Goal: Communication & Community: Answer question/provide support

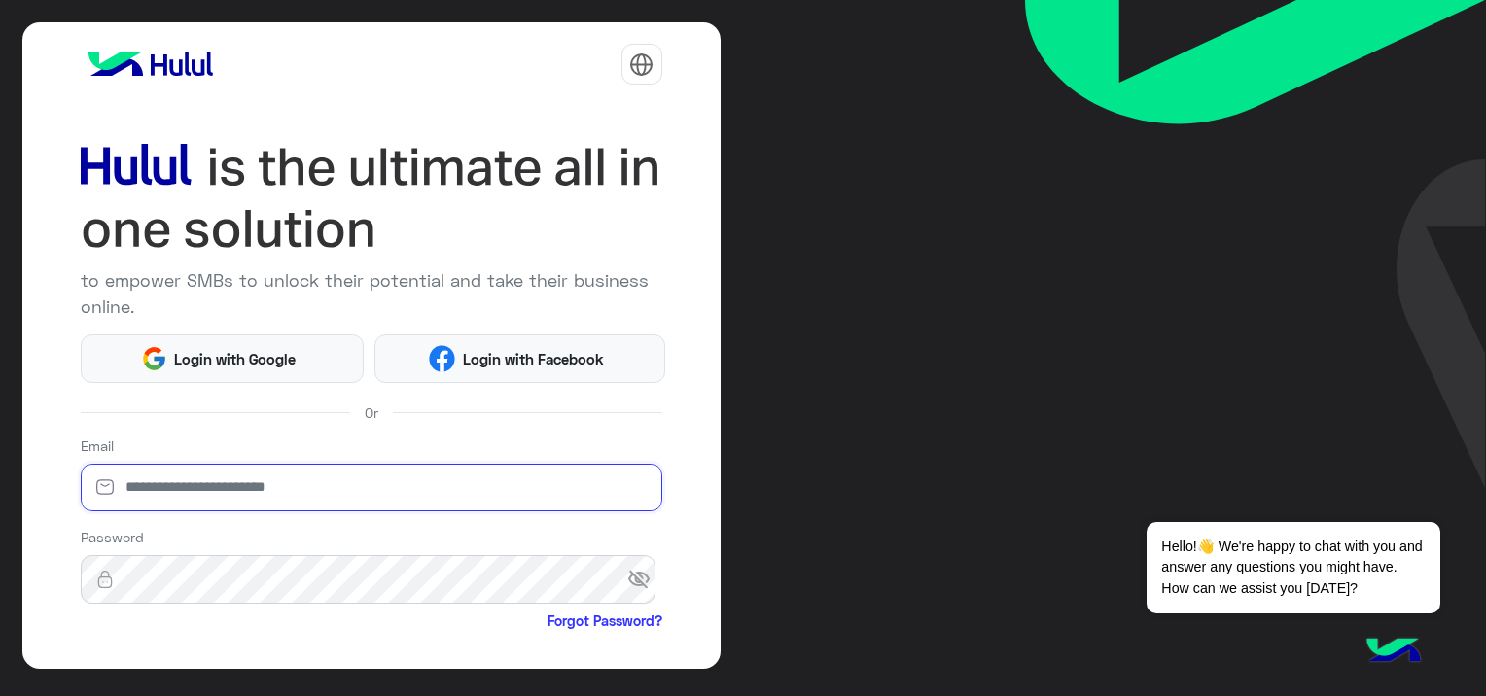
click at [214, 486] on input "email" at bounding box center [372, 488] width 582 height 49
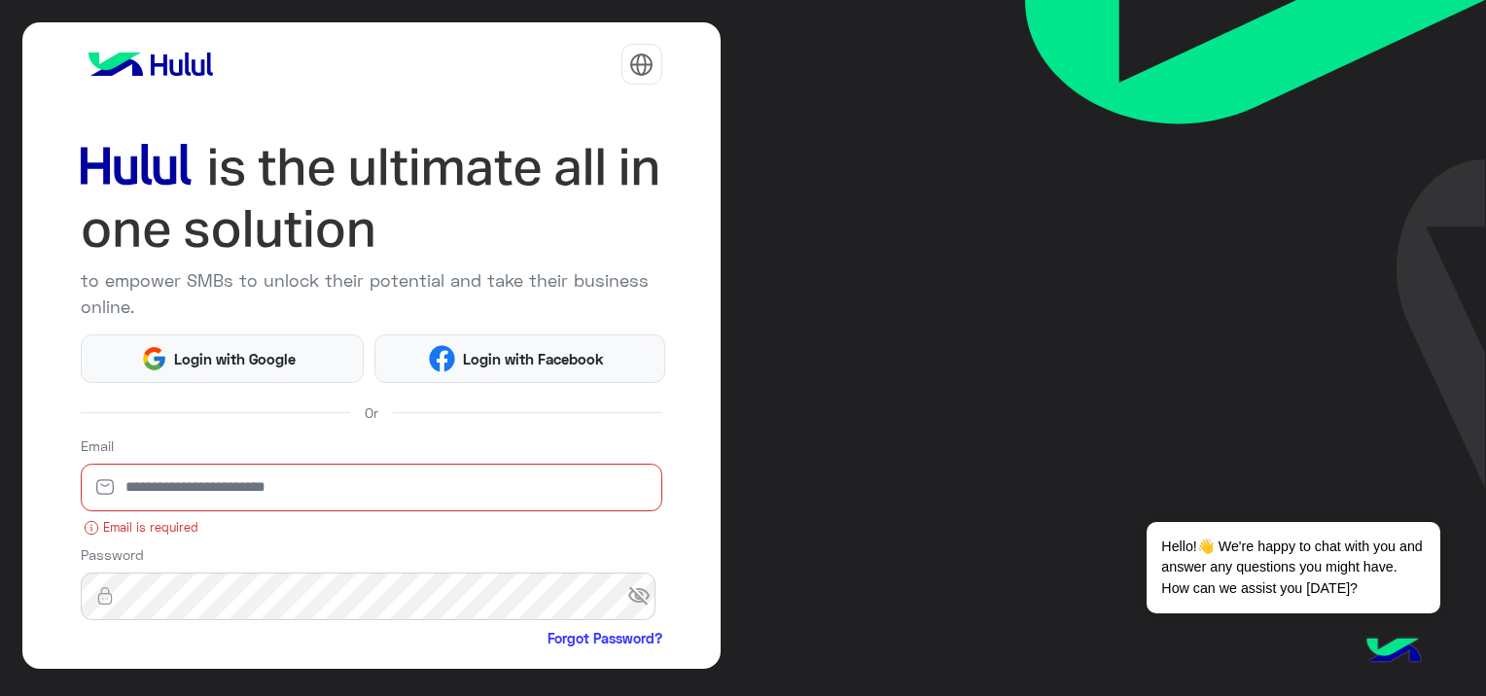
paste input "**********"
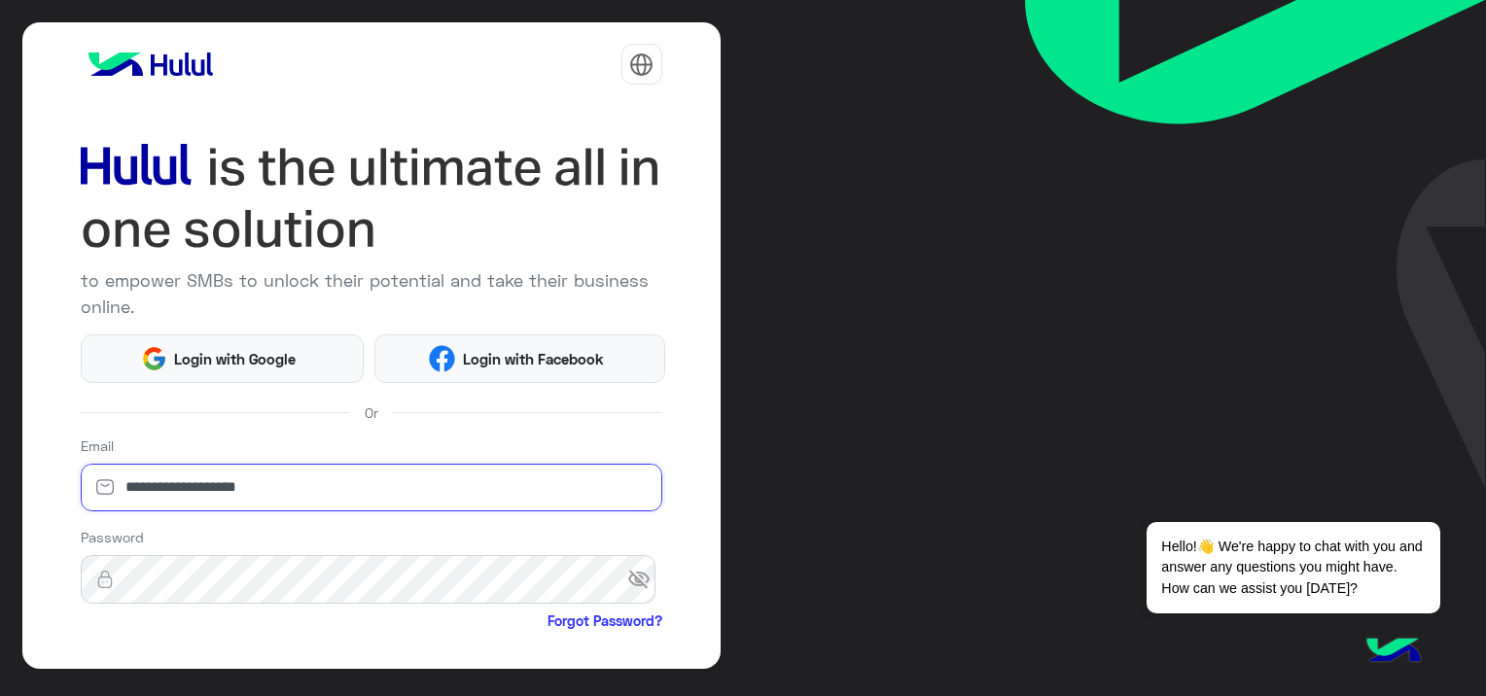
type input "**********"
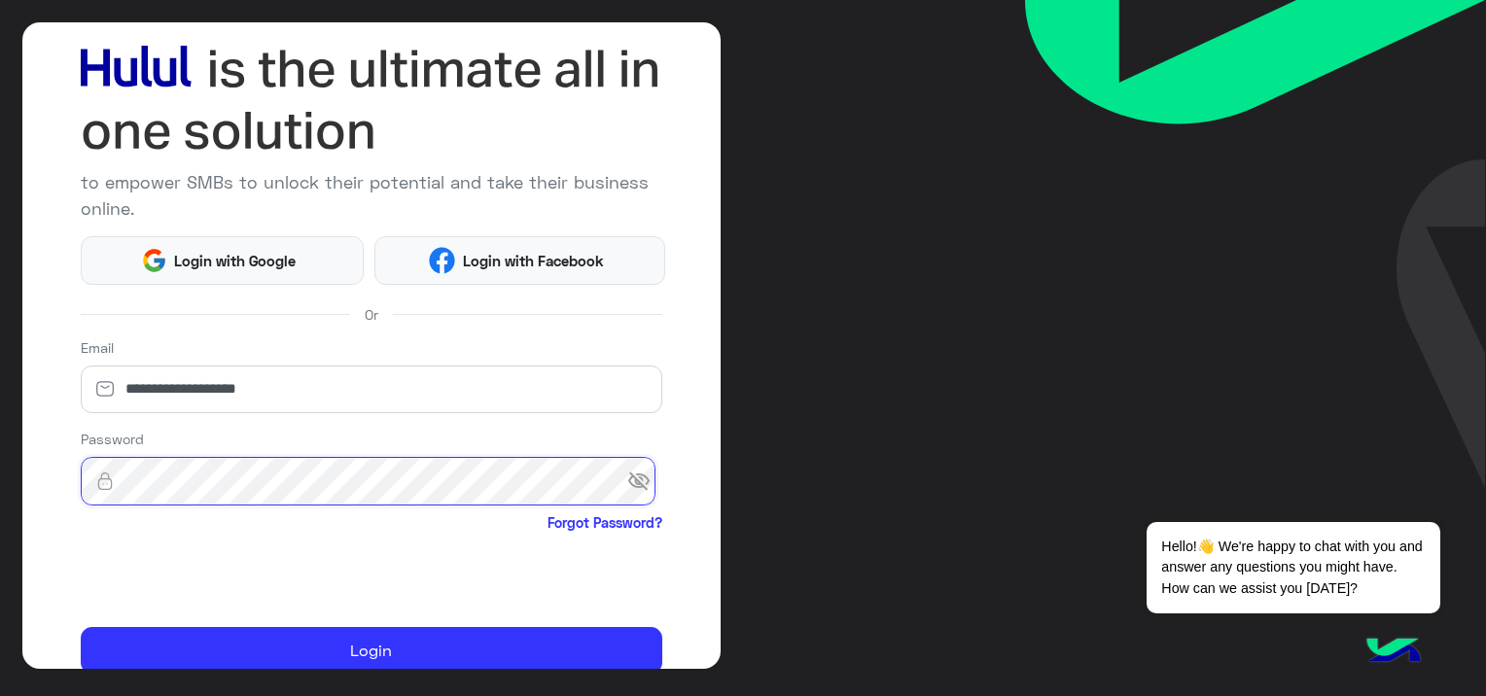
scroll to position [179, 0]
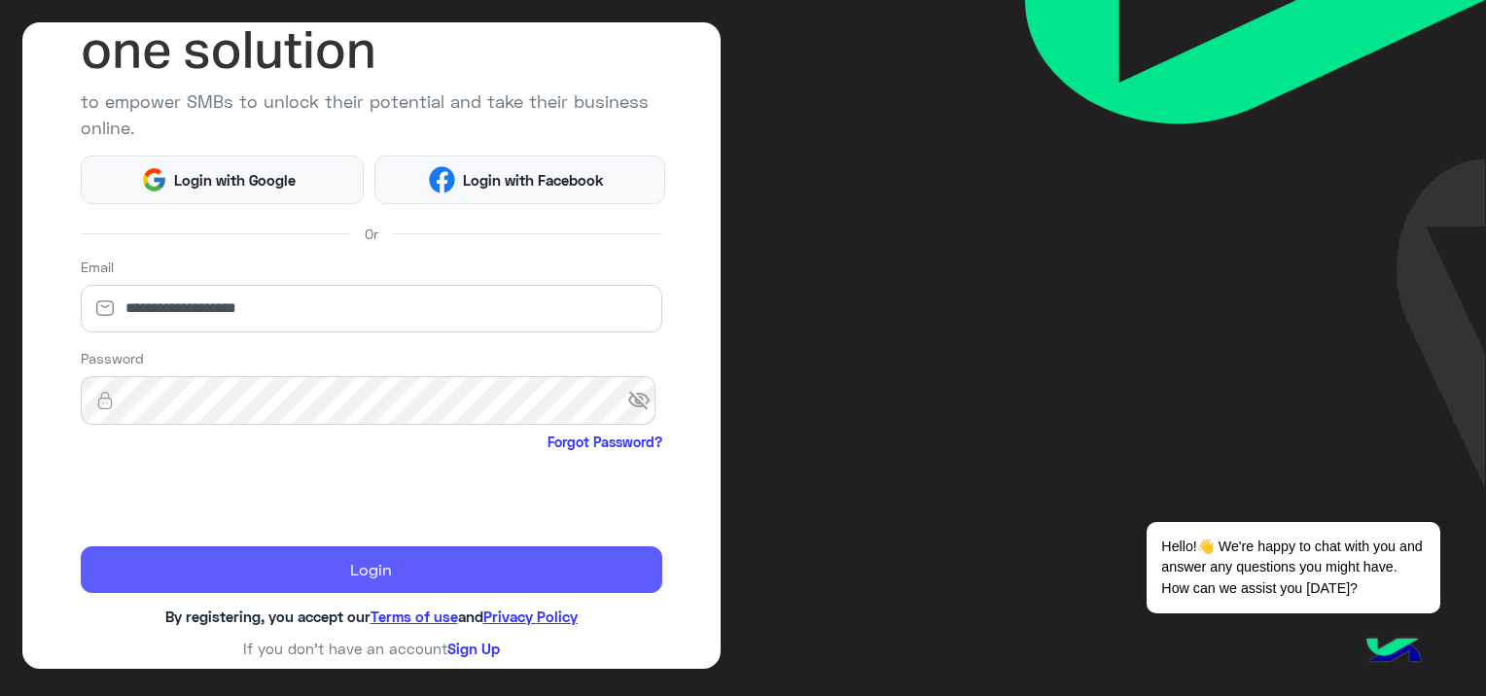
click at [458, 574] on button "Login" at bounding box center [372, 570] width 582 height 47
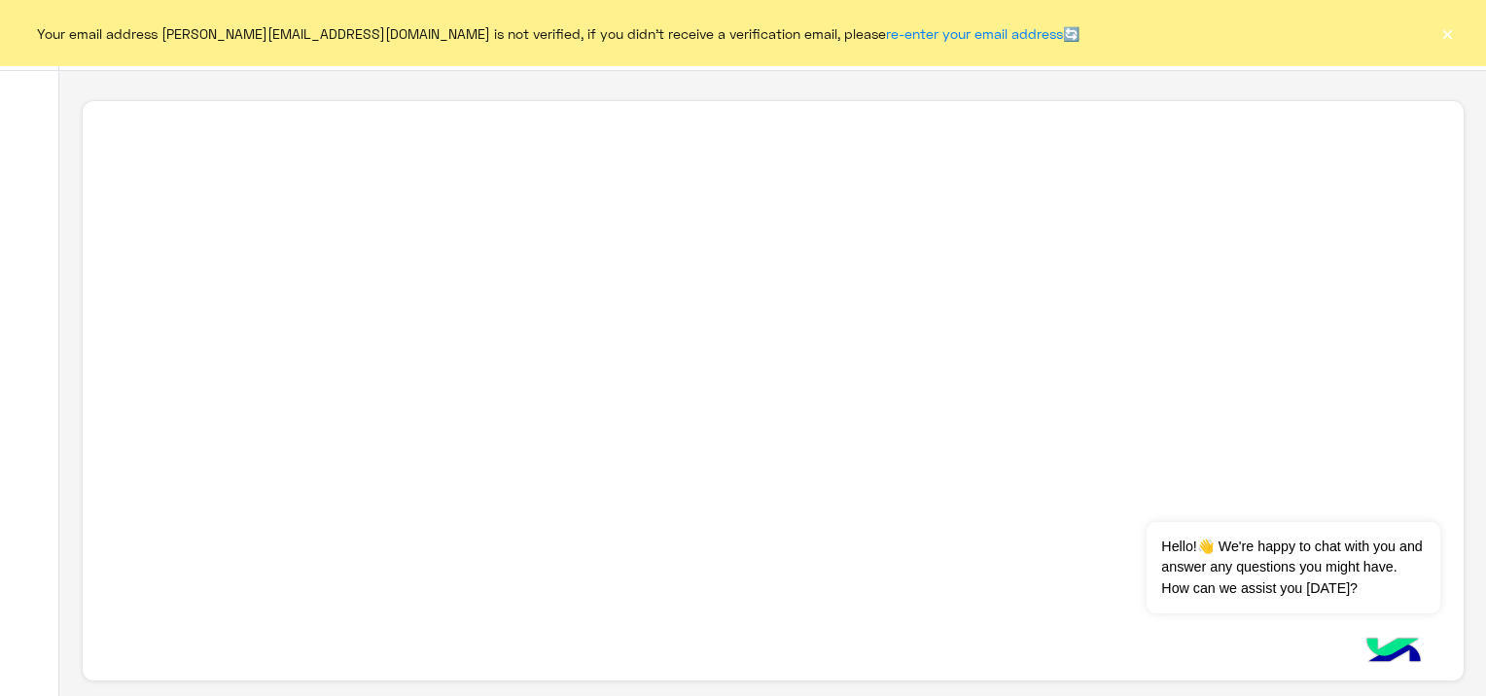
click at [1447, 28] on button "×" at bounding box center [1447, 32] width 19 height 19
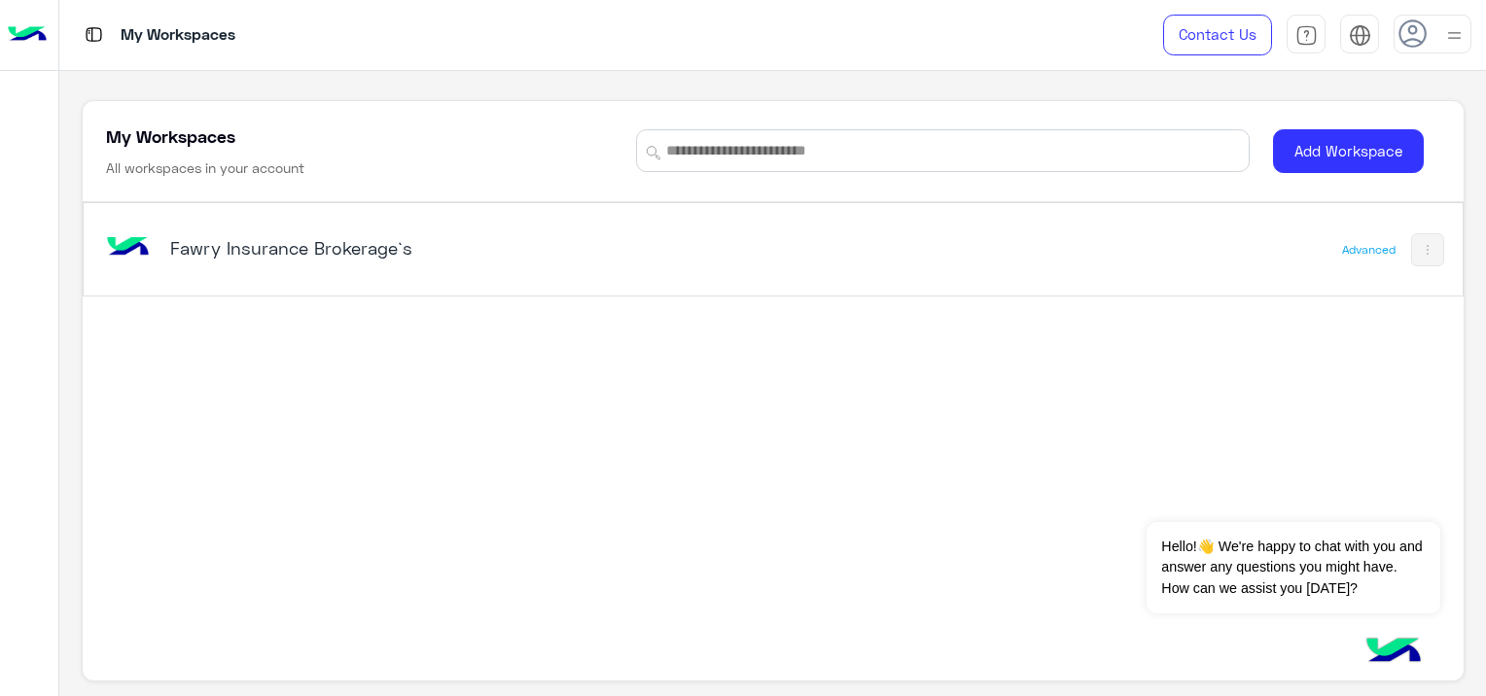
click at [325, 249] on h5 "Fawry Insurance Brokerage`s" at bounding box center [411, 247] width 483 height 23
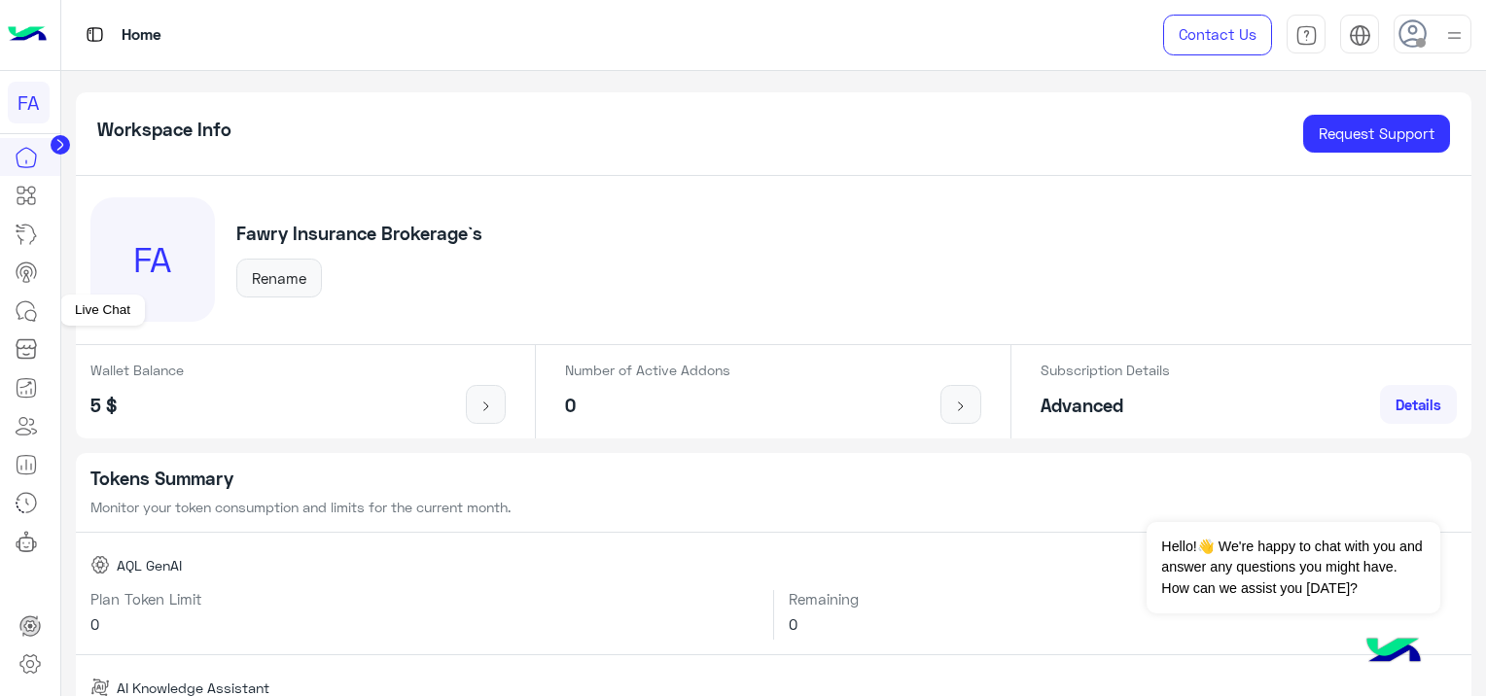
click at [31, 301] on icon at bounding box center [26, 311] width 23 height 23
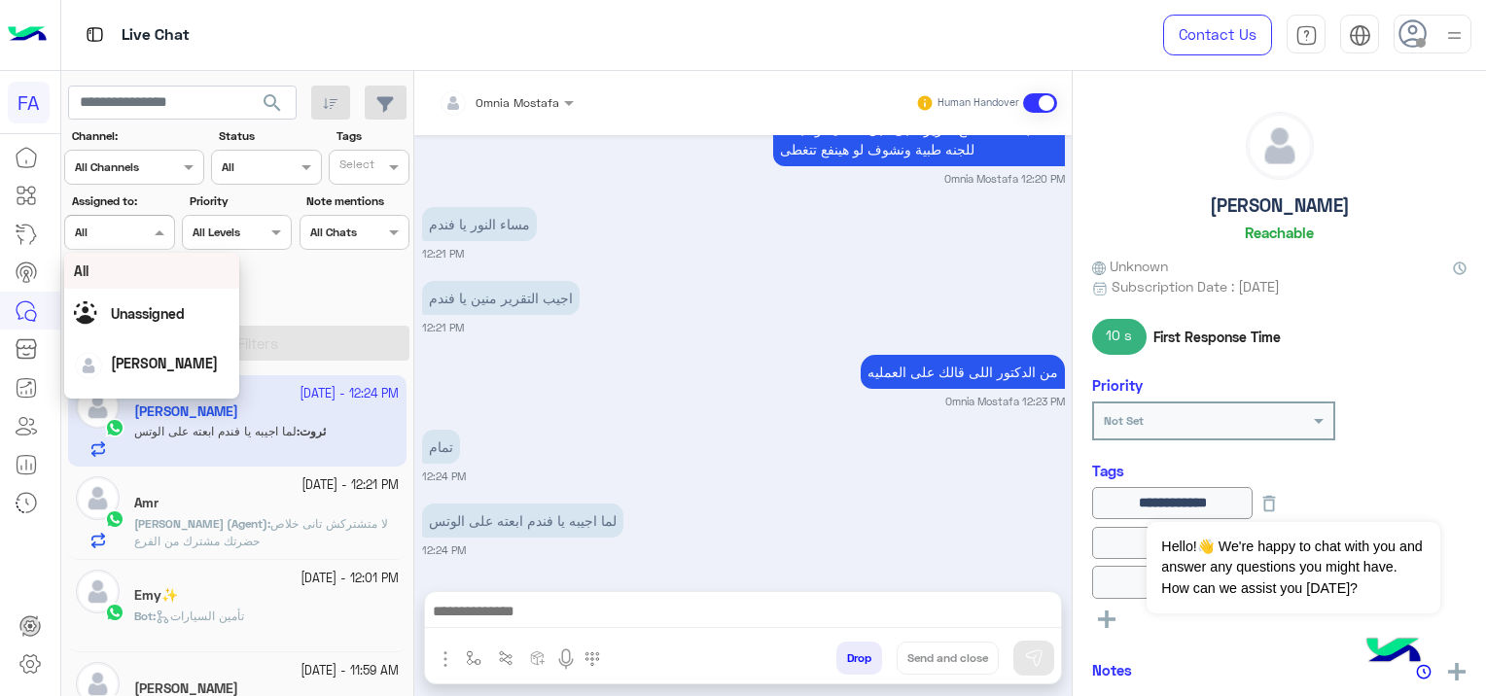
click at [163, 231] on span at bounding box center [162, 232] width 24 height 20
click at [119, 358] on span "[PERSON_NAME]" at bounding box center [164, 363] width 107 height 17
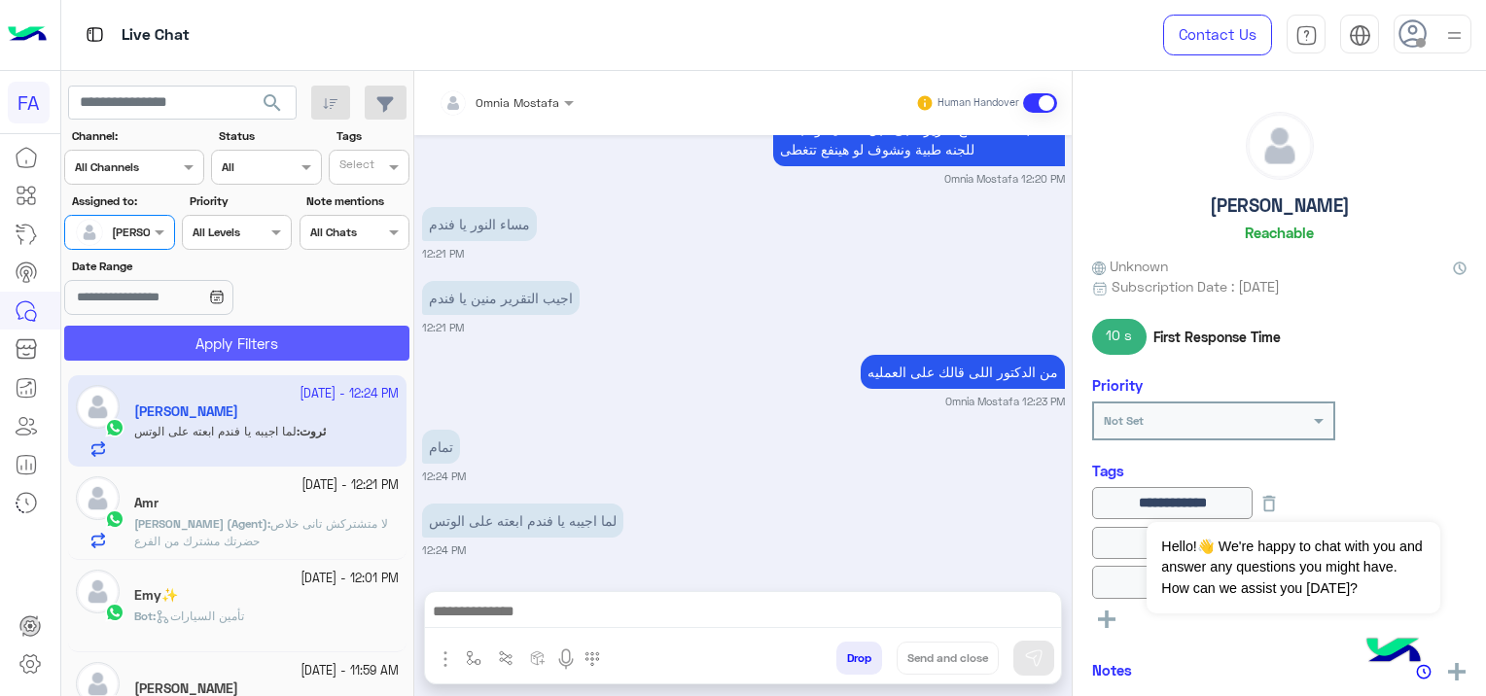
click at [178, 350] on button "Apply Filters" at bounding box center [236, 343] width 345 height 35
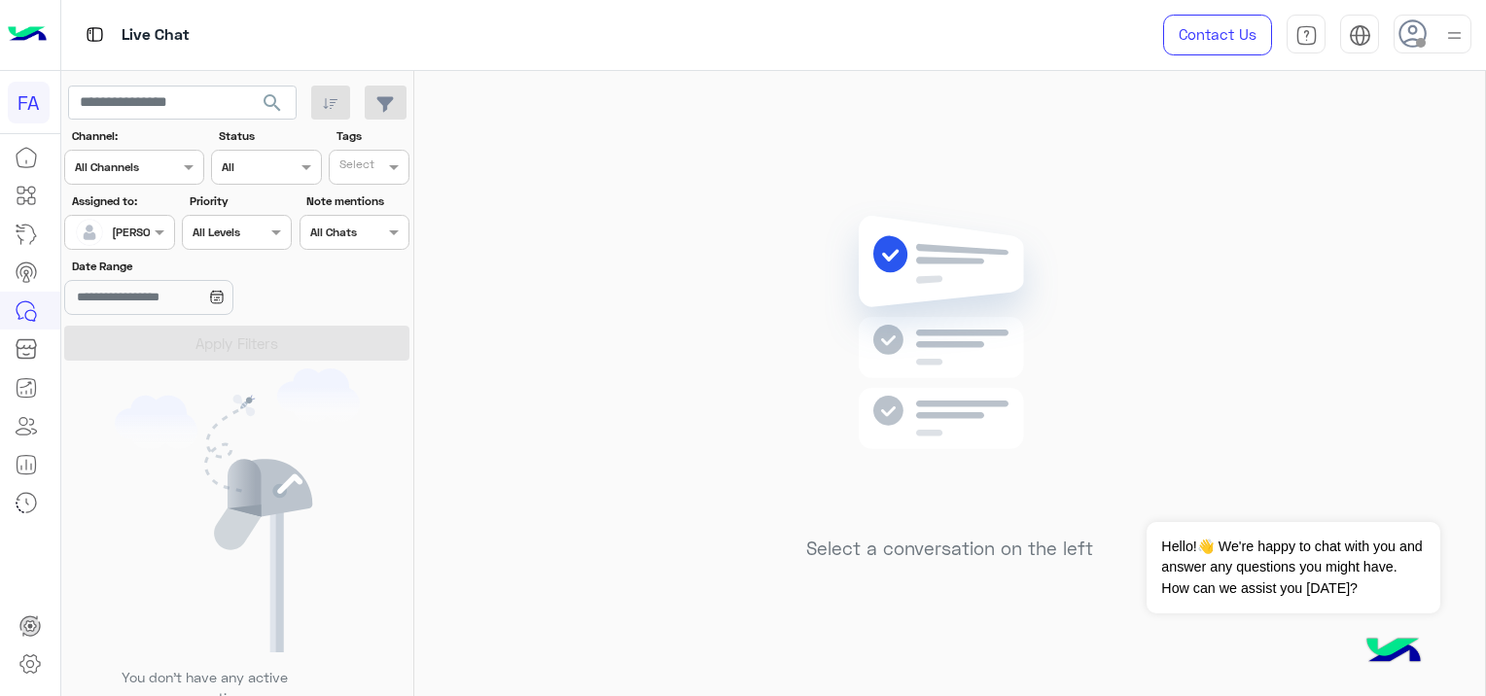
click at [105, 233] on input "text" at bounding box center [97, 231] width 45 height 18
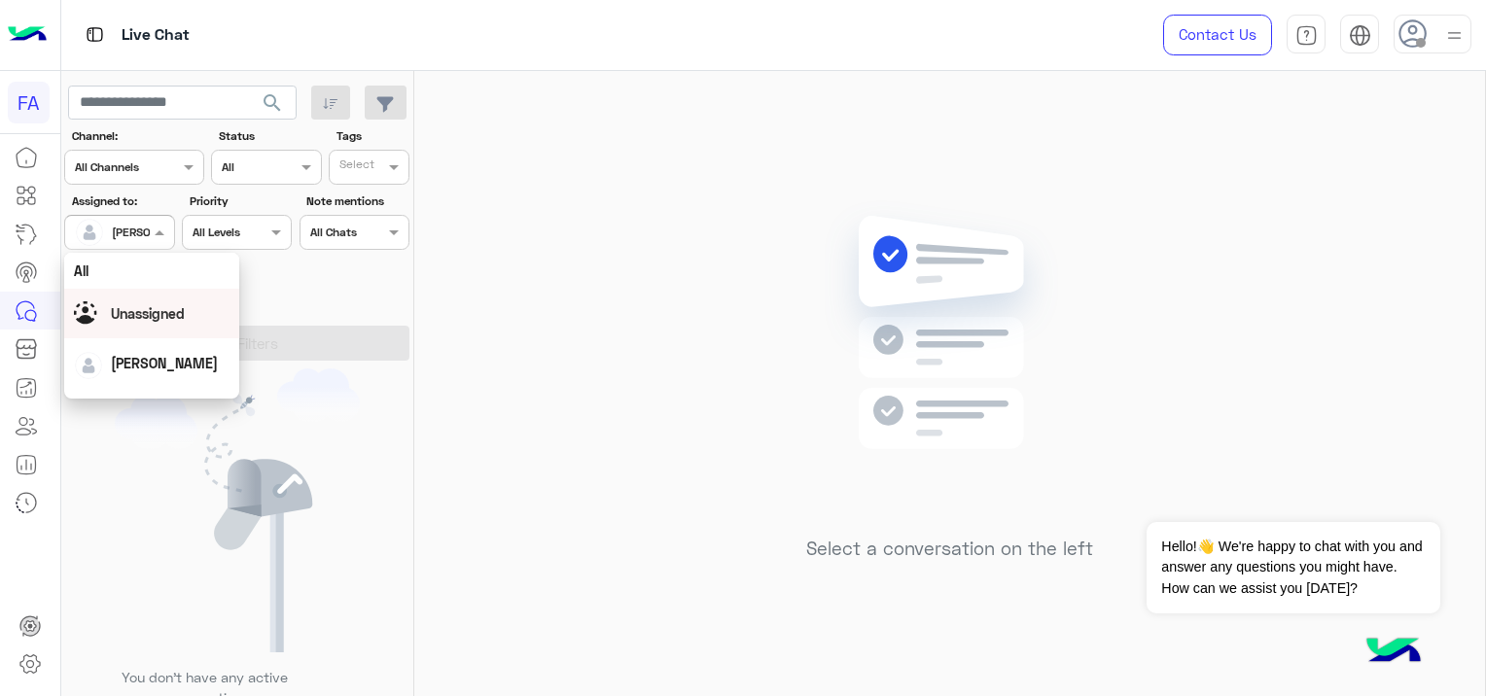
click at [156, 311] on span "Unassigned" at bounding box center [148, 313] width 74 height 17
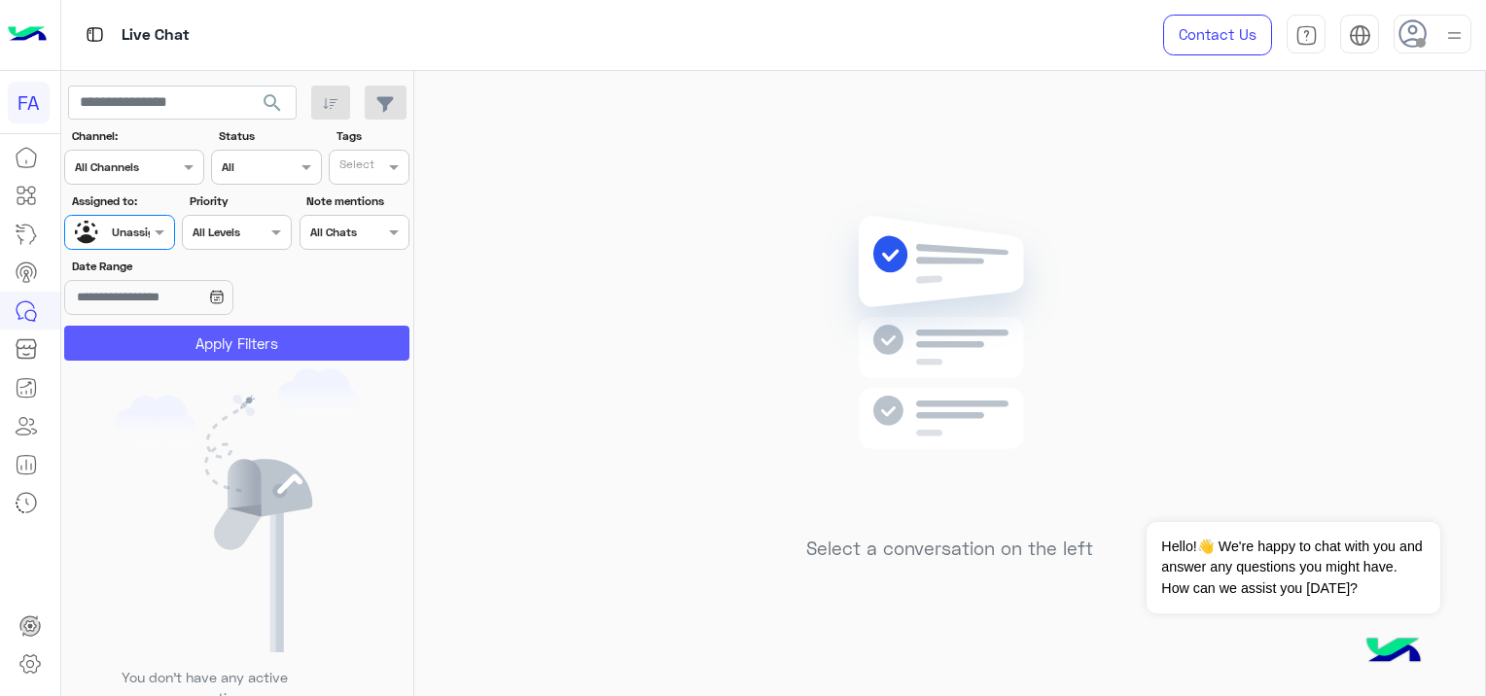
click at [196, 338] on button "Apply Filters" at bounding box center [236, 343] width 345 height 35
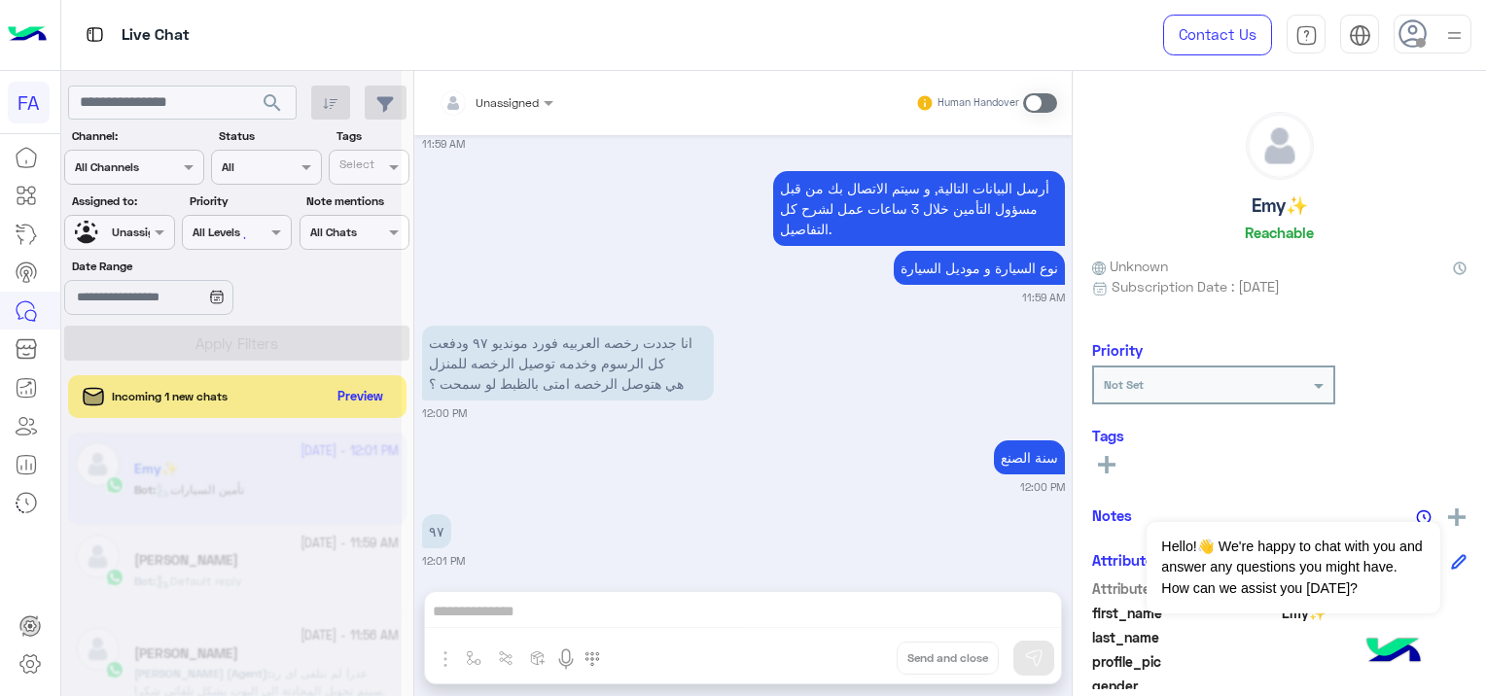
scroll to position [206, 0]
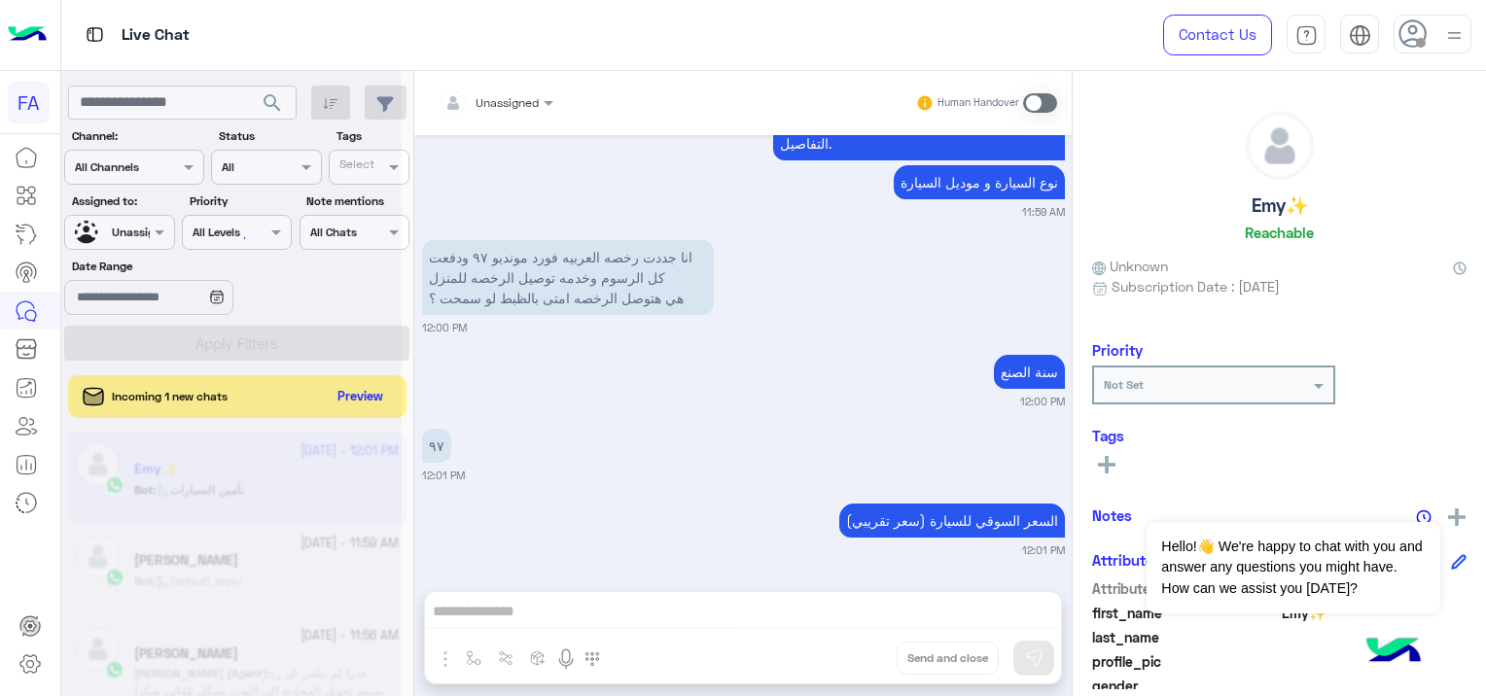
click at [133, 234] on div at bounding box center [231, 356] width 340 height 696
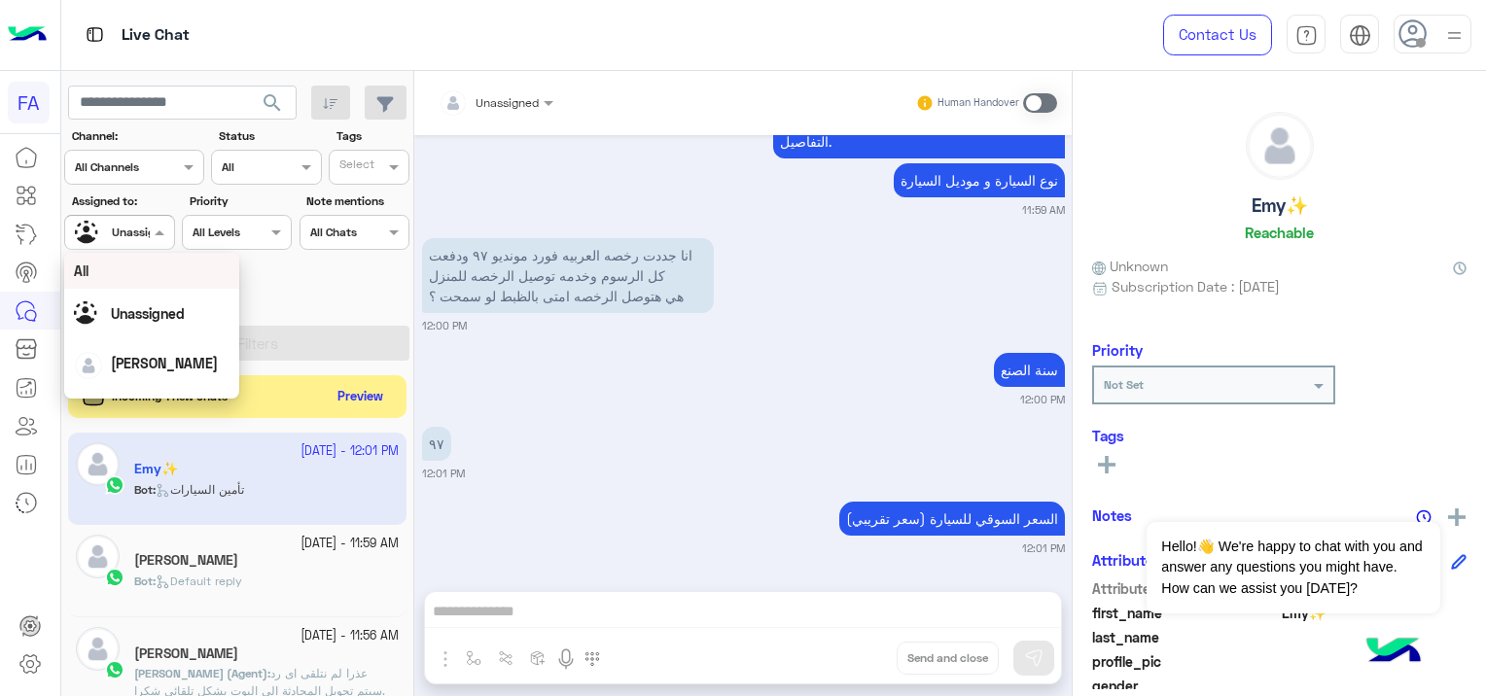
click at [159, 227] on span at bounding box center [162, 232] width 24 height 20
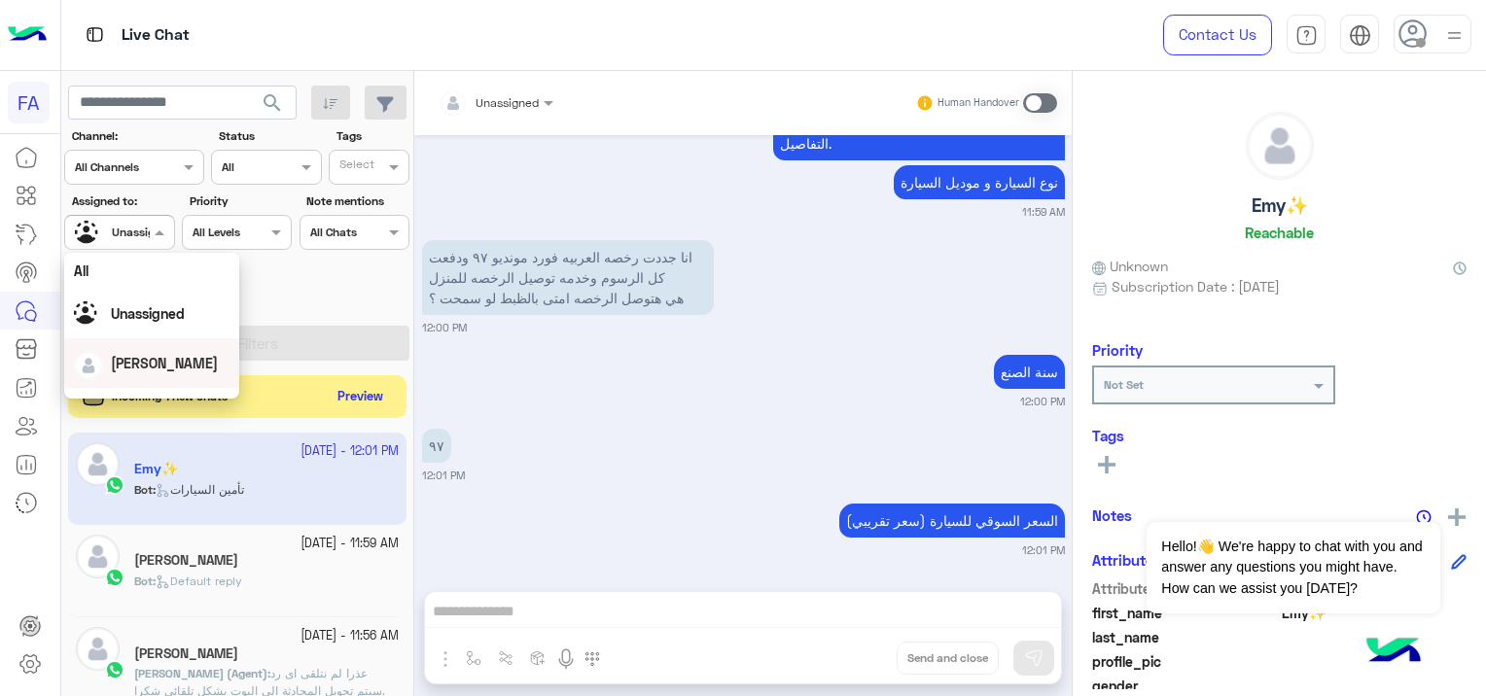
click at [198, 366] on div "[PERSON_NAME]" at bounding box center [152, 363] width 156 height 34
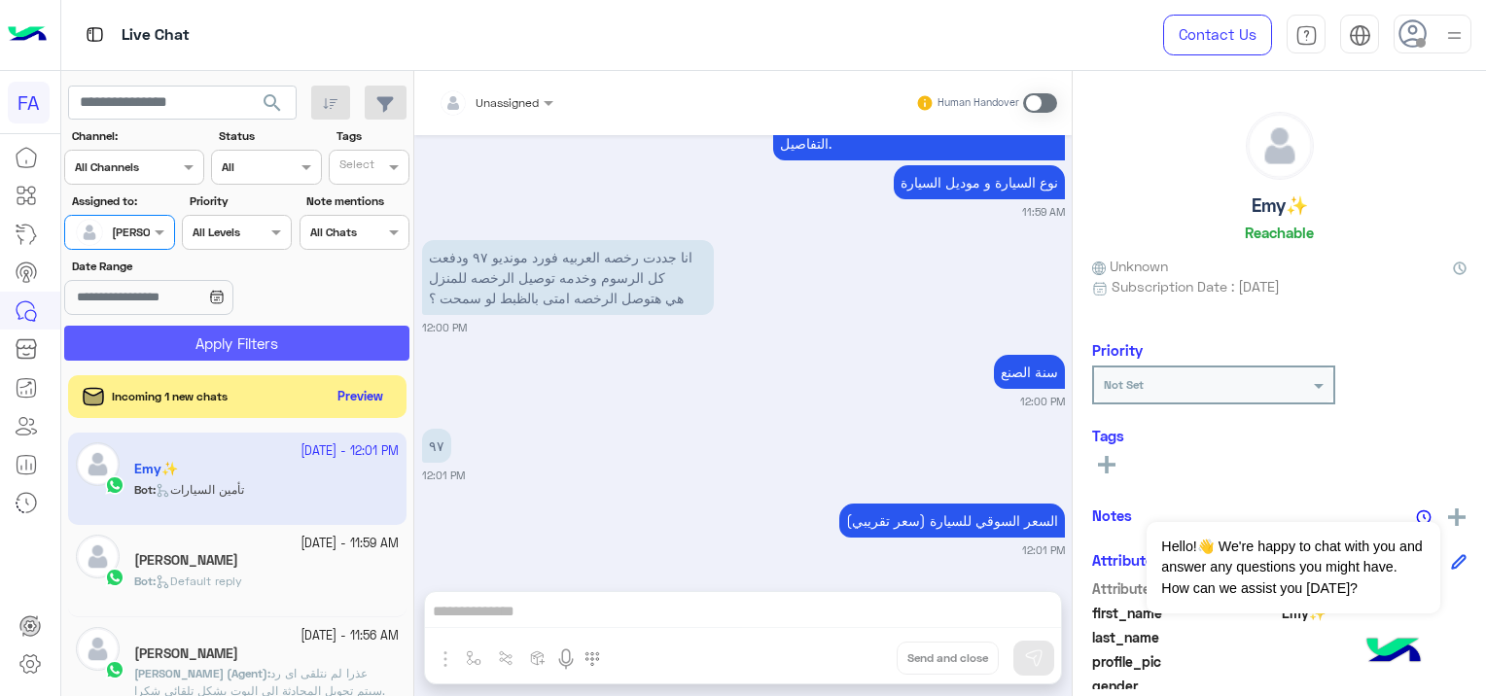
click at [275, 333] on button "Apply Filters" at bounding box center [236, 343] width 345 height 35
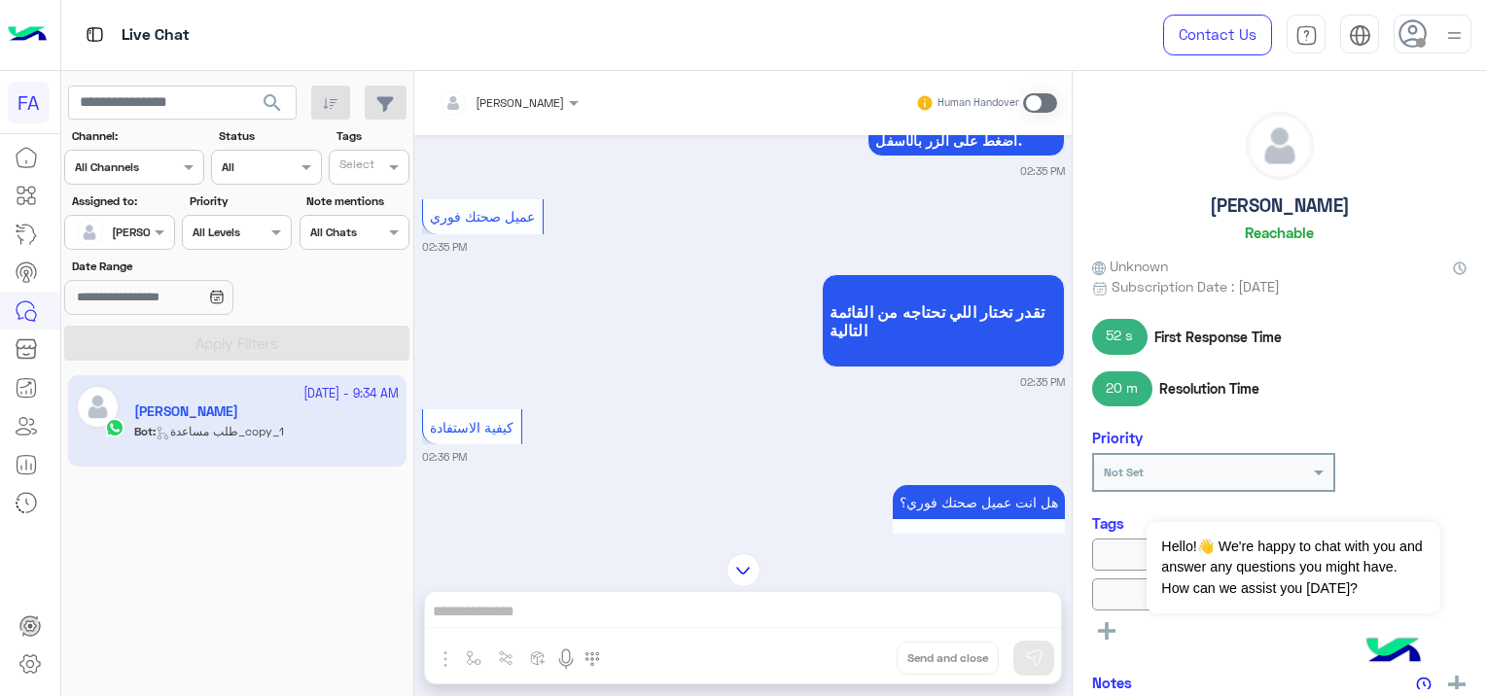
scroll to position [3645, 0]
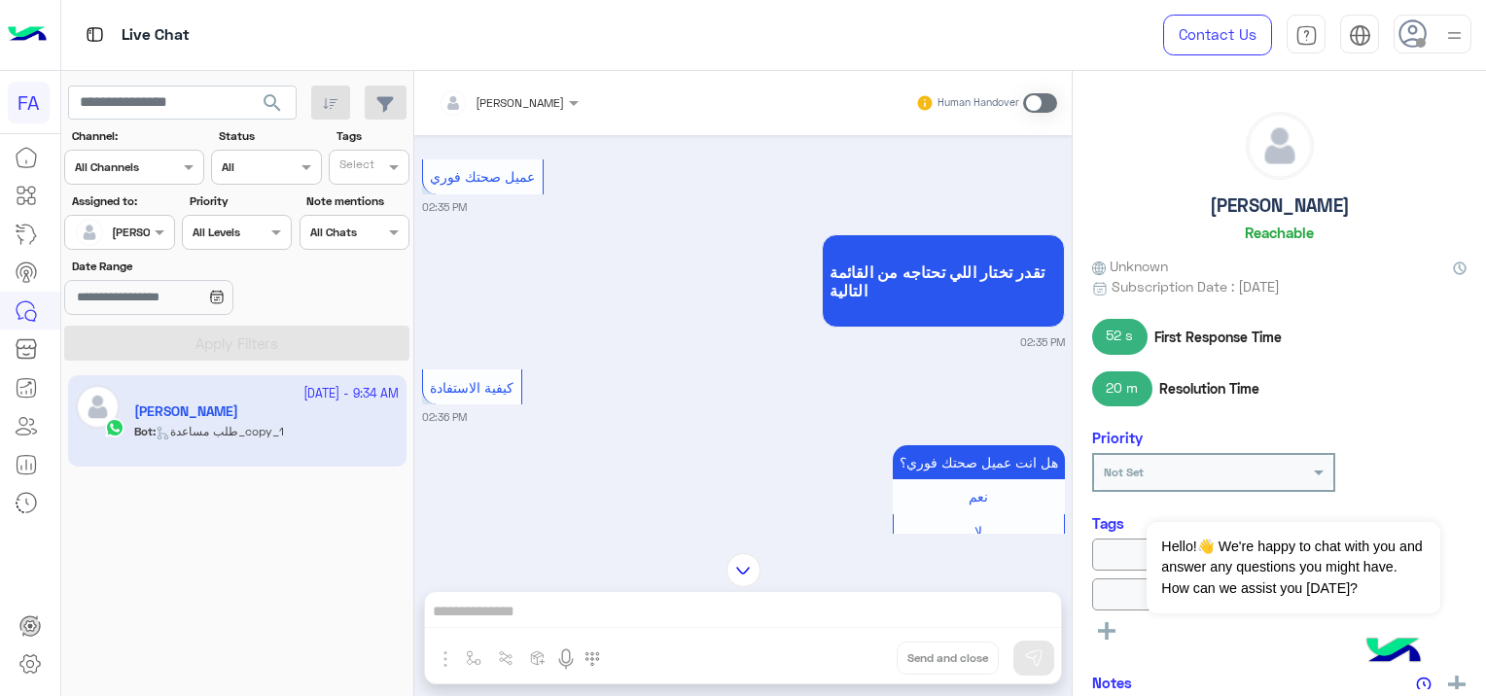
click at [1039, 95] on span at bounding box center [1040, 102] width 34 height 19
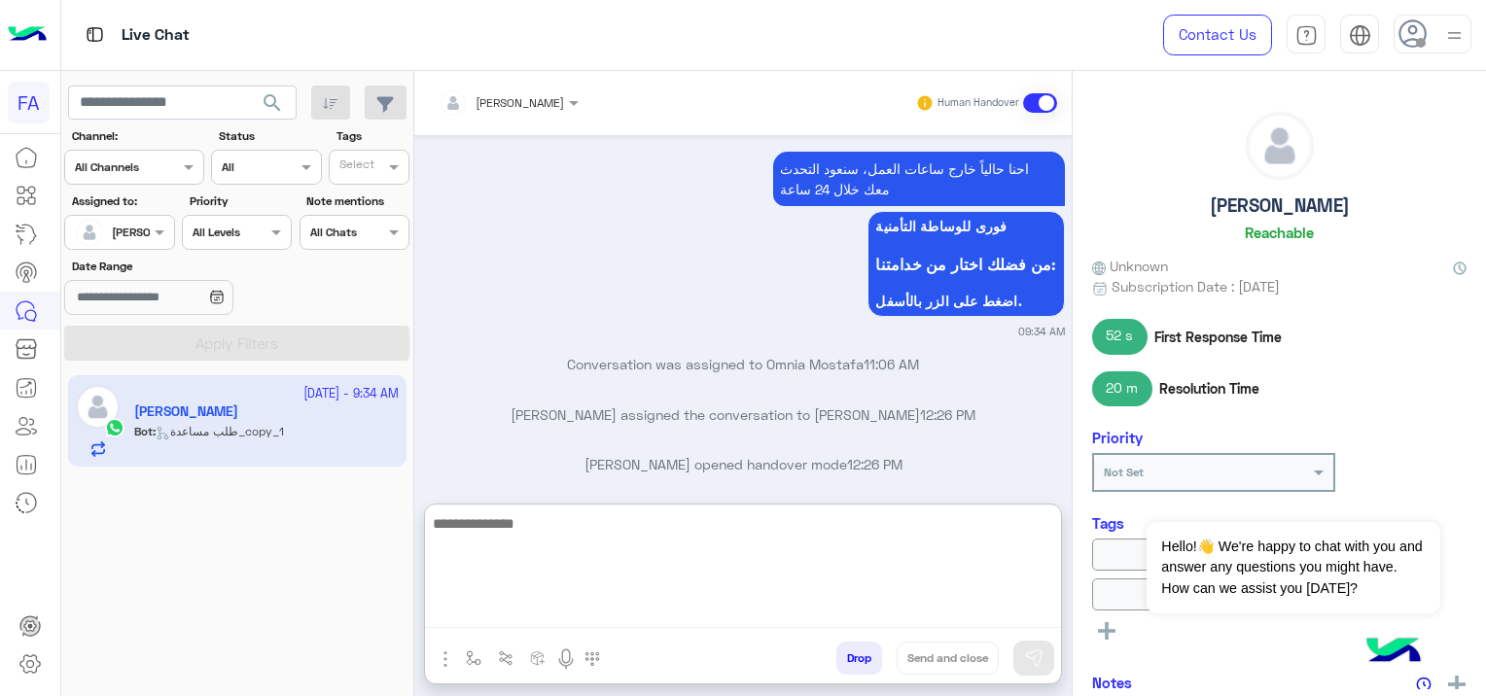
click at [599, 615] on textarea at bounding box center [743, 570] width 636 height 117
paste textarea "**********"
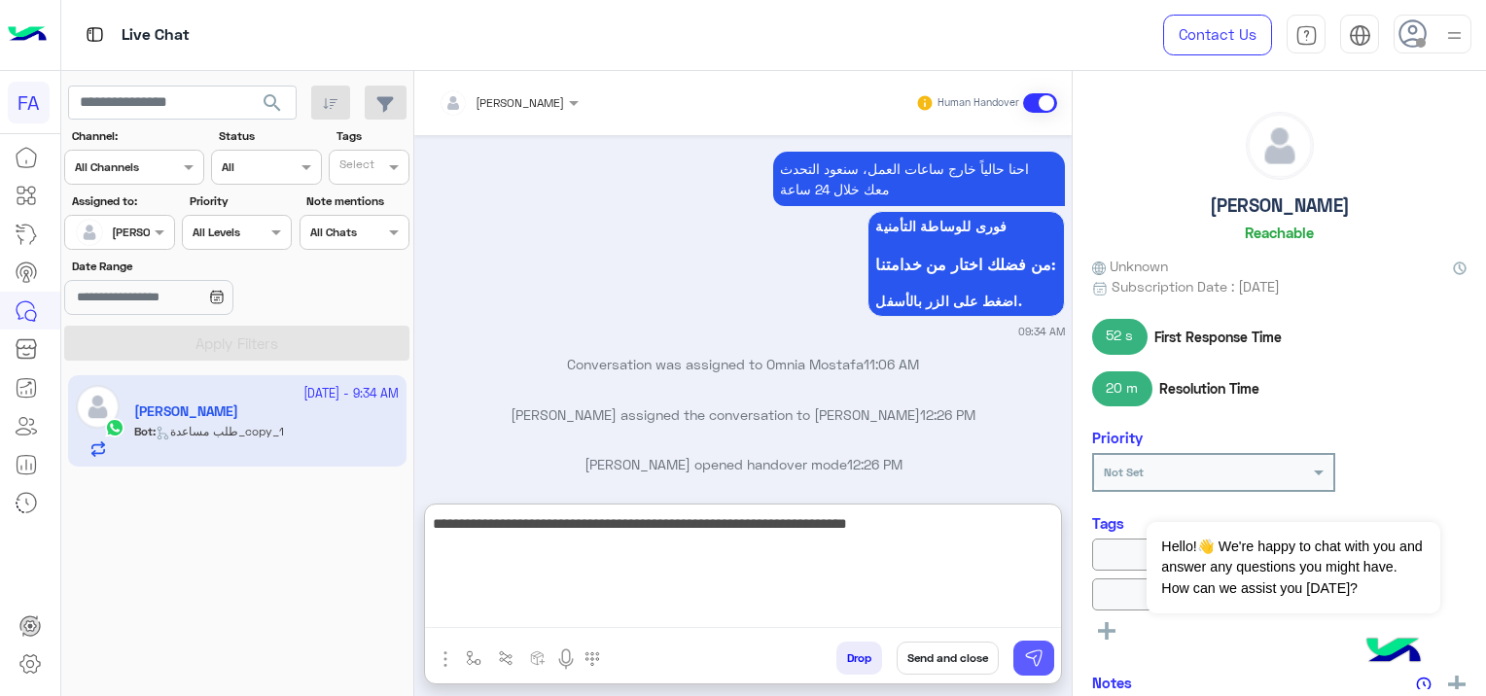
type textarea "**********"
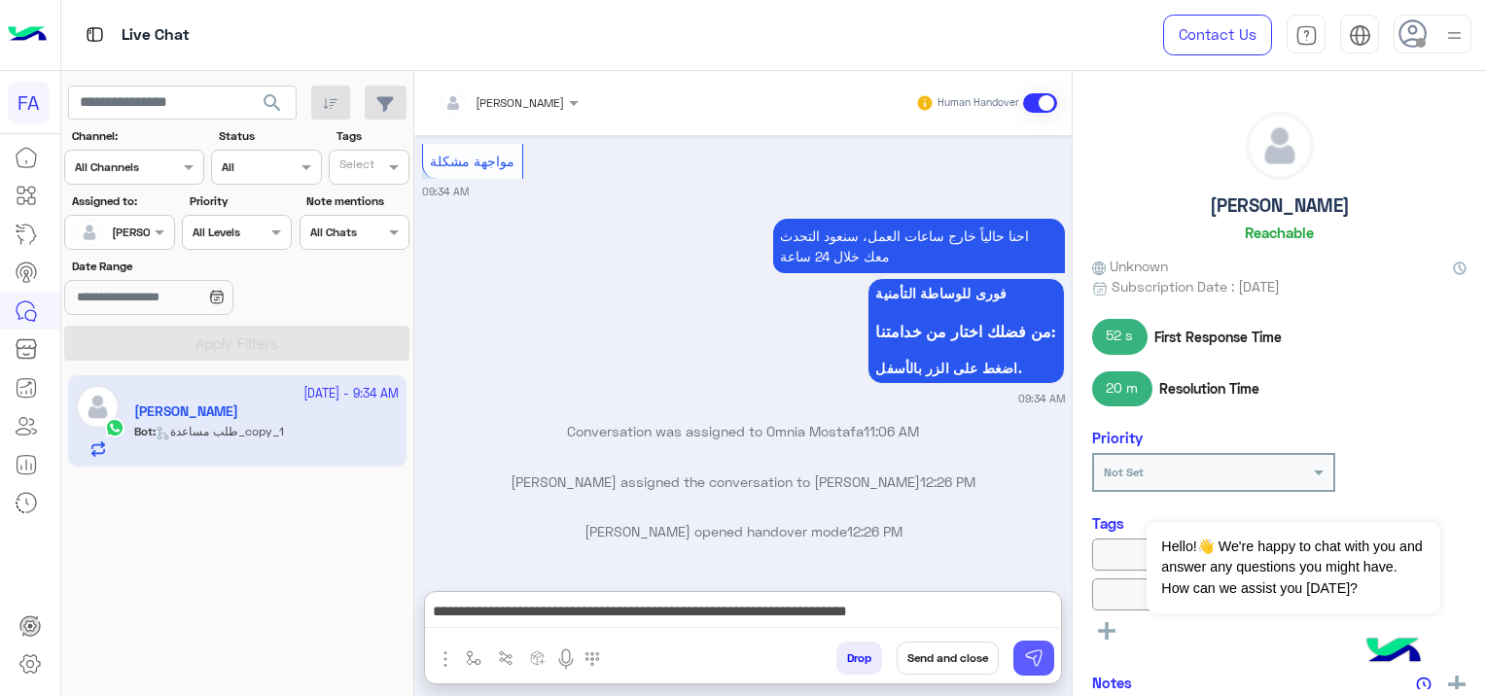
click at [1036, 659] on img at bounding box center [1033, 658] width 19 height 19
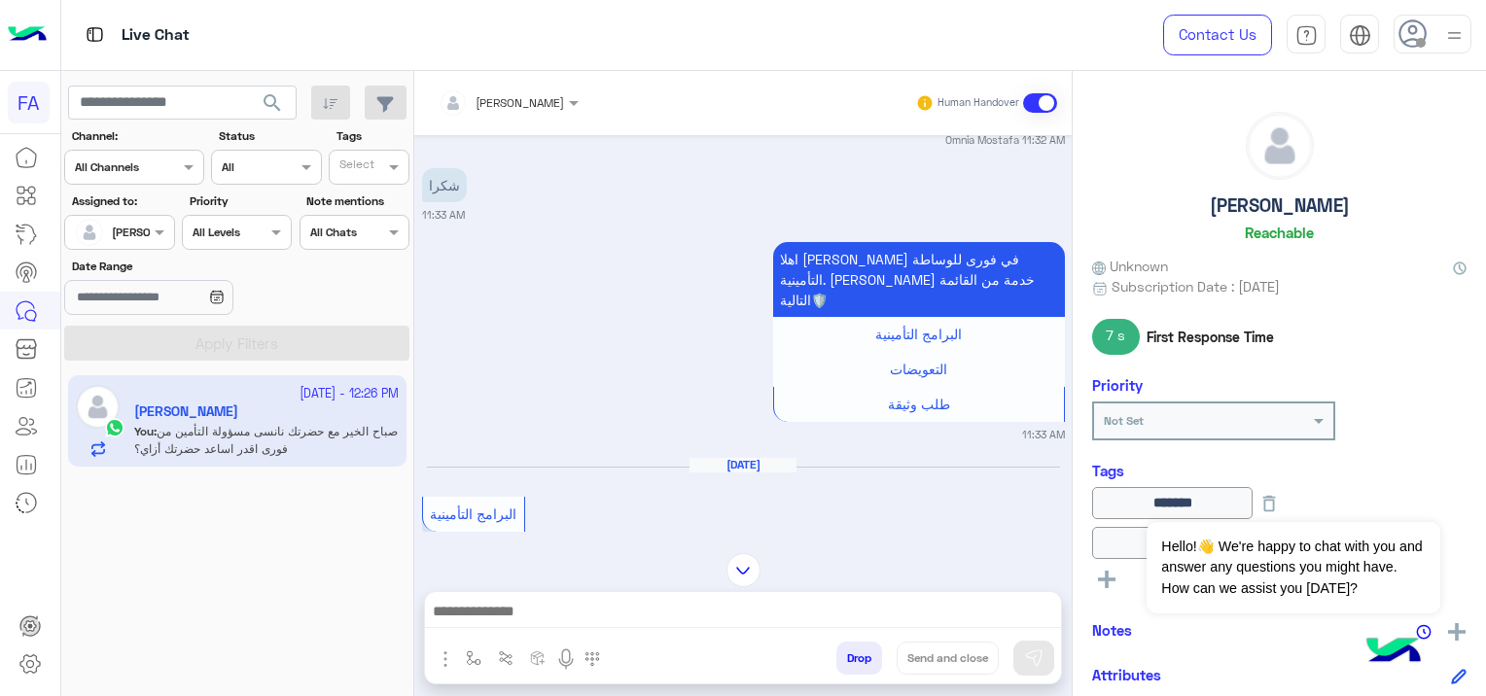
scroll to position [9074, 0]
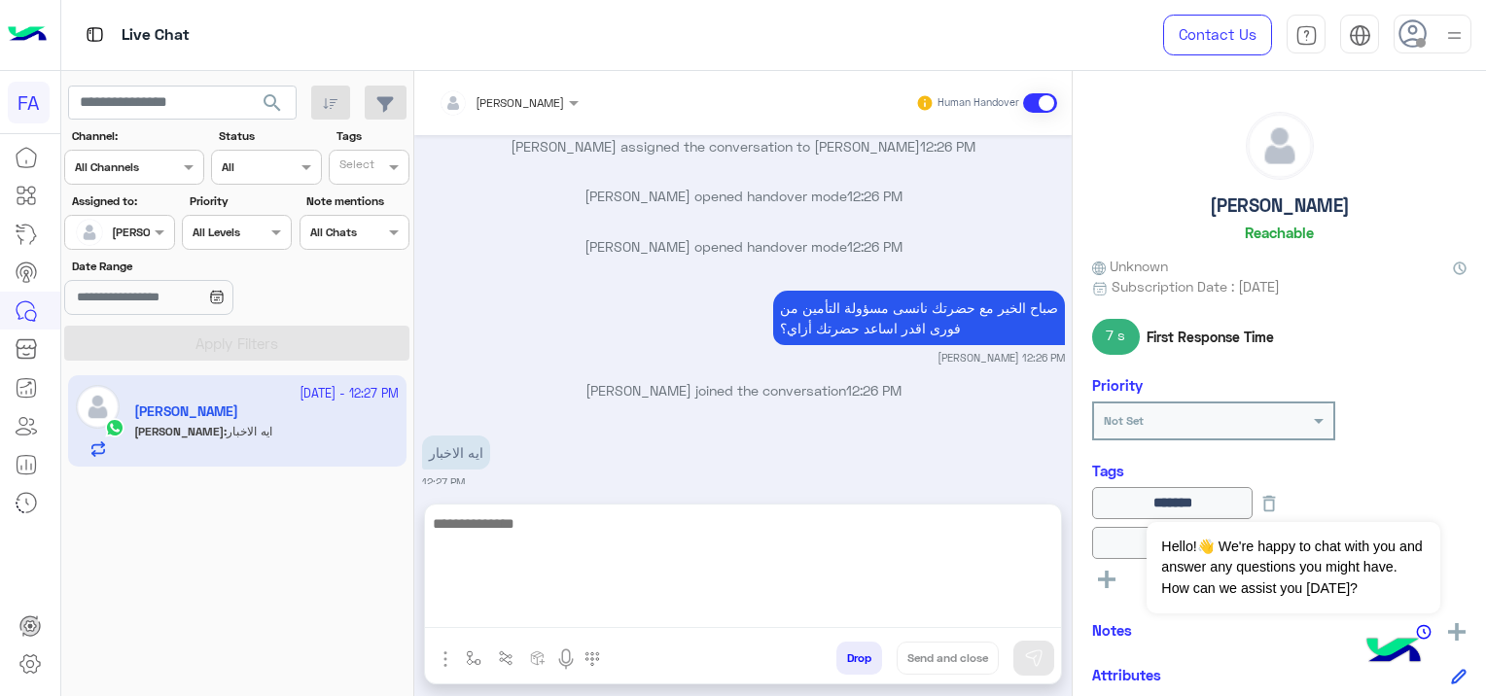
click at [551, 608] on textarea at bounding box center [743, 570] width 636 height 117
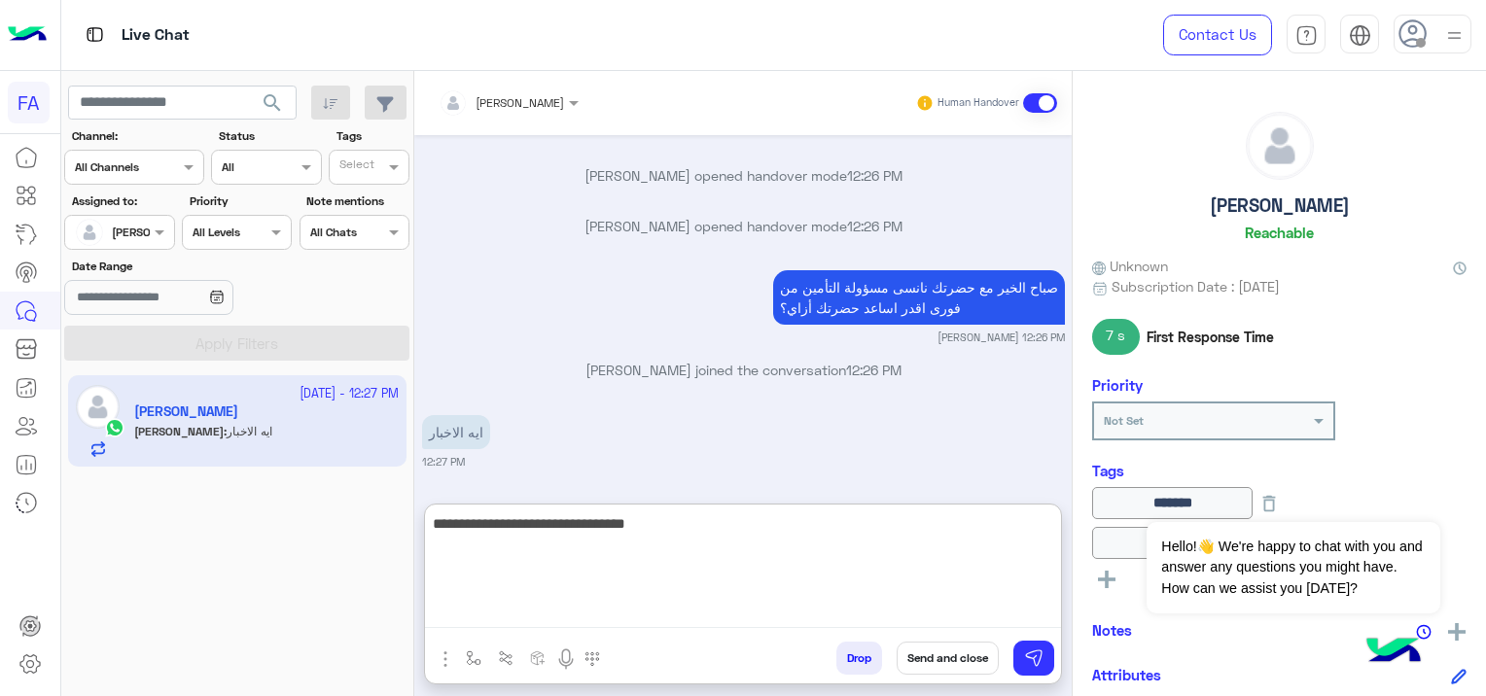
type textarea "**********"
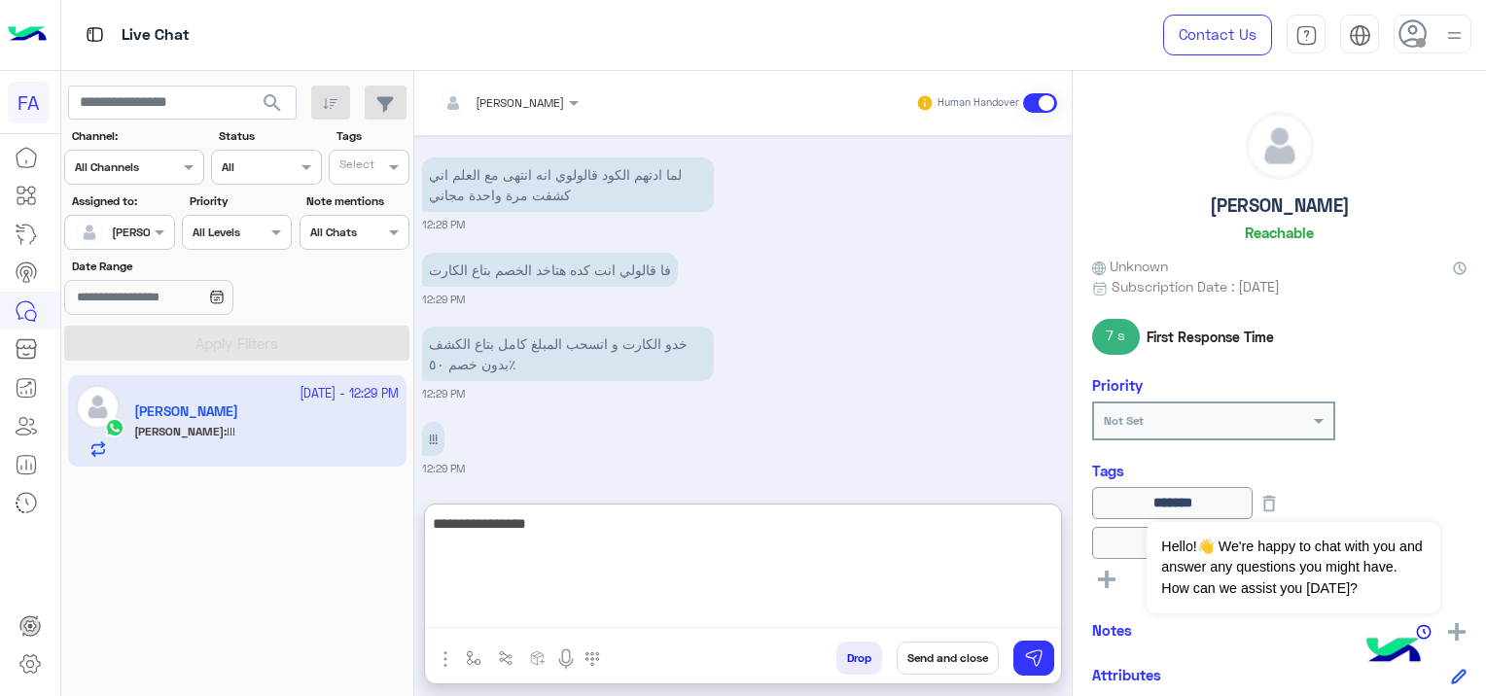
scroll to position [9815, 0]
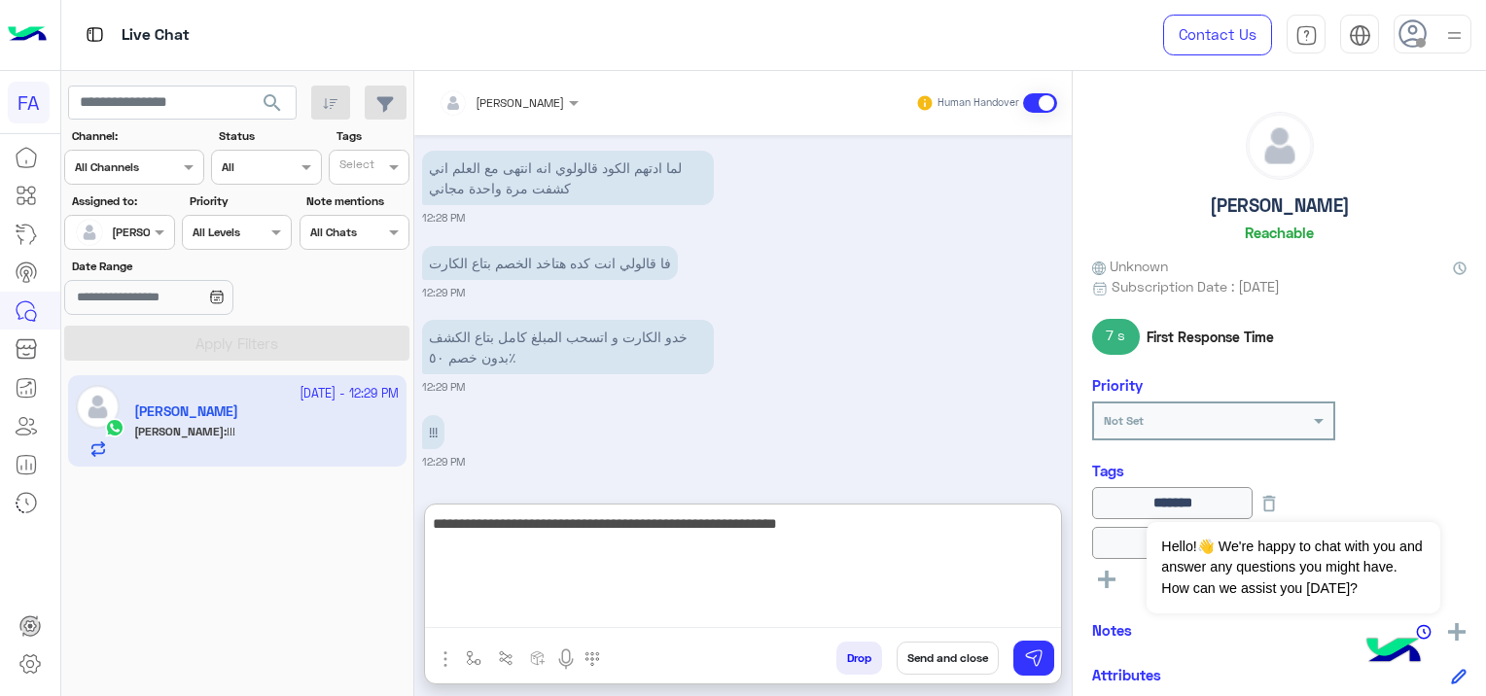
click at [953, 528] on textarea "**********" at bounding box center [743, 570] width 636 height 117
type textarea "**********"
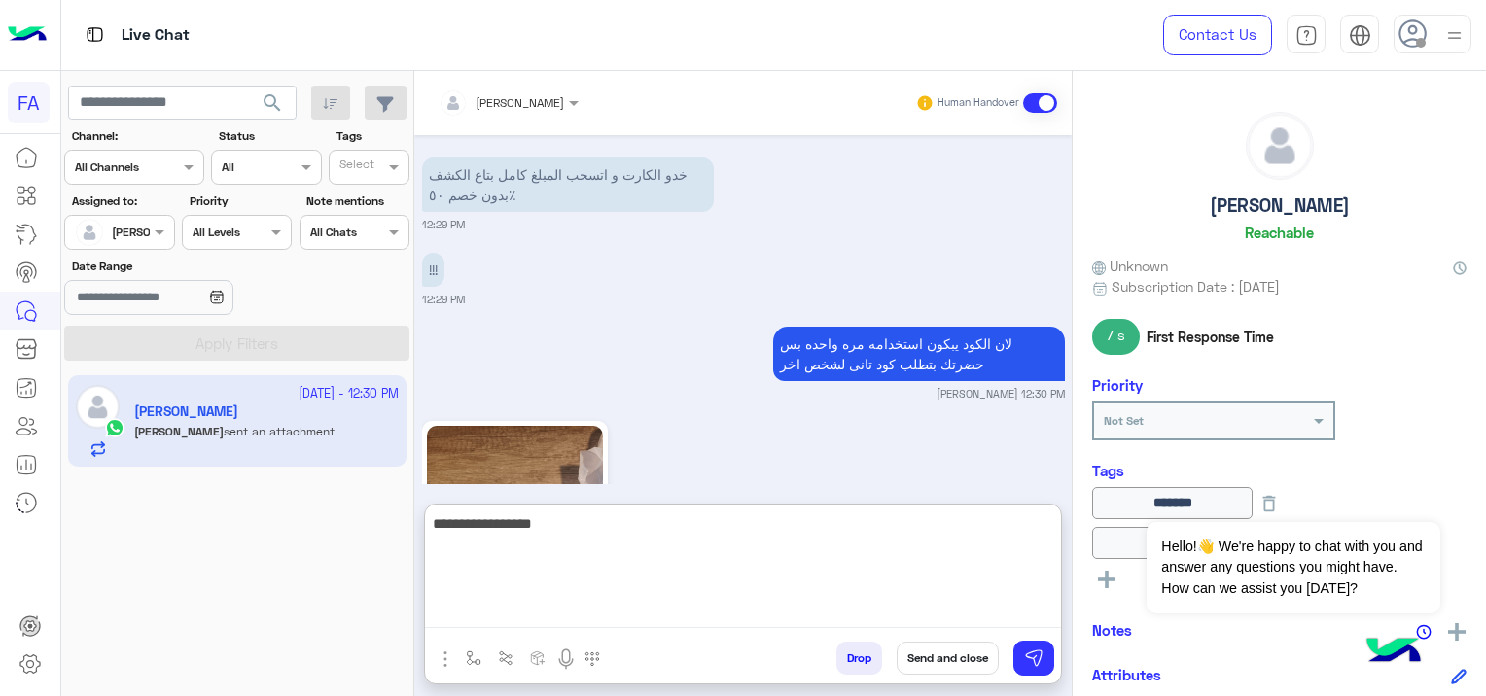
scroll to position [10195, 0]
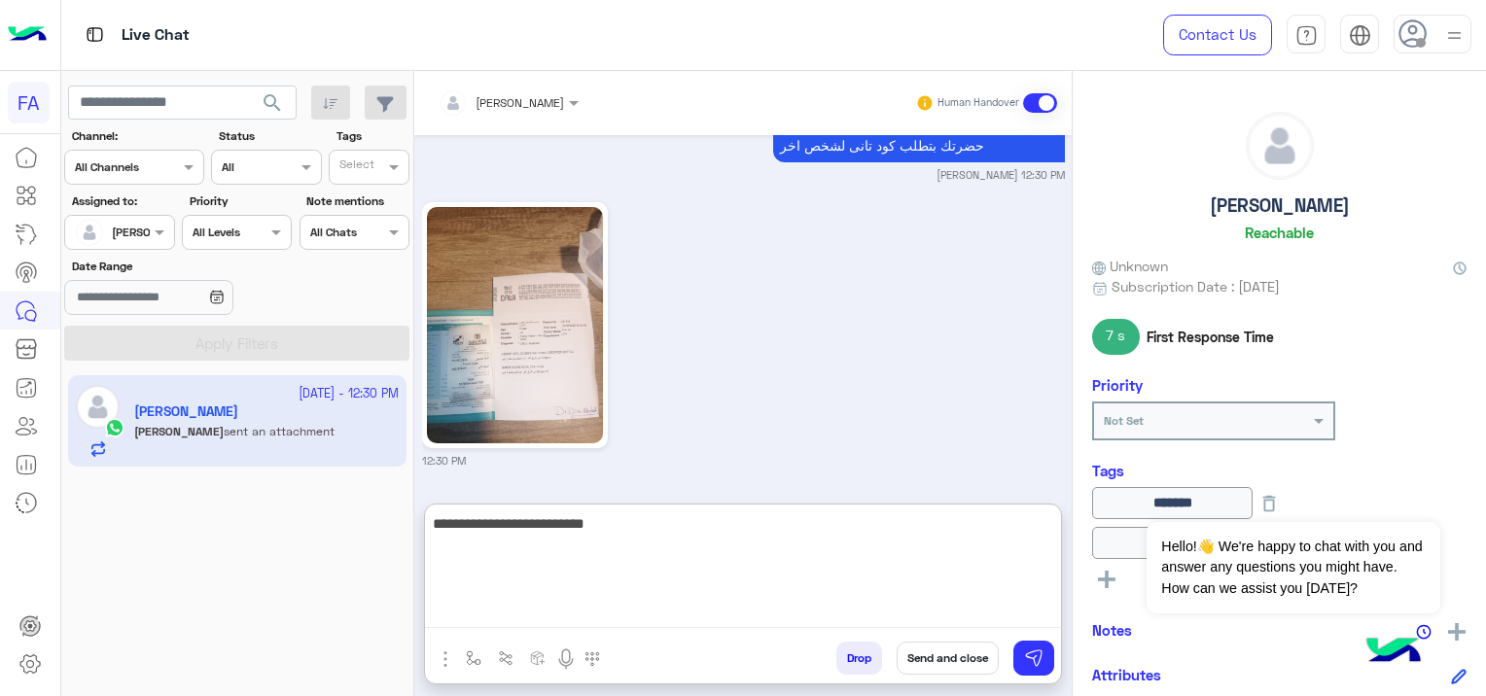
type textarea "**********"
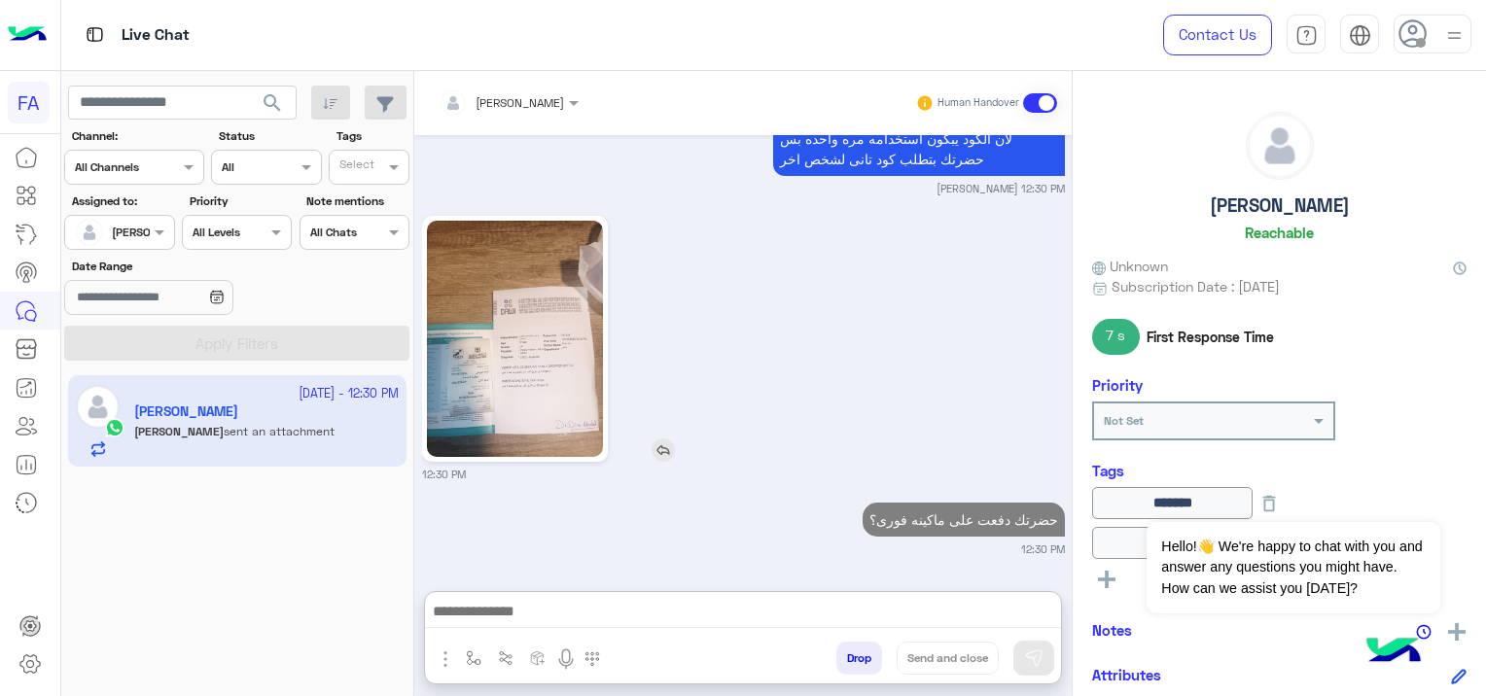
click at [550, 265] on img at bounding box center [515, 339] width 177 height 236
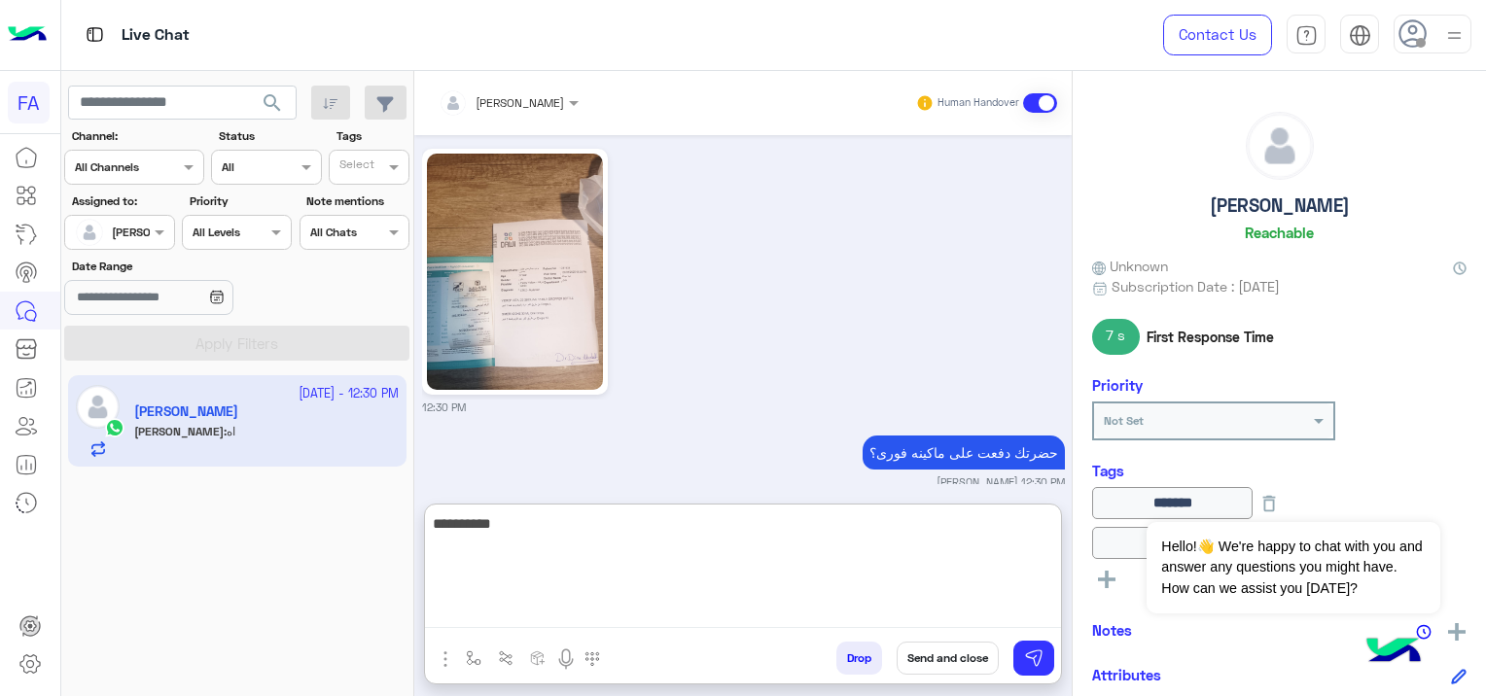
scroll to position [10378, 0]
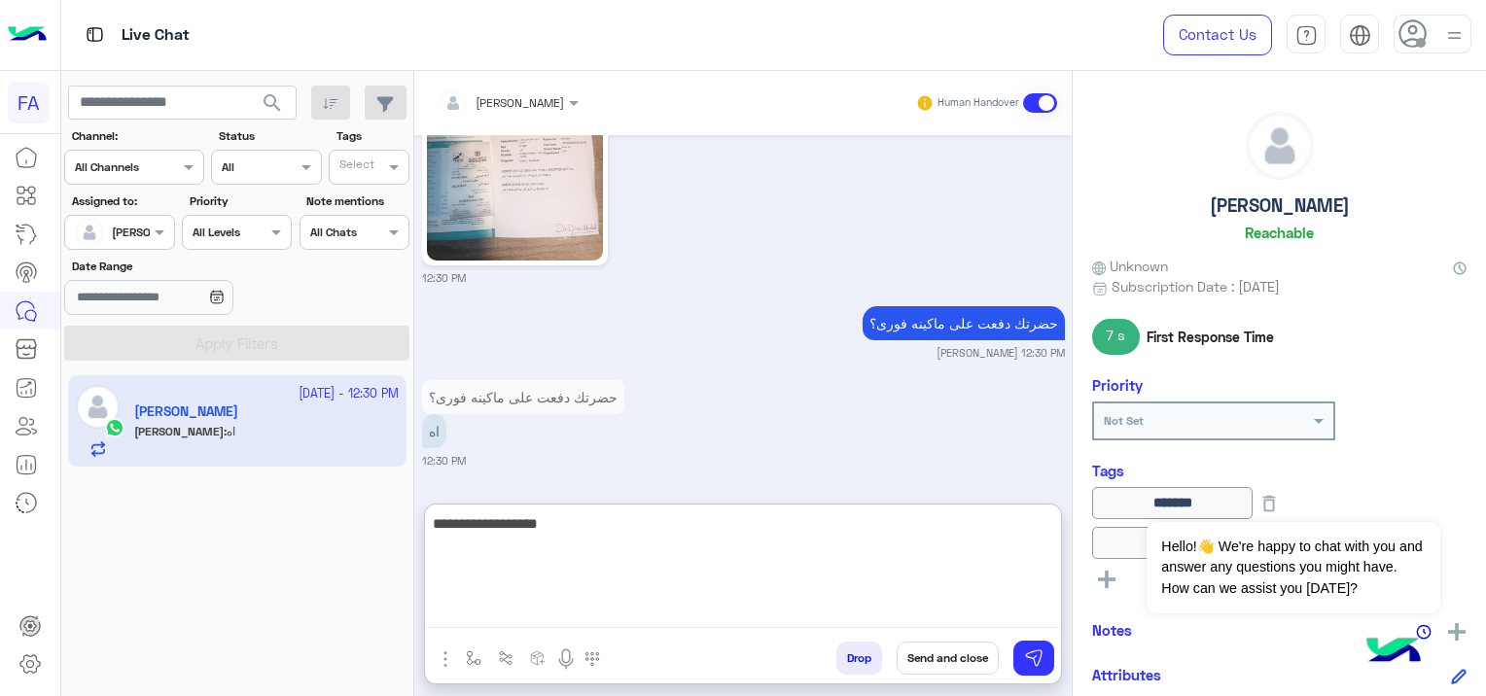
type textarea "**********"
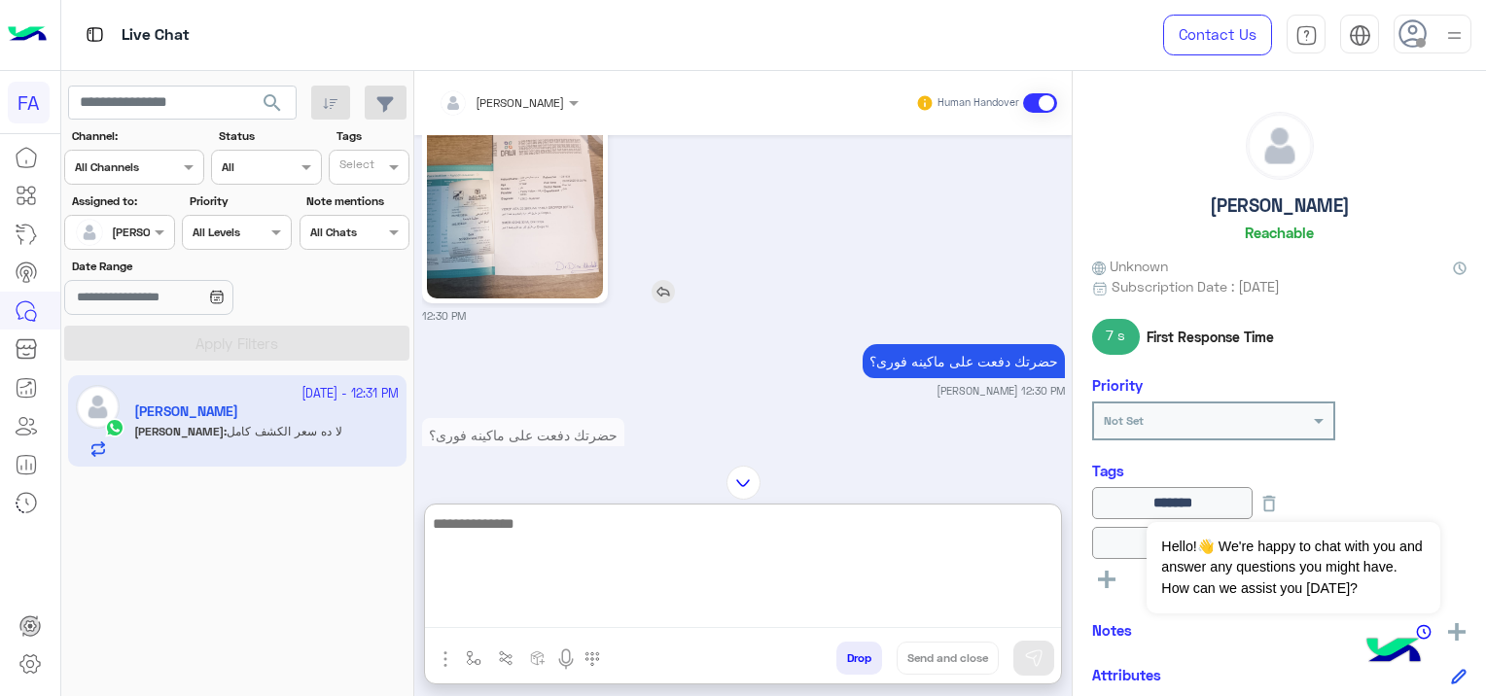
scroll to position [10235, 0]
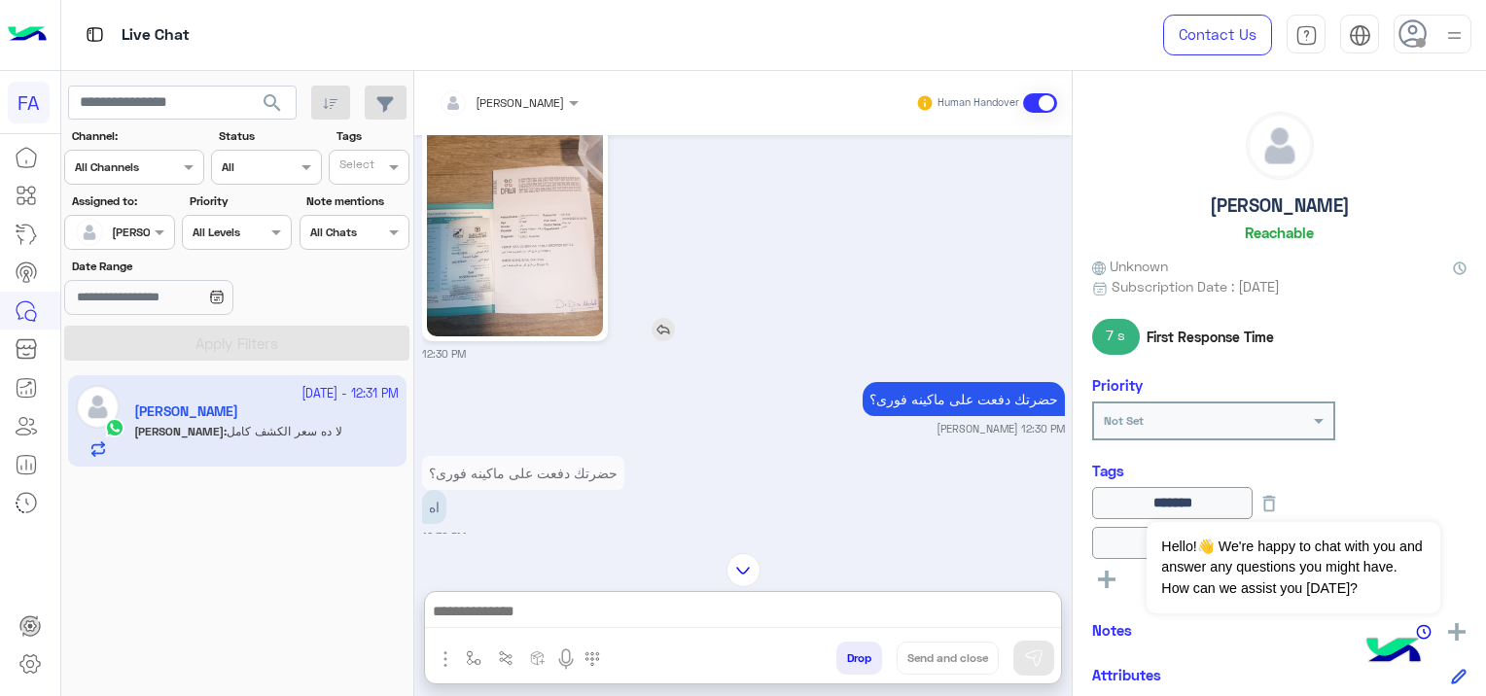
click at [568, 322] on img at bounding box center [515, 218] width 177 height 236
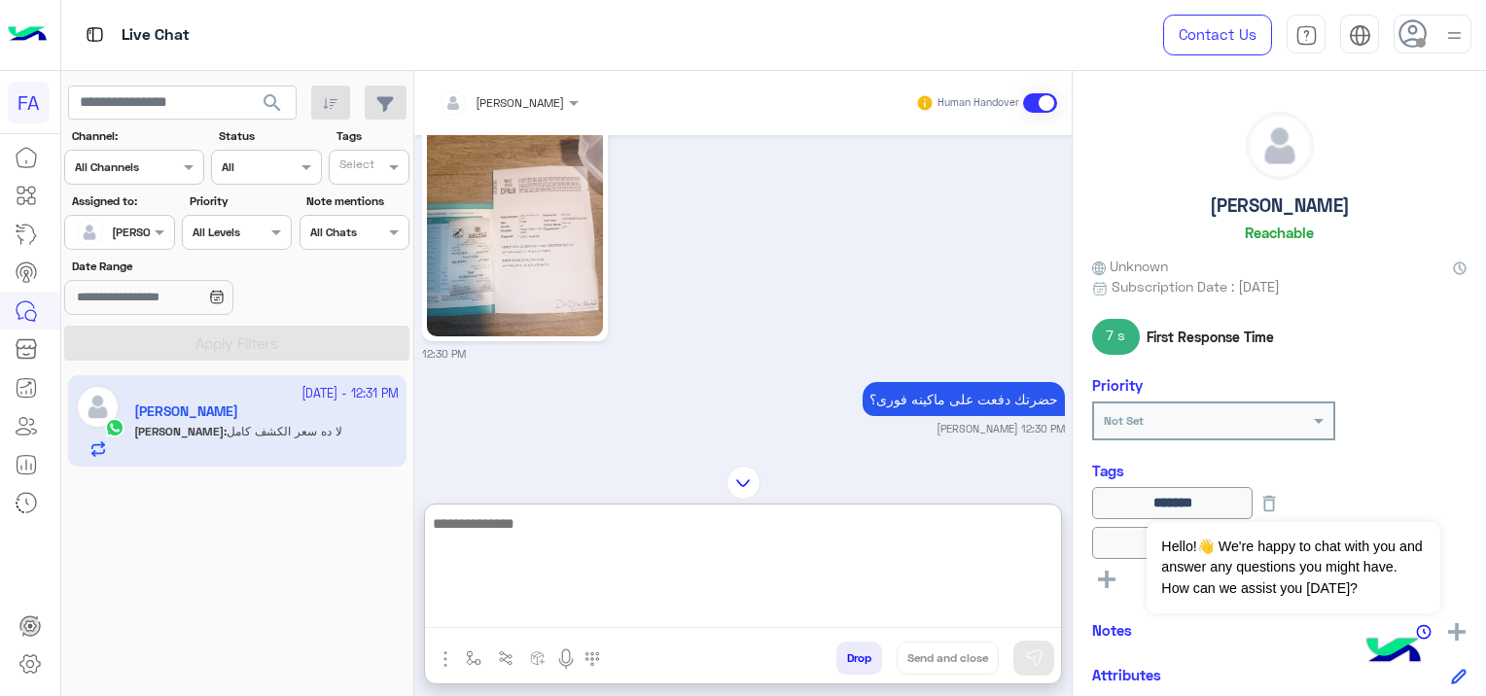
click at [942, 610] on textarea at bounding box center [743, 570] width 636 height 117
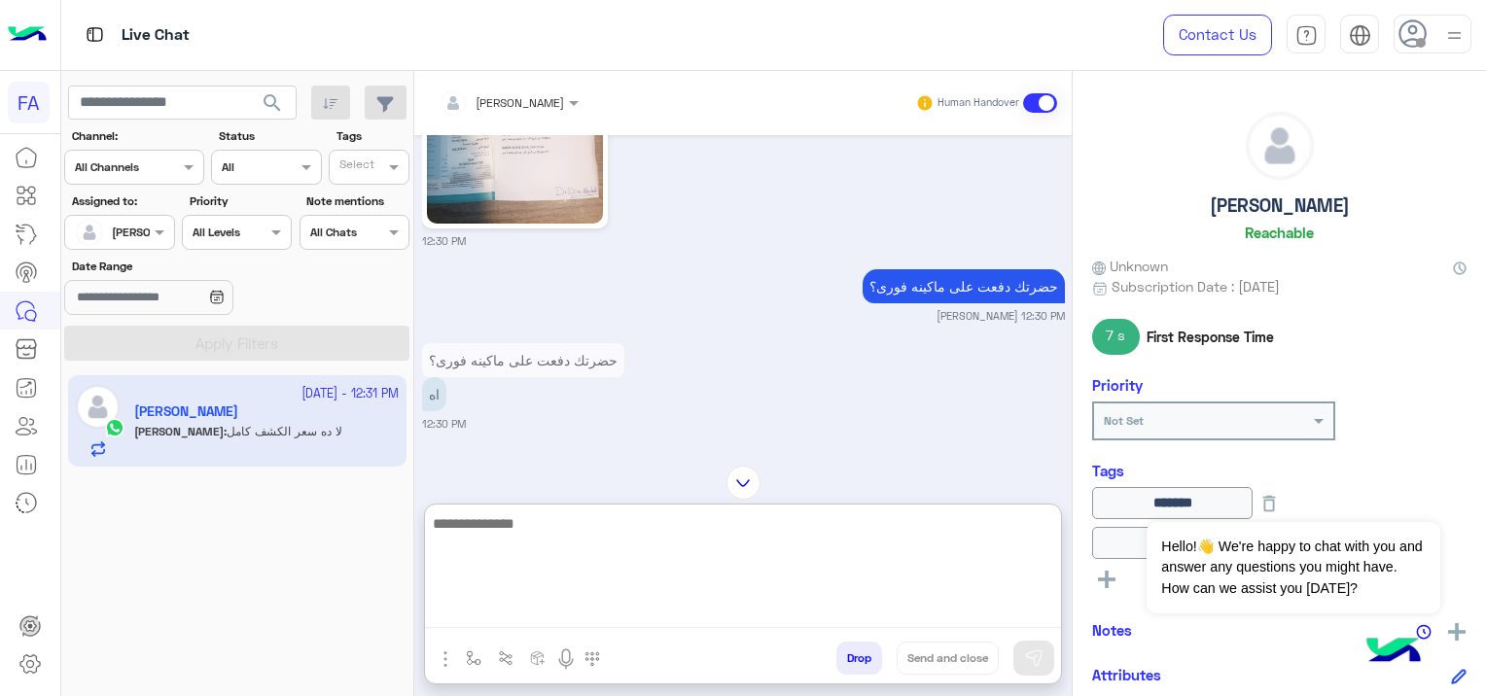
scroll to position [10527, 0]
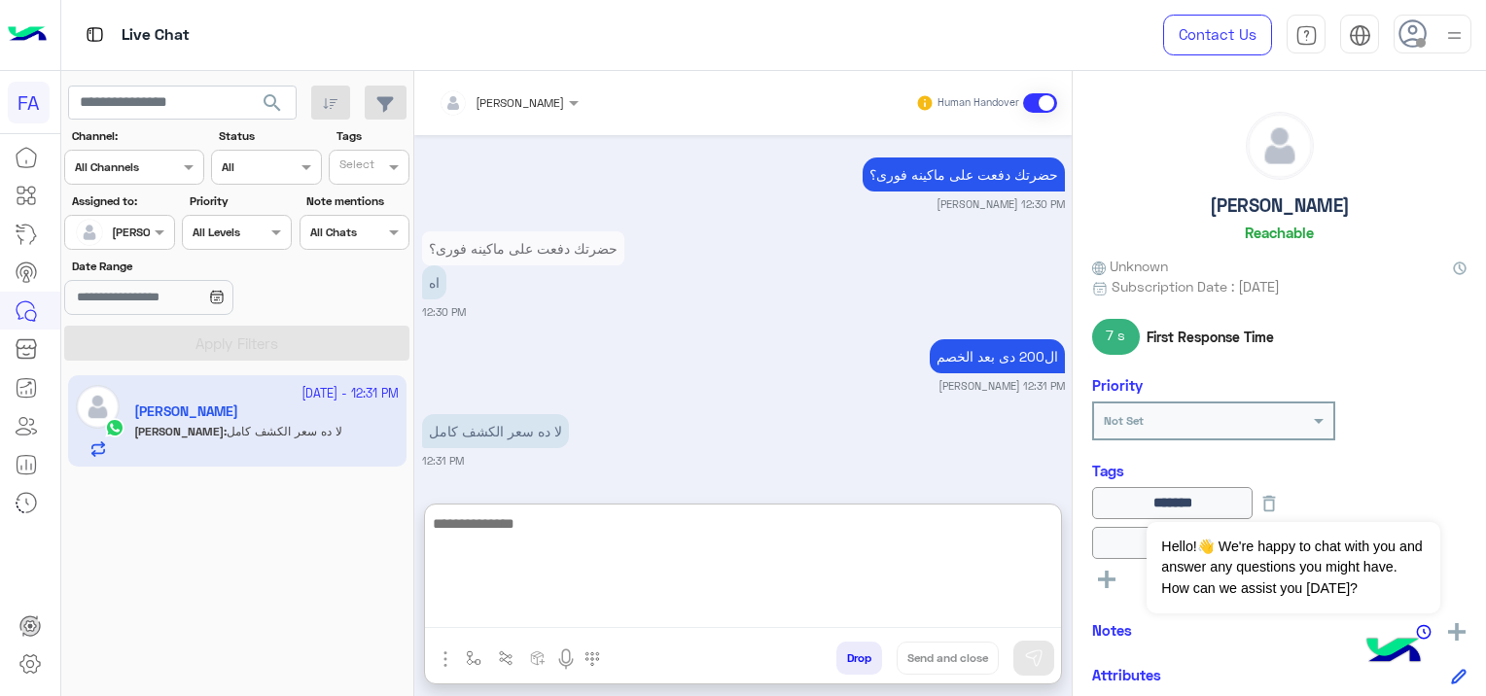
click at [930, 539] on textarea at bounding box center [743, 570] width 636 height 117
click at [887, 526] on textarea "**********" at bounding box center [743, 570] width 636 height 117
click at [729, 537] on textarea "**********" at bounding box center [743, 570] width 636 height 117
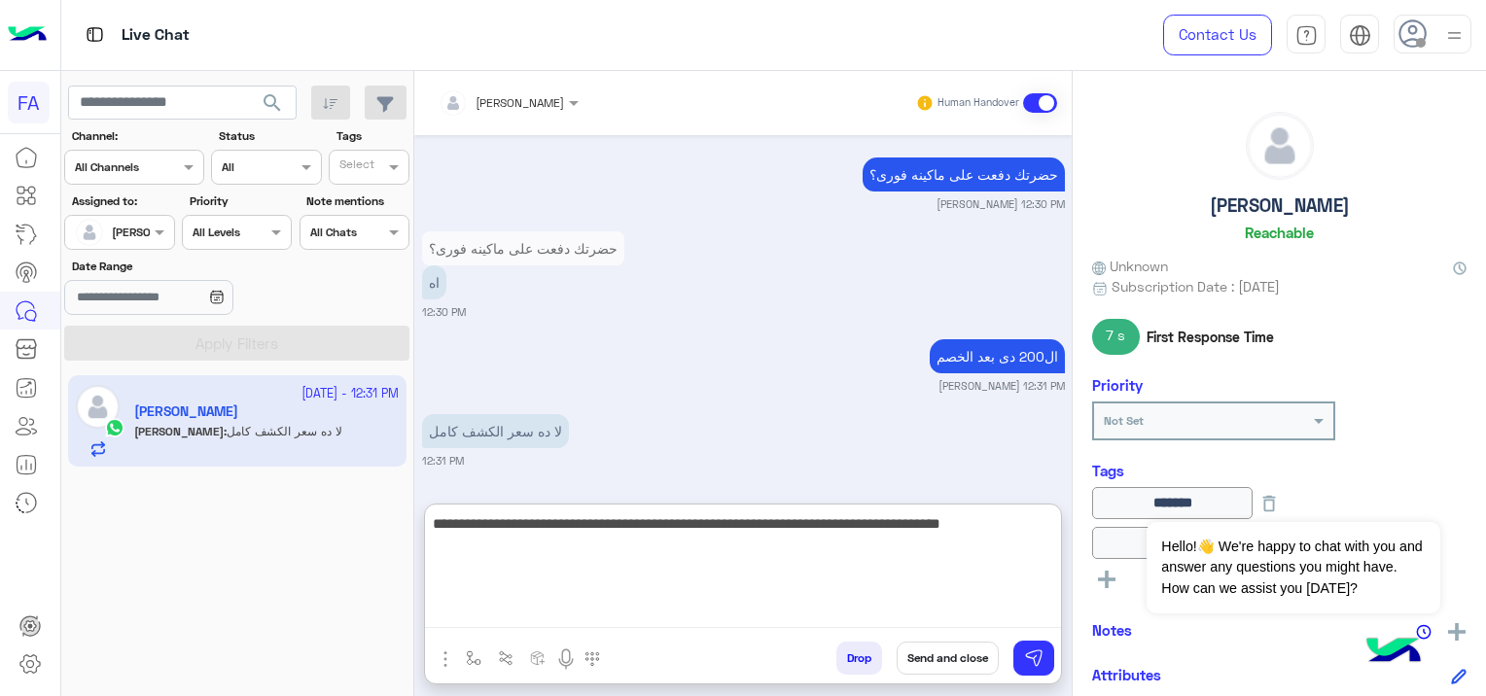
type textarea "**********"
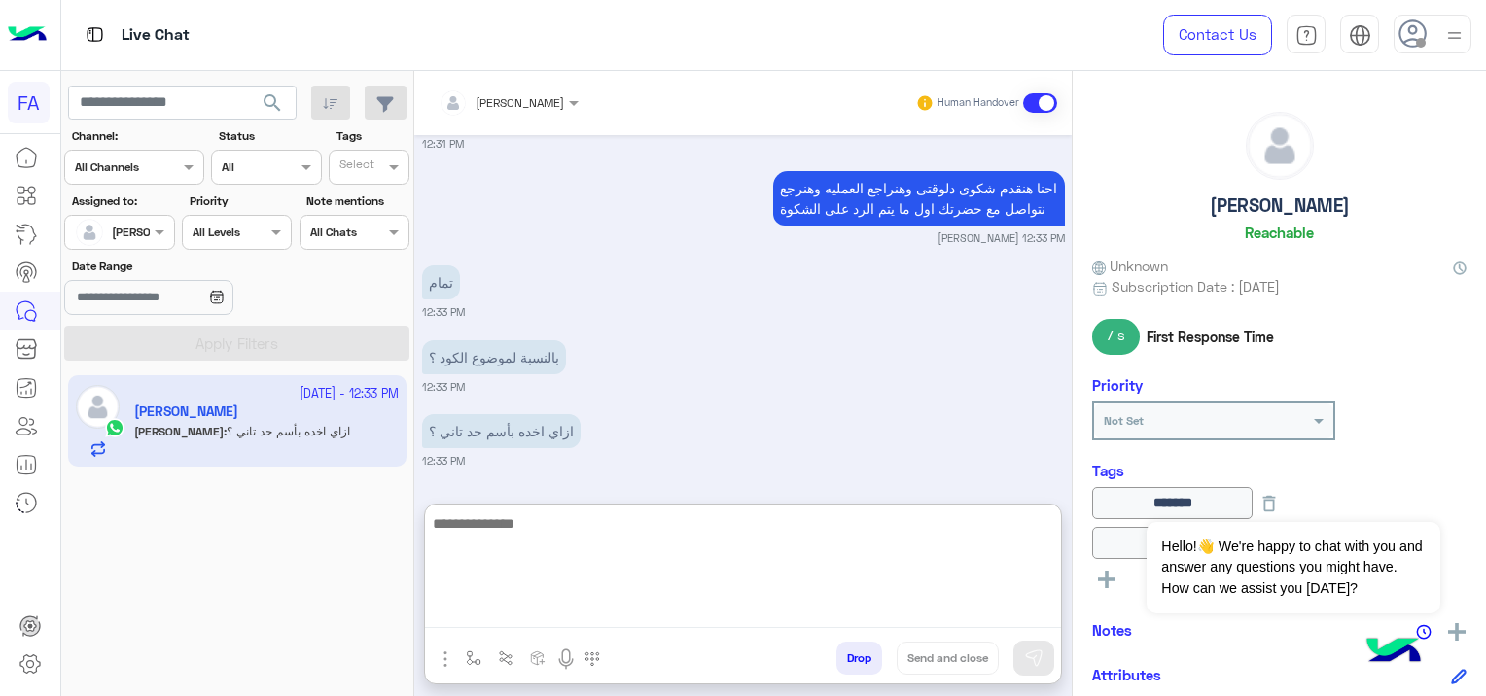
scroll to position [10864, 0]
type textarea "*"
click at [863, 520] on textarea "**********" at bounding box center [743, 570] width 636 height 117
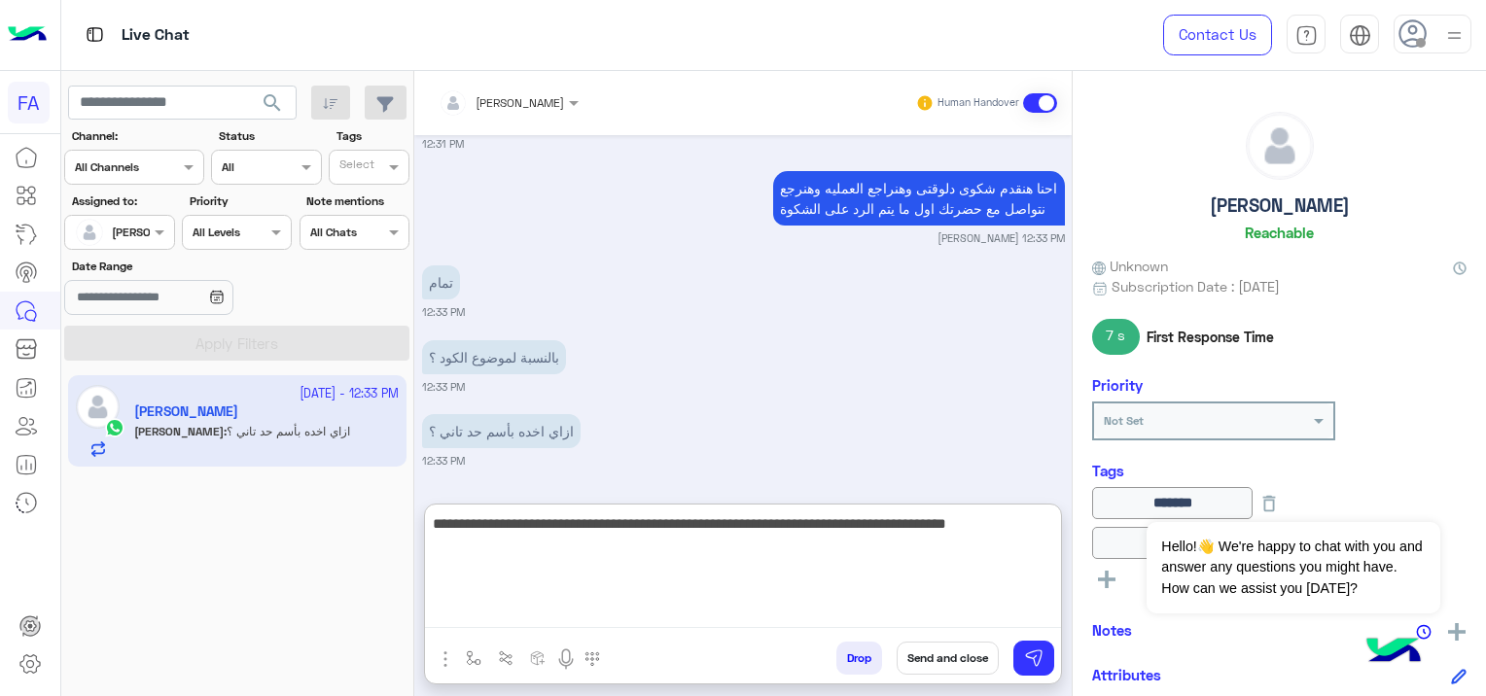
click at [533, 525] on textarea "**********" at bounding box center [743, 570] width 636 height 117
drag, startPoint x: 862, startPoint y: 545, endPoint x: 958, endPoint y: 557, distance: 97.1
click at [958, 557] on textarea "**********" at bounding box center [743, 570] width 636 height 117
type textarea "**********"
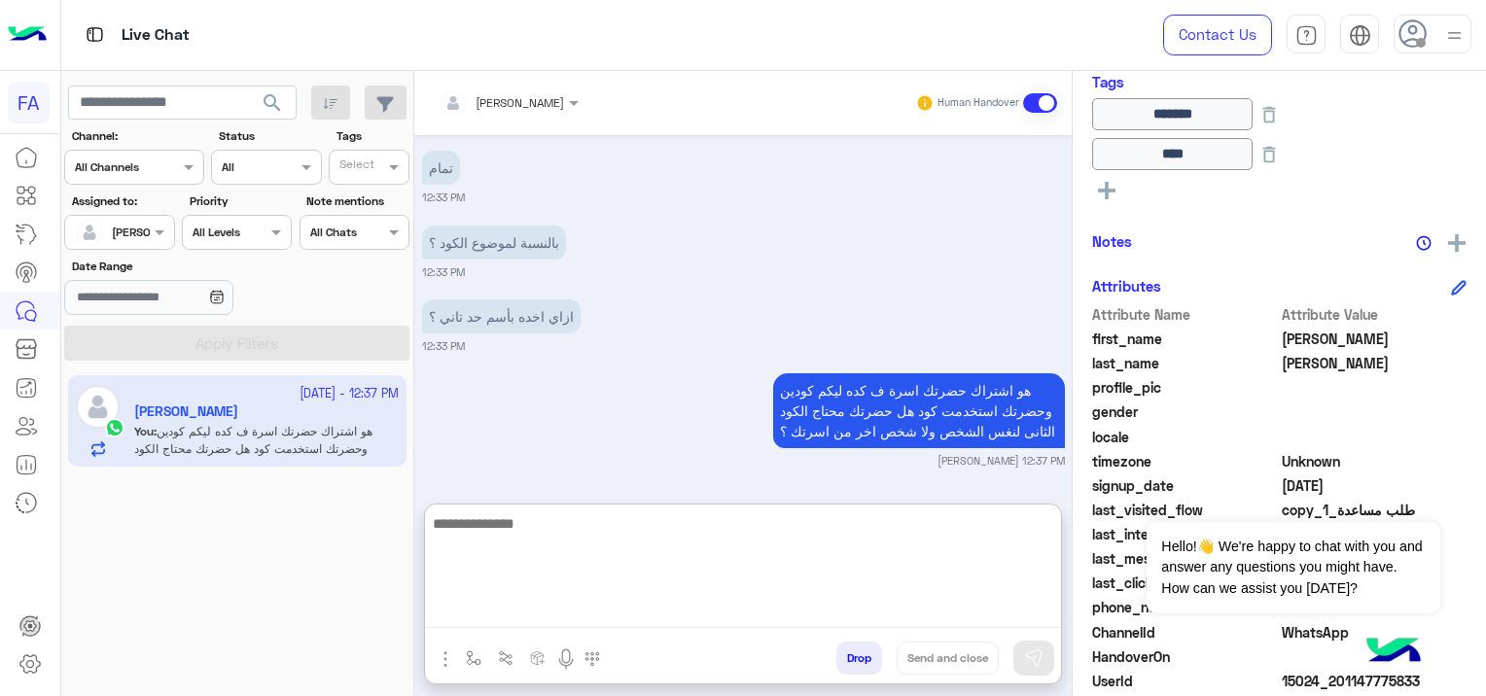
scroll to position [485, 0]
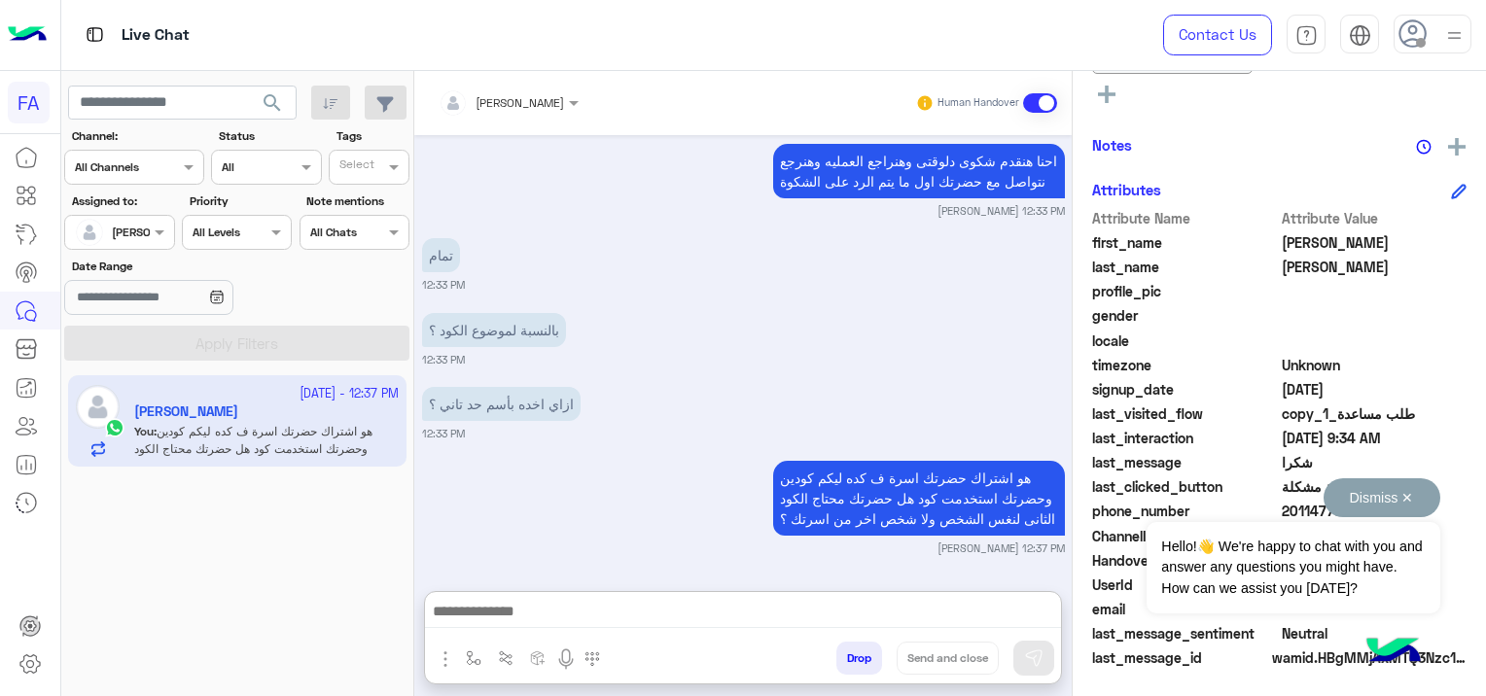
click at [1410, 490] on button "Dismiss ✕" at bounding box center [1382, 498] width 117 height 39
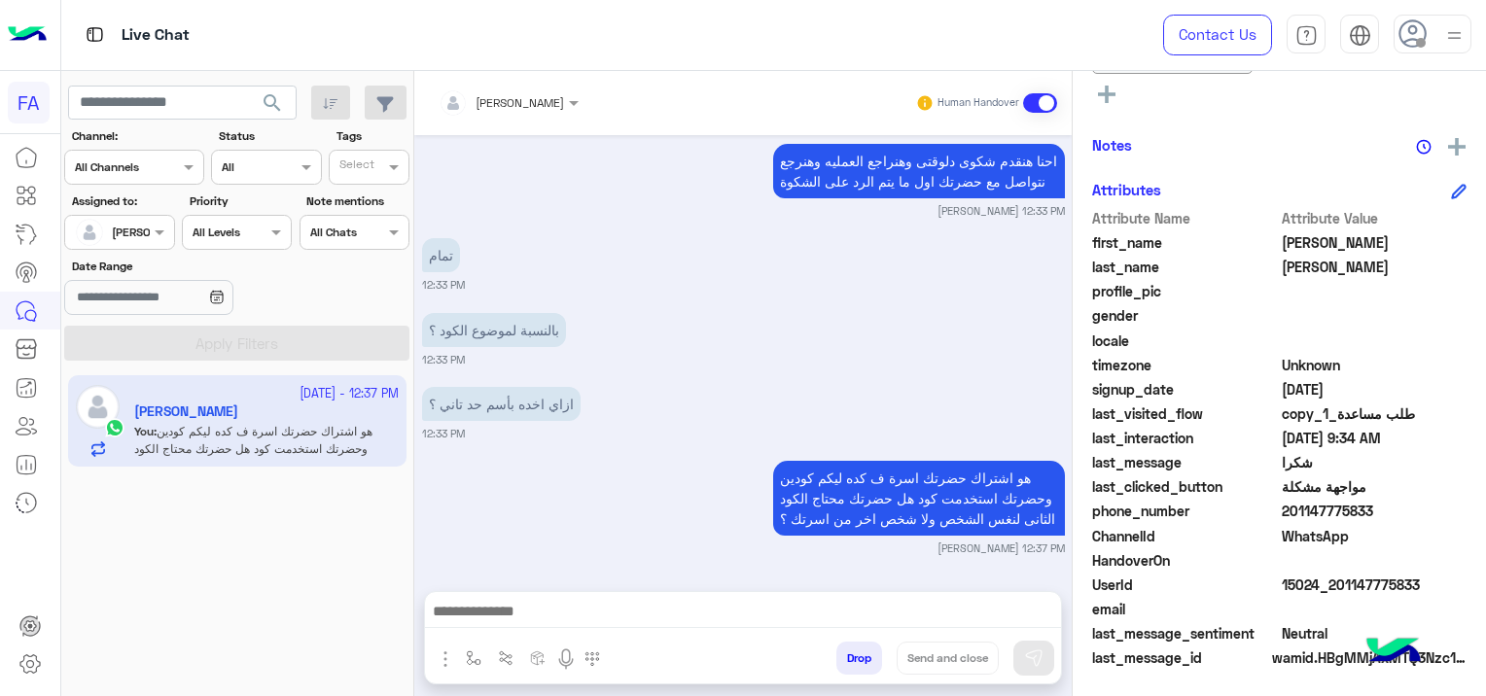
scroll to position [10891, 0]
drag, startPoint x: 1424, startPoint y: 577, endPoint x: 1331, endPoint y: 586, distance: 92.8
click at [1331, 586] on span "15024_201147775833" at bounding box center [1375, 585] width 186 height 20
copy span "01147775833"
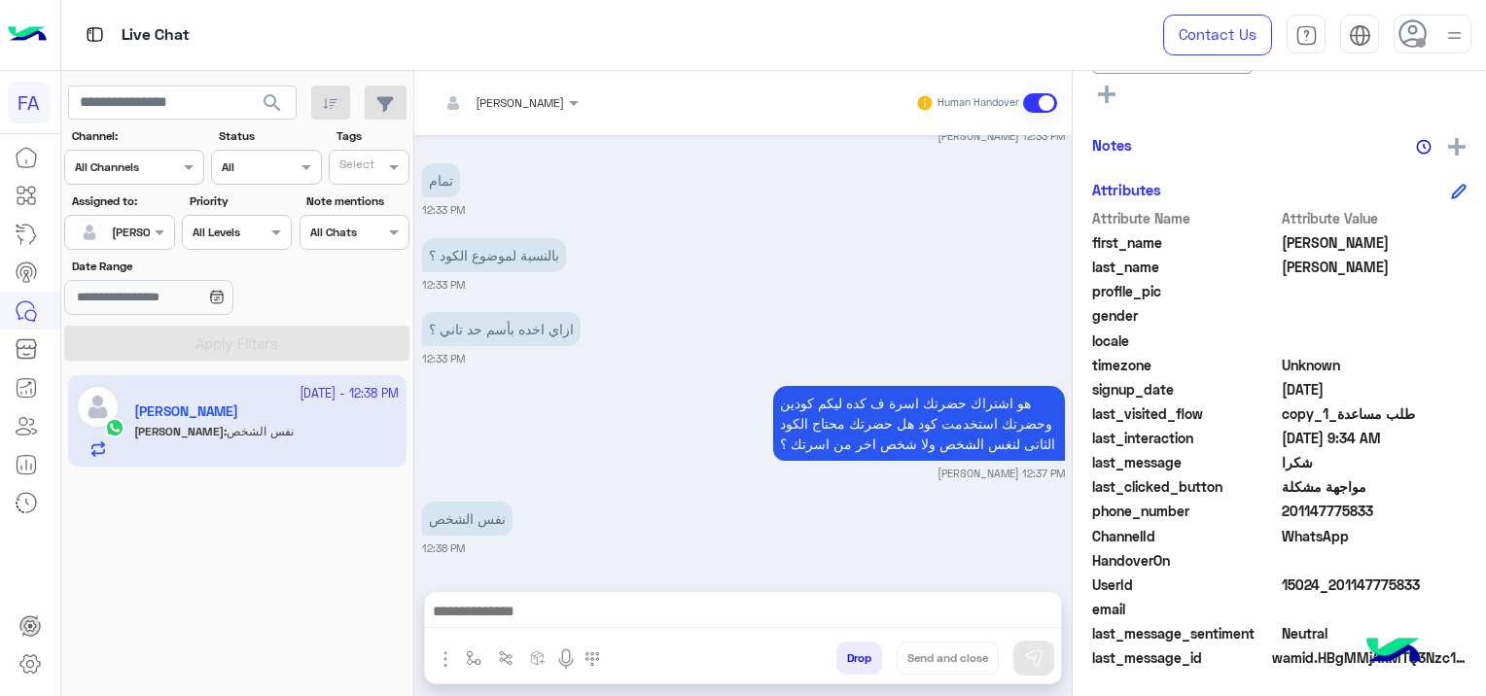
scroll to position [10966, 0]
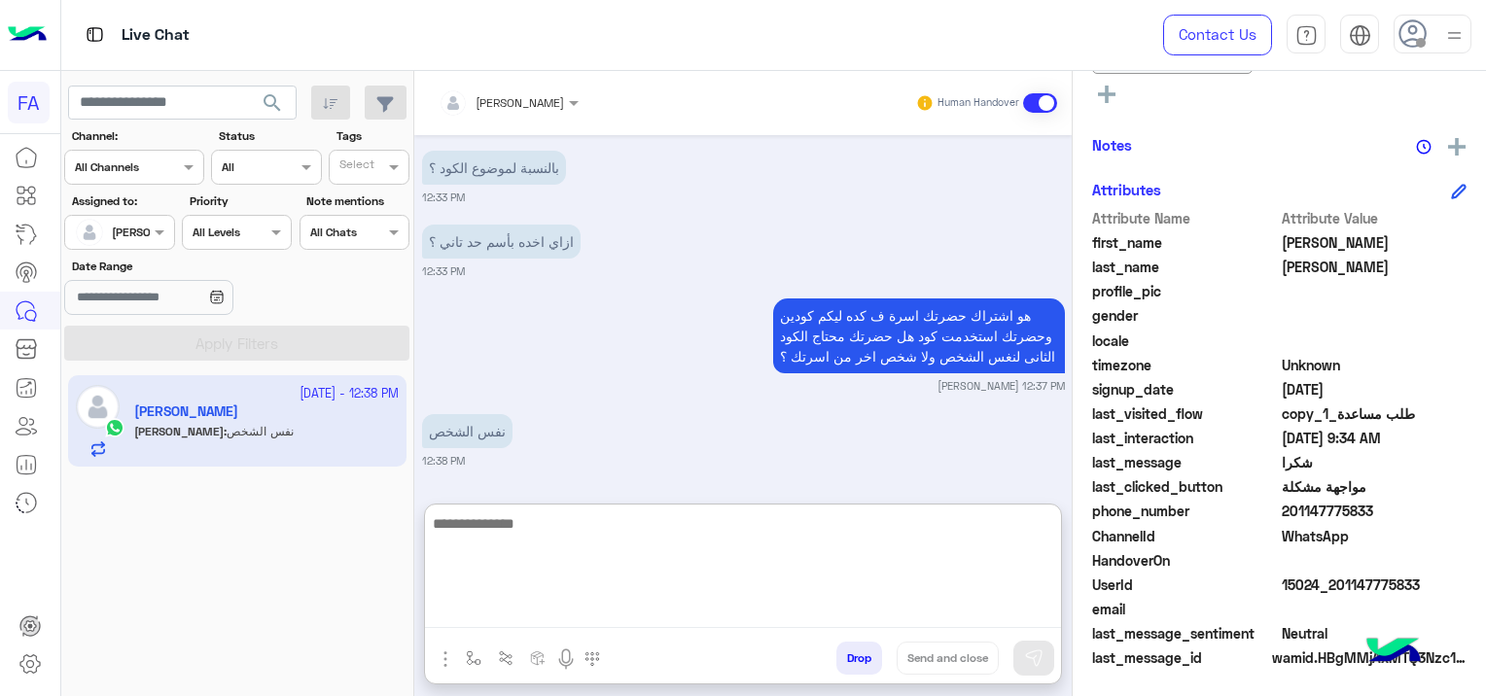
click at [506, 615] on textarea at bounding box center [743, 570] width 636 height 117
click at [553, 549] on textarea at bounding box center [743, 570] width 636 height 117
type textarea "*"
type textarea "**********"
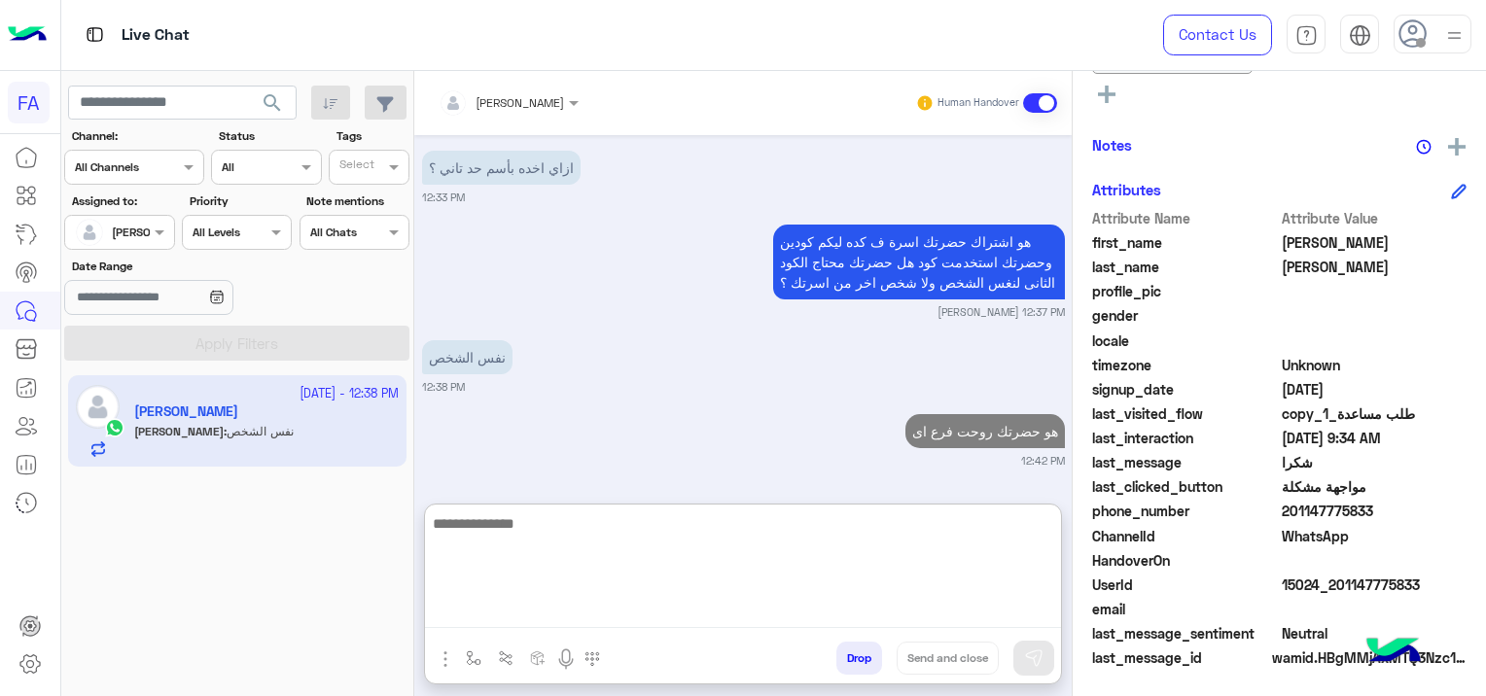
scroll to position [11128, 0]
click at [883, 559] on textarea at bounding box center [743, 570] width 636 height 117
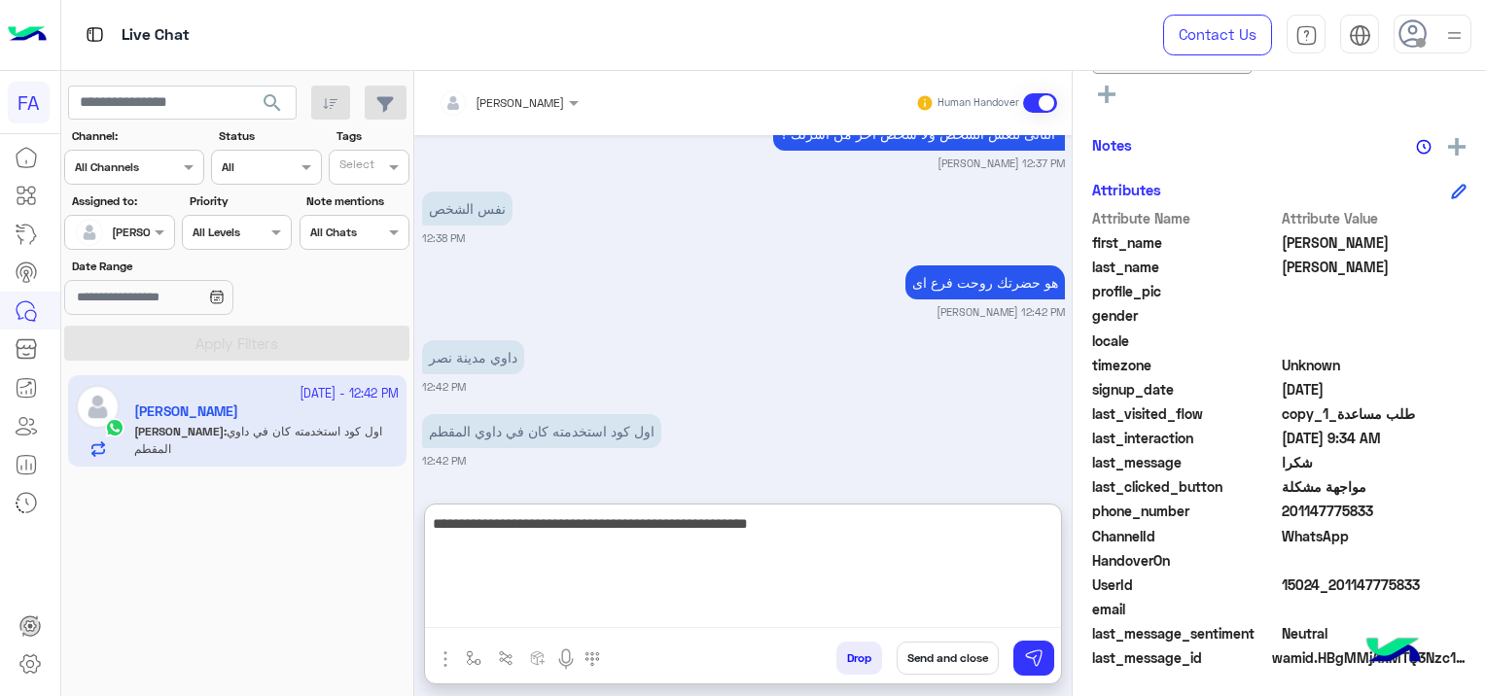
scroll to position [11276, 0]
type textarea "**********"
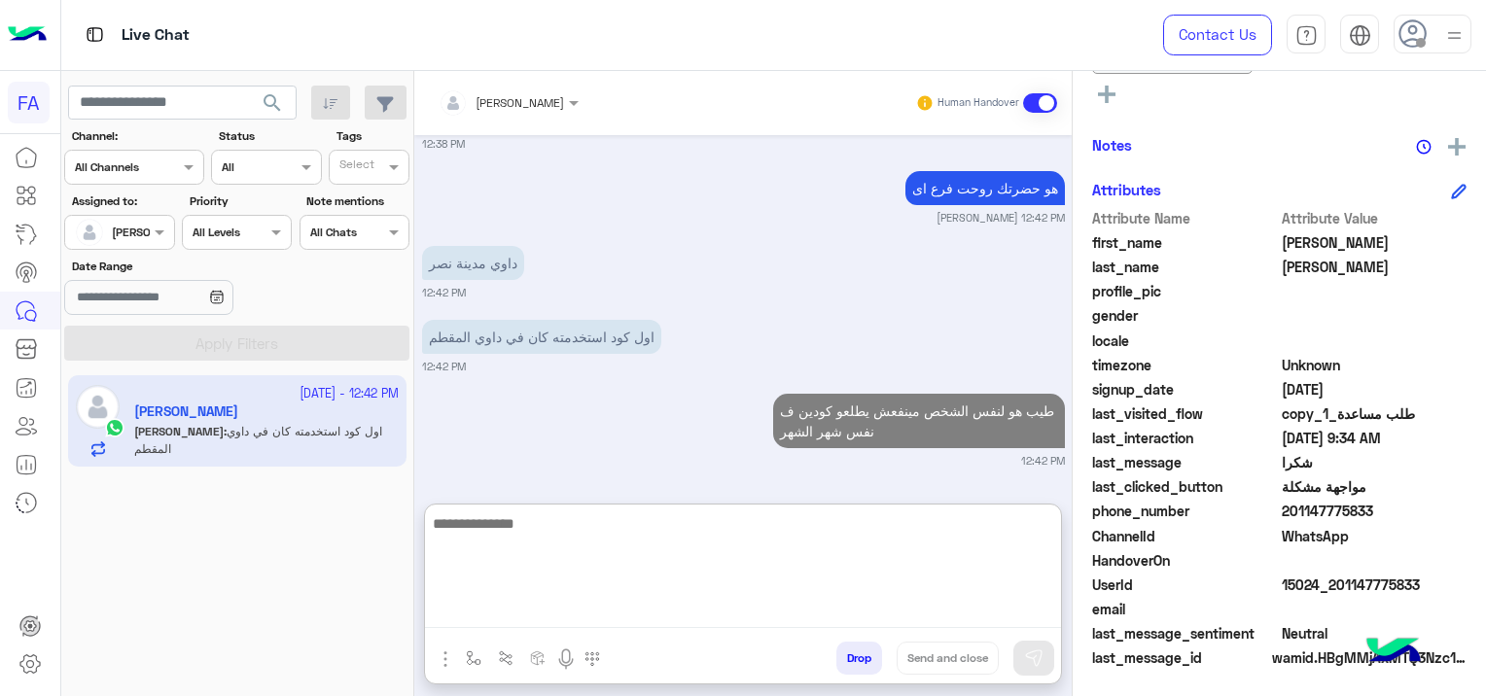
click at [843, 552] on textarea at bounding box center [743, 570] width 636 height 117
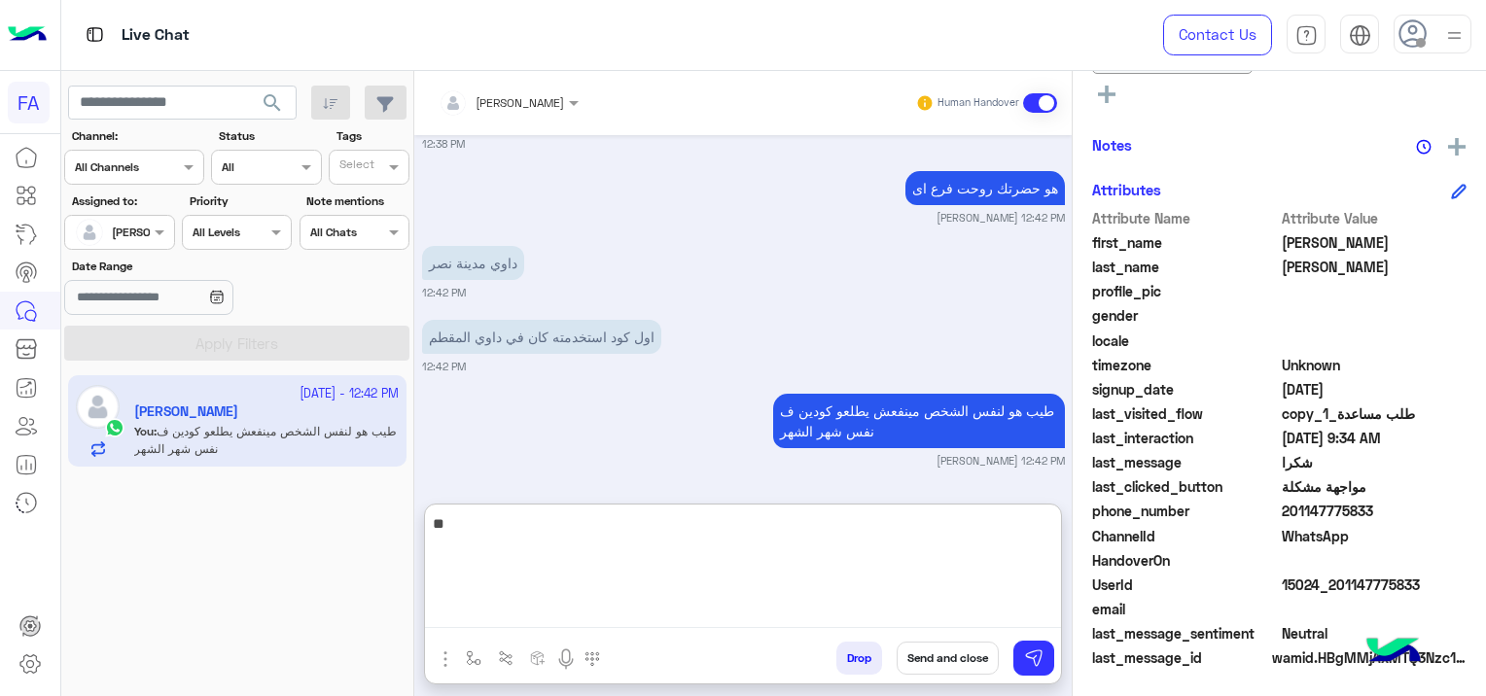
type textarea "*"
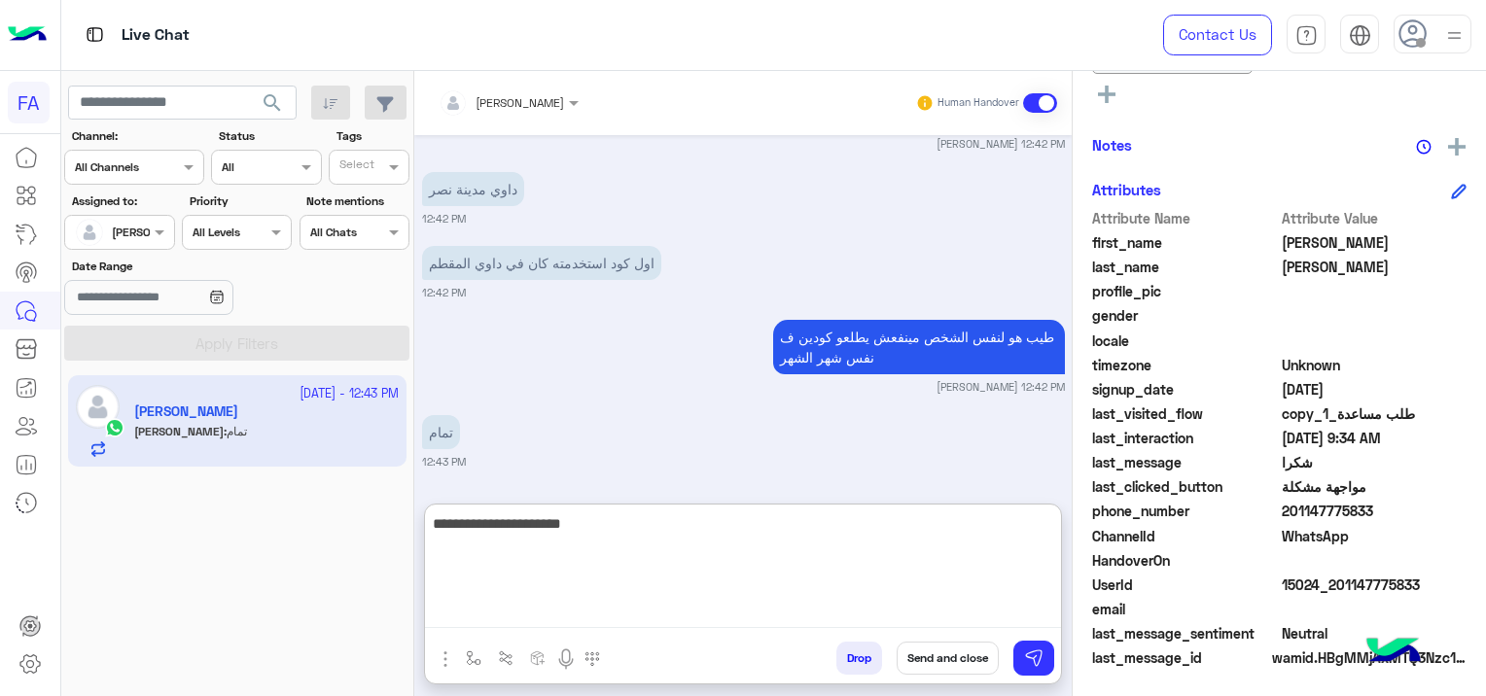
scroll to position [11446, 0]
type textarea "**********"
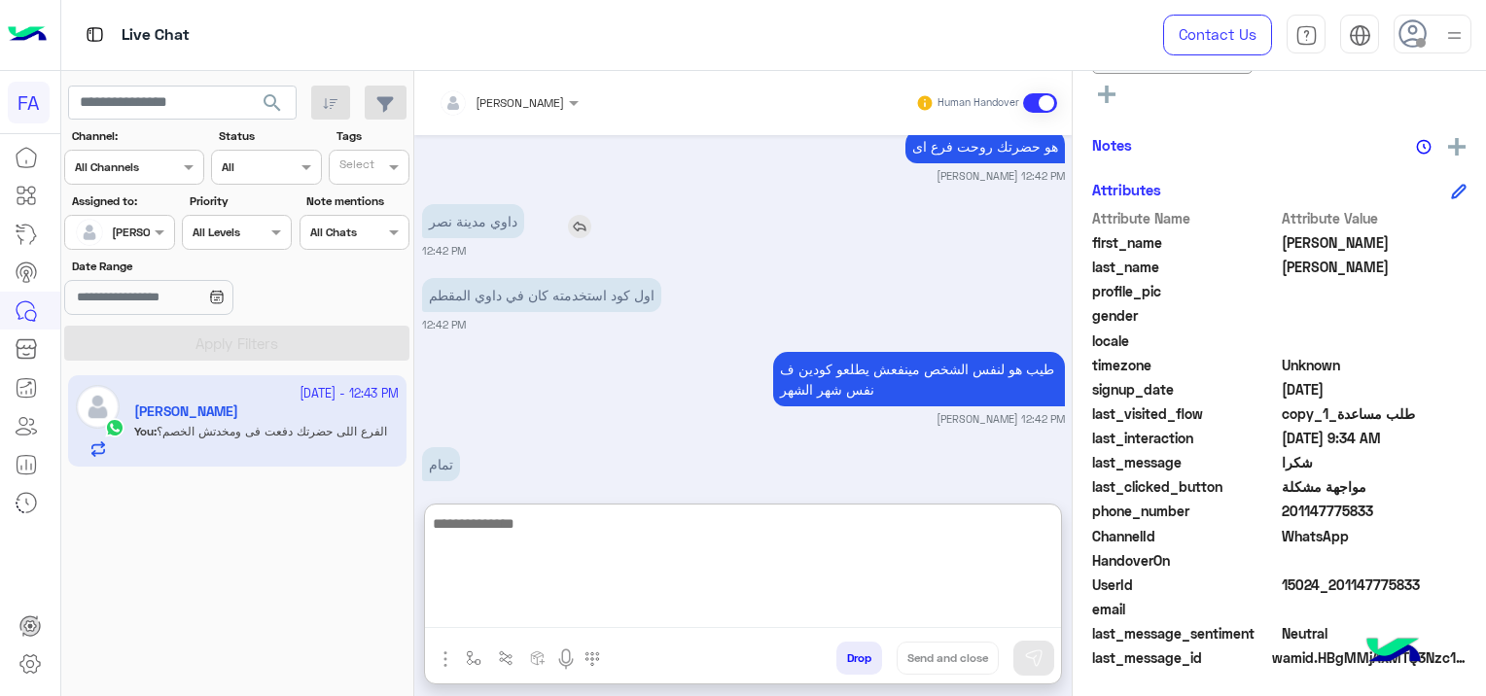
scroll to position [11520, 0]
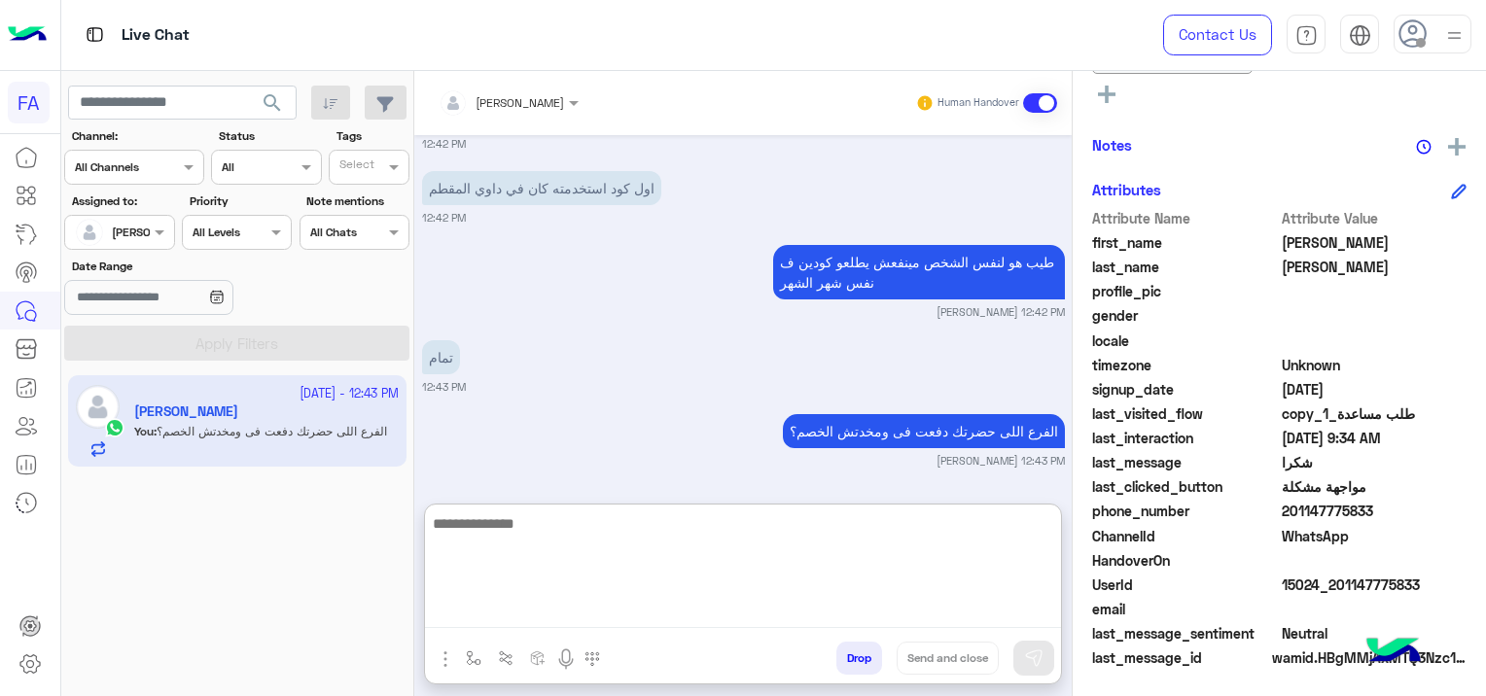
click at [834, 548] on textarea at bounding box center [743, 570] width 636 height 117
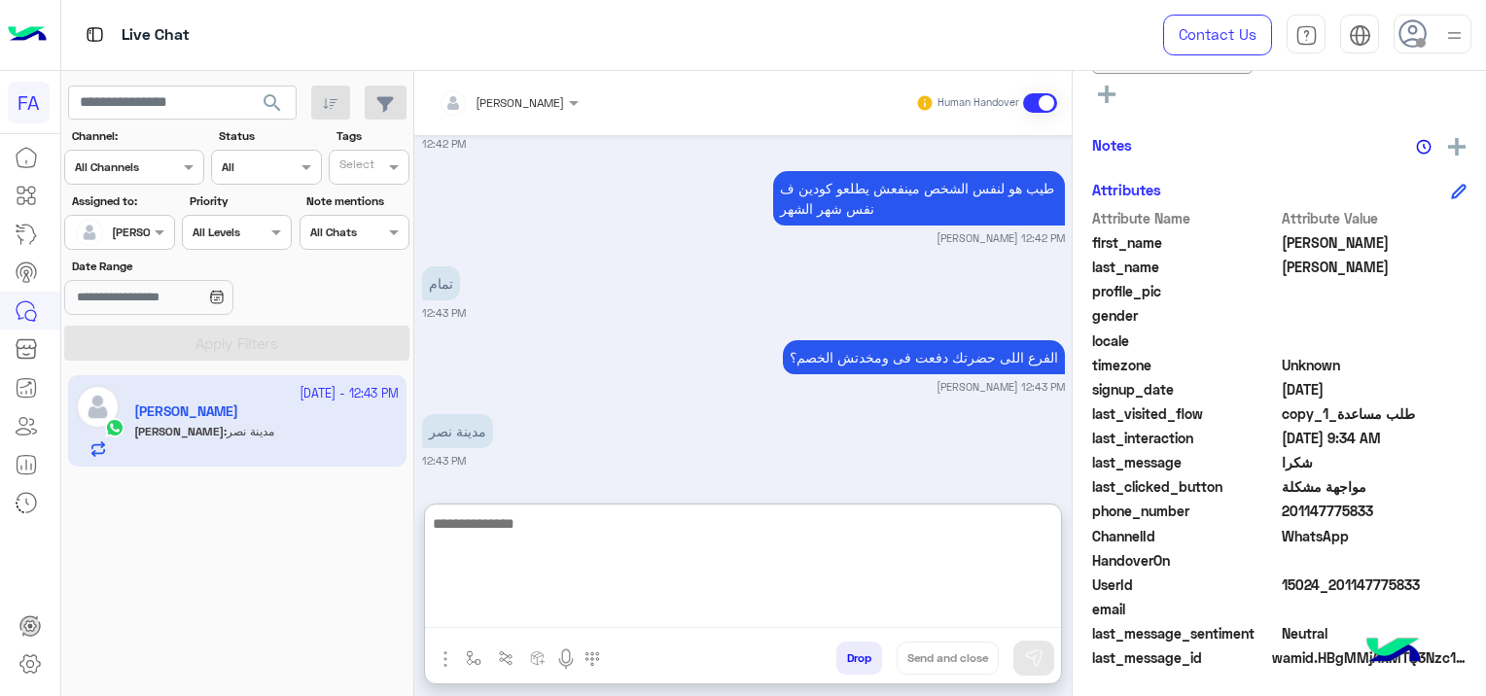
scroll to position [11593, 0]
type textarea "*"
type textarea "**********"
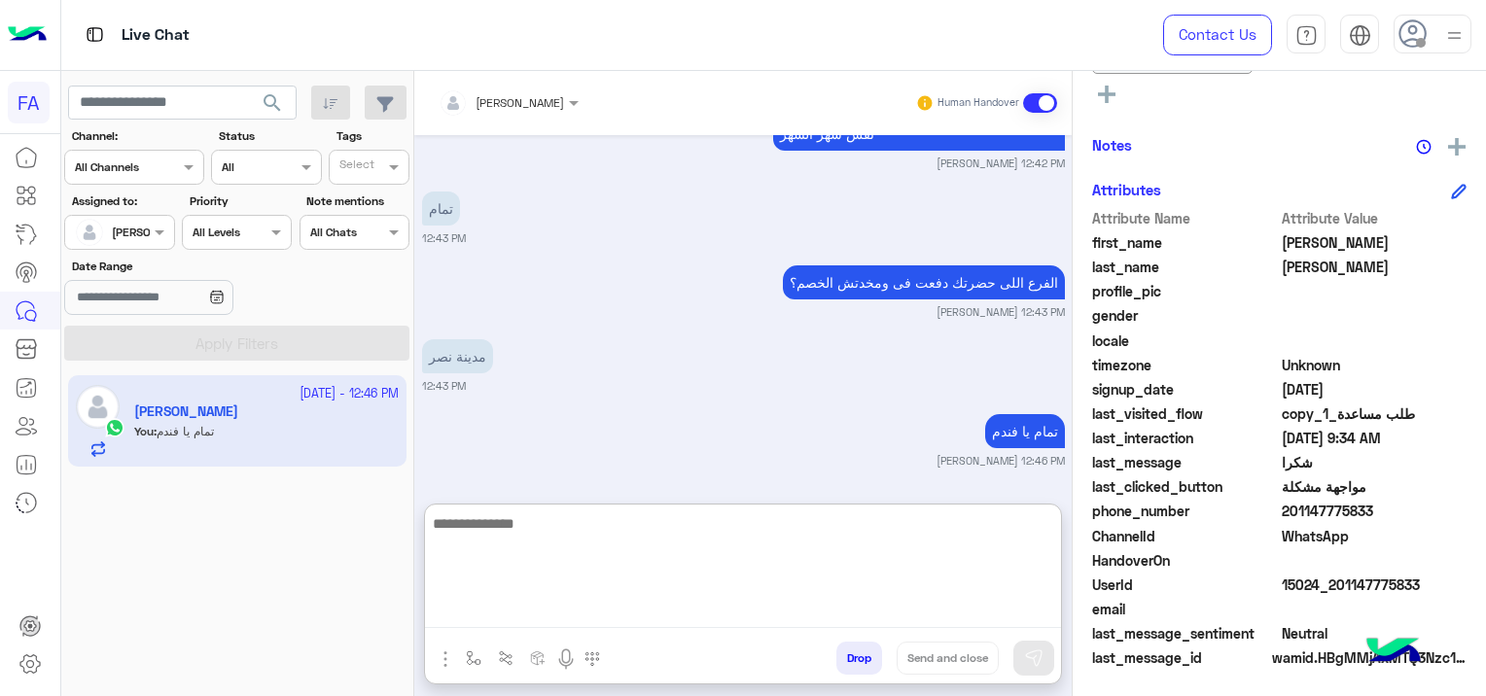
scroll to position [11667, 0]
type textarea "**********"
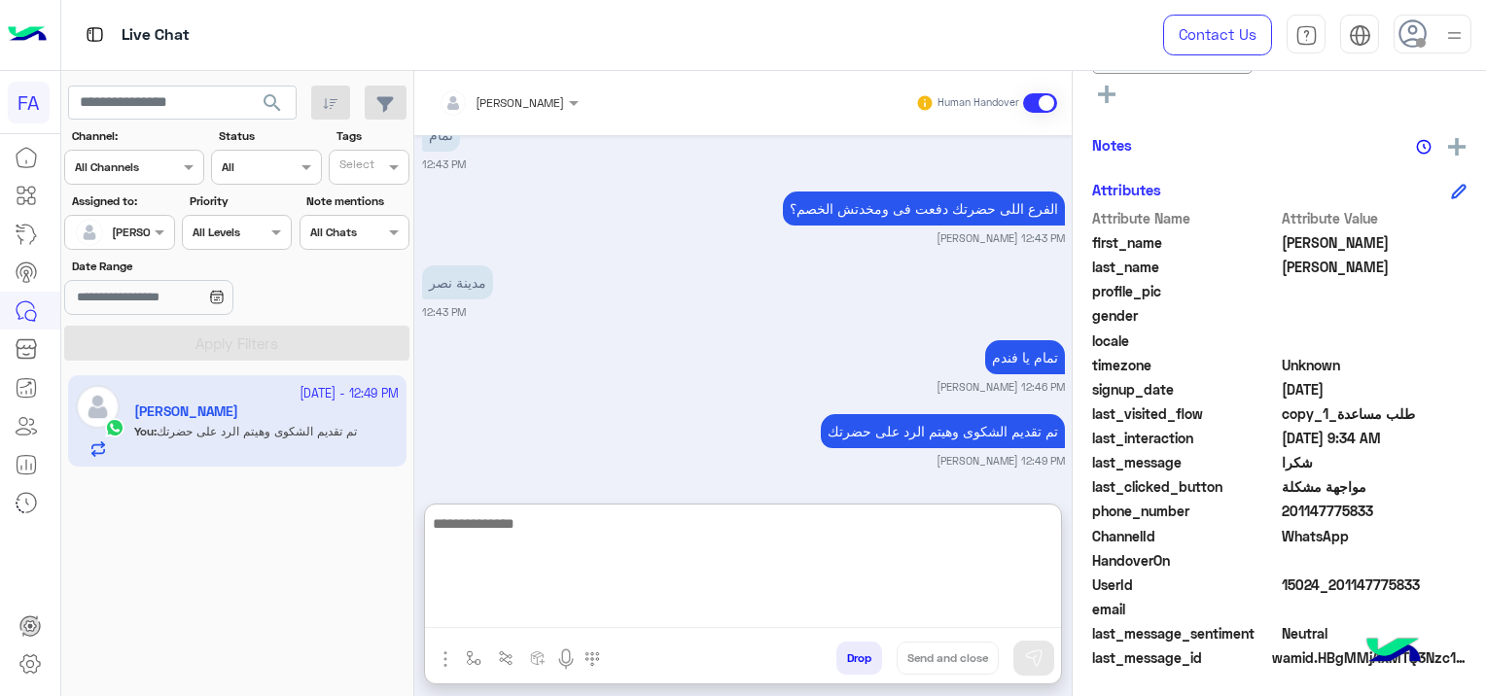
scroll to position [11742, 0]
type textarea "*"
paste textarea "**********"
type textarea "**********"
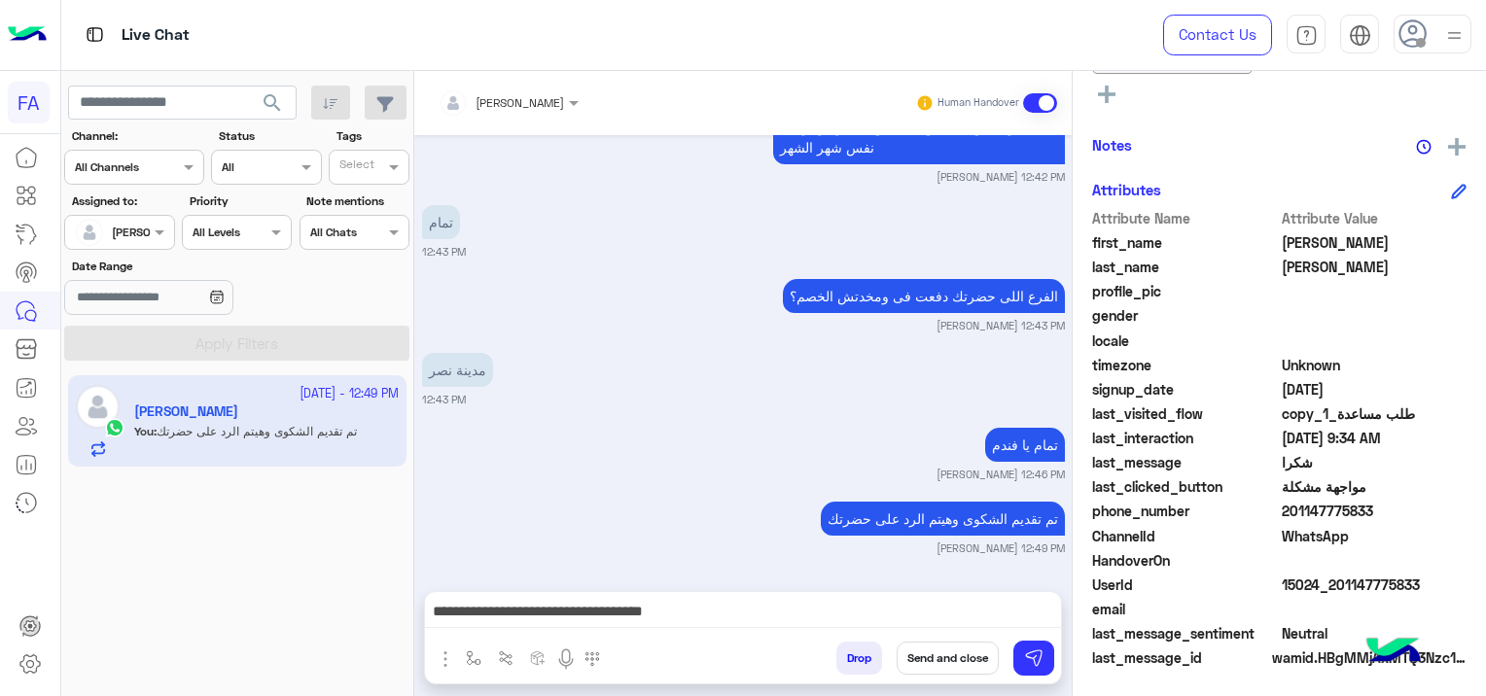
click at [931, 656] on button "Send and close" at bounding box center [948, 658] width 102 height 33
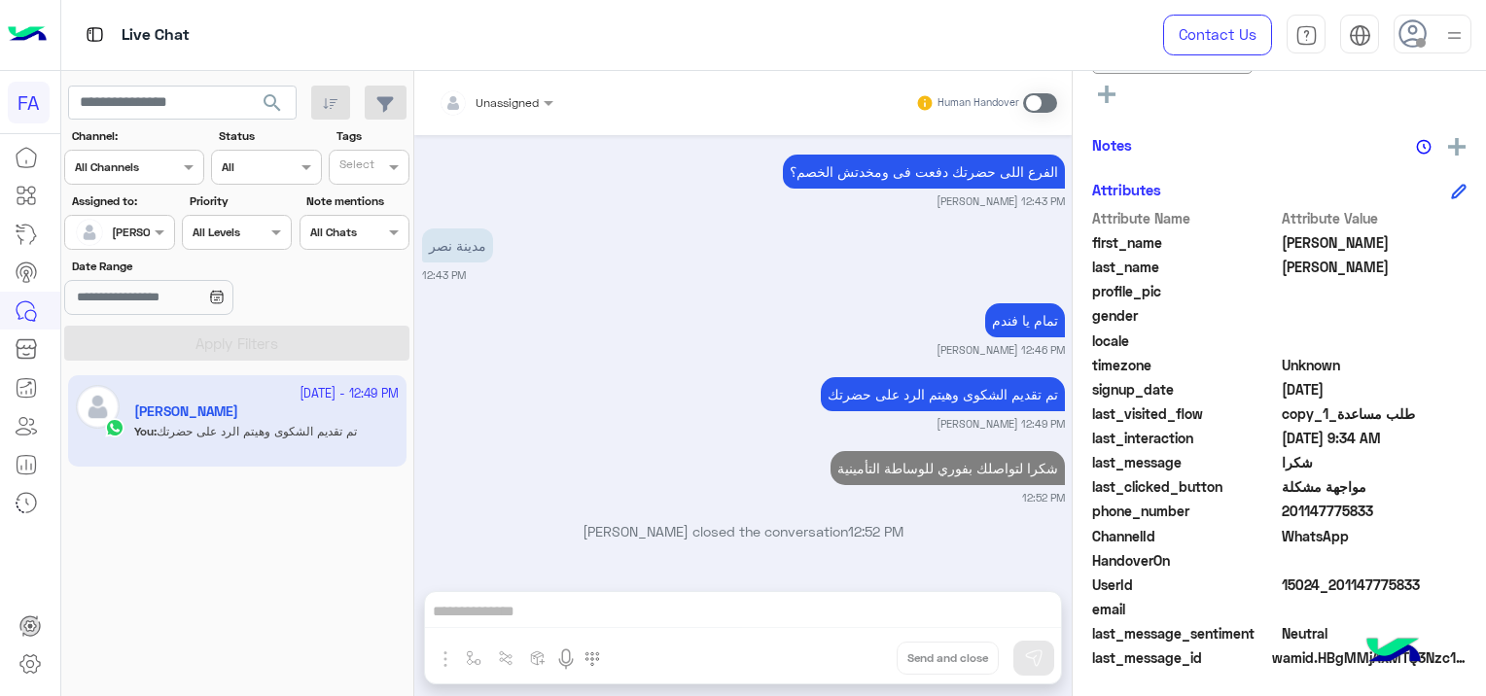
scroll to position [11779, 0]
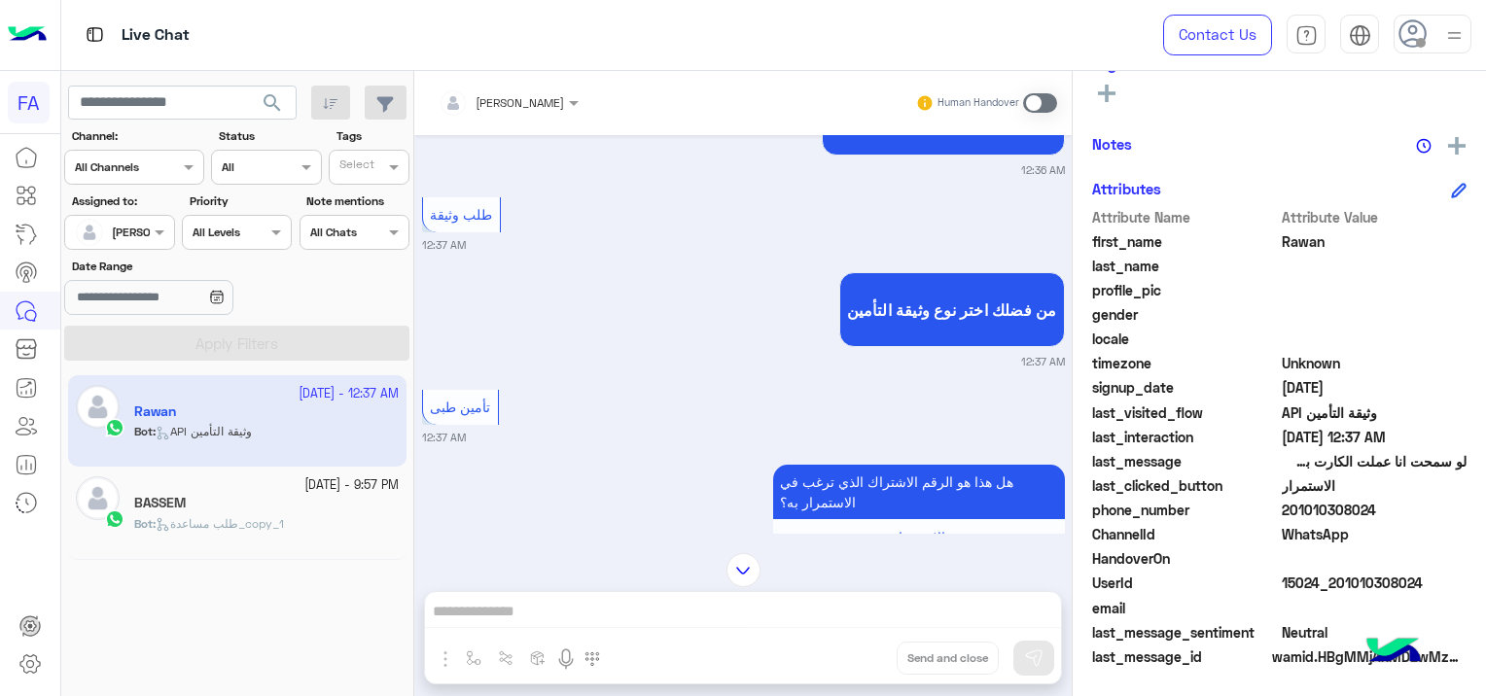
scroll to position [1988, 0]
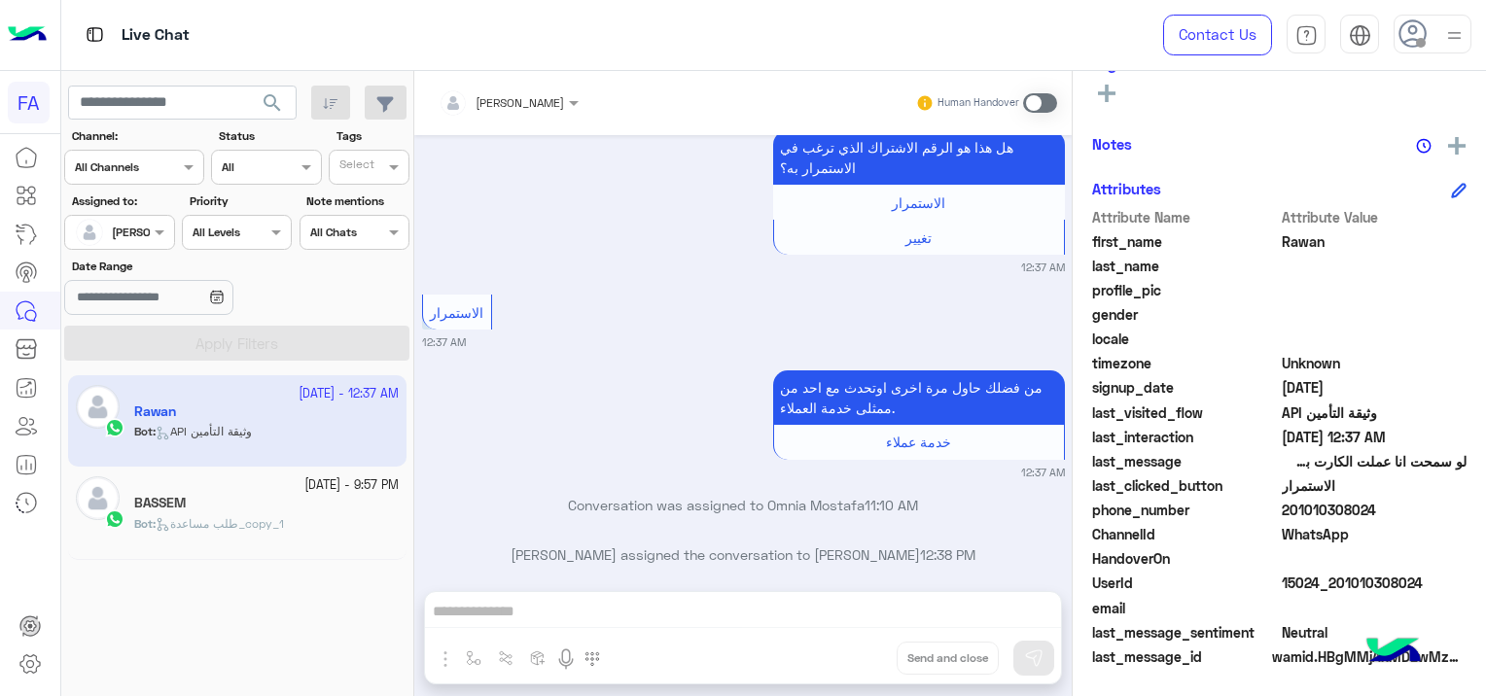
click at [1039, 105] on span at bounding box center [1040, 102] width 34 height 19
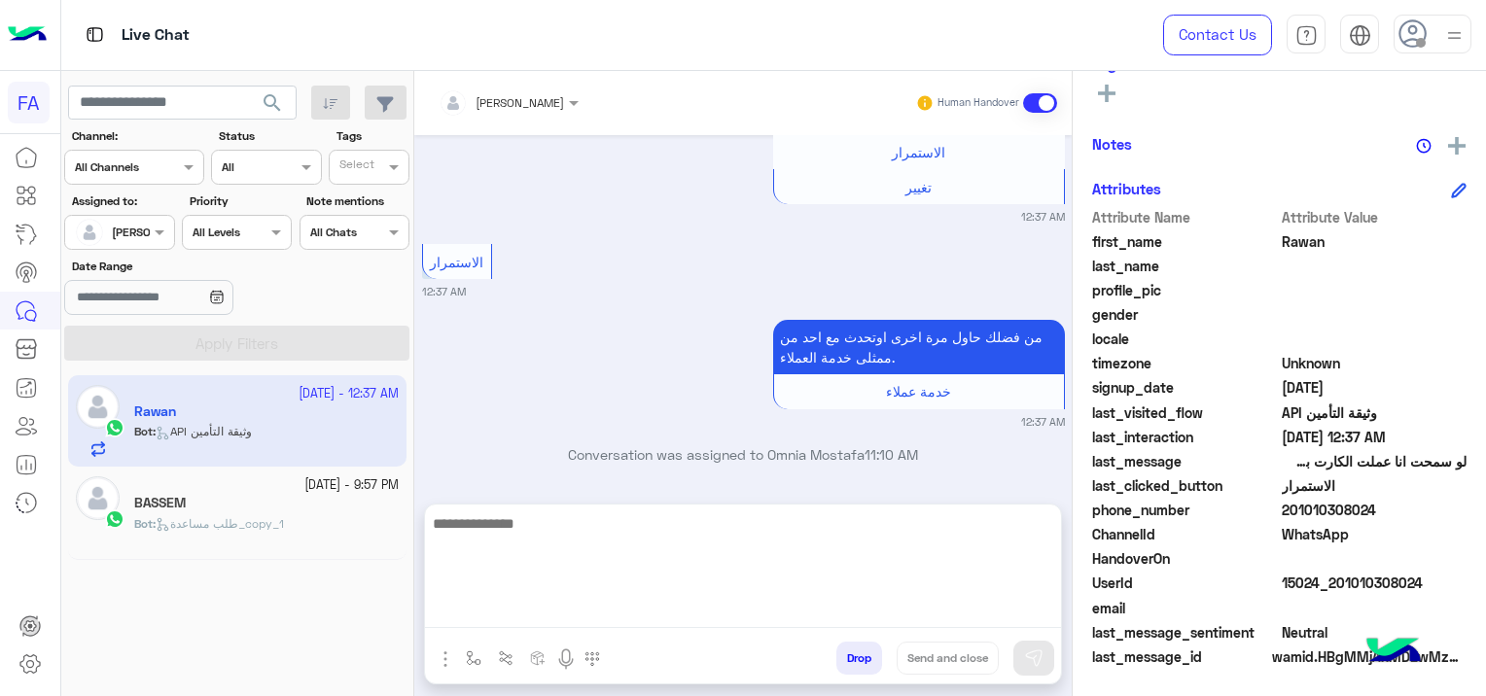
click at [630, 615] on textarea at bounding box center [743, 570] width 636 height 117
paste textarea "**********"
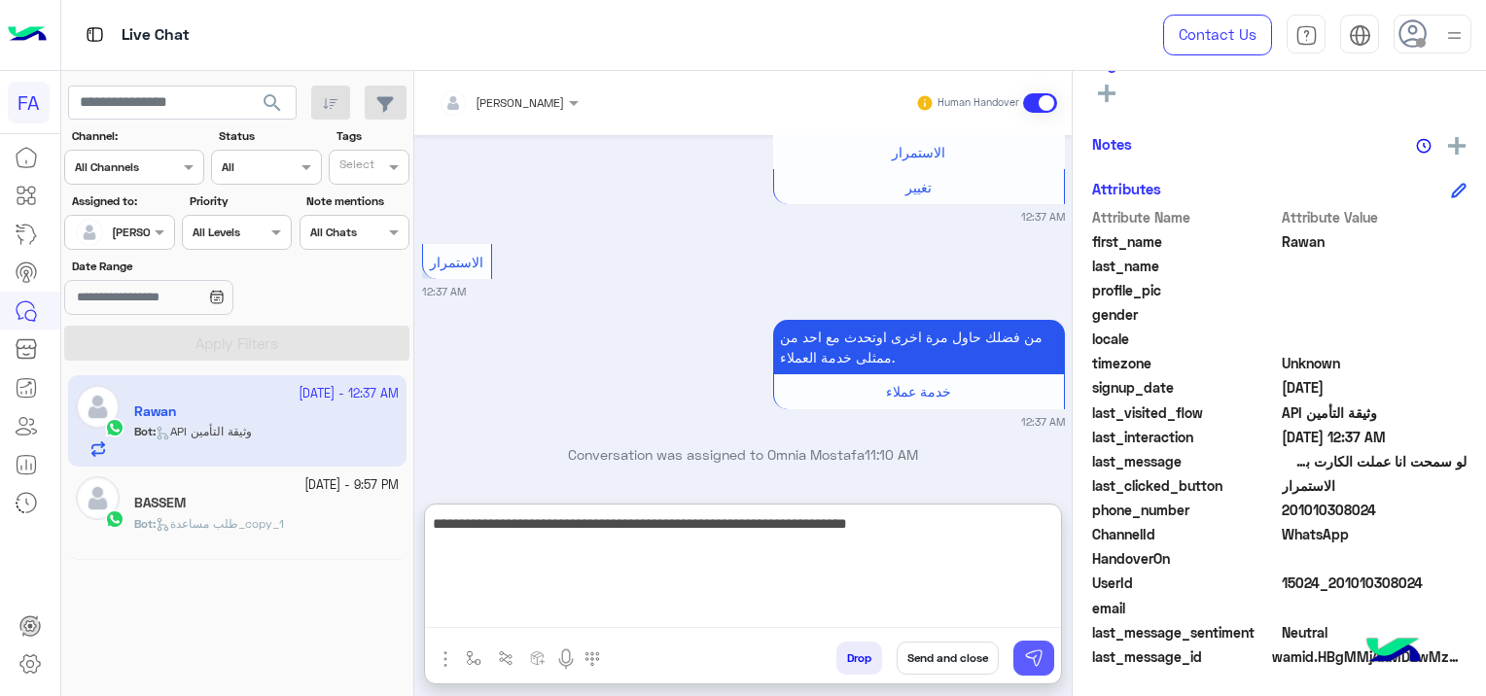
type textarea "**********"
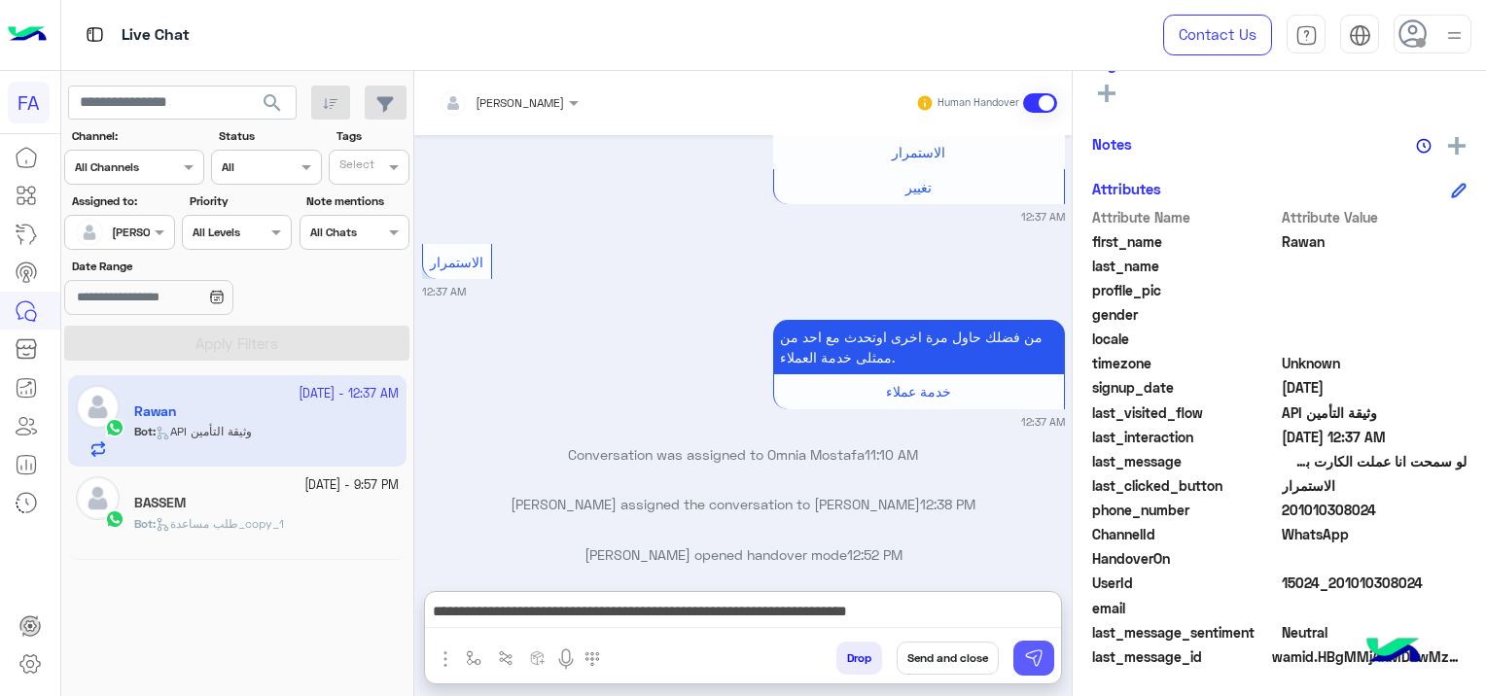
click at [1033, 657] on img at bounding box center [1033, 658] width 19 height 19
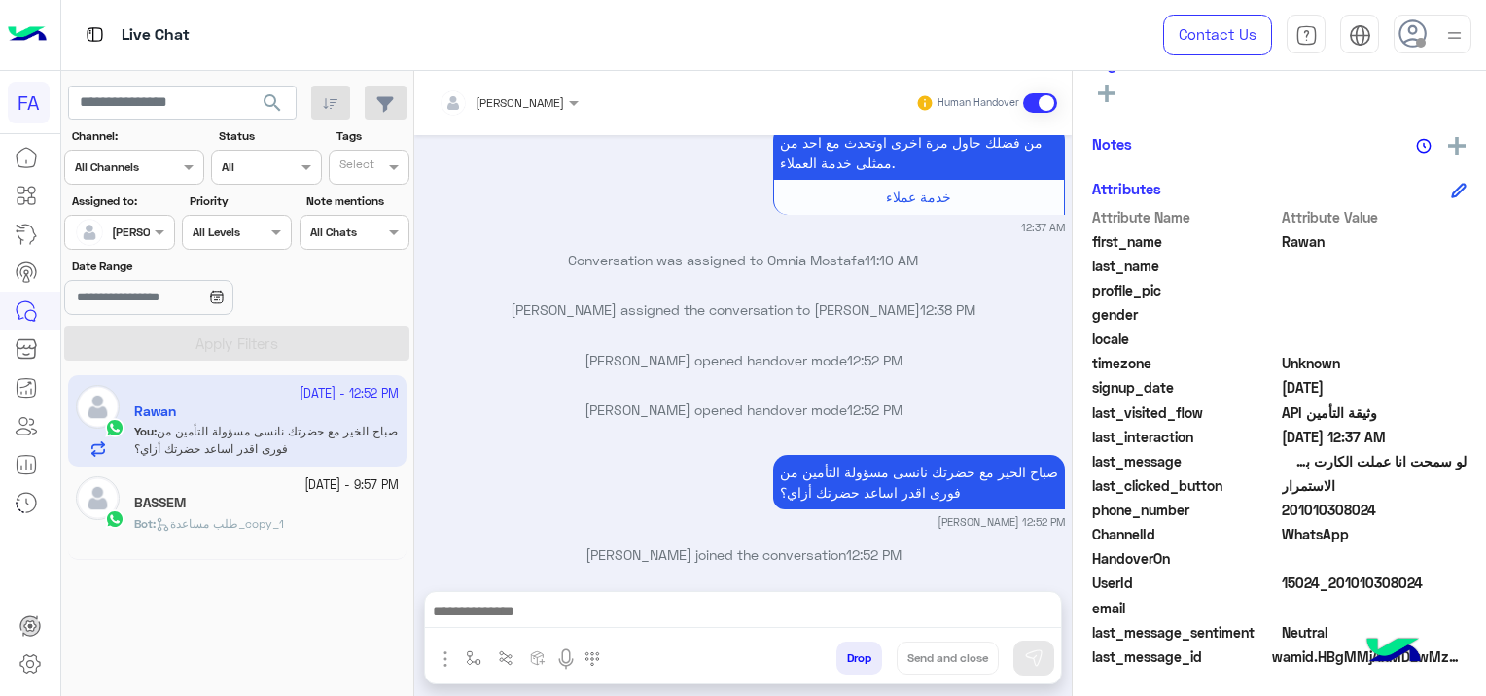
scroll to position [408, 0]
click at [184, 524] on span "طلب مساعدة_copy_1" at bounding box center [220, 523] width 128 height 15
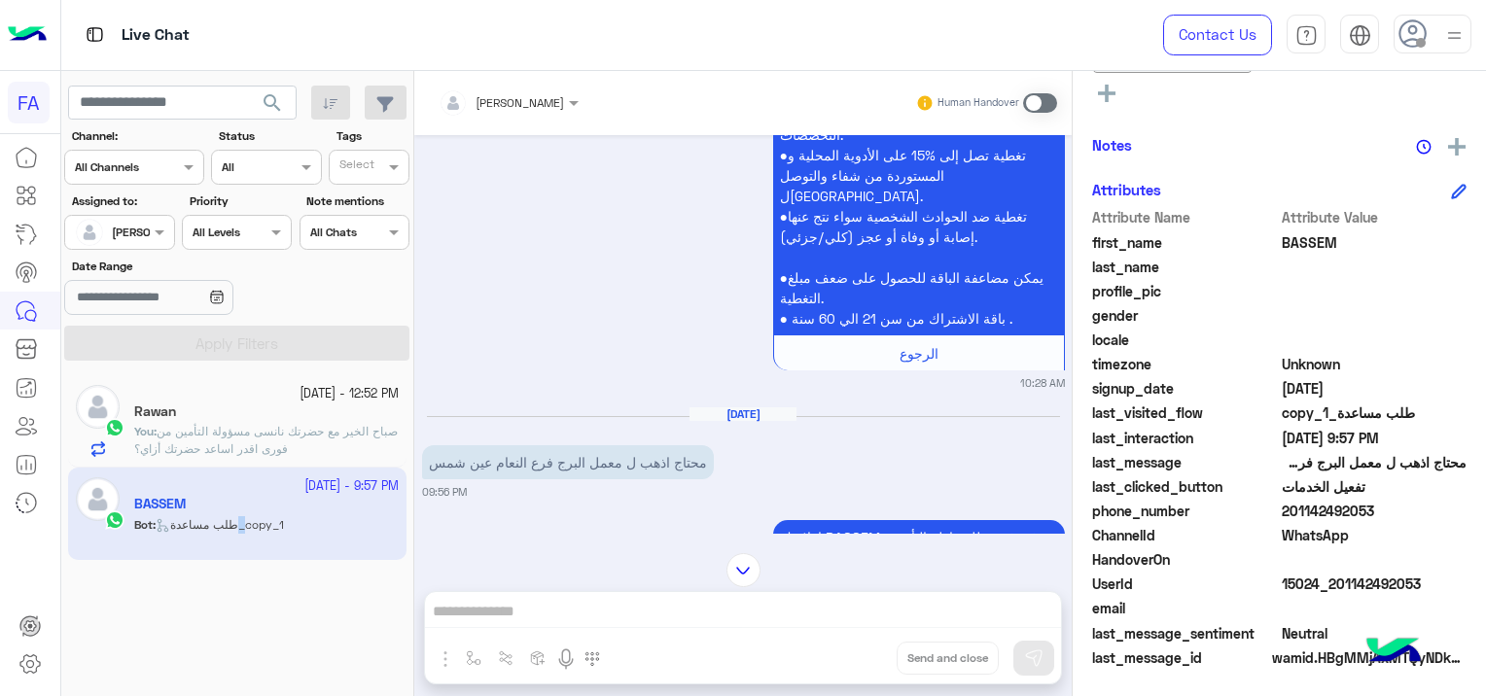
scroll to position [1138, 0]
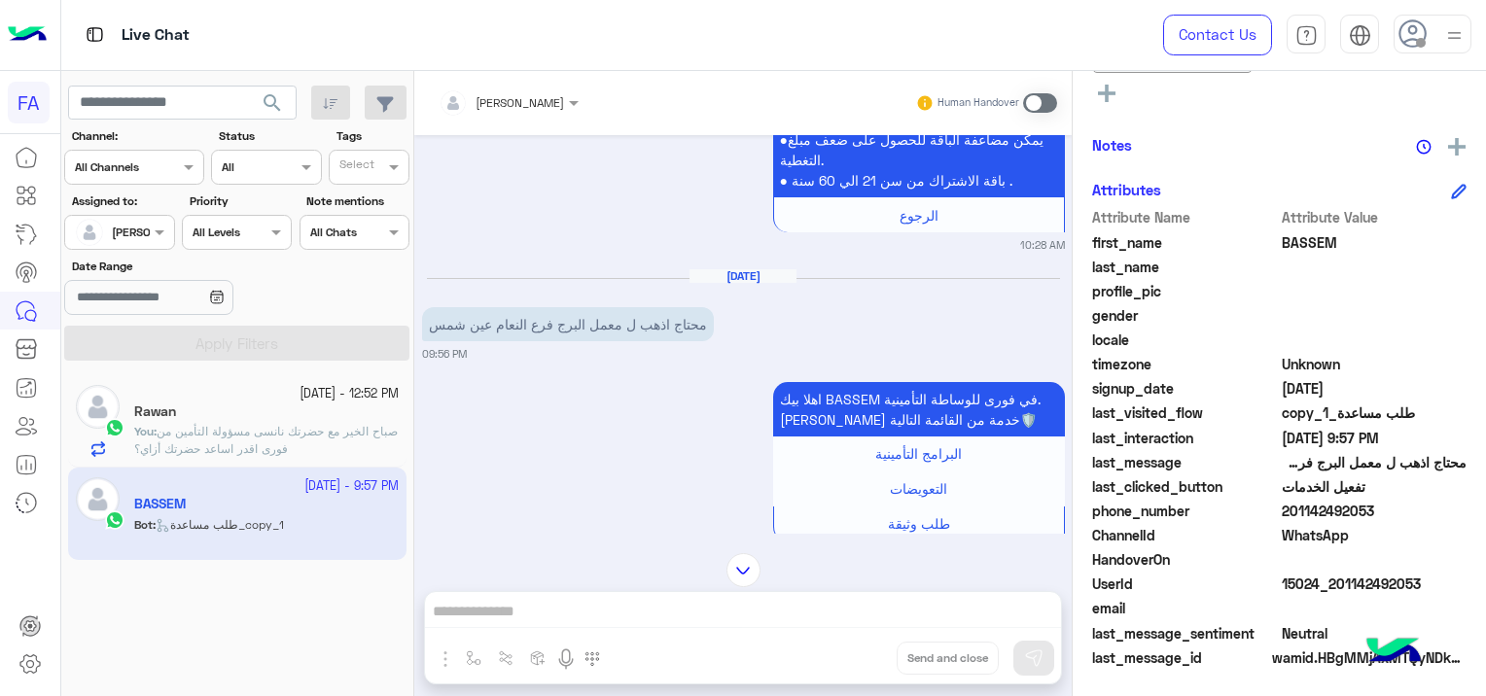
click at [312, 419] on div "Rawan" at bounding box center [266, 414] width 265 height 20
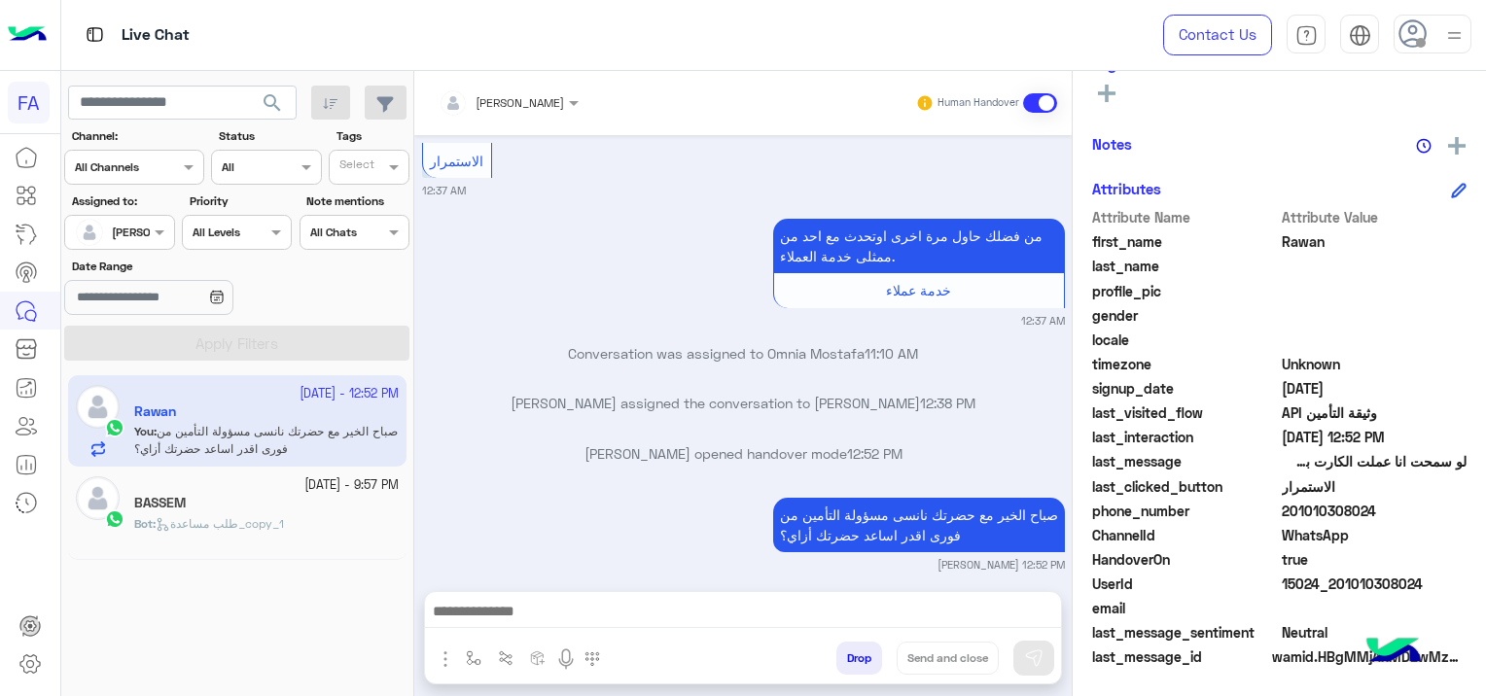
scroll to position [2183, 0]
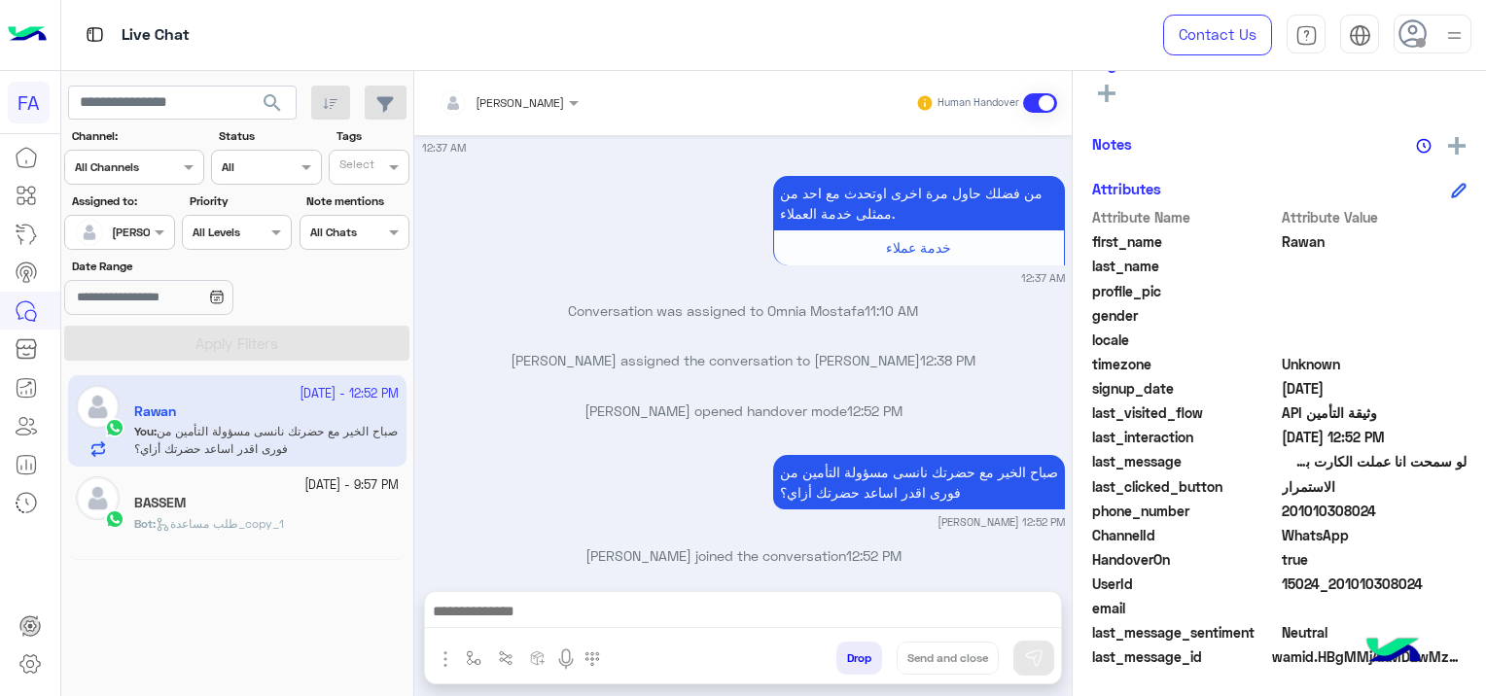
click at [446, 663] on img "button" at bounding box center [445, 659] width 23 height 23
click at [493, 575] on span "Attachements" at bounding box center [513, 578] width 97 height 22
click at [444, 660] on img "button" at bounding box center [445, 659] width 23 height 23
click at [485, 576] on span "Attachements" at bounding box center [513, 578] width 97 height 22
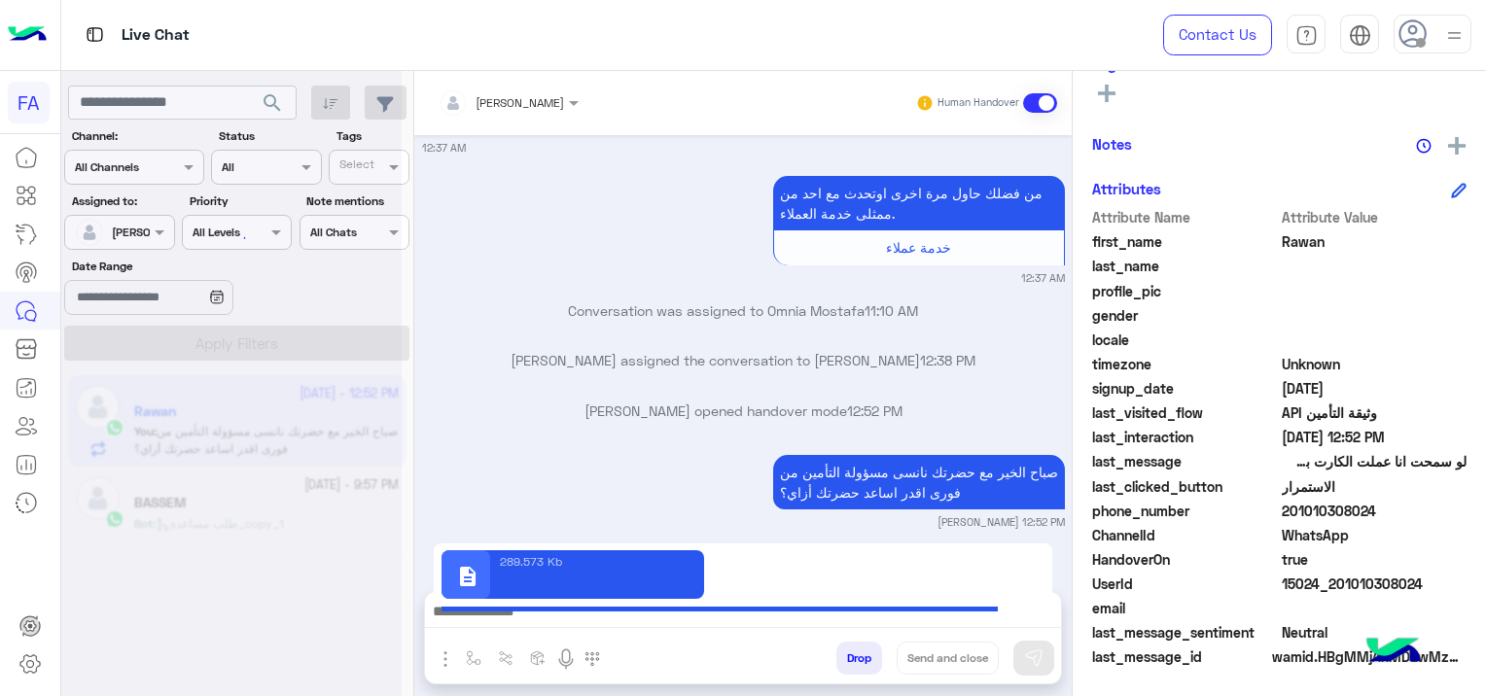
type textarea "**********"
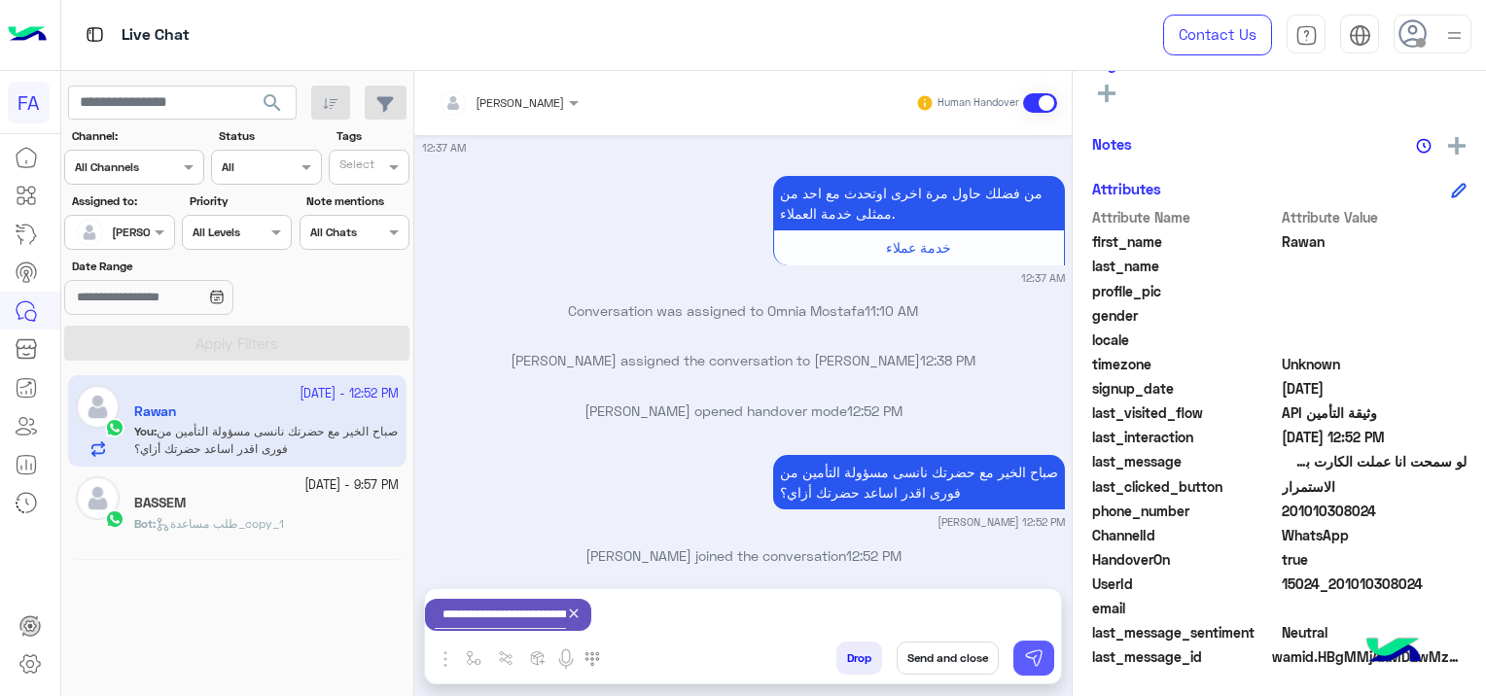
click at [1032, 655] on img at bounding box center [1033, 658] width 19 height 19
click at [302, 528] on div "Bot : طلب مساعدة_copy_1" at bounding box center [266, 532] width 265 height 34
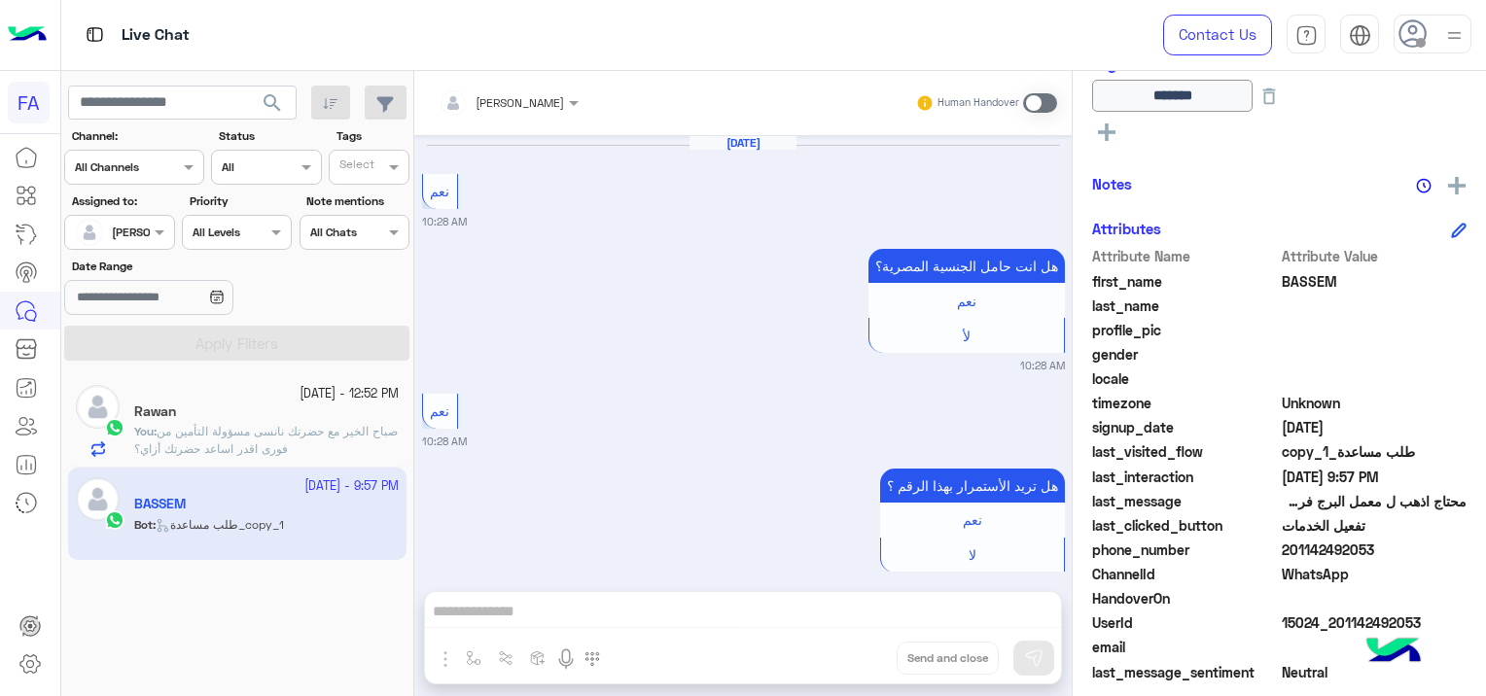
scroll to position [2208, 0]
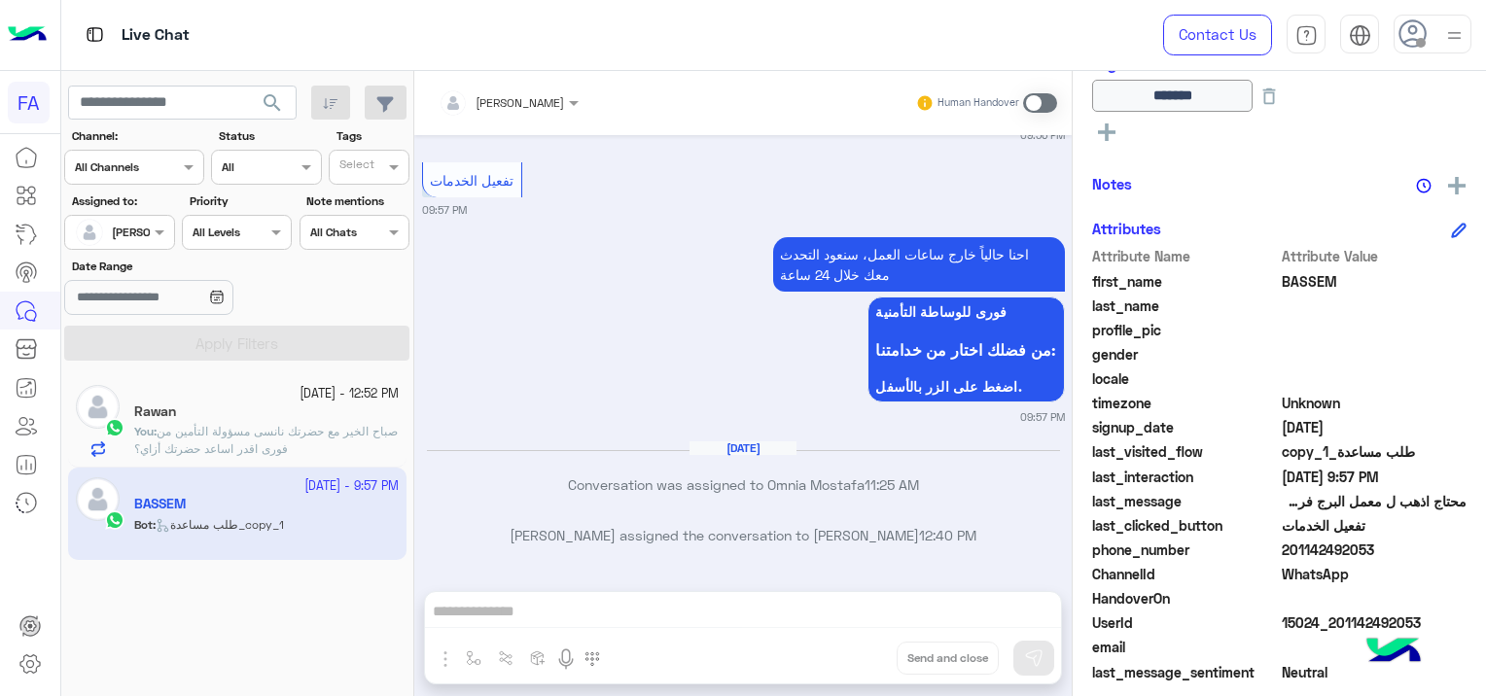
click at [276, 427] on span "صباح الخير مع حضرتك نانسى مسؤولة التأمين من فورى اقدر اساعد حضرتك أزاي؟" at bounding box center [266, 440] width 264 height 32
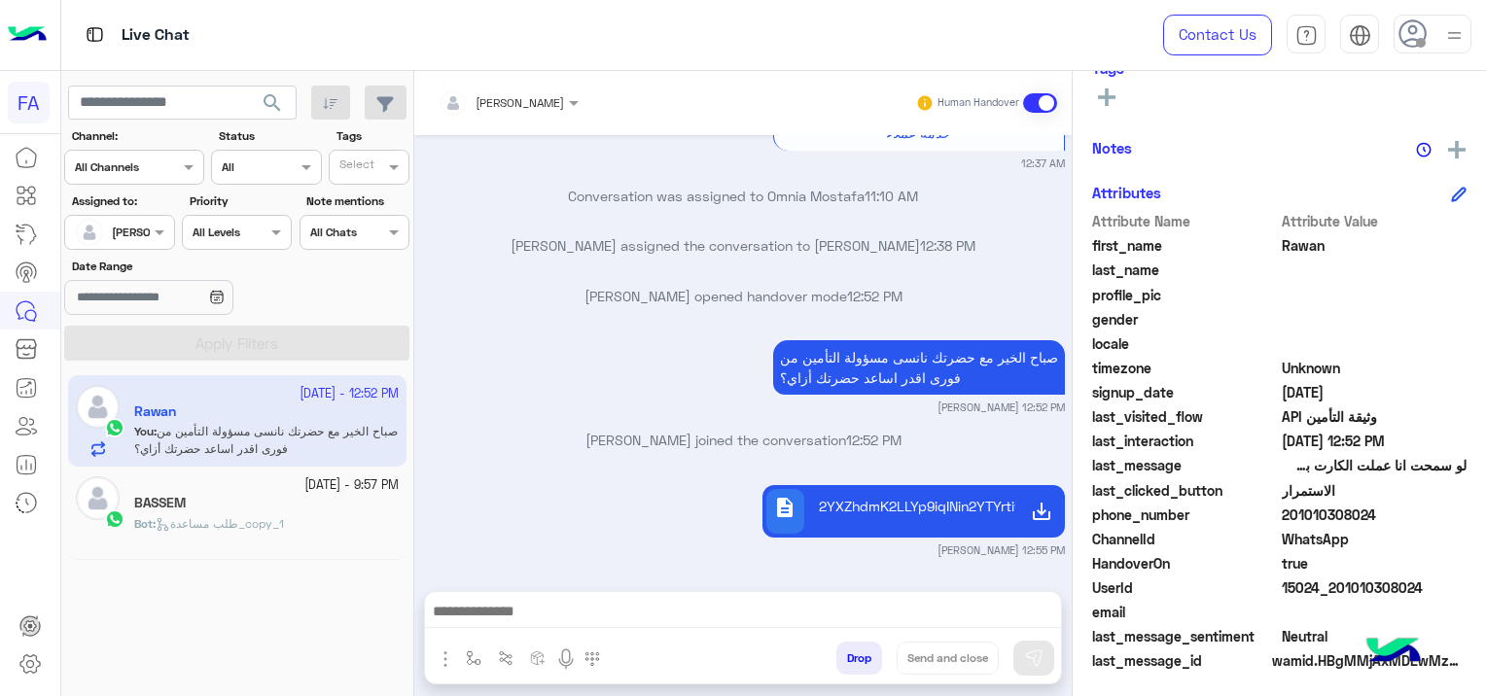
scroll to position [407, 0]
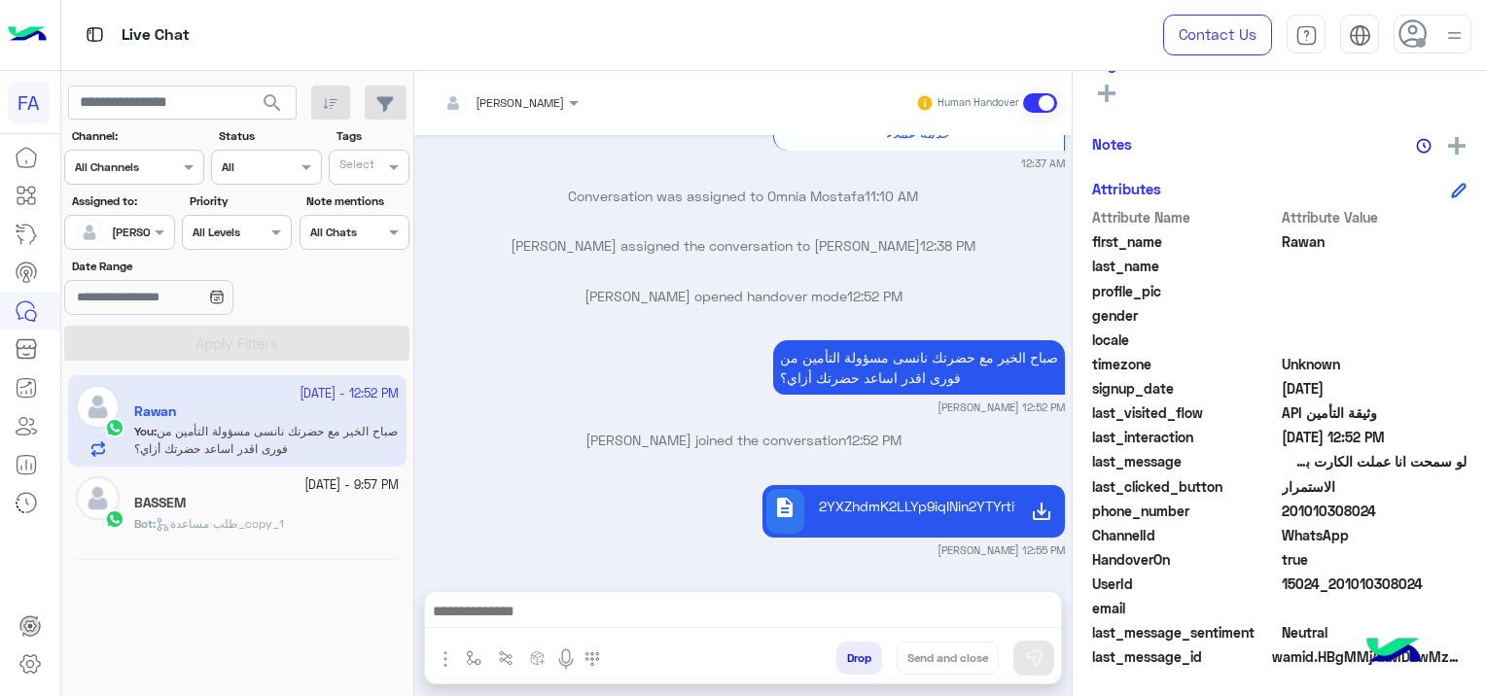
click at [258, 516] on span "طلب مساعدة_copy_1" at bounding box center [220, 523] width 128 height 15
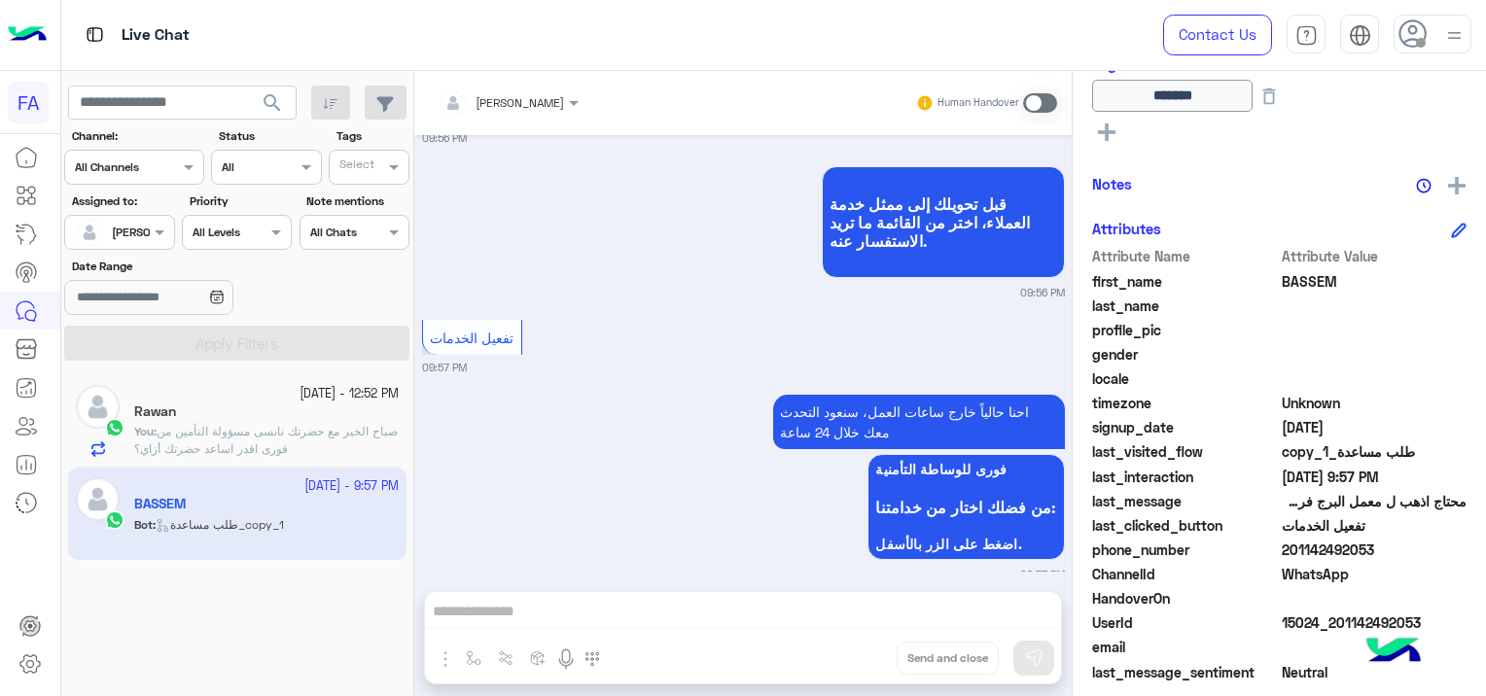
scroll to position [2208, 0]
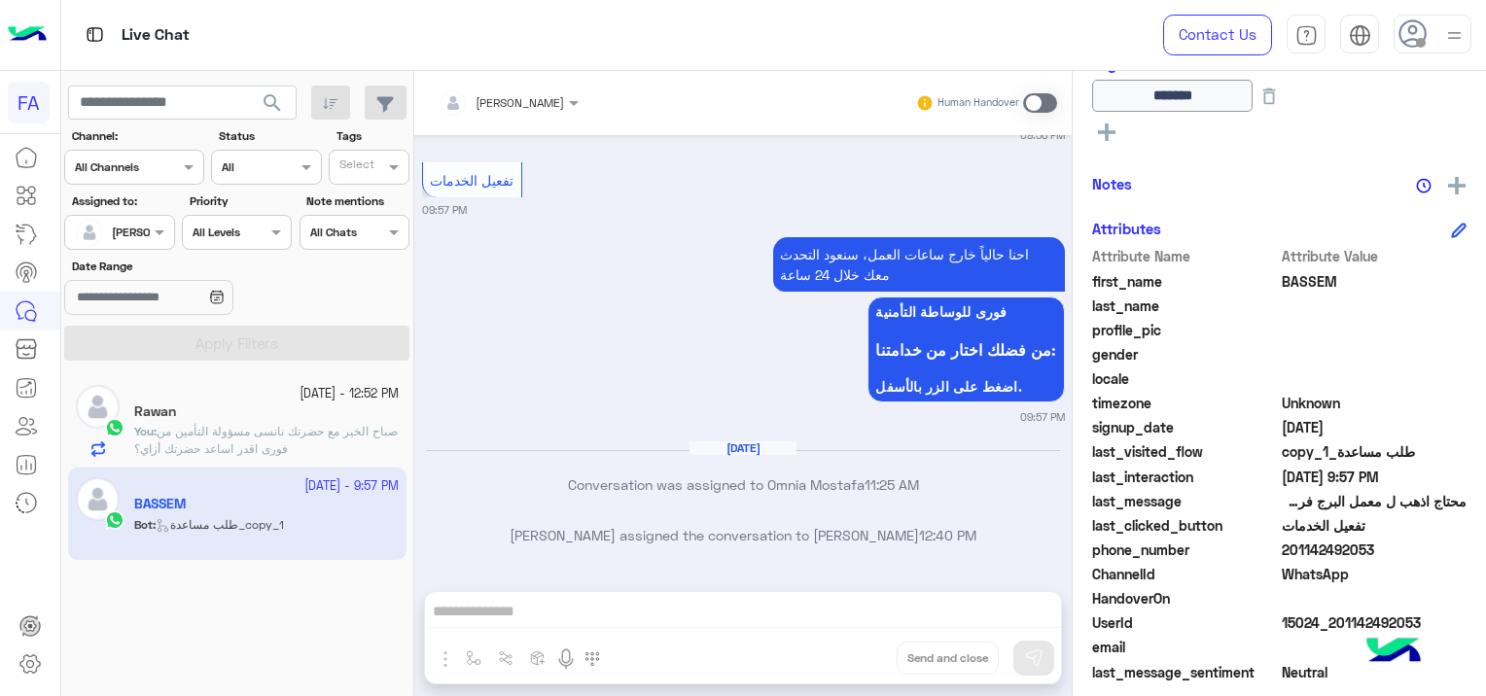
click at [343, 425] on span "صباح الخير مع حضرتك نانسى مسؤولة التأمين من فورى اقدر اساعد حضرتك أزاي؟" at bounding box center [266, 440] width 264 height 32
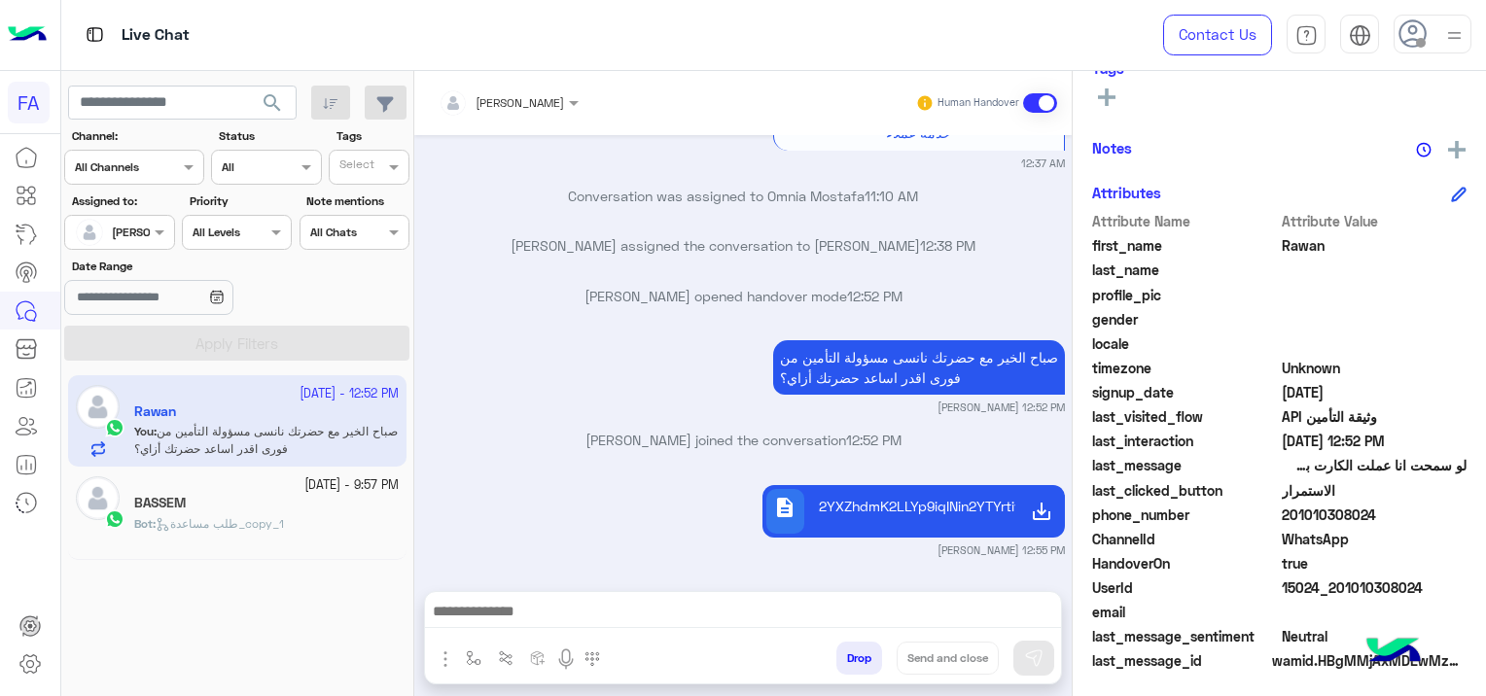
scroll to position [407, 0]
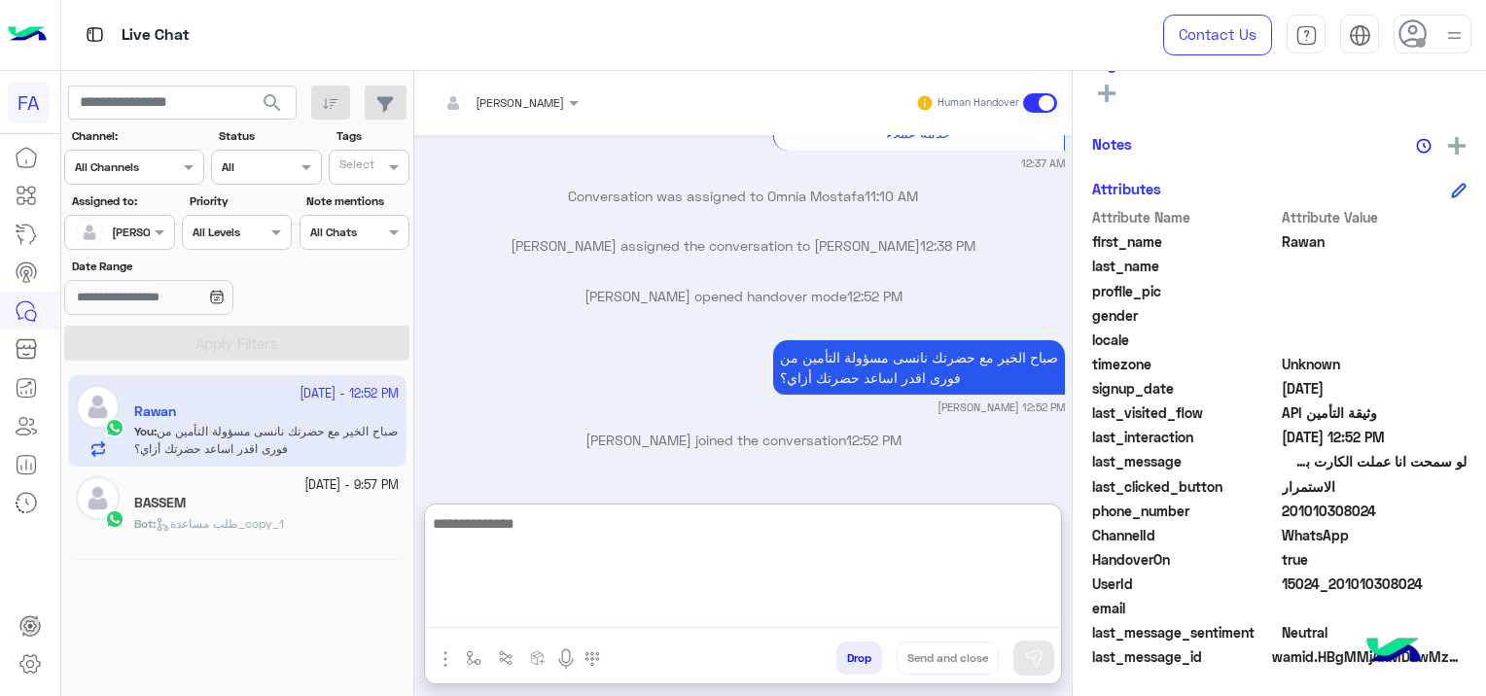
click at [788, 615] on textarea at bounding box center [743, 570] width 636 height 117
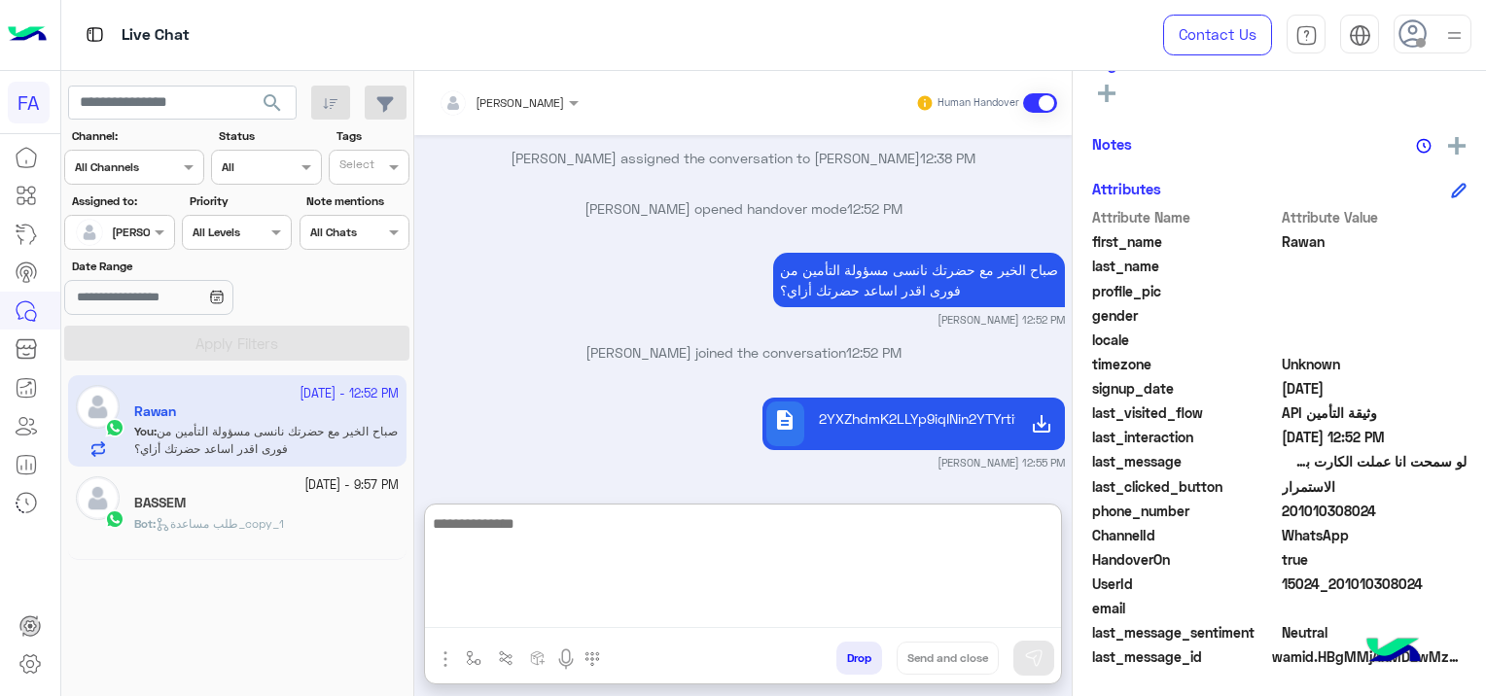
paste textarea "**********"
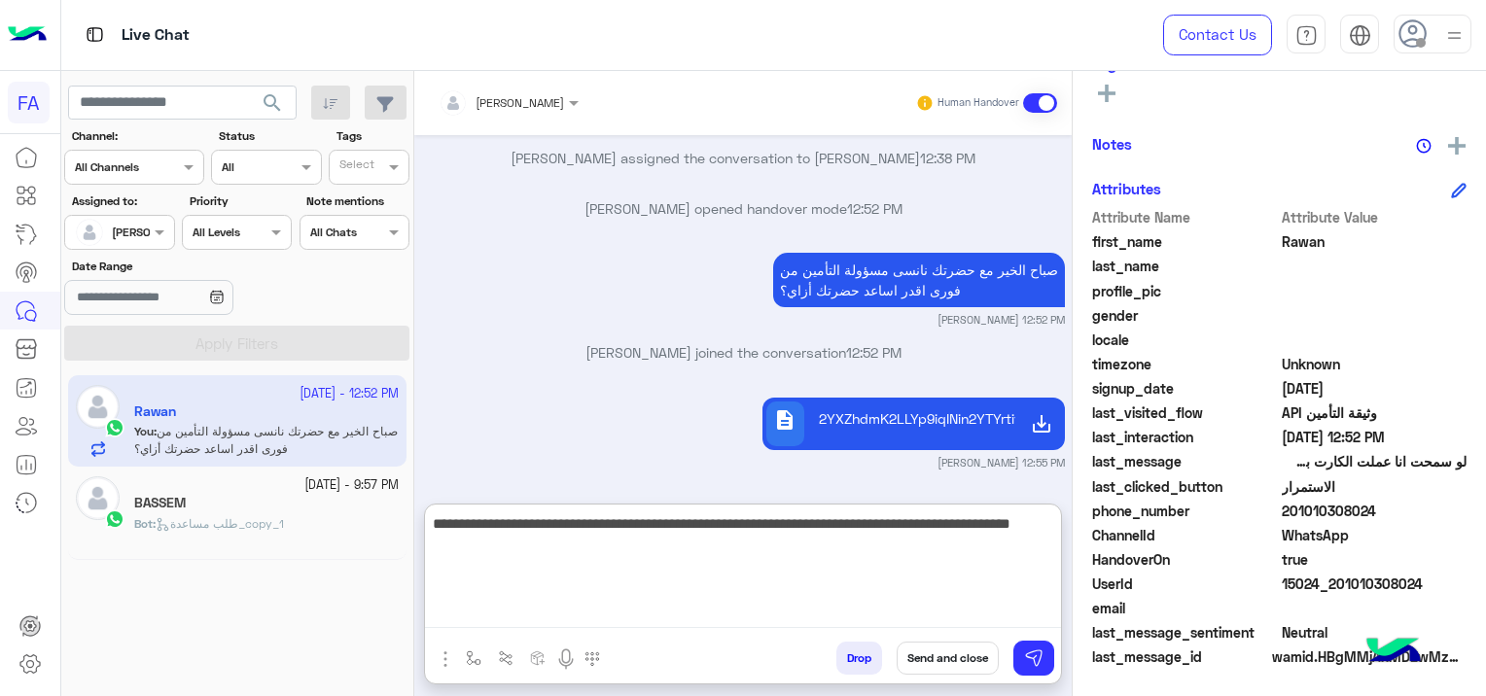
type textarea "**********"
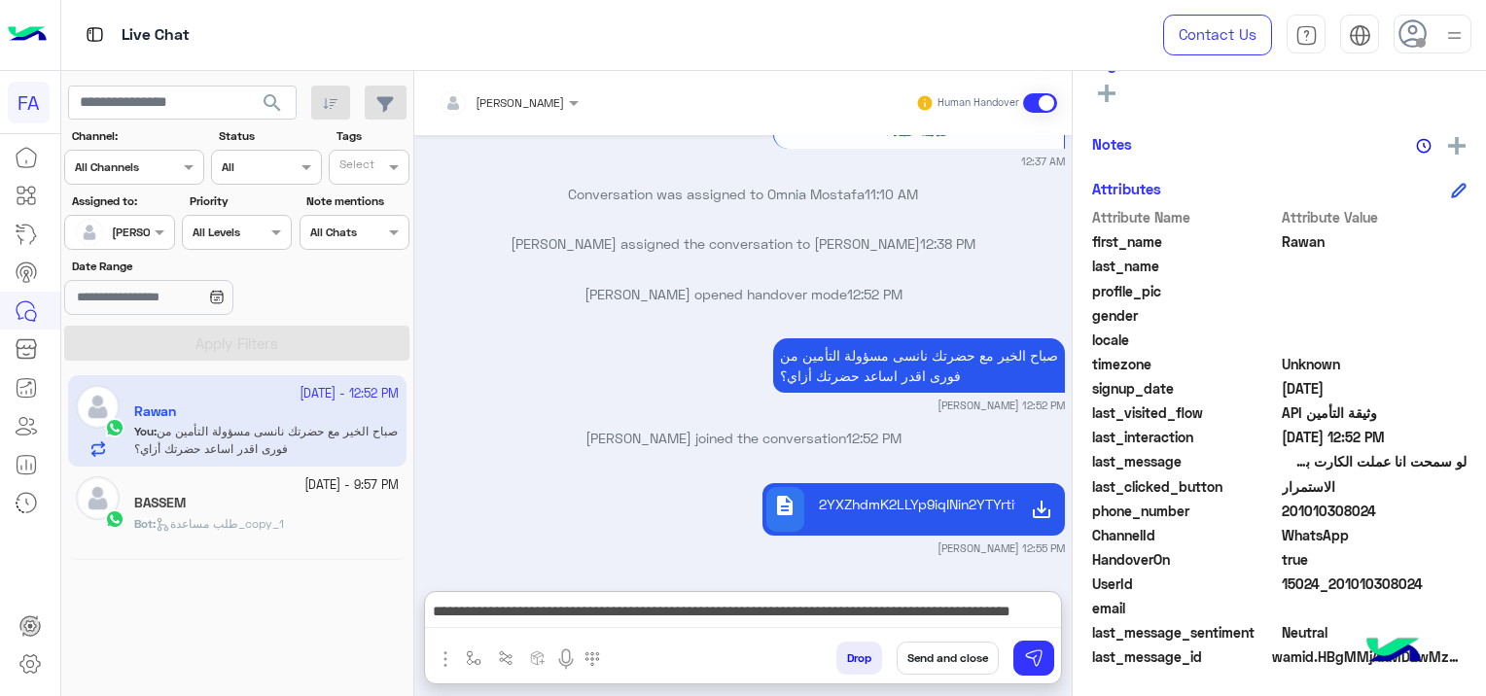
click at [945, 657] on button "Send and close" at bounding box center [948, 658] width 102 height 33
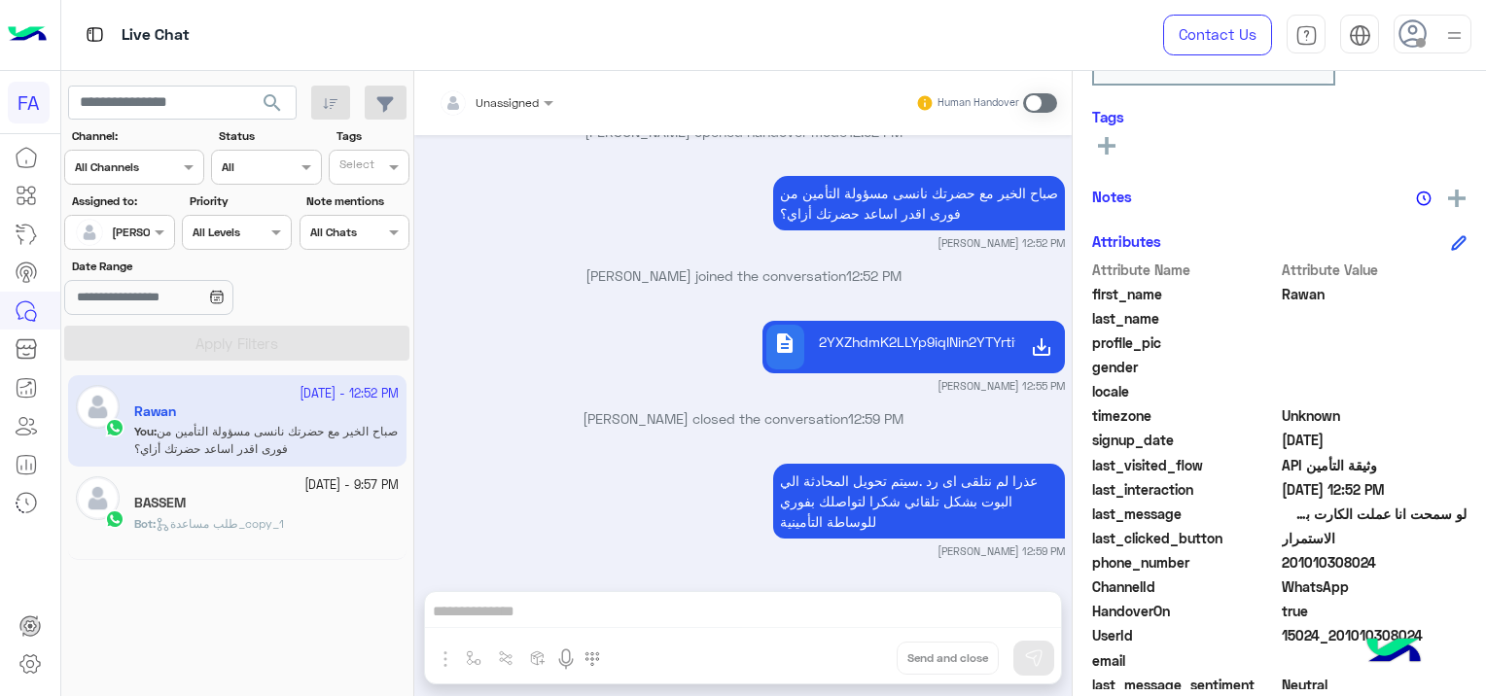
scroll to position [459, 0]
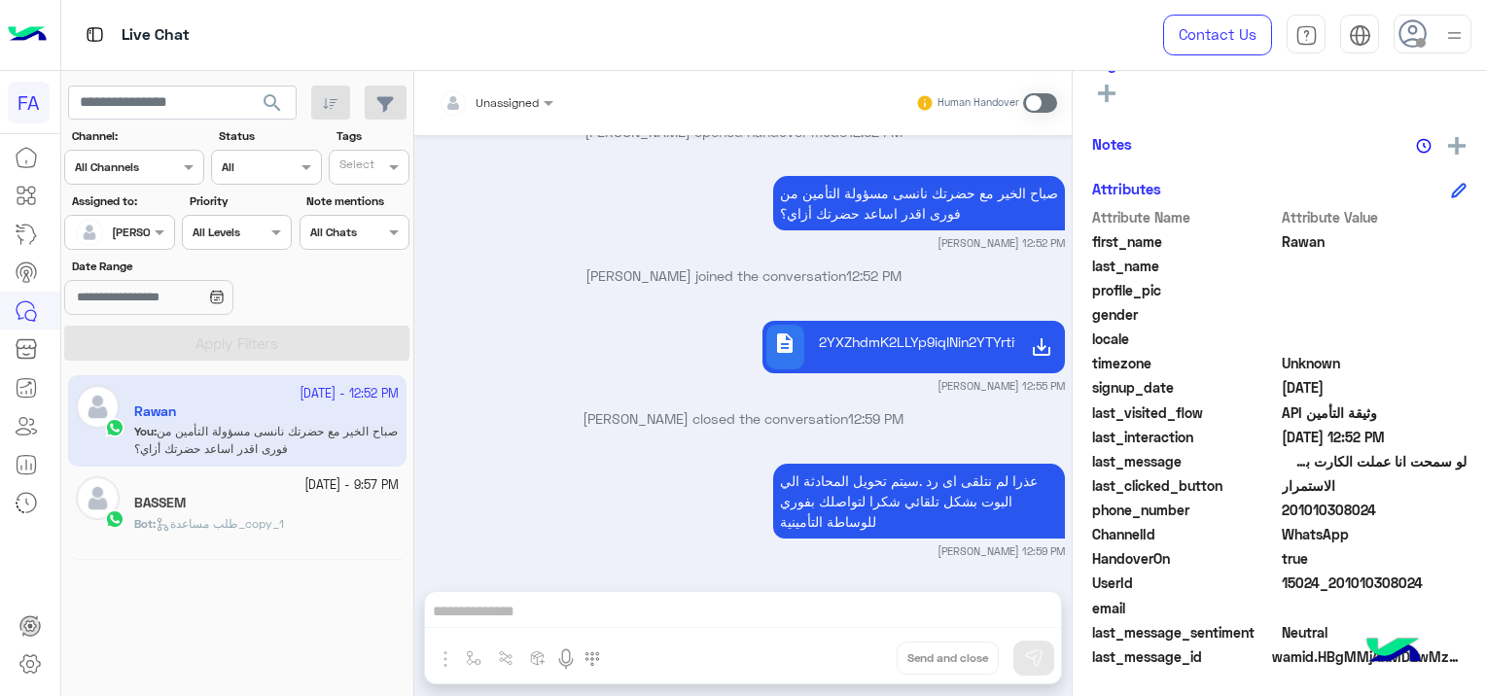
click at [251, 515] on p "Bot : طلب مساعدة_copy_1" at bounding box center [209, 524] width 150 height 18
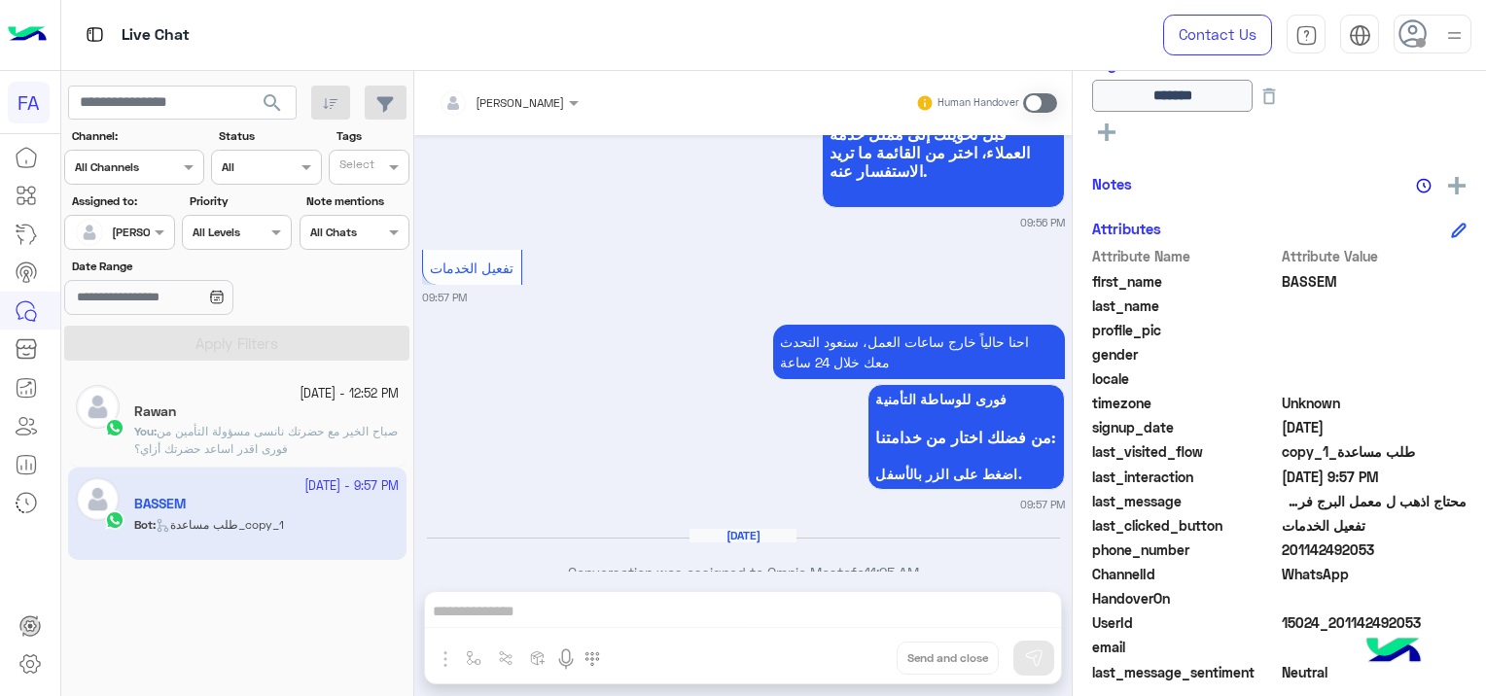
scroll to position [2208, 0]
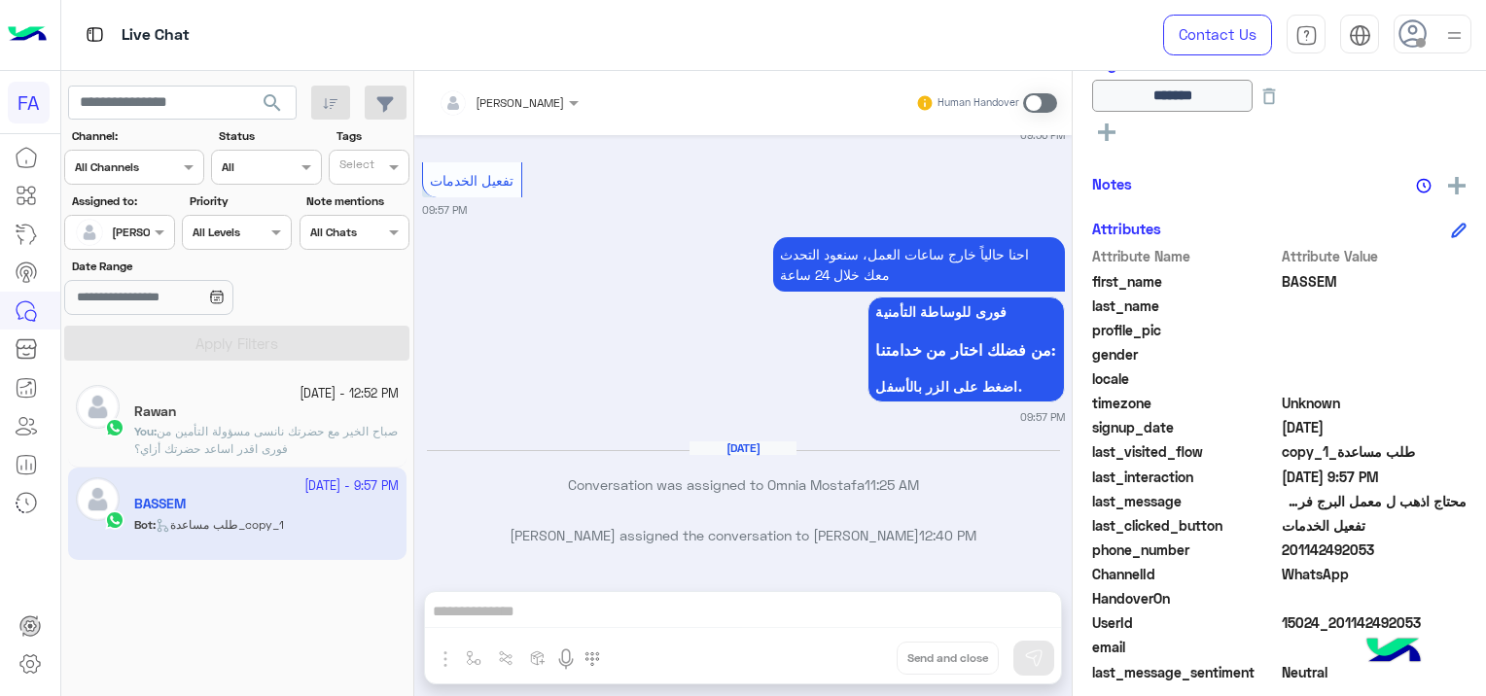
click at [1050, 90] on div "Human Handover" at bounding box center [986, 103] width 143 height 35
click at [1031, 100] on span at bounding box center [1040, 102] width 34 height 19
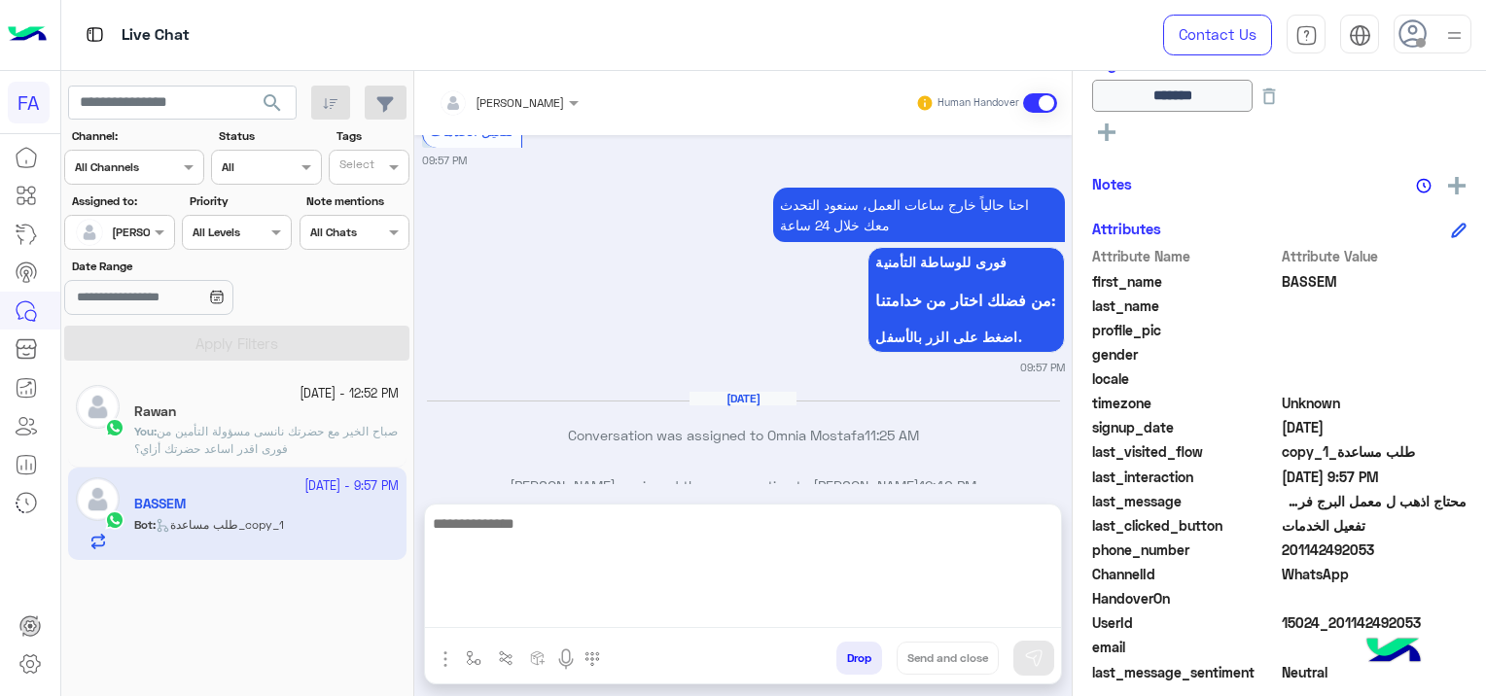
click at [539, 603] on textarea at bounding box center [743, 570] width 636 height 117
paste textarea "**********"
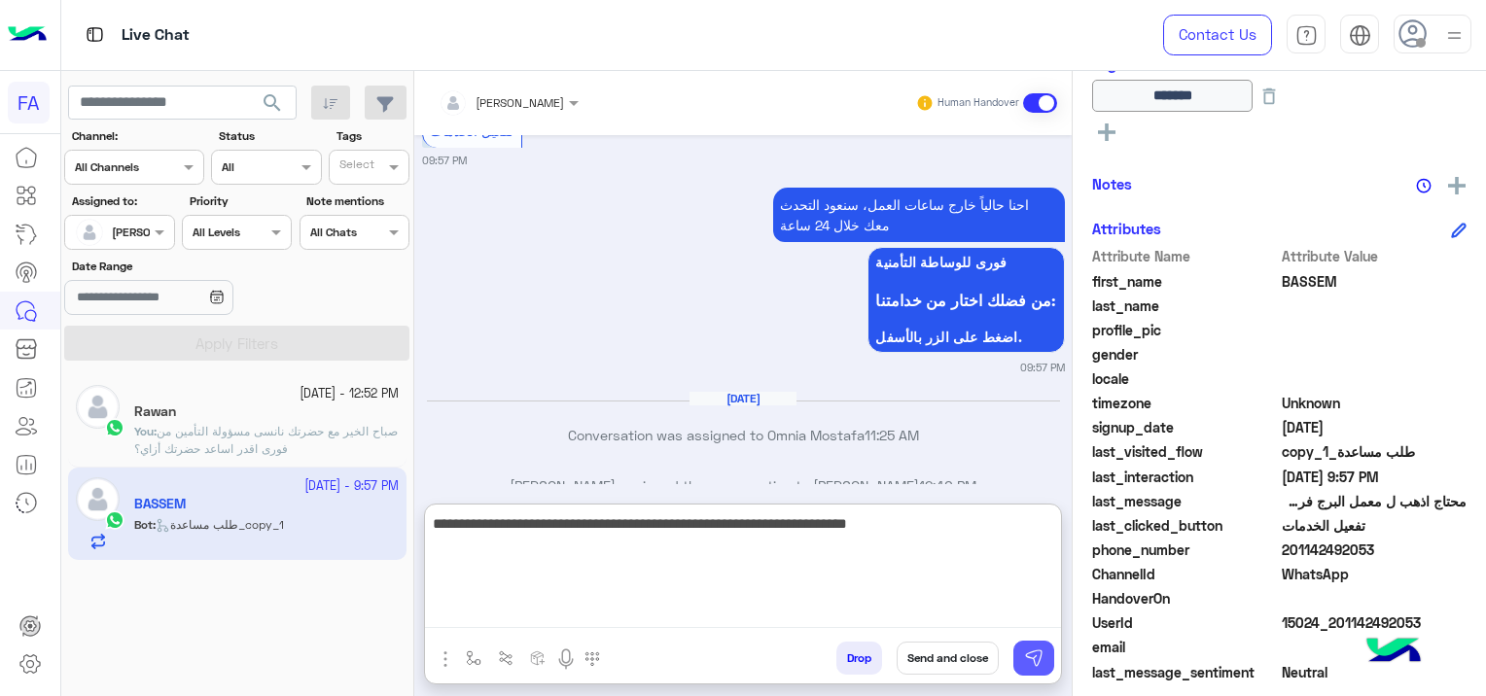
type textarea "**********"
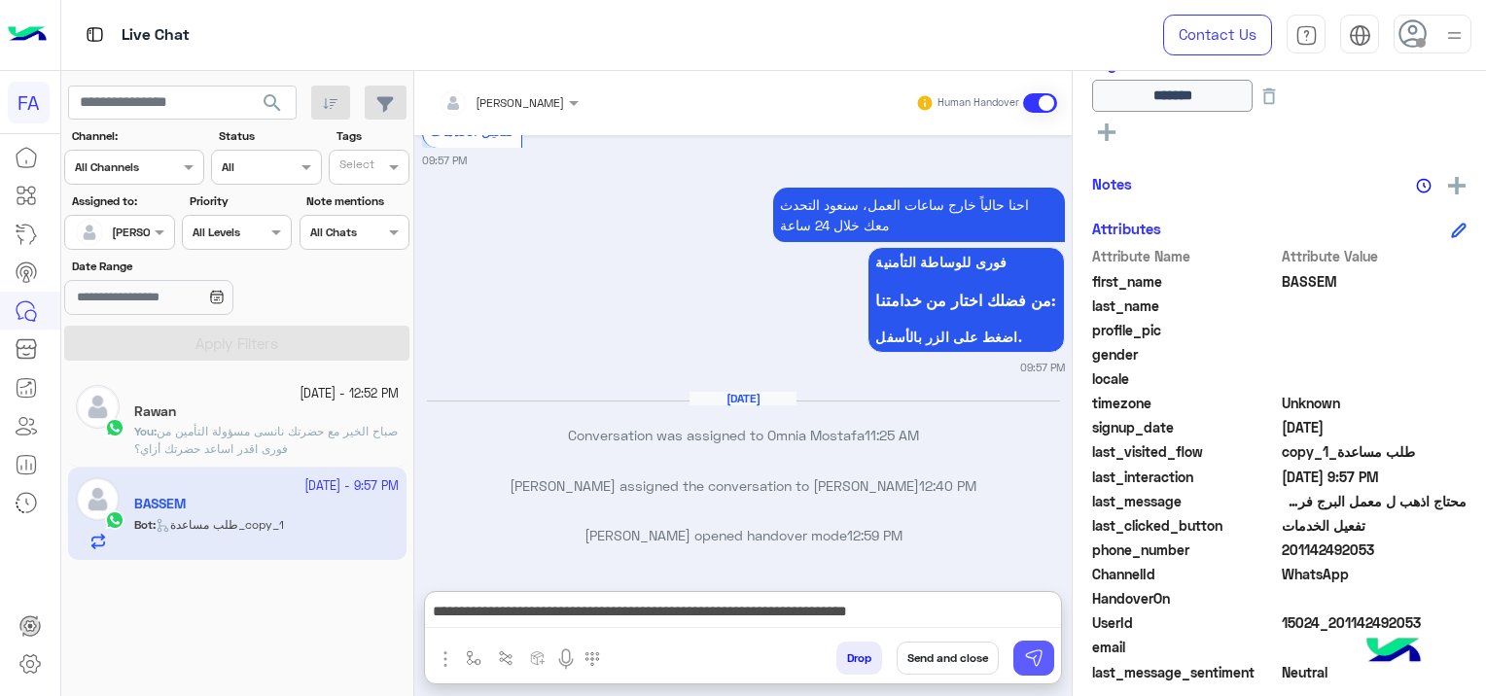
click at [1044, 662] on button at bounding box center [1033, 658] width 41 height 35
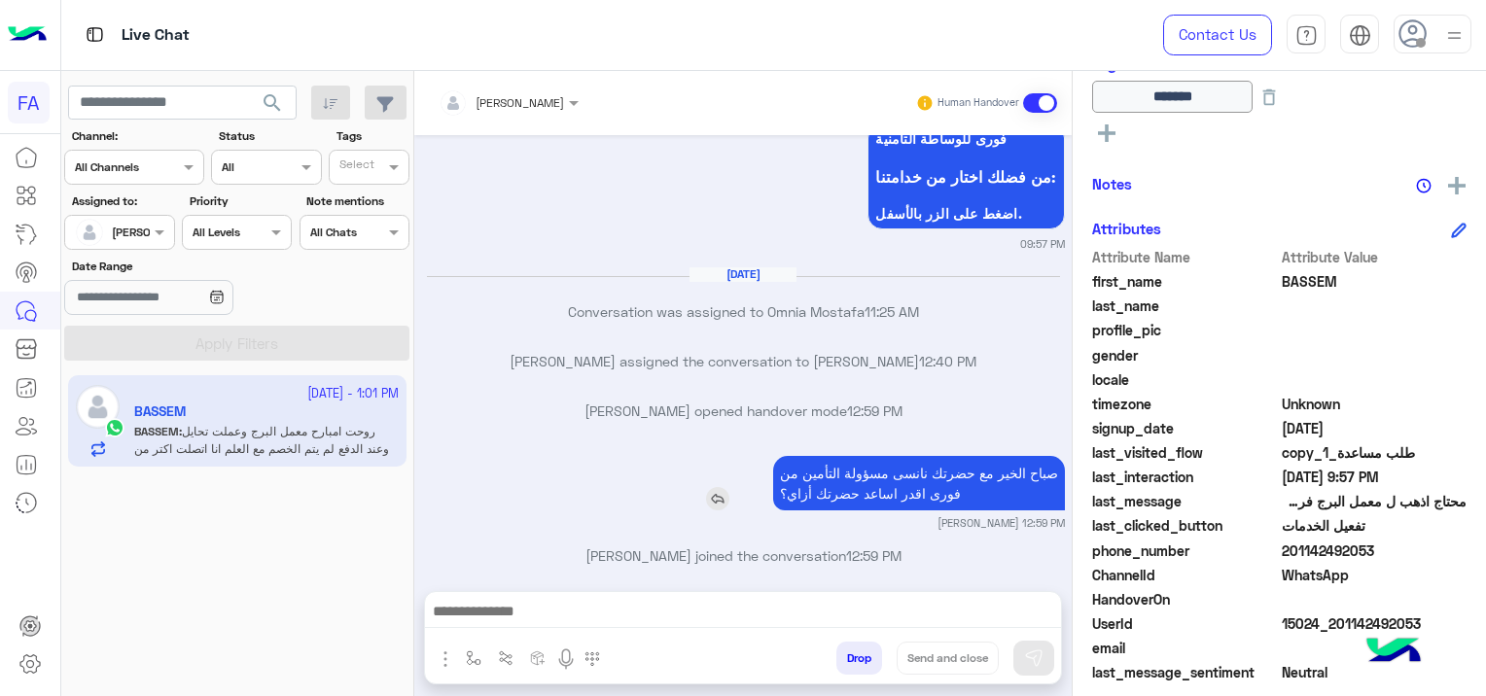
scroll to position [14522, 0]
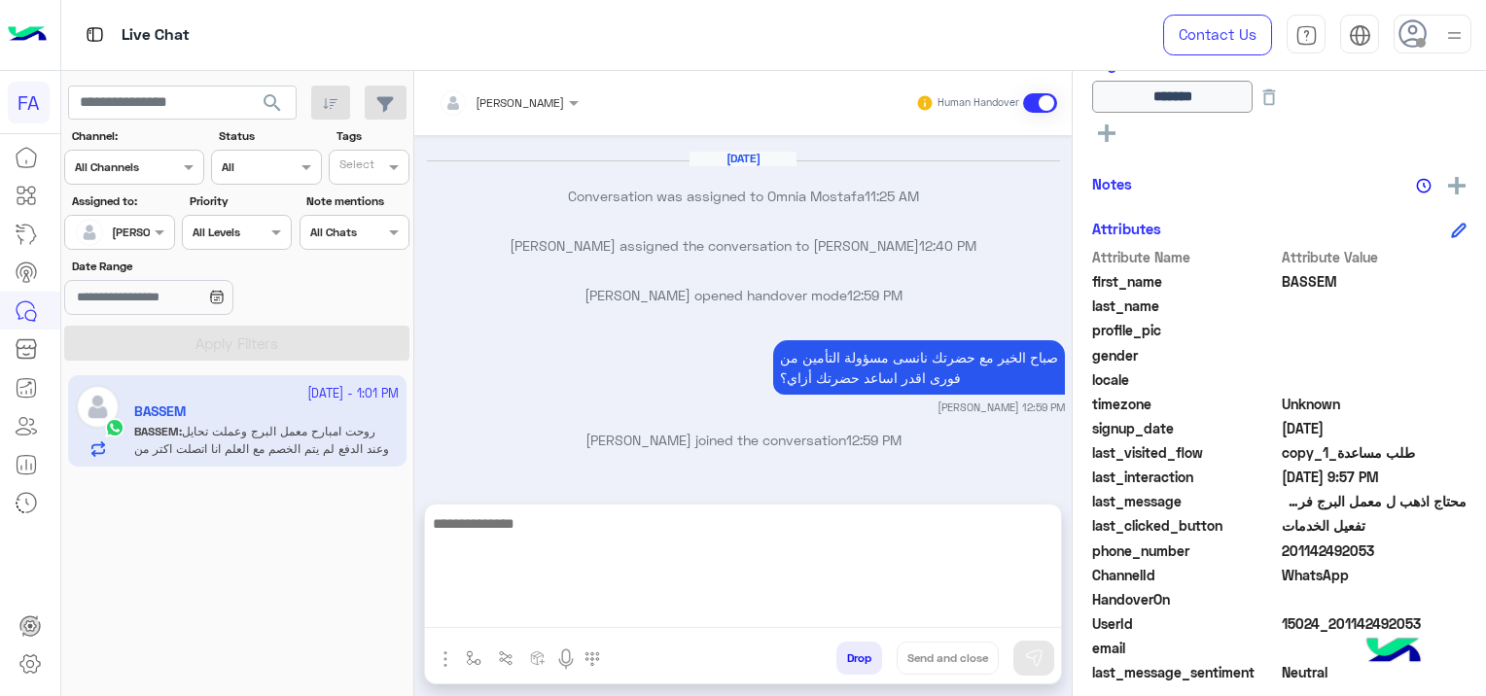
click at [728, 621] on textarea at bounding box center [743, 570] width 636 height 117
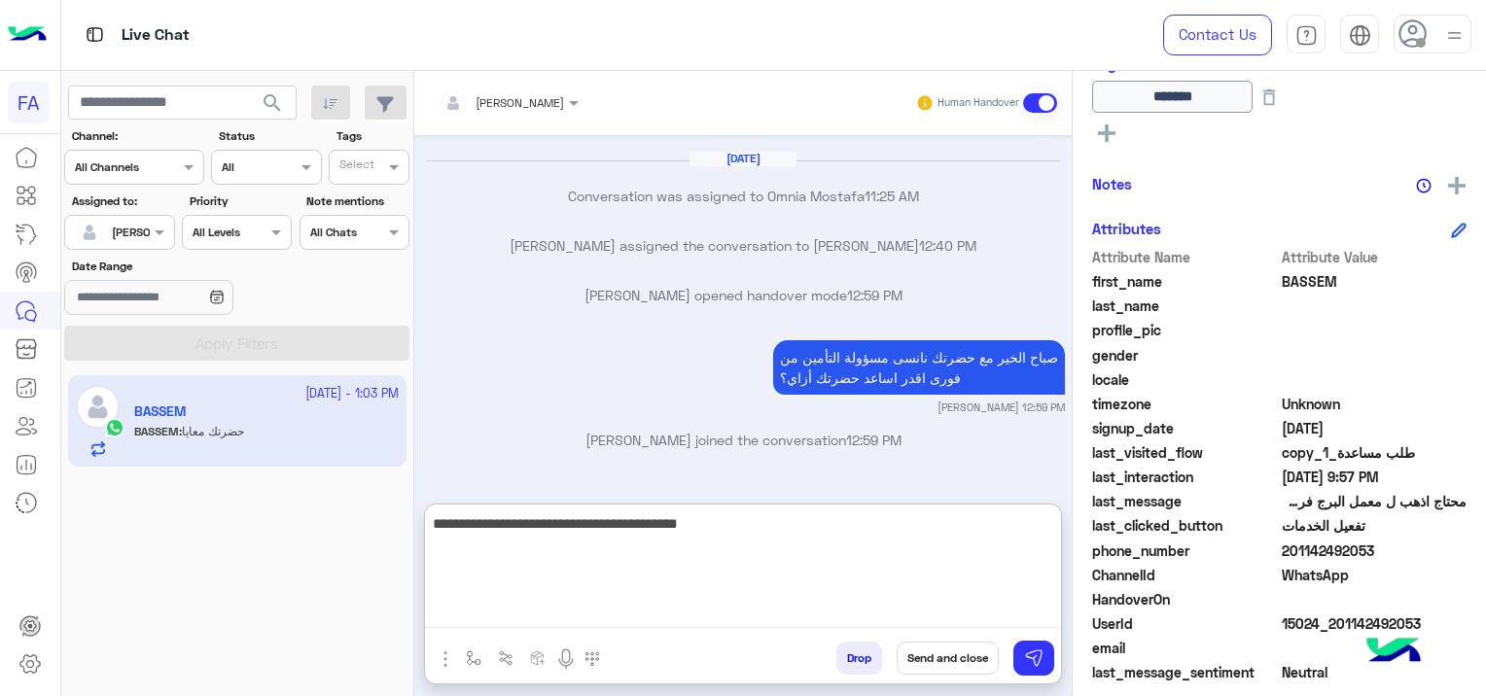
scroll to position [14684, 0]
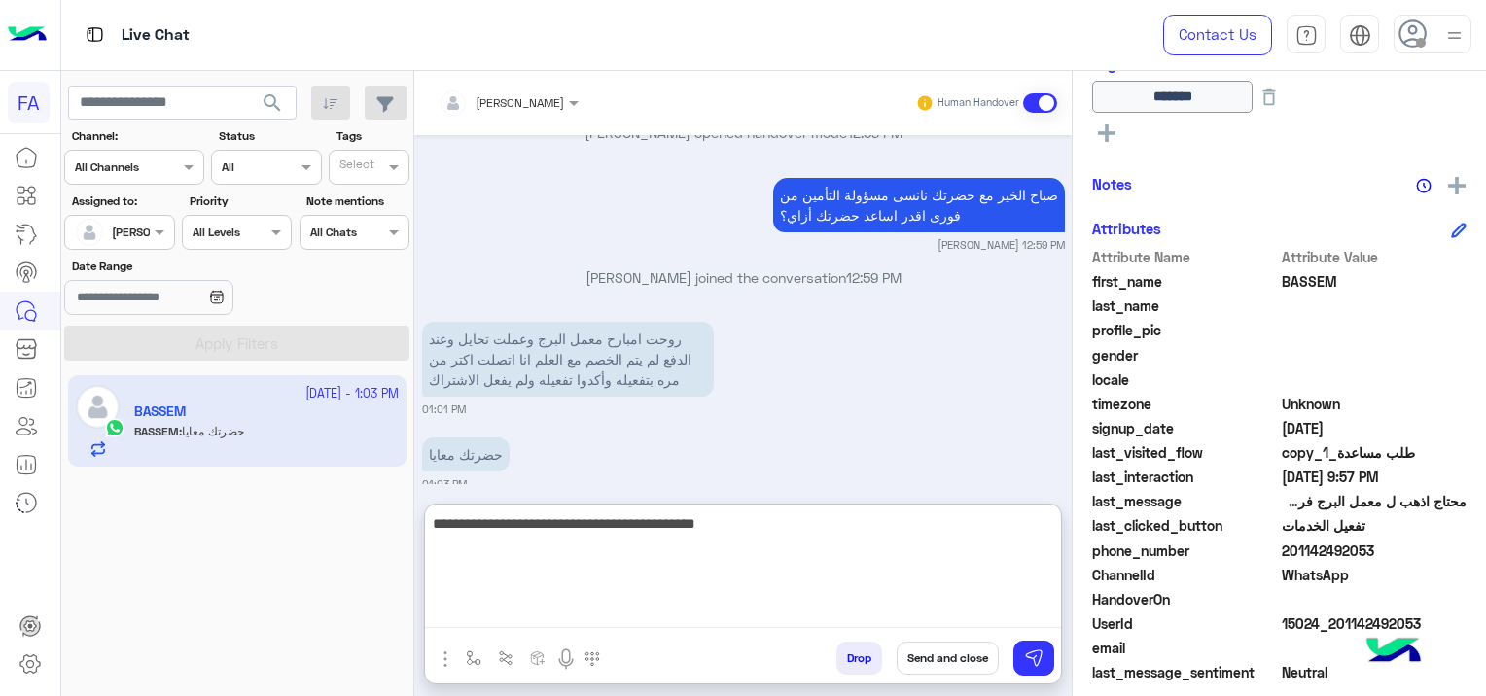
click at [935, 523] on textarea "**********" at bounding box center [743, 570] width 636 height 117
click at [937, 514] on textarea "**********" at bounding box center [743, 570] width 636 height 117
click at [728, 522] on textarea "**********" at bounding box center [743, 570] width 636 height 117
type textarea "**********"
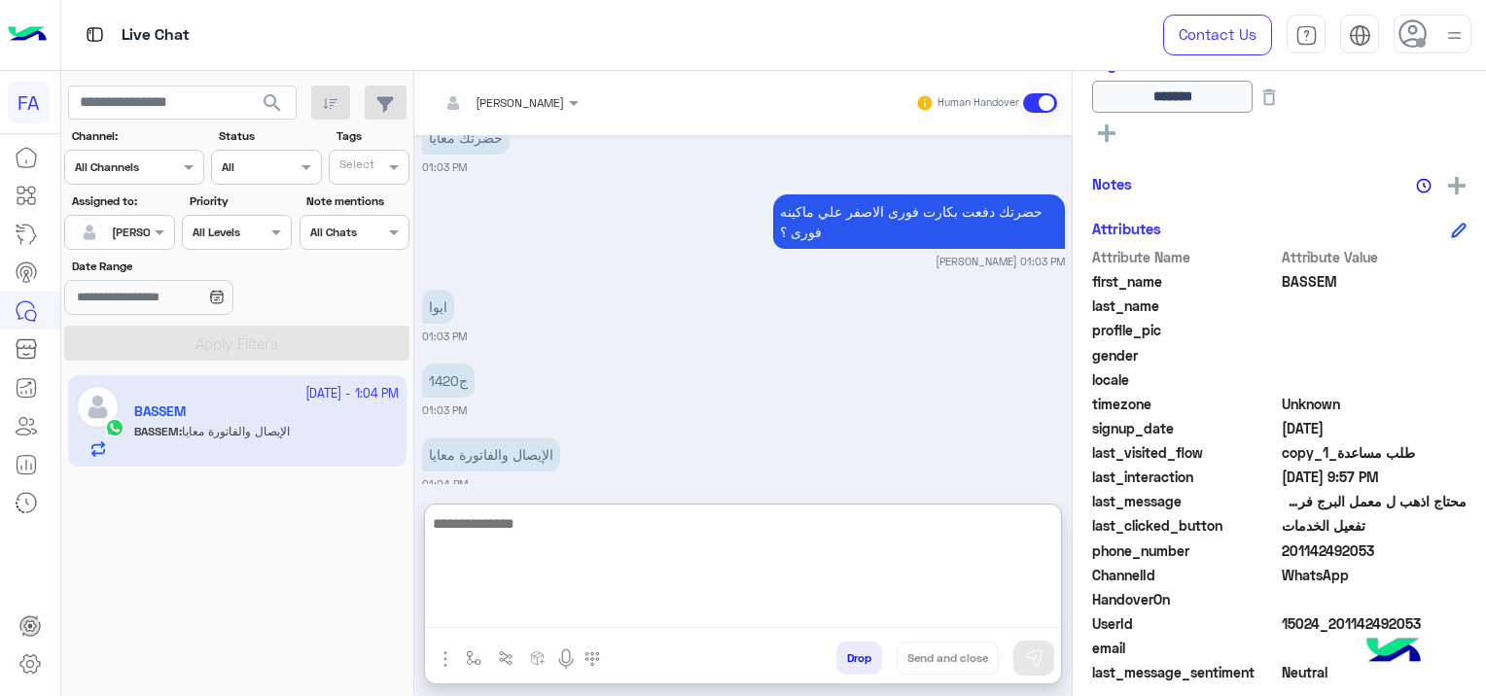
scroll to position [15270, 0]
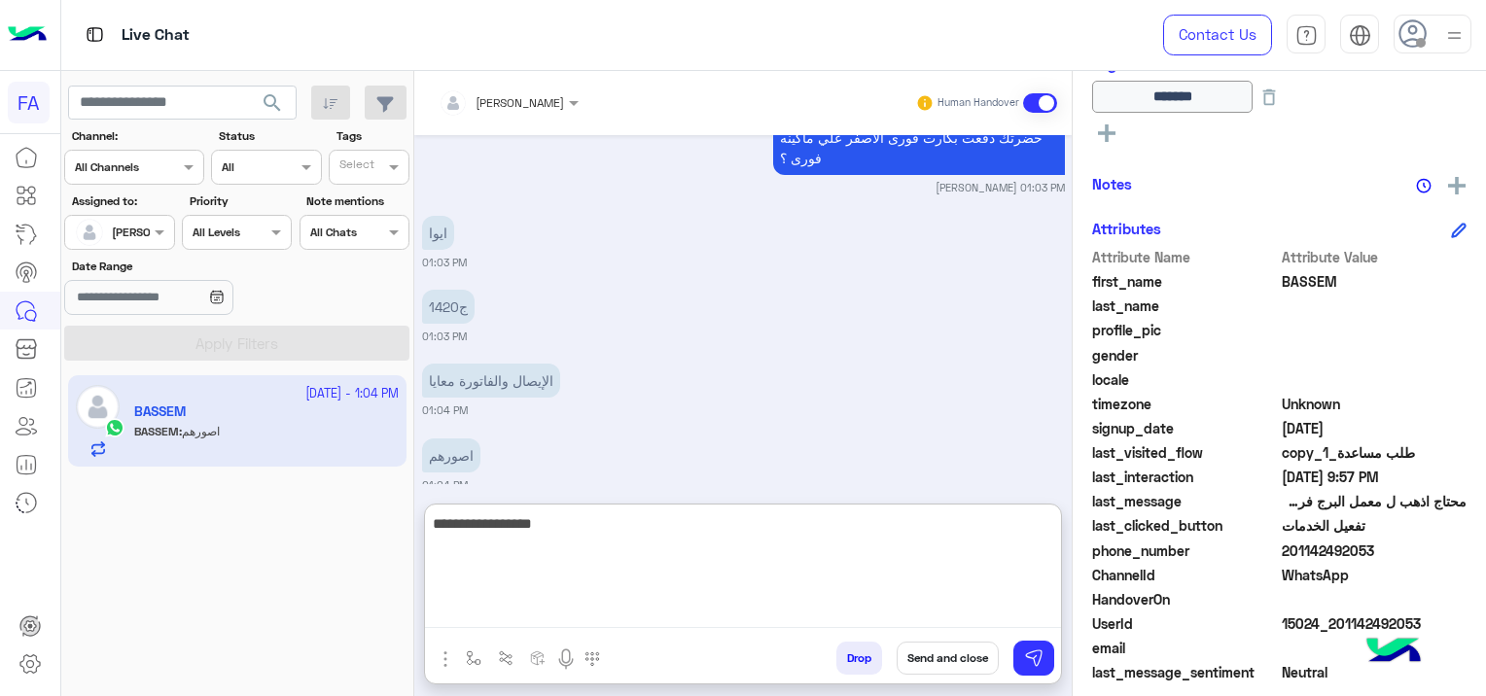
type textarea "**********"
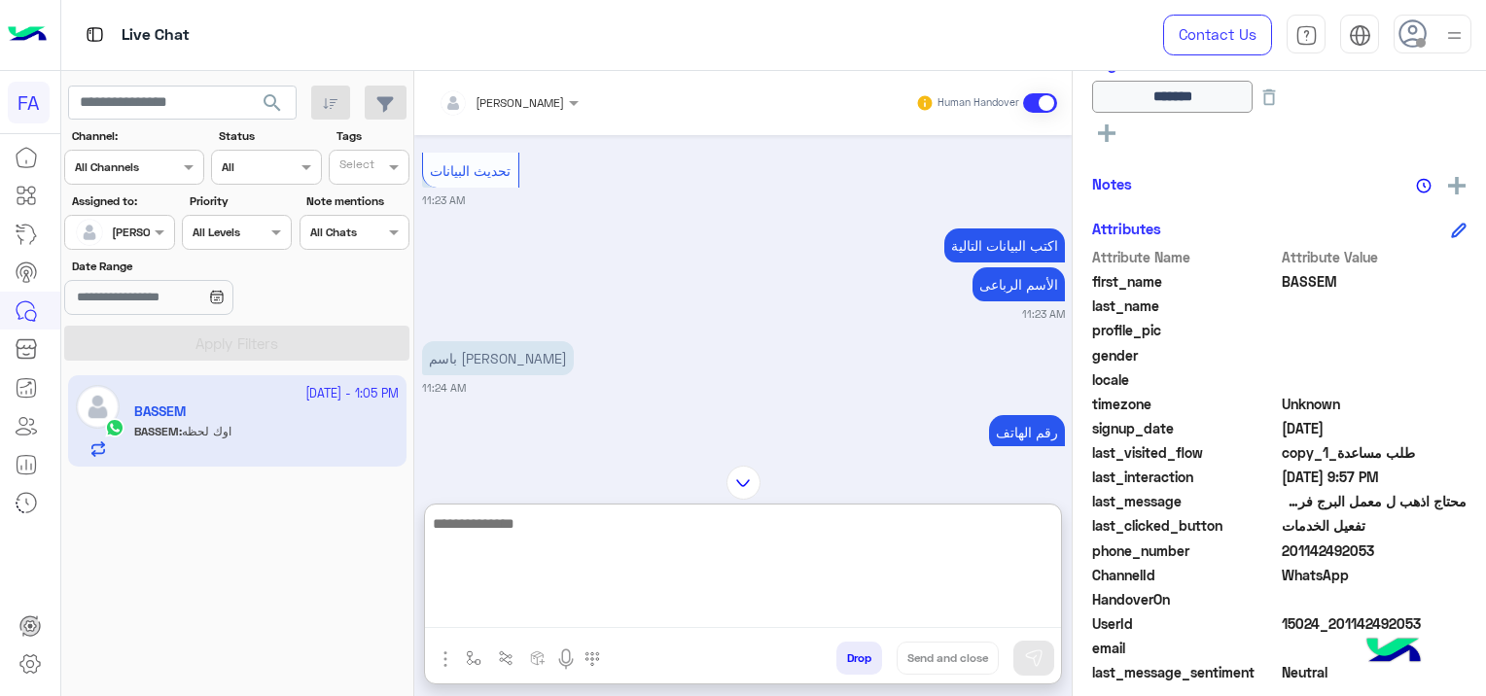
scroll to position [10556, 0]
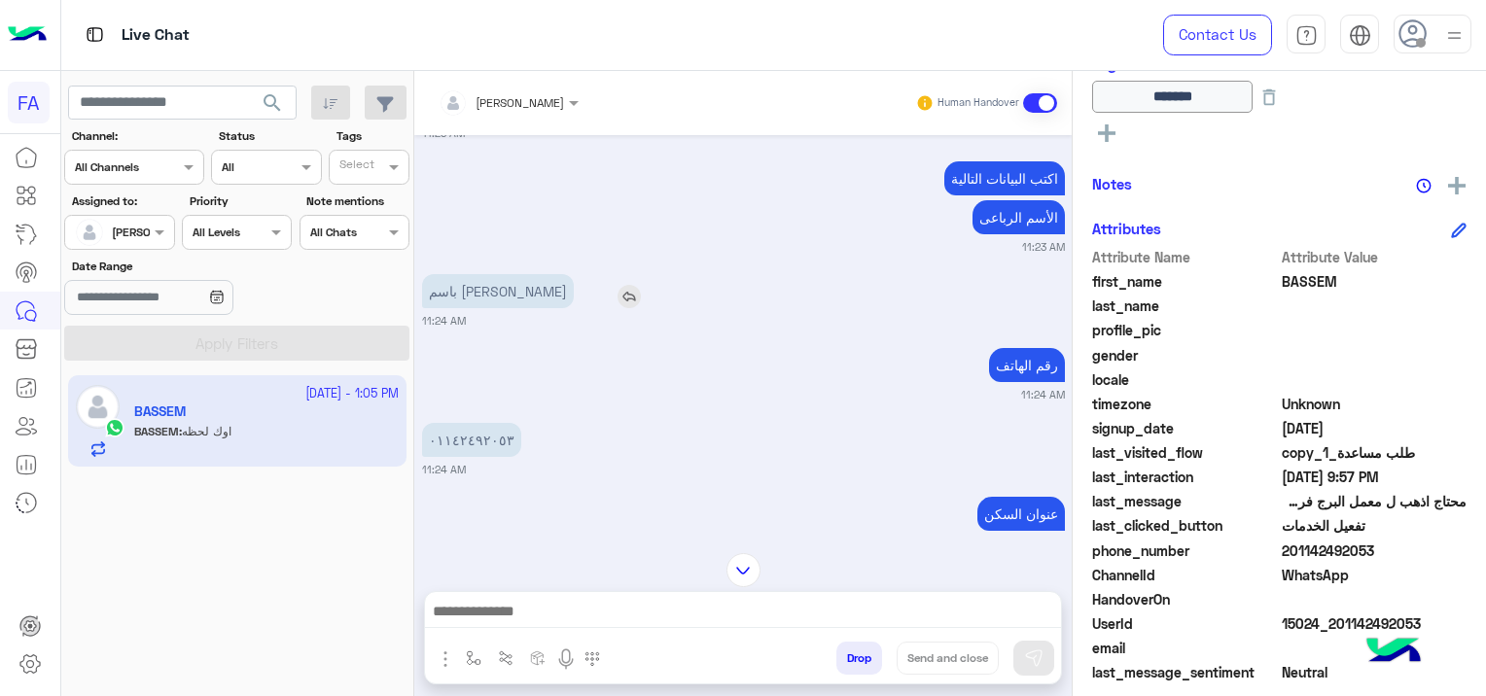
drag, startPoint x: 541, startPoint y: 268, endPoint x: 422, endPoint y: 287, distance: 120.1
click at [422, 287] on div "باسم محمد سليمان حسن" at bounding box center [498, 291] width 152 height 34
copy p "محمد سليمان حسن"
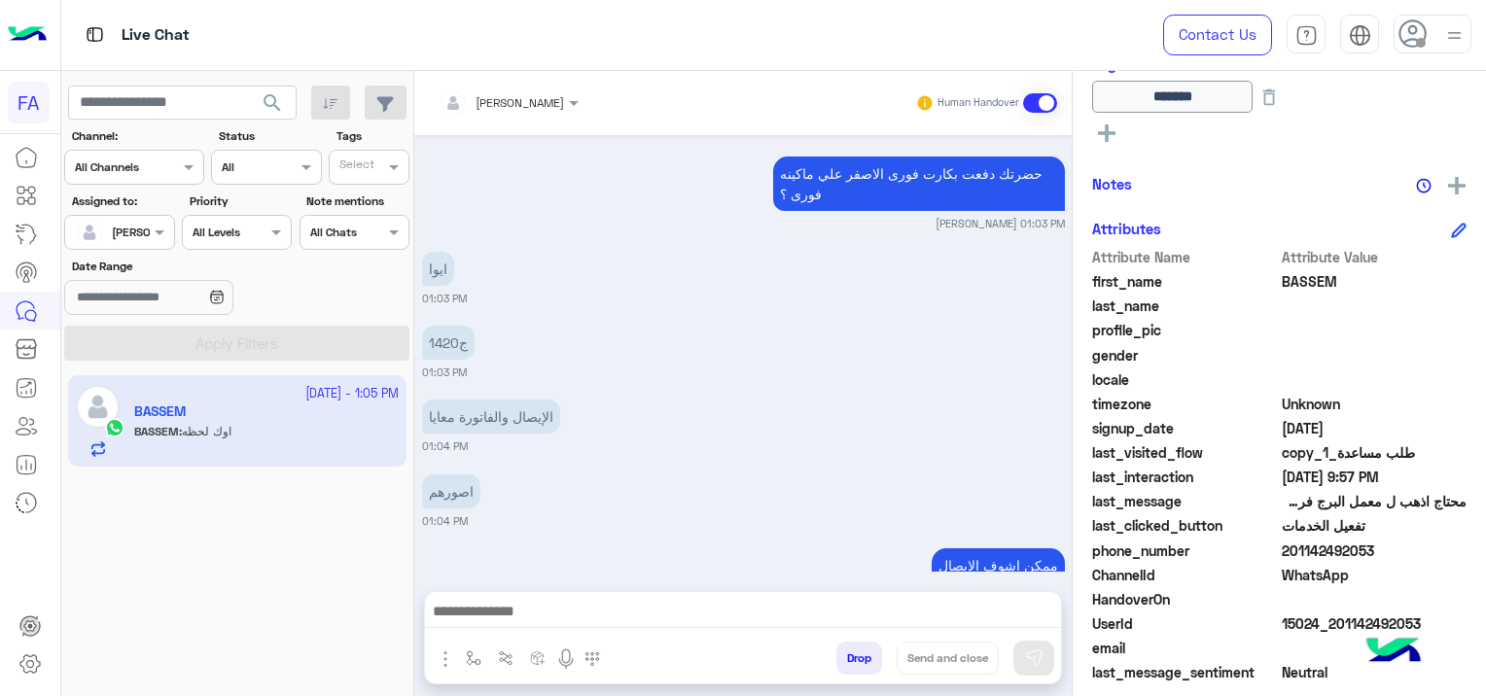
scroll to position [15331, 0]
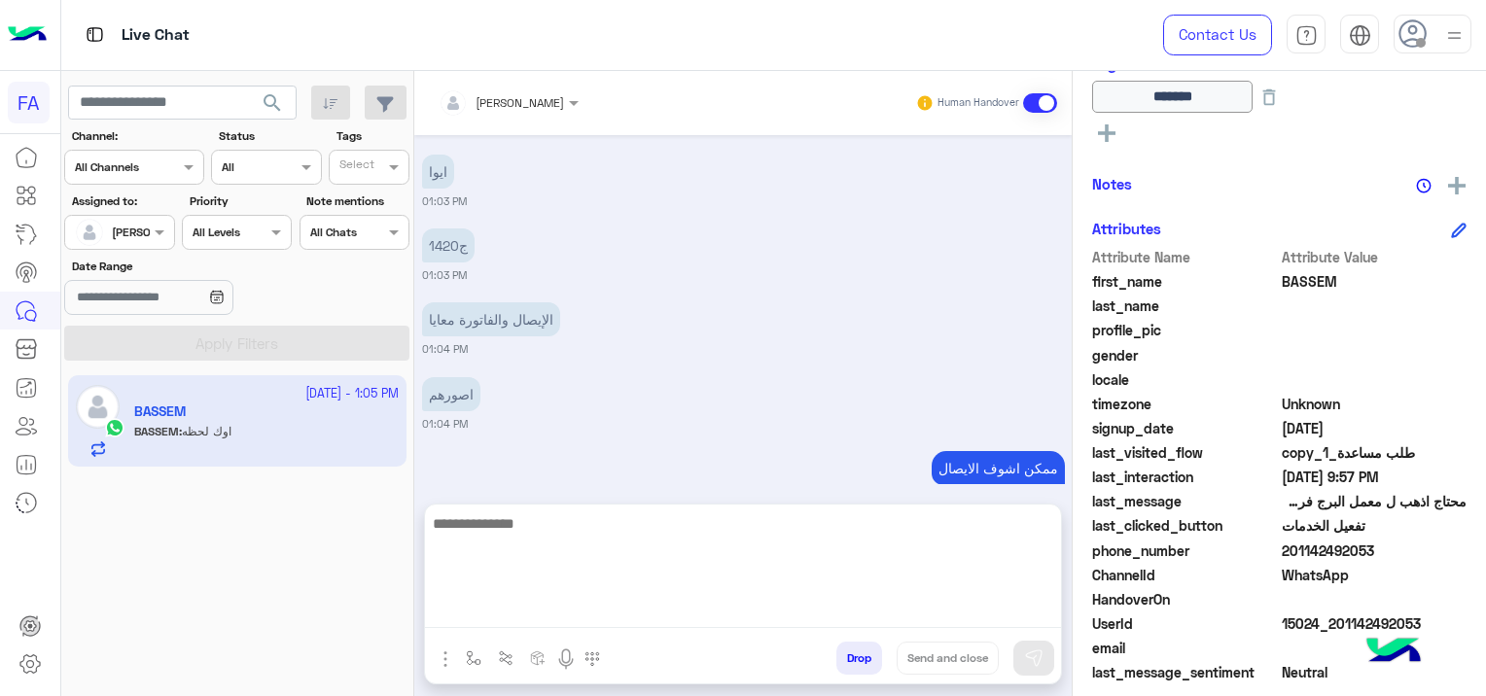
click at [630, 611] on textarea at bounding box center [743, 570] width 636 height 117
type textarea "*"
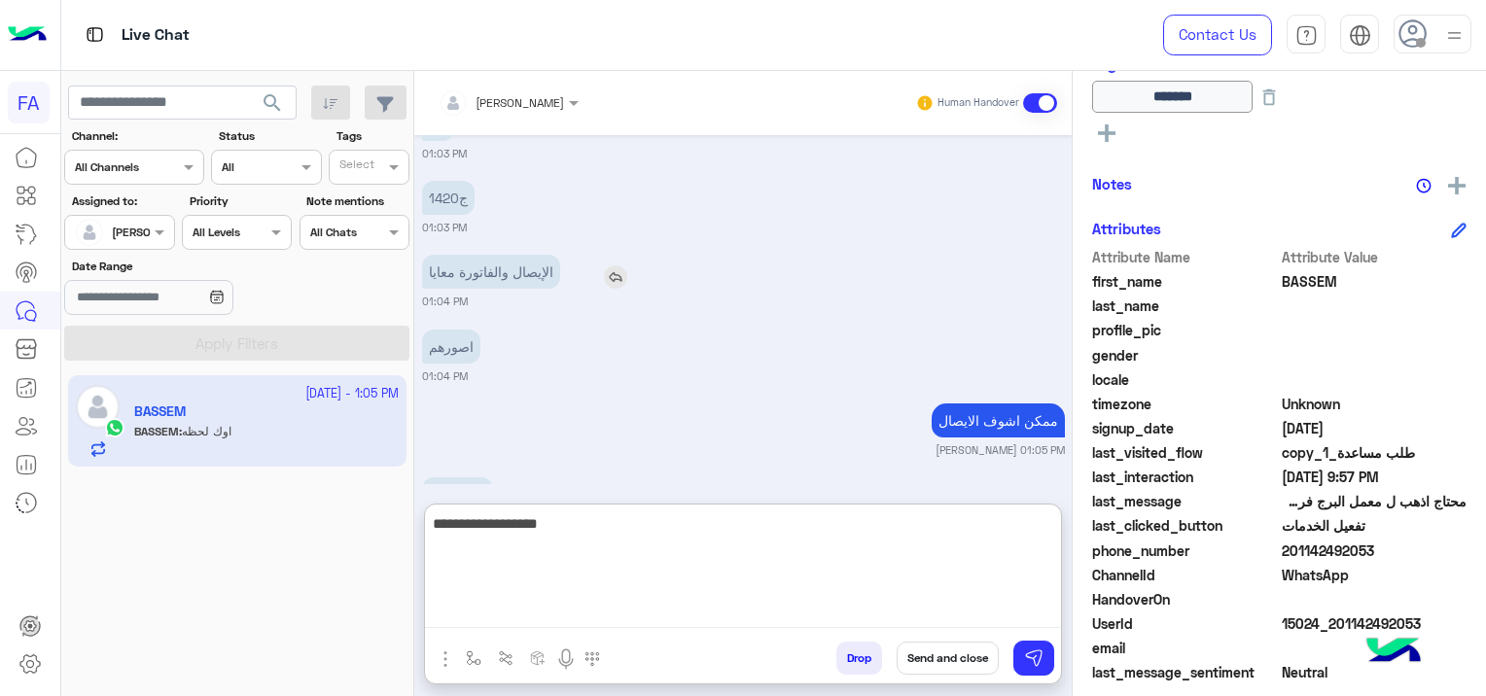
scroll to position [15419, 0]
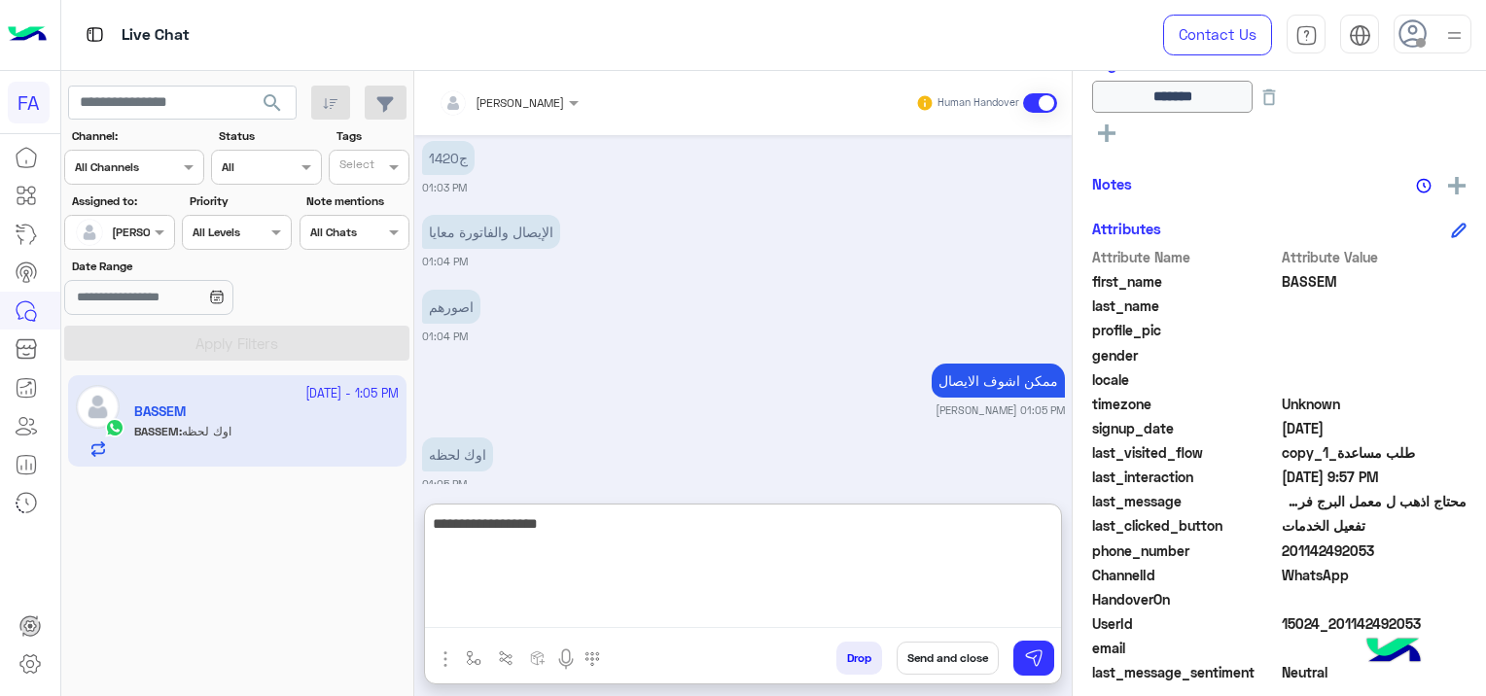
type textarea "**********"
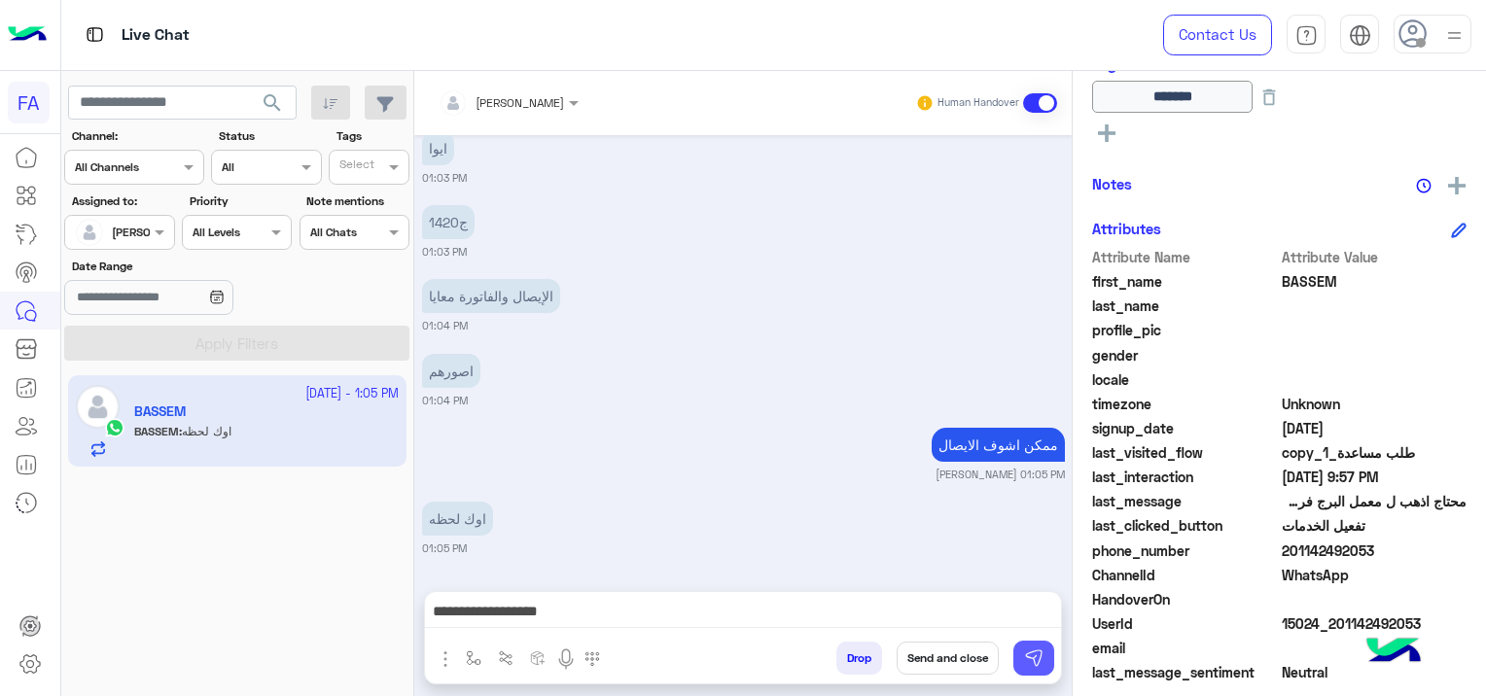
click at [1037, 654] on img at bounding box center [1033, 658] width 19 height 19
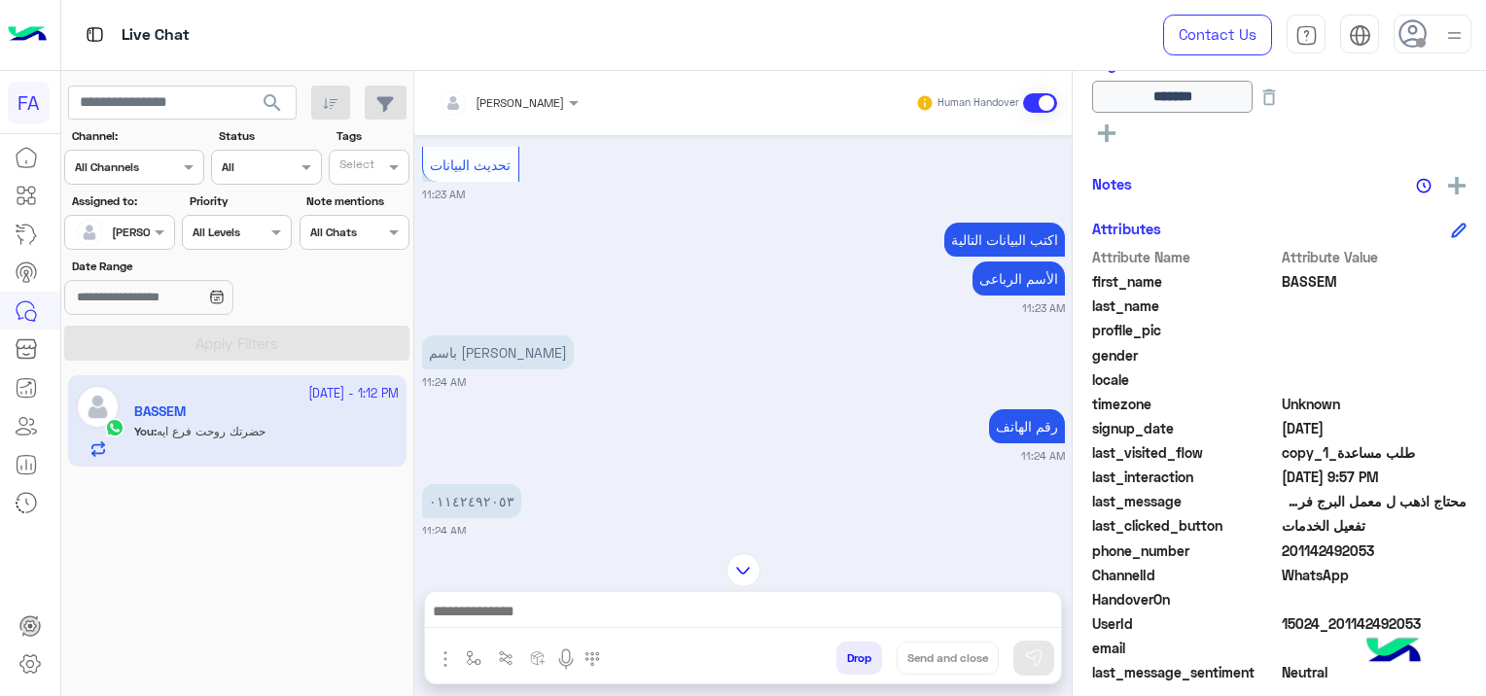
scroll to position [10446, 0]
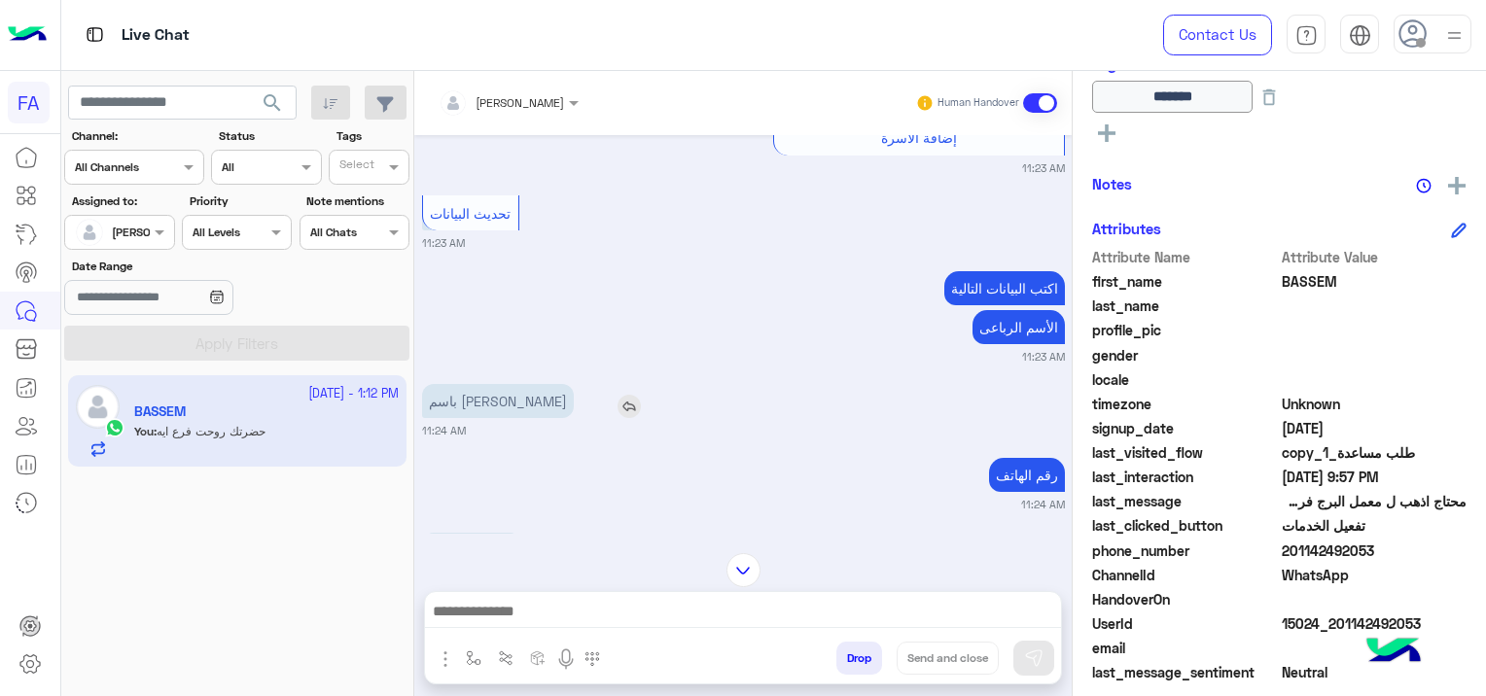
drag, startPoint x: 540, startPoint y: 379, endPoint x: 432, endPoint y: 387, distance: 108.2
click at [432, 387] on p "باسم محمد سليمان حسن" at bounding box center [498, 401] width 152 height 34
copy p "محمد سليمان حسن"
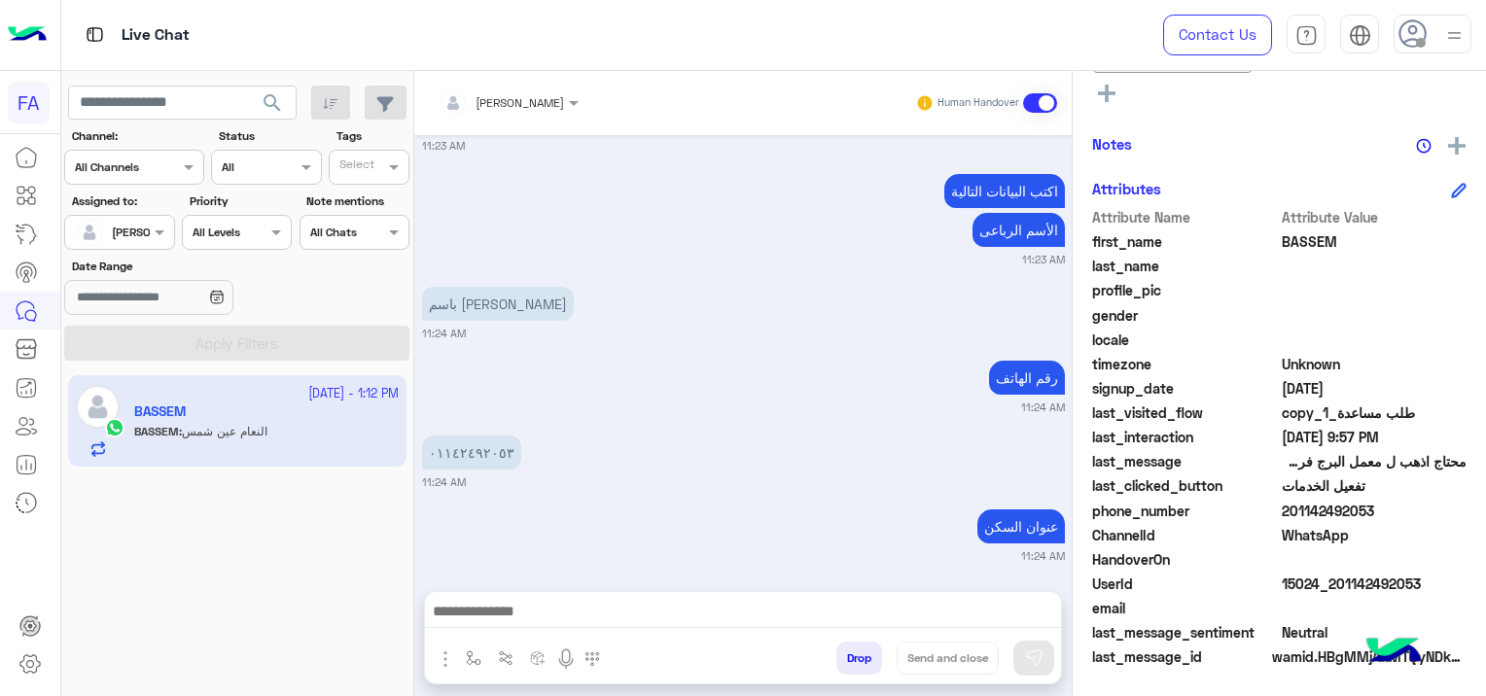
scroll to position [15480, 0]
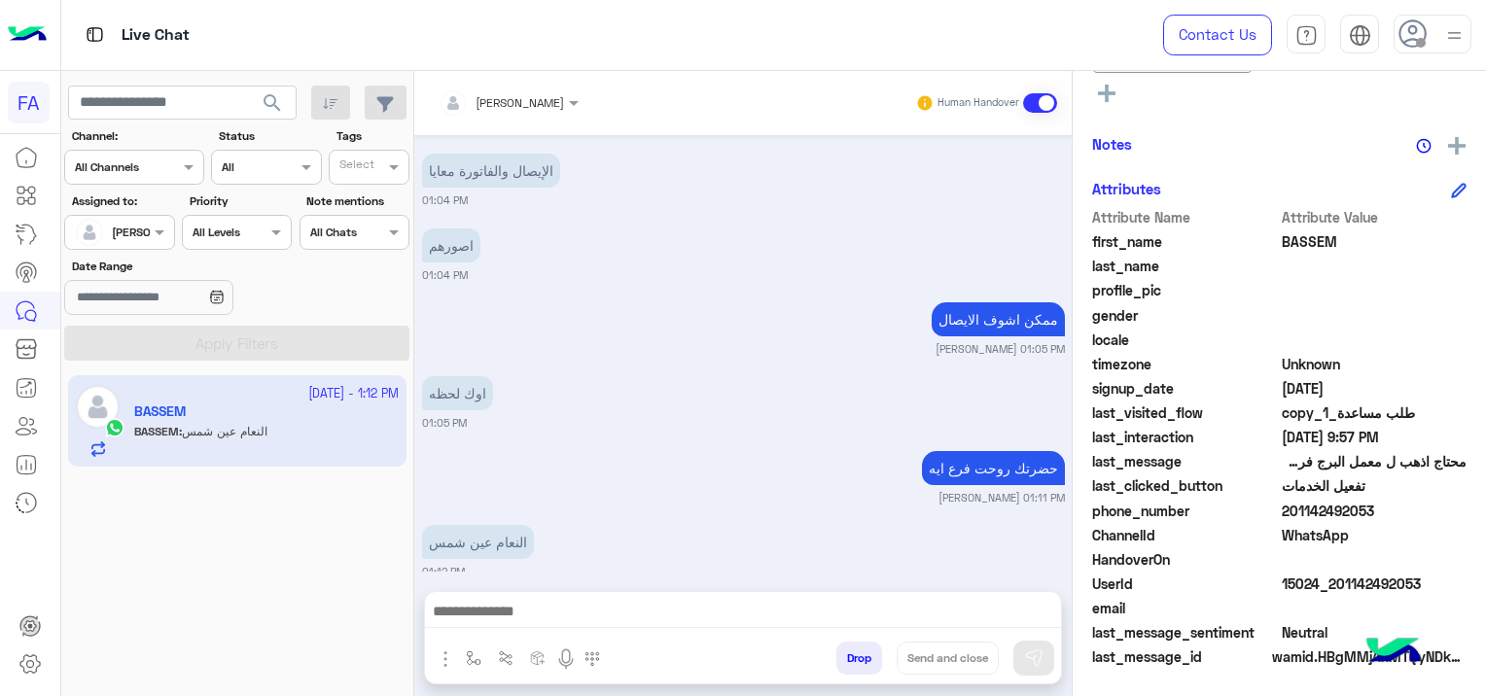
drag, startPoint x: 1424, startPoint y: 577, endPoint x: 1331, endPoint y: 586, distance: 93.9
click at [1331, 586] on span "15024_201142492053" at bounding box center [1375, 584] width 186 height 20
copy span "01142492053"
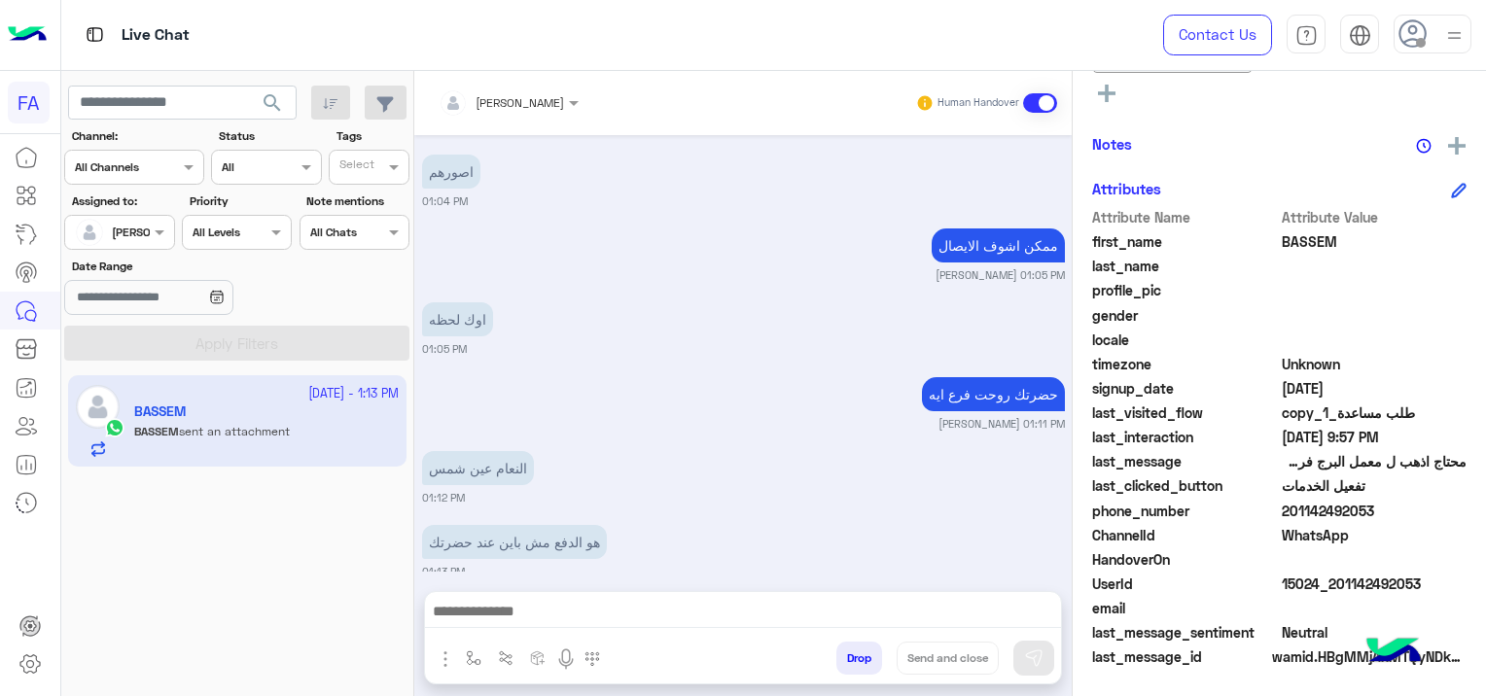
scroll to position [15841, 0]
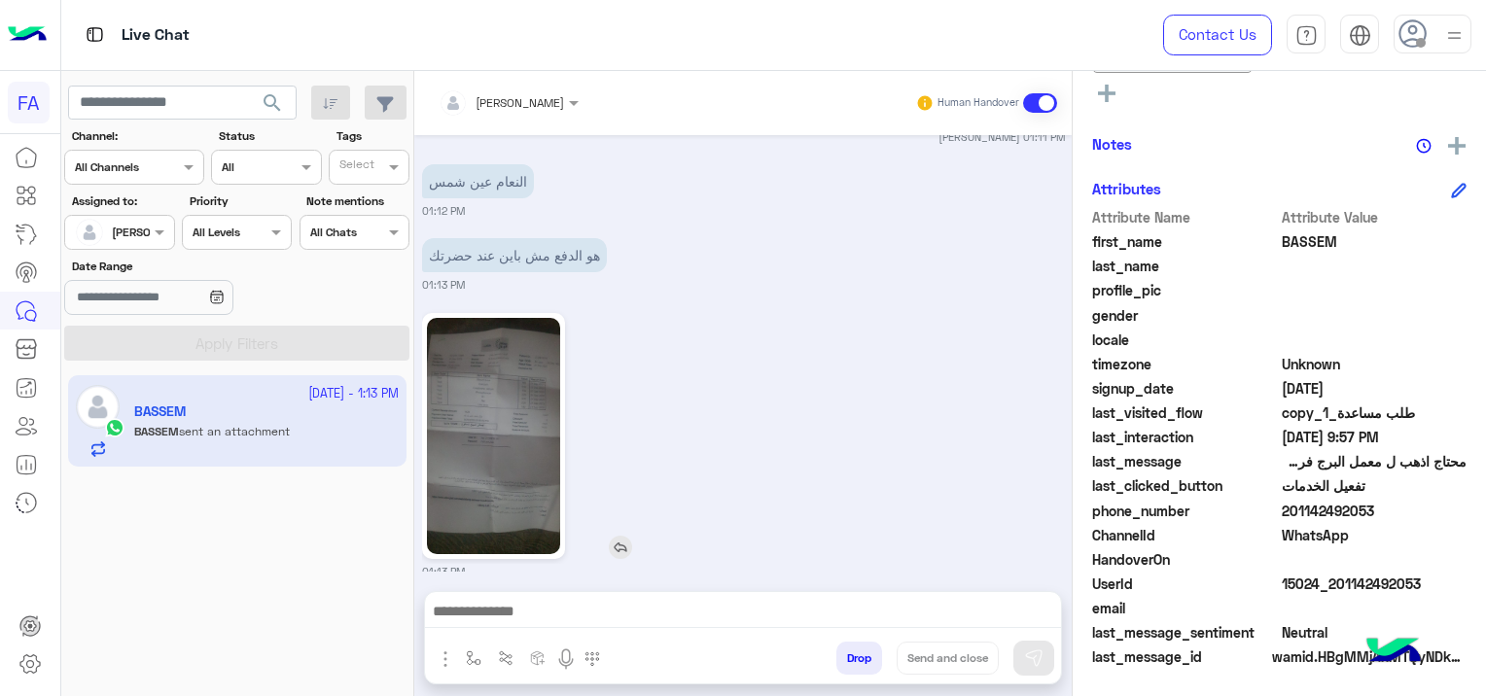
click at [510, 391] on img at bounding box center [493, 436] width 133 height 236
click at [621, 536] on img at bounding box center [620, 547] width 23 height 23
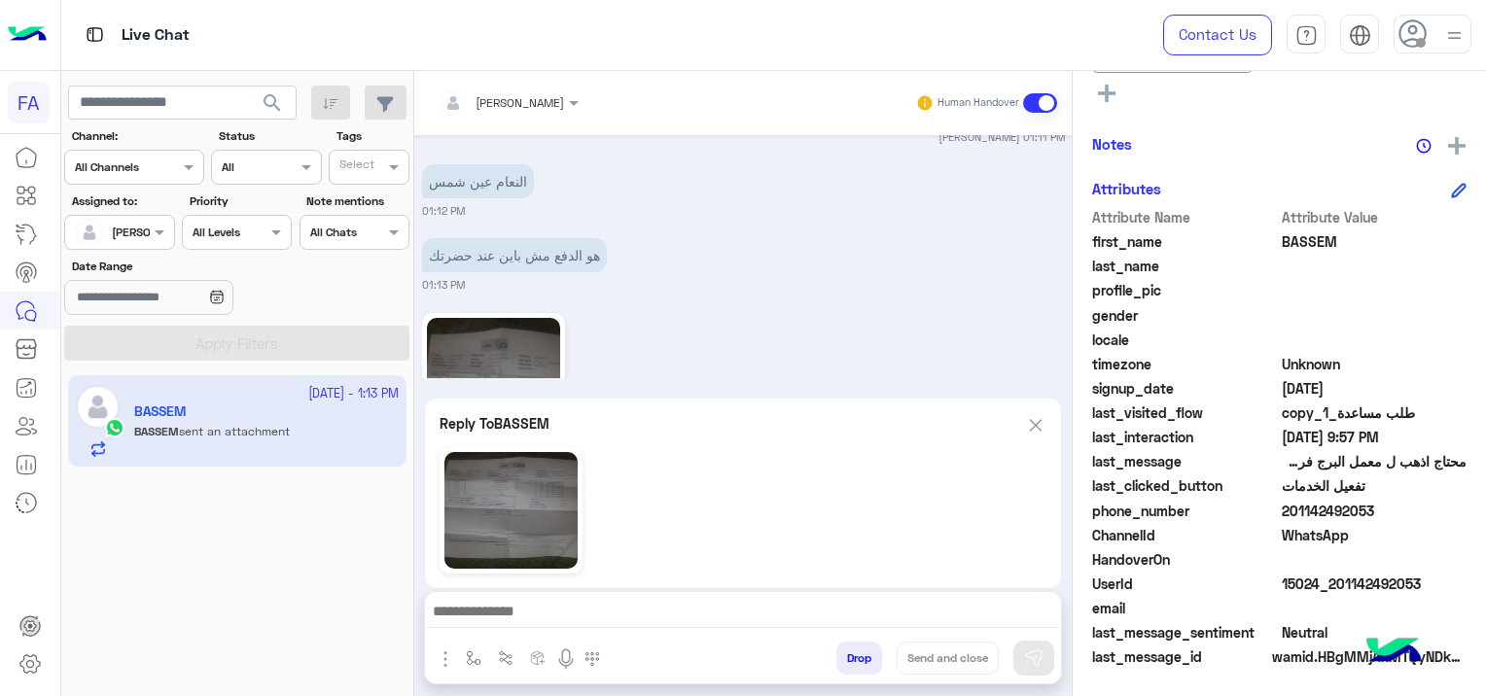
click at [1035, 421] on img at bounding box center [1035, 425] width 21 height 24
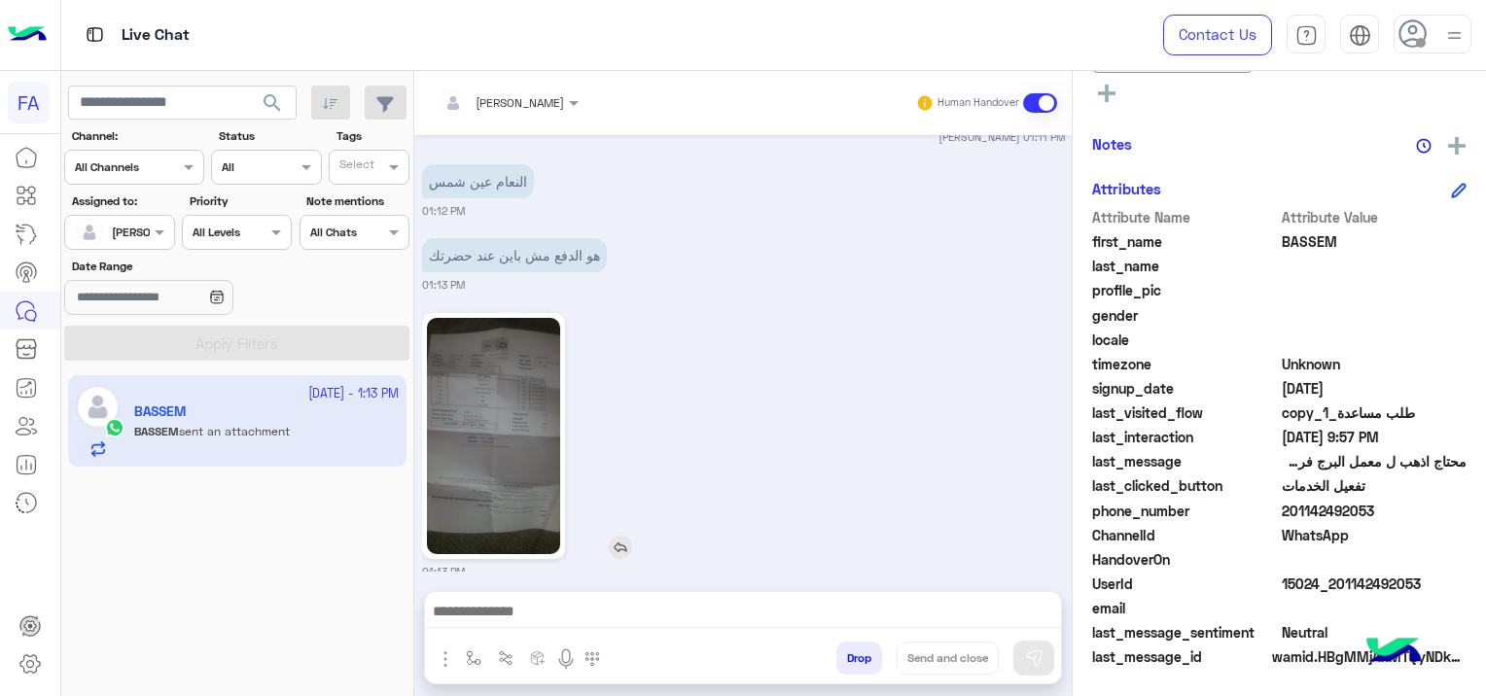
click at [520, 409] on img at bounding box center [493, 436] width 133 height 236
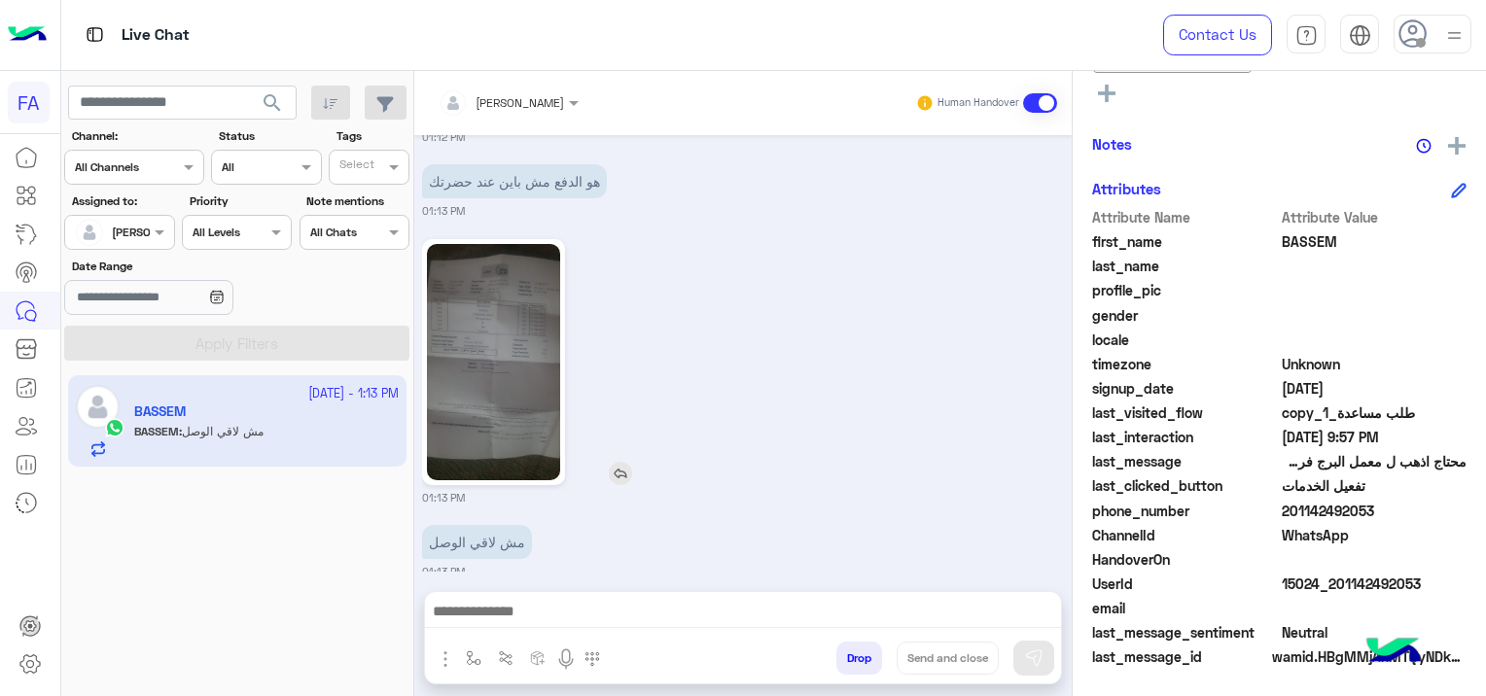
click at [515, 357] on img at bounding box center [493, 362] width 133 height 236
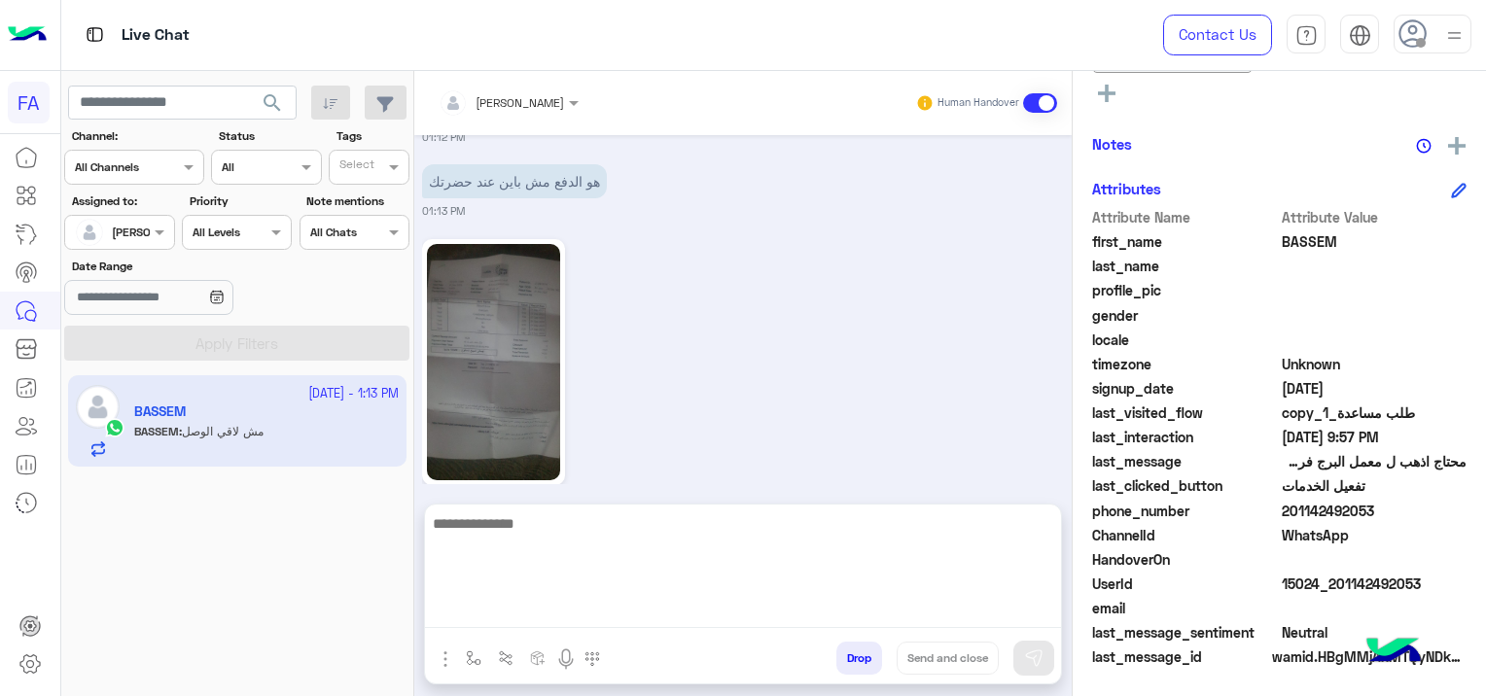
click at [679, 614] on textarea at bounding box center [743, 570] width 636 height 117
type textarea "**********"
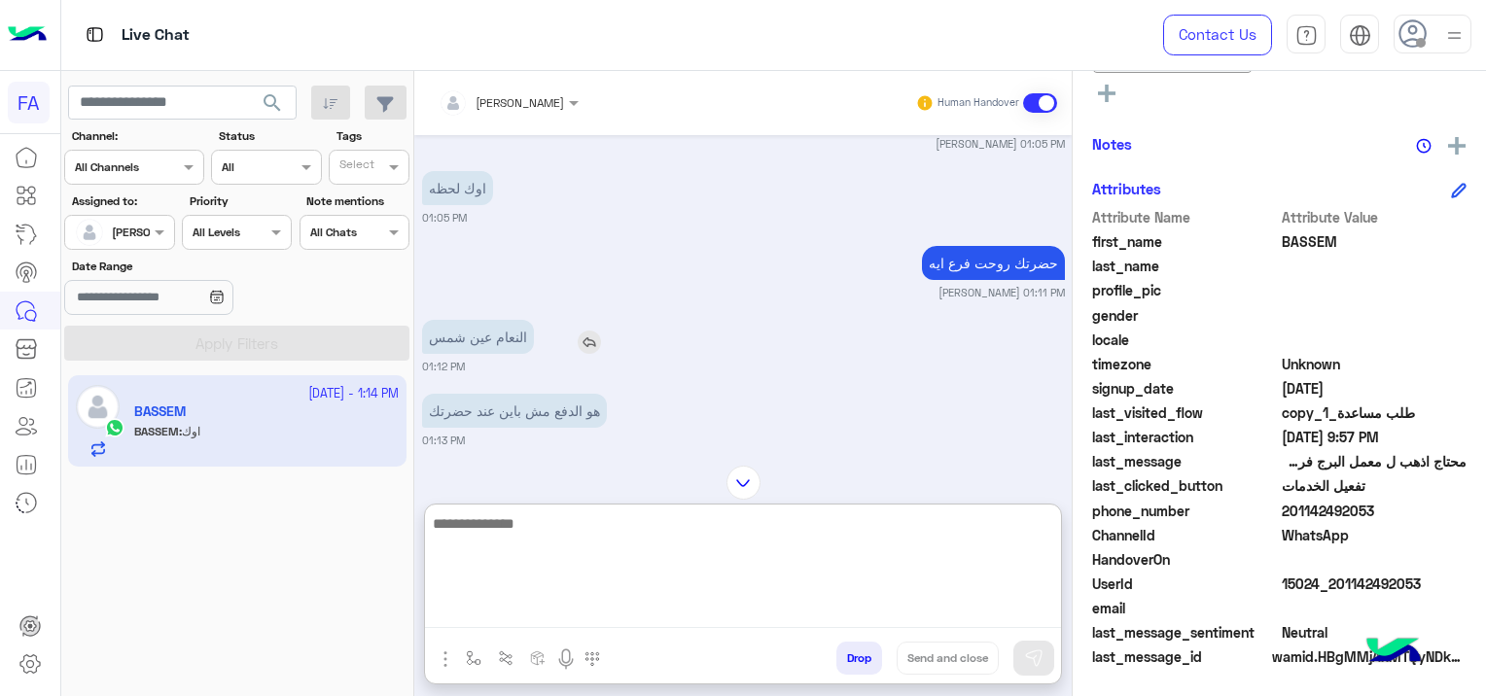
scroll to position [15665, 0]
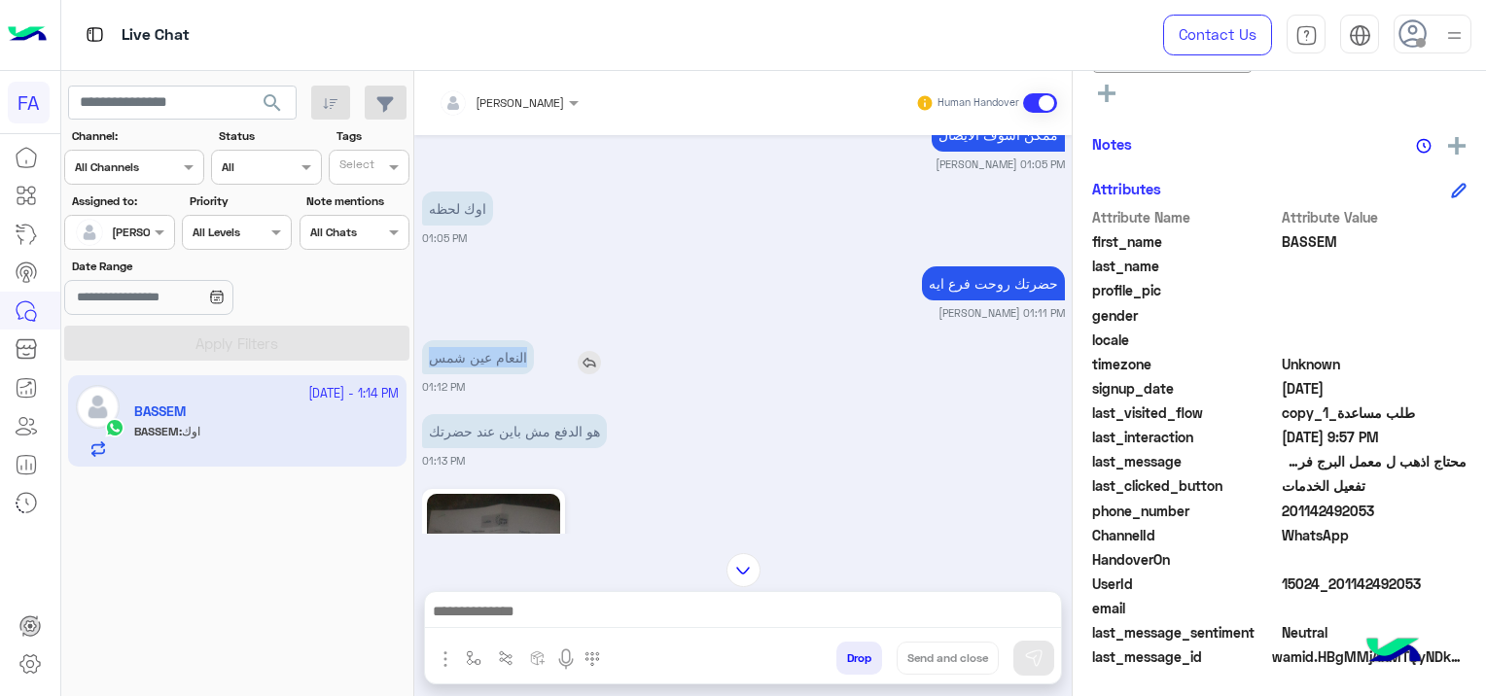
drag, startPoint x: 532, startPoint y: 330, endPoint x: 424, endPoint y: 339, distance: 108.4
click at [424, 340] on p "النعام عين شمس" at bounding box center [478, 357] width 112 height 34
copy p "النعام عين شمس"
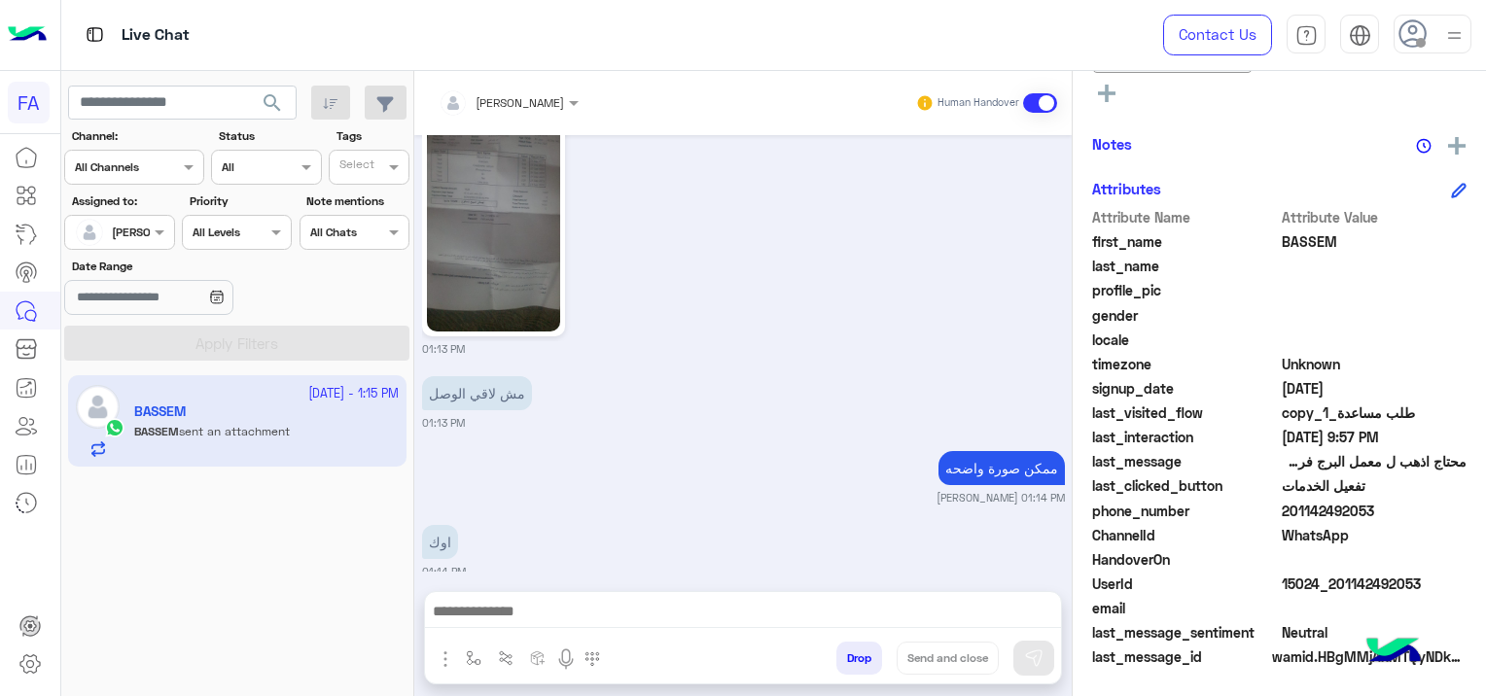
scroll to position [16350, 0]
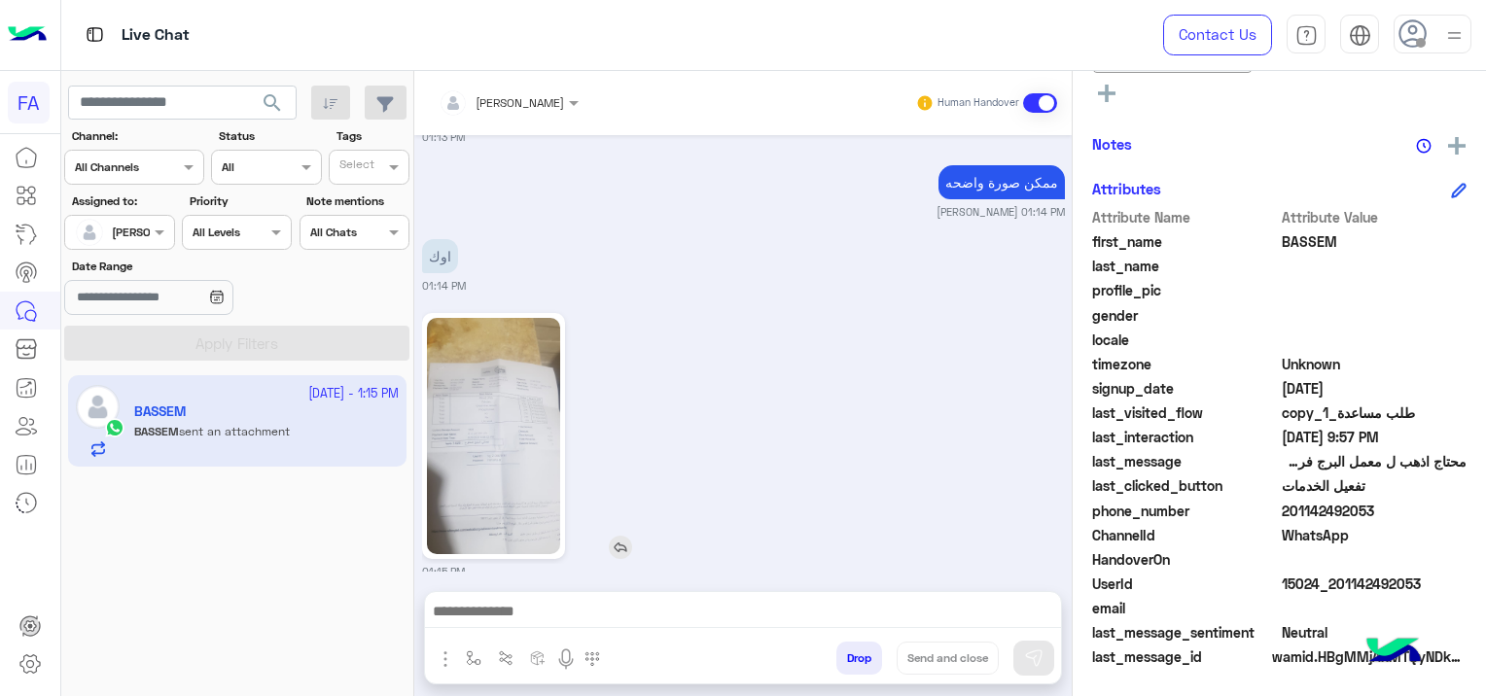
click at [519, 424] on img at bounding box center [493, 436] width 133 height 236
click at [680, 594] on div at bounding box center [743, 616] width 636 height 49
click at [680, 598] on div at bounding box center [743, 616] width 636 height 49
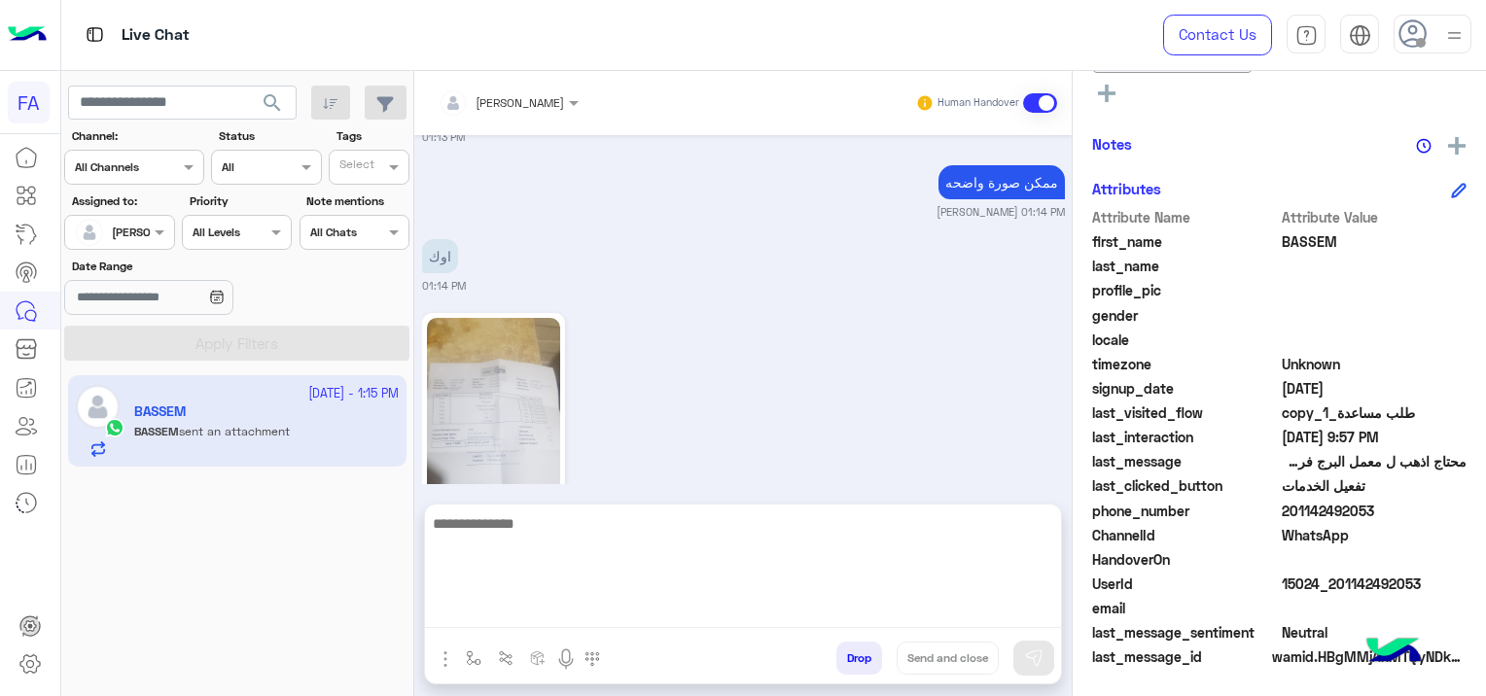
click at [549, 609] on textarea at bounding box center [743, 570] width 636 height 117
click at [921, 528] on textarea "**********" at bounding box center [743, 570] width 636 height 117
click at [886, 529] on textarea "**********" at bounding box center [743, 570] width 636 height 117
click at [887, 528] on textarea "**********" at bounding box center [743, 570] width 636 height 117
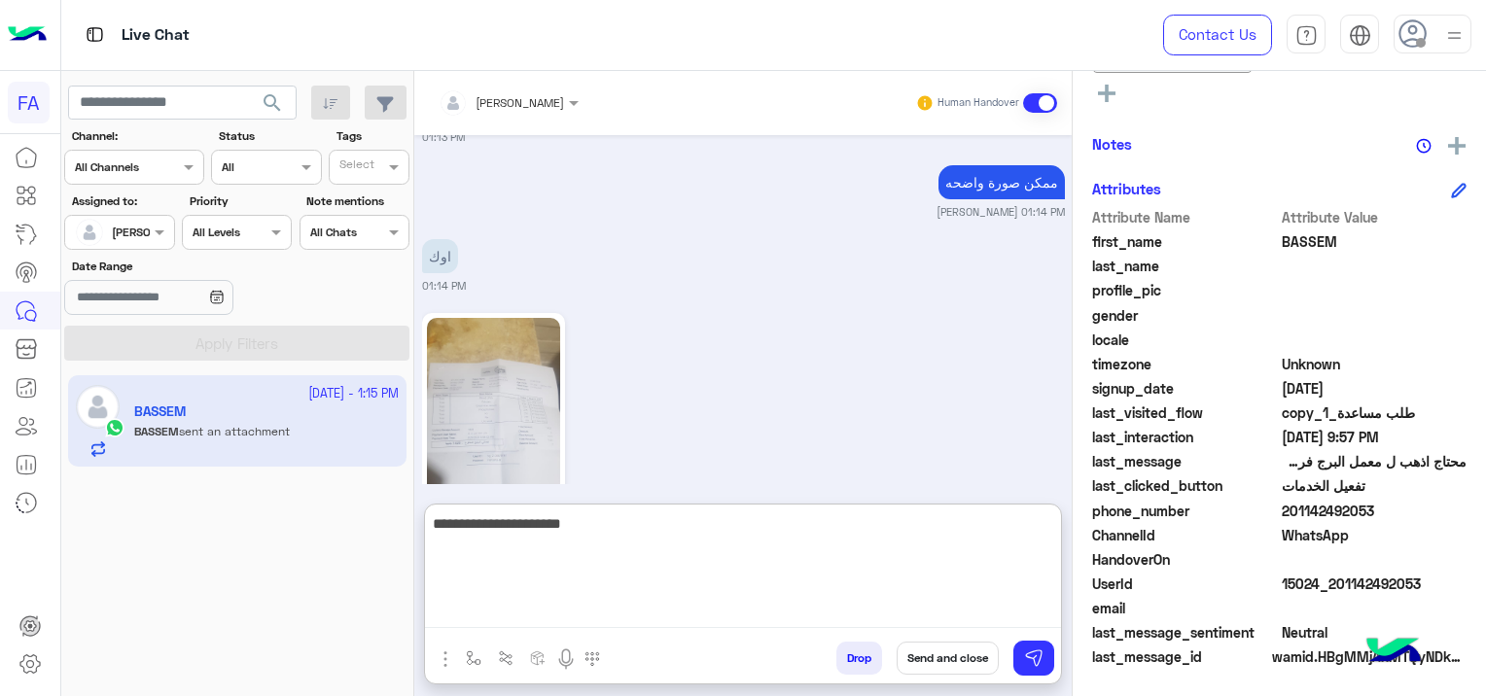
click at [886, 524] on textarea "**********" at bounding box center [743, 570] width 636 height 117
click at [890, 529] on textarea "**********" at bounding box center [743, 570] width 636 height 117
click at [864, 542] on textarea "**********" at bounding box center [743, 570] width 636 height 117
type textarea "**********"
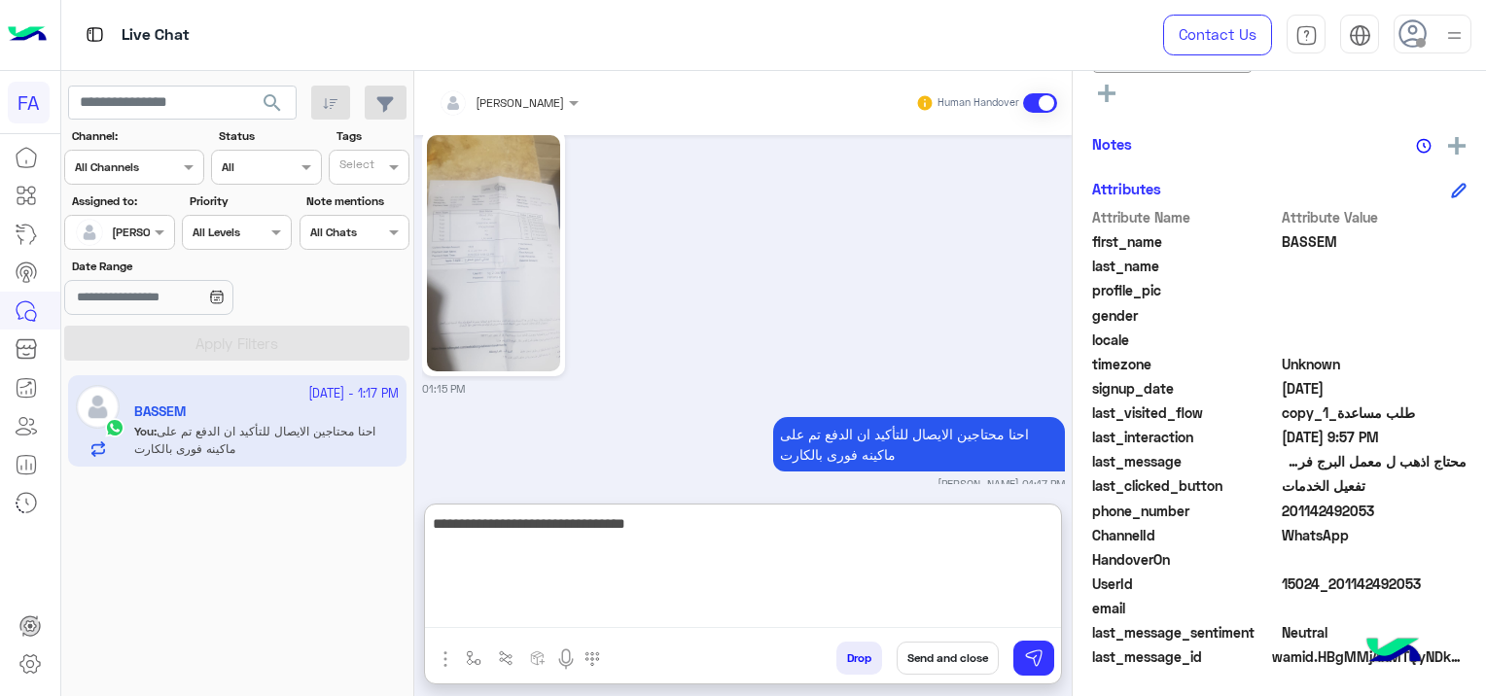
type textarea "**********"
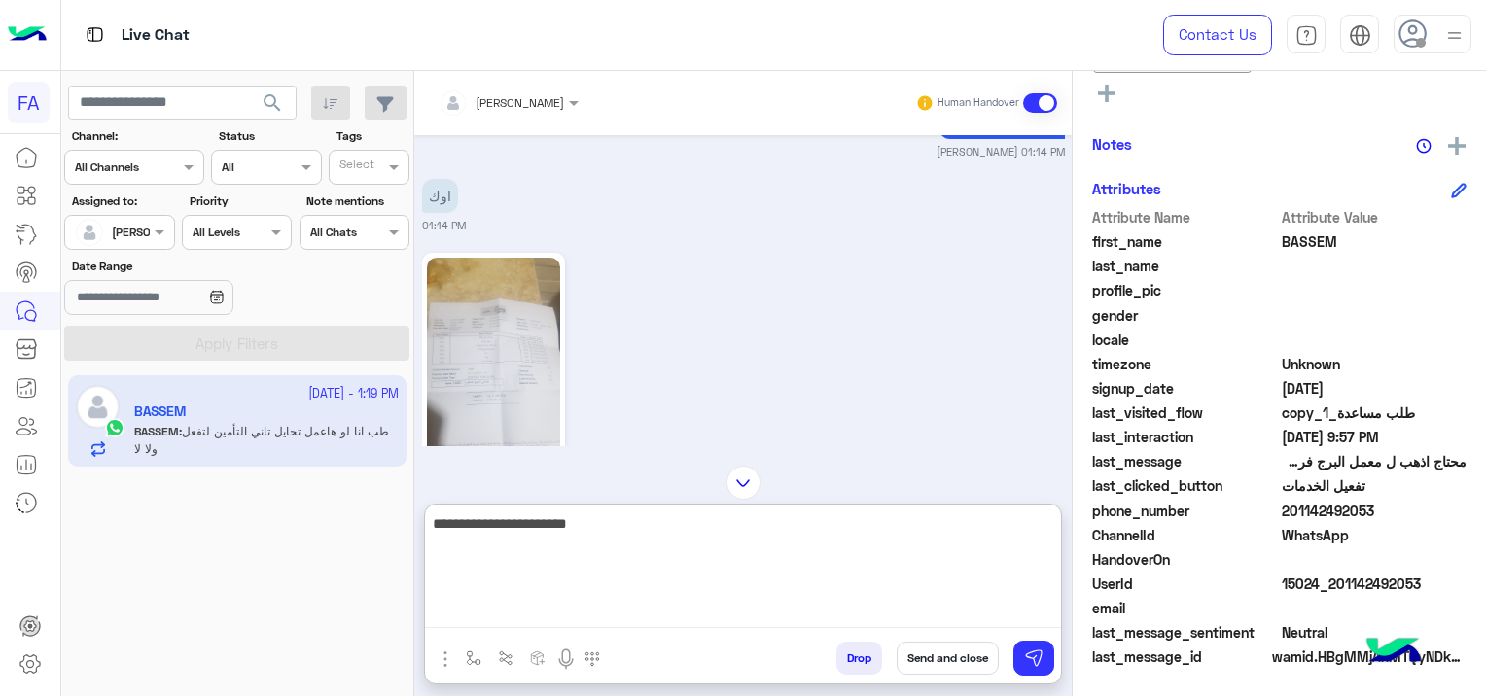
scroll to position [16702, 0]
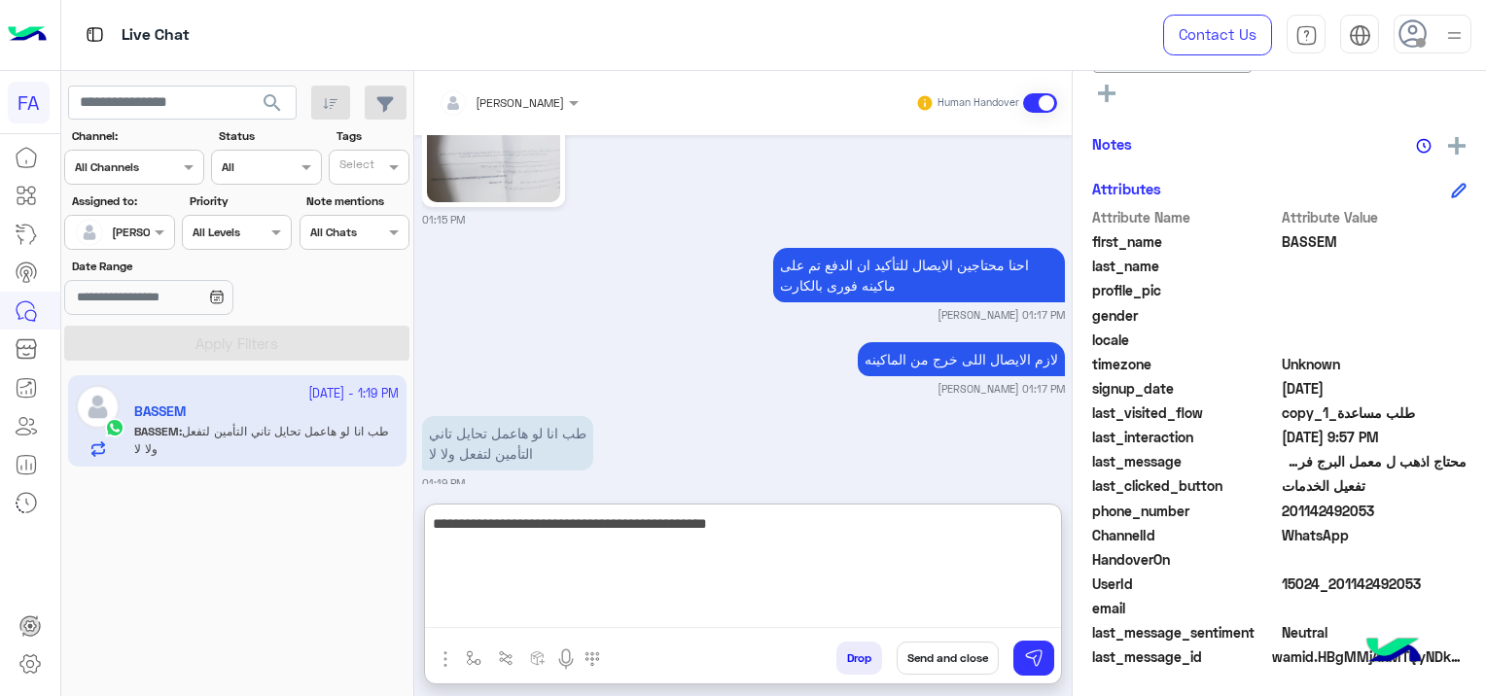
click at [830, 529] on textarea "**********" at bounding box center [743, 570] width 636 height 117
click at [834, 529] on textarea "**********" at bounding box center [743, 570] width 636 height 117
drag, startPoint x: 545, startPoint y: 516, endPoint x: 607, endPoint y: 541, distance: 66.8
click at [607, 541] on textarea "**********" at bounding box center [743, 570] width 636 height 117
click at [859, 533] on textarea "**********" at bounding box center [743, 570] width 636 height 117
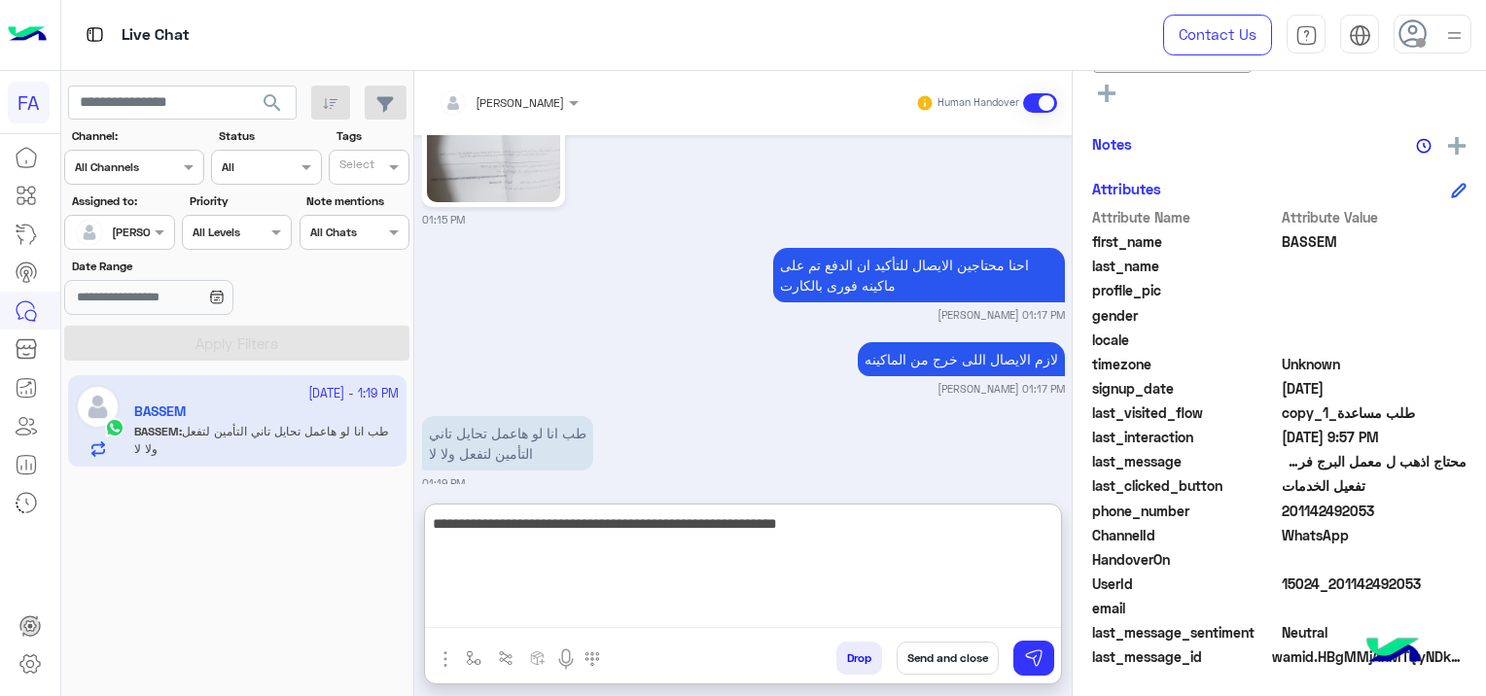
click at [901, 525] on textarea "**********" at bounding box center [743, 570] width 636 height 117
type textarea "**********"
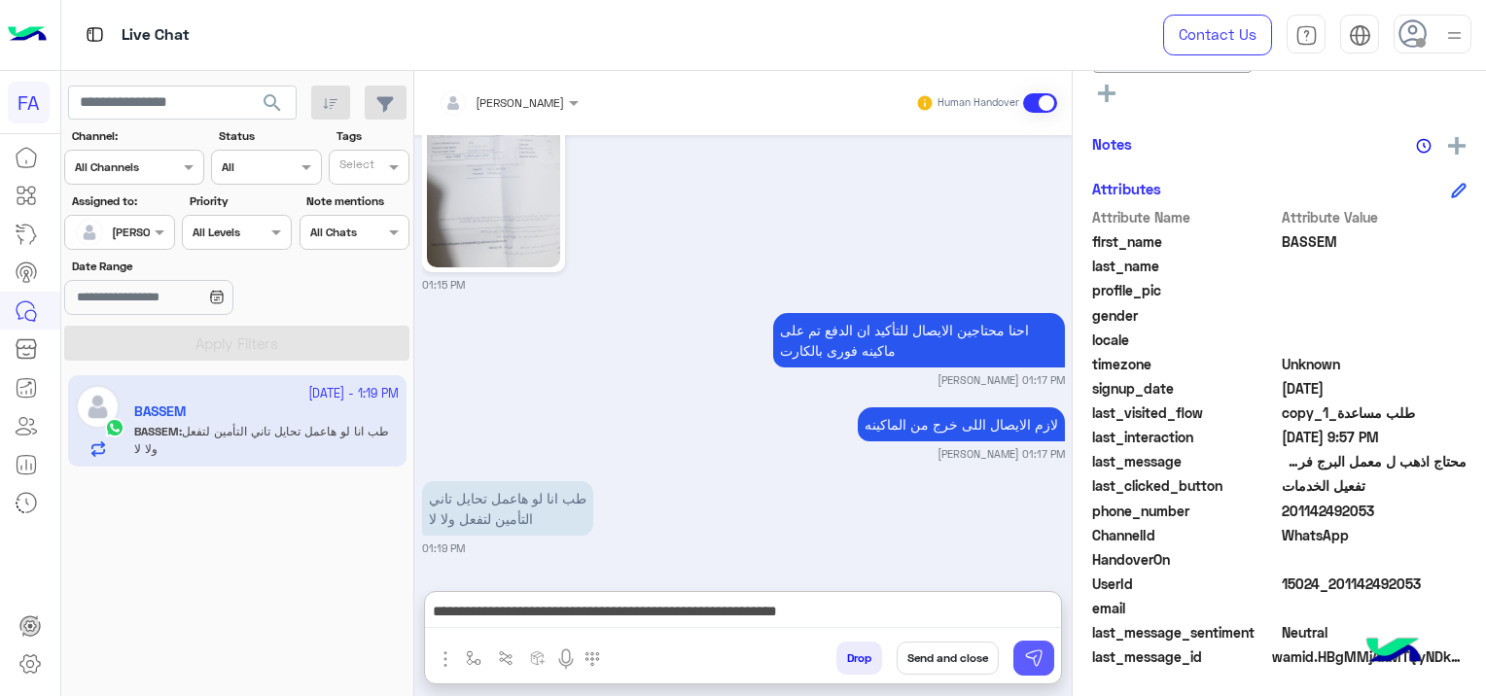
click at [1037, 650] on button at bounding box center [1033, 658] width 41 height 35
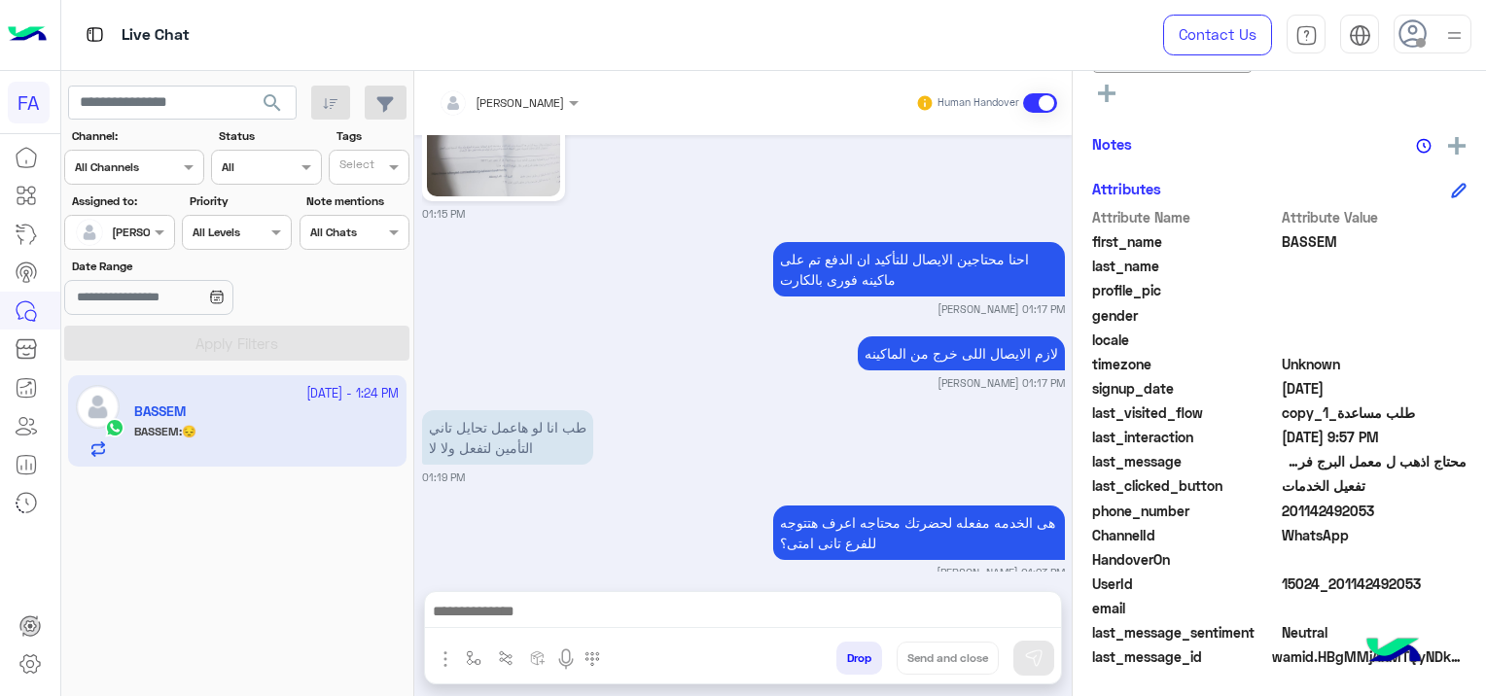
scroll to position [16856, 0]
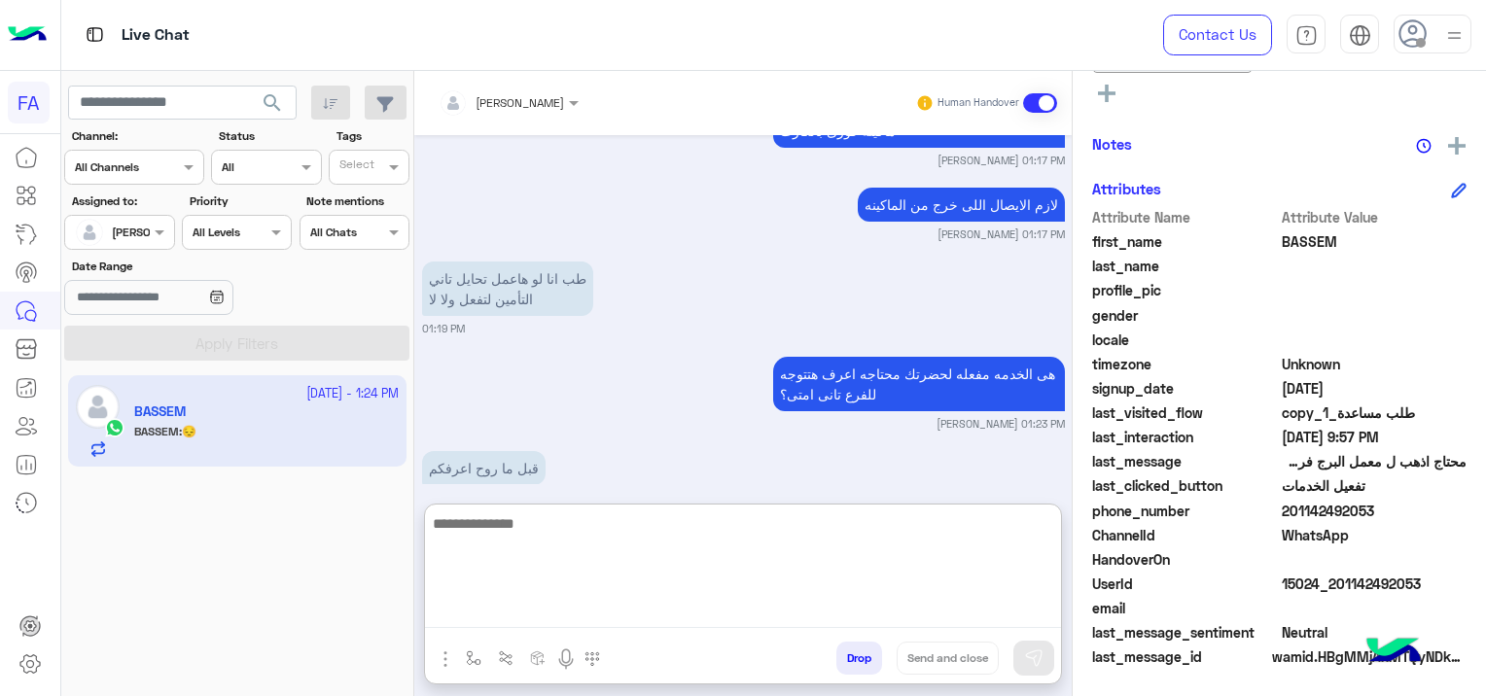
click at [587, 615] on textarea at bounding box center [743, 570] width 636 height 117
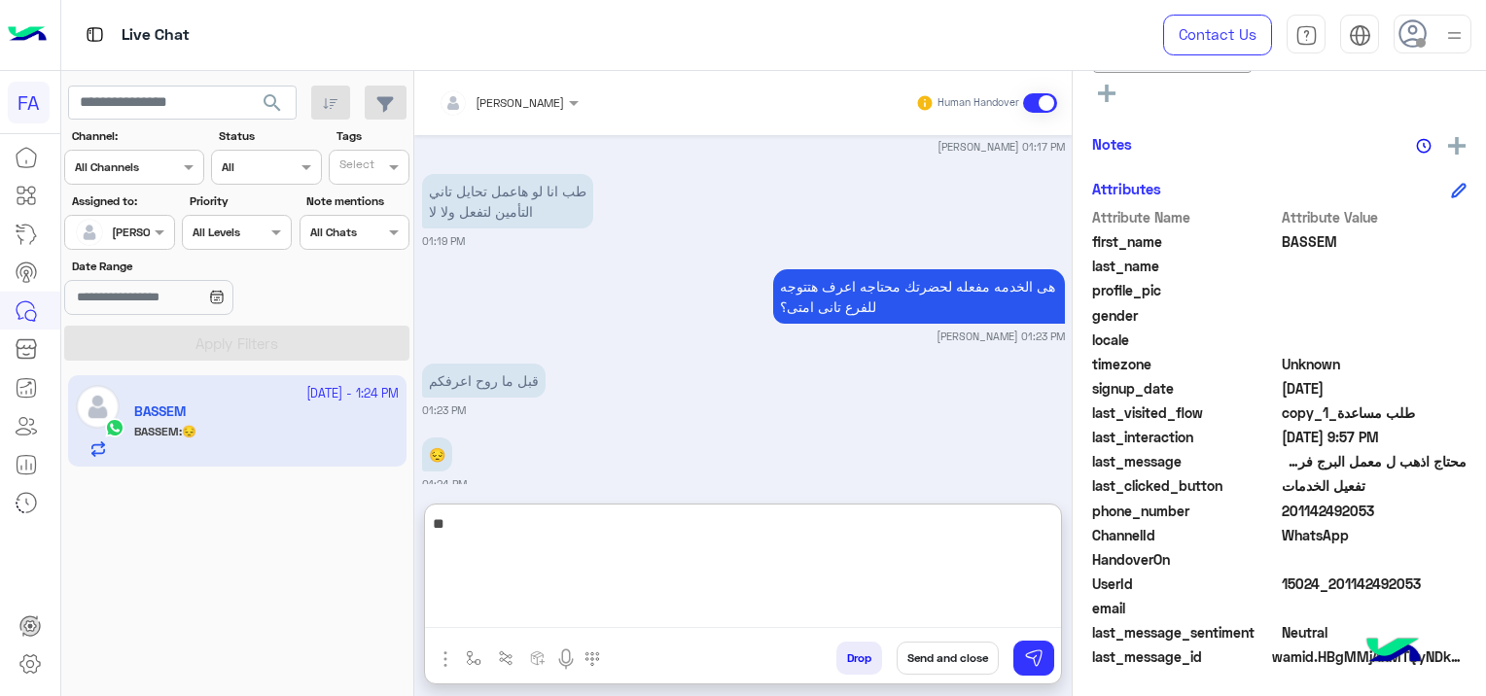
type textarea "*"
type textarea "**********"
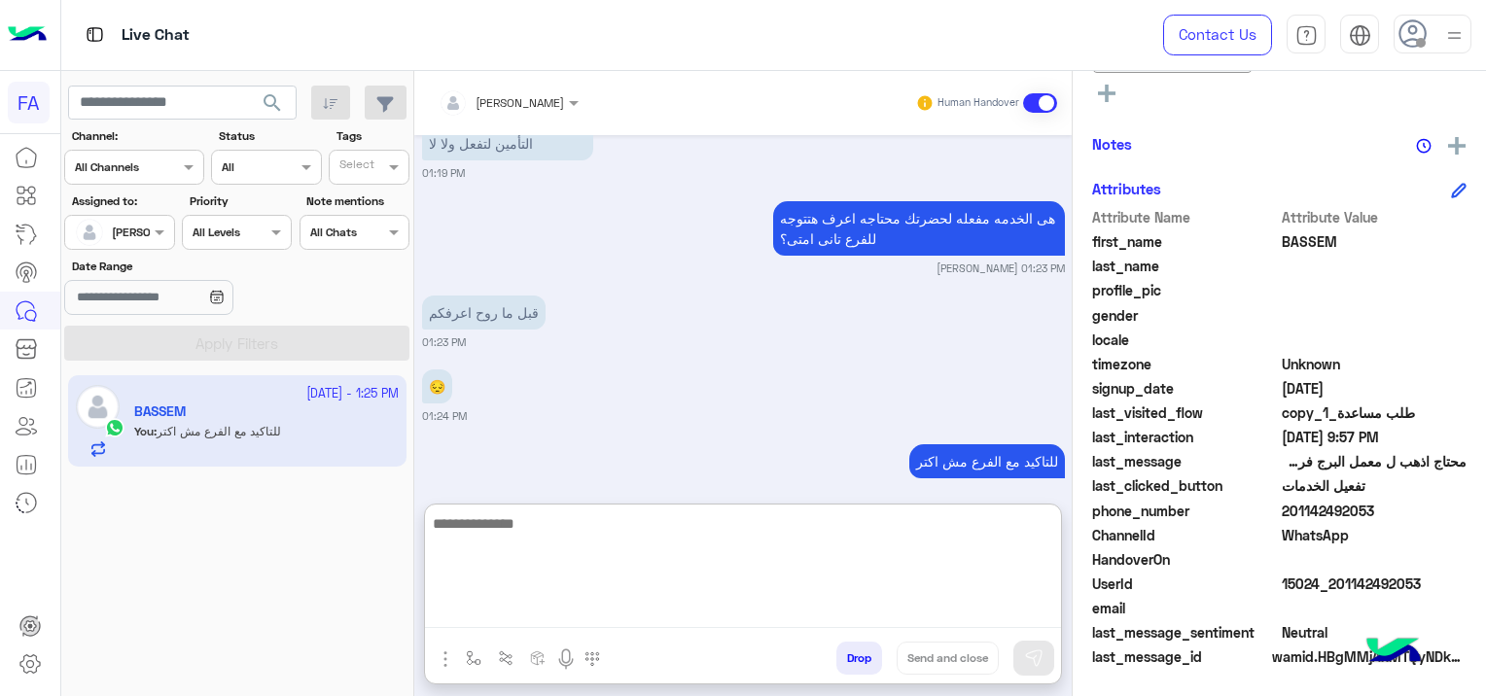
scroll to position [17019, 0]
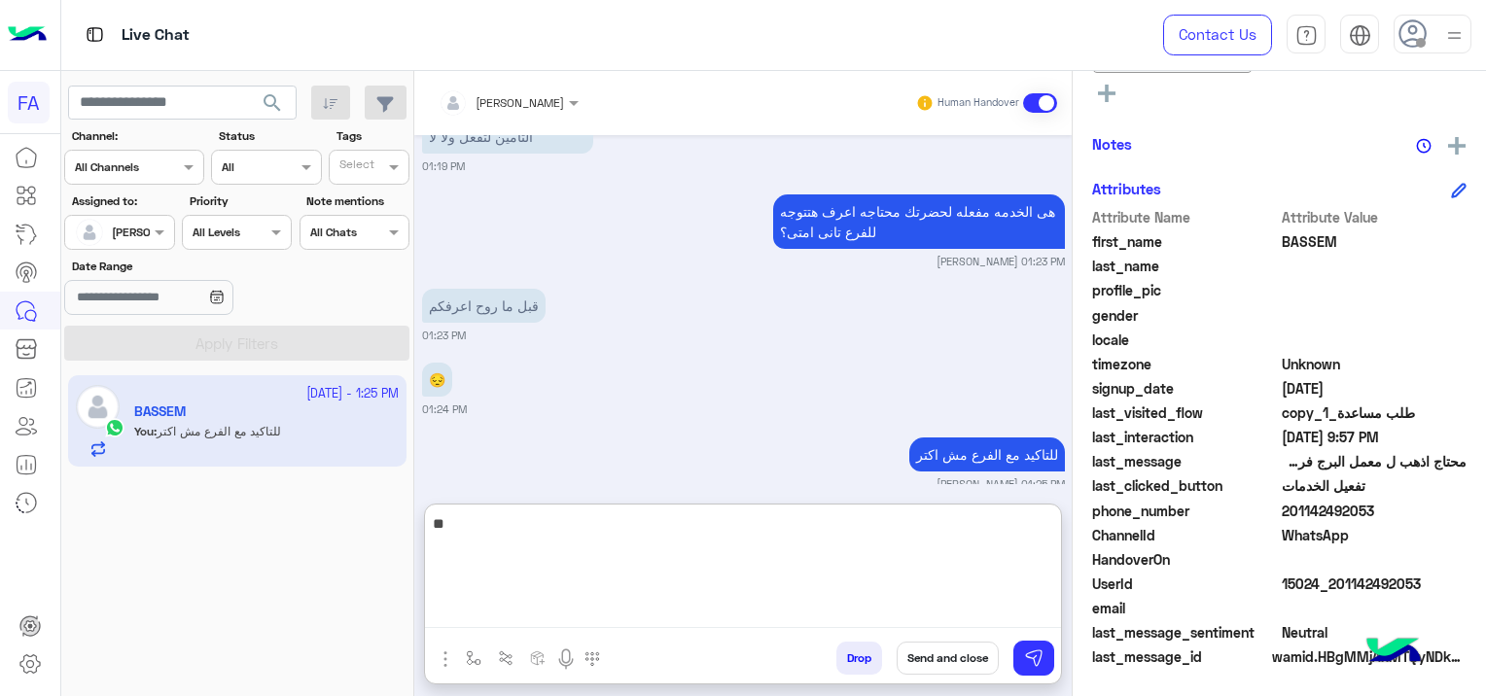
type textarea "*"
click at [892, 530] on textarea "**********" at bounding box center [743, 570] width 636 height 117
type textarea "**********"
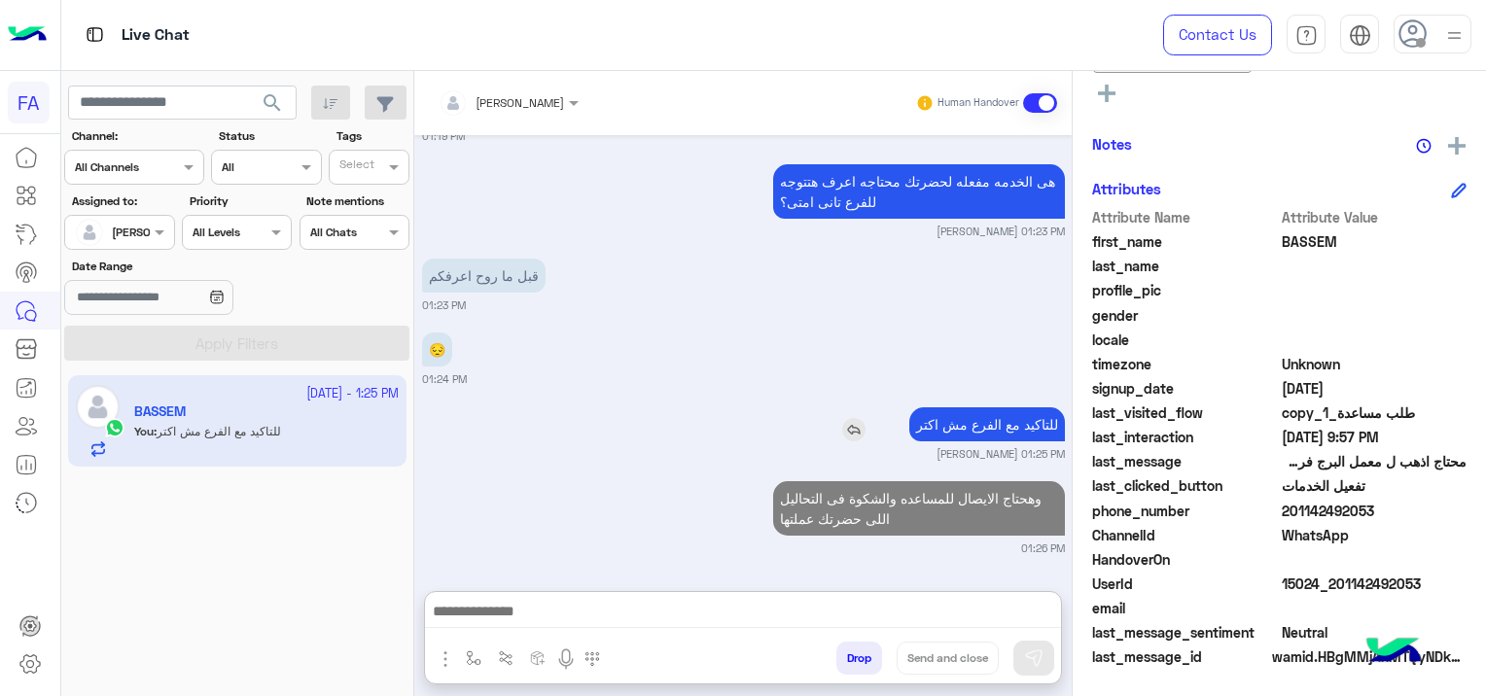
click at [848, 347] on div "Aug 17, 2025 السلام عليكم 04:33 PM اهلا بك 🤨 فى فورى للوساطة التأمينية انا المس…" at bounding box center [742, 353] width 657 height 437
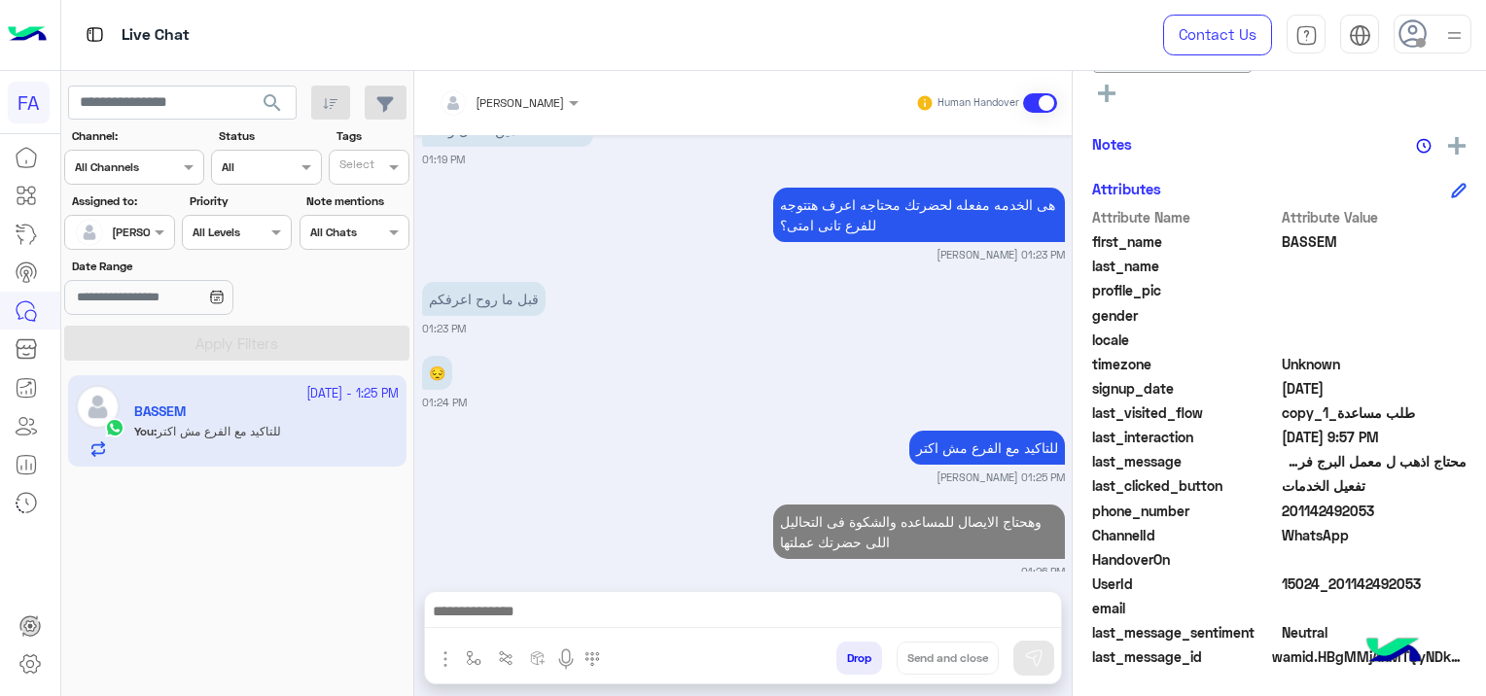
scroll to position [17024, 0]
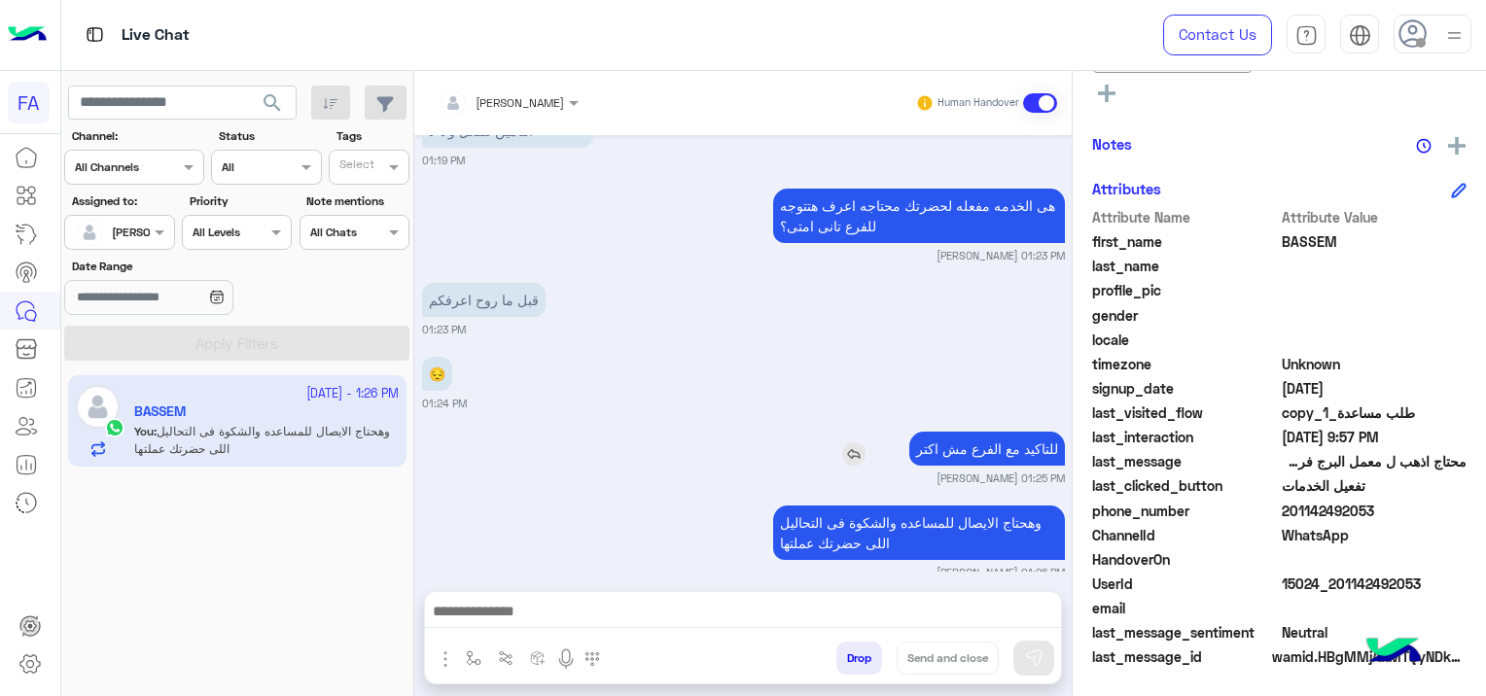
click at [842, 443] on img at bounding box center [853, 454] width 23 height 23
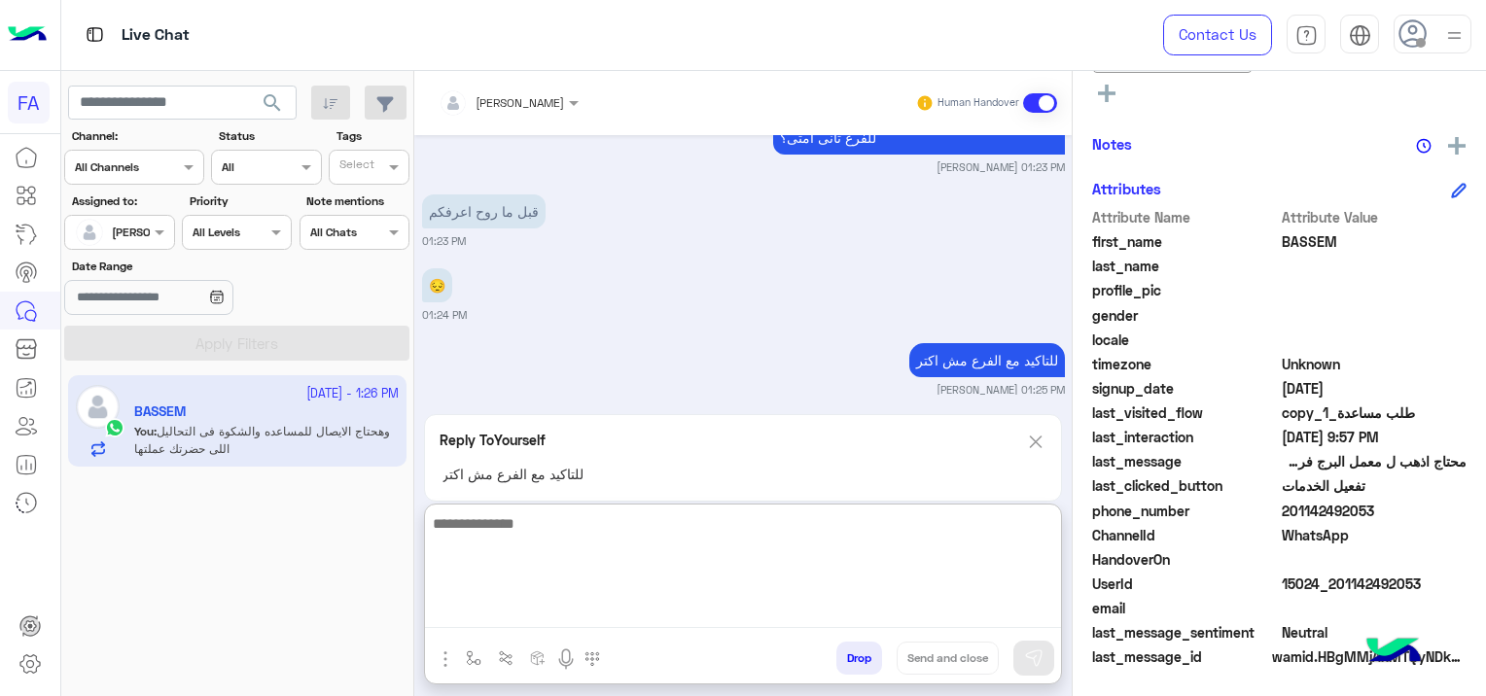
click at [957, 610] on textarea at bounding box center [743, 570] width 636 height 117
type textarea "**********"
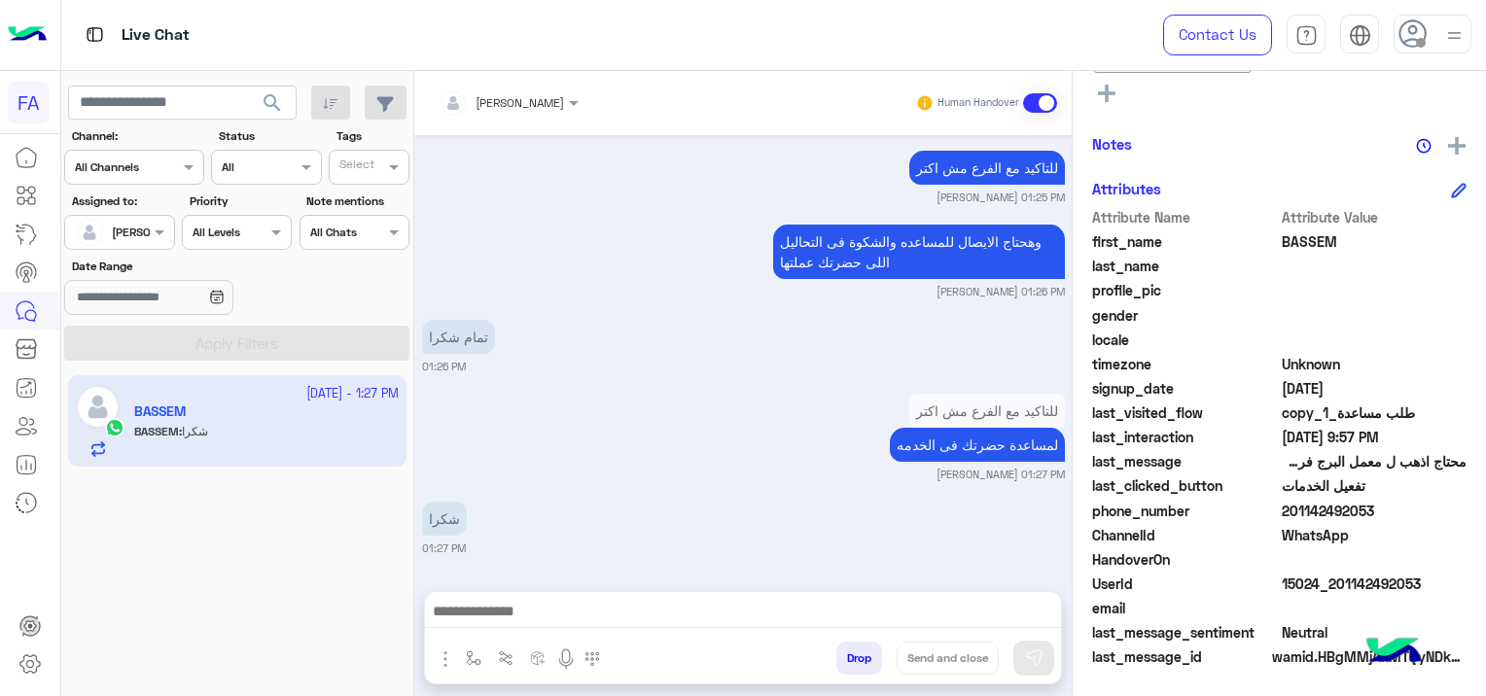
scroll to position [17282, 0]
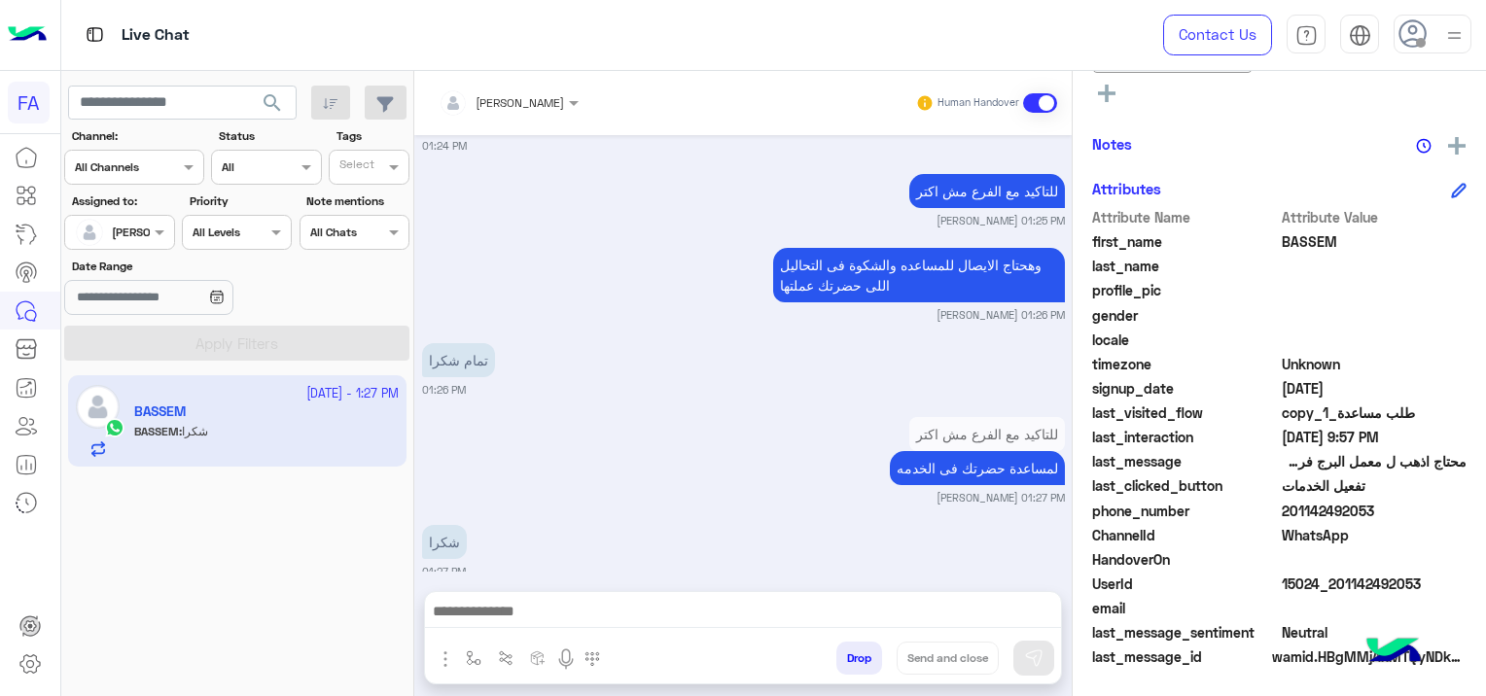
drag, startPoint x: 1422, startPoint y: 579, endPoint x: 1336, endPoint y: 590, distance: 86.4
click at [1336, 590] on span "15024_201142492053" at bounding box center [1375, 584] width 186 height 20
copy span "01142492053"
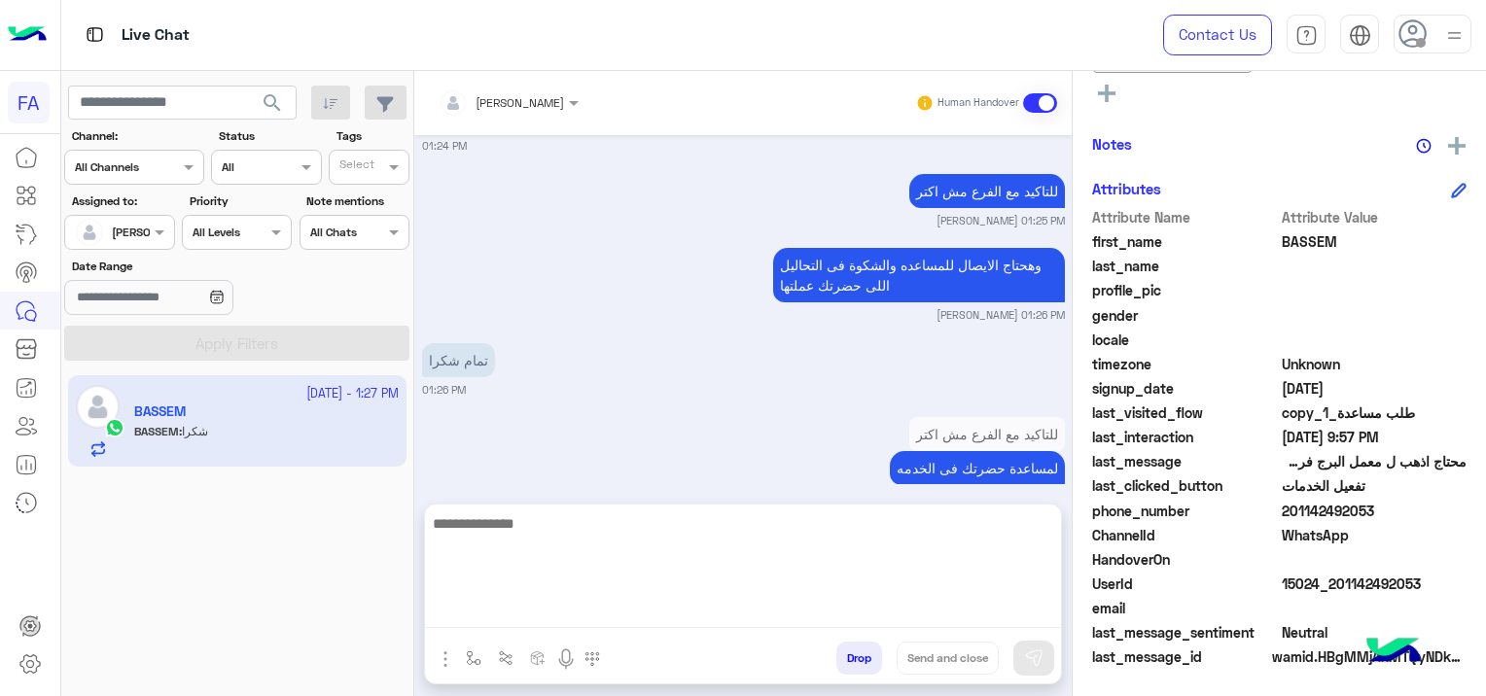
click at [501, 608] on textarea at bounding box center [743, 570] width 636 height 117
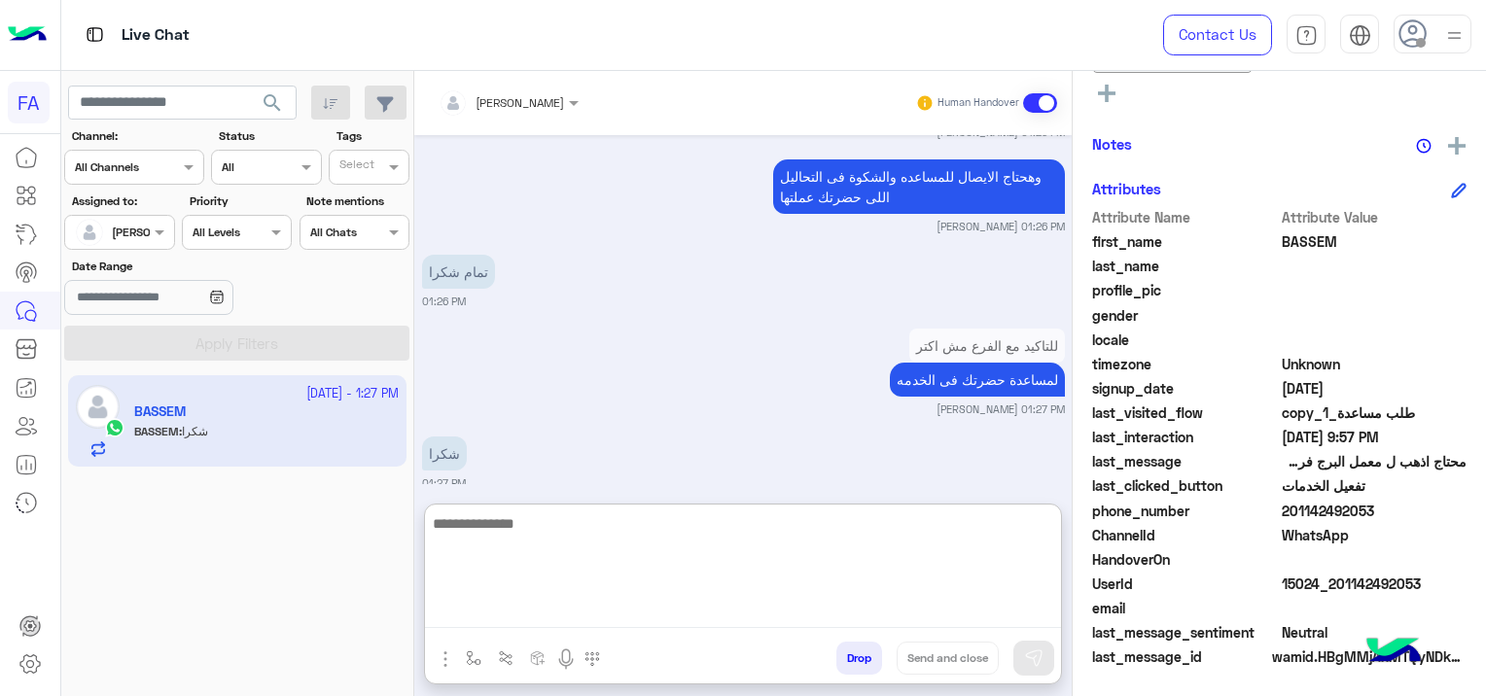
paste textarea "**********"
type textarea "**********"
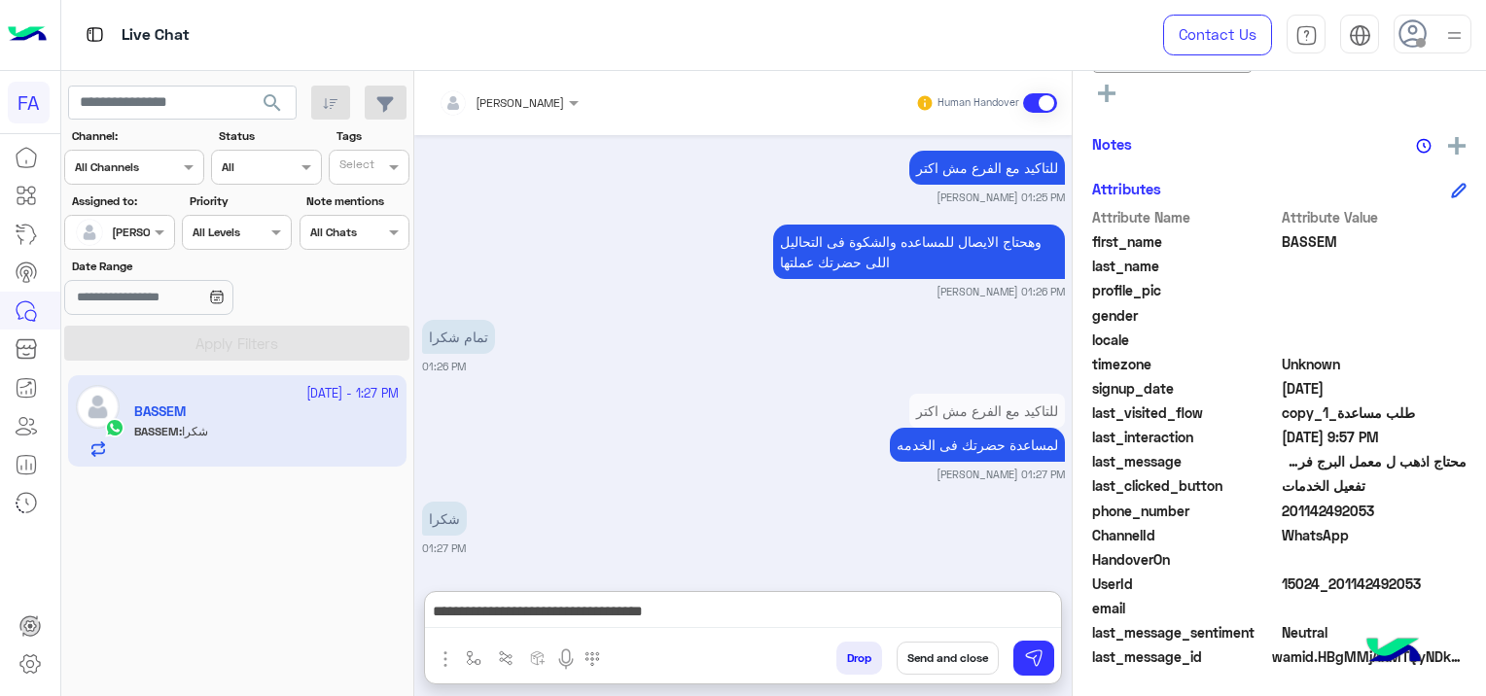
click at [934, 656] on button "Send and close" at bounding box center [948, 658] width 102 height 33
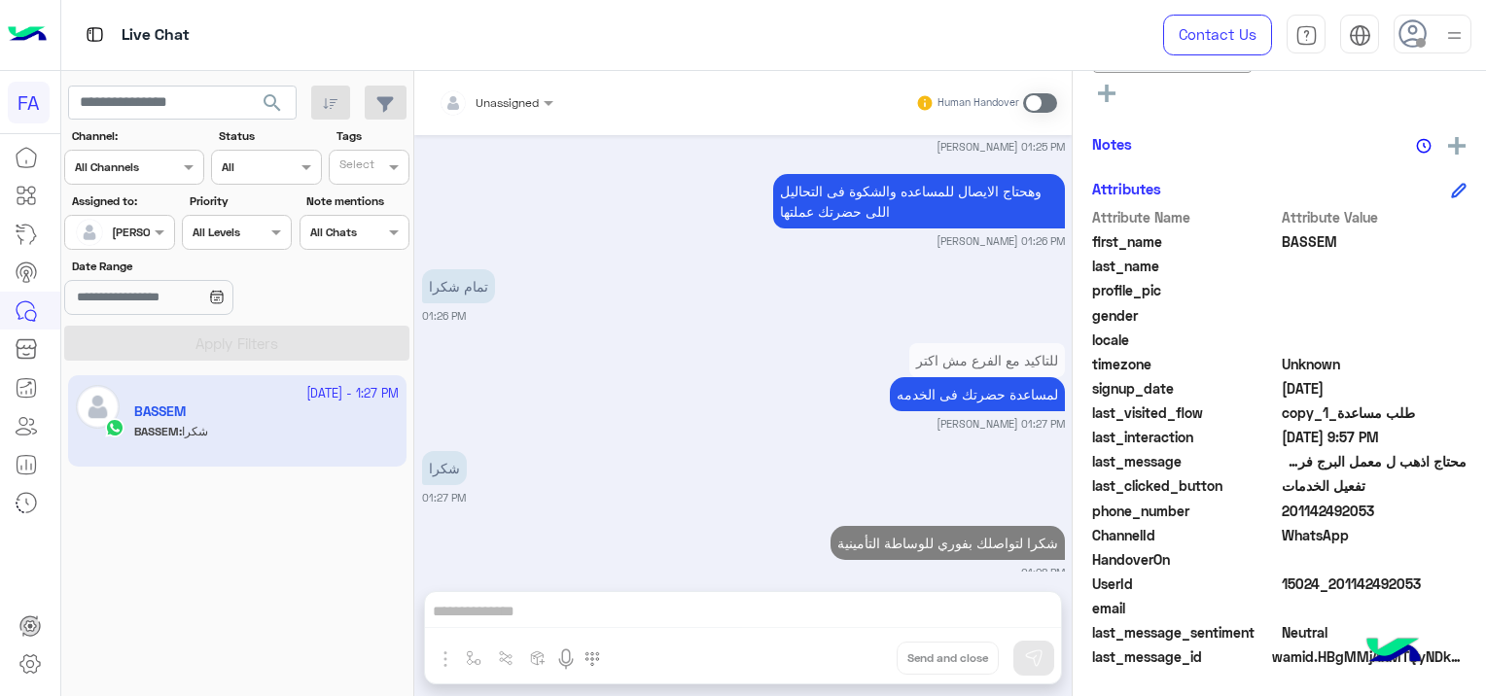
scroll to position [17406, 0]
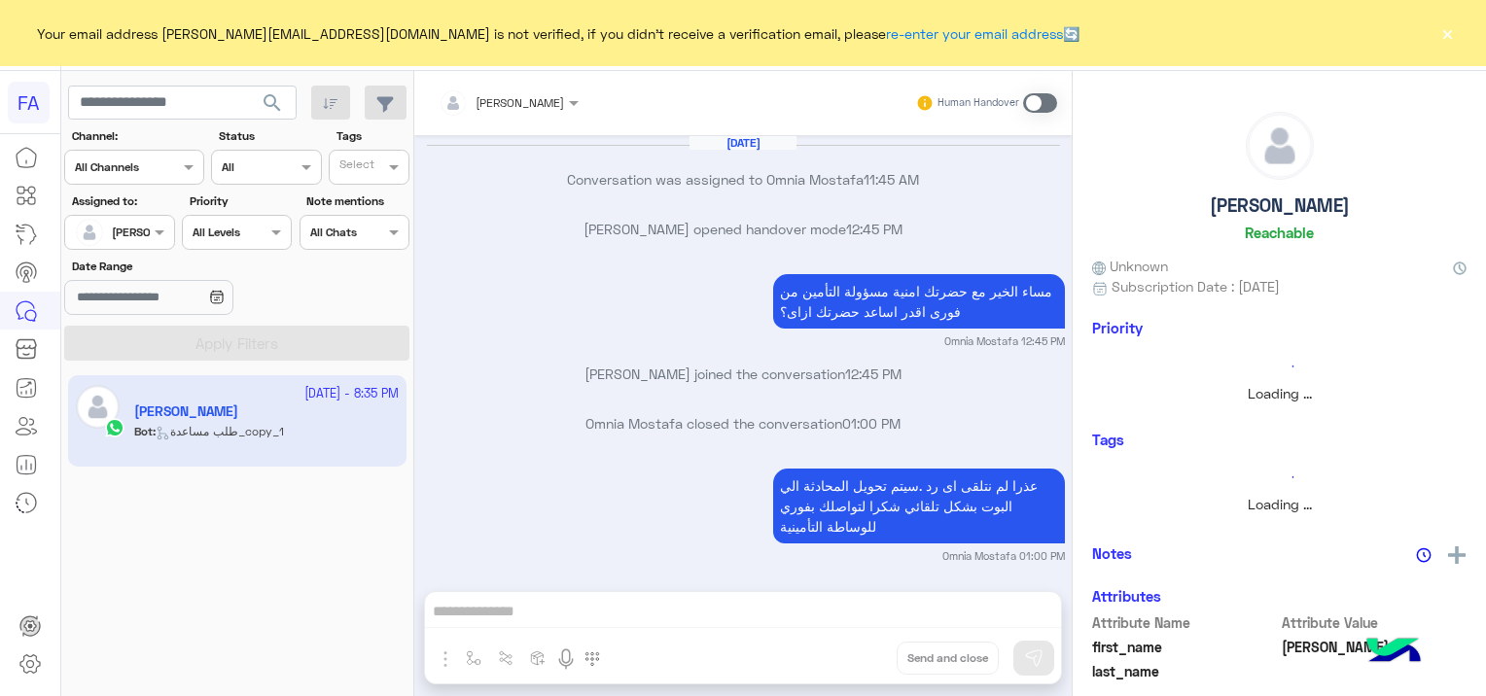
scroll to position [1499, 0]
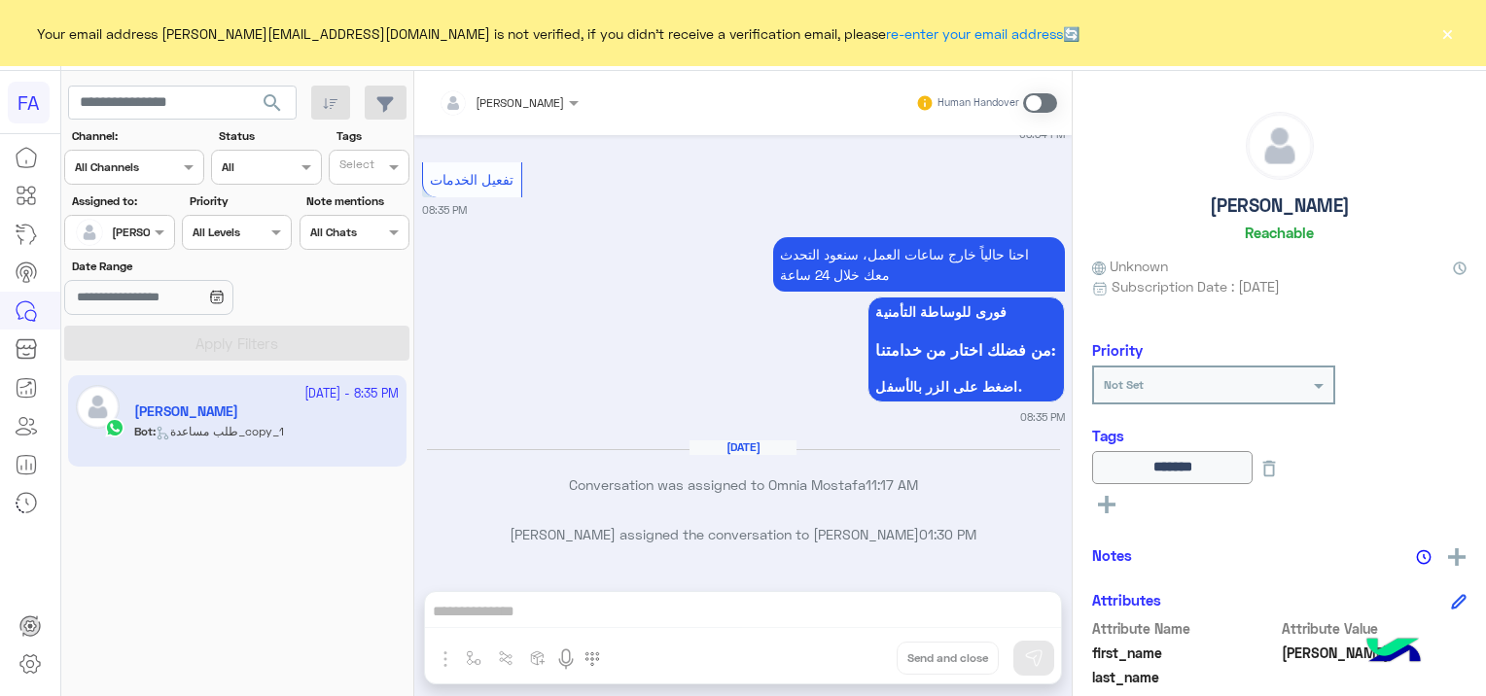
click at [1047, 95] on span at bounding box center [1040, 102] width 34 height 19
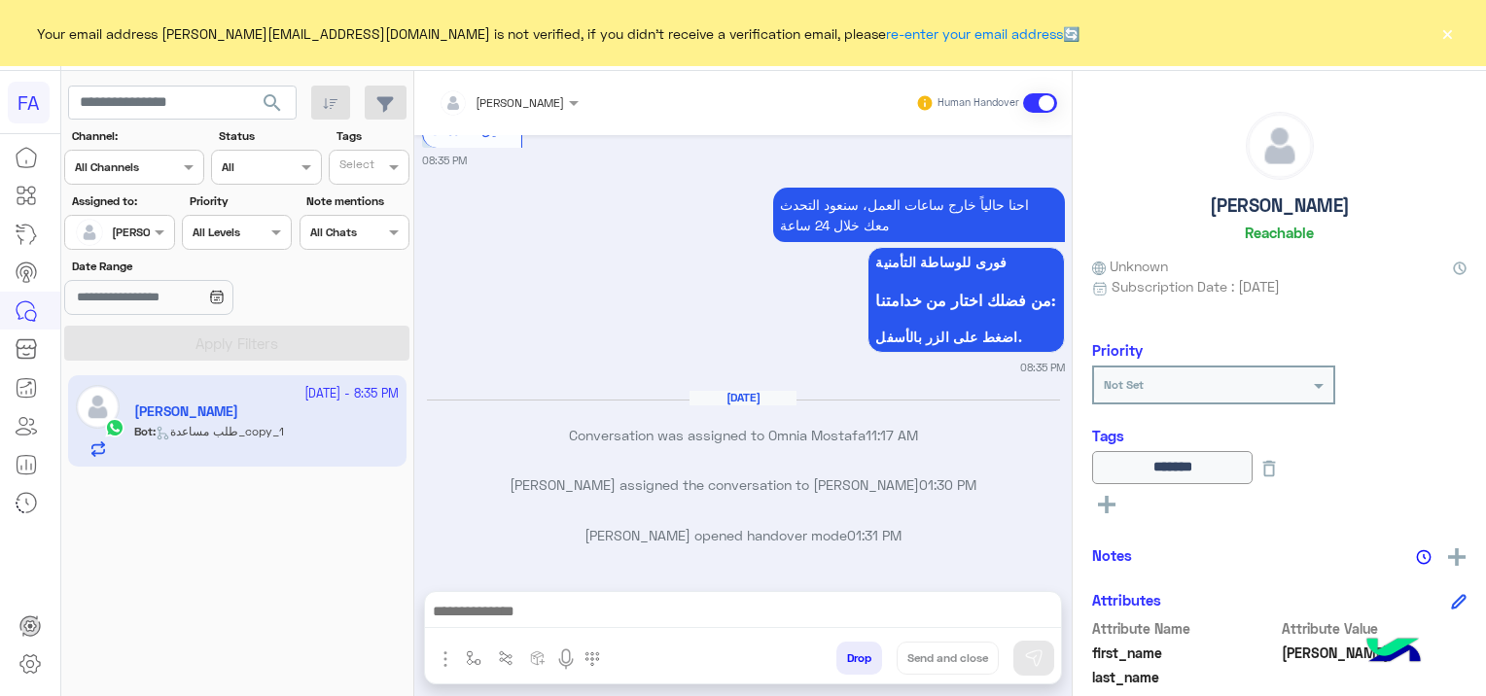
click at [1440, 33] on button "×" at bounding box center [1447, 32] width 19 height 19
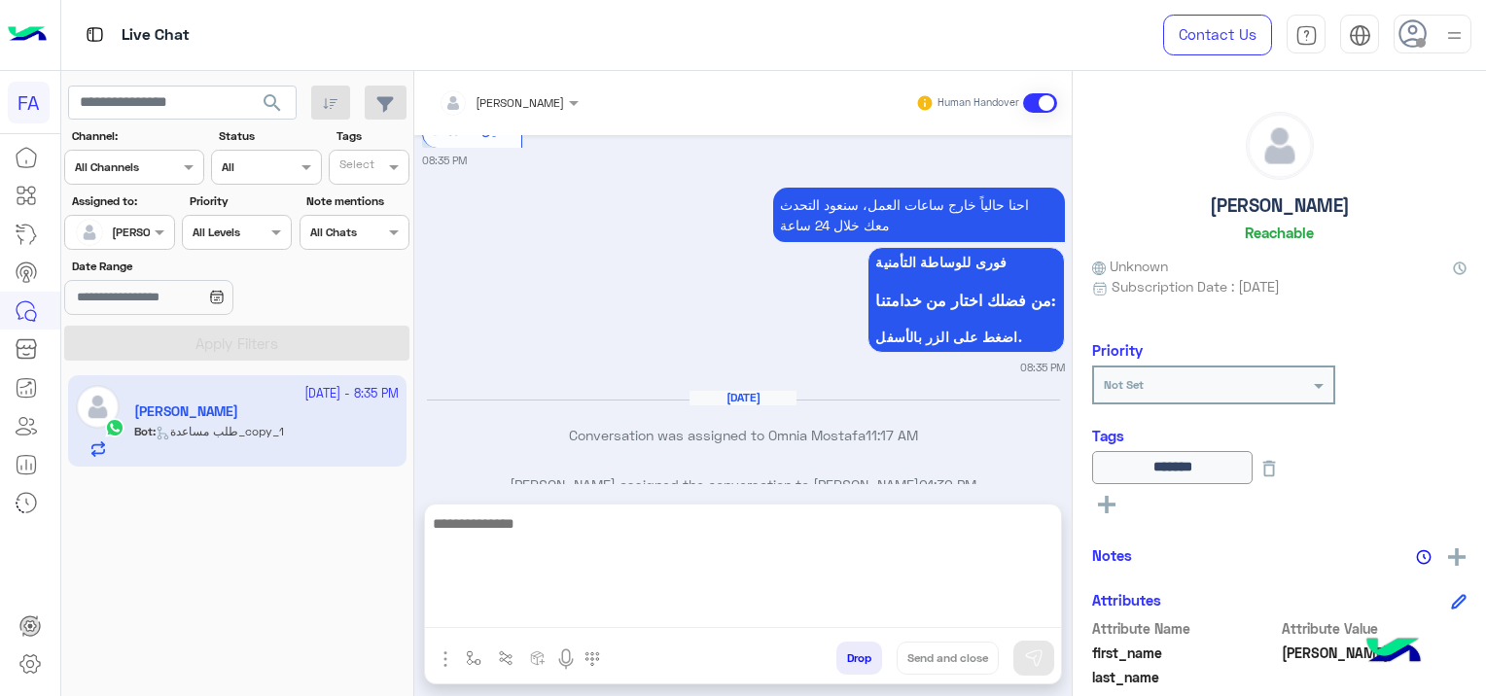
click at [538, 611] on textarea at bounding box center [743, 570] width 636 height 117
paste textarea "**********"
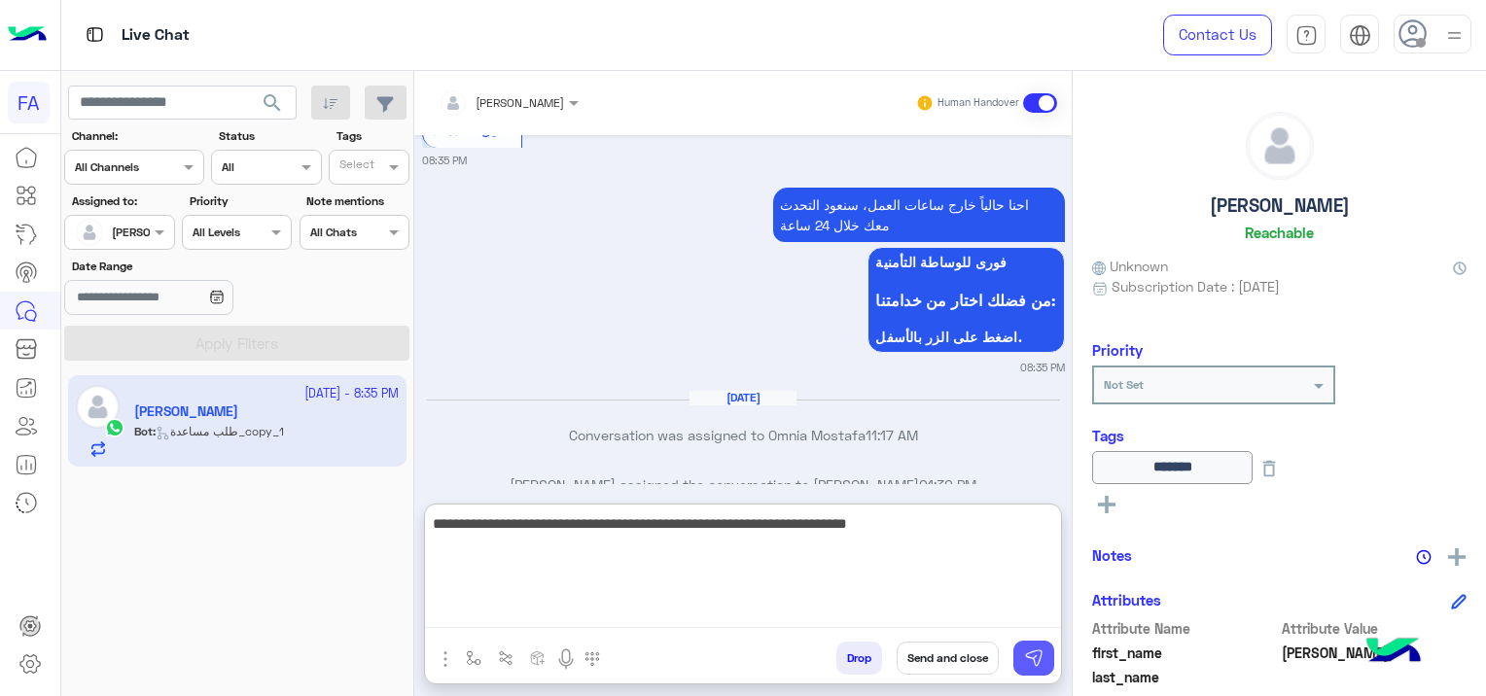
type textarea "**********"
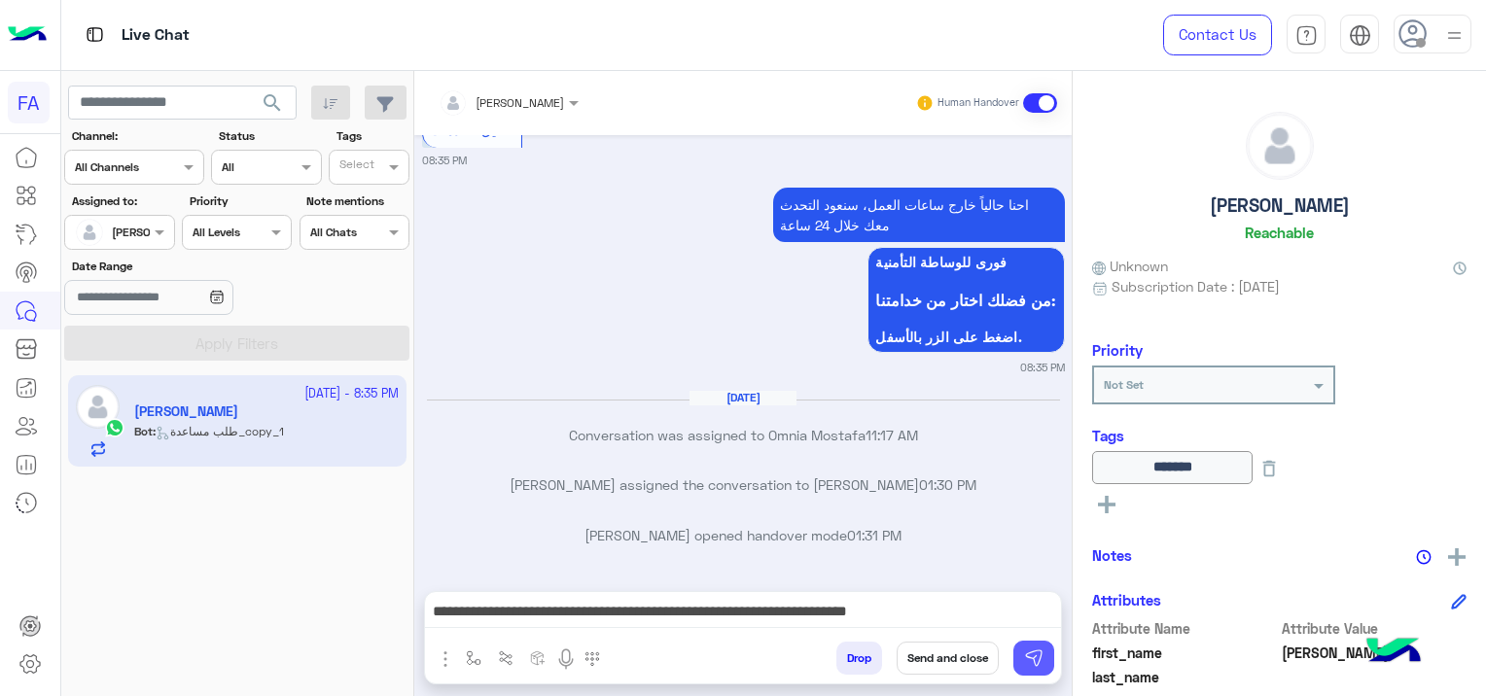
click at [1026, 664] on img at bounding box center [1033, 658] width 19 height 19
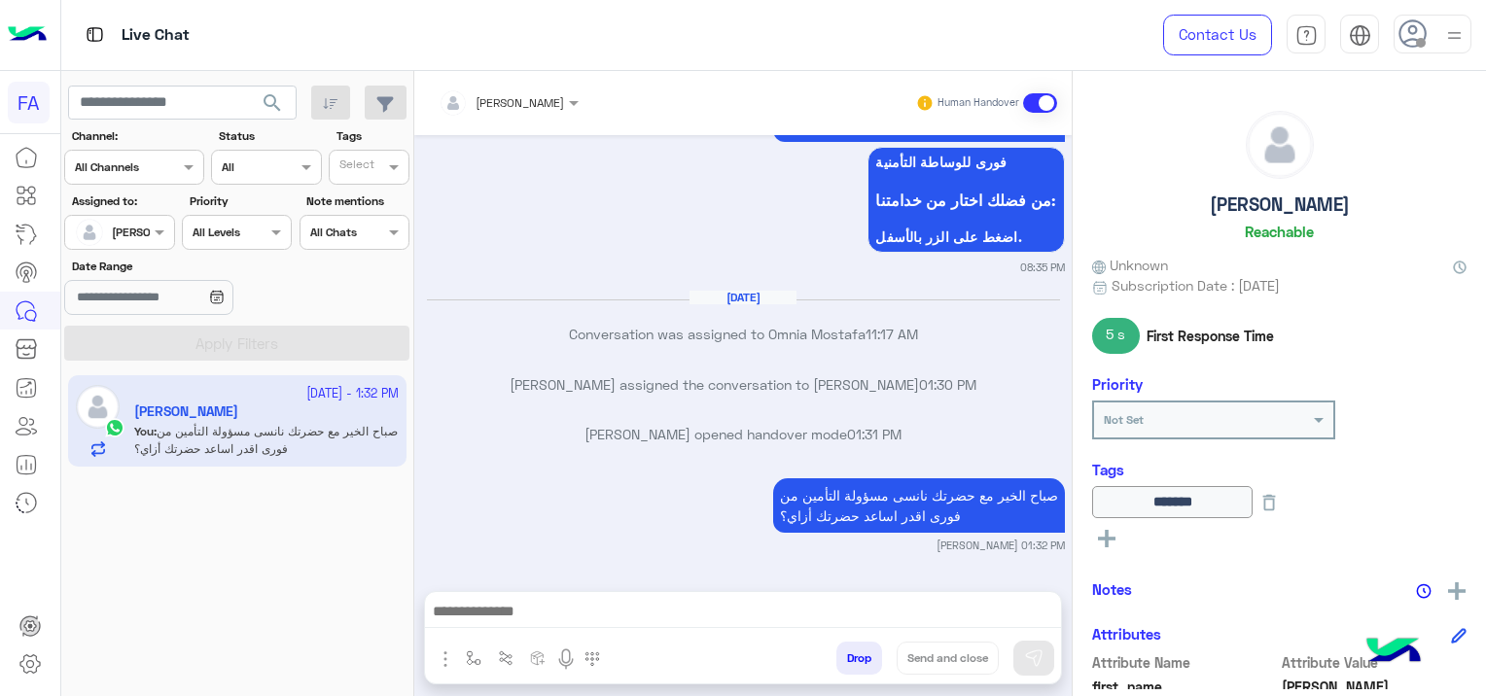
scroll to position [0, 0]
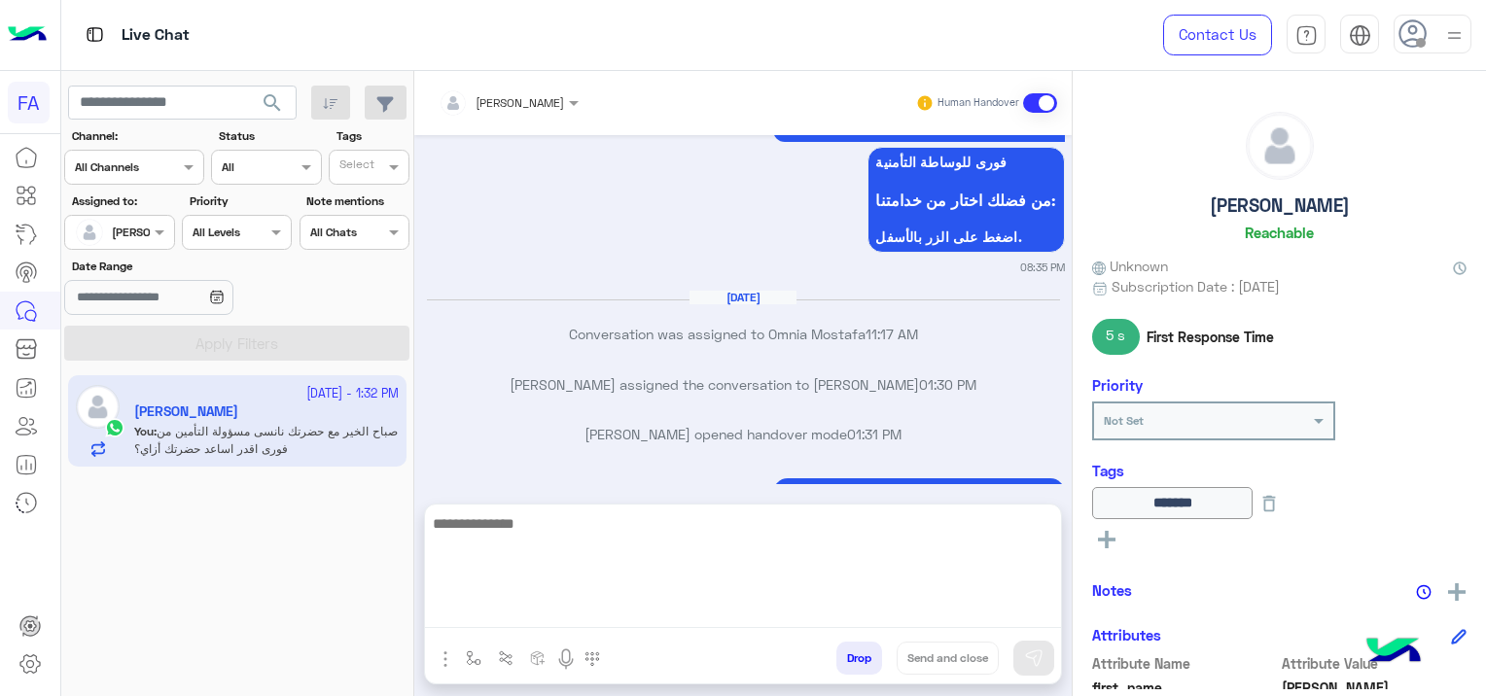
click at [498, 612] on textarea at bounding box center [743, 570] width 636 height 117
paste textarea "**********"
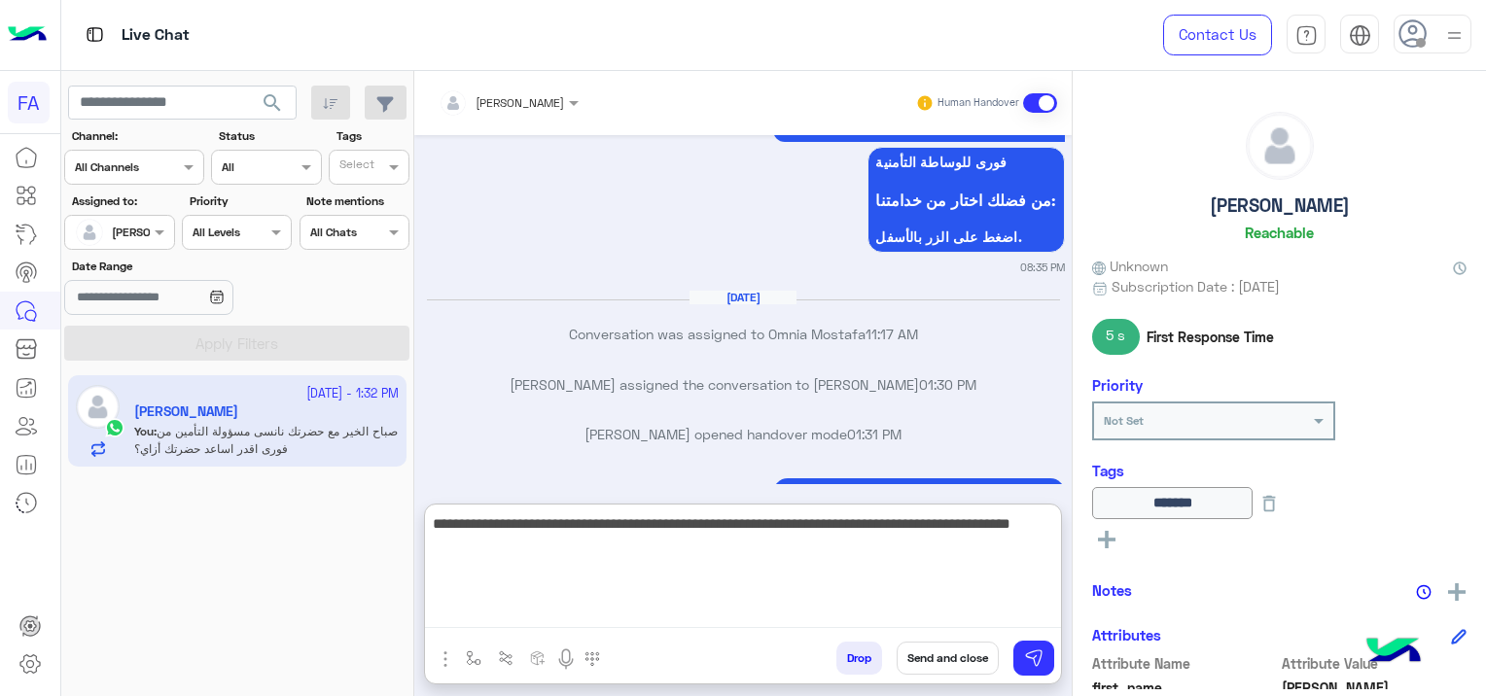
scroll to position [6278, 0]
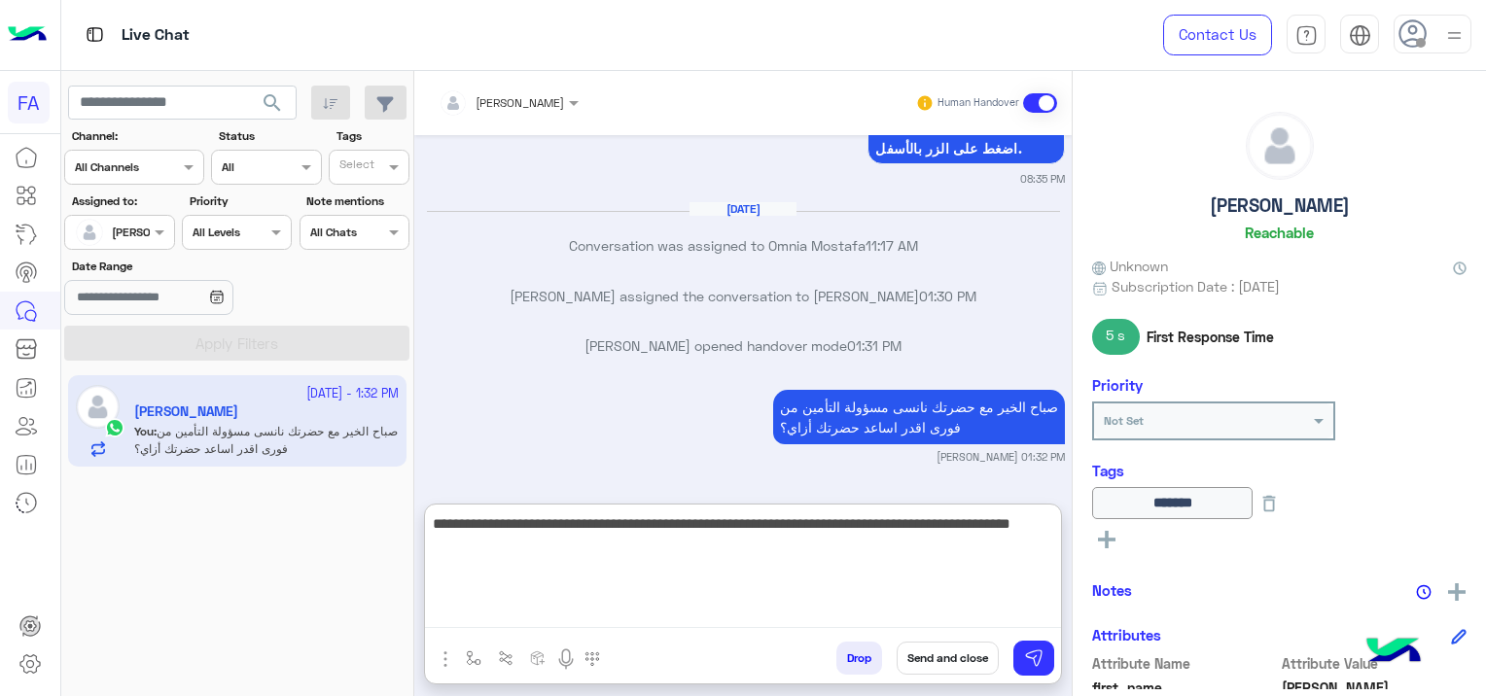
type textarea "**********"
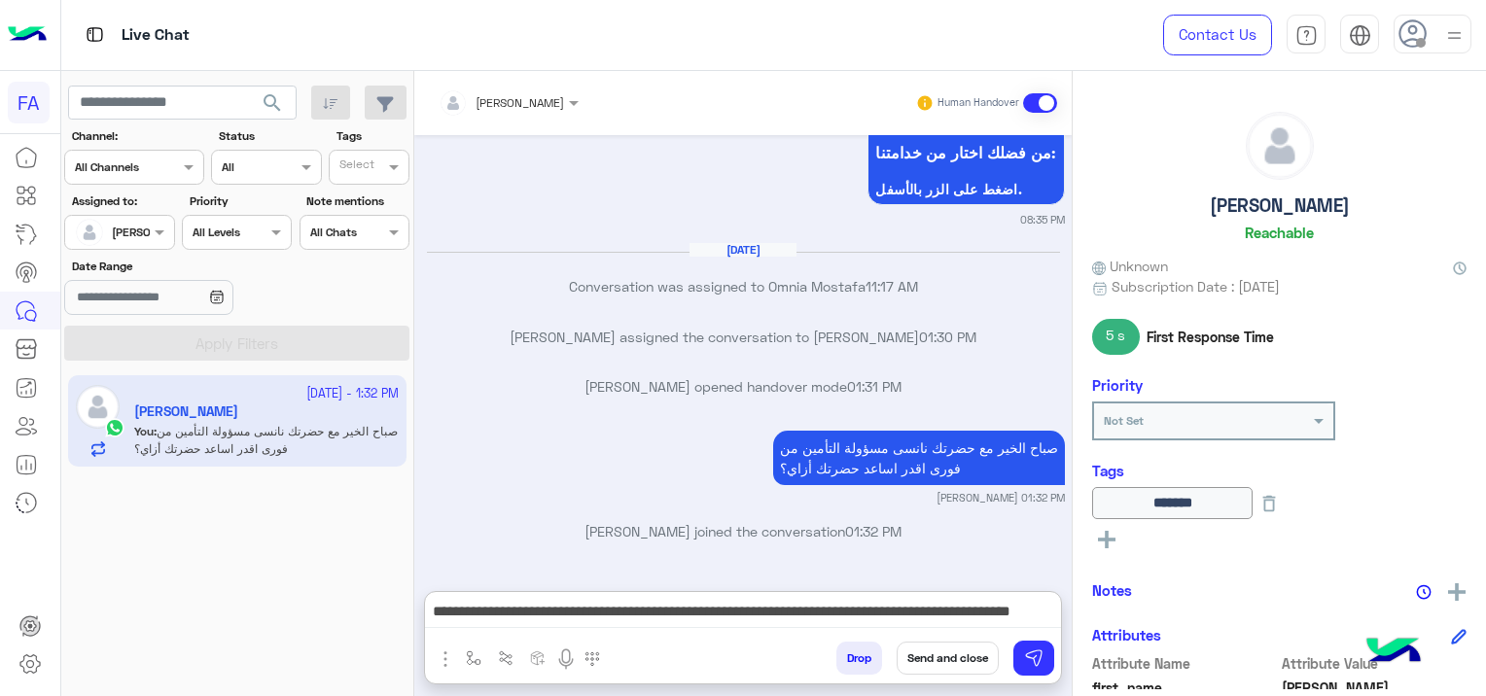
click at [961, 656] on button "Send and close" at bounding box center [948, 658] width 102 height 33
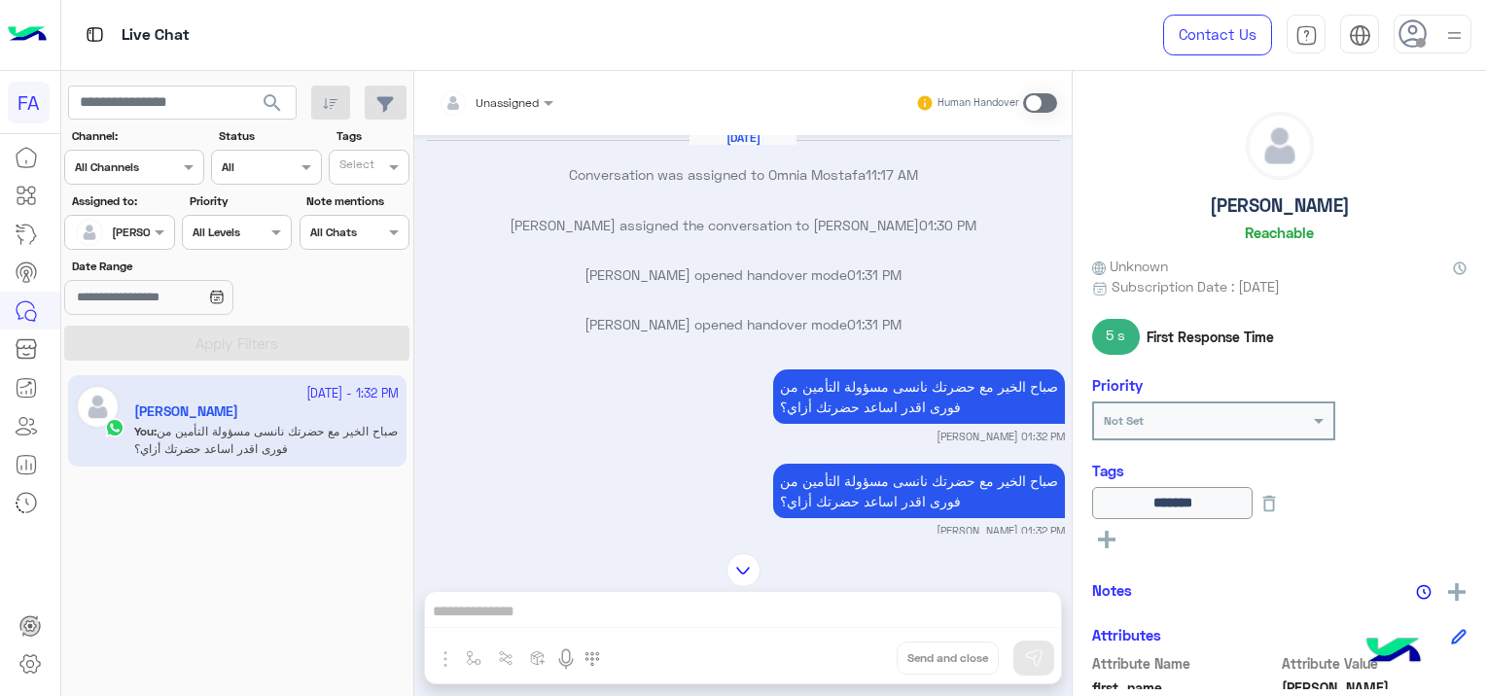
scroll to position [6550, 0]
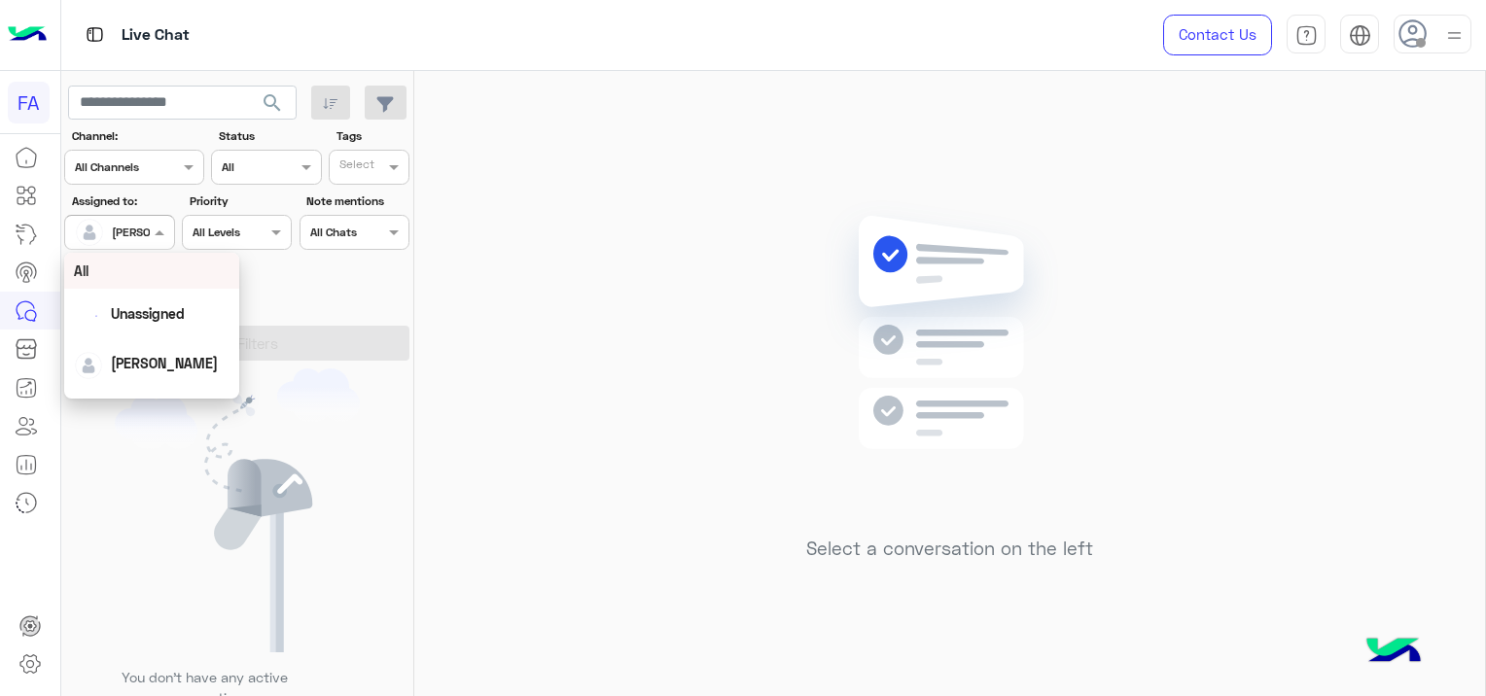
click at [94, 222] on input "text" at bounding box center [97, 231] width 45 height 18
click at [172, 317] on span "Unassigned" at bounding box center [148, 313] width 74 height 17
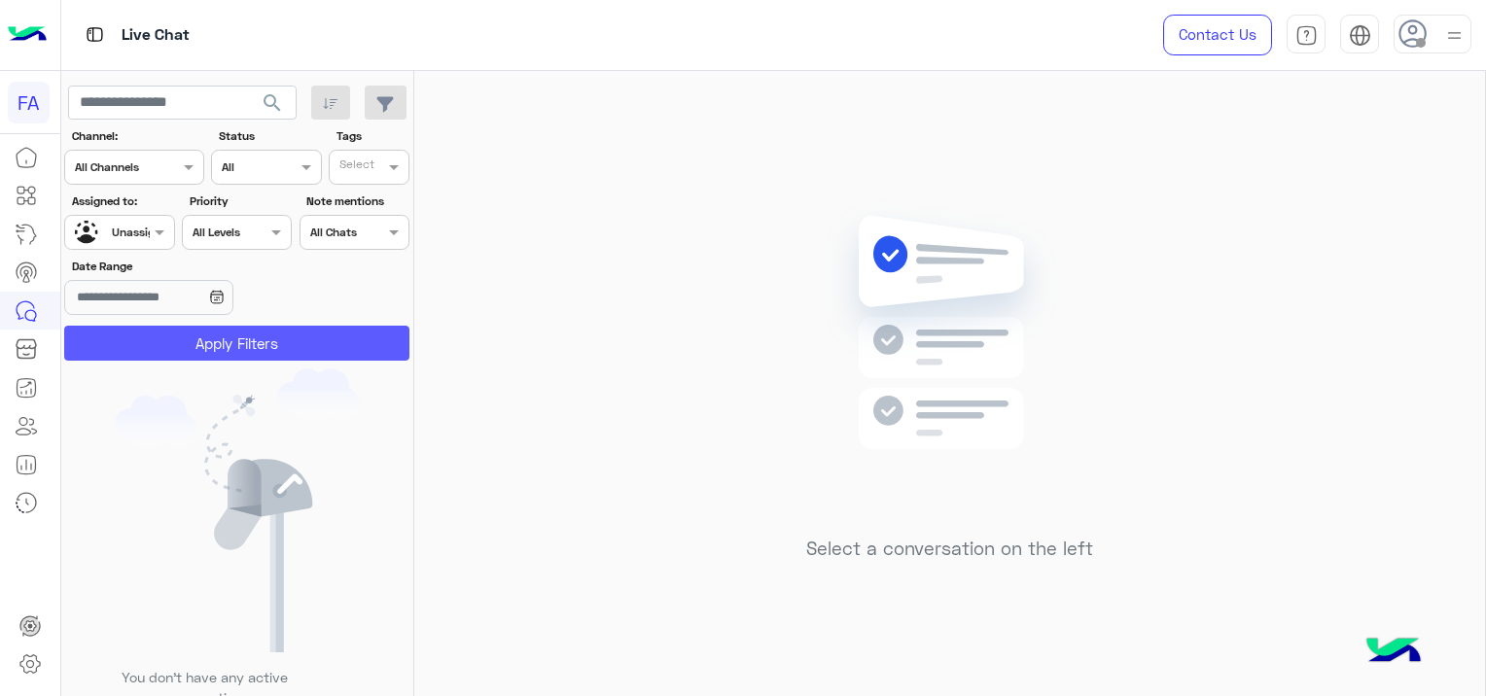
click at [189, 339] on button "Apply Filters" at bounding box center [236, 343] width 345 height 35
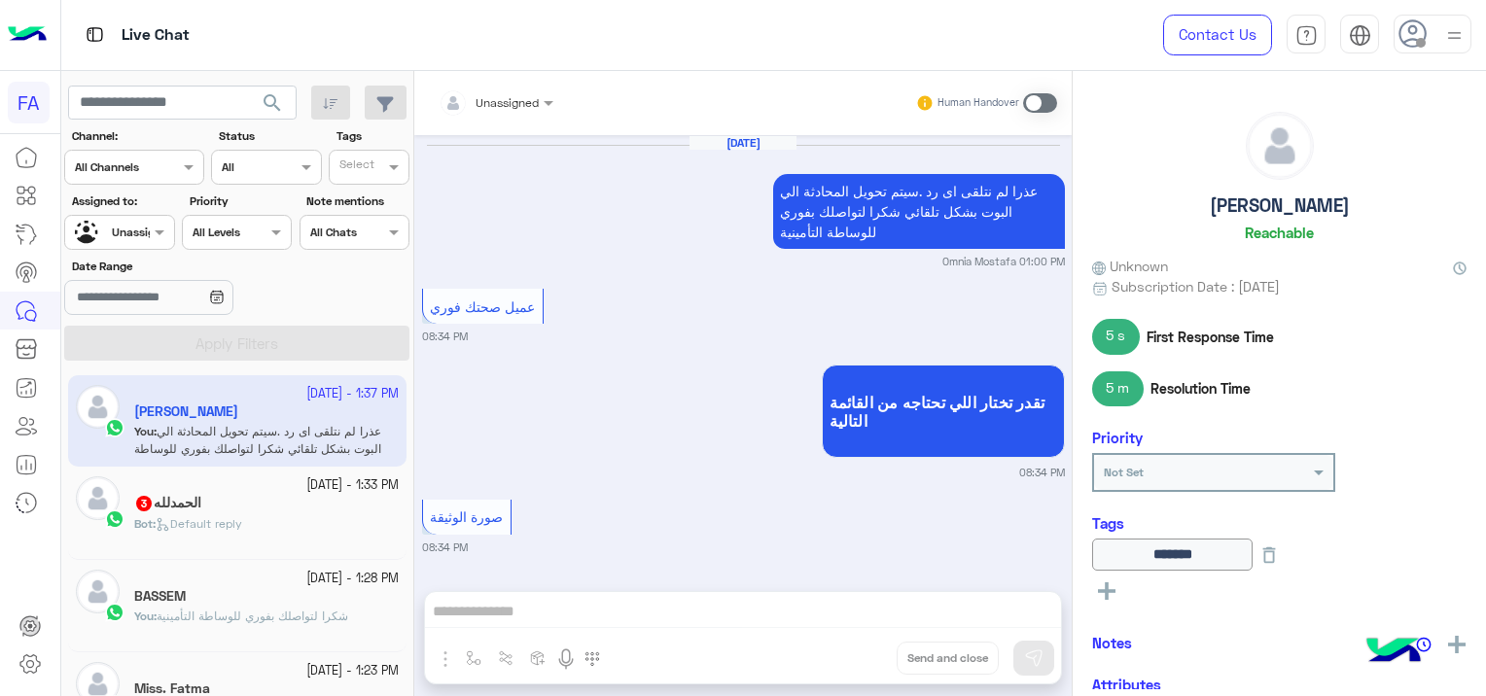
scroll to position [1564, 0]
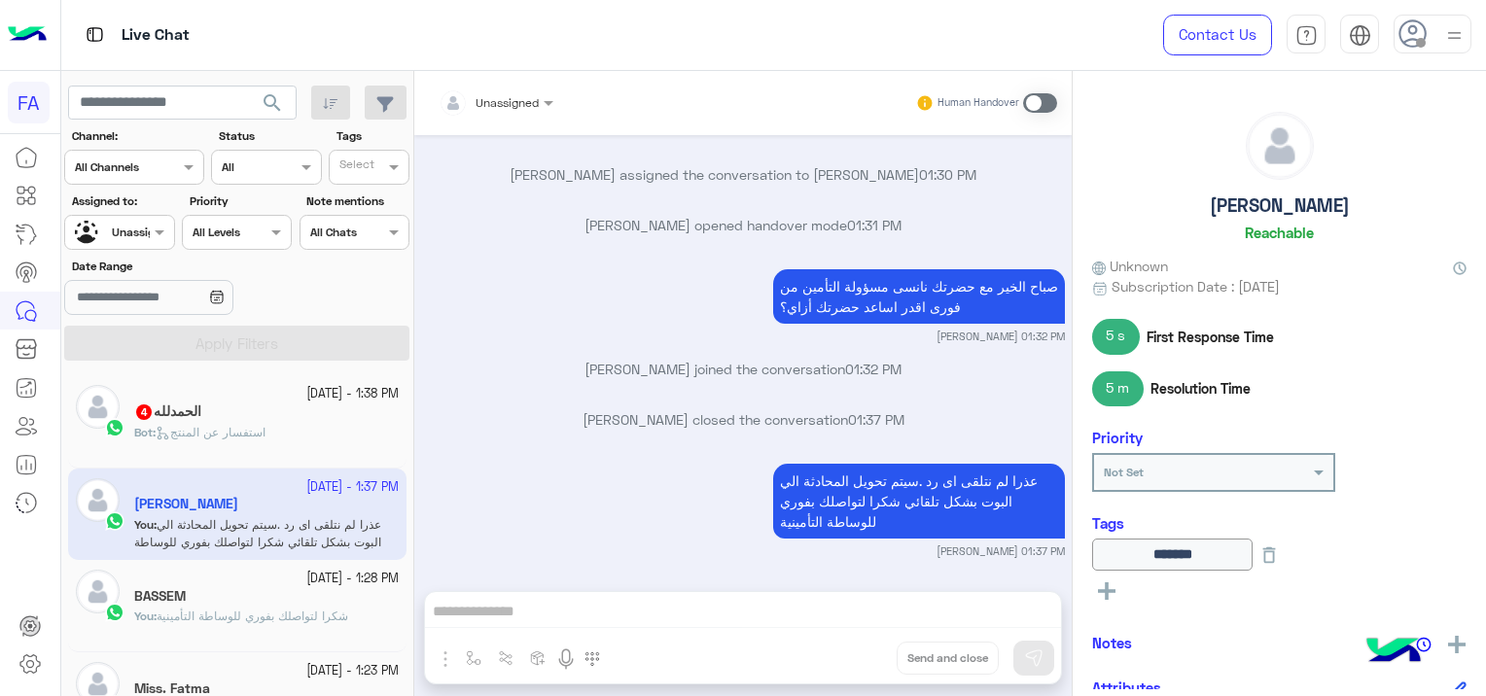
click at [344, 609] on span "شكرا لتواصلك بفوري للوساطة التأمينية" at bounding box center [253, 616] width 192 height 15
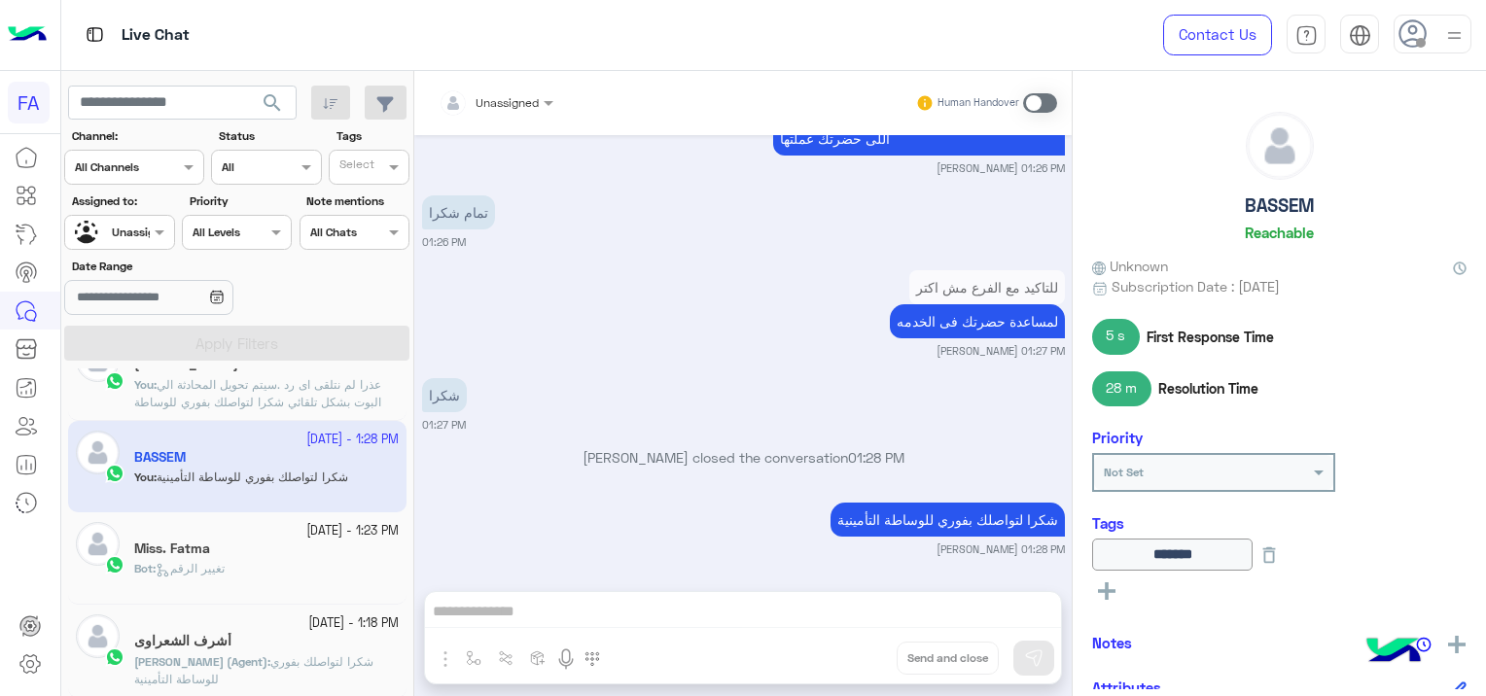
scroll to position [195, 0]
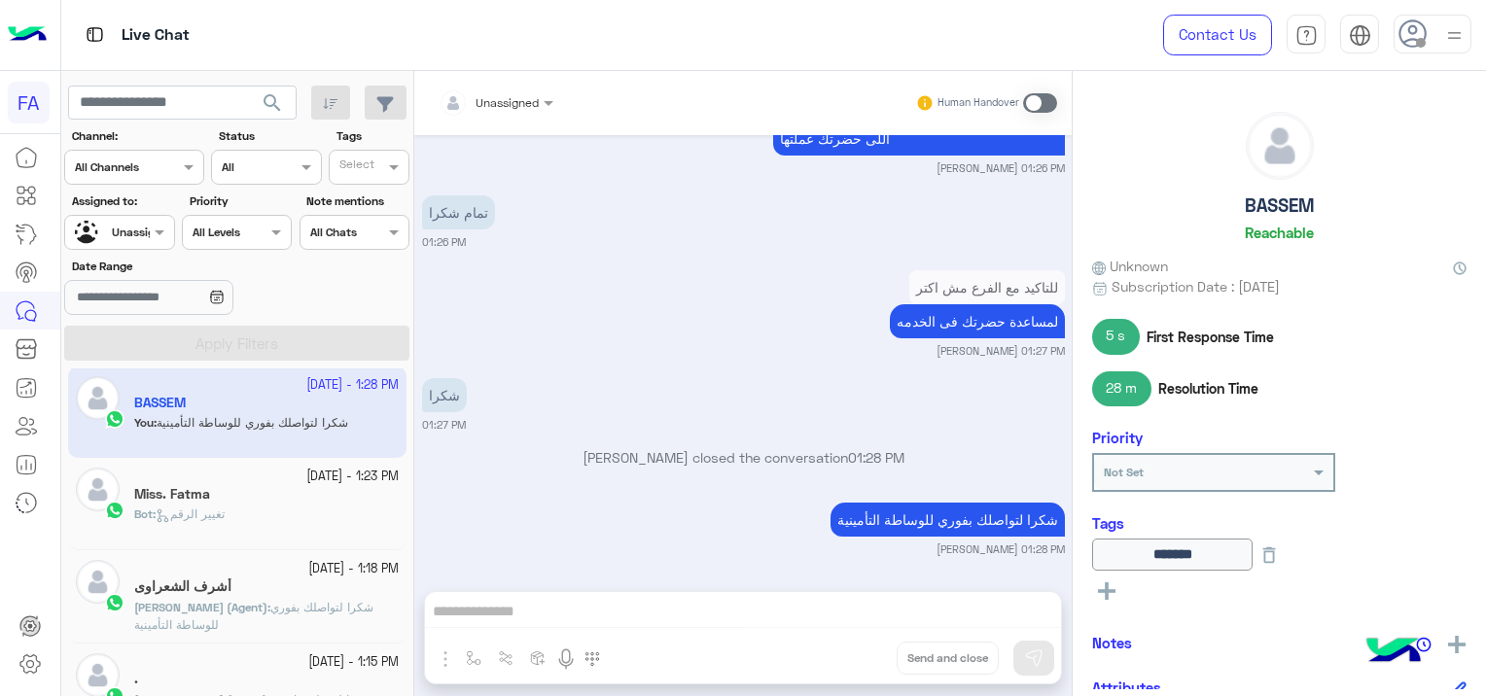
click at [303, 525] on div "Bot : تغيير الرقم" at bounding box center [266, 523] width 265 height 34
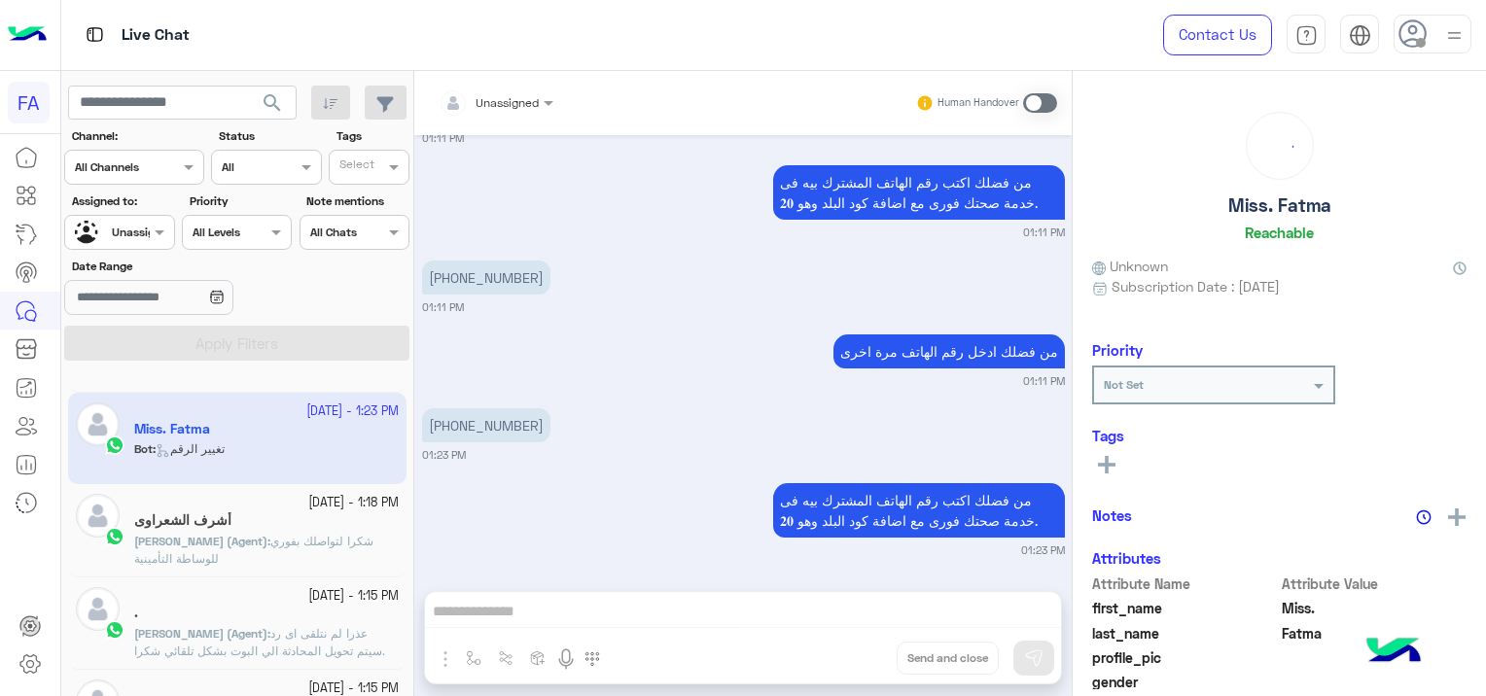
scroll to position [292, 0]
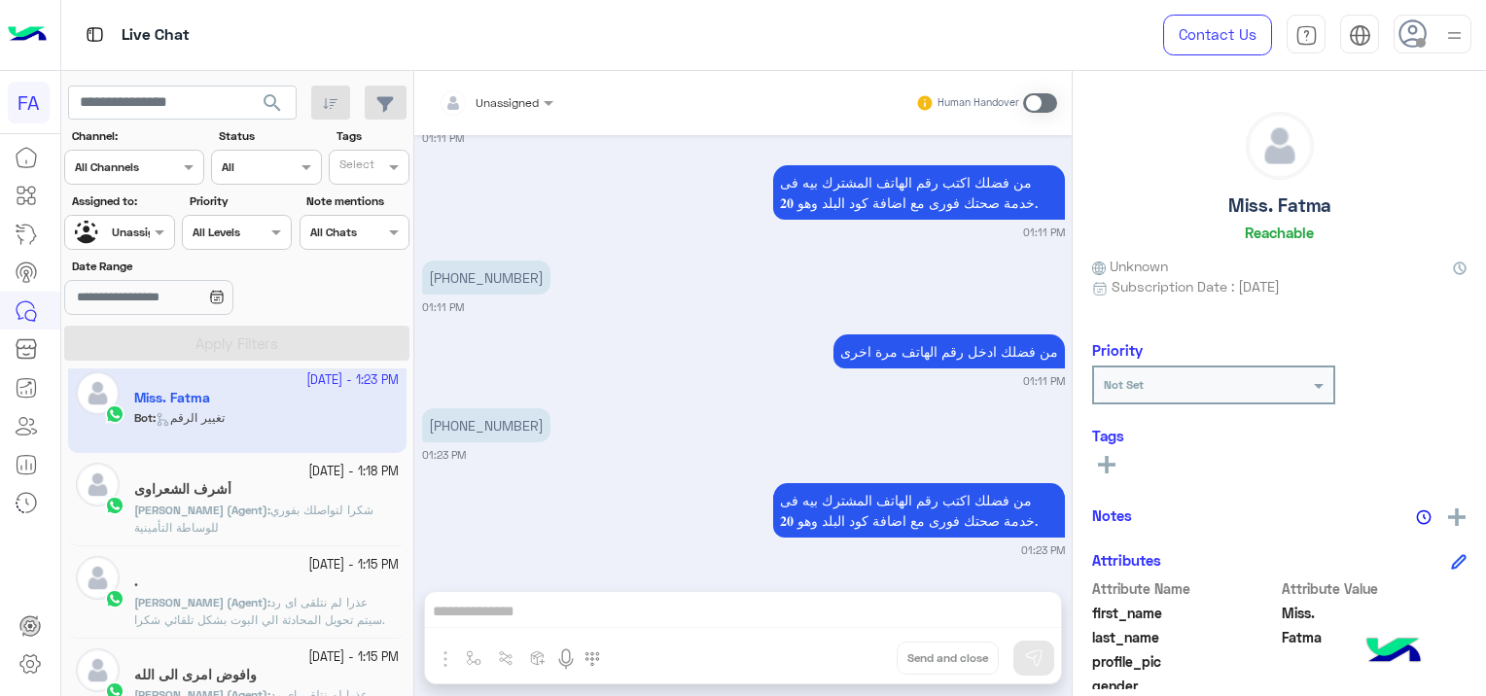
click at [310, 521] on p "[PERSON_NAME] (Agent) : شكرا لتواصلك بفوري للوساطة التأمينية" at bounding box center [266, 519] width 265 height 35
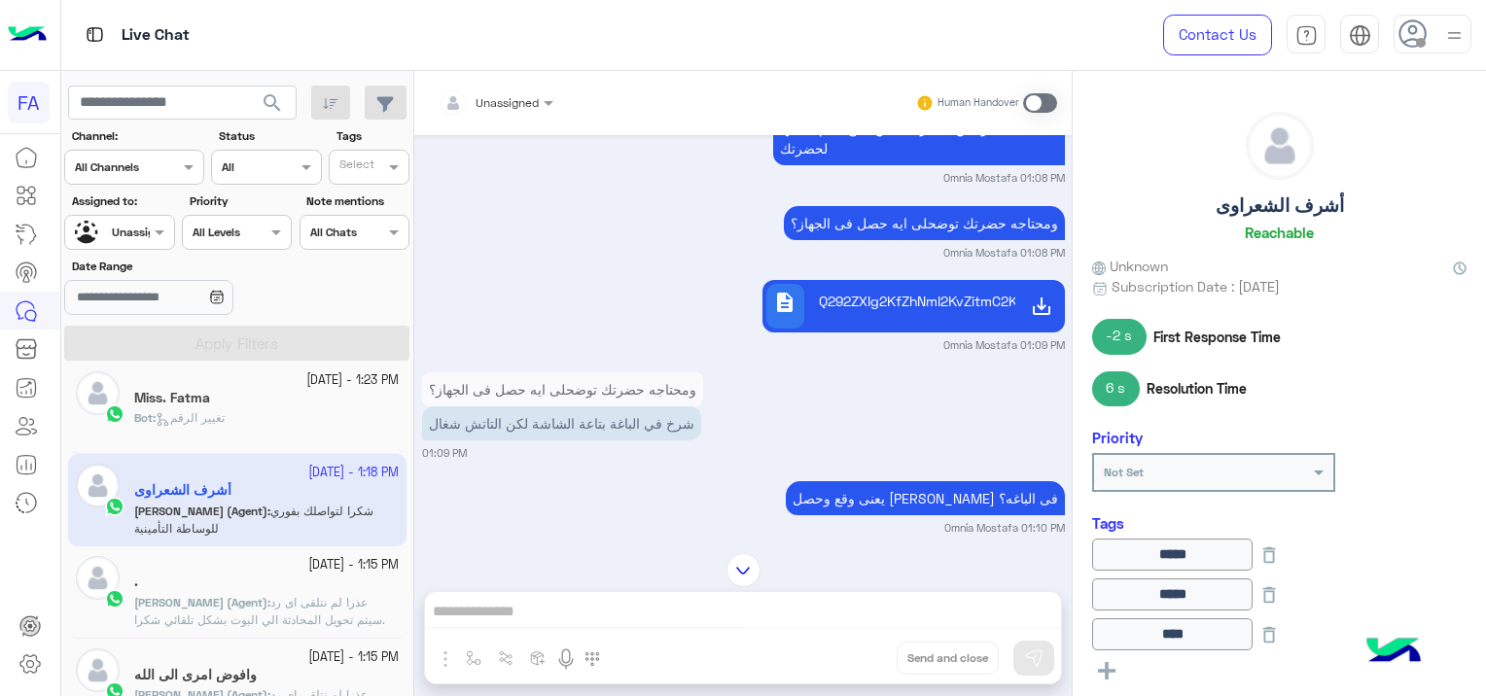
scroll to position [350, 0]
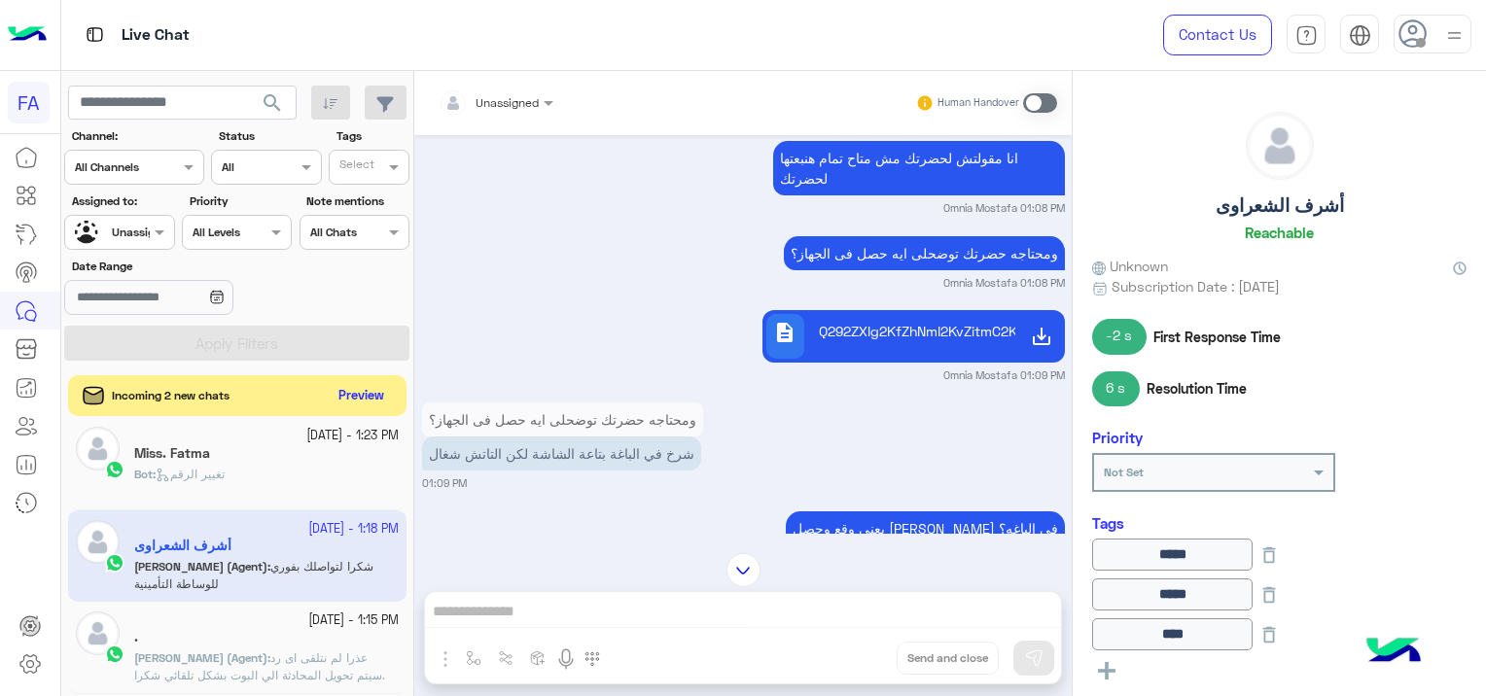
click at [372, 390] on button "Preview" at bounding box center [362, 396] width 60 height 26
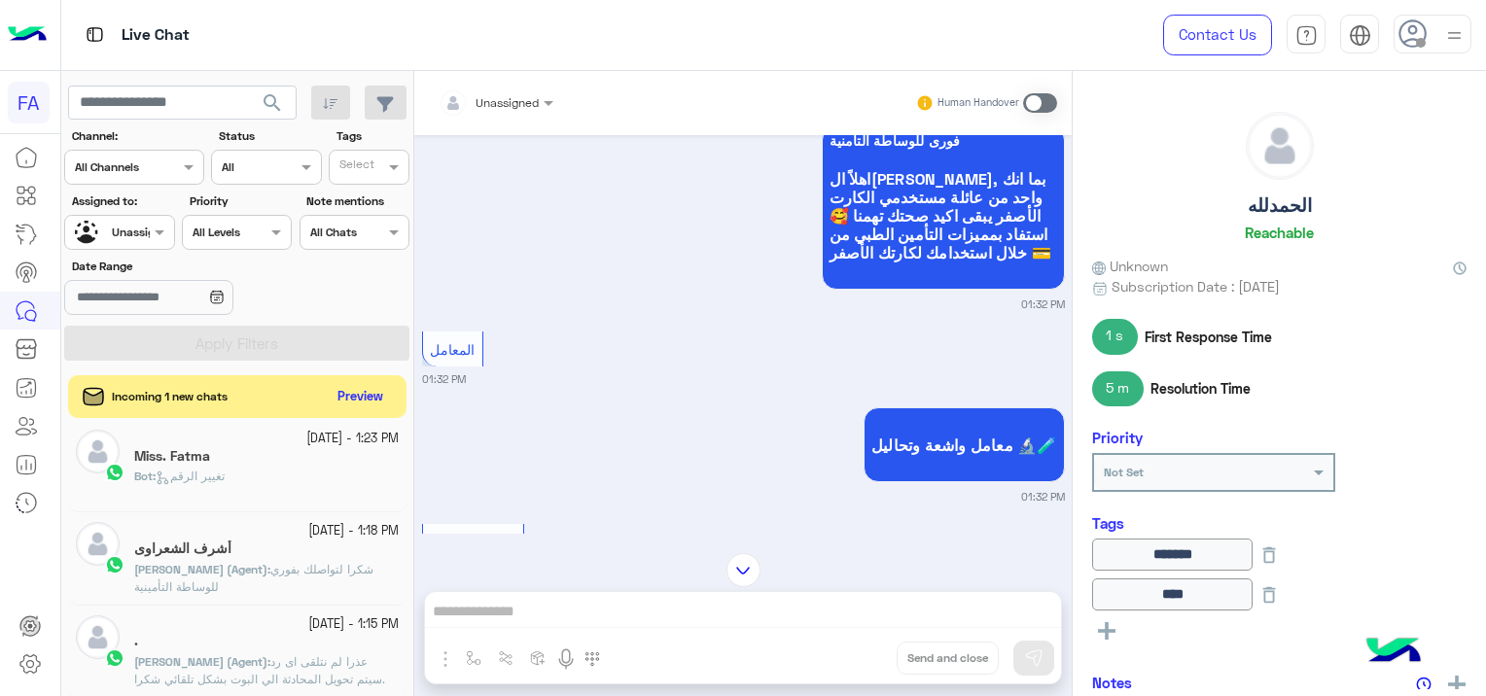
scroll to position [974, 0]
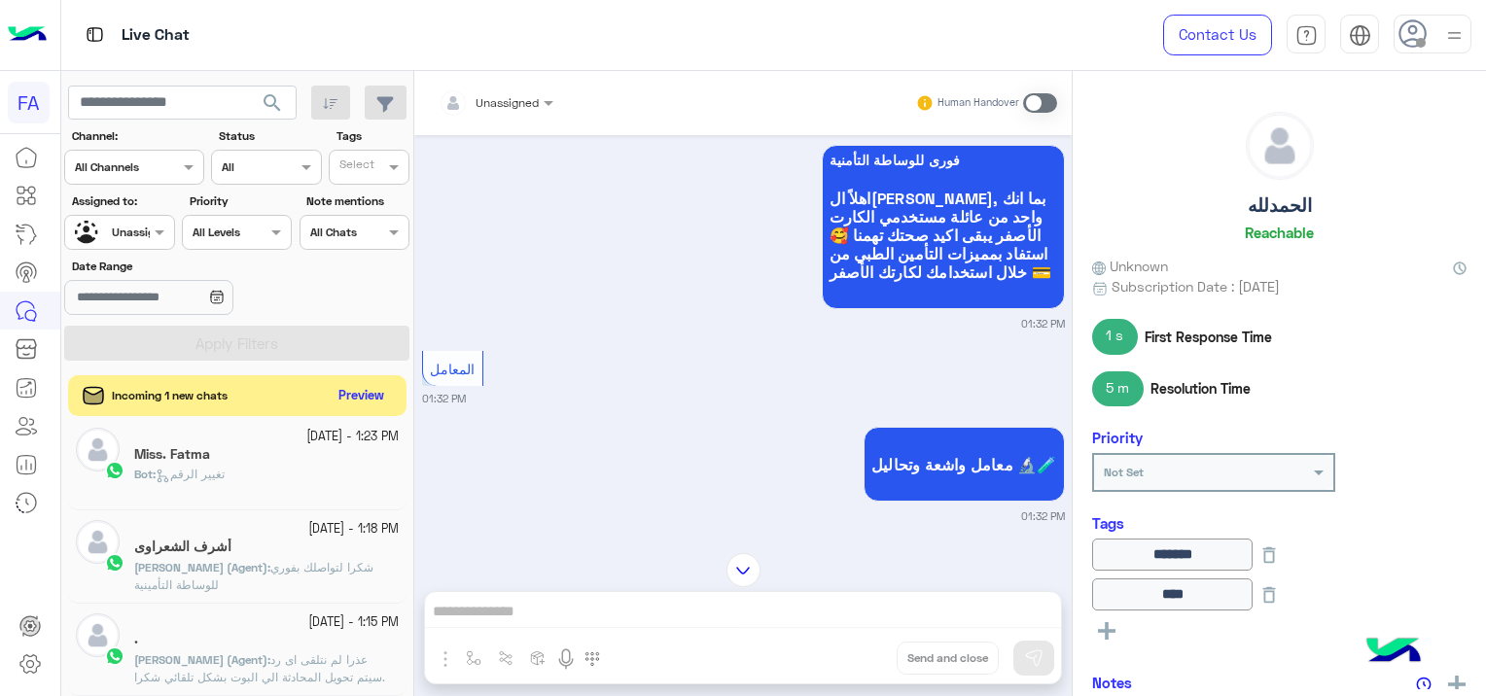
click at [371, 393] on button "Preview" at bounding box center [362, 396] width 60 height 26
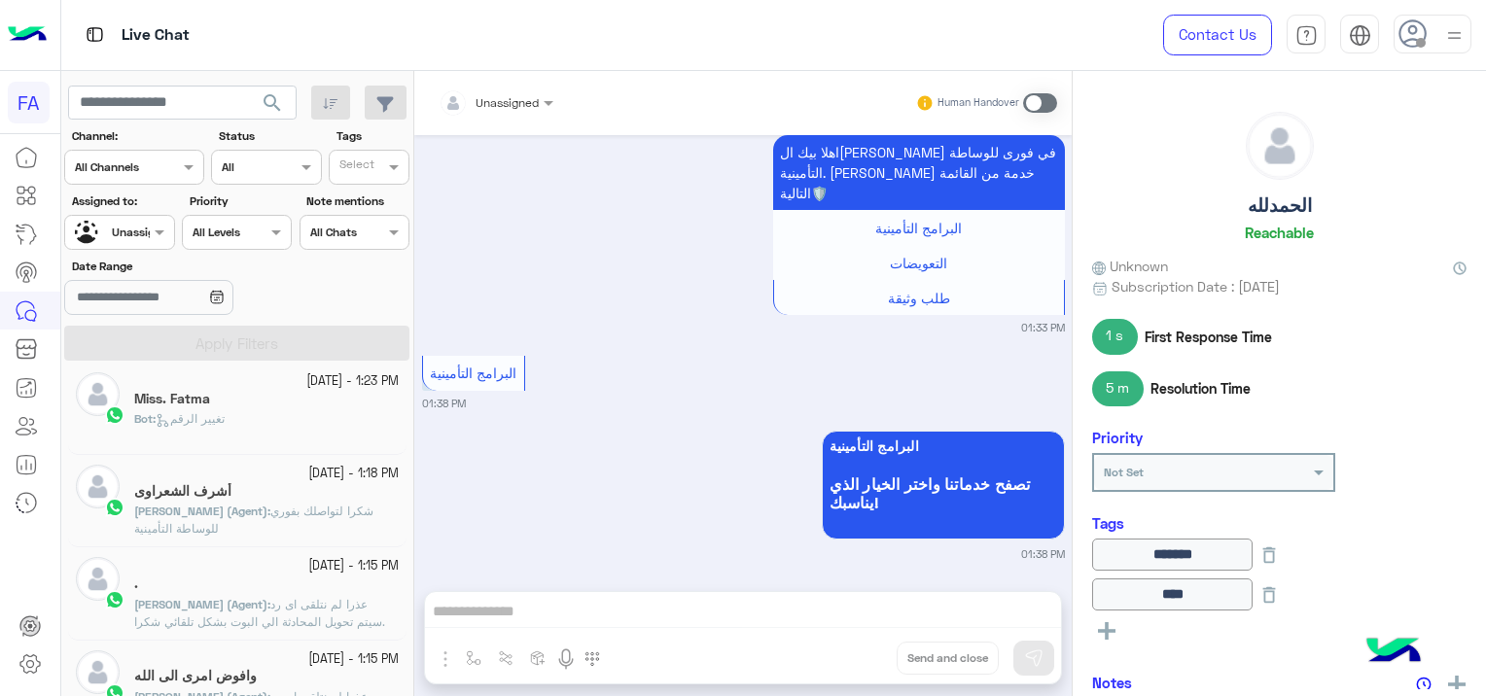
scroll to position [2238, 0]
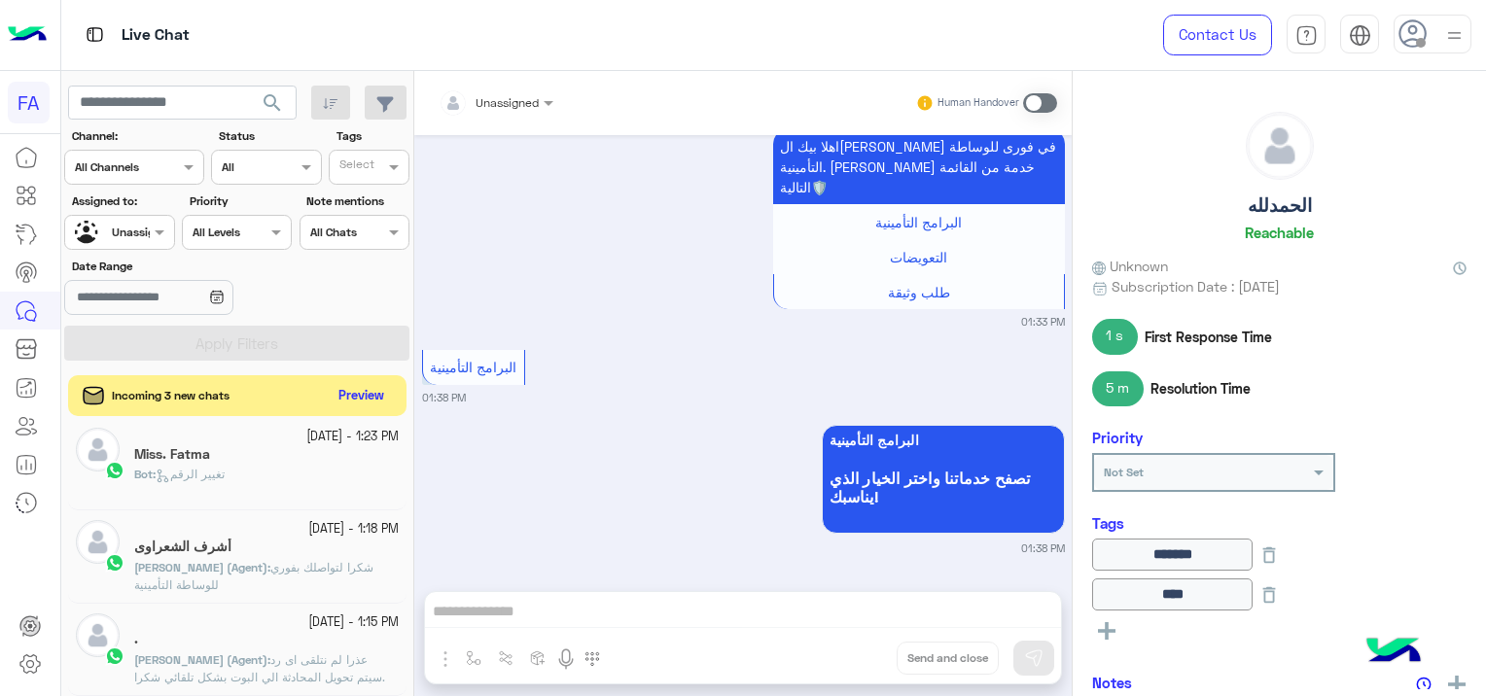
click at [367, 390] on button "Preview" at bounding box center [362, 396] width 60 height 26
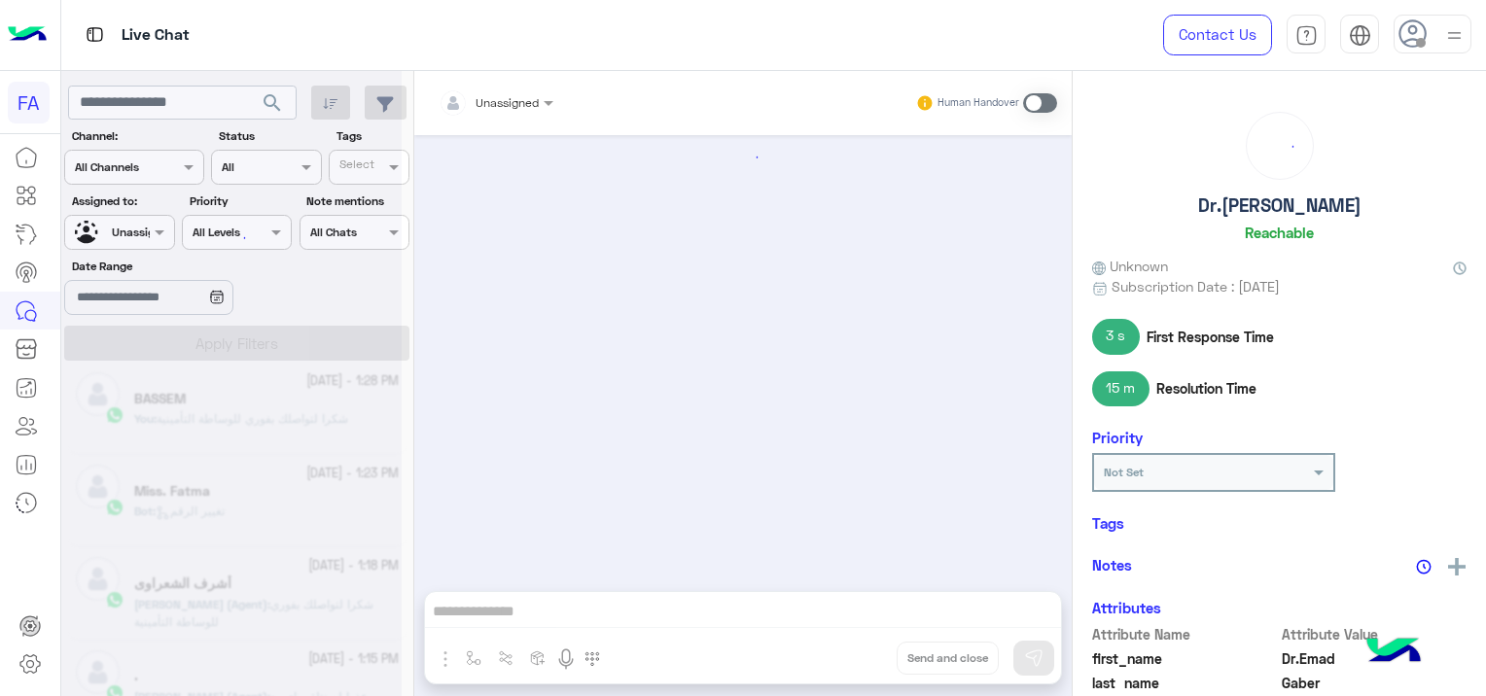
scroll to position [1948, 0]
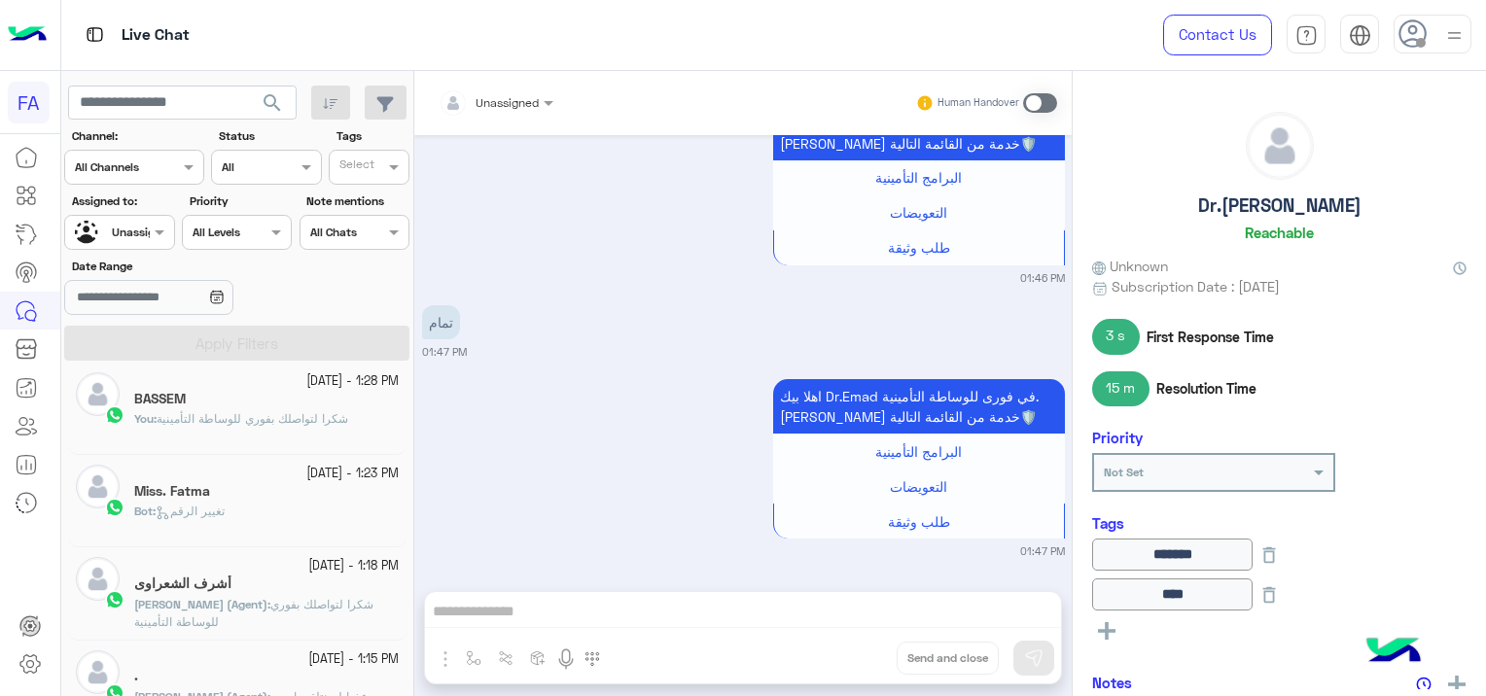
click at [307, 414] on span "شكرا لتواصلك بفوري للوساطة التأمينية" at bounding box center [253, 418] width 192 height 15
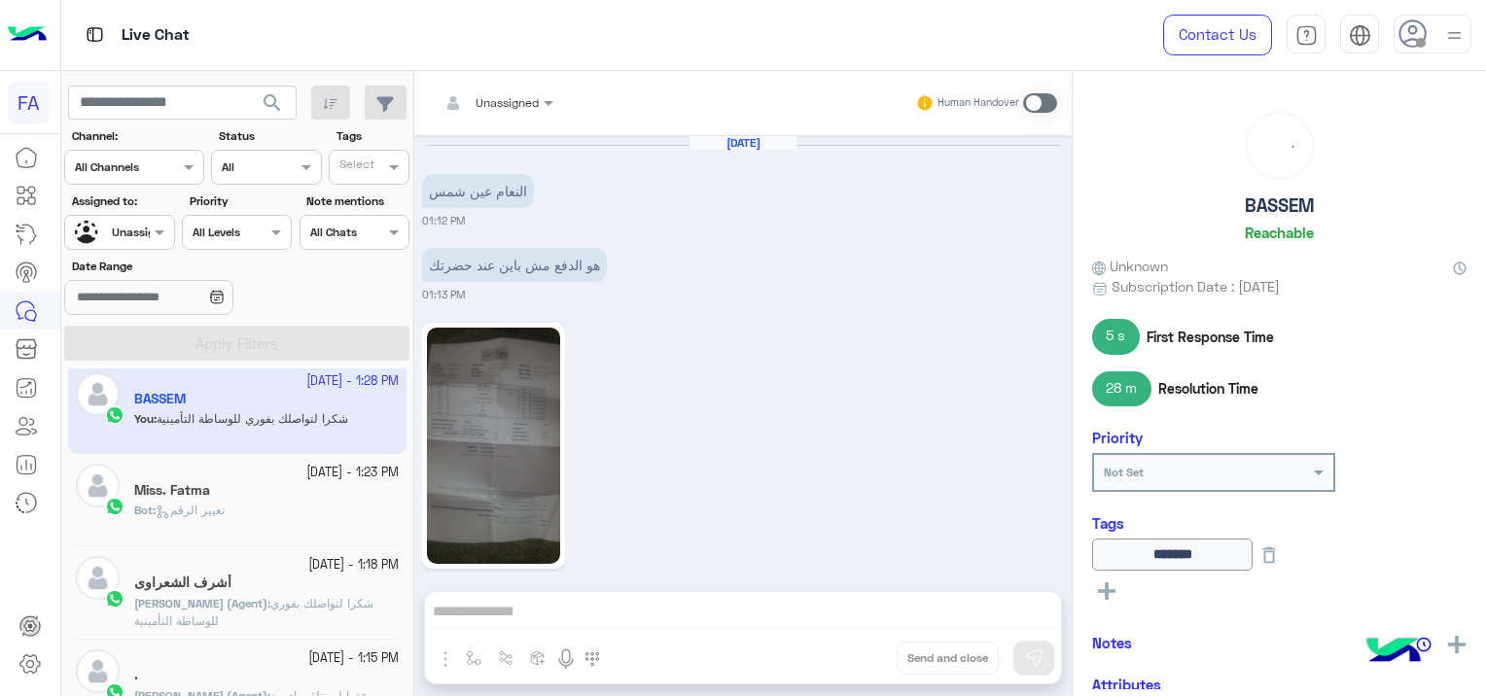
scroll to position [1598, 0]
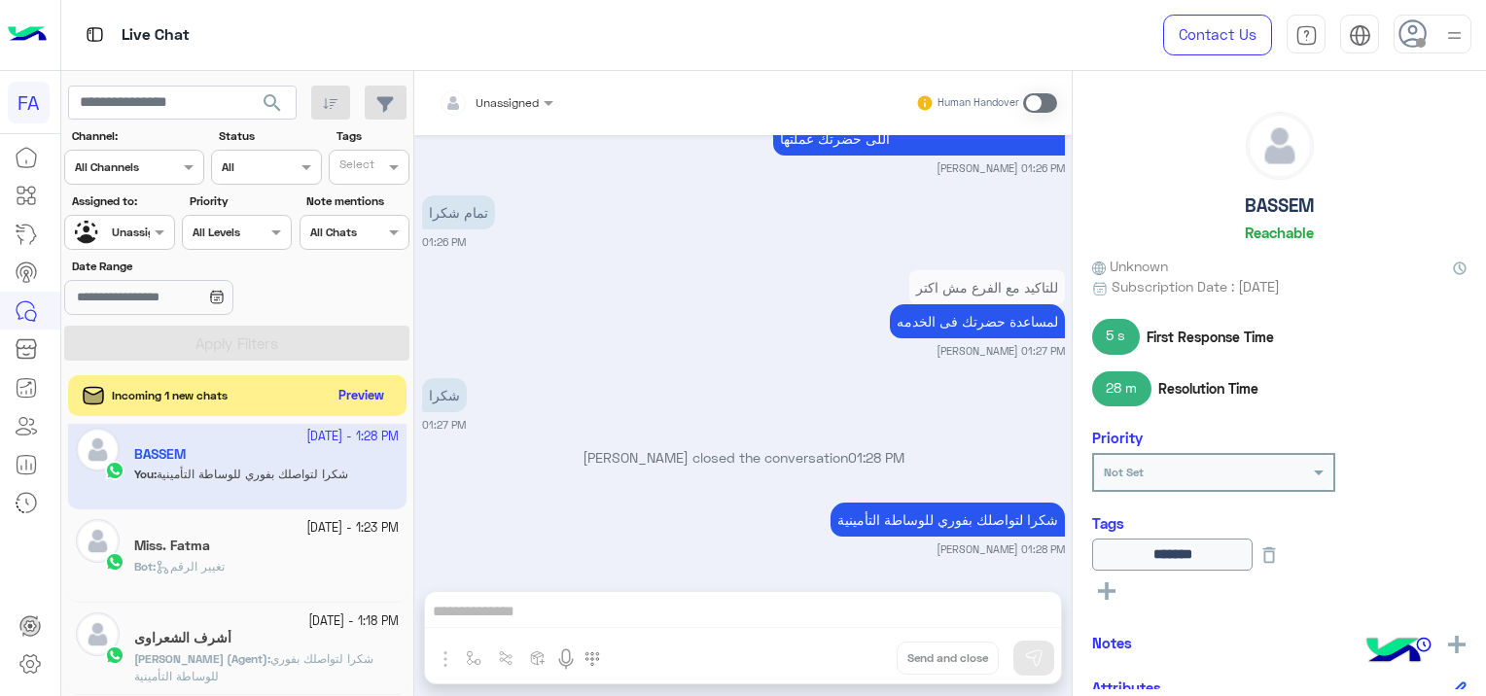
click at [358, 391] on button "Preview" at bounding box center [362, 396] width 60 height 26
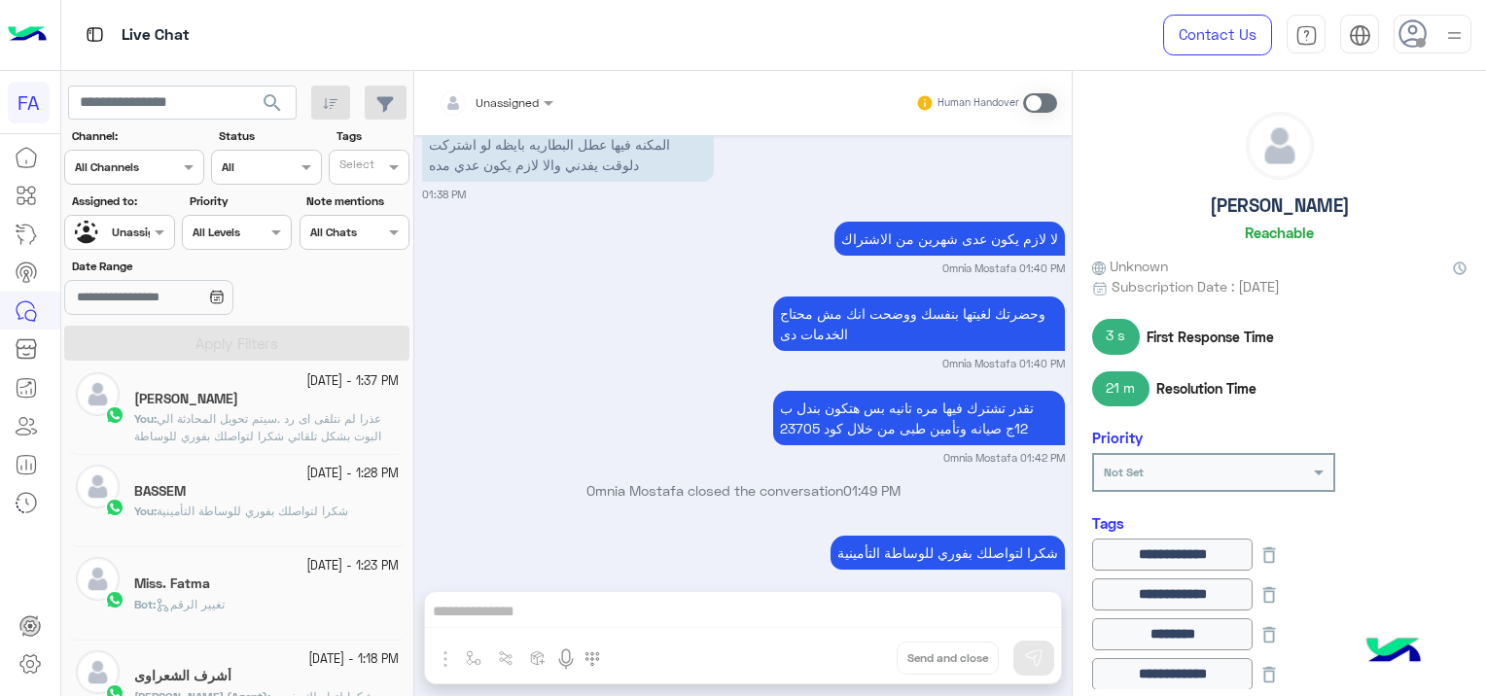
scroll to position [1275, 0]
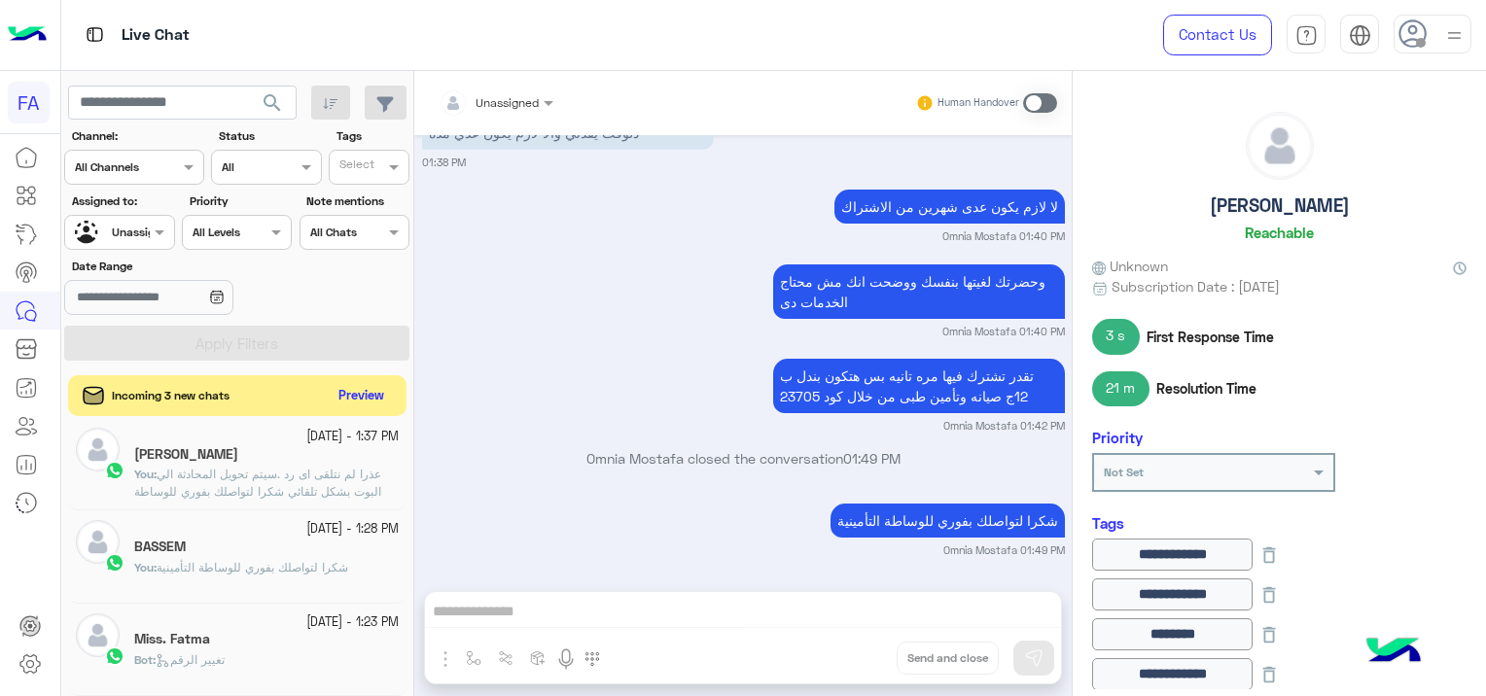
click at [332, 394] on button "Preview" at bounding box center [362, 396] width 60 height 26
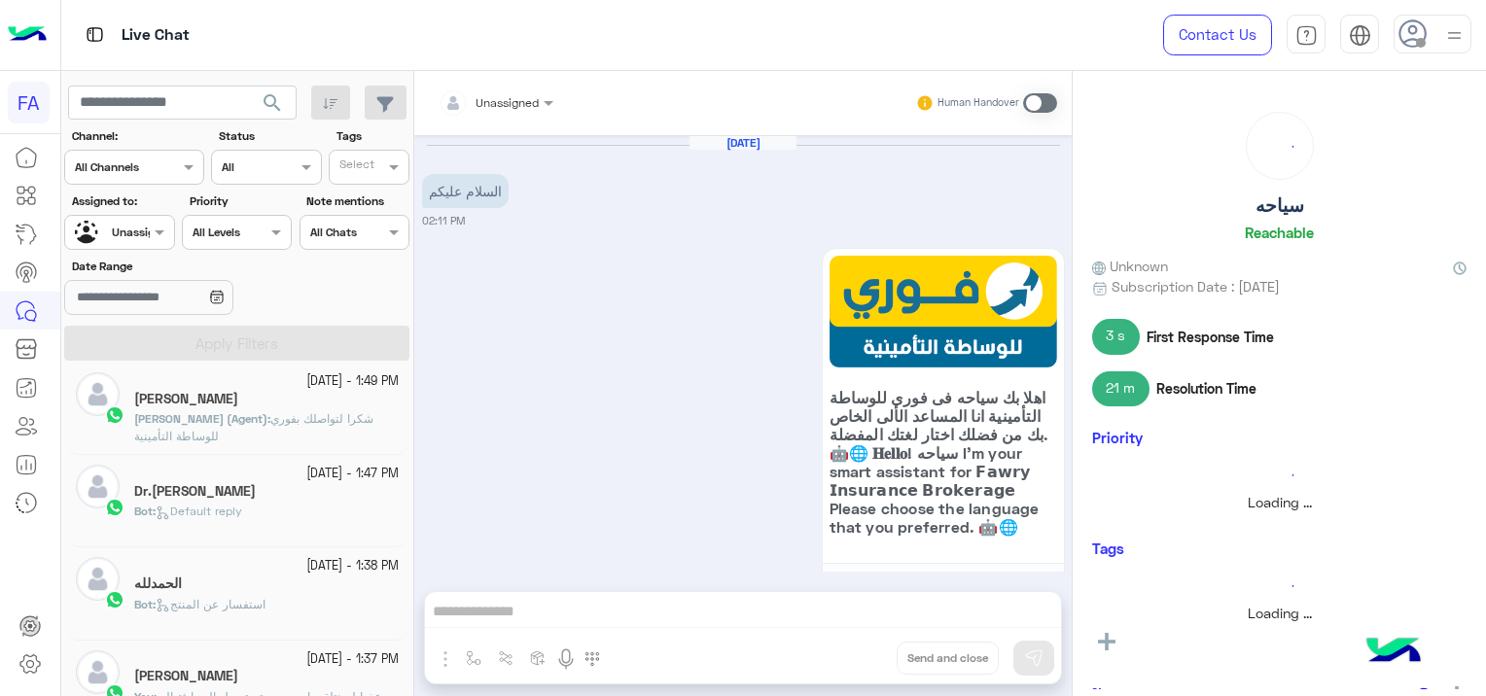
scroll to position [2451, 0]
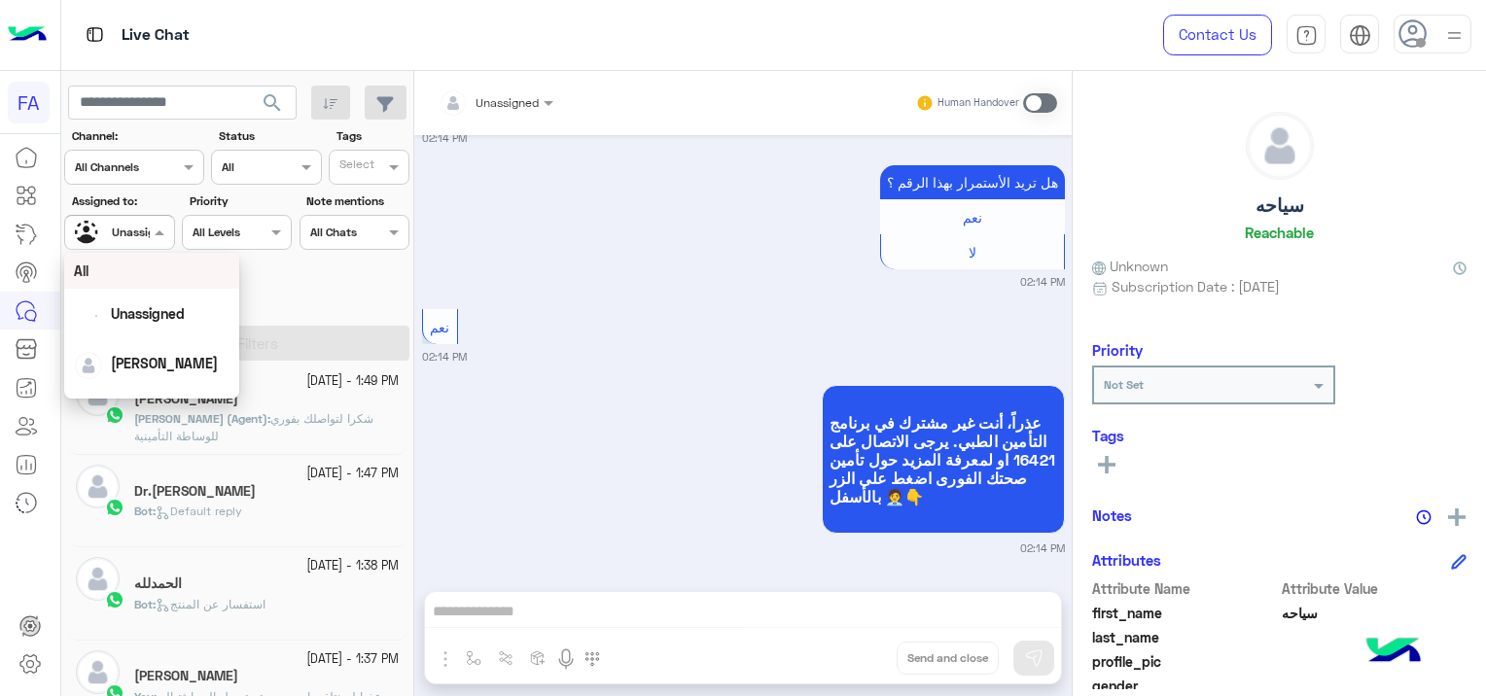
click at [136, 236] on div at bounding box center [119, 230] width 108 height 18
click at [157, 355] on span "[PERSON_NAME]" at bounding box center [164, 363] width 107 height 17
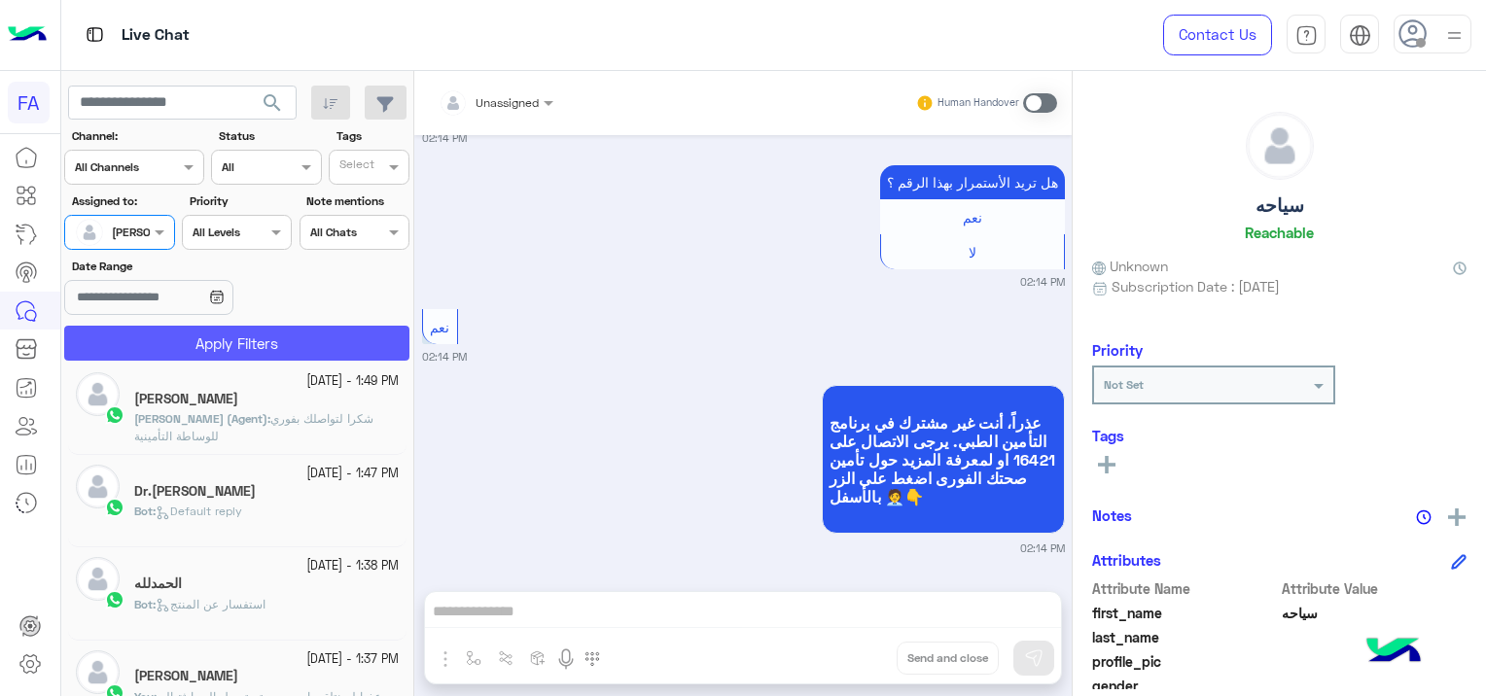
click at [187, 342] on button "Apply Filters" at bounding box center [236, 343] width 345 height 35
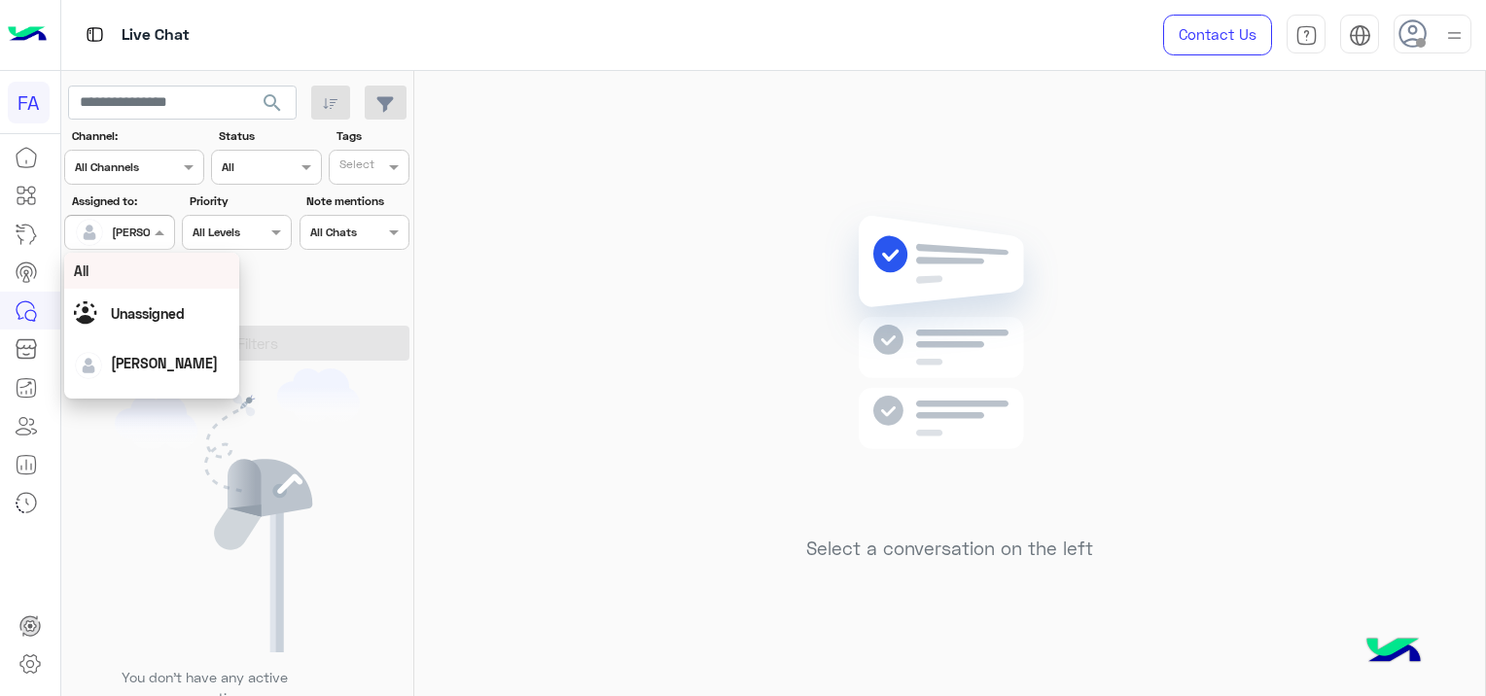
click at [124, 231] on div at bounding box center [119, 230] width 108 height 18
click at [175, 325] on div "Unassigned" at bounding box center [152, 314] width 156 height 34
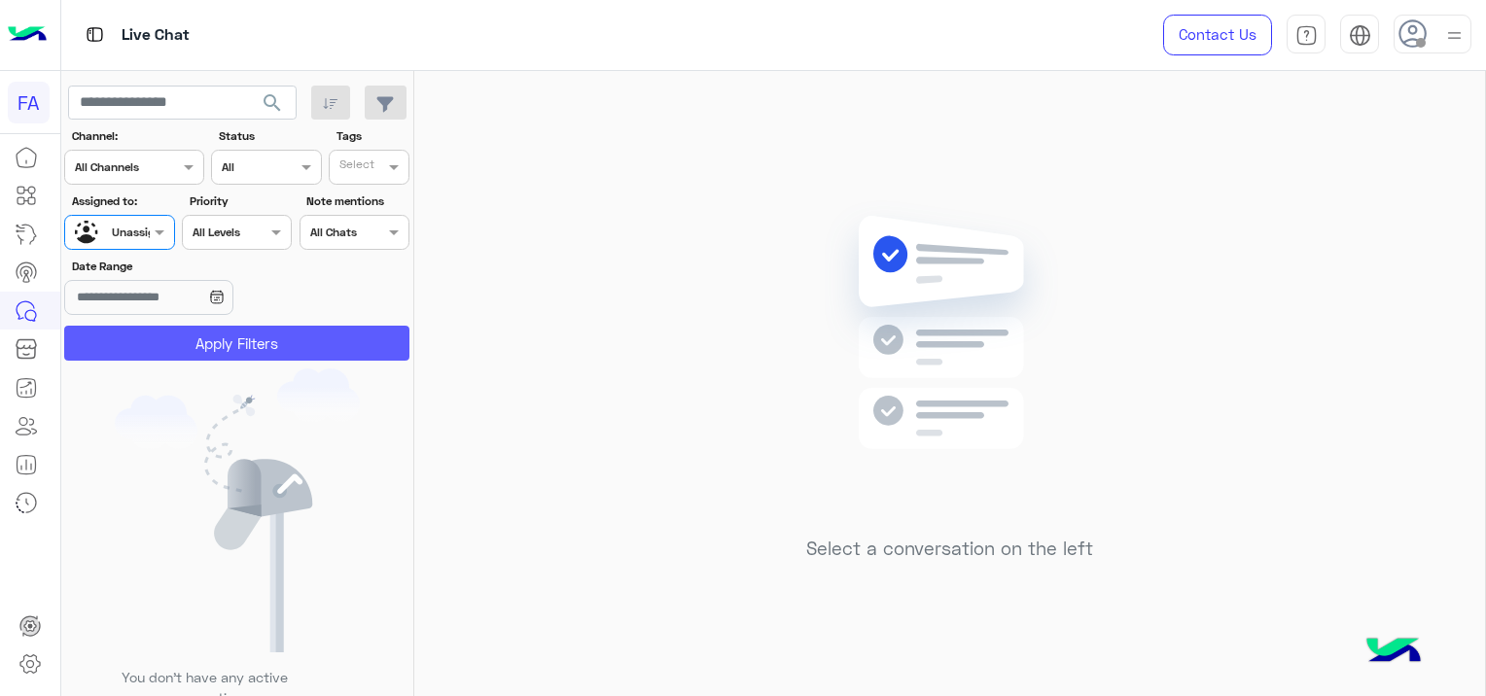
click at [186, 340] on button "Apply Filters" at bounding box center [236, 343] width 345 height 35
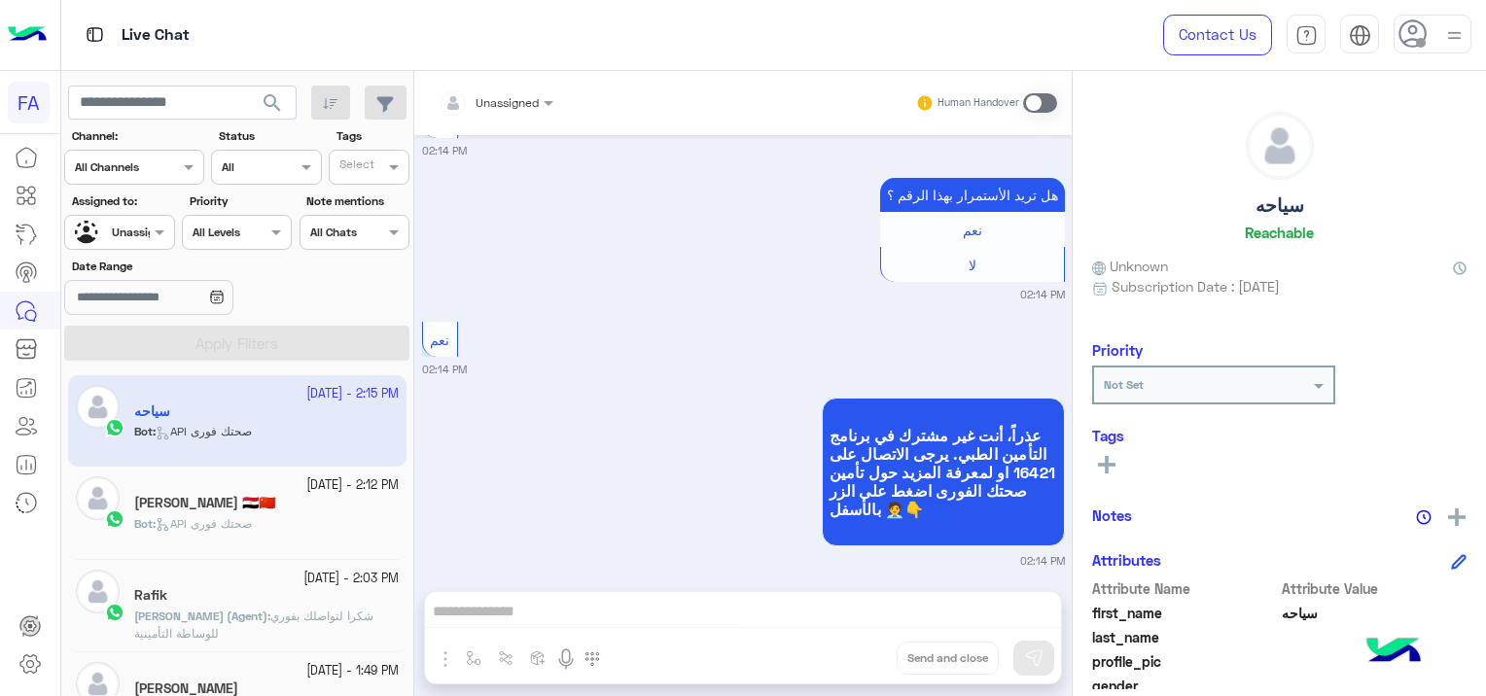
scroll to position [2451, 0]
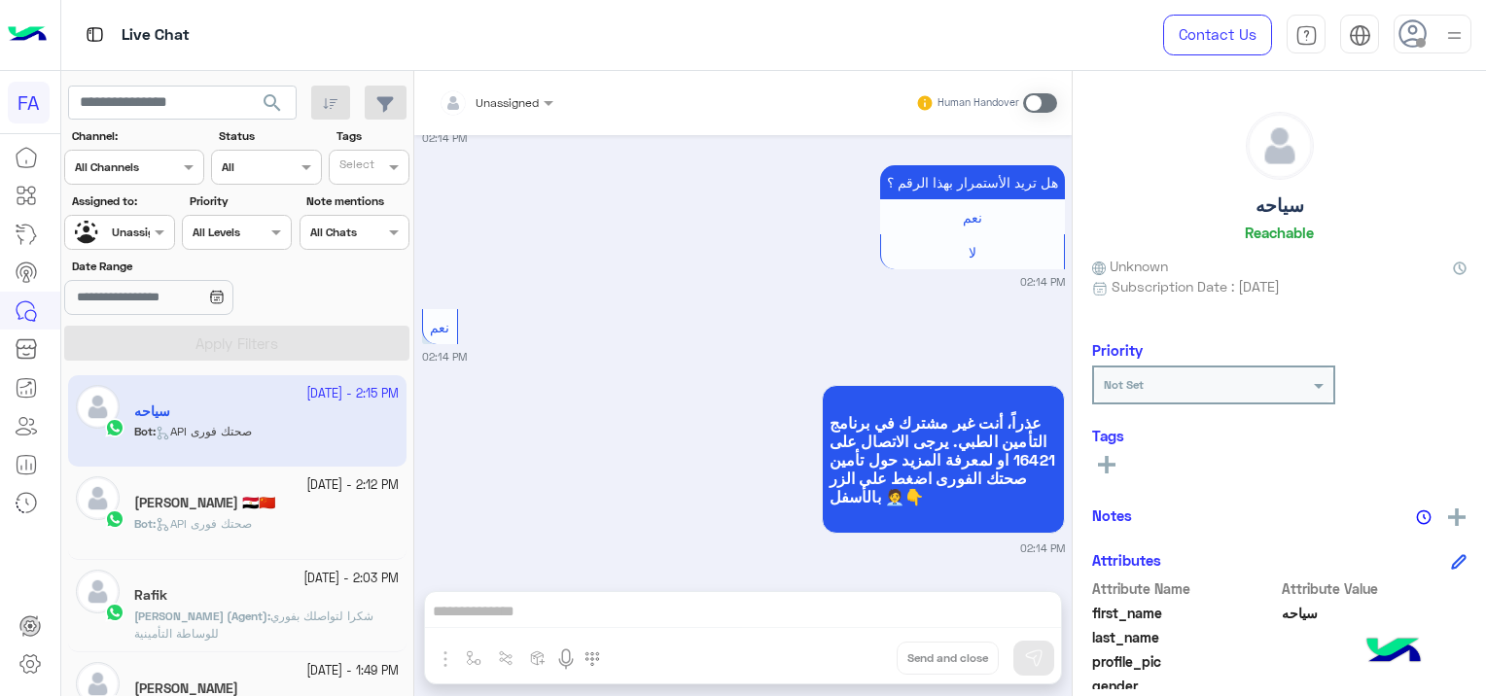
click at [308, 500] on div "[PERSON_NAME] 🇪🇬🇨🇳" at bounding box center [266, 505] width 265 height 20
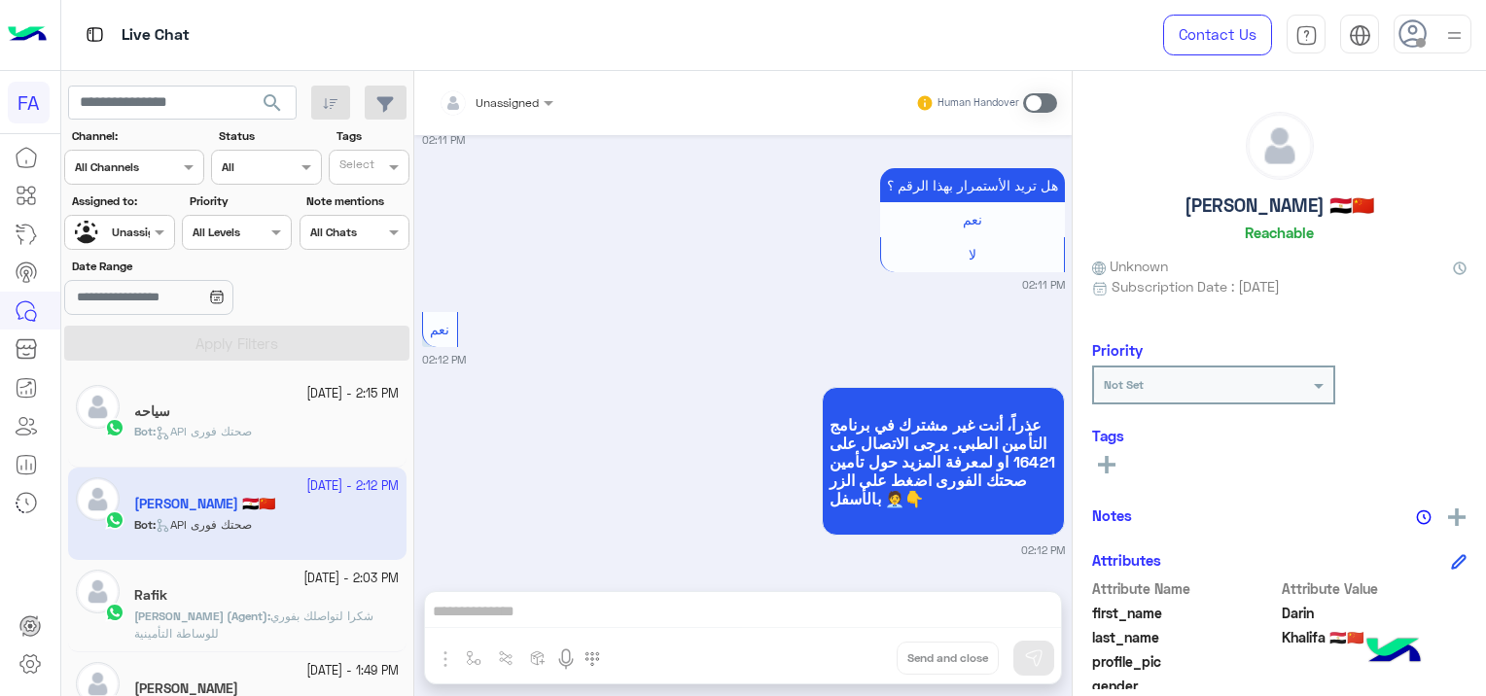
scroll to position [195, 0]
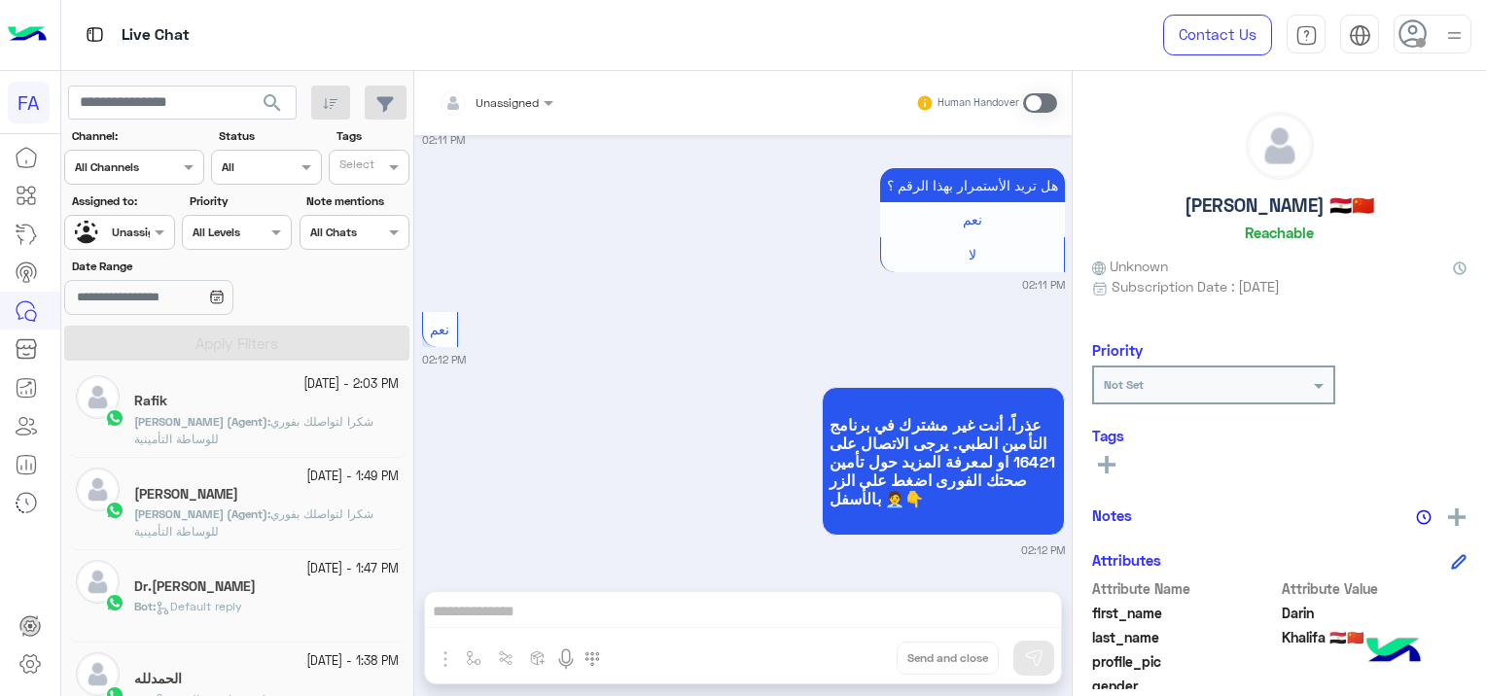
click at [293, 503] on div "[PERSON_NAME]" at bounding box center [266, 496] width 265 height 20
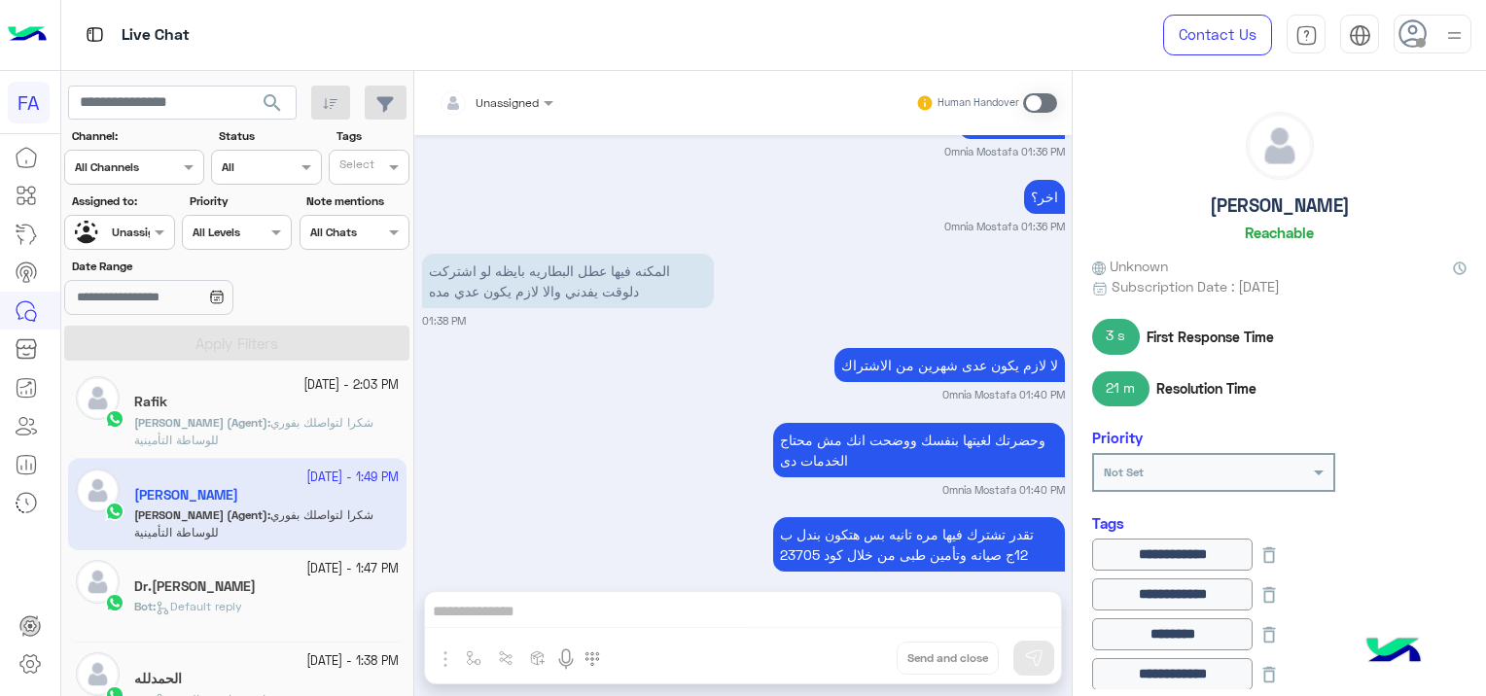
scroll to position [1275, 0]
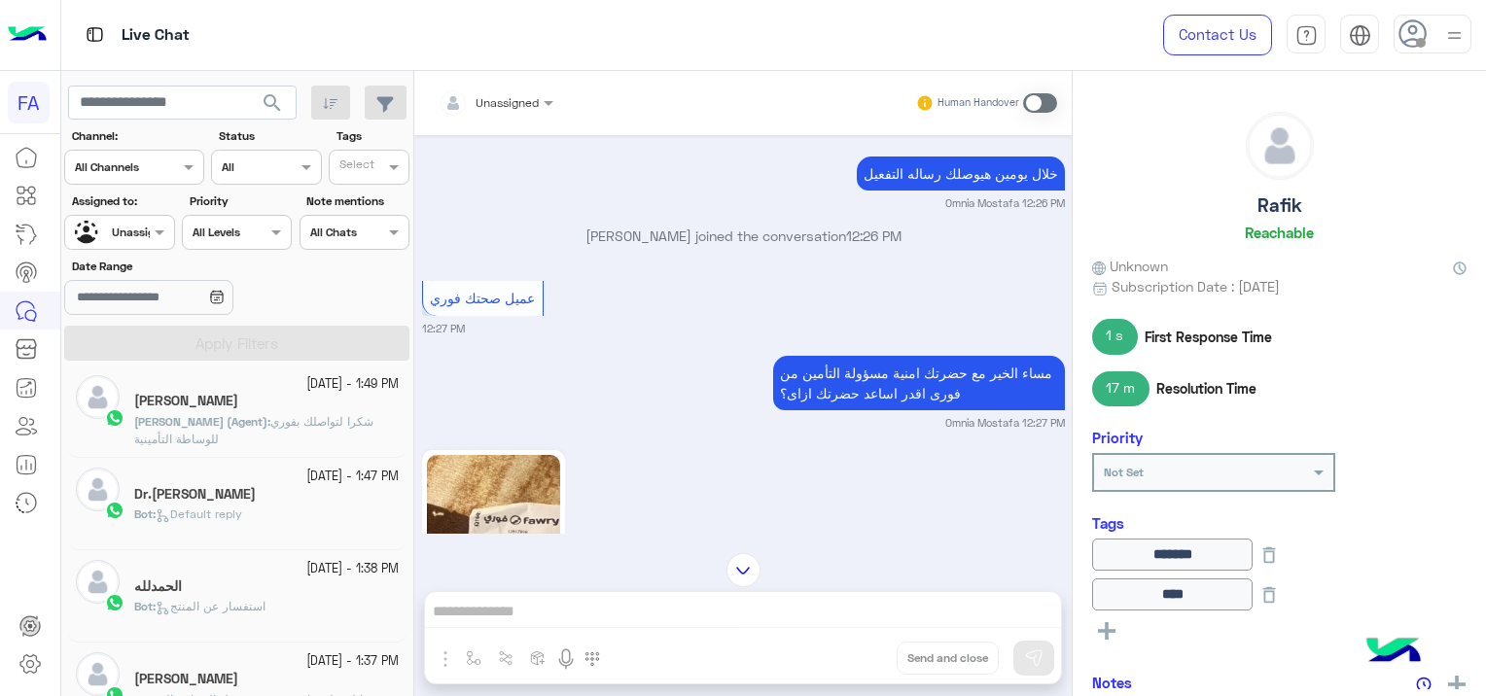
scroll to position [1934, 0]
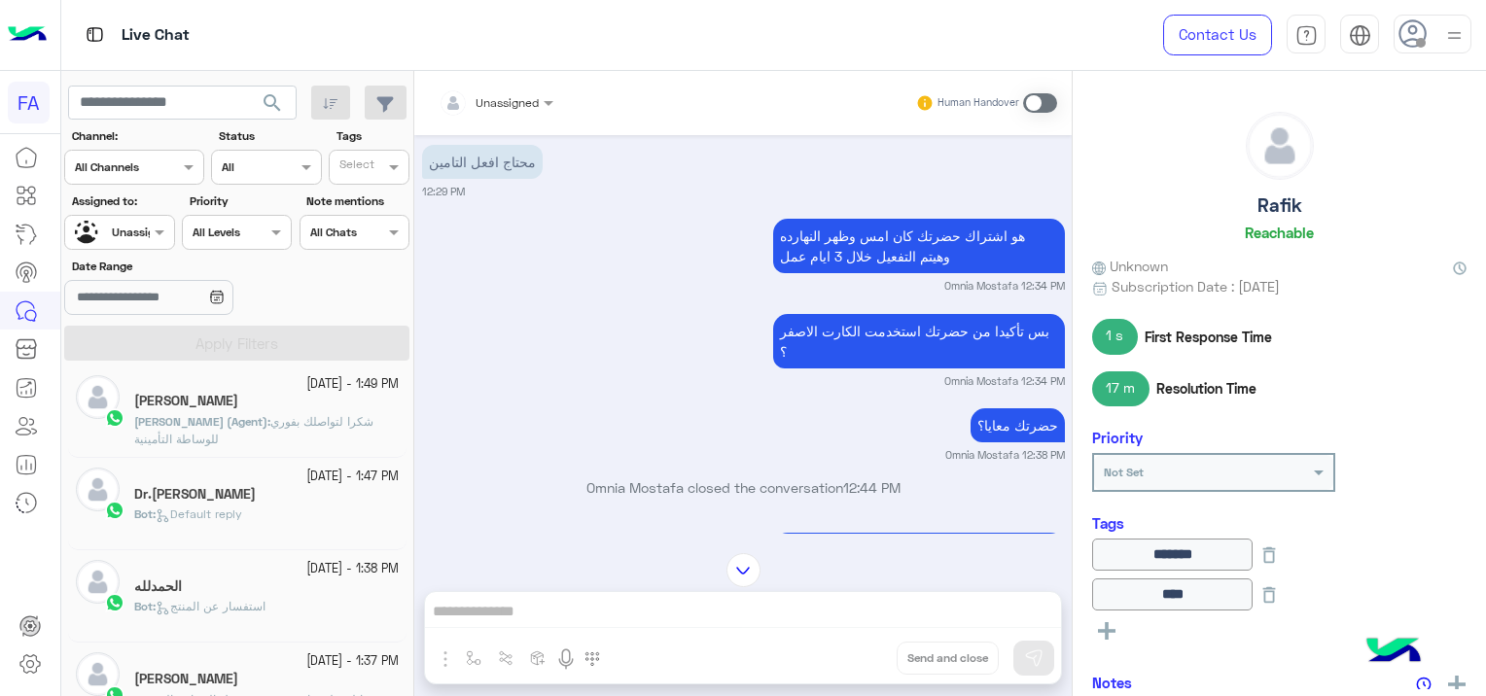
click at [120, 222] on input "text" at bounding box center [97, 231] width 45 height 18
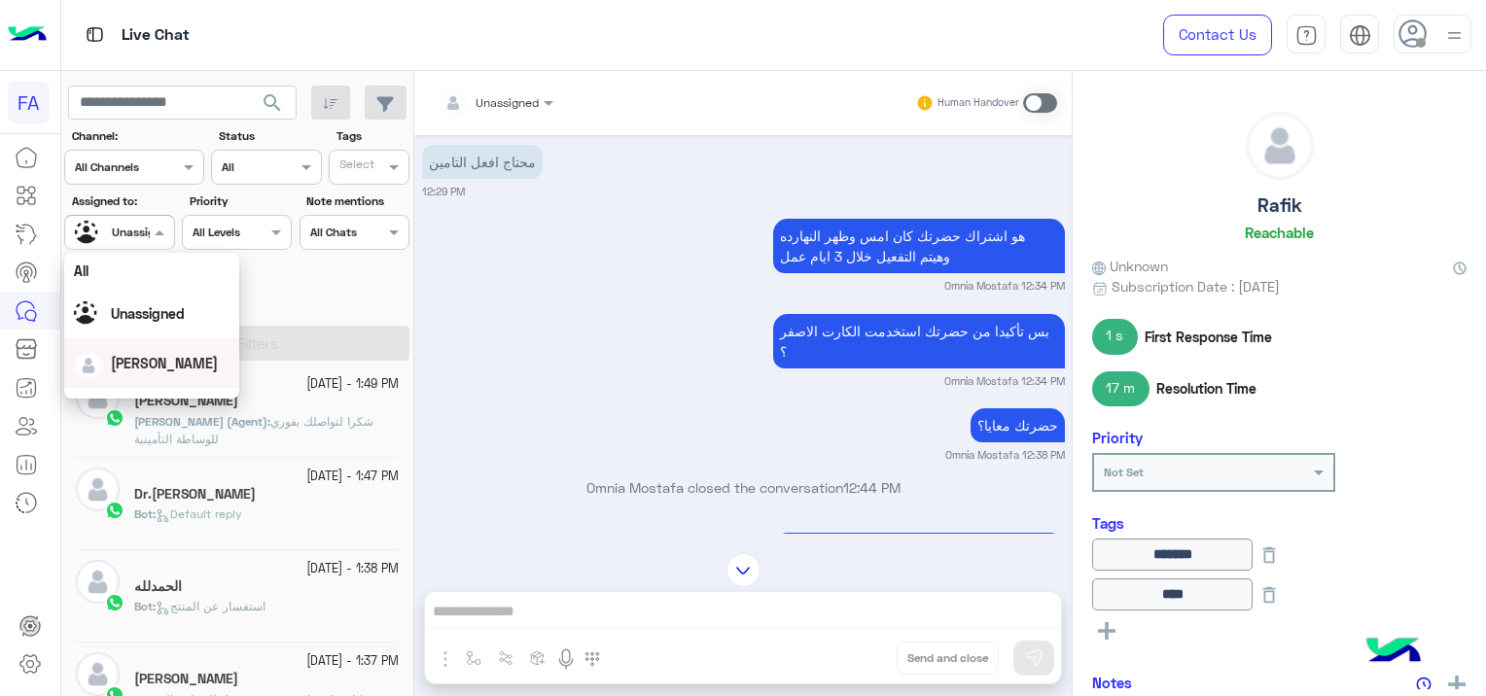
click at [141, 366] on span "[PERSON_NAME]" at bounding box center [164, 363] width 107 height 17
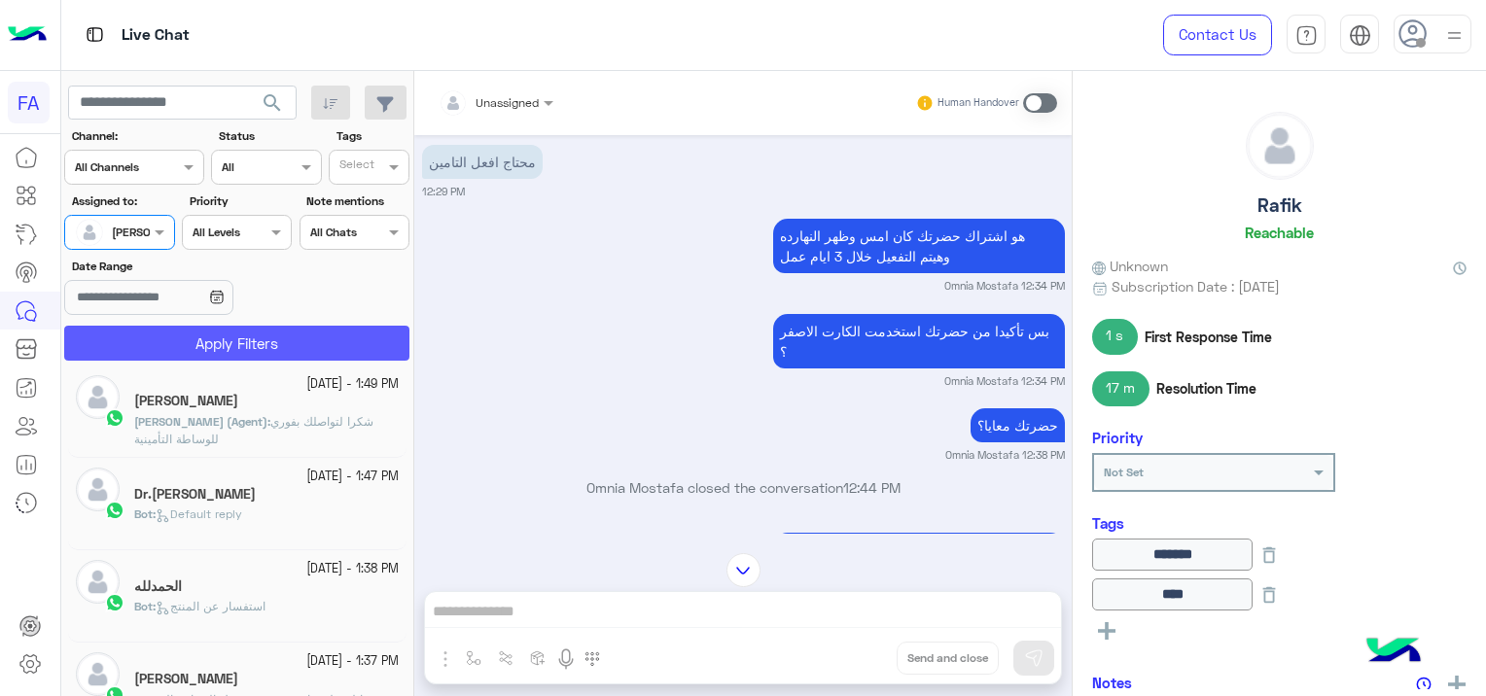
click at [229, 343] on button "Apply Filters" at bounding box center [236, 343] width 345 height 35
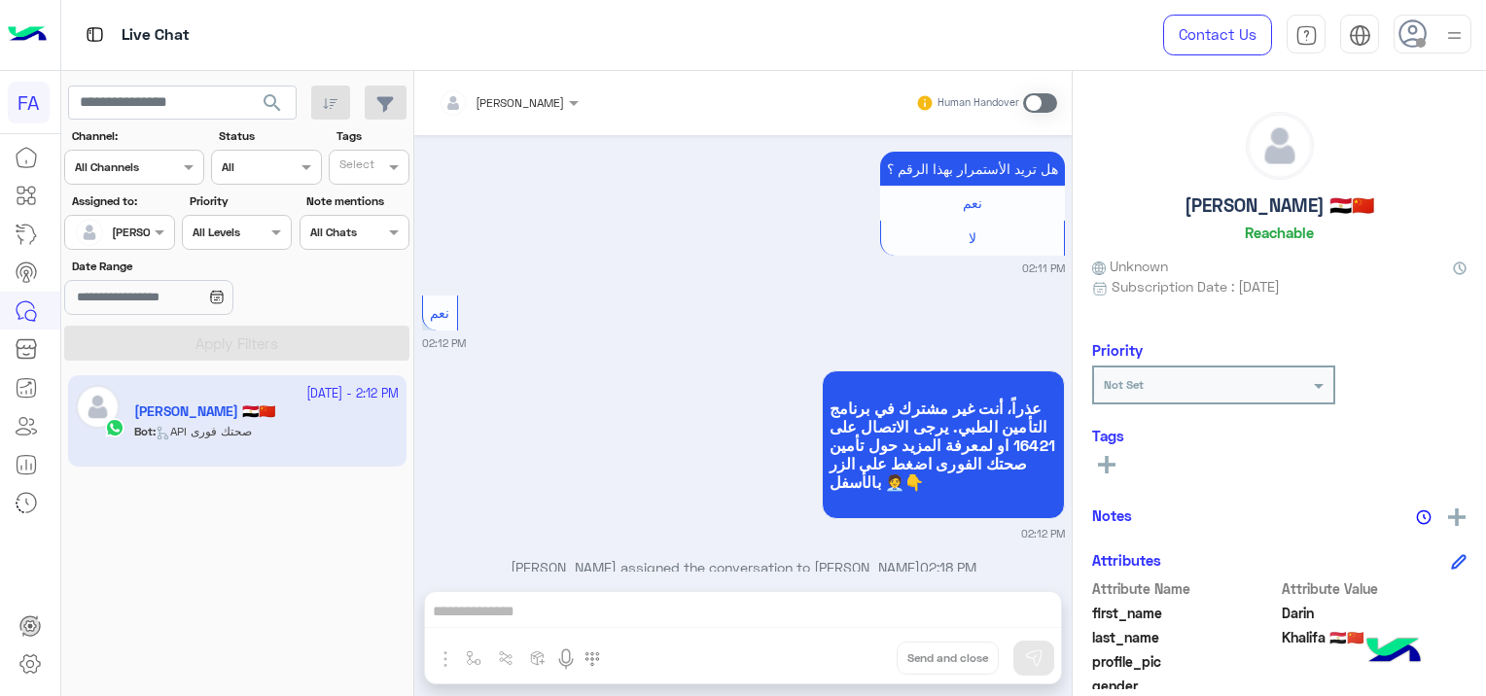
scroll to position [1844, 0]
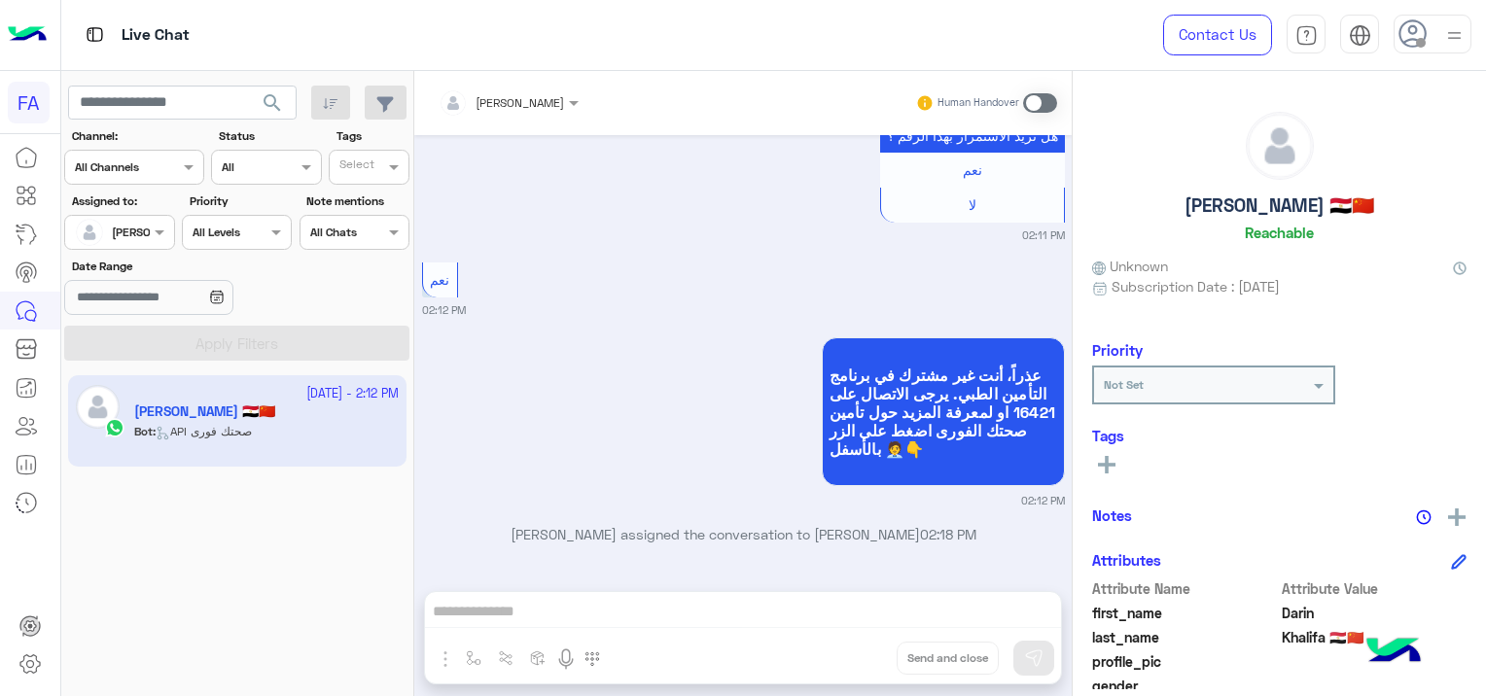
click at [1039, 96] on span at bounding box center [1040, 102] width 34 height 19
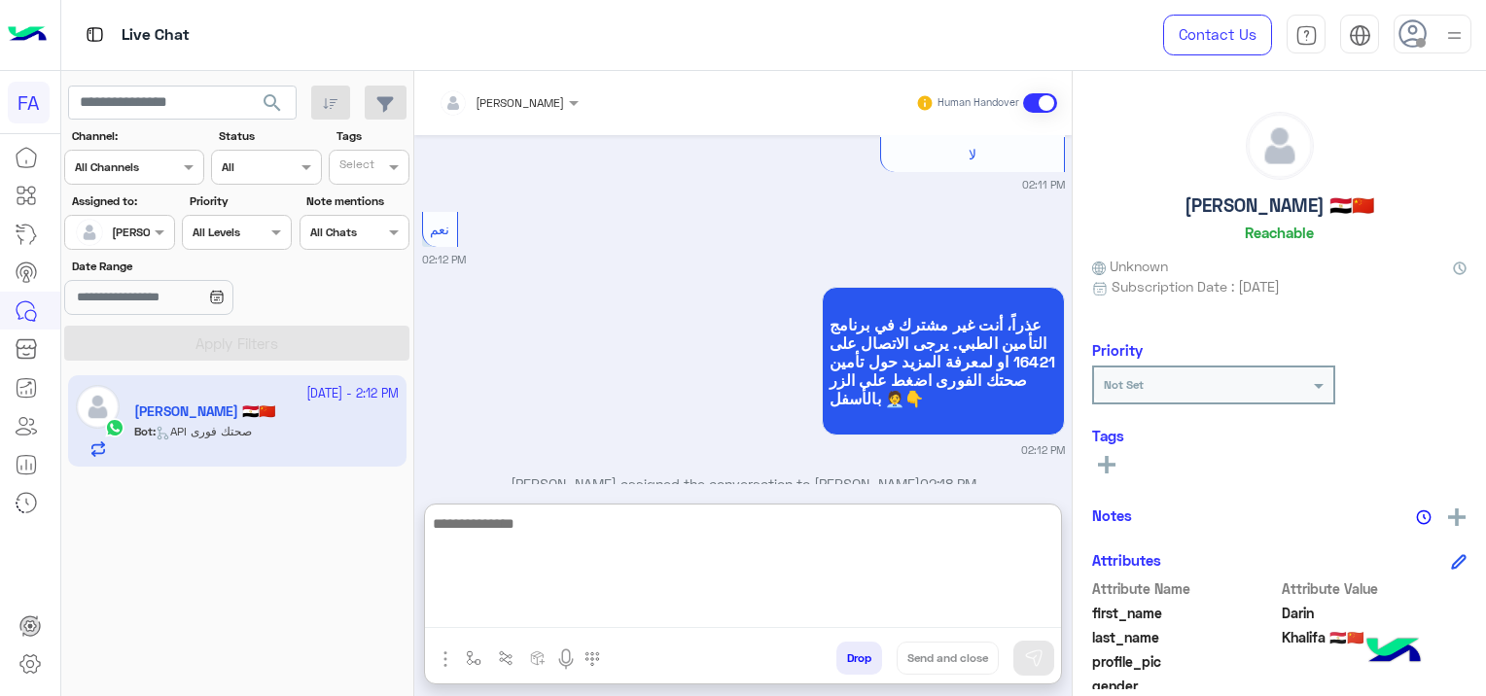
click at [514, 607] on textarea at bounding box center [743, 570] width 636 height 117
paste textarea "**********"
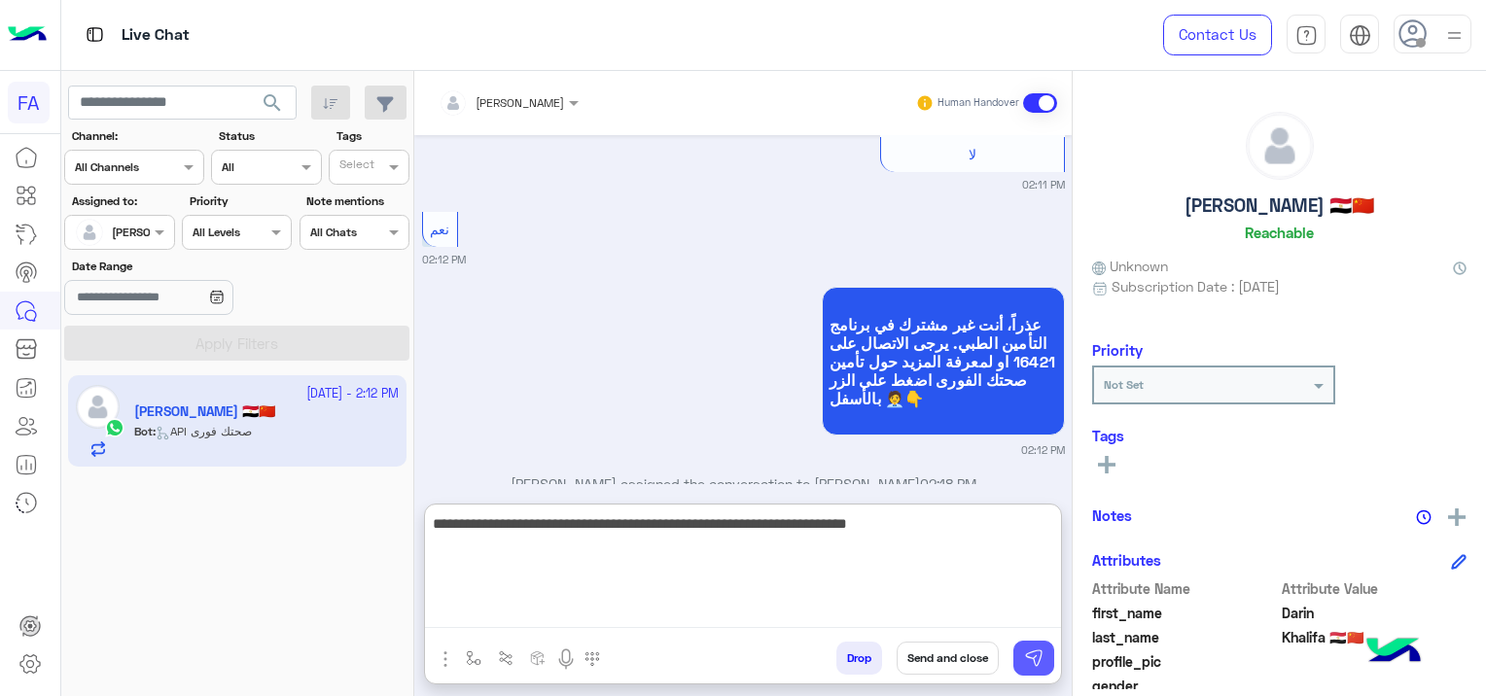
type textarea "**********"
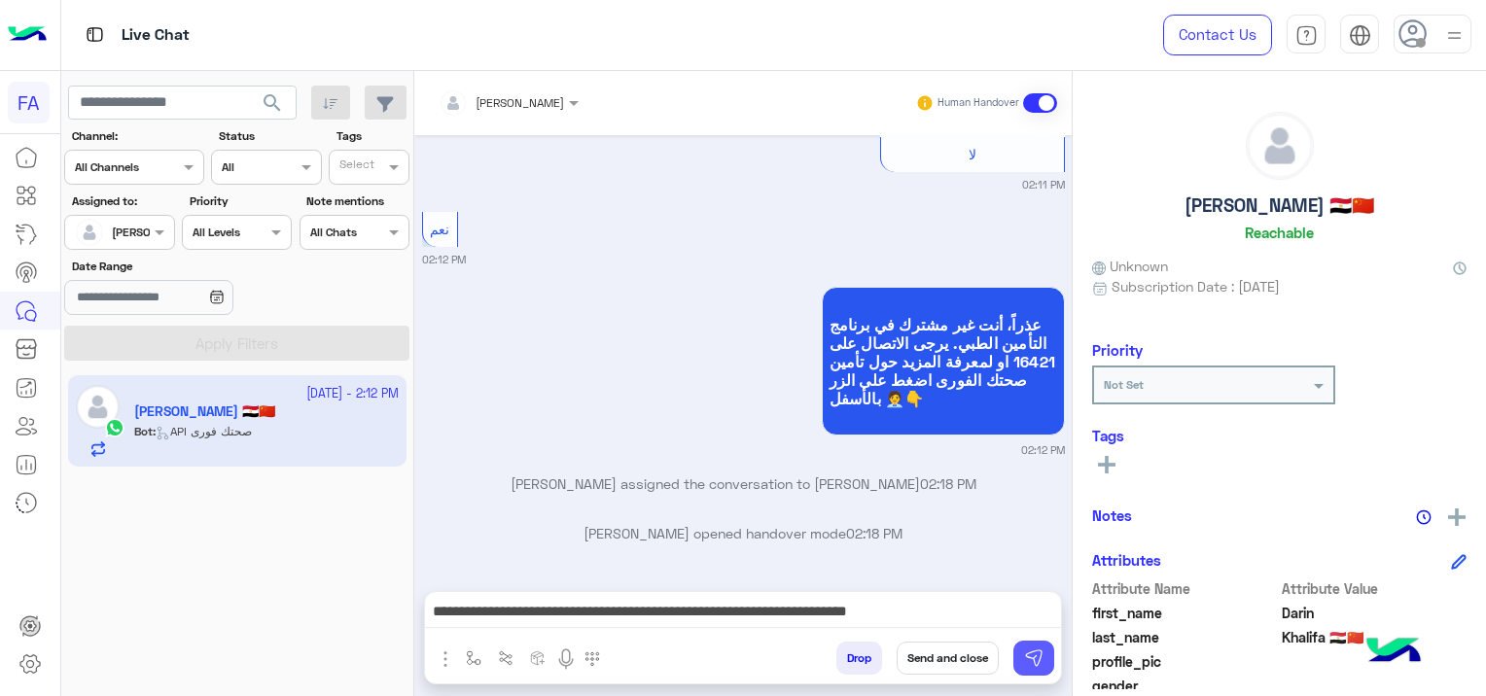
click at [1031, 654] on img at bounding box center [1033, 658] width 19 height 19
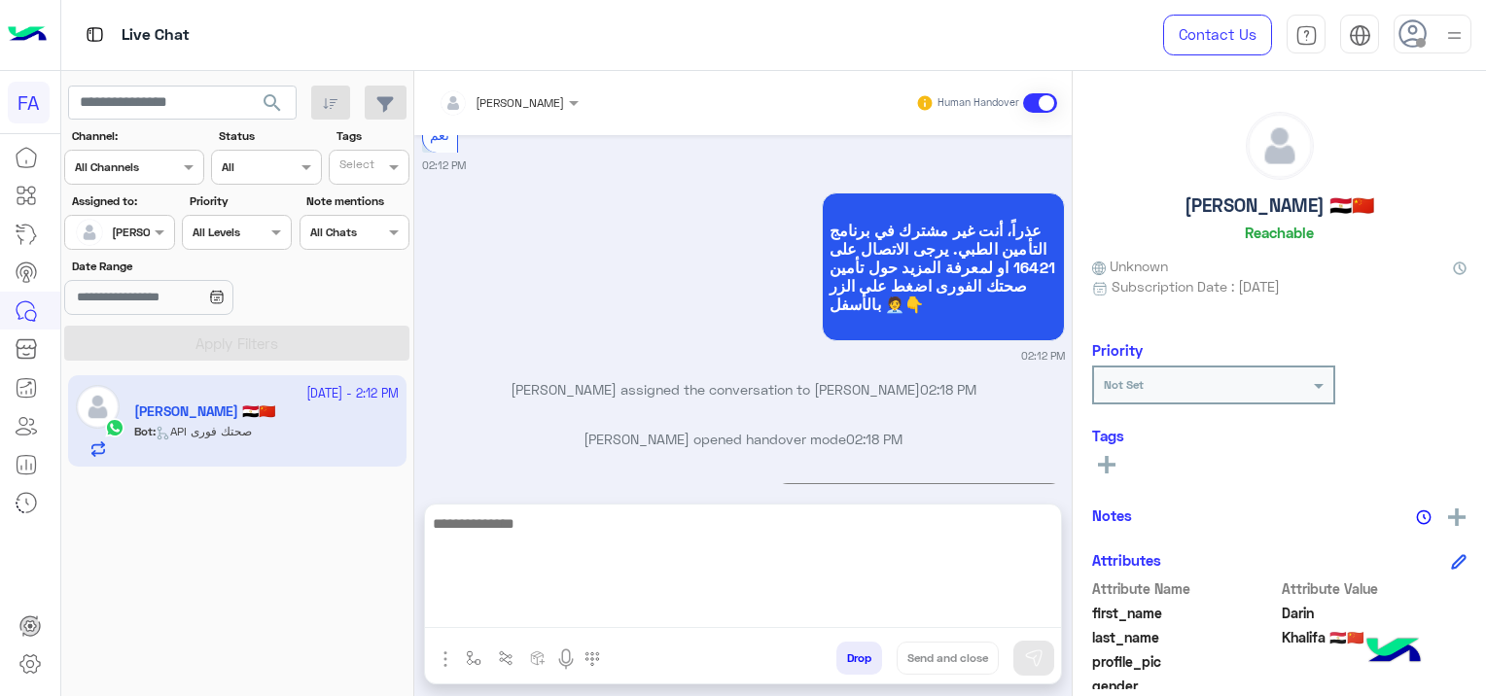
click at [773, 616] on textarea at bounding box center [743, 570] width 636 height 117
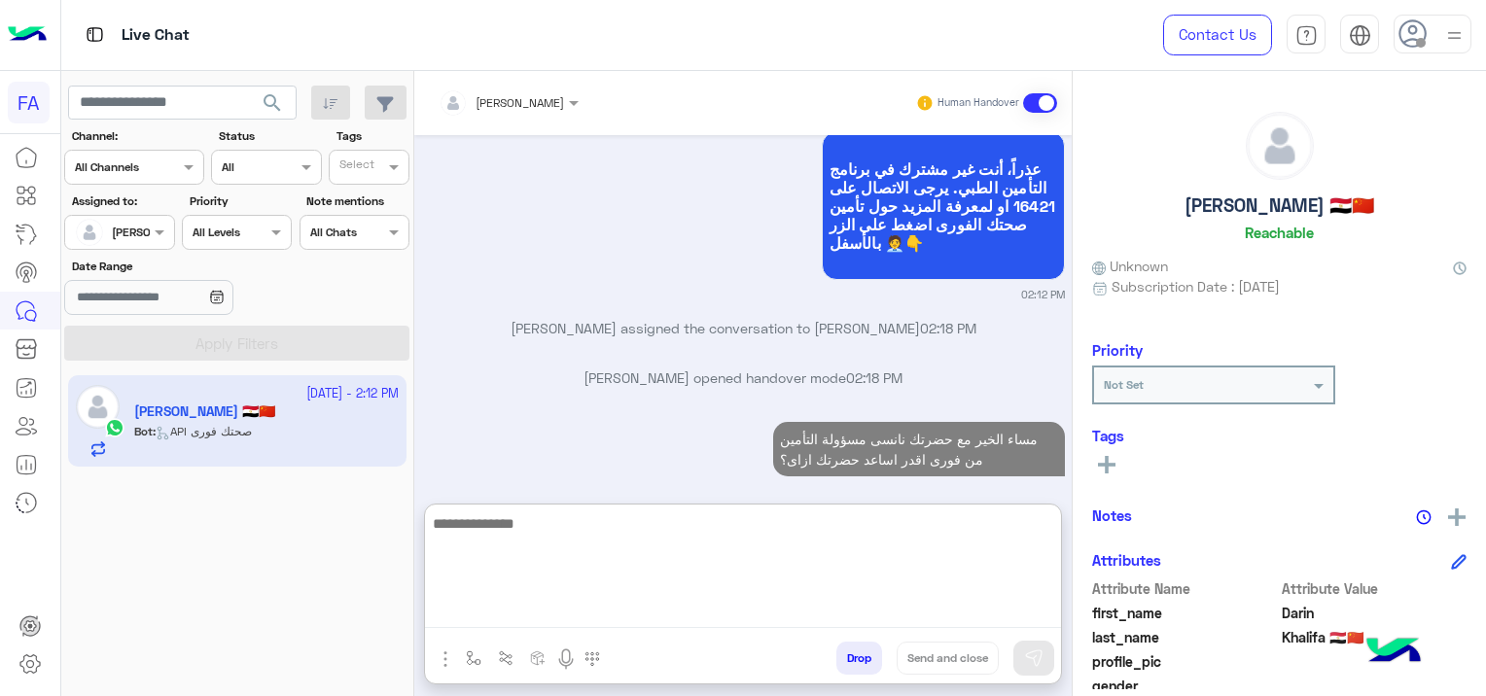
scroll to position [2127, 0]
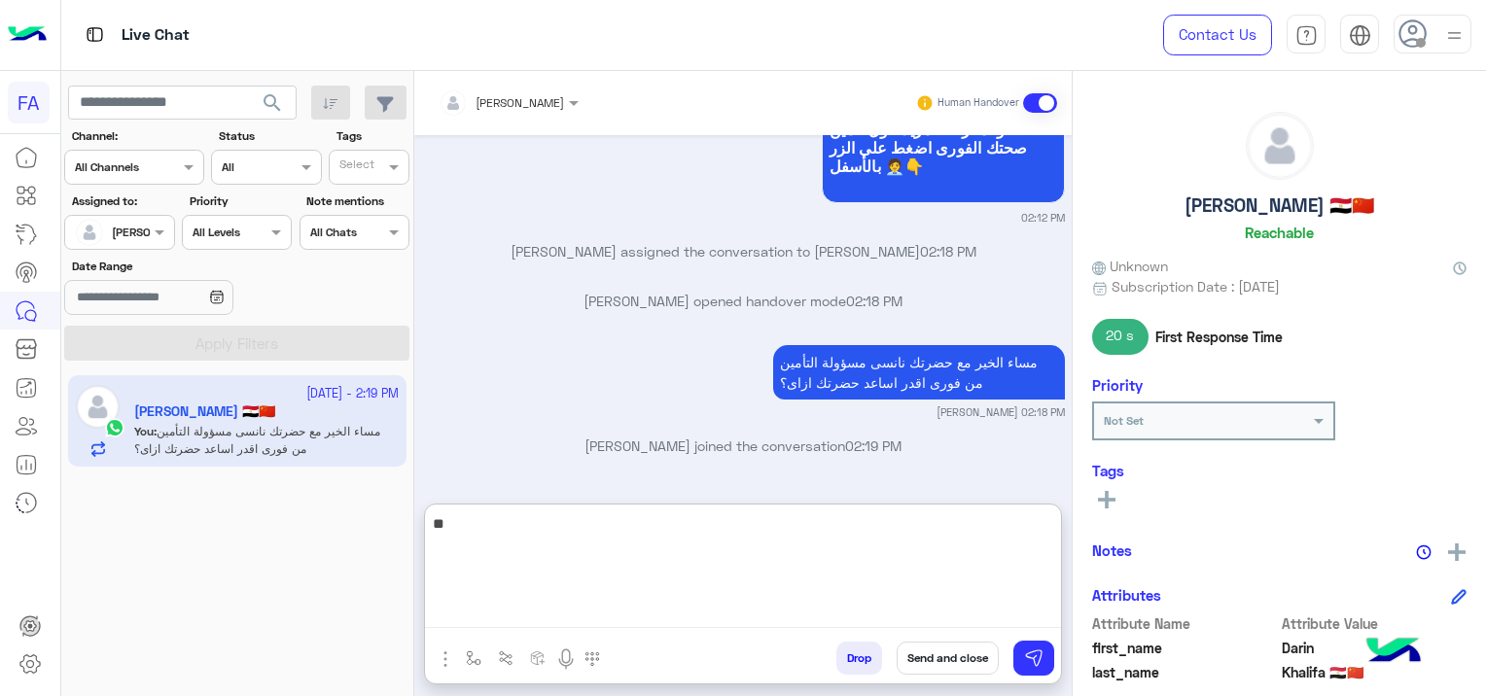
type textarea "*"
click at [953, 528] on textarea "**********" at bounding box center [743, 570] width 636 height 117
click at [844, 523] on textarea "**********" at bounding box center [743, 570] width 636 height 117
click at [794, 525] on textarea "**********" at bounding box center [743, 570] width 636 height 117
click at [748, 525] on textarea "**********" at bounding box center [743, 570] width 636 height 117
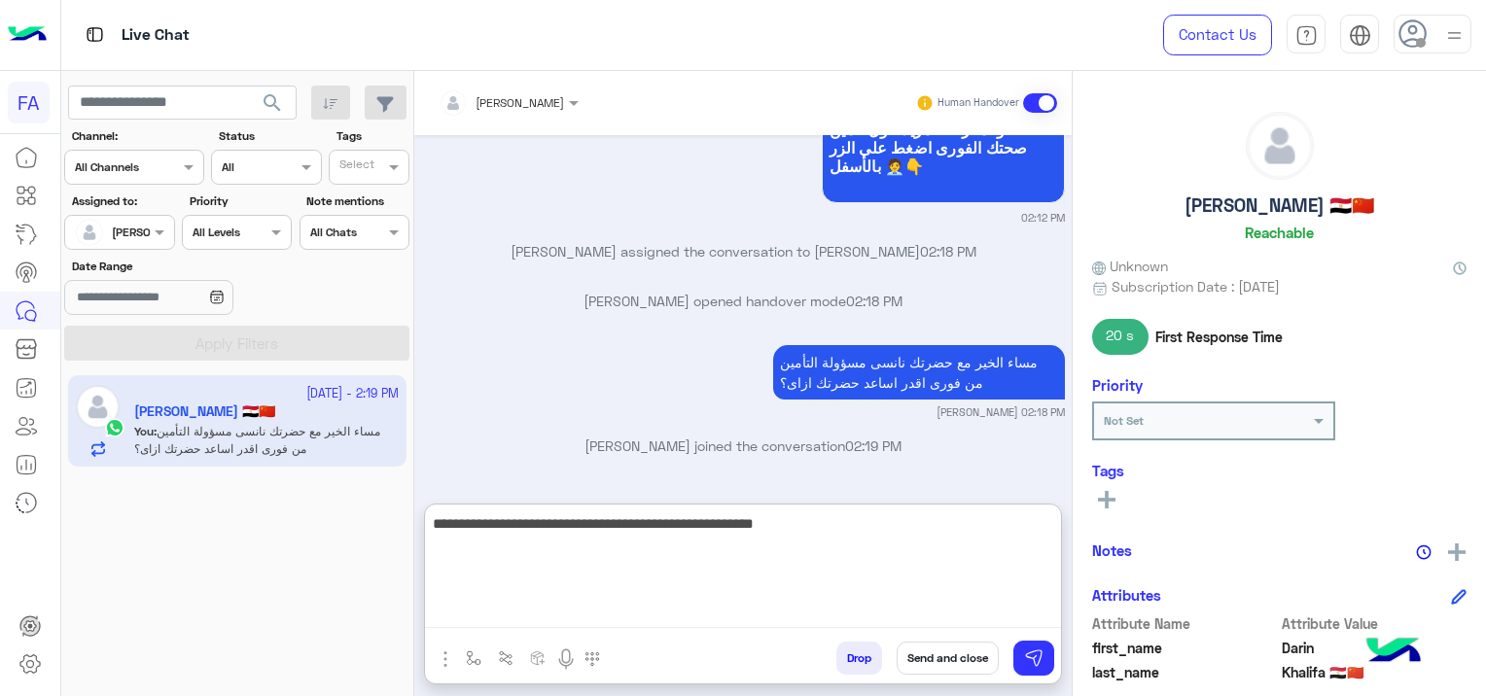
click at [735, 522] on textarea "**********" at bounding box center [743, 570] width 636 height 117
click at [713, 523] on textarea "**********" at bounding box center [743, 570] width 636 height 117
click at [635, 528] on textarea "**********" at bounding box center [743, 570] width 636 height 117
click at [993, 525] on textarea "**********" at bounding box center [743, 570] width 636 height 117
type textarea "**********"
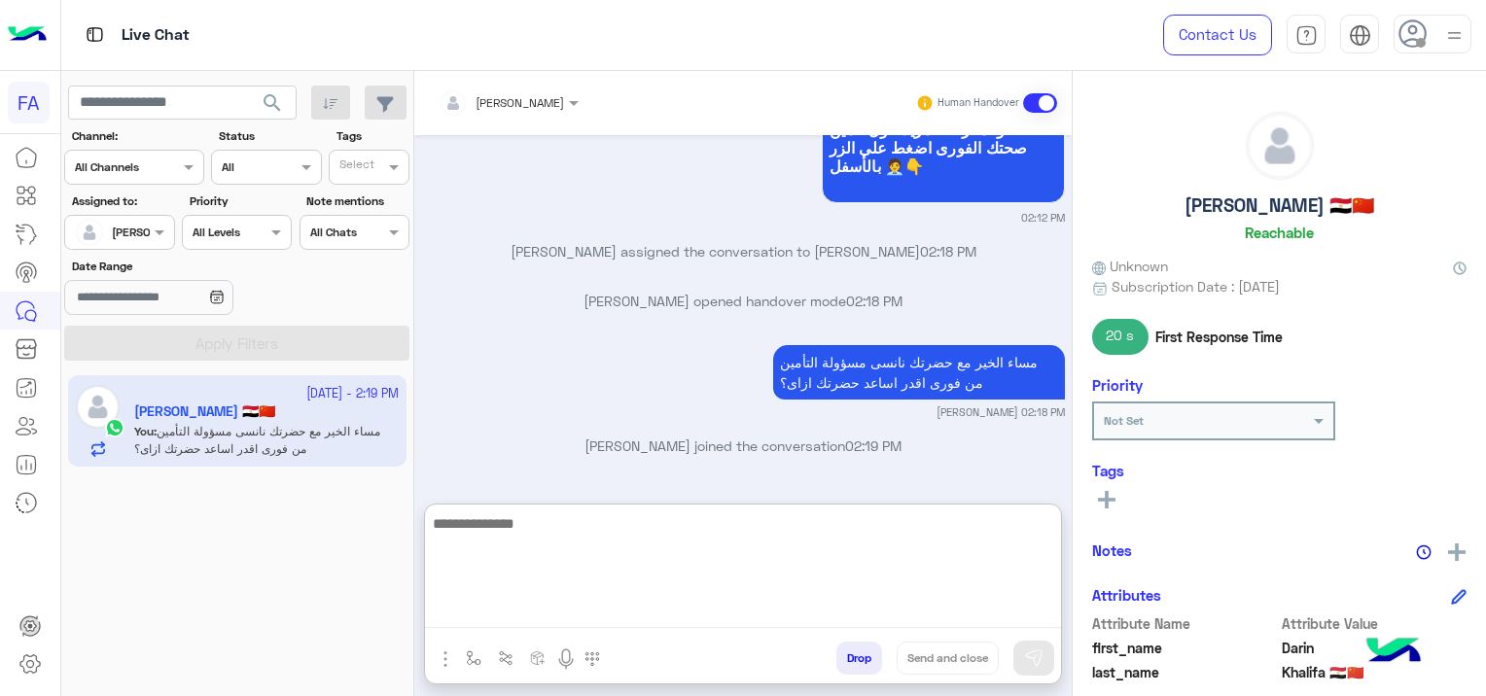
scroll to position [2242, 0]
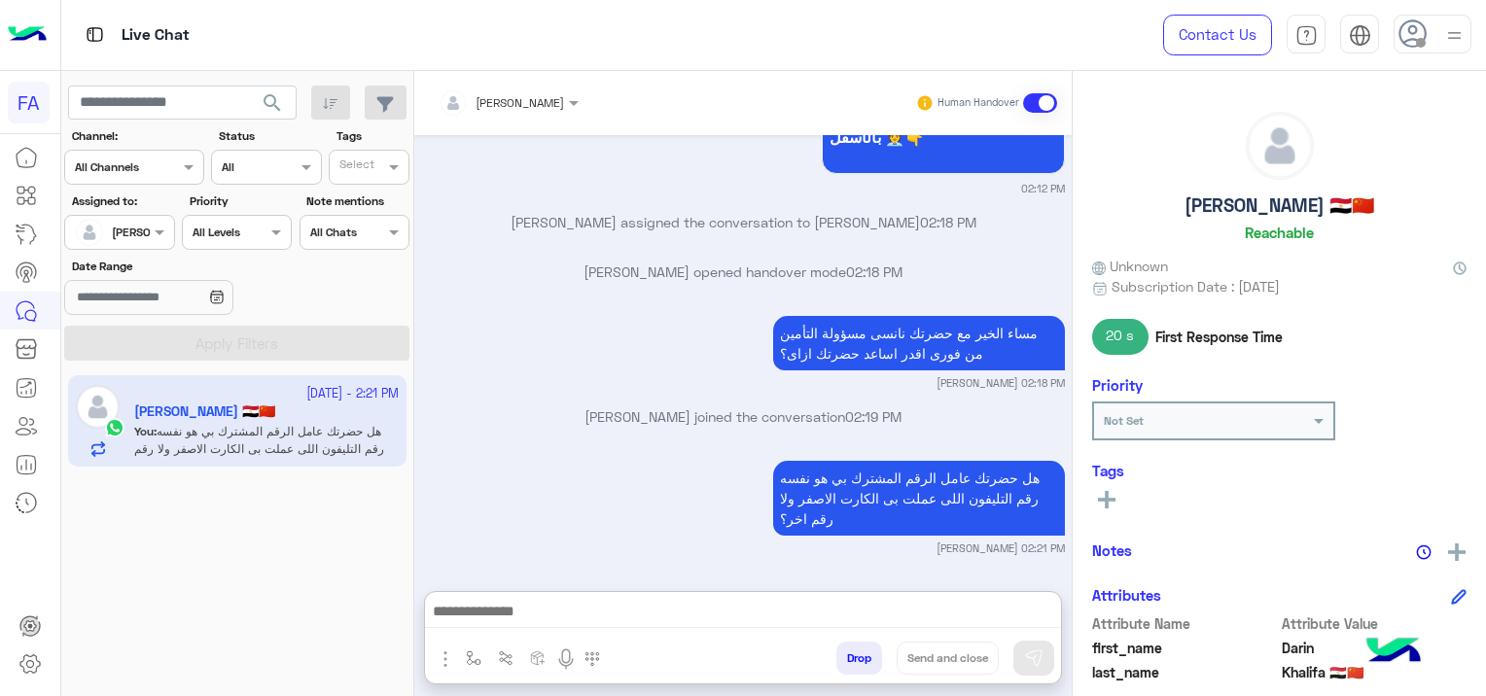
click at [272, 103] on span "search" at bounding box center [272, 102] width 23 height 23
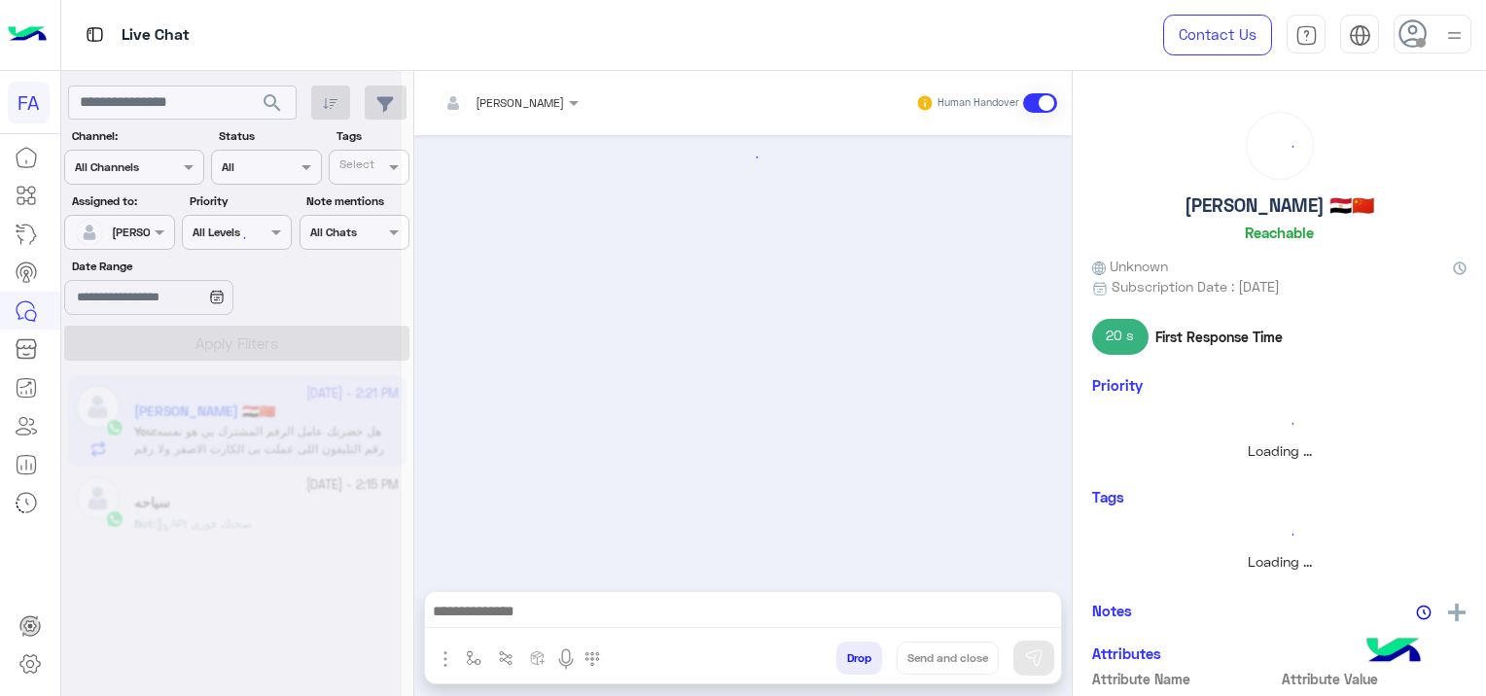
scroll to position [2019, 0]
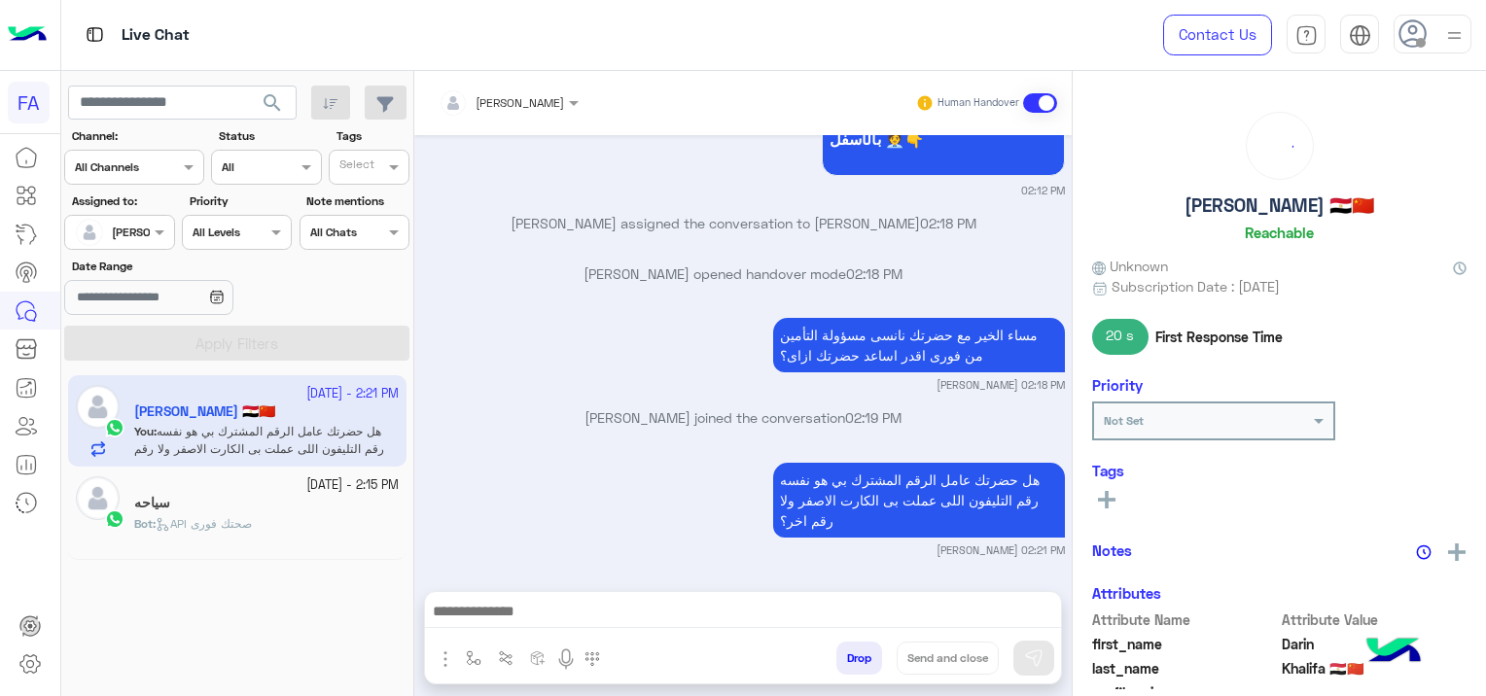
click at [336, 500] on div "سياحه" at bounding box center [266, 505] width 265 height 20
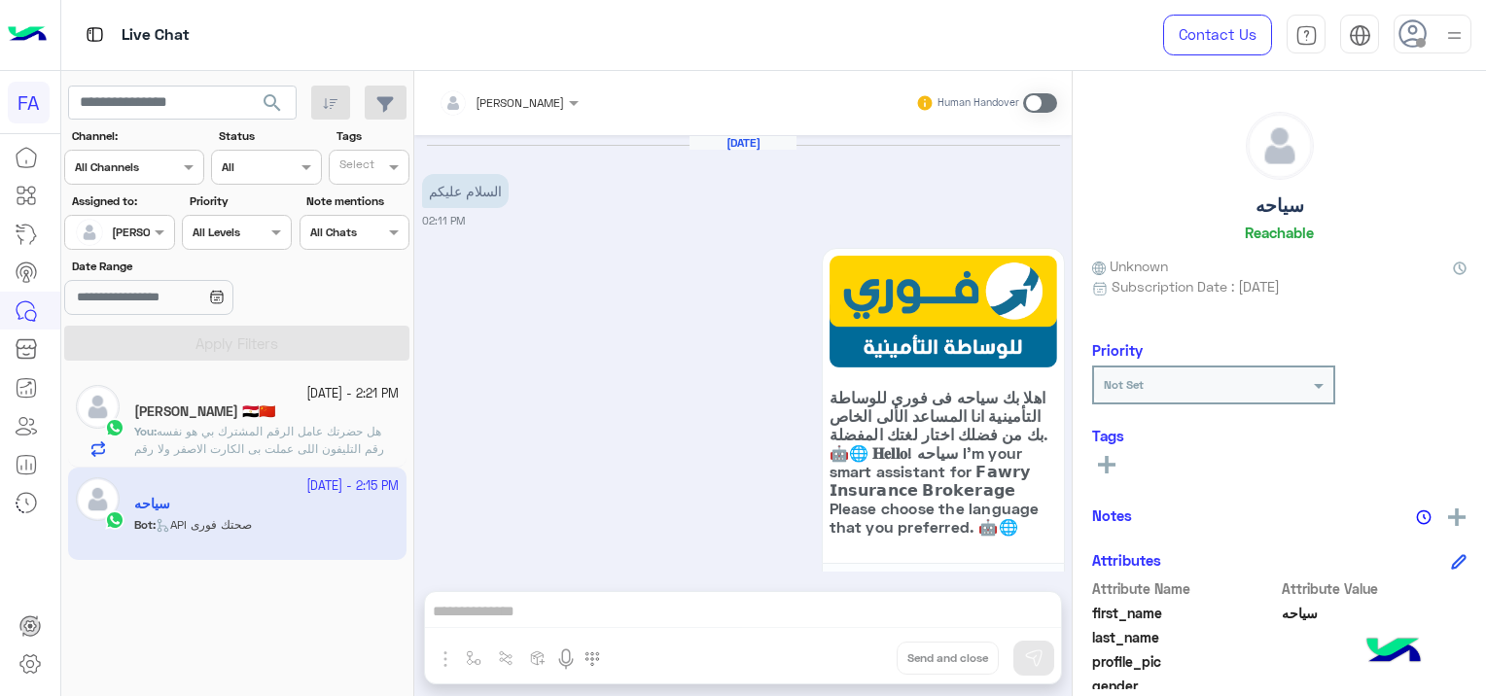
scroll to position [2551, 0]
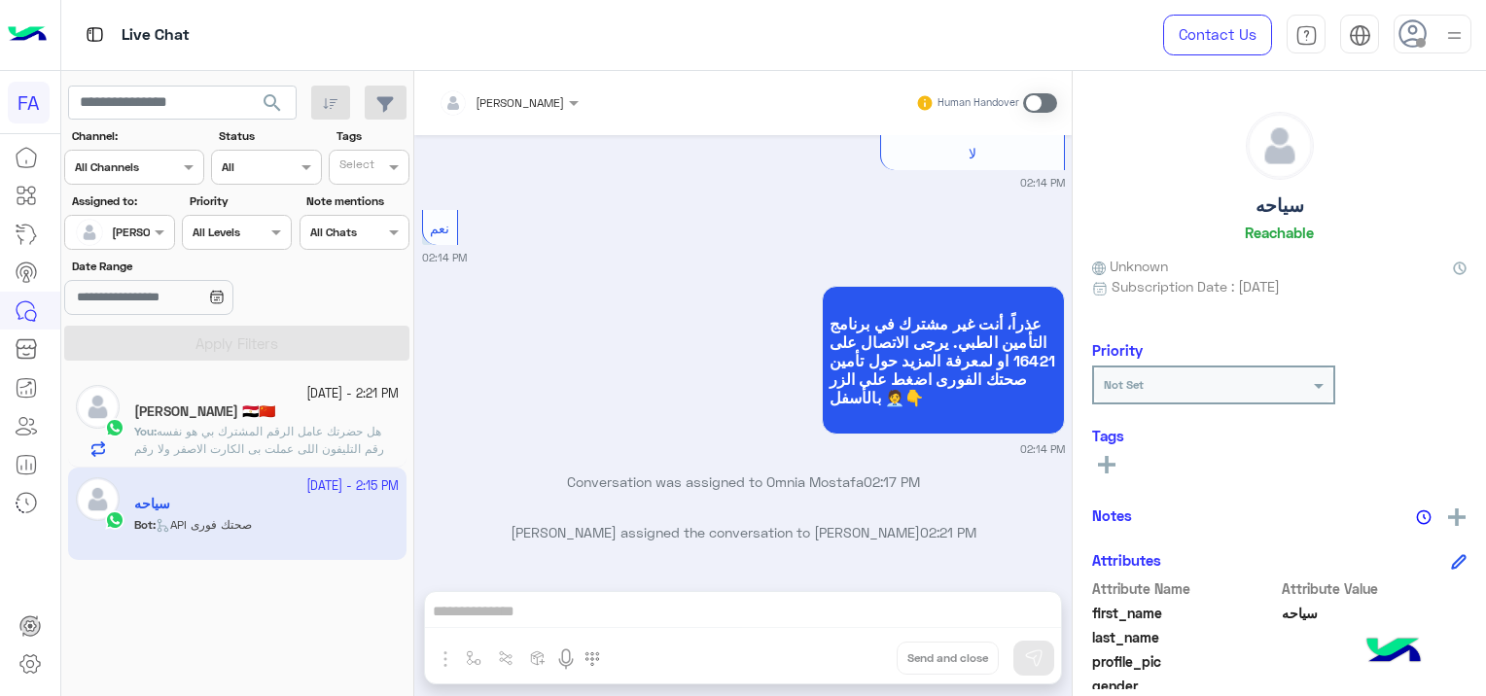
click at [1042, 102] on span at bounding box center [1040, 102] width 34 height 19
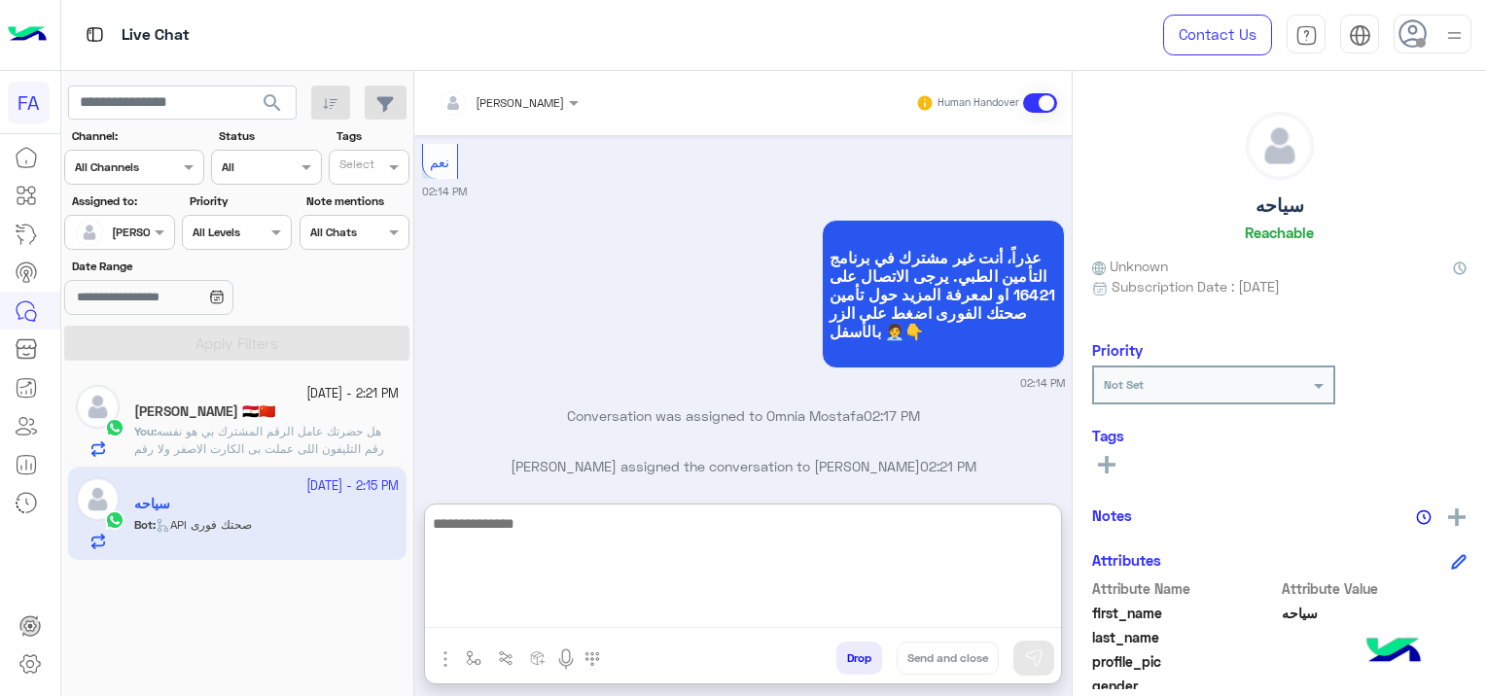
click at [532, 616] on textarea at bounding box center [743, 570] width 636 height 117
paste textarea "**********"
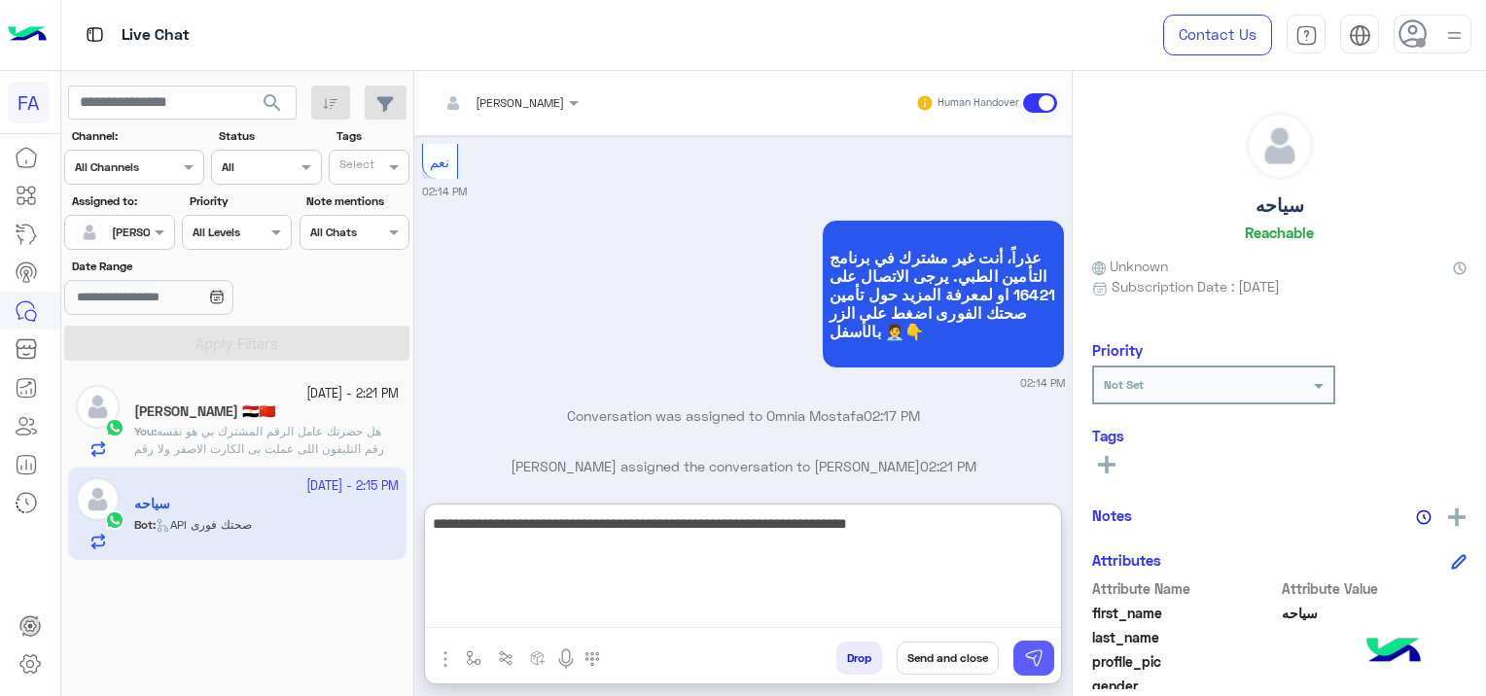
type textarea "**********"
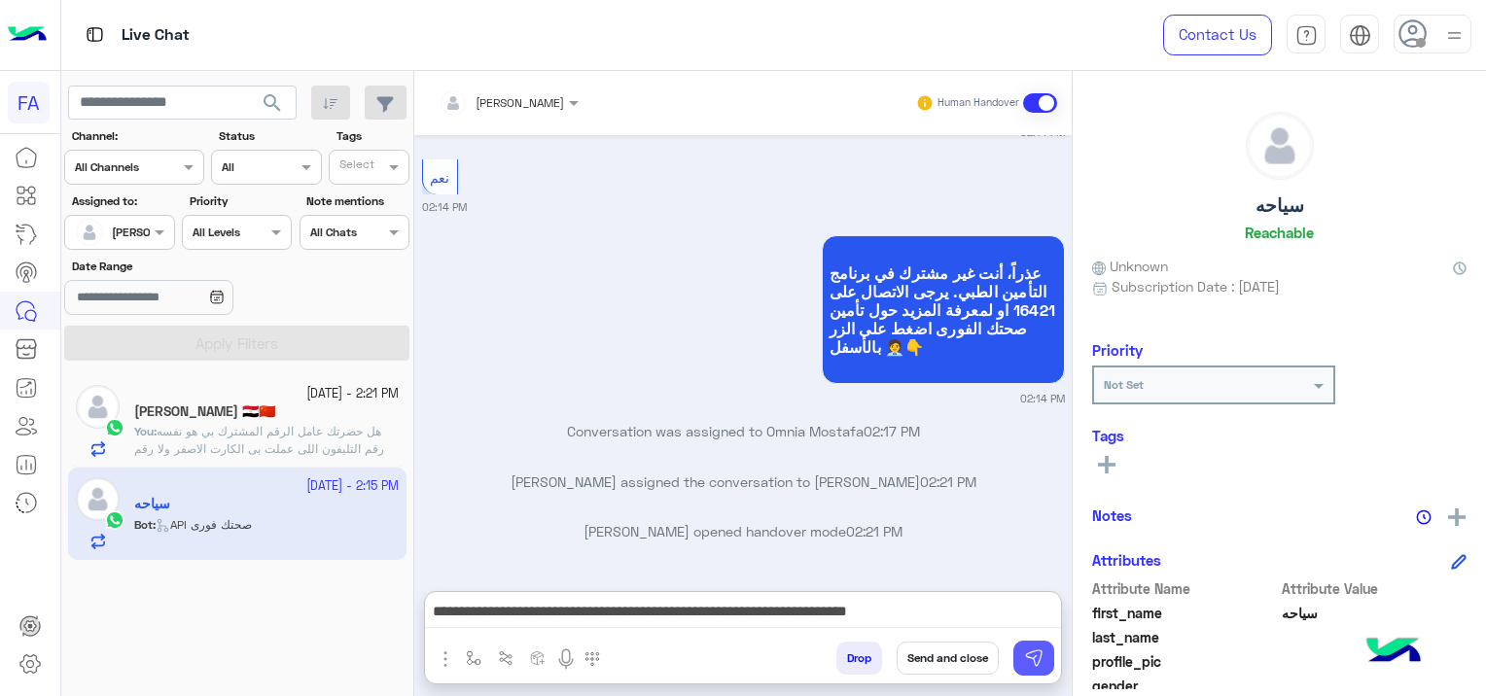
click at [1030, 655] on img at bounding box center [1033, 658] width 19 height 19
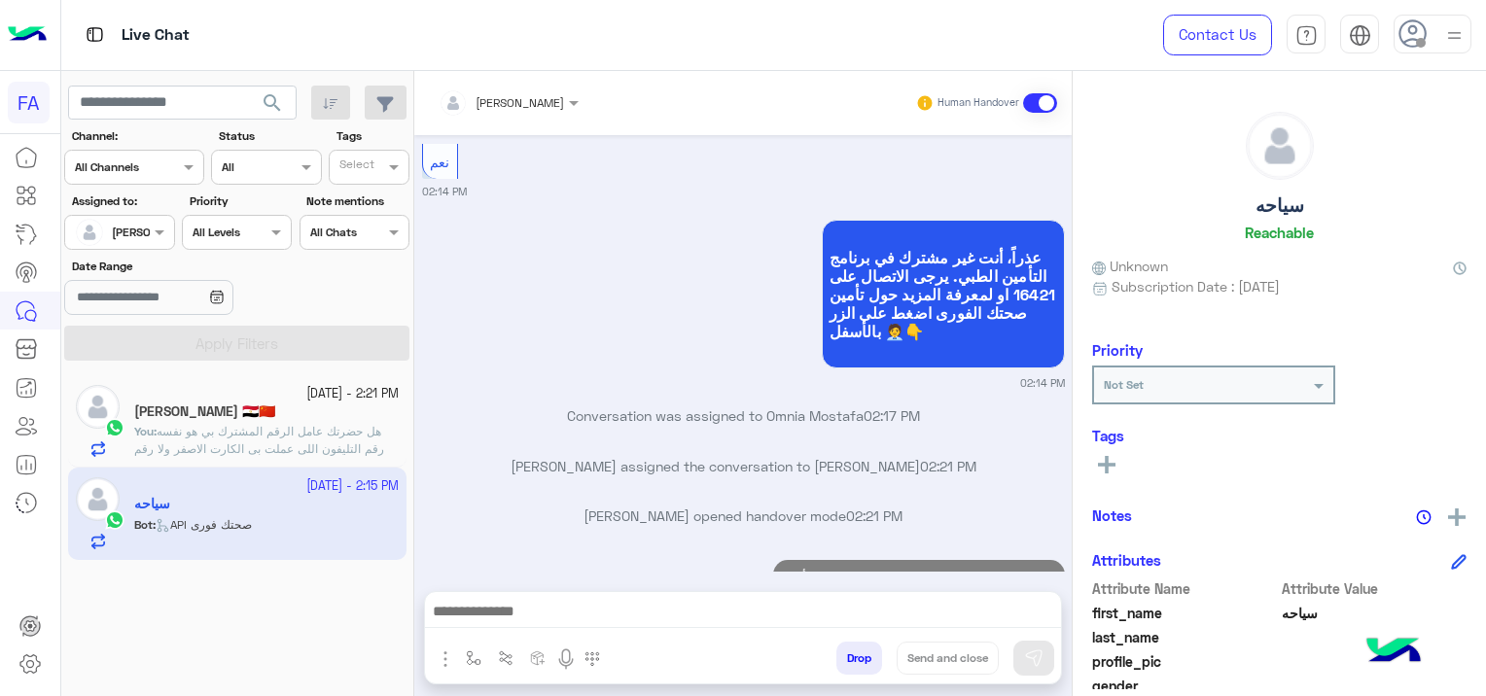
scroll to position [2696, 0]
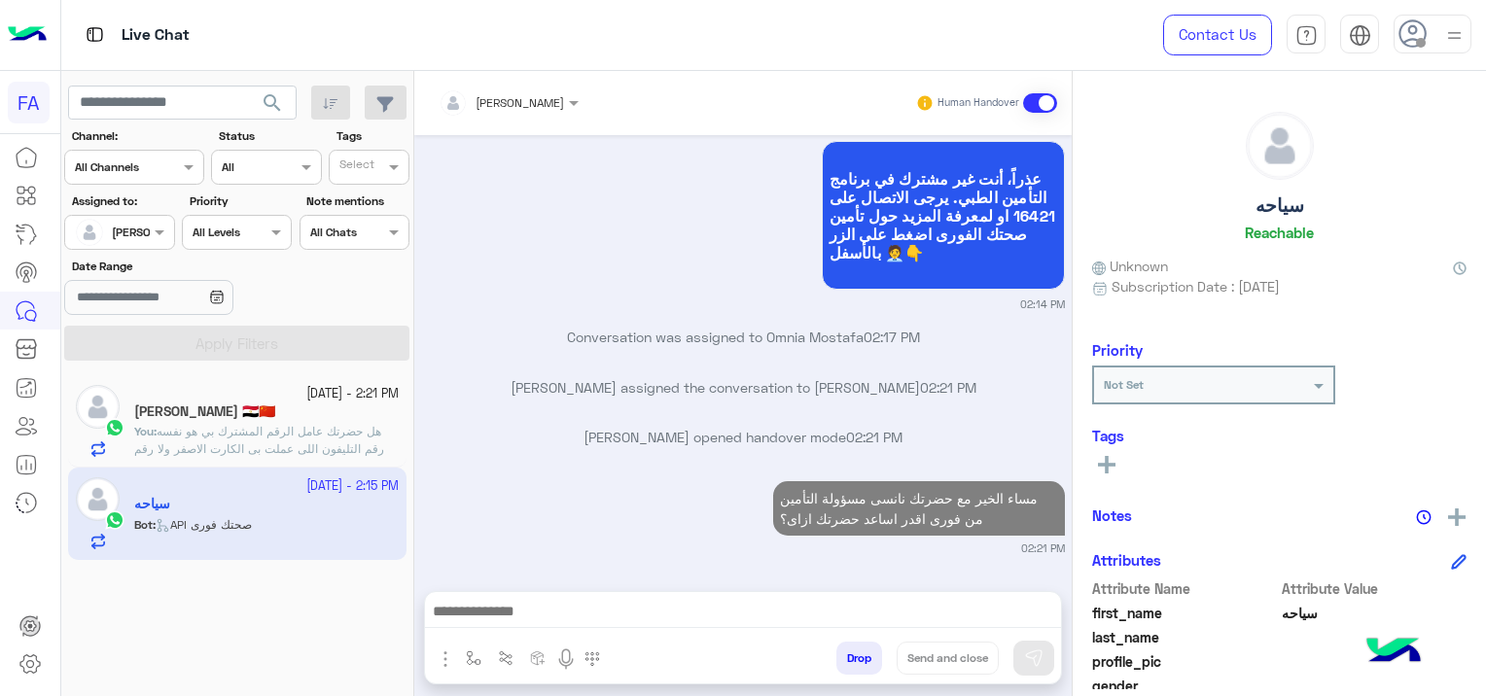
click at [249, 397] on div "[DATE] - 2:21 PM" at bounding box center [266, 394] width 265 height 18
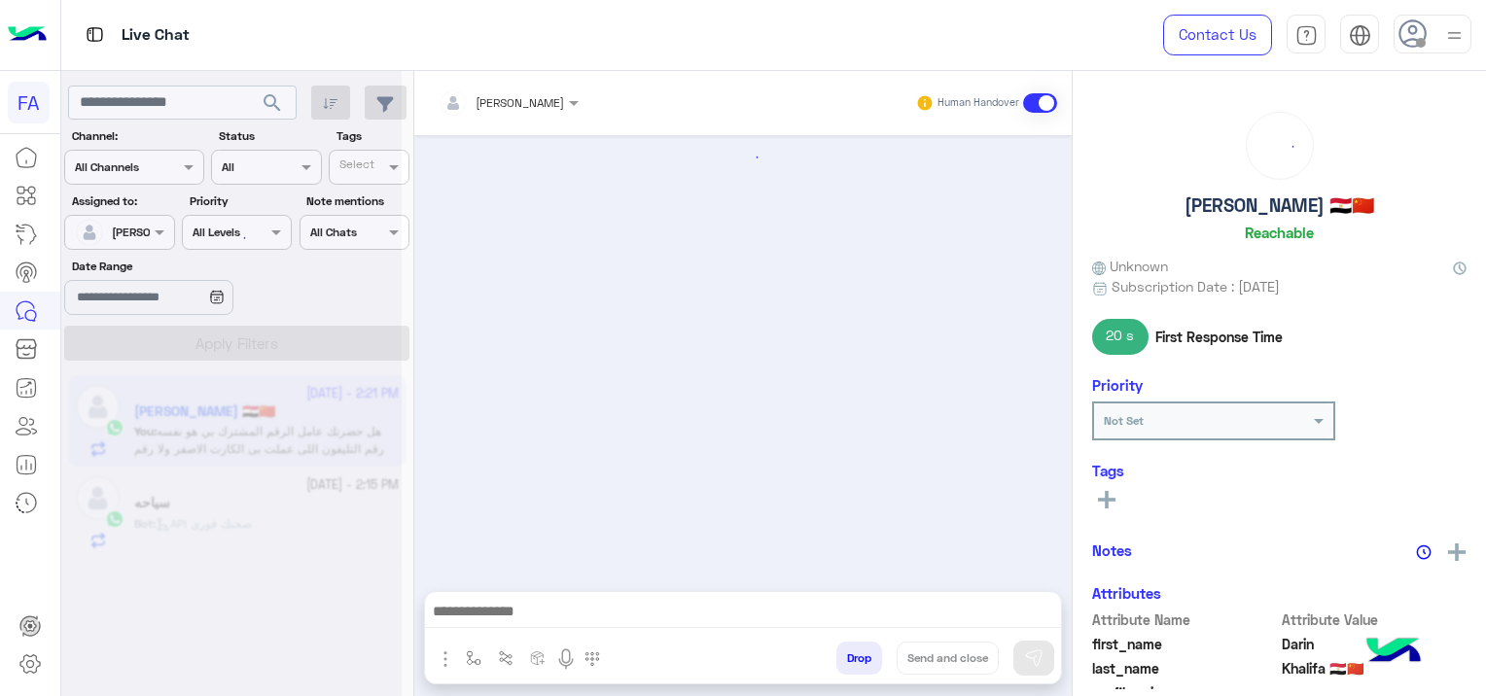
scroll to position [2019, 0]
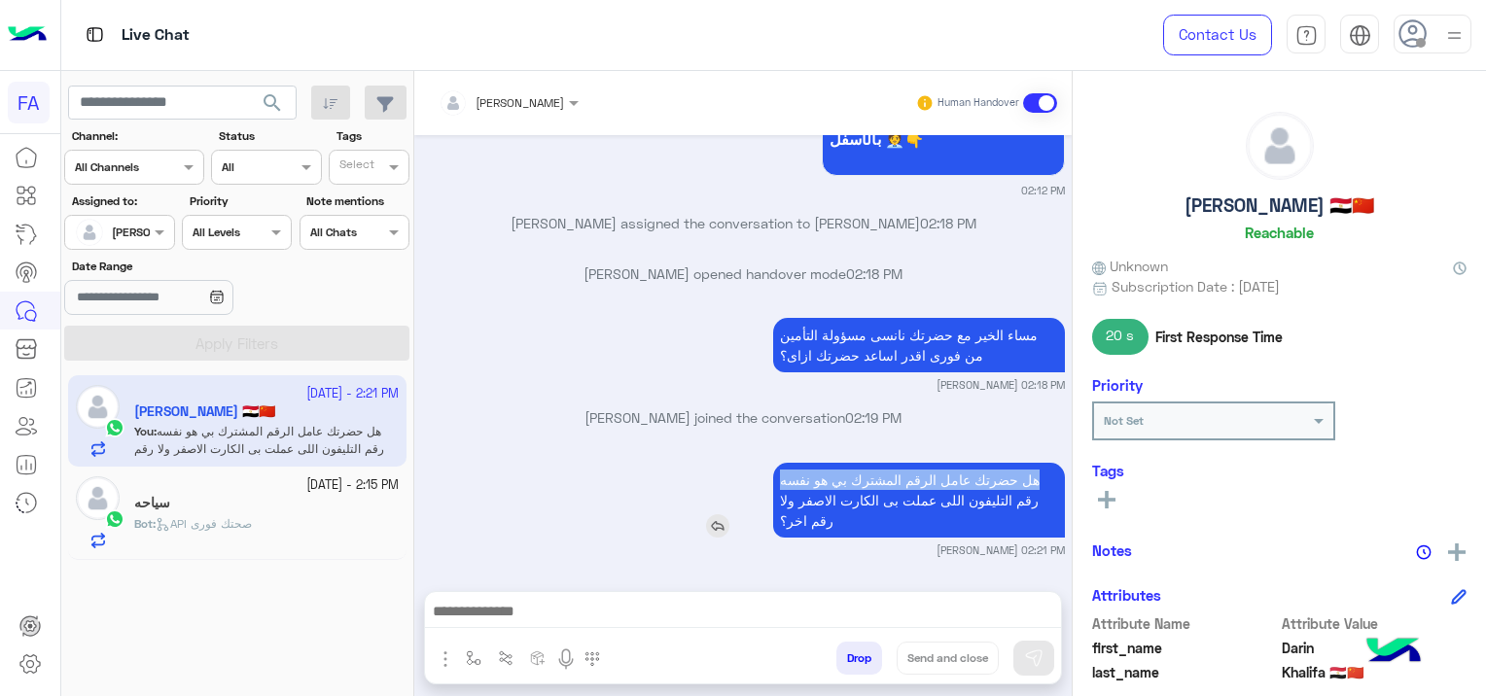
drag, startPoint x: 1035, startPoint y: 478, endPoint x: 774, endPoint y: 475, distance: 260.7
click at [774, 475] on p "هل حضرتك عامل الرقم المشترك بي هو نفسه رقم التليفون اللى عملت بى الكارت الاصفر …" at bounding box center [919, 500] width 292 height 75
copy p "هل حضرتك عامل الرقم المشترك بي هو نفسه"
click at [346, 505] on div "سياحه" at bounding box center [266, 505] width 265 height 20
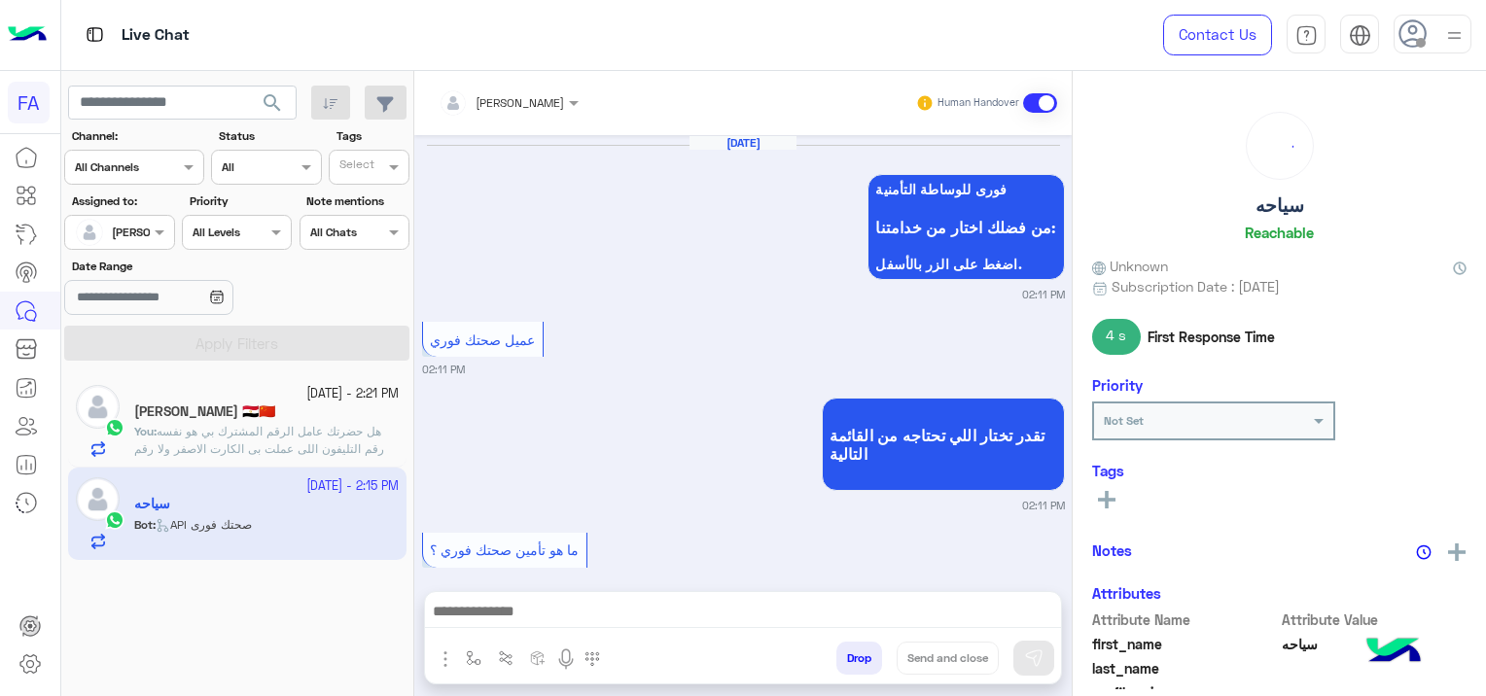
scroll to position [2148, 0]
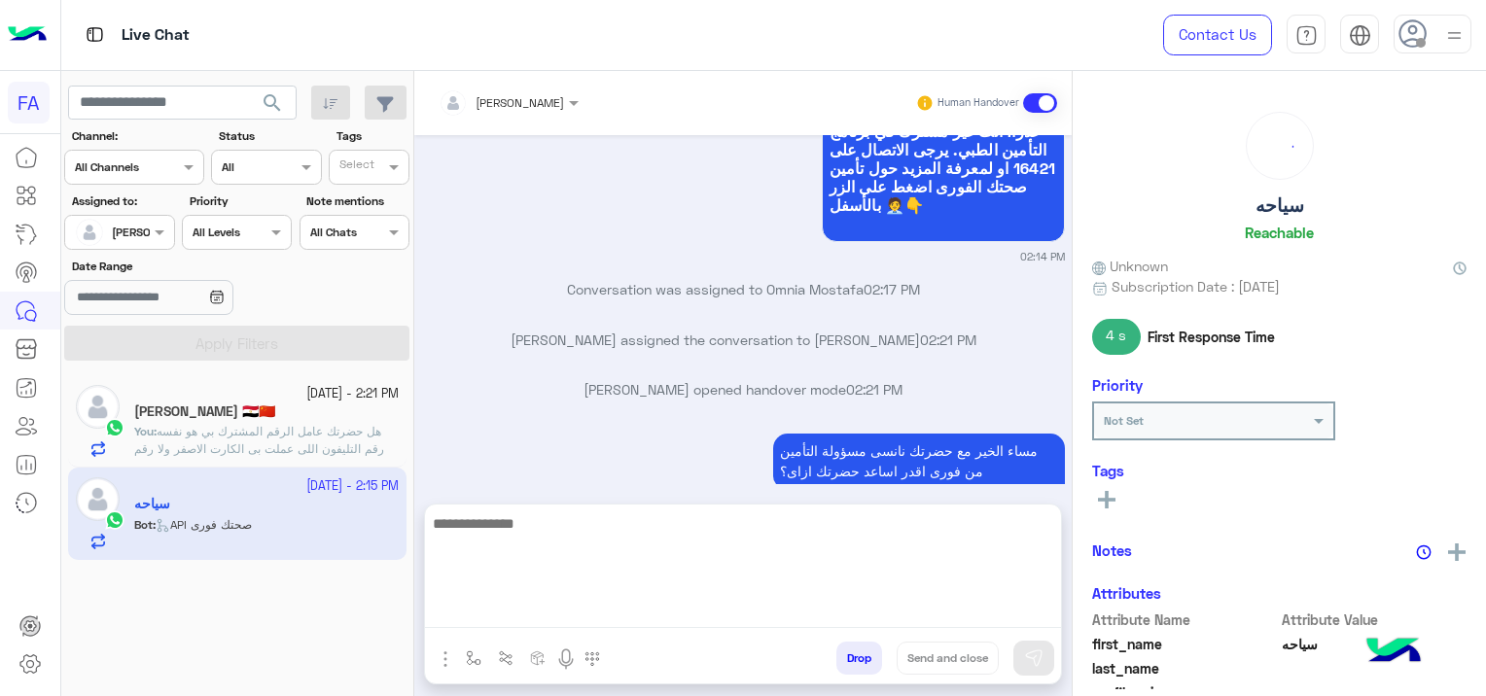
click at [593, 620] on textarea at bounding box center [743, 570] width 636 height 117
paste textarea "**********"
type textarea "**********"
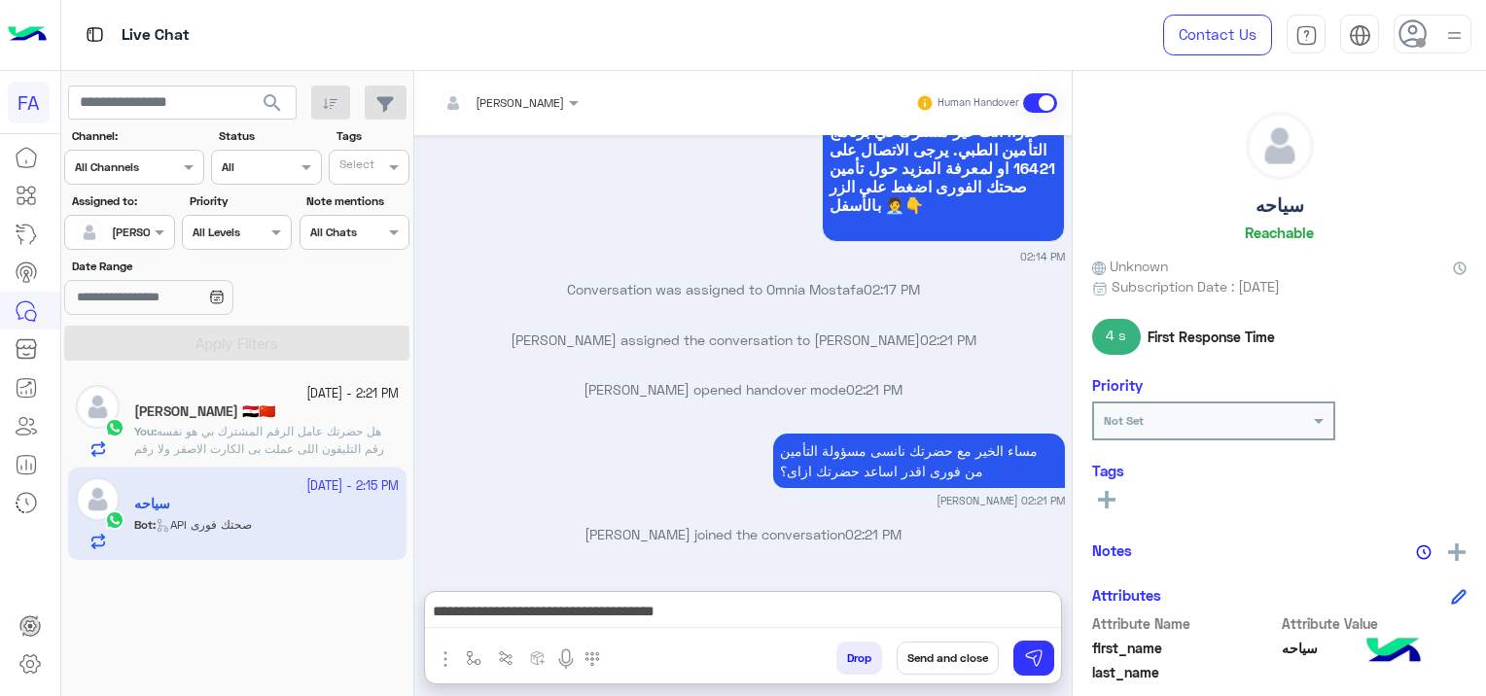
click at [280, 430] on span "هل حضرتك عامل الرقم المشترك بي هو نفسه رقم التليفون اللى عملت بى الكارت الاصفر …" at bounding box center [259, 449] width 250 height 50
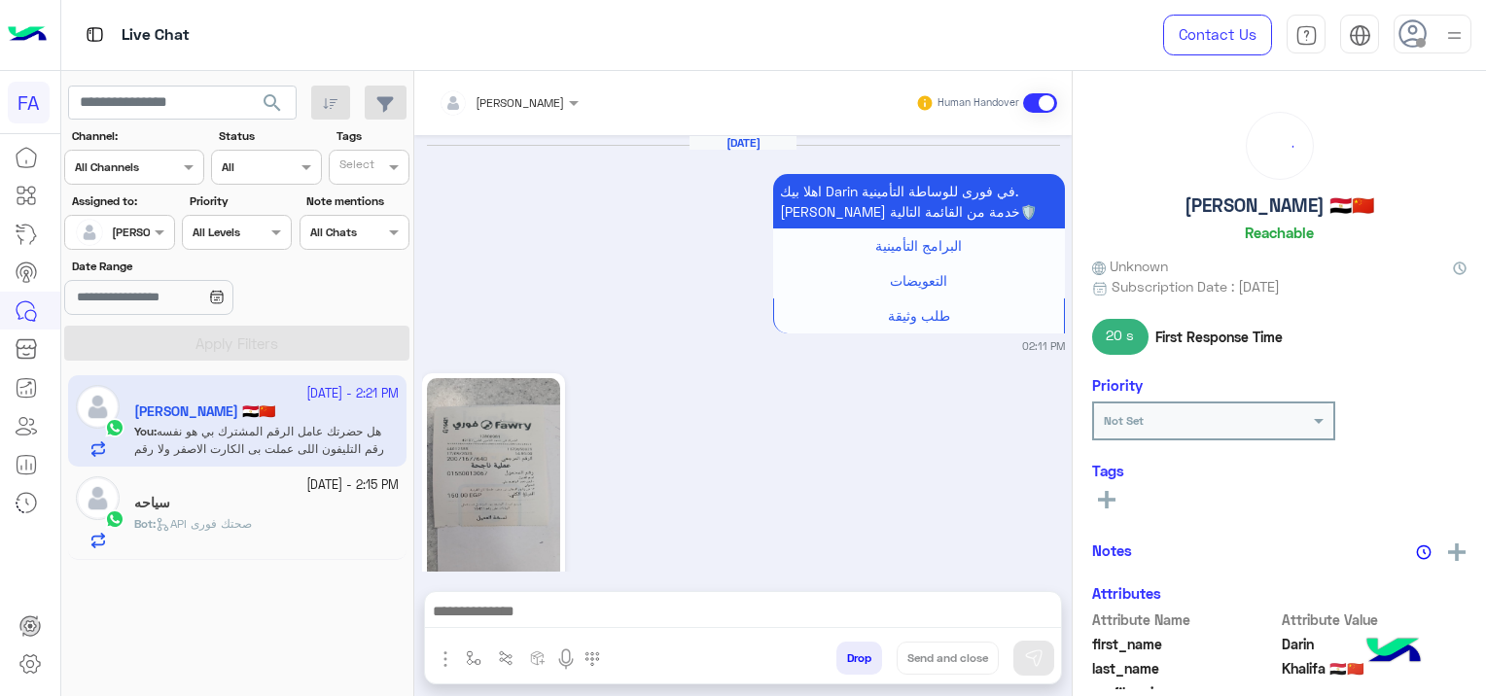
scroll to position [2019, 0]
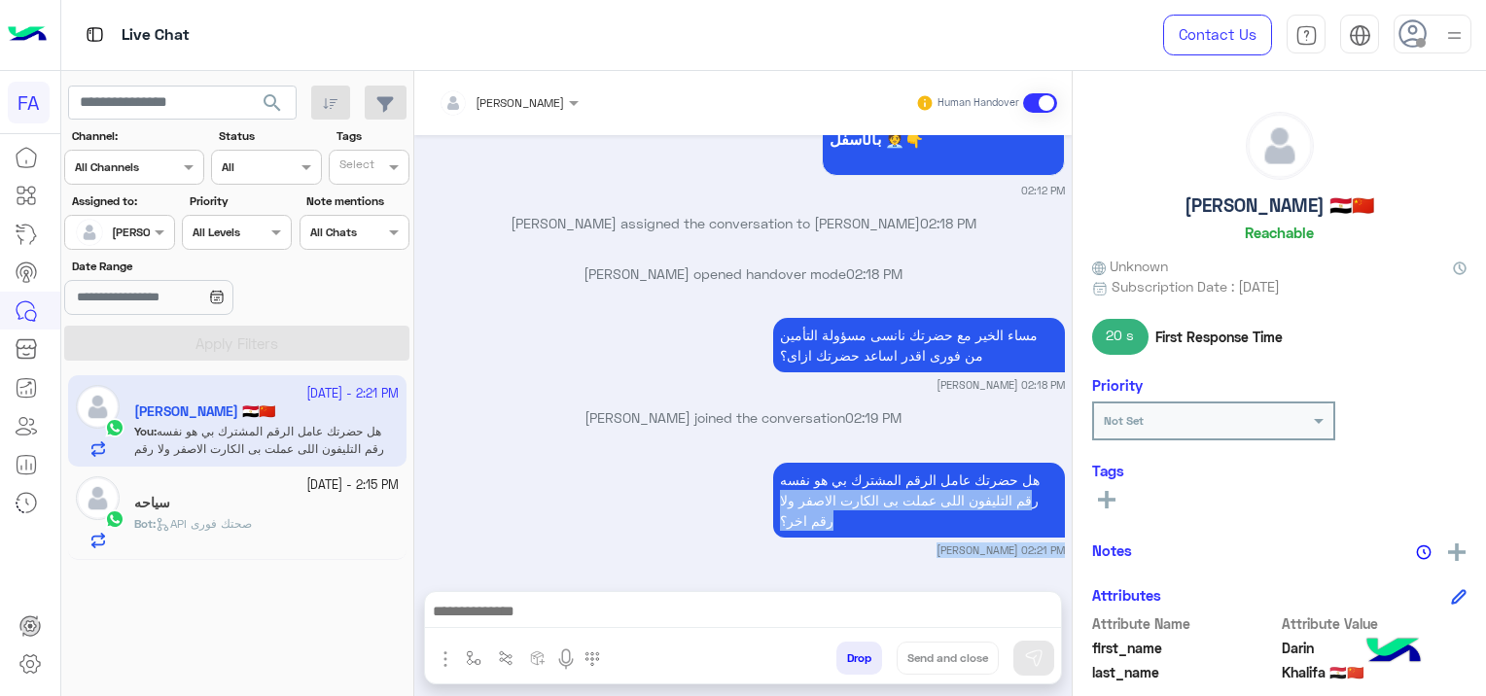
drag, startPoint x: 1048, startPoint y: 497, endPoint x: 779, endPoint y: 595, distance: 286.8
click at [779, 595] on div "[PERSON_NAME] Human Handover [DATE] اهلا بيك Darin في فورى للوساطة التأمينية. […" at bounding box center [742, 387] width 657 height 633
drag, startPoint x: 779, startPoint y: 595, endPoint x: 692, endPoint y: 526, distance: 111.5
click at [692, 526] on div "هل حضرتك عامل الرقم المشترك بي هو نفسه رقم التليفون اللى عملت بى الكارت الاصفر …" at bounding box center [863, 500] width 403 height 75
click at [606, 469] on div "هل حضرتك عامل الرقم المشترك بي هو نفسه رقم التليفون اللى عملت بى الكارت الاصفر …" at bounding box center [743, 508] width 643 height 100
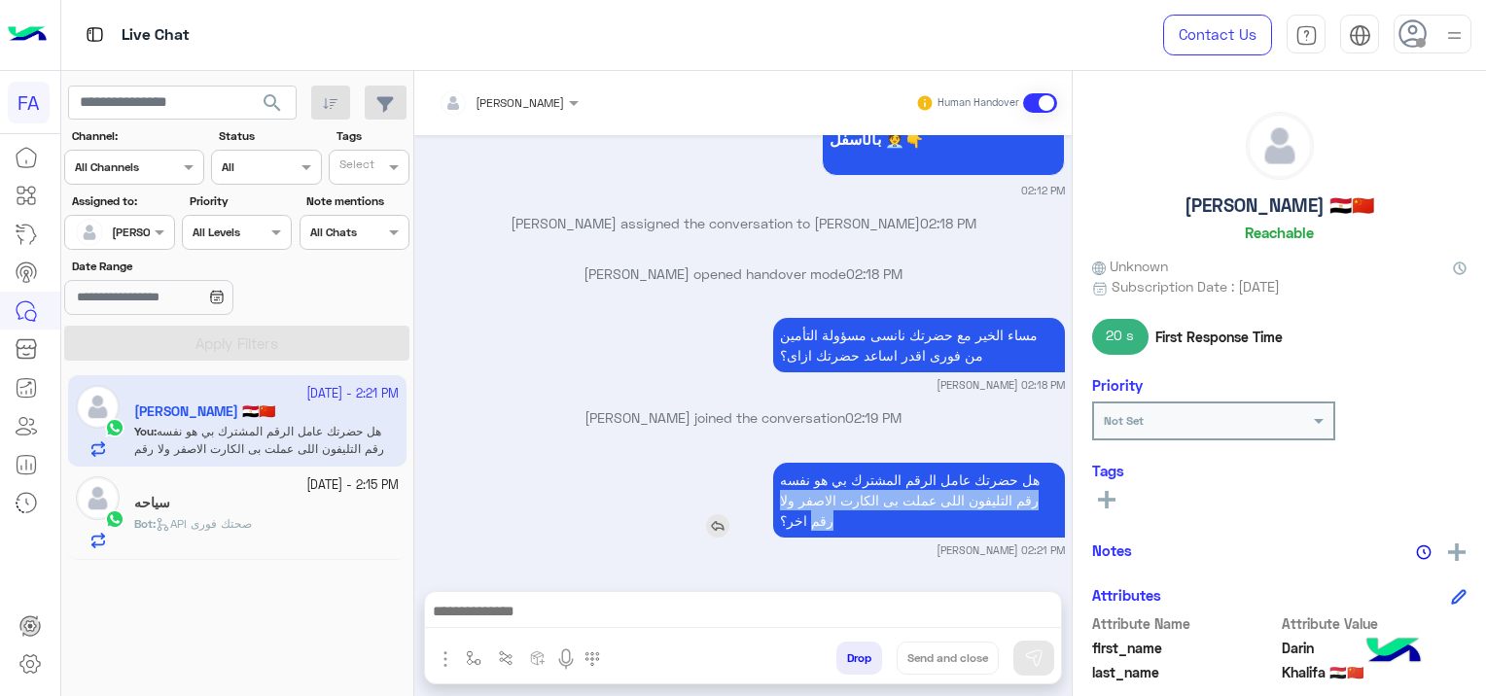
drag, startPoint x: 1054, startPoint y: 496, endPoint x: 773, endPoint y: 499, distance: 281.1
click at [773, 499] on p "هل حضرتك عامل الرقم المشترك بي هو نفسه رقم التليفون اللى عملت بى الكارت الاصفر …" at bounding box center [919, 500] width 292 height 75
copy p "رقم التليفون اللى عملت بى الكارت الاصفر ولا رقم"
click at [327, 498] on div "سياحه" at bounding box center [266, 505] width 265 height 20
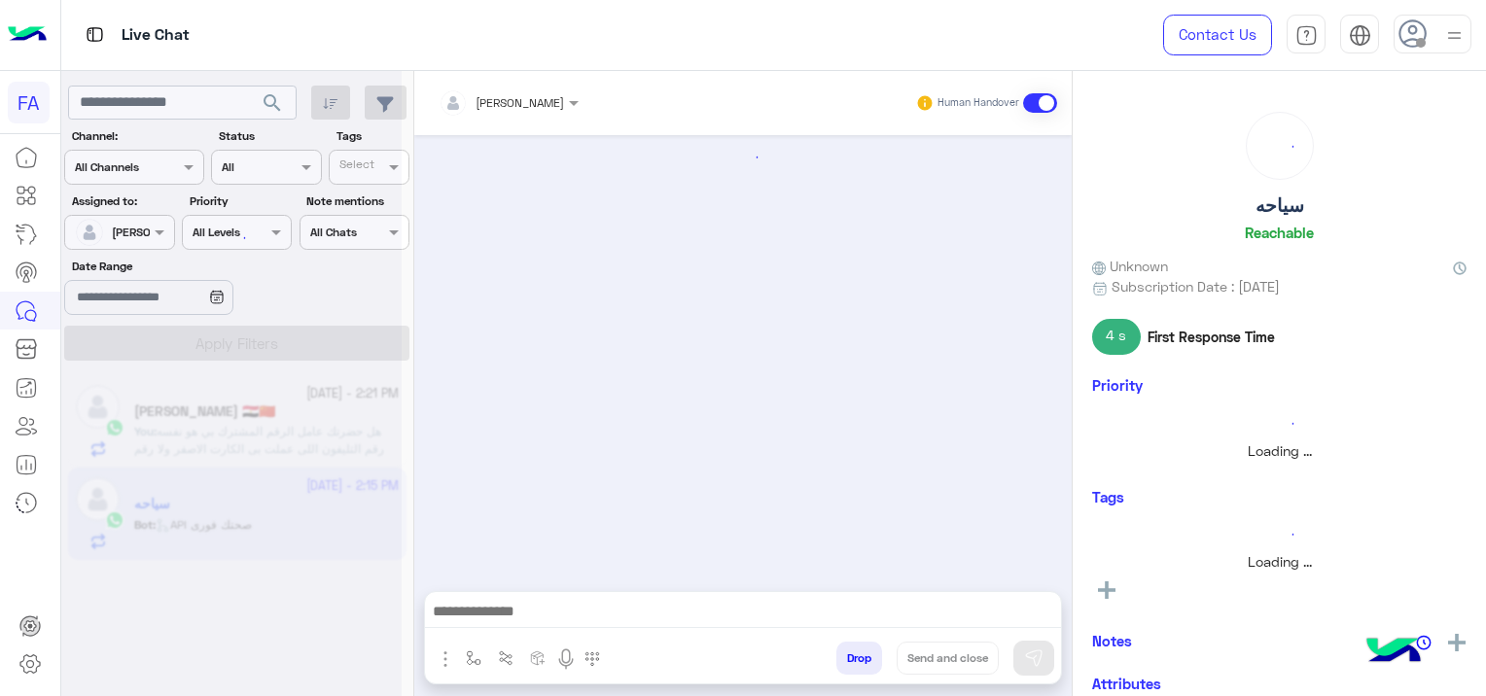
scroll to position [2148, 0]
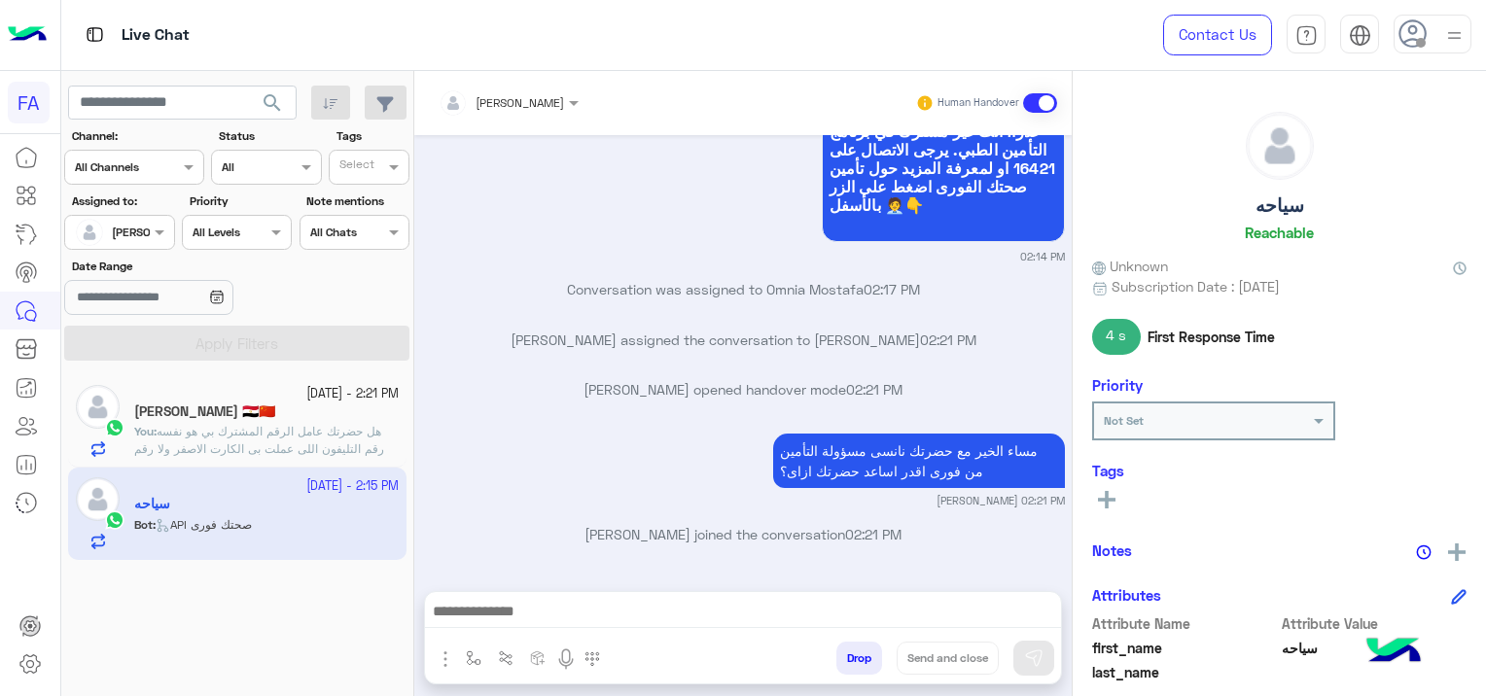
click at [320, 440] on p "You : هل حضرتك عامل الرقم المشترك بي هو نفسه رقم التليفون اللى عملت بى الكارت ا…" at bounding box center [266, 449] width 265 height 53
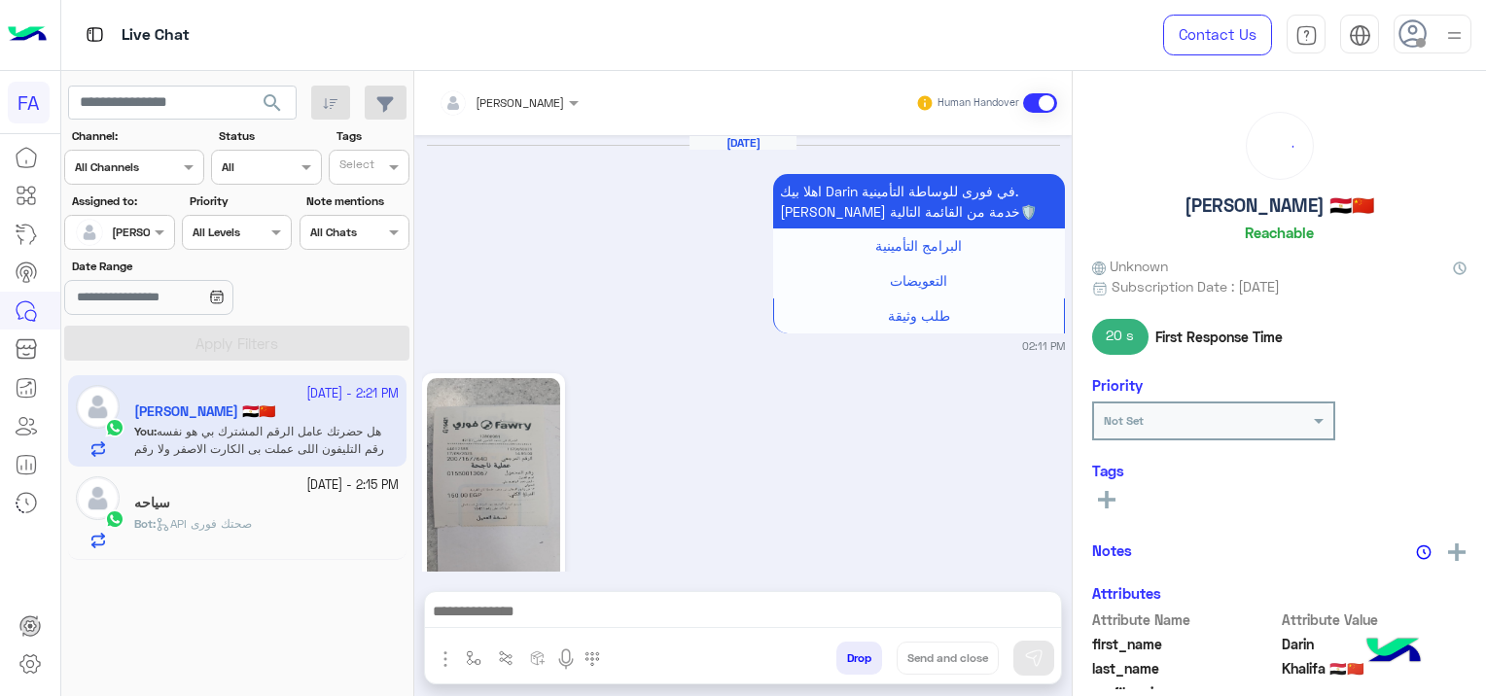
scroll to position [2019, 0]
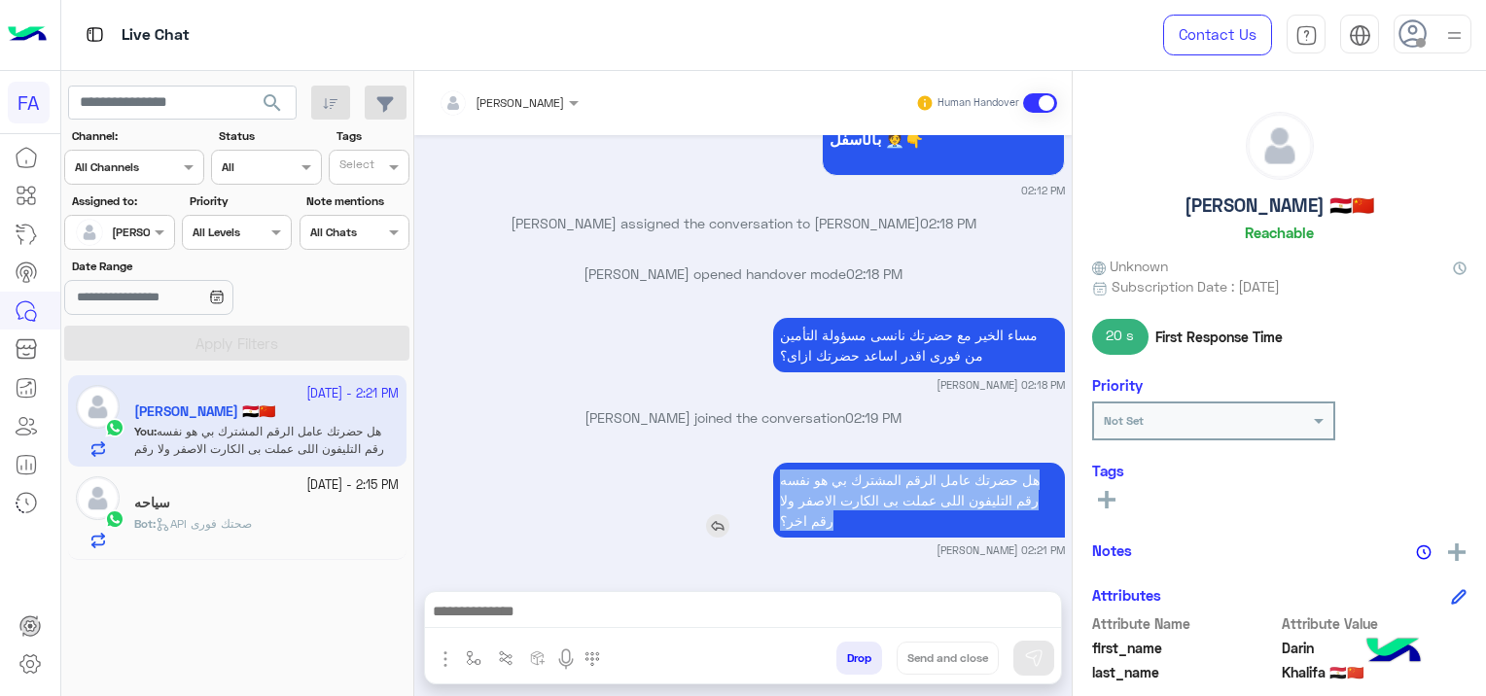
drag, startPoint x: 766, startPoint y: 475, endPoint x: 833, endPoint y: 534, distance: 88.8
click at [833, 534] on p "هل حضرتك عامل الرقم المشترك بي هو نفسه رقم التليفون اللى عملت بى الكارت الاصفر …" at bounding box center [919, 500] width 292 height 75
copy p "هل حضرتك عامل الرقم المشترك بي هو نفسه رقم التليفون اللى عملت بى الكارت الاصفر …"
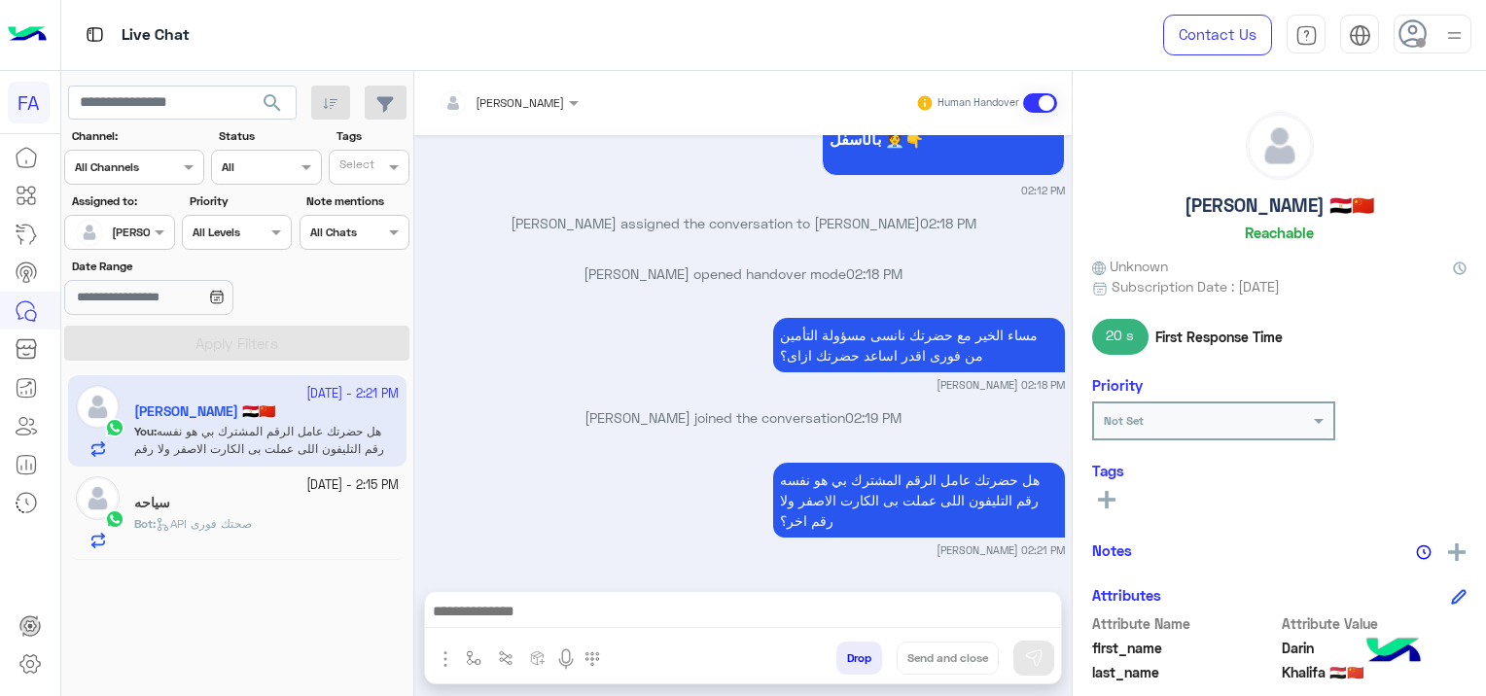
click at [323, 502] on div "سياحه" at bounding box center [266, 505] width 265 height 20
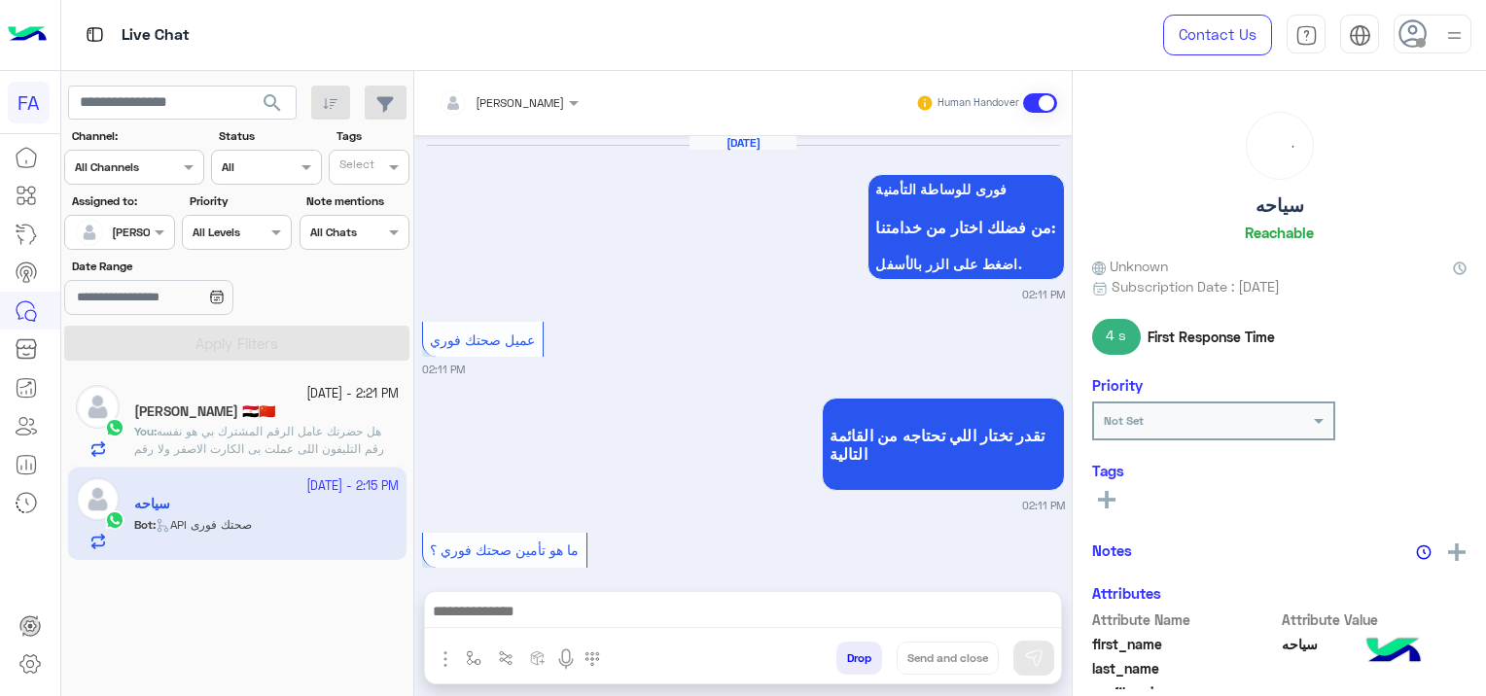
scroll to position [2148, 0]
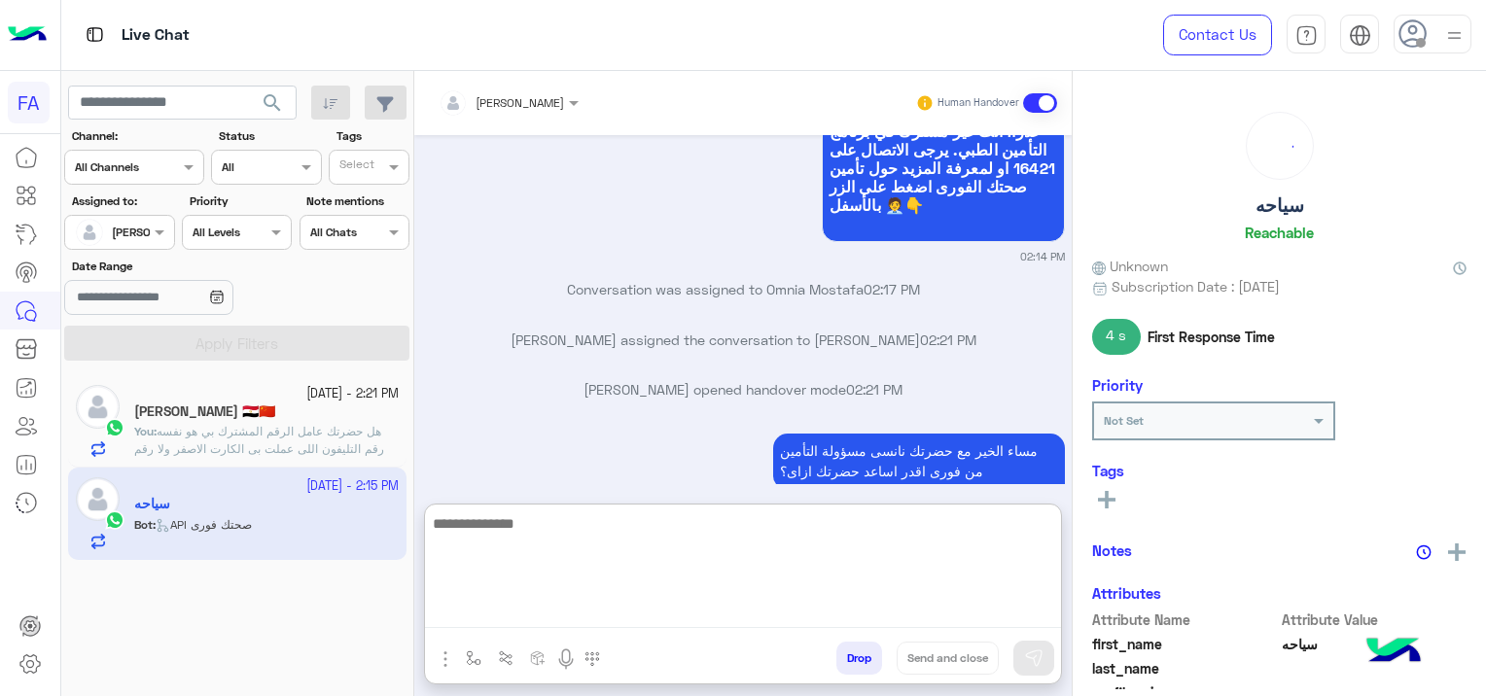
click at [550, 621] on textarea at bounding box center [743, 570] width 636 height 117
paste textarea "**********"
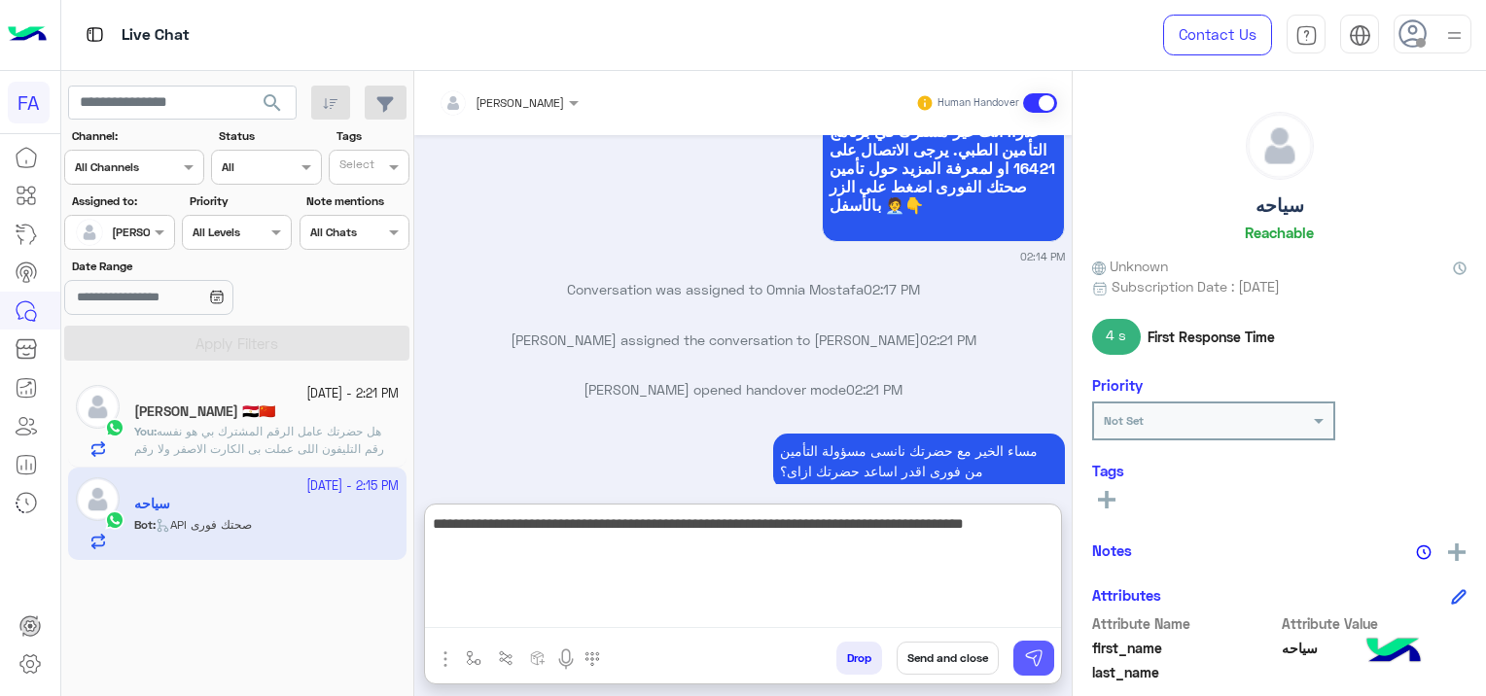
type textarea "**********"
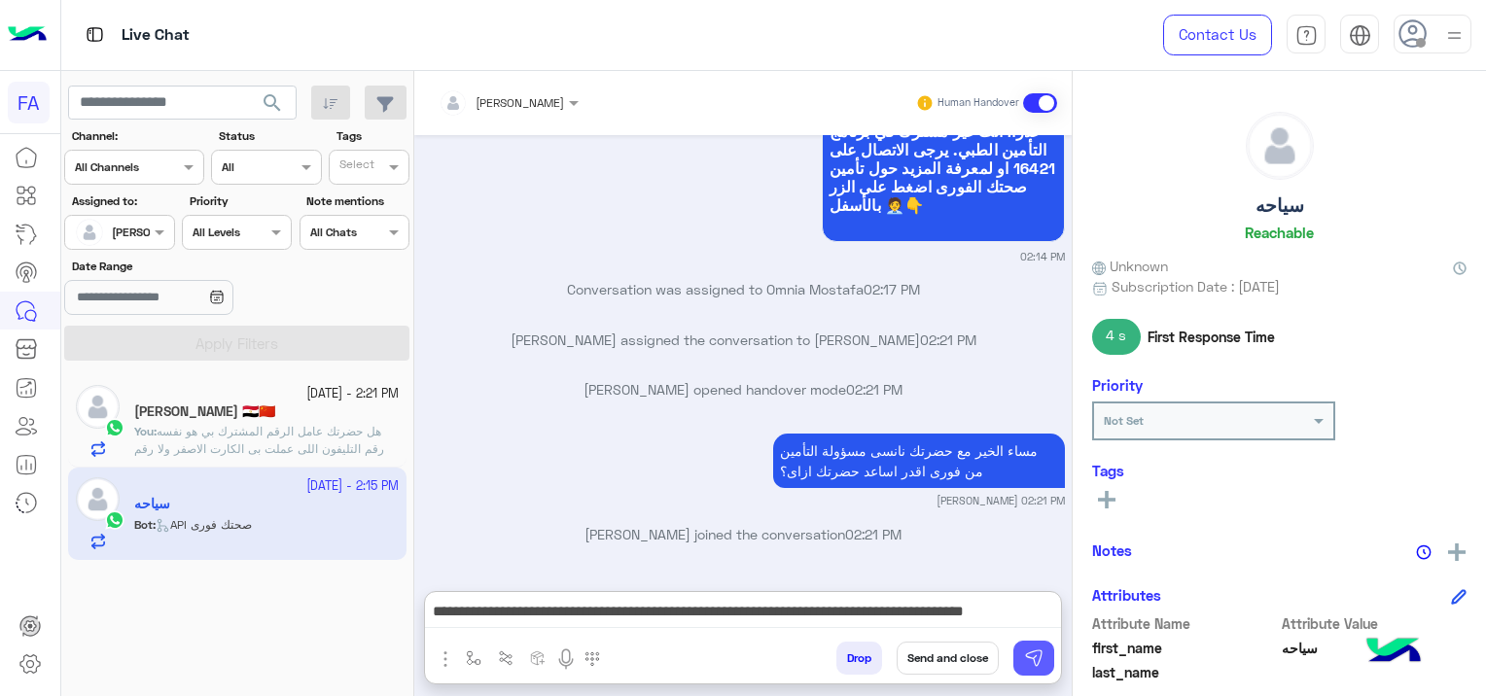
click at [1041, 660] on img at bounding box center [1033, 658] width 19 height 19
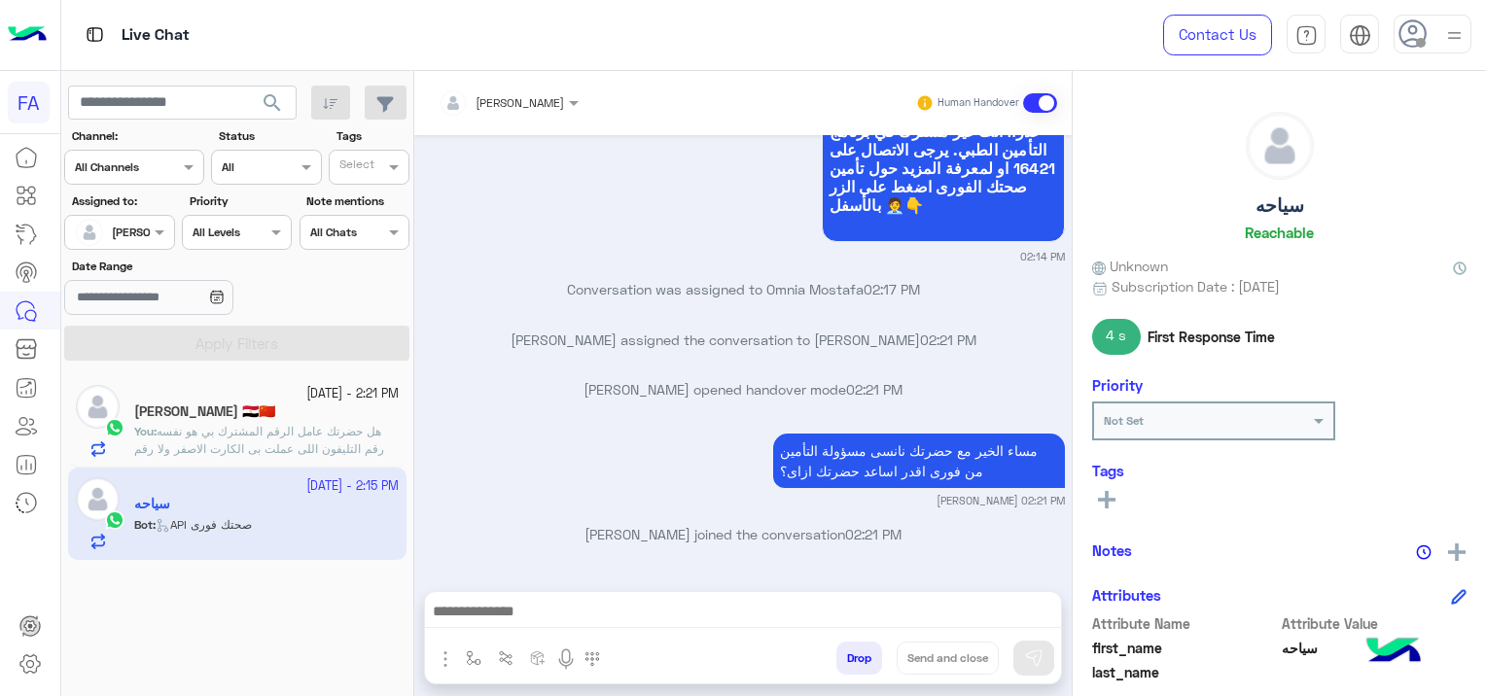
scroll to position [2264, 0]
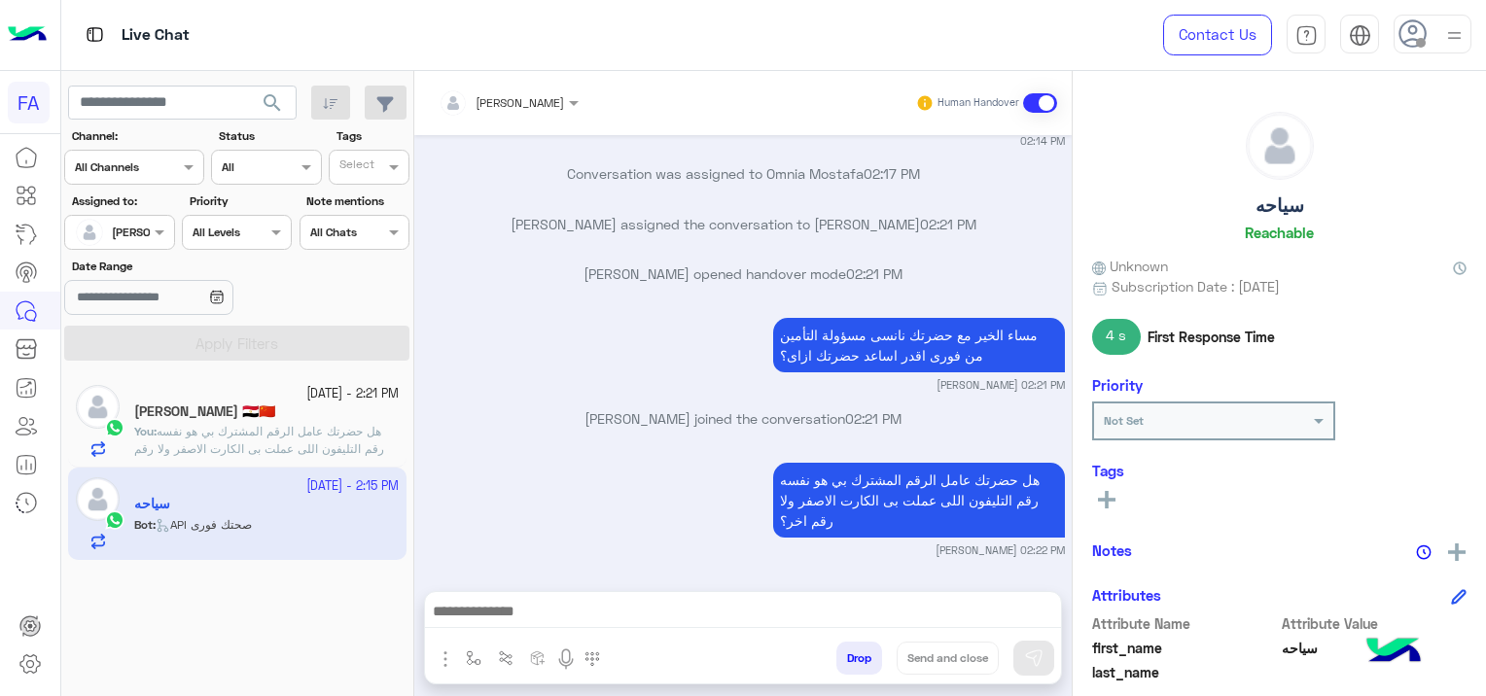
click at [313, 451] on span "هل حضرتك عامل الرقم المشترك بي هو نفسه رقم التليفون اللى عملت بى الكارت الاصفر …" at bounding box center [259, 449] width 250 height 50
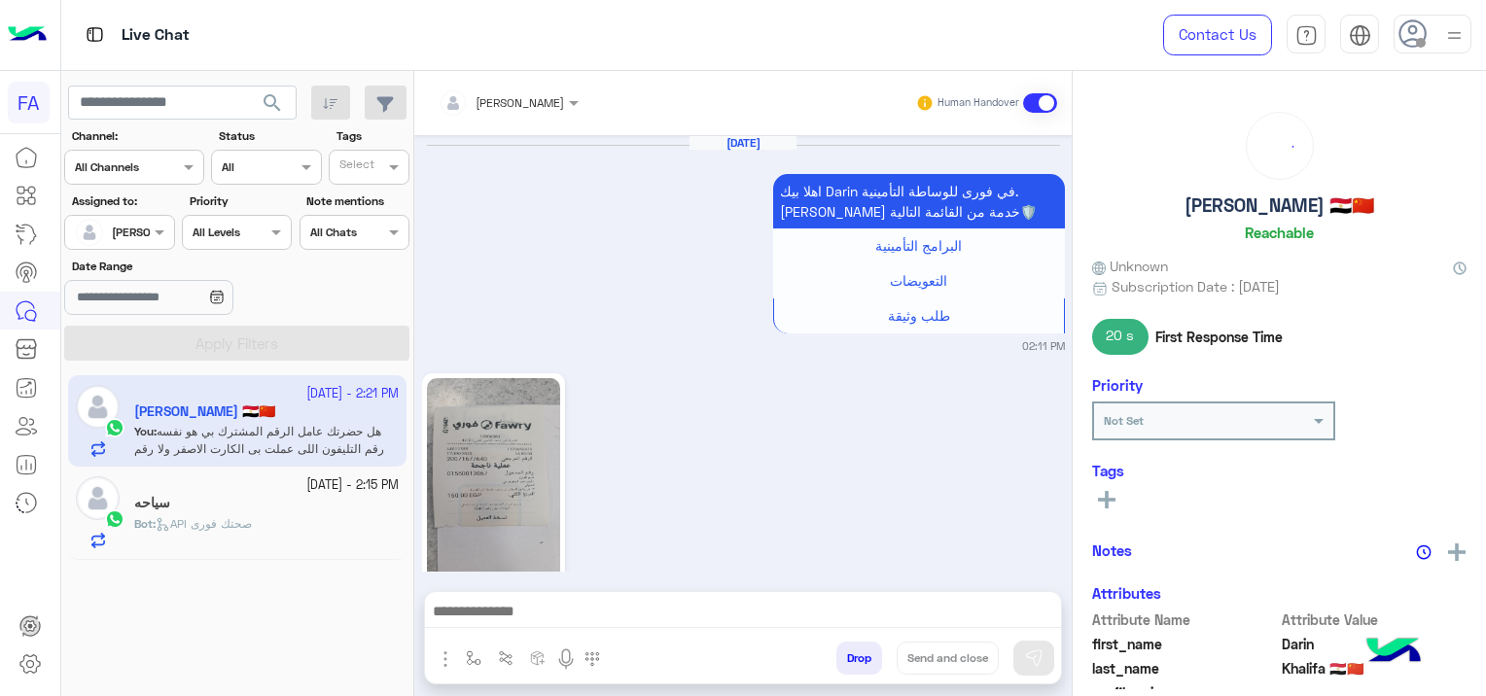
scroll to position [2019, 0]
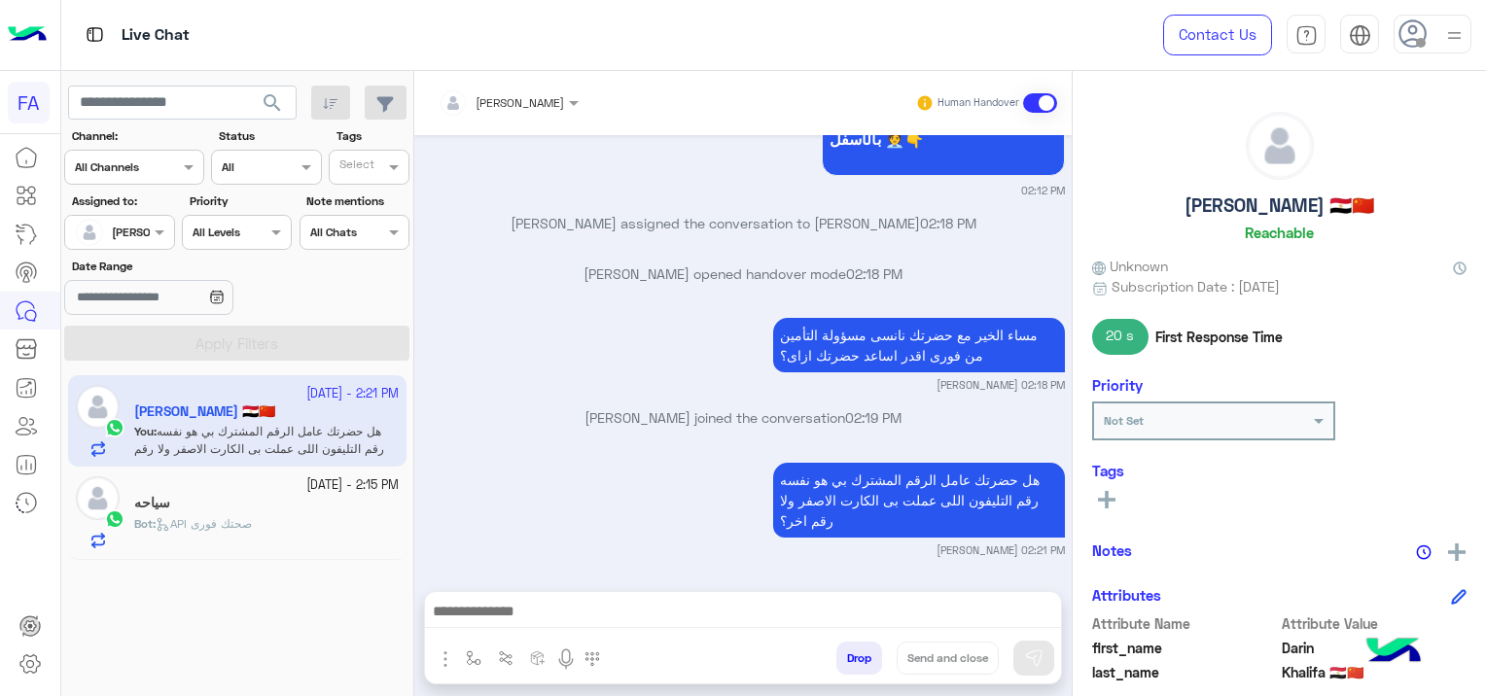
click at [303, 519] on div "Bot : API صحتك فورى" at bounding box center [266, 532] width 265 height 34
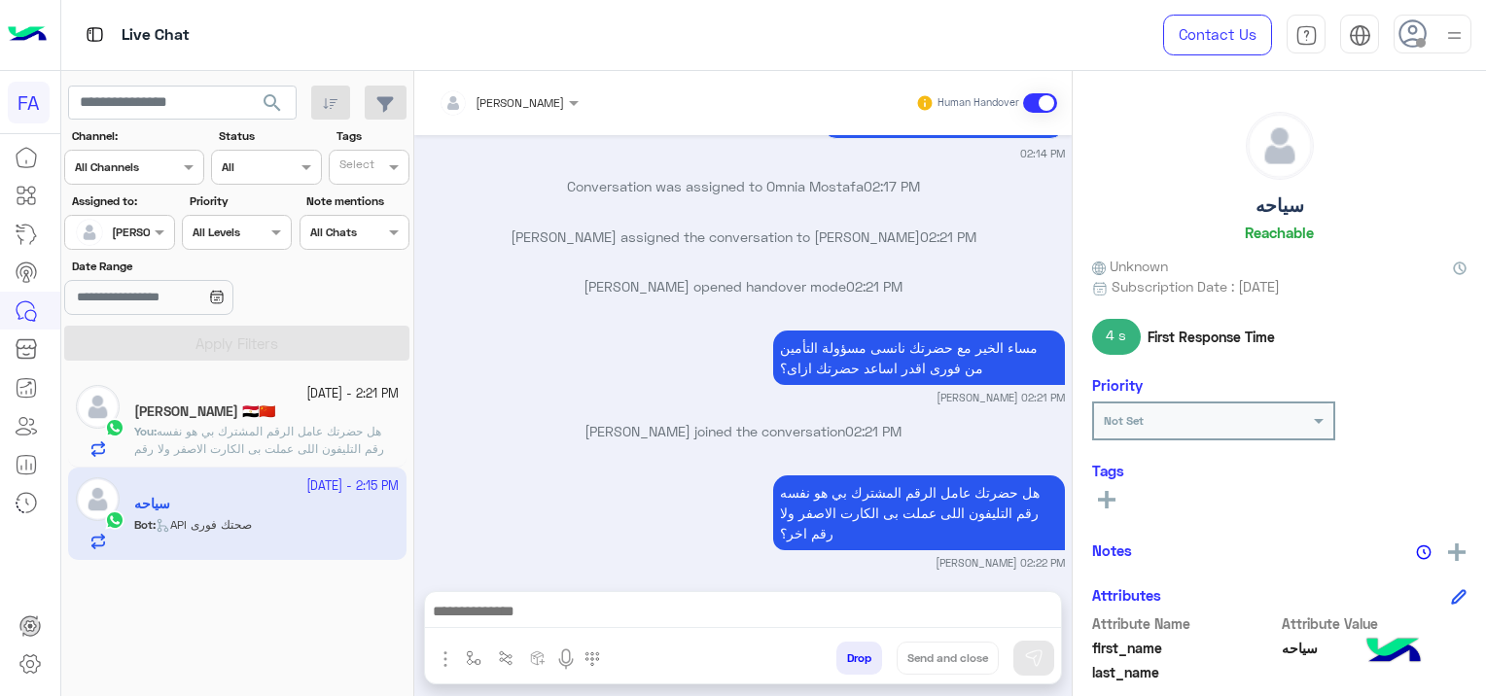
scroll to position [2860, 0]
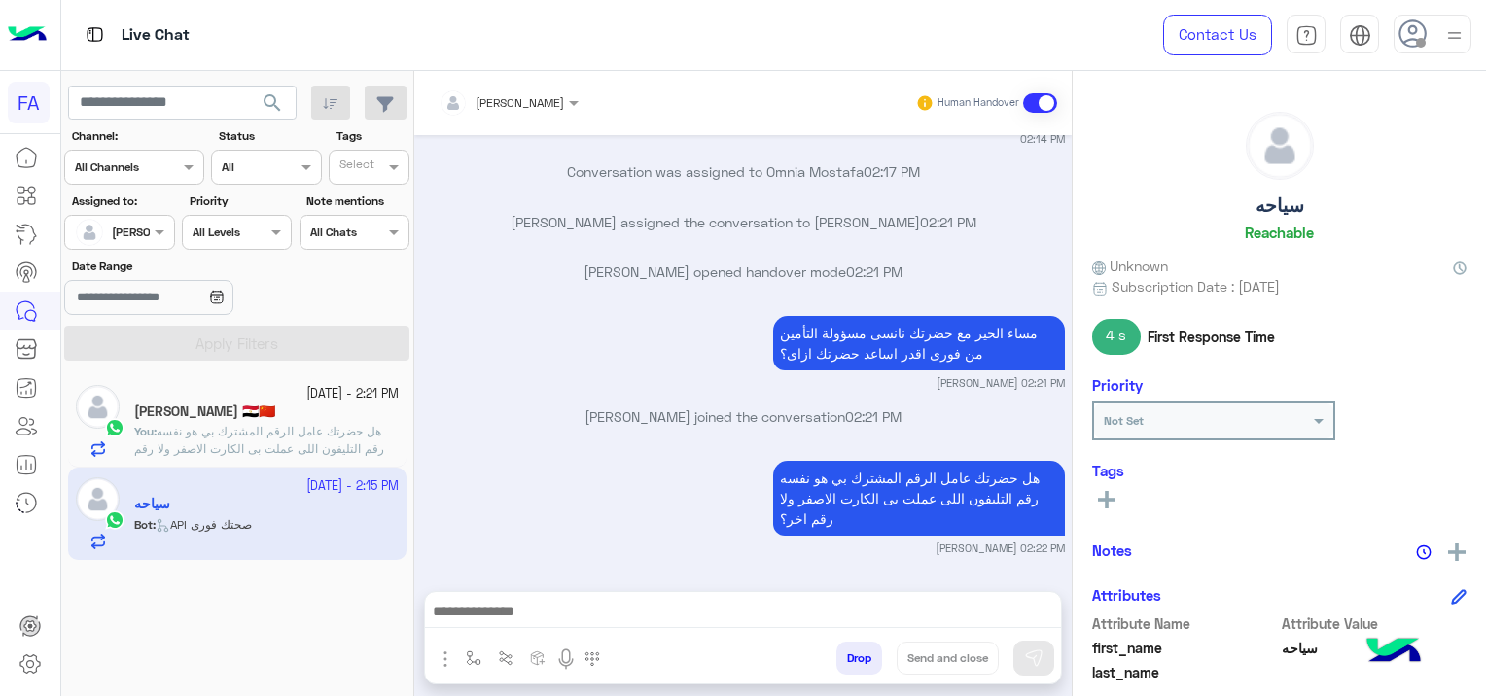
click at [247, 426] on span "هل حضرتك عامل الرقم المشترك بي هو نفسه رقم التليفون اللى عملت بى الكارت الاصفر …" at bounding box center [259, 449] width 250 height 50
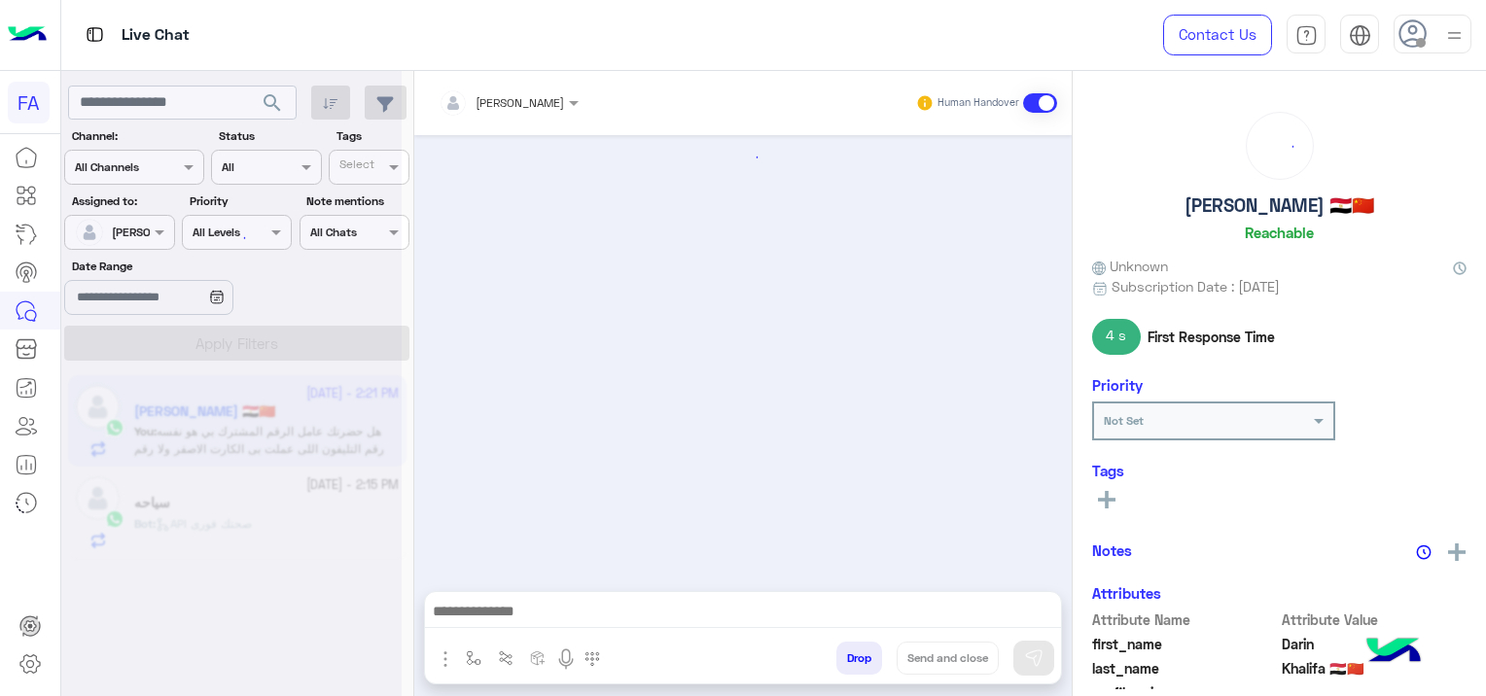
scroll to position [2019, 0]
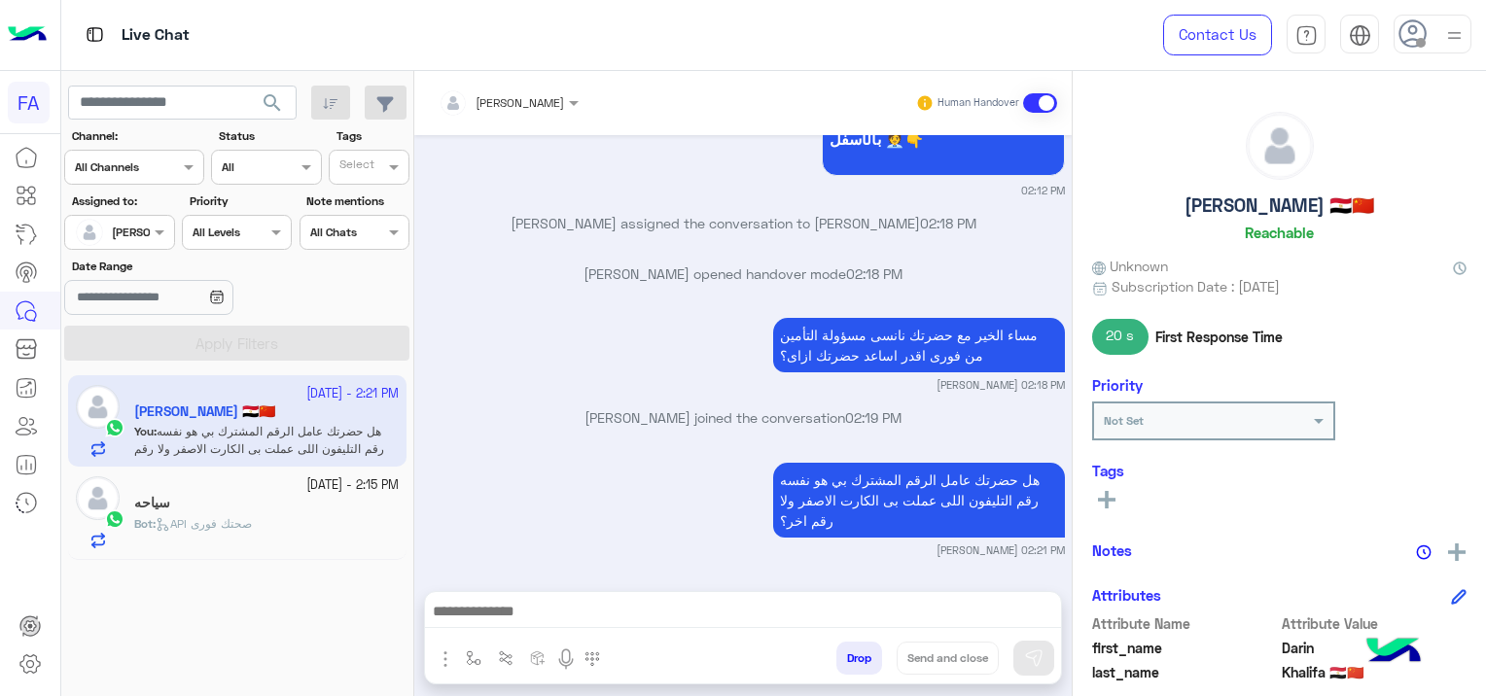
click at [269, 541] on div "Bot : API صحتك فورى" at bounding box center [266, 532] width 265 height 34
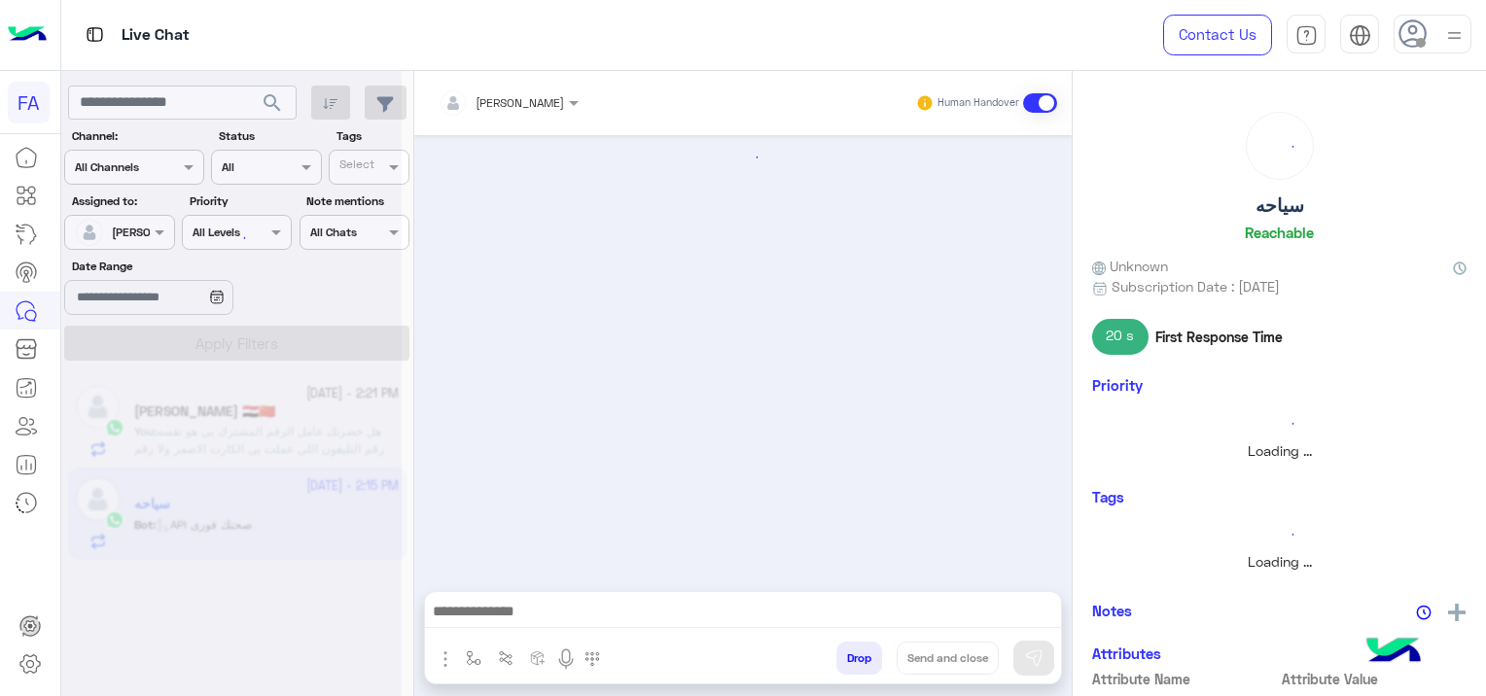
scroll to position [2116, 0]
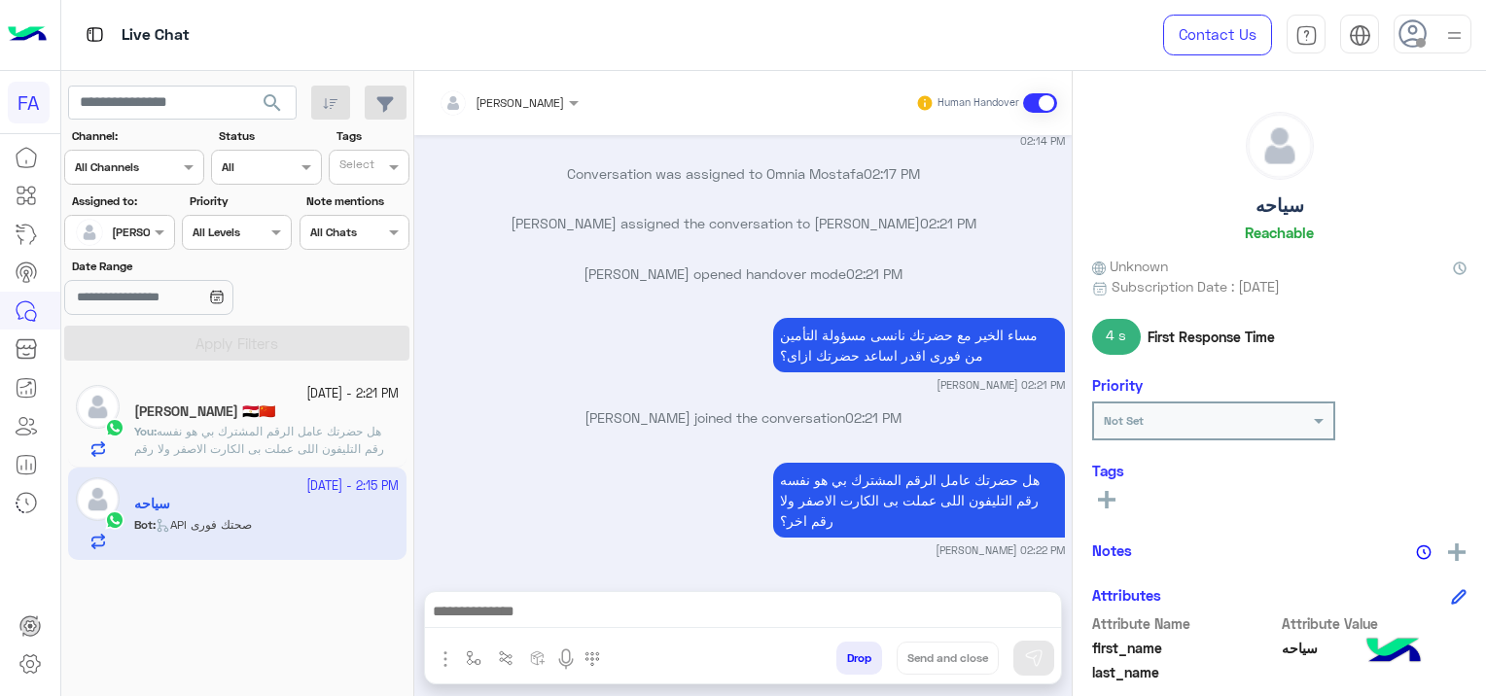
click at [341, 434] on span "هل حضرتك عامل الرقم المشترك بي هو نفسه رقم التليفون اللى عملت بى الكارت الاصفر …" at bounding box center [259, 449] width 250 height 50
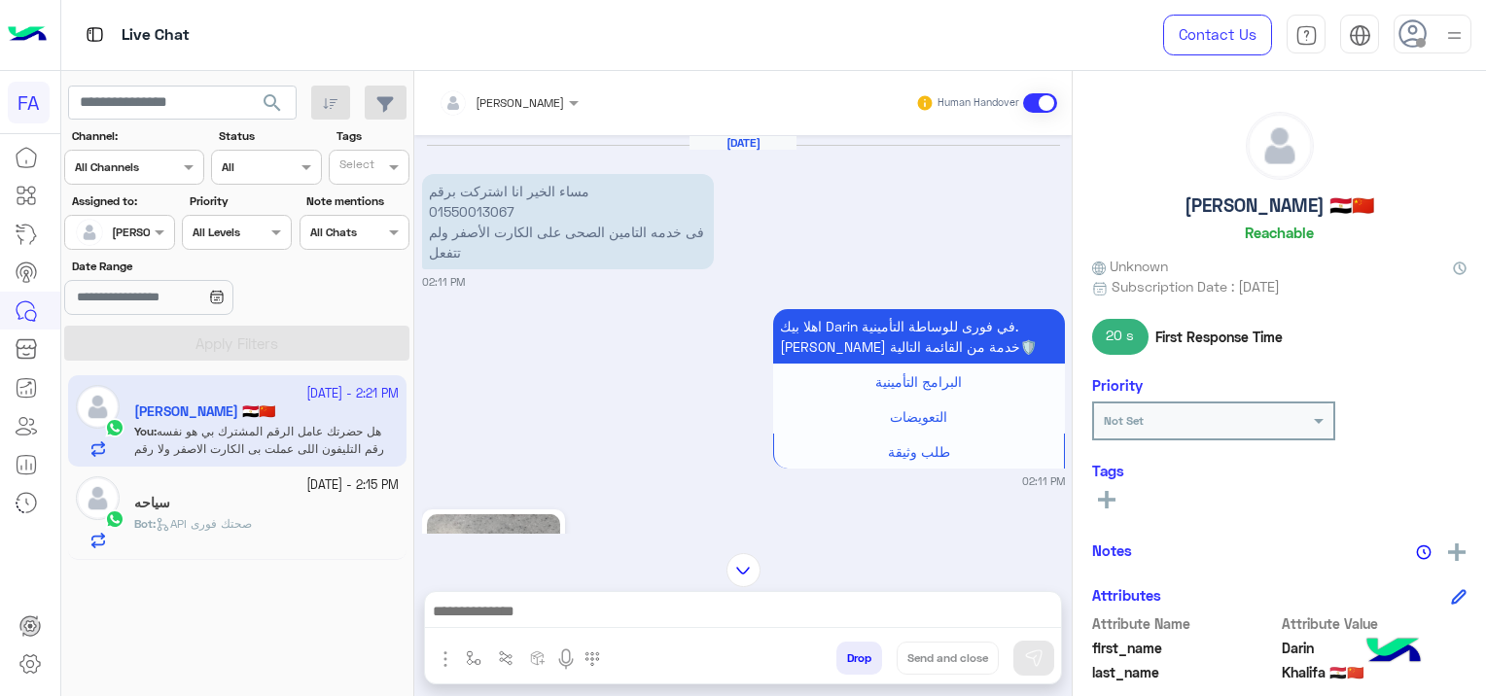
click at [252, 520] on span "API صحتك فورى" at bounding box center [204, 523] width 96 height 15
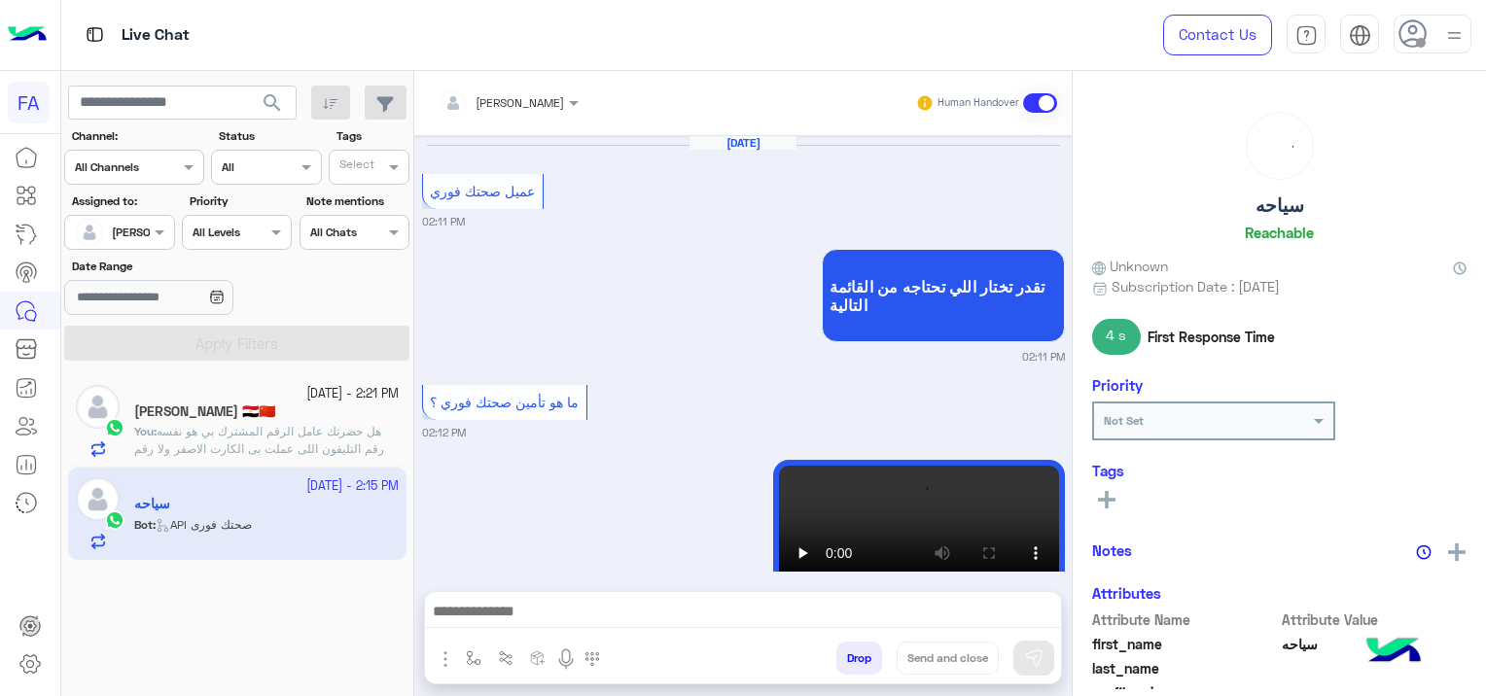
scroll to position [2116, 0]
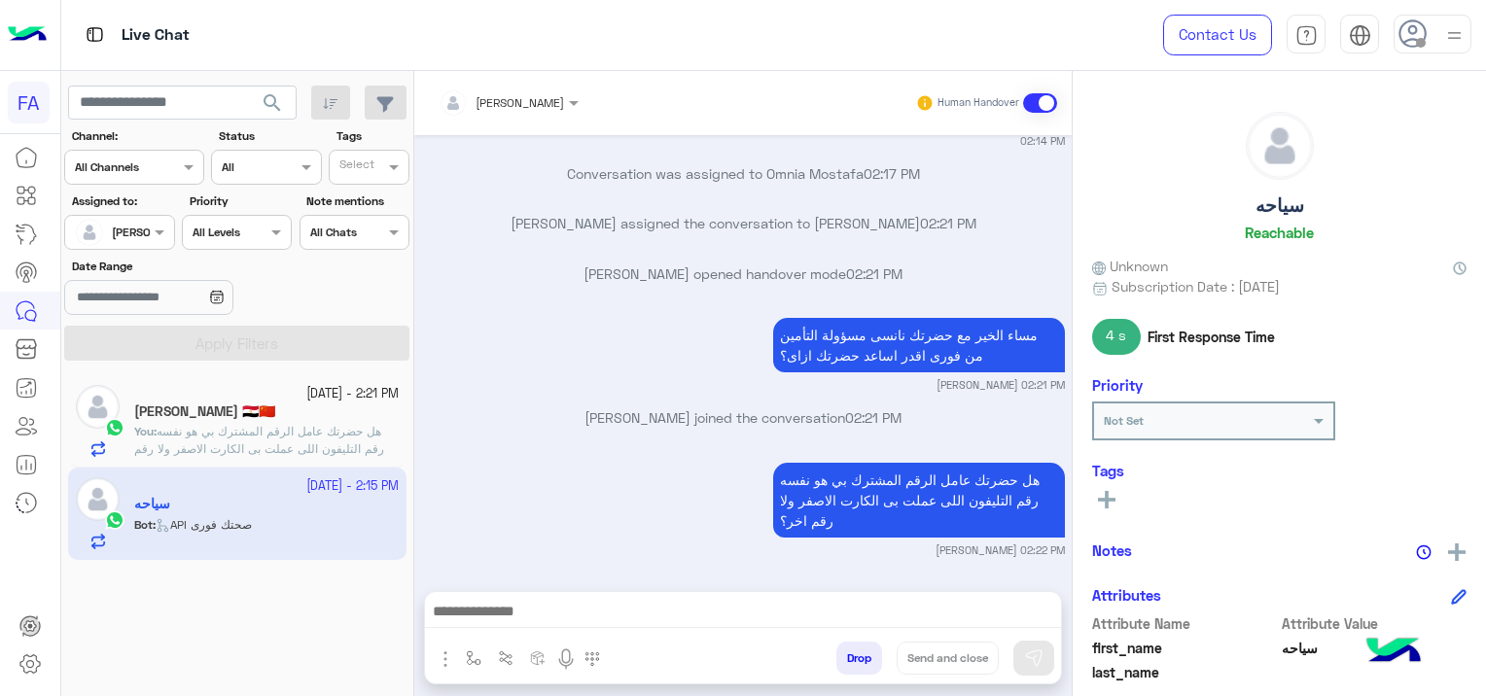
click at [306, 444] on span "هل حضرتك عامل الرقم المشترك بي هو نفسه رقم التليفون اللى عملت بى الكارت الاصفر …" at bounding box center [259, 449] width 250 height 50
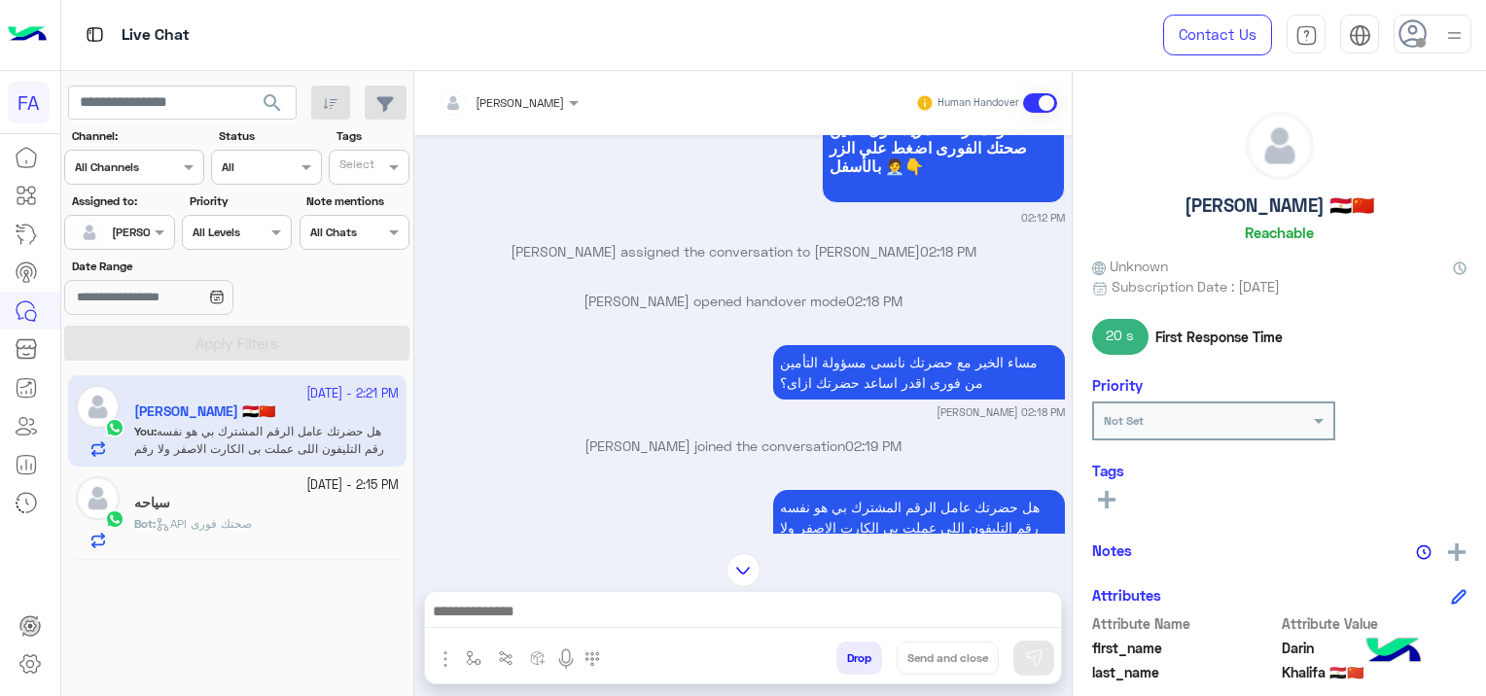
scroll to position [2154, 0]
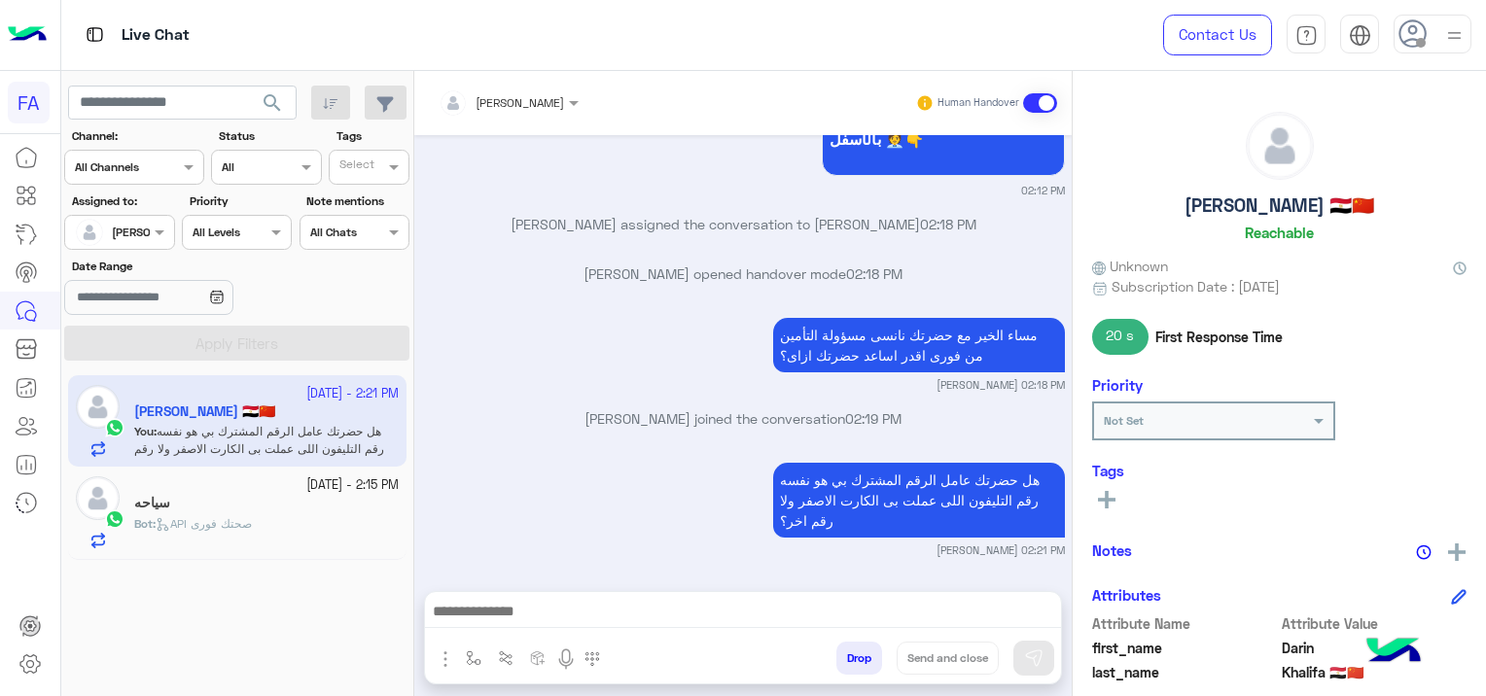
click at [280, 527] on div "Bot : API صحتك فورى" at bounding box center [266, 532] width 265 height 34
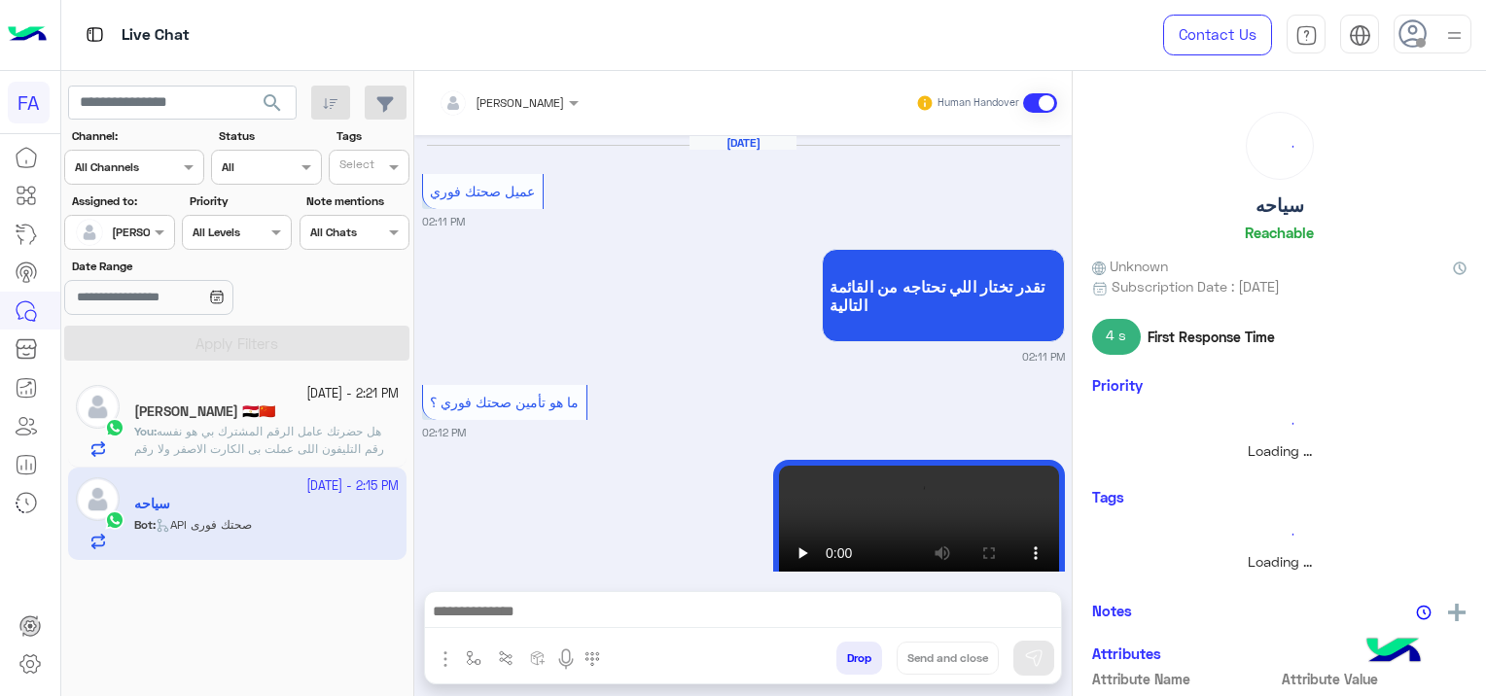
scroll to position [2116, 0]
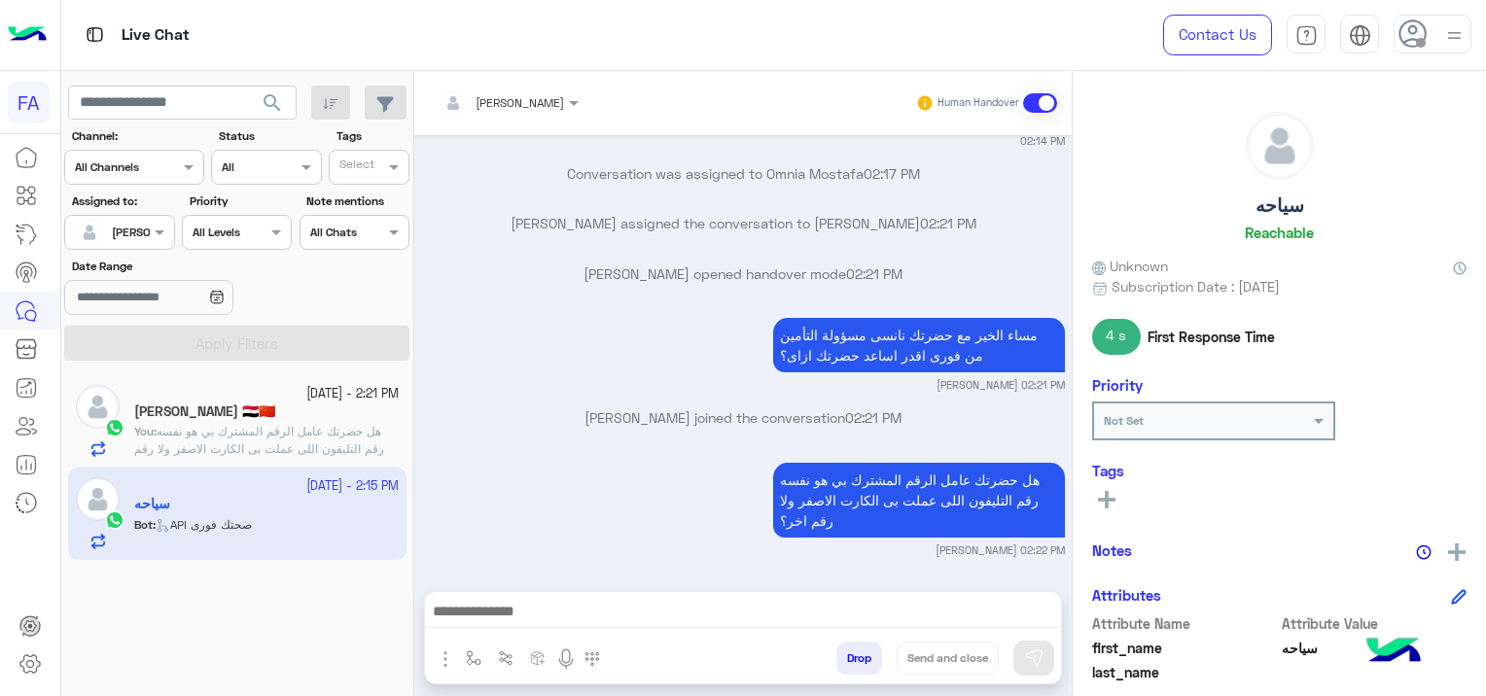
click at [307, 434] on span "هل حضرتك عامل الرقم المشترك بي هو نفسه رقم التليفون اللى عملت بى الكارت الاصفر …" at bounding box center [259, 449] width 250 height 50
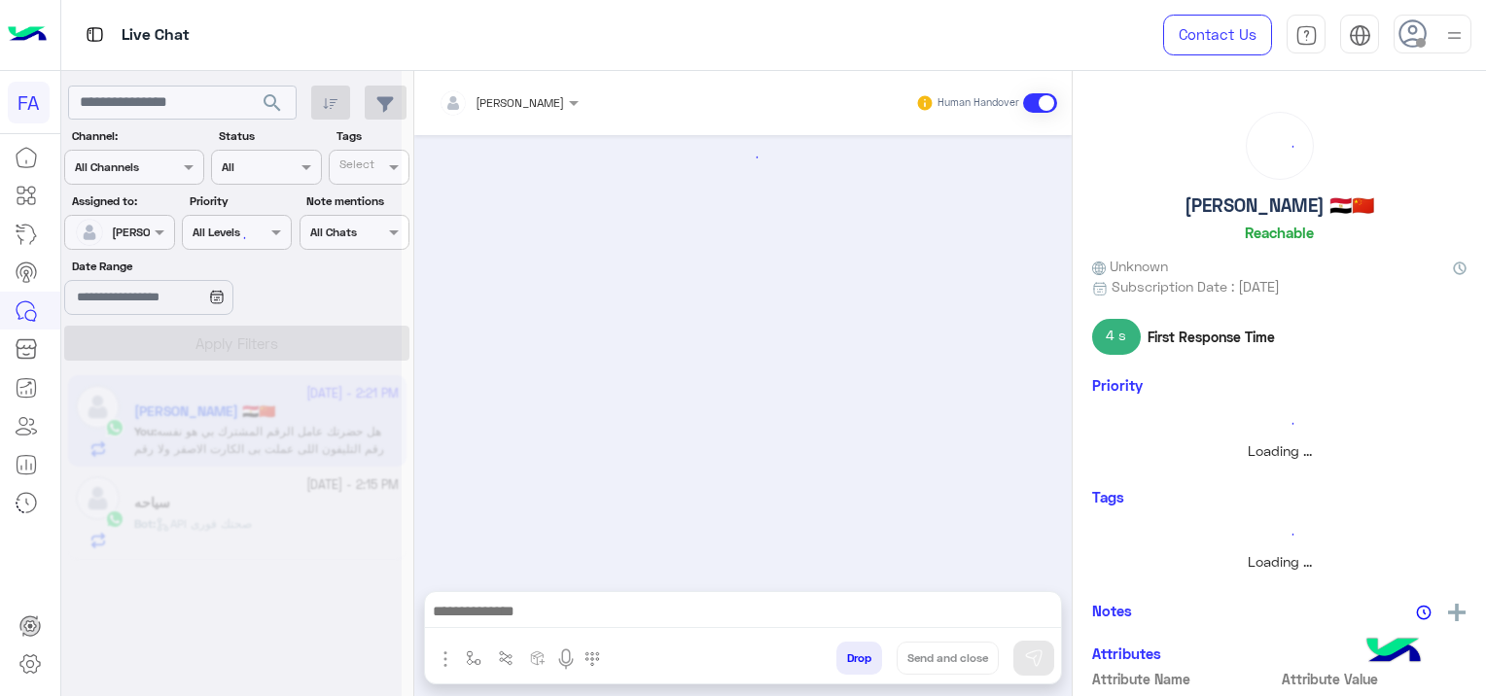
scroll to position [2019, 0]
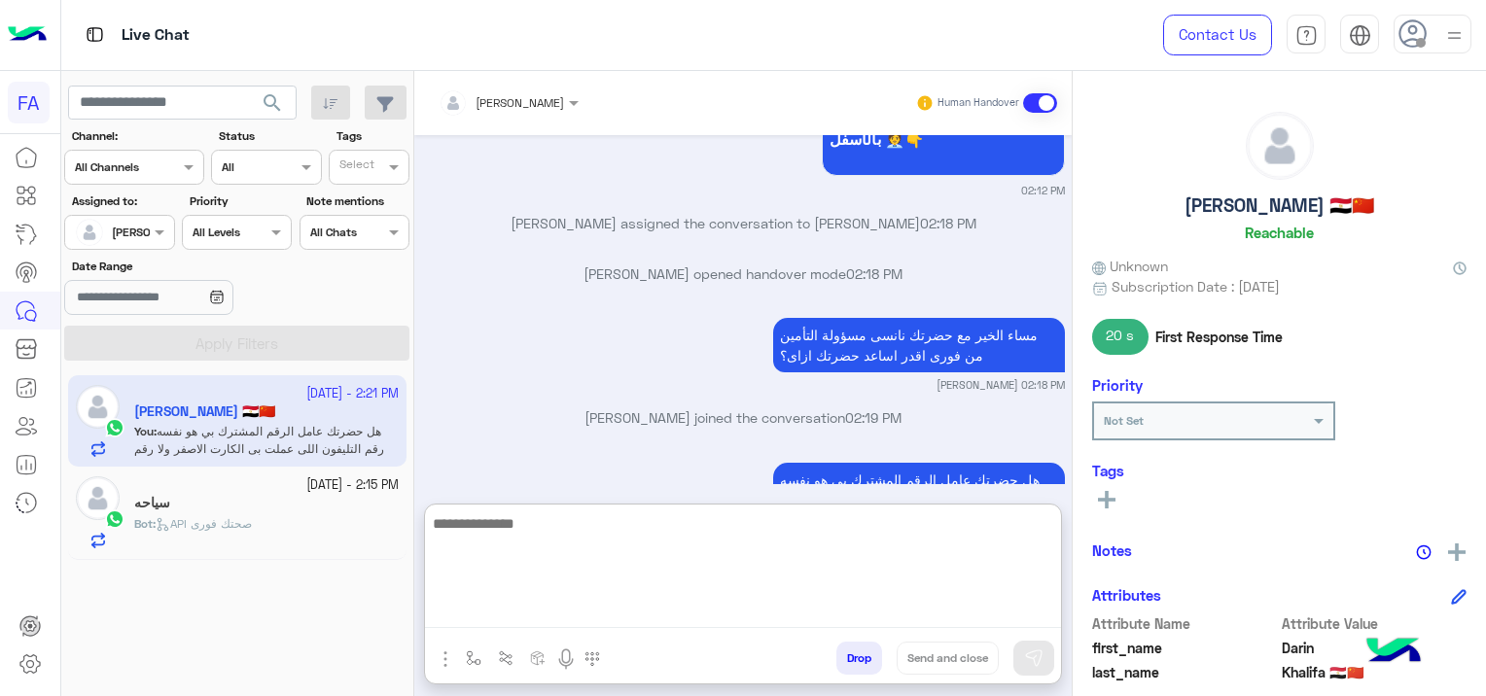
click at [541, 616] on textarea at bounding box center [743, 570] width 636 height 117
paste textarea "**********"
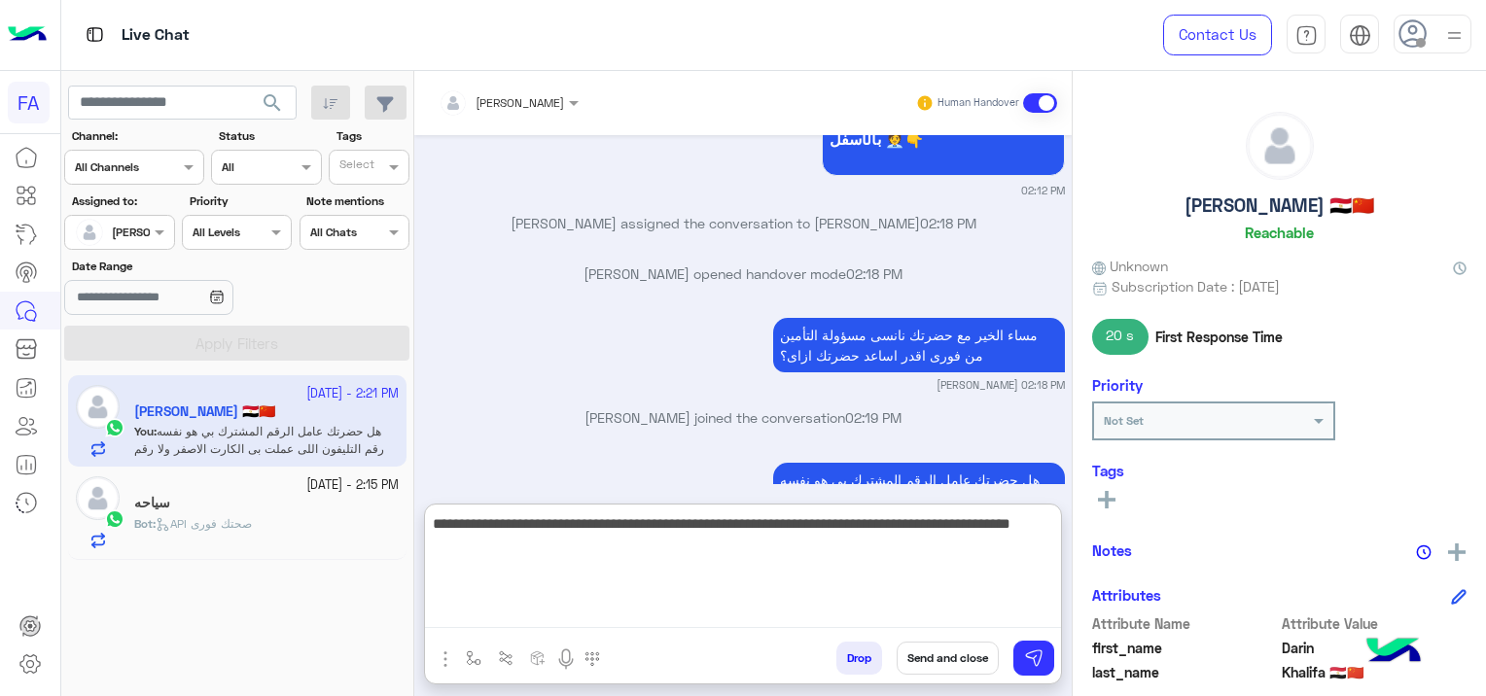
type textarea "**********"
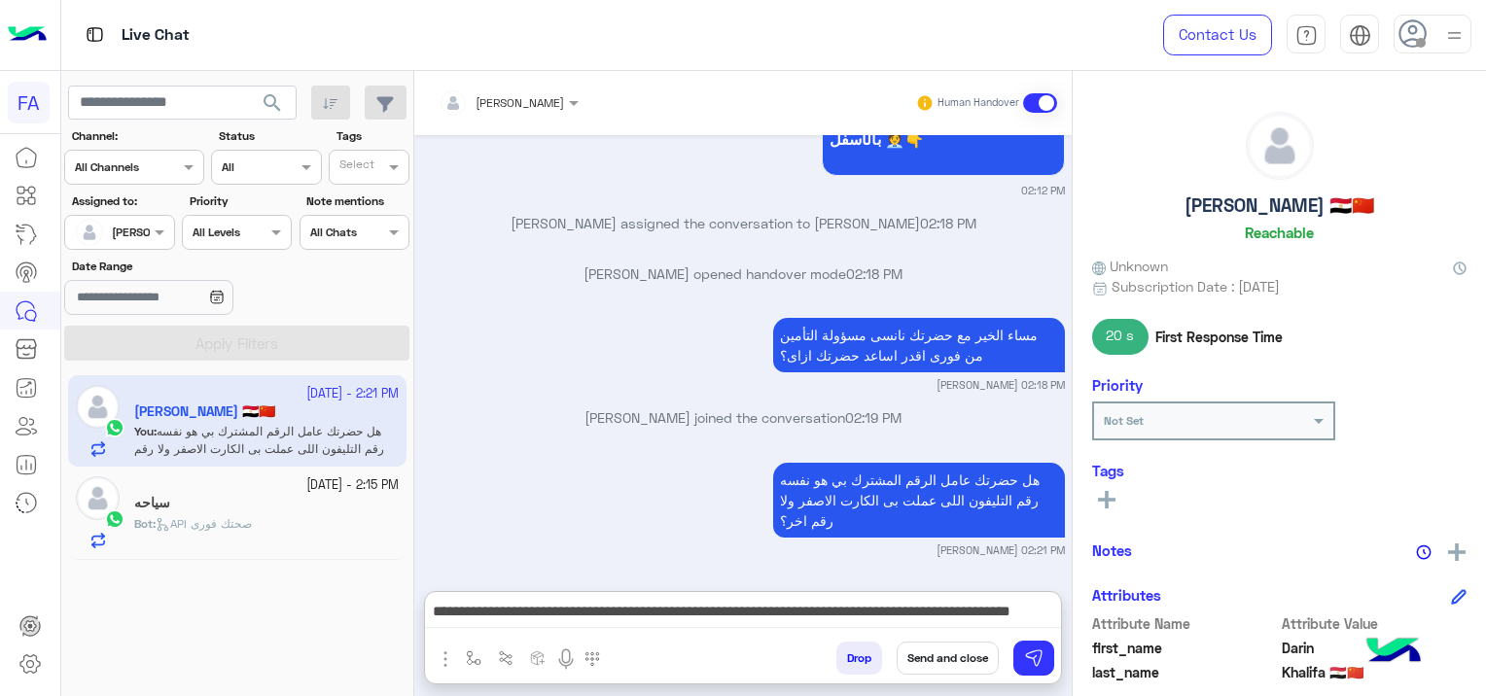
click at [953, 662] on button "Send and close" at bounding box center [948, 658] width 102 height 33
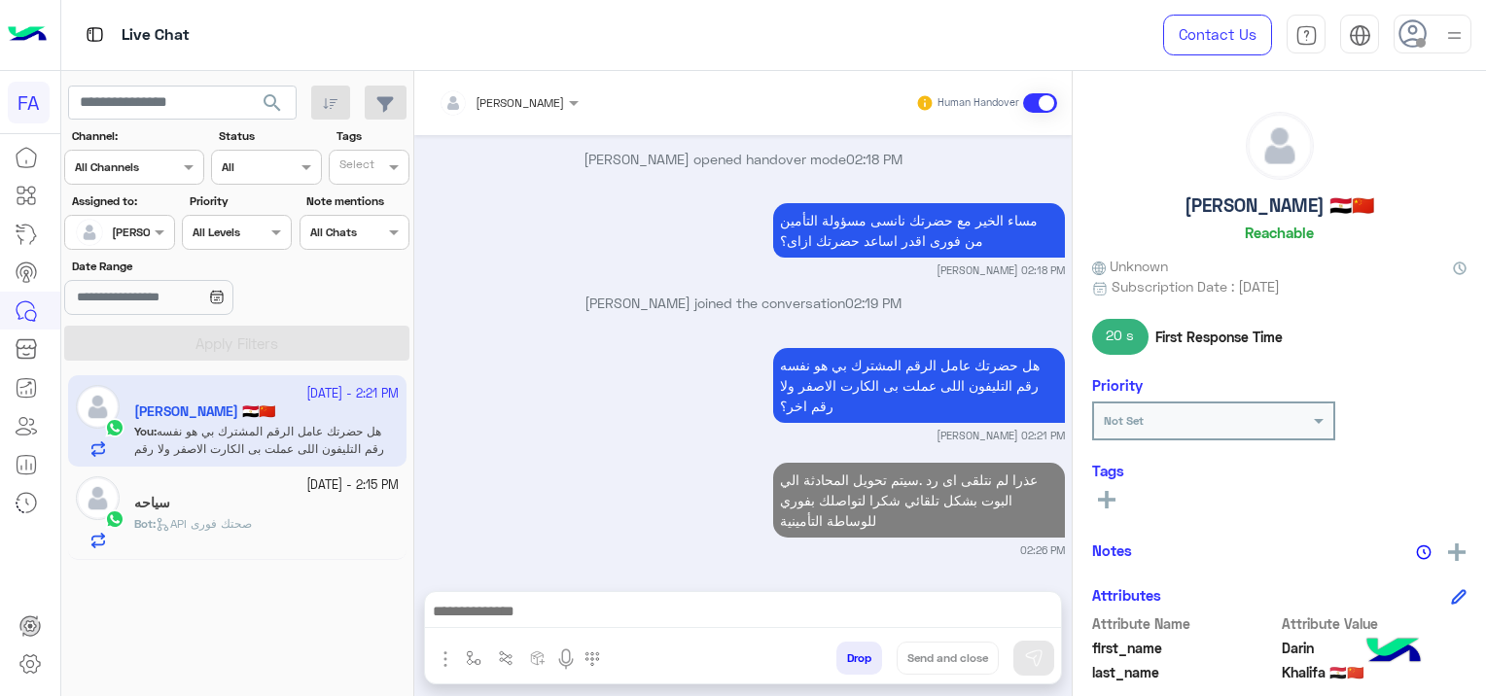
scroll to position [2184, 0]
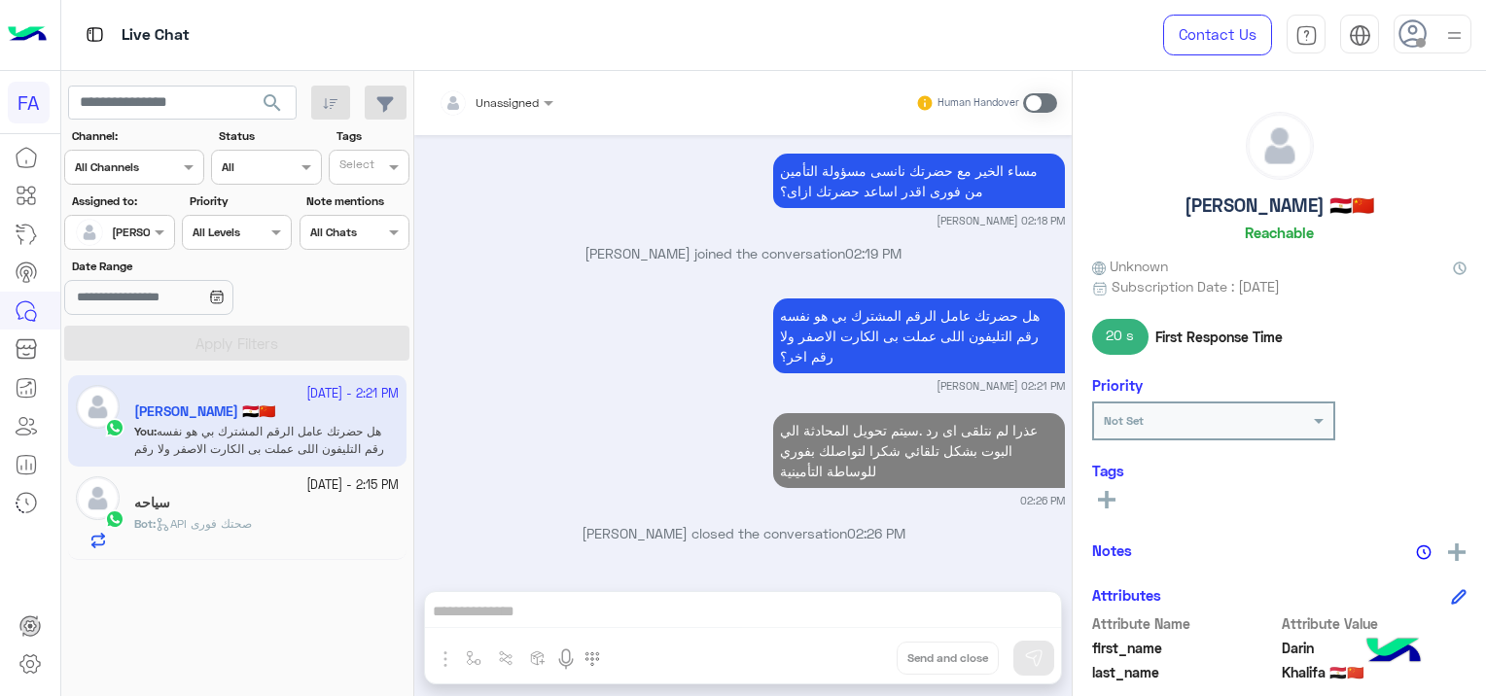
click at [248, 498] on div "سياحه" at bounding box center [266, 505] width 265 height 20
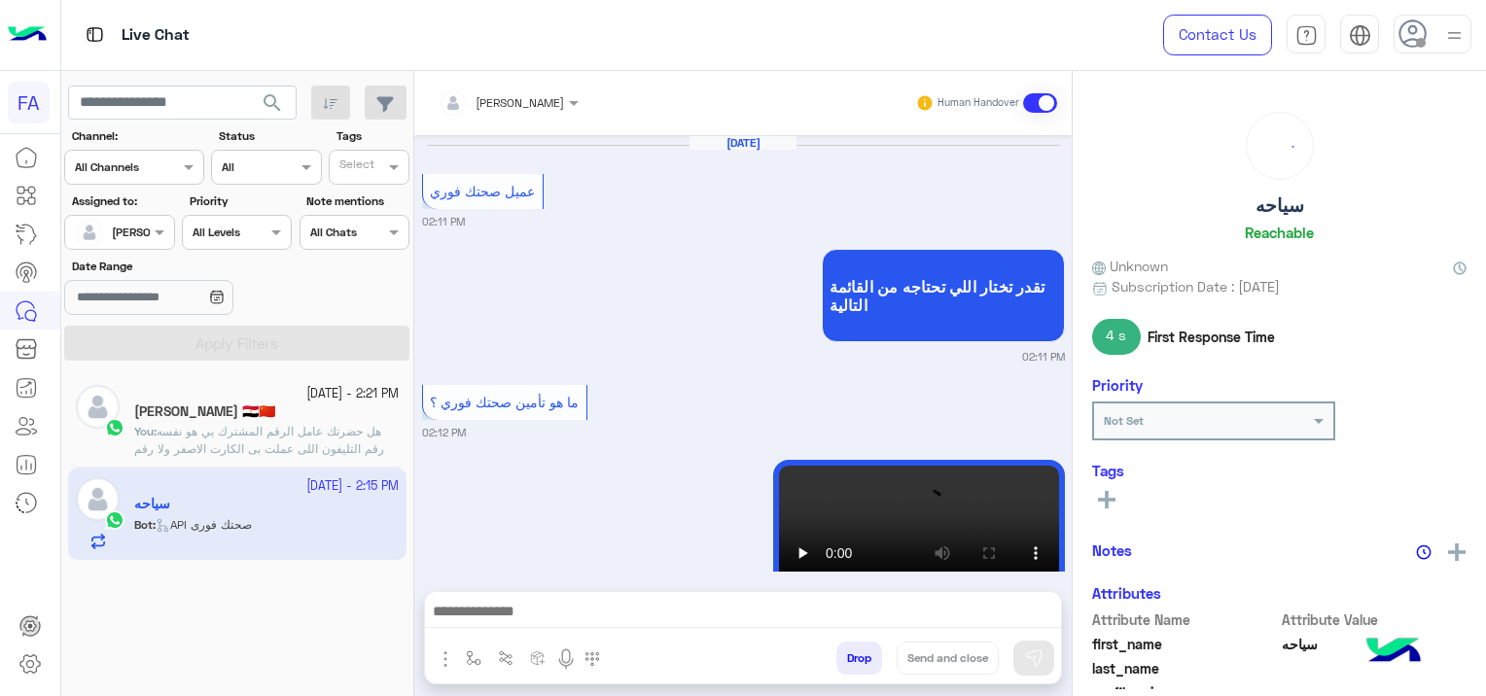
scroll to position [2116, 0]
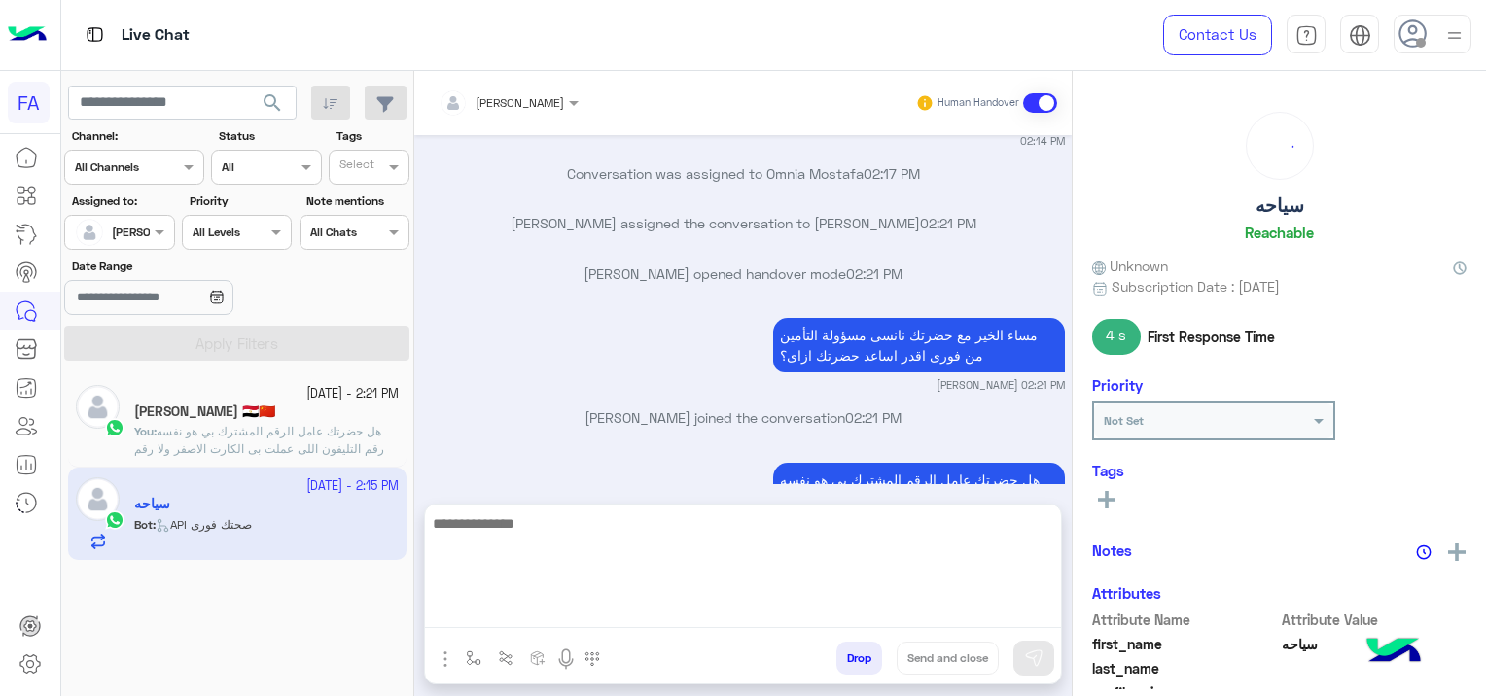
click at [564, 610] on textarea at bounding box center [743, 570] width 636 height 117
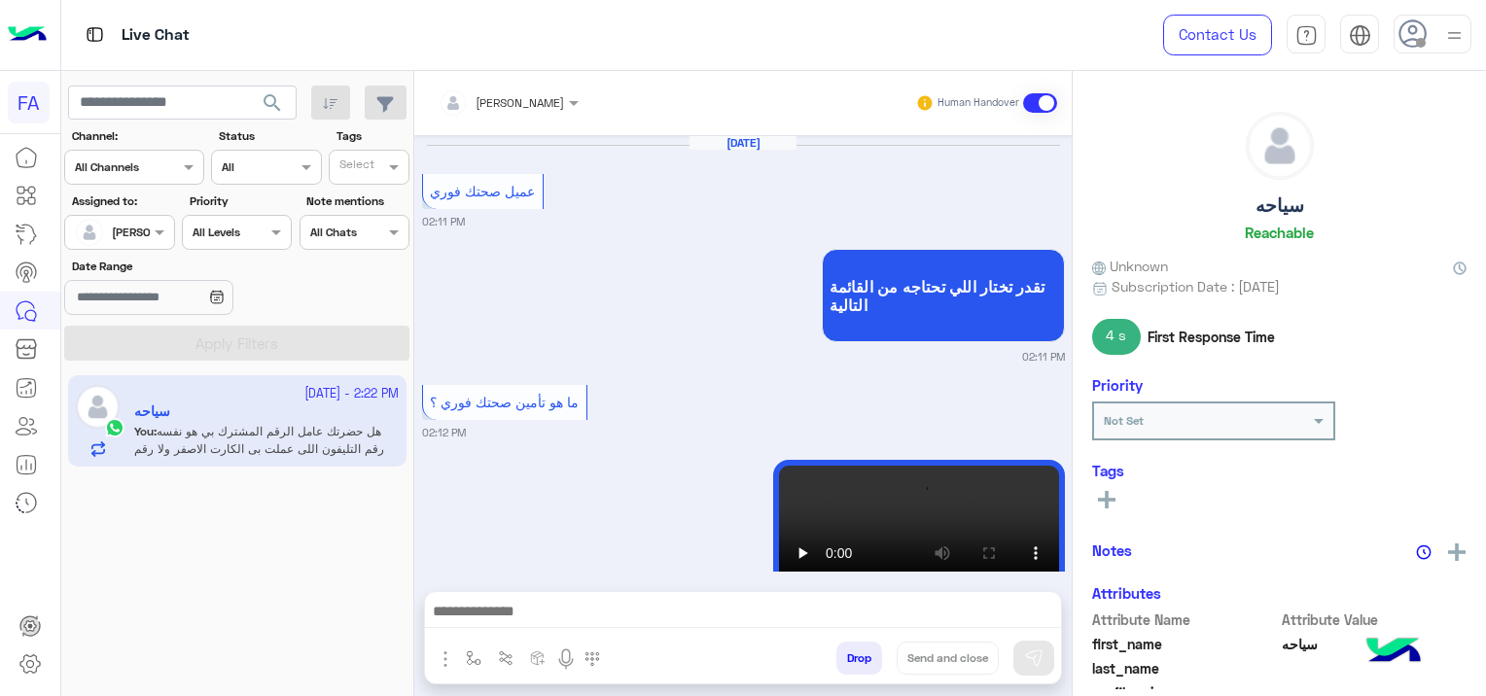
scroll to position [2116, 0]
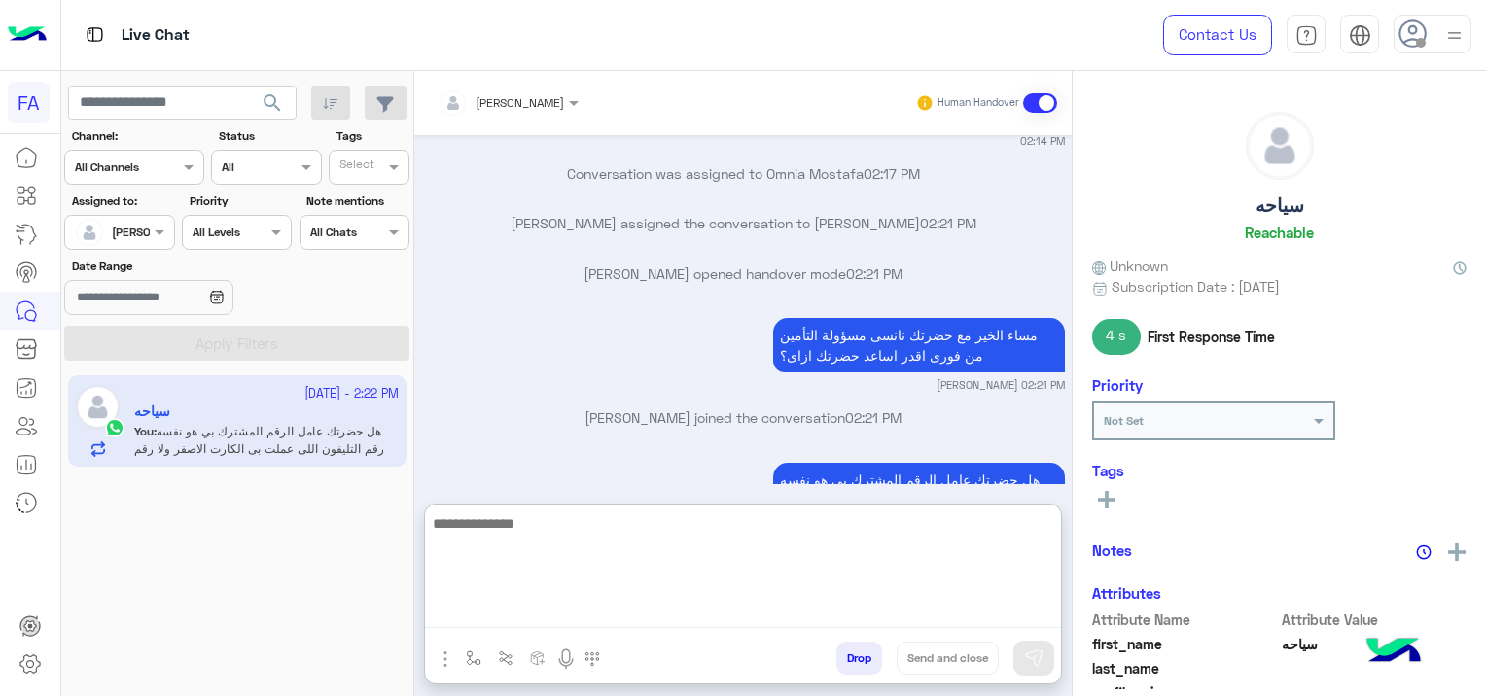
click at [560, 611] on textarea at bounding box center [743, 570] width 636 height 117
paste textarea "**********"
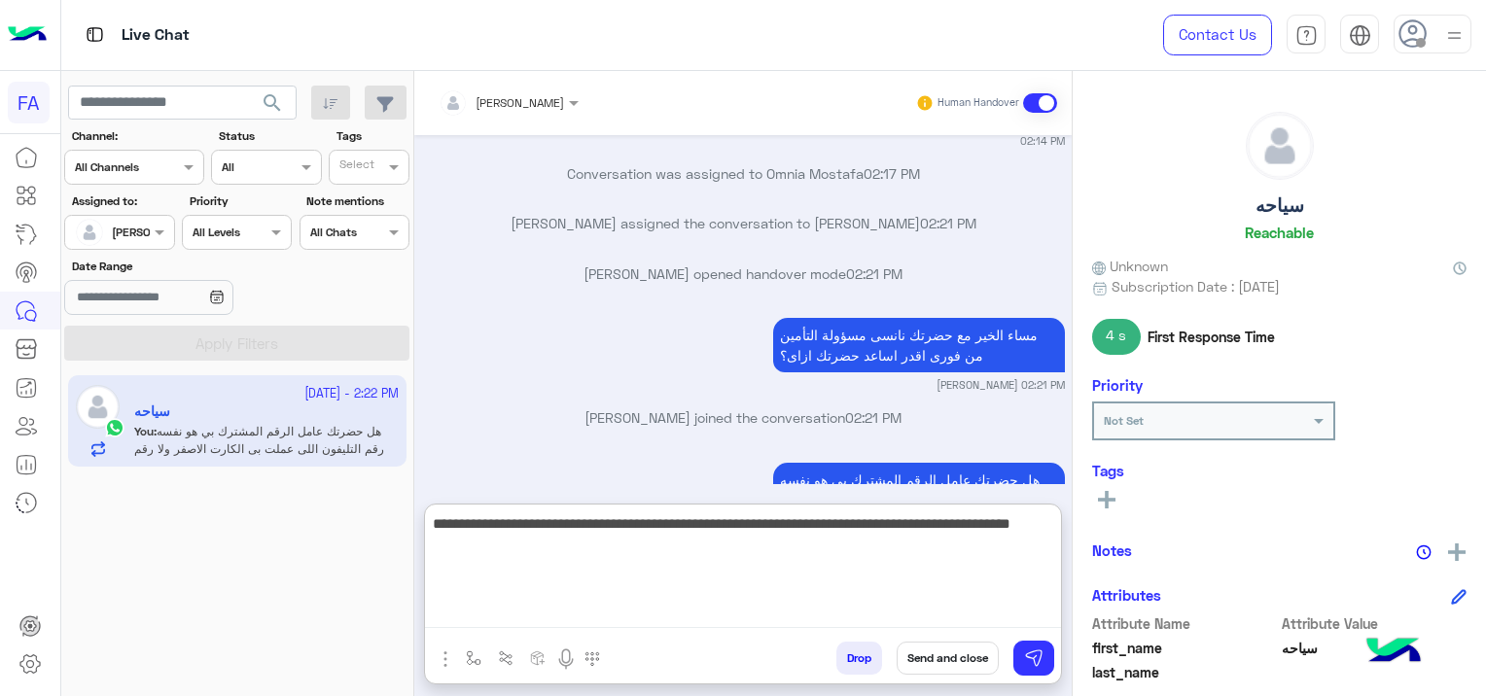
type textarea "**********"
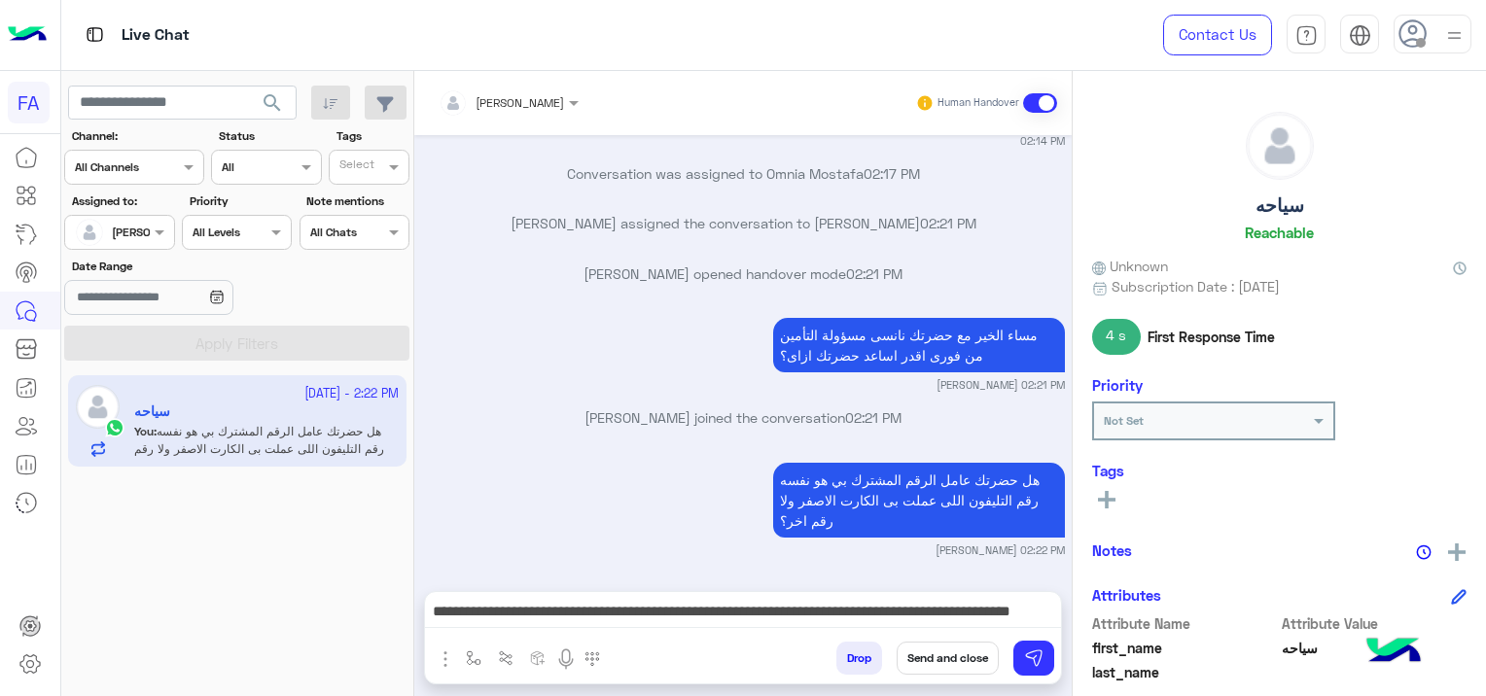
click at [939, 657] on button "Send and close" at bounding box center [948, 658] width 102 height 33
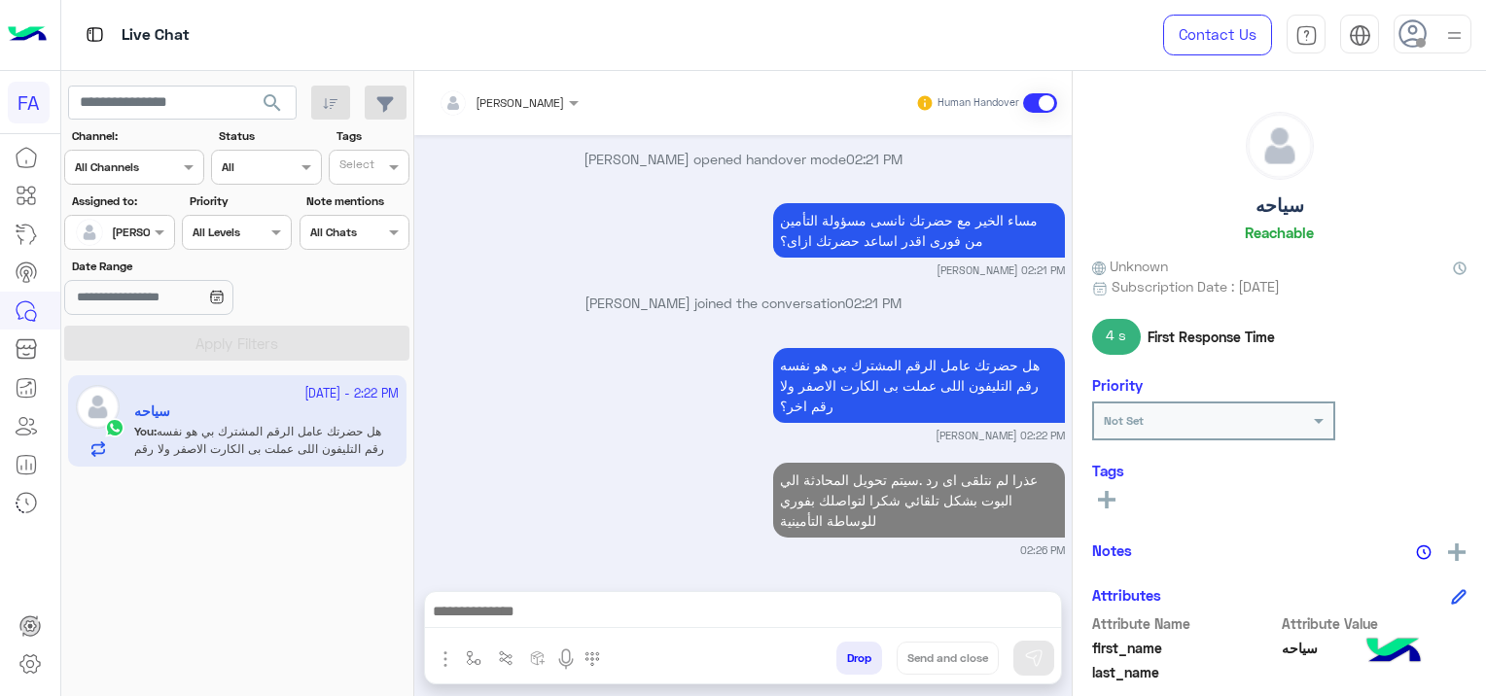
scroll to position [2281, 0]
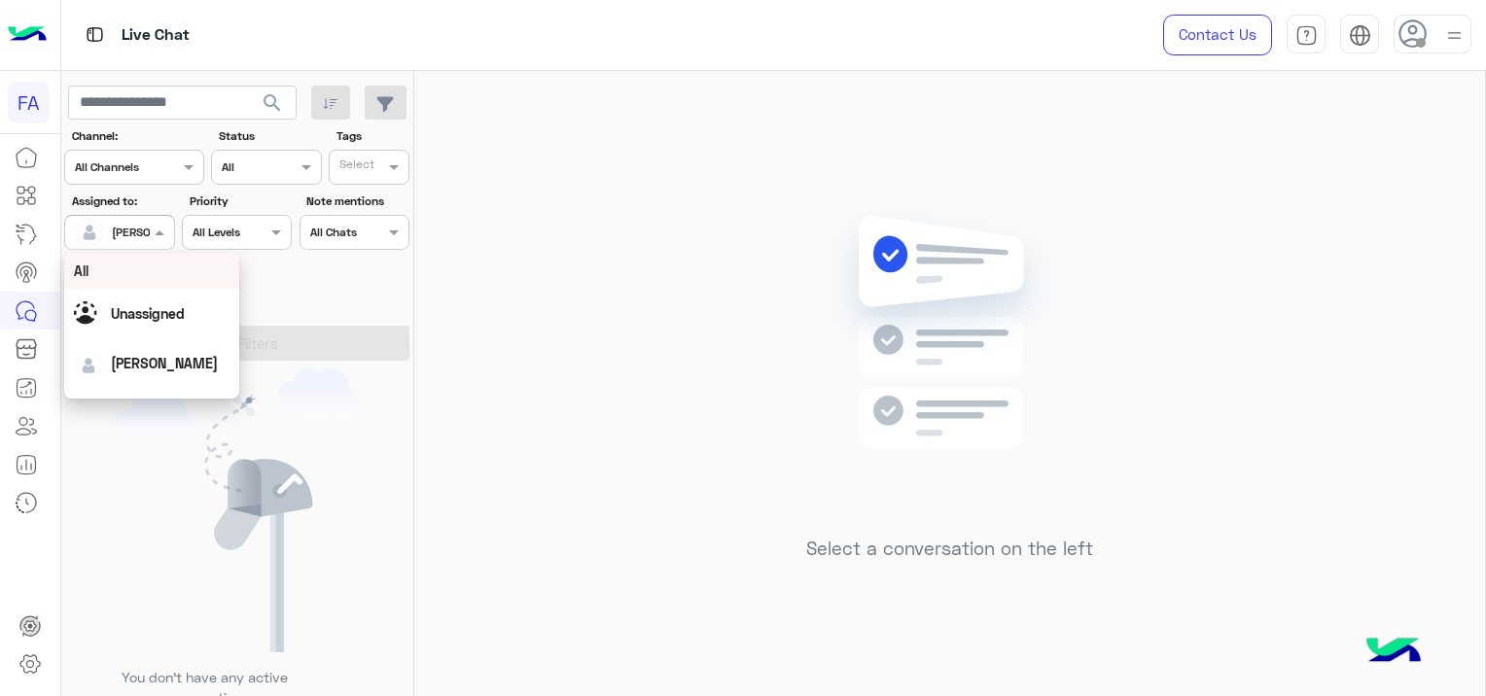
click at [122, 235] on div at bounding box center [119, 230] width 108 height 18
click at [350, 389] on img at bounding box center [237, 511] width 245 height 284
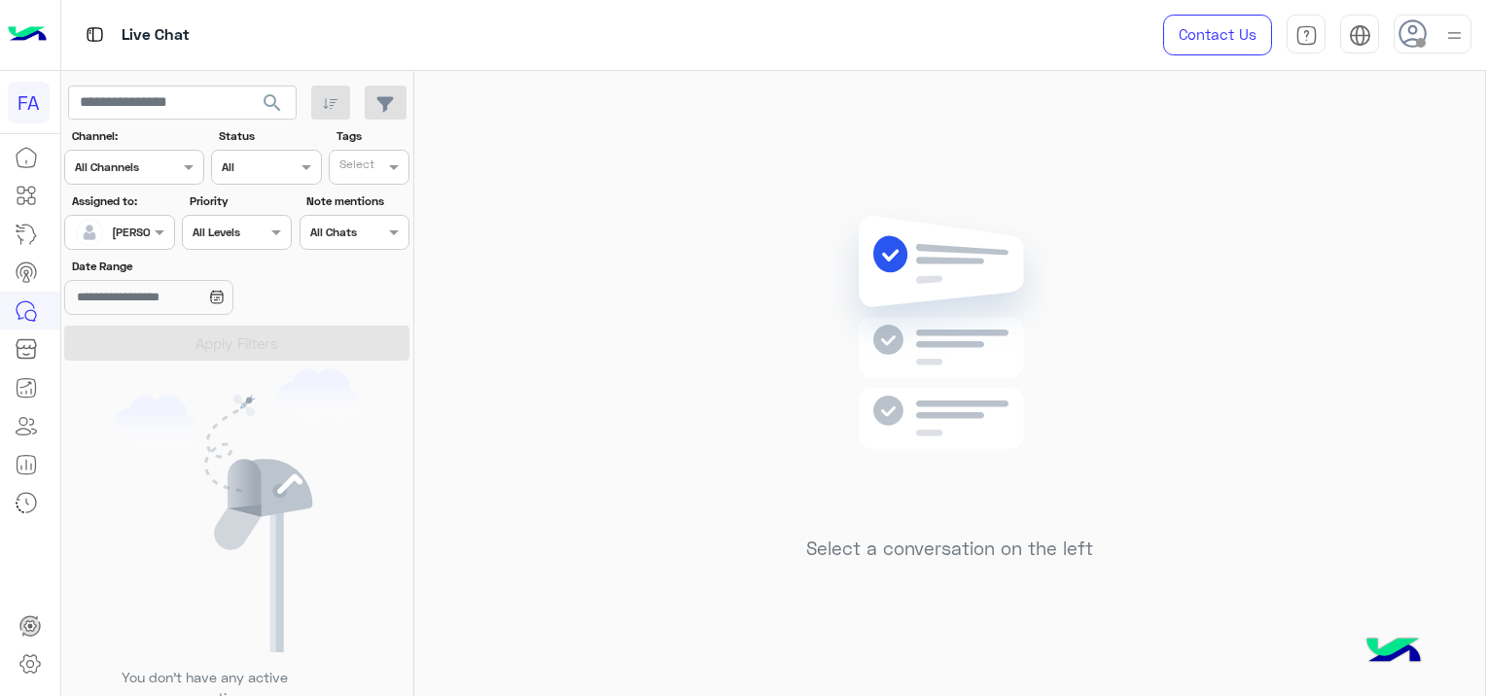
click at [120, 234] on input "text" at bounding box center [97, 231] width 45 height 18
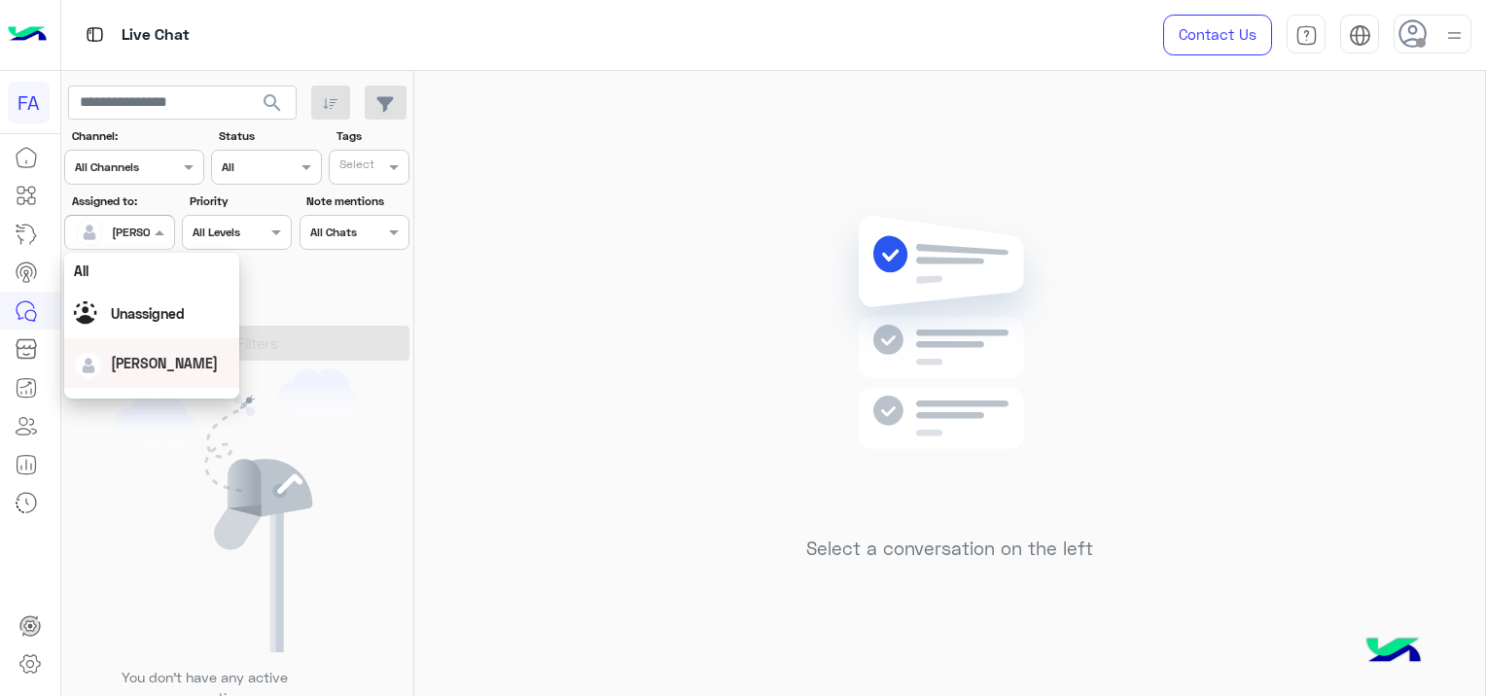
click at [152, 355] on span "[PERSON_NAME]" at bounding box center [164, 363] width 107 height 17
click at [148, 217] on div "[PERSON_NAME]" at bounding box center [112, 232] width 74 height 39
click at [130, 311] on span "Unassigned" at bounding box center [148, 313] width 74 height 17
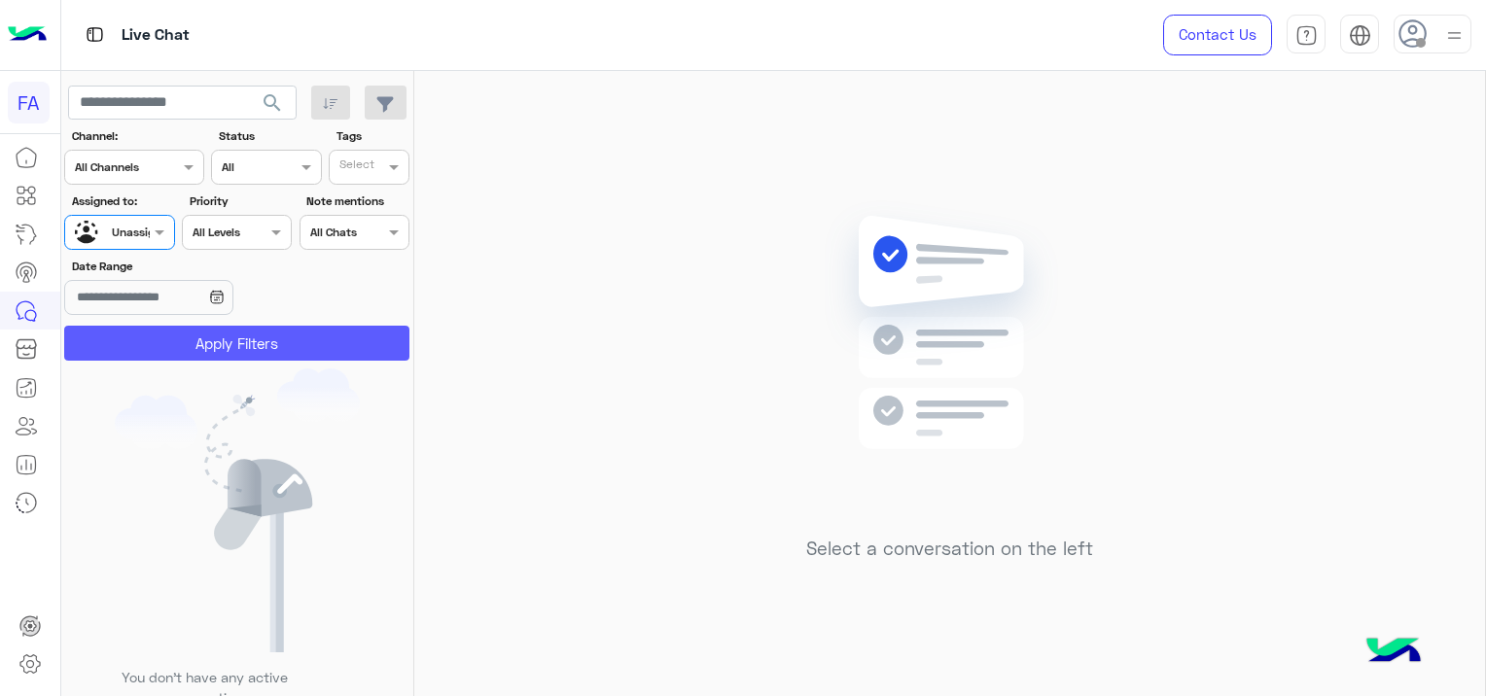
click at [159, 337] on button "Apply Filters" at bounding box center [236, 343] width 345 height 35
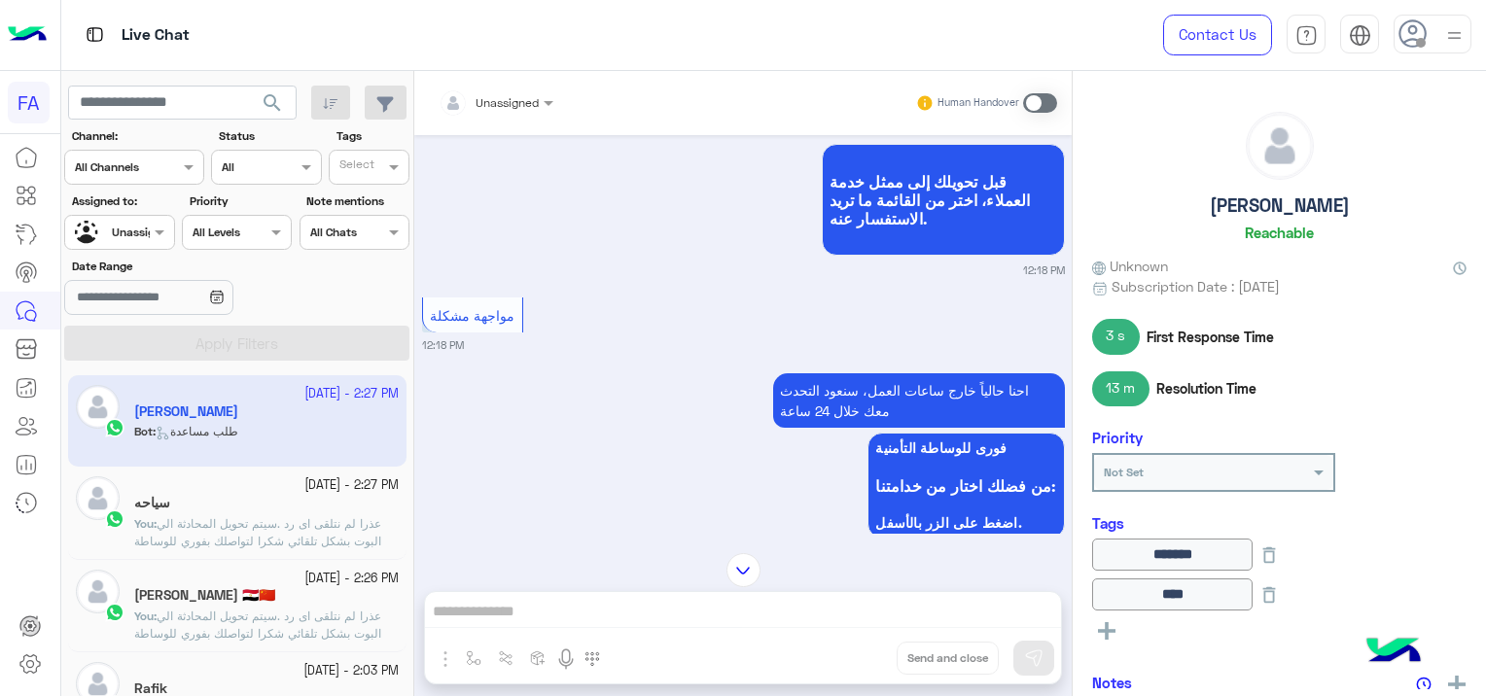
scroll to position [1456, 0]
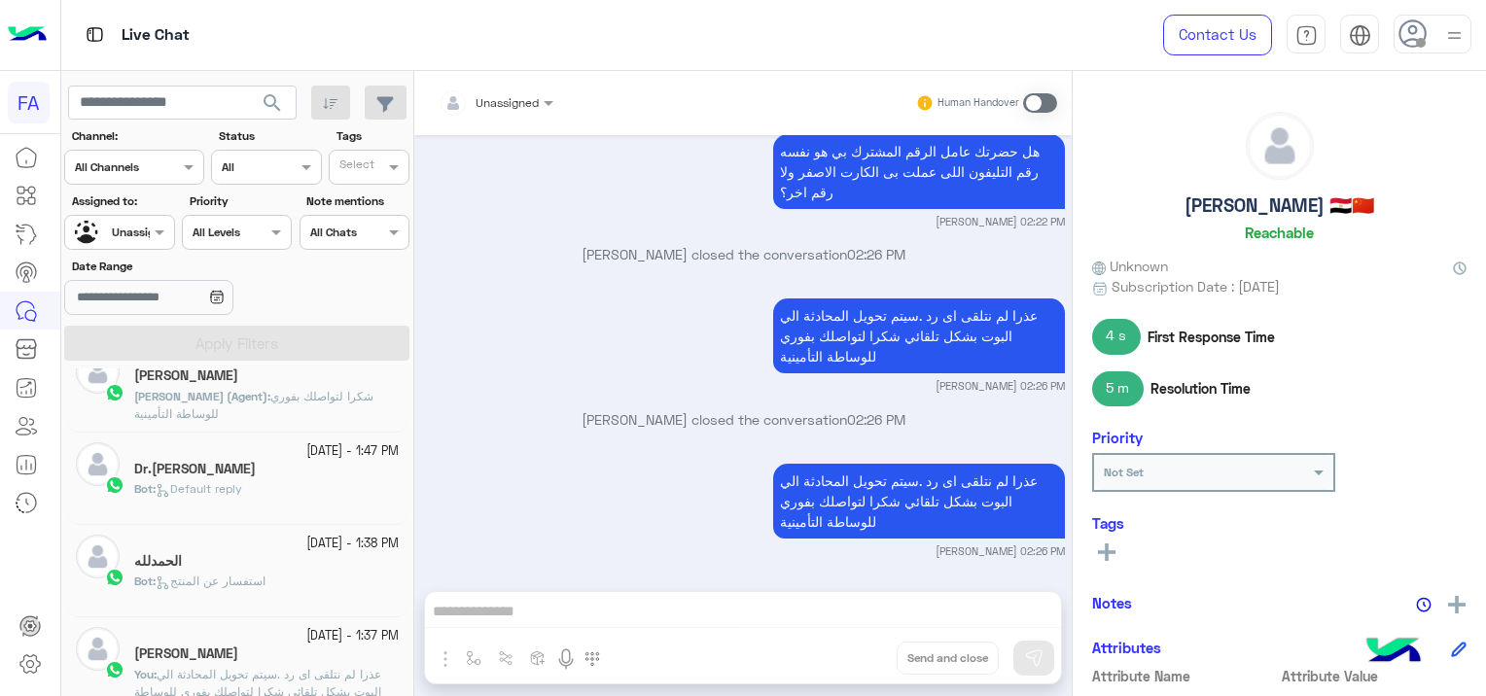
scroll to position [292, 0]
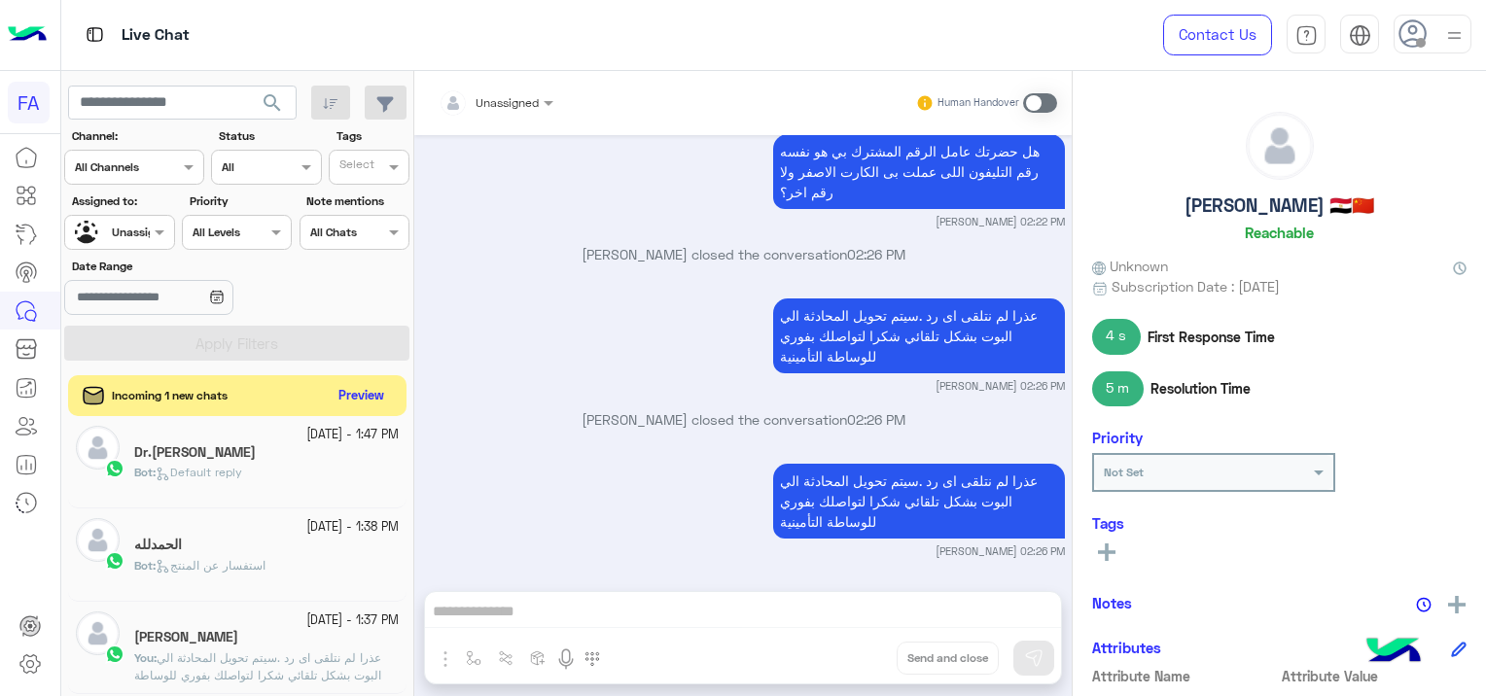
click at [366, 387] on button "Preview" at bounding box center [362, 396] width 60 height 26
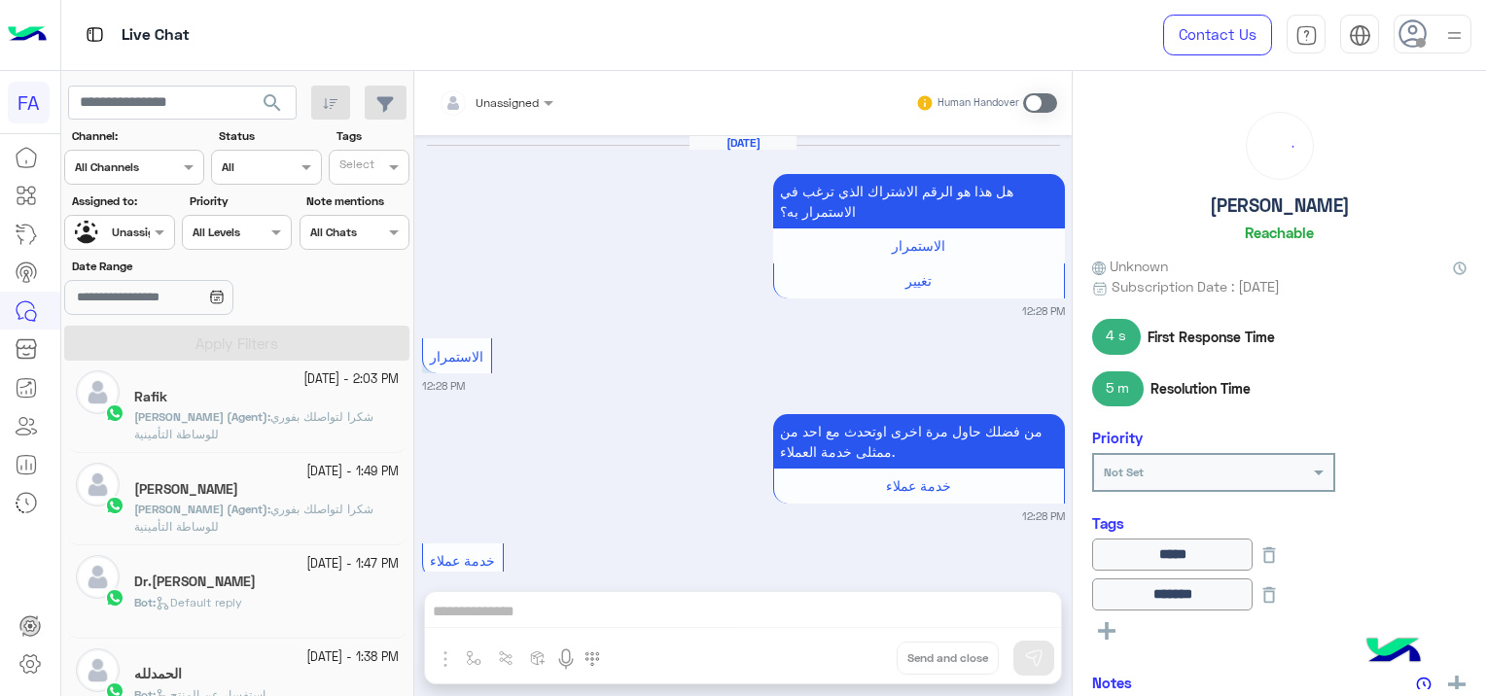
scroll to position [1291, 0]
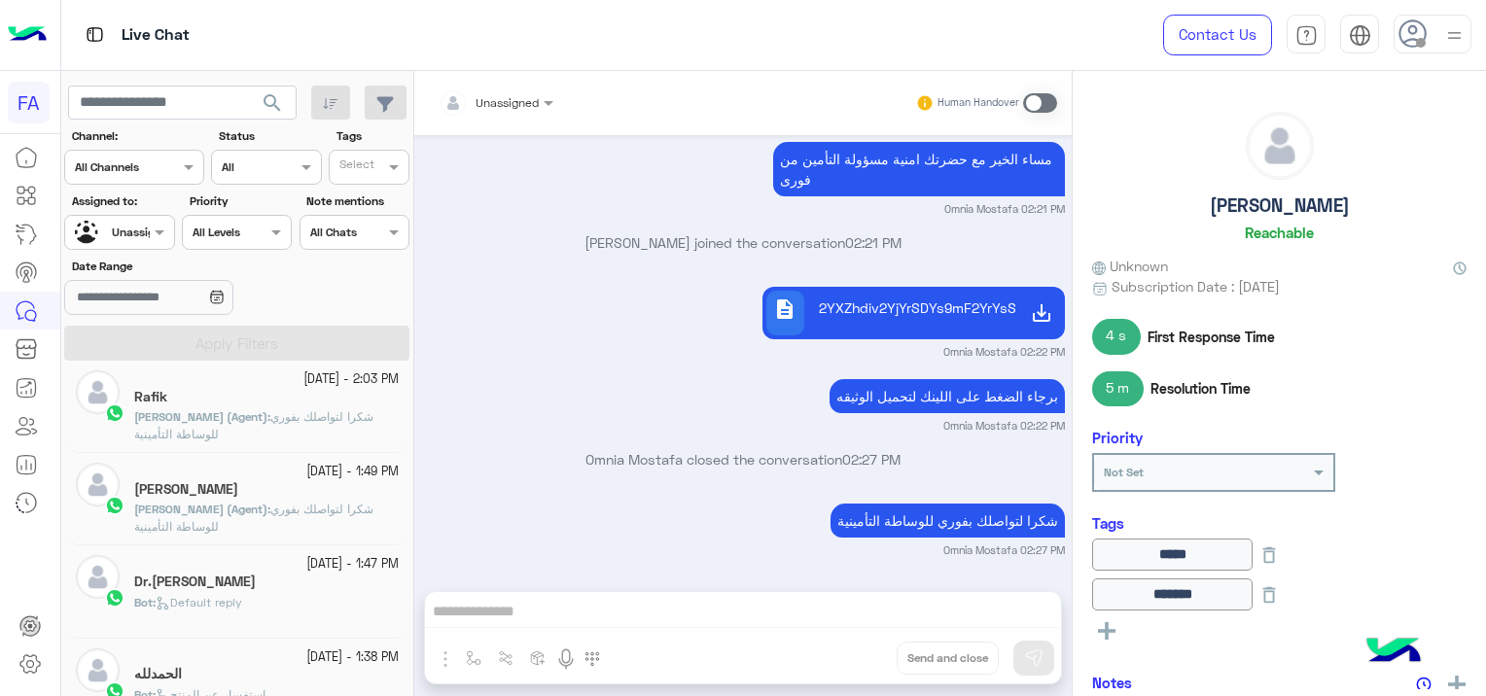
click at [327, 512] on span "شكرا لتواصلك بفوري للوساطة التأمينية" at bounding box center [253, 518] width 239 height 32
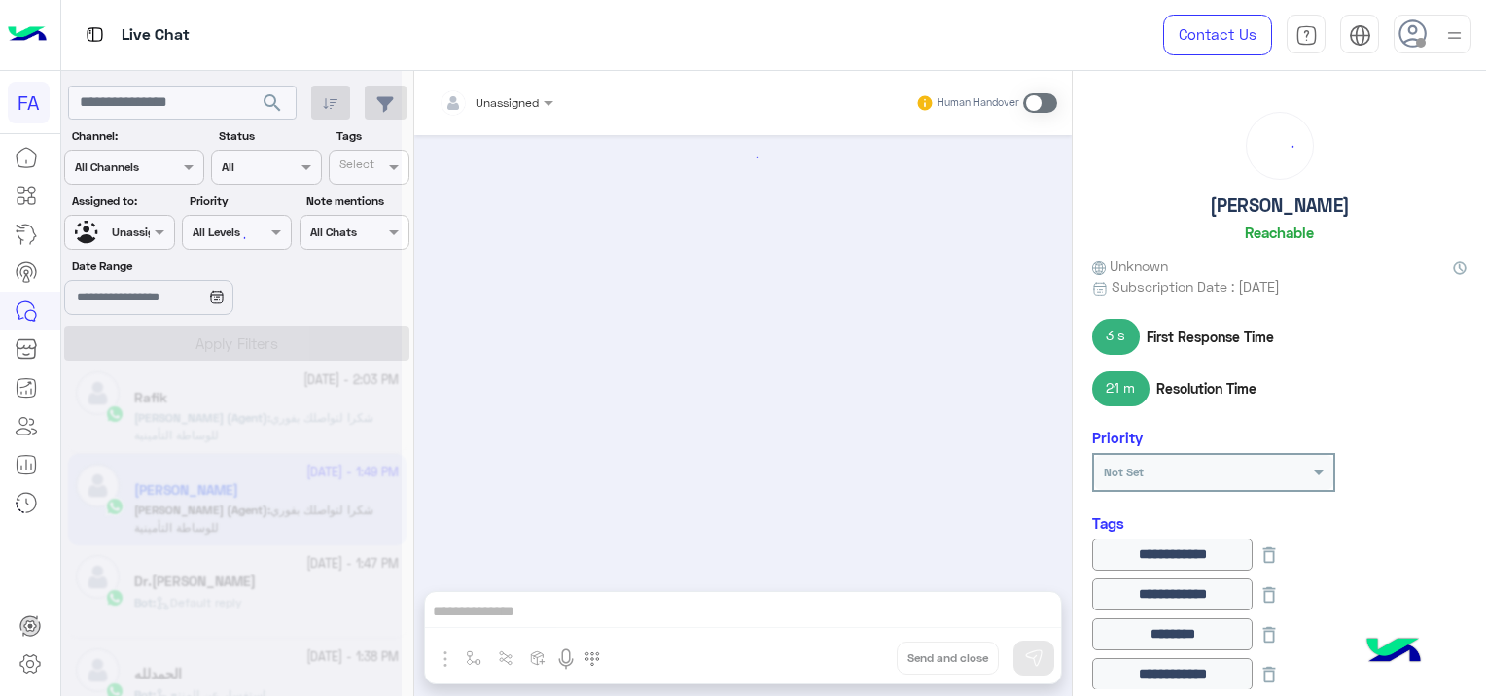
scroll to position [1275, 0]
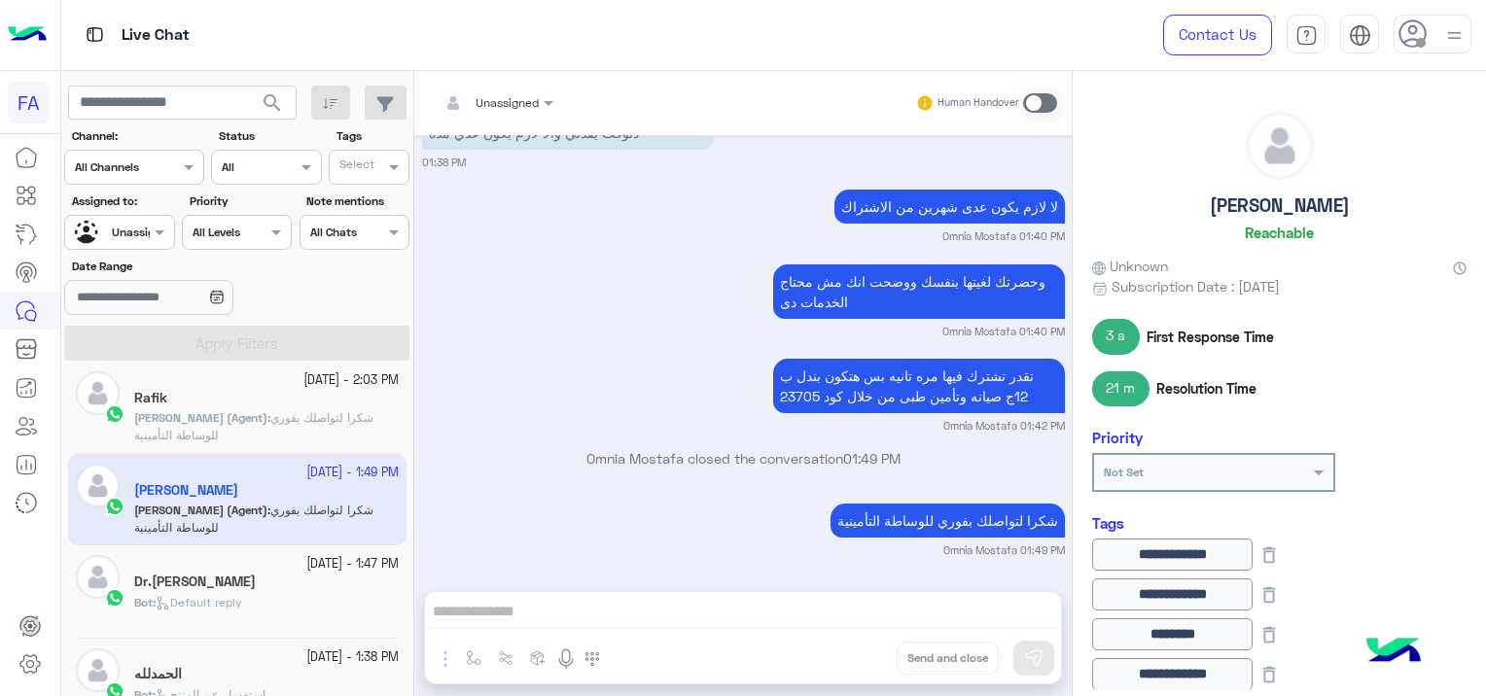
click at [113, 222] on input "text" at bounding box center [97, 231] width 45 height 18
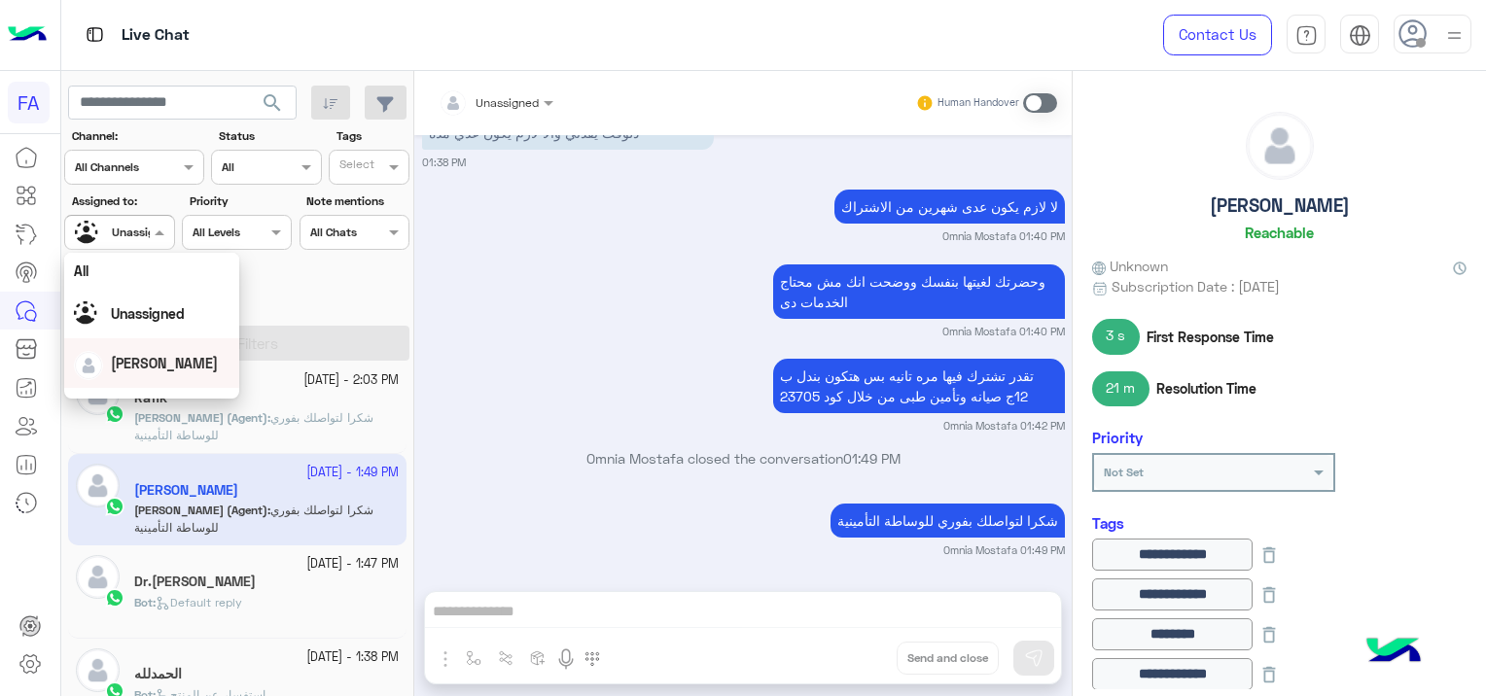
click at [147, 360] on span "[PERSON_NAME]" at bounding box center [164, 363] width 107 height 17
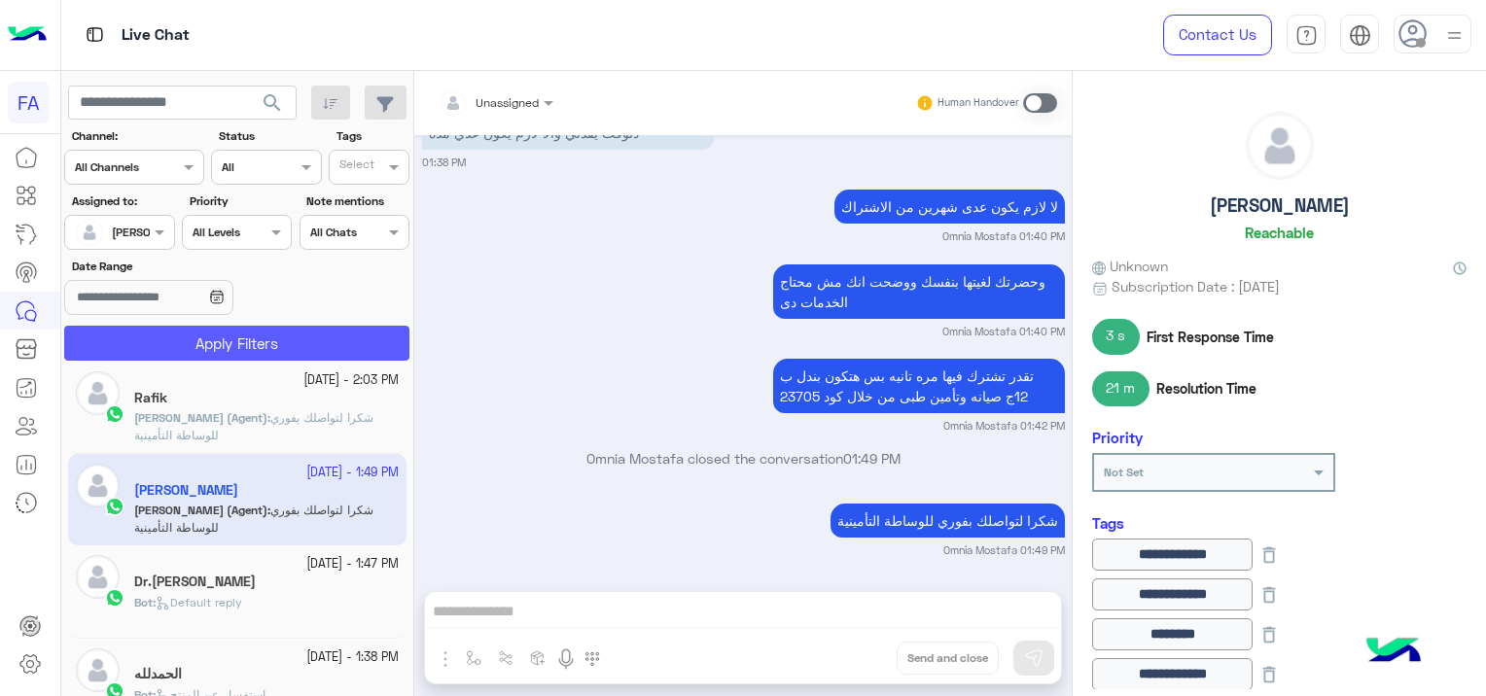
click at [201, 342] on button "Apply Filters" at bounding box center [236, 343] width 345 height 35
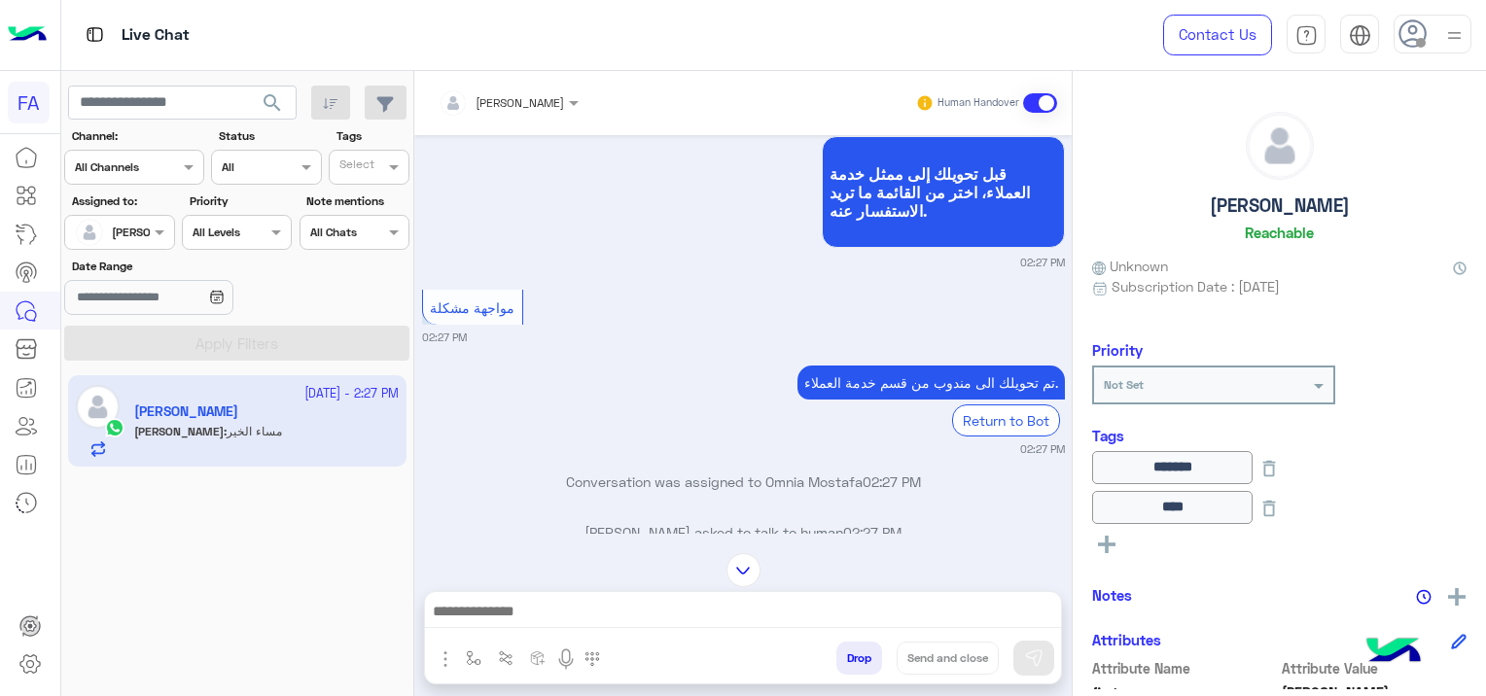
scroll to position [1623, 0]
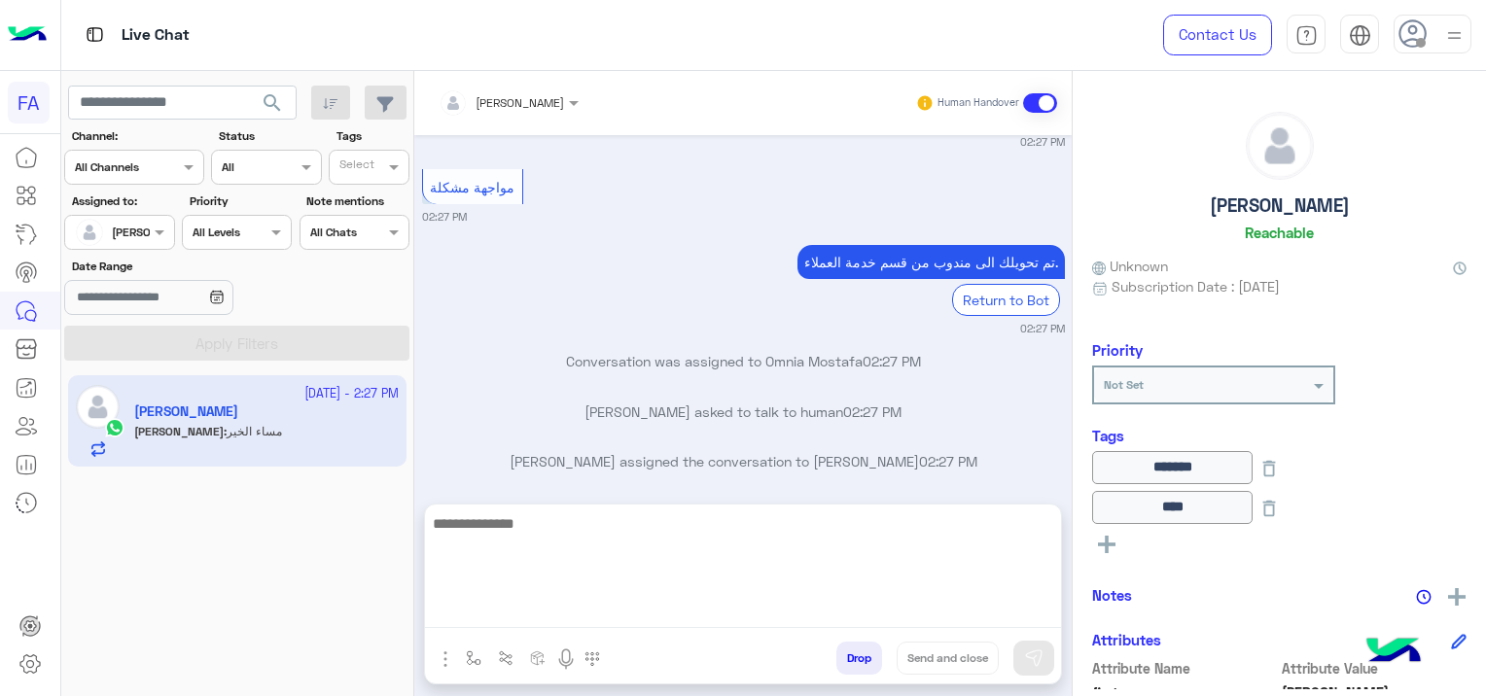
click at [472, 606] on textarea at bounding box center [743, 570] width 636 height 117
paste textarea "**********"
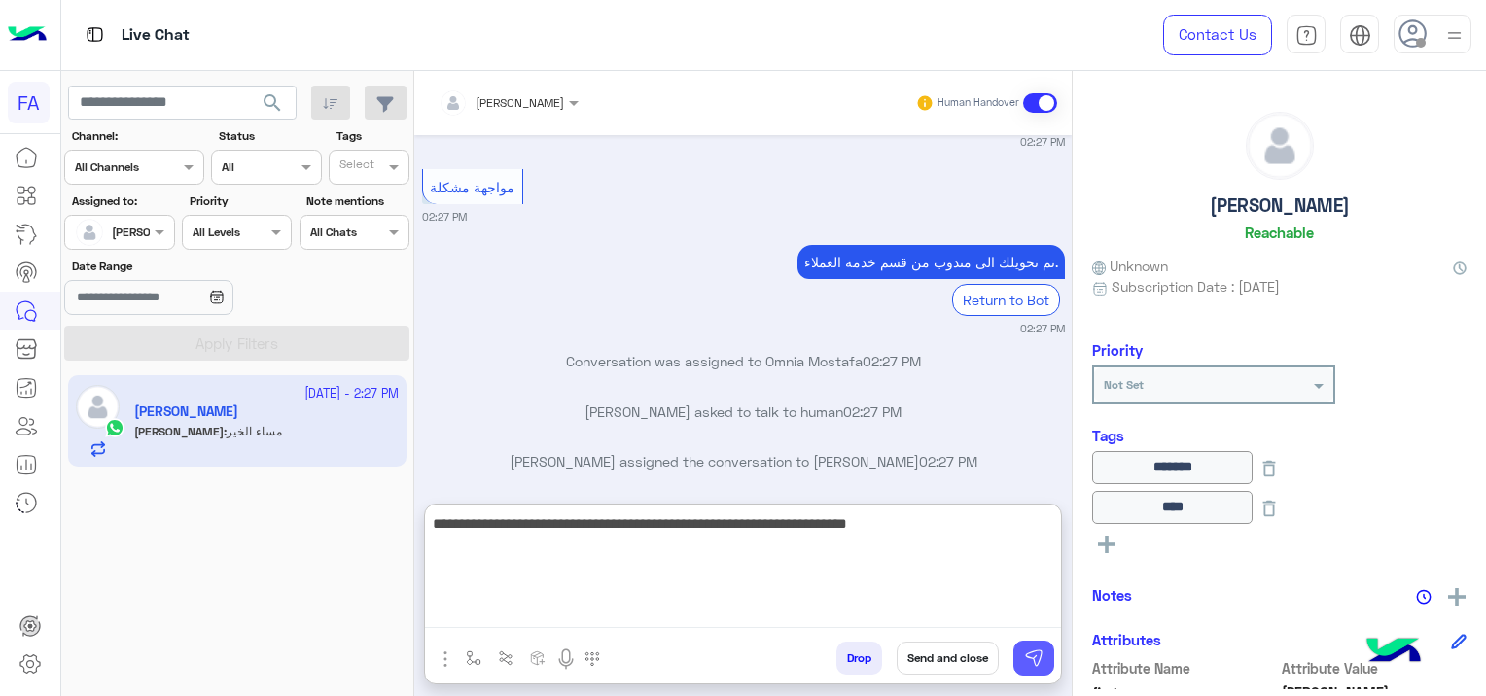
type textarea "**********"
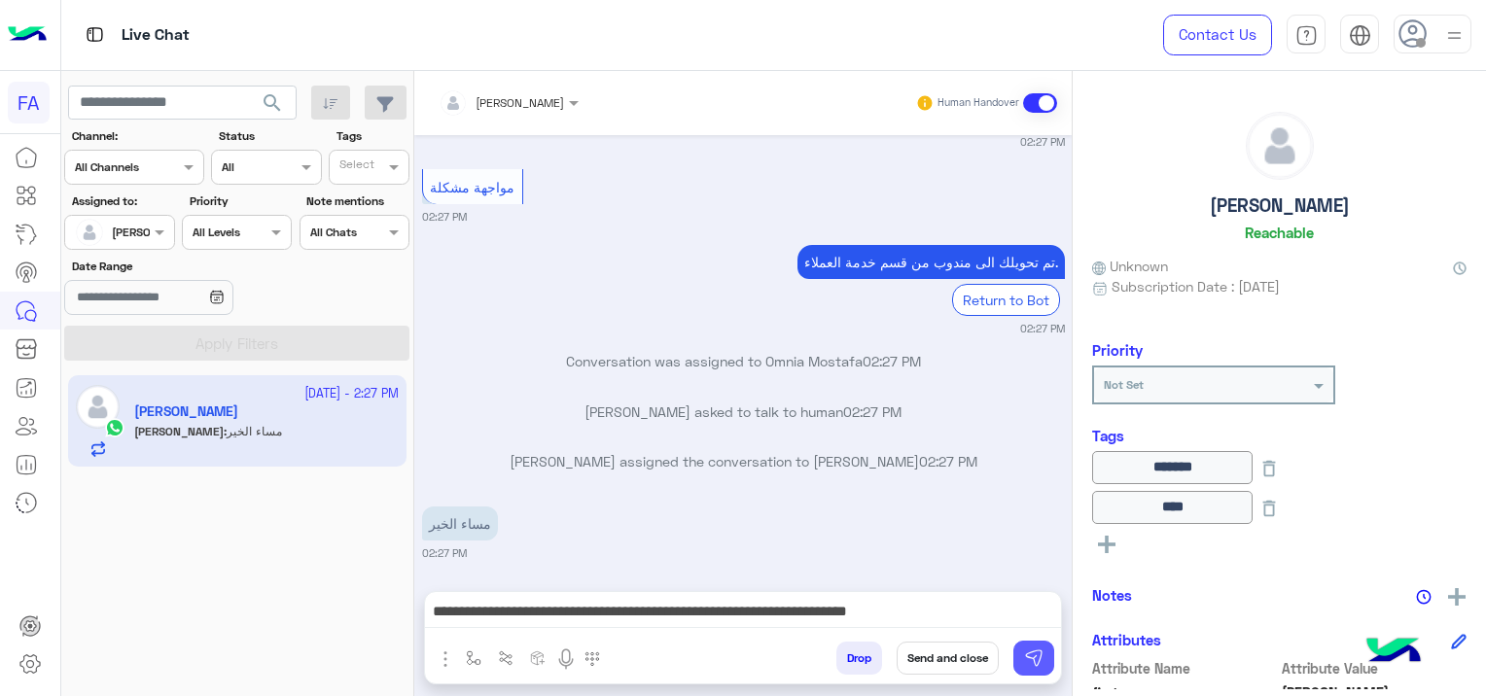
click at [1033, 650] on img at bounding box center [1033, 658] width 19 height 19
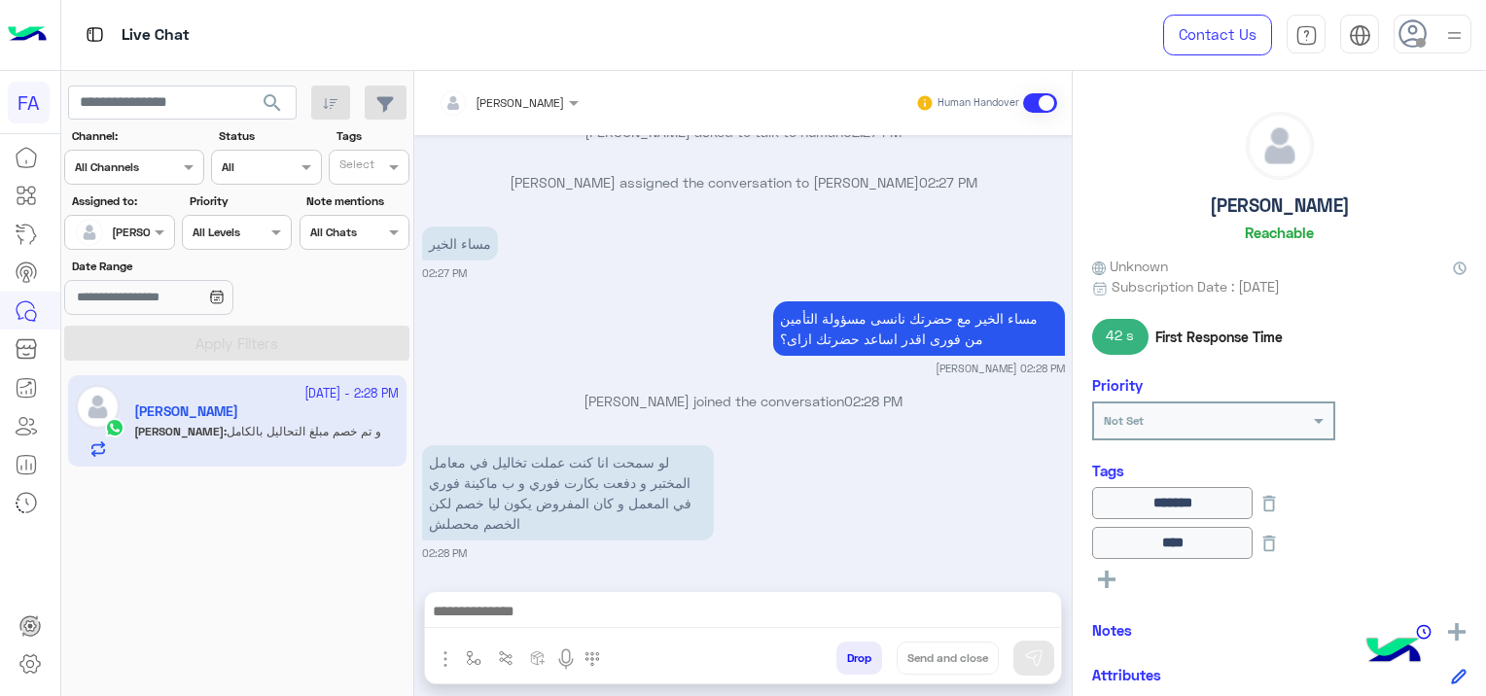
scroll to position [4023, 0]
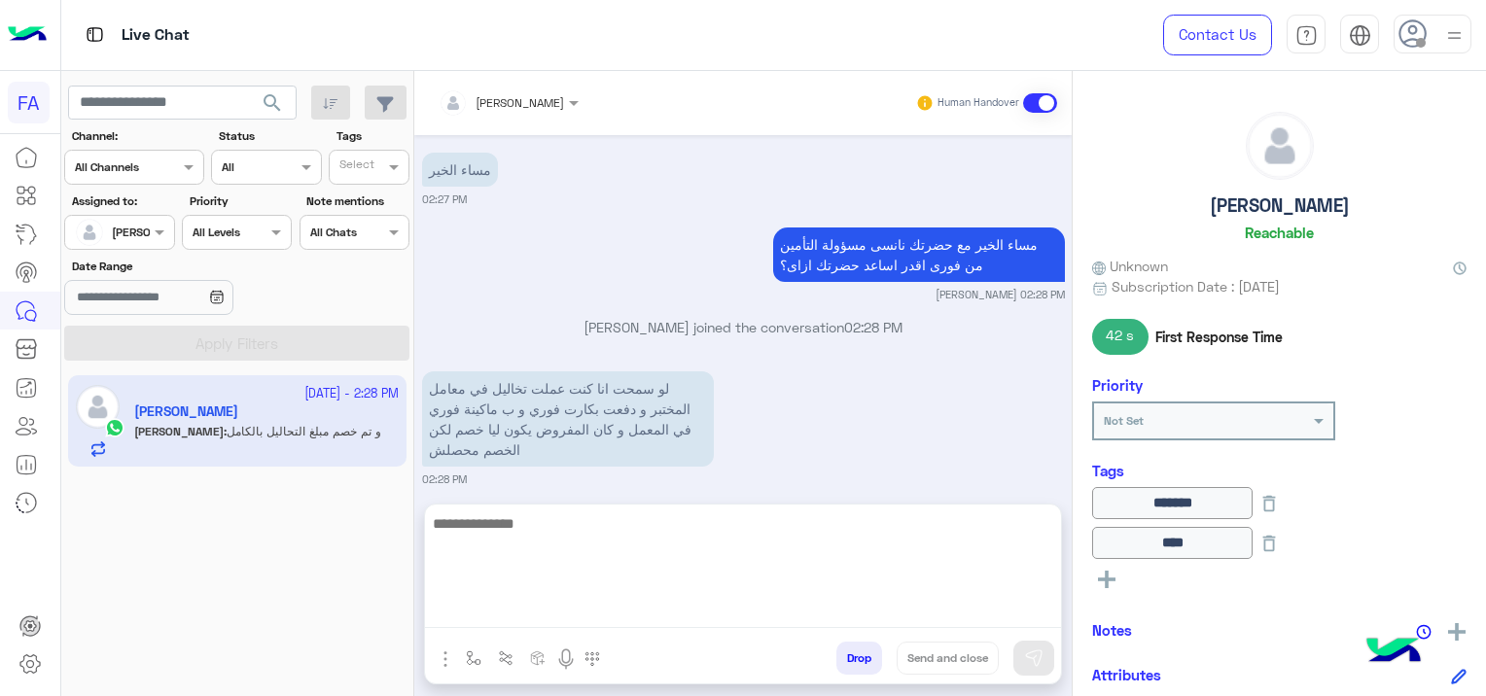
click at [681, 618] on textarea at bounding box center [743, 570] width 636 height 117
type textarea "**********"
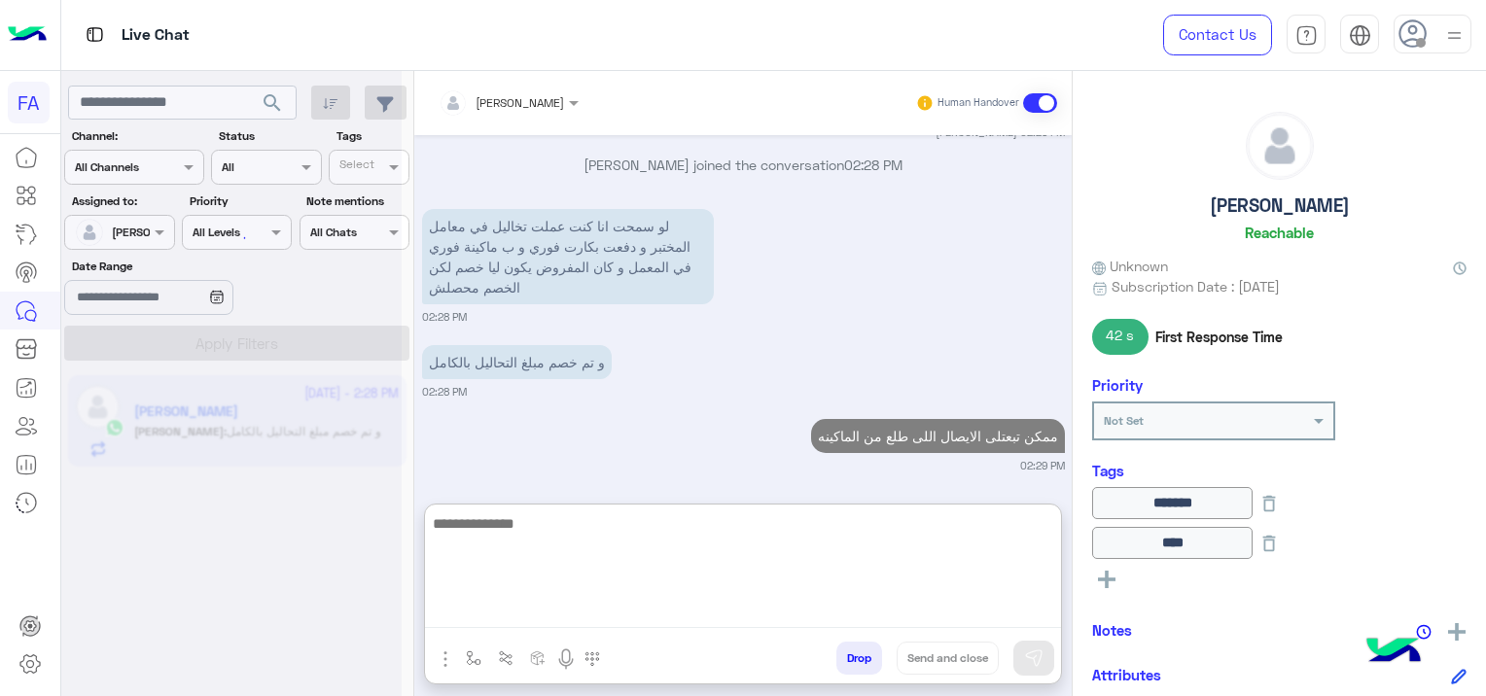
scroll to position [4330, 0]
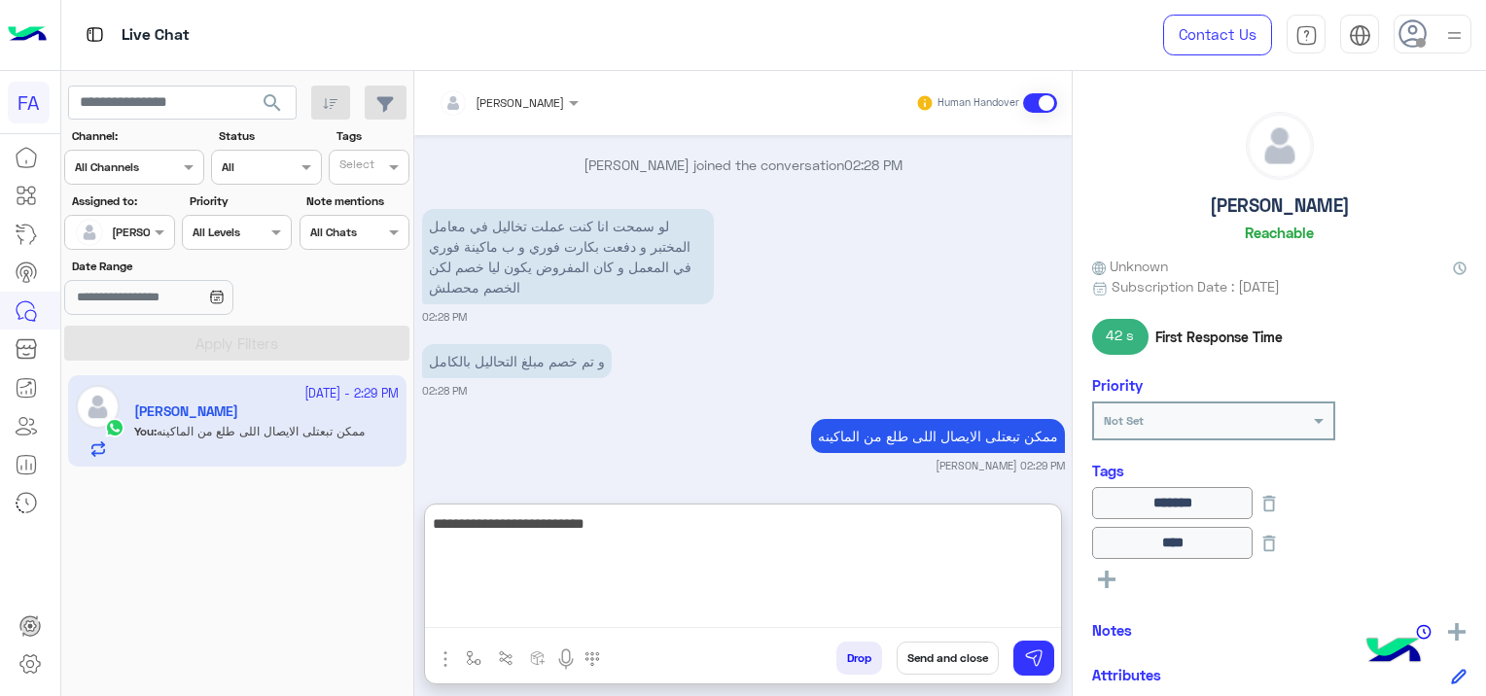
click at [903, 517] on textarea "**********" at bounding box center [743, 570] width 636 height 117
click at [1002, 532] on textarea "**********" at bounding box center [743, 570] width 636 height 117
type textarea "**********"
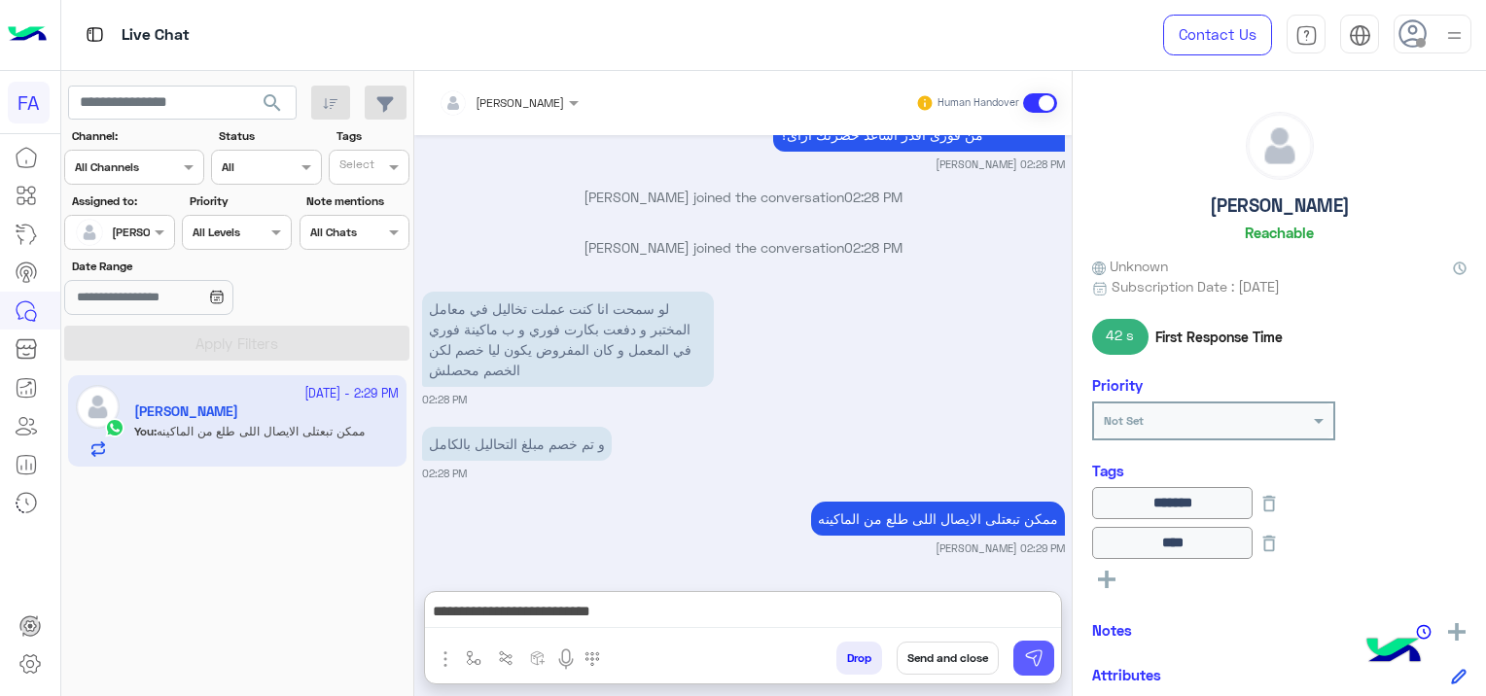
click at [1013, 641] on button at bounding box center [1033, 658] width 41 height 35
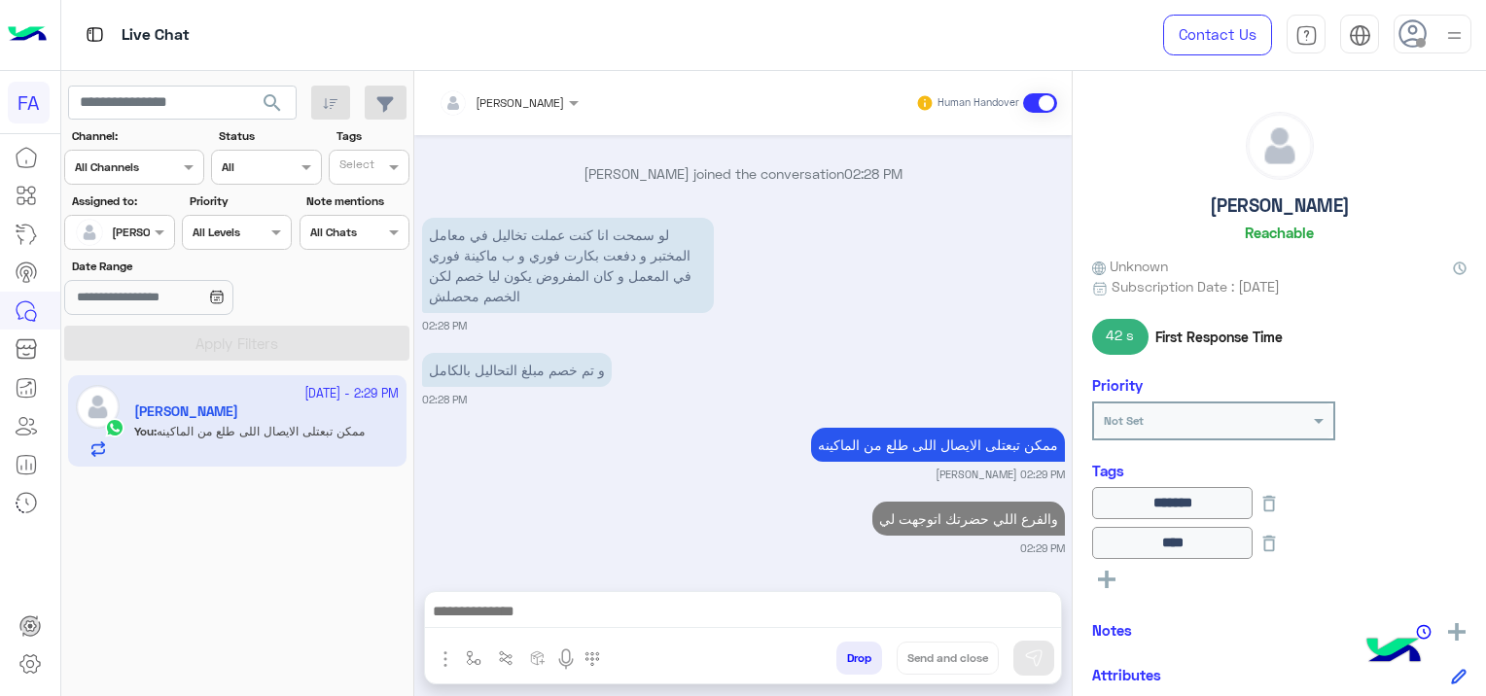
scroll to position [4315, 0]
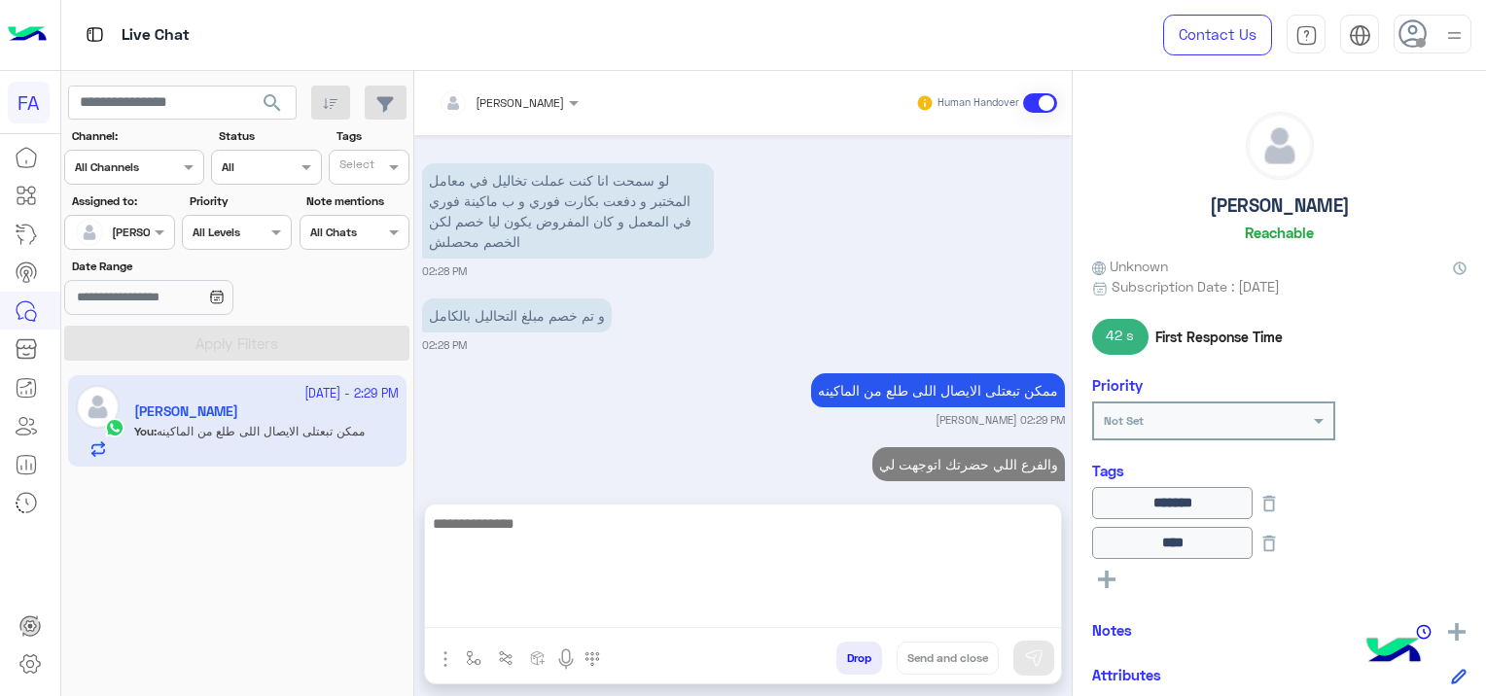
click at [952, 619] on textarea at bounding box center [743, 570] width 636 height 117
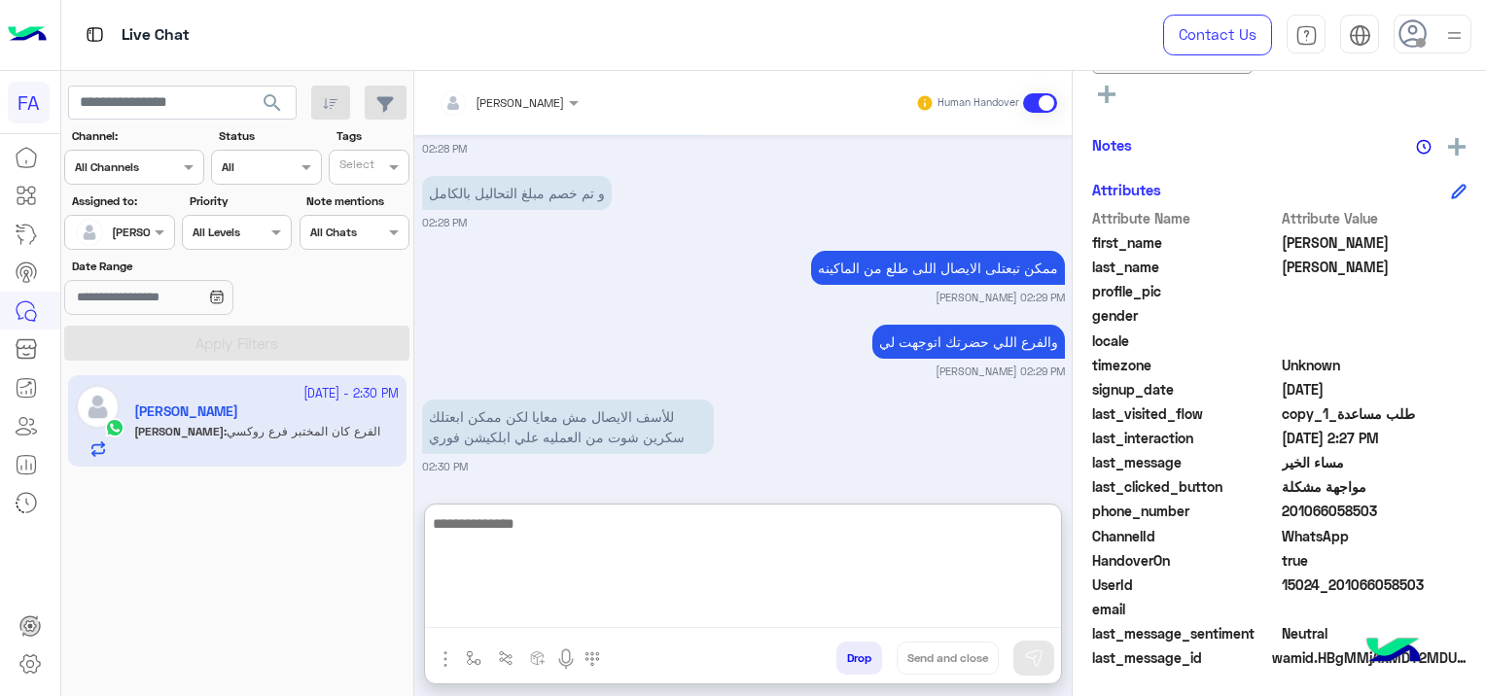
scroll to position [4572, 0]
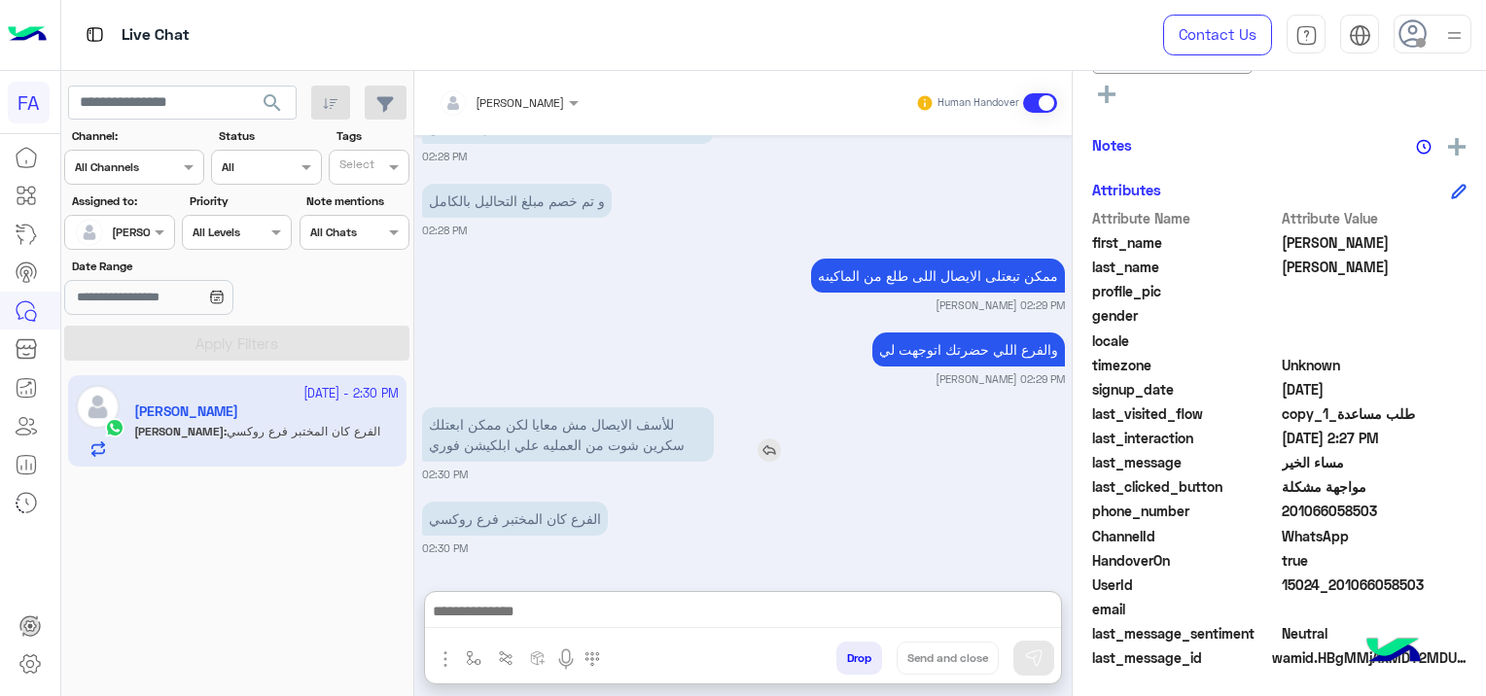
click at [765, 439] on img at bounding box center [769, 450] width 23 height 23
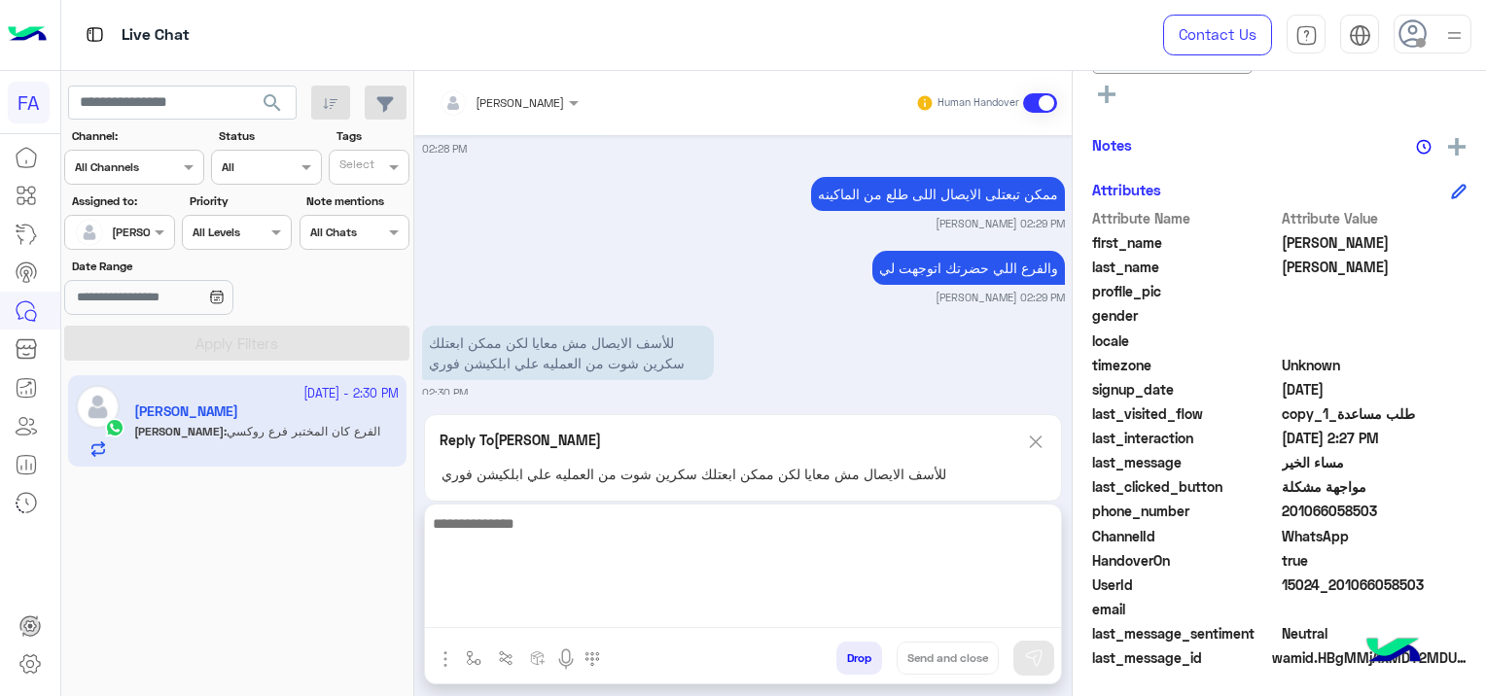
click at [769, 619] on textarea at bounding box center [743, 570] width 636 height 117
type textarea "****"
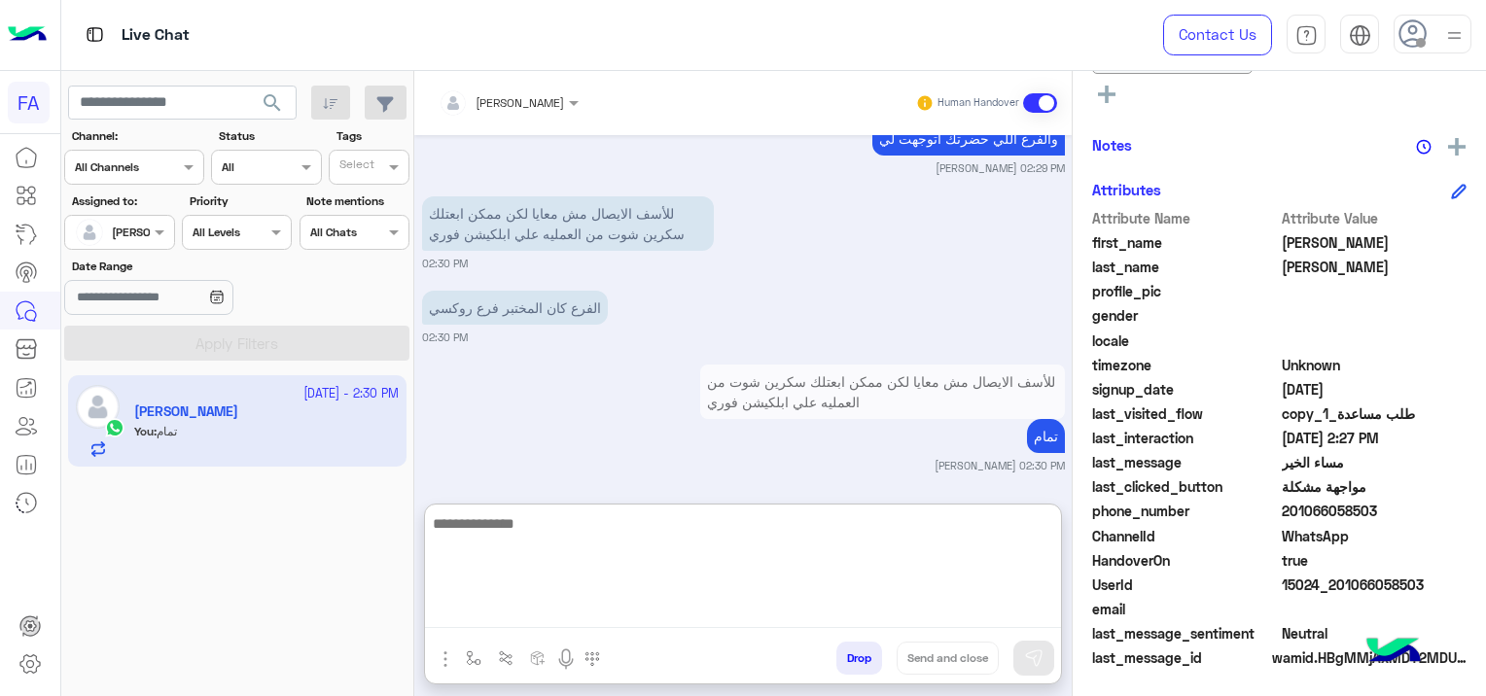
scroll to position [4988, 0]
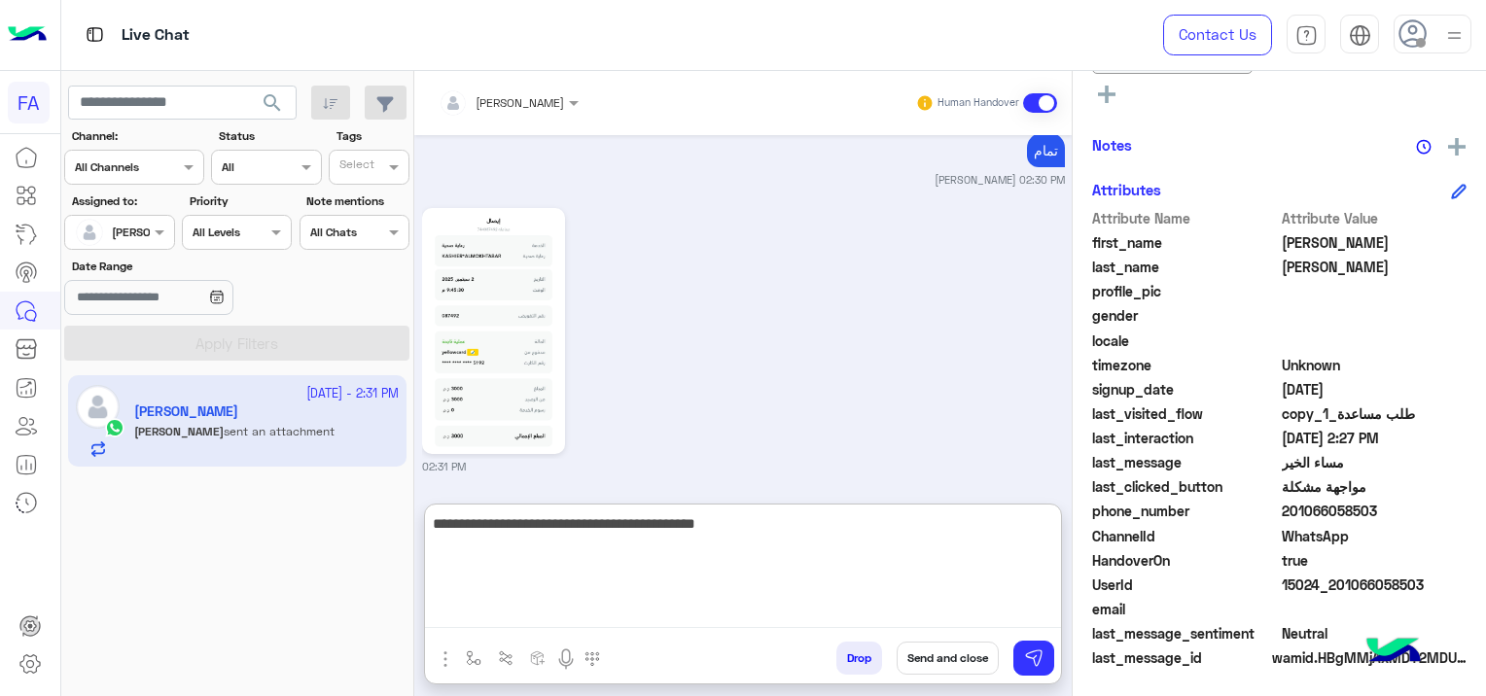
click at [776, 530] on textarea "**********" at bounding box center [743, 570] width 636 height 117
click at [906, 525] on textarea "**********" at bounding box center [743, 570] width 636 height 117
click at [720, 524] on textarea "**********" at bounding box center [743, 570] width 636 height 117
type textarea "**********"
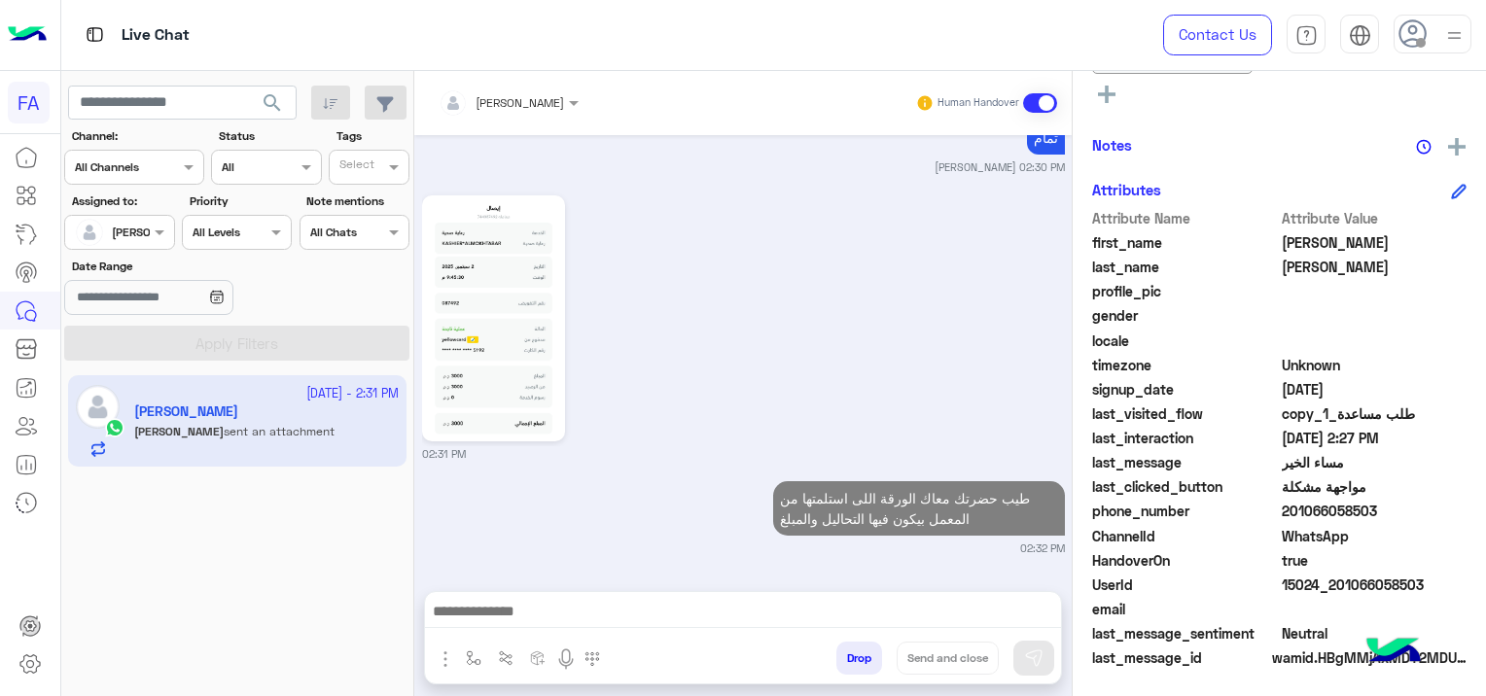
scroll to position [4994, 0]
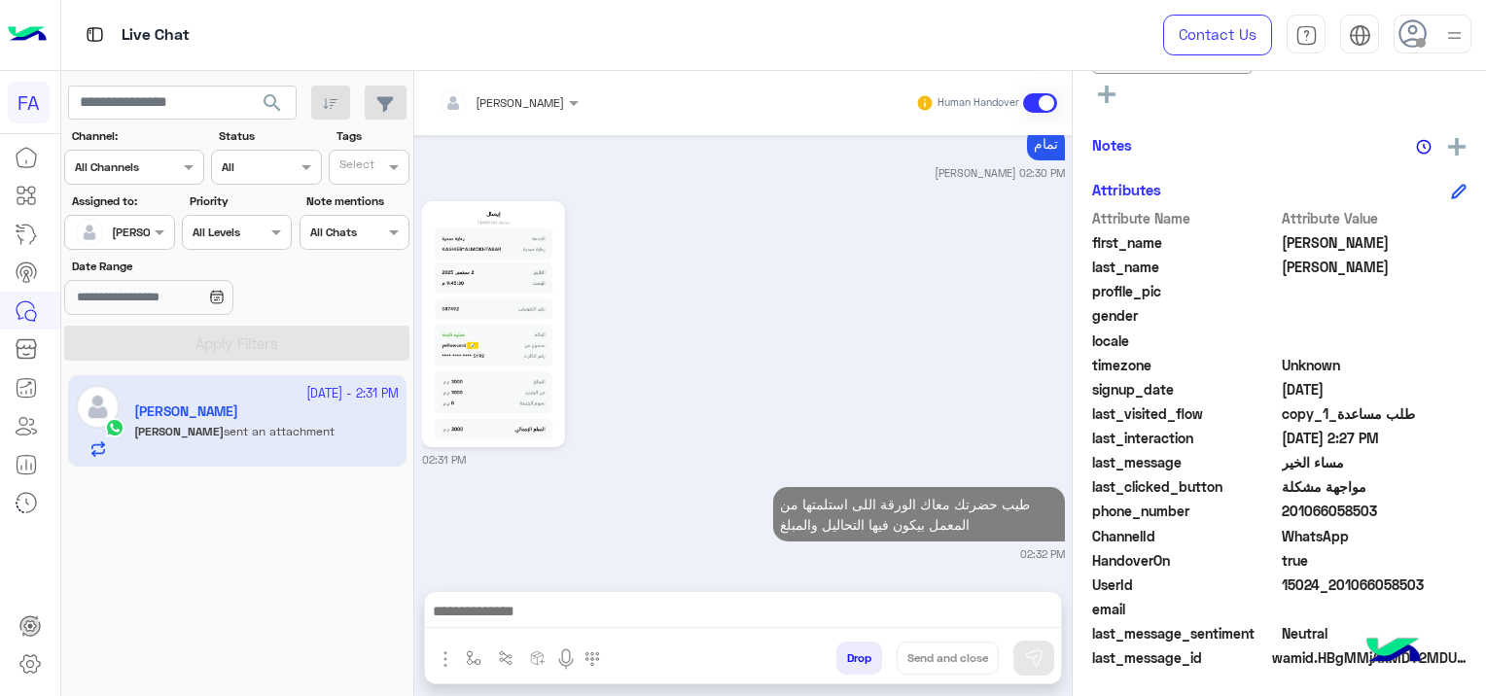
drag, startPoint x: 1416, startPoint y: 582, endPoint x: 1331, endPoint y: 591, distance: 85.2
click at [1331, 591] on span "15024_201066058503" at bounding box center [1375, 585] width 186 height 20
copy span "01066058503"
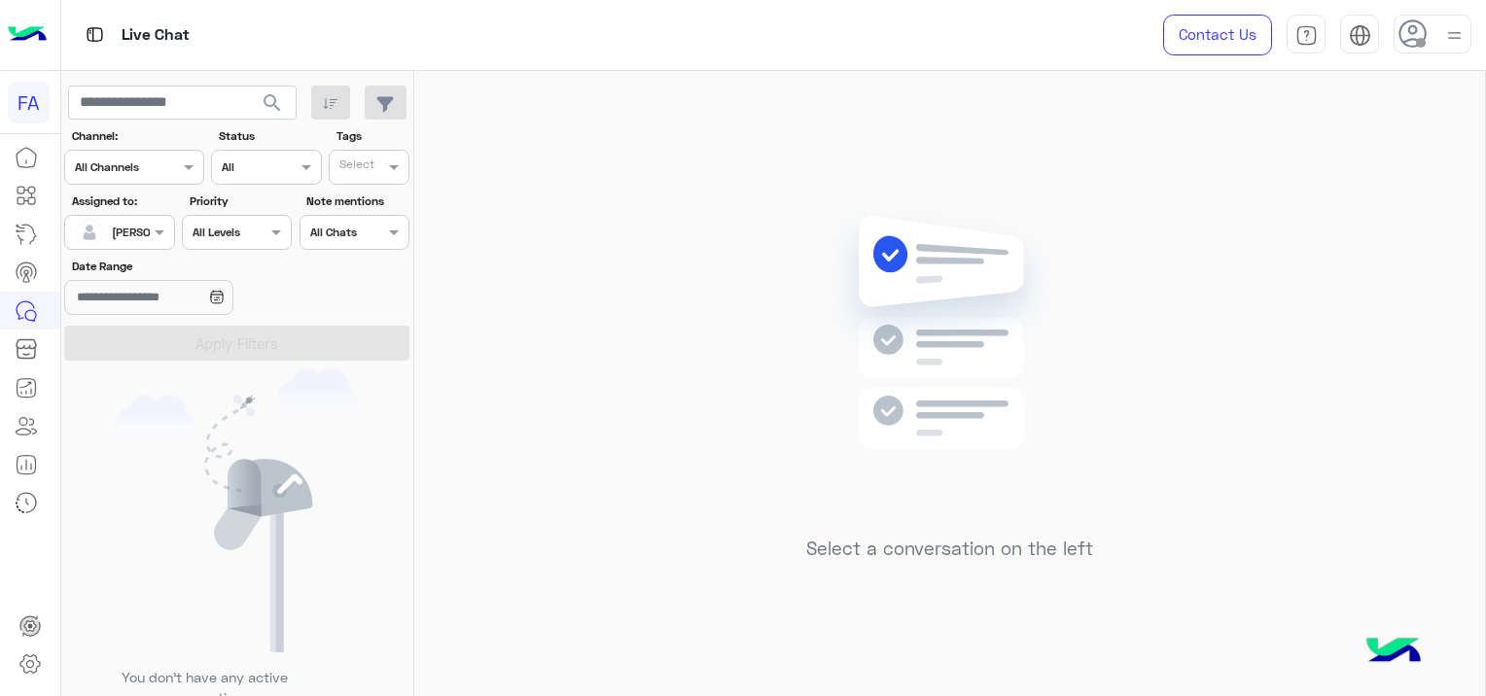
click at [137, 230] on div at bounding box center [119, 230] width 108 height 18
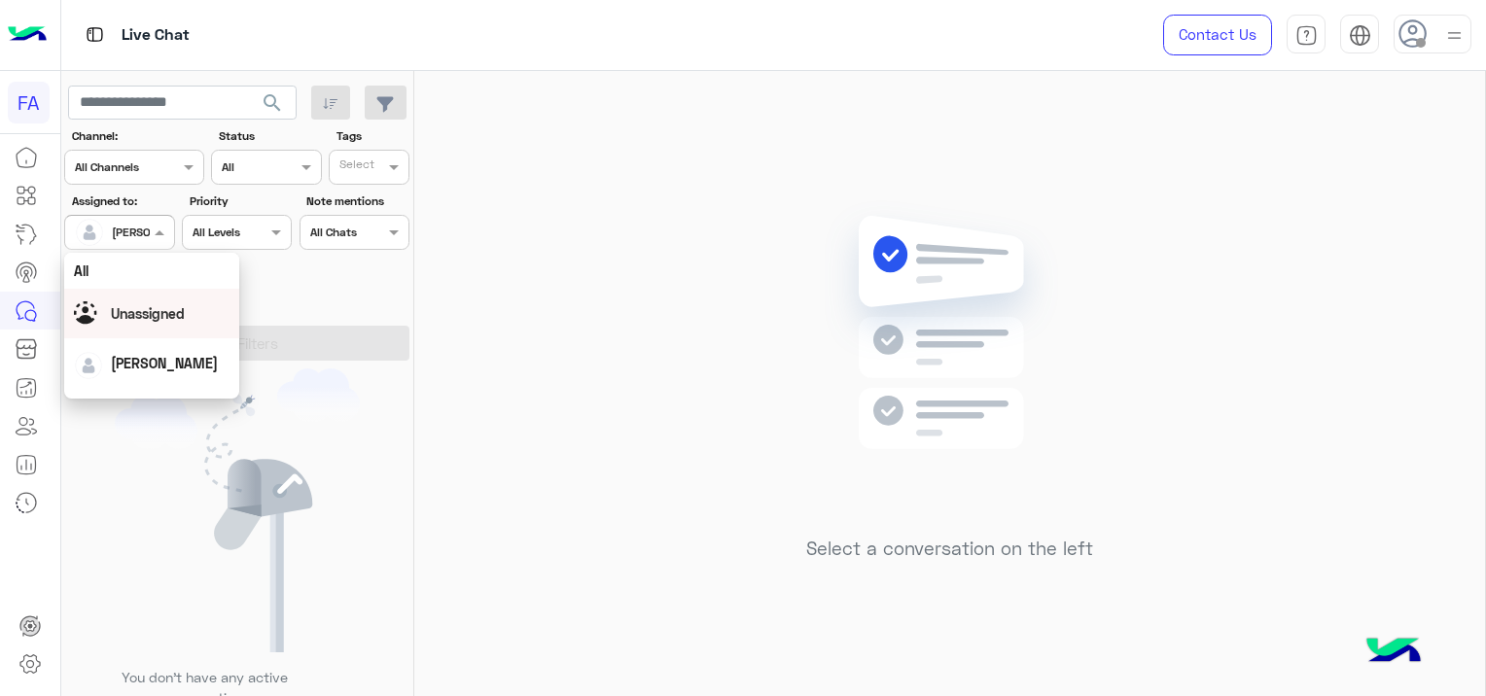
click at [153, 316] on span "Unassigned" at bounding box center [148, 313] width 74 height 17
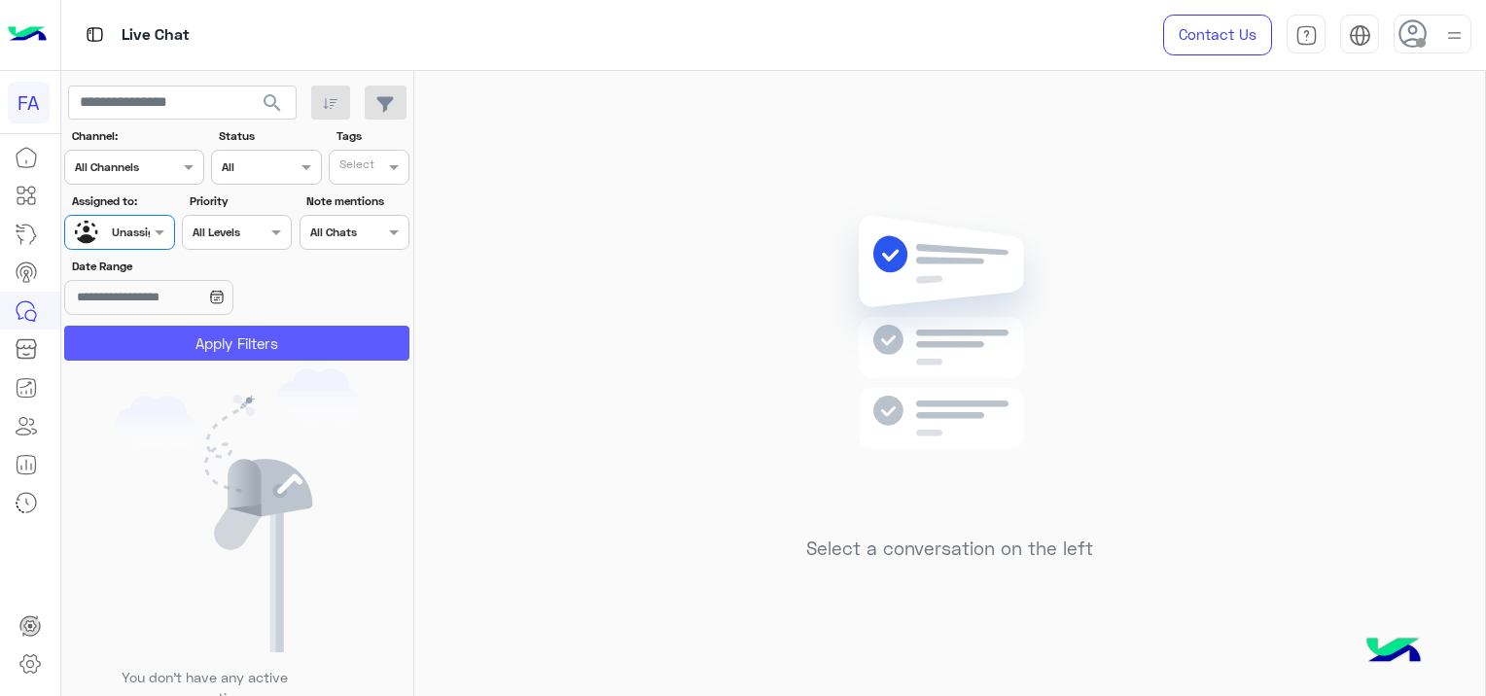
click at [330, 343] on button "Apply Filters" at bounding box center [236, 343] width 345 height 35
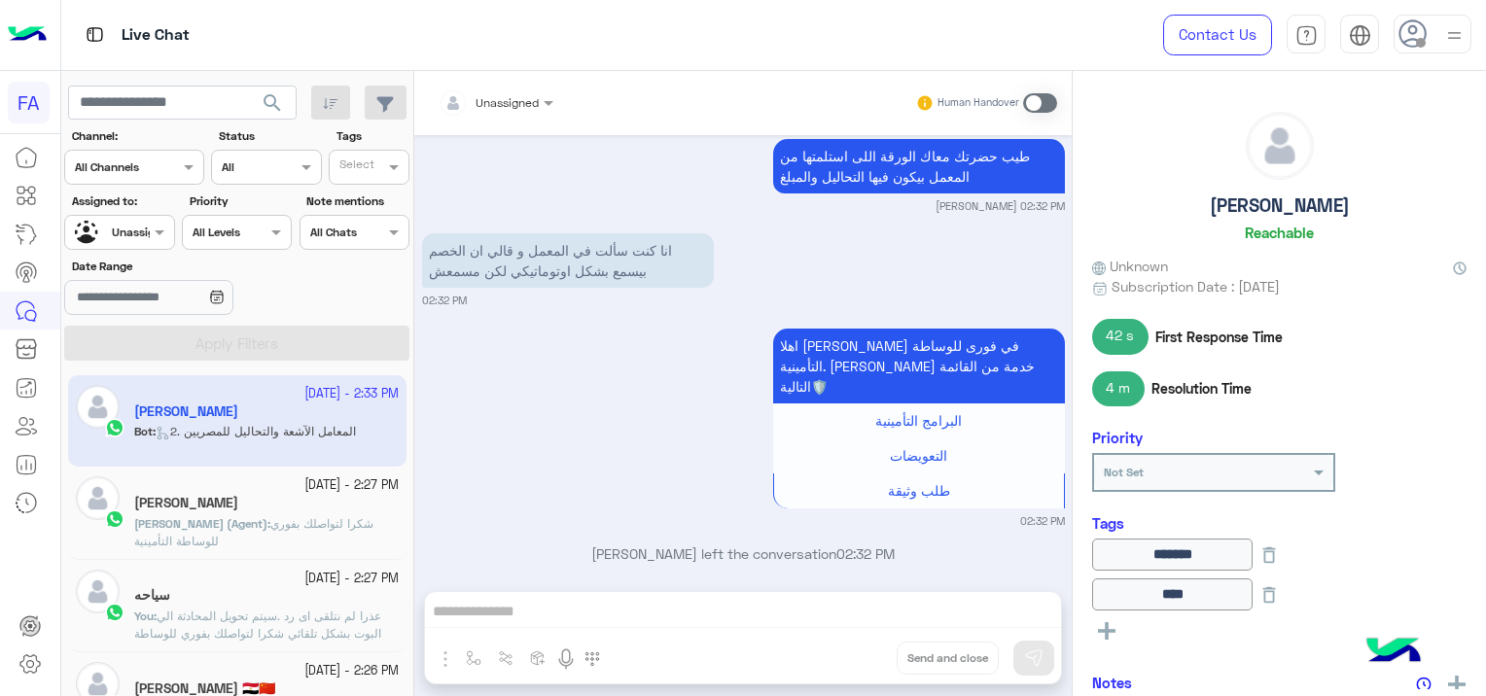
scroll to position [1724, 0]
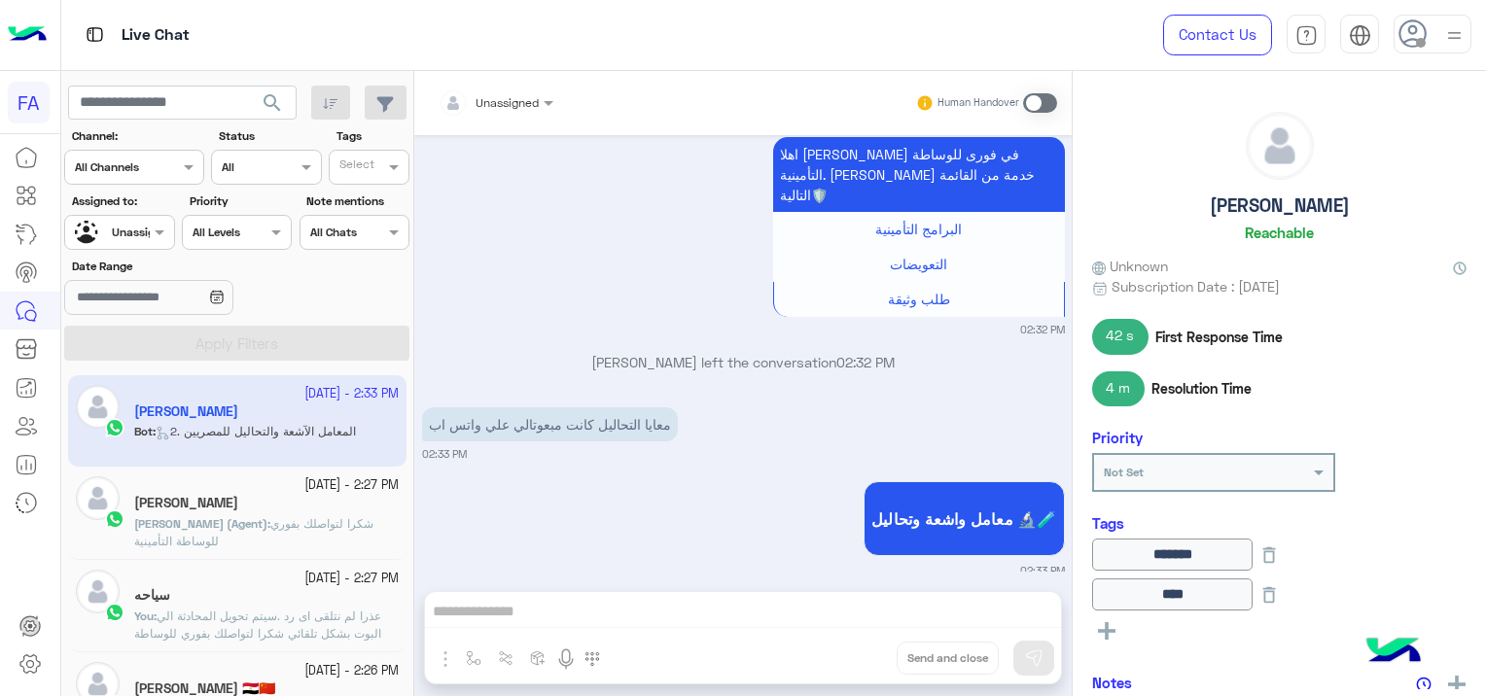
click at [1035, 96] on span at bounding box center [1040, 102] width 34 height 19
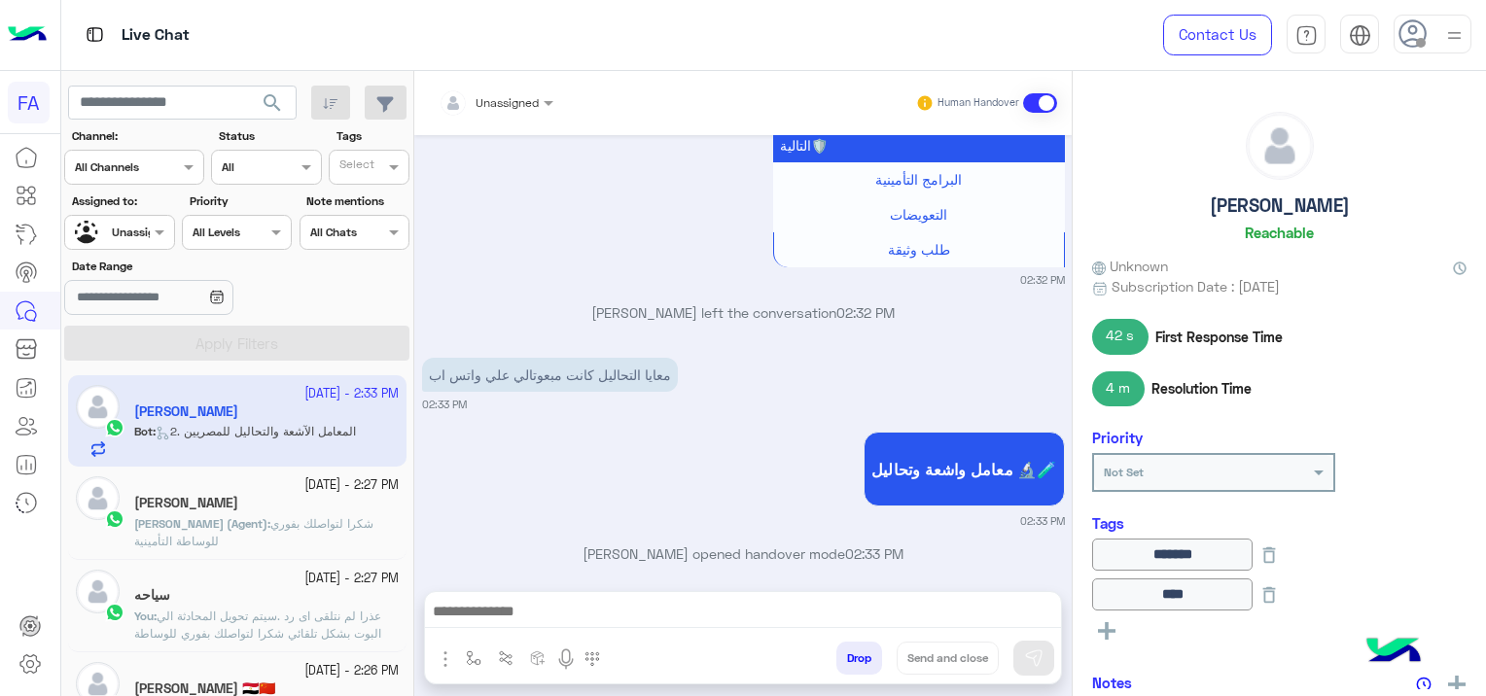
click at [522, 98] on div at bounding box center [496, 99] width 134 height 18
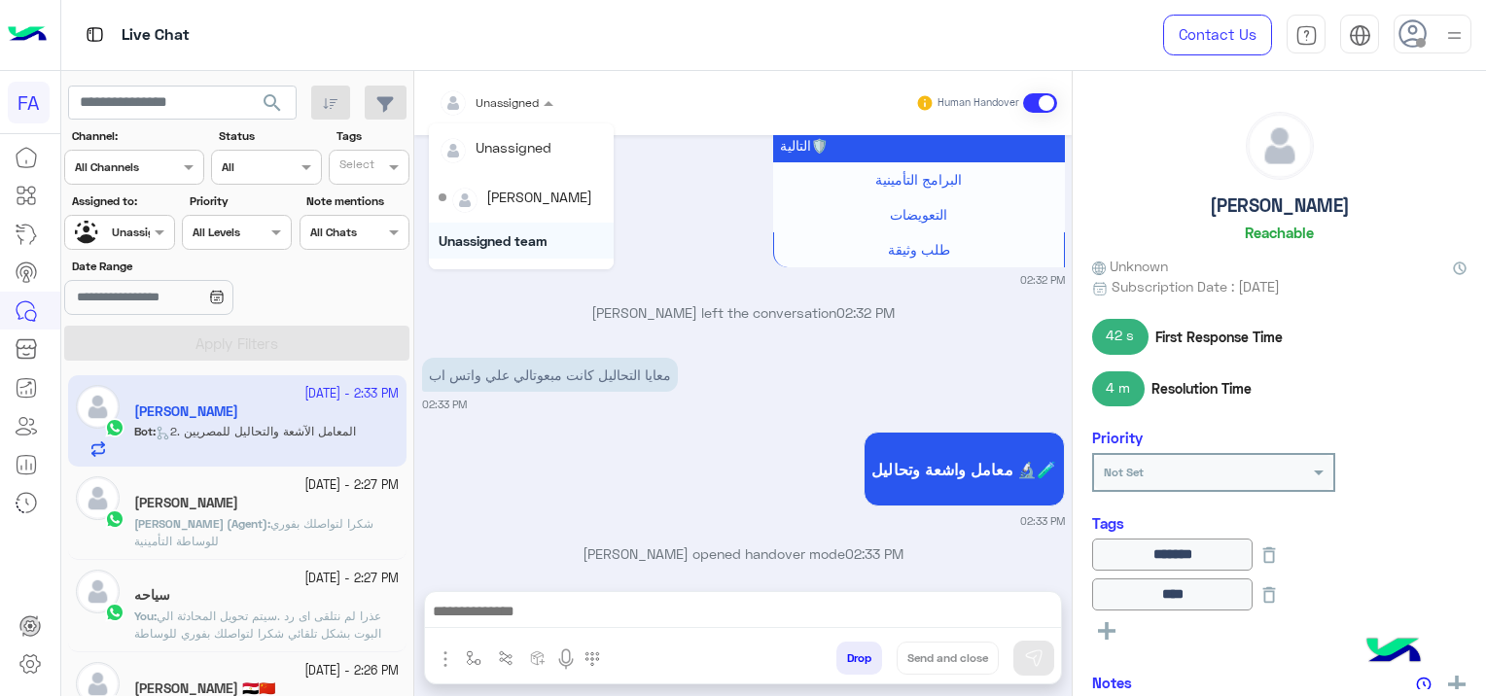
click at [538, 236] on div "Unassigned team" at bounding box center [521, 241] width 185 height 36
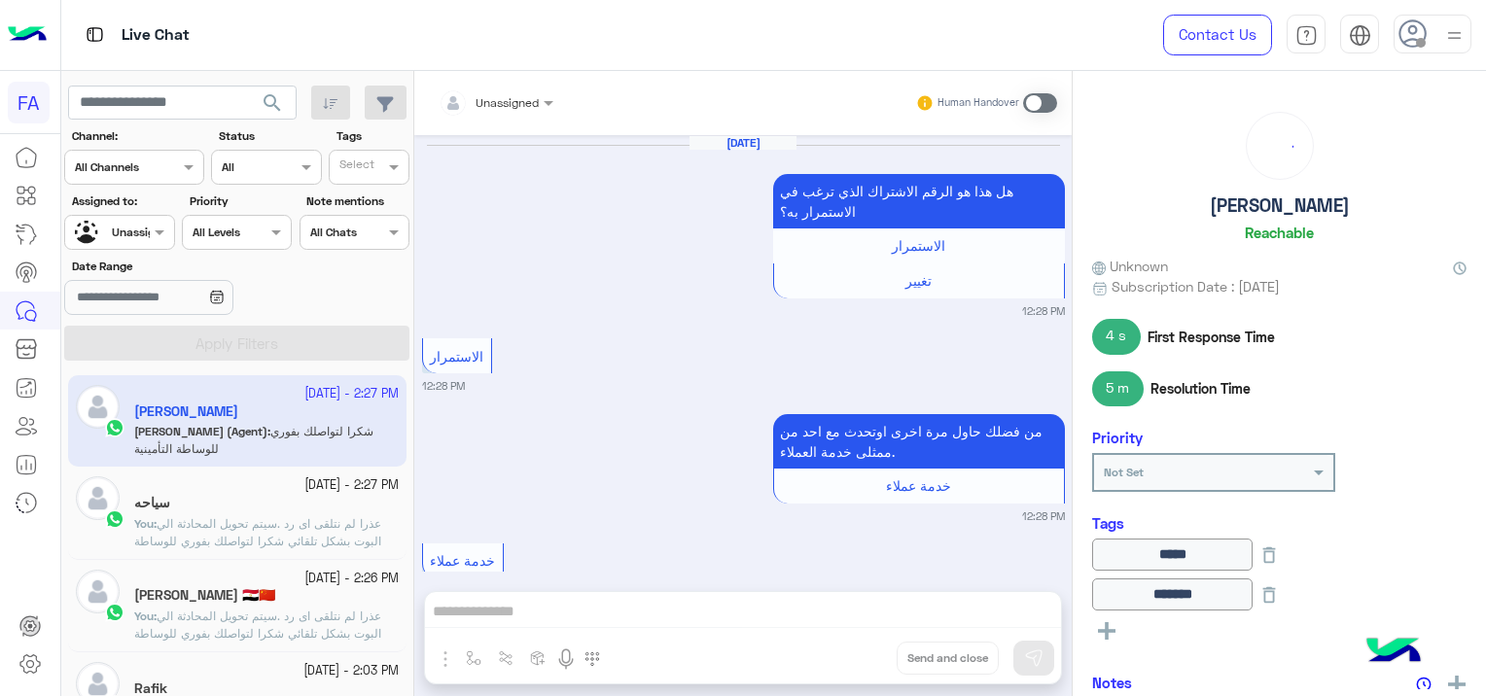
scroll to position [1291, 0]
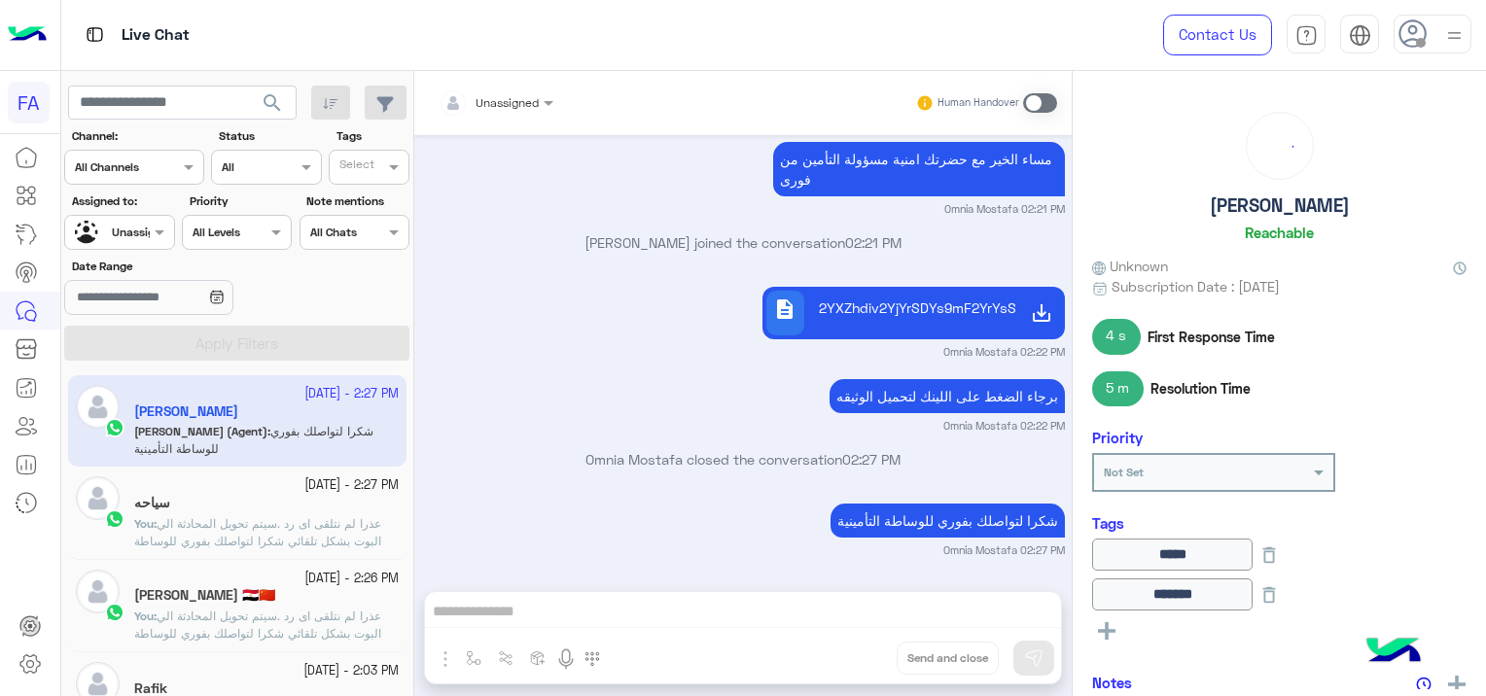
click at [534, 107] on div "Unassigned" at bounding box center [484, 103] width 110 height 39
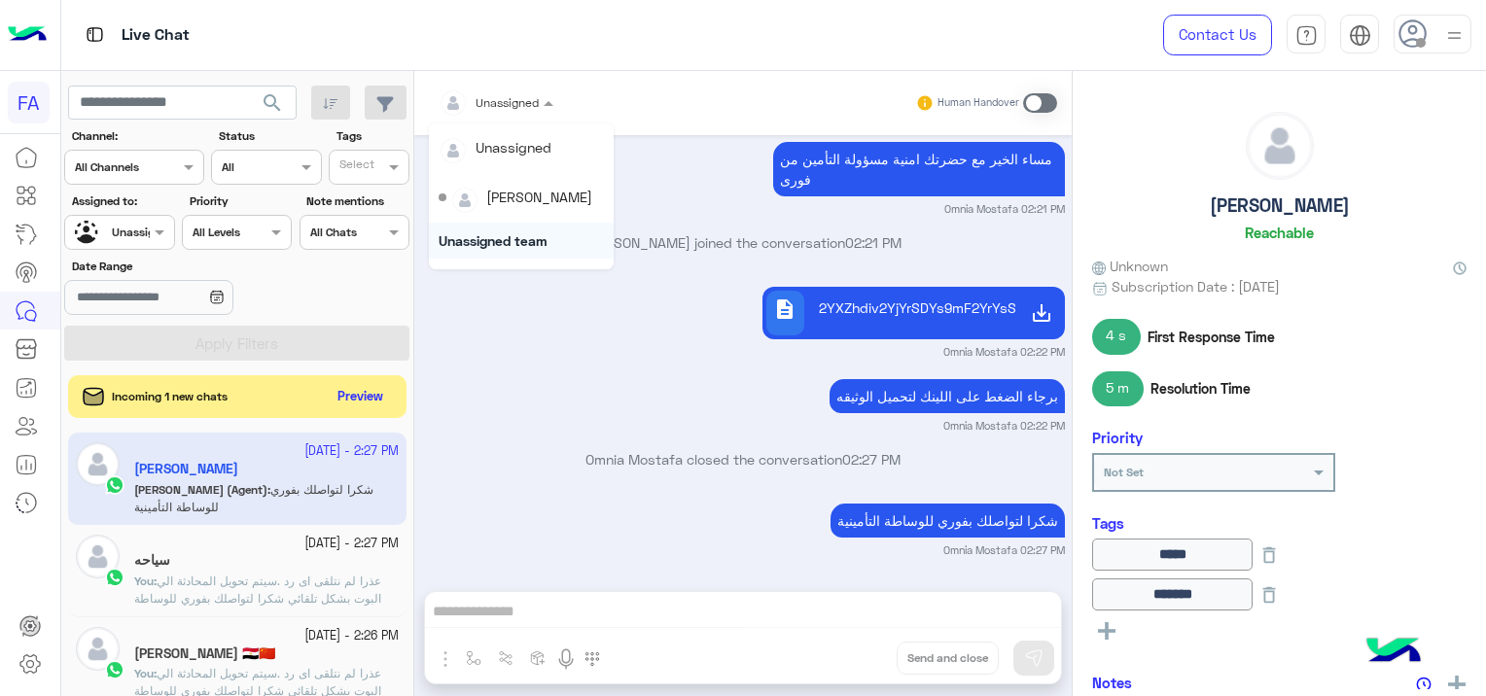
click at [268, 486] on app-inbox-user "[DATE] - 2:27 PM [PERSON_NAME] [PERSON_NAME] (Agent) : شكرا لتواصلك بفوري للوسا…" at bounding box center [237, 478] width 338 height 91
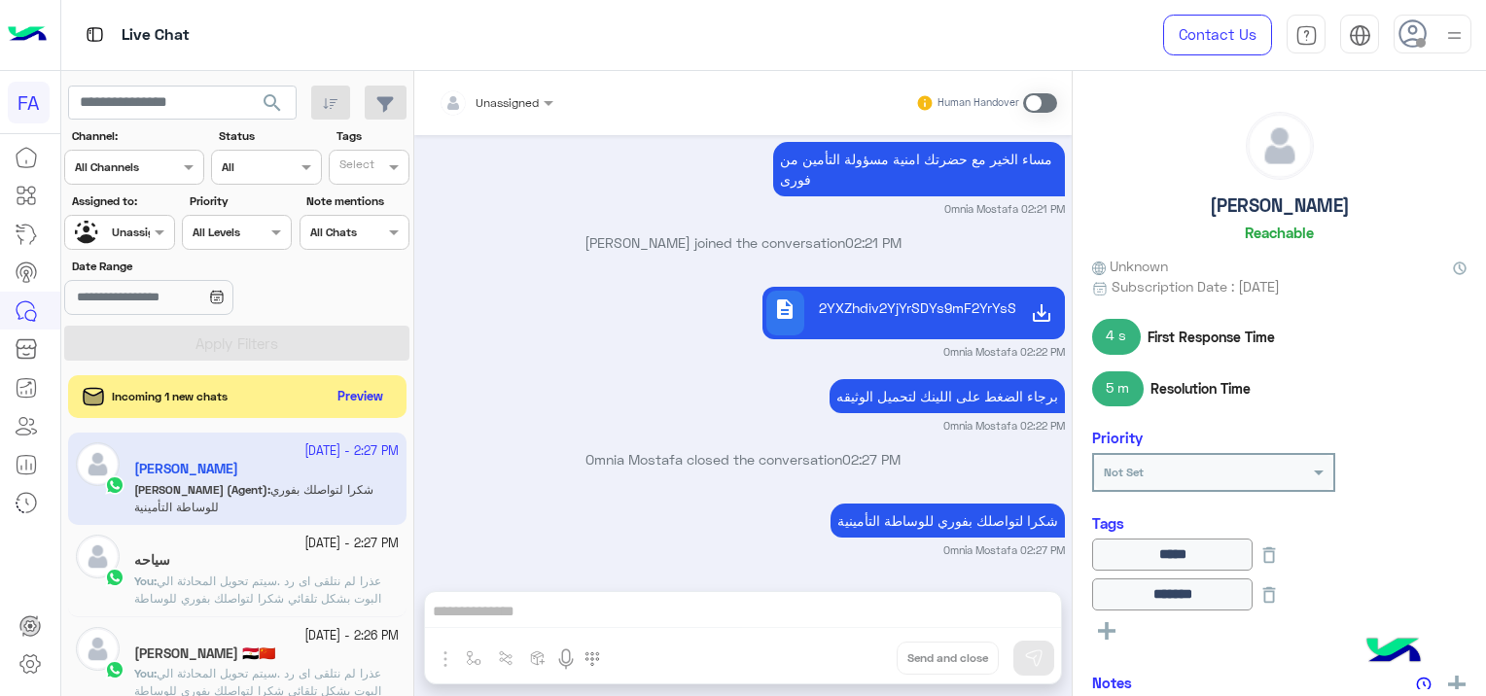
click at [268, 487] on app-inbox-user "[DATE] - 2:27 PM [PERSON_NAME] [PERSON_NAME] (Agent) : شكرا لتواصلك بفوري للوسا…" at bounding box center [237, 478] width 338 height 91
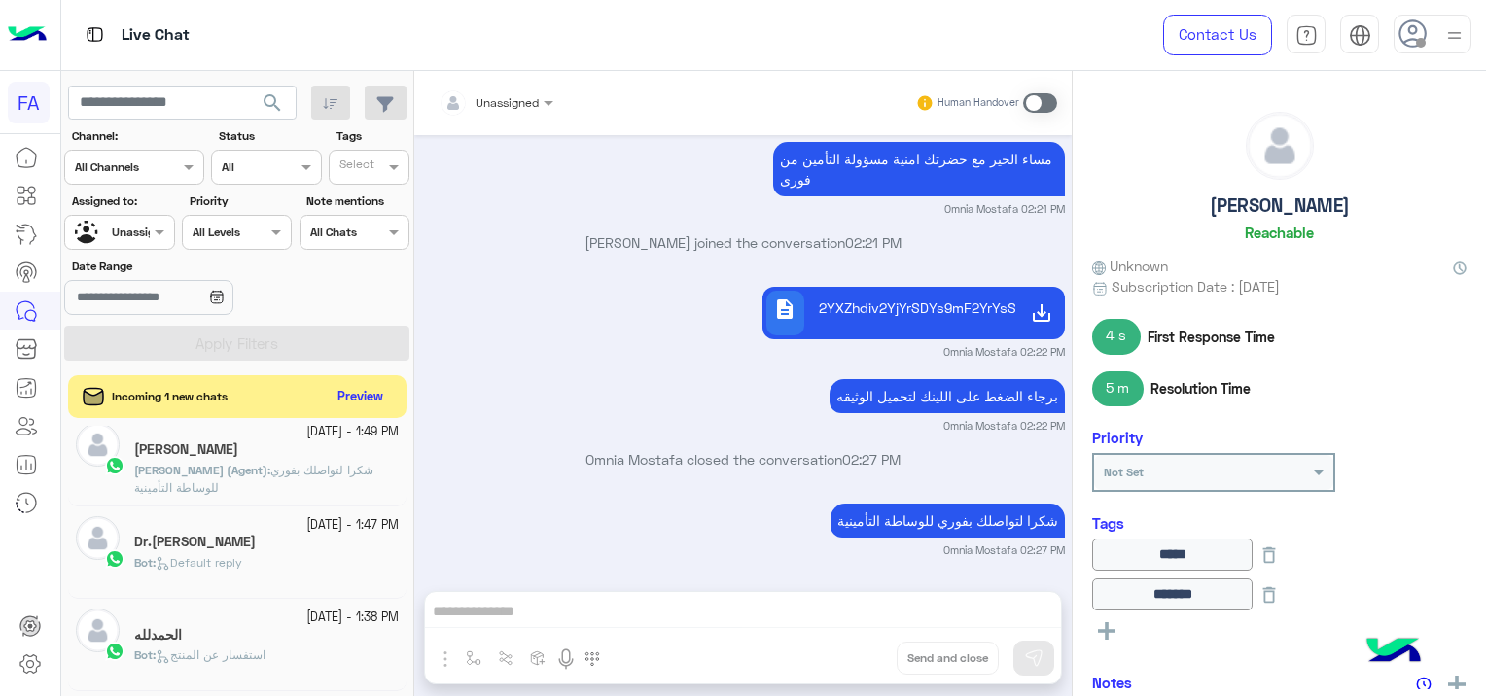
click at [124, 231] on div at bounding box center [119, 230] width 108 height 18
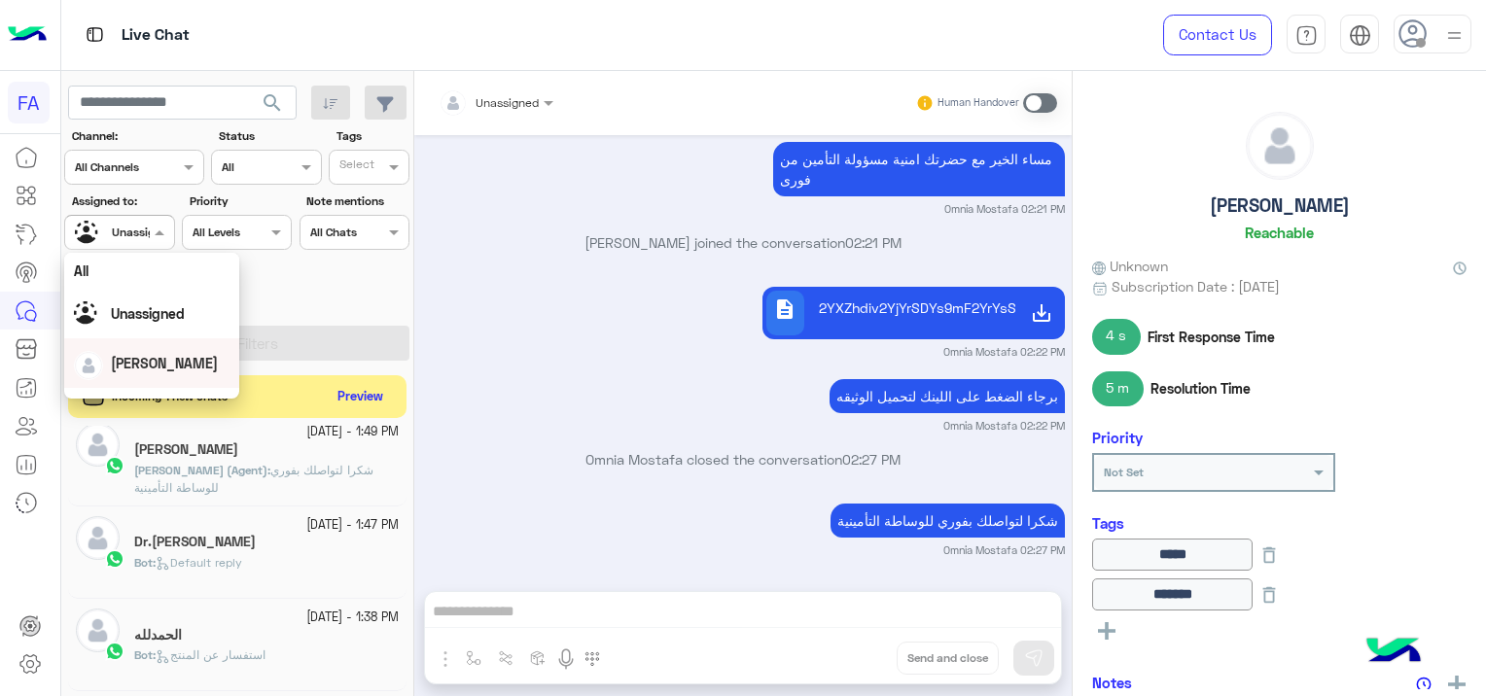
click at [160, 369] on span "[PERSON_NAME]" at bounding box center [164, 363] width 107 height 17
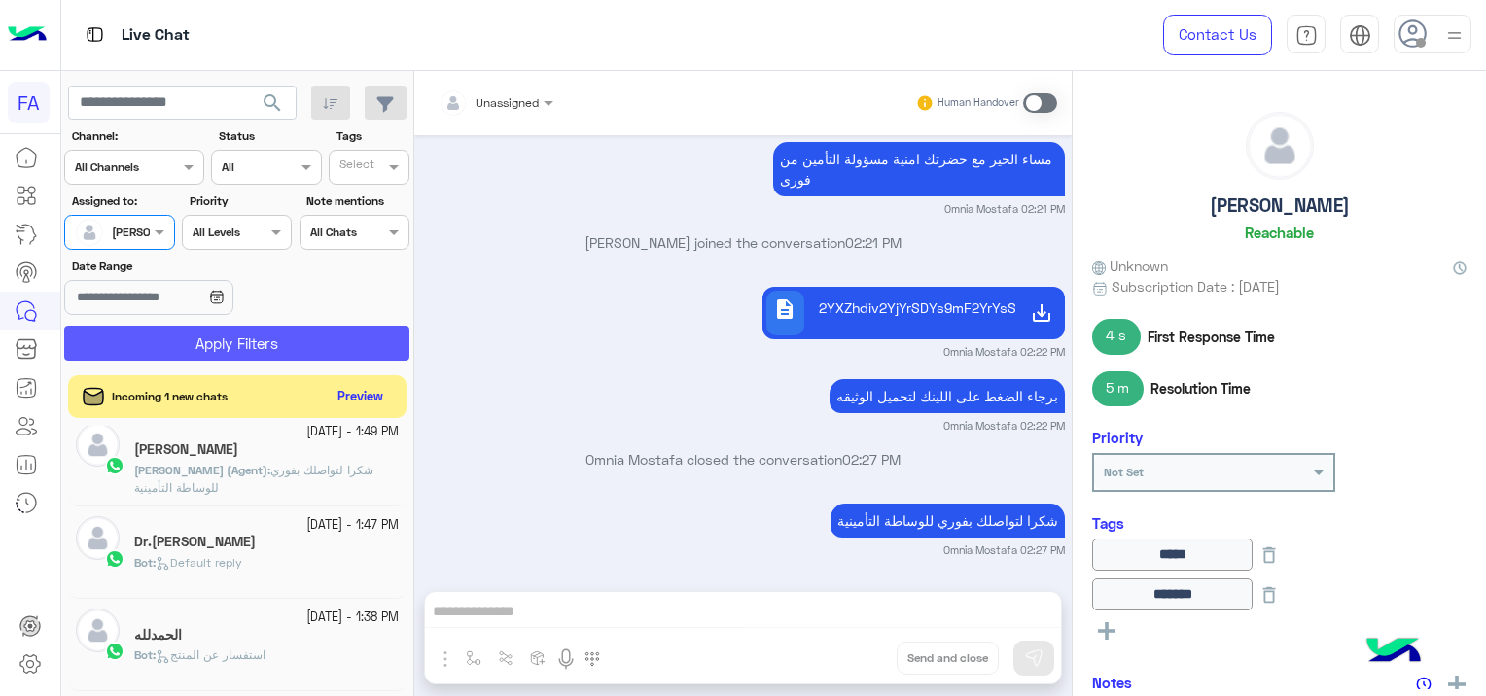
click at [194, 355] on button "Apply Filters" at bounding box center [236, 343] width 345 height 35
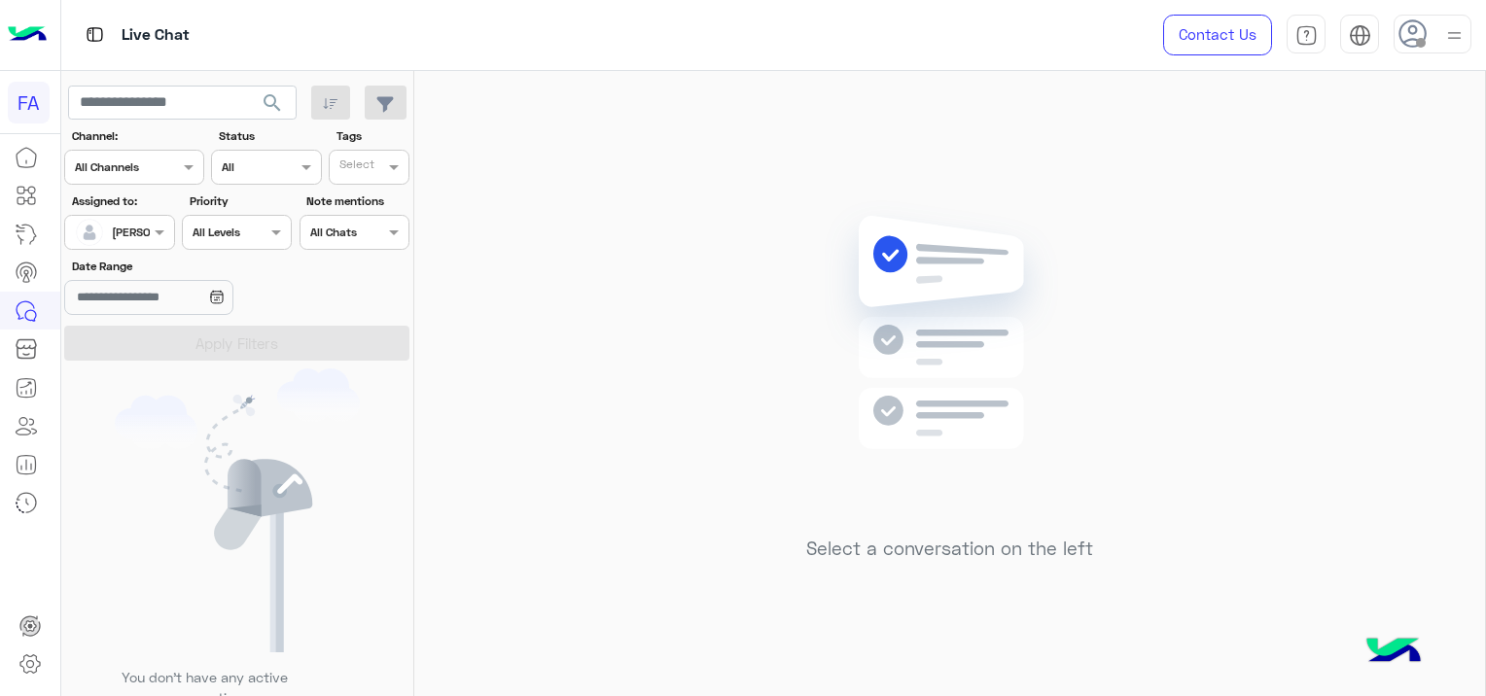
click at [136, 223] on div at bounding box center [119, 230] width 108 height 18
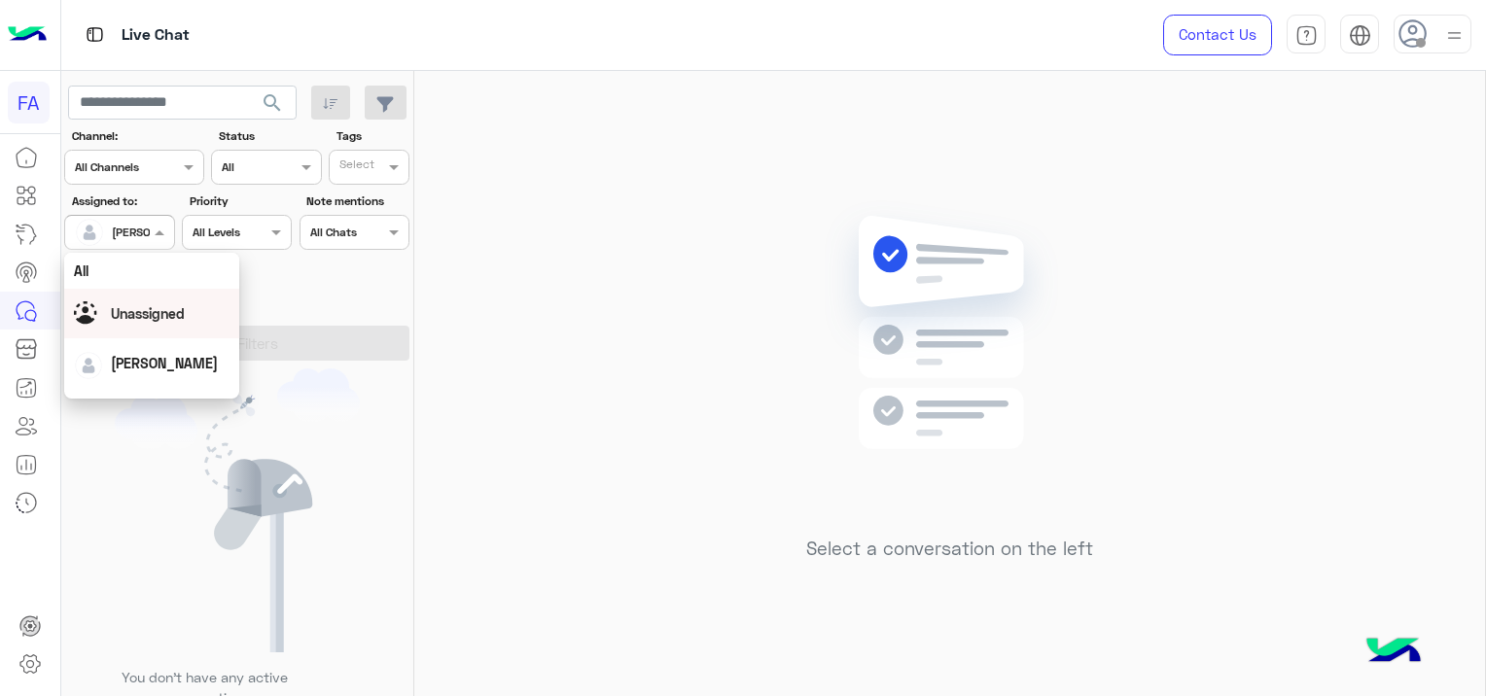
click at [167, 311] on span "Unassigned" at bounding box center [148, 313] width 74 height 17
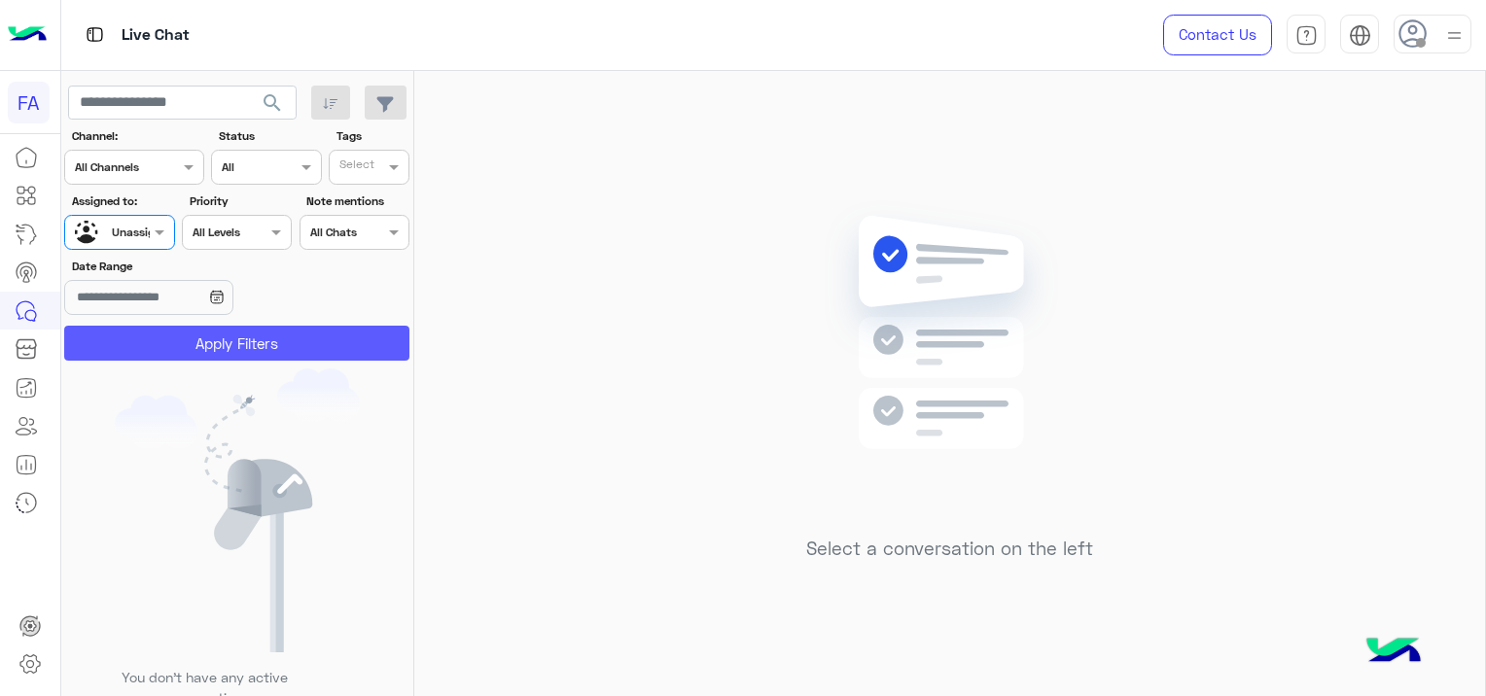
click at [210, 342] on button "Apply Filters" at bounding box center [236, 343] width 345 height 35
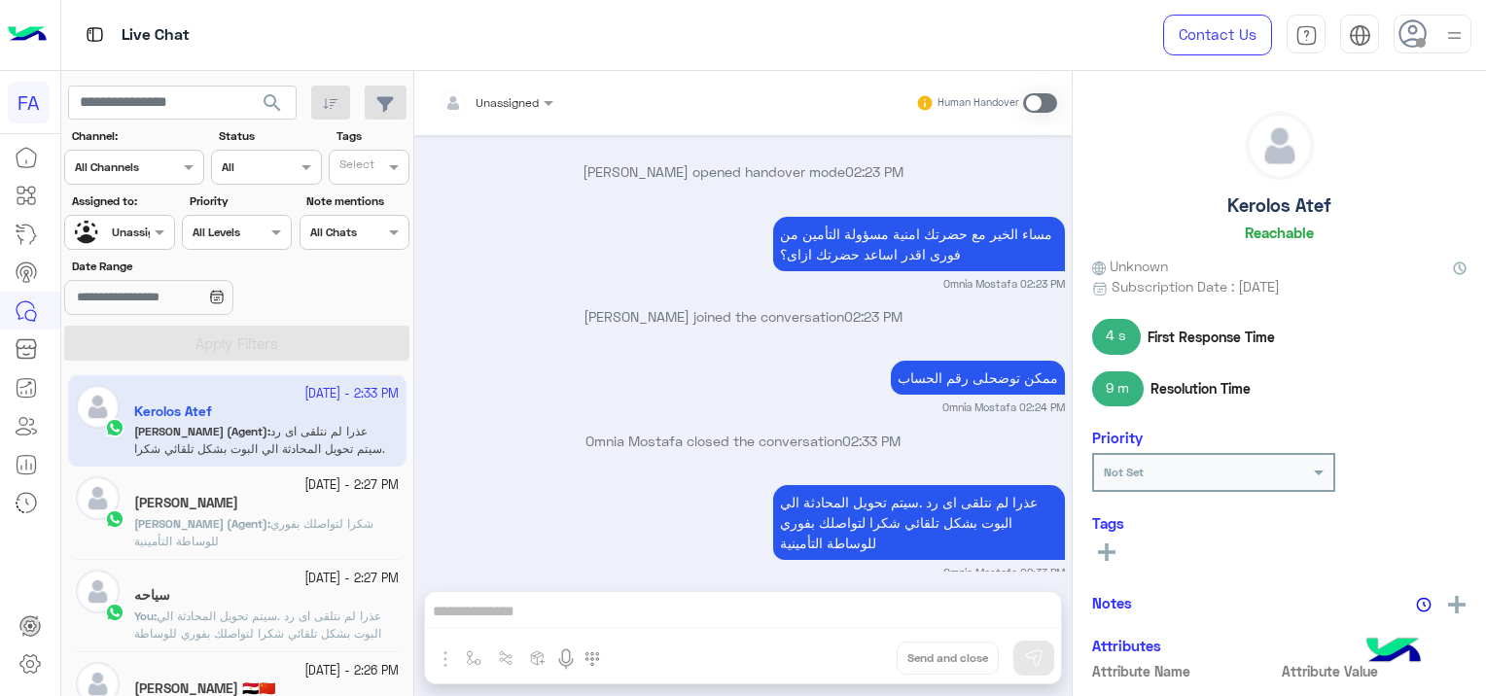
scroll to position [292, 0]
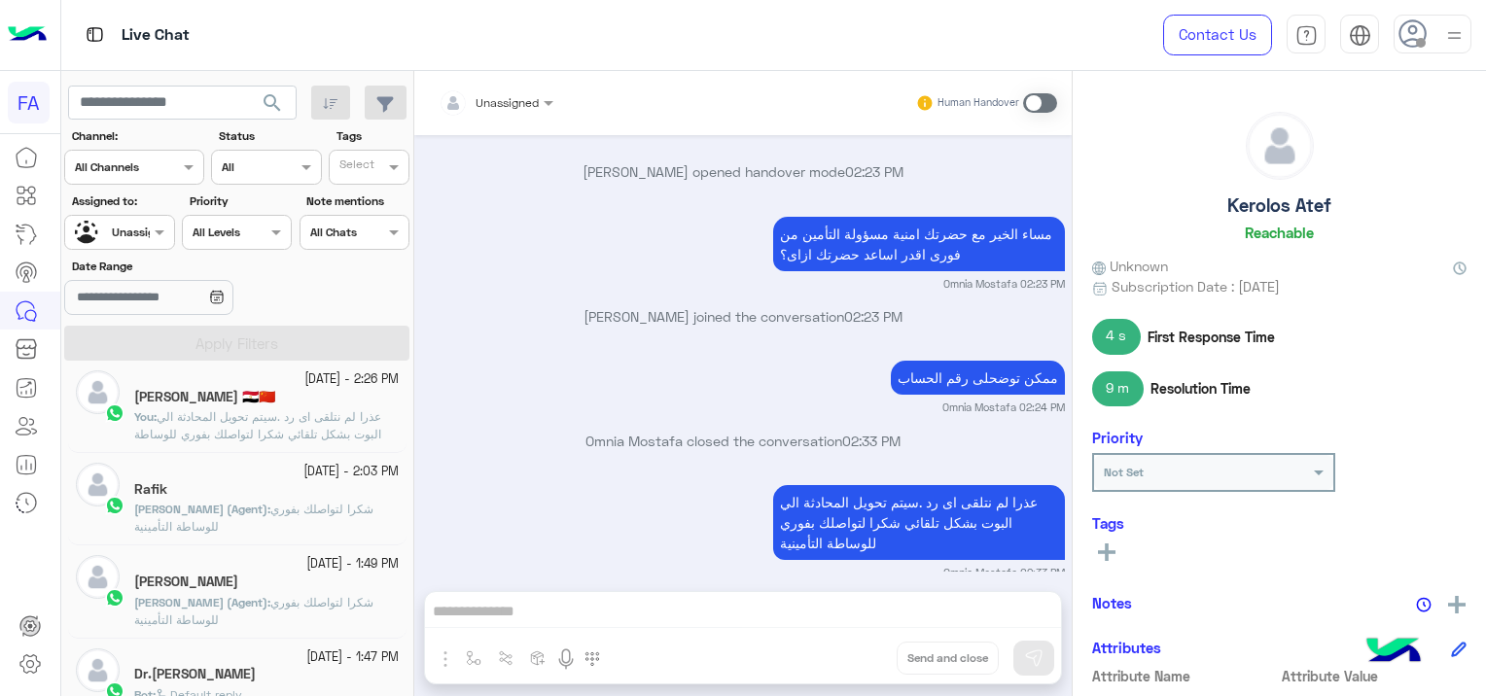
click at [270, 432] on span "عذرا لم نتلقى اى رد .سيتم تحويل المحادثة الي البوت بشكل تلقائي شكرا لتواصلك بفو…" at bounding box center [257, 434] width 247 height 50
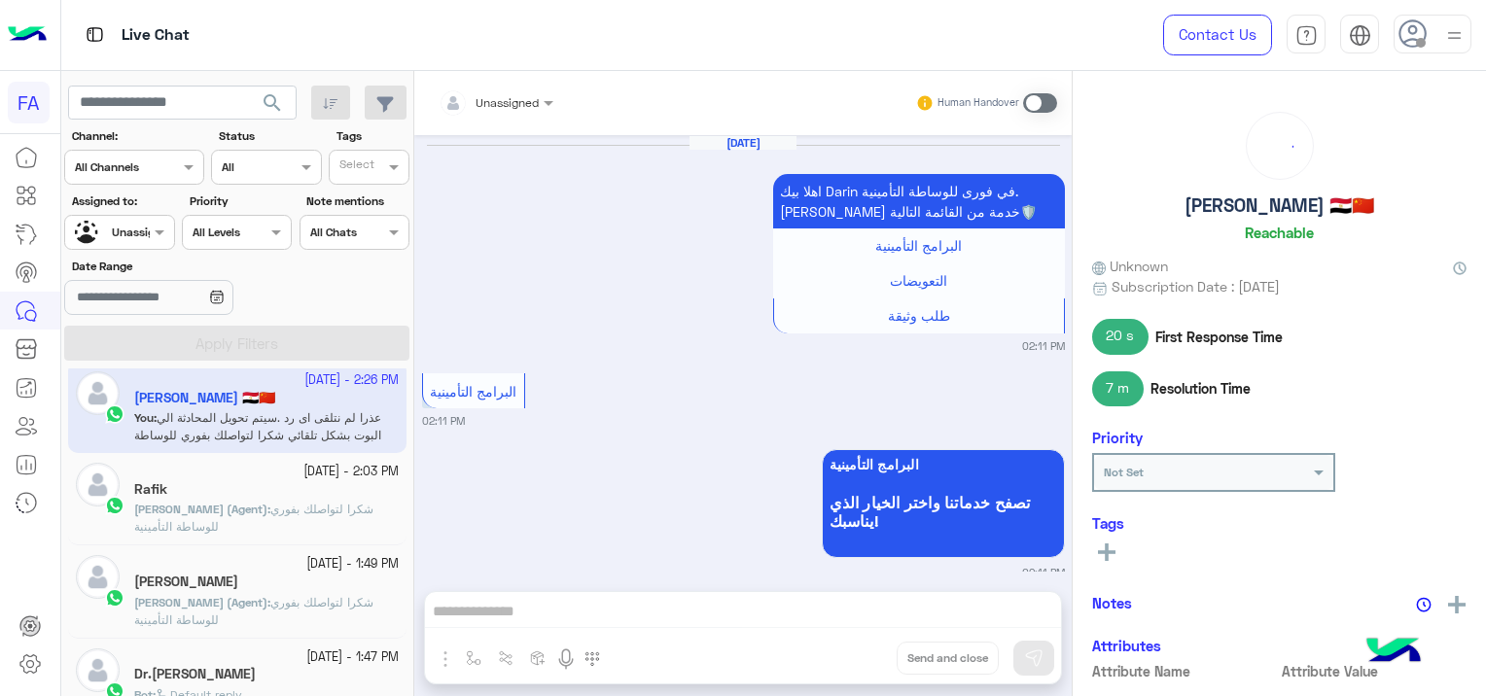
scroll to position [1697, 0]
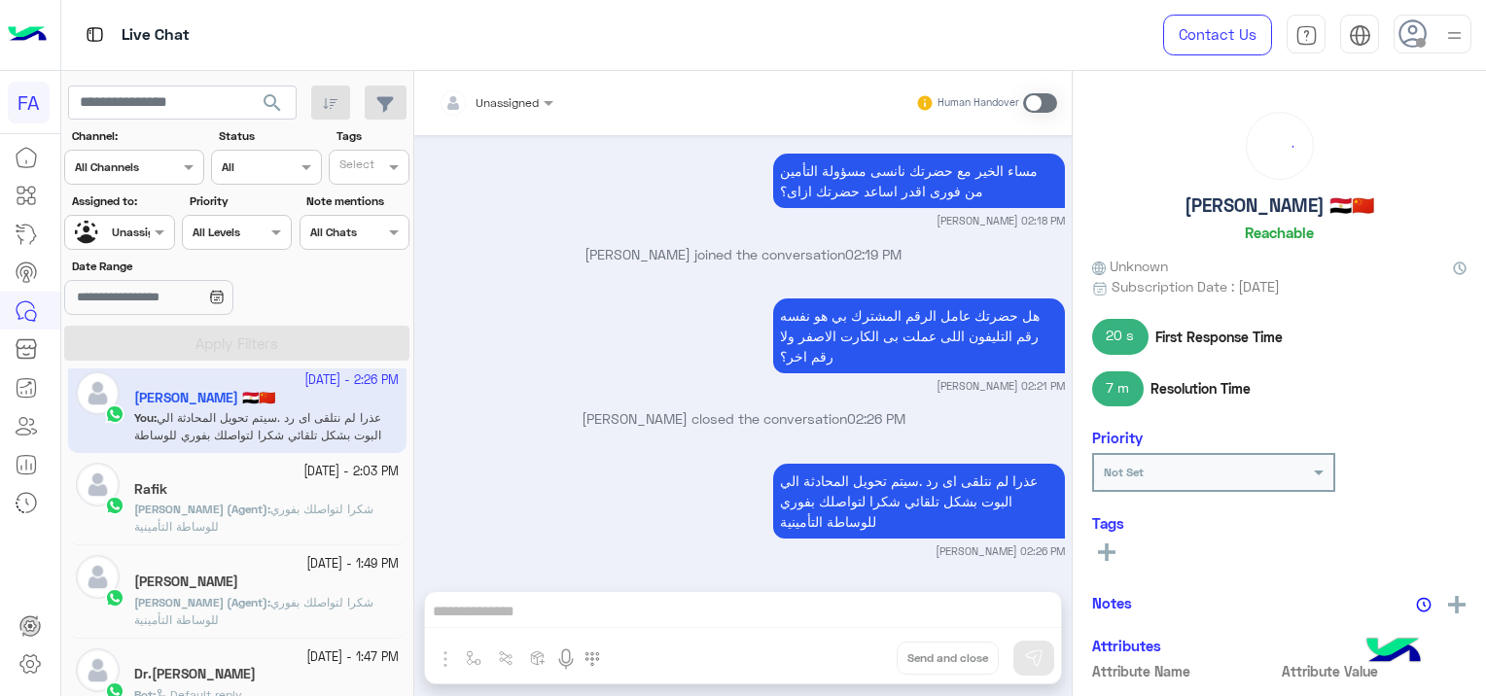
click at [268, 511] on b "[PERSON_NAME] (Agent) :" at bounding box center [202, 509] width 136 height 15
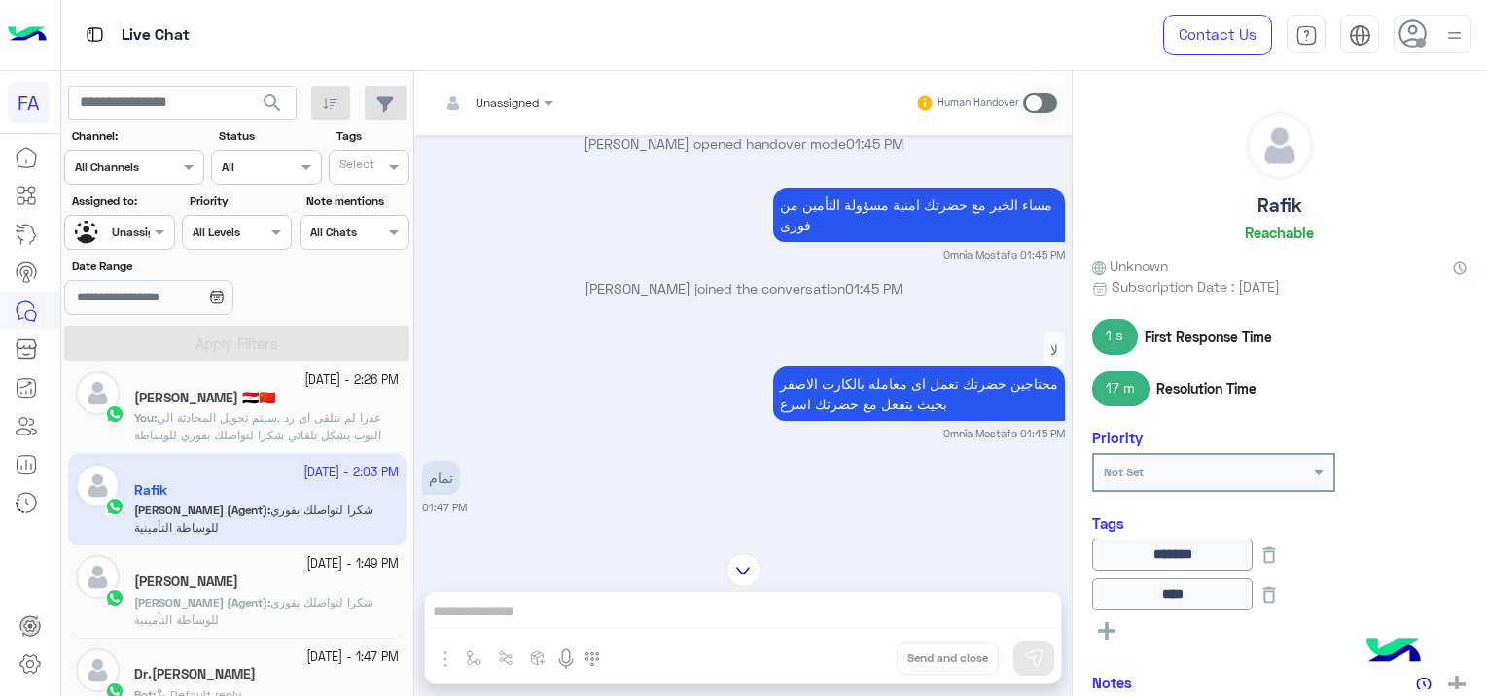
scroll to position [713, 0]
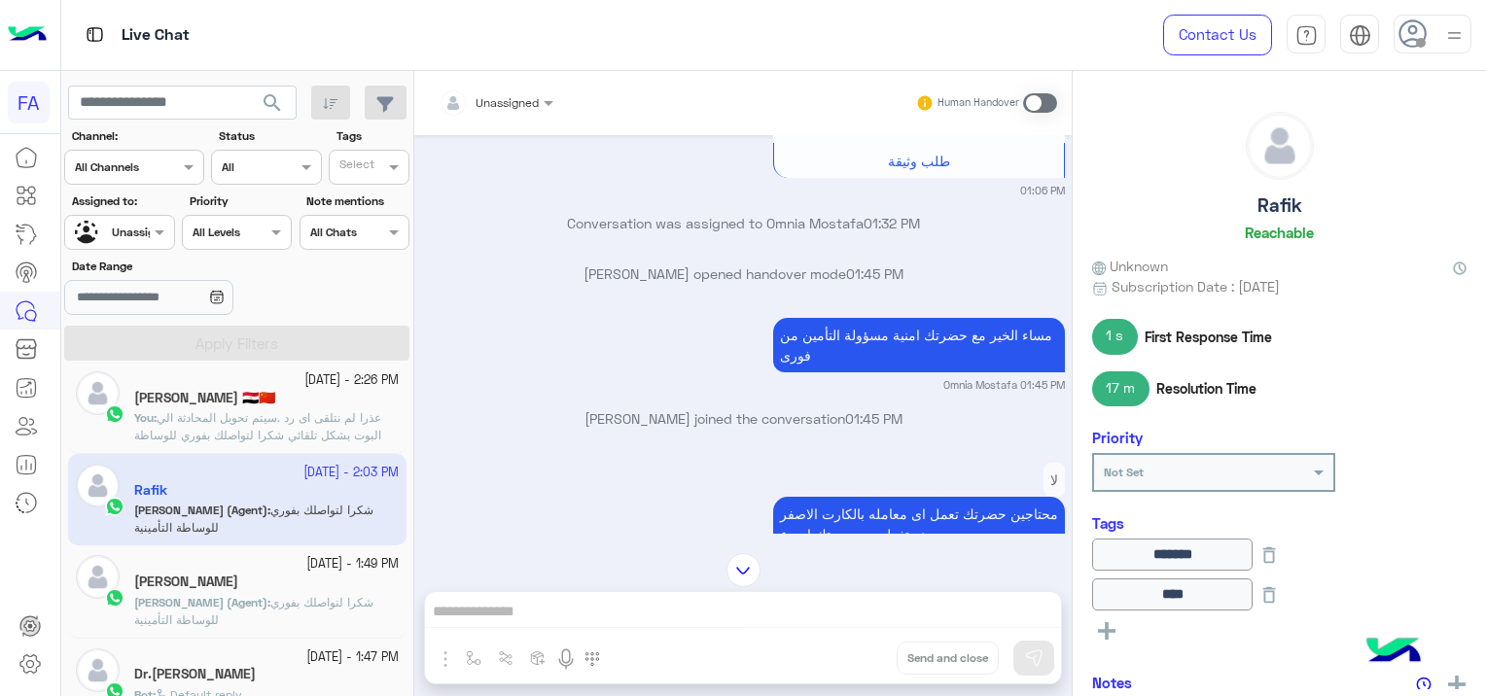
click at [266, 599] on b "[PERSON_NAME] (Agent) :" at bounding box center [202, 602] width 136 height 15
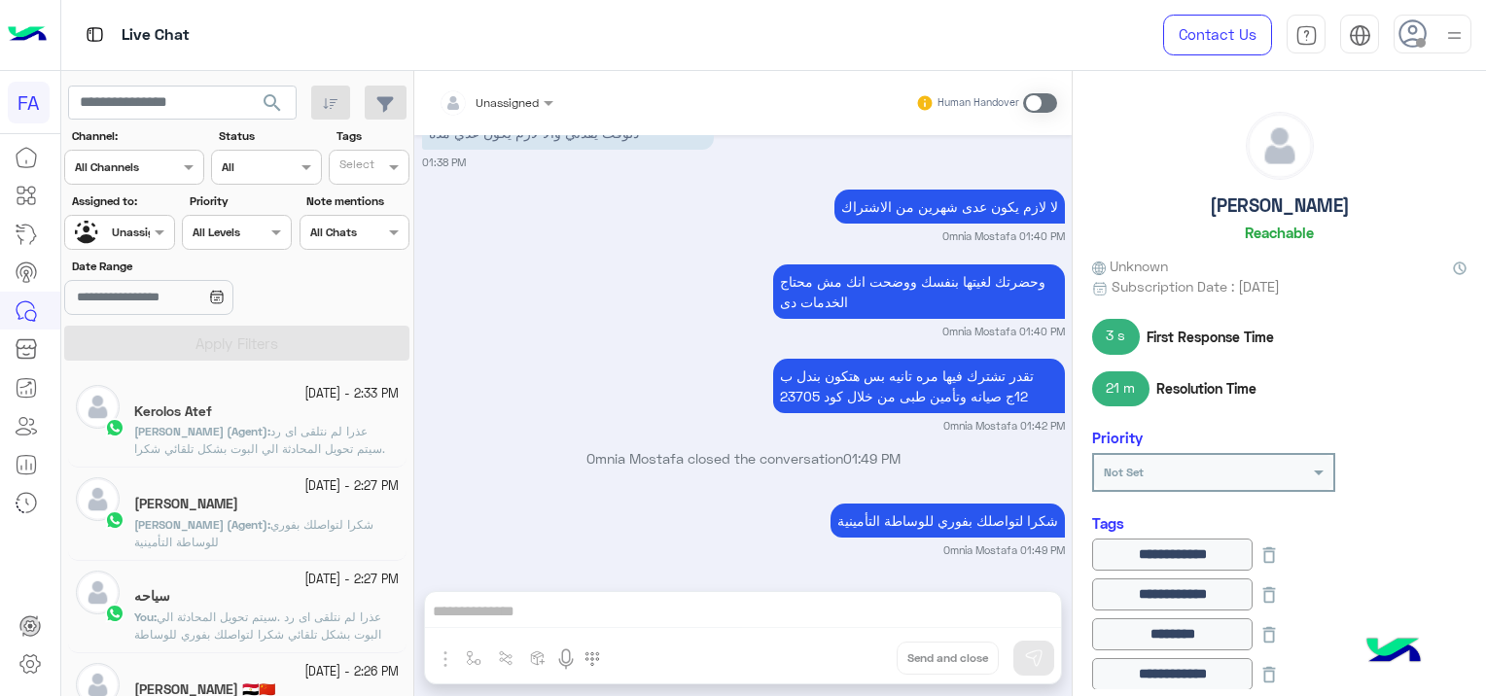
click at [252, 451] on span "عذرا لم نتلقى اى رد .سيتم تحويل المحادثة الي البوت بشكل تلقائي شكرا لتواصلك بفو…" at bounding box center [259, 449] width 251 height 50
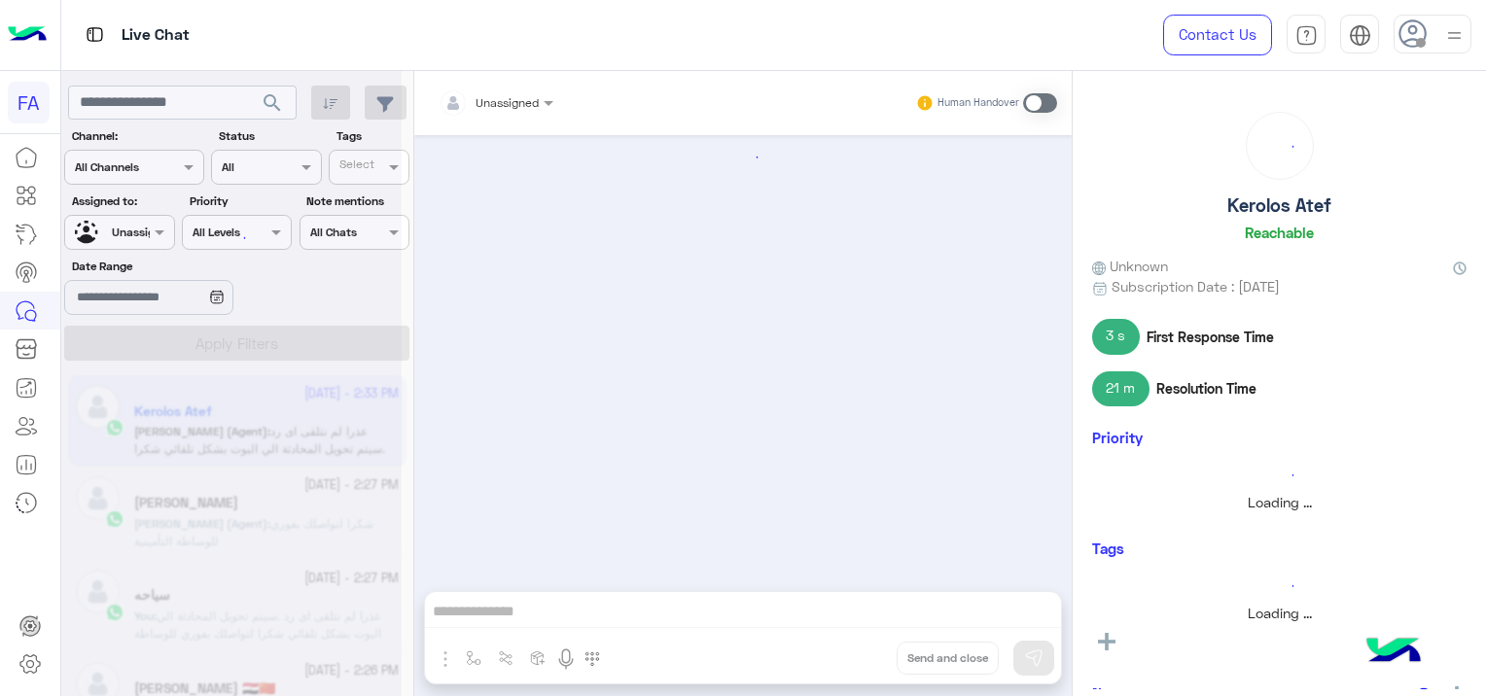
scroll to position [1819, 0]
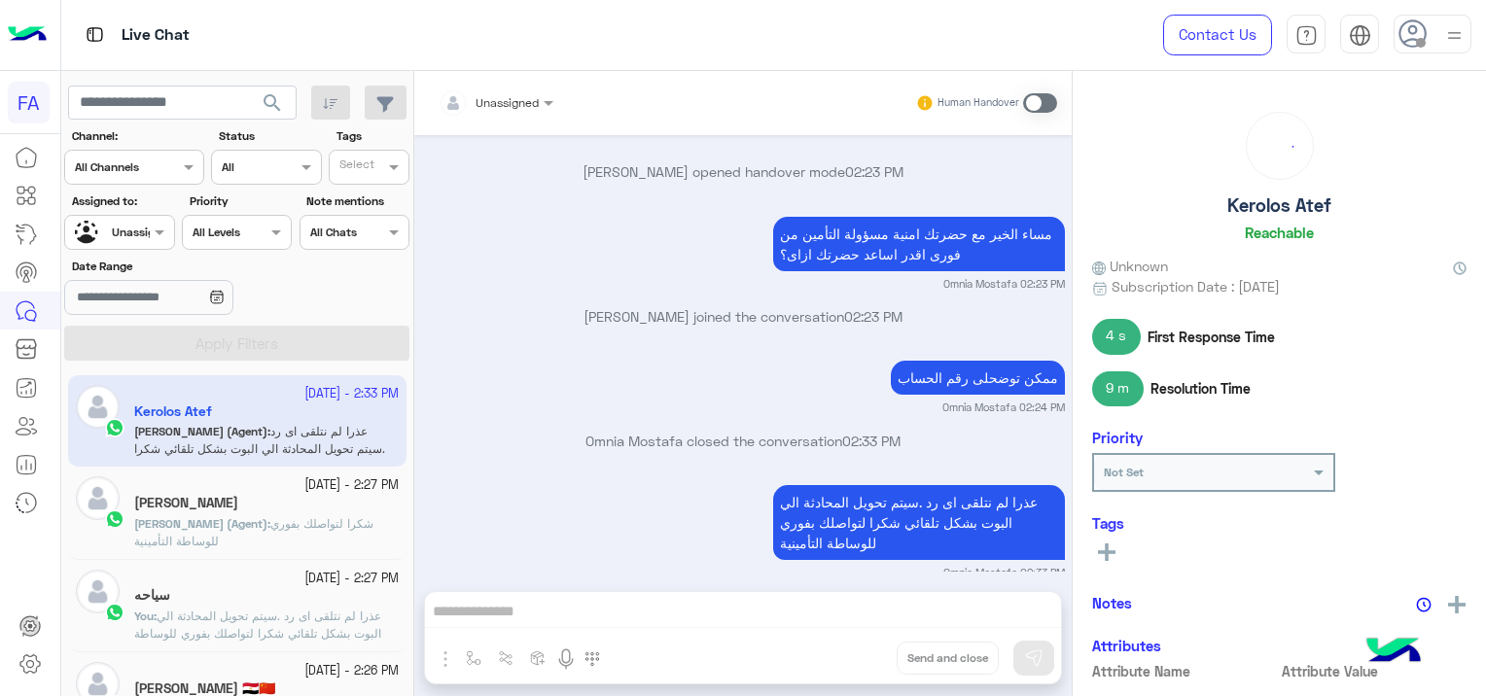
click at [265, 520] on b "[PERSON_NAME] (Agent) :" at bounding box center [202, 523] width 136 height 15
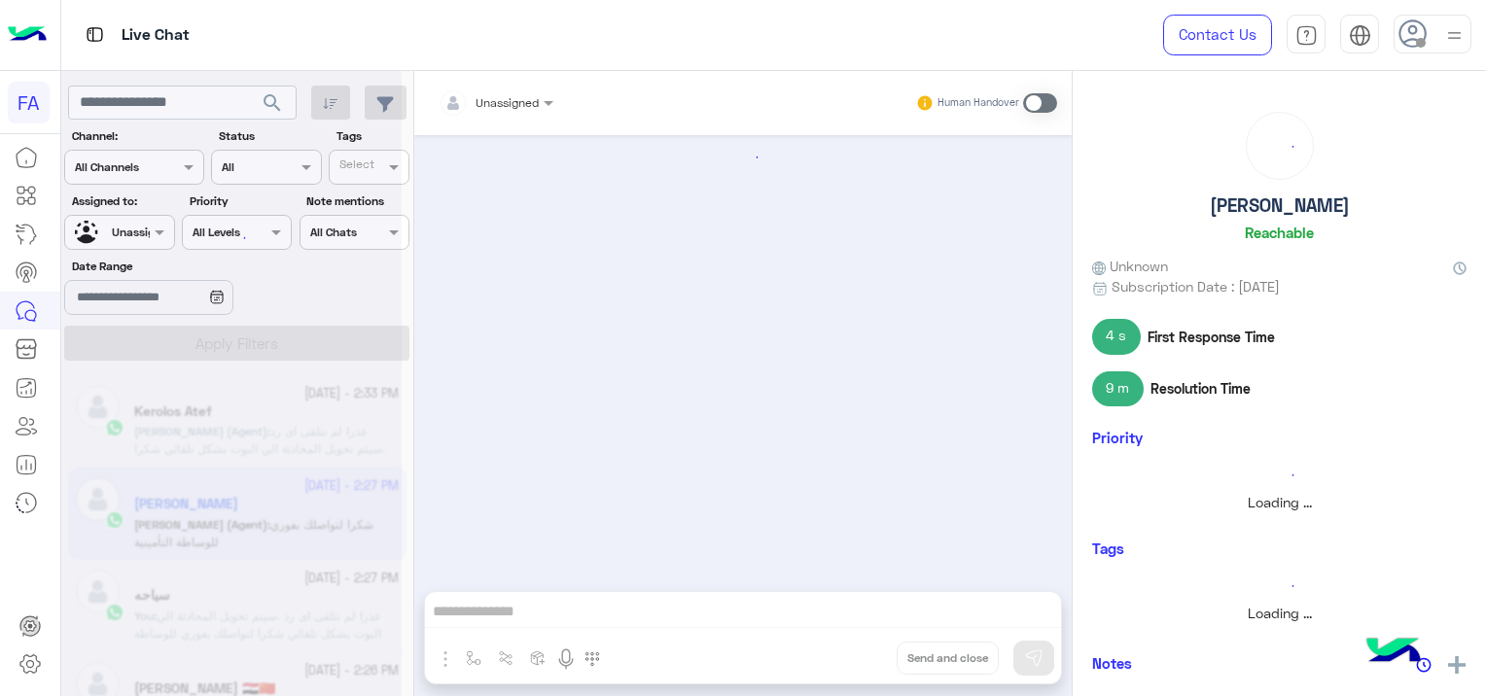
scroll to position [1291, 0]
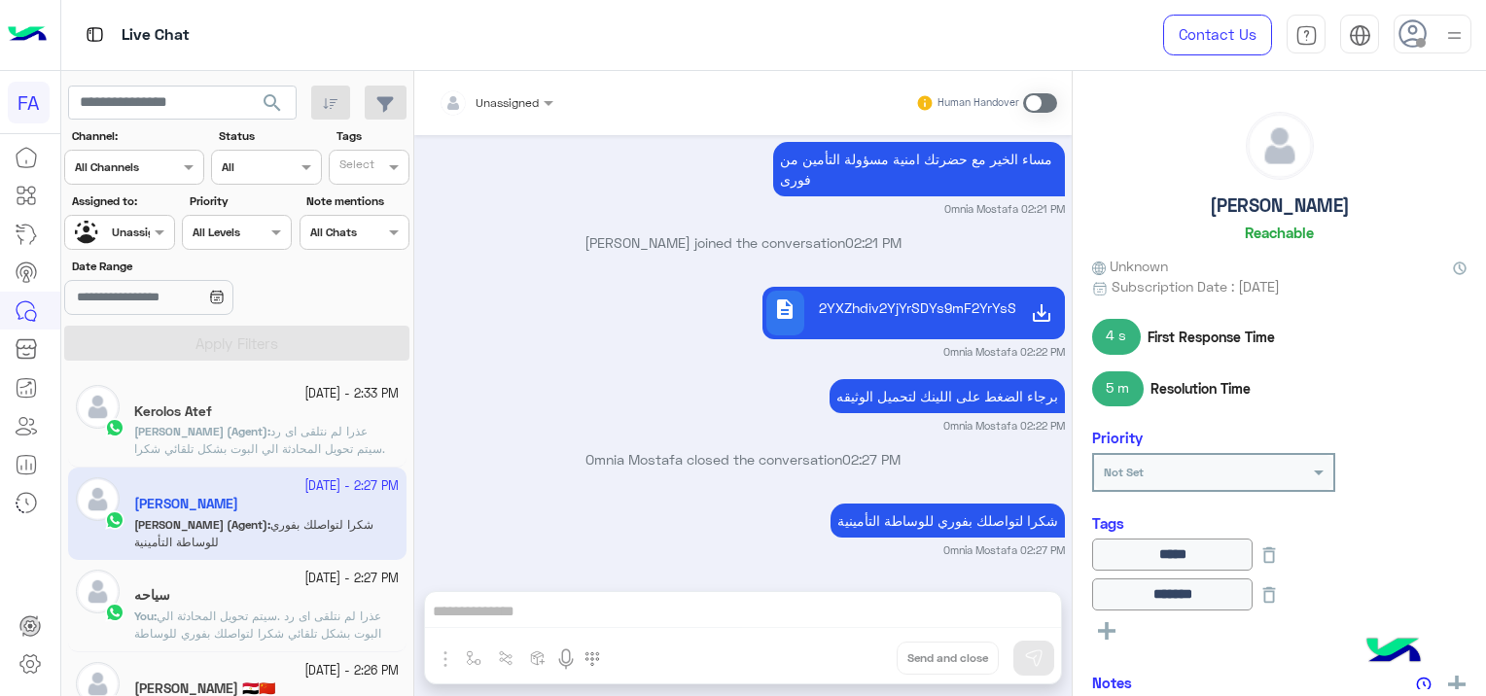
click at [276, 591] on div "سياحه" at bounding box center [266, 597] width 265 height 20
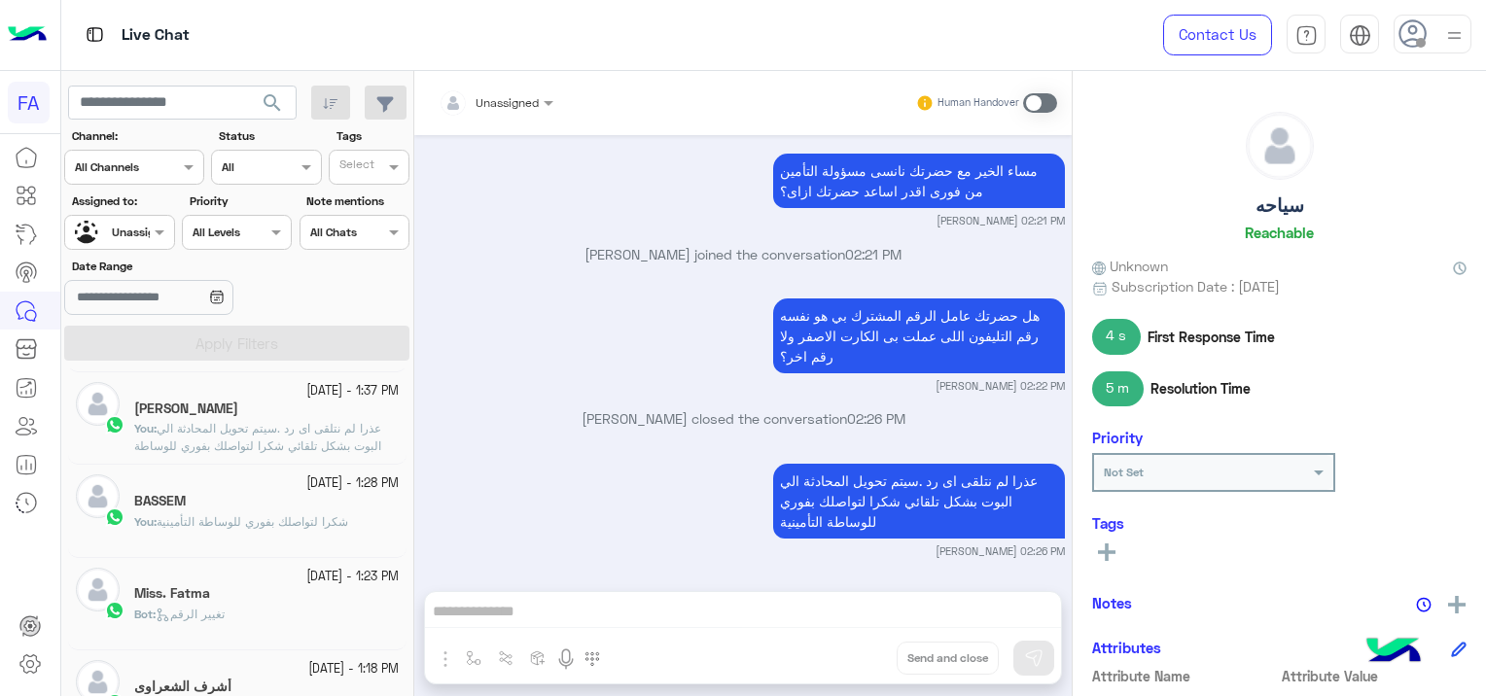
scroll to position [778, 0]
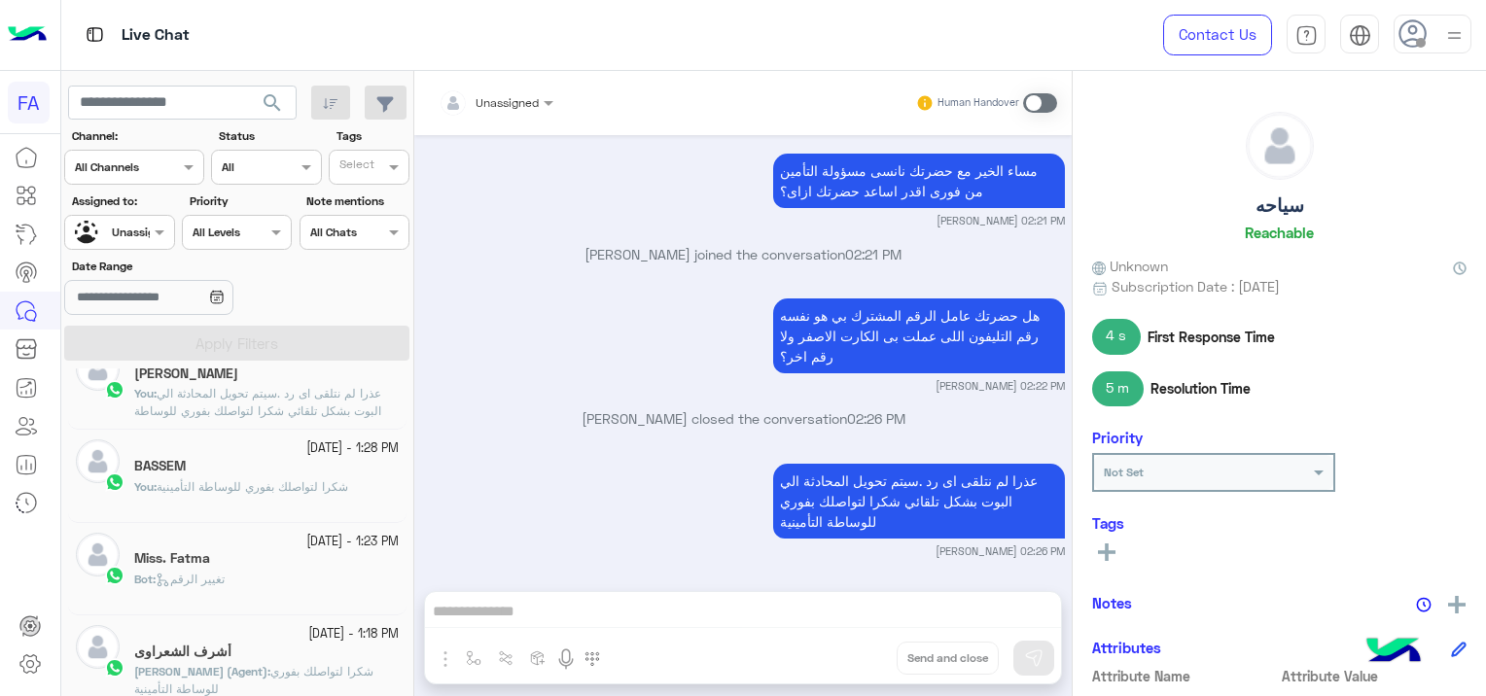
click at [282, 475] on div "BASSEM" at bounding box center [266, 468] width 265 height 20
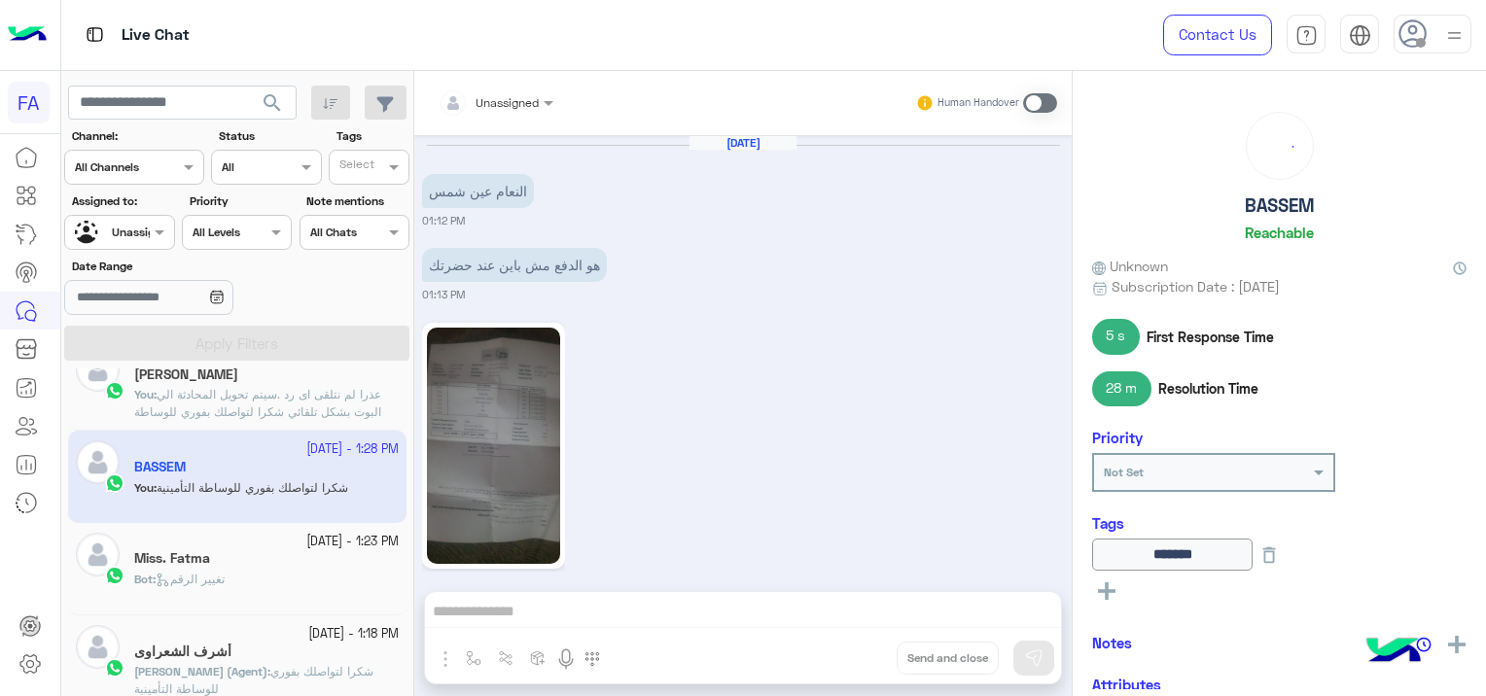
scroll to position [1598, 0]
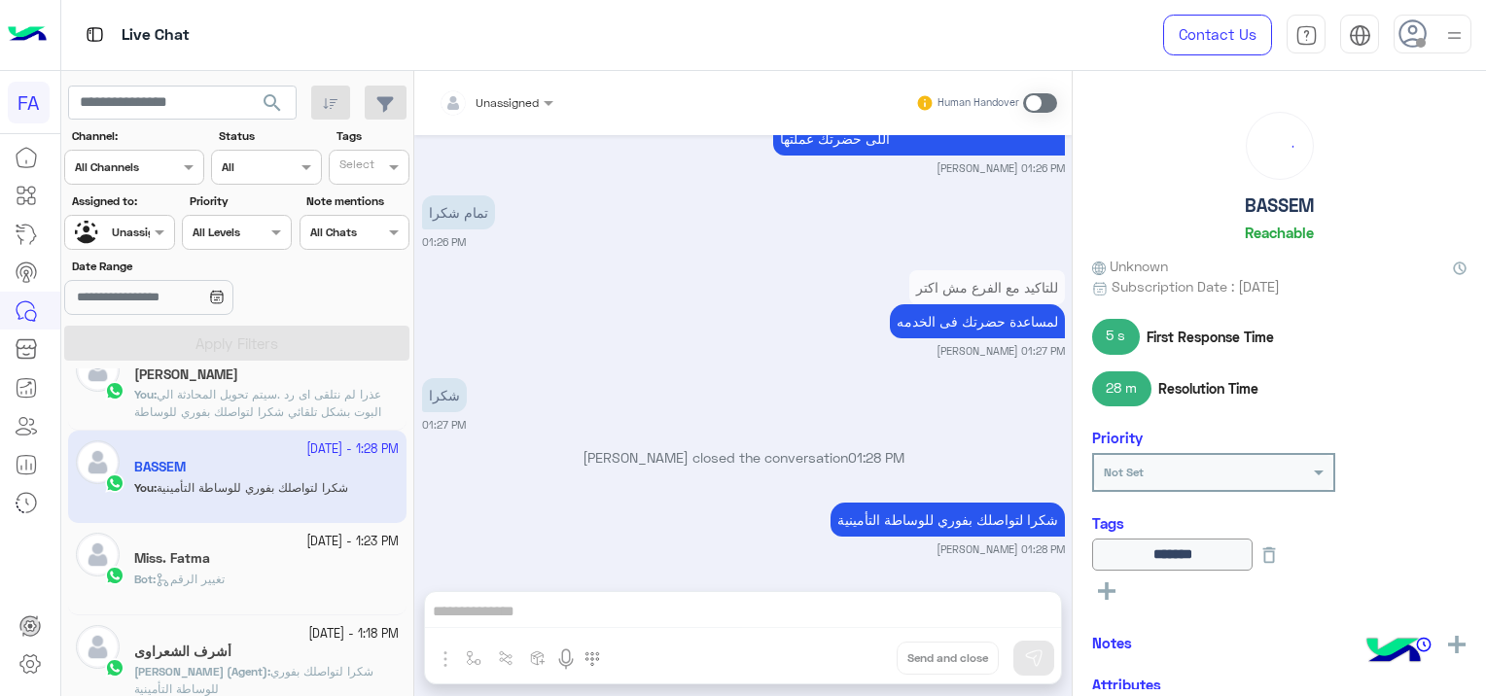
click at [266, 560] on div "Miss. Fatma" at bounding box center [266, 560] width 265 height 20
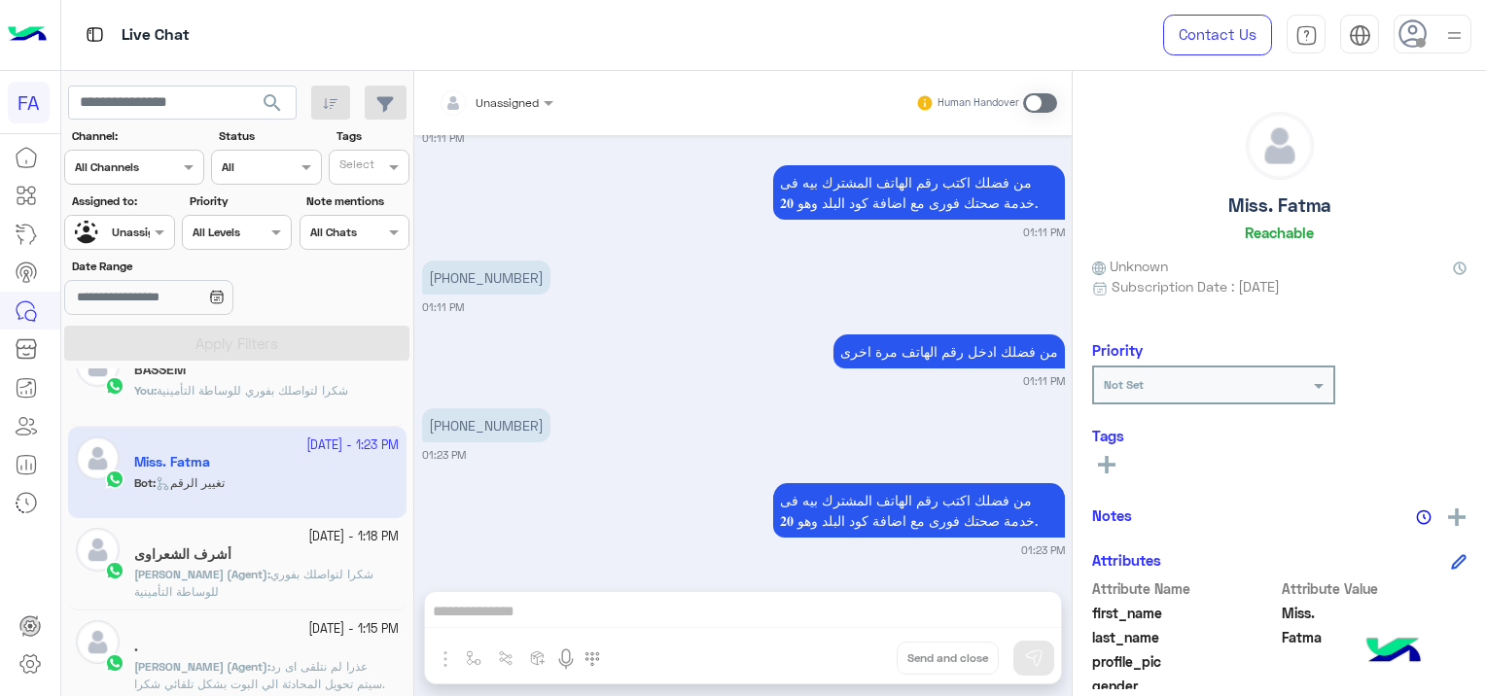
click at [251, 542] on div "[DATE] - 1:18 PM" at bounding box center [266, 537] width 265 height 18
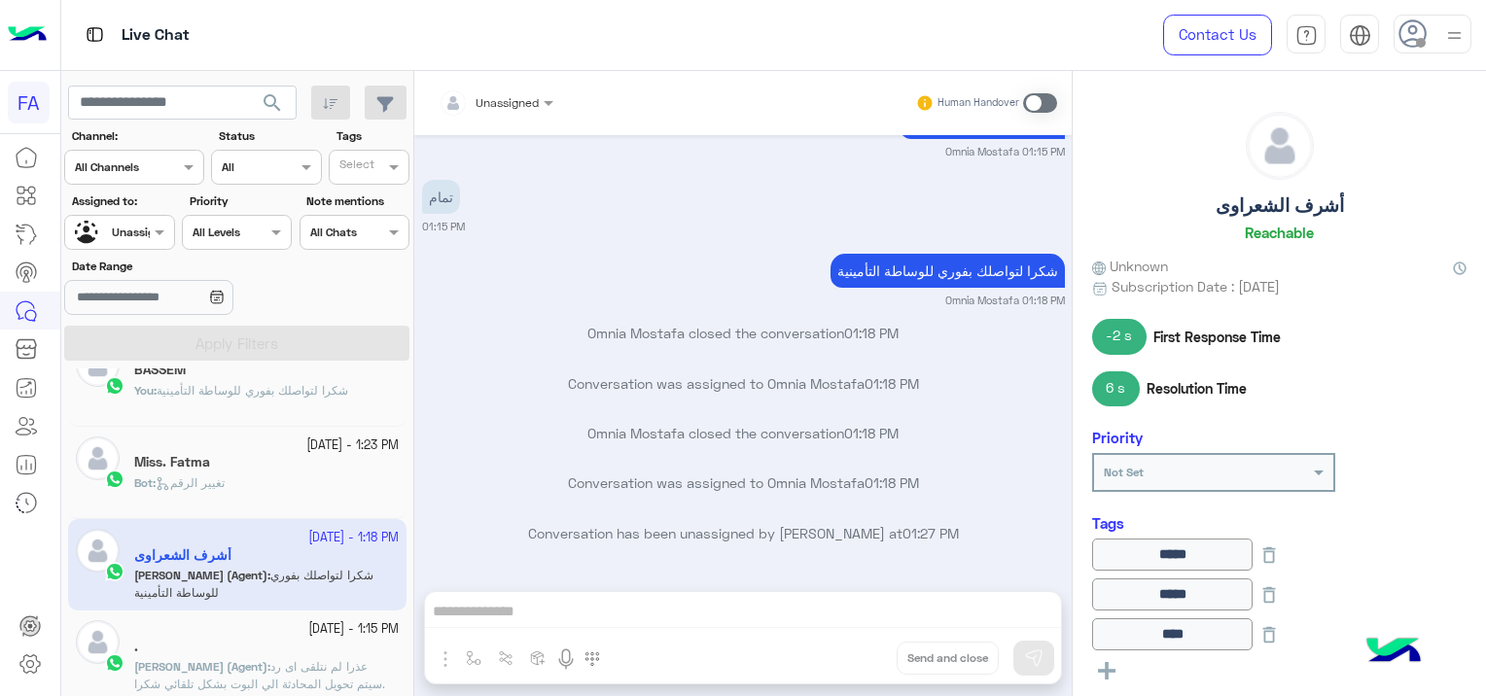
click at [308, 624] on small "[DATE] - 1:15 PM" at bounding box center [353, 630] width 90 height 18
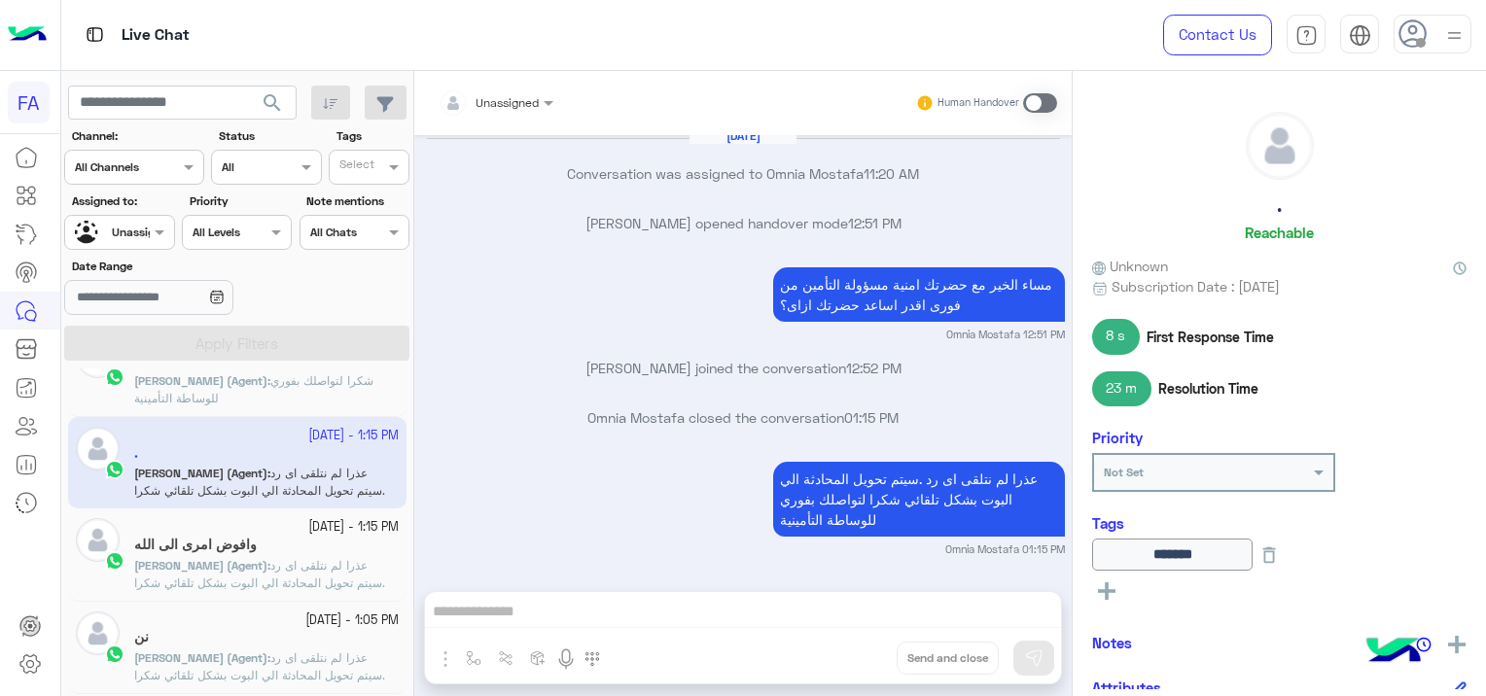
click at [286, 573] on span "عذرا لم نتلقى اى رد .سيتم تحويل المحادثة الي البوت بشكل تلقائي شكرا لتواصلك بفو…" at bounding box center [259, 583] width 251 height 50
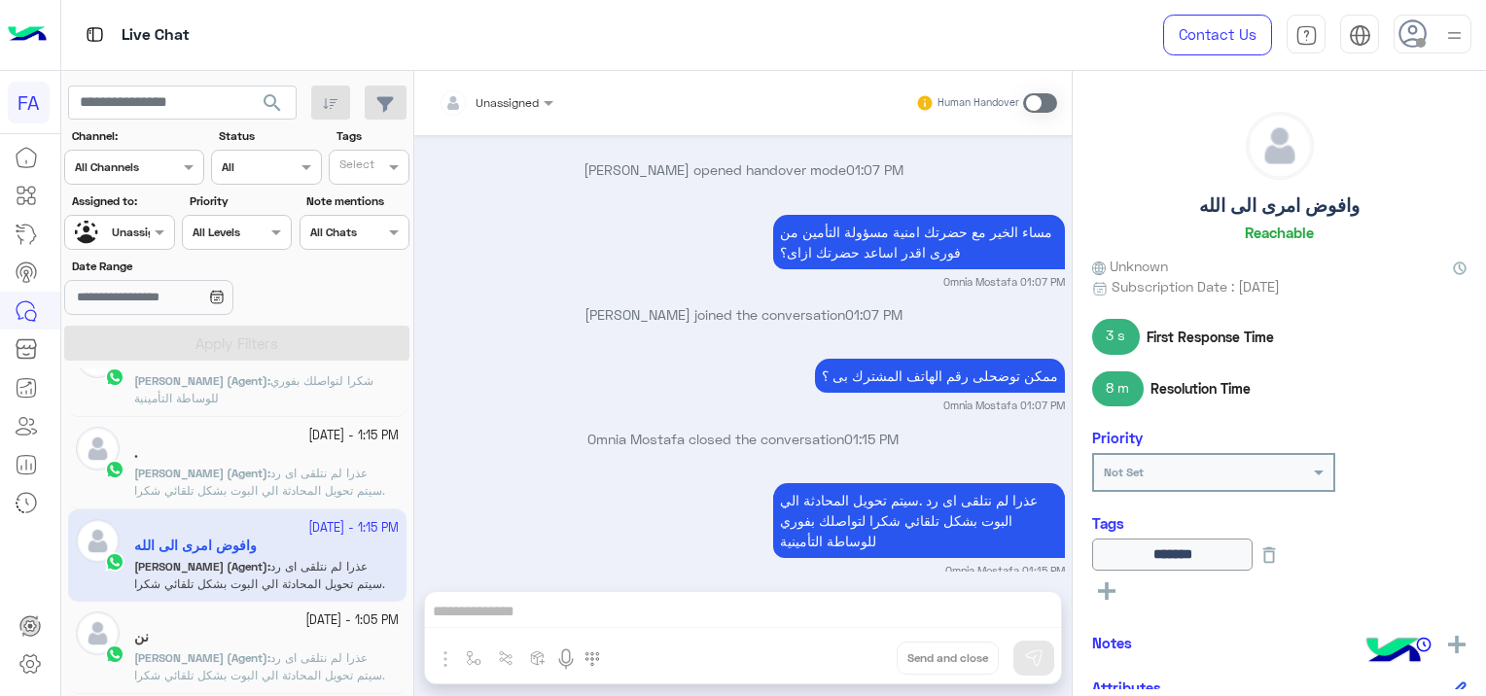
click at [523, 96] on div at bounding box center [496, 99] width 134 height 18
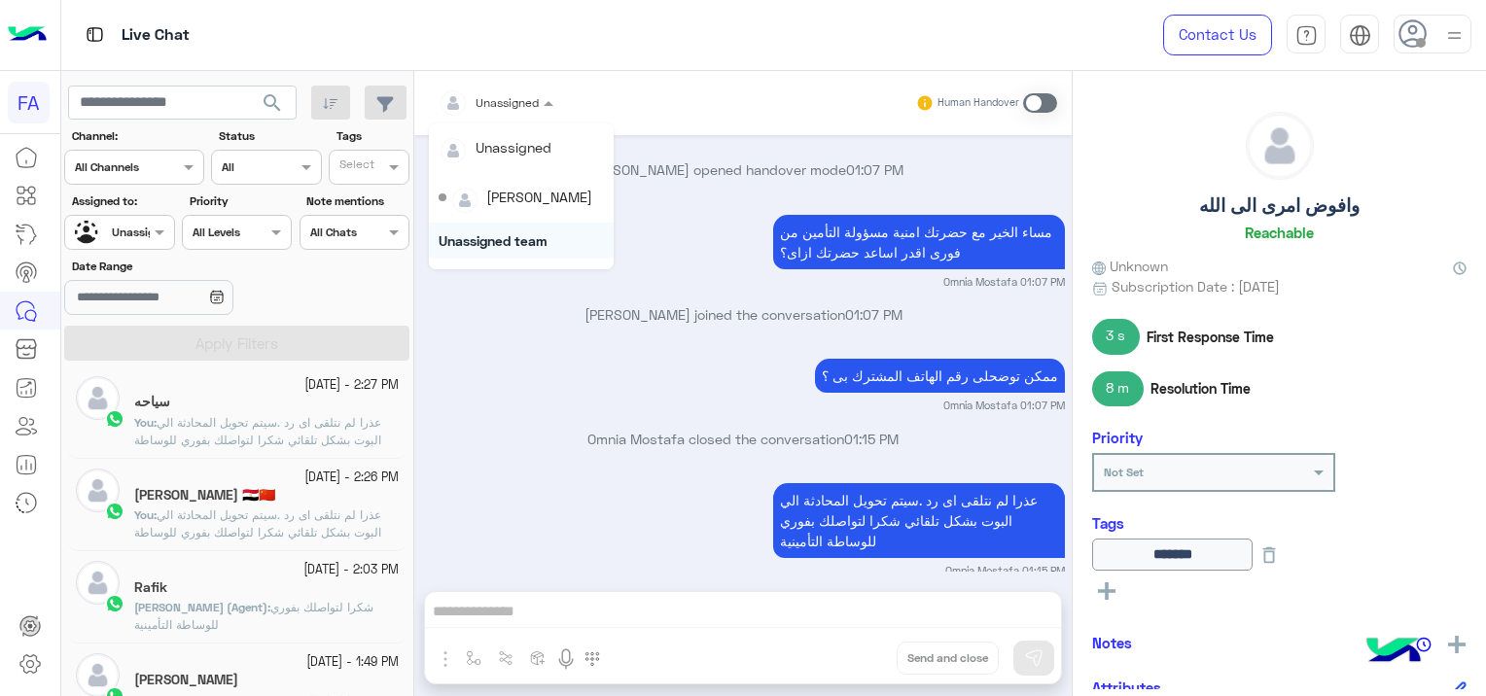
click at [109, 224] on input "text" at bounding box center [97, 231] width 45 height 18
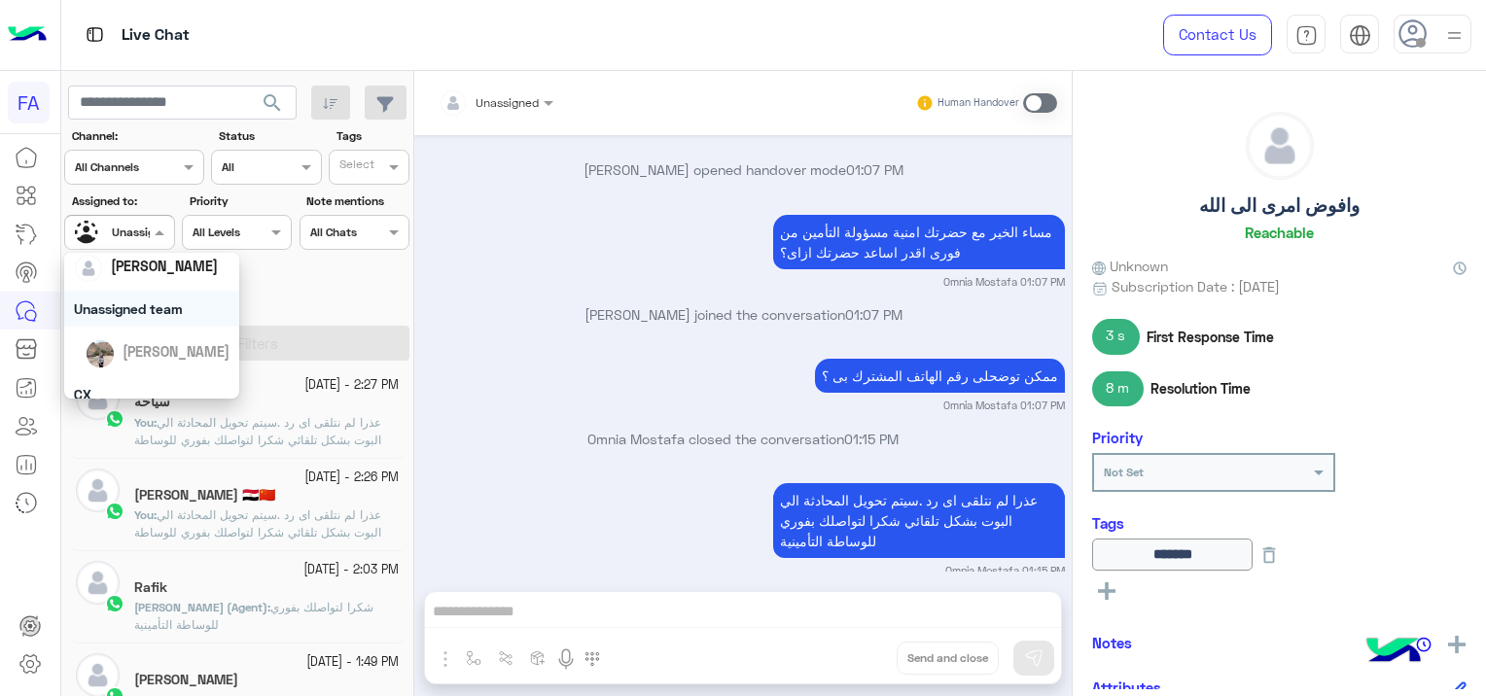
click at [153, 315] on div "Unassigned team" at bounding box center [151, 309] width 175 height 36
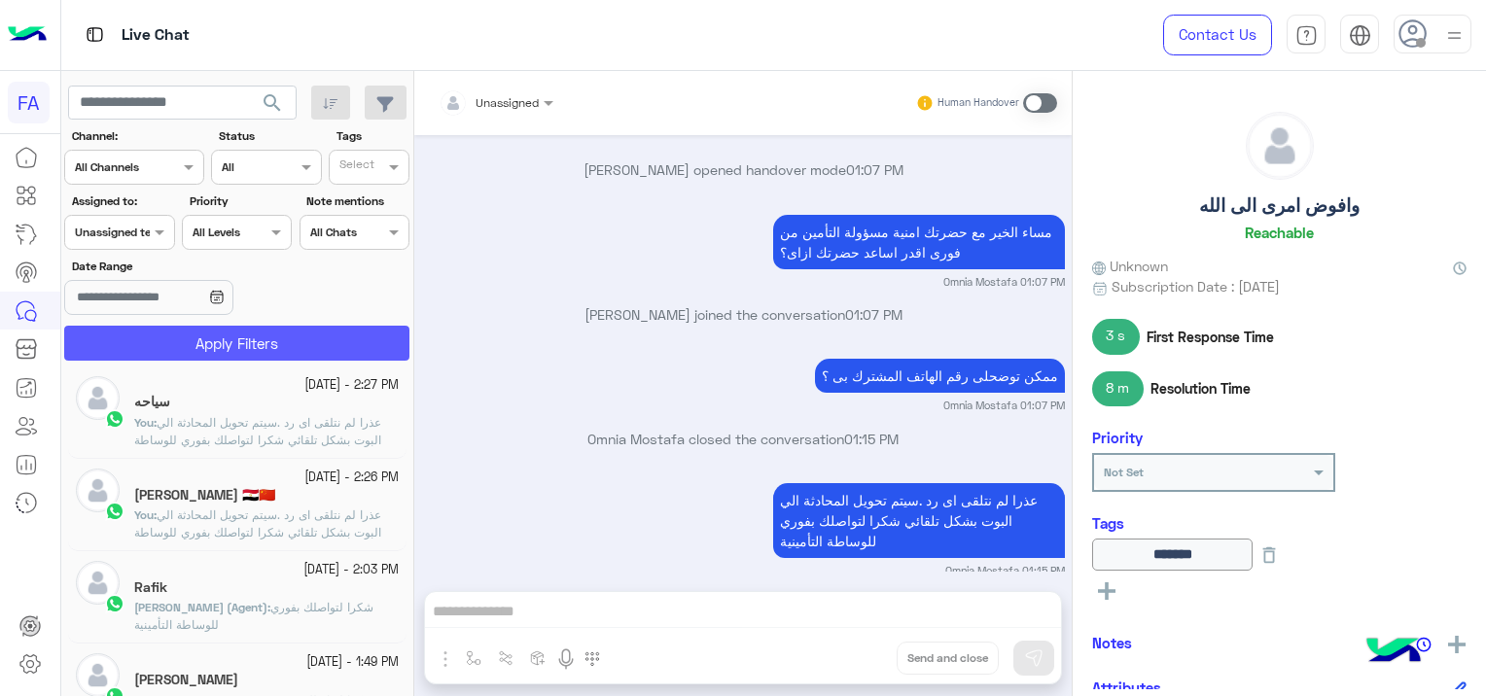
click at [175, 345] on button "Apply Filters" at bounding box center [236, 343] width 345 height 35
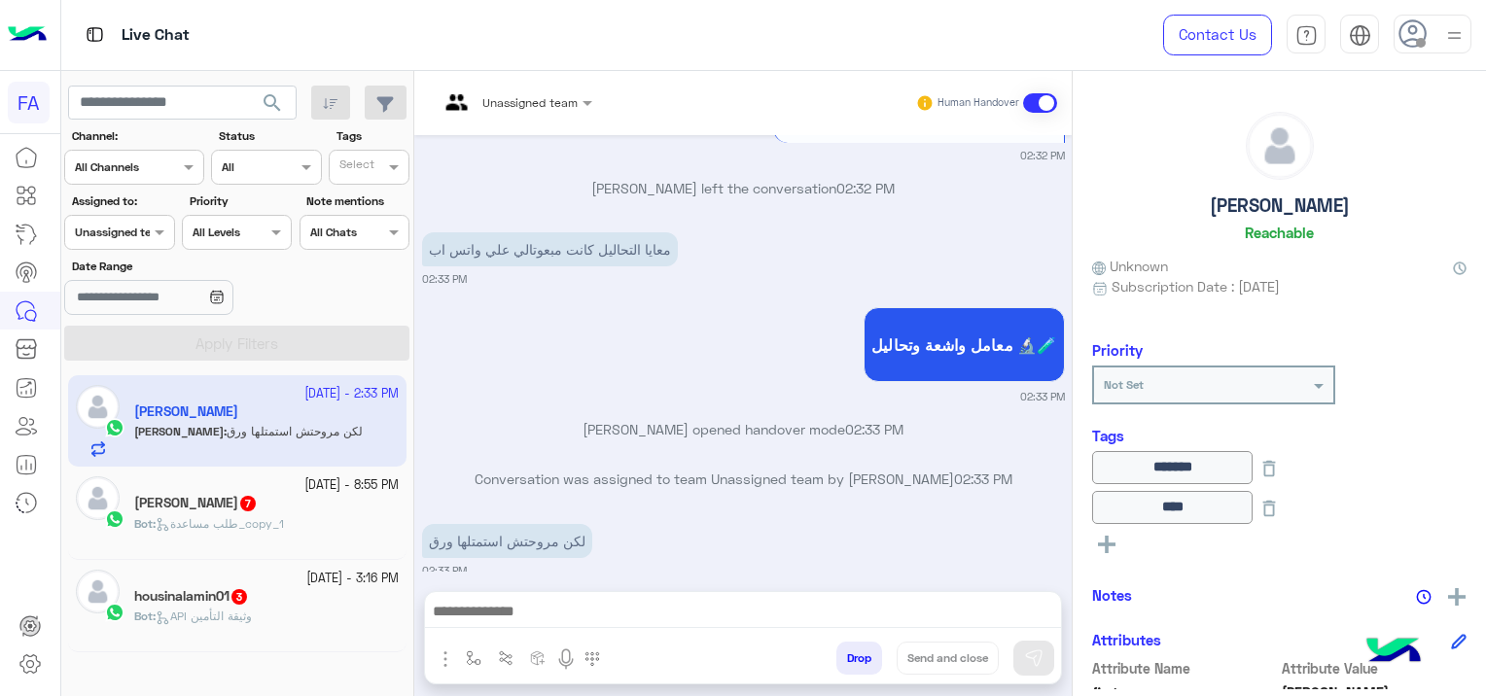
click at [535, 106] on input "text" at bounding box center [490, 100] width 103 height 18
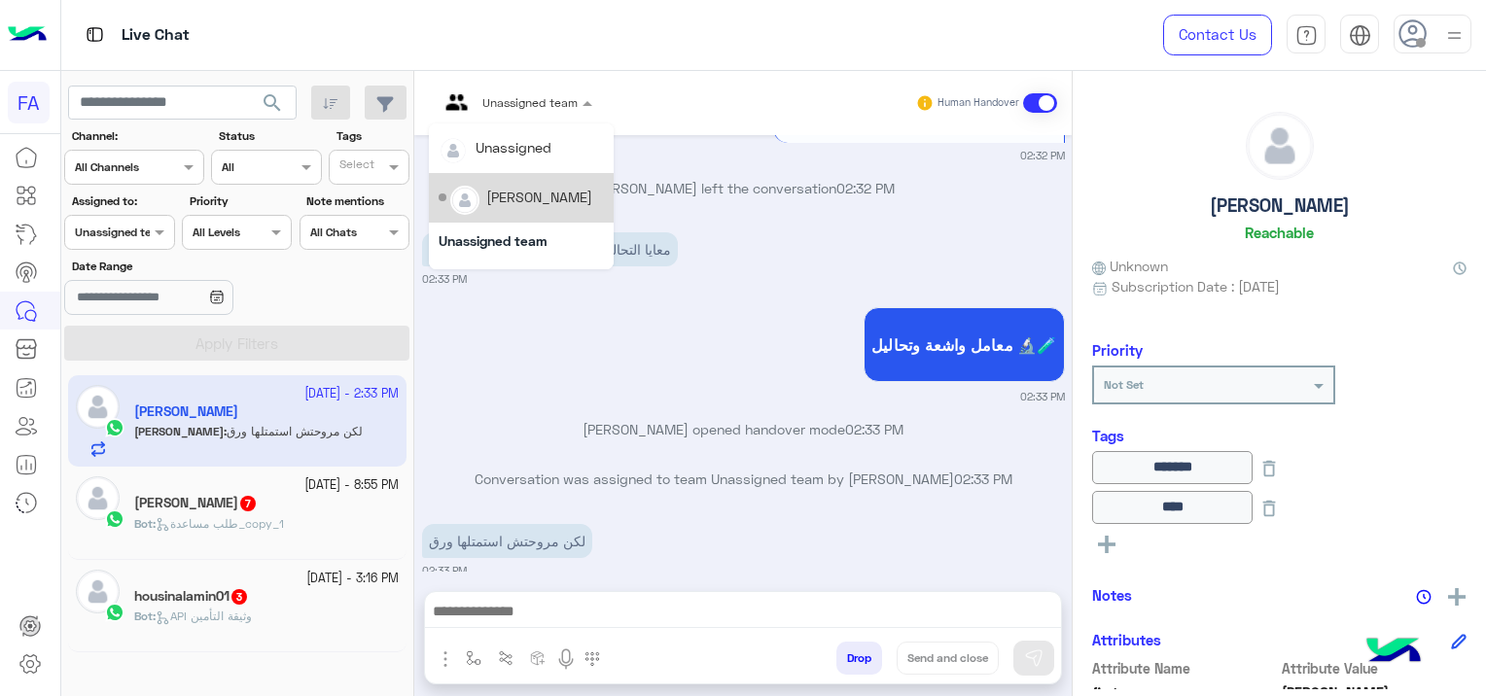
click at [531, 198] on div "[PERSON_NAME]" at bounding box center [539, 197] width 106 height 20
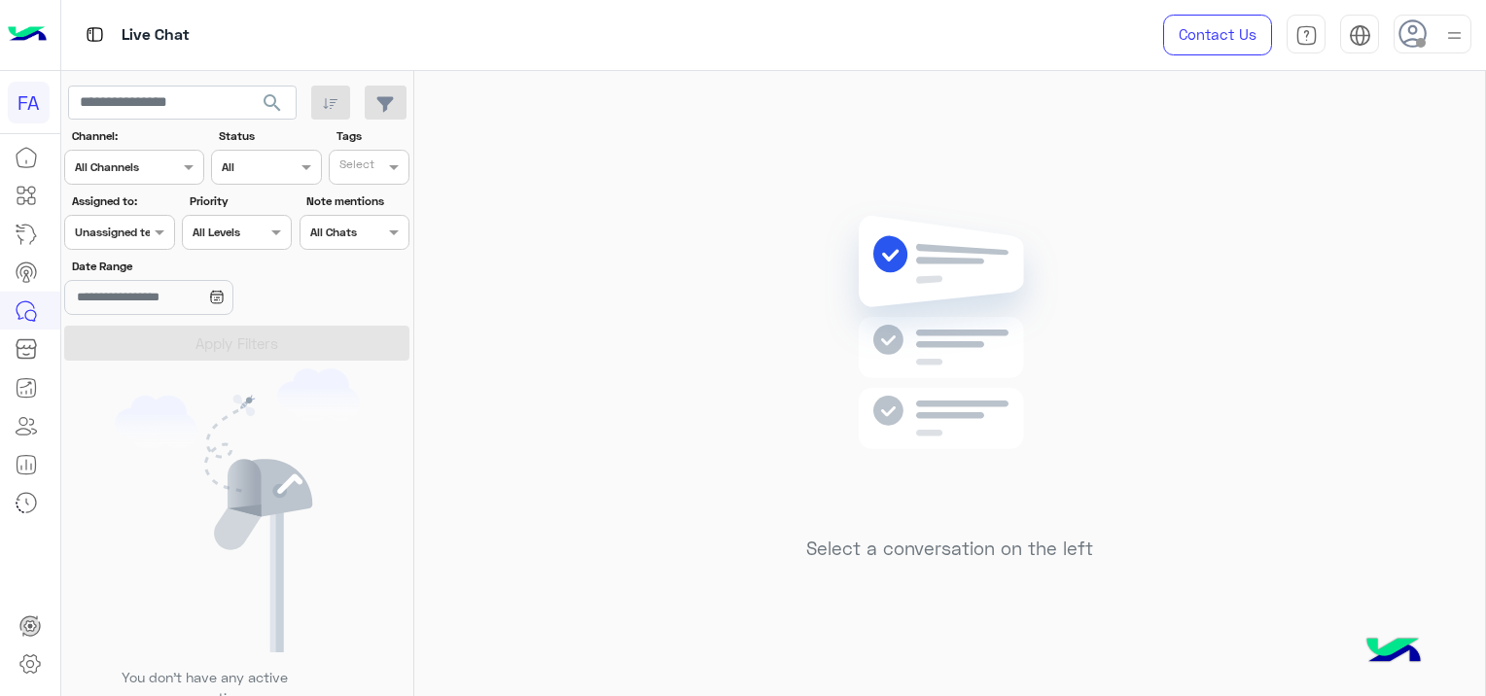
click at [269, 98] on span "search" at bounding box center [272, 102] width 23 height 23
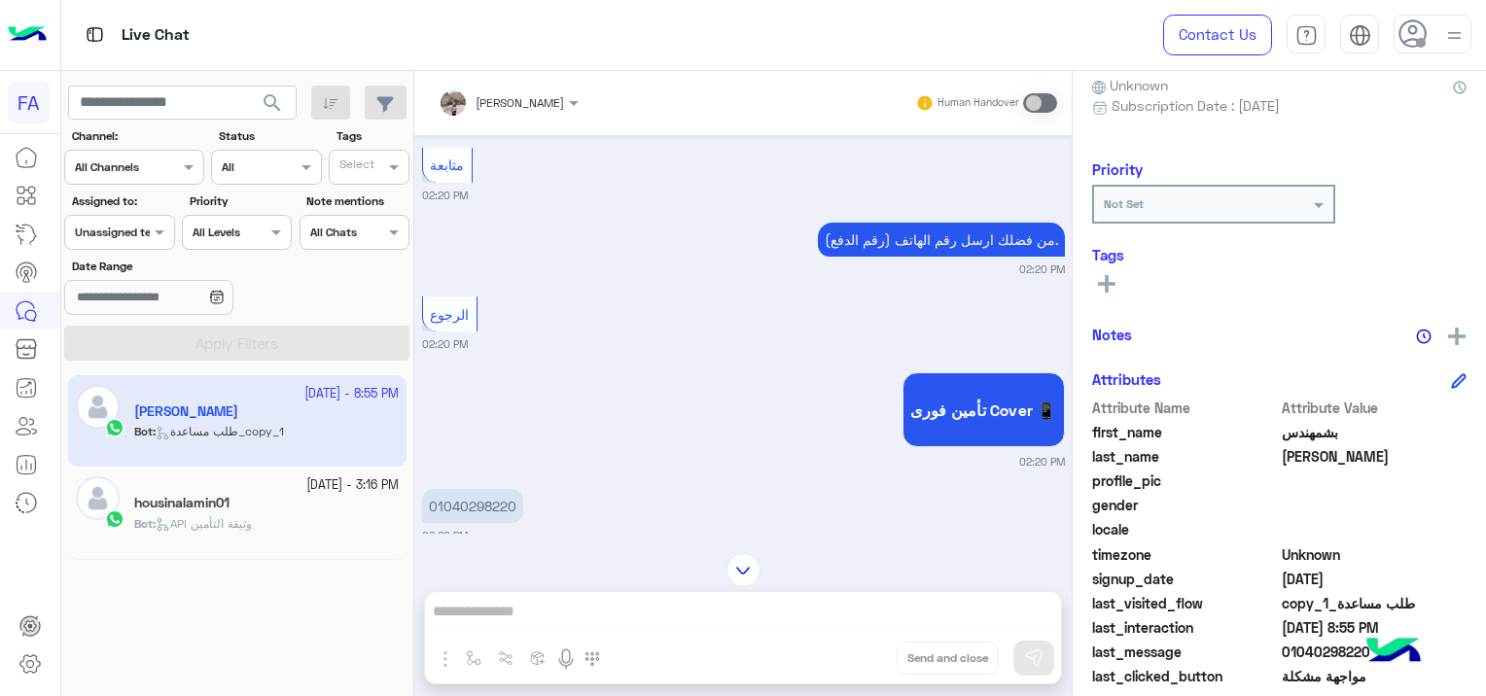
scroll to position [372, 0]
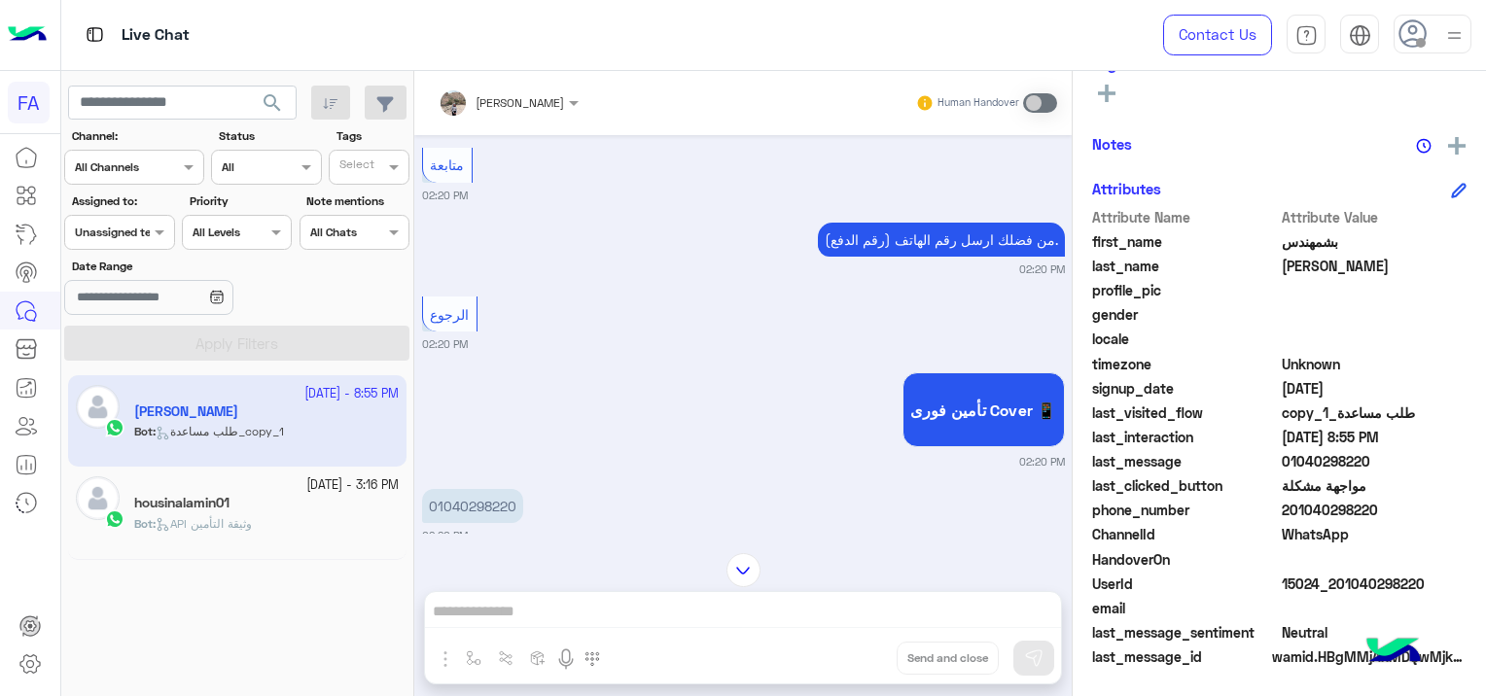
drag, startPoint x: 1429, startPoint y: 587, endPoint x: 1333, endPoint y: 584, distance: 95.4
click at [1333, 584] on span "15024_201040298220" at bounding box center [1375, 584] width 186 height 20
copy span "01040298220"
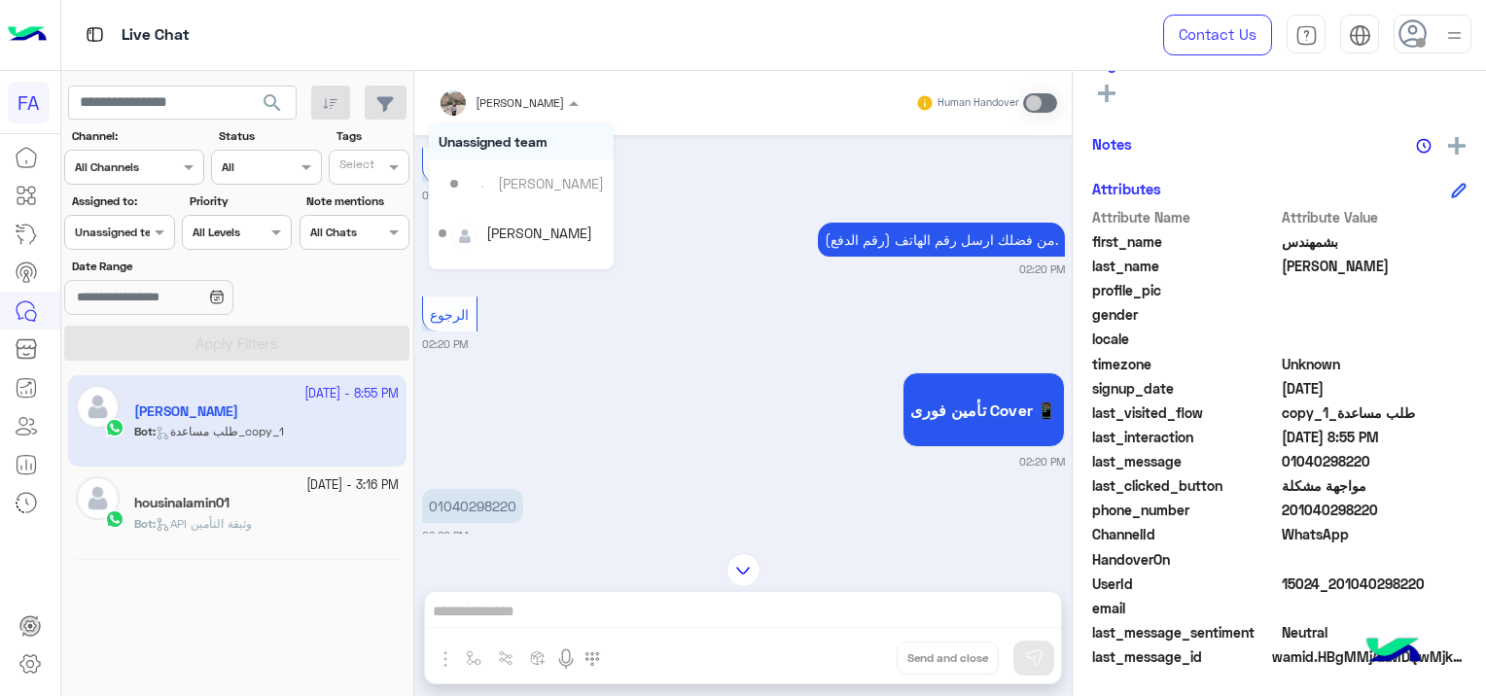
click at [476, 110] on div "[PERSON_NAME]" at bounding box center [520, 103] width 89 height 18
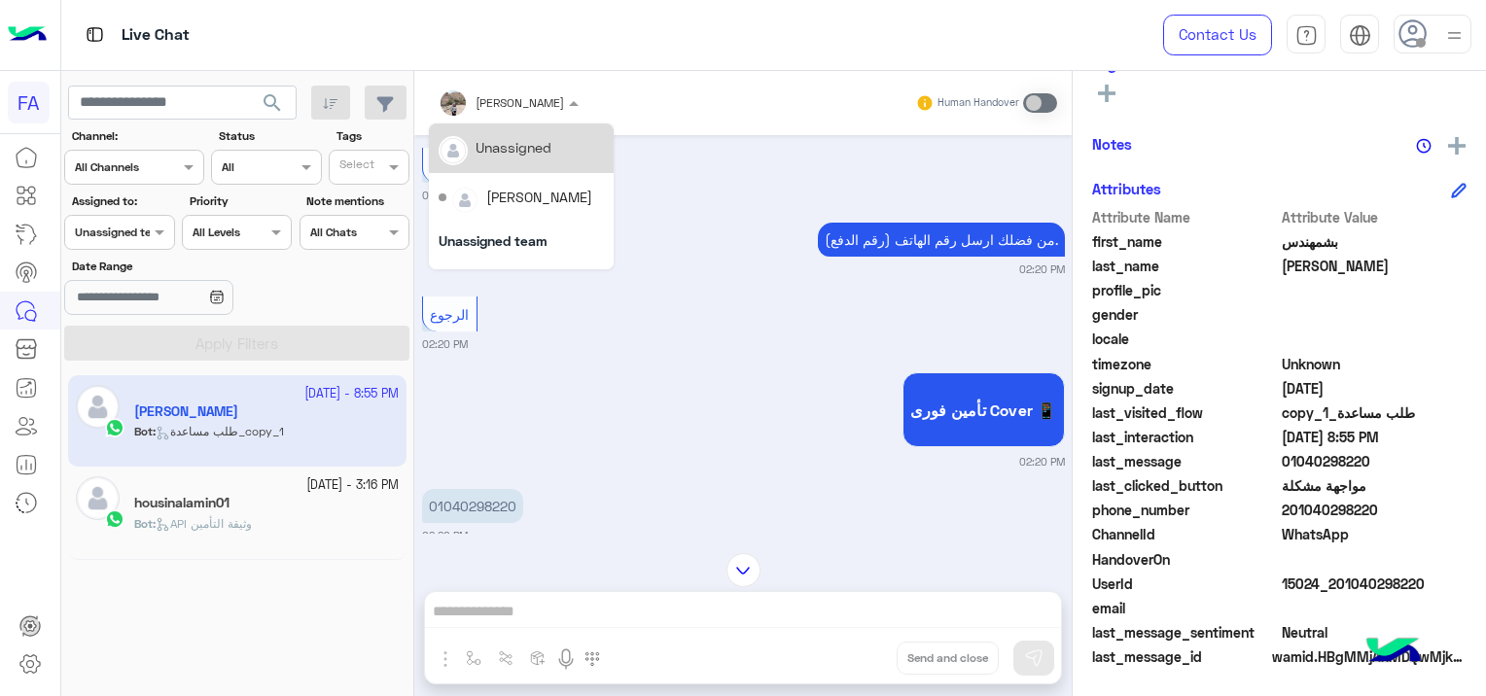
click at [502, 159] on div "Unassigned" at bounding box center [521, 148] width 165 height 34
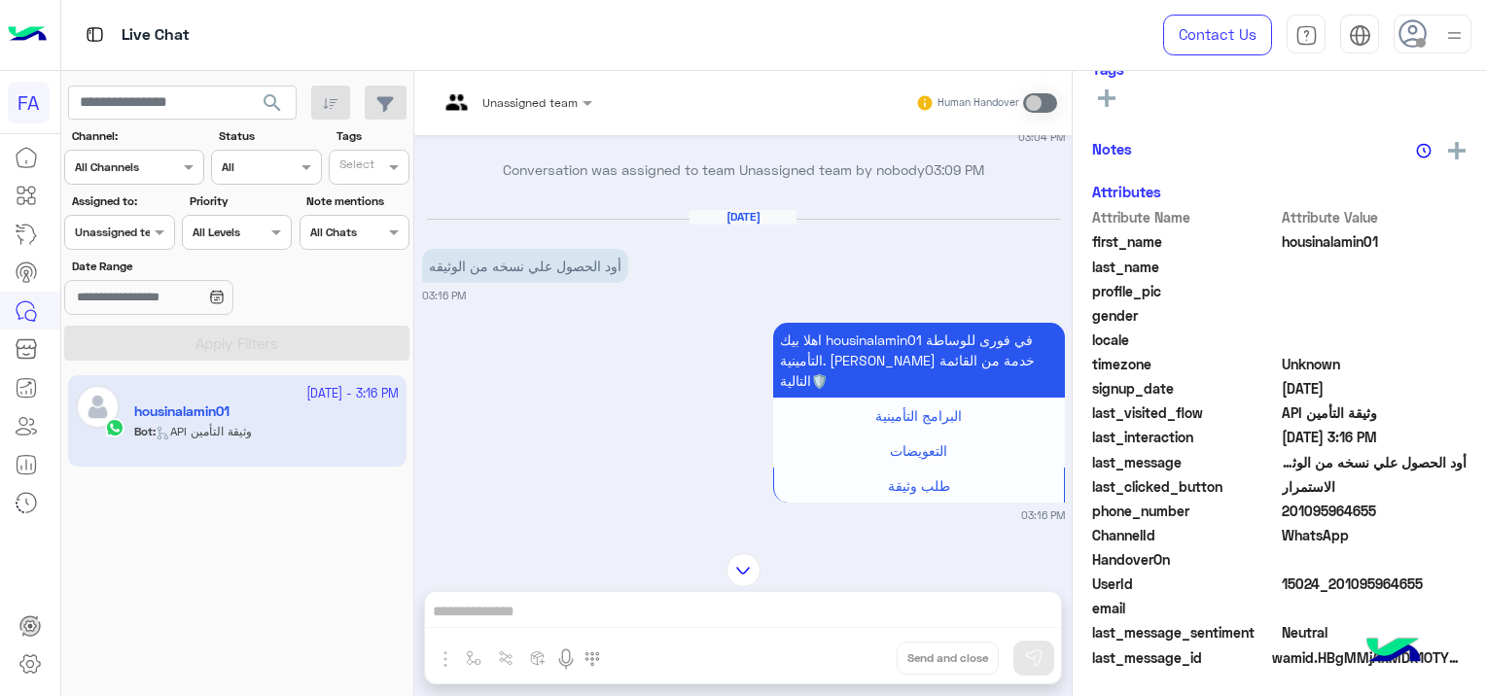
scroll to position [372, 0]
click at [578, 103] on span at bounding box center [590, 102] width 24 height 20
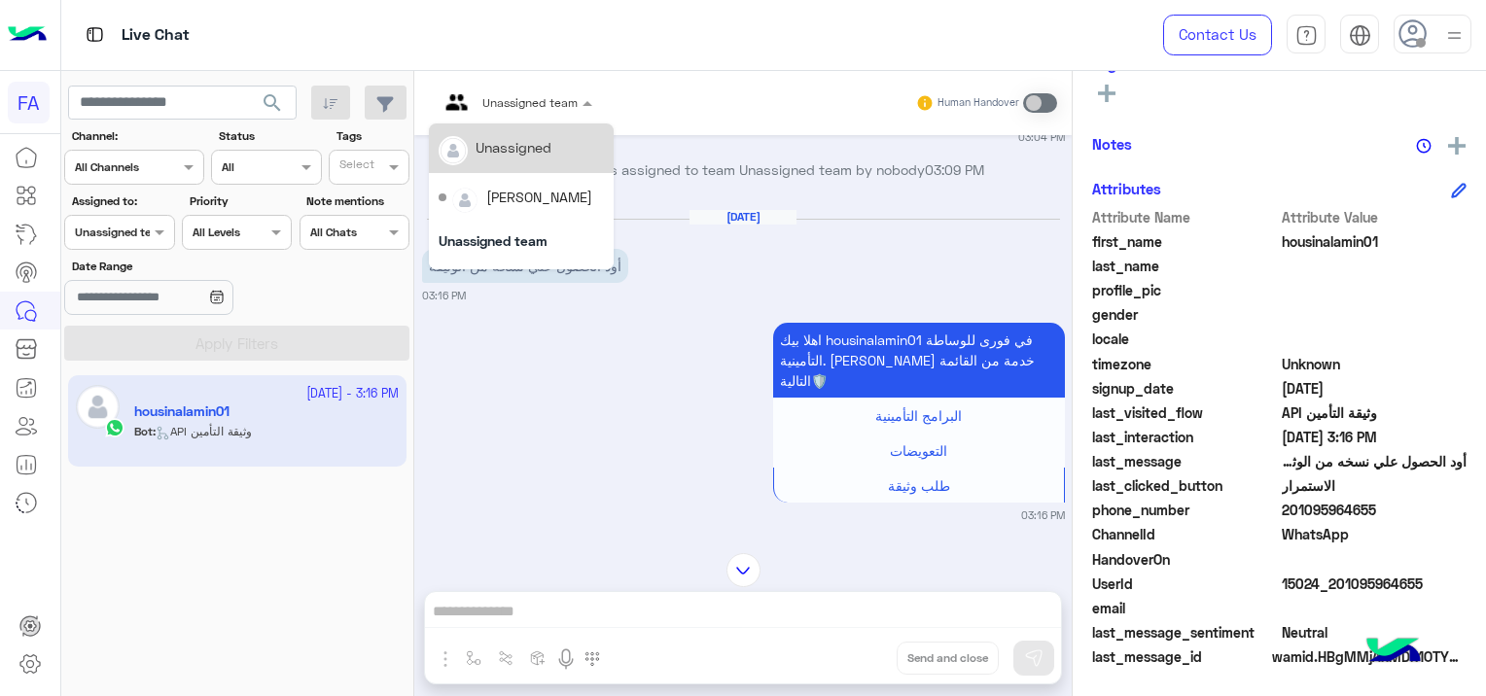
click at [528, 142] on div "Unassigned" at bounding box center [514, 147] width 76 height 20
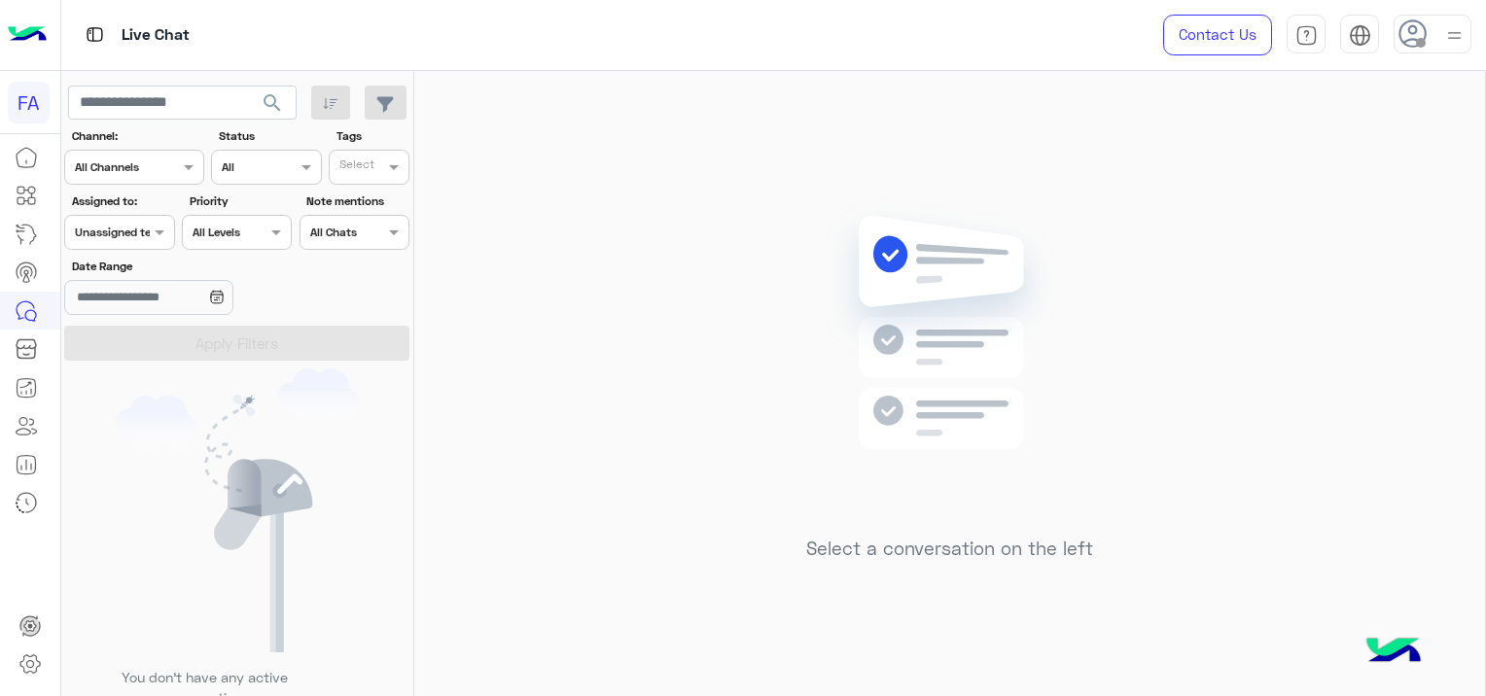
click at [140, 231] on div at bounding box center [119, 230] width 108 height 18
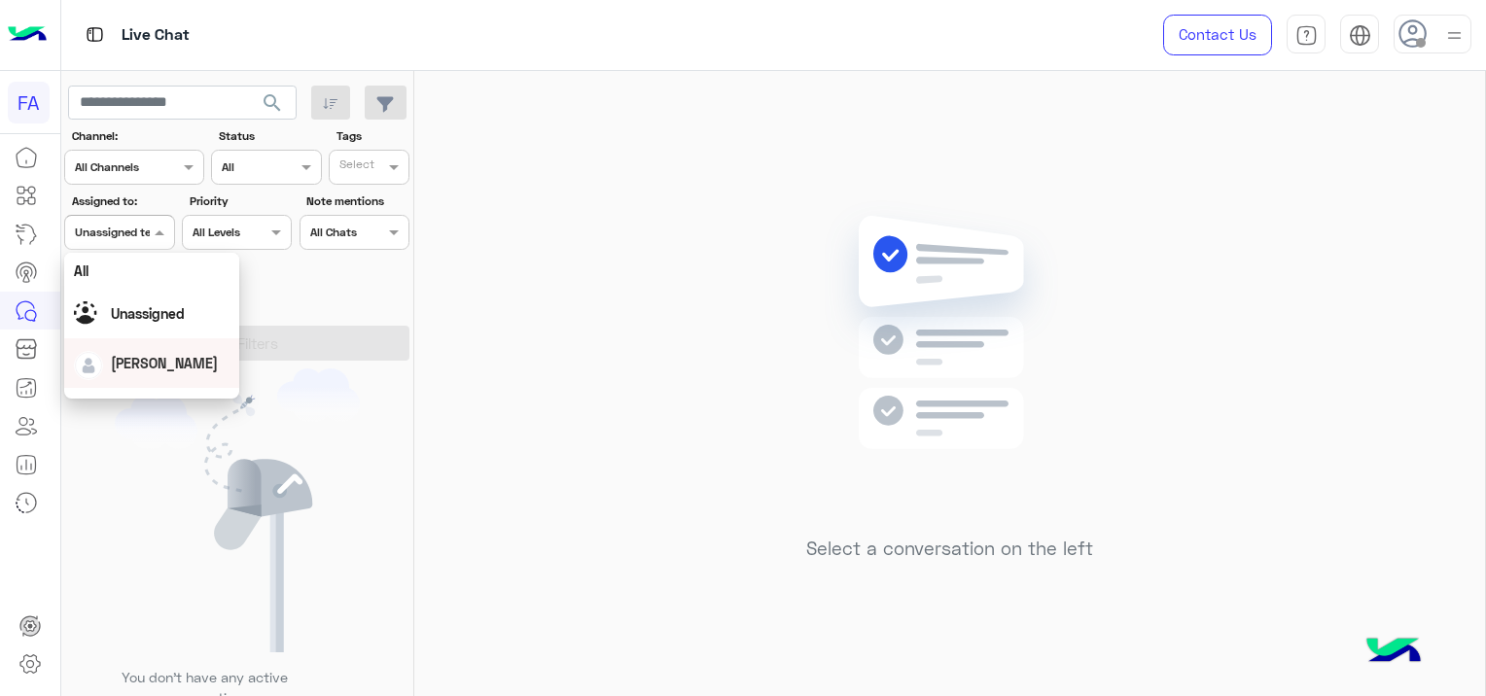
click at [141, 366] on span "[PERSON_NAME]" at bounding box center [164, 363] width 107 height 17
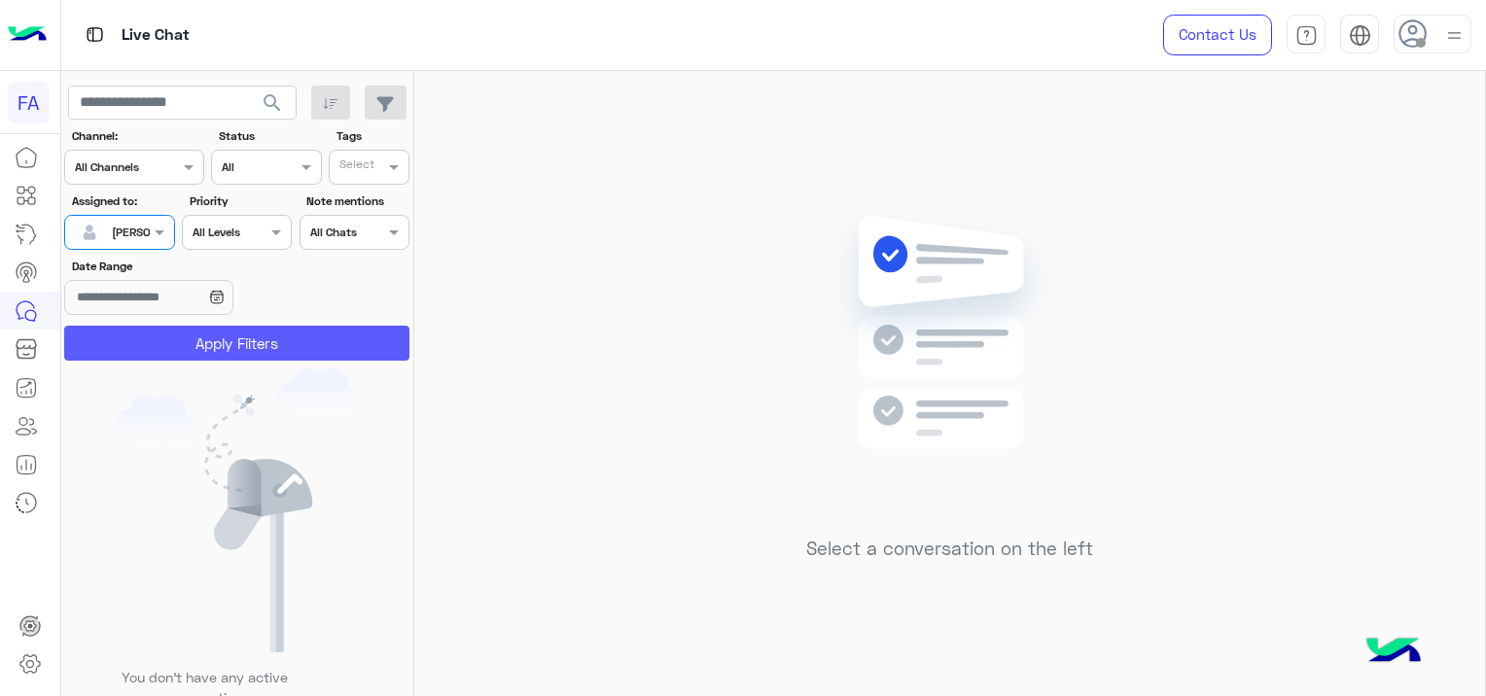
click at [205, 339] on button "Apply Filters" at bounding box center [236, 343] width 345 height 35
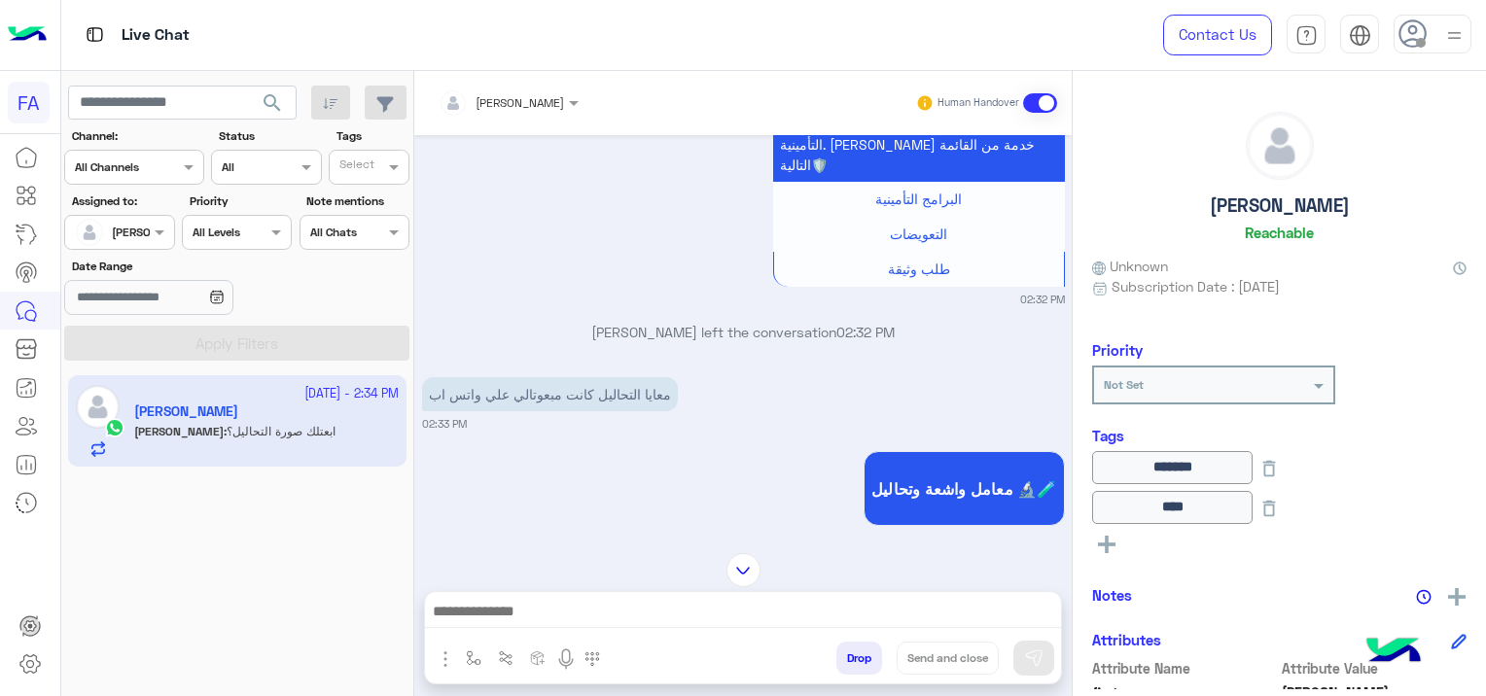
scroll to position [1225, 0]
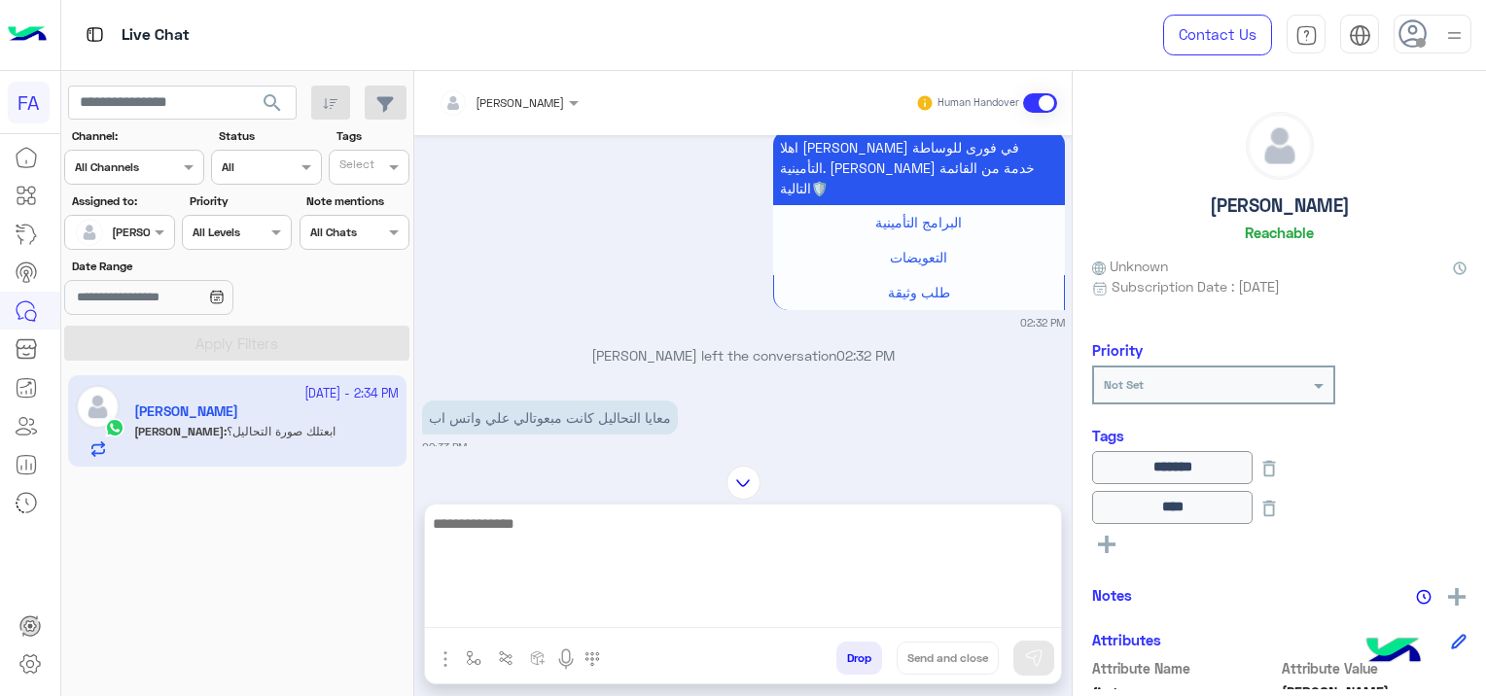
click at [694, 631] on div at bounding box center [743, 573] width 636 height 136
type textarea "*"
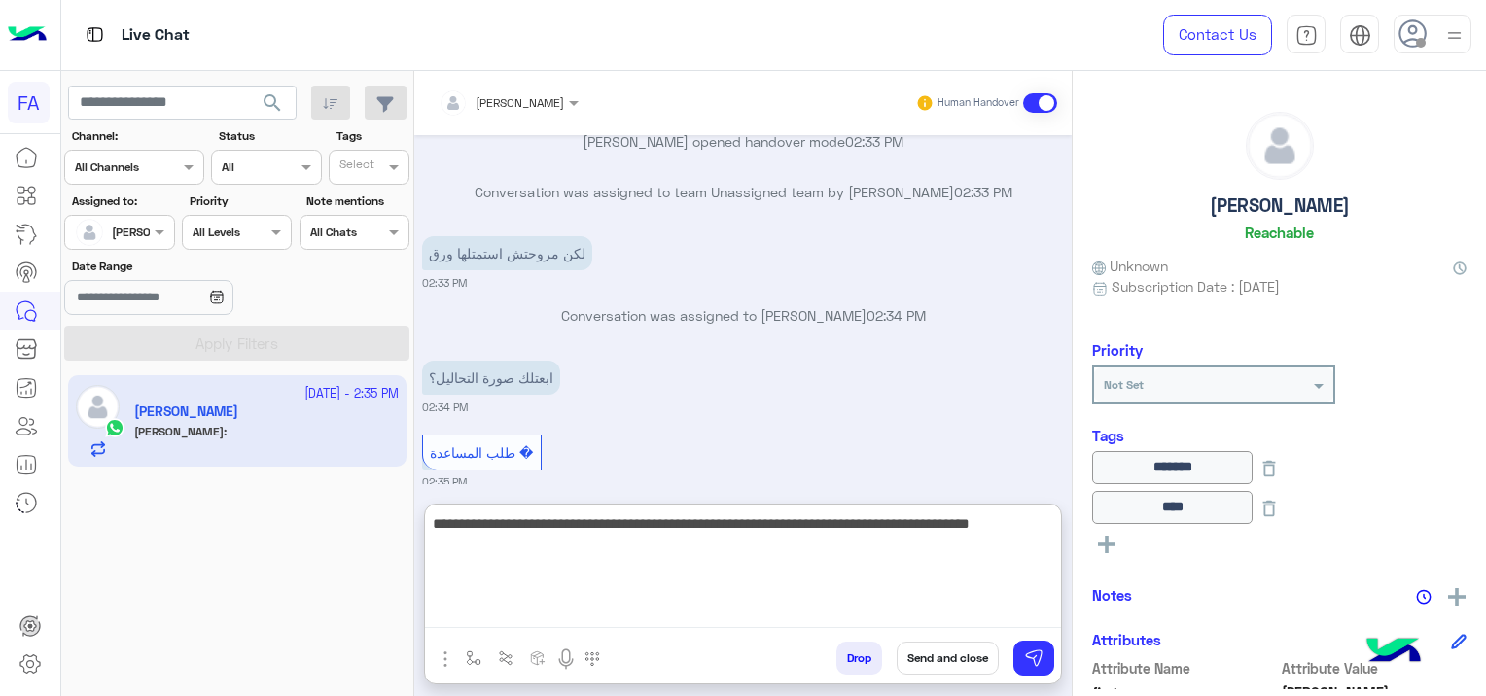
type textarea "**********"
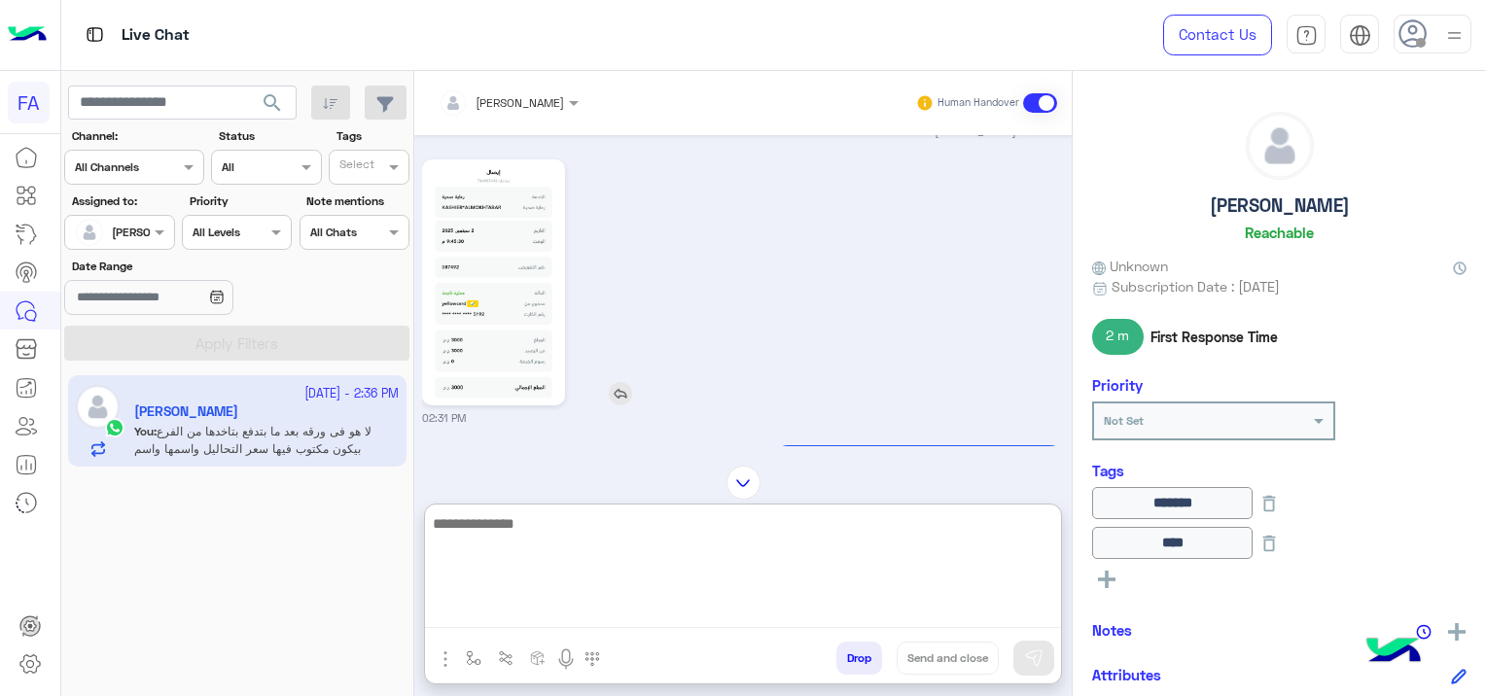
scroll to position [679, 0]
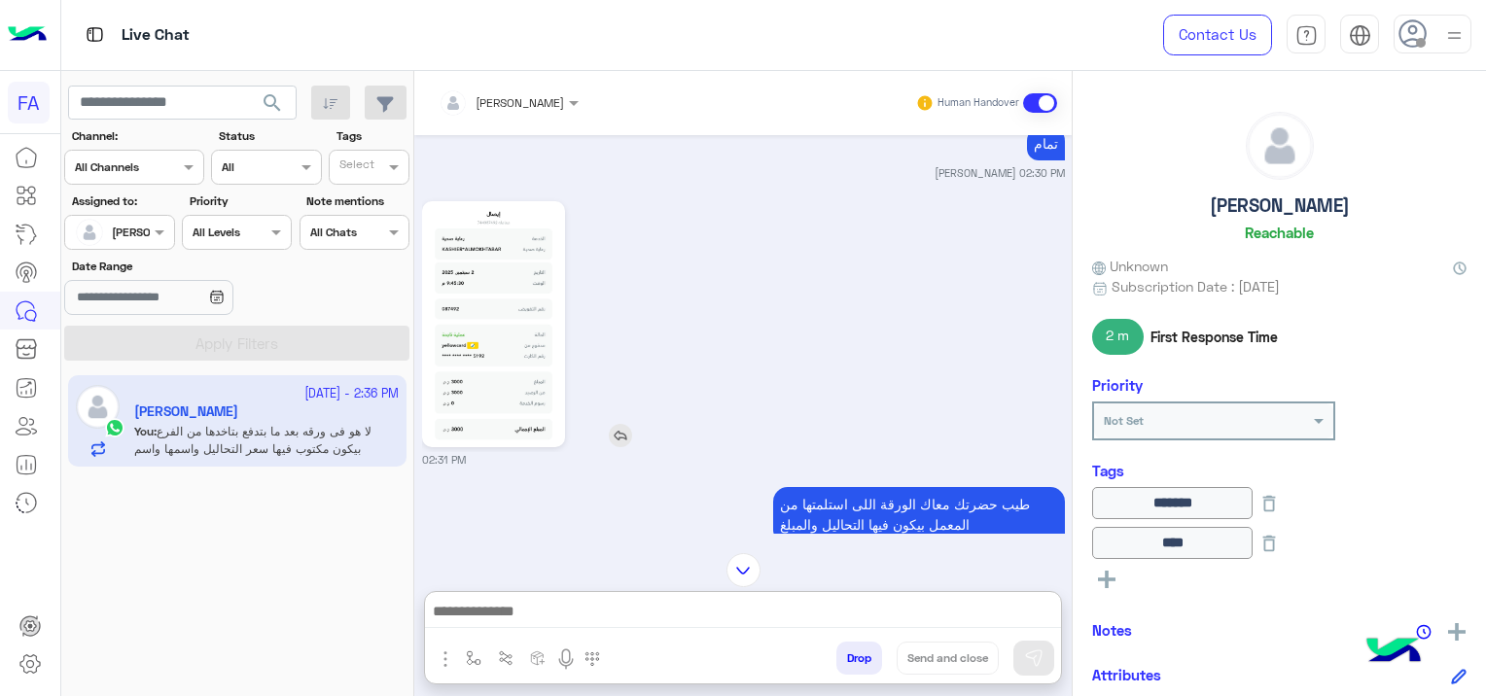
click at [492, 332] on img at bounding box center [493, 324] width 133 height 236
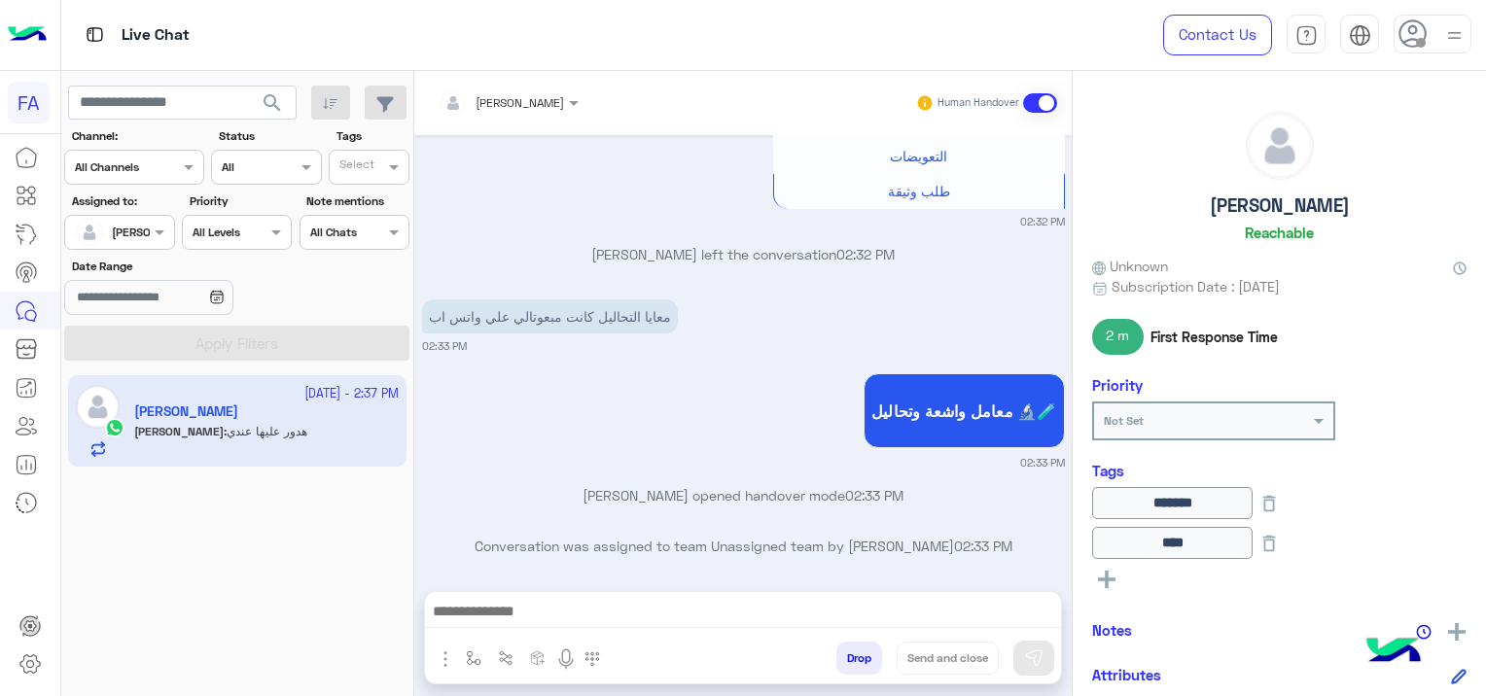
scroll to position [1832, 0]
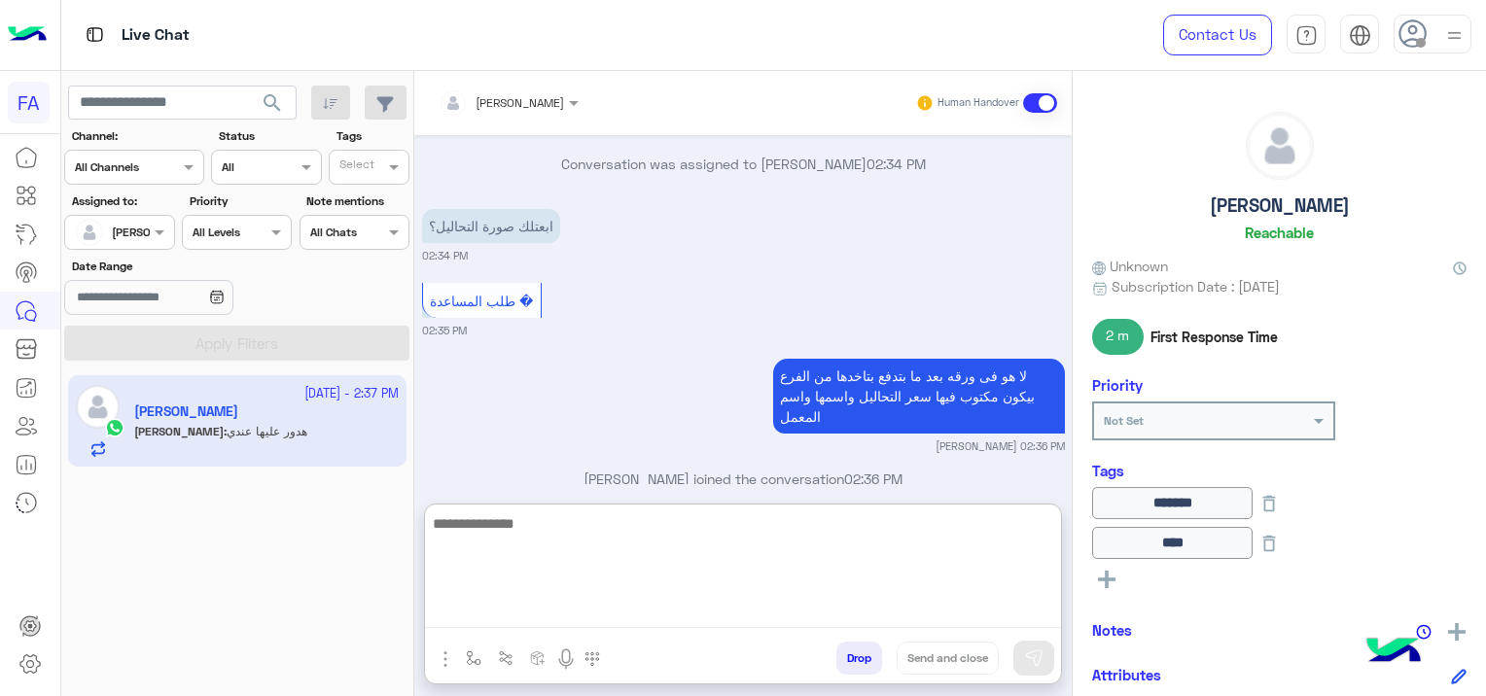
click at [630, 603] on textarea at bounding box center [743, 570] width 636 height 117
type textarea "****"
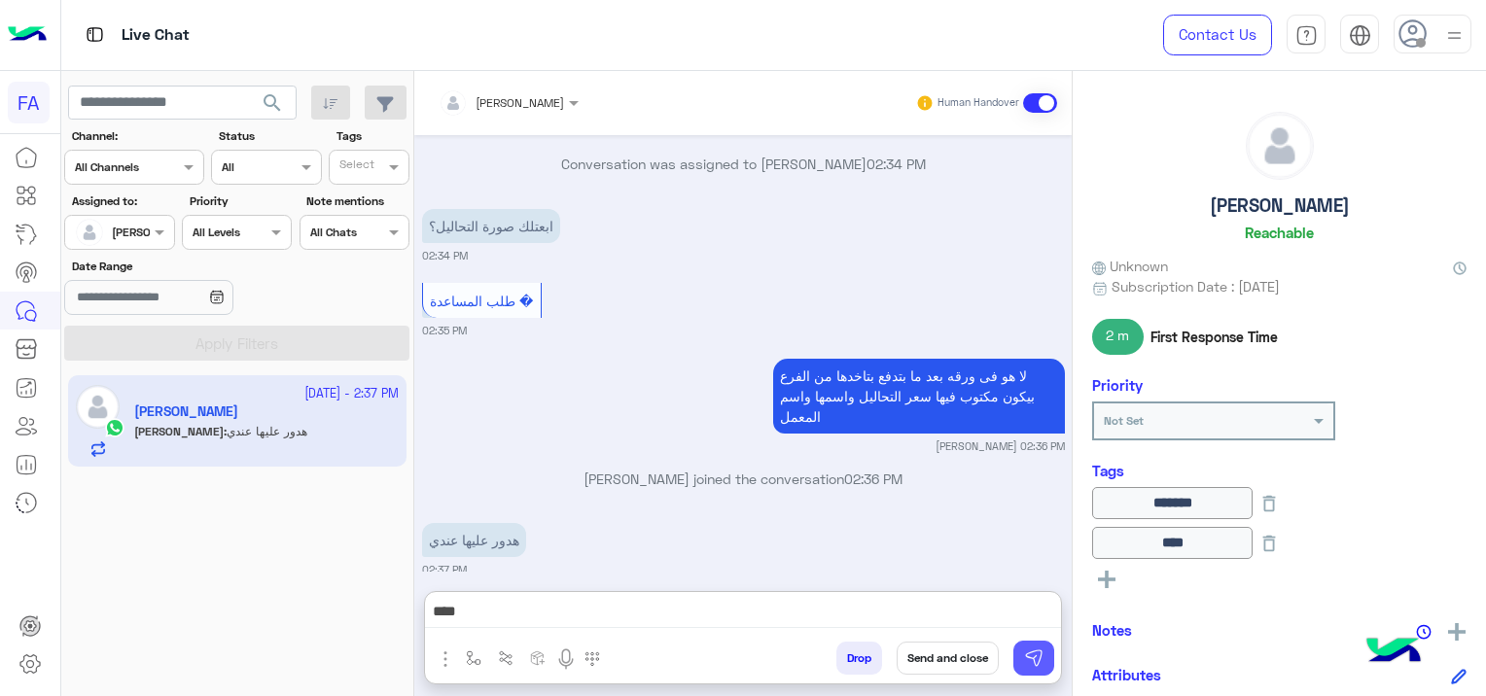
click at [1037, 664] on img at bounding box center [1033, 658] width 19 height 19
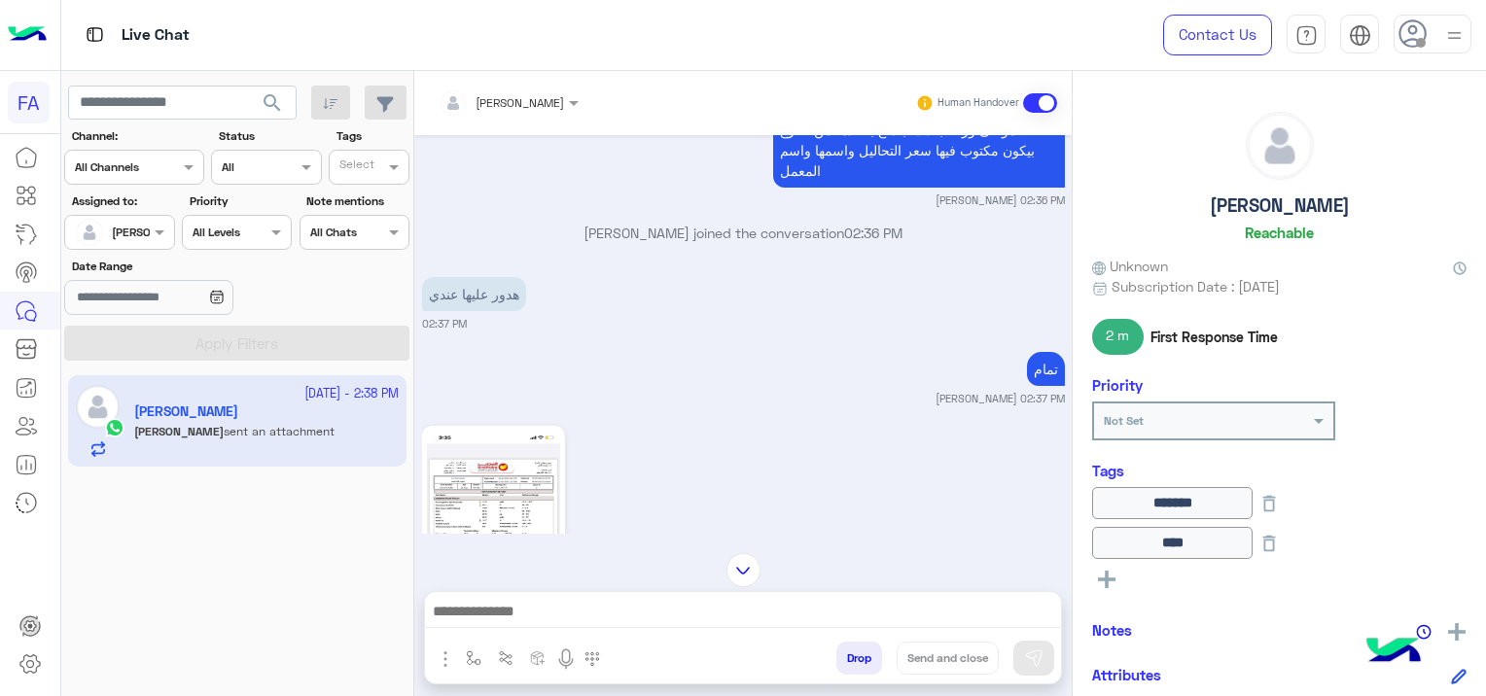
scroll to position [2370, 0]
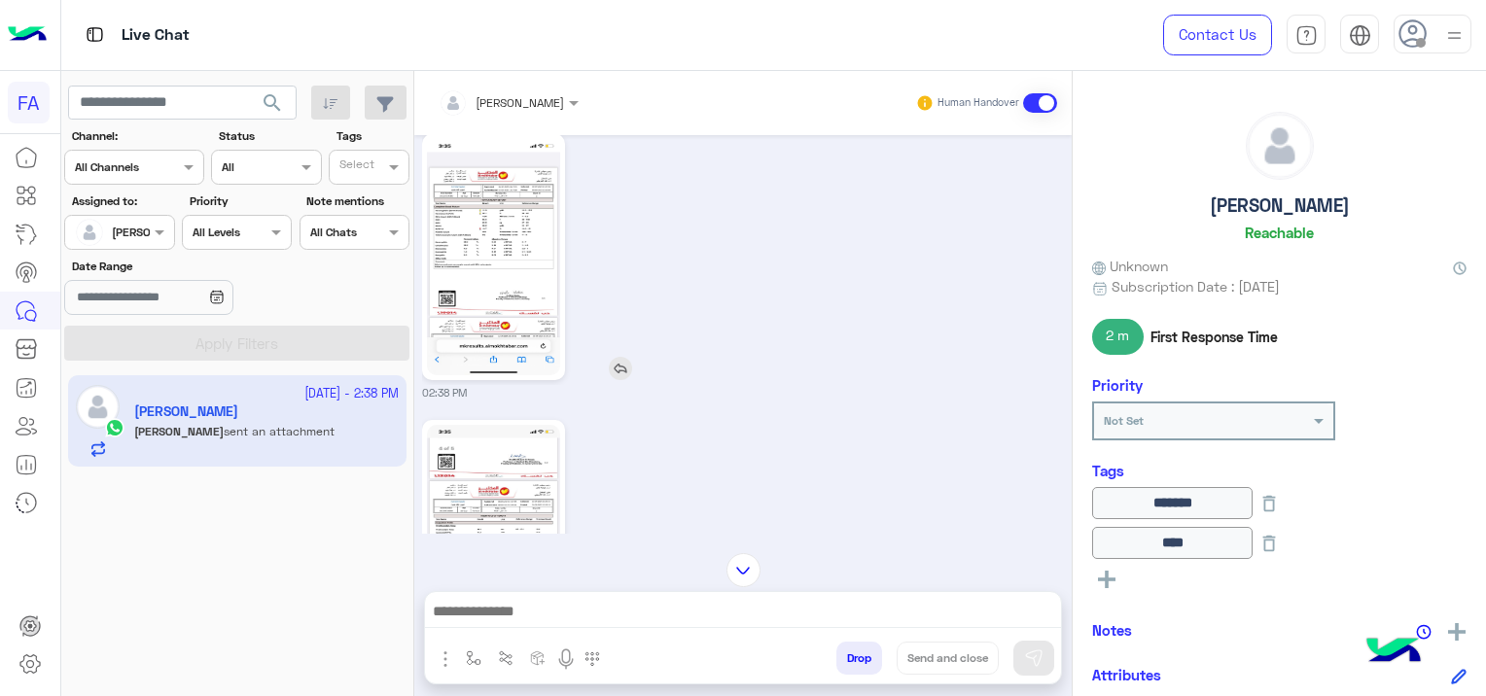
click at [514, 283] on img at bounding box center [493, 257] width 133 height 236
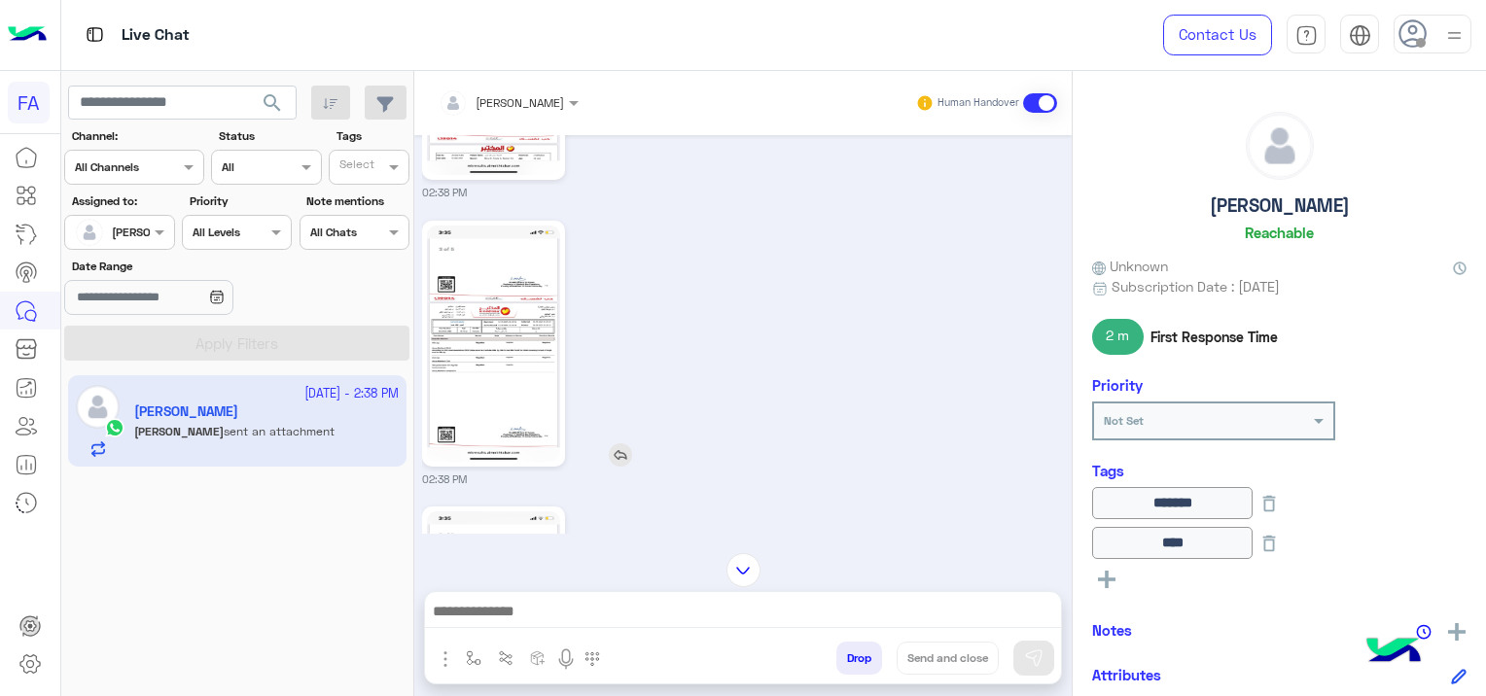
scroll to position [3051, 0]
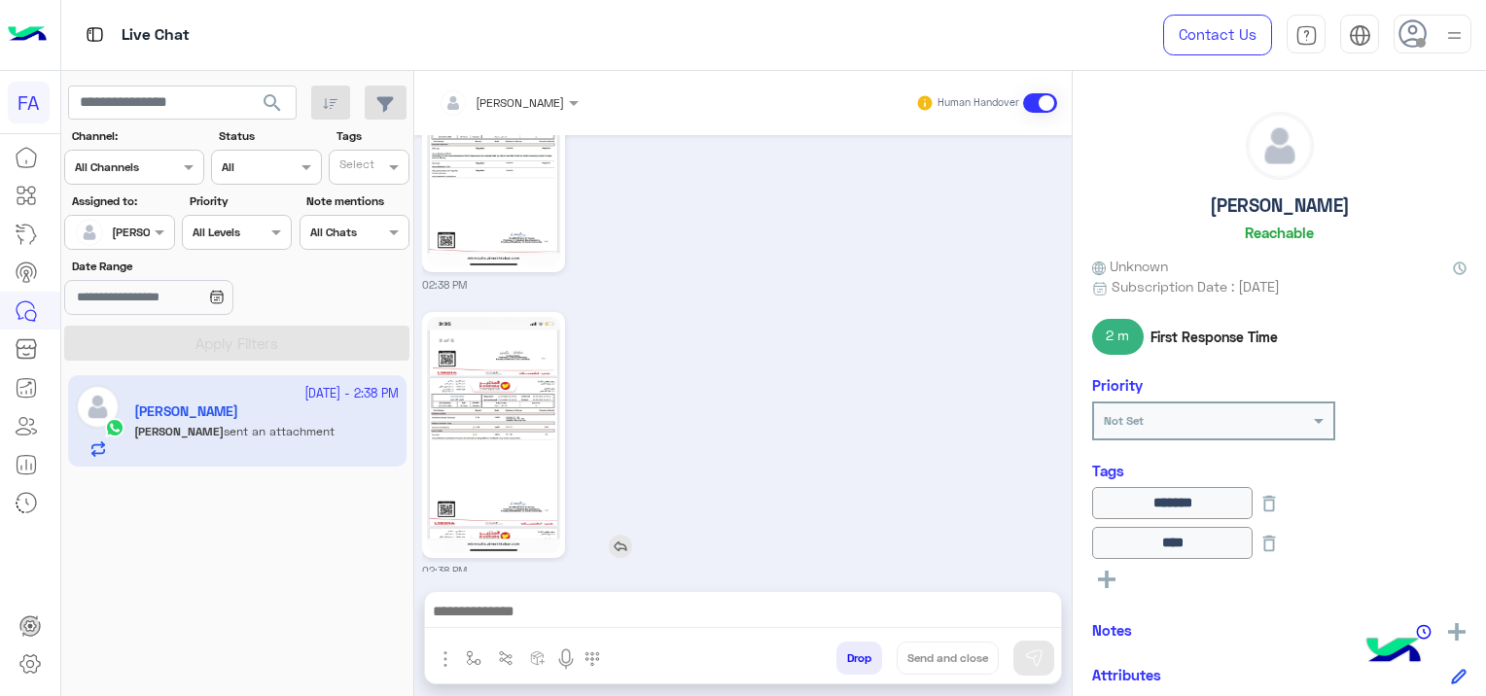
click at [530, 424] on img at bounding box center [493, 435] width 133 height 236
click at [498, 175] on img at bounding box center [493, 149] width 133 height 236
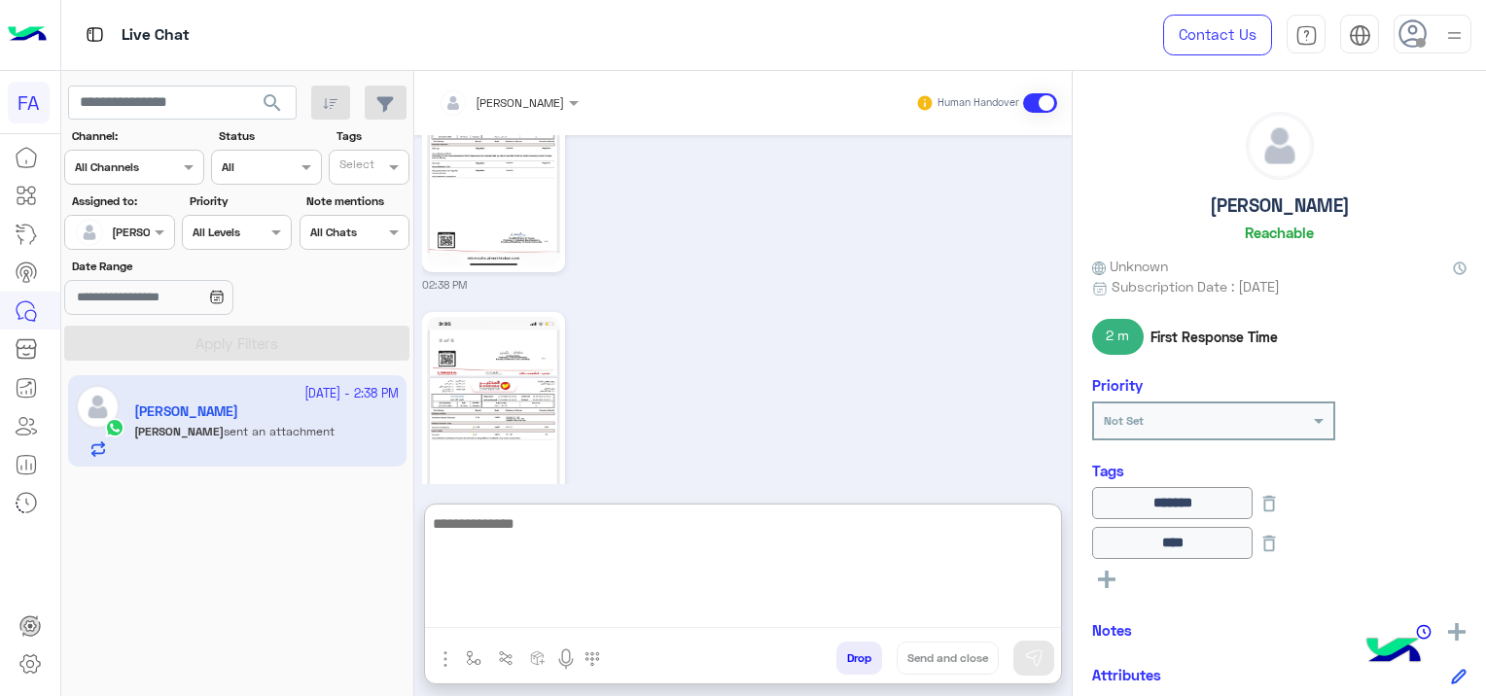
click at [953, 621] on textarea at bounding box center [743, 570] width 636 height 117
type textarea "**********"
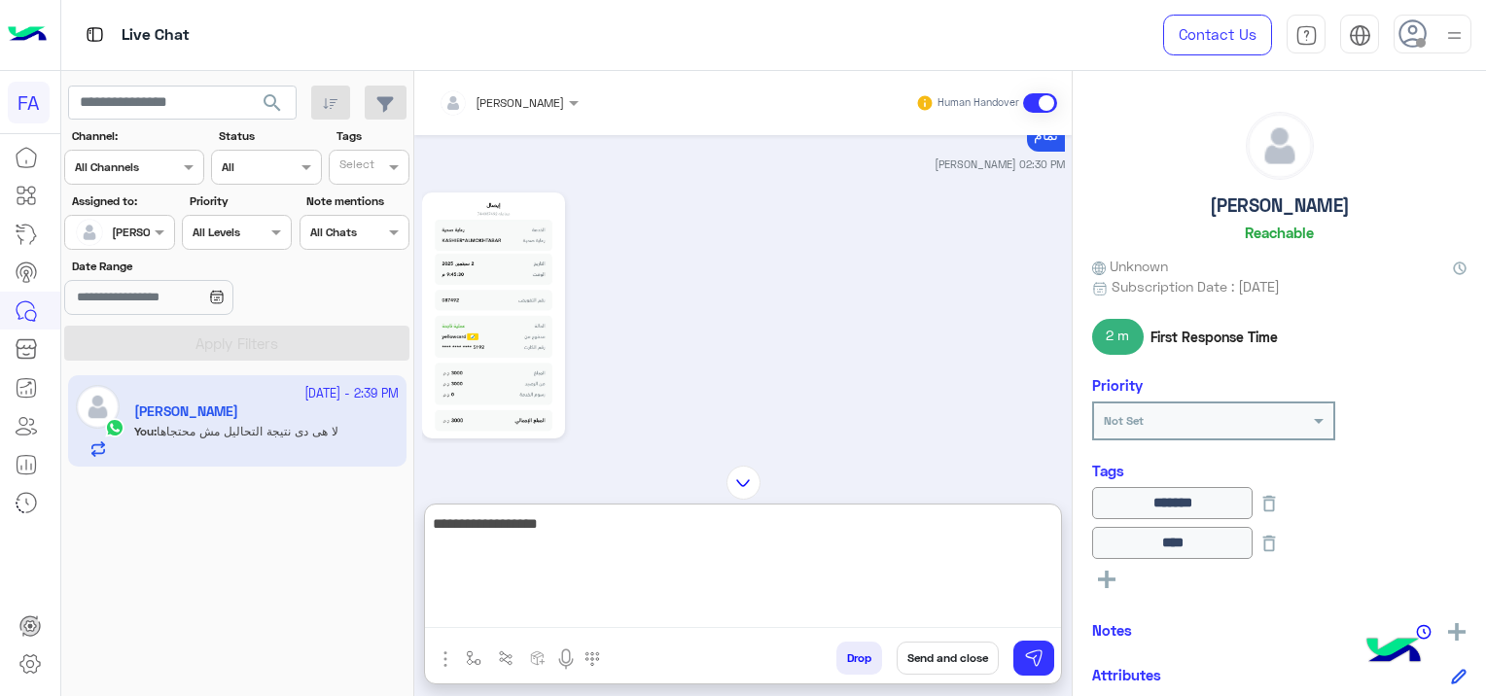
scroll to position [685, 0]
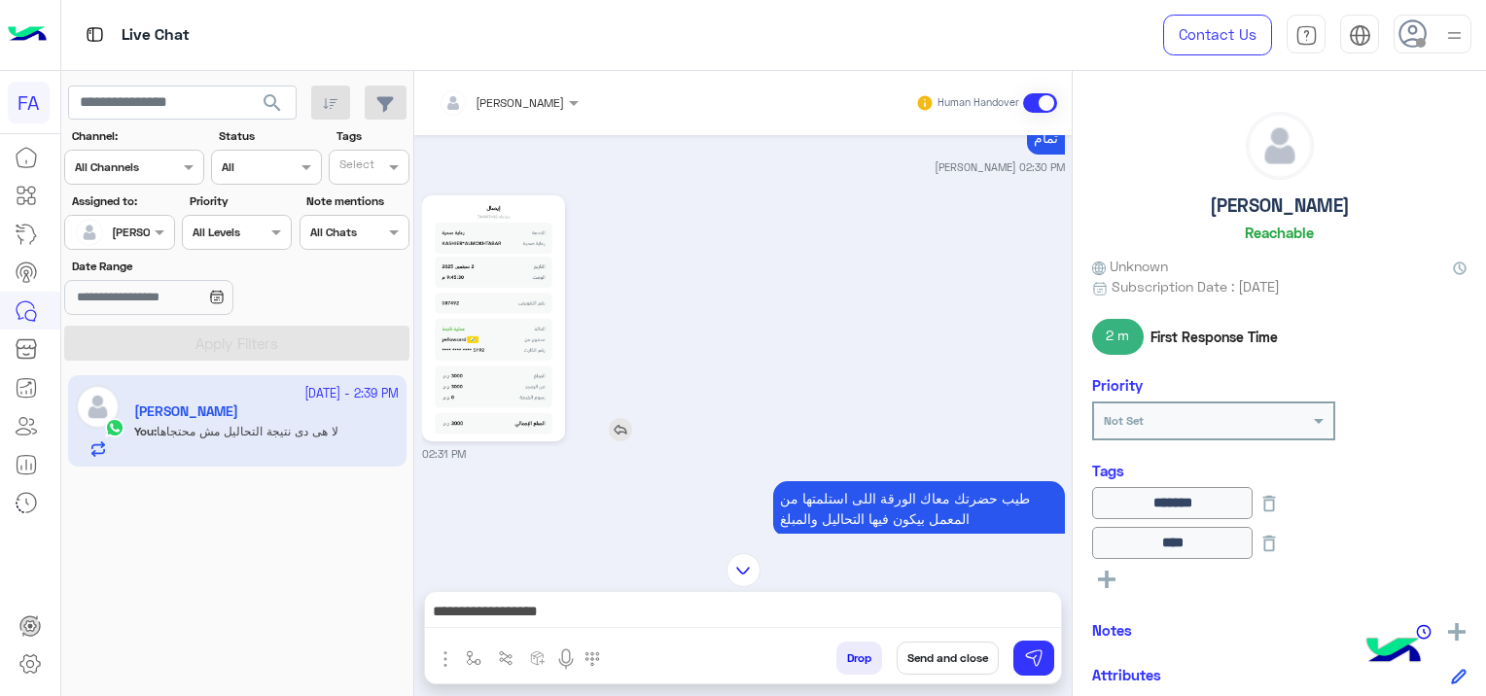
click at [537, 342] on img at bounding box center [493, 318] width 133 height 236
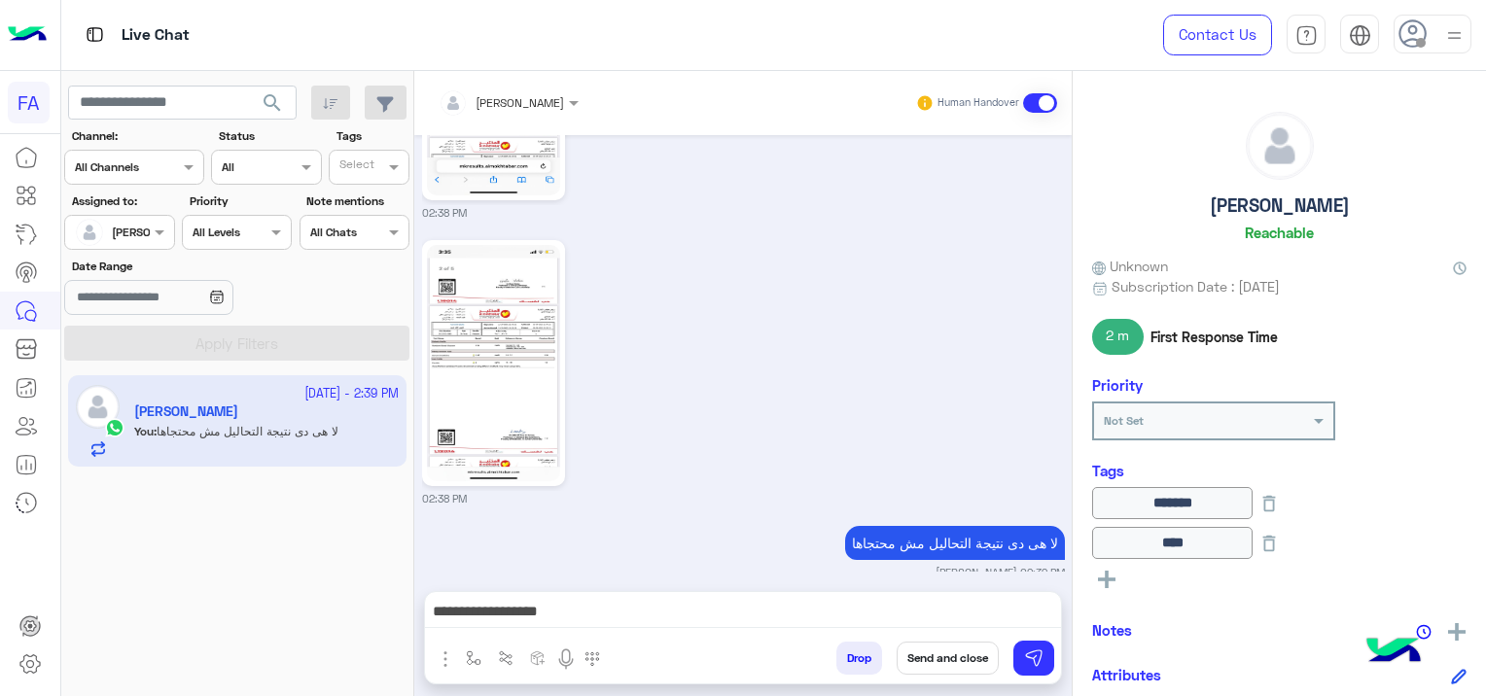
scroll to position [3126, 0]
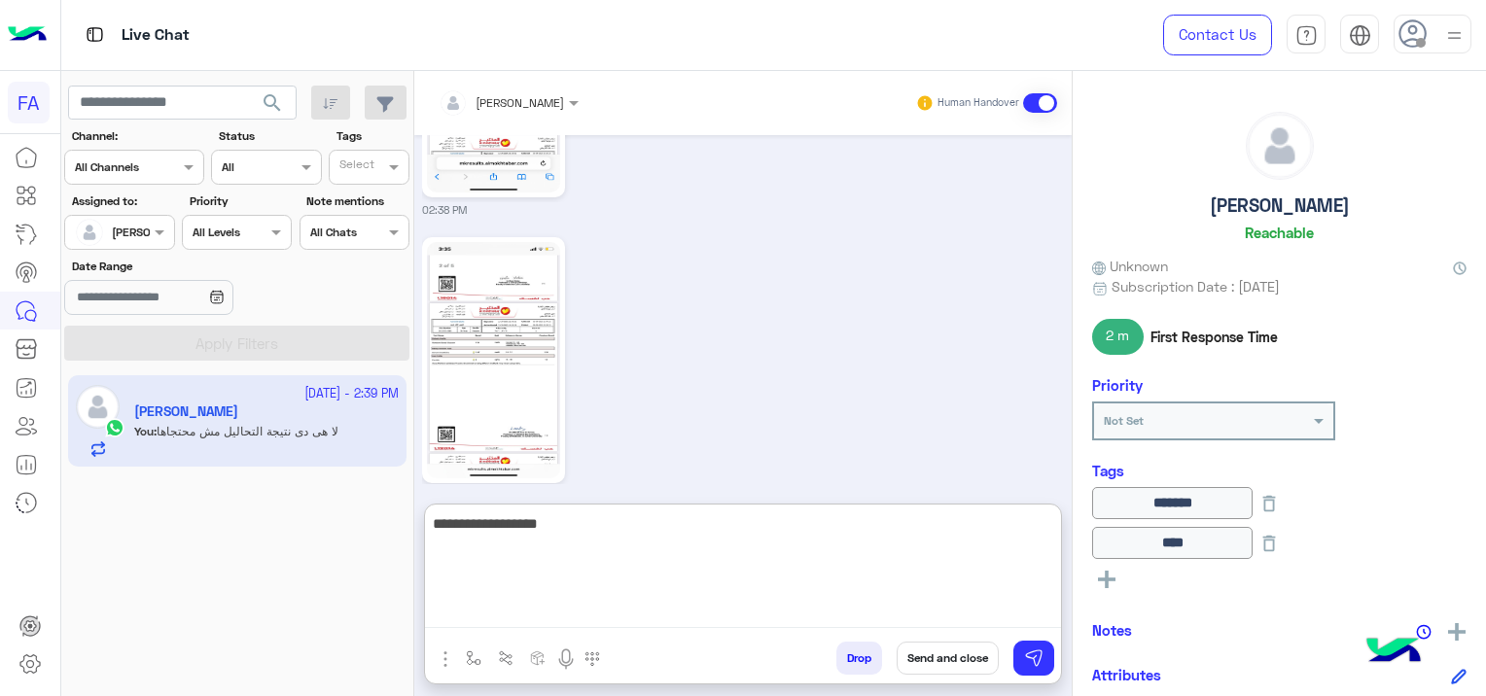
drag, startPoint x: 872, startPoint y: 619, endPoint x: 1078, endPoint y: 605, distance: 205.7
click at [1078, 605] on mat-drawer-container "[PERSON_NAME] Human Handover [DATE] [PERSON_NAME] joined the conversation 02:28…" at bounding box center [950, 387] width 1072 height 633
type textarea "**********"
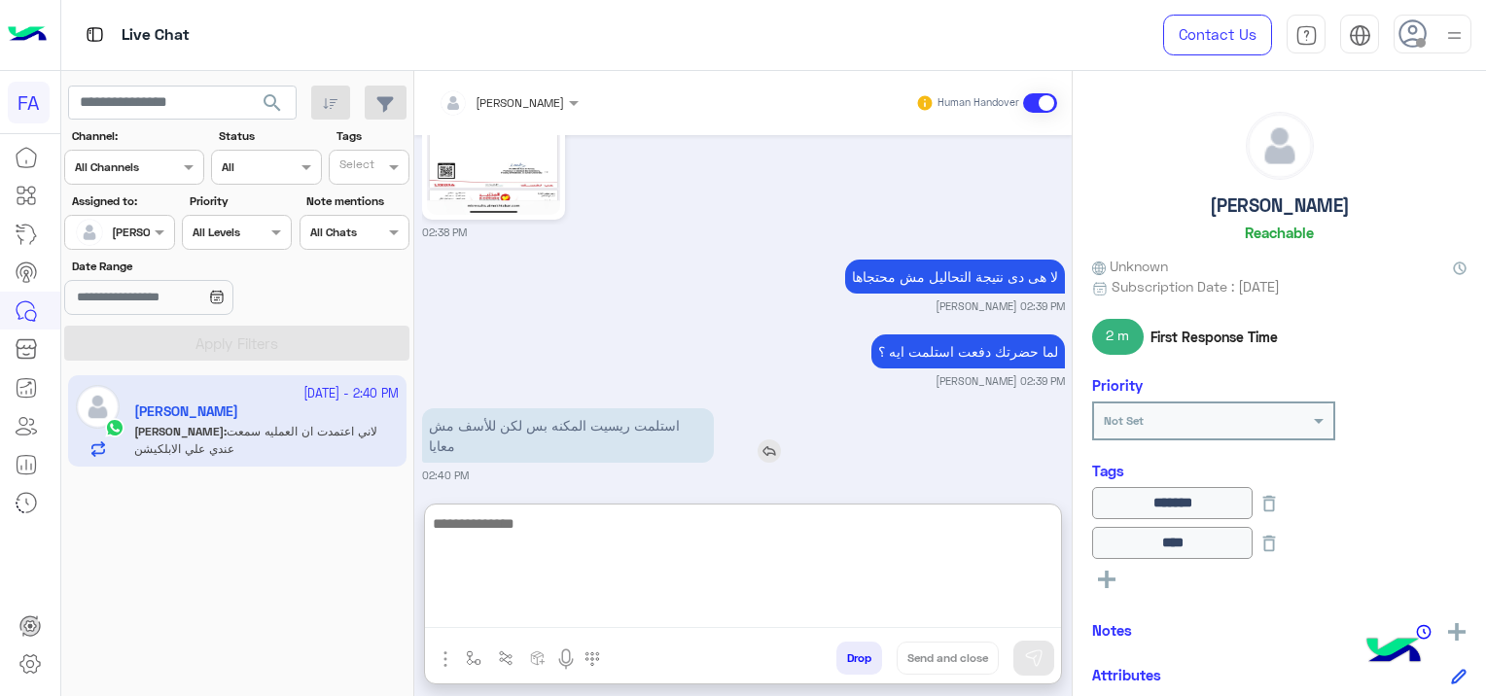
scroll to position [3478, 0]
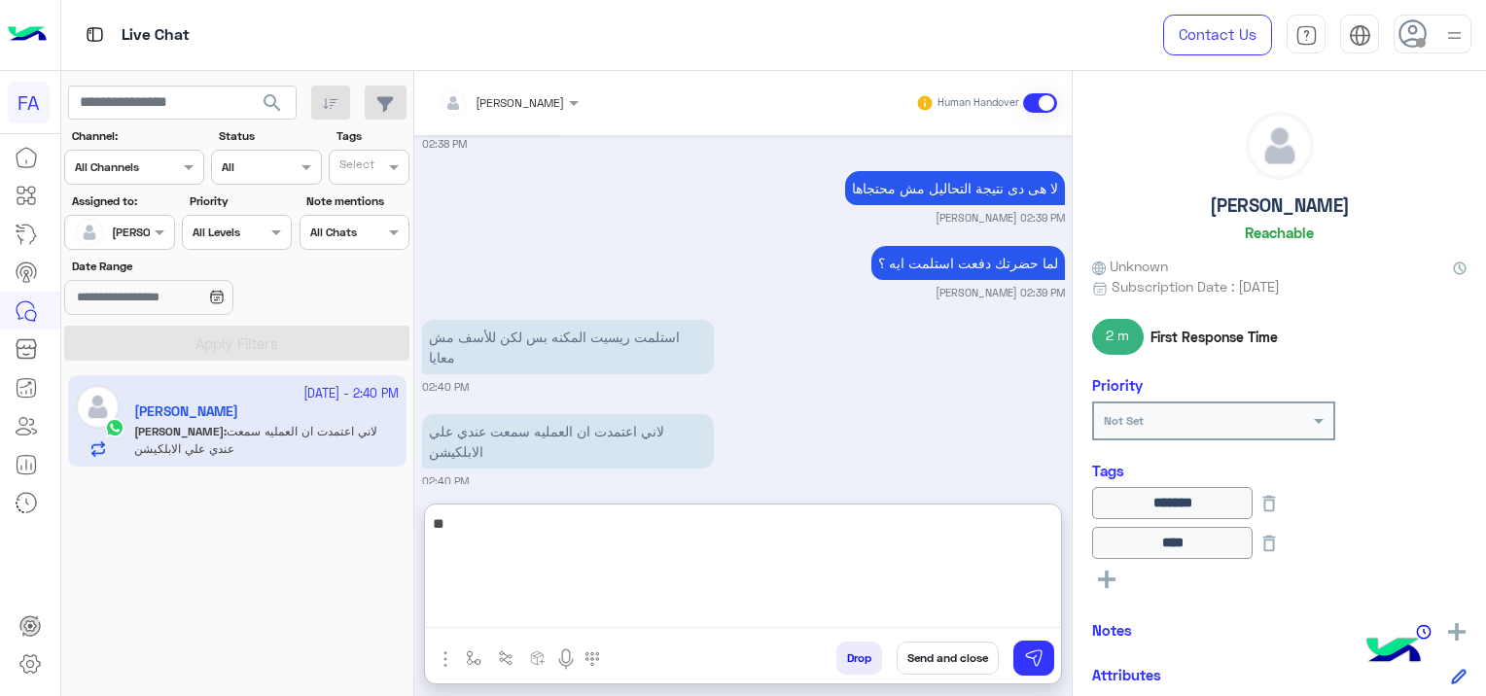
type textarea "*"
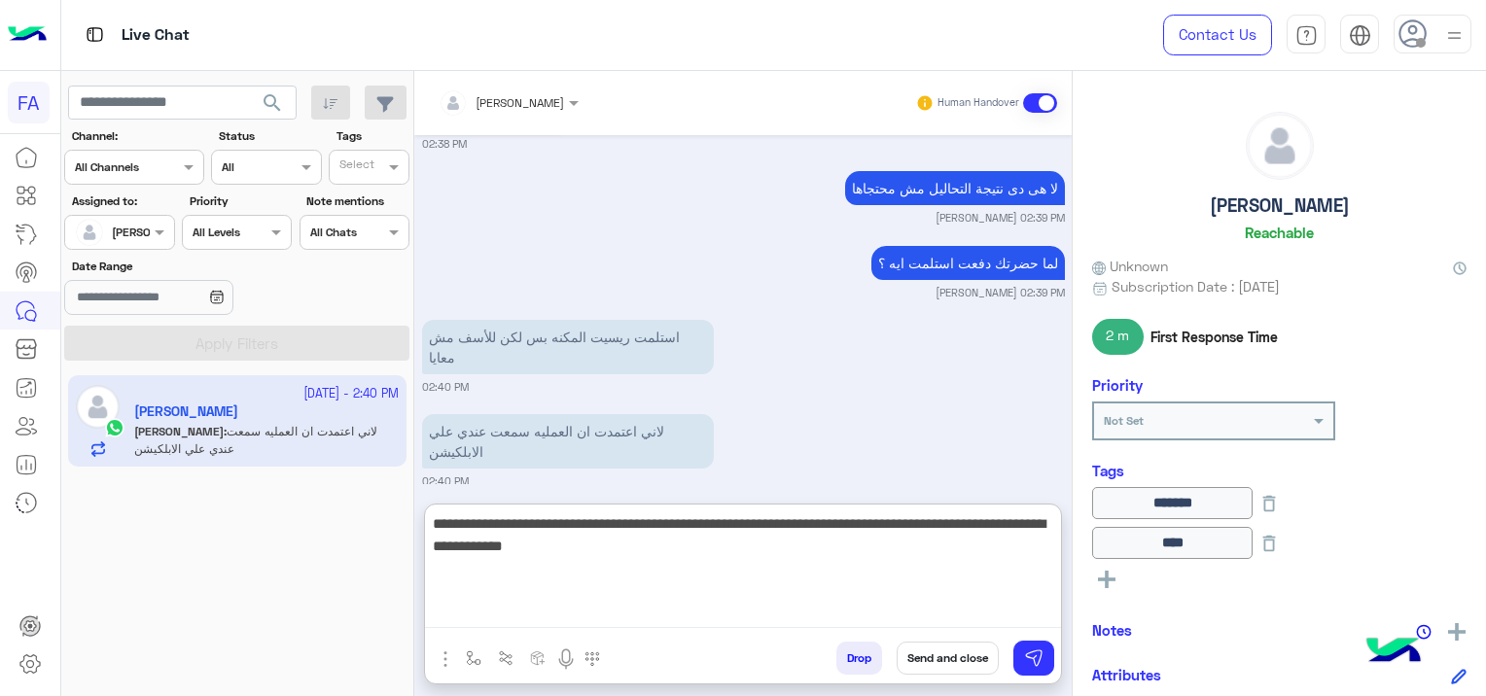
type textarea "**********"
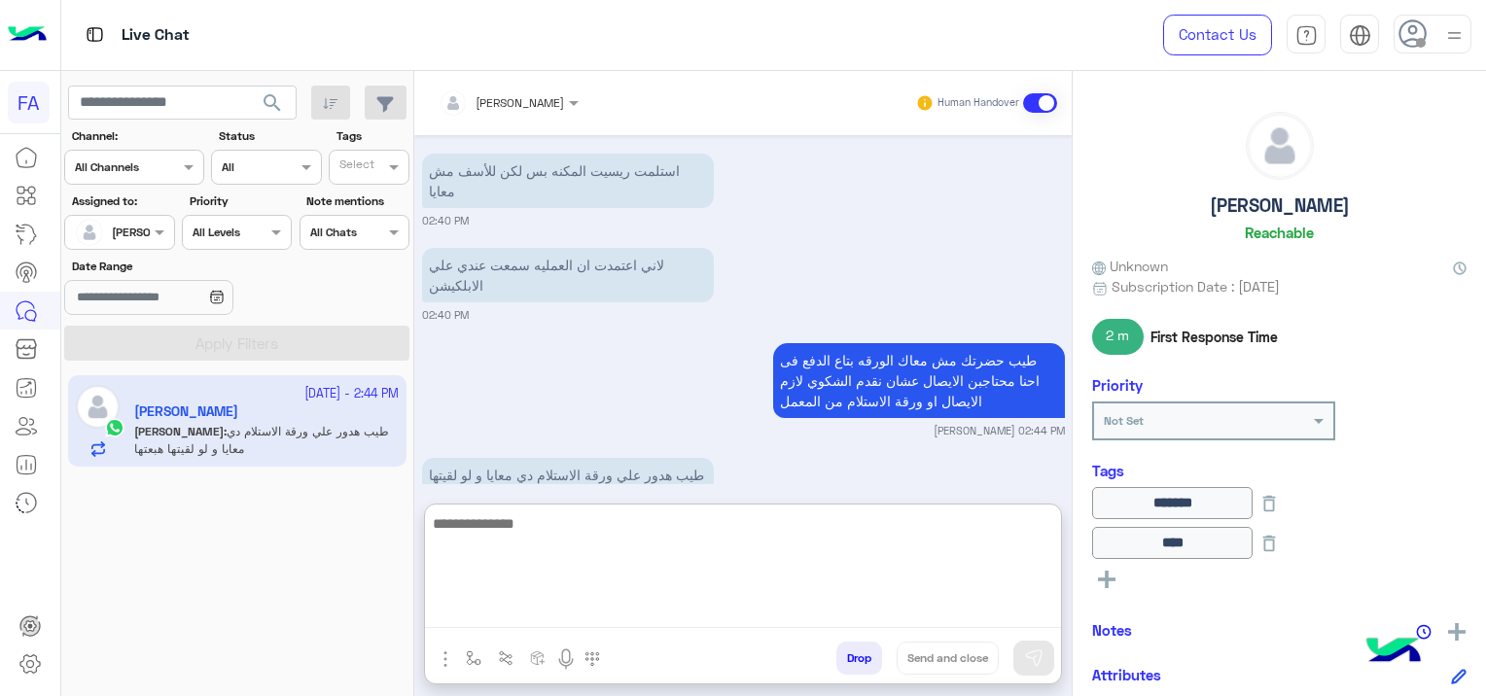
scroll to position [3687, 0]
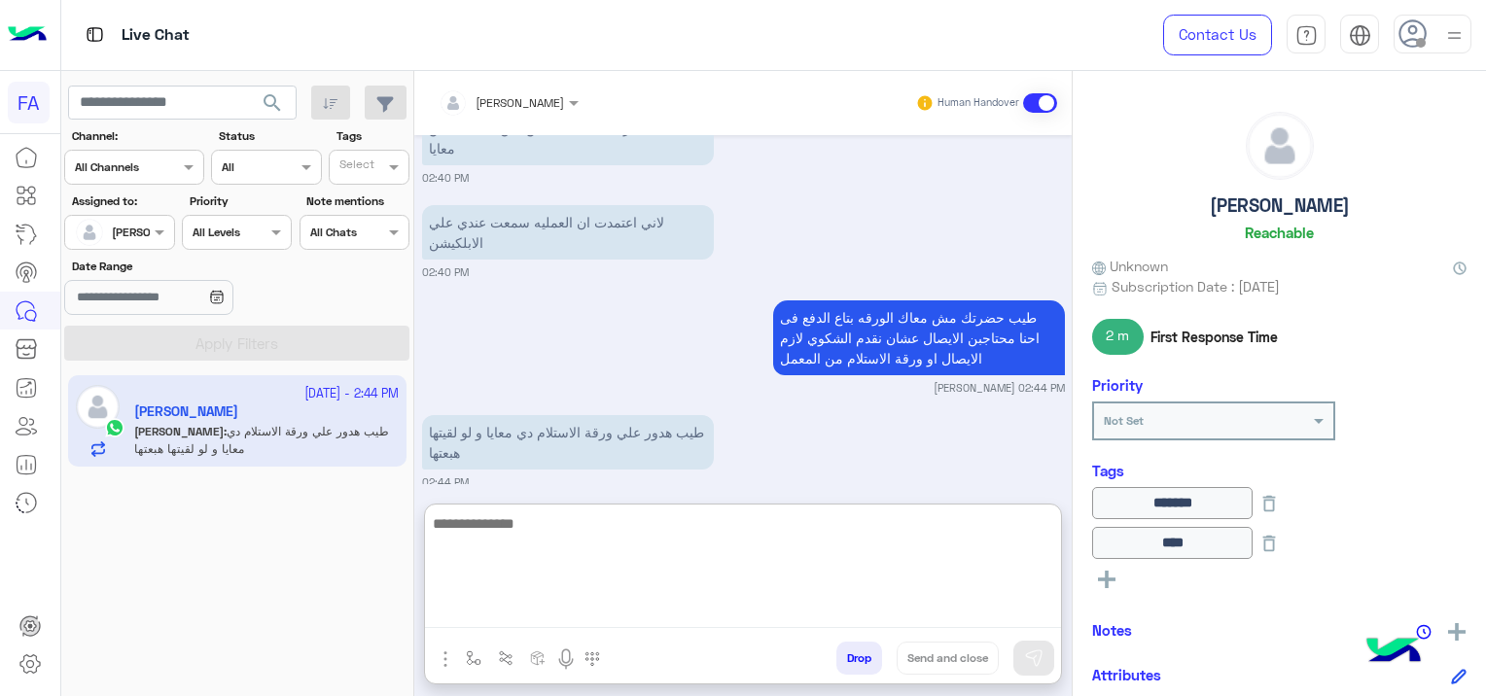
click at [560, 531] on textarea at bounding box center [743, 570] width 636 height 117
type textarea "*"
type textarea "**********"
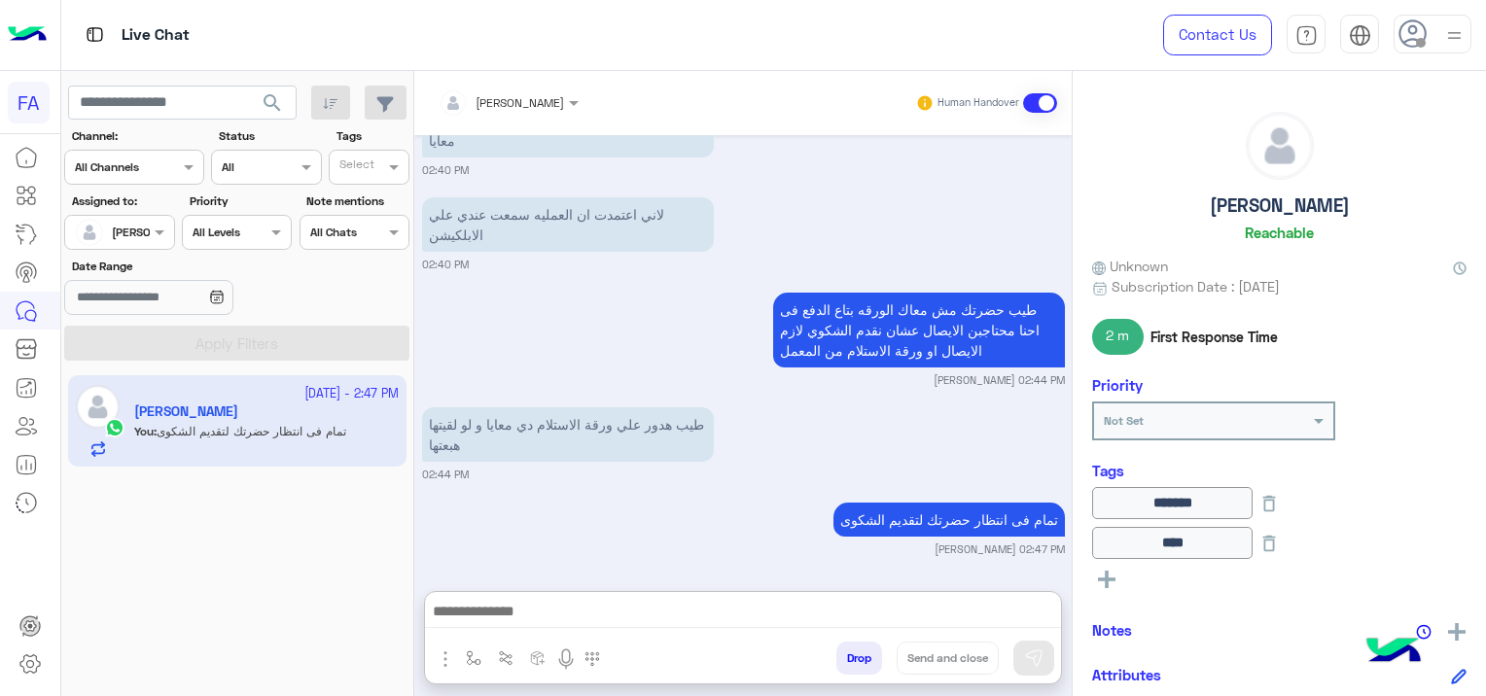
click at [109, 230] on input "text" at bounding box center [97, 231] width 45 height 18
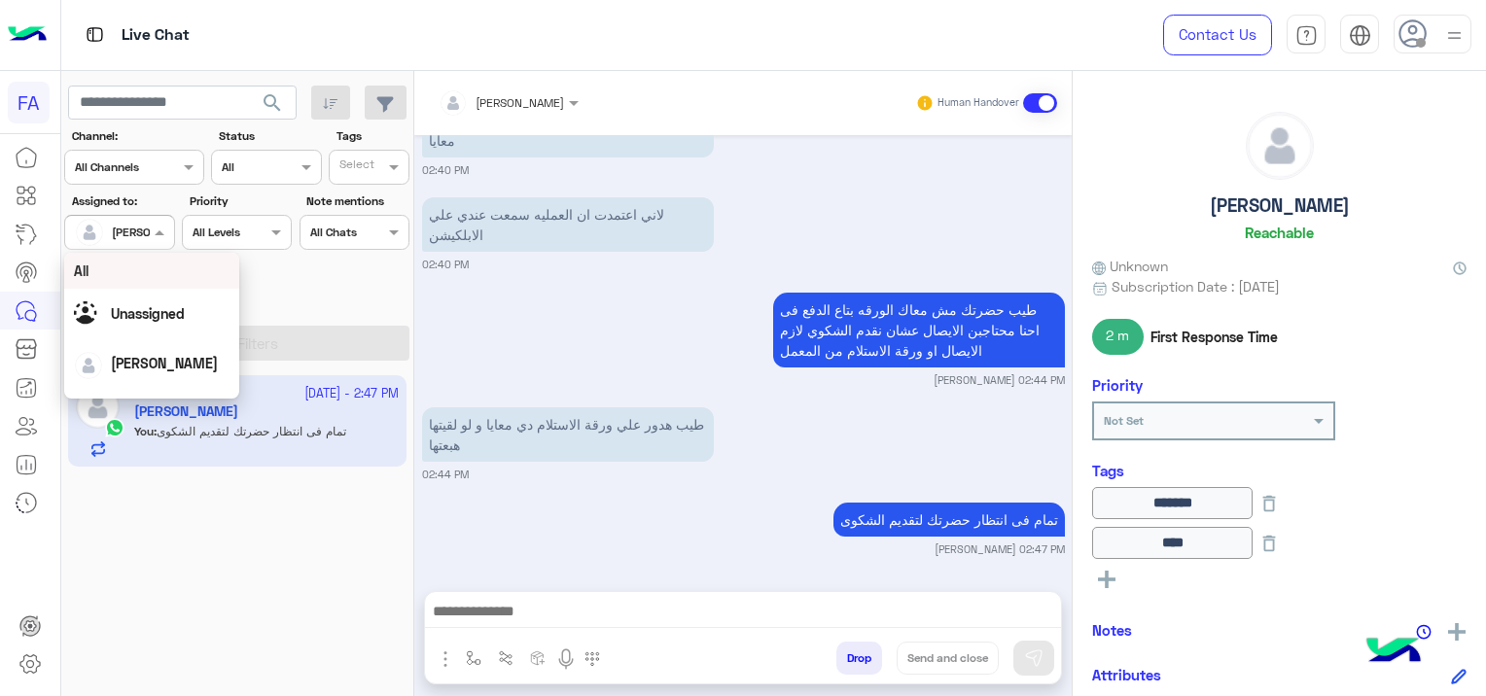
scroll to position [3674, 0]
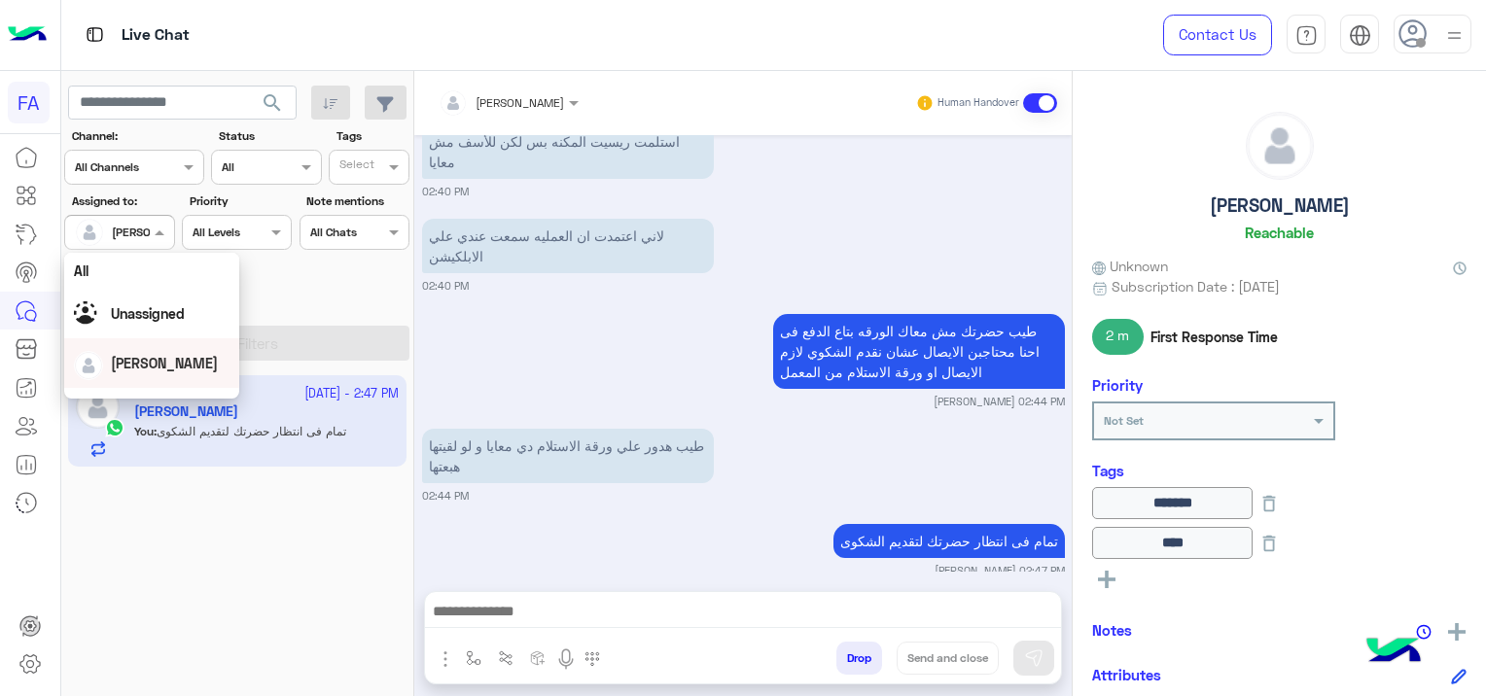
click at [179, 366] on div "[PERSON_NAME]" at bounding box center [152, 363] width 156 height 34
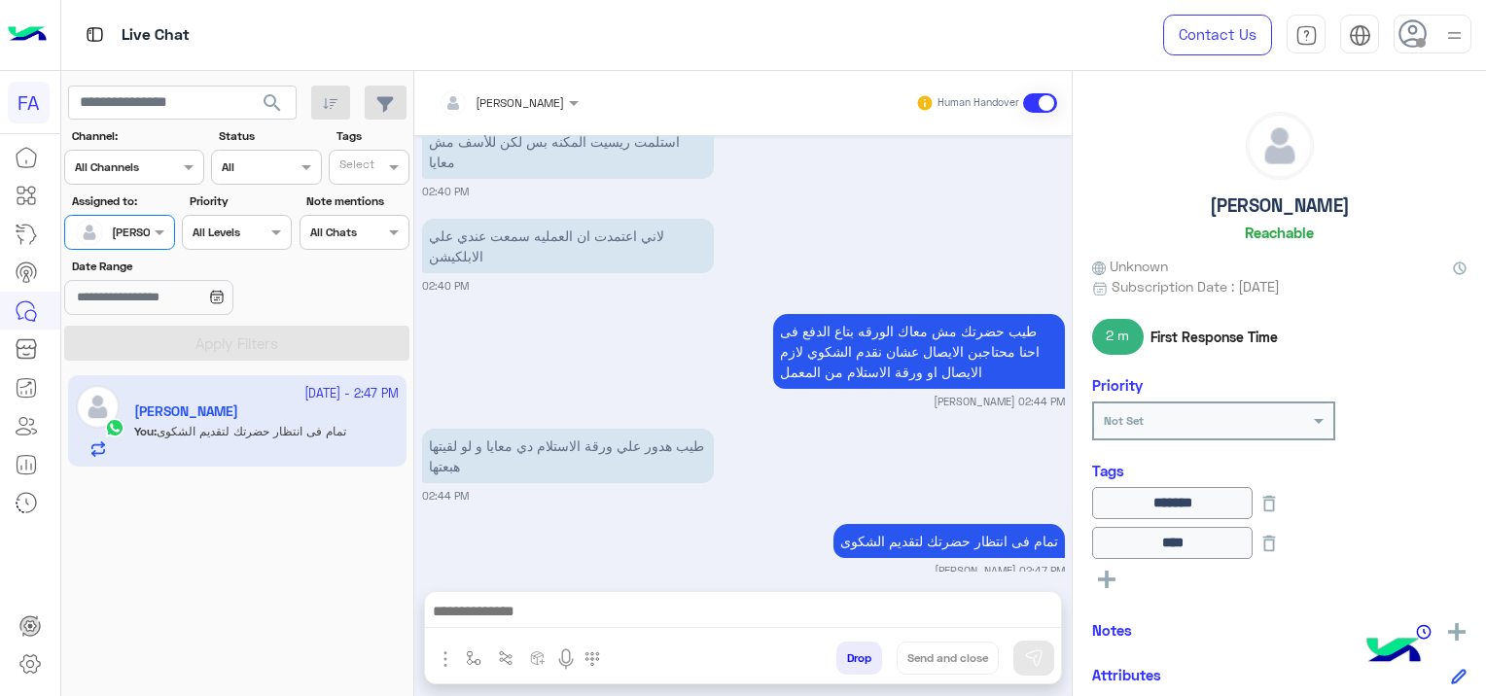
click at [147, 231] on div at bounding box center [119, 230] width 108 height 18
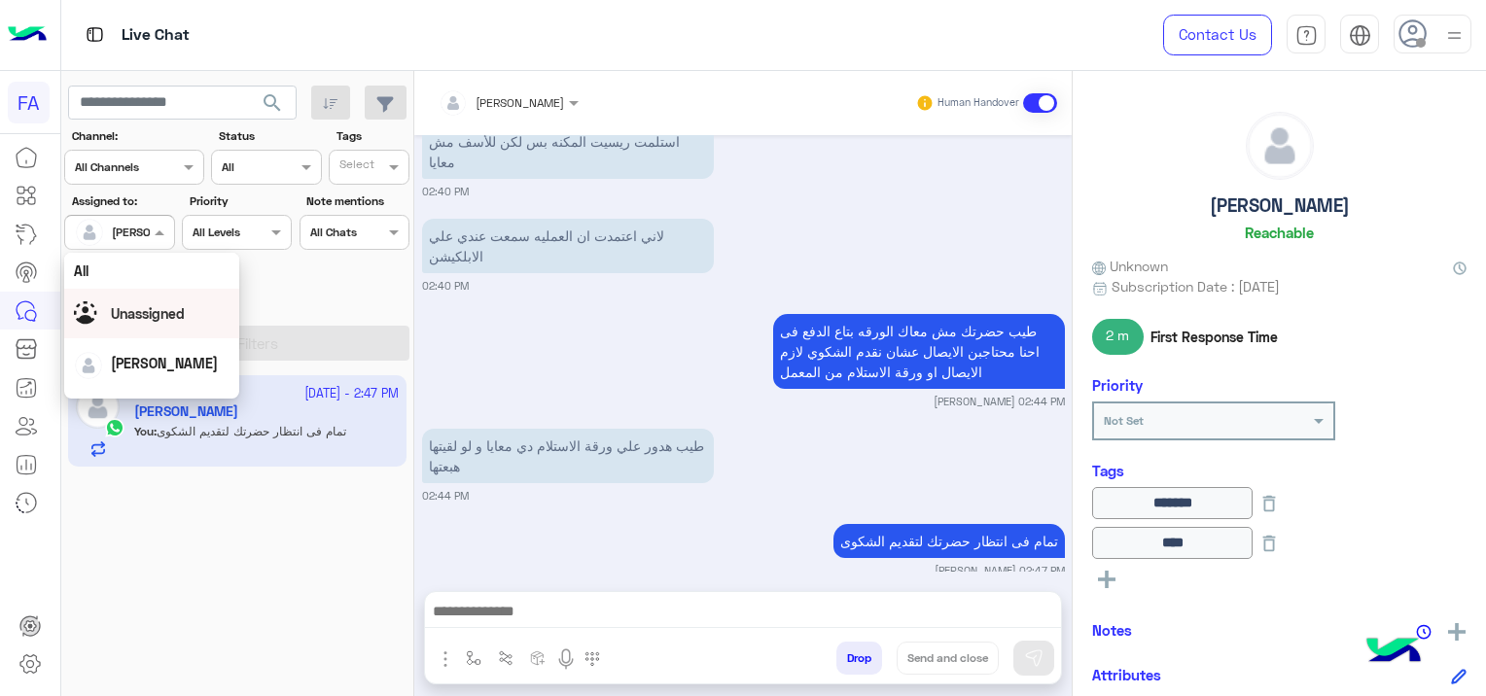
click at [178, 323] on div "Unassigned" at bounding box center [148, 313] width 74 height 20
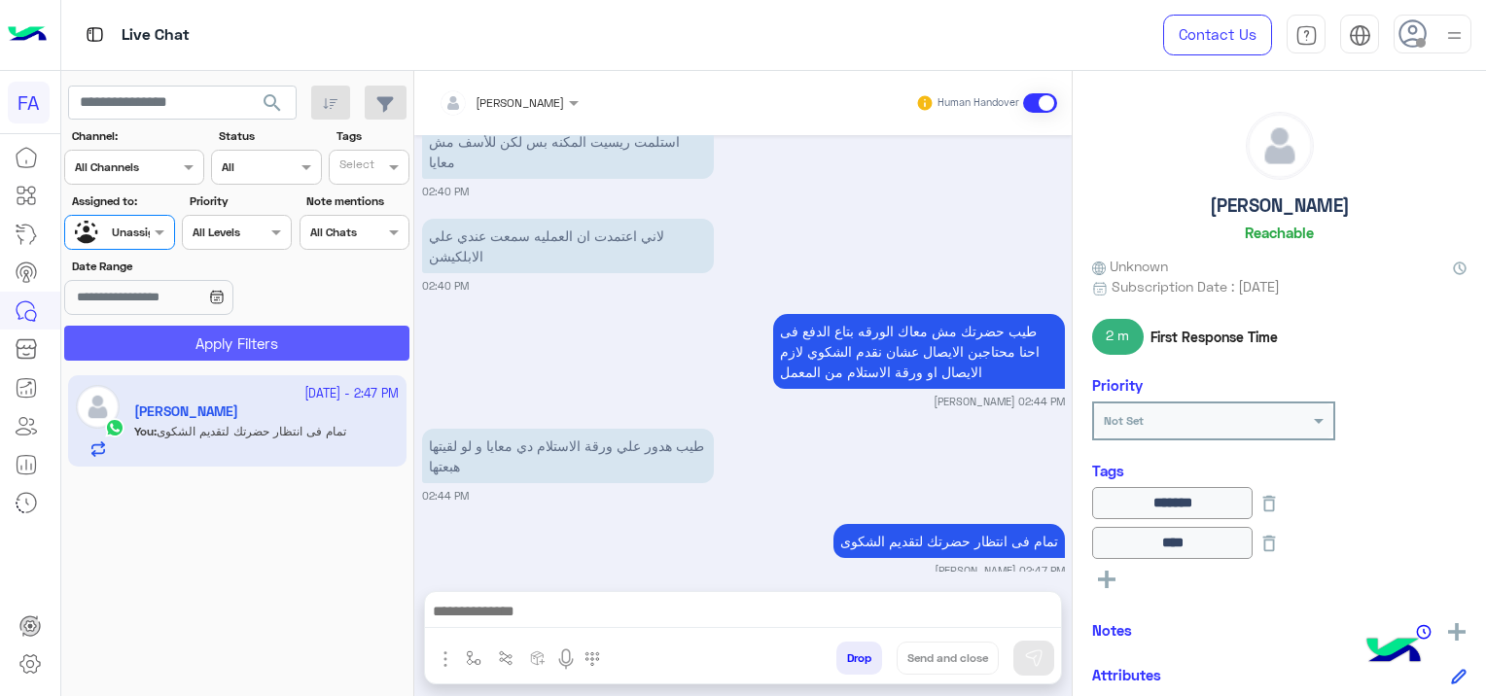
click at [202, 335] on button "Apply Filters" at bounding box center [236, 343] width 345 height 35
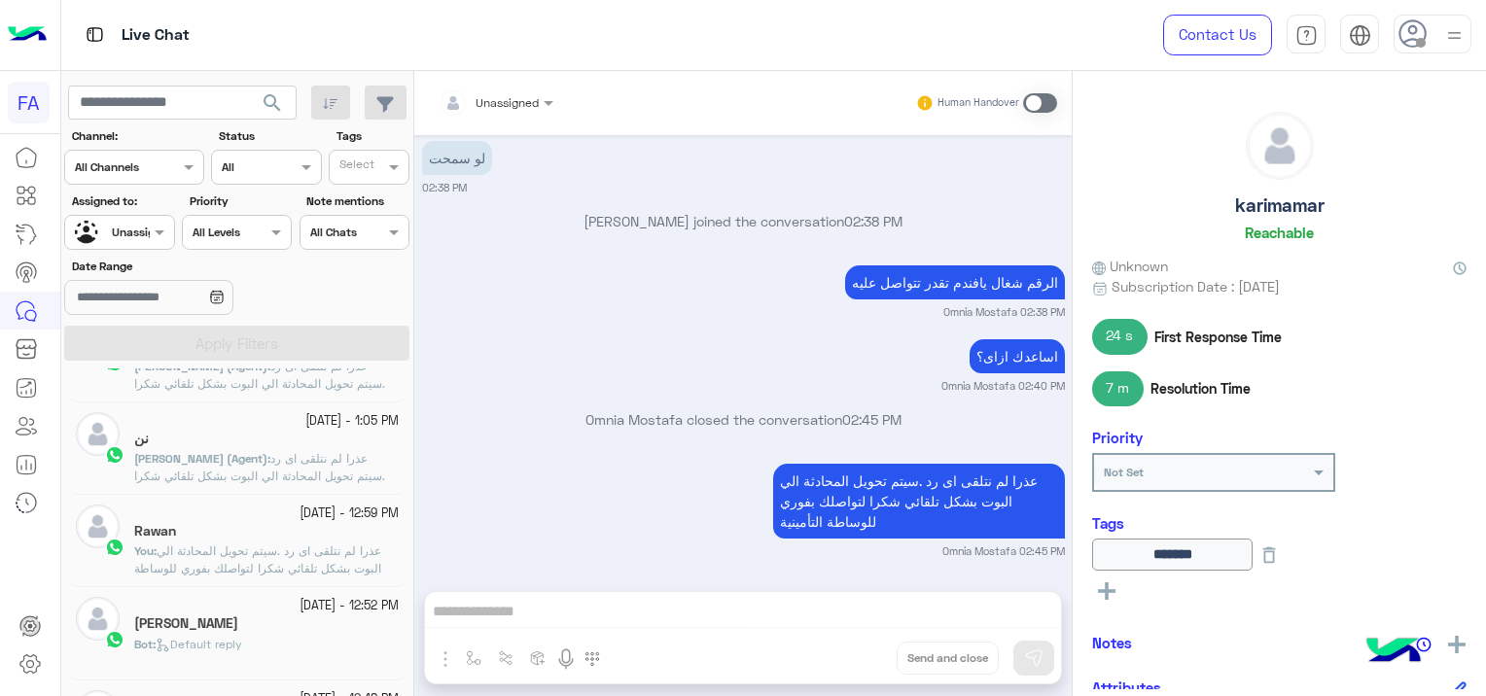
scroll to position [1459, 0]
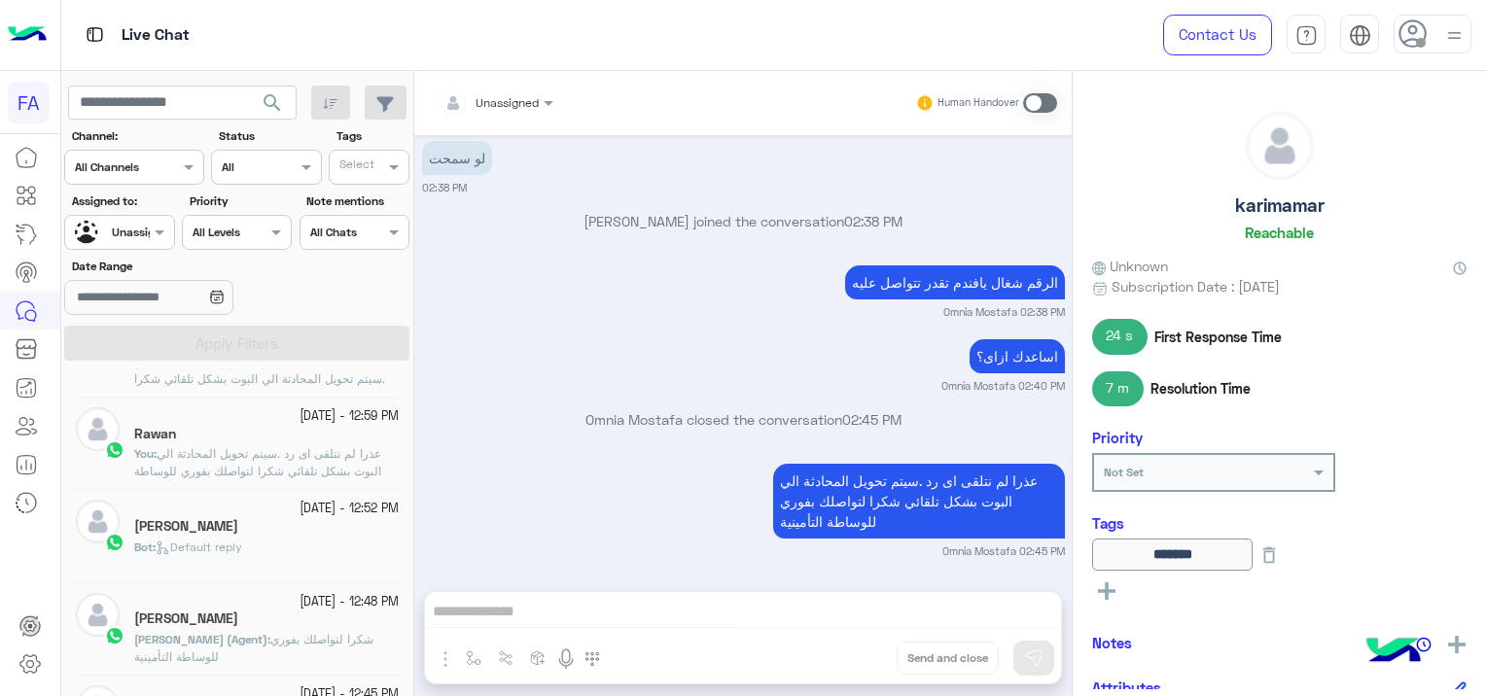
click at [291, 518] on div "[PERSON_NAME]" at bounding box center [266, 528] width 265 height 20
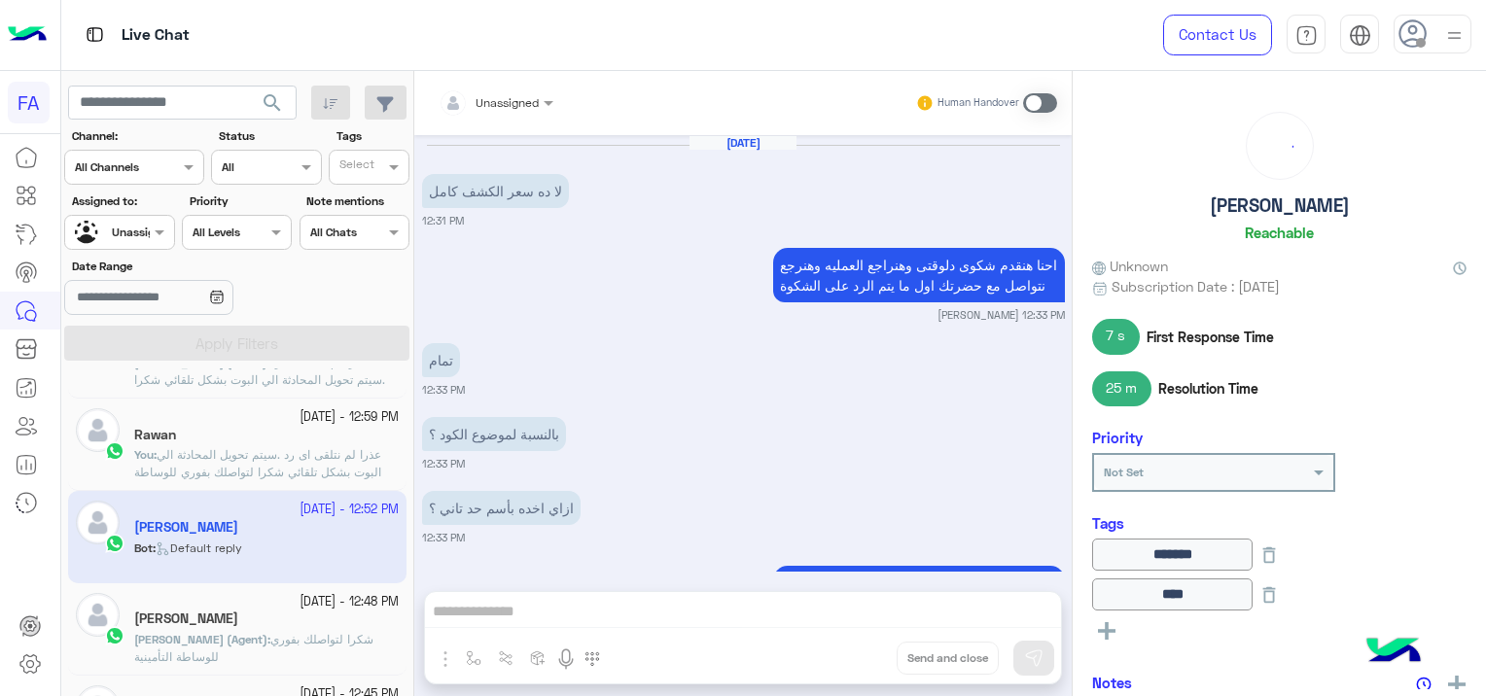
scroll to position [1285, 0]
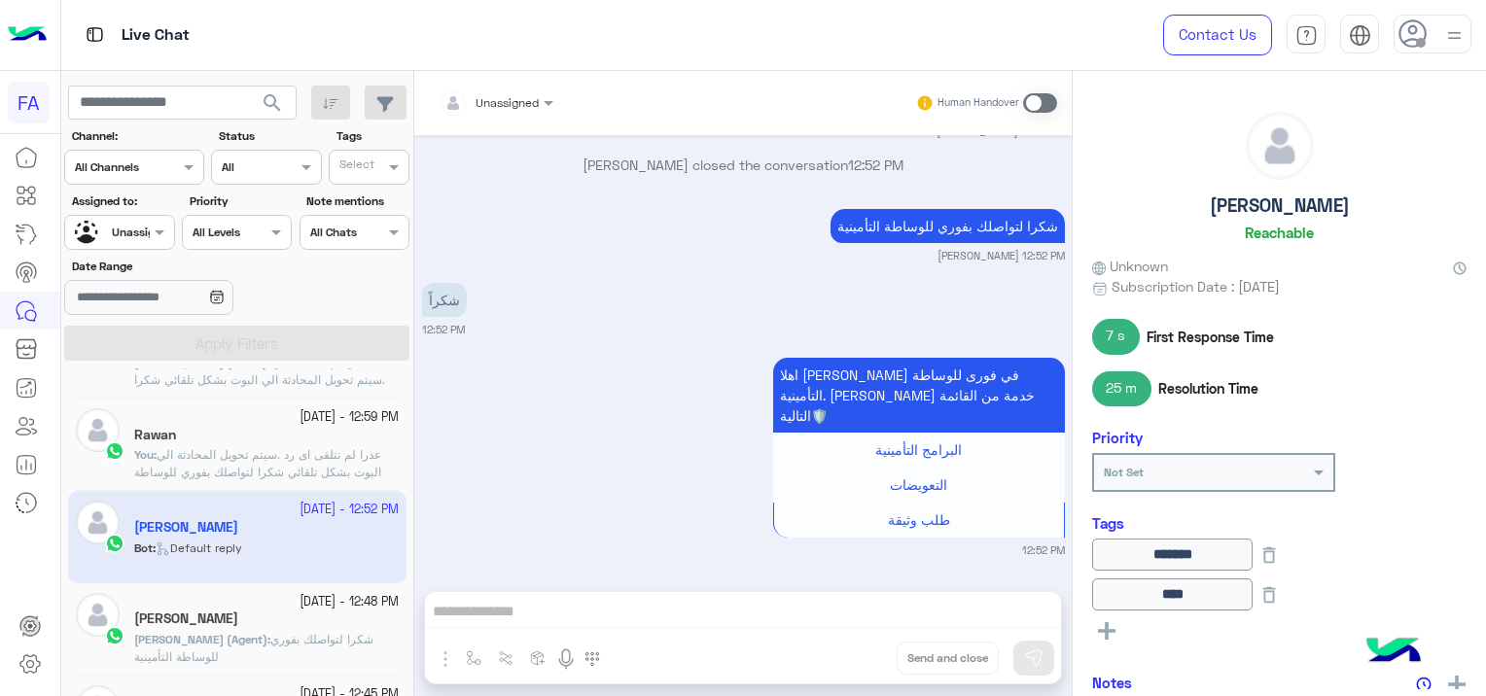
click at [529, 101] on div at bounding box center [496, 99] width 134 height 18
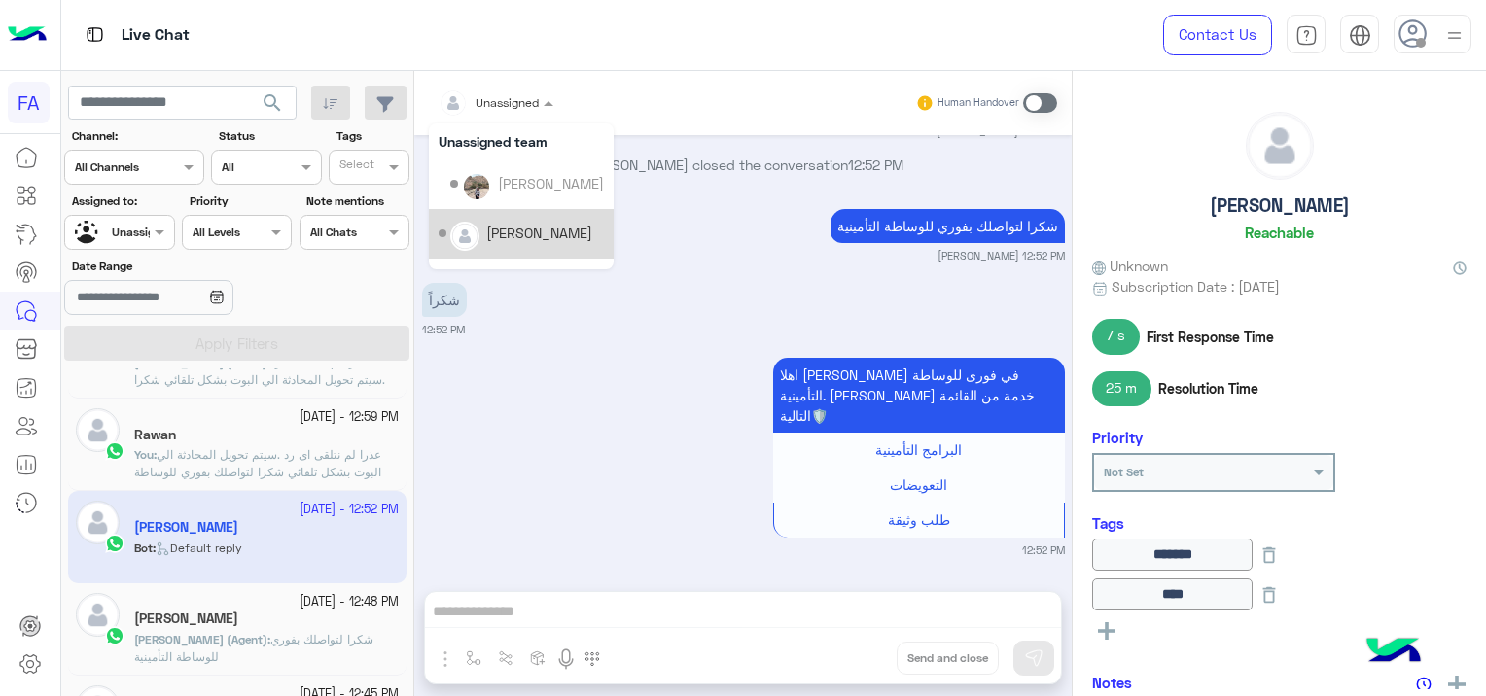
click at [543, 227] on div "[PERSON_NAME]" at bounding box center [539, 233] width 106 height 20
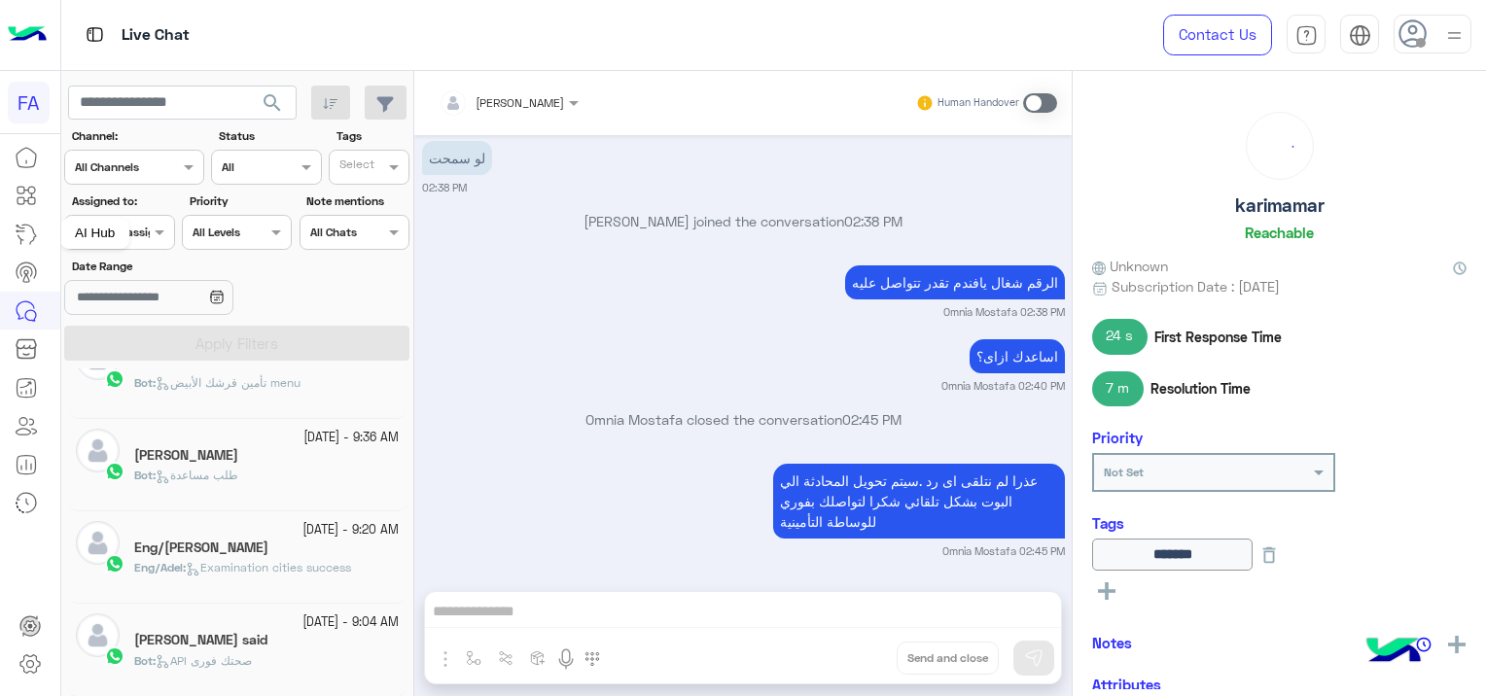
scroll to position [10, 0]
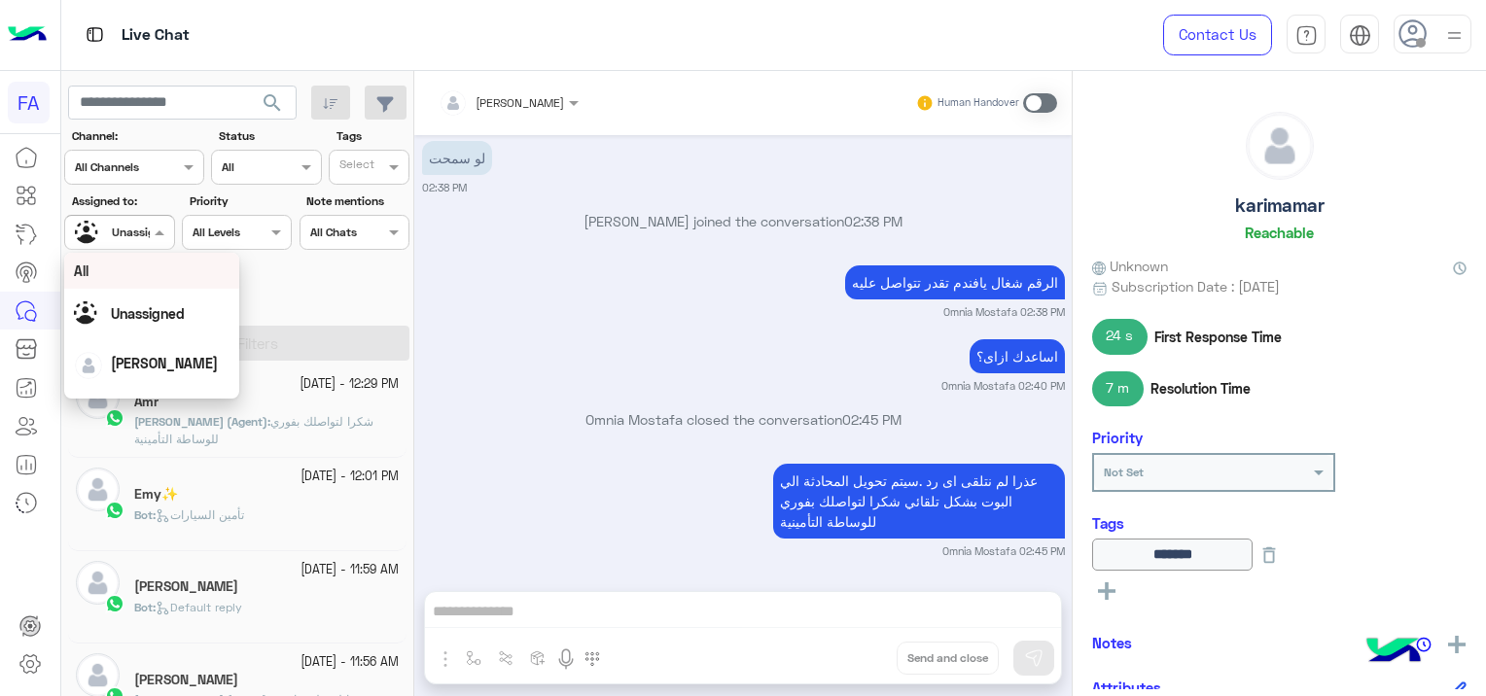
click at [143, 237] on div at bounding box center [119, 230] width 108 height 18
click at [172, 363] on span "[PERSON_NAME]" at bounding box center [164, 363] width 107 height 17
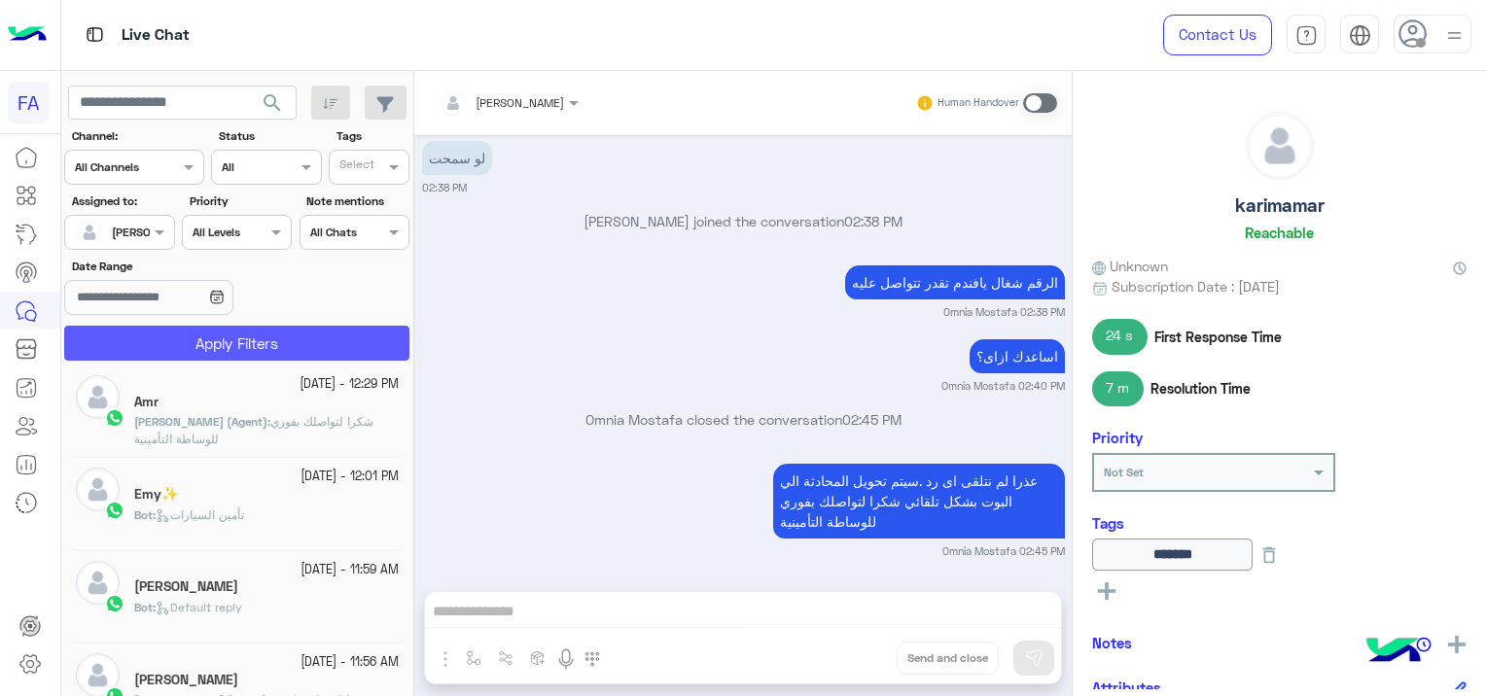
click at [233, 319] on section "Channel: Channel All Channels Status Channel All Tags Select Assigned to: Assig…" at bounding box center [238, 243] width 324 height 233
click at [240, 338] on button "Apply Filters" at bounding box center [236, 343] width 345 height 35
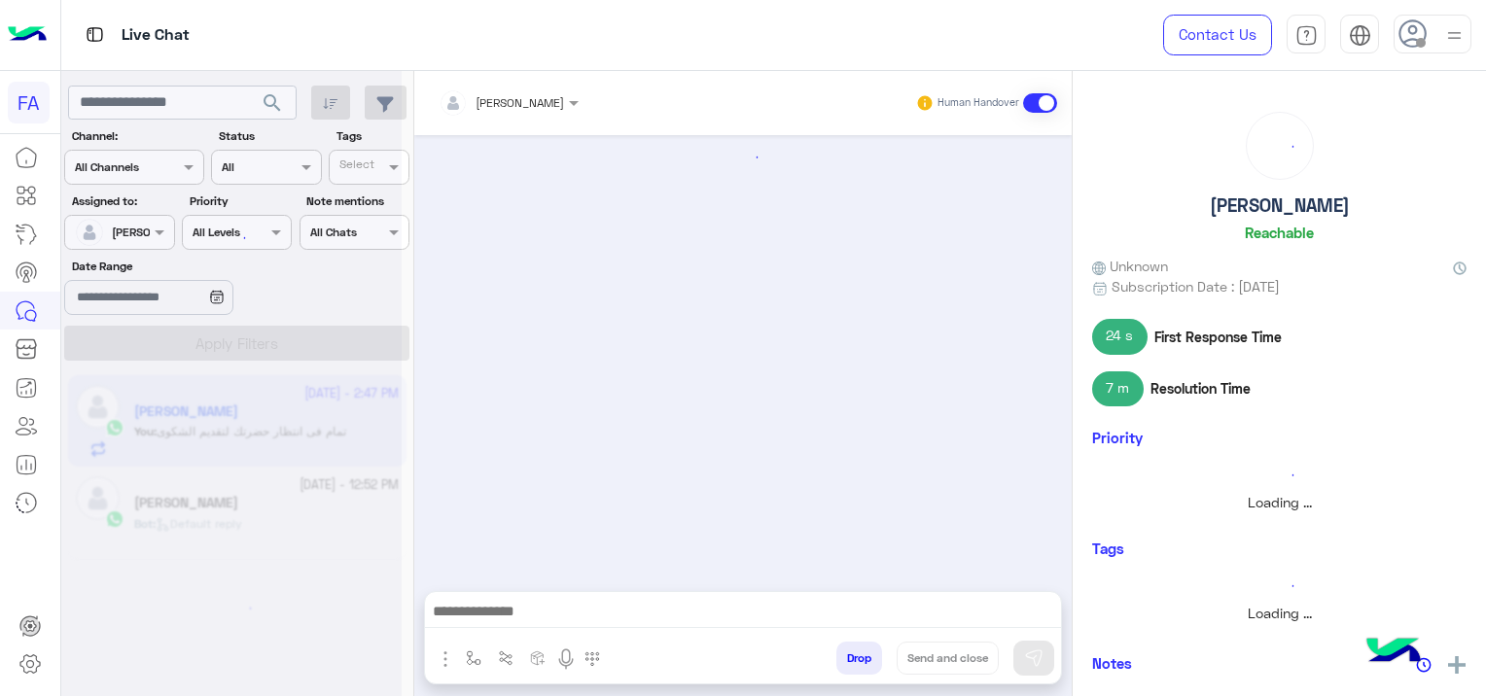
scroll to position [2001, 0]
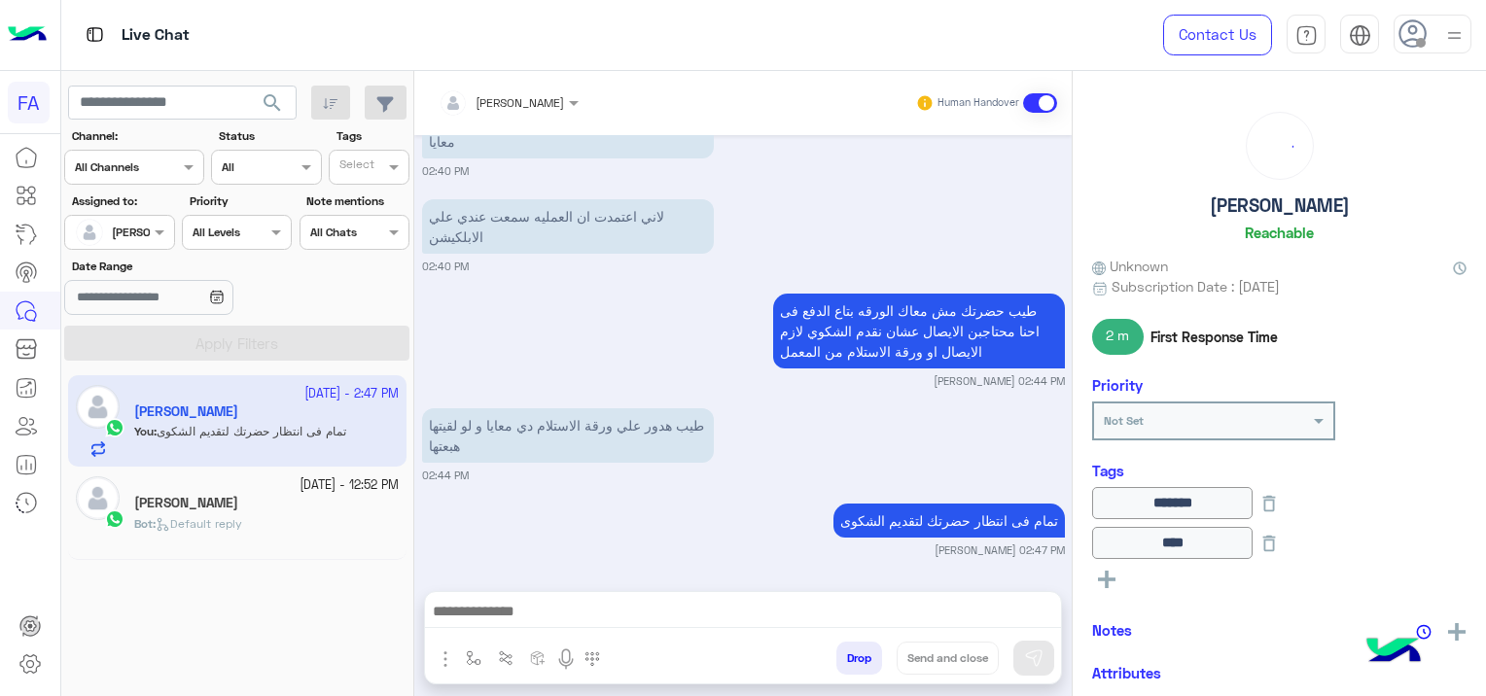
click at [258, 516] on div "Bot : Default reply" at bounding box center [266, 532] width 265 height 34
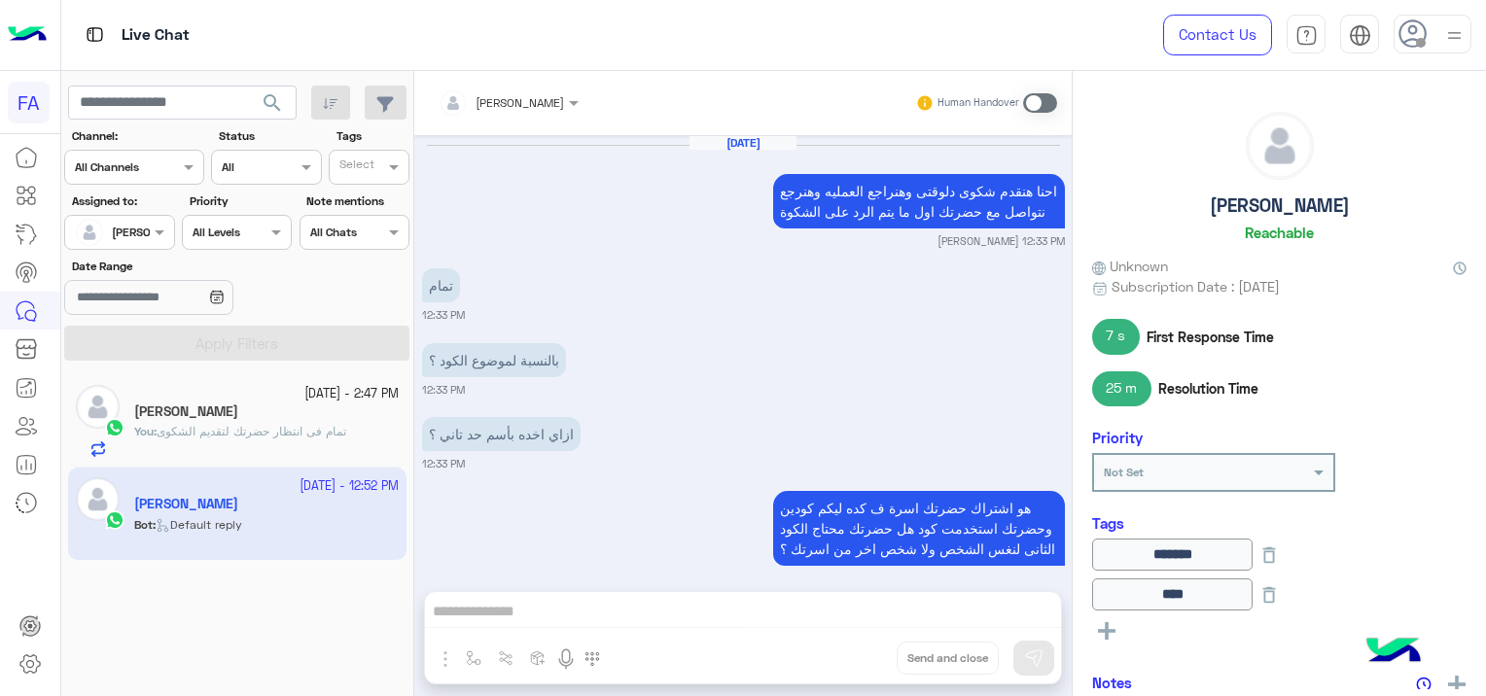
scroll to position [1260, 0]
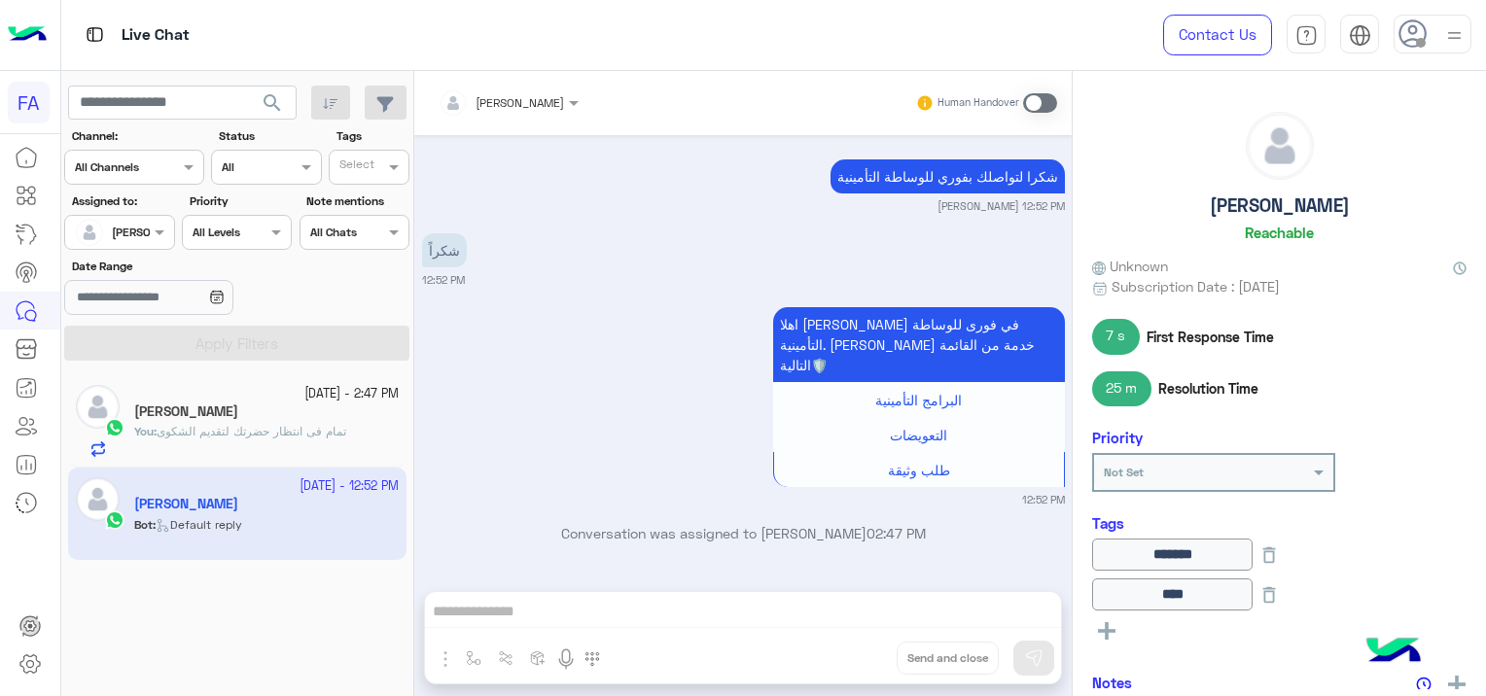
click at [1044, 94] on span at bounding box center [1040, 102] width 34 height 19
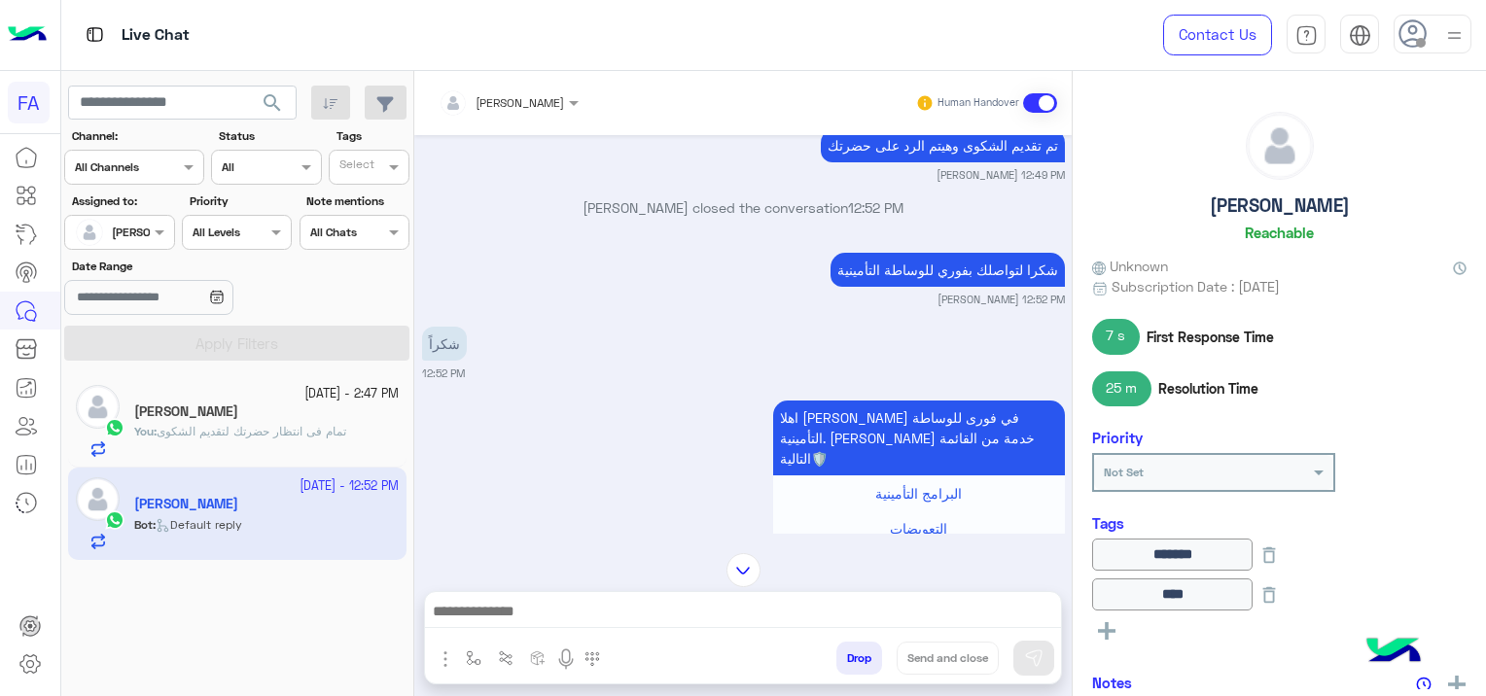
scroll to position [1311, 0]
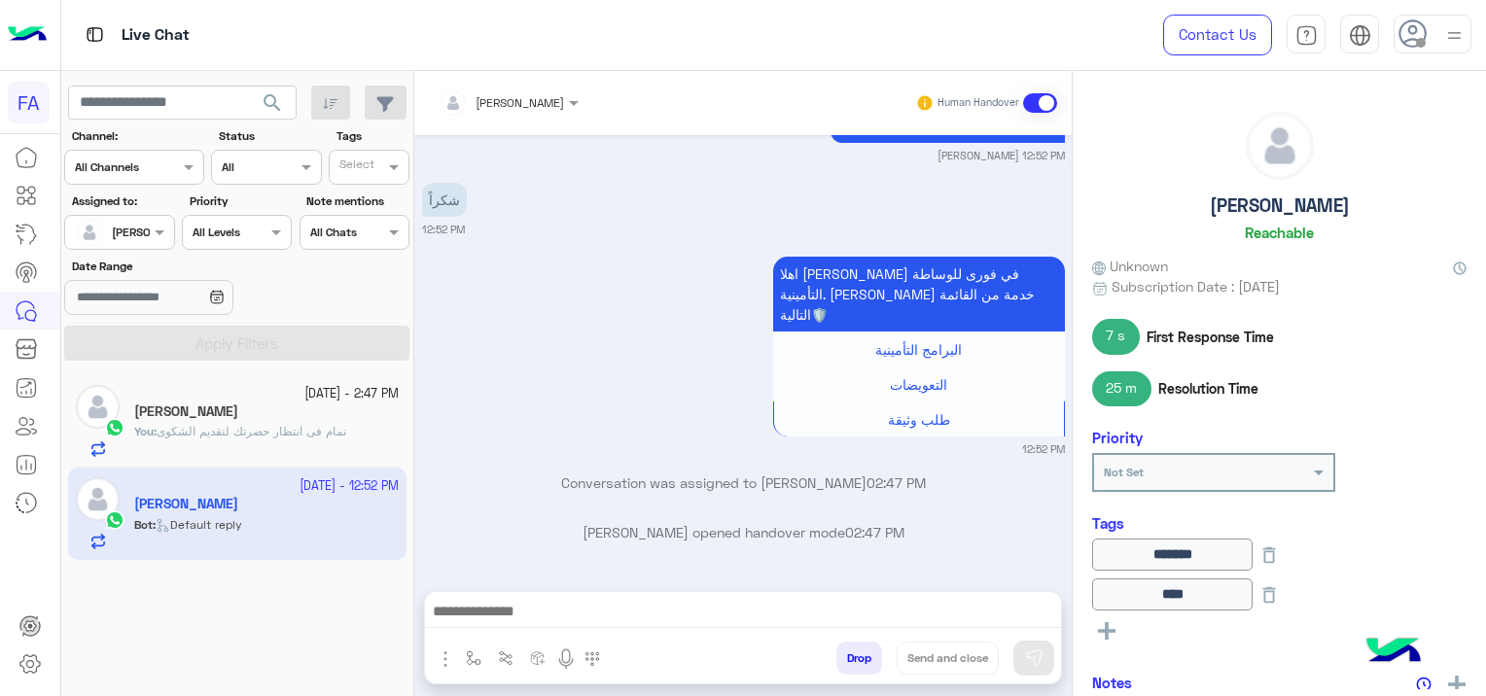
click at [1037, 94] on span at bounding box center [1040, 102] width 34 height 19
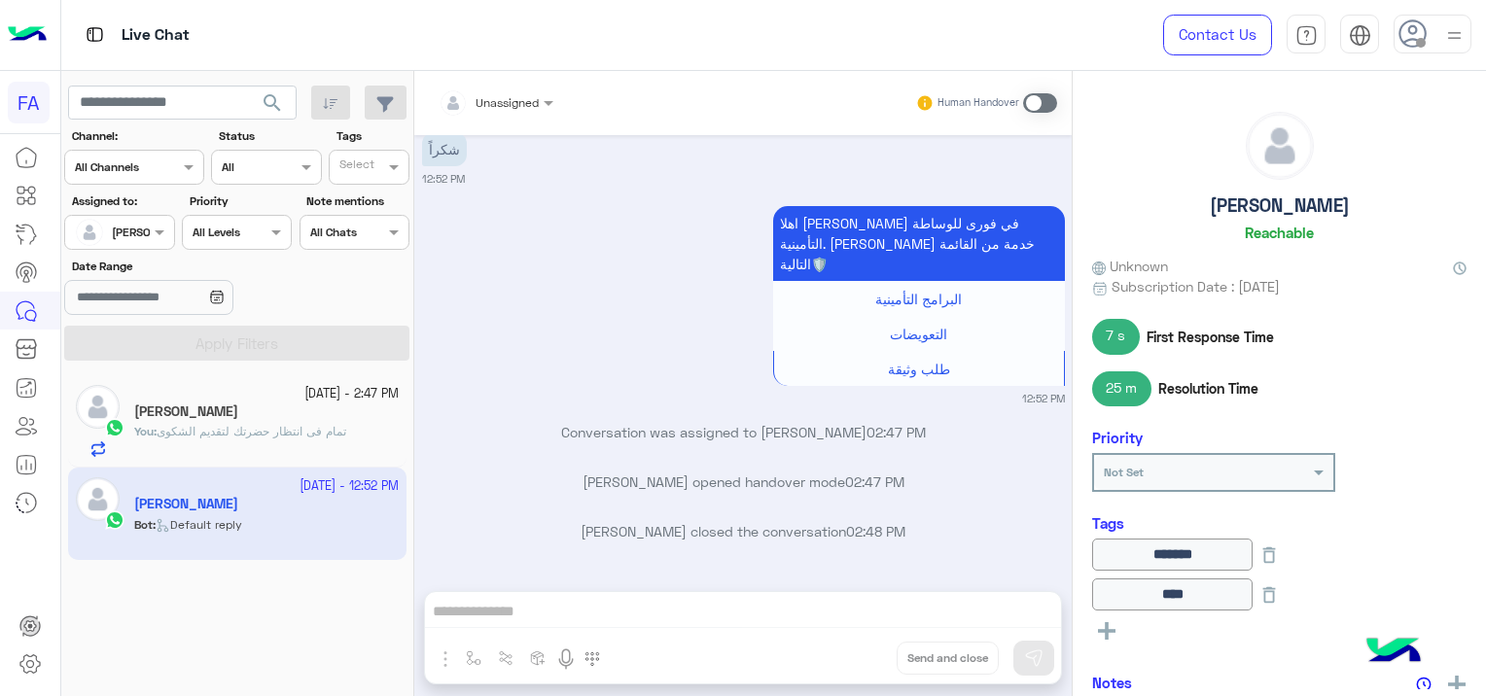
click at [146, 237] on span "[PERSON_NAME]" at bounding box center [156, 232] width 89 height 15
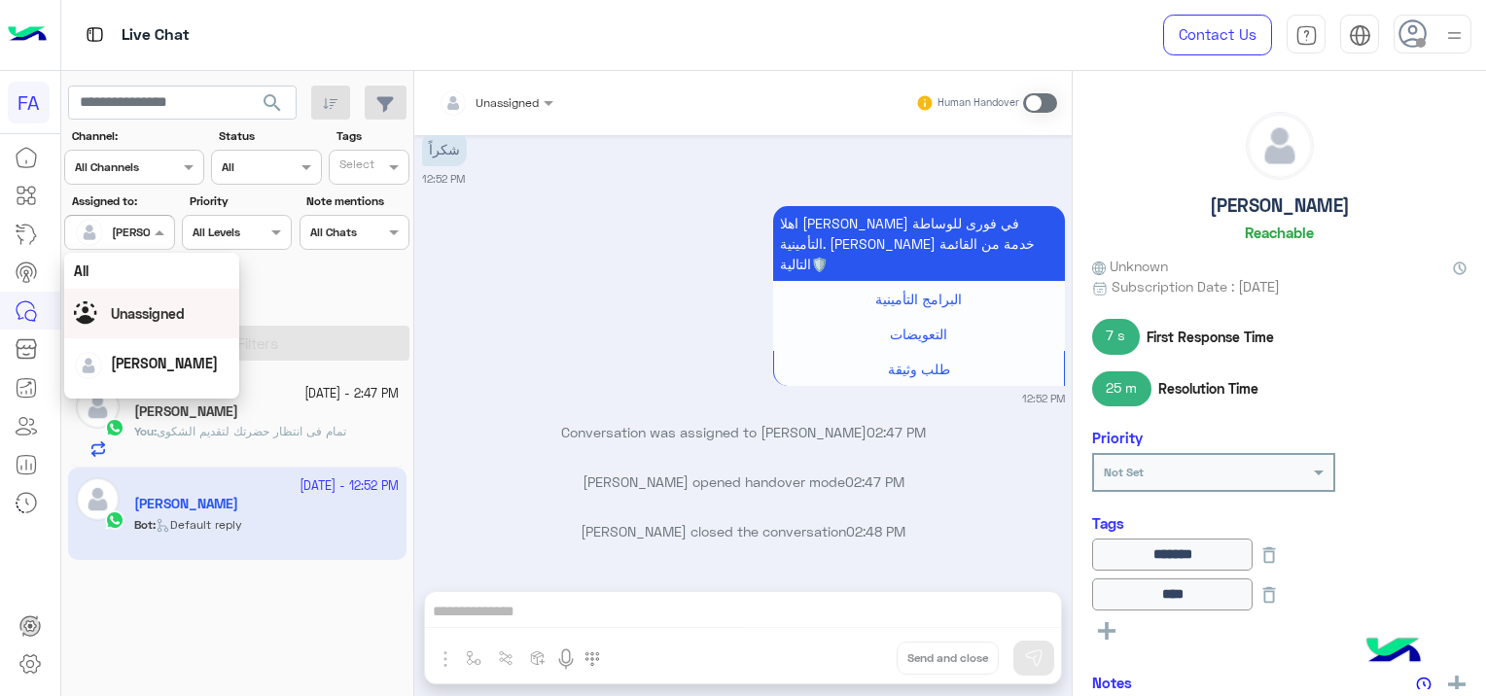
click at [159, 316] on span "Unassigned" at bounding box center [148, 313] width 74 height 17
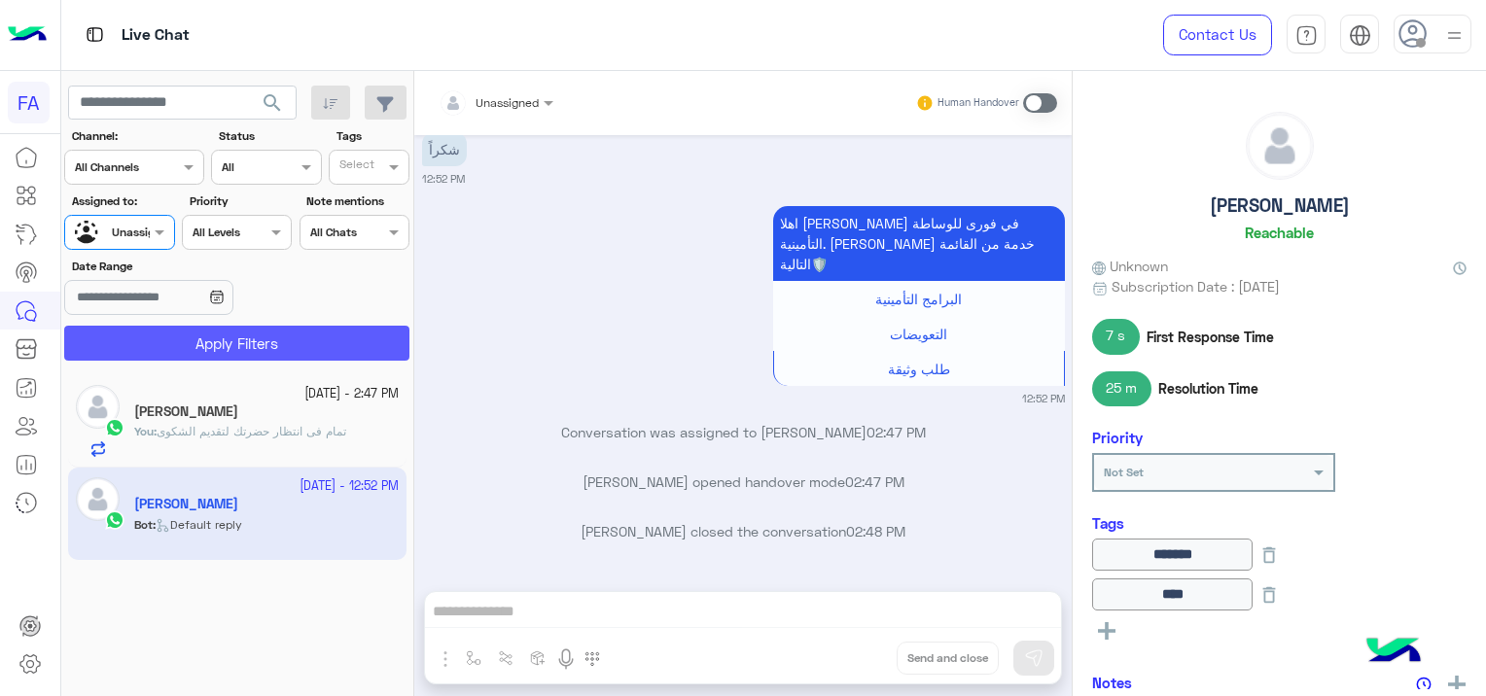
click at [233, 335] on button "Apply Filters" at bounding box center [236, 343] width 345 height 35
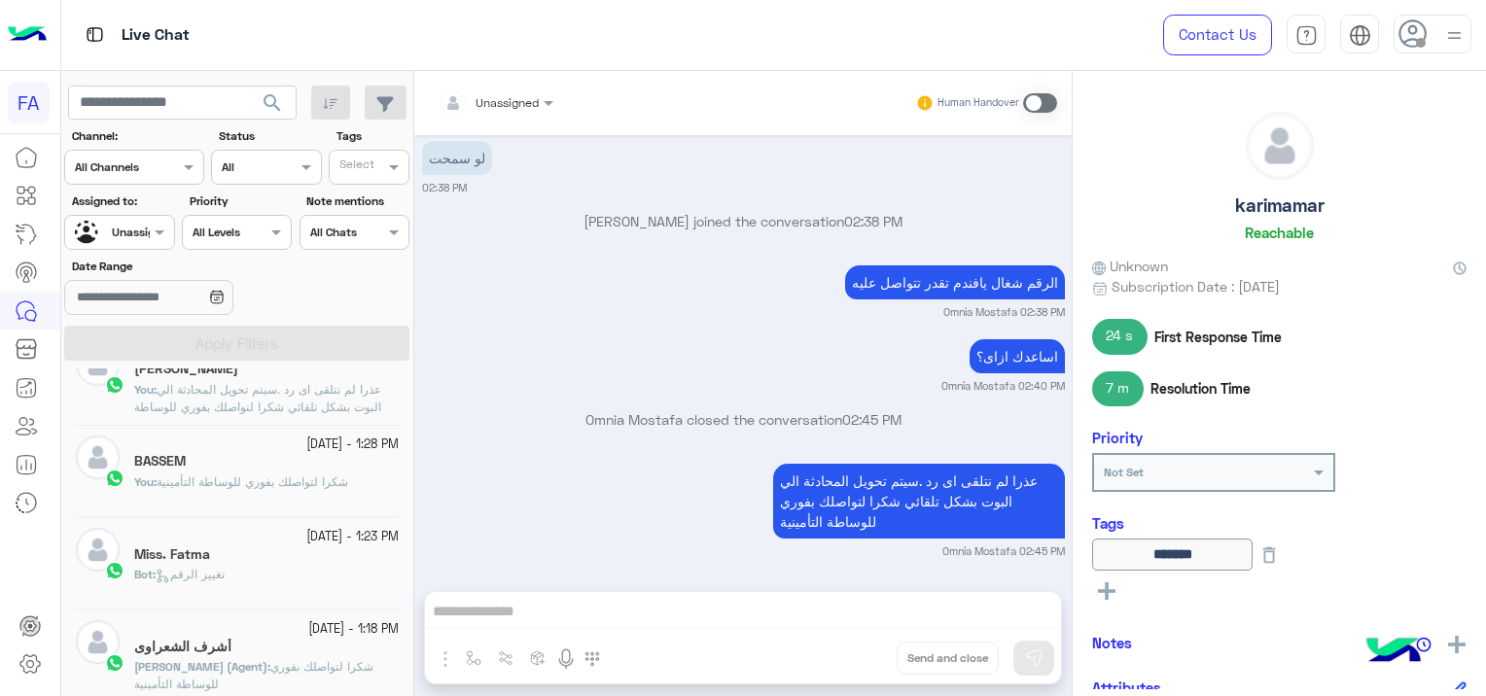
scroll to position [778, 0]
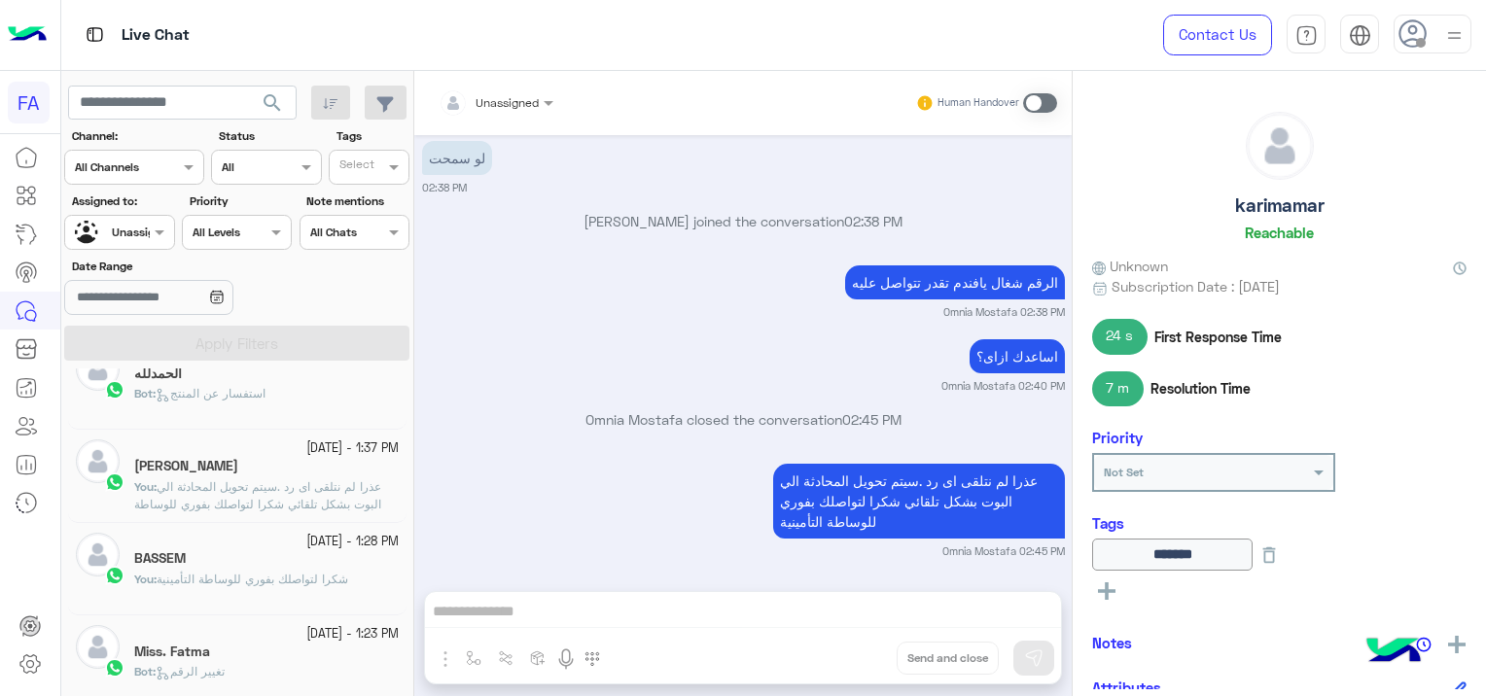
click at [241, 578] on span "شكرا لتواصلك بفوري للوساطة التأمينية" at bounding box center [253, 579] width 192 height 15
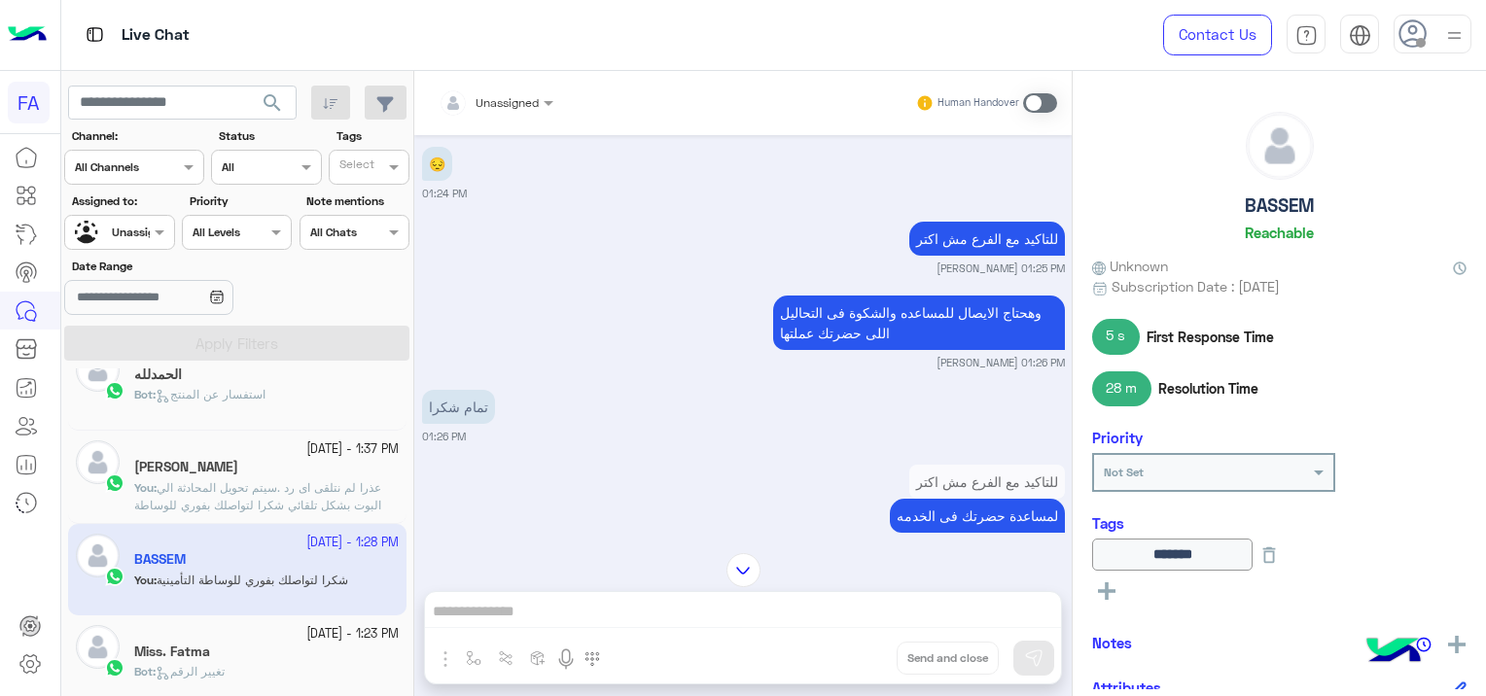
scroll to position [1598, 0]
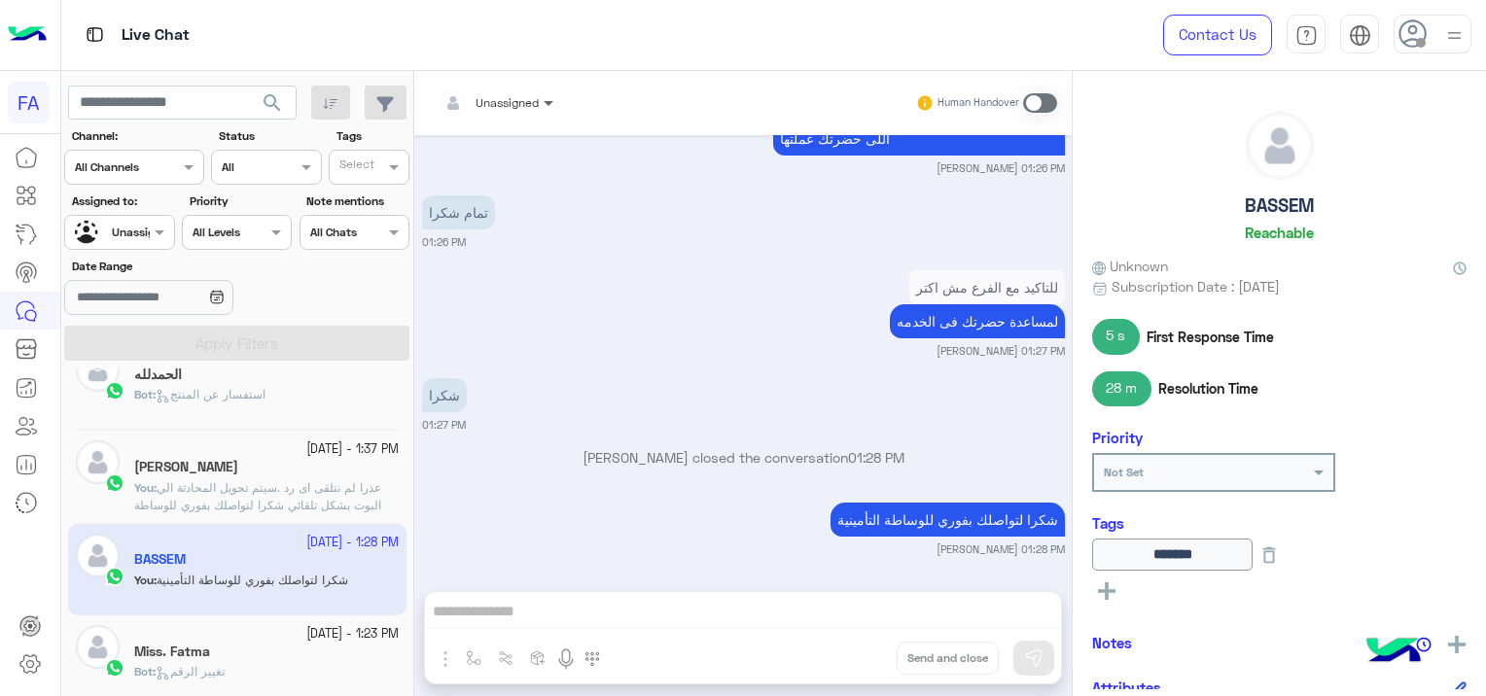
click at [541, 100] on span at bounding box center [551, 102] width 24 height 20
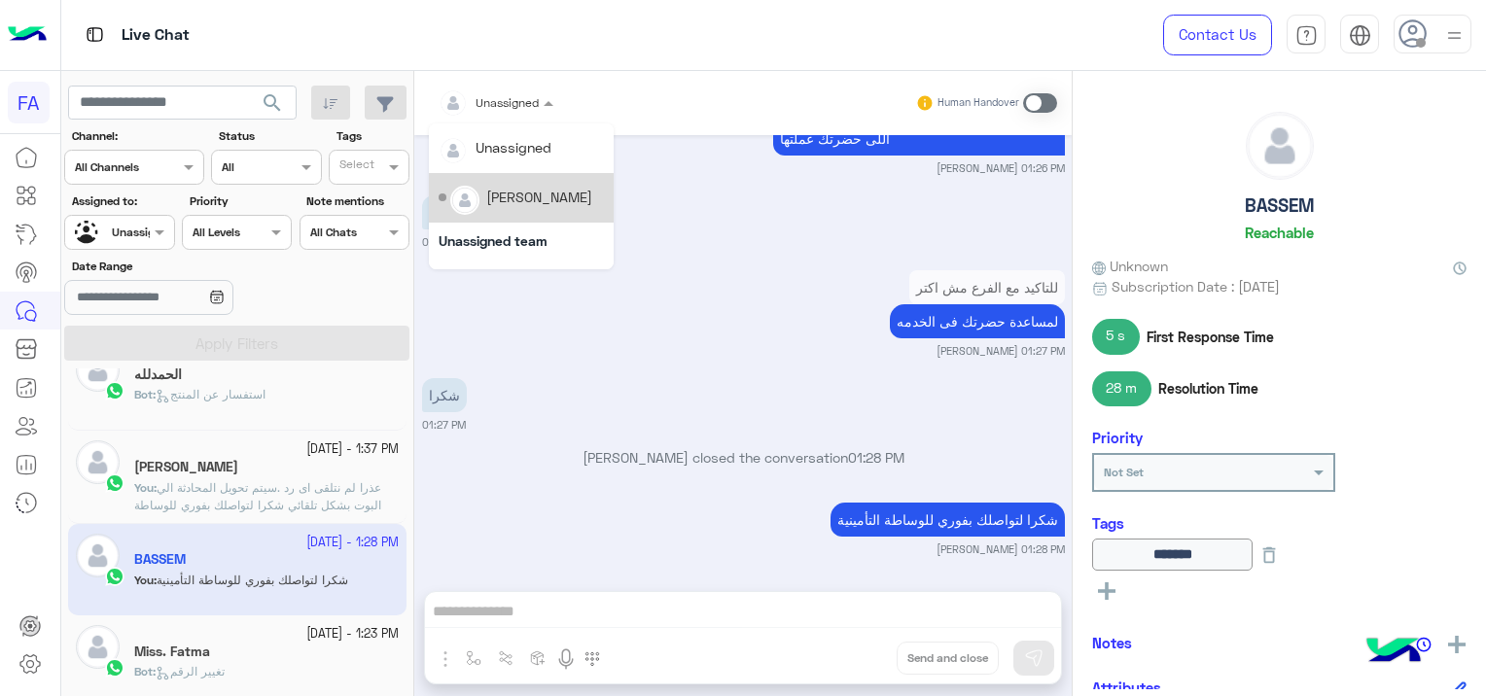
click at [537, 205] on div "[PERSON_NAME]" at bounding box center [539, 197] width 106 height 20
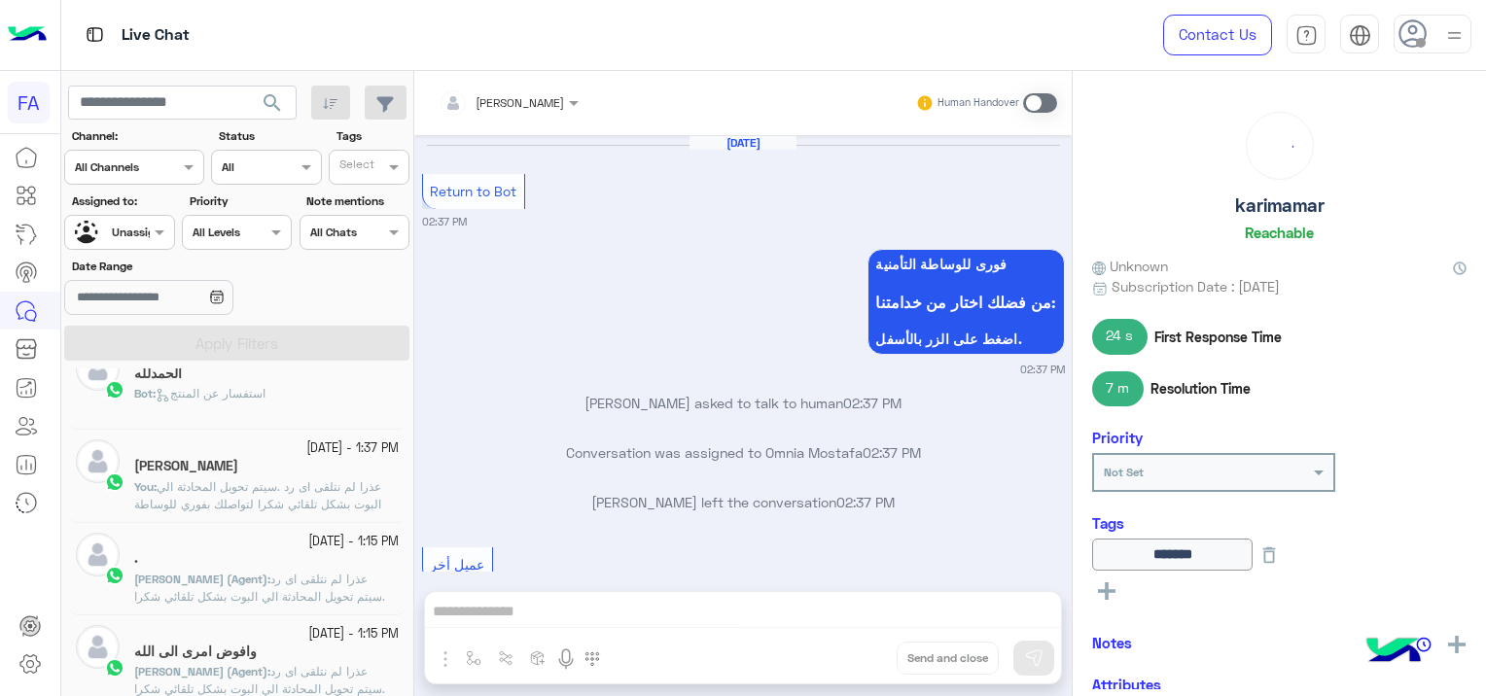
scroll to position [1128, 0]
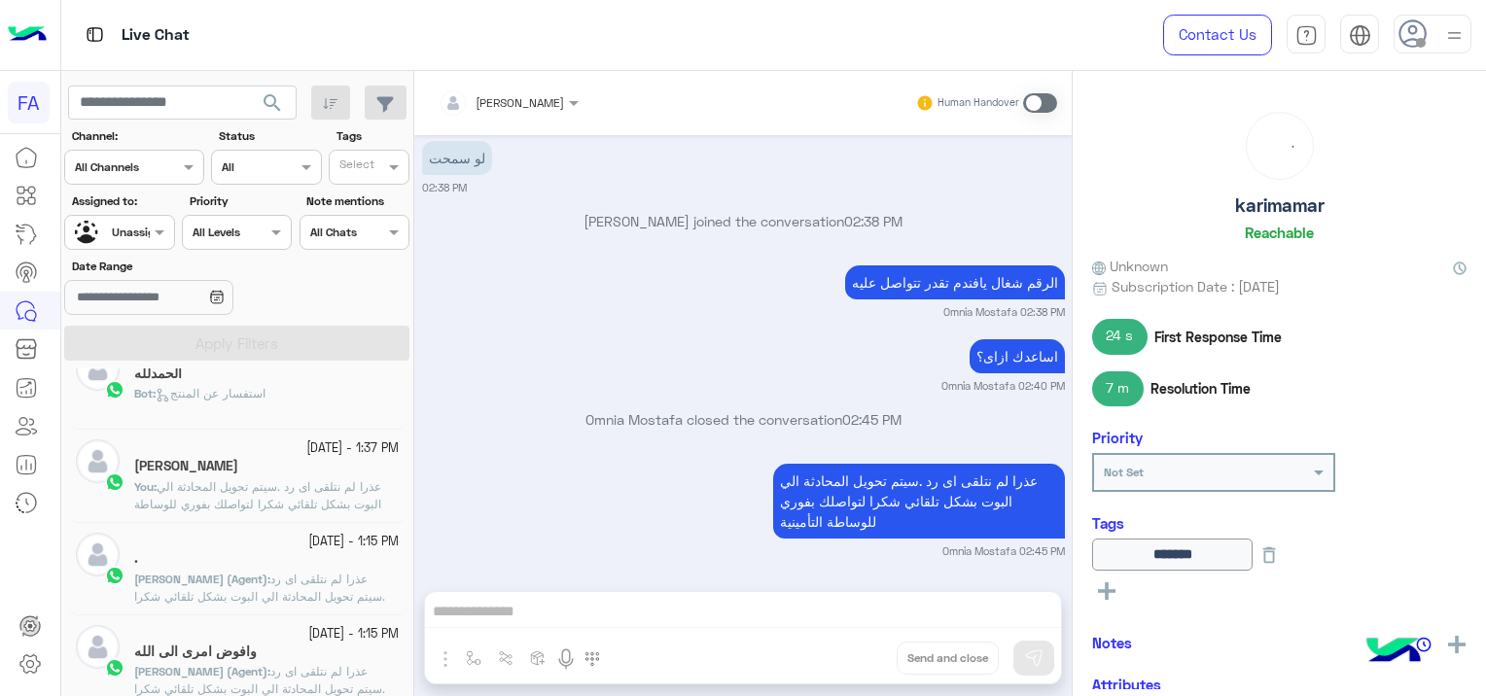
click at [148, 231] on div at bounding box center [119, 230] width 108 height 18
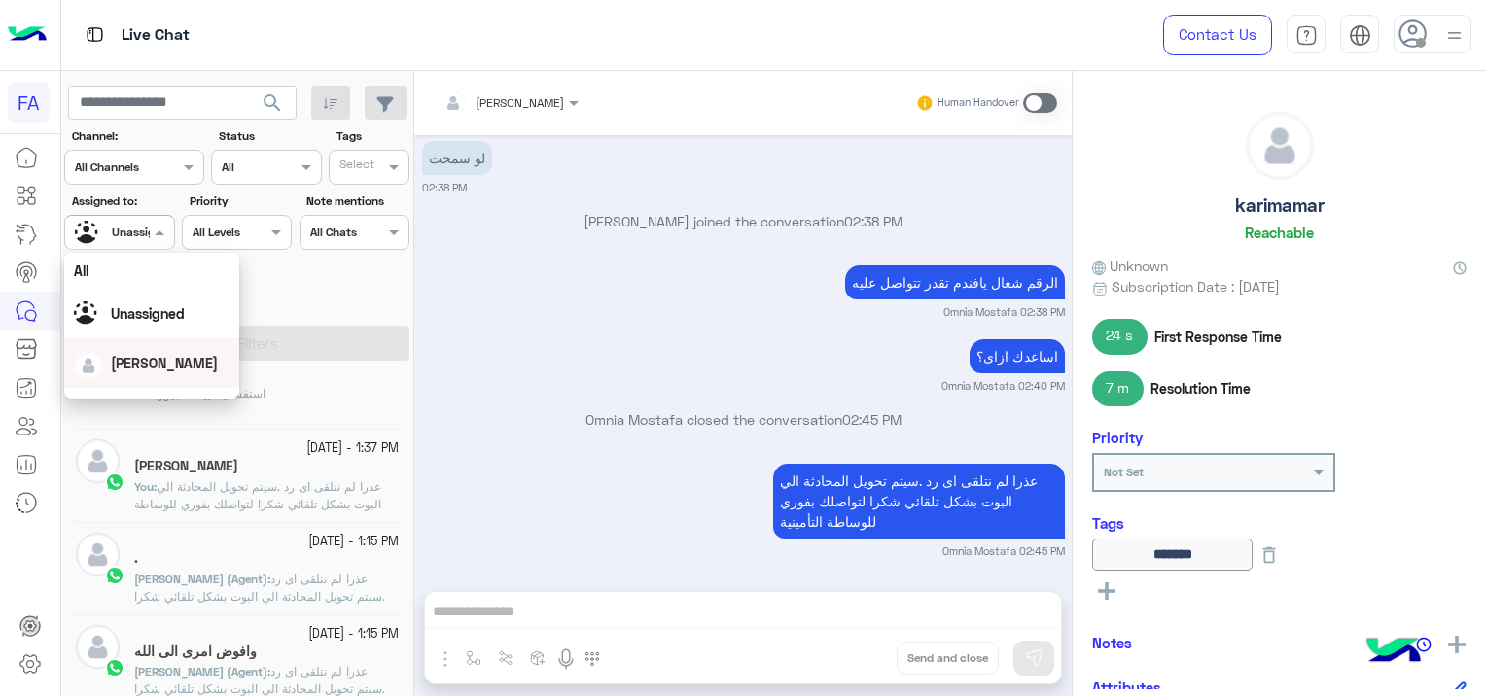
click at [167, 358] on span "[PERSON_NAME]" at bounding box center [164, 363] width 107 height 17
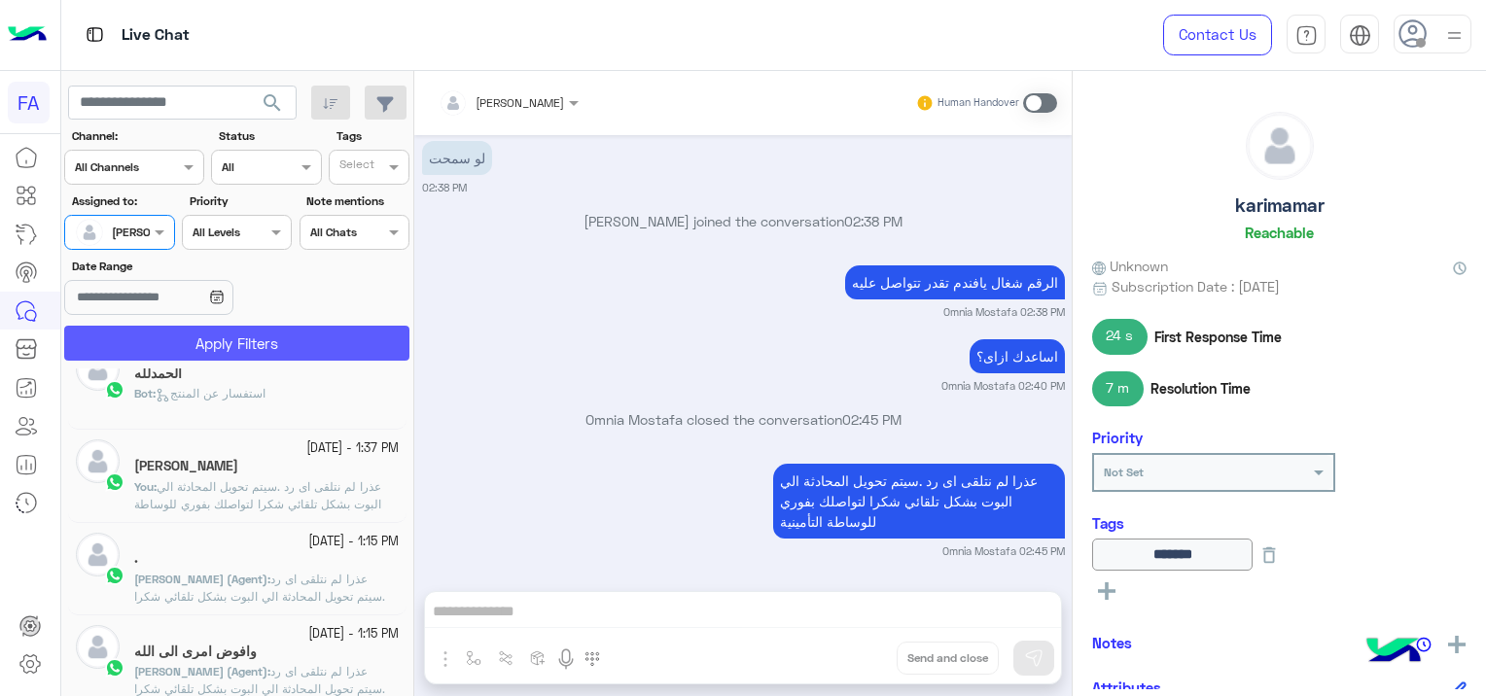
click at [191, 340] on button "Apply Filters" at bounding box center [236, 343] width 345 height 35
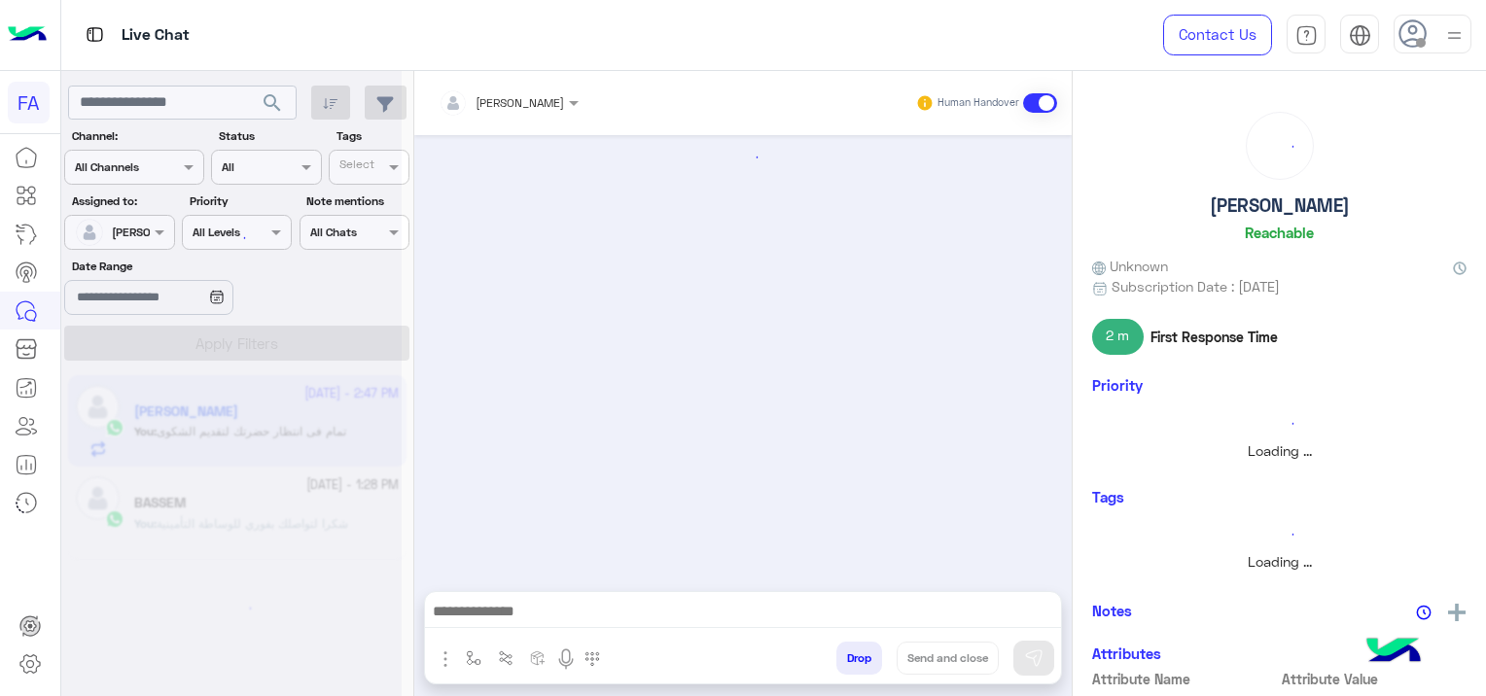
scroll to position [2001, 0]
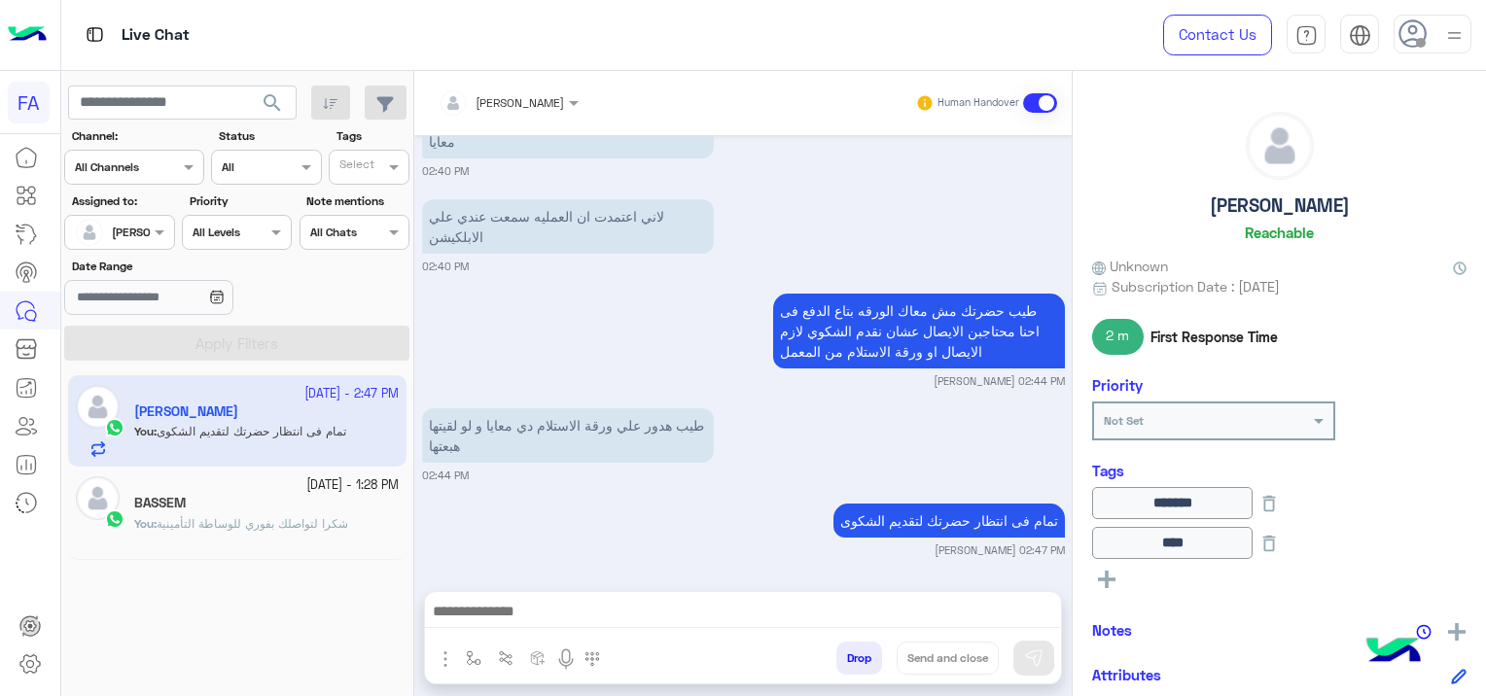
click at [281, 514] on div "BASSEM" at bounding box center [266, 505] width 265 height 20
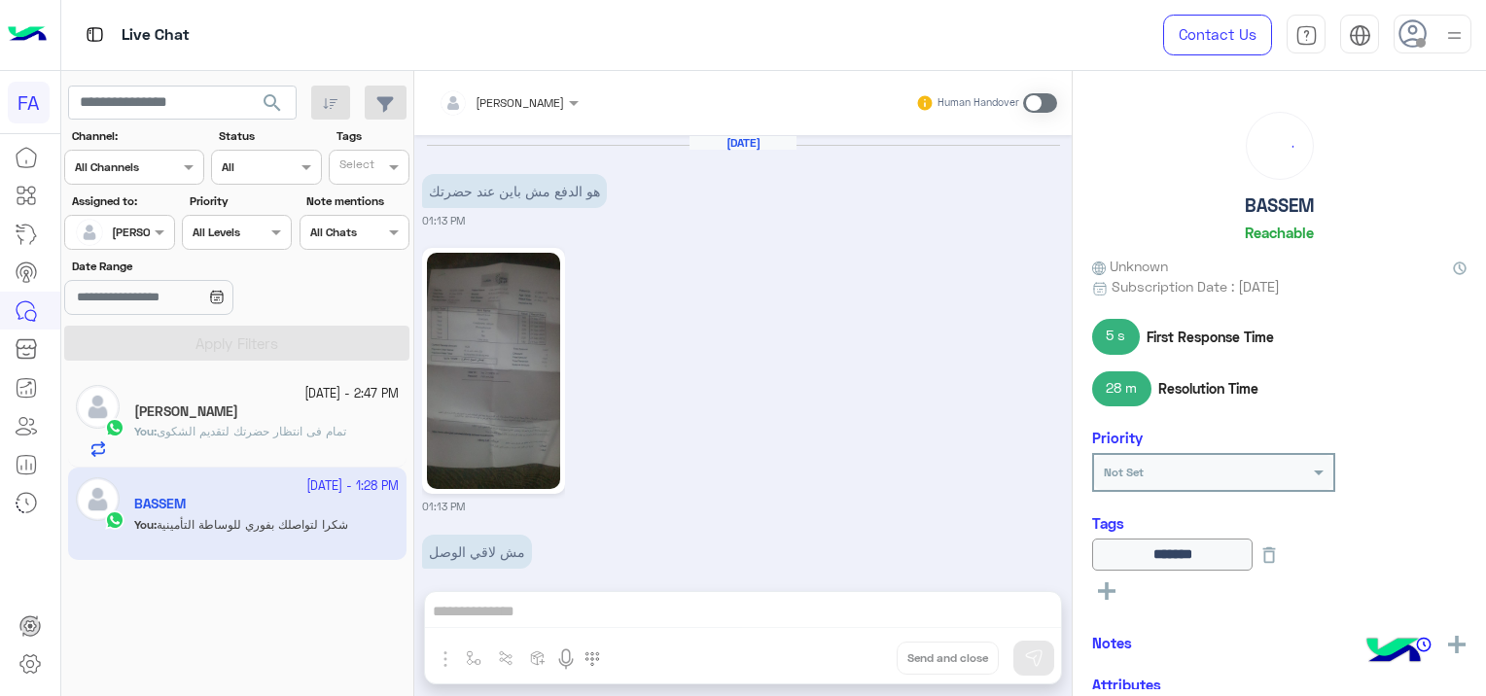
scroll to position [1573, 0]
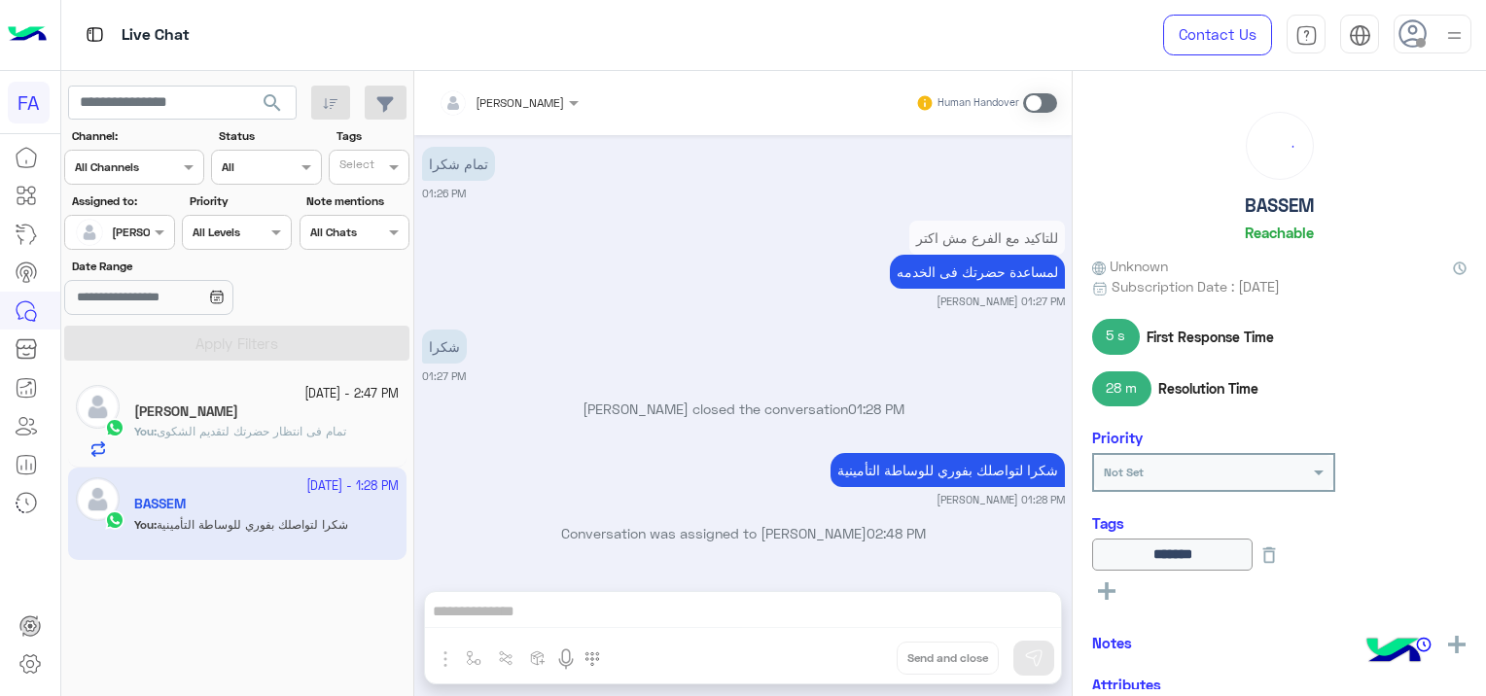
click at [1041, 102] on span at bounding box center [1040, 102] width 34 height 19
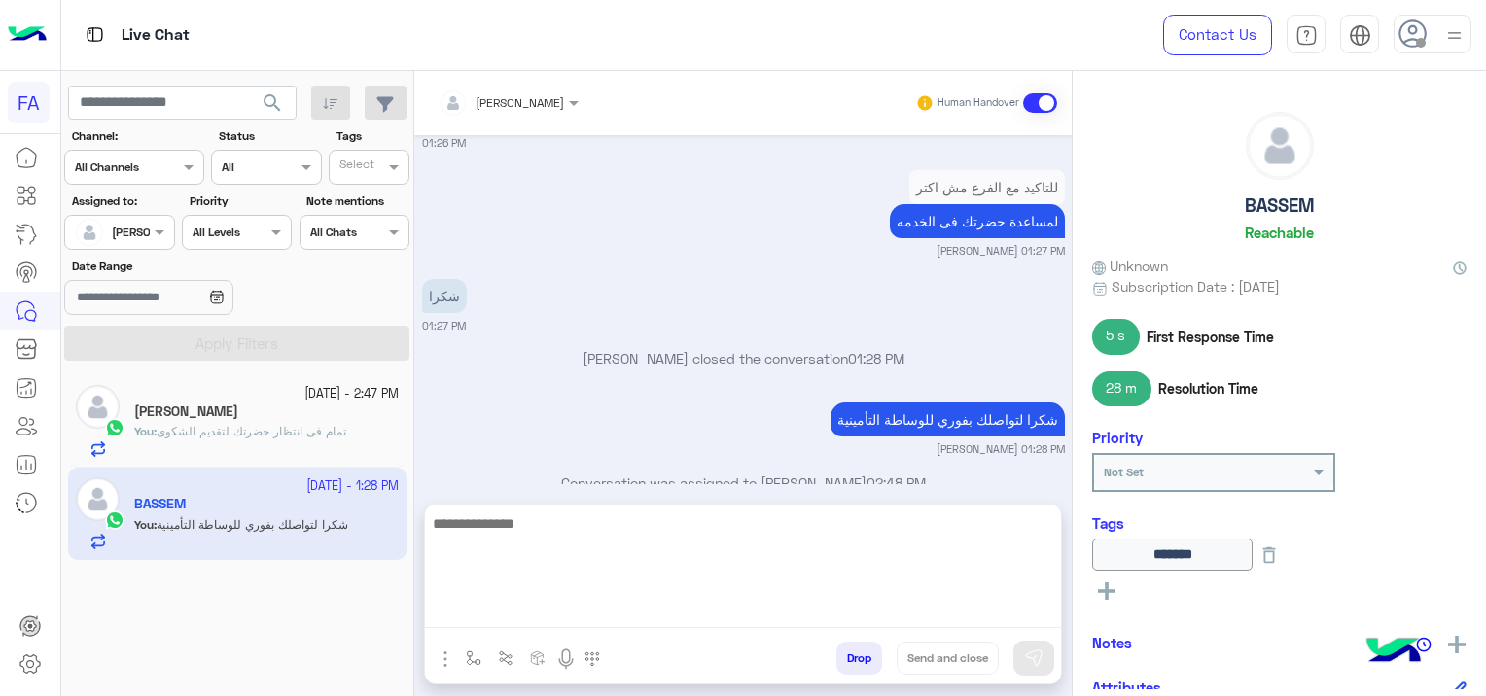
click at [663, 613] on textarea at bounding box center [743, 570] width 636 height 117
type textarea "**********"
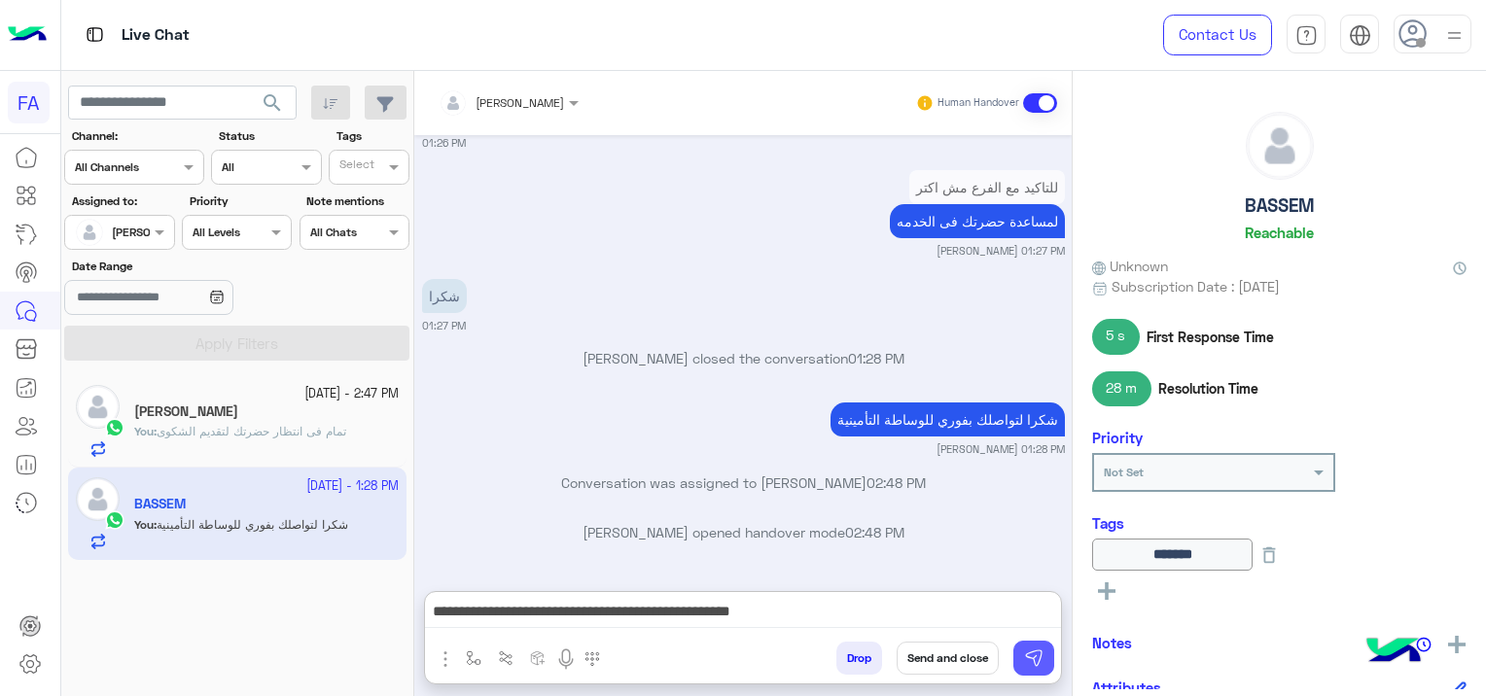
click at [1035, 653] on img at bounding box center [1033, 658] width 19 height 19
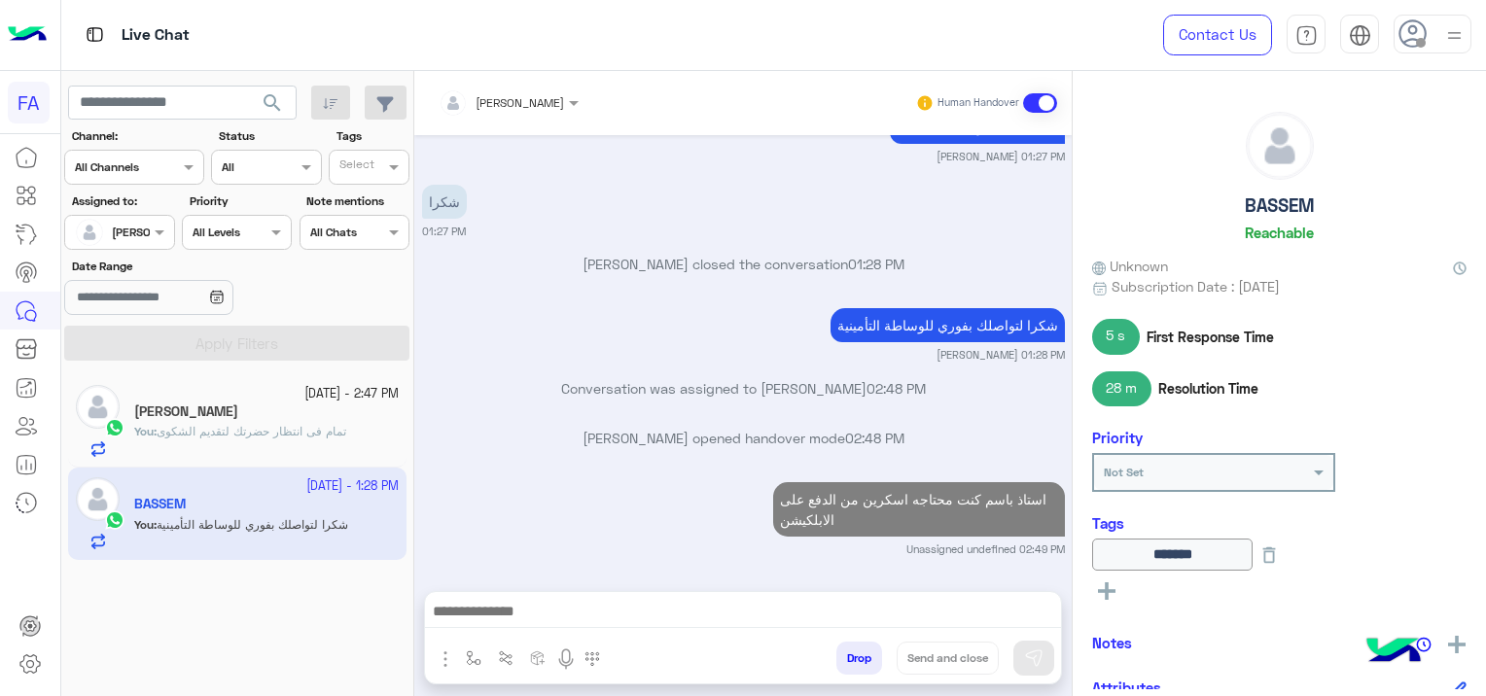
scroll to position [1767, 0]
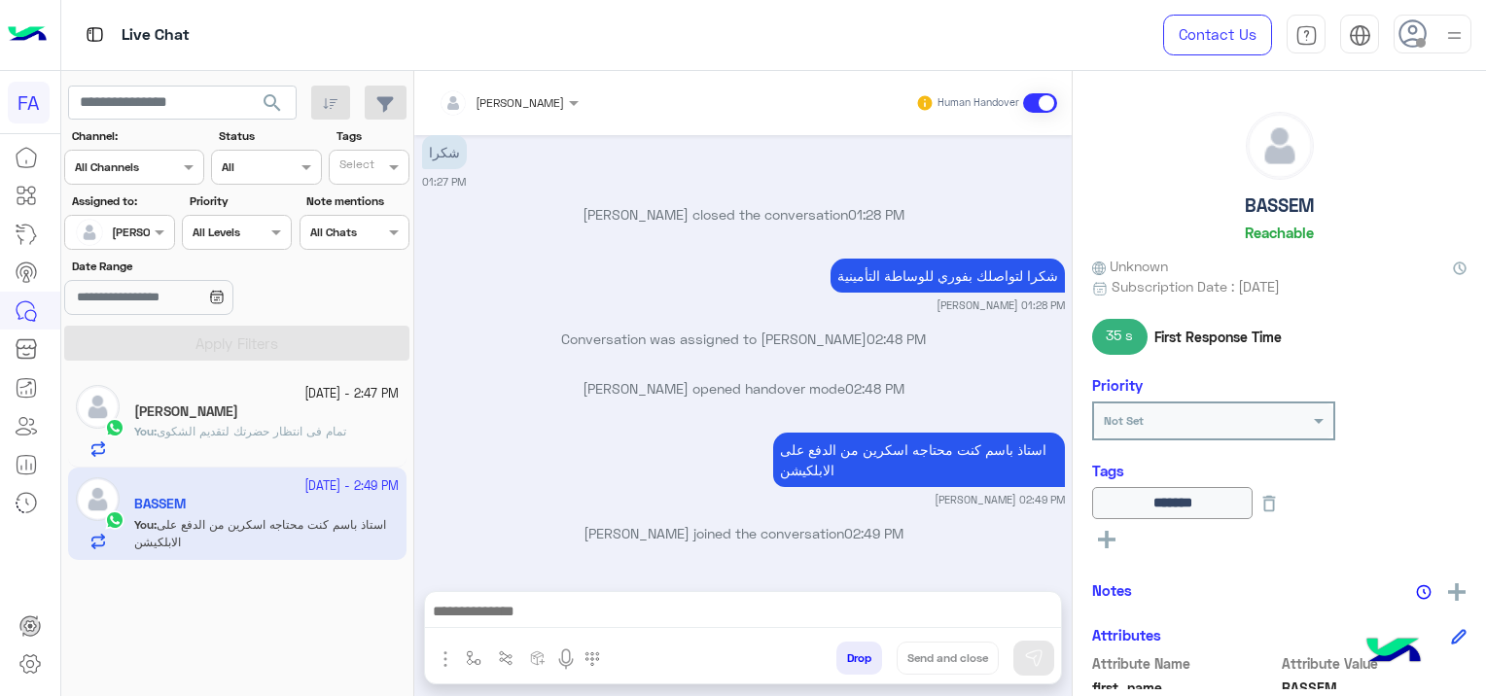
click at [206, 411] on h5 "[PERSON_NAME]" at bounding box center [186, 412] width 104 height 17
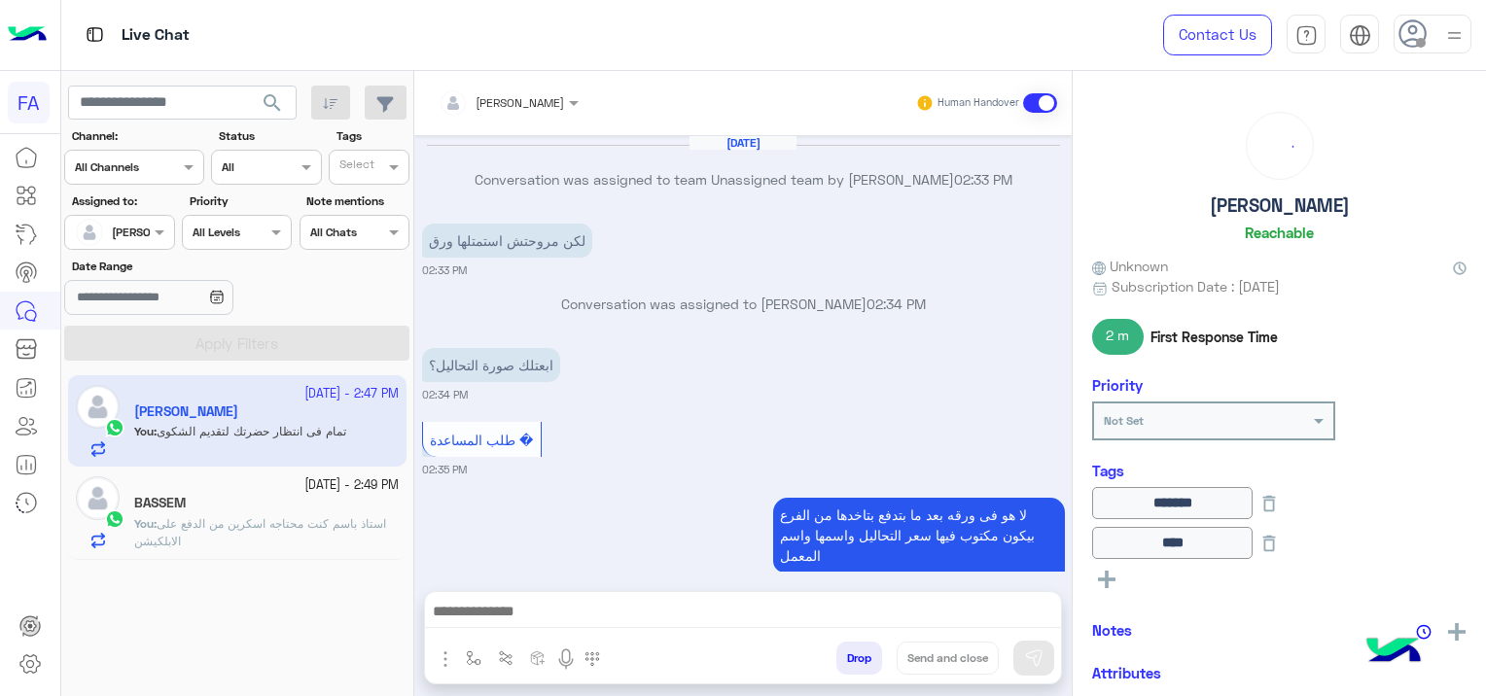
scroll to position [2001, 0]
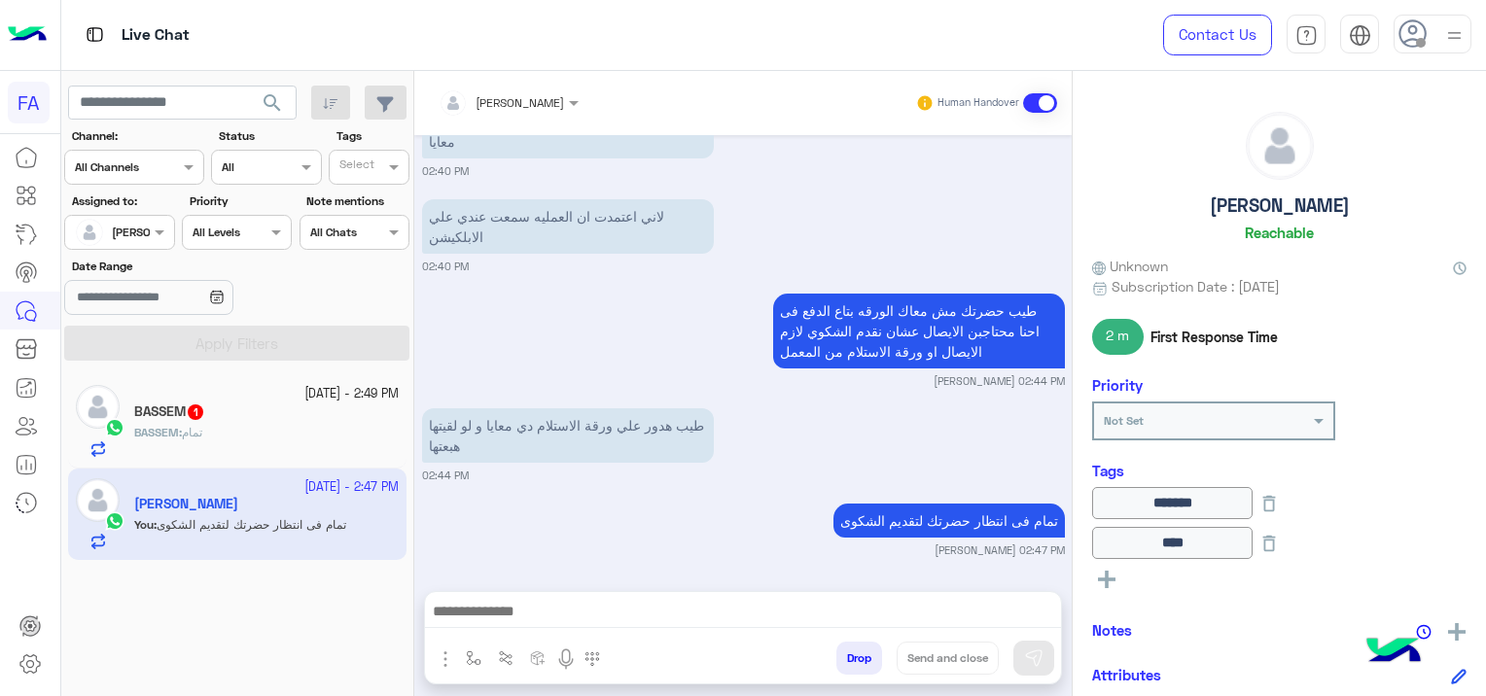
click at [202, 400] on div "[DATE] - 2:49 PM" at bounding box center [266, 394] width 265 height 18
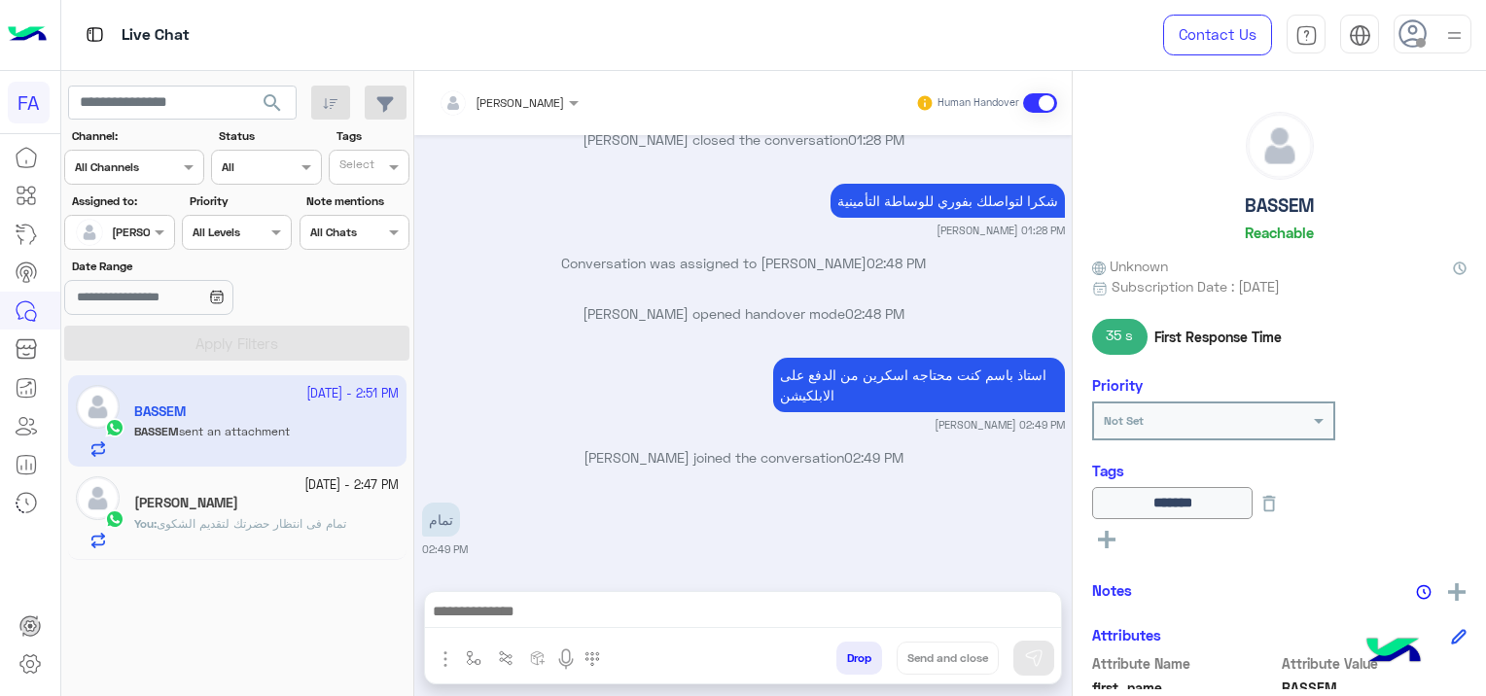
scroll to position [1619, 0]
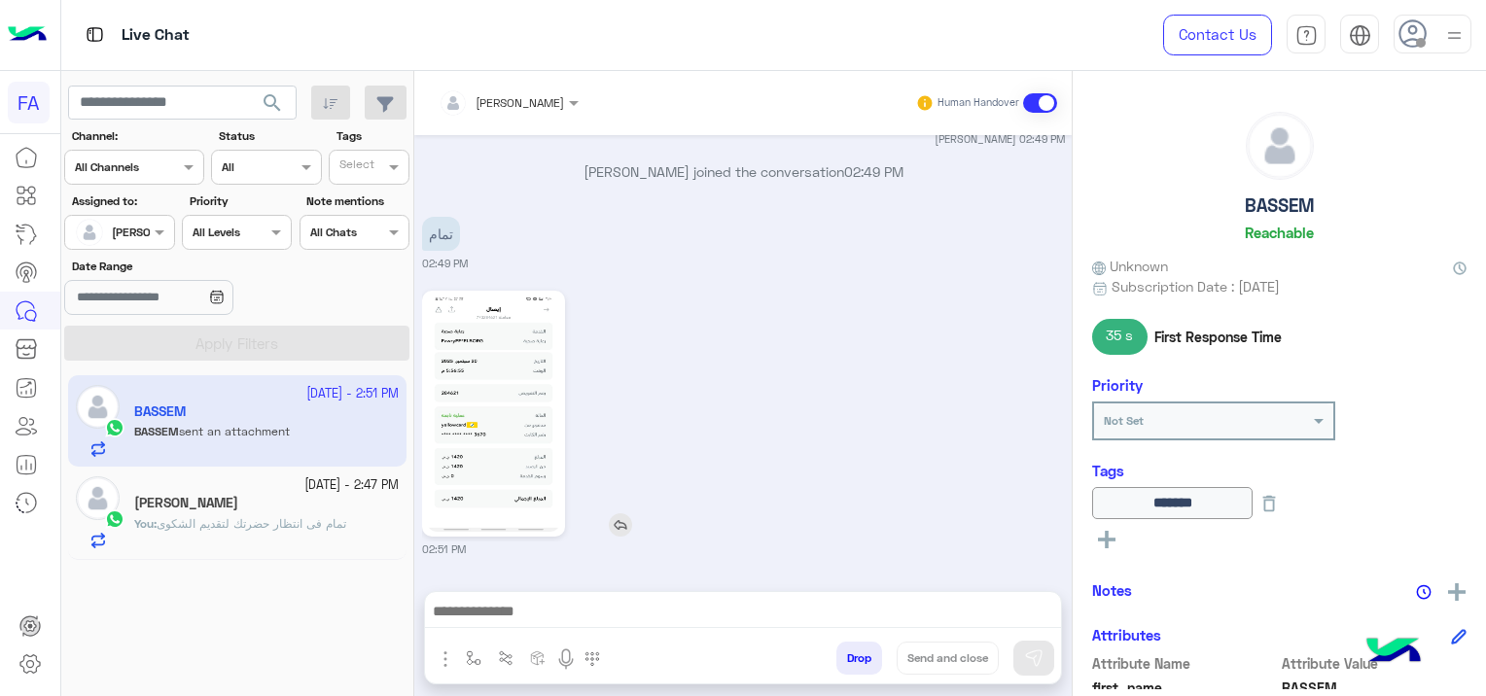
click at [509, 424] on img at bounding box center [493, 414] width 133 height 236
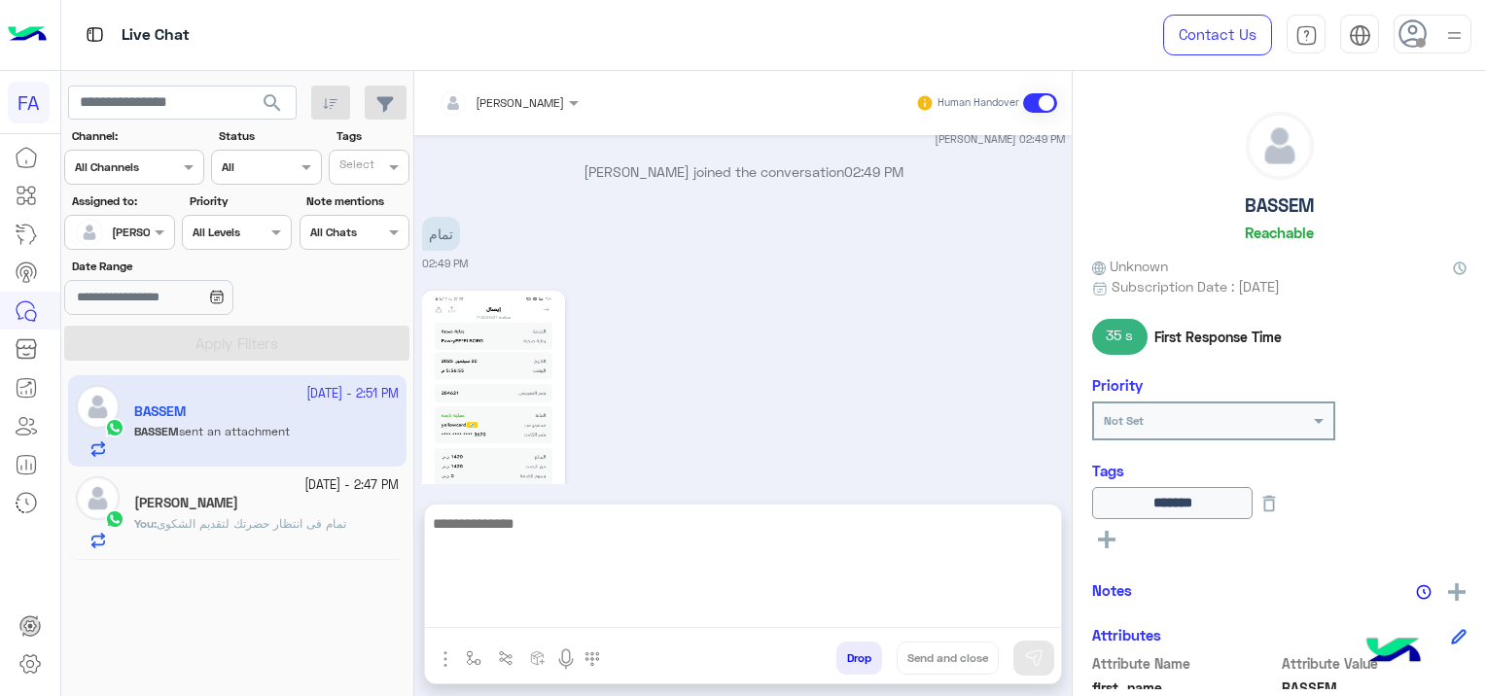
drag, startPoint x: 510, startPoint y: 391, endPoint x: 601, endPoint y: 599, distance: 227.3
click at [601, 599] on textarea at bounding box center [743, 570] width 636 height 117
type textarea "*"
click at [698, 533] on textarea "**********" at bounding box center [743, 570] width 636 height 117
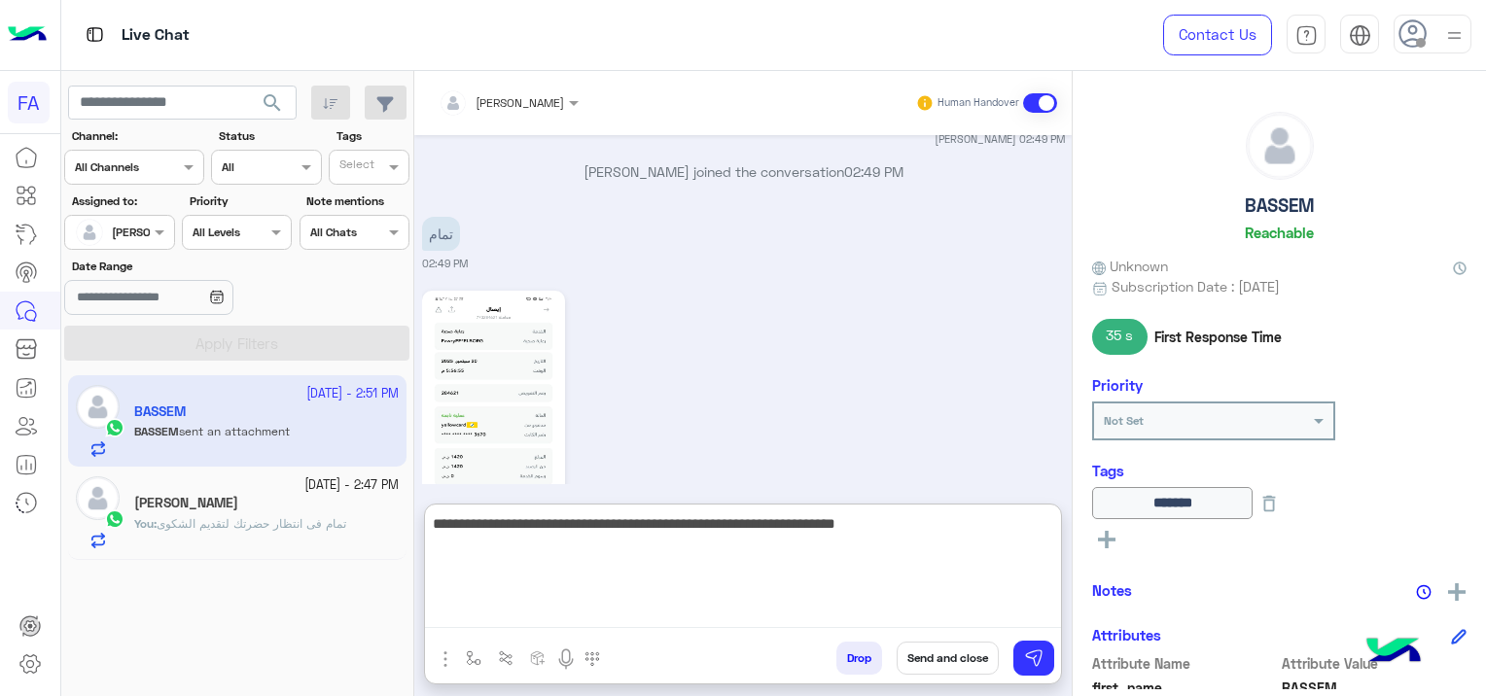
click at [654, 528] on textarea "**********" at bounding box center [743, 570] width 636 height 117
type textarea "**********"
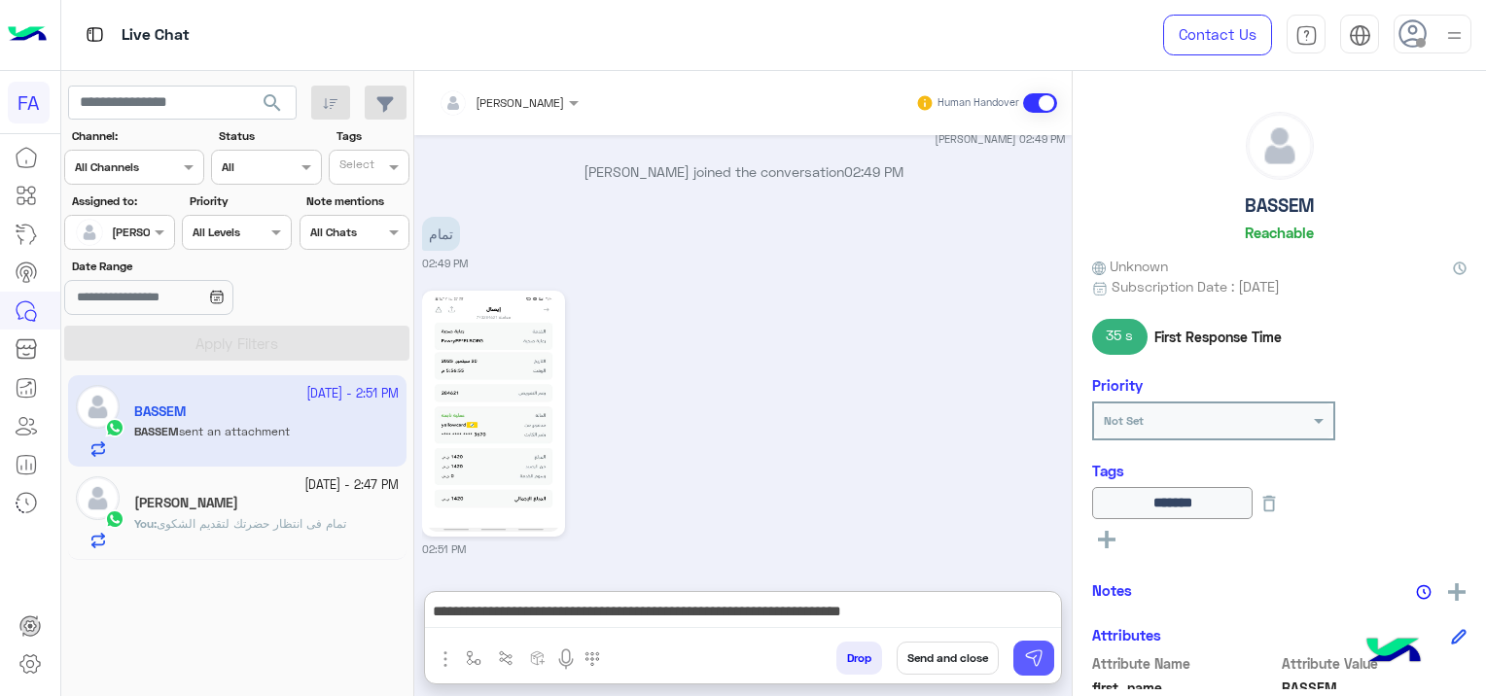
click at [1036, 655] on img at bounding box center [1033, 658] width 19 height 19
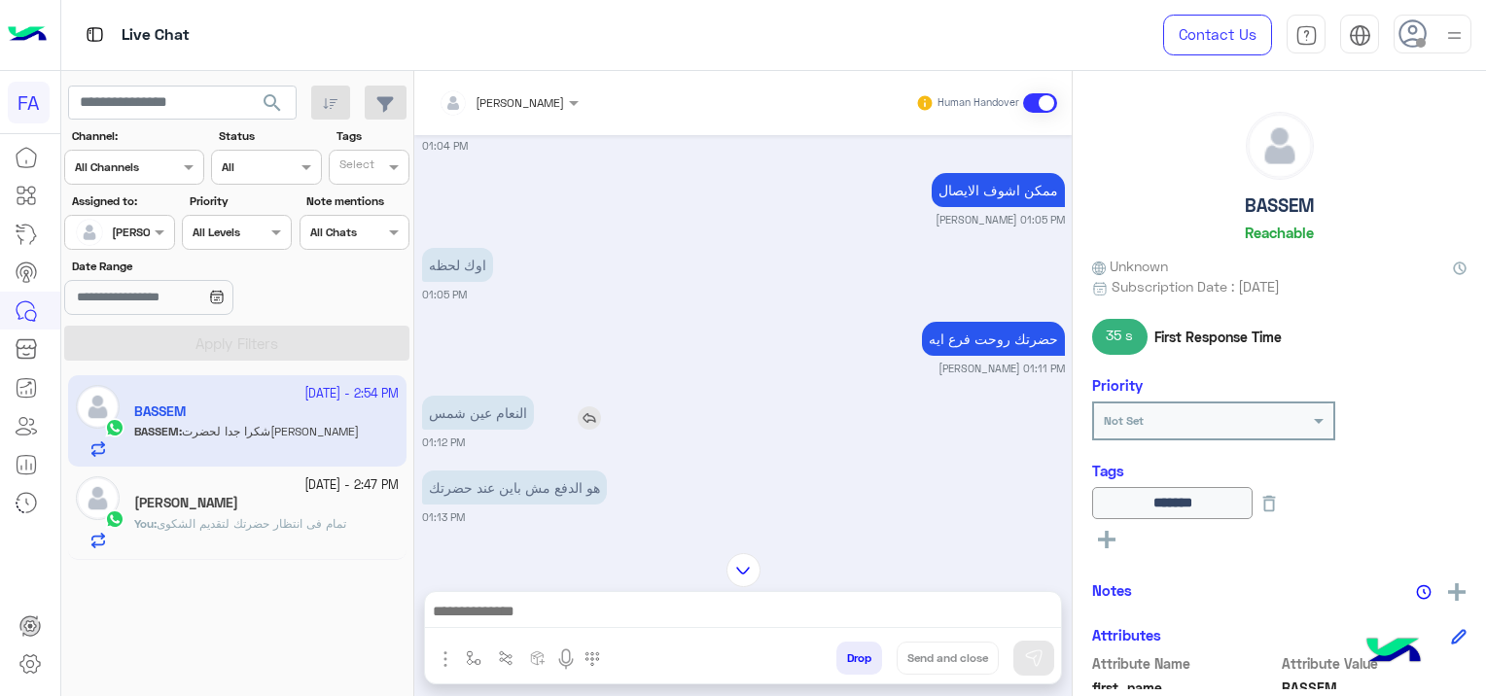
scroll to position [3280, 0]
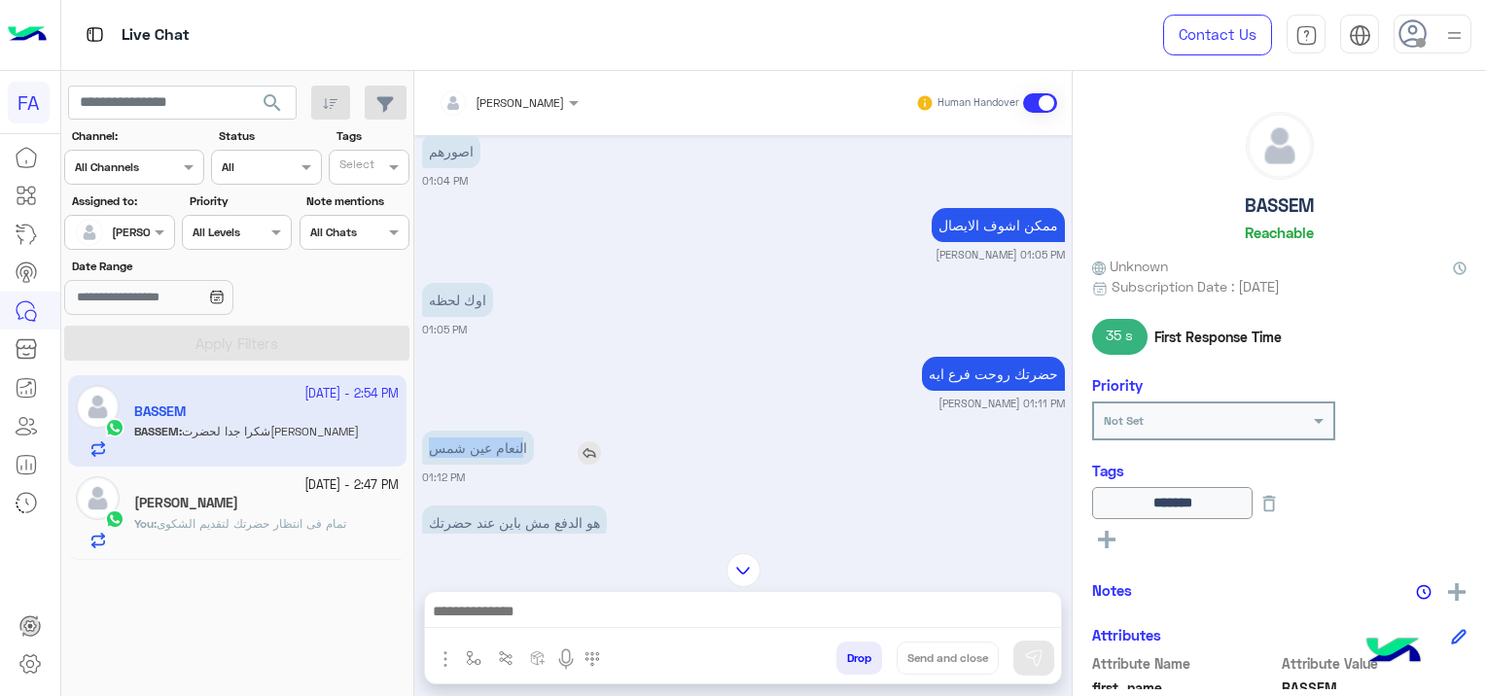
drag, startPoint x: 525, startPoint y: 444, endPoint x: 421, endPoint y: 445, distance: 104.1
click at [422, 445] on p "النعام عين شمس" at bounding box center [478, 448] width 112 height 34
copy p "لنعام عين شمس"
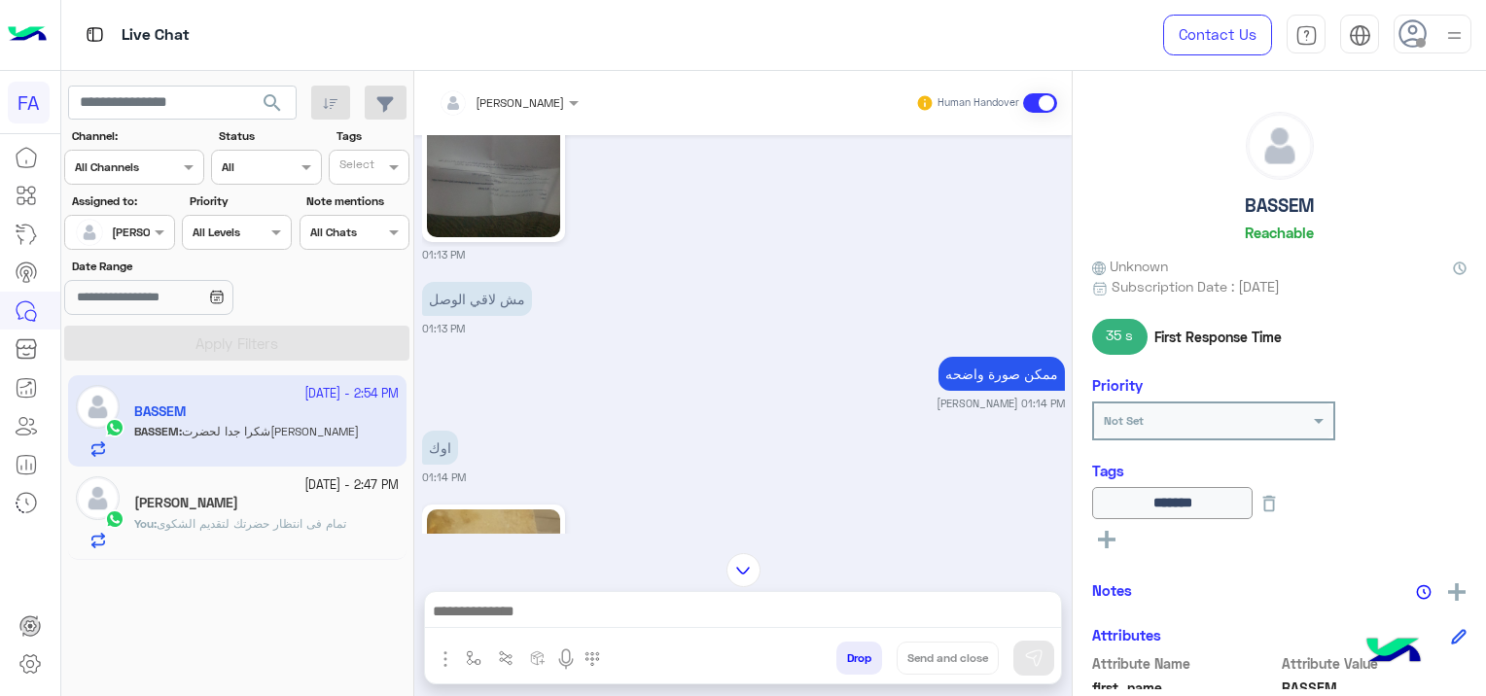
scroll to position [4155, 0]
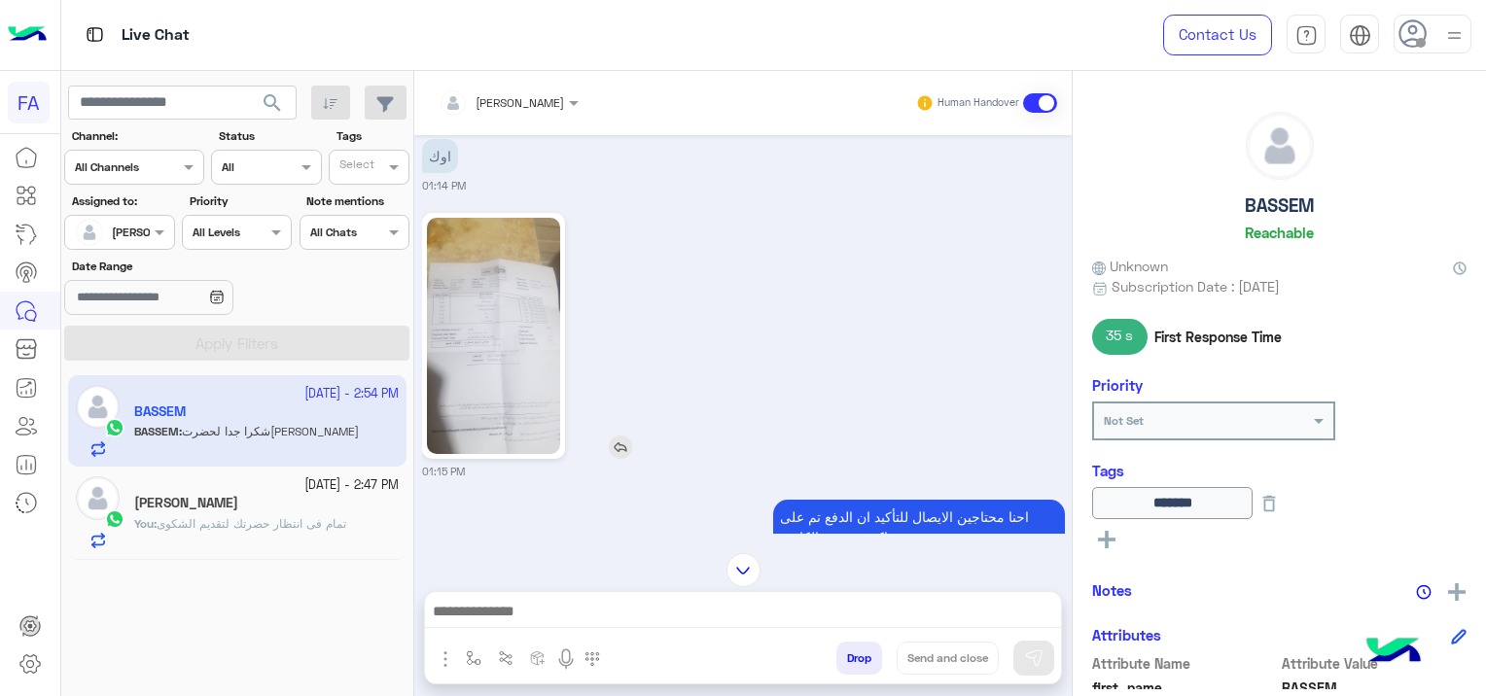
click at [517, 378] on img at bounding box center [493, 336] width 133 height 236
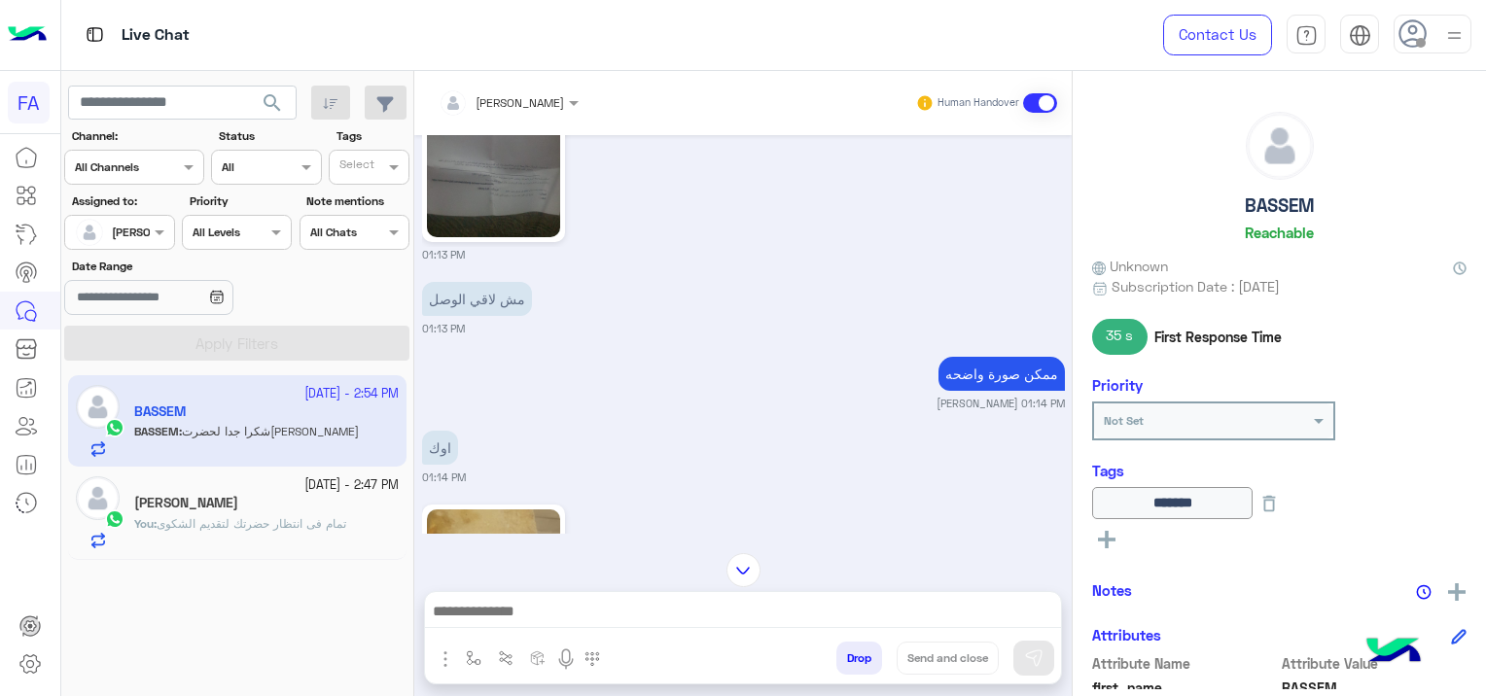
scroll to position [4058, 0]
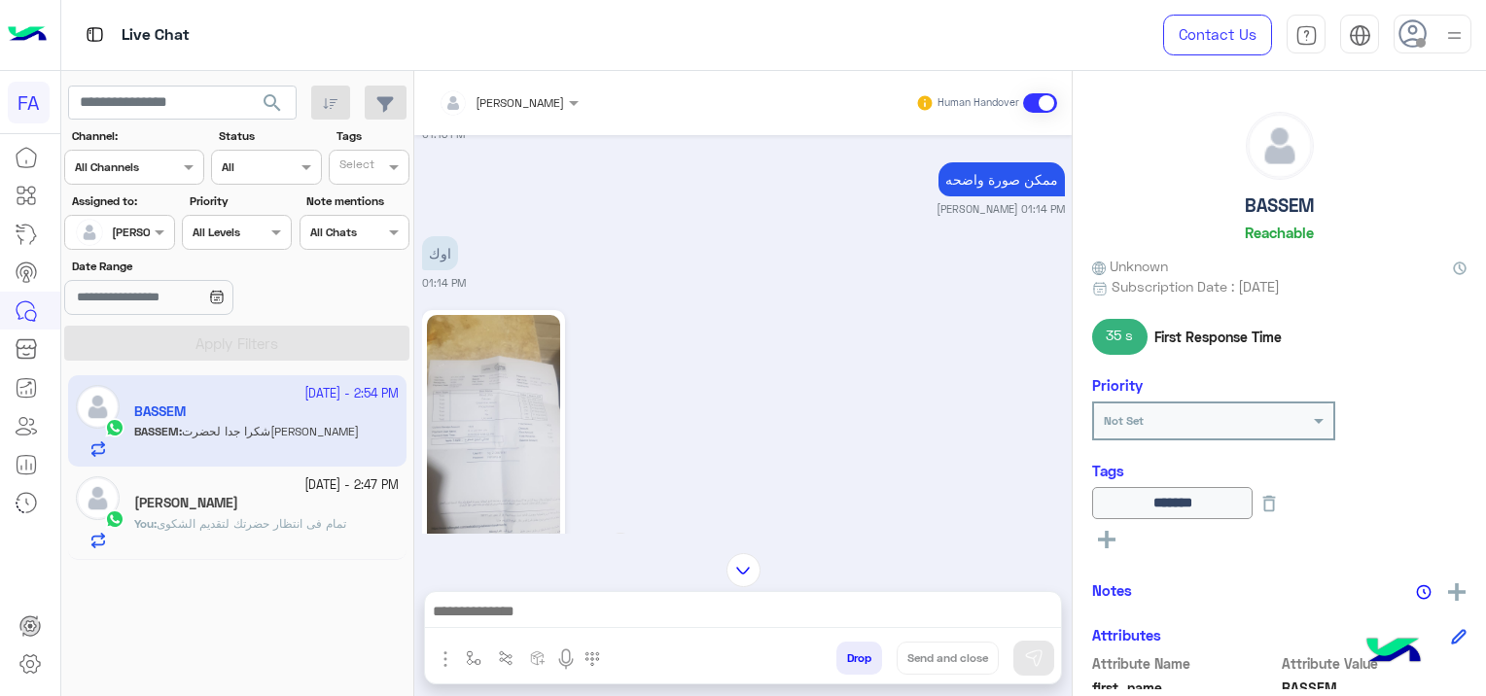
click at [455, 418] on img at bounding box center [493, 433] width 133 height 236
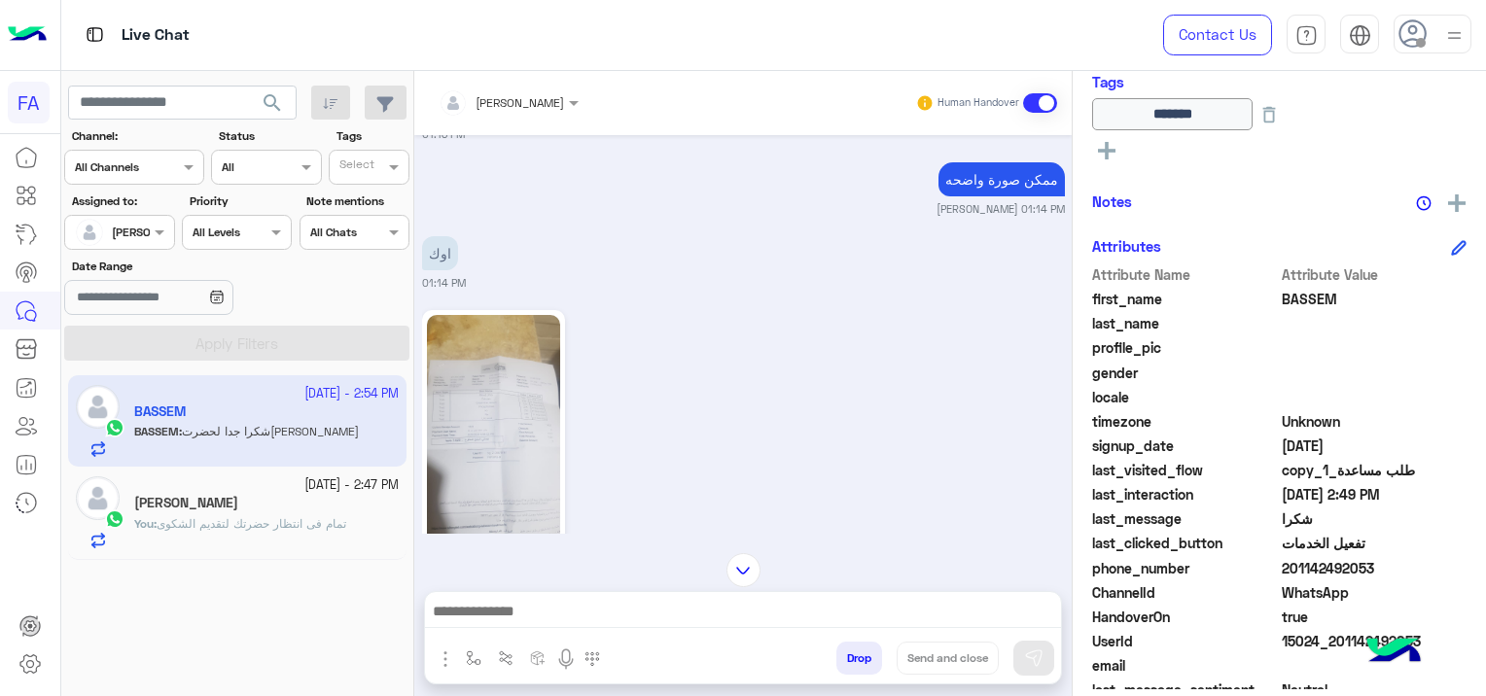
scroll to position [446, 0]
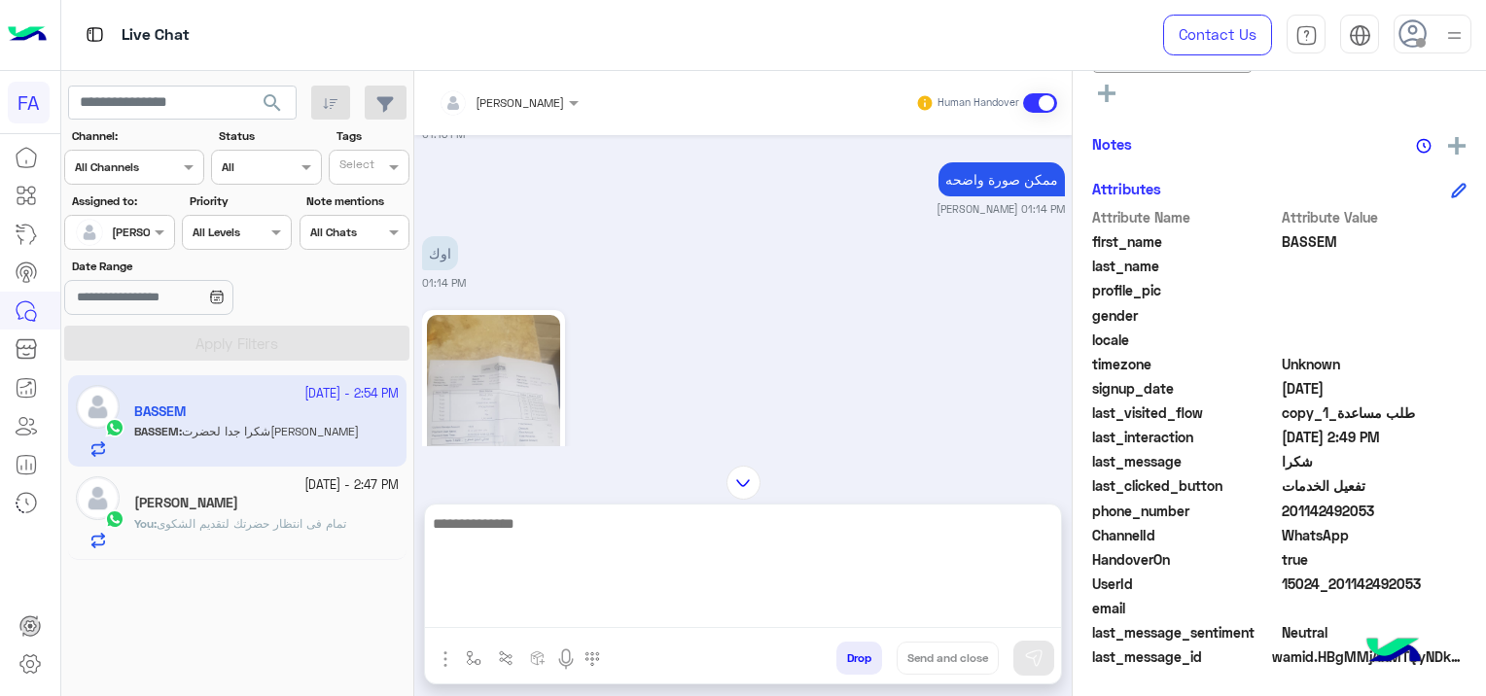
click at [602, 603] on textarea at bounding box center [743, 570] width 636 height 117
click at [522, 525] on textarea at bounding box center [743, 570] width 636 height 117
paste textarea "**********"
type textarea "**********"
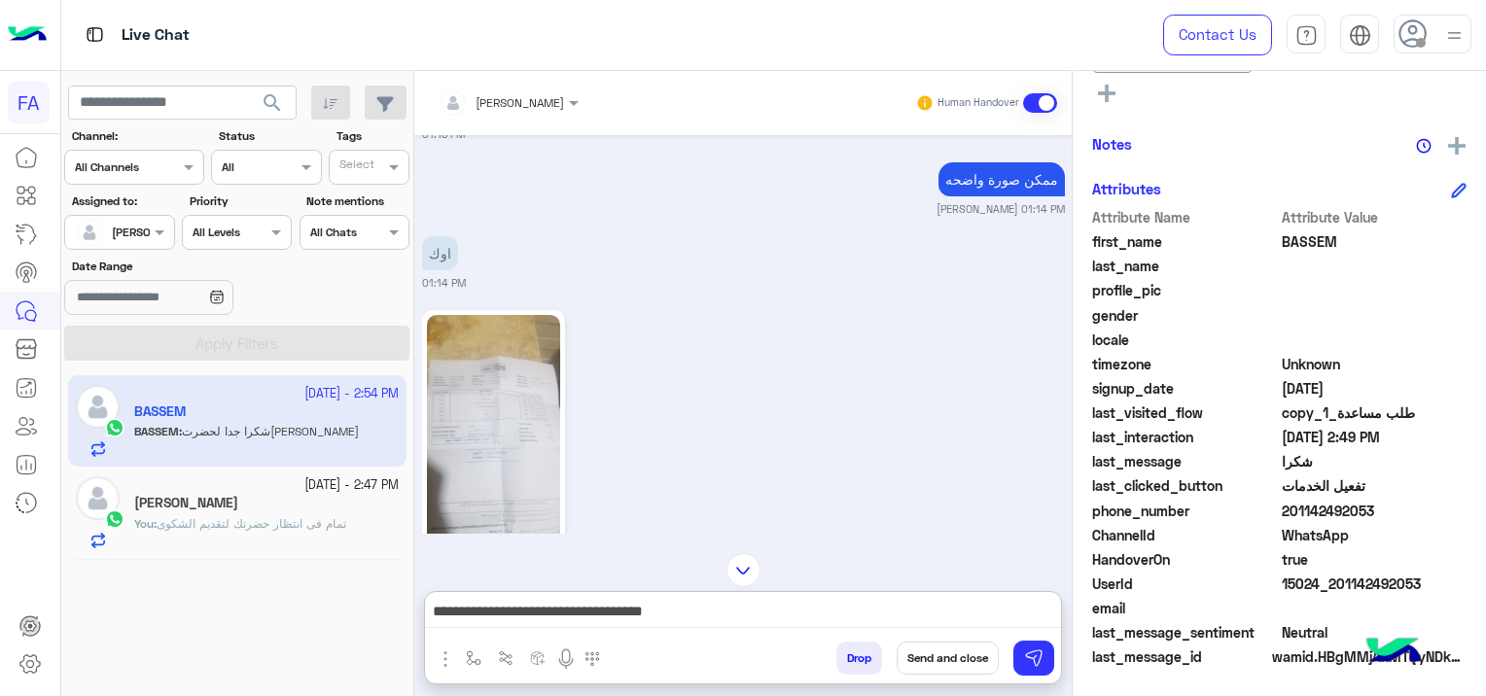
click at [965, 662] on button "Send and close" at bounding box center [948, 658] width 102 height 33
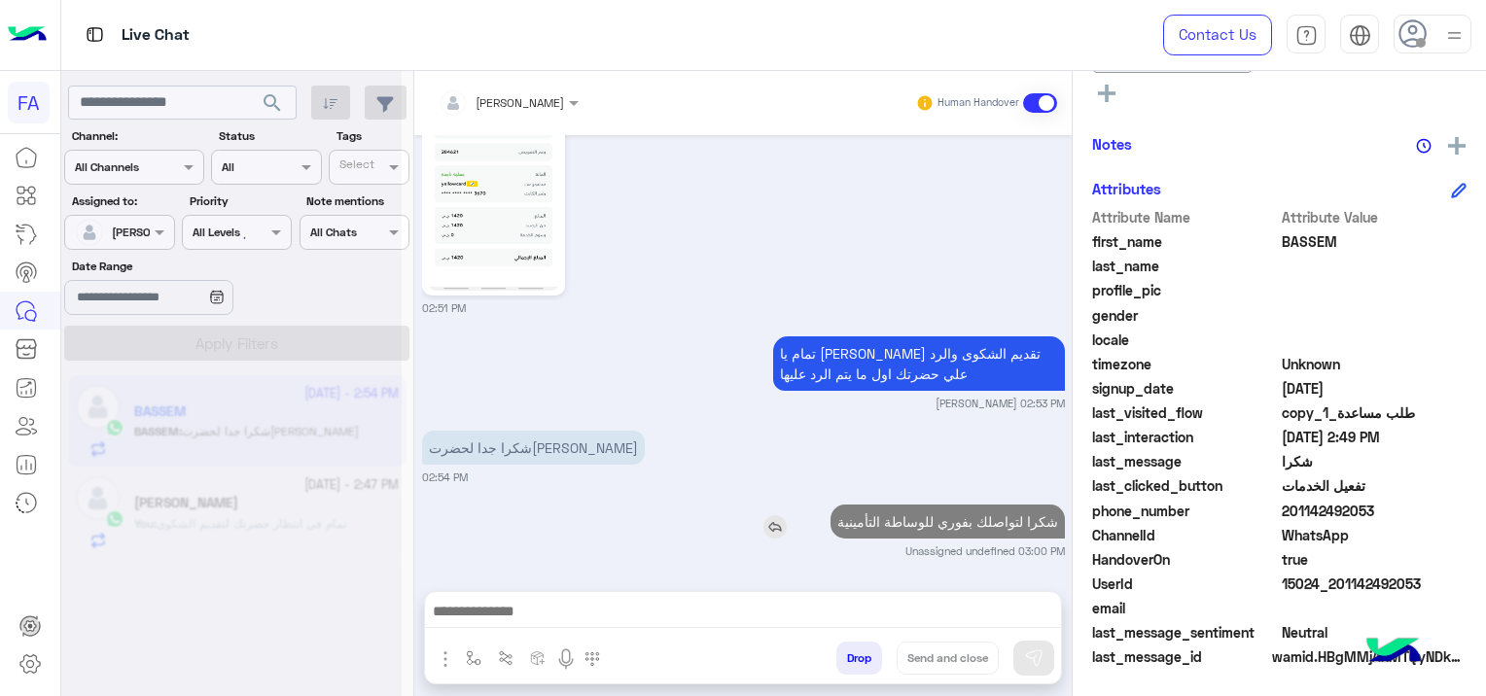
scroll to position [6125, 0]
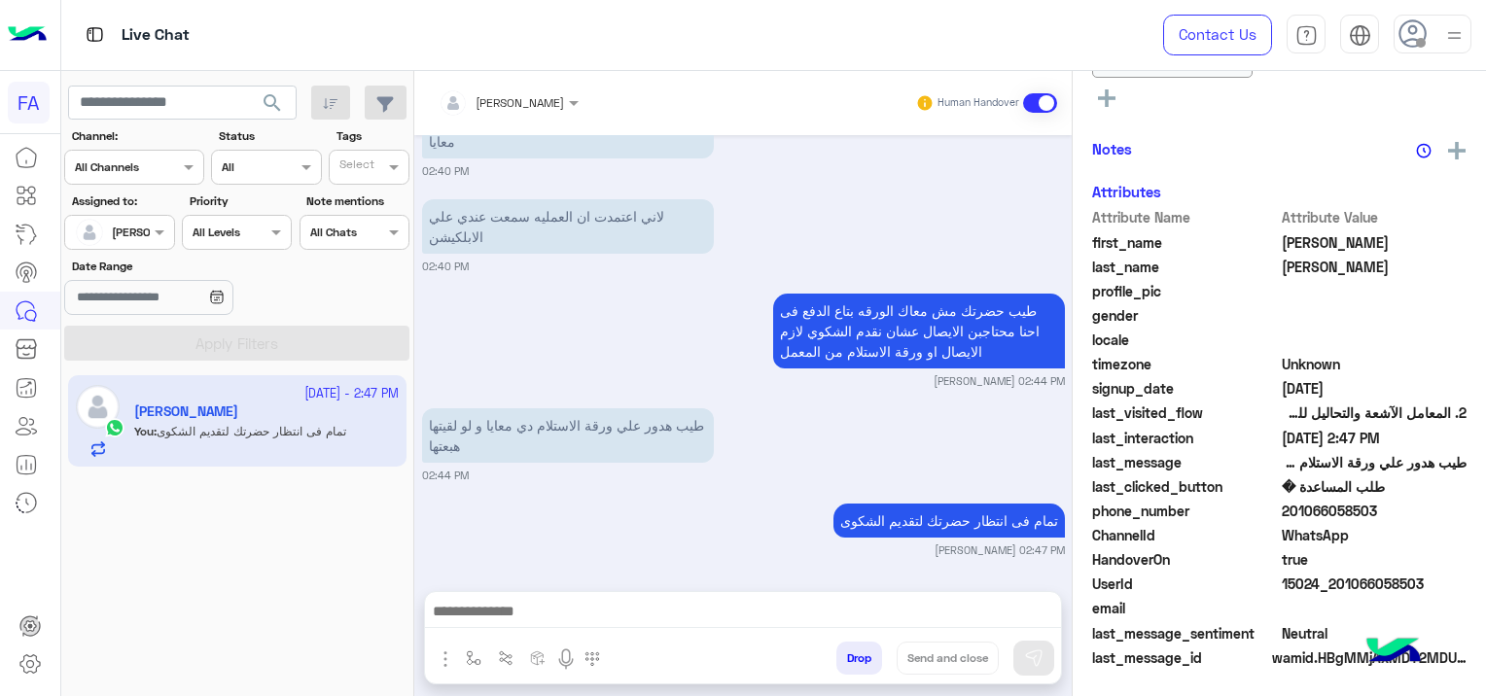
scroll to position [486, 0]
click at [138, 235] on div at bounding box center [119, 230] width 108 height 18
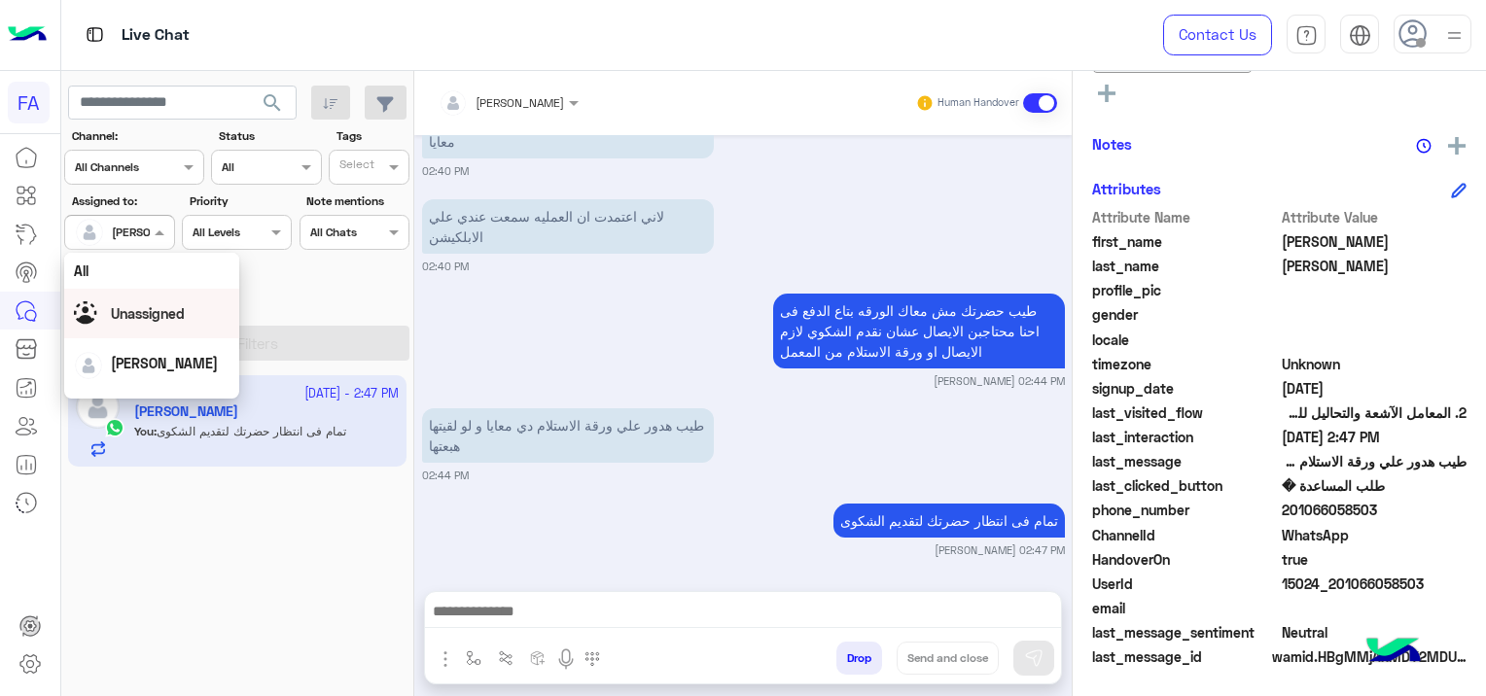
click at [148, 320] on span "Unassigned" at bounding box center [148, 313] width 74 height 17
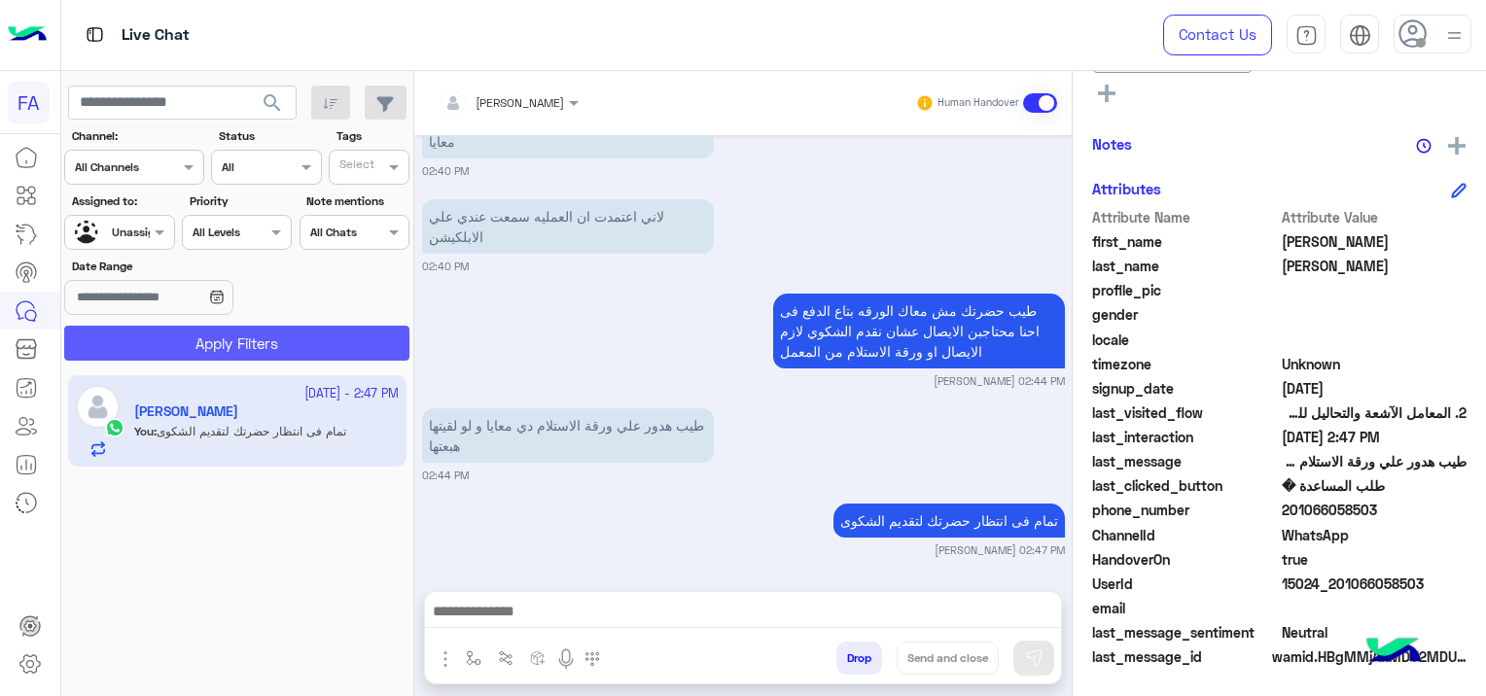
click at [183, 344] on button "Apply Filters" at bounding box center [236, 343] width 345 height 35
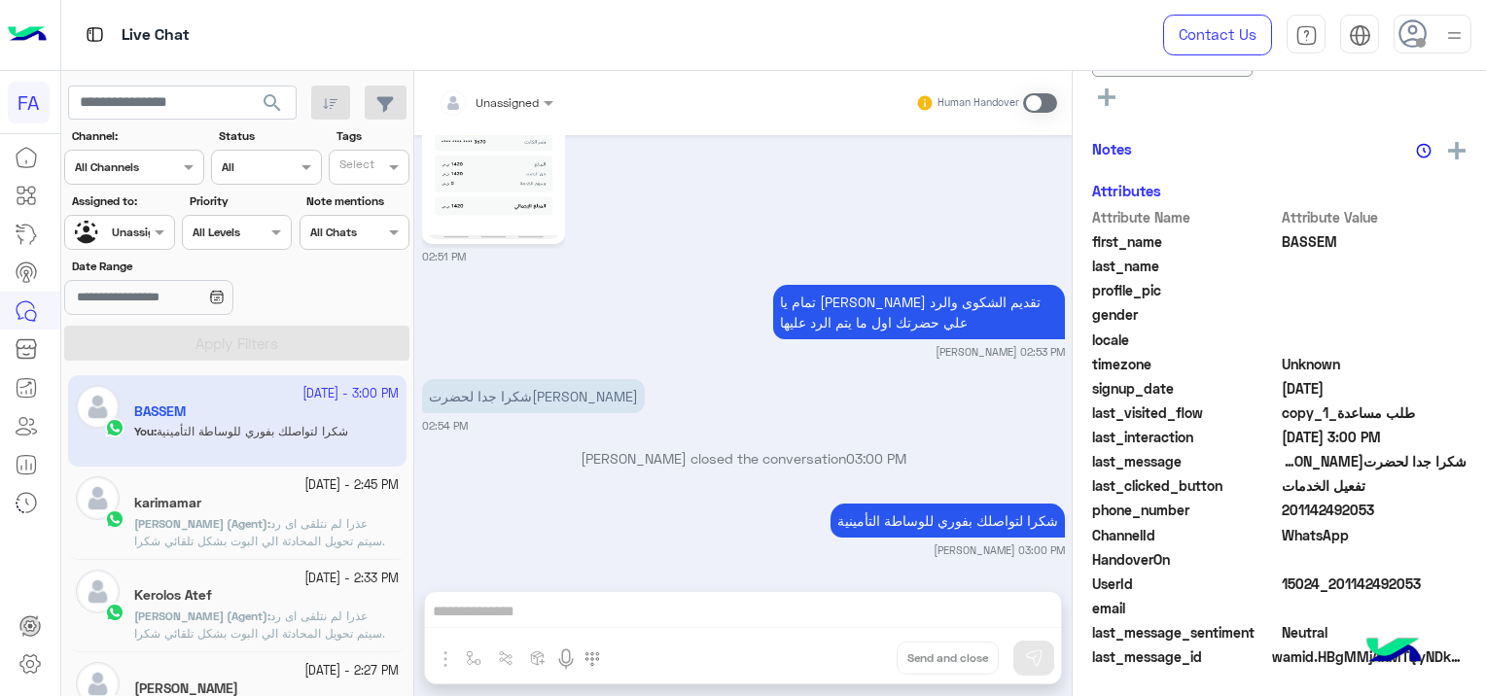
scroll to position [498, 0]
drag, startPoint x: 1418, startPoint y: 577, endPoint x: 1341, endPoint y: 593, distance: 78.6
click at [1341, 593] on div "UserId 15024_201142492053" at bounding box center [1279, 586] width 374 height 24
drag, startPoint x: 1341, startPoint y: 593, endPoint x: 1385, endPoint y: 602, distance: 44.6
click at [1385, 602] on span at bounding box center [1375, 608] width 186 height 20
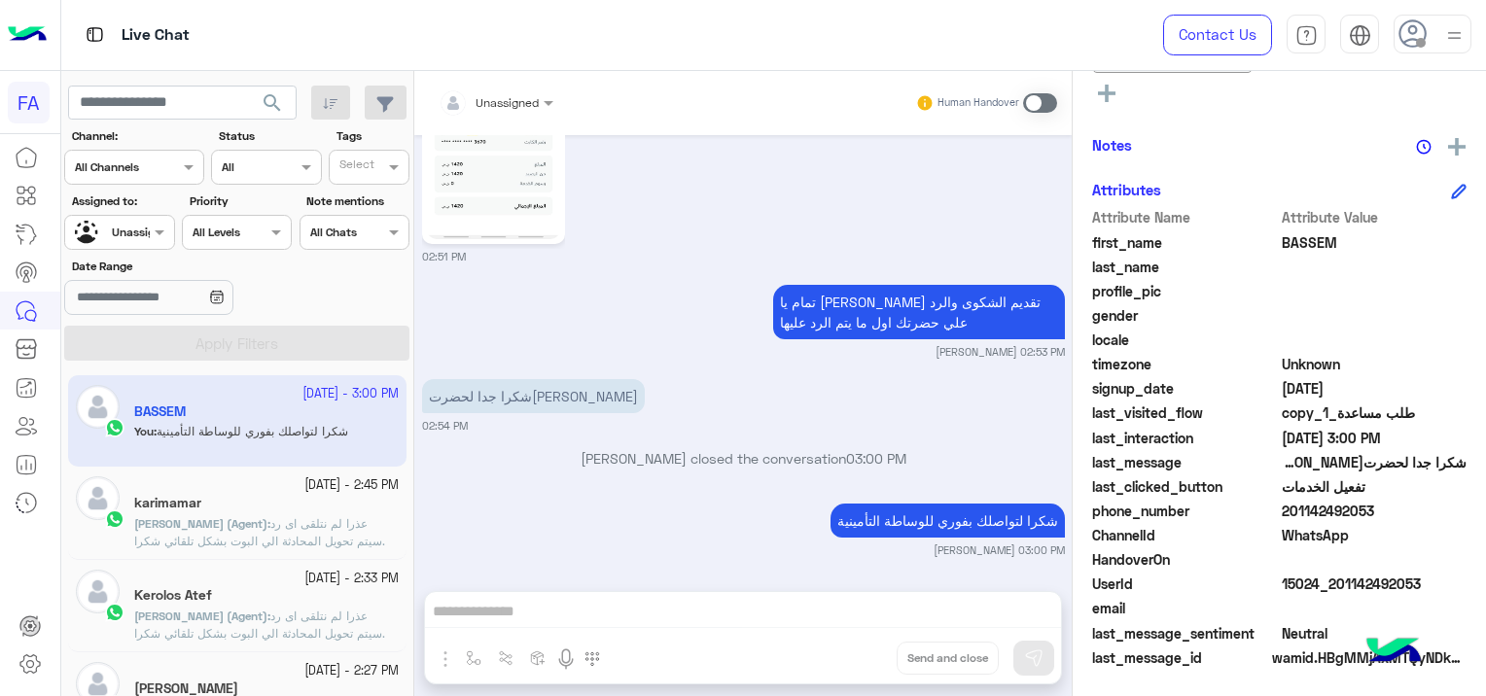
drag, startPoint x: 1416, startPoint y: 576, endPoint x: 1333, endPoint y: 594, distance: 84.7
click at [1333, 594] on div "UserId 15024_201142492053" at bounding box center [1279, 586] width 374 height 24
copy span "01142492053"
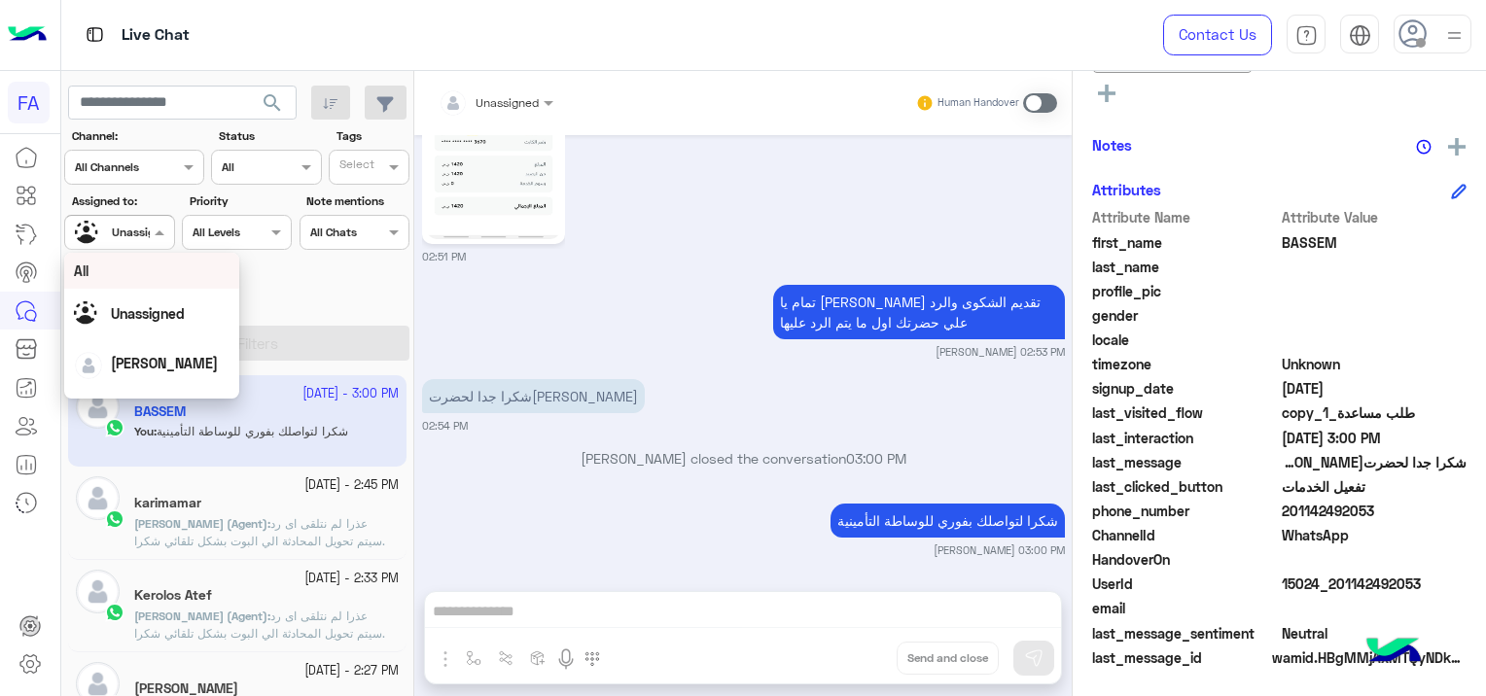
click at [134, 235] on div at bounding box center [119, 230] width 108 height 18
click at [125, 367] on span "[PERSON_NAME]" at bounding box center [164, 363] width 107 height 17
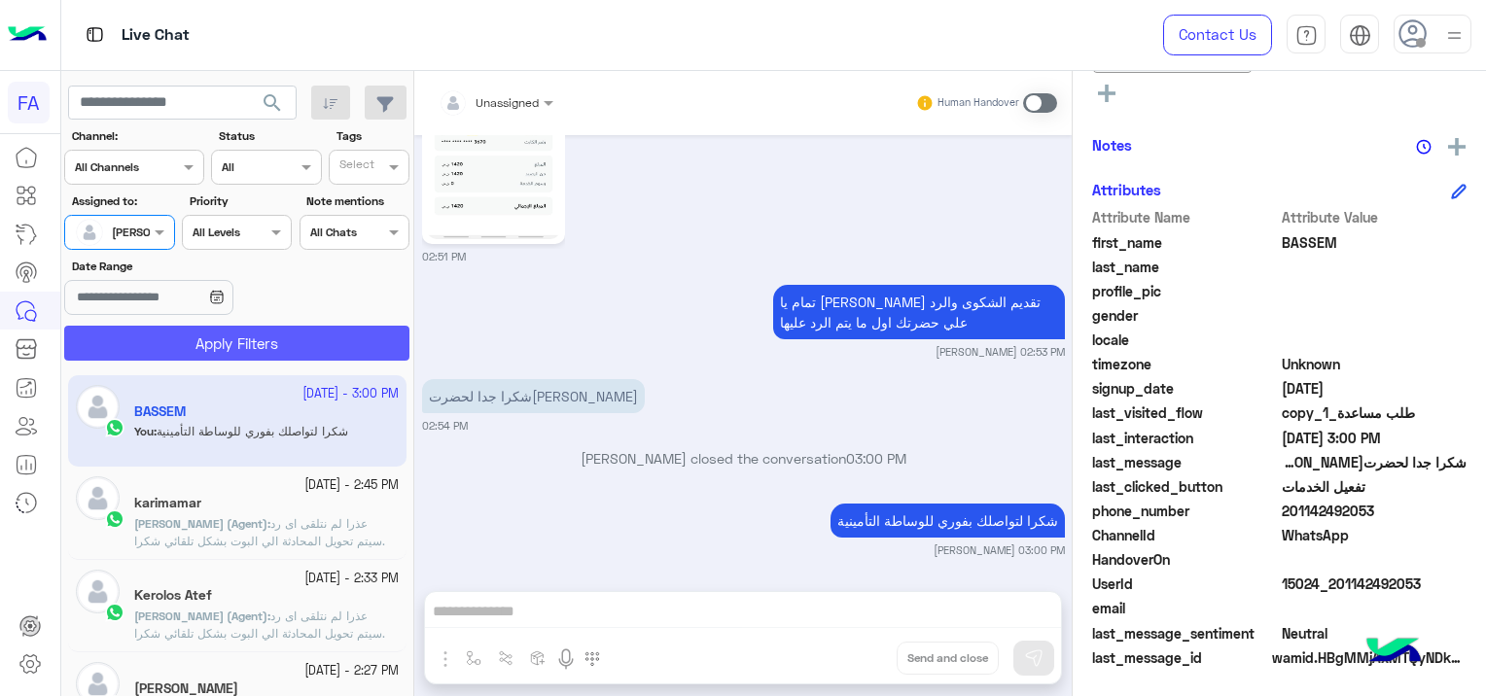
click at [206, 338] on button "Apply Filters" at bounding box center [236, 343] width 345 height 35
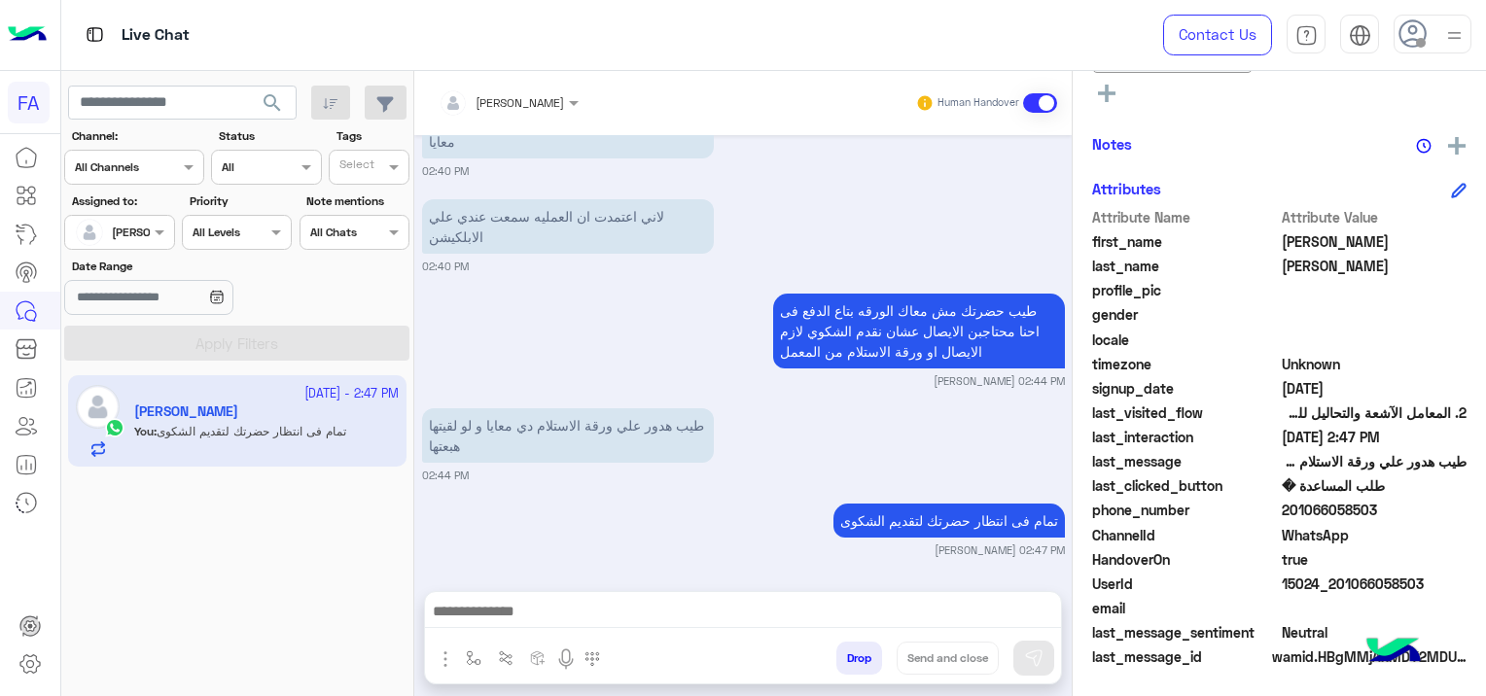
scroll to position [485, 0]
drag, startPoint x: 1420, startPoint y: 576, endPoint x: 1334, endPoint y: 591, distance: 87.0
click at [1334, 591] on span "15024_201066058503" at bounding box center [1375, 585] width 186 height 20
copy span "01066058503"
click at [540, 597] on div at bounding box center [743, 616] width 636 height 49
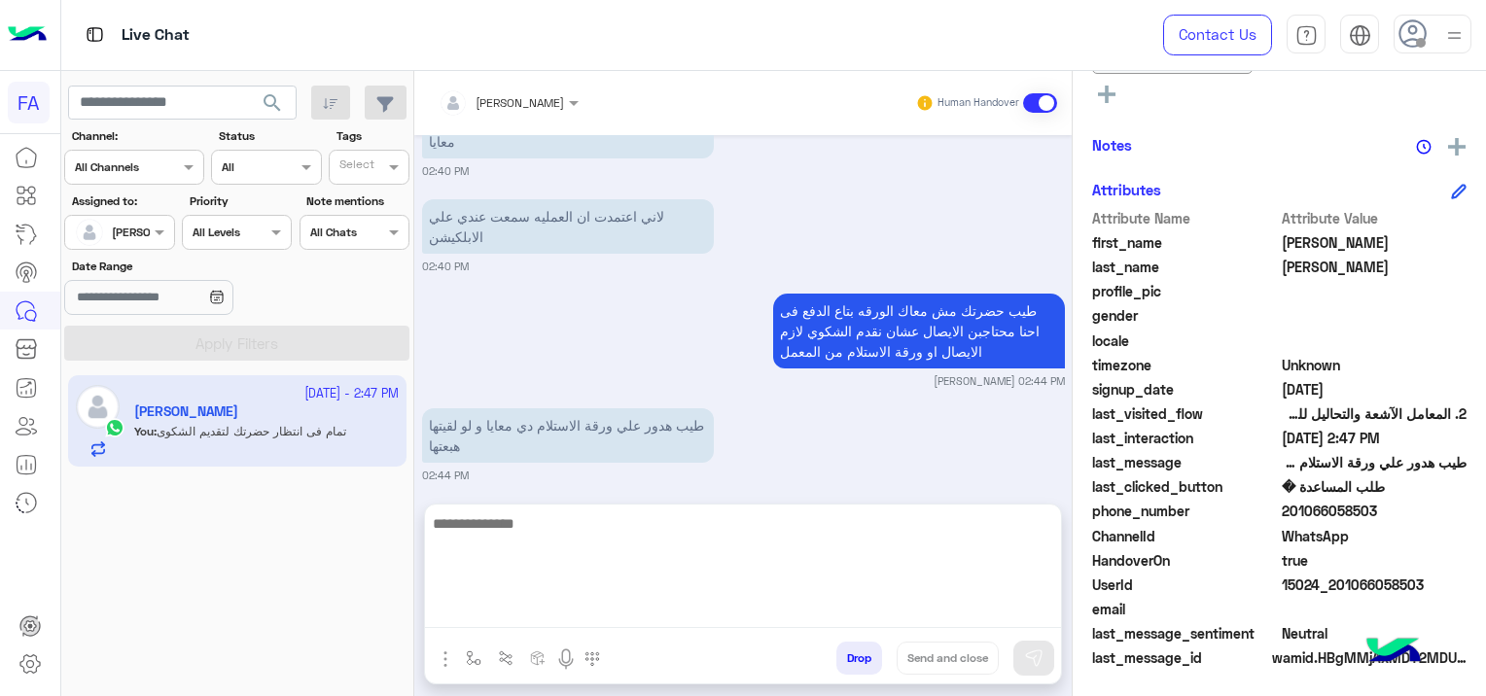
click at [541, 608] on textarea at bounding box center [743, 570] width 636 height 117
click at [843, 572] on textarea at bounding box center [743, 570] width 636 height 117
paste textarea "**********"
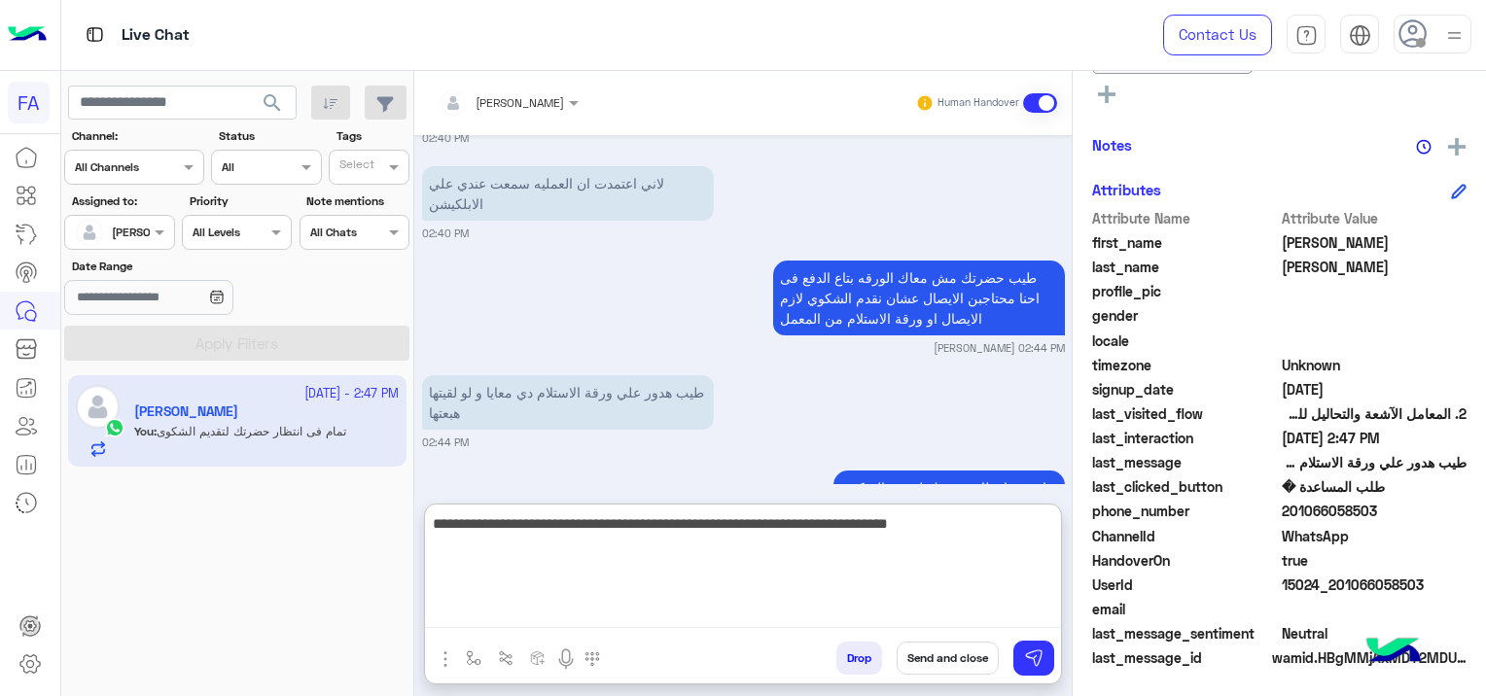
scroll to position [2089, 0]
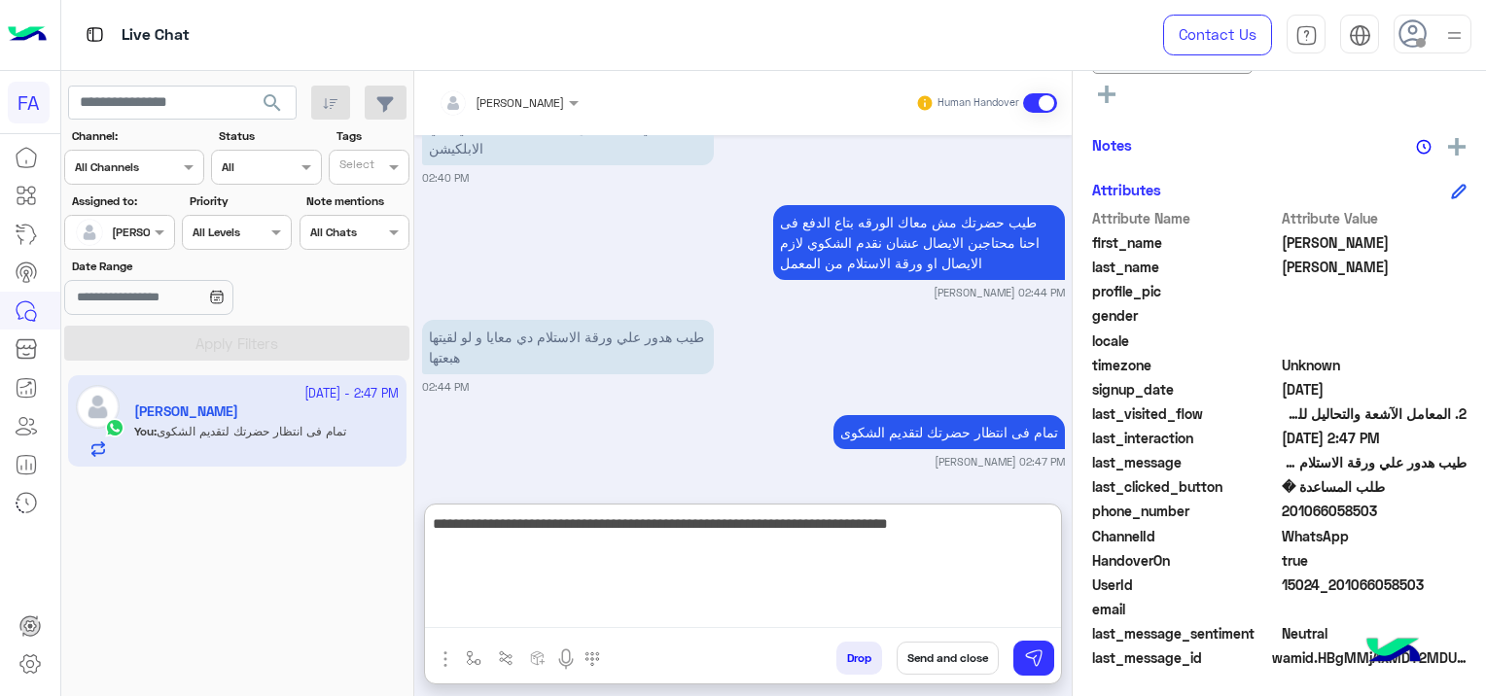
type textarea "**********"
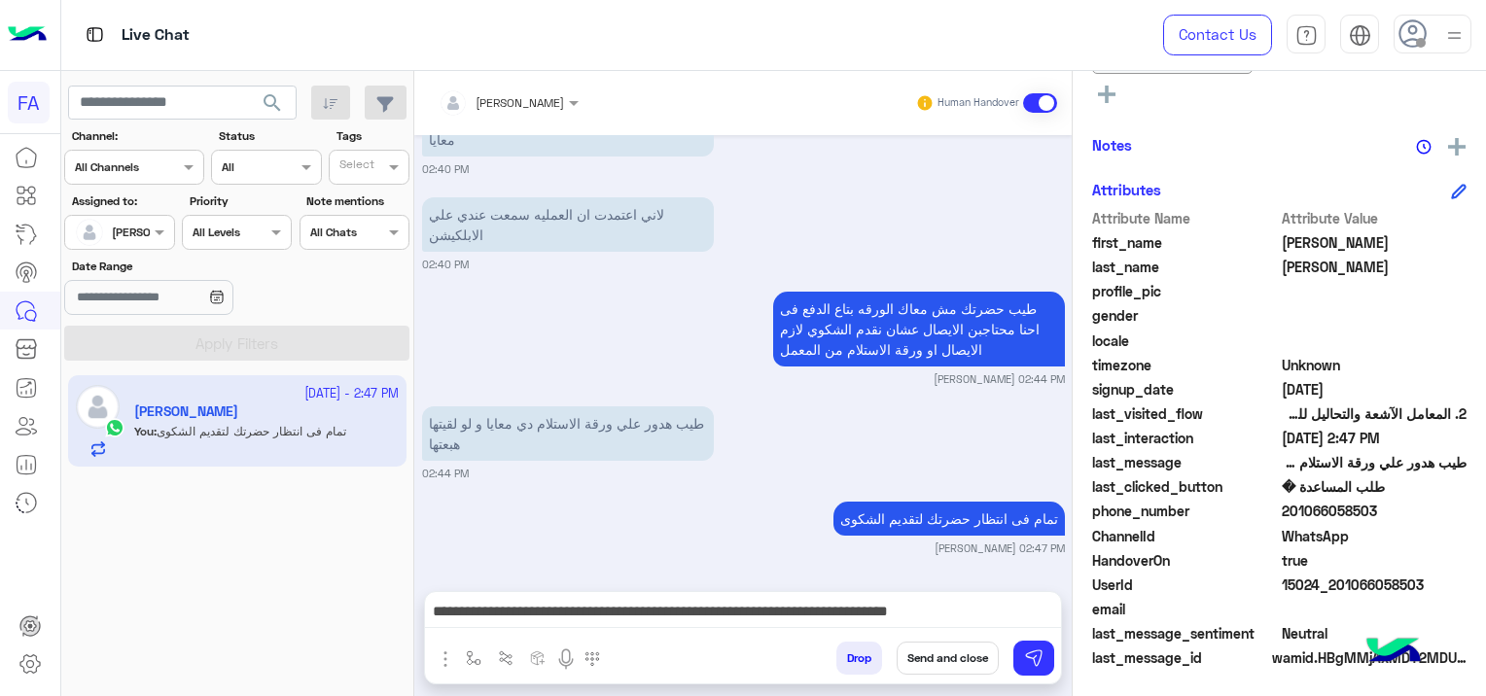
click at [977, 655] on button "Send and close" at bounding box center [948, 658] width 102 height 33
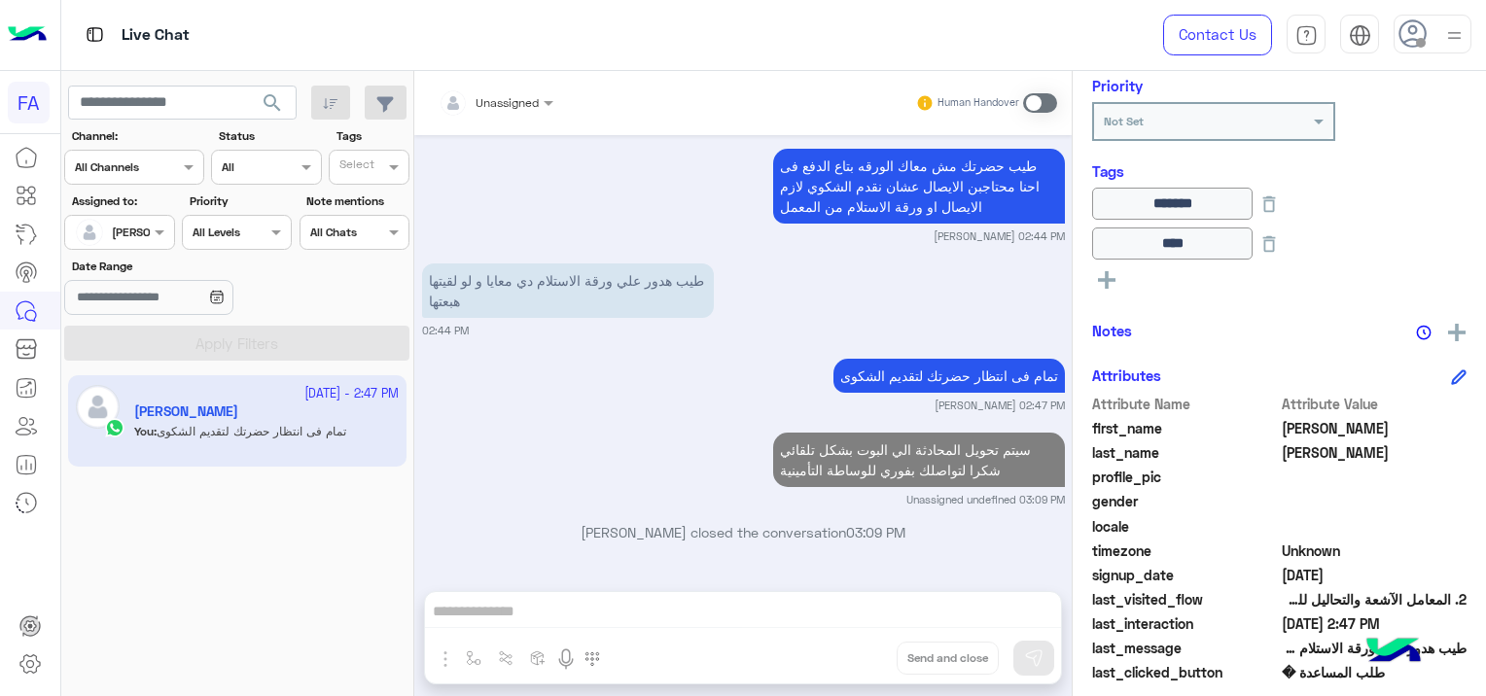
scroll to position [291, 0]
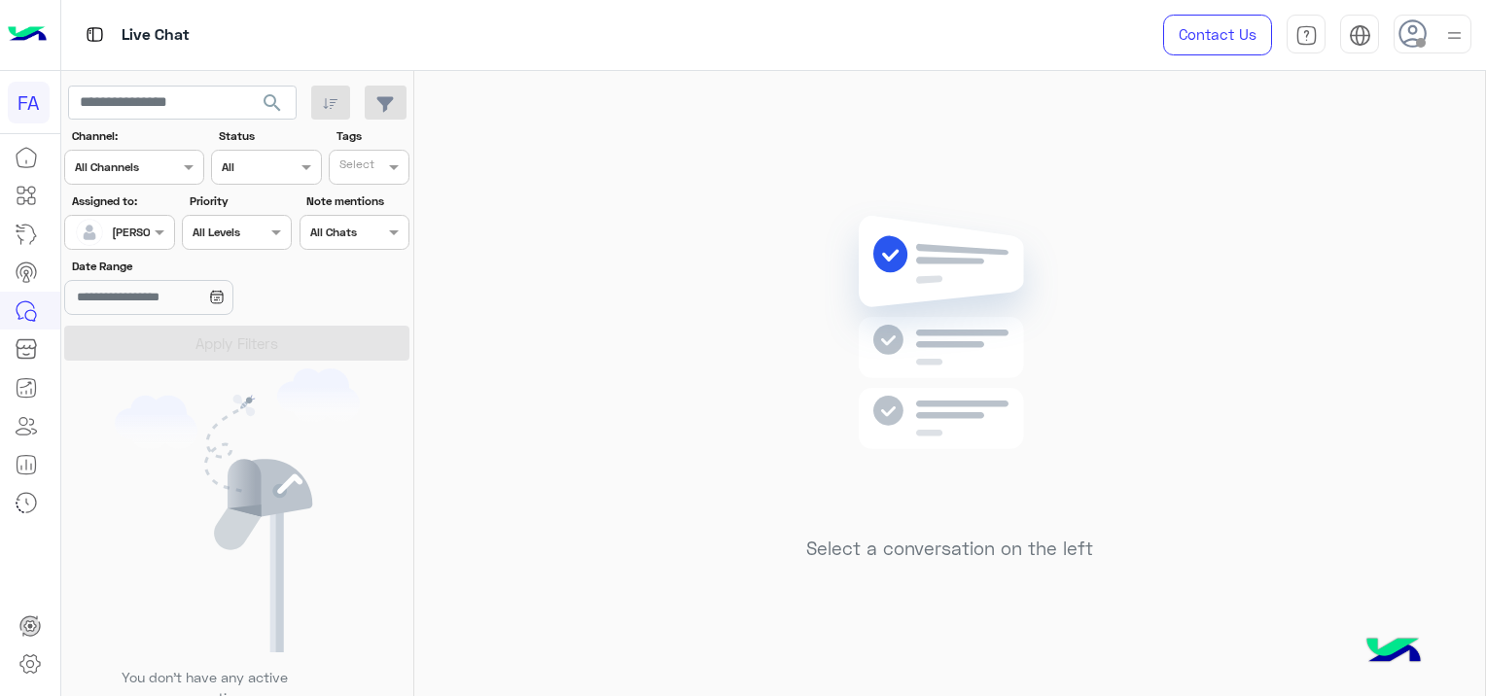
click at [122, 232] on div at bounding box center [119, 230] width 108 height 18
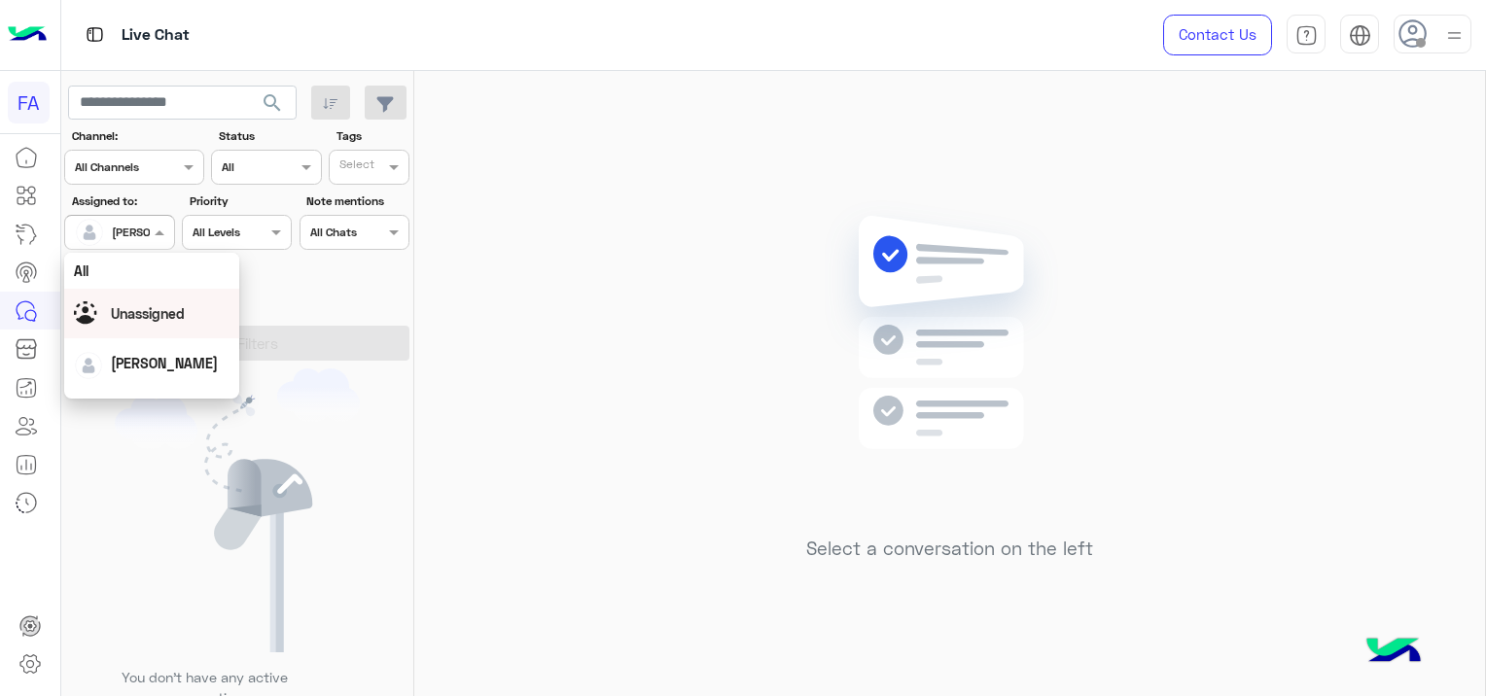
click at [166, 315] on span "Unassigned" at bounding box center [148, 313] width 74 height 17
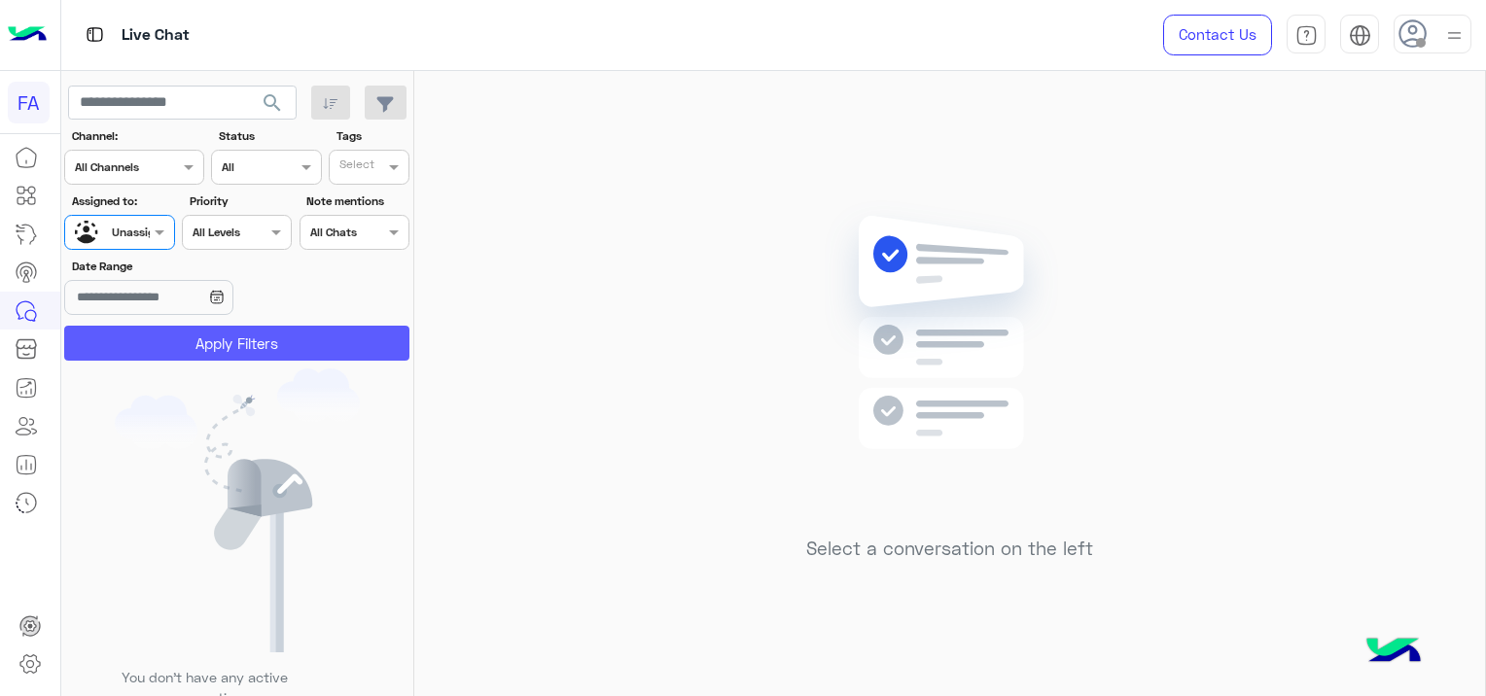
click at [210, 346] on button "Apply Filters" at bounding box center [236, 343] width 345 height 35
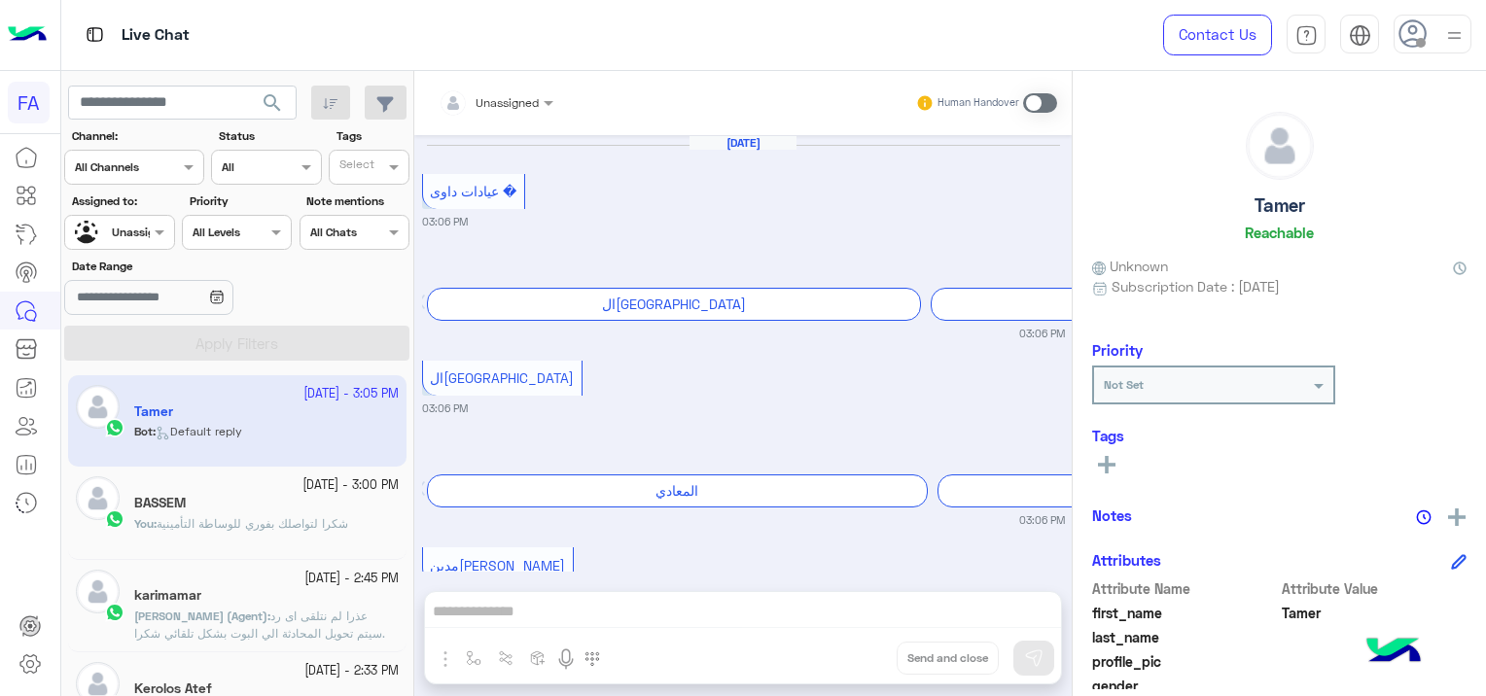
scroll to position [1766, 0]
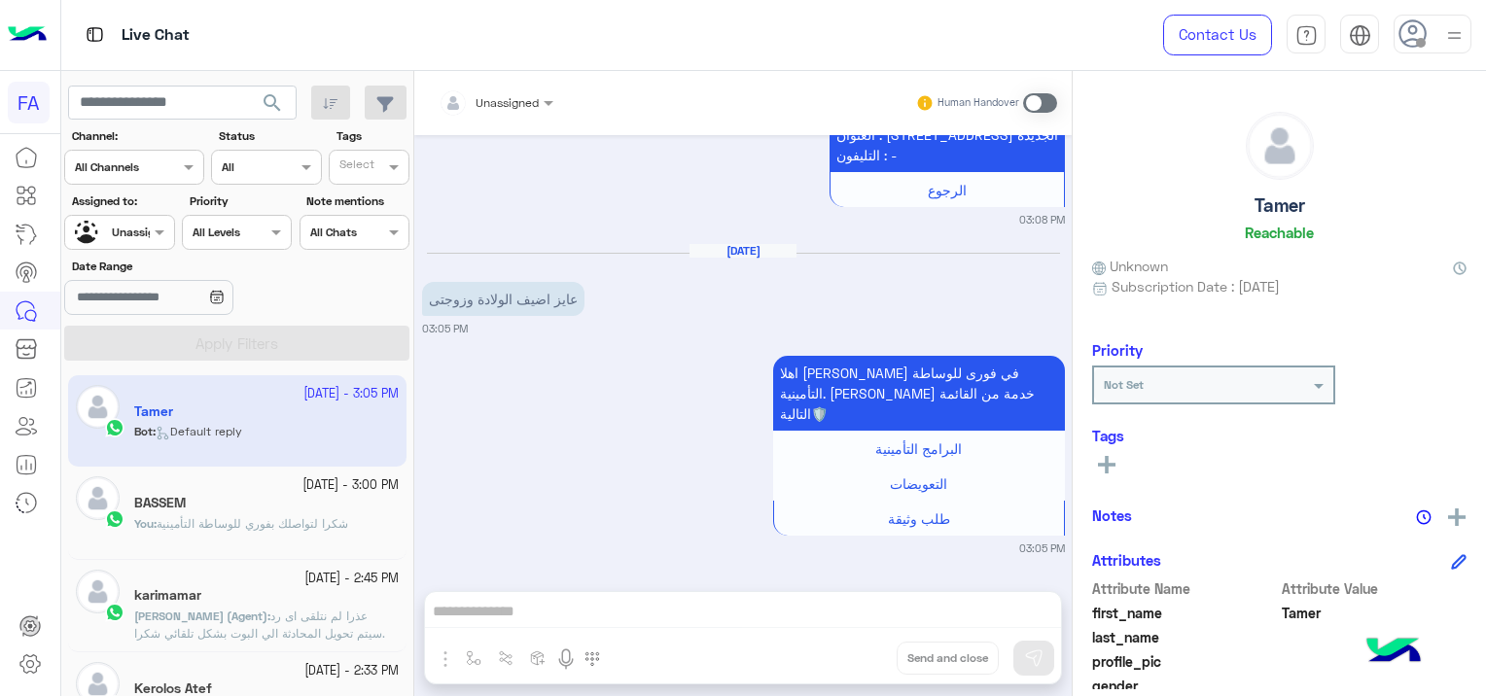
click at [132, 222] on div at bounding box center [119, 230] width 108 height 18
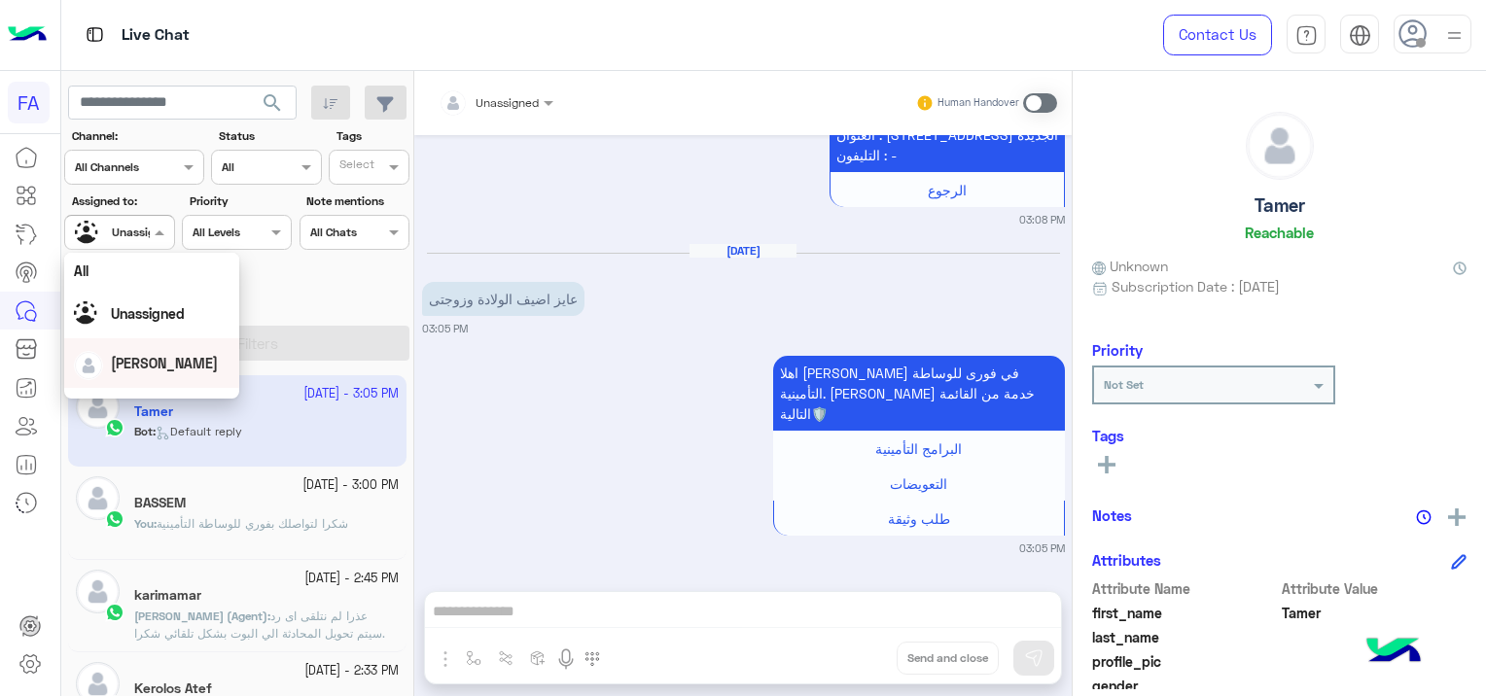
click at [171, 362] on span "[PERSON_NAME]" at bounding box center [164, 363] width 107 height 17
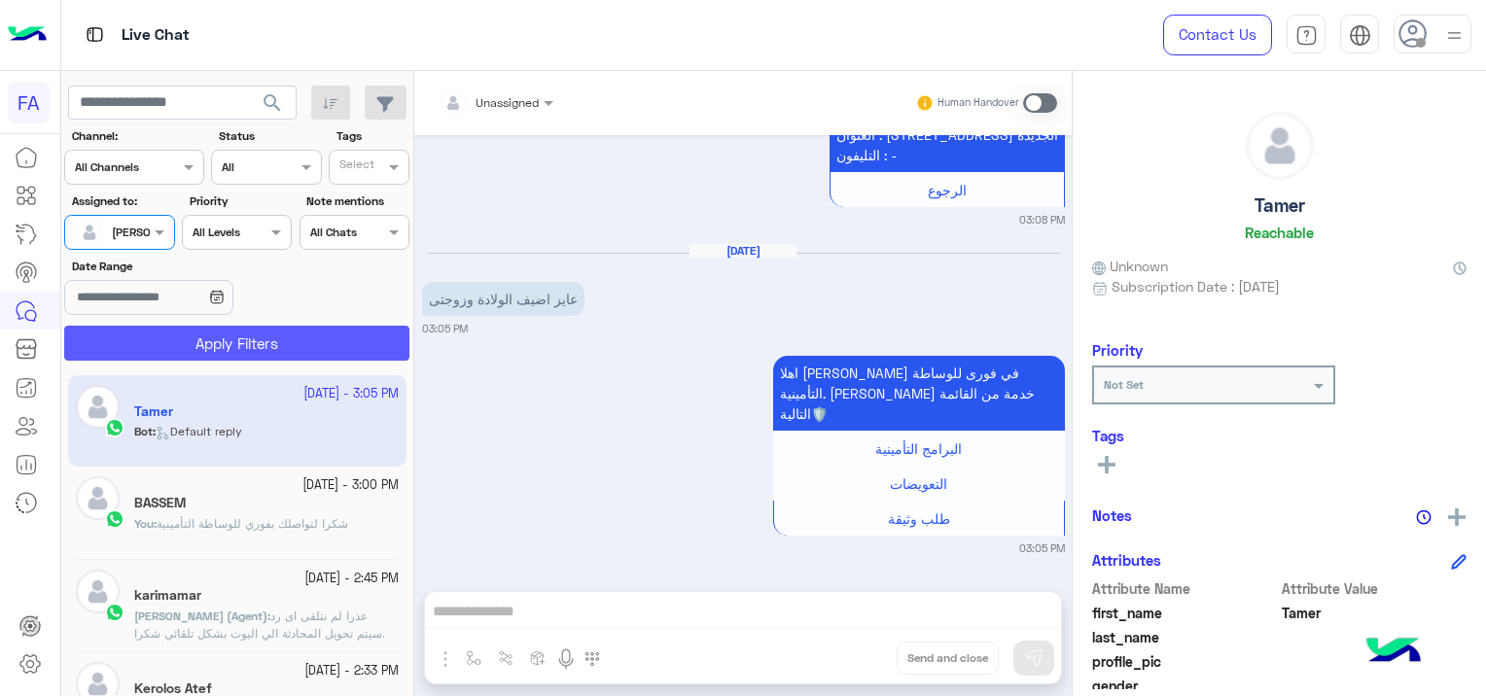
click at [190, 346] on button "Apply Filters" at bounding box center [236, 343] width 345 height 35
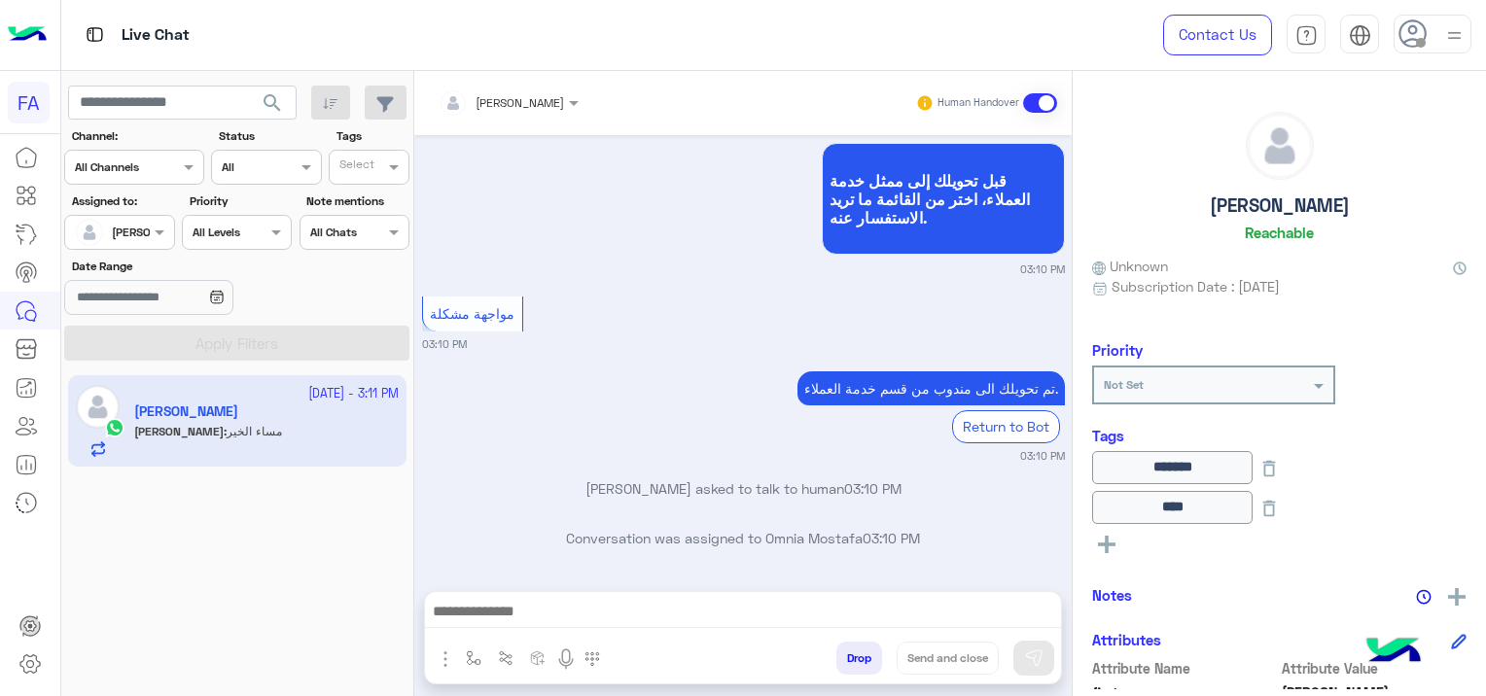
scroll to position [1625, 0]
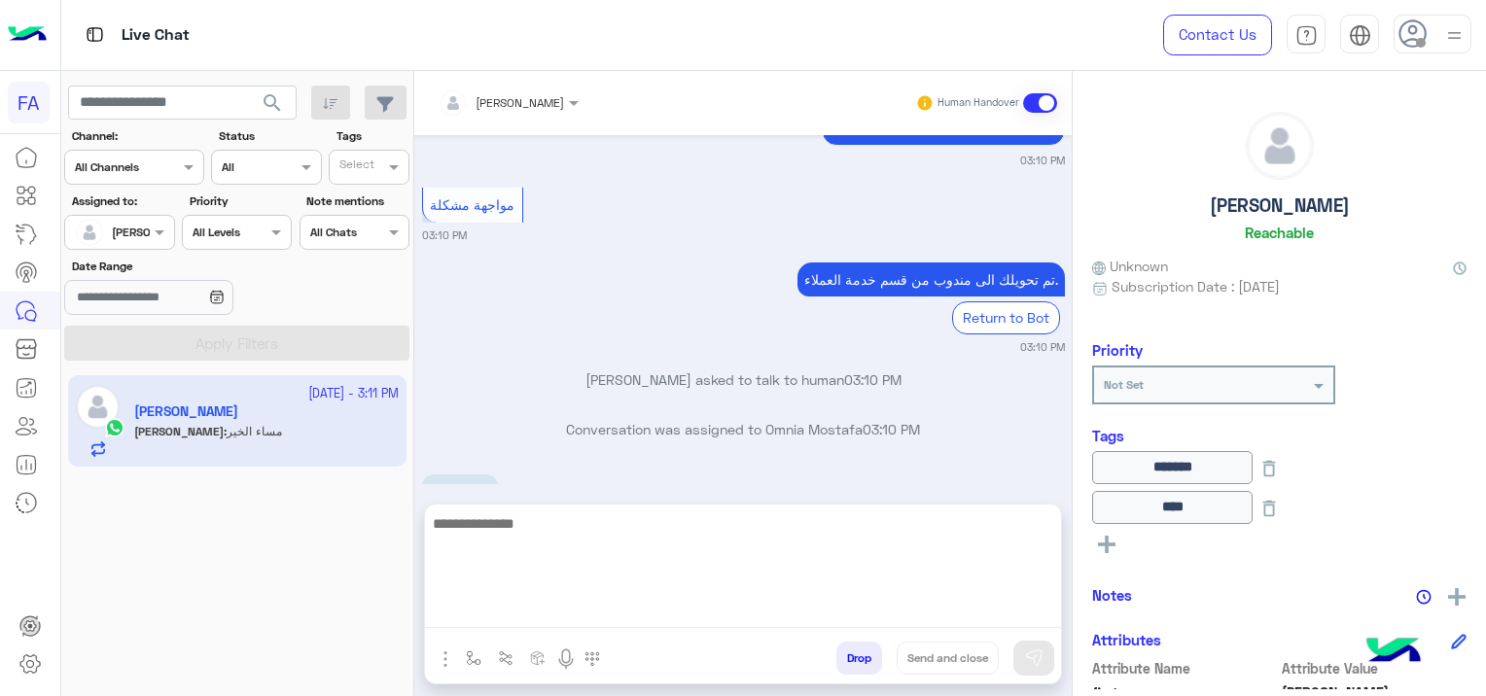
click at [618, 608] on textarea at bounding box center [743, 570] width 636 height 117
type textarea "*"
type textarea "**********"
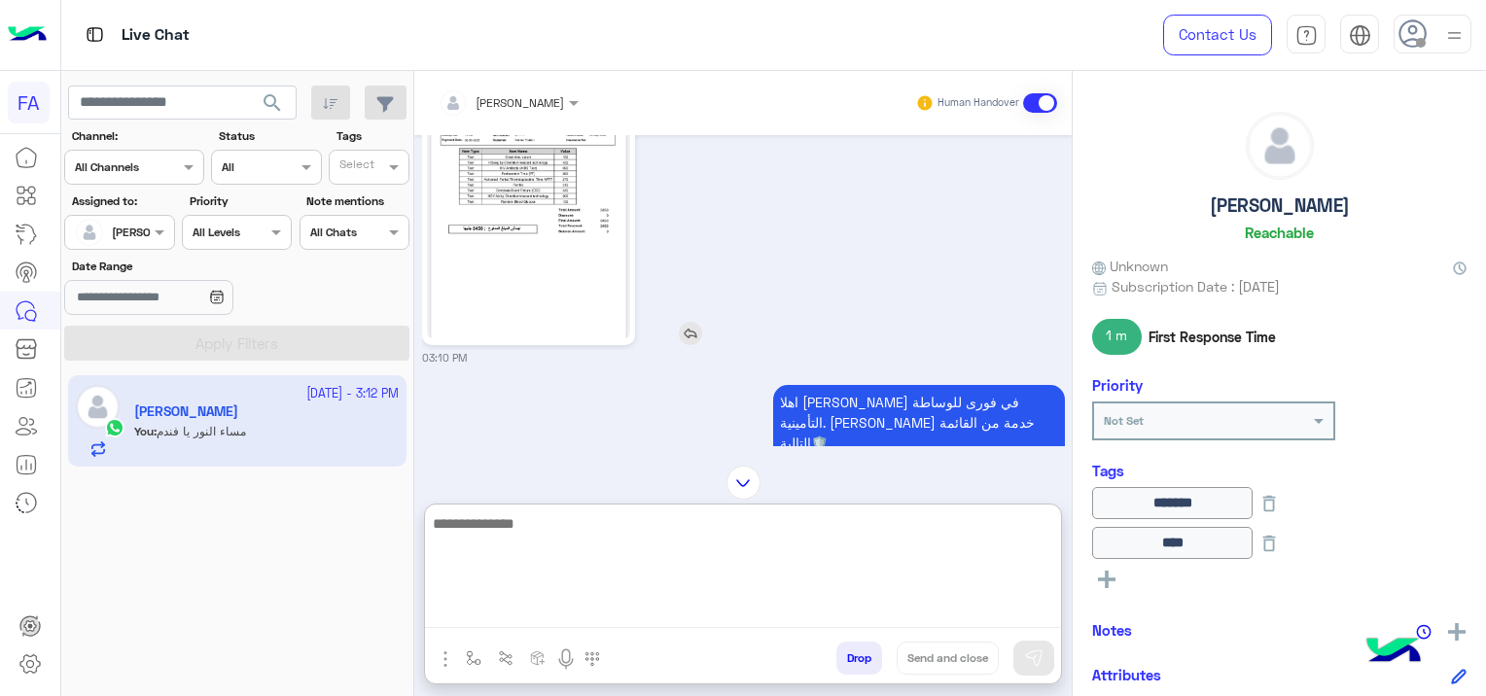
scroll to position [573, 0]
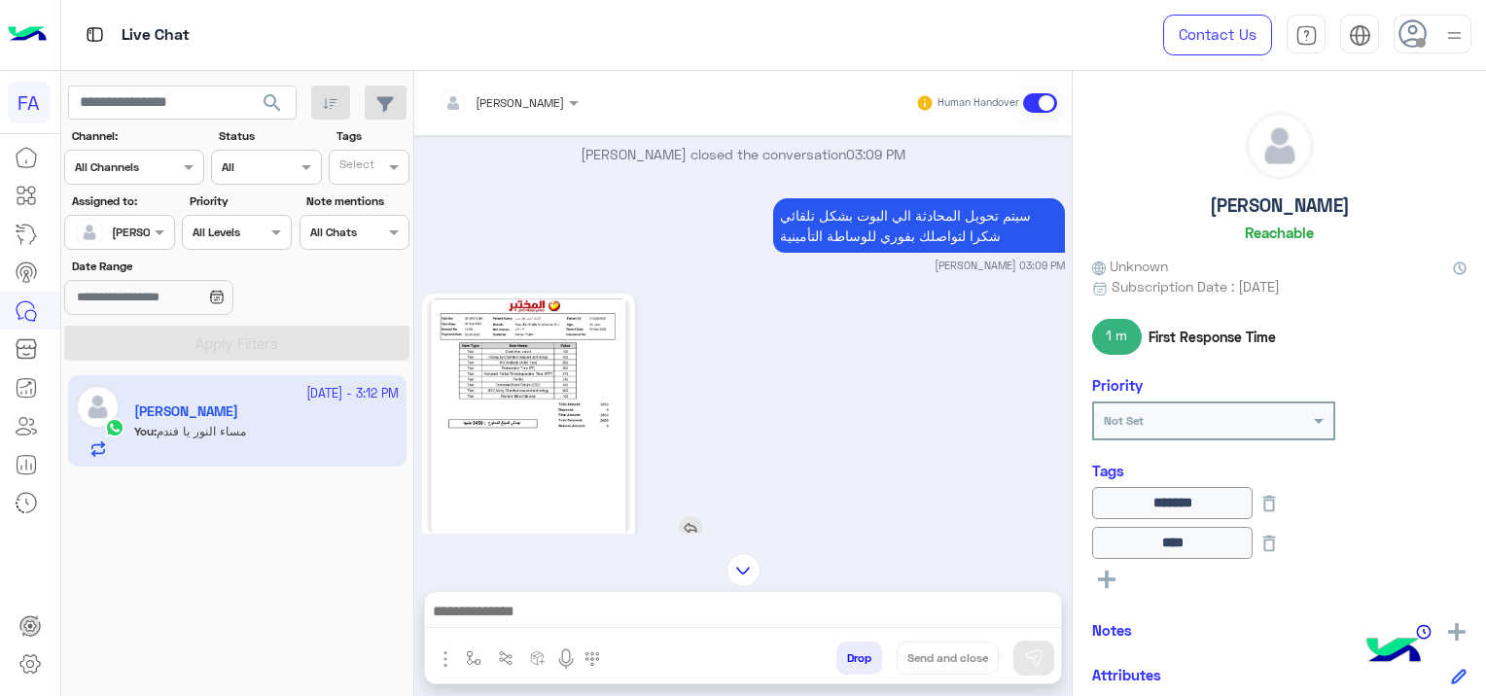
click at [560, 409] on img at bounding box center [529, 417] width 204 height 236
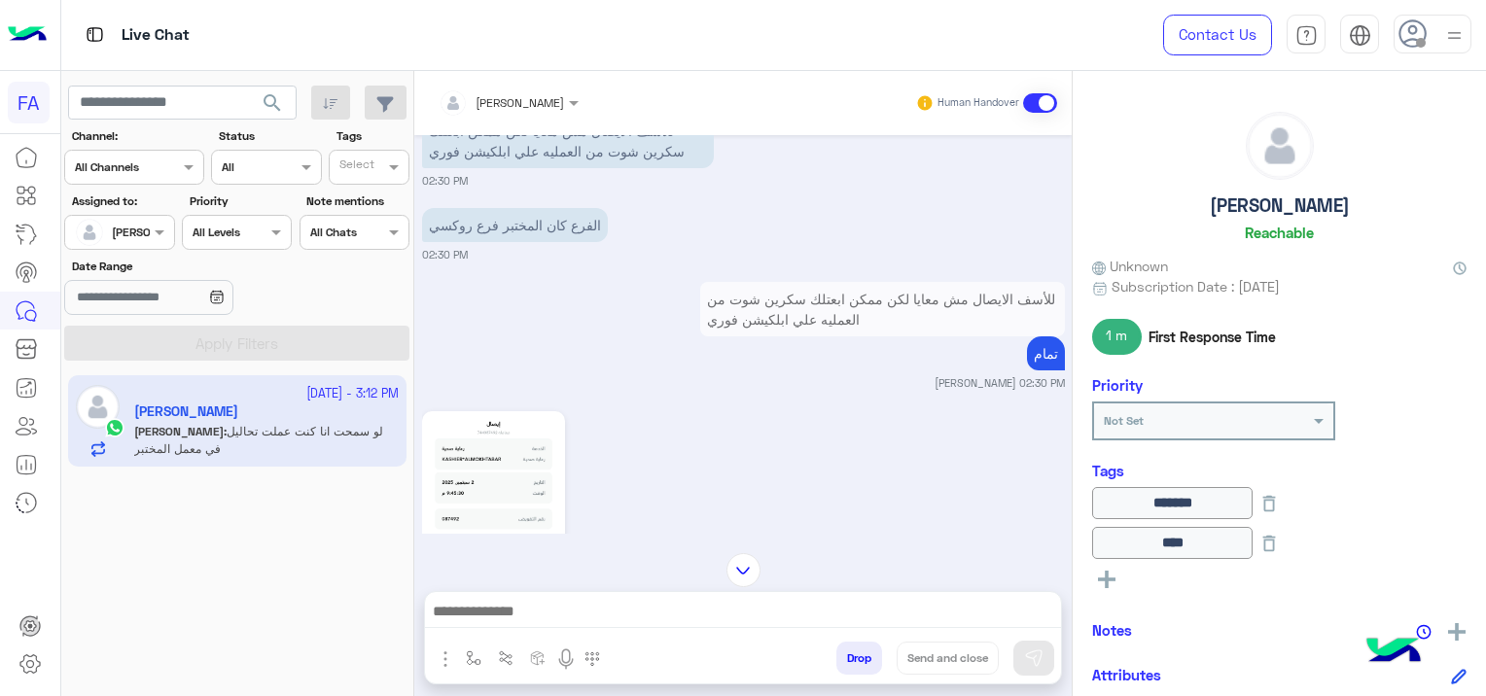
scroll to position [1017, 0]
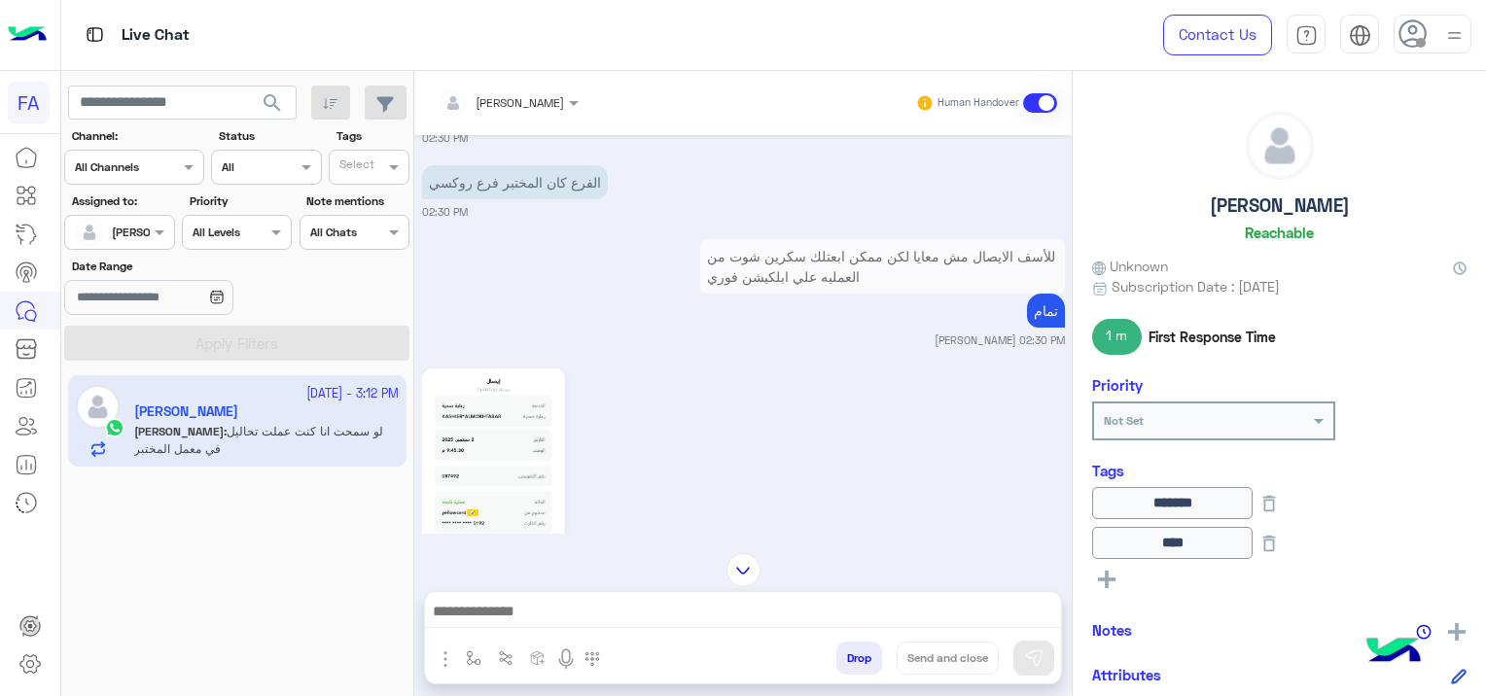
click at [525, 436] on img at bounding box center [493, 491] width 133 height 236
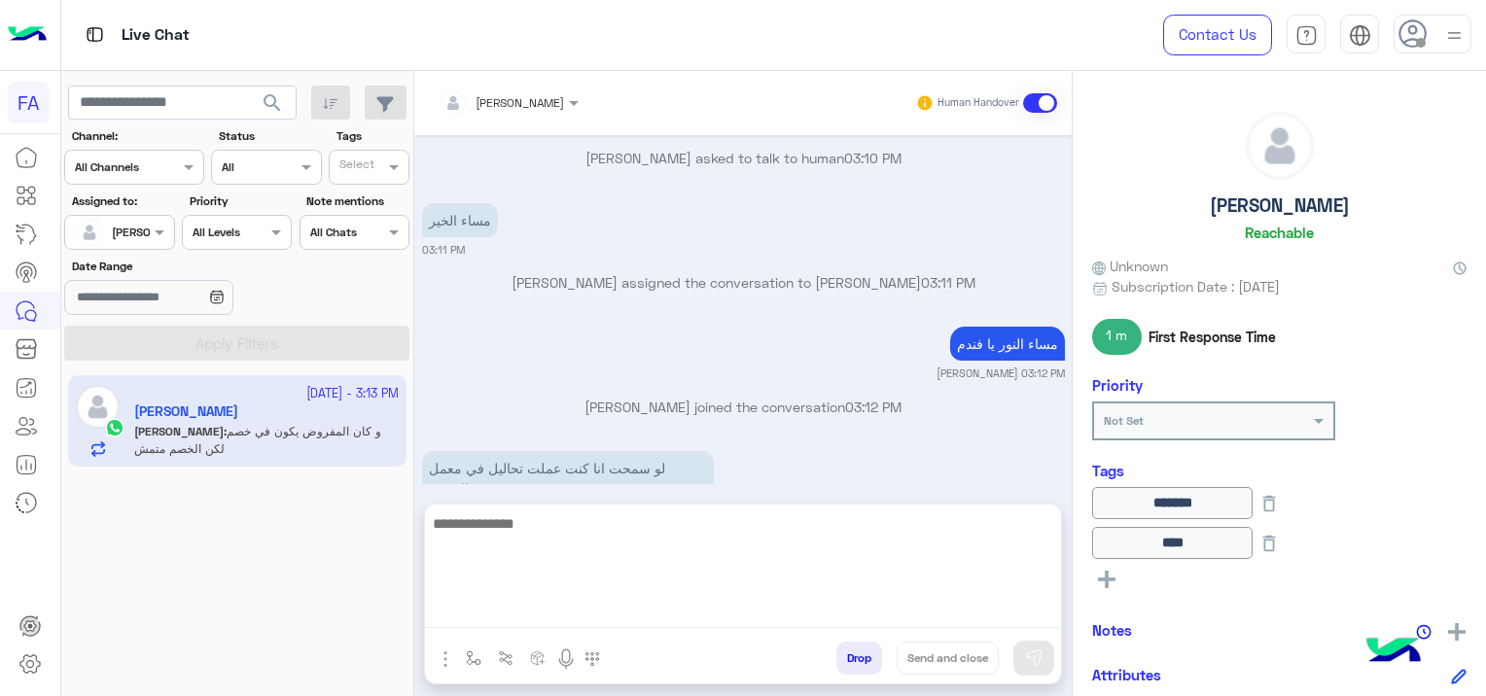
click at [836, 613] on textarea at bounding box center [743, 570] width 636 height 117
type textarea "**********"
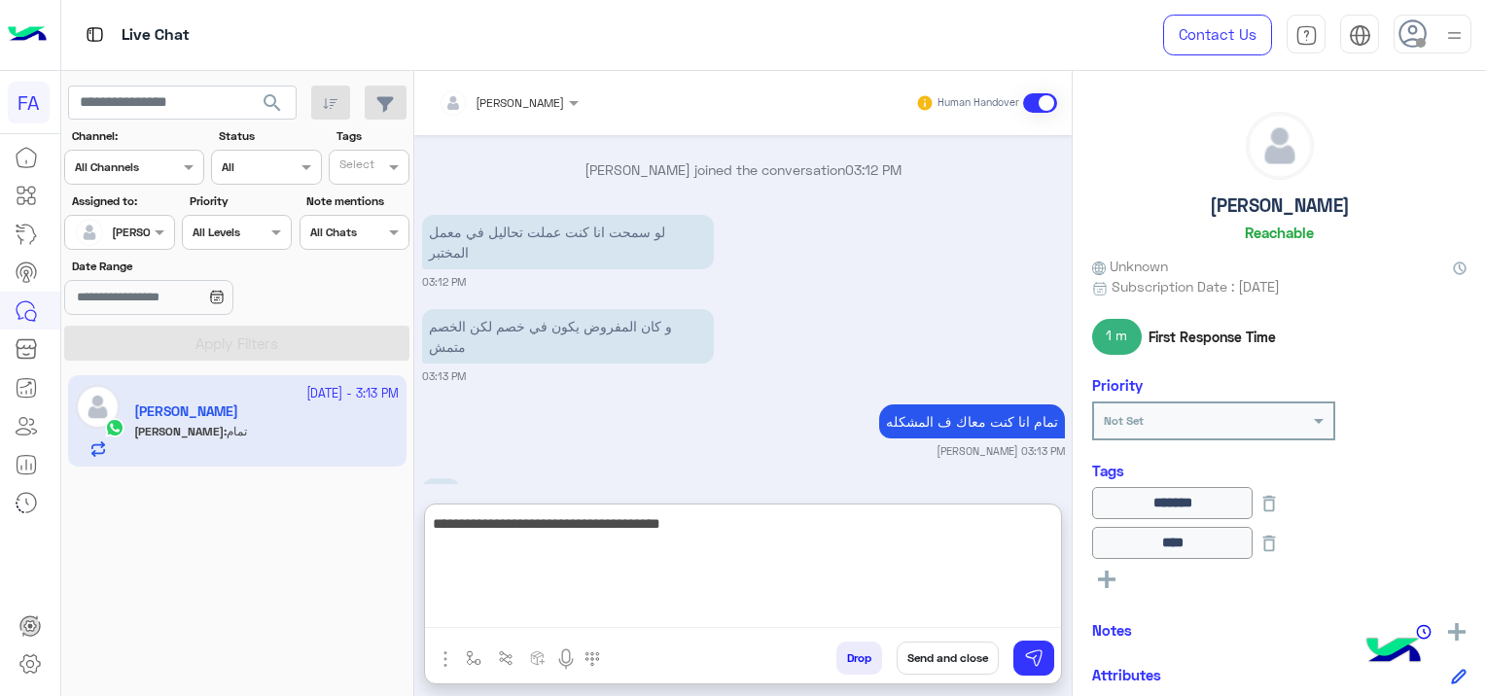
scroll to position [6599, 0]
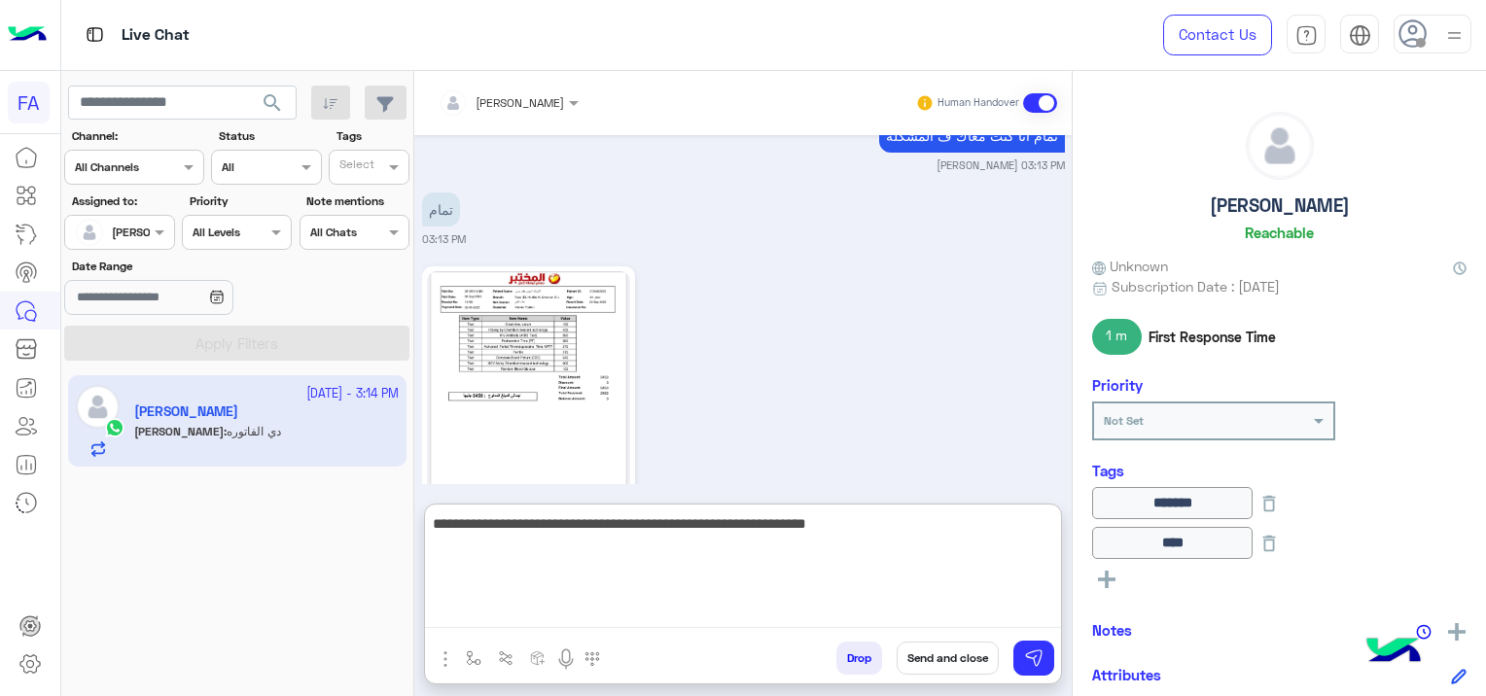
type textarea "**********"
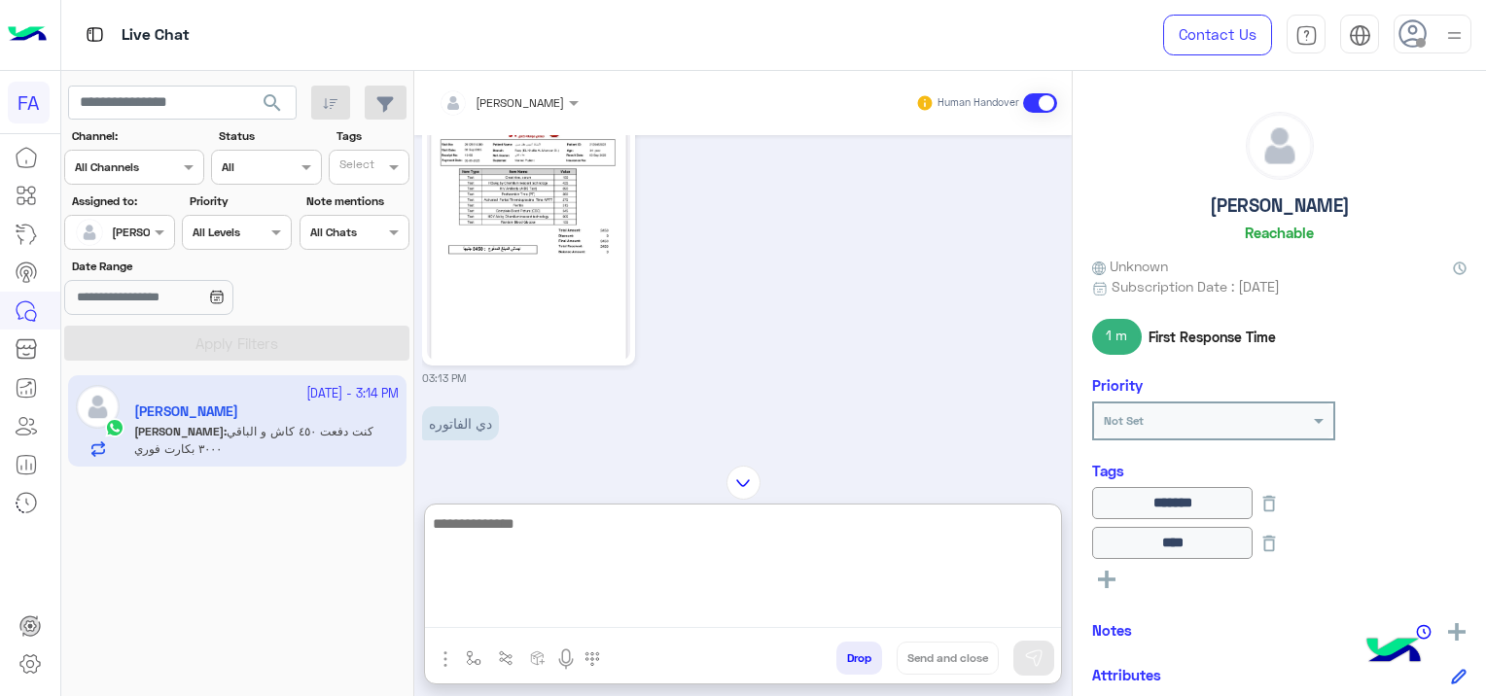
scroll to position [6843, 0]
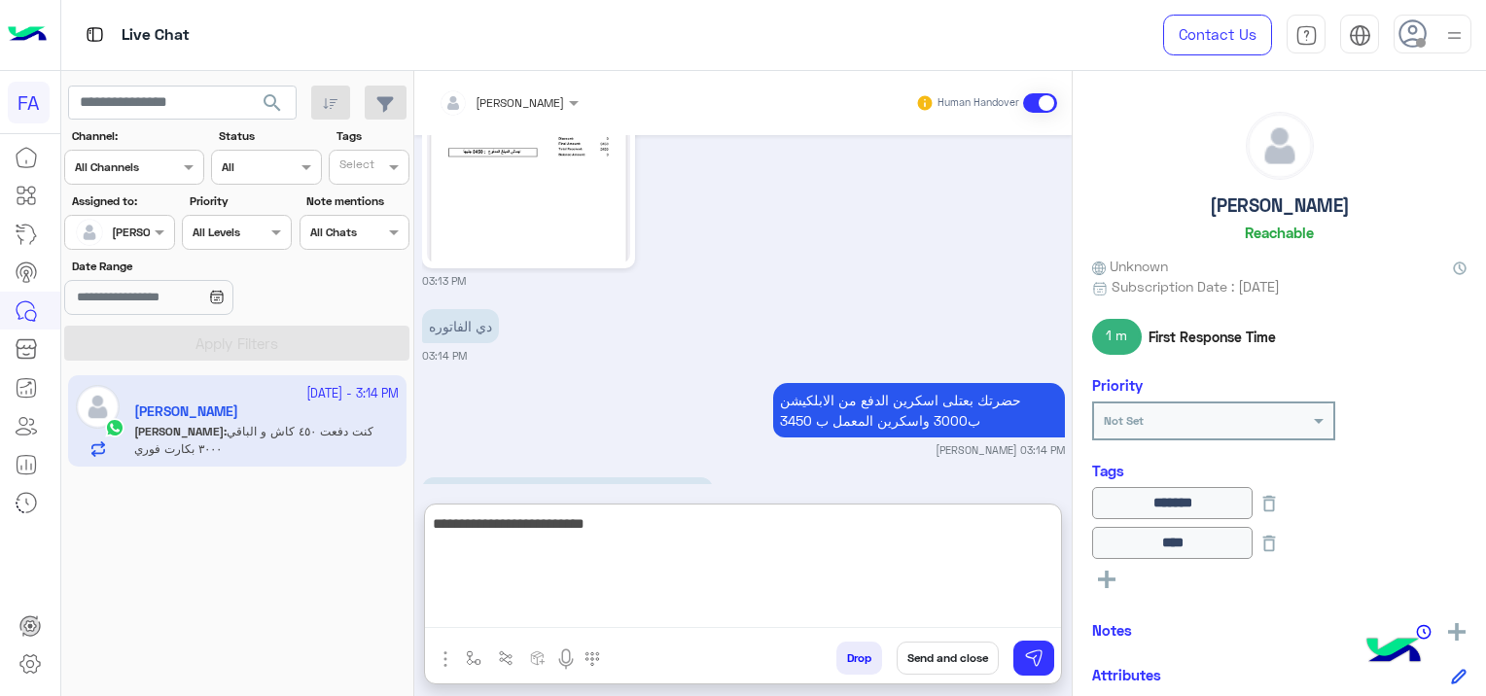
type textarea "**********"
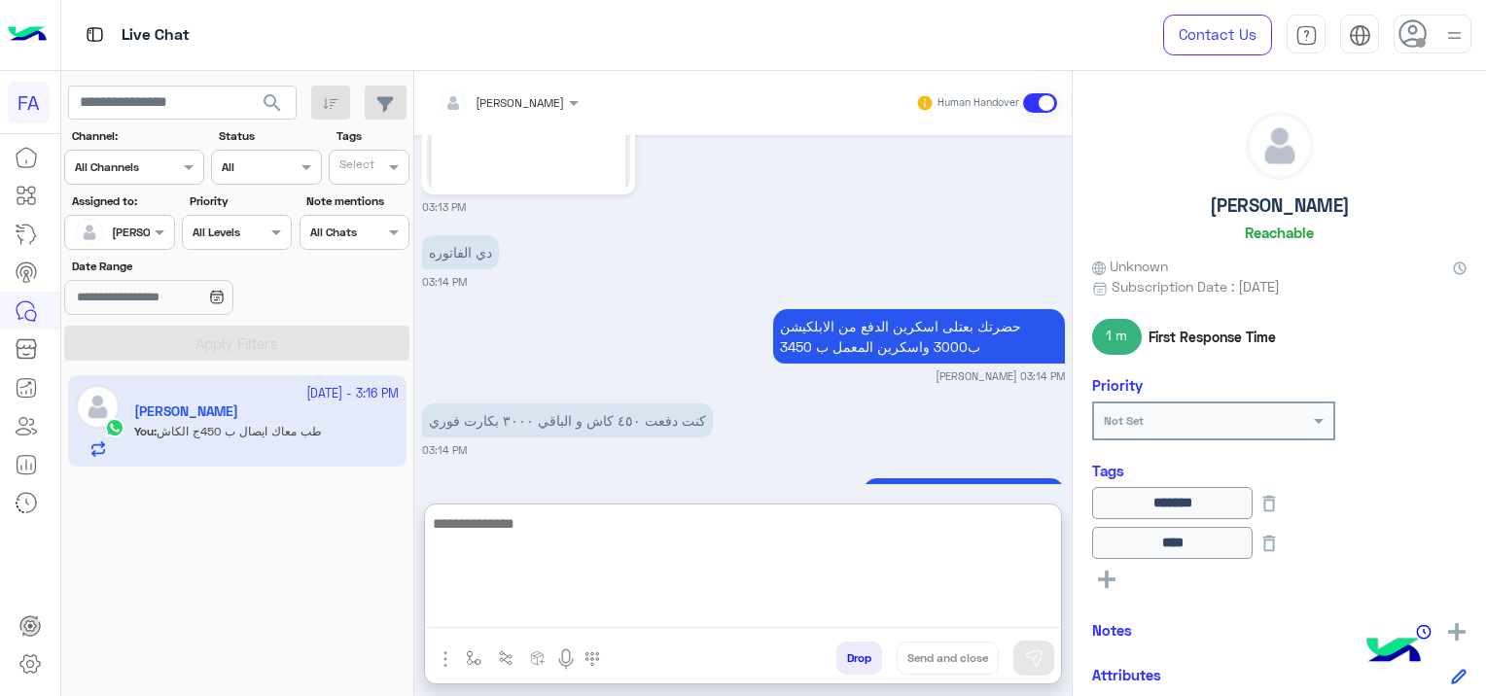
scroll to position [6625, 0]
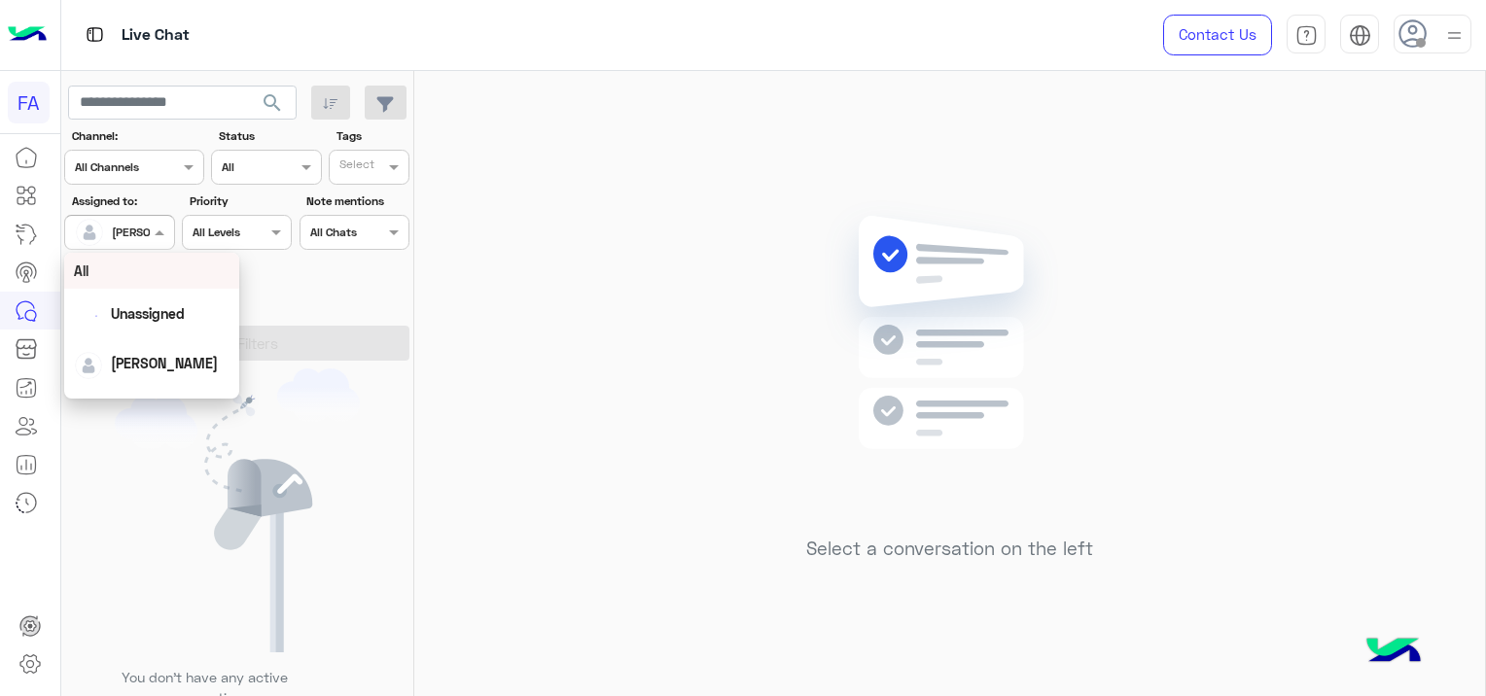
click at [144, 237] on div at bounding box center [119, 230] width 108 height 18
click at [126, 307] on span "Unassigned" at bounding box center [148, 313] width 74 height 17
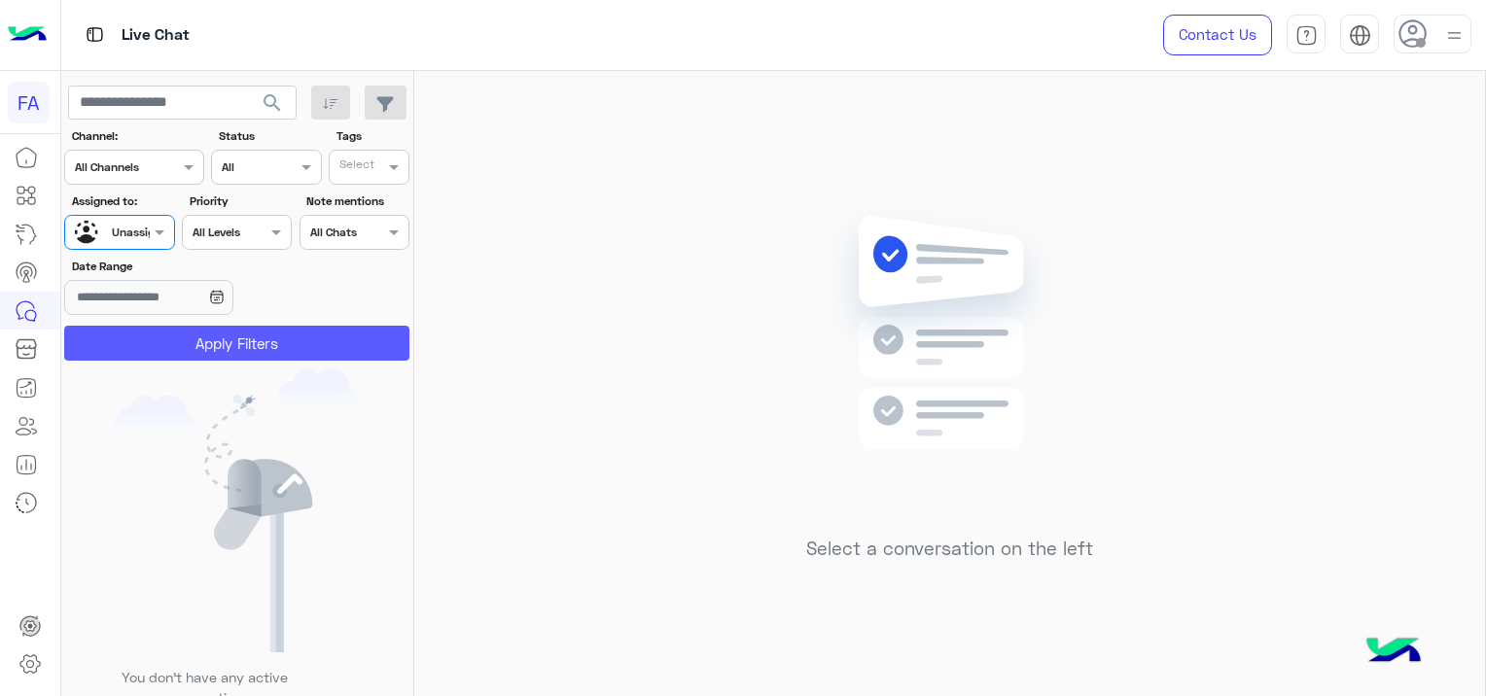
click at [161, 358] on button "Apply Filters" at bounding box center [236, 343] width 345 height 35
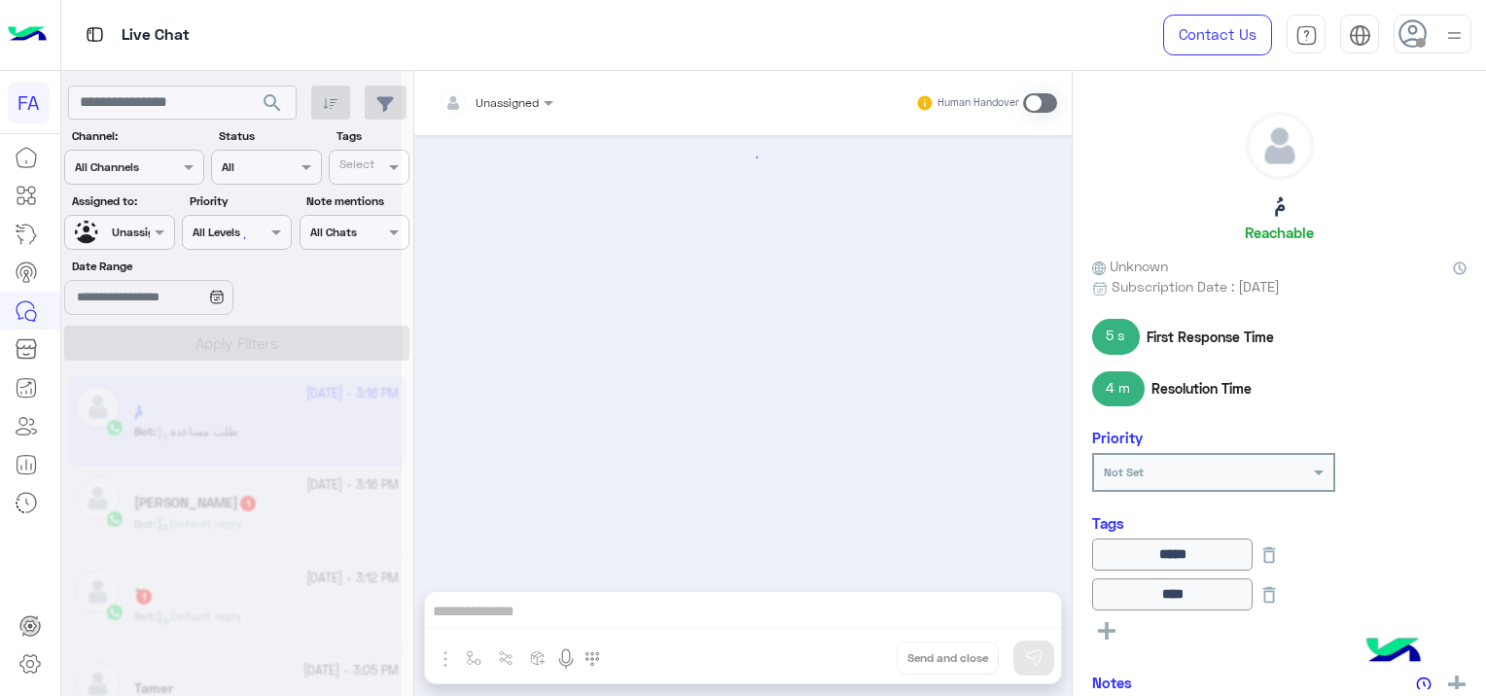
scroll to position [1530, 0]
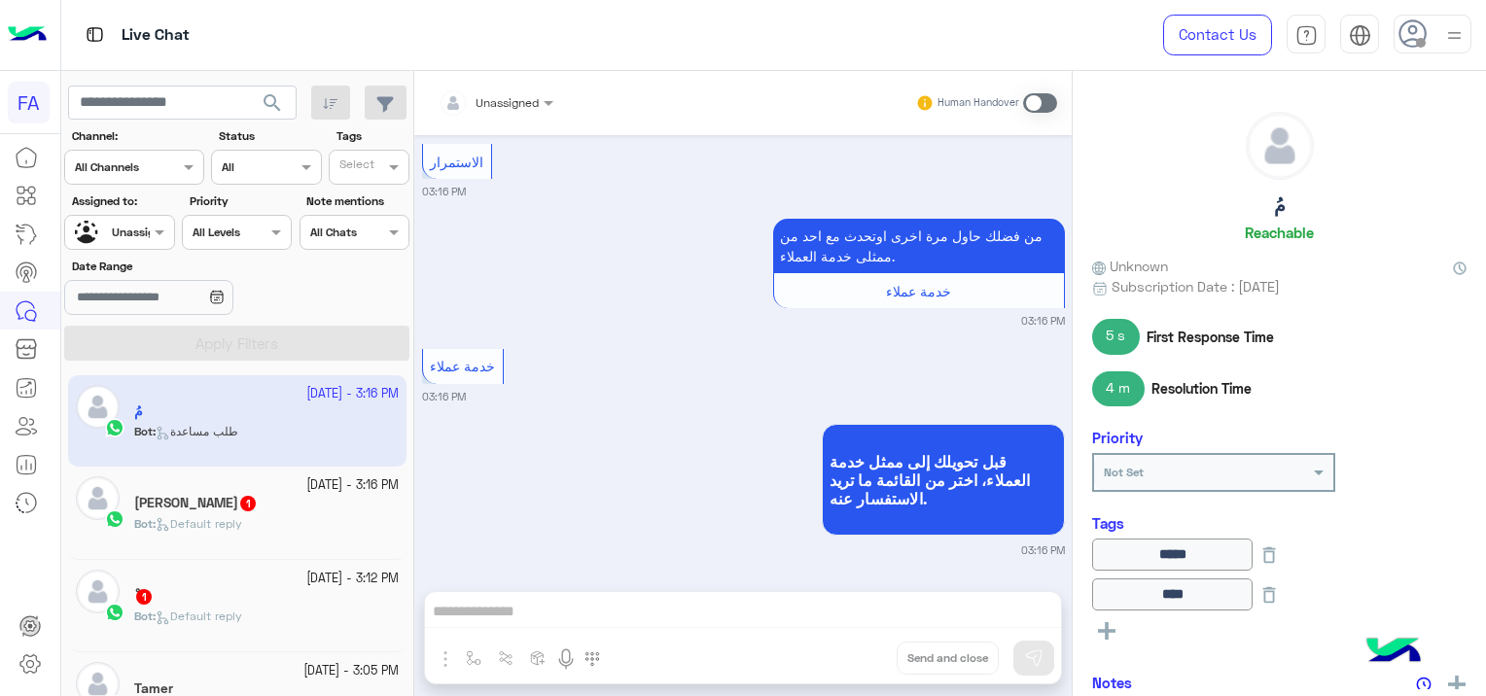
click at [324, 514] on div "[PERSON_NAME] 1" at bounding box center [266, 505] width 265 height 20
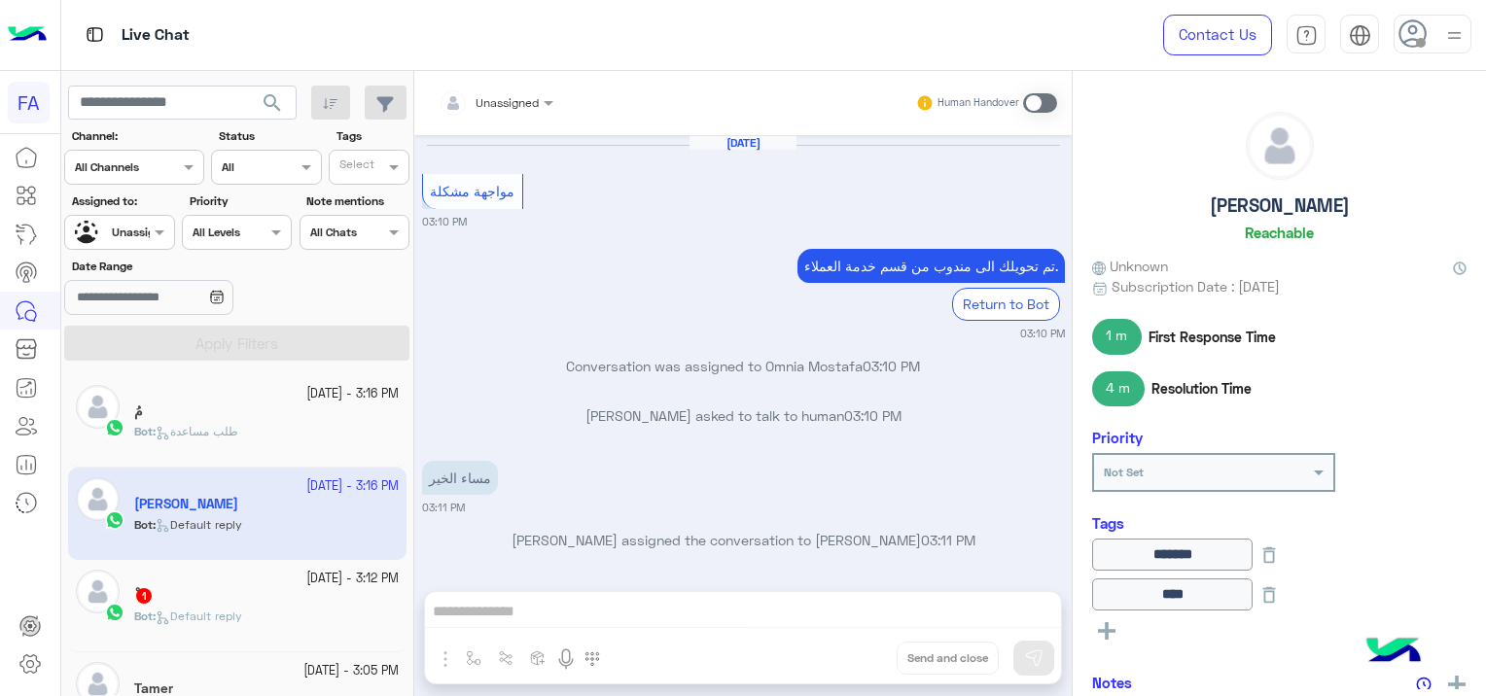
scroll to position [1377, 0]
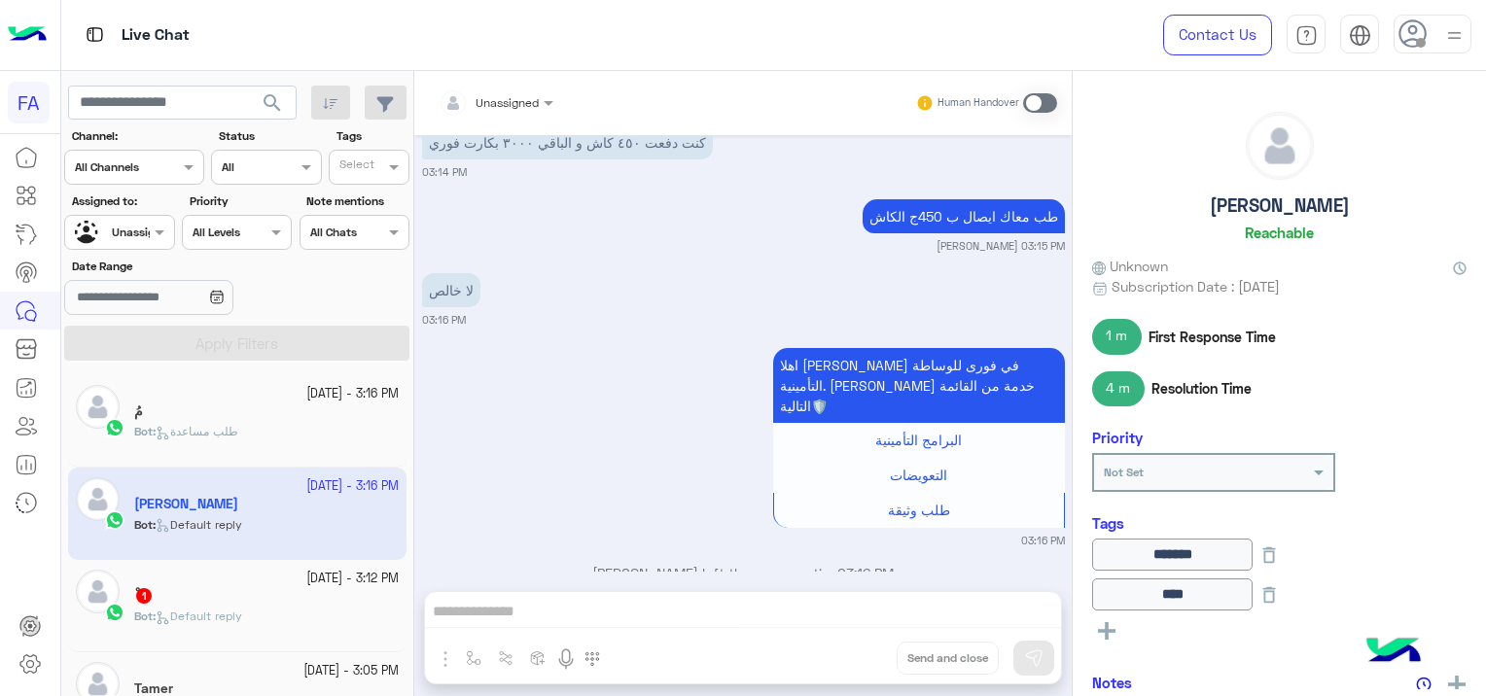
click at [1038, 109] on span at bounding box center [1040, 102] width 34 height 19
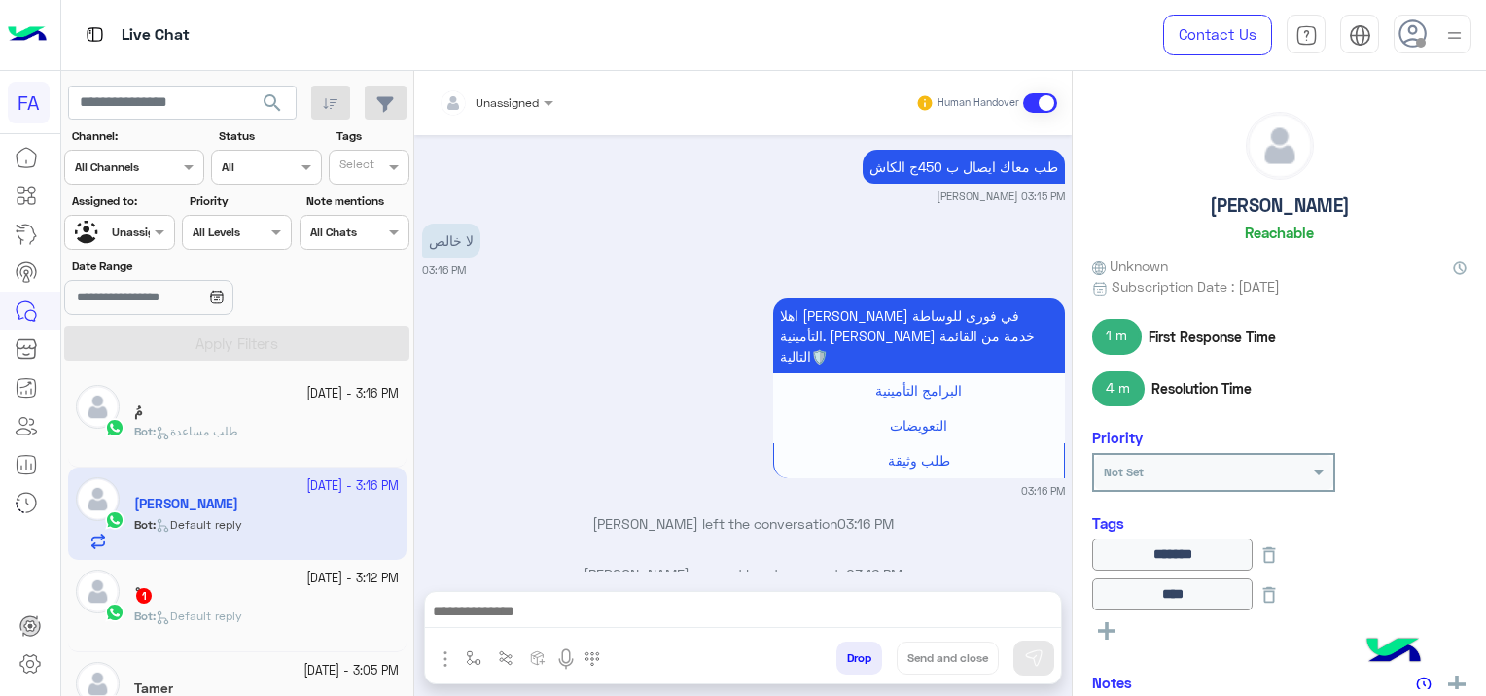
click at [516, 97] on div at bounding box center [496, 99] width 134 height 18
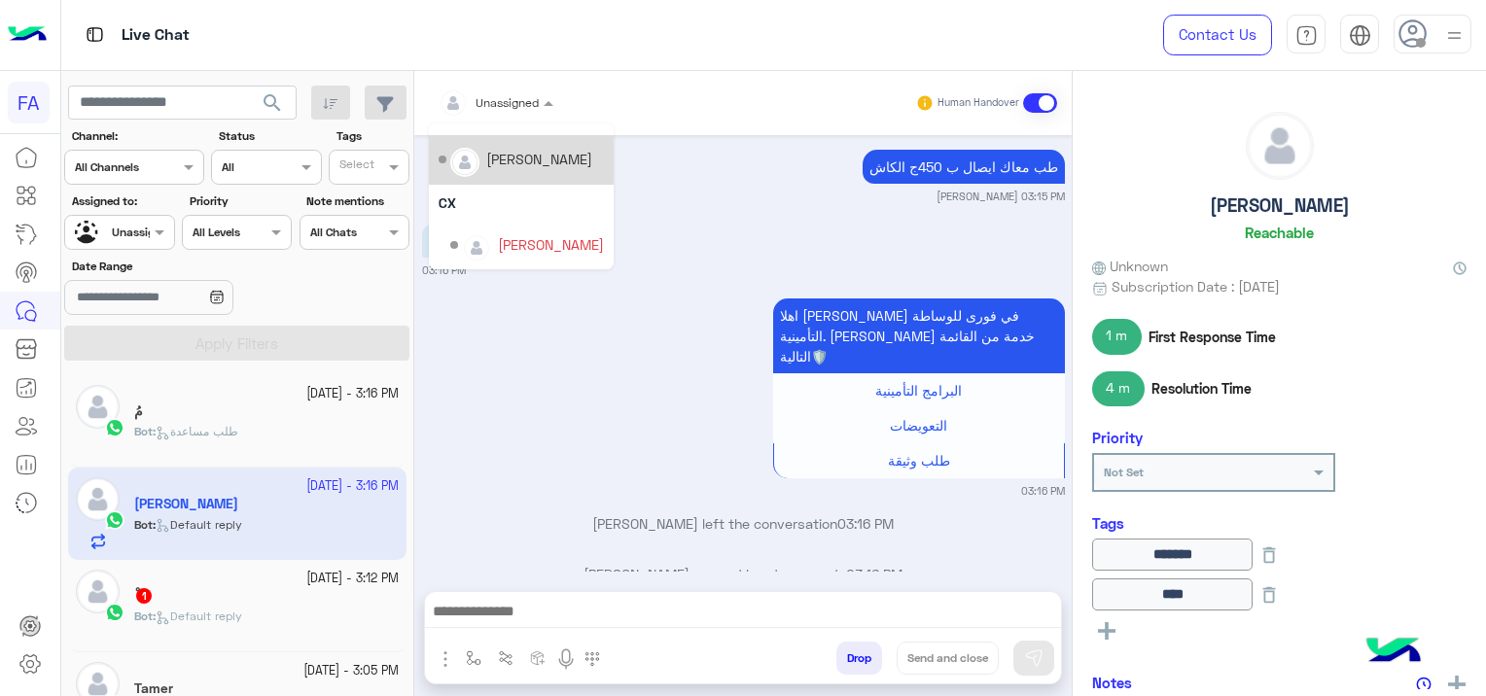
scroll to position [124, 0]
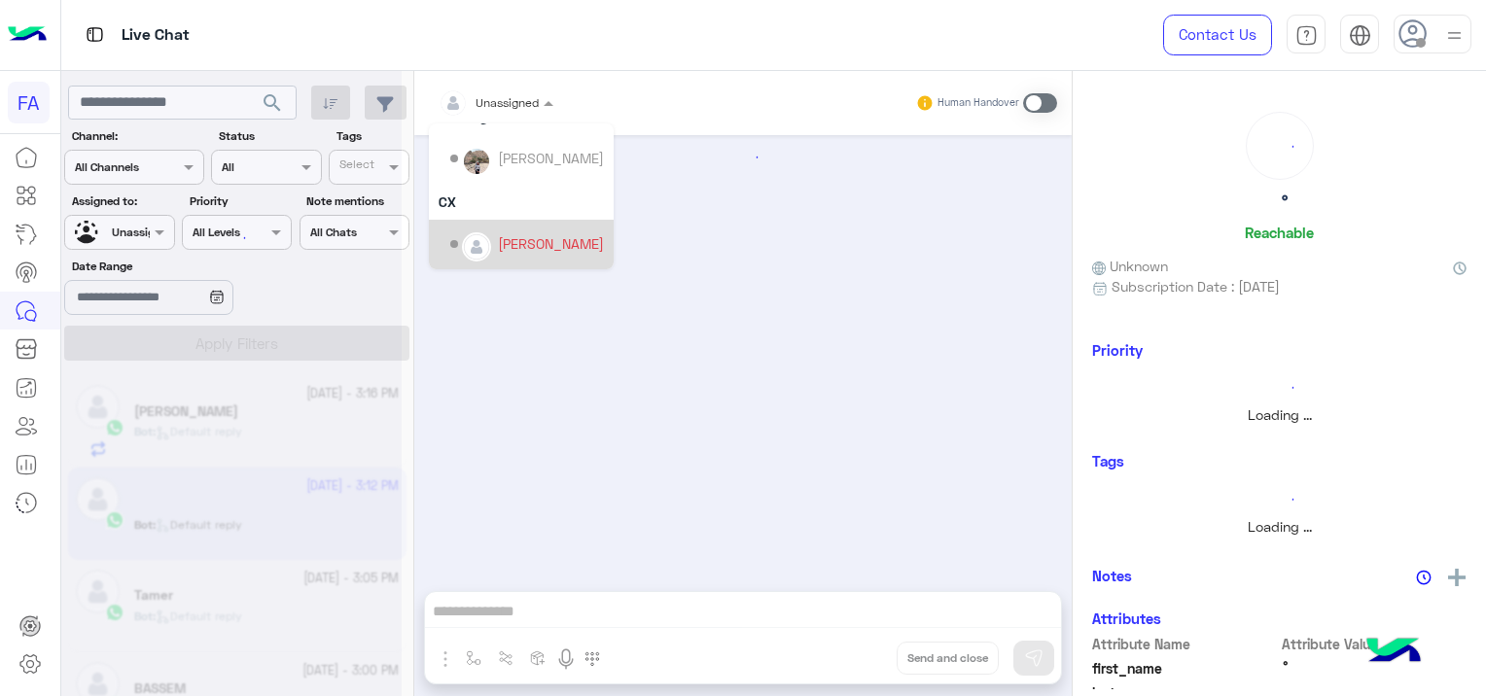
scroll to position [173, 0]
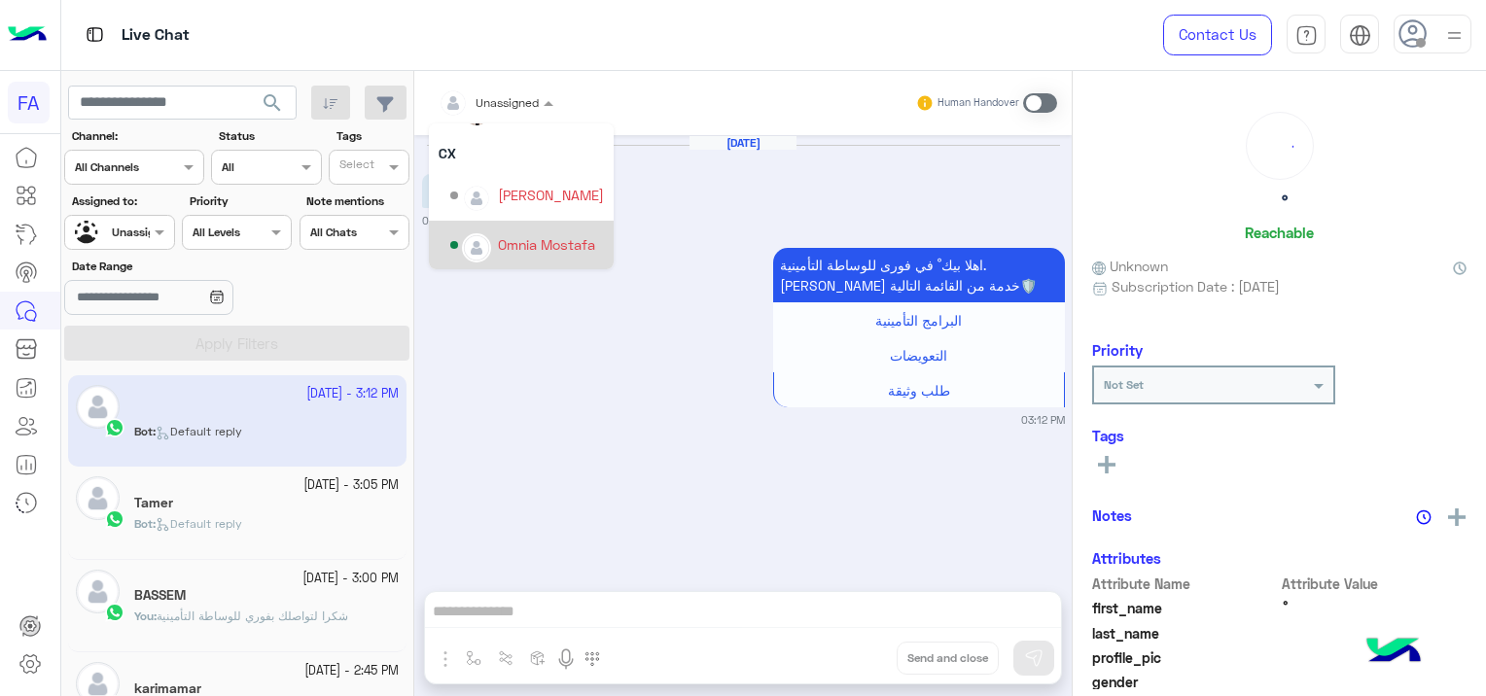
click at [124, 231] on div at bounding box center [119, 230] width 108 height 18
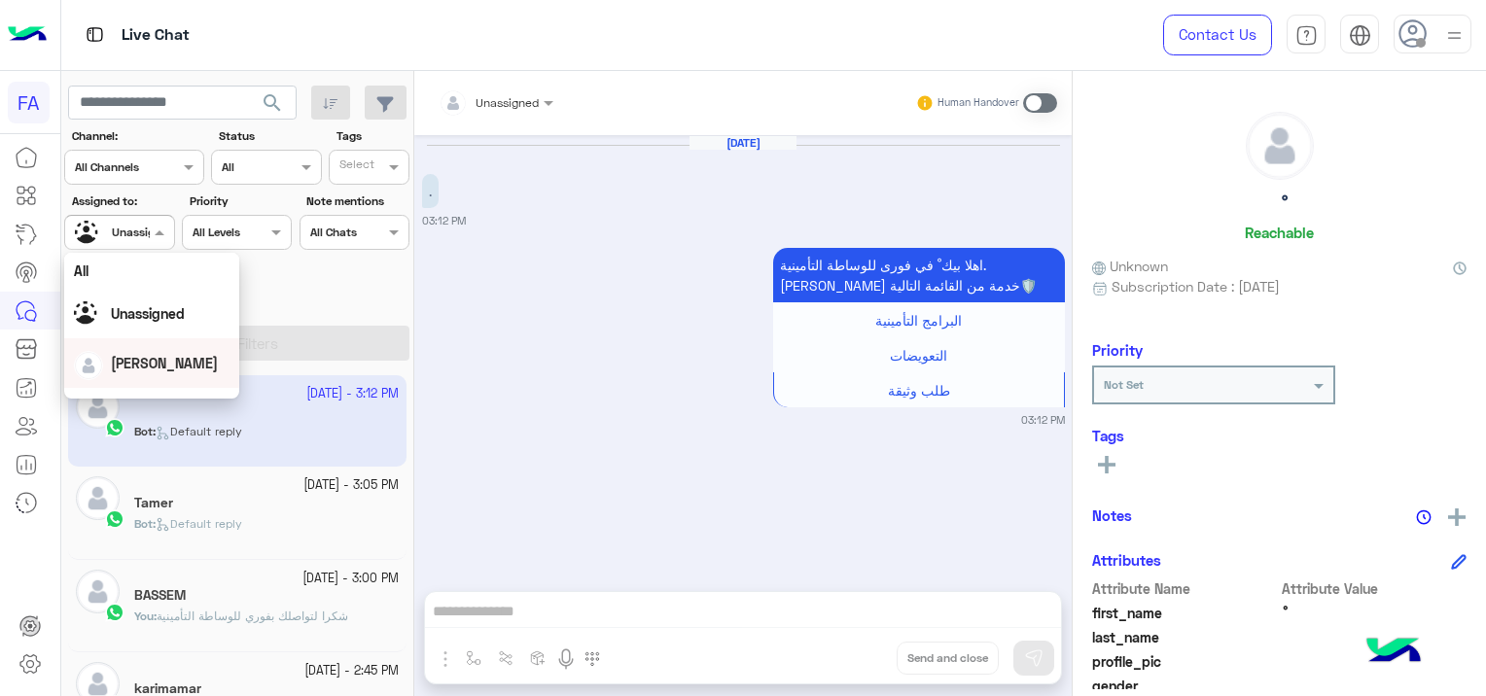
click at [154, 379] on div "[PERSON_NAME]" at bounding box center [152, 363] width 156 height 34
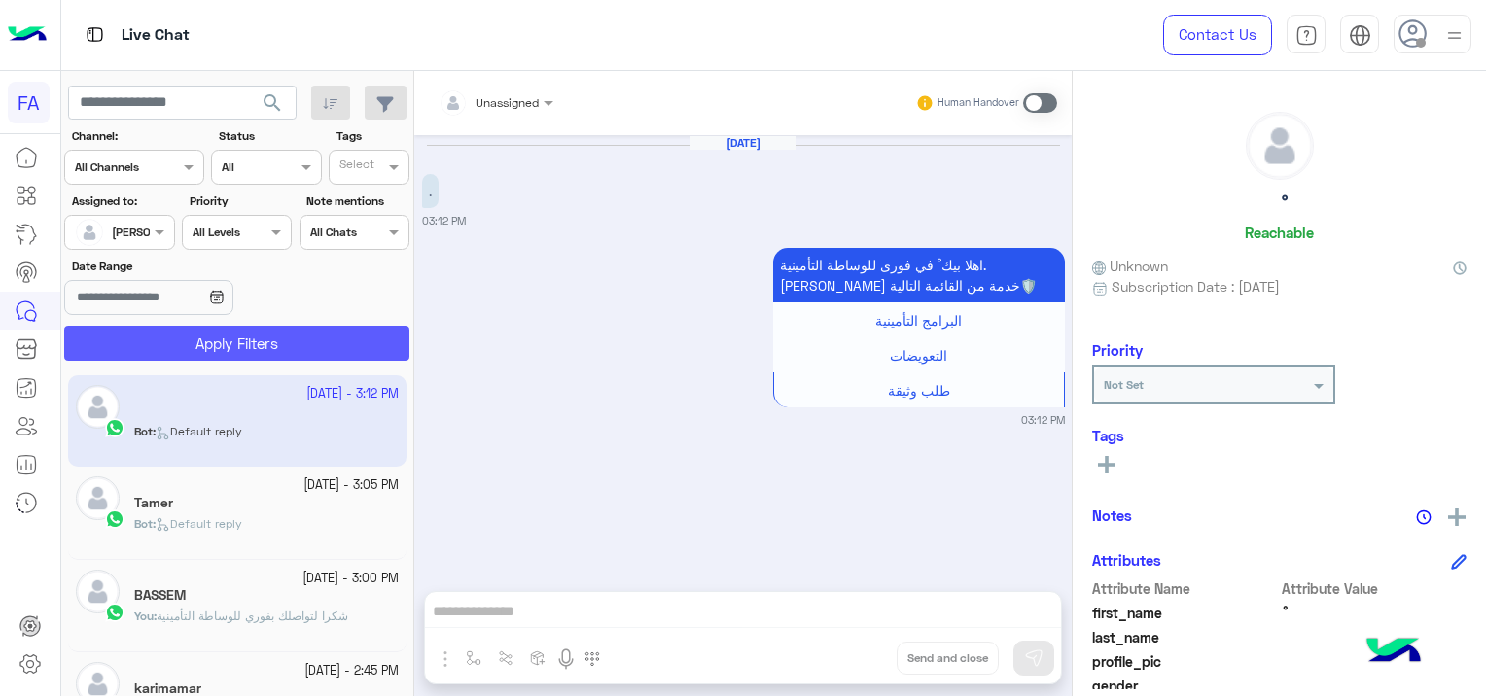
click at [222, 355] on button "Apply Filters" at bounding box center [236, 343] width 345 height 35
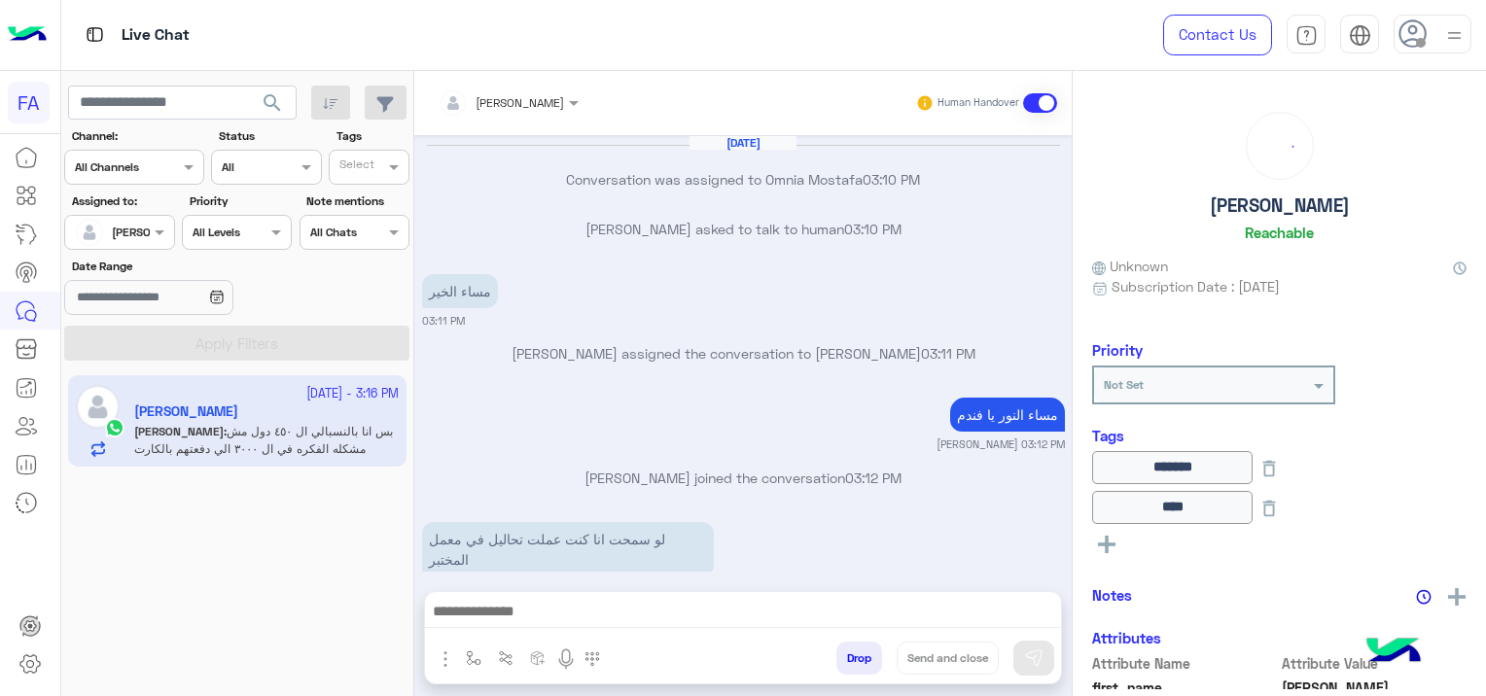
scroll to position [1334, 0]
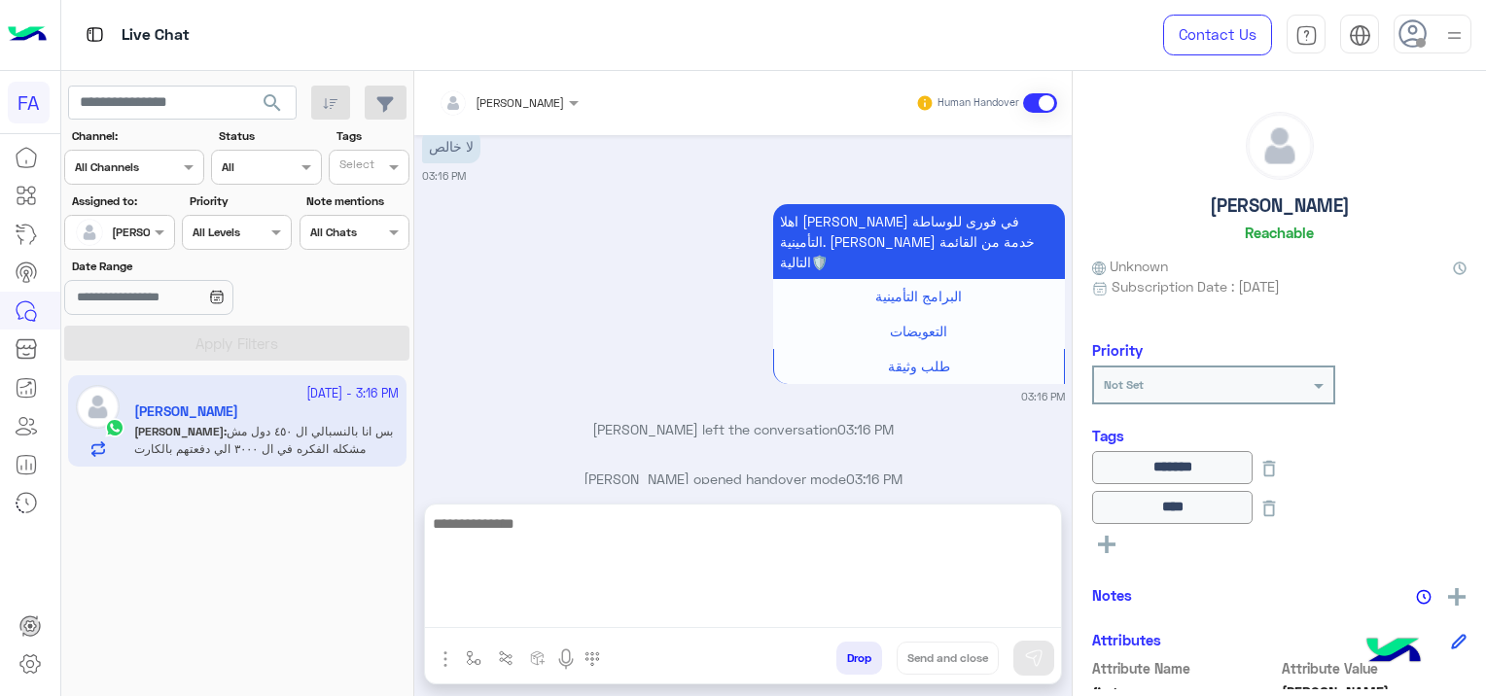
click at [717, 614] on textarea at bounding box center [743, 570] width 636 height 117
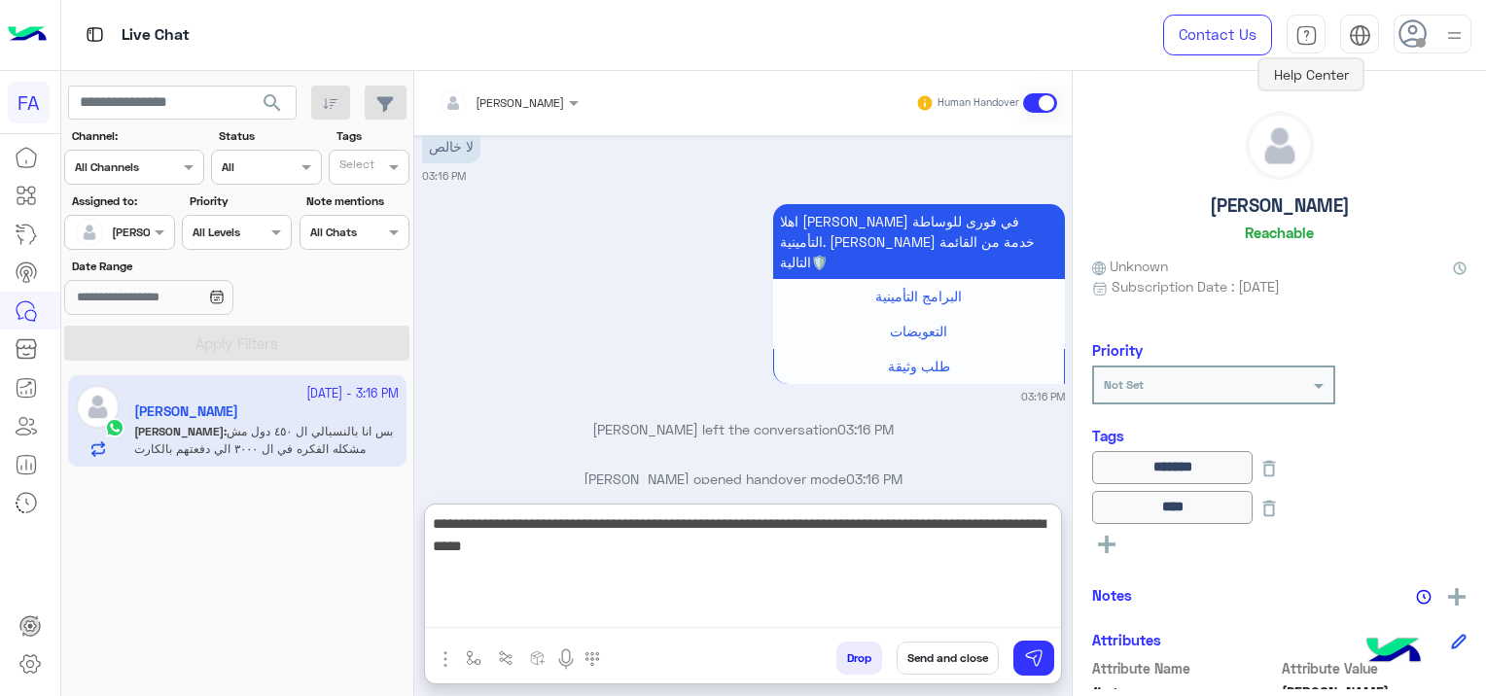
type textarea "**********"
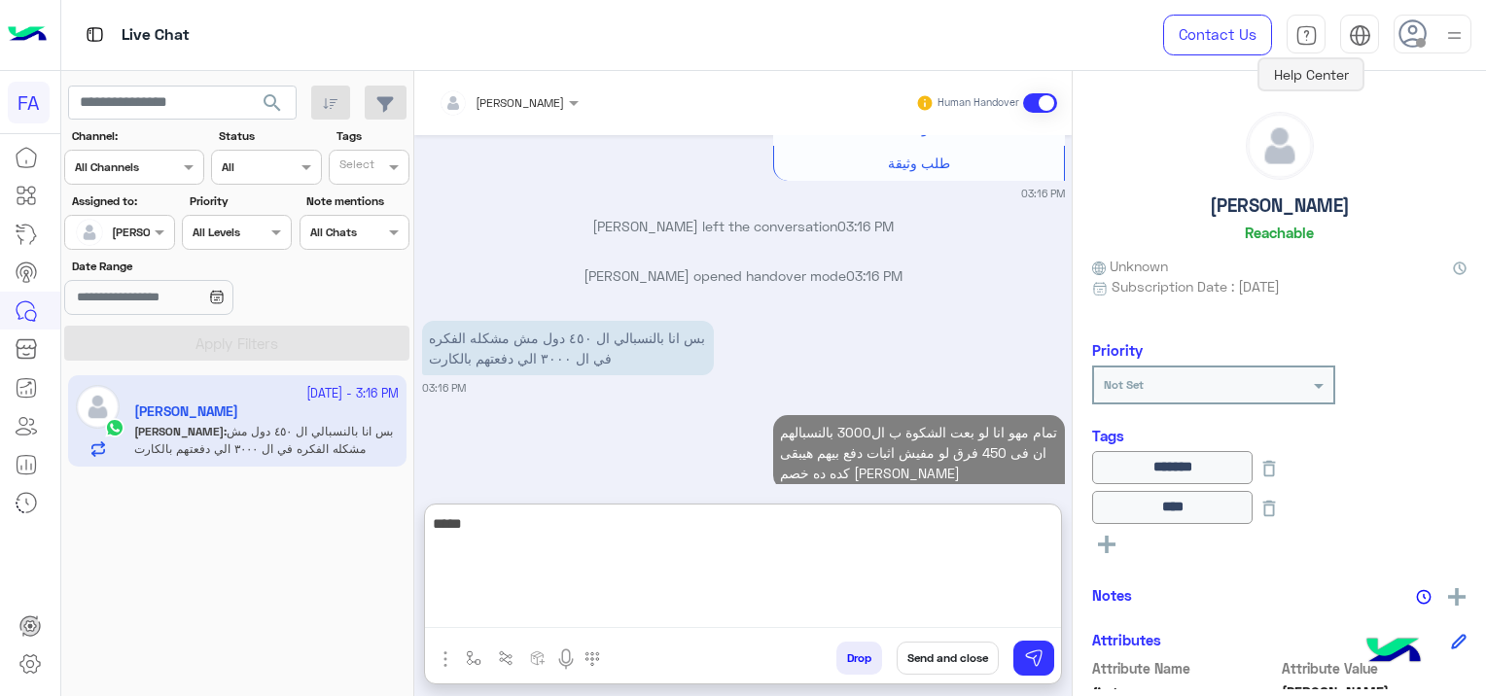
scroll to position [1587, 0]
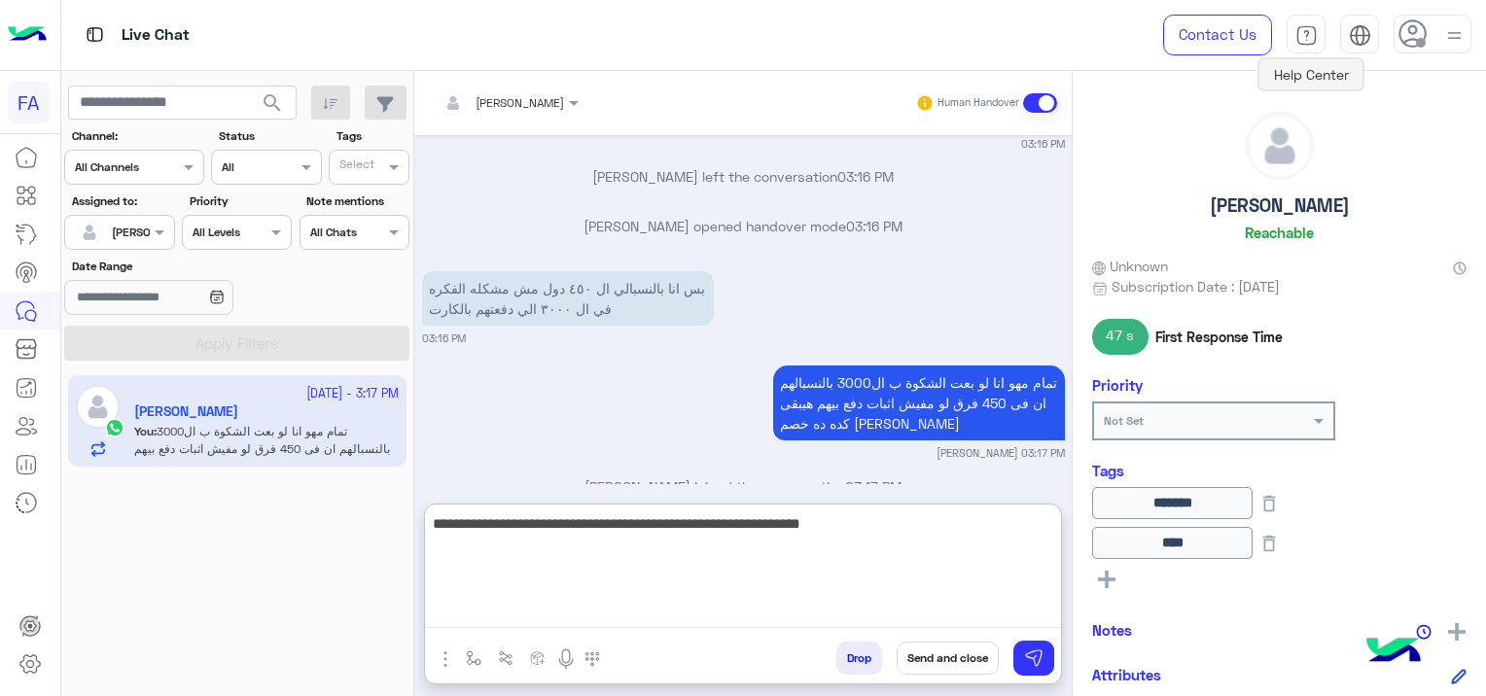
type textarea "**********"
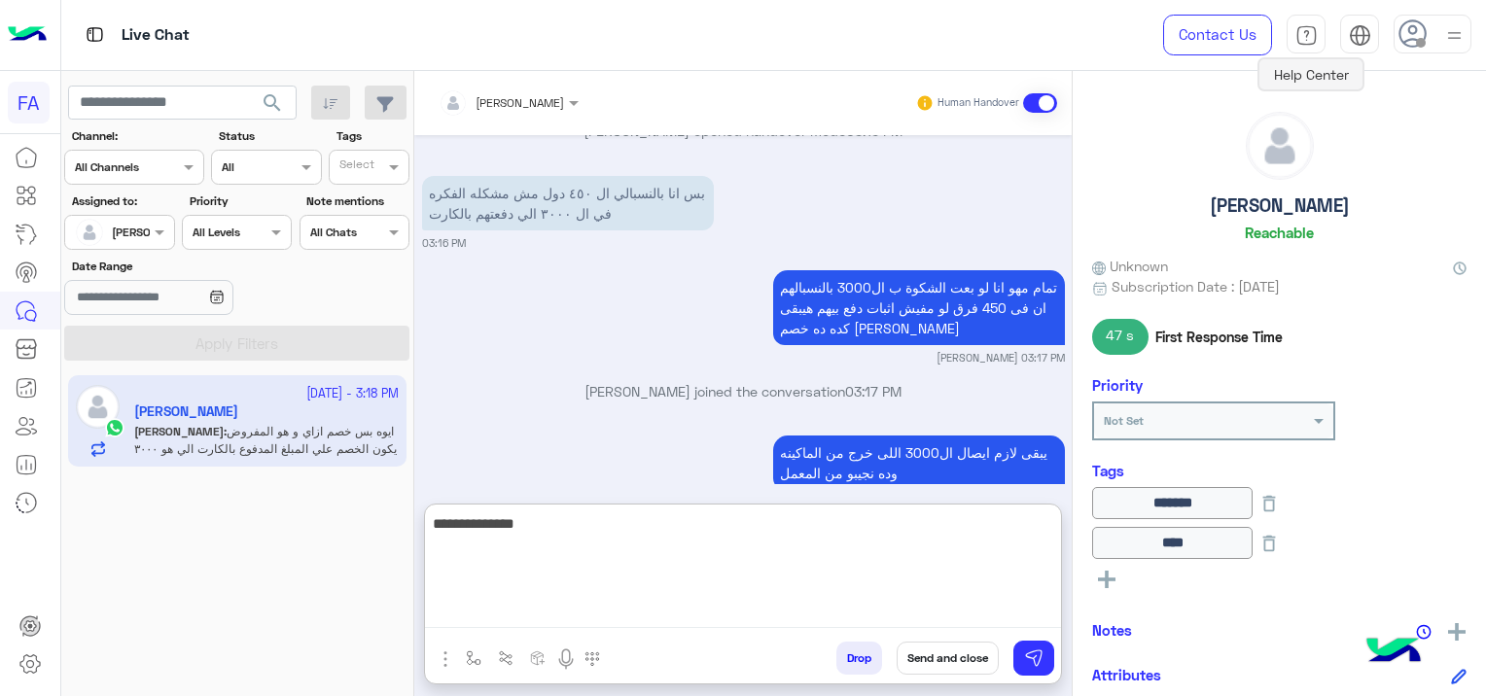
scroll to position [1797, 0]
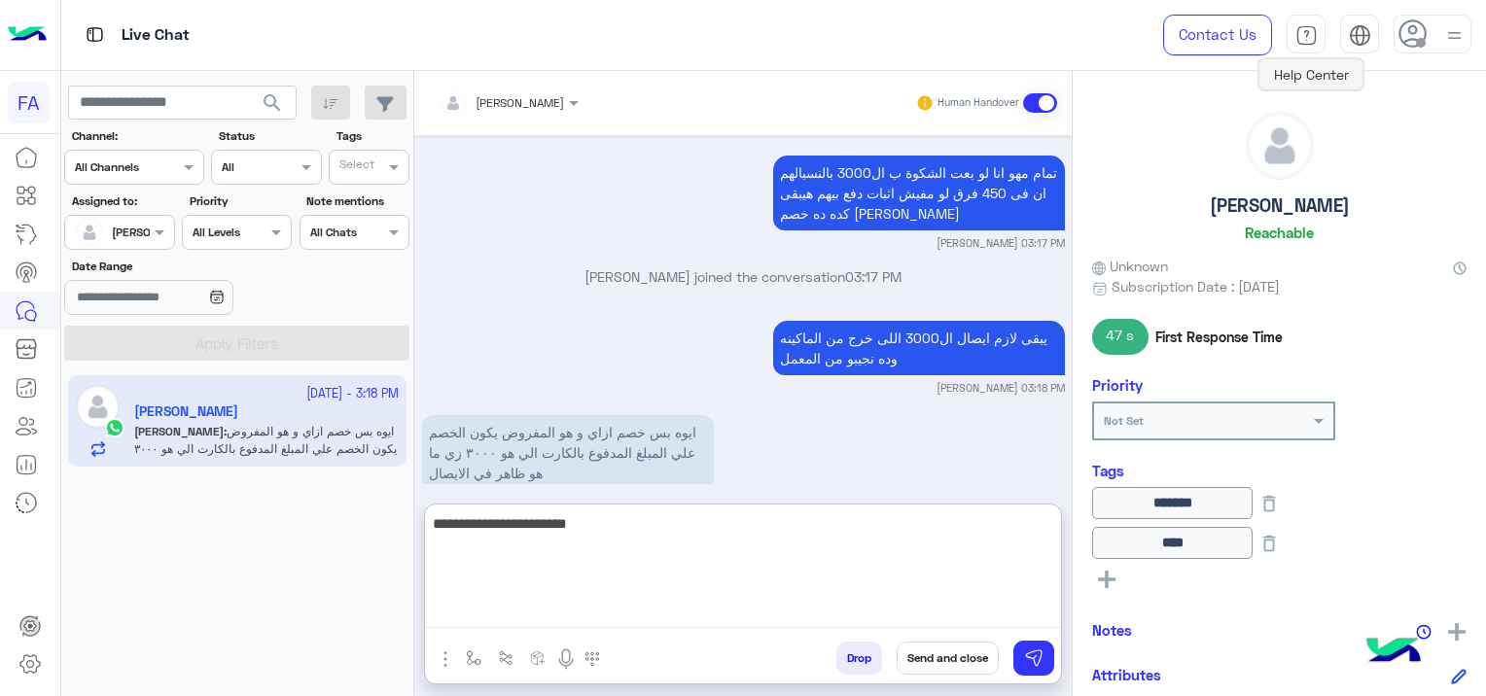
type textarea "**********"
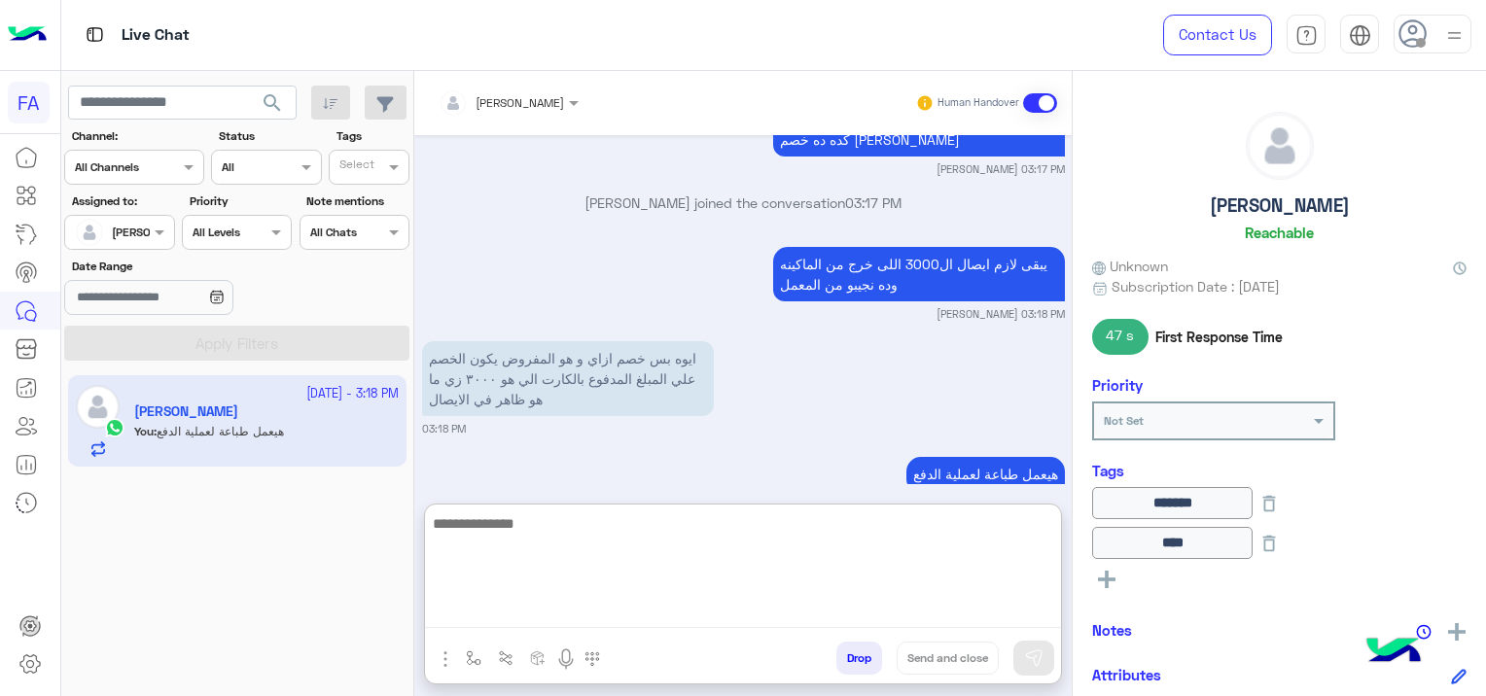
click at [681, 546] on textarea at bounding box center [743, 570] width 636 height 117
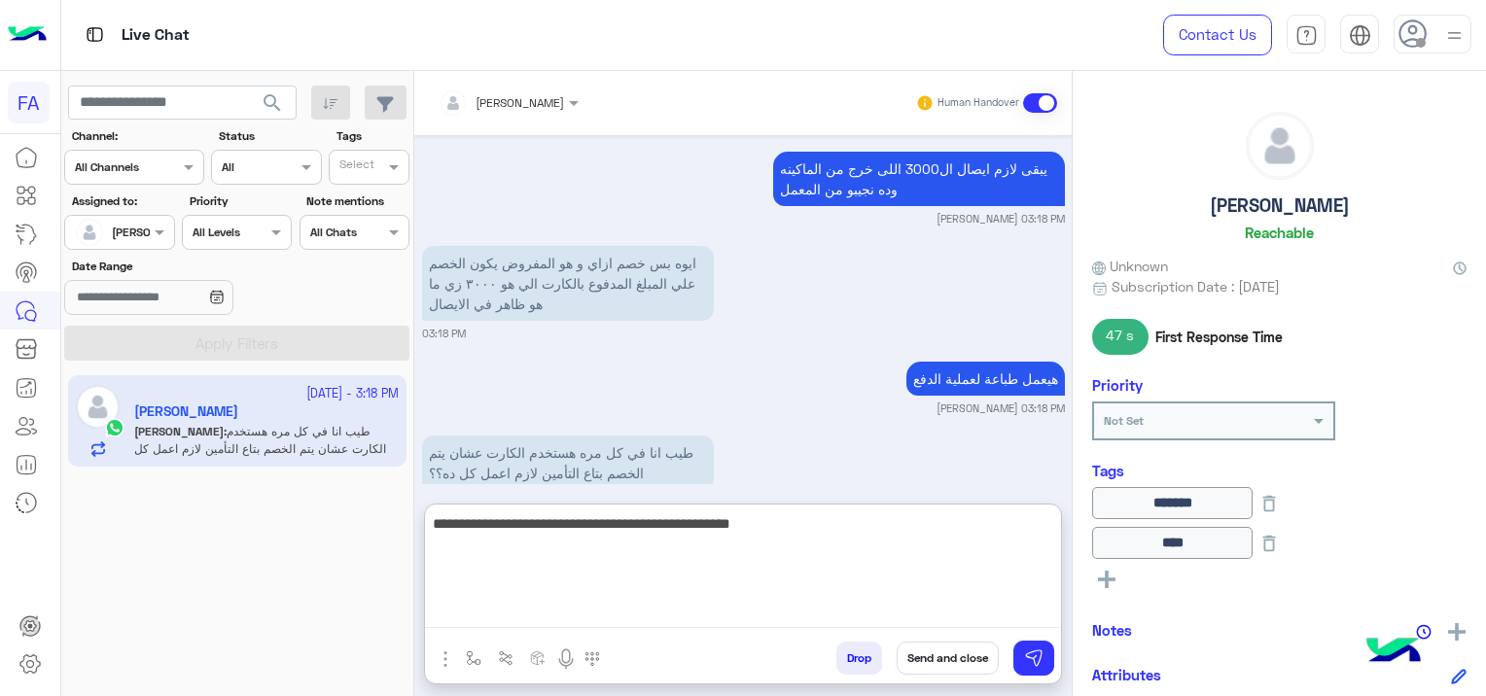
scroll to position [2042, 0]
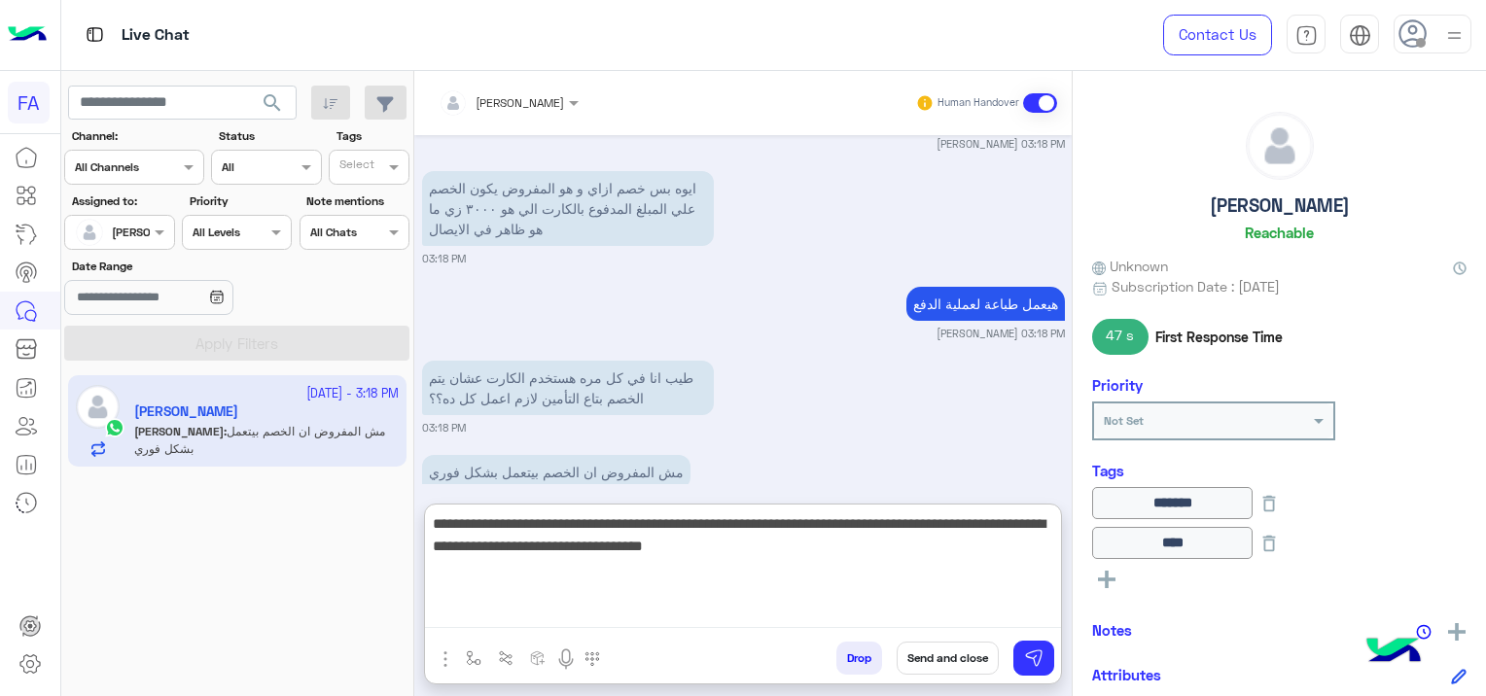
type textarea "**********"
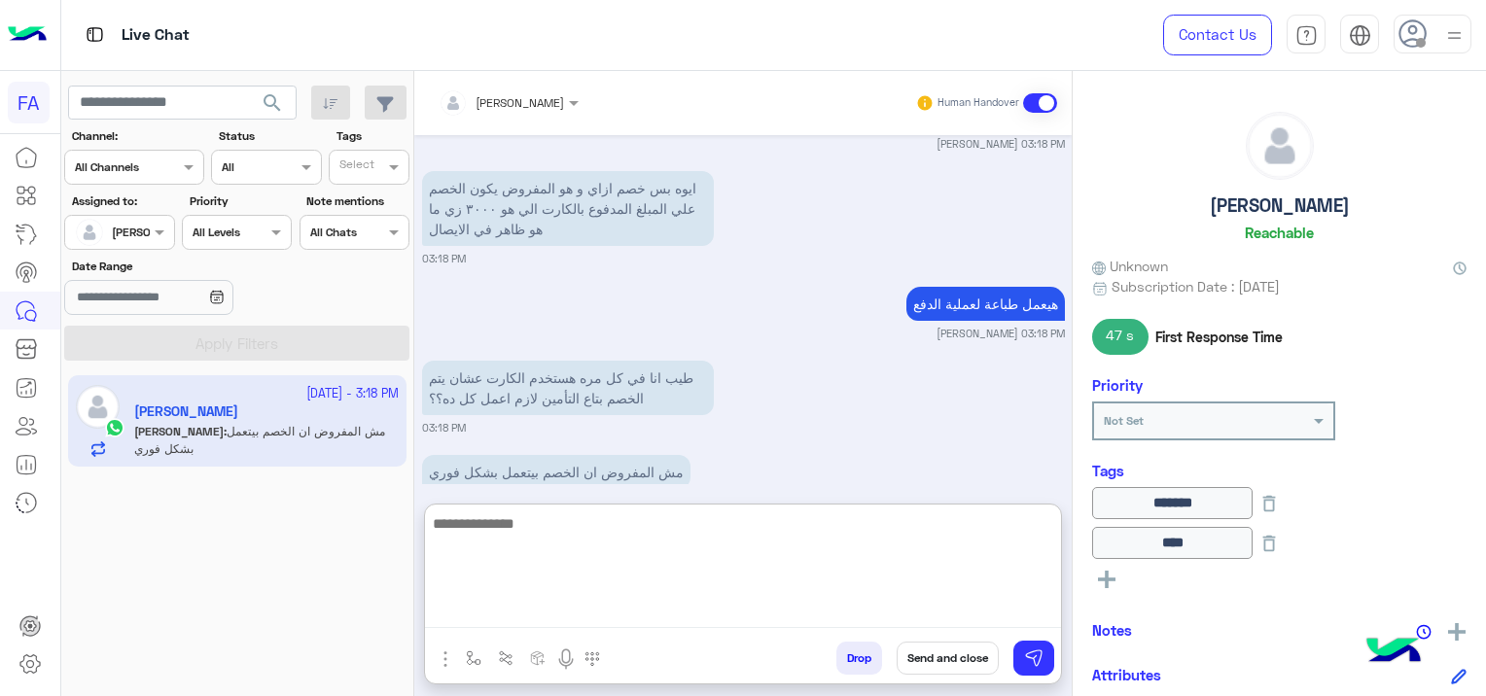
scroll to position [2177, 0]
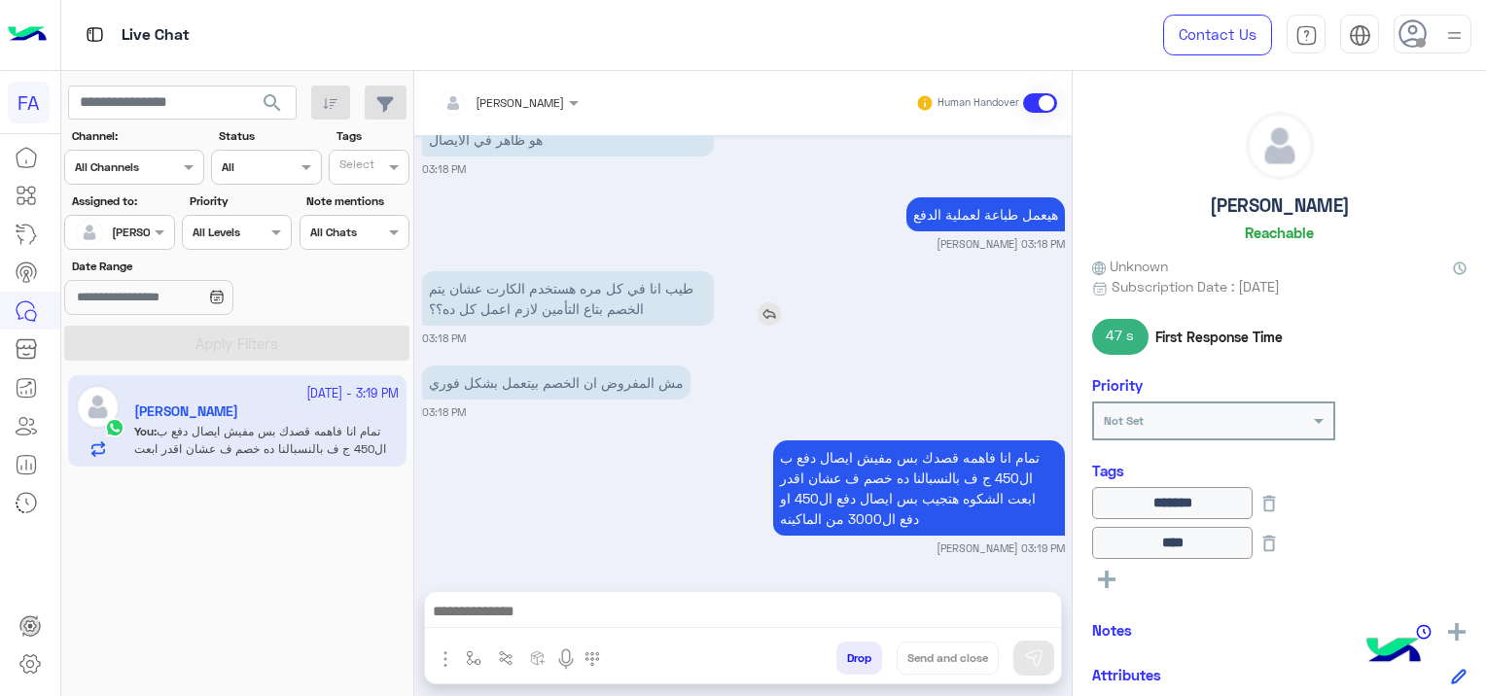
click at [778, 230] on div "[DATE] Conversation was assigned to Omnia Mostafa 03:10 PM [PERSON_NAME] asked …" at bounding box center [742, 353] width 657 height 437
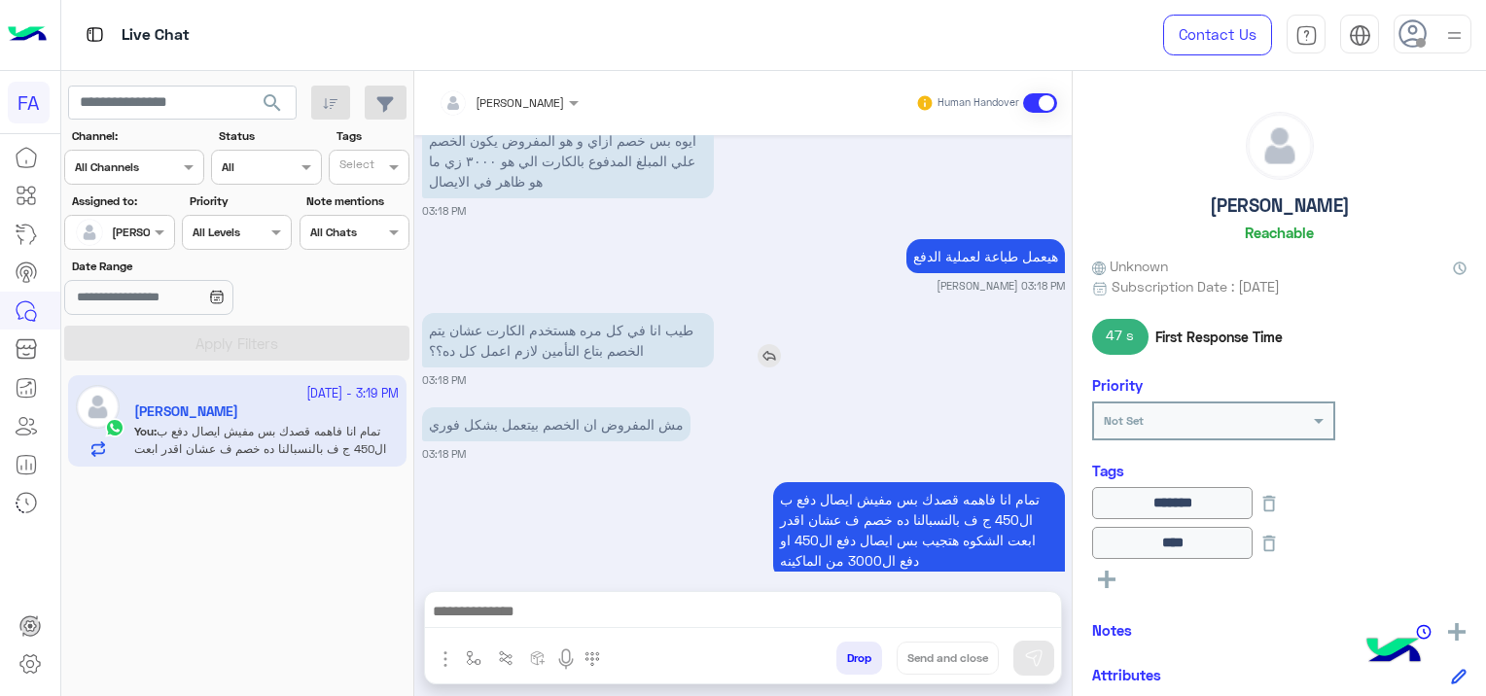
click at [770, 344] on img at bounding box center [769, 355] width 23 height 23
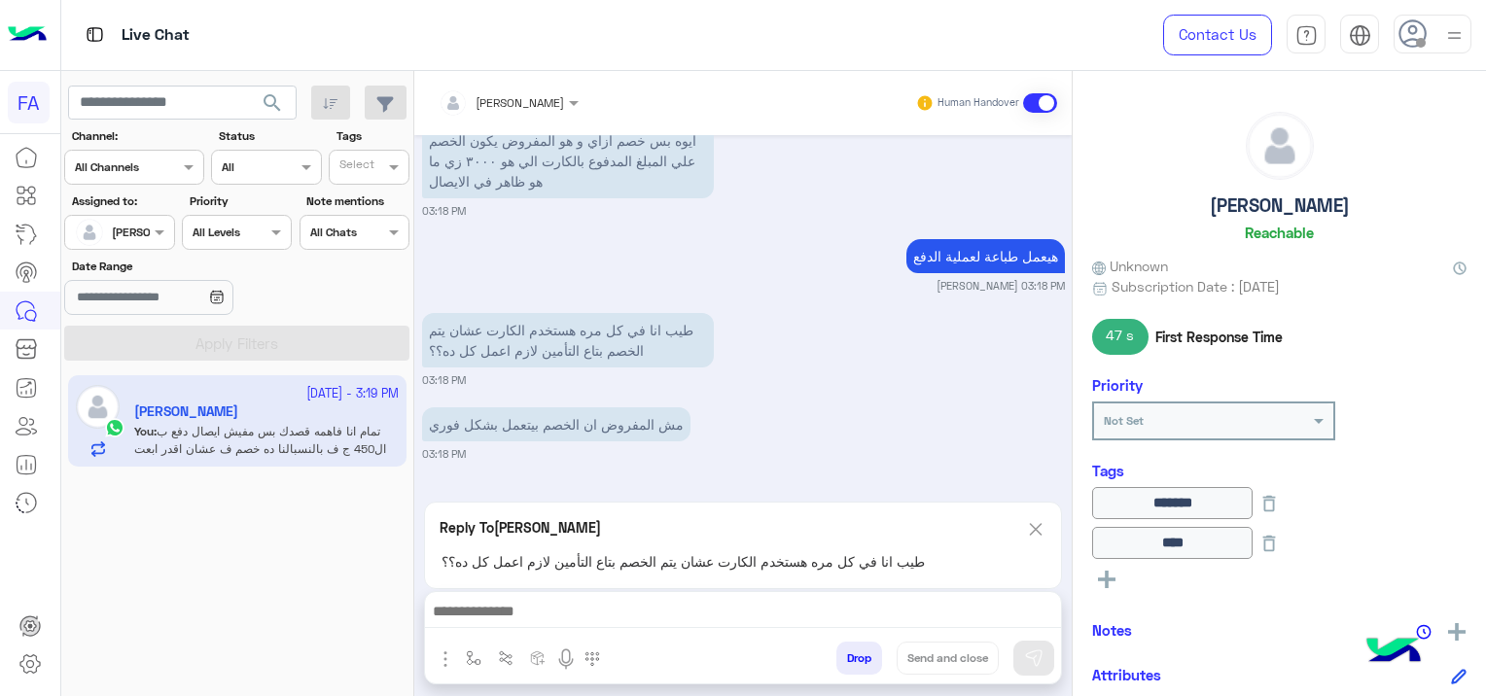
scroll to position [2177, 0]
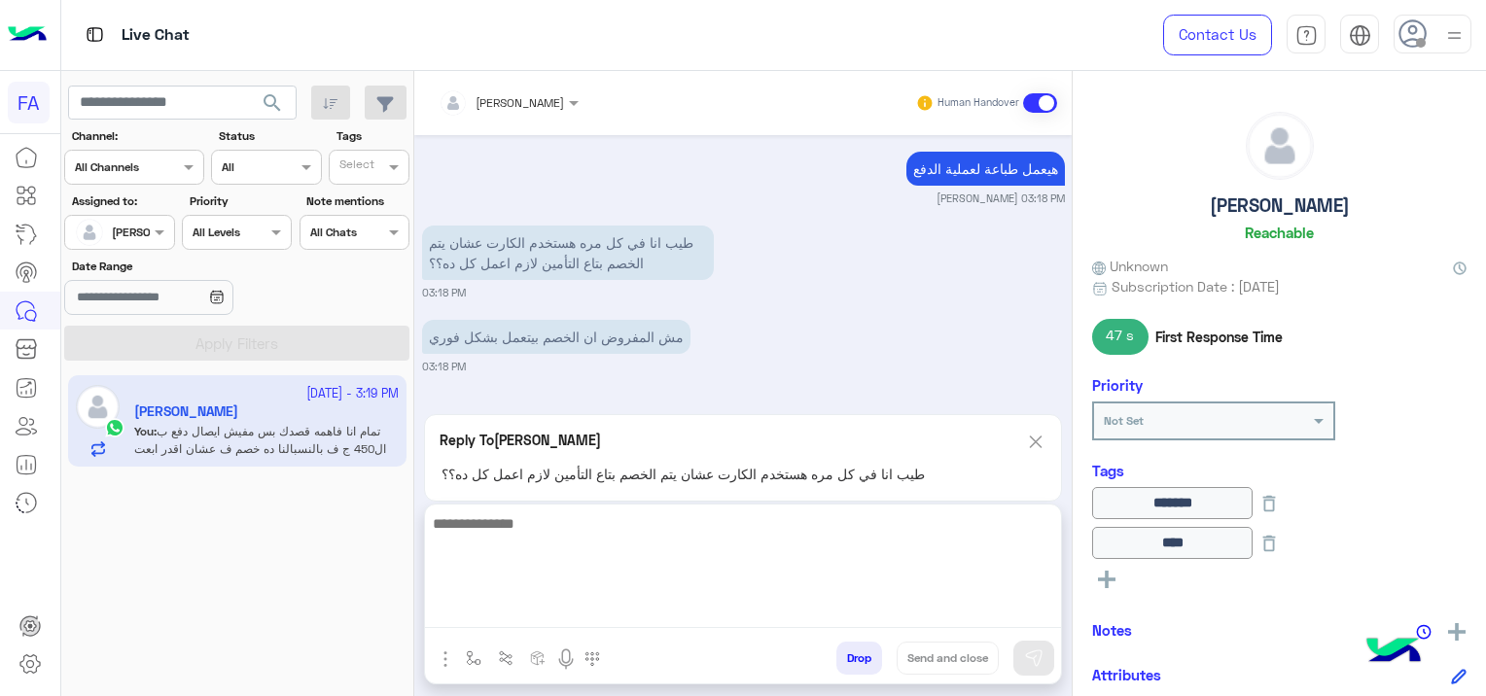
click at [747, 615] on textarea at bounding box center [743, 570] width 636 height 117
drag, startPoint x: 1012, startPoint y: 524, endPoint x: 1026, endPoint y: 524, distance: 14.6
click at [1012, 524] on textarea "**********" at bounding box center [743, 570] width 636 height 117
type textarea "**********"
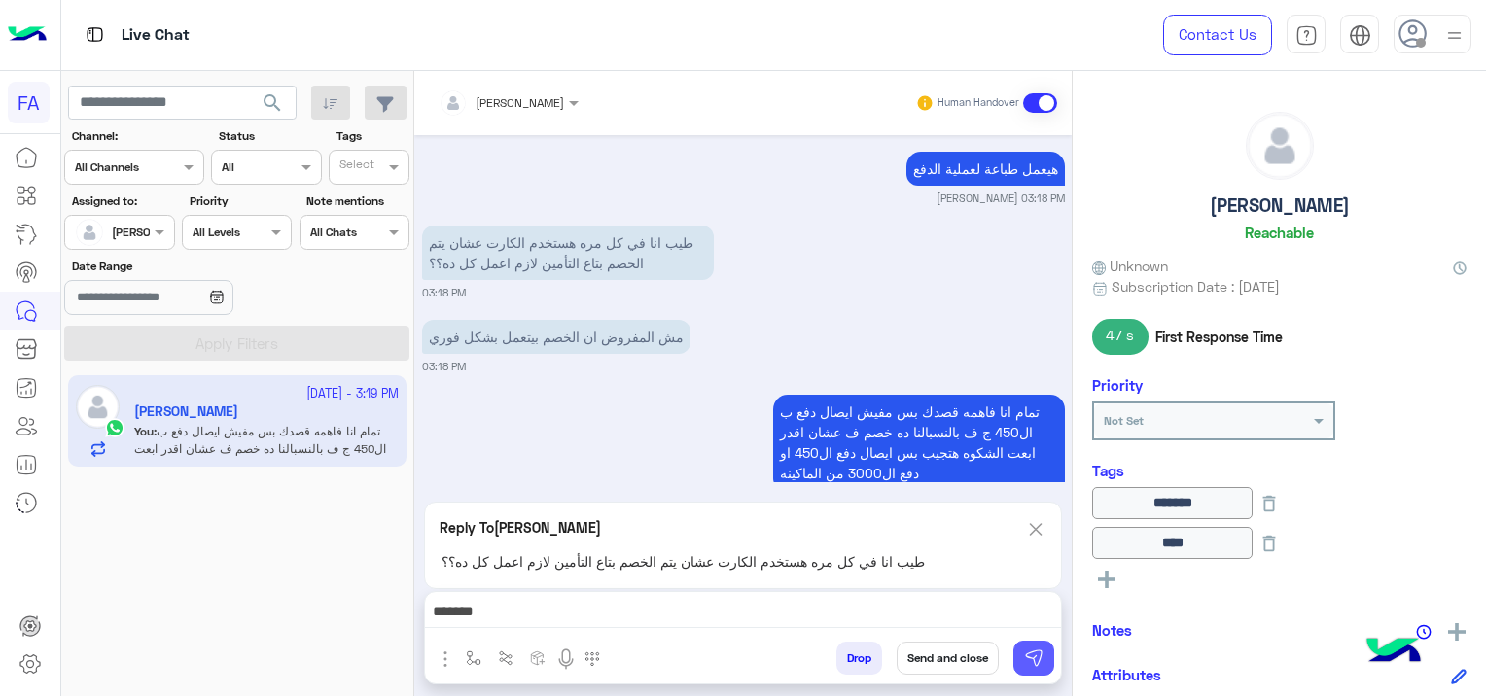
drag, startPoint x: 1013, startPoint y: 656, endPoint x: 1009, endPoint y: 642, distance: 14.5
click at [1010, 646] on div "Drop Send and close" at bounding box center [838, 662] width 446 height 43
click at [1031, 650] on img at bounding box center [1033, 658] width 19 height 19
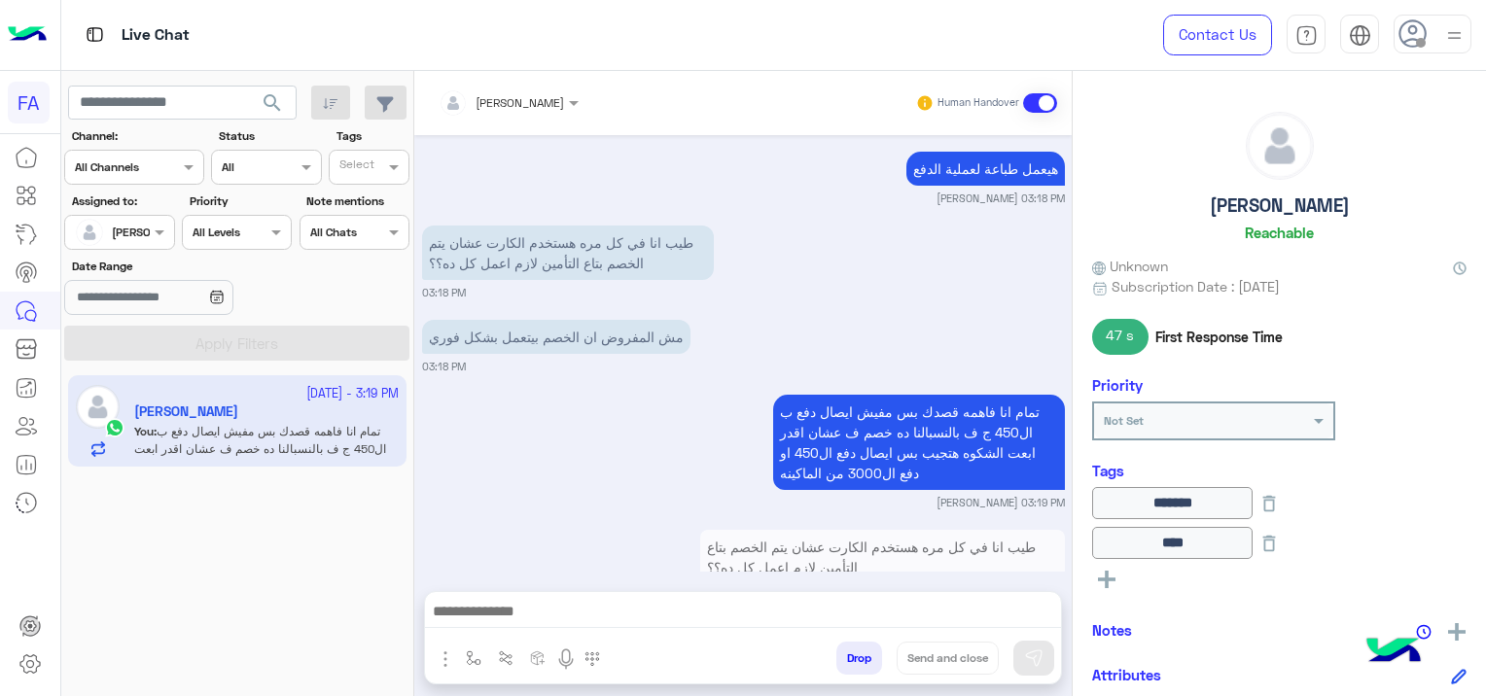
scroll to position [2258, 0]
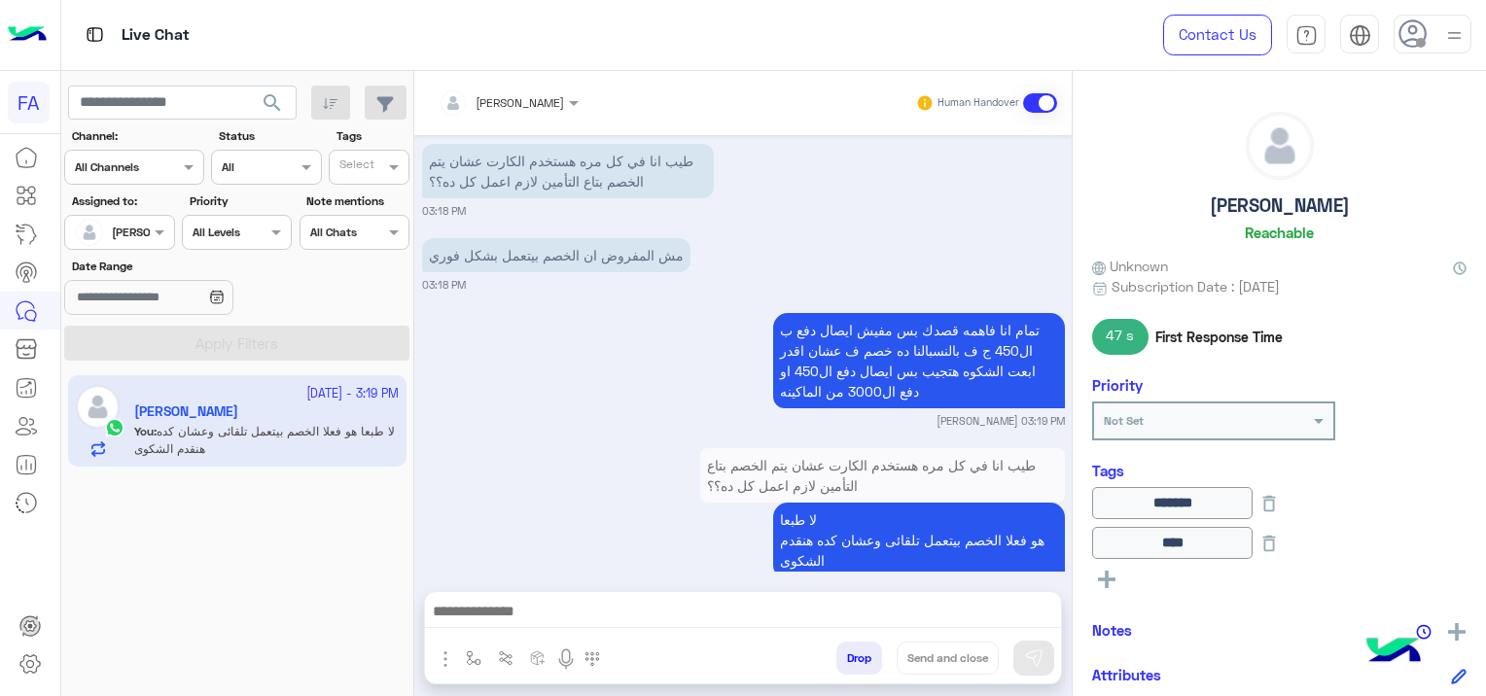
click at [570, 363] on div "تمام انا فاهمه قصدك بس مفيش ايصال دفع ب ال450 ج ف بالنسبالنا ده خصم ف عشان اقدر…" at bounding box center [743, 368] width 643 height 121
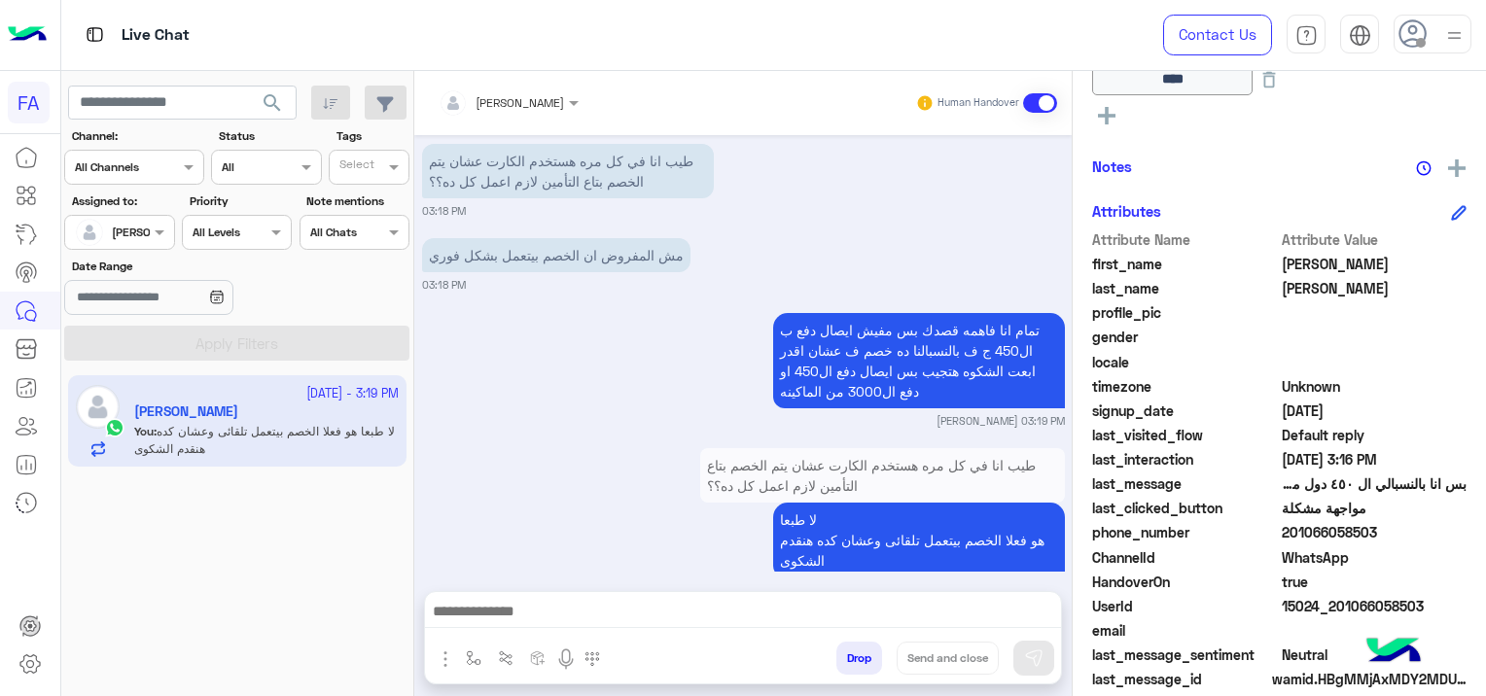
scroll to position [485, 0]
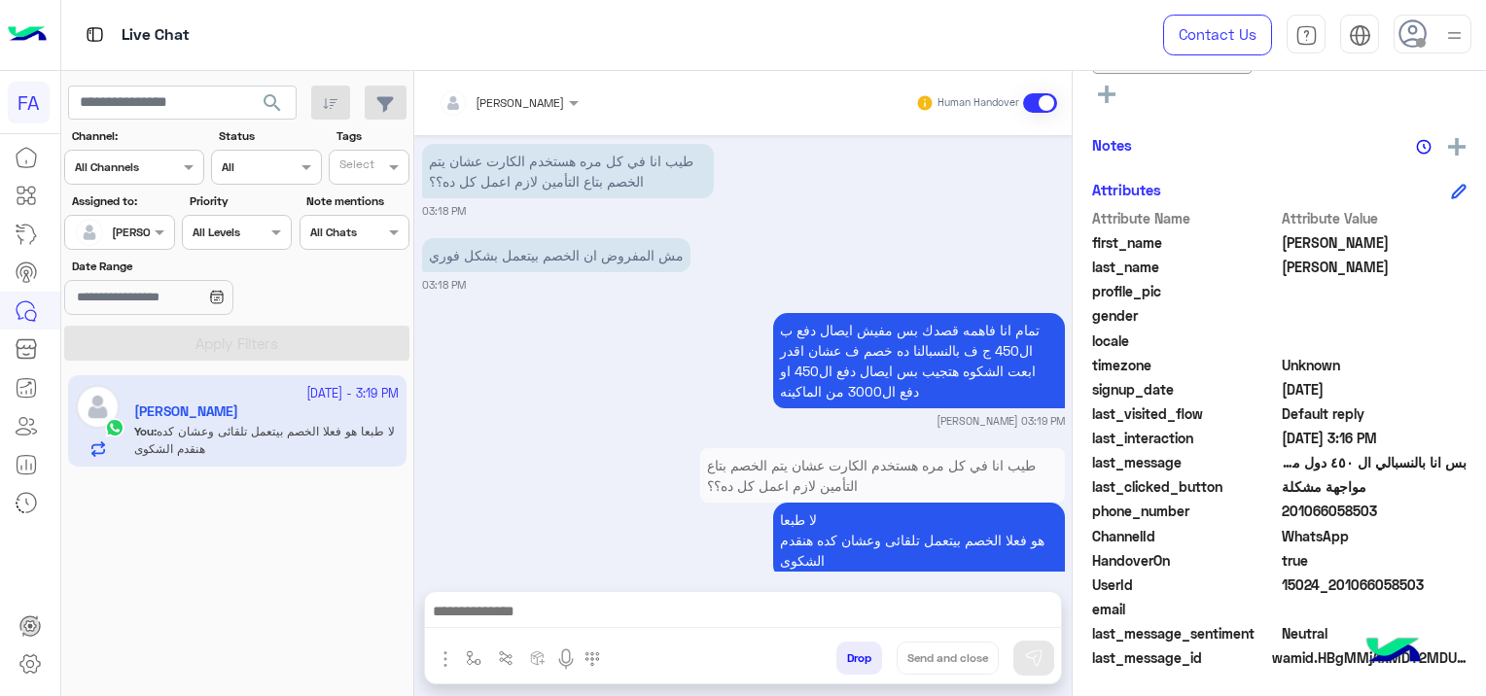
drag, startPoint x: 1433, startPoint y: 581, endPoint x: 1336, endPoint y: 591, distance: 96.9
click at [1336, 591] on span "15024_201066058503" at bounding box center [1375, 585] width 186 height 20
copy span "01066058503"
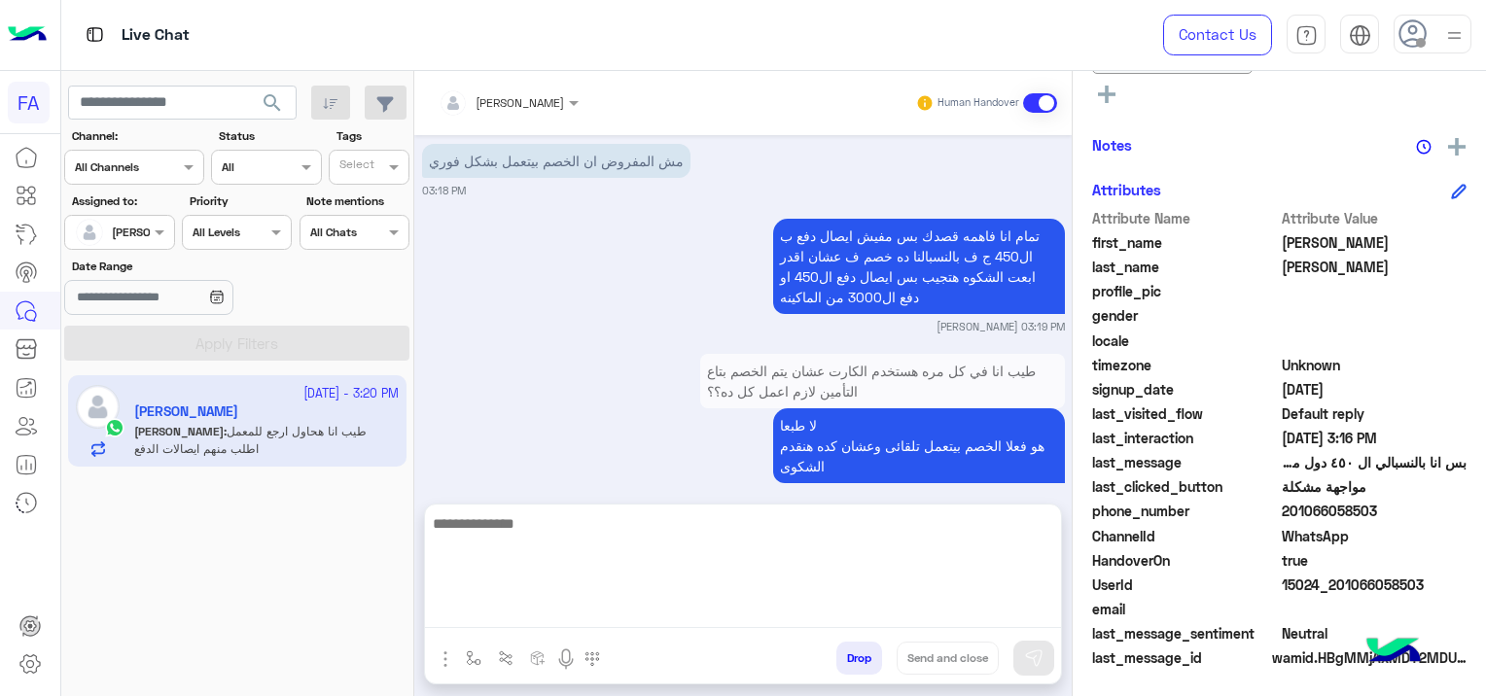
click at [529, 618] on textarea at bounding box center [743, 570] width 636 height 117
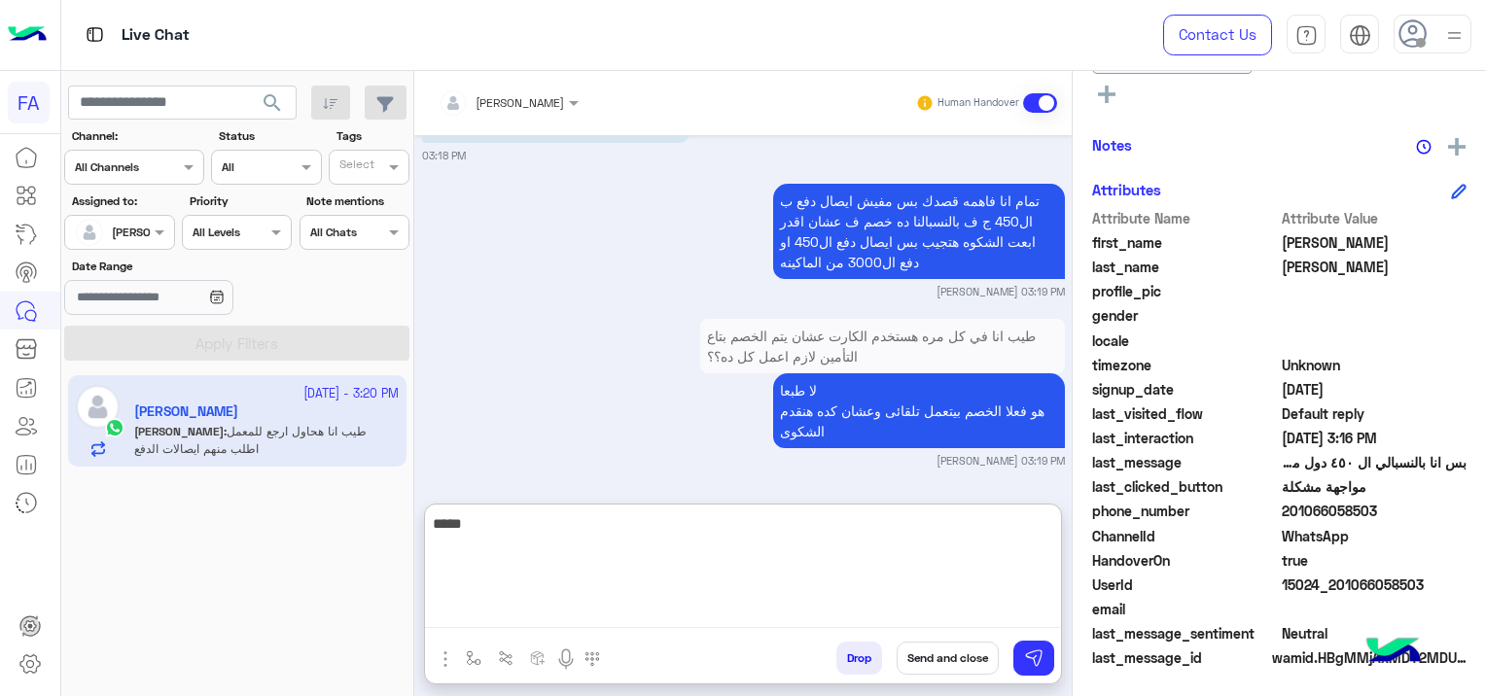
scroll to position [2440, 0]
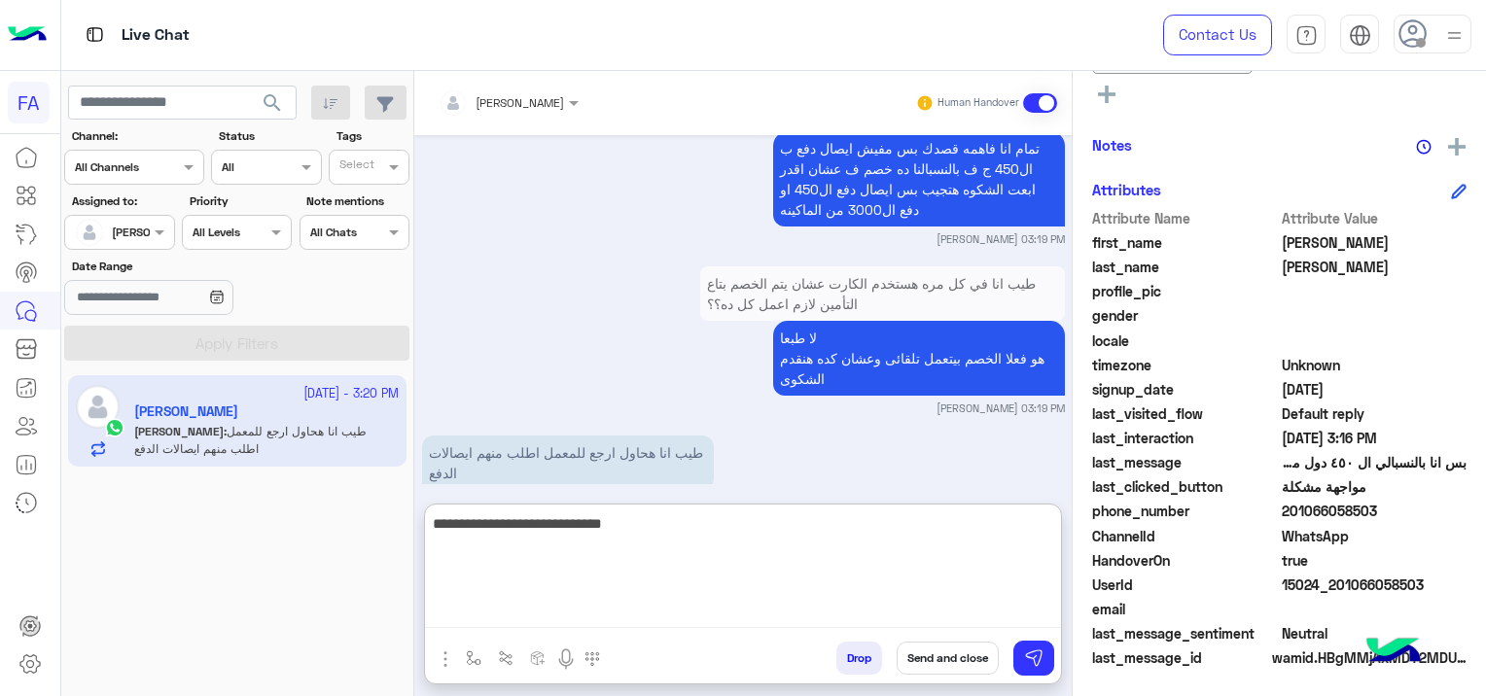
type textarea "**********"
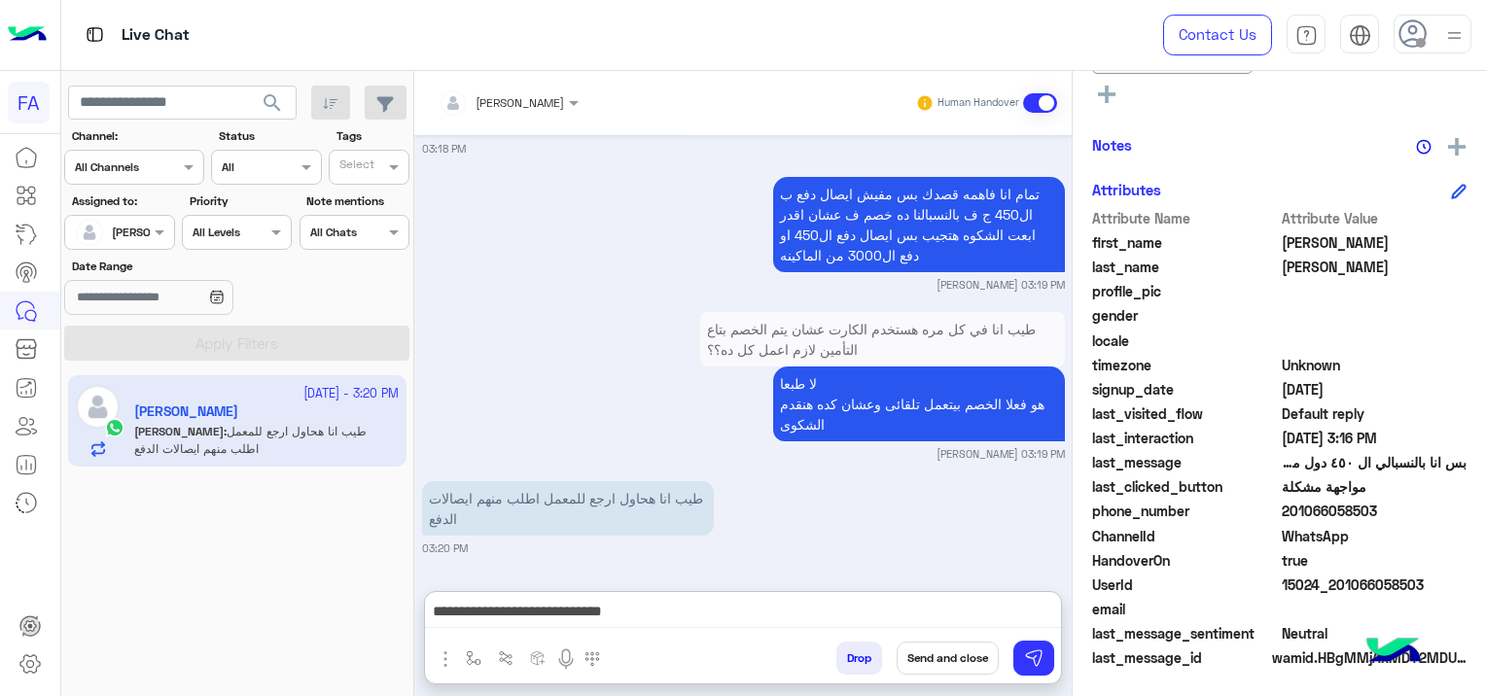
click at [962, 656] on button "Send and close" at bounding box center [948, 658] width 102 height 33
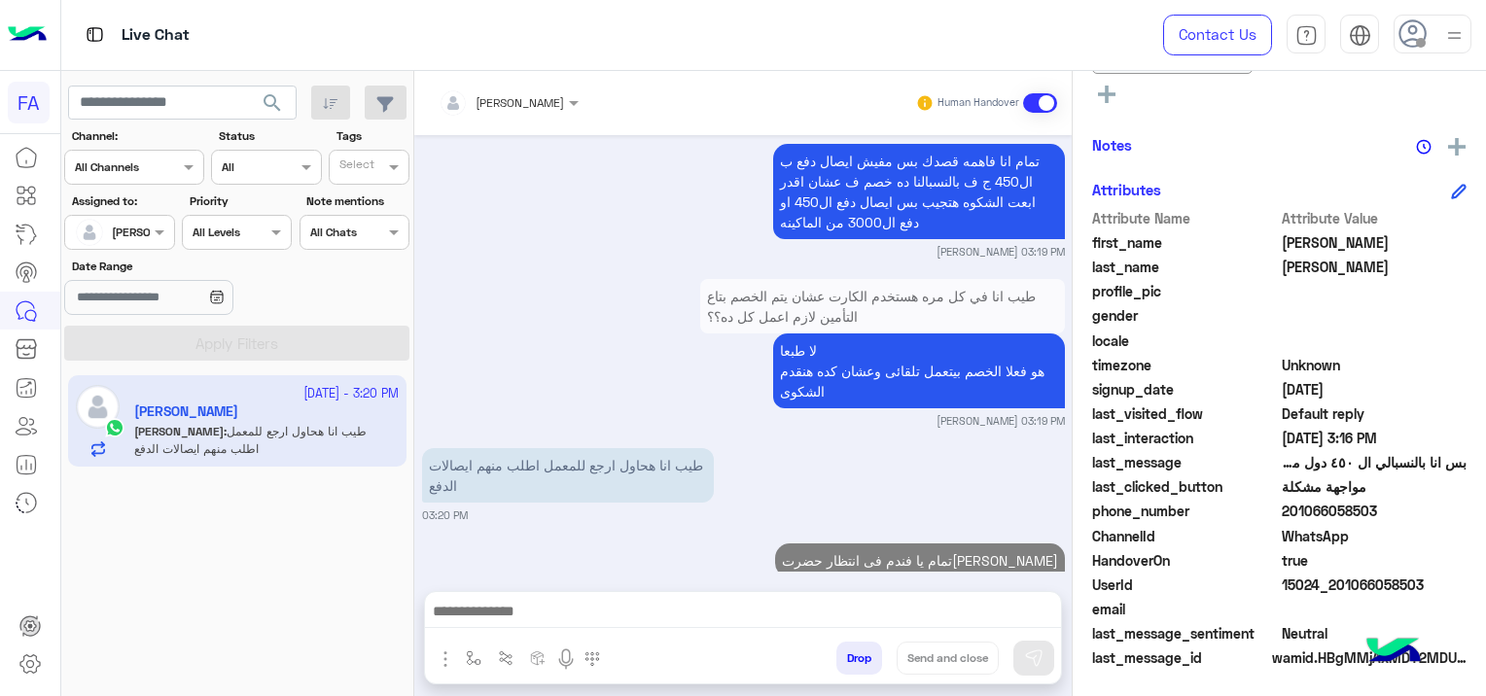
scroll to position [2477, 0]
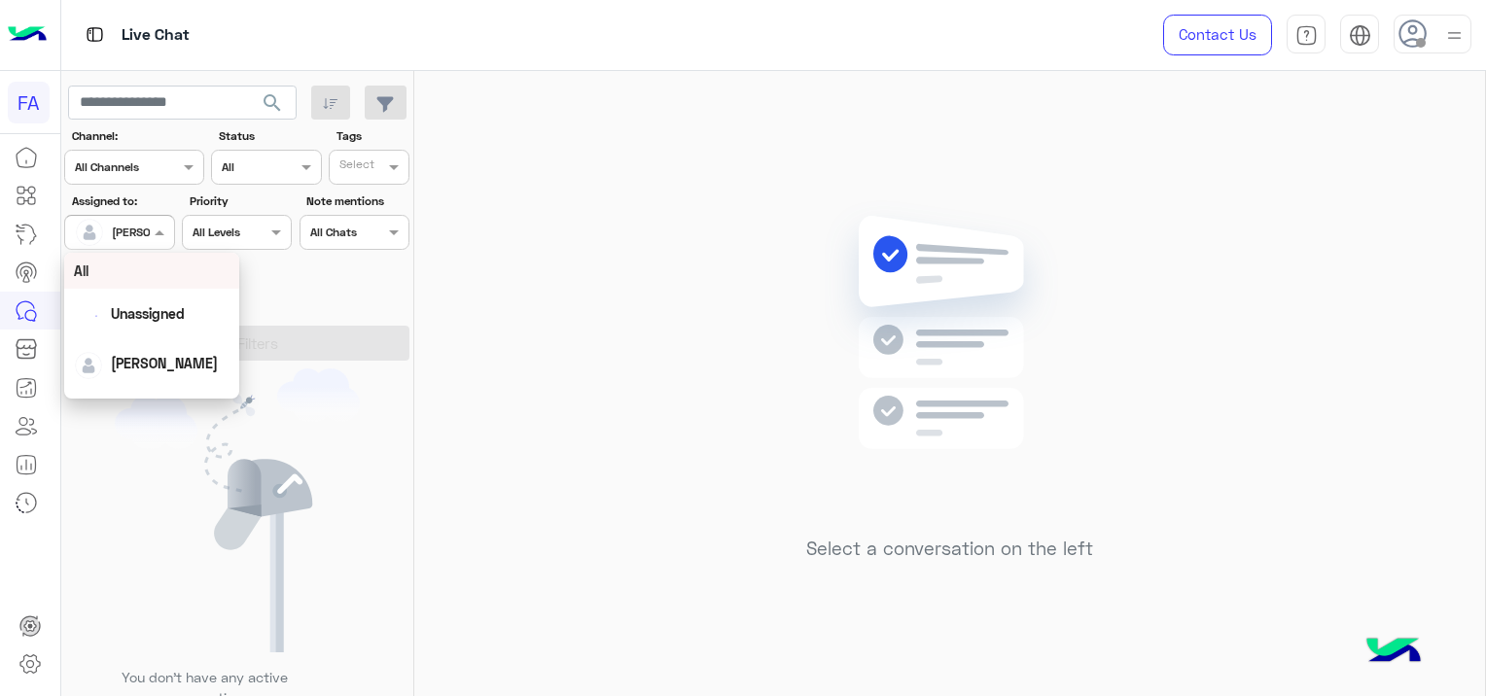
click at [127, 233] on div at bounding box center [119, 230] width 108 height 18
click at [175, 306] on span "Unassigned" at bounding box center [148, 313] width 74 height 17
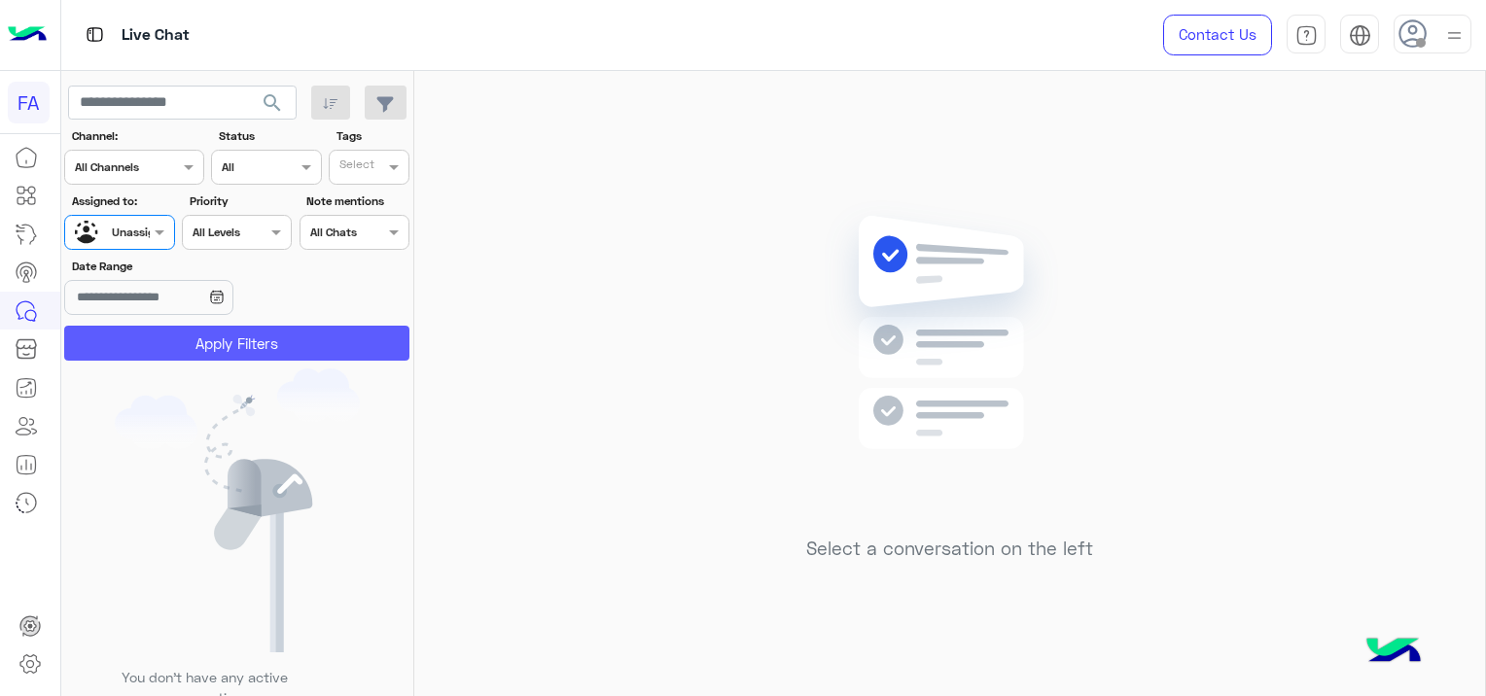
click at [198, 353] on button "Apply Filters" at bounding box center [236, 343] width 345 height 35
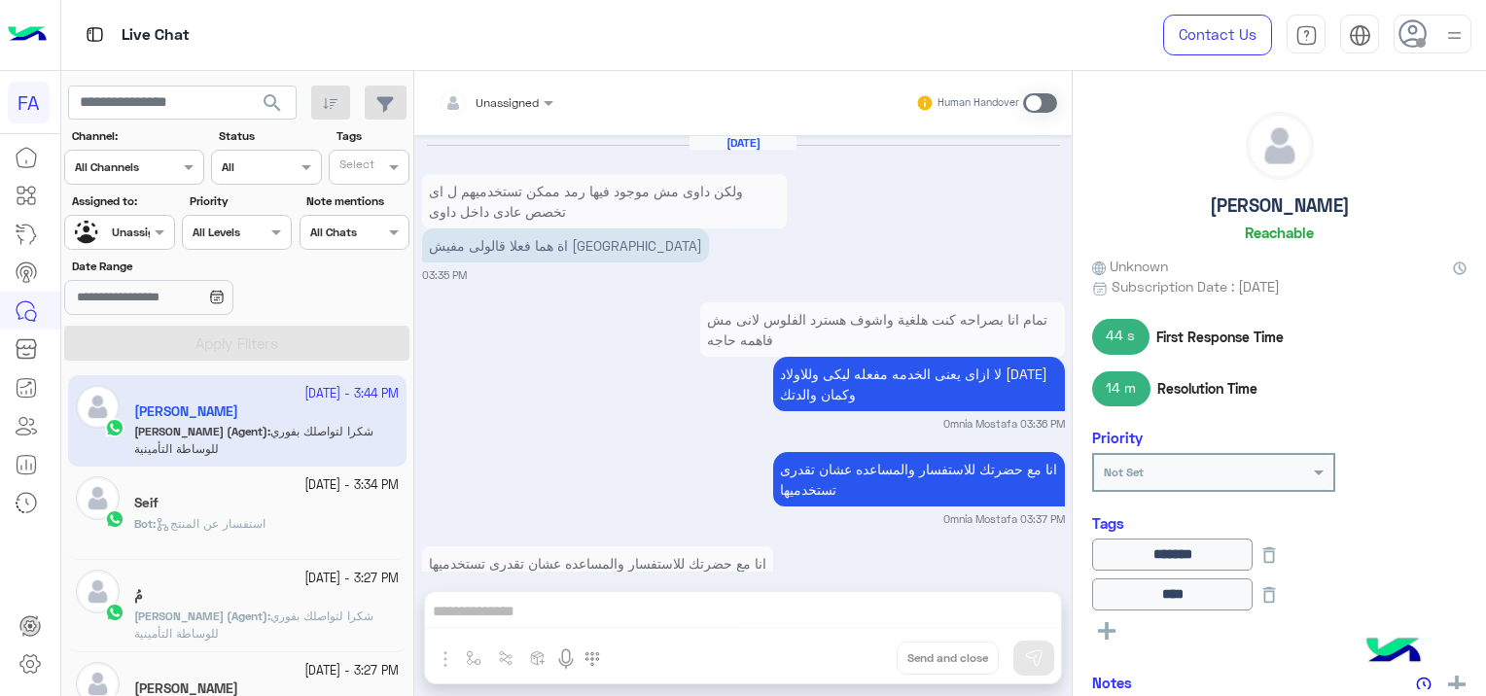
scroll to position [1610, 0]
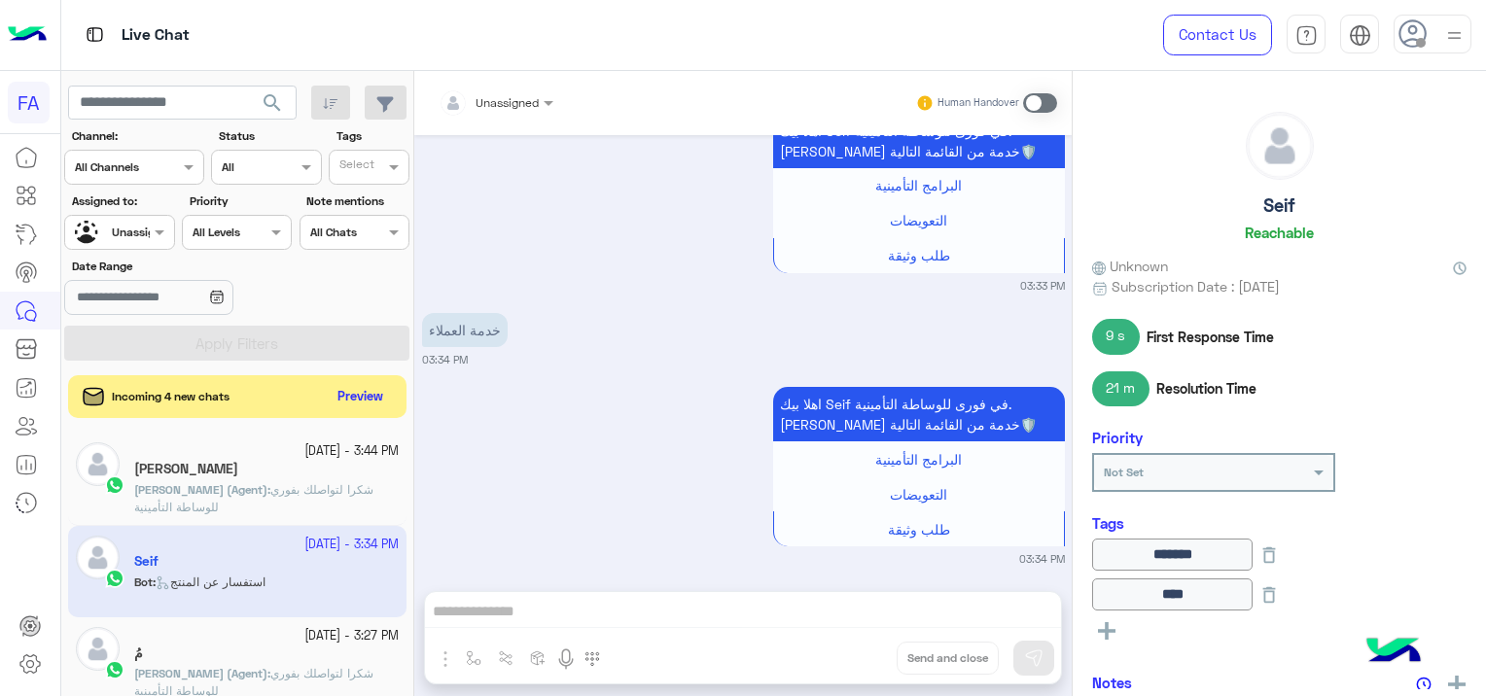
scroll to position [1851, 0]
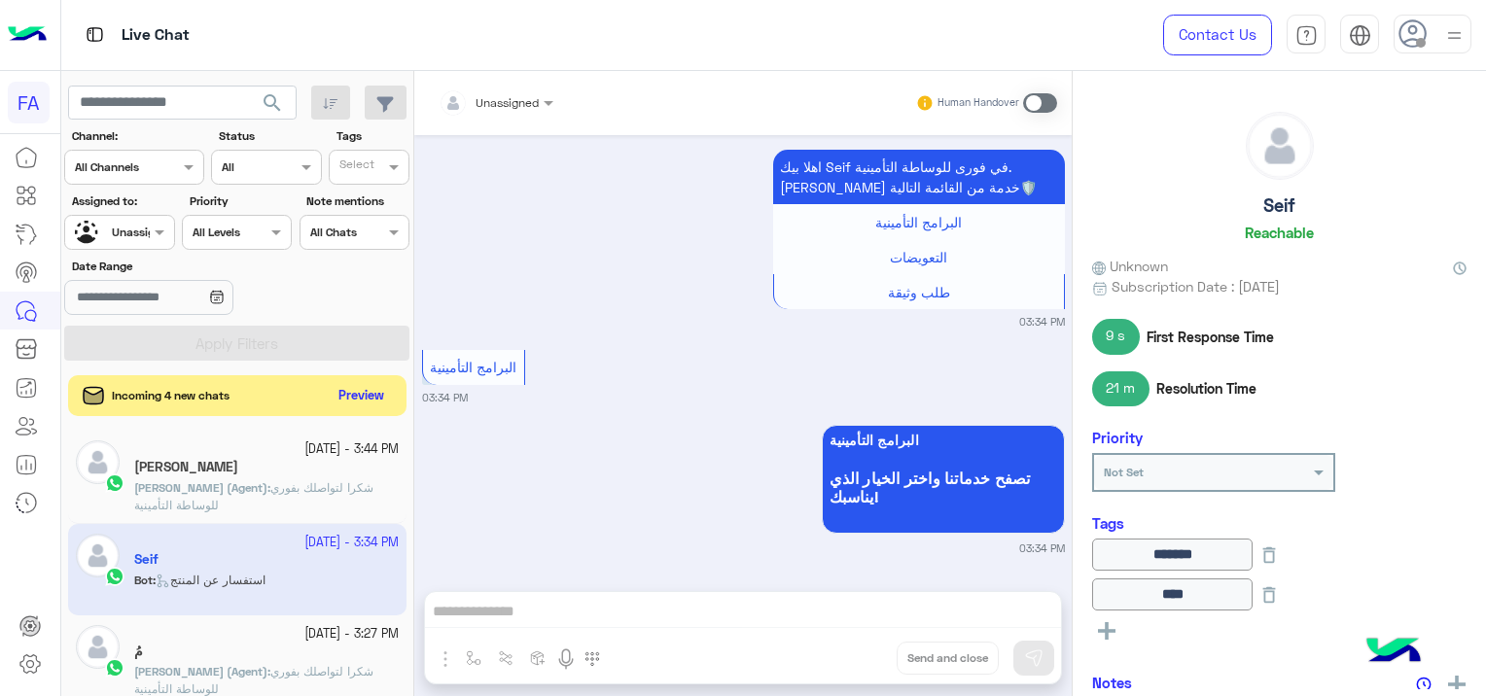
click at [373, 387] on button "Preview" at bounding box center [362, 396] width 60 height 26
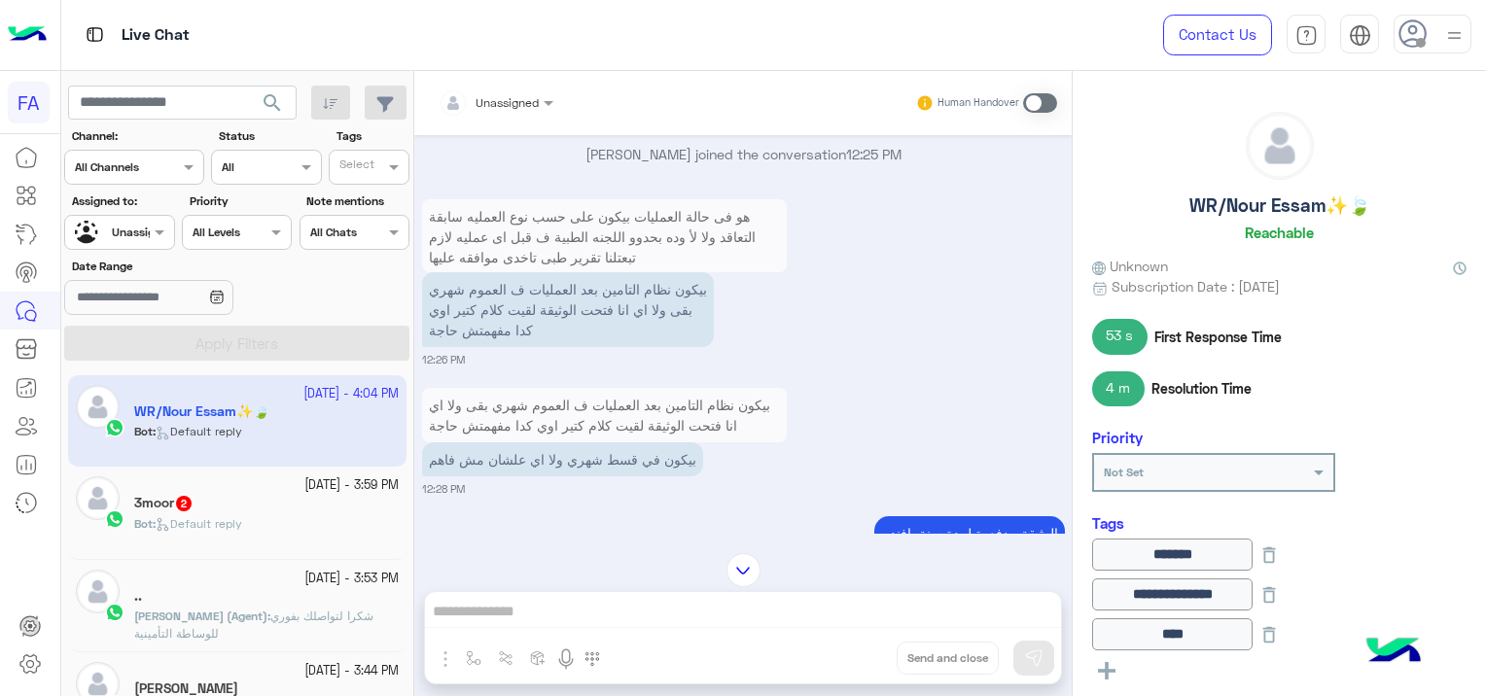
scroll to position [830, 0]
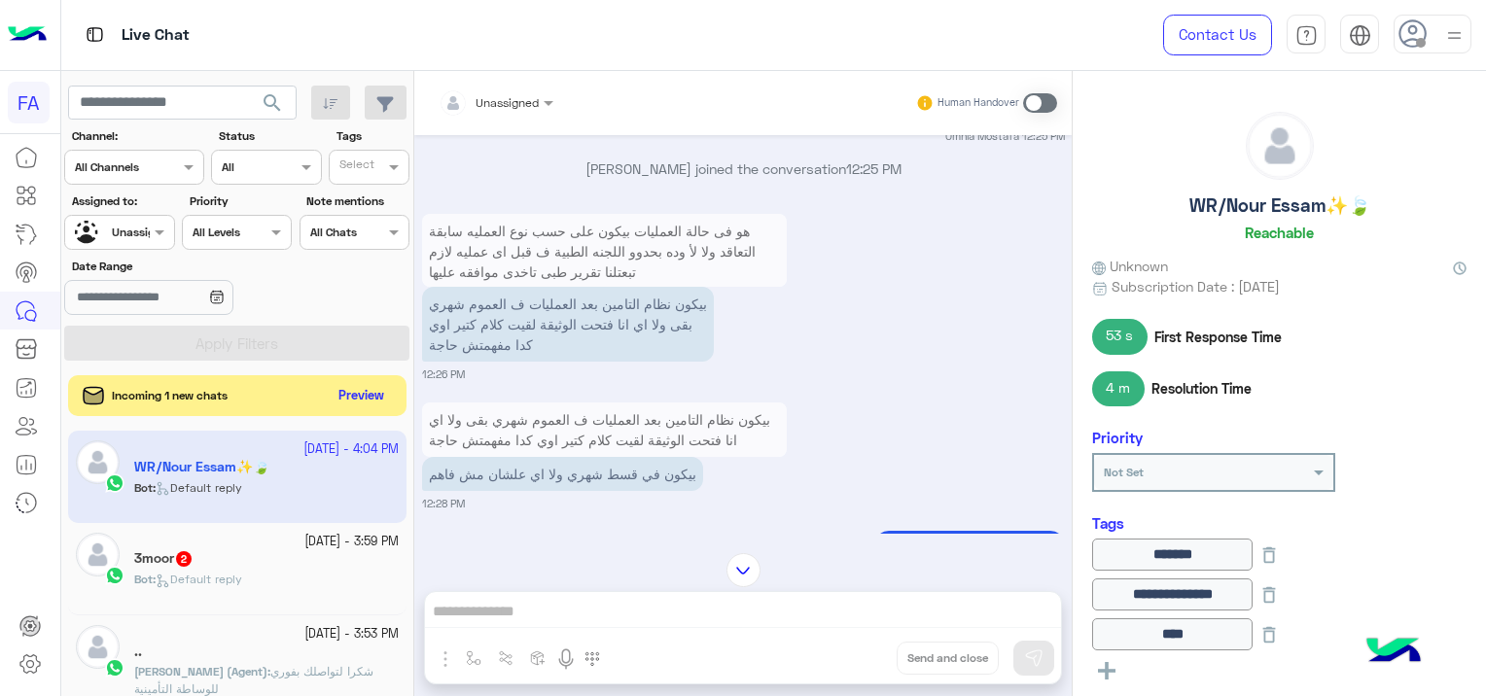
click at [374, 398] on button "Preview" at bounding box center [362, 396] width 60 height 26
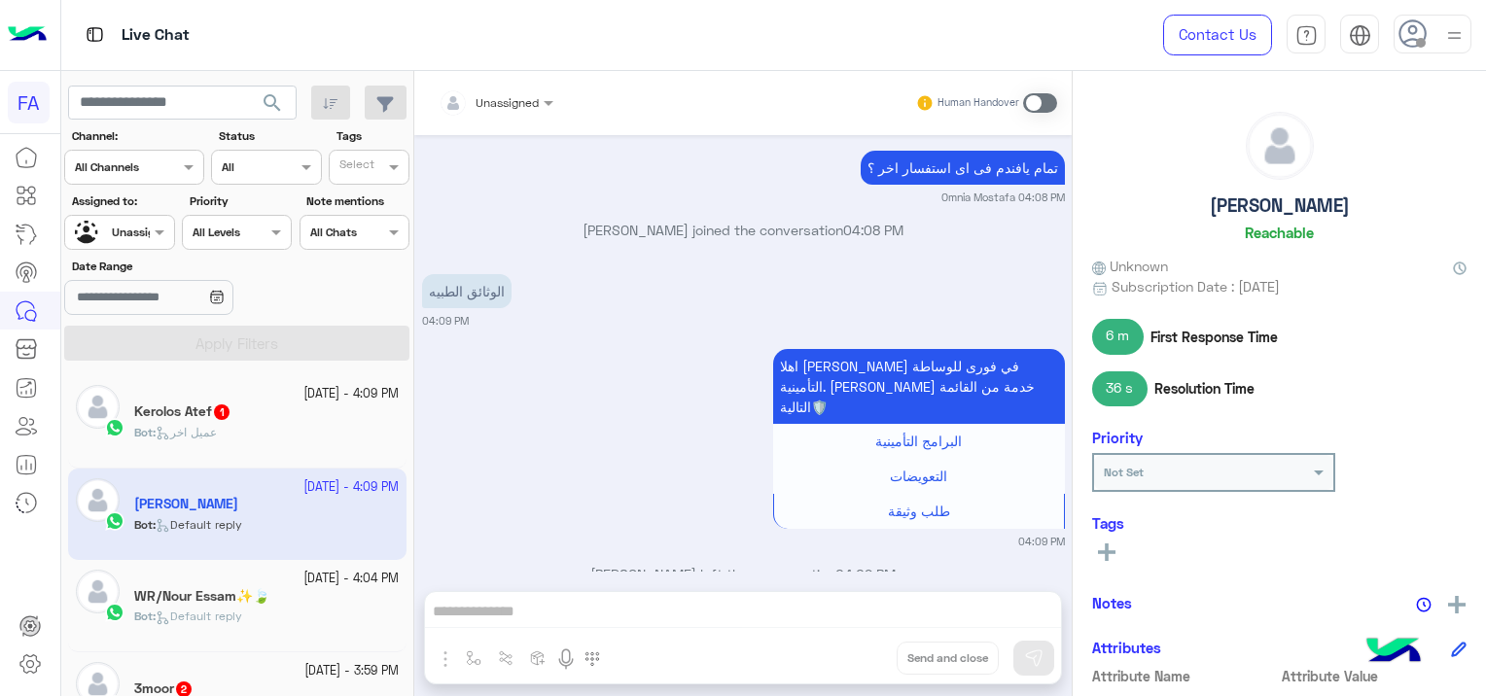
scroll to position [1713, 0]
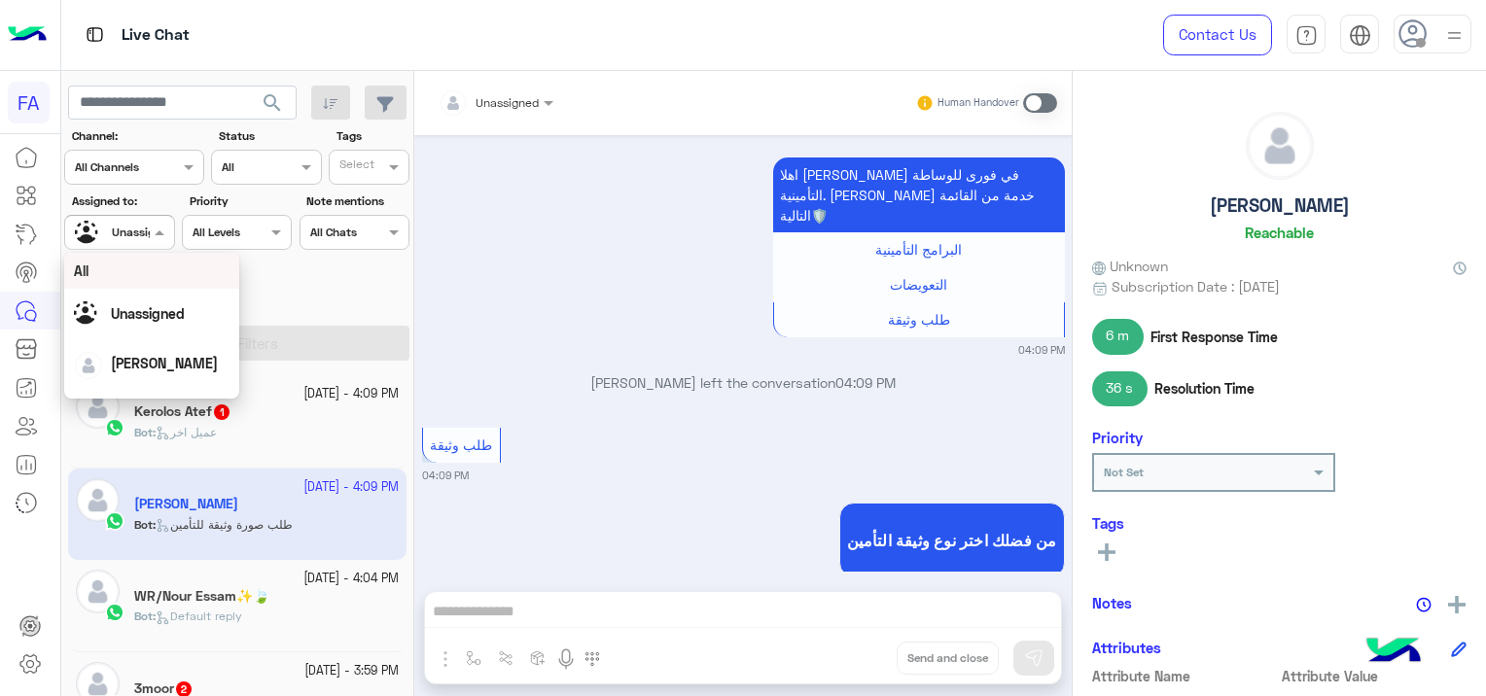
click at [132, 232] on div at bounding box center [119, 230] width 108 height 18
click at [144, 385] on div "[PERSON_NAME]" at bounding box center [151, 363] width 175 height 50
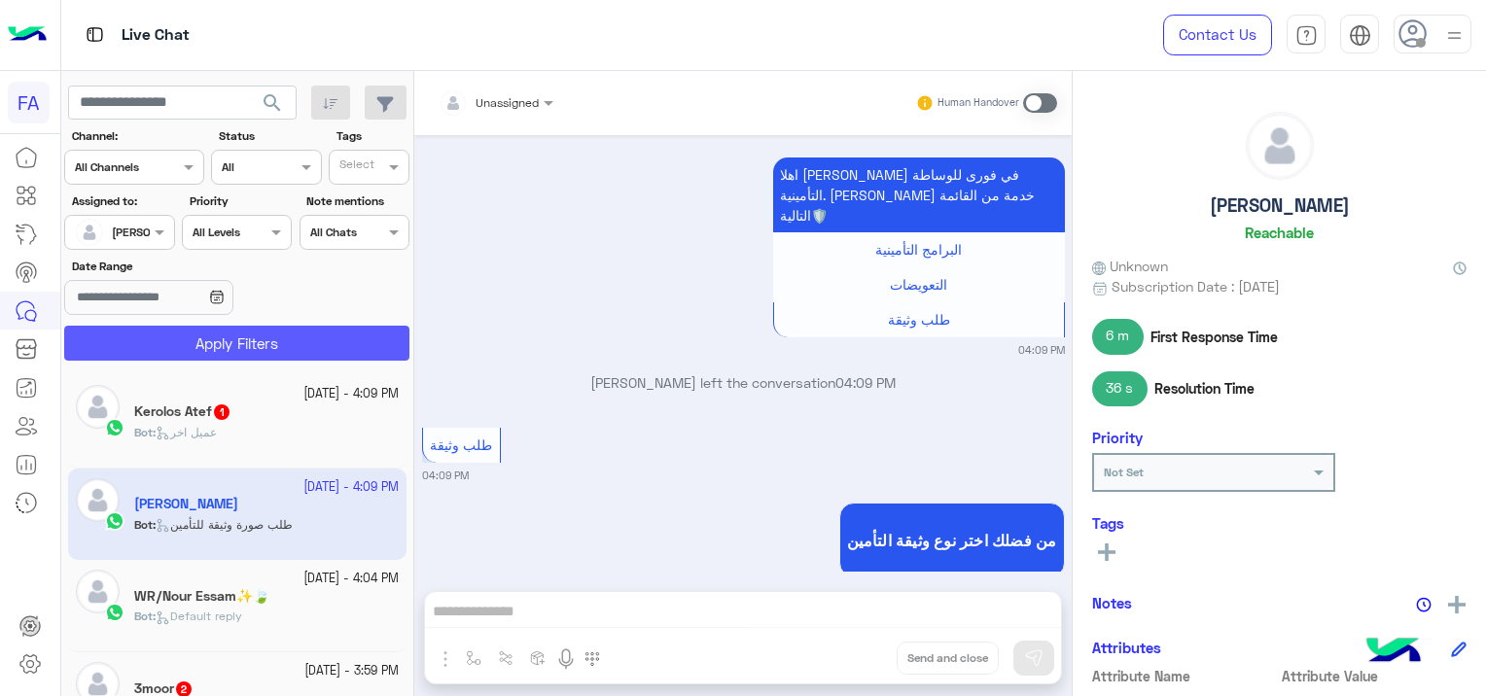
click at [167, 348] on button "Apply Filters" at bounding box center [236, 343] width 345 height 35
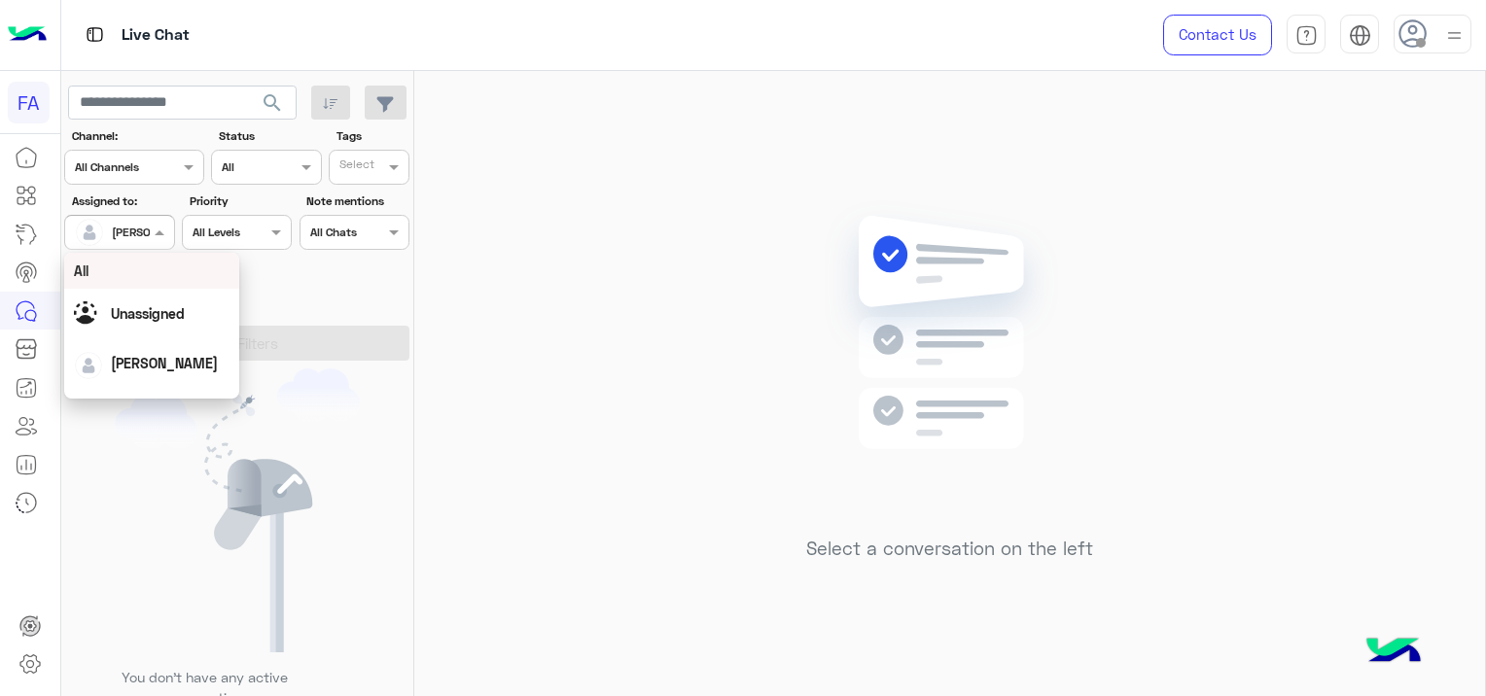
click at [140, 218] on div "[PERSON_NAME]" at bounding box center [112, 232] width 74 height 39
click at [167, 305] on span "Unassigned" at bounding box center [148, 313] width 74 height 17
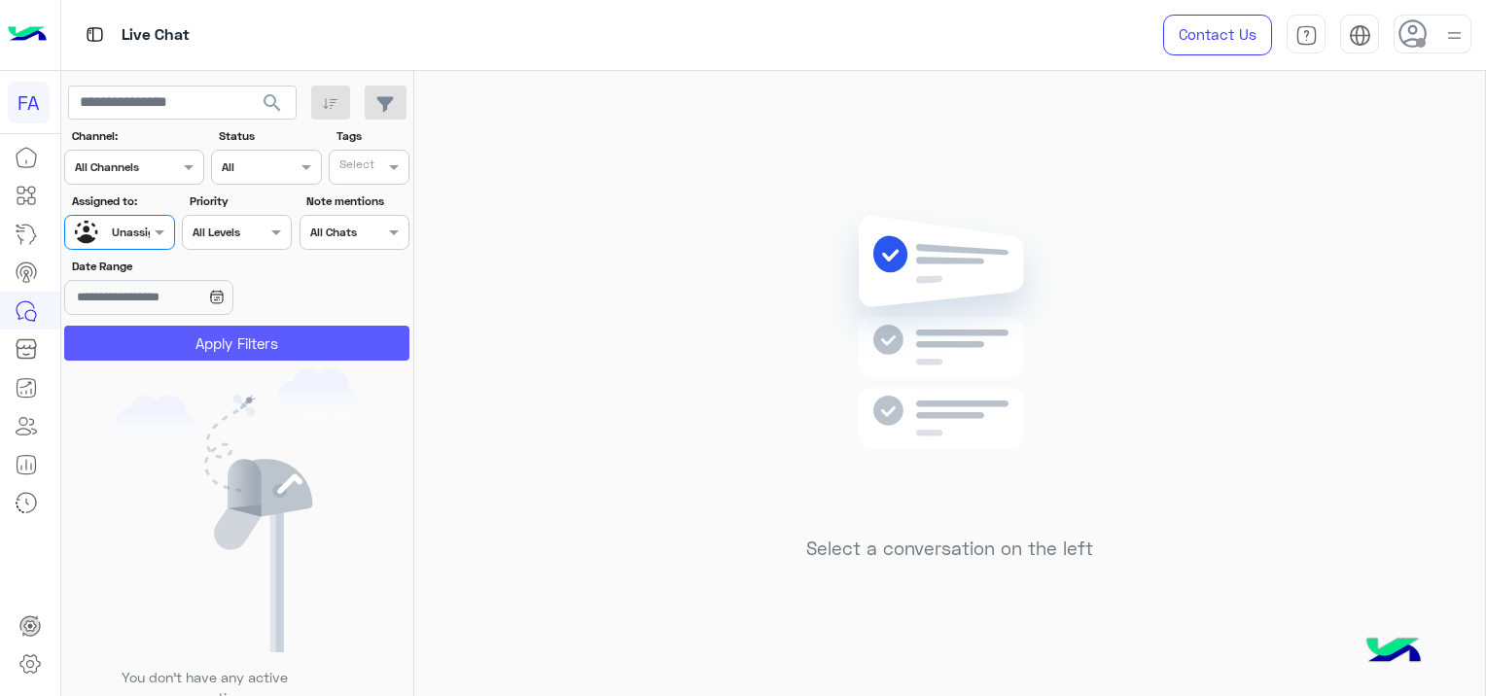
click at [180, 338] on button "Apply Filters" at bounding box center [236, 343] width 345 height 35
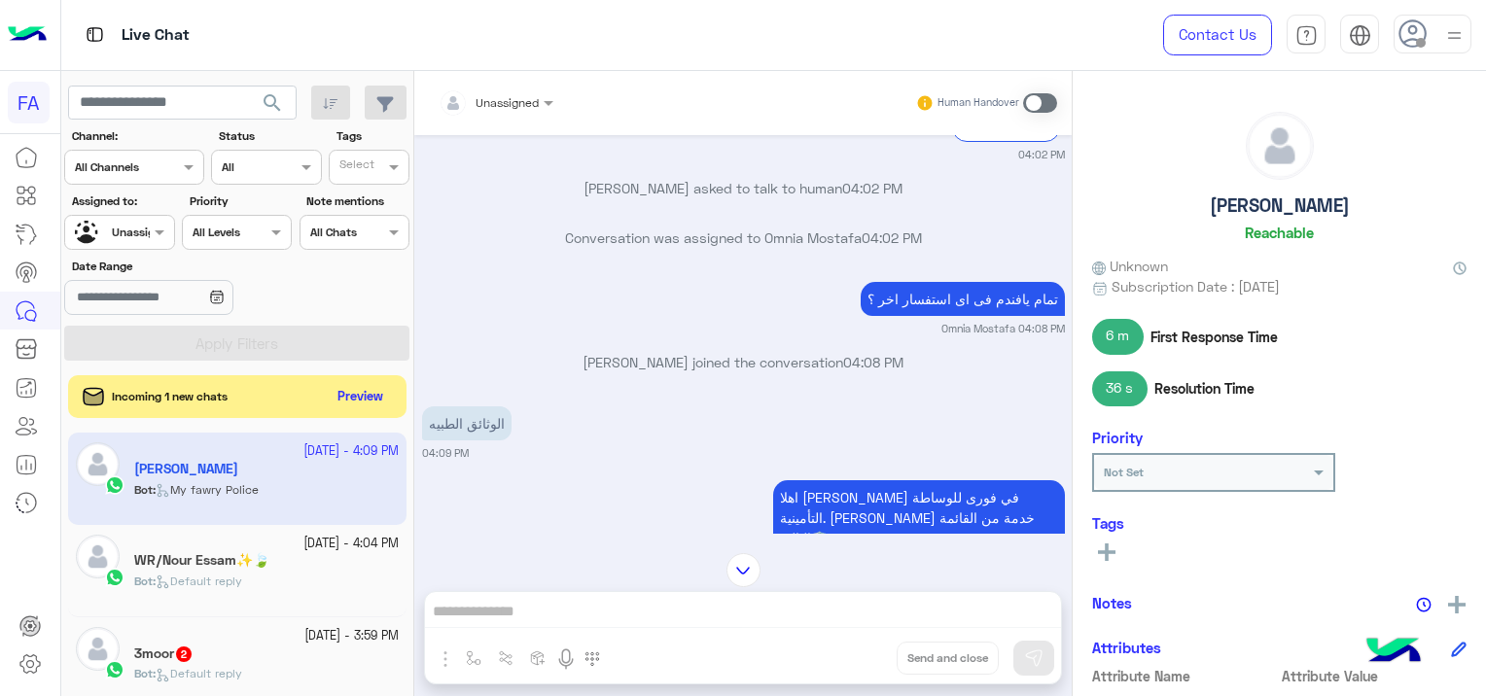
scroll to position [1758, 0]
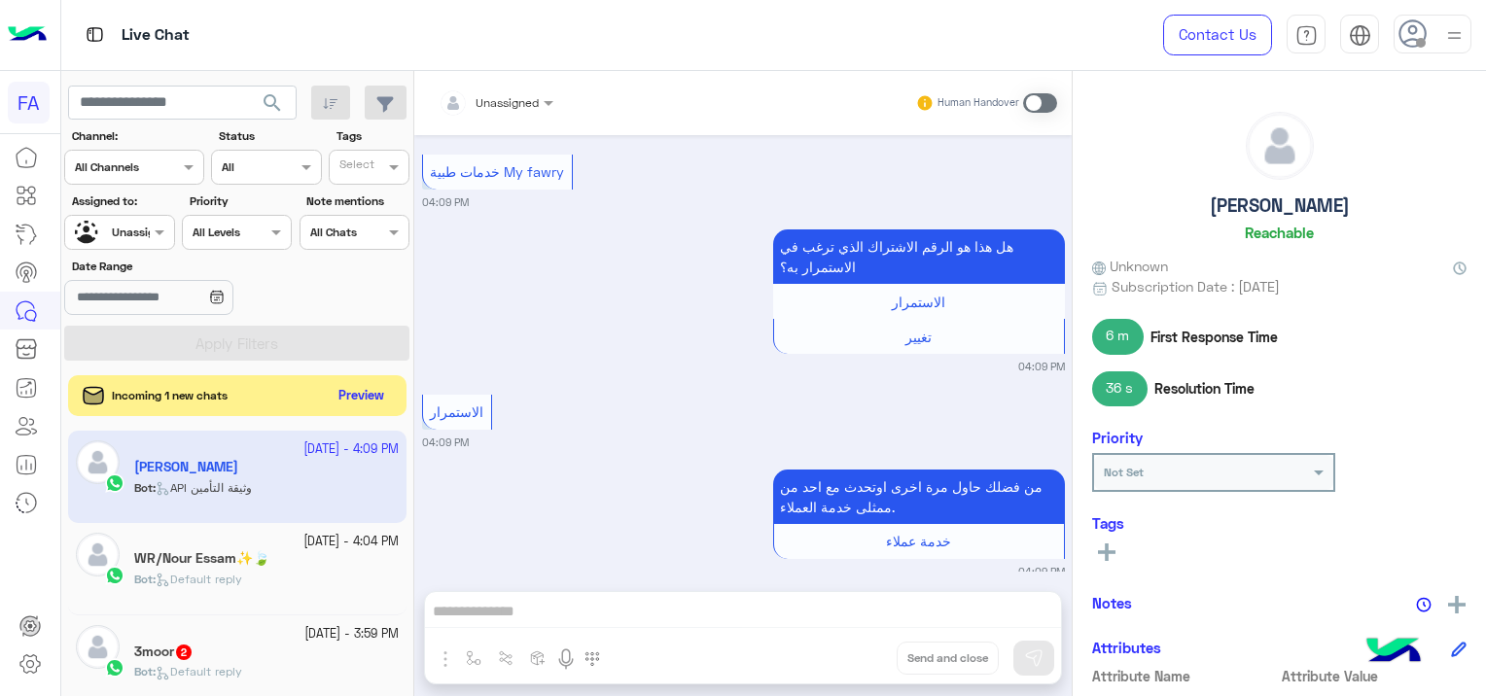
click at [352, 394] on button "Preview" at bounding box center [362, 396] width 60 height 26
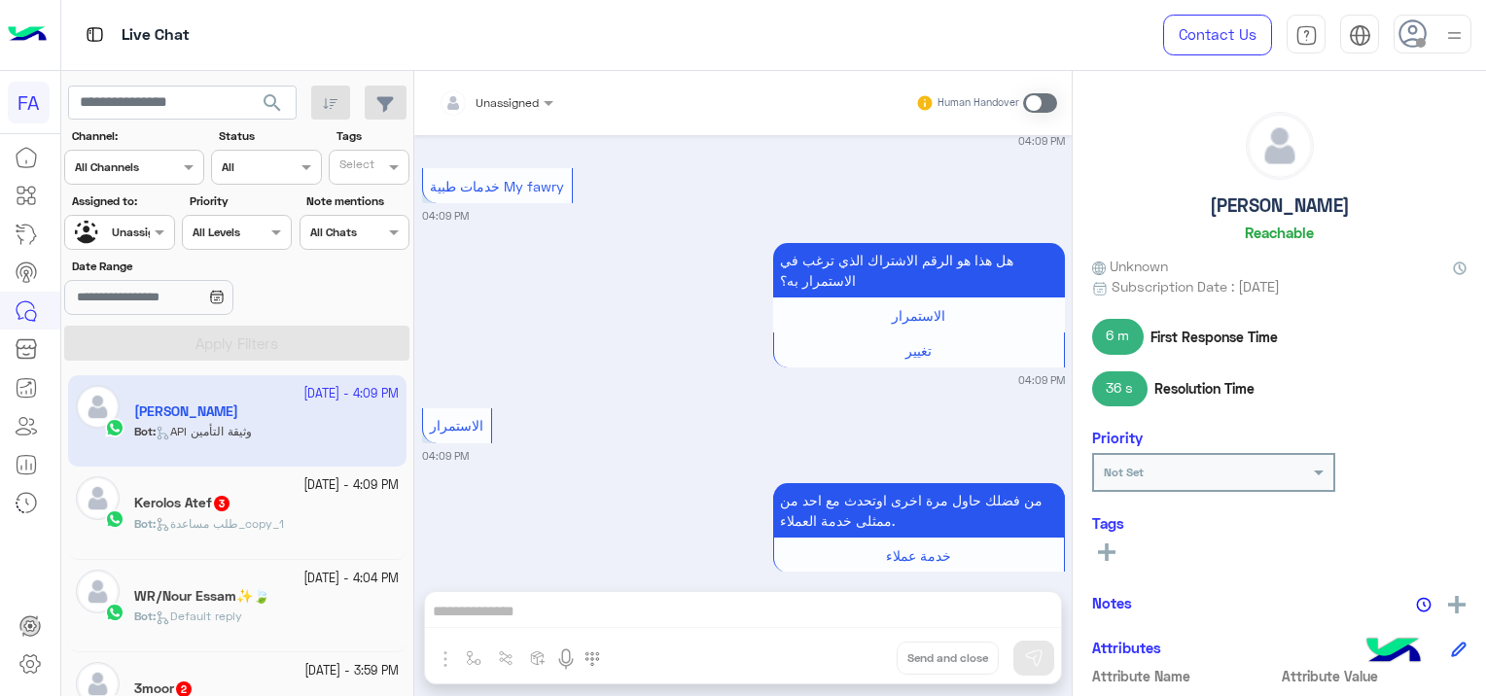
scroll to position [1567, 0]
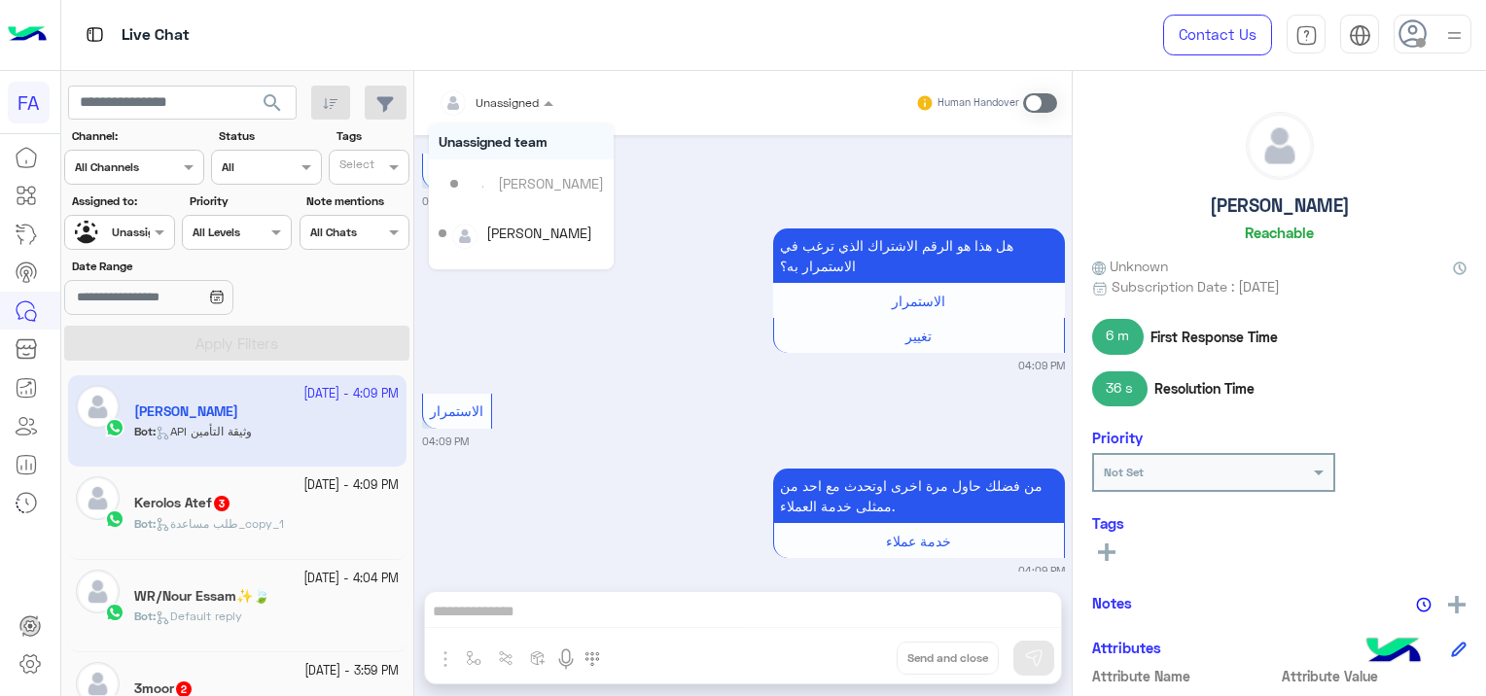
click at [513, 105] on div at bounding box center [496, 99] width 134 height 18
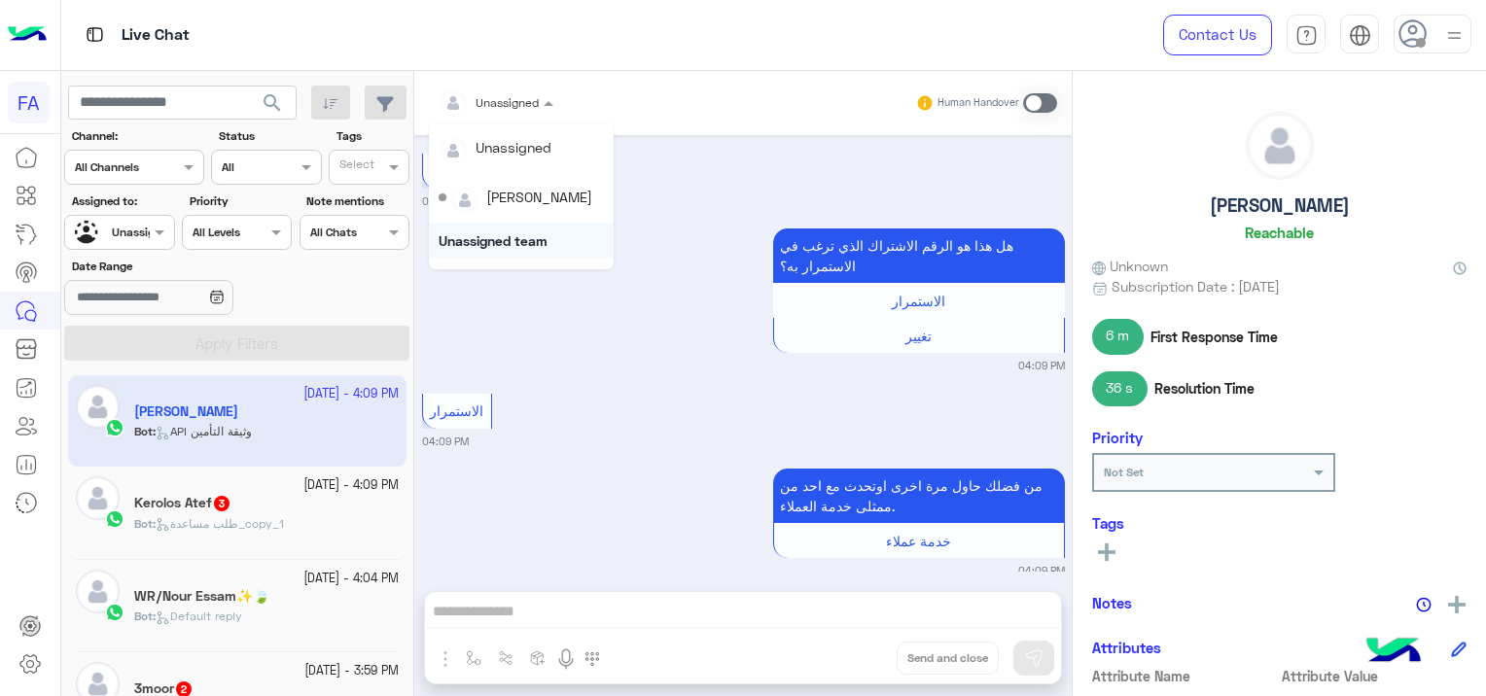
scroll to position [173, 0]
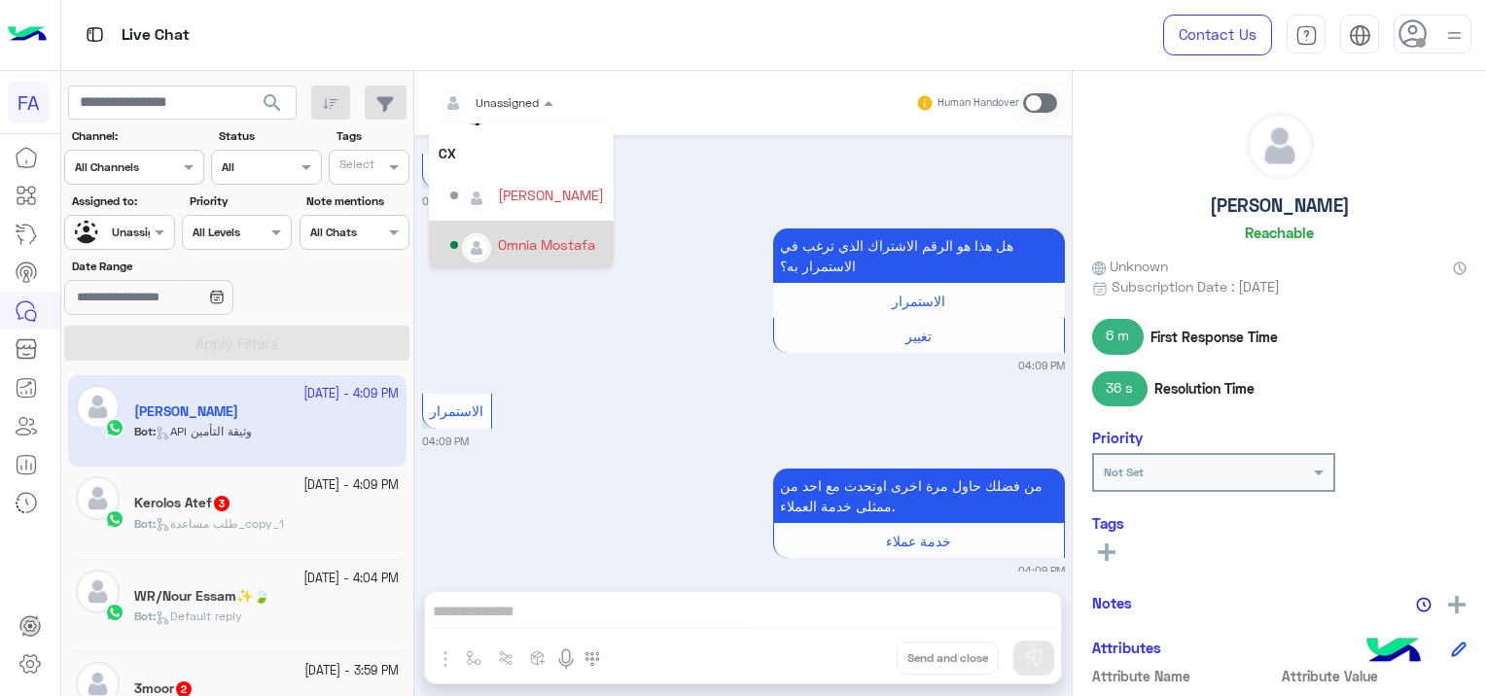
click at [543, 245] on div "Omnia Mostafa" at bounding box center [546, 244] width 97 height 20
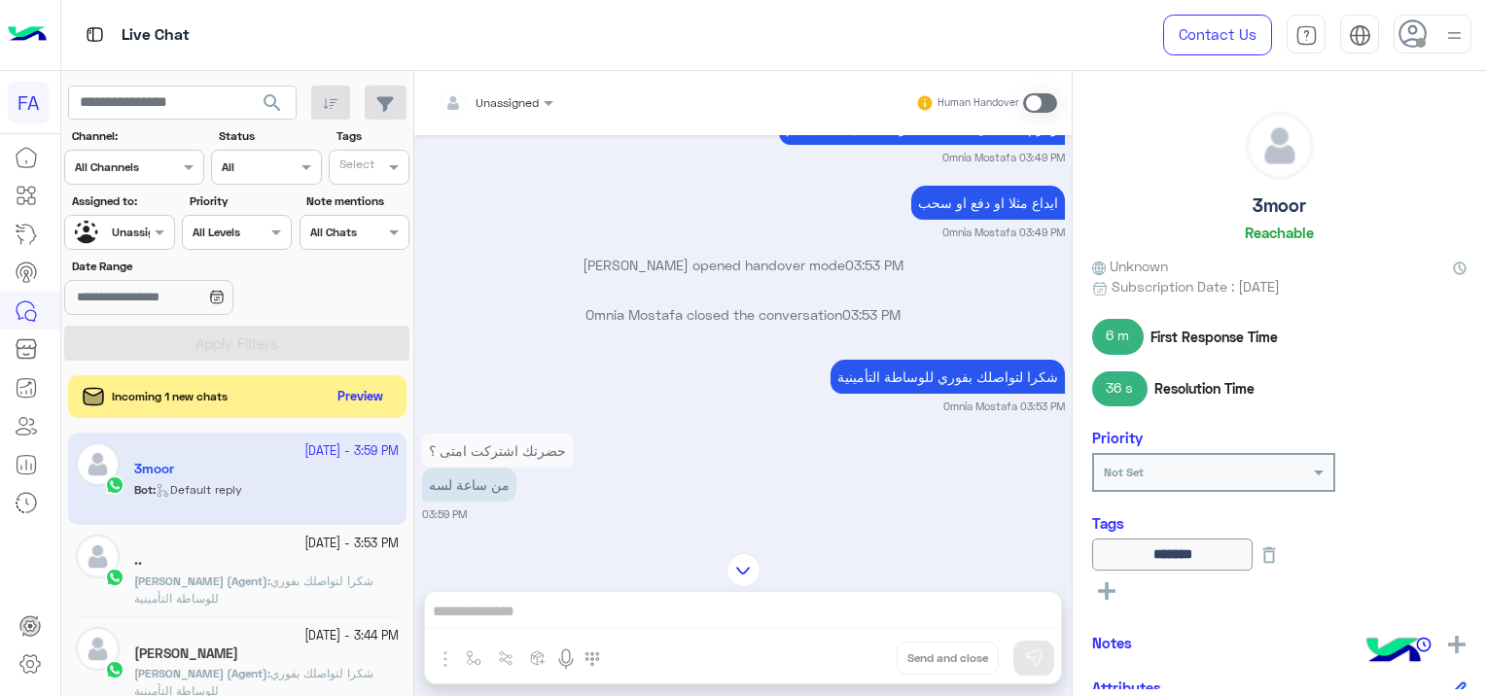
scroll to position [3697, 0]
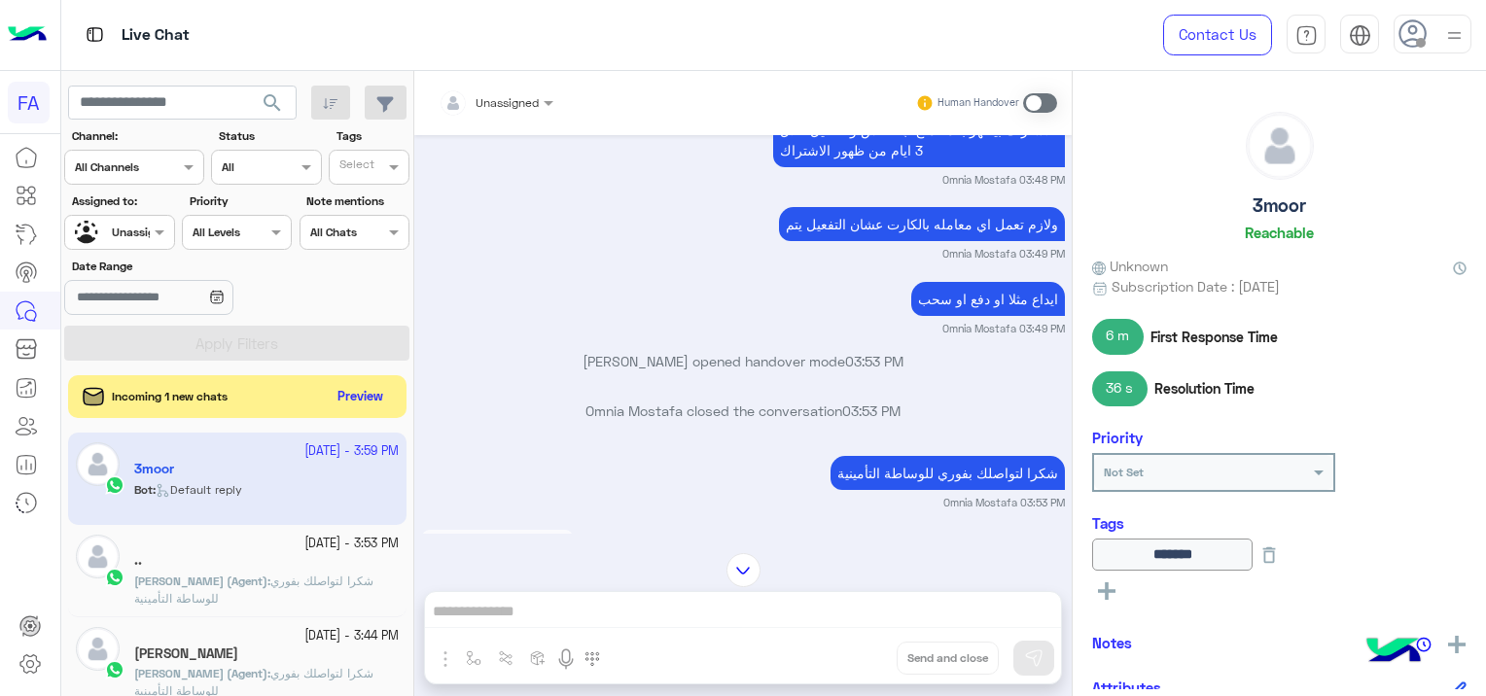
click at [508, 97] on div at bounding box center [496, 99] width 134 height 18
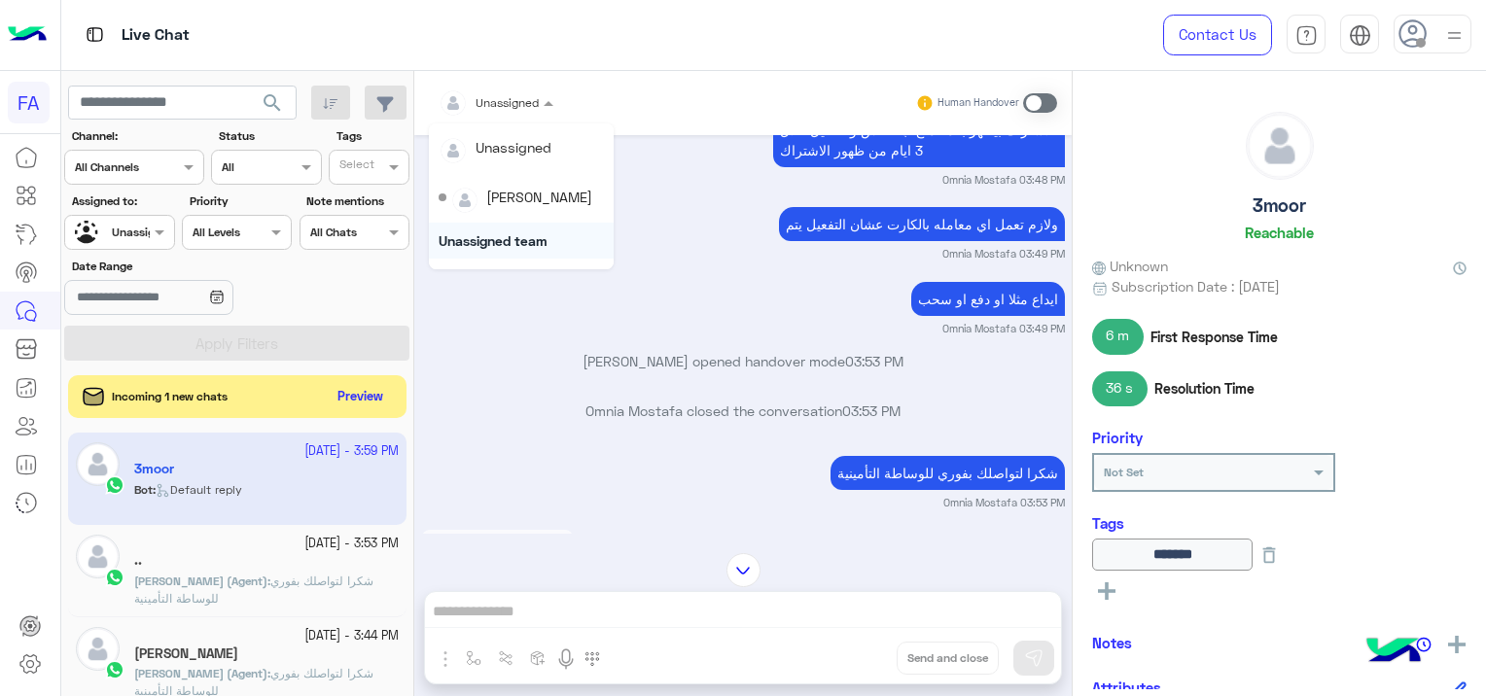
scroll to position [173, 0]
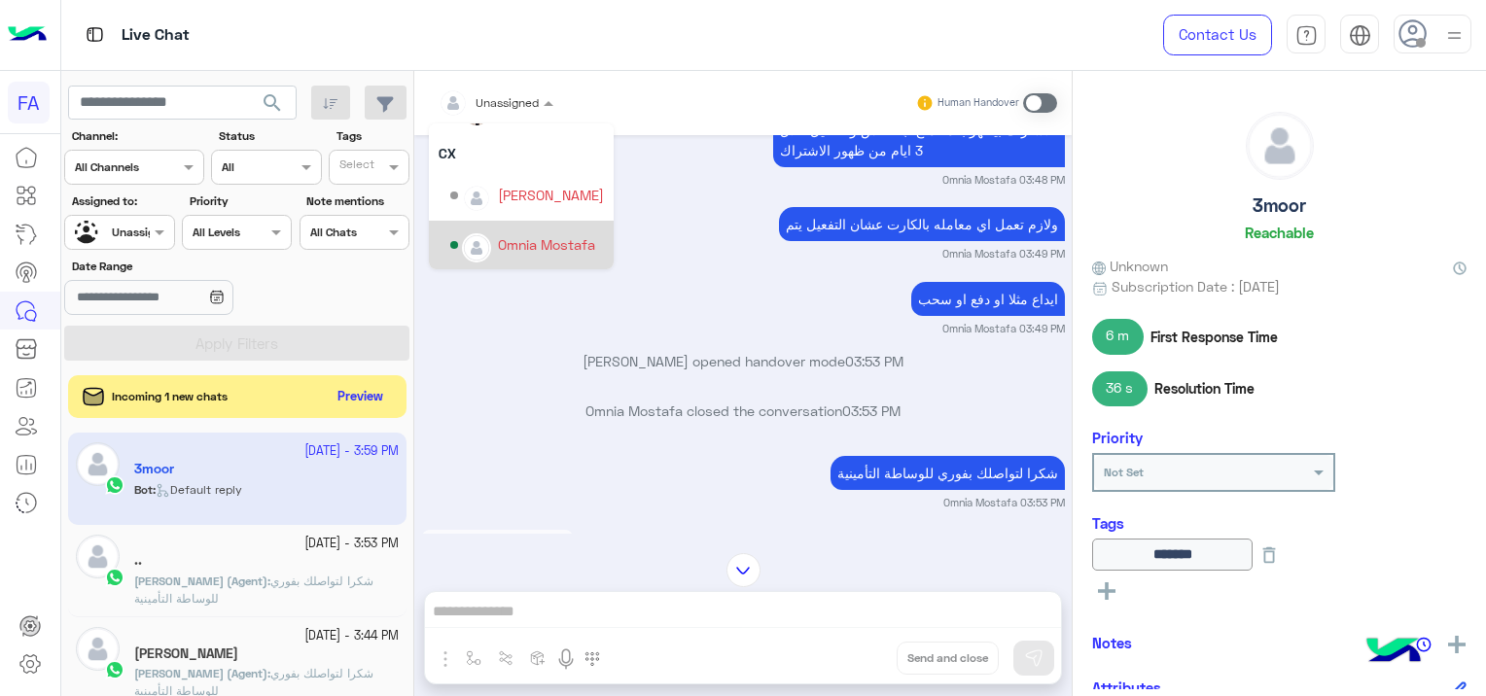
click at [527, 236] on div "Omnia Mostafa" at bounding box center [546, 244] width 97 height 20
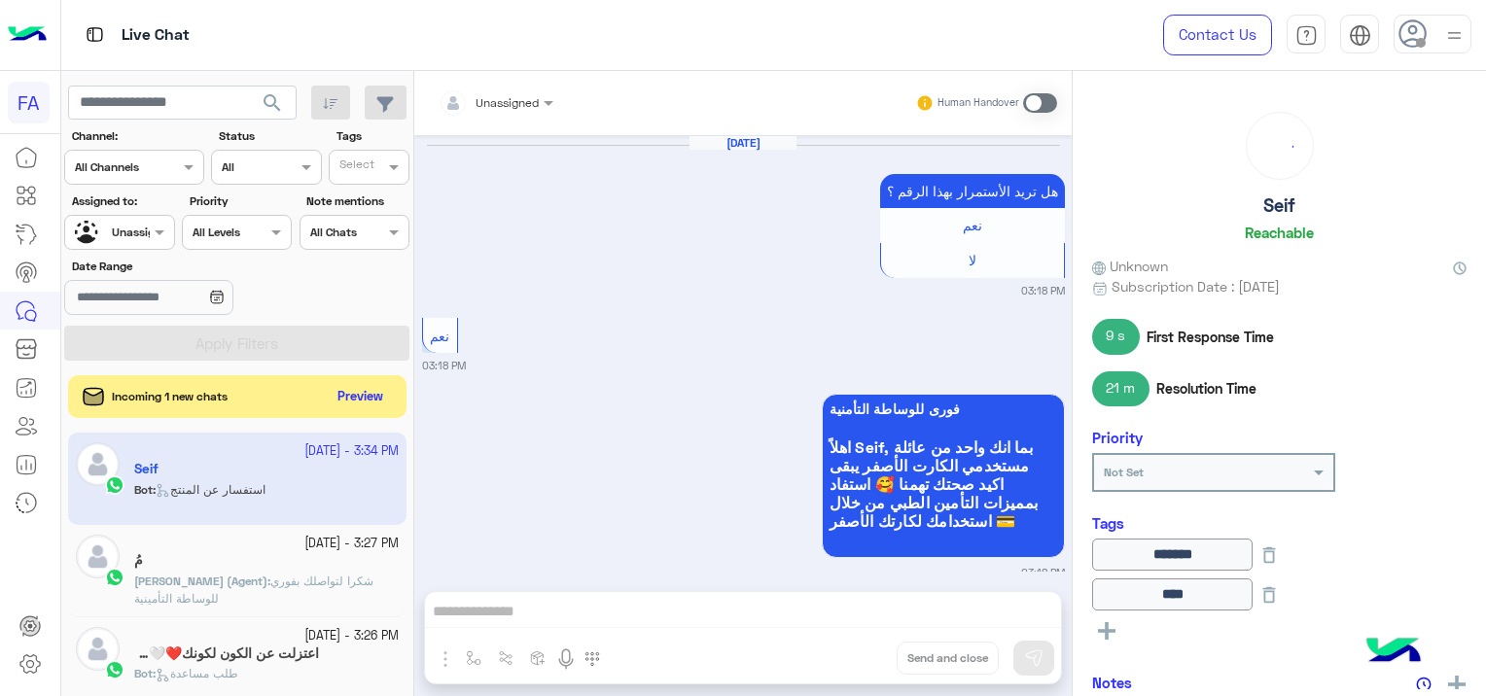
scroll to position [5433, 0]
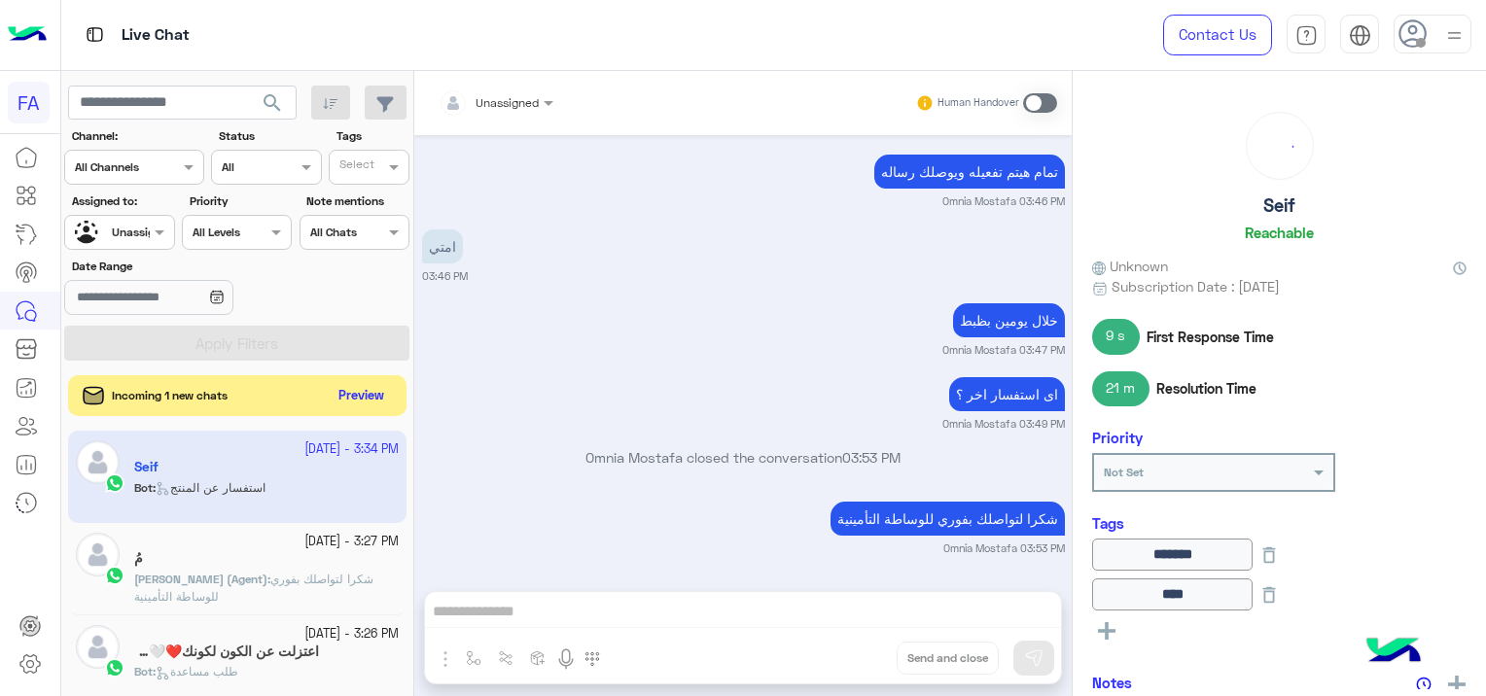
click at [366, 400] on button "Preview" at bounding box center [362, 396] width 60 height 26
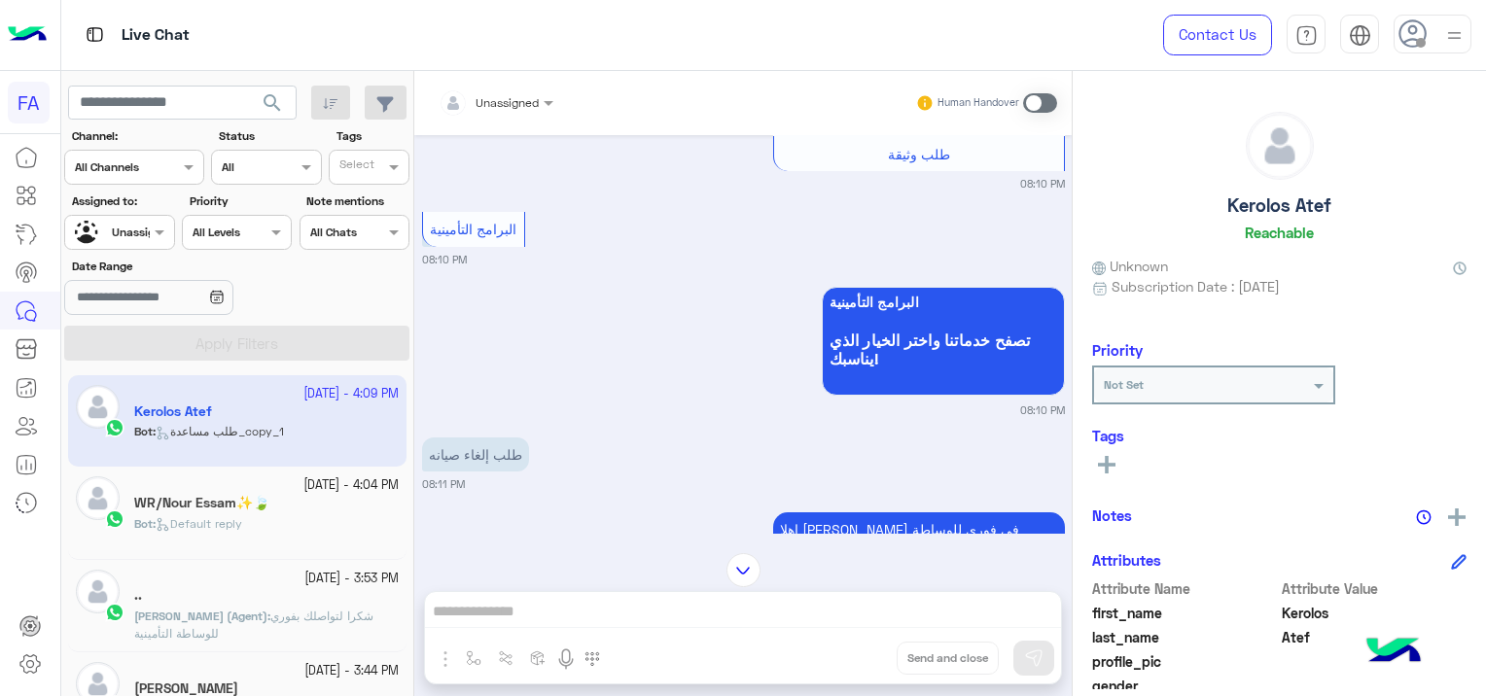
scroll to position [282, 0]
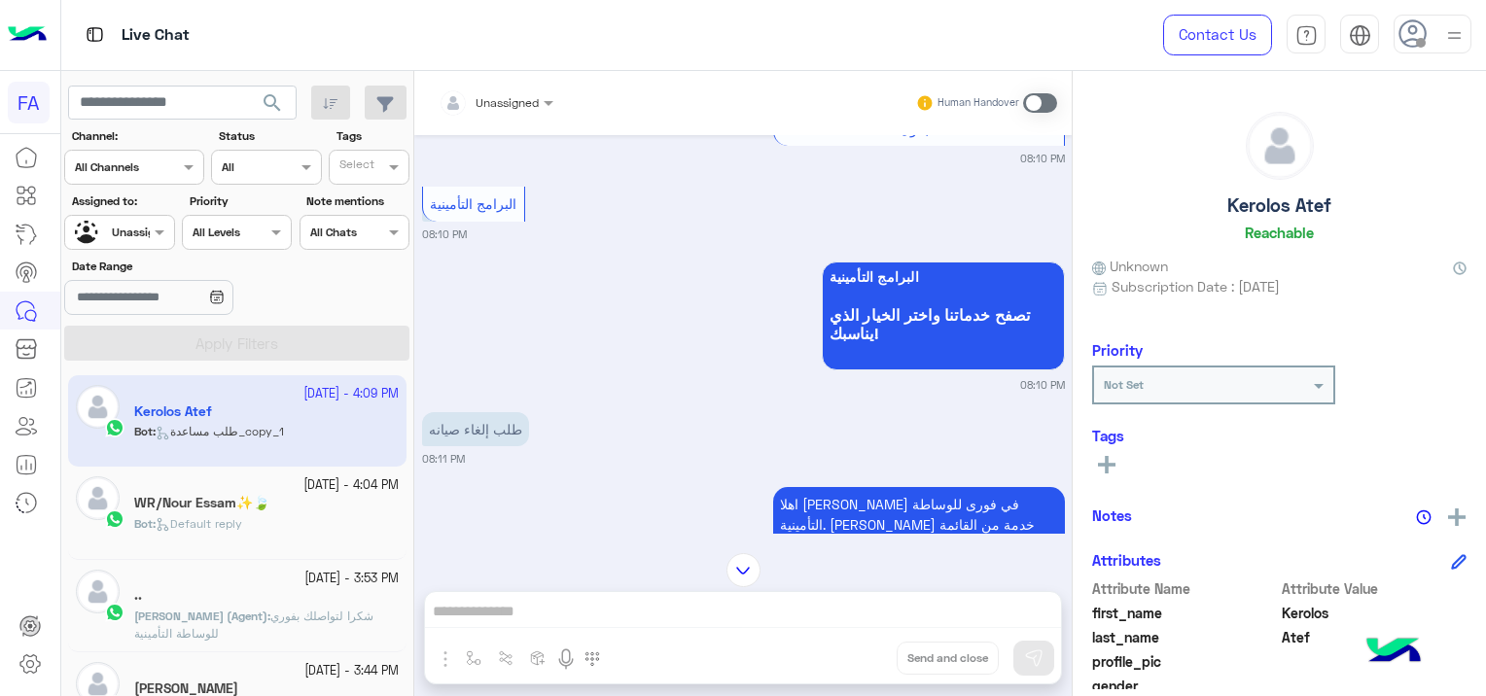
click at [283, 499] on div "WR/Nour Essam✨🍃" at bounding box center [266, 505] width 265 height 20
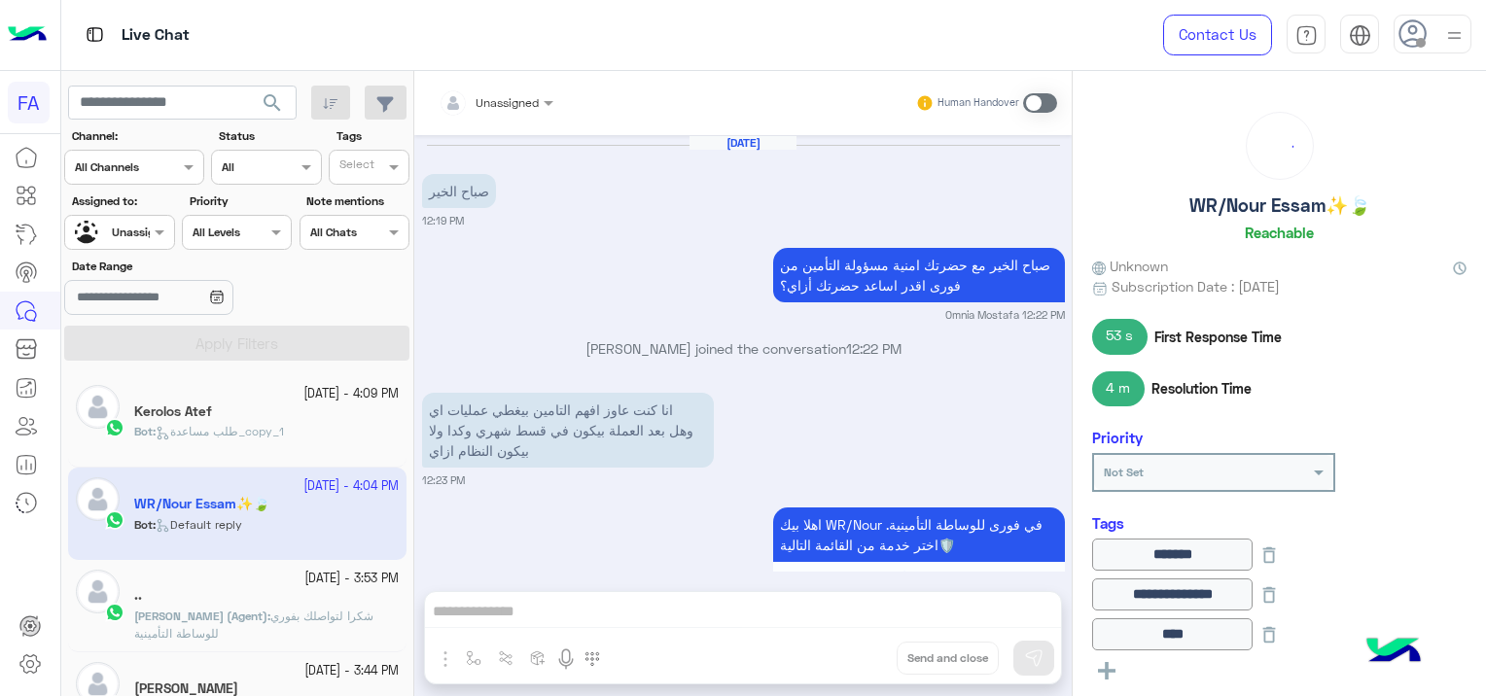
scroll to position [1608, 0]
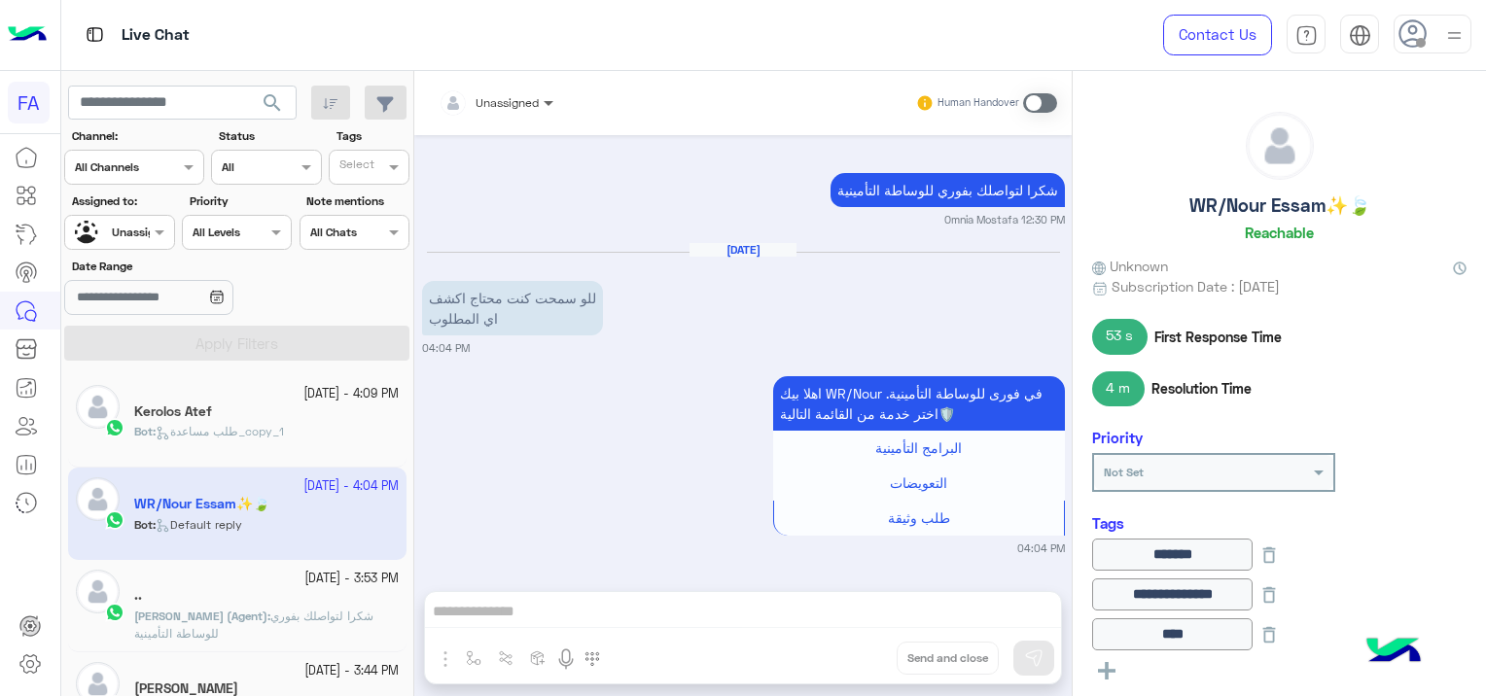
click at [544, 96] on span at bounding box center [551, 102] width 24 height 20
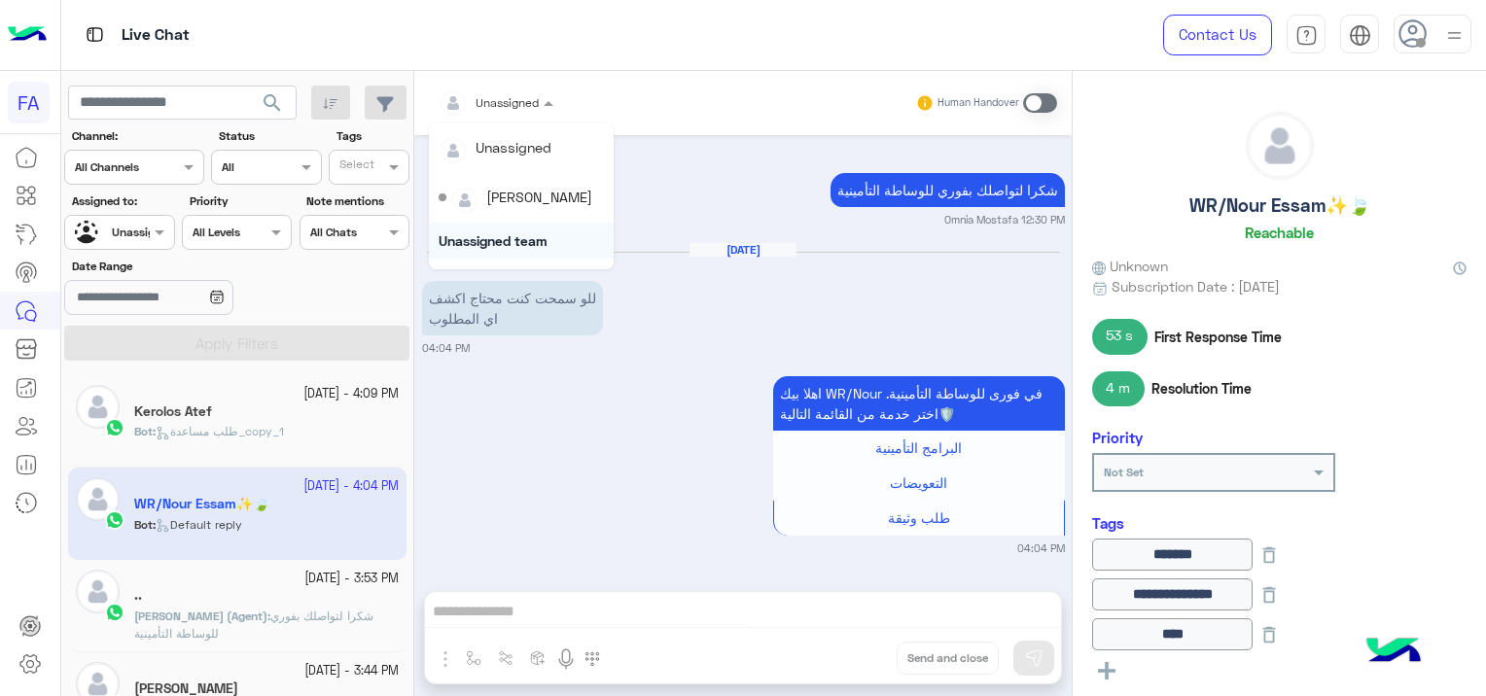
scroll to position [173, 0]
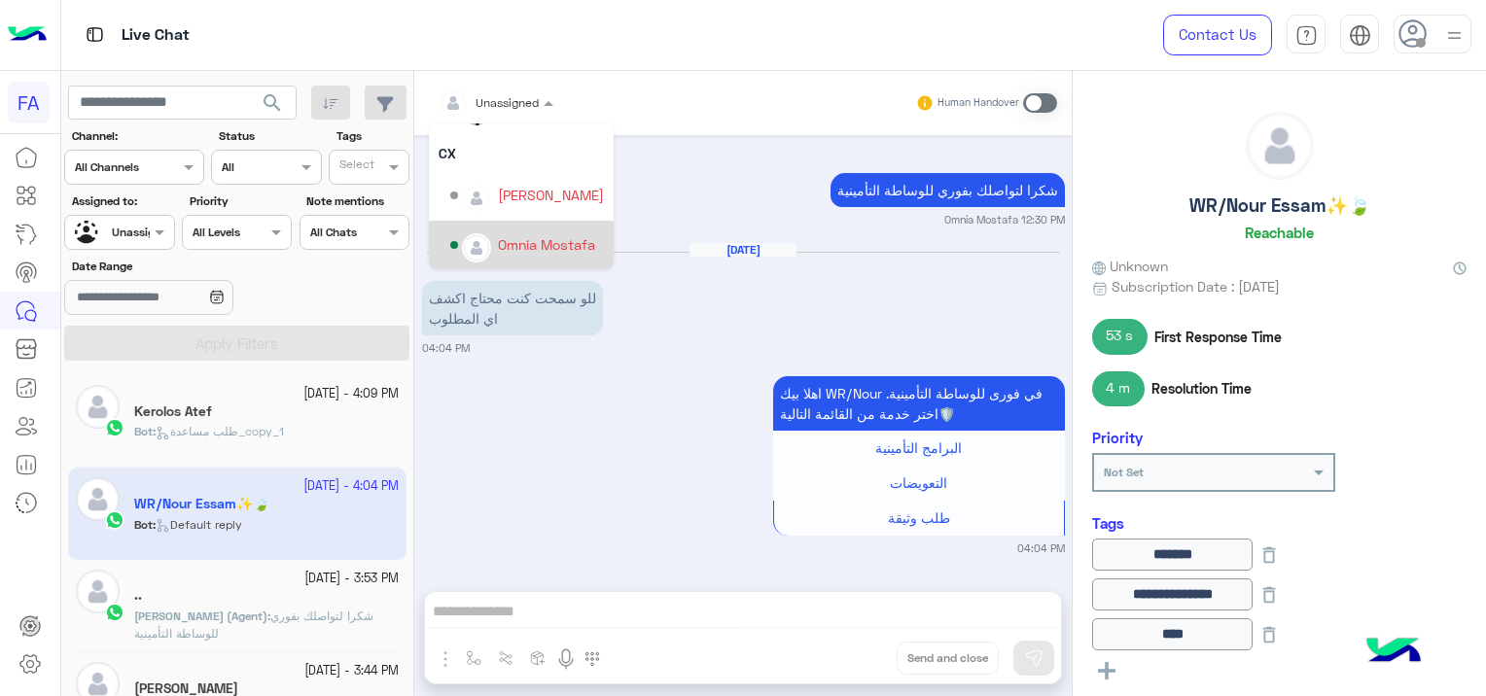
click at [544, 241] on div "Omnia Mostafa" at bounding box center [546, 244] width 97 height 20
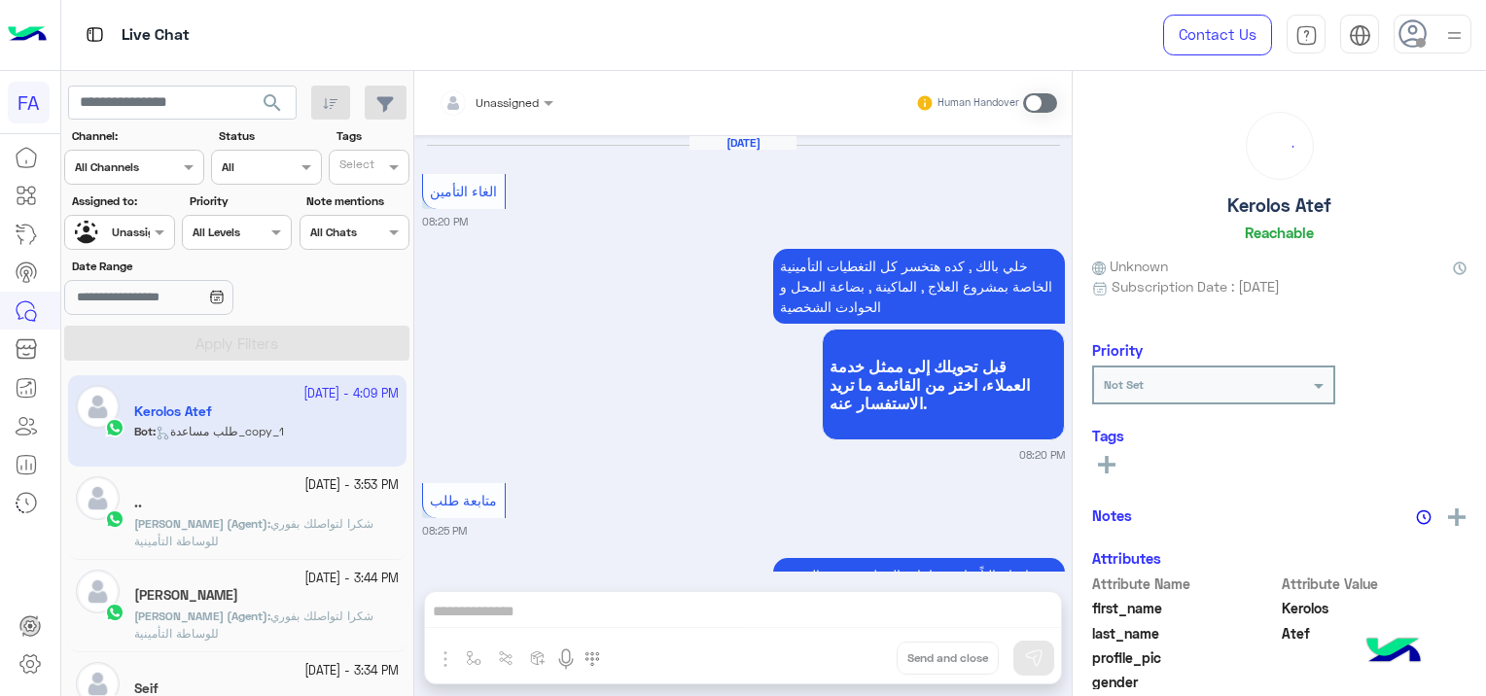
scroll to position [1457, 0]
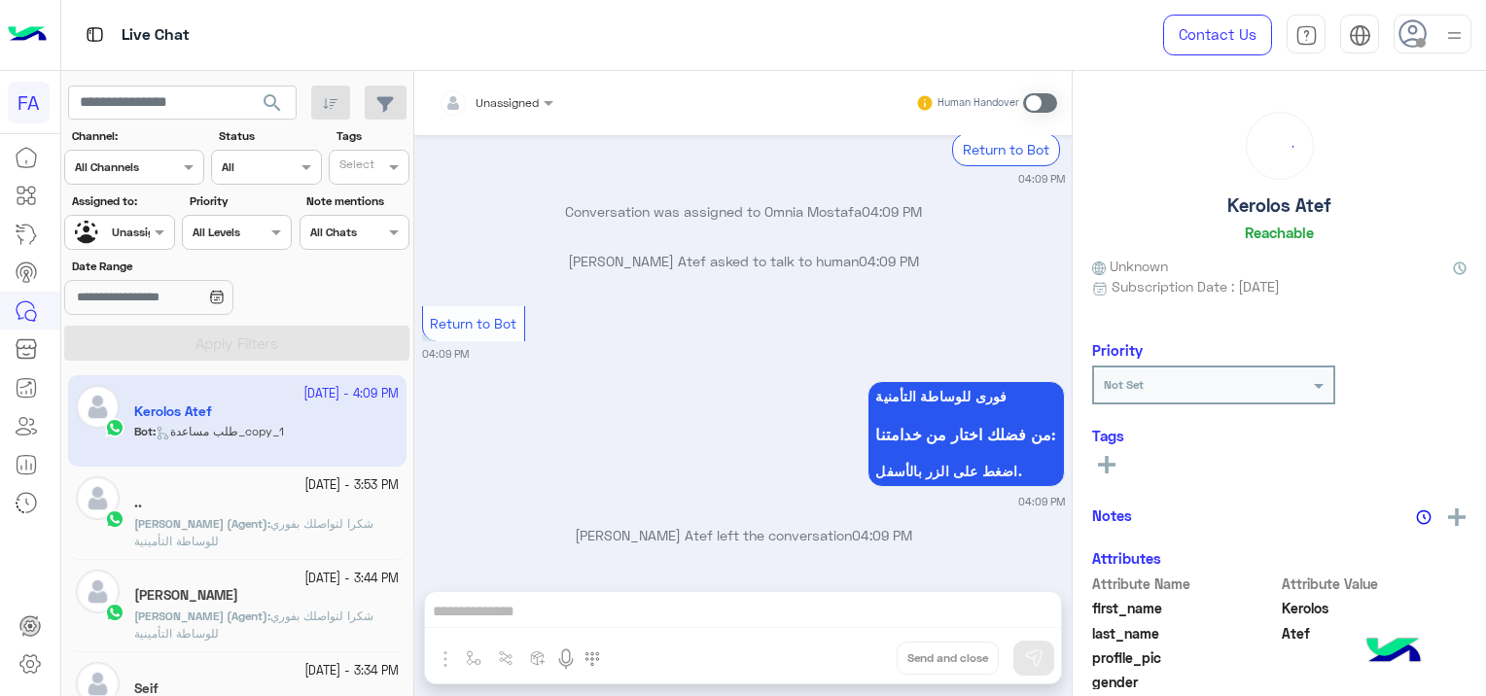
click at [308, 521] on span "شكرا لتواصلك بفوري للوساطة التأمينية" at bounding box center [253, 532] width 239 height 32
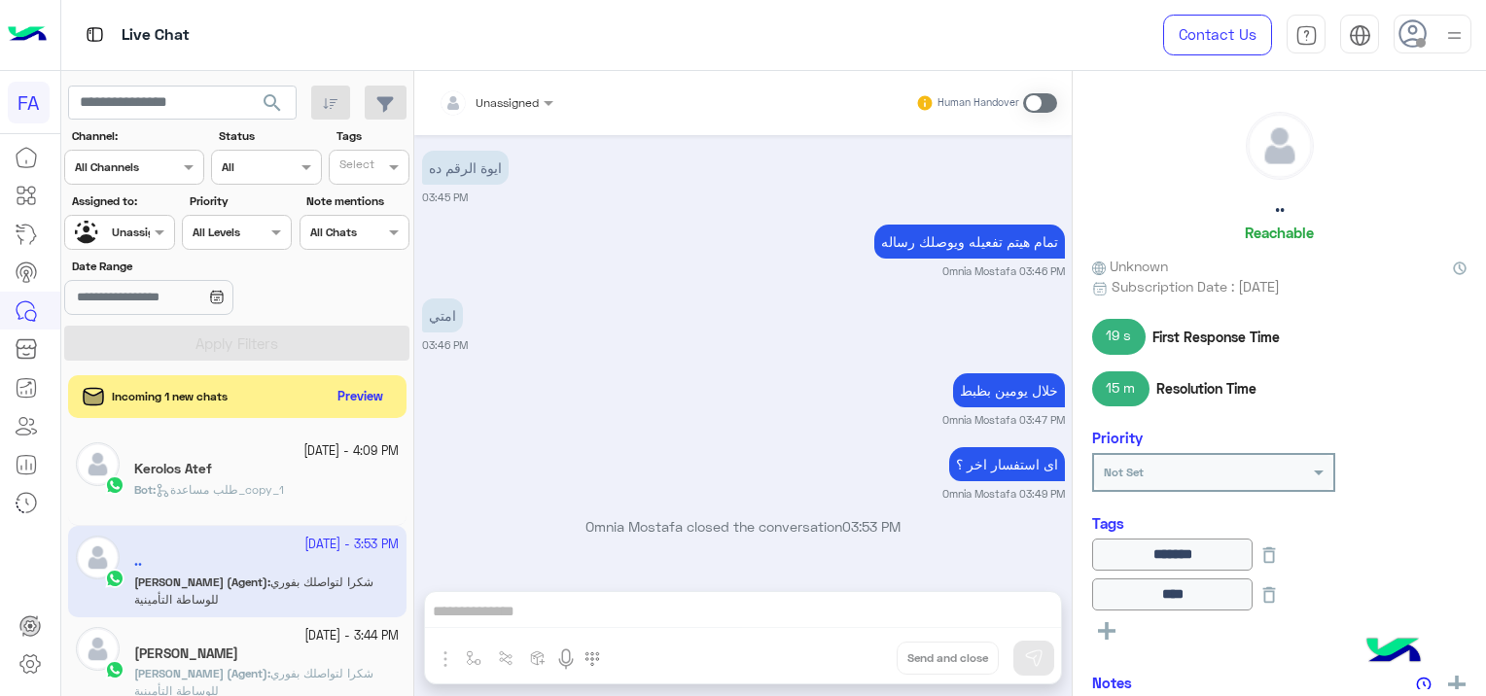
scroll to position [1069, 0]
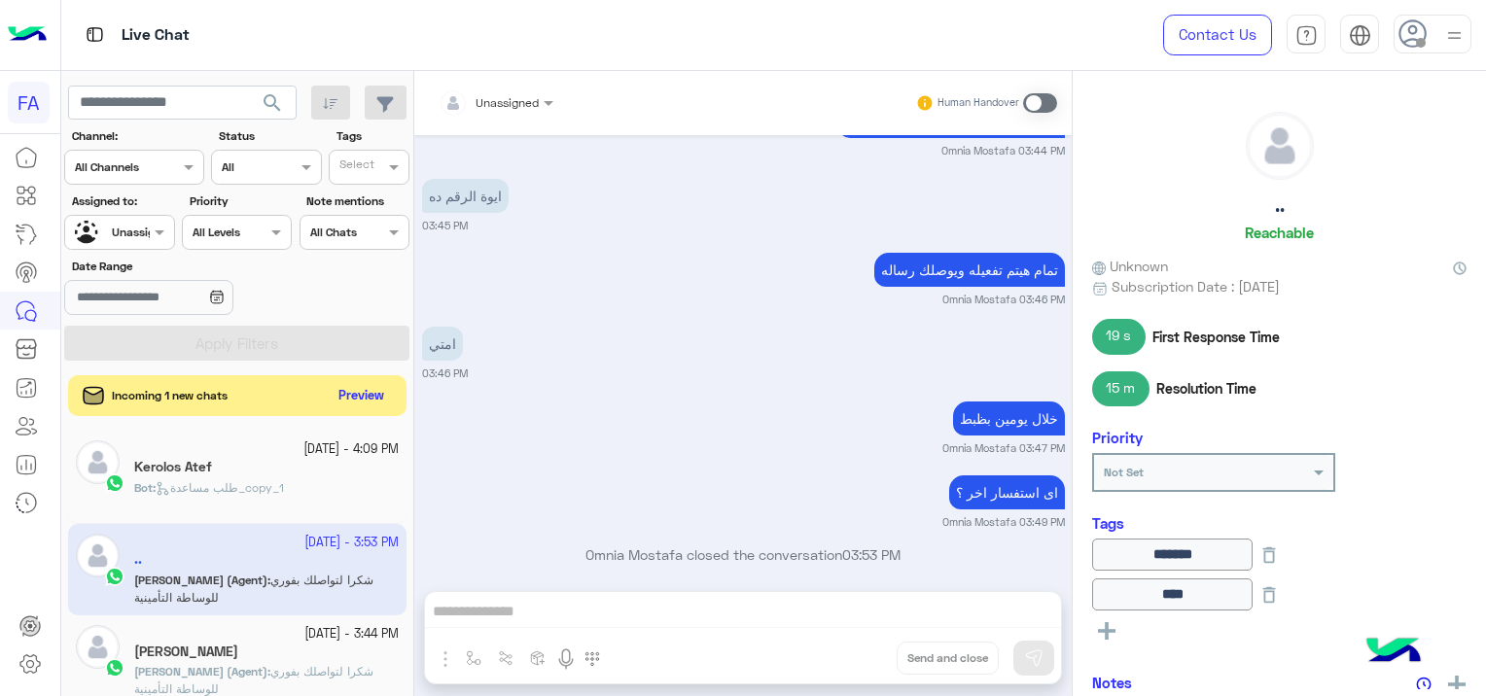
click at [367, 407] on button "Preview" at bounding box center [362, 396] width 60 height 26
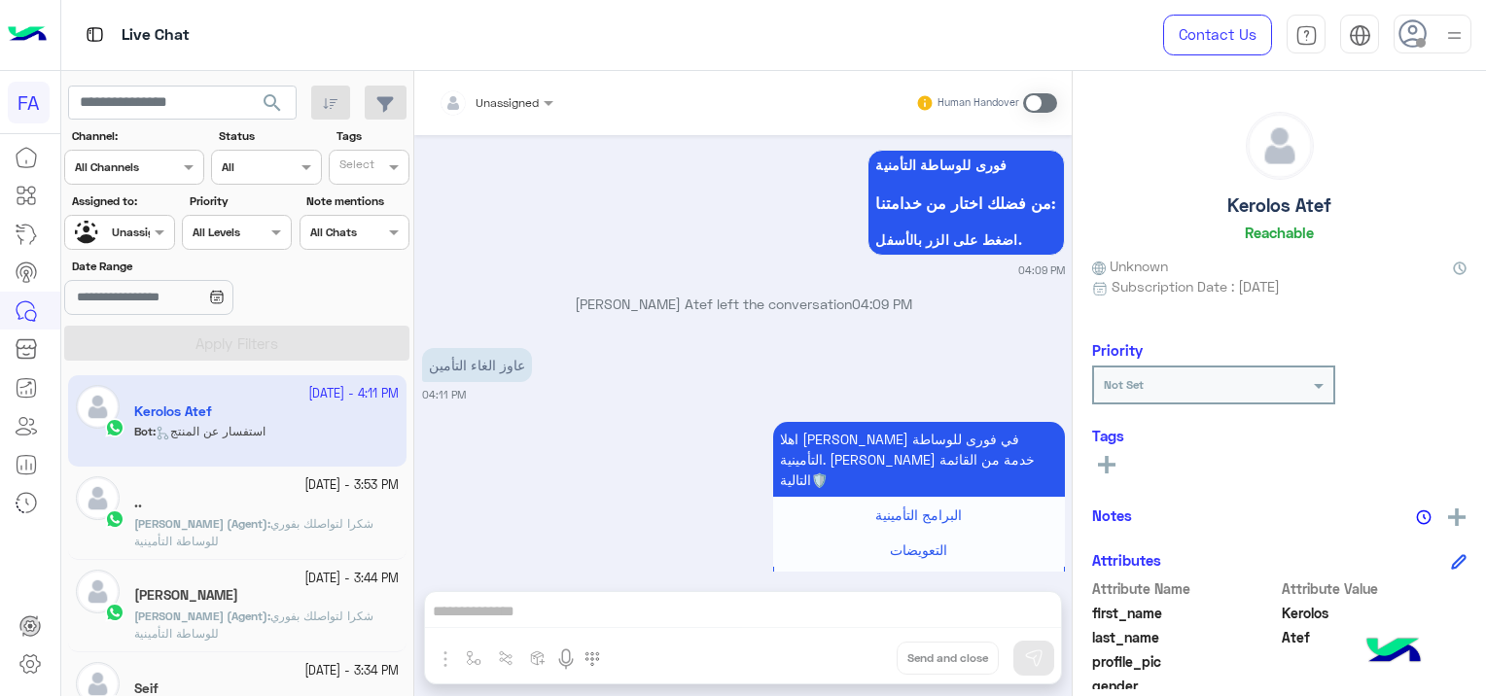
scroll to position [3645, 0]
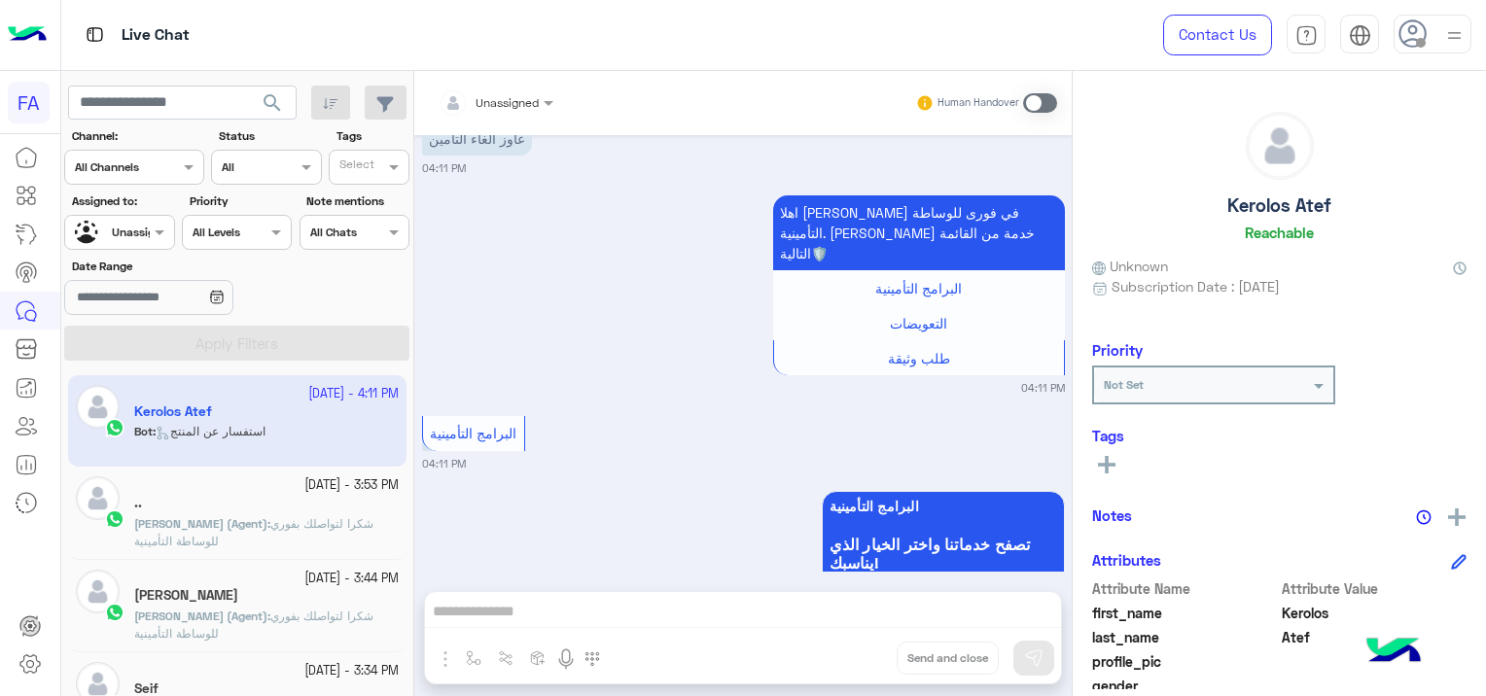
click at [116, 233] on input "text" at bounding box center [97, 231] width 45 height 18
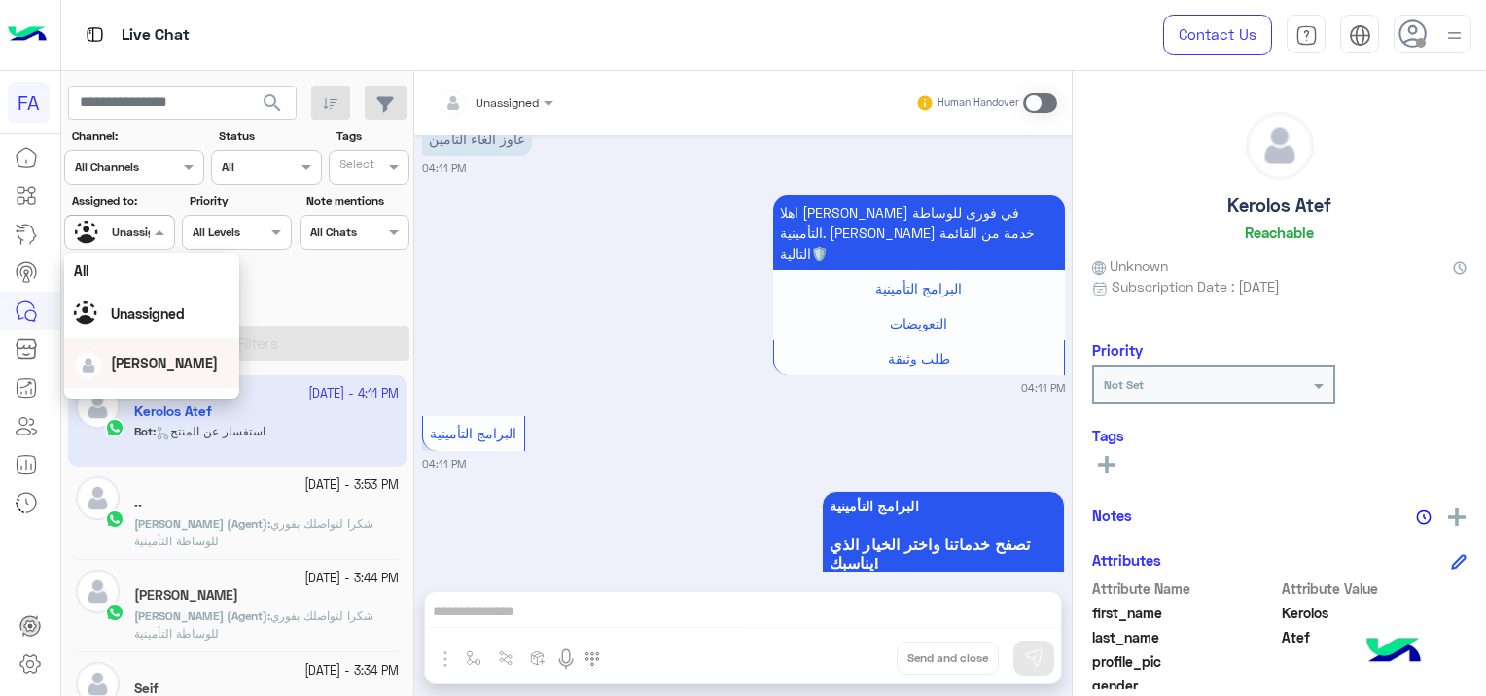
click at [132, 369] on span "[PERSON_NAME]" at bounding box center [164, 363] width 107 height 17
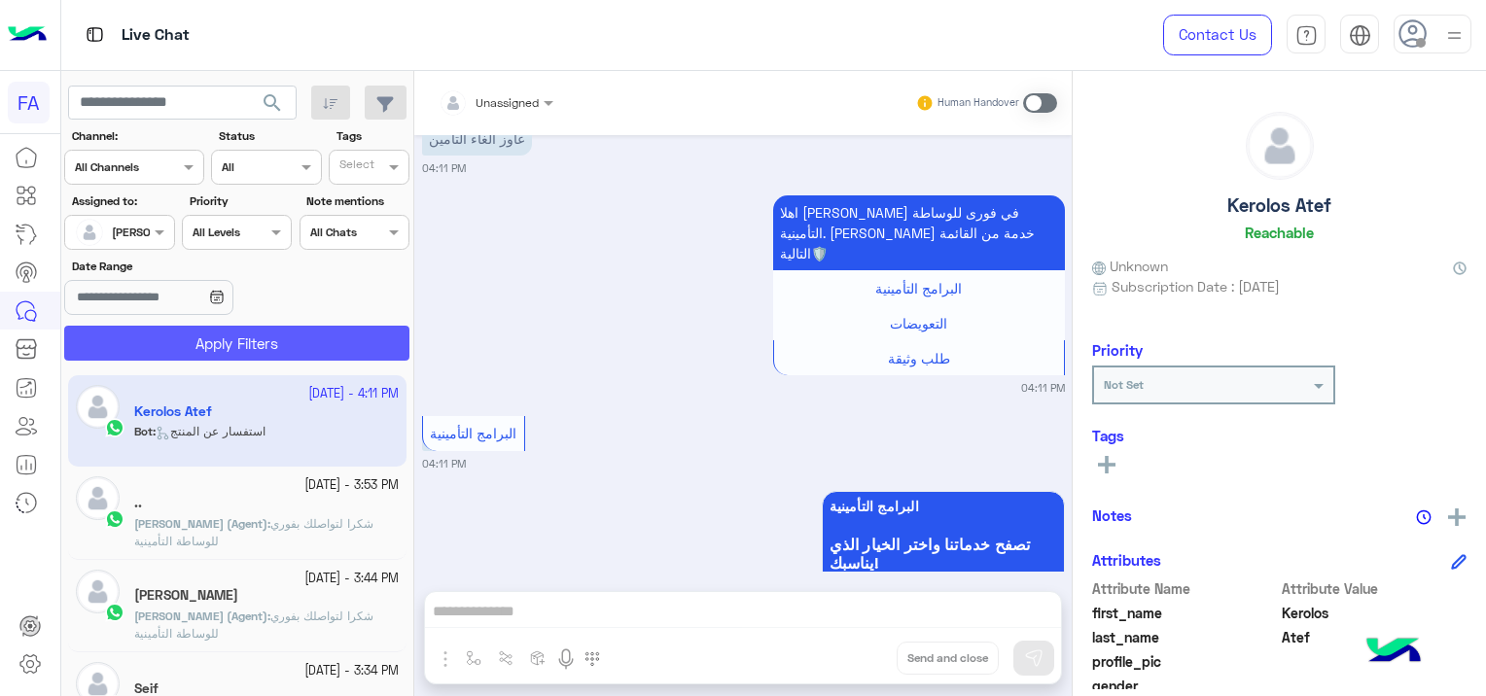
click at [172, 339] on button "Apply Filters" at bounding box center [236, 343] width 345 height 35
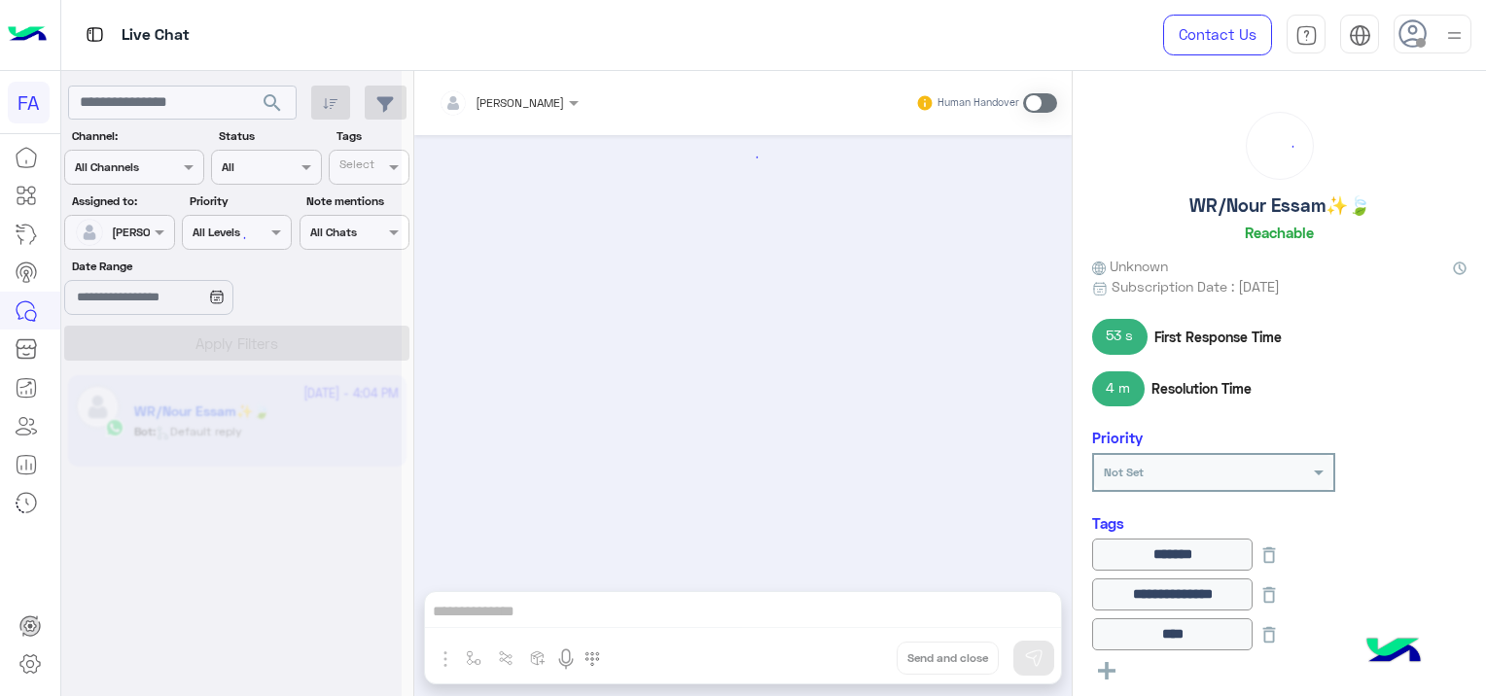
scroll to position [1539, 0]
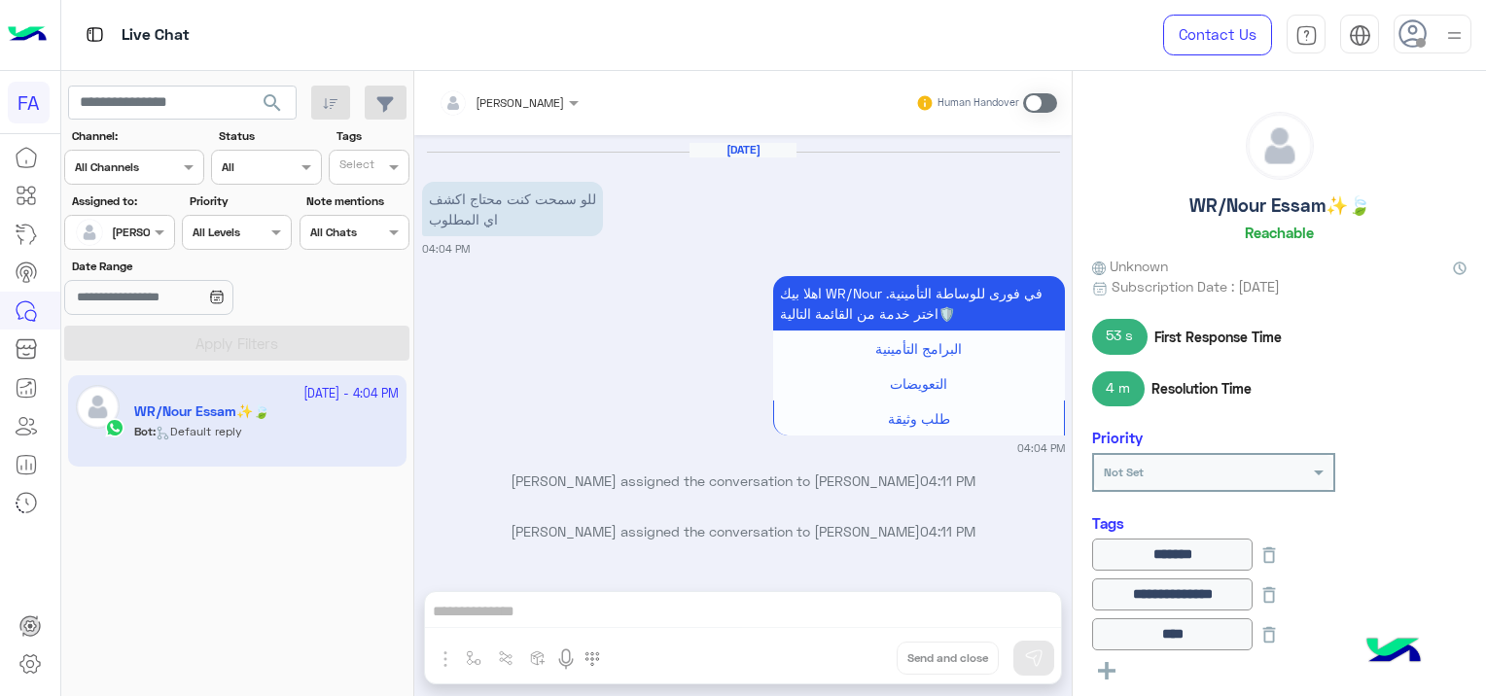
click at [1043, 100] on span at bounding box center [1040, 102] width 34 height 19
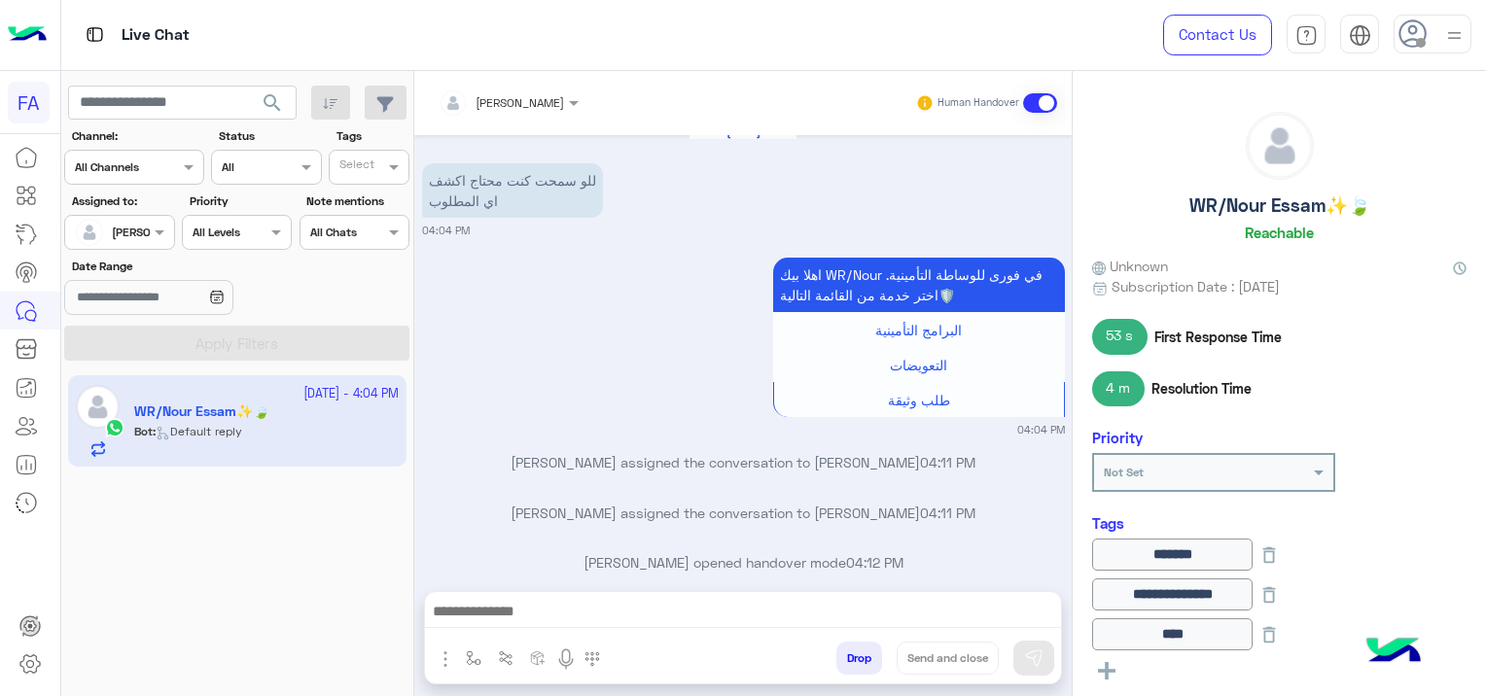
scroll to position [1589, 0]
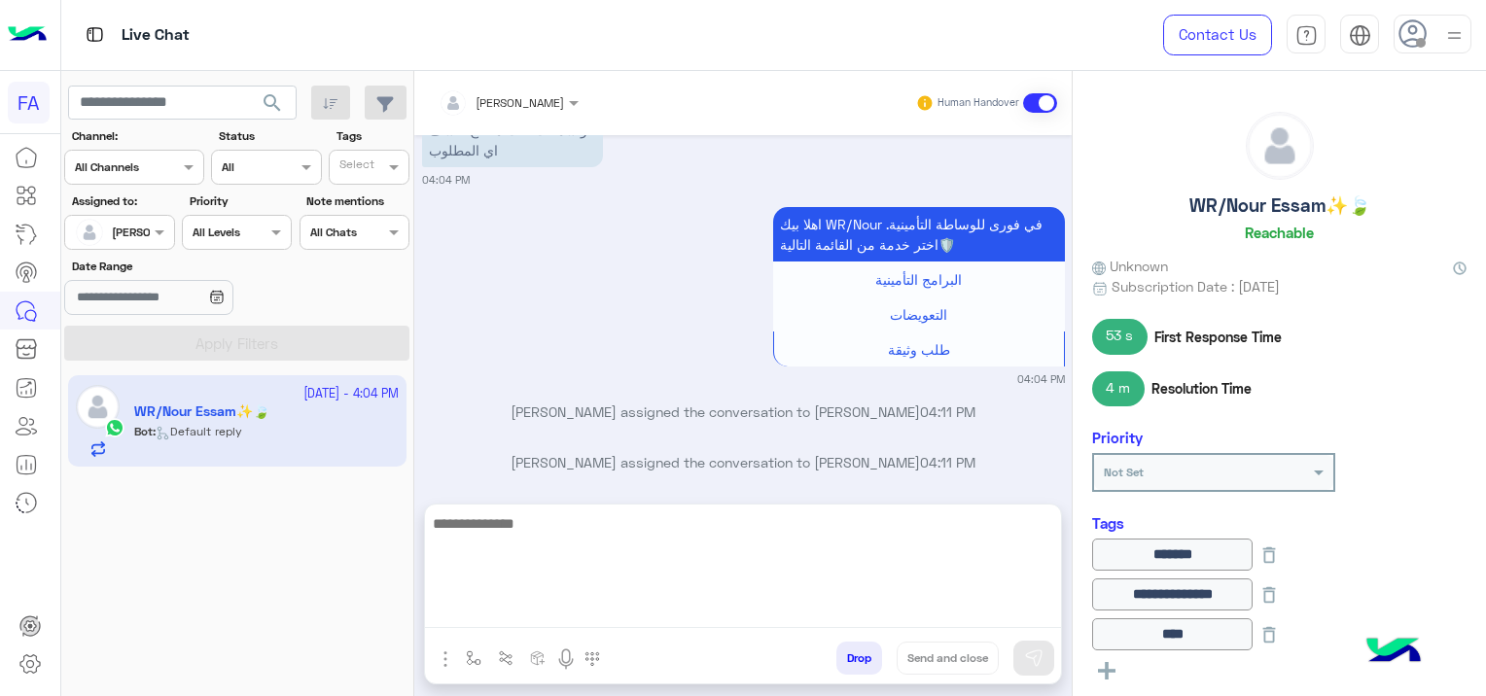
click at [515, 603] on textarea at bounding box center [743, 570] width 636 height 117
paste textarea "**********"
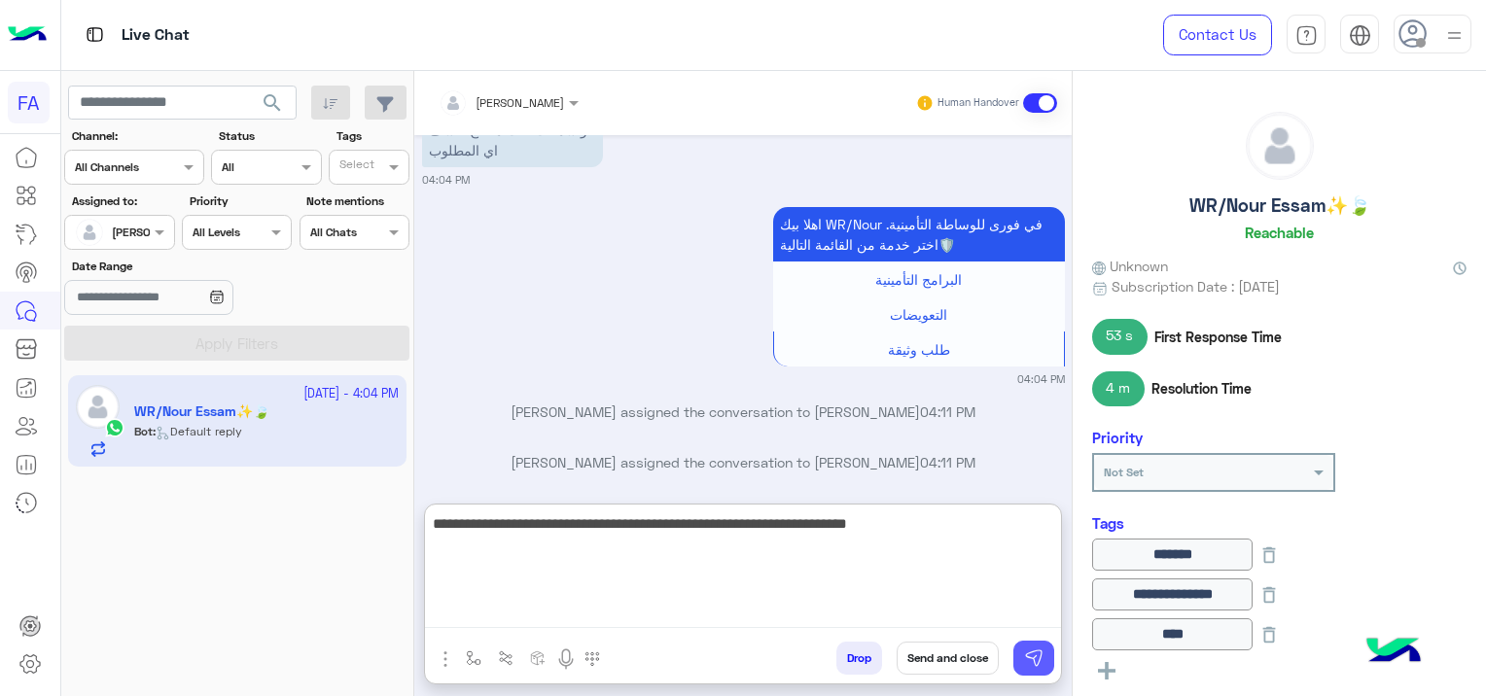
type textarea "**********"
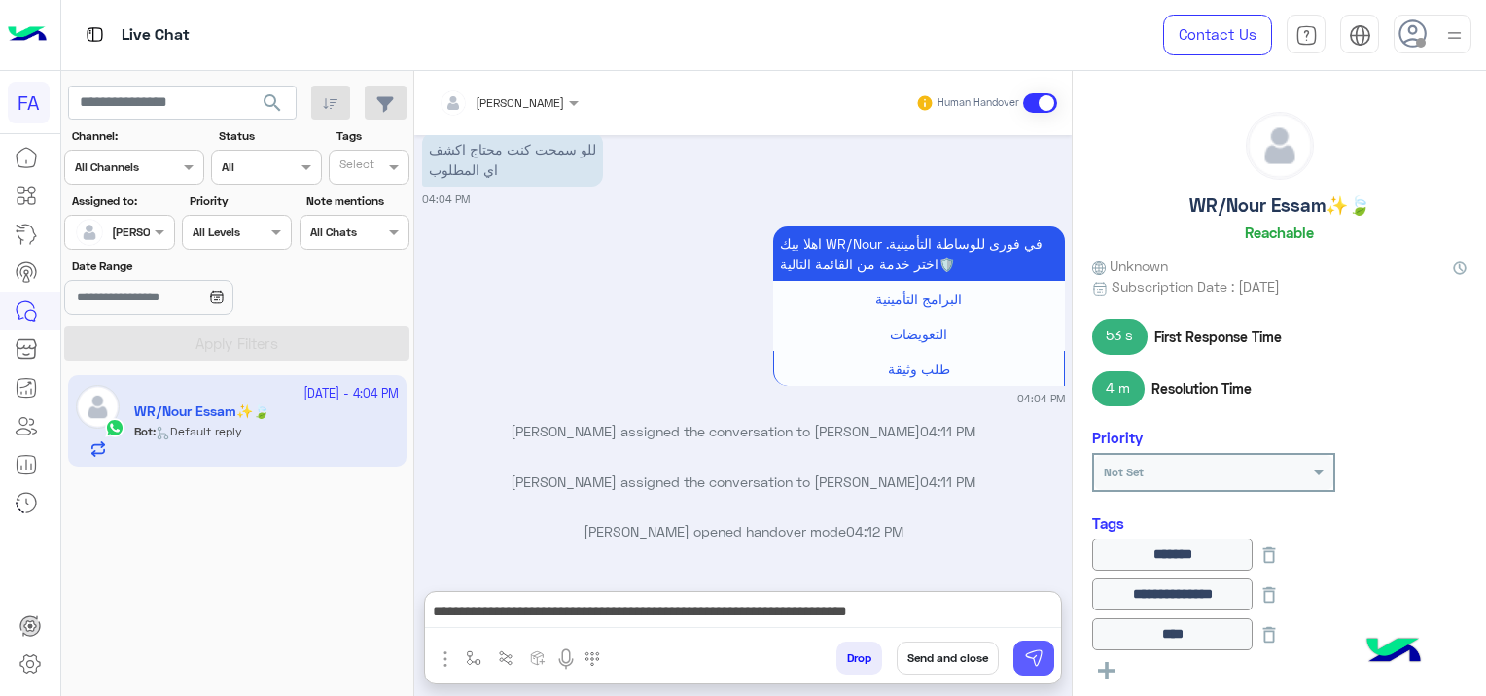
click at [1035, 651] on img at bounding box center [1033, 658] width 19 height 19
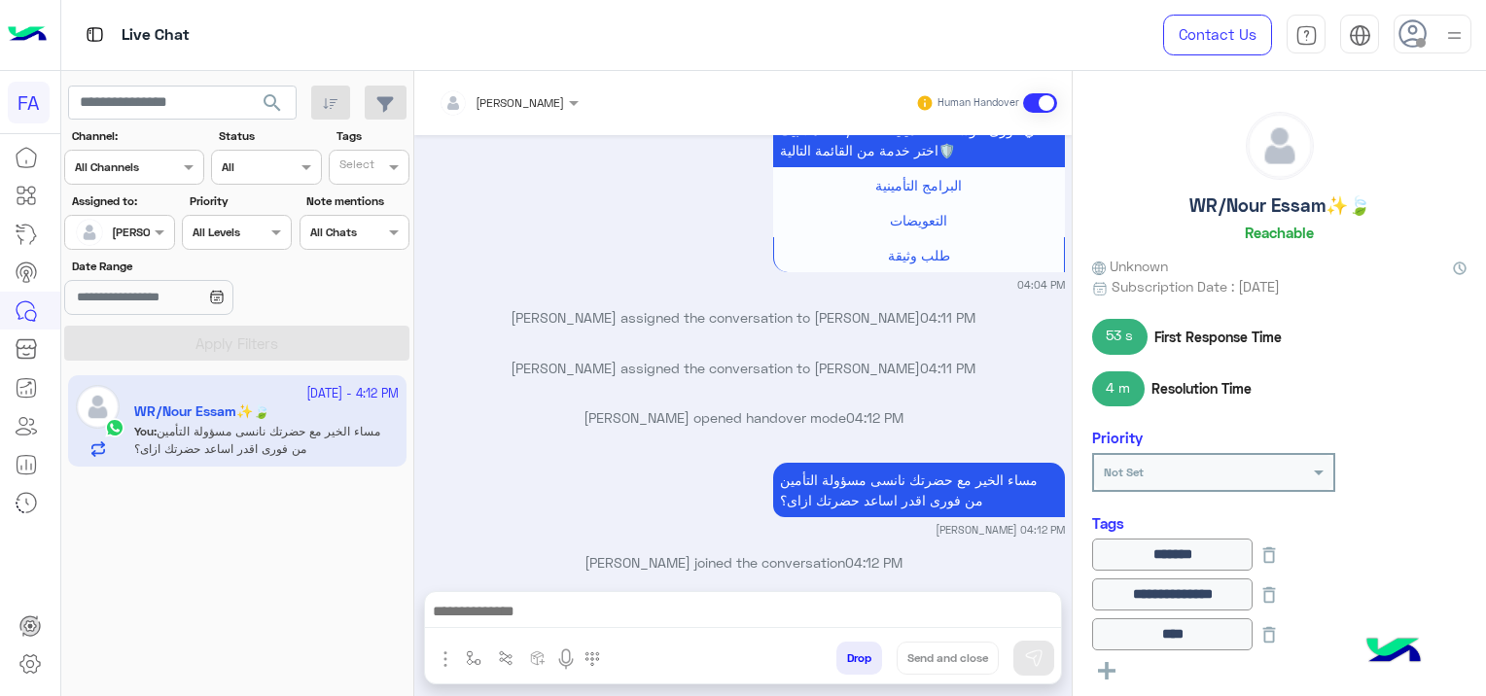
scroll to position [1734, 0]
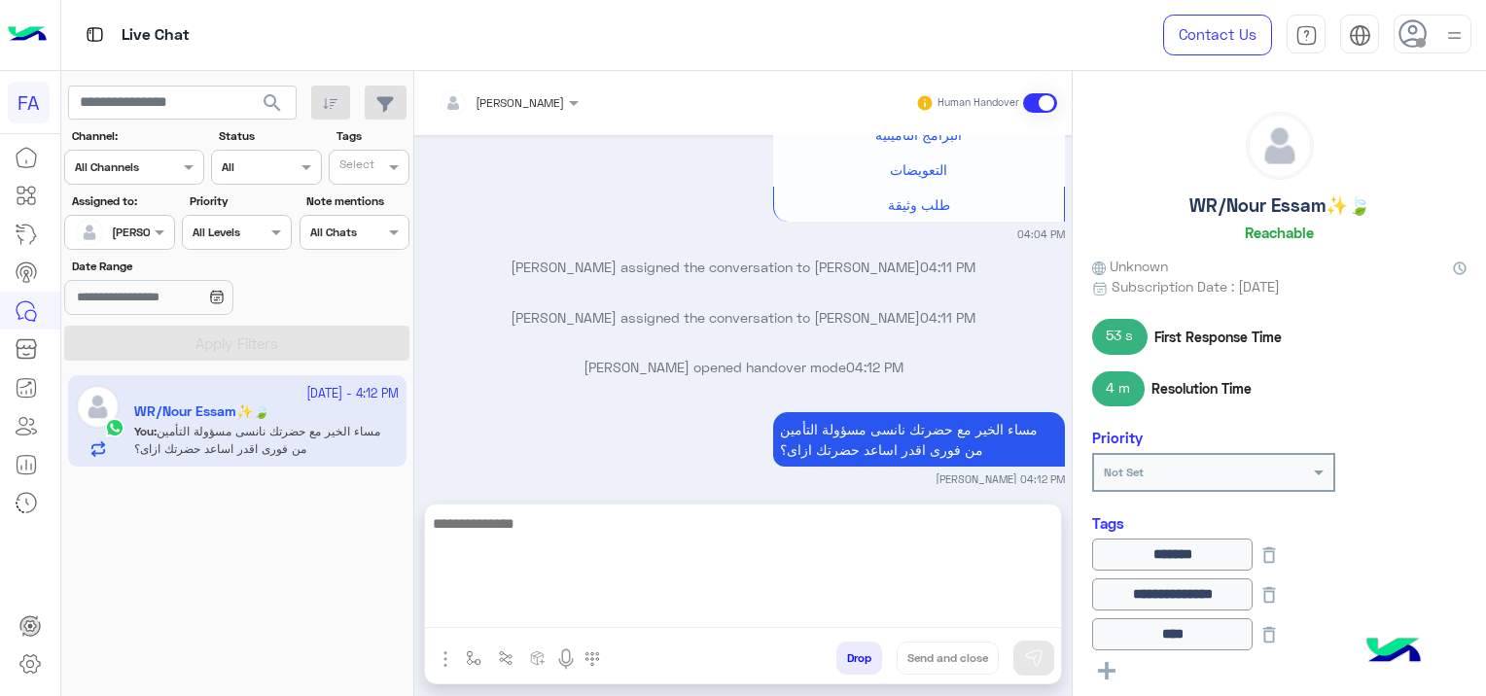
click at [731, 603] on textarea at bounding box center [743, 570] width 636 height 117
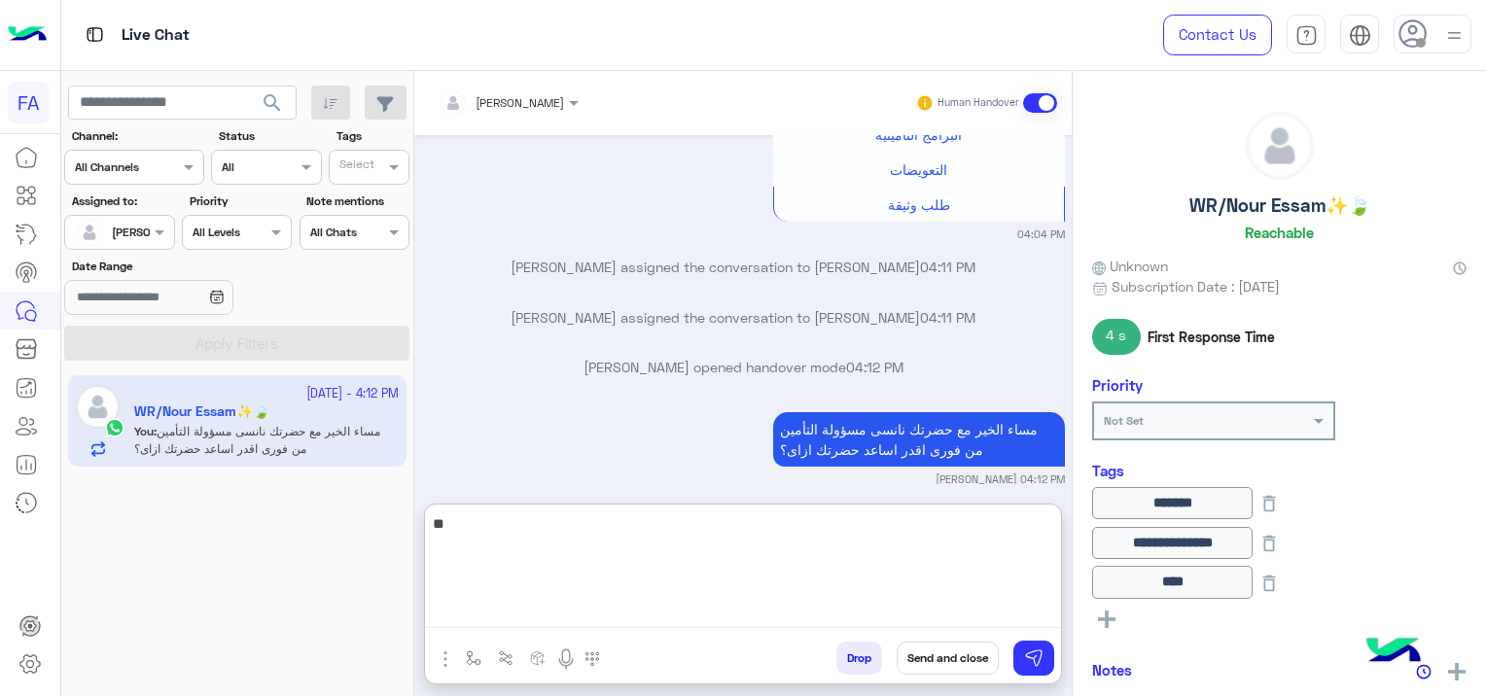
type textarea "*"
type textarea "**********"
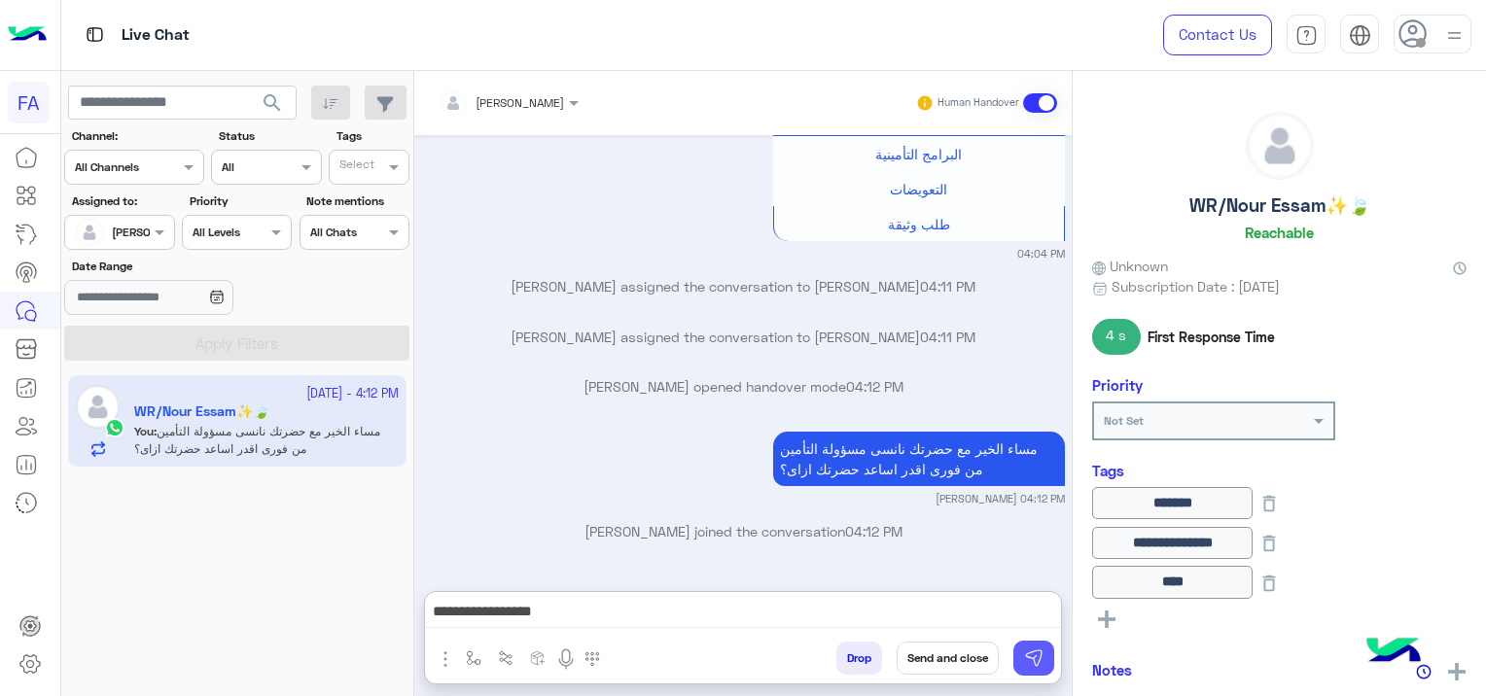
click at [1035, 655] on img at bounding box center [1033, 658] width 19 height 19
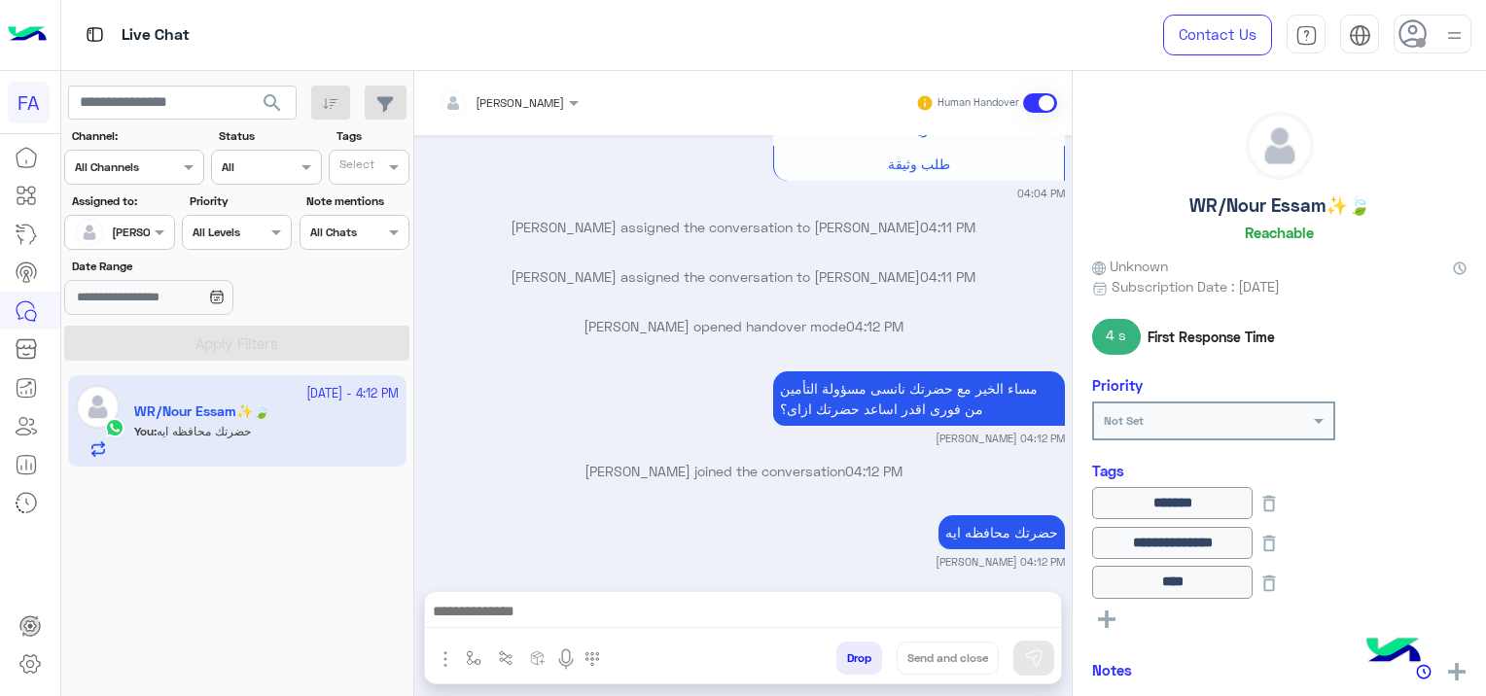
scroll to position [3389, 0]
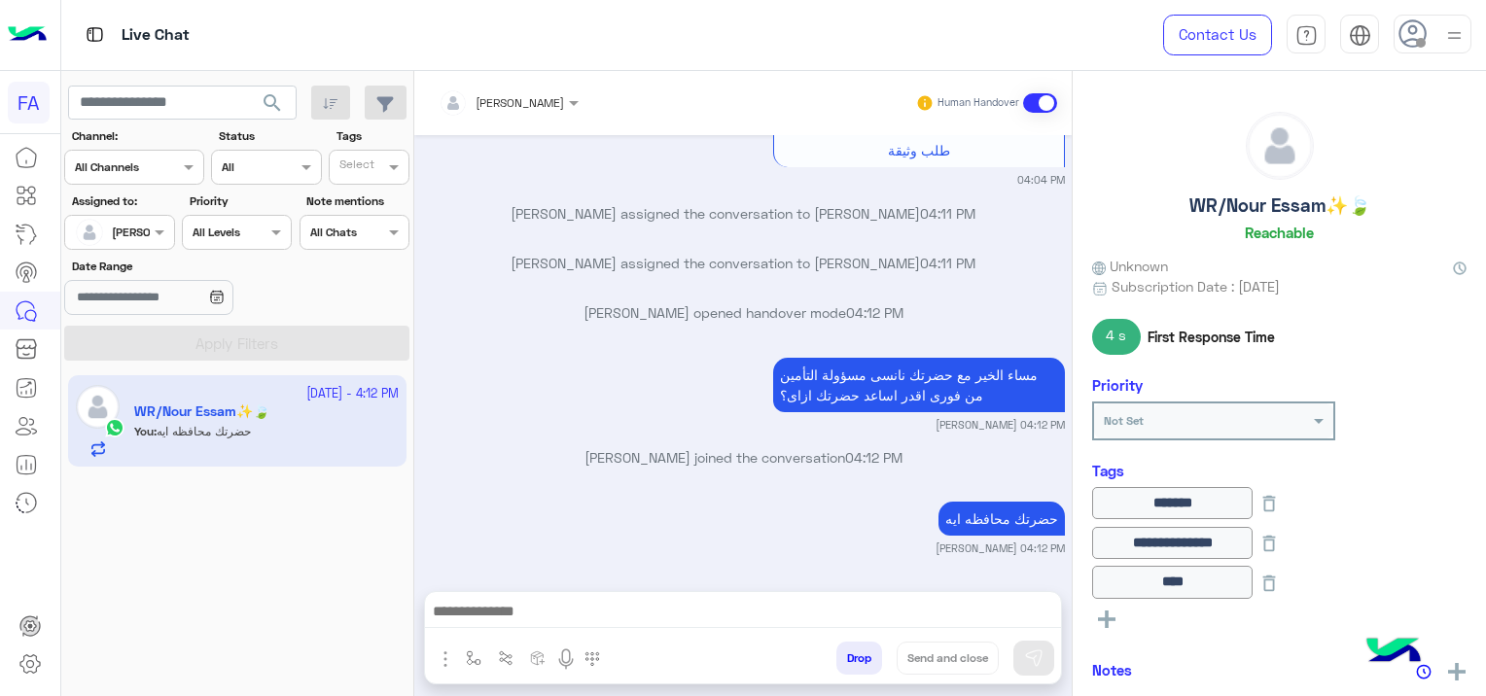
click at [994, 27] on div "Live Chat" at bounding box center [536, 35] width 950 height 70
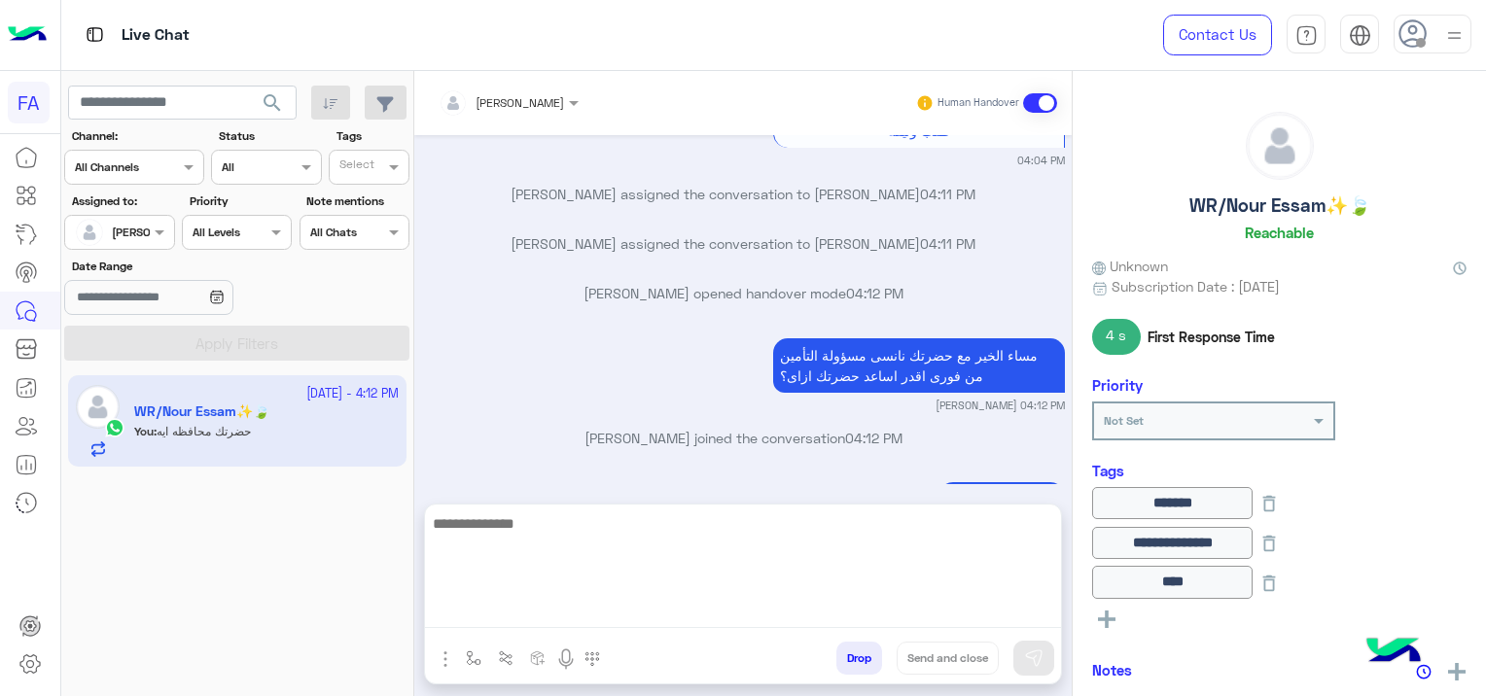
click at [500, 619] on textarea at bounding box center [743, 570] width 636 height 117
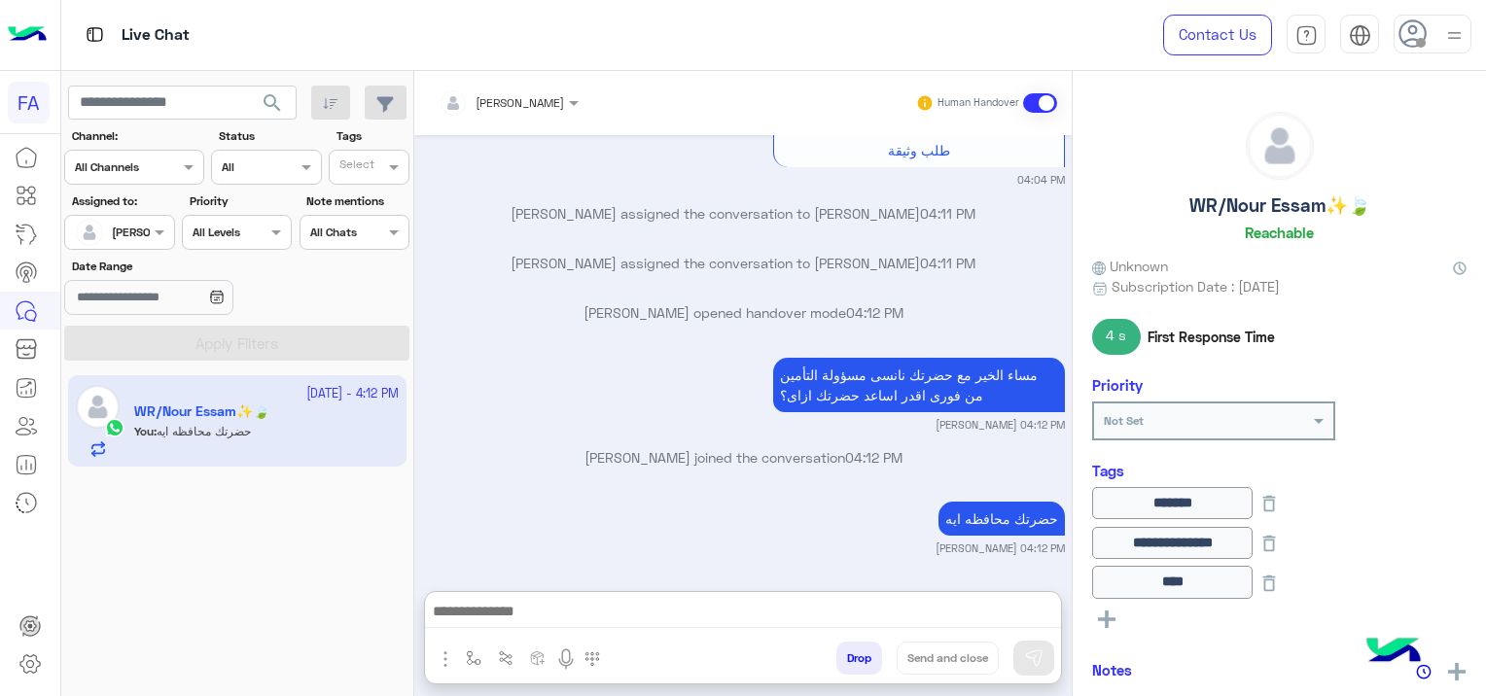
click at [603, 447] on div "[PERSON_NAME] joined the conversation 04:12 PM" at bounding box center [743, 464] width 643 height 35
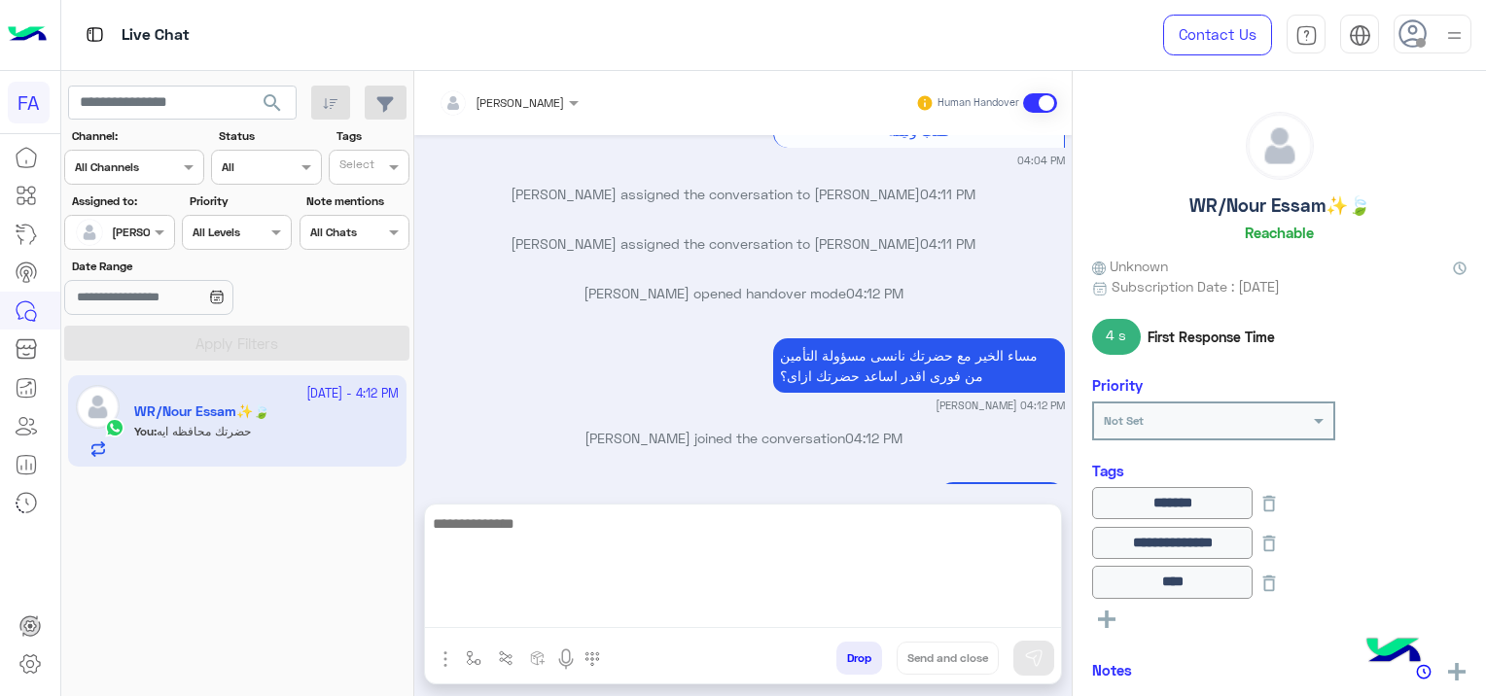
click at [735, 604] on textarea at bounding box center [743, 570] width 636 height 117
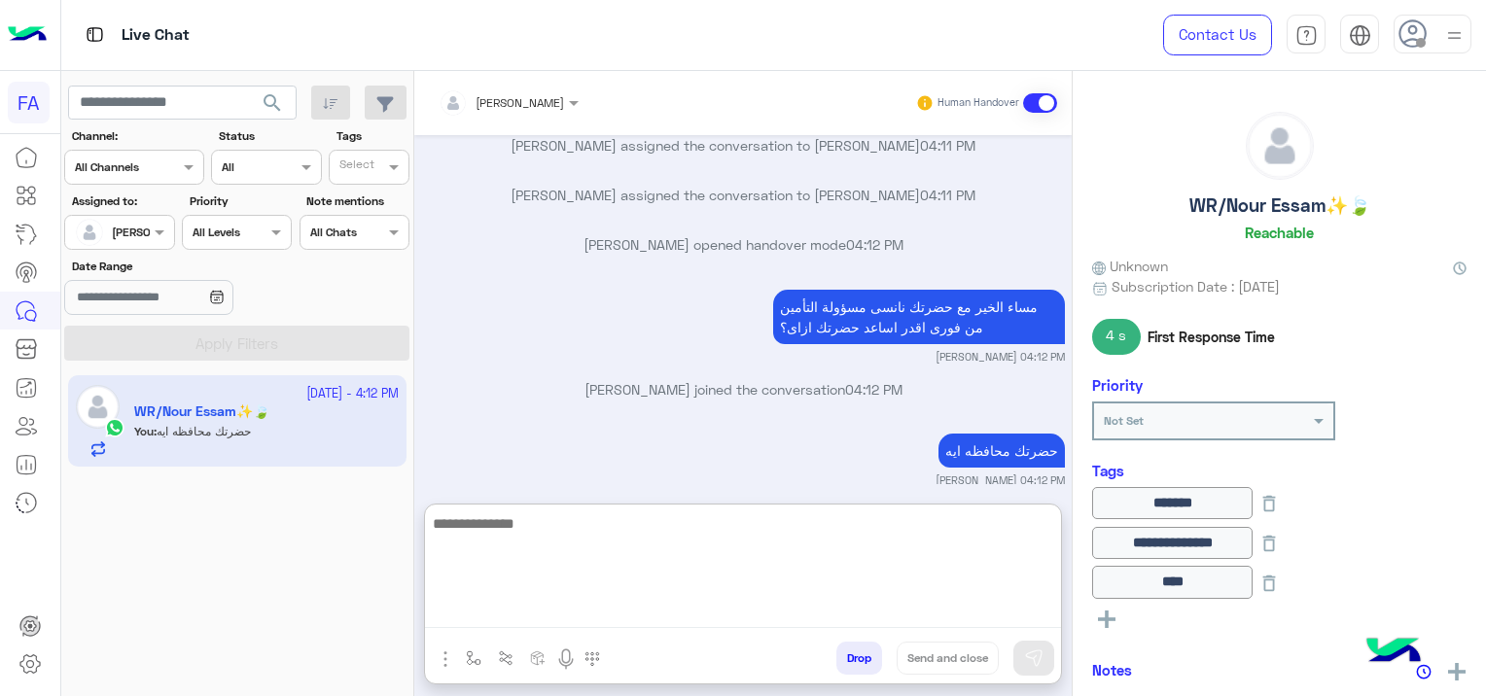
scroll to position [3476, 0]
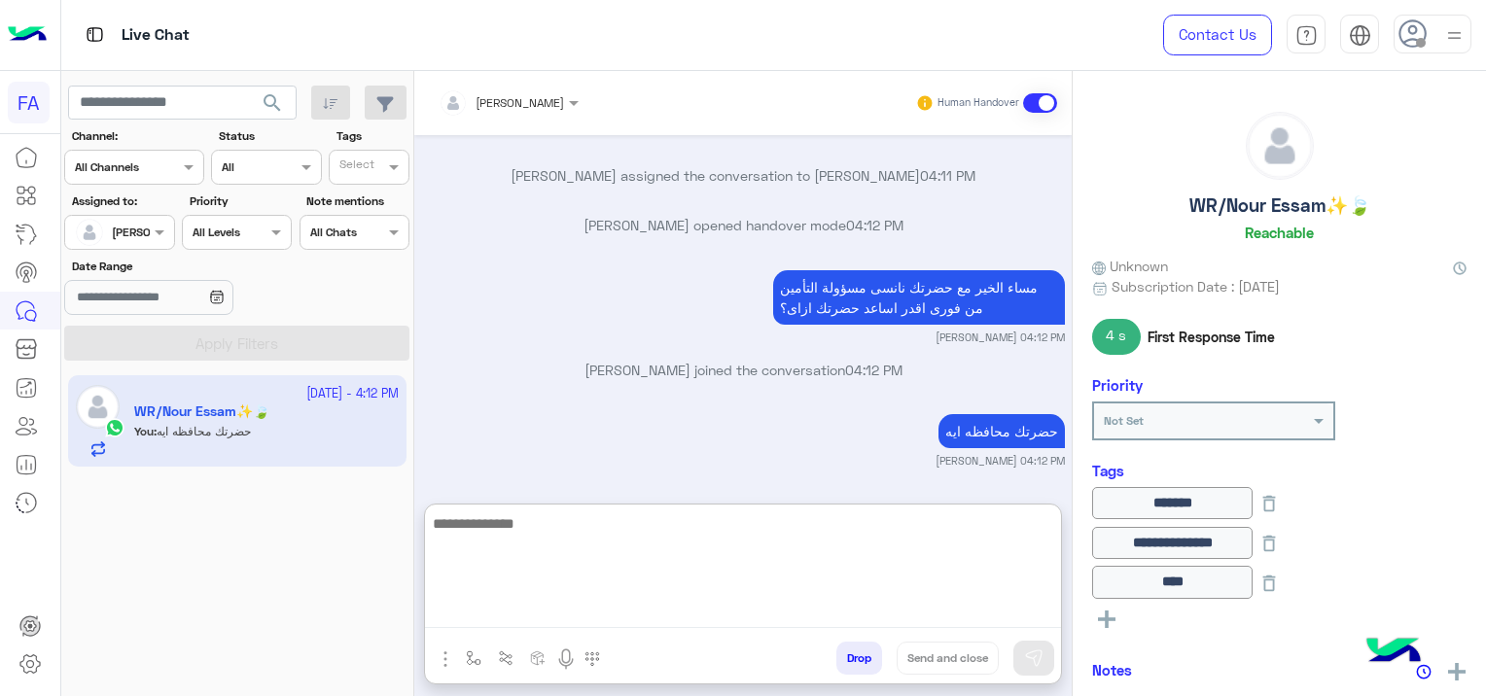
paste textarea "**********"
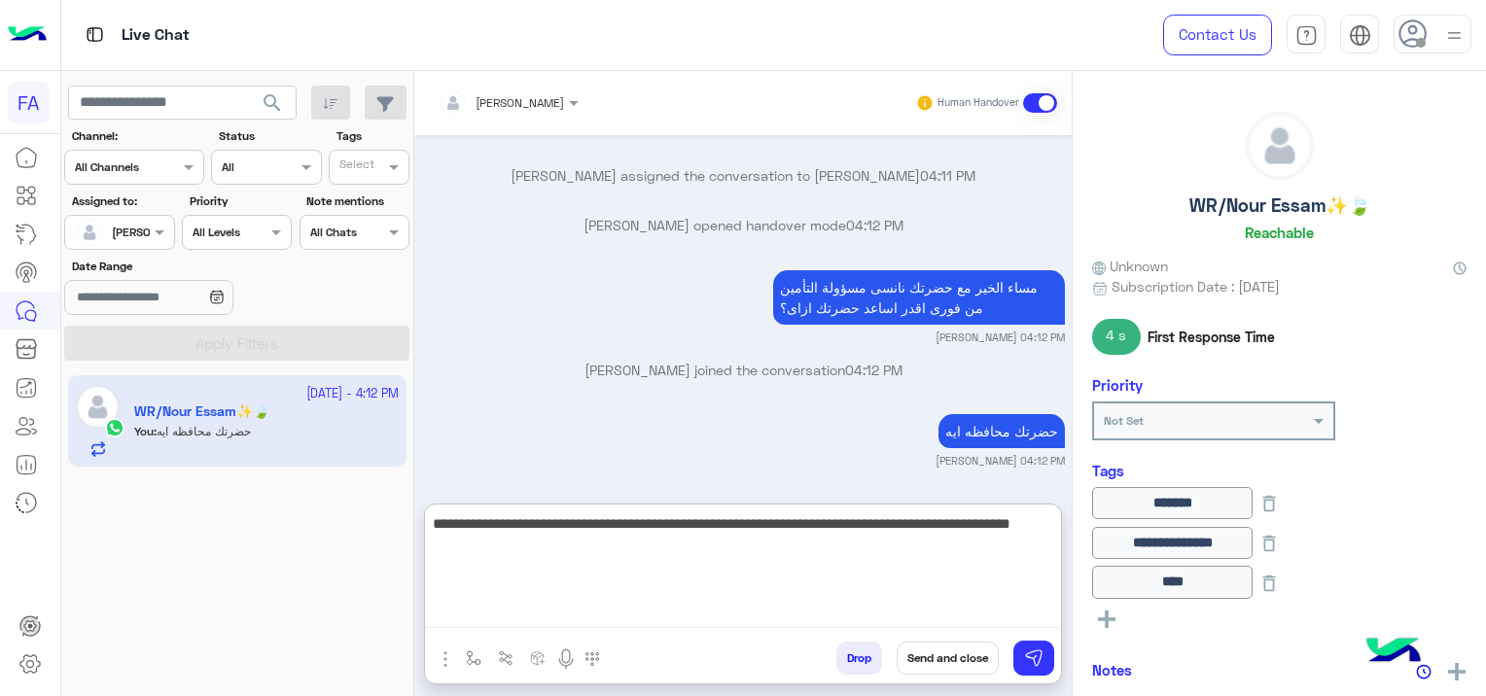
type textarea "**********"
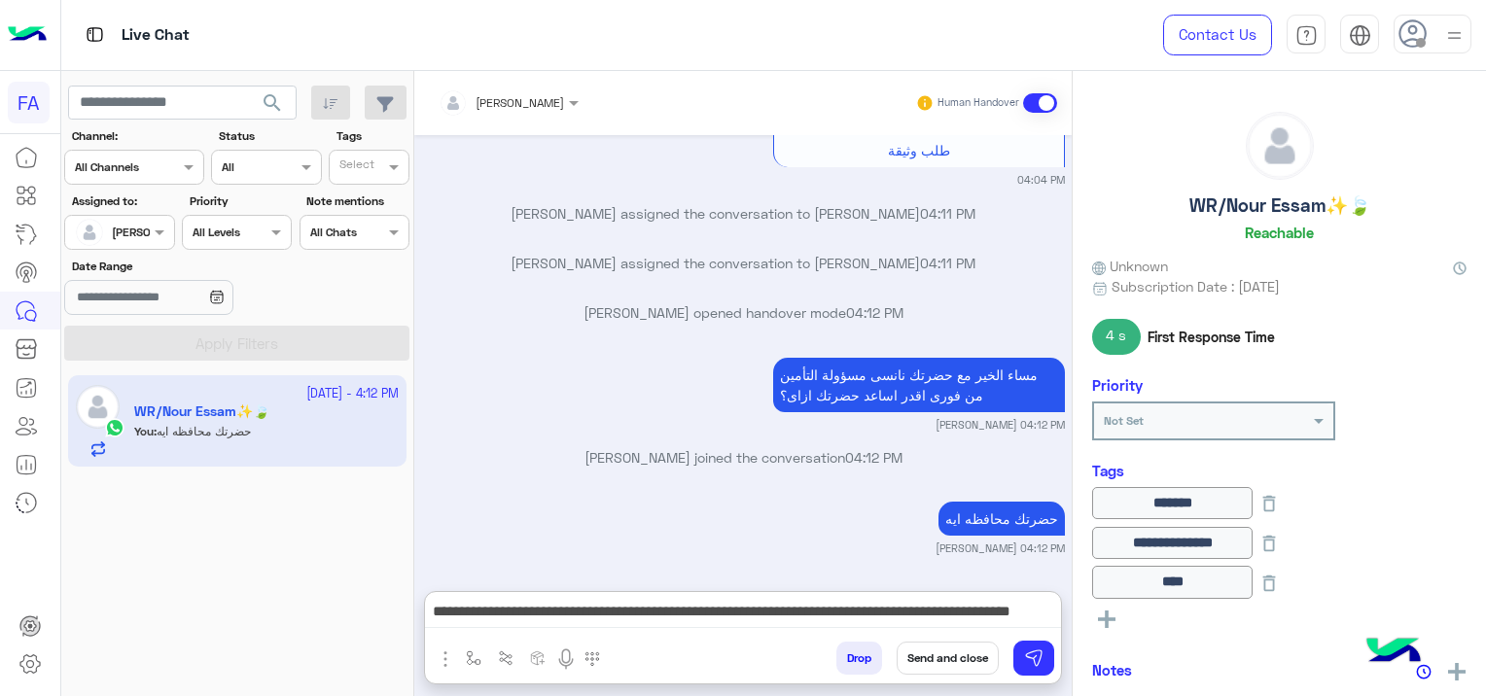
click at [949, 657] on button "Send and close" at bounding box center [948, 658] width 102 height 33
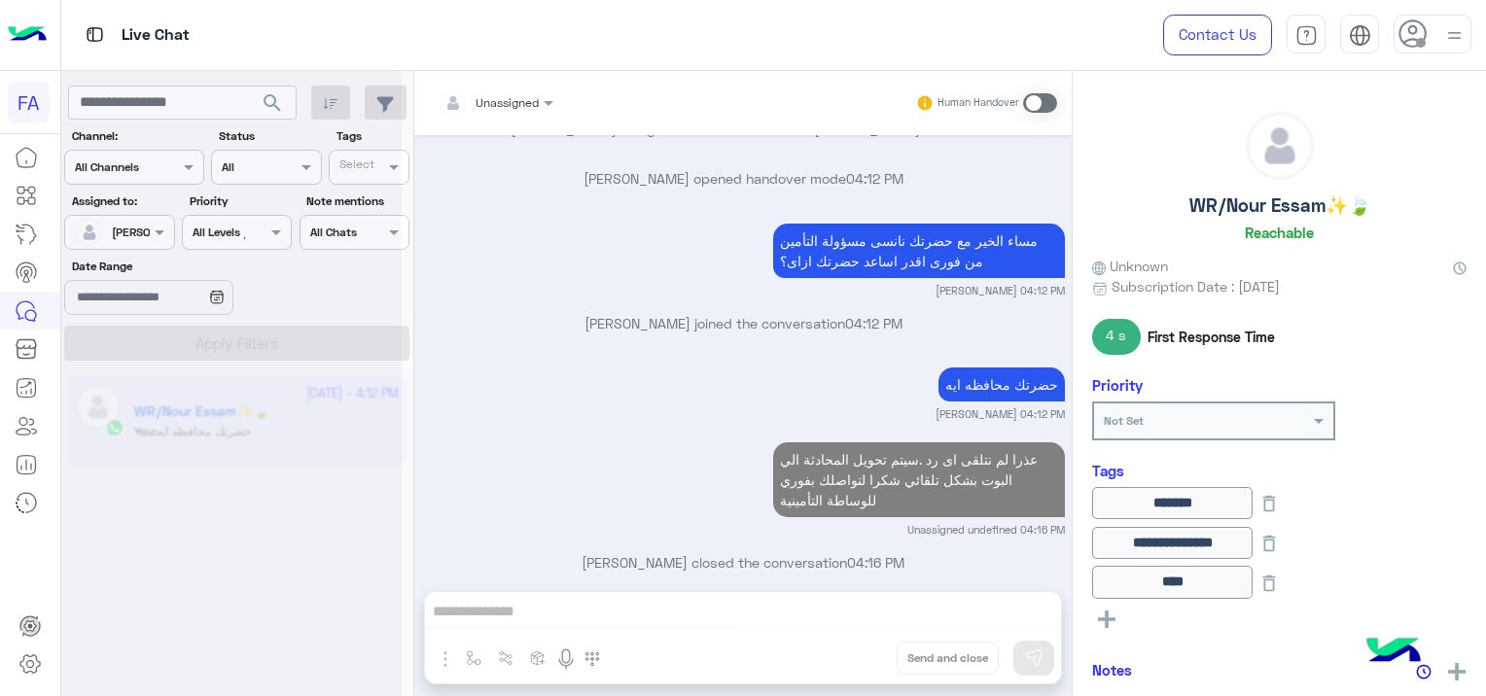
scroll to position [3872, 0]
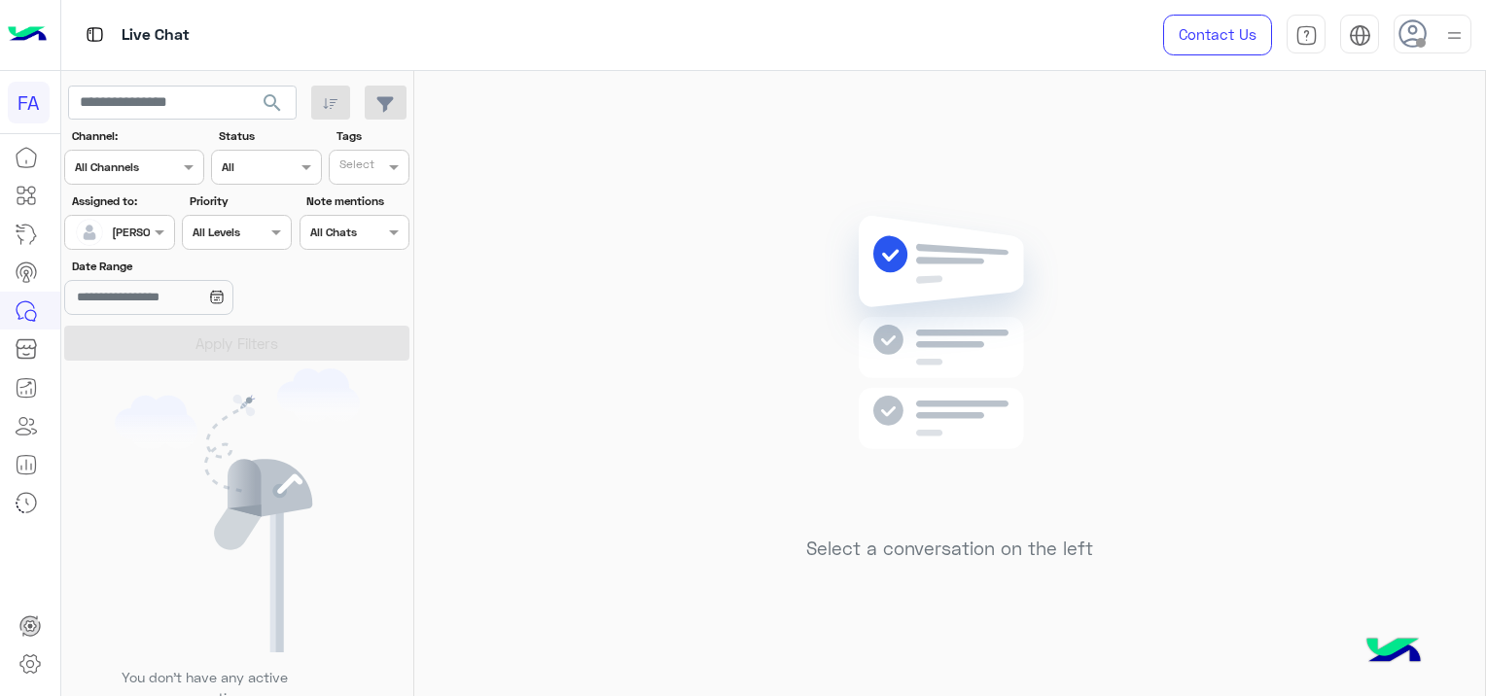
click at [130, 232] on div at bounding box center [119, 230] width 108 height 18
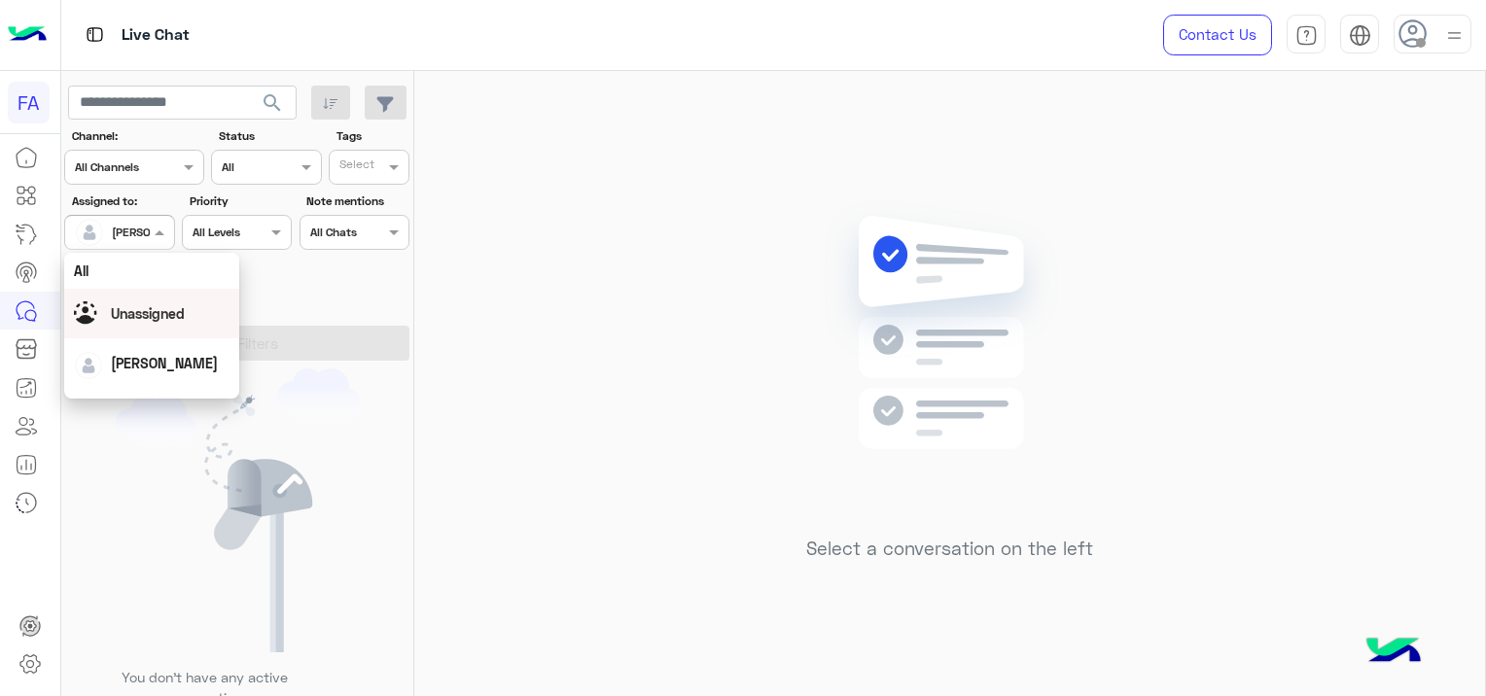
click at [151, 317] on span "Unassigned" at bounding box center [148, 313] width 74 height 17
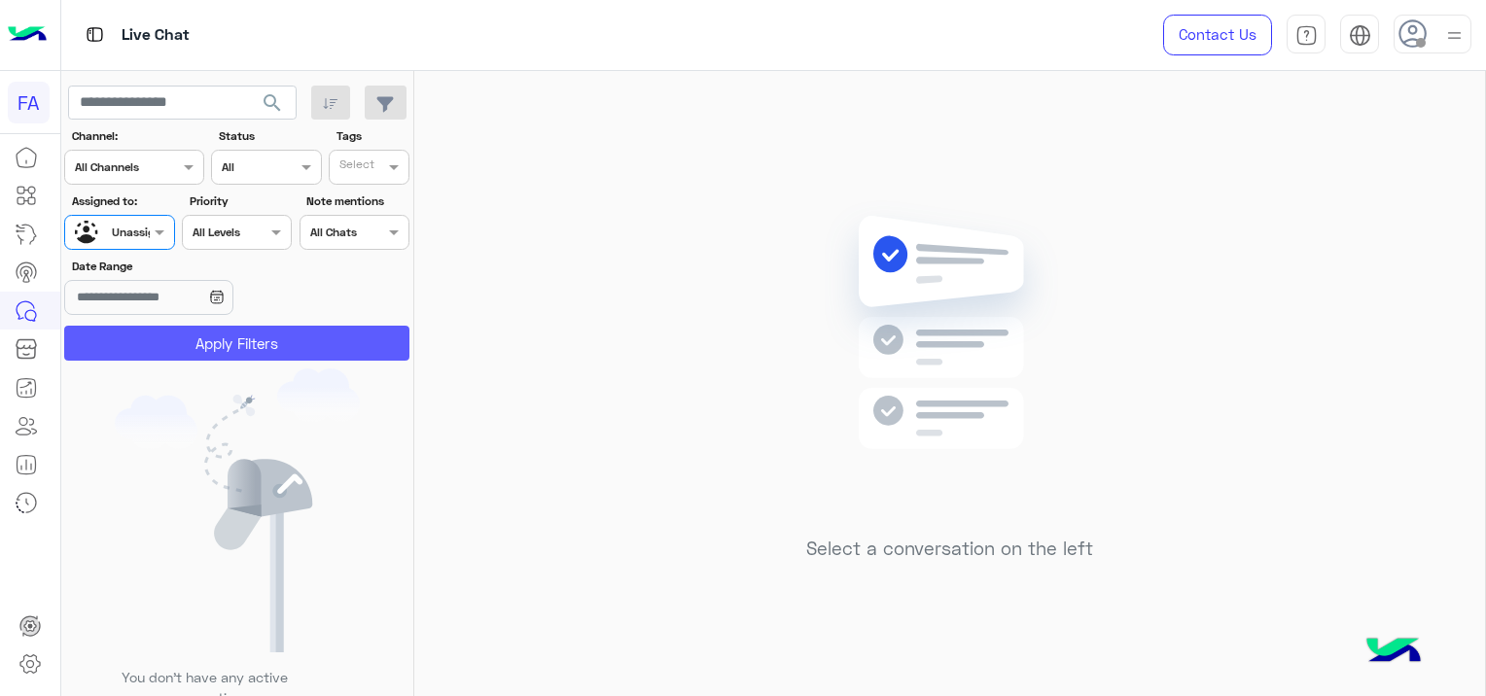
click at [295, 342] on button "Apply Filters" at bounding box center [236, 343] width 345 height 35
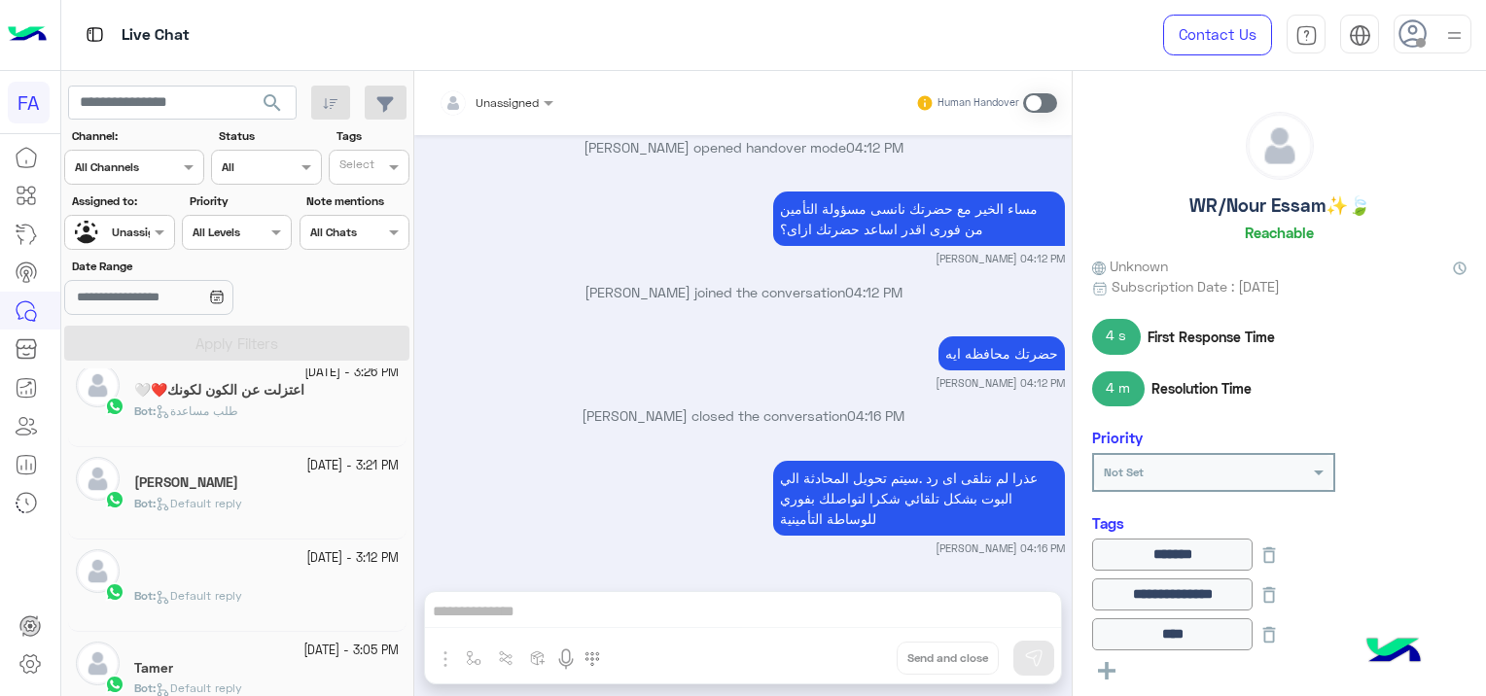
scroll to position [486, 0]
click at [296, 504] on div "Bot : Default reply" at bounding box center [266, 509] width 265 height 34
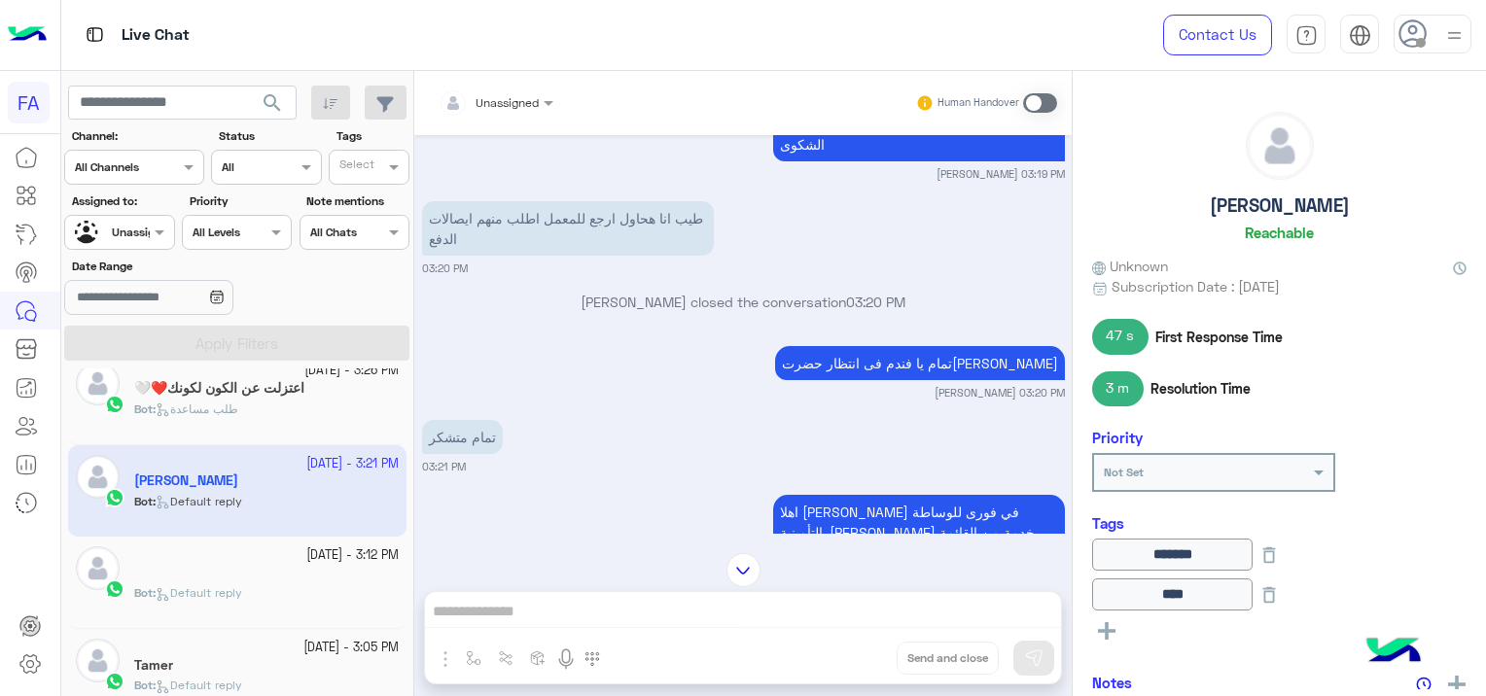
scroll to position [1556, 0]
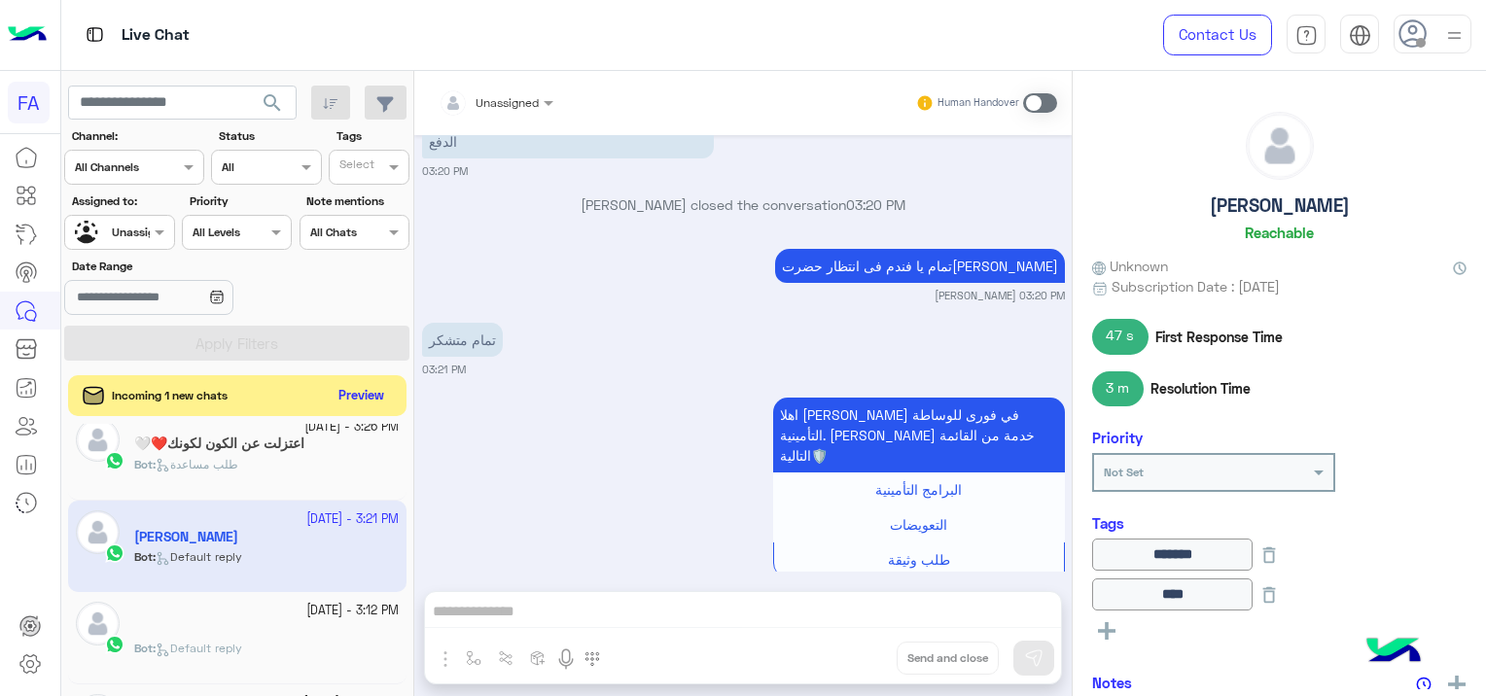
click at [380, 394] on button "Preview" at bounding box center [362, 396] width 60 height 26
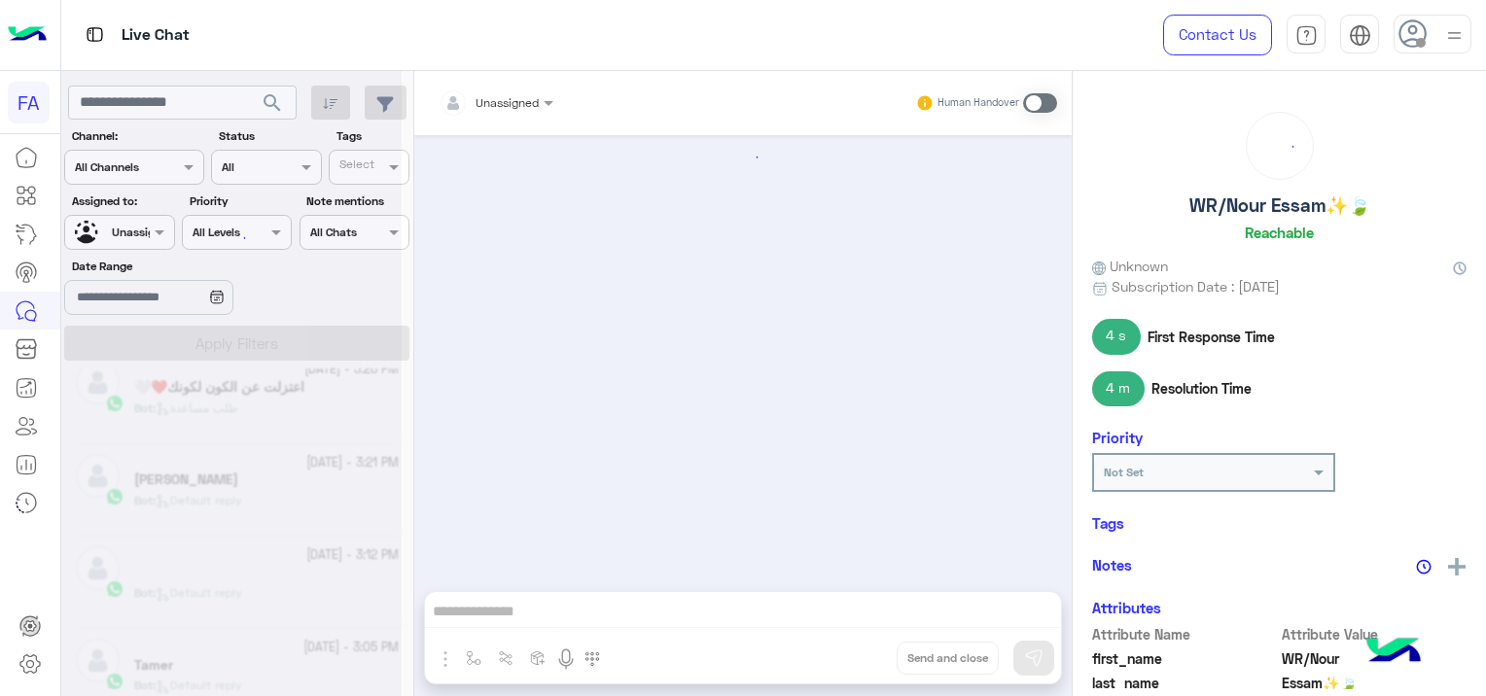
scroll to position [1459, 0]
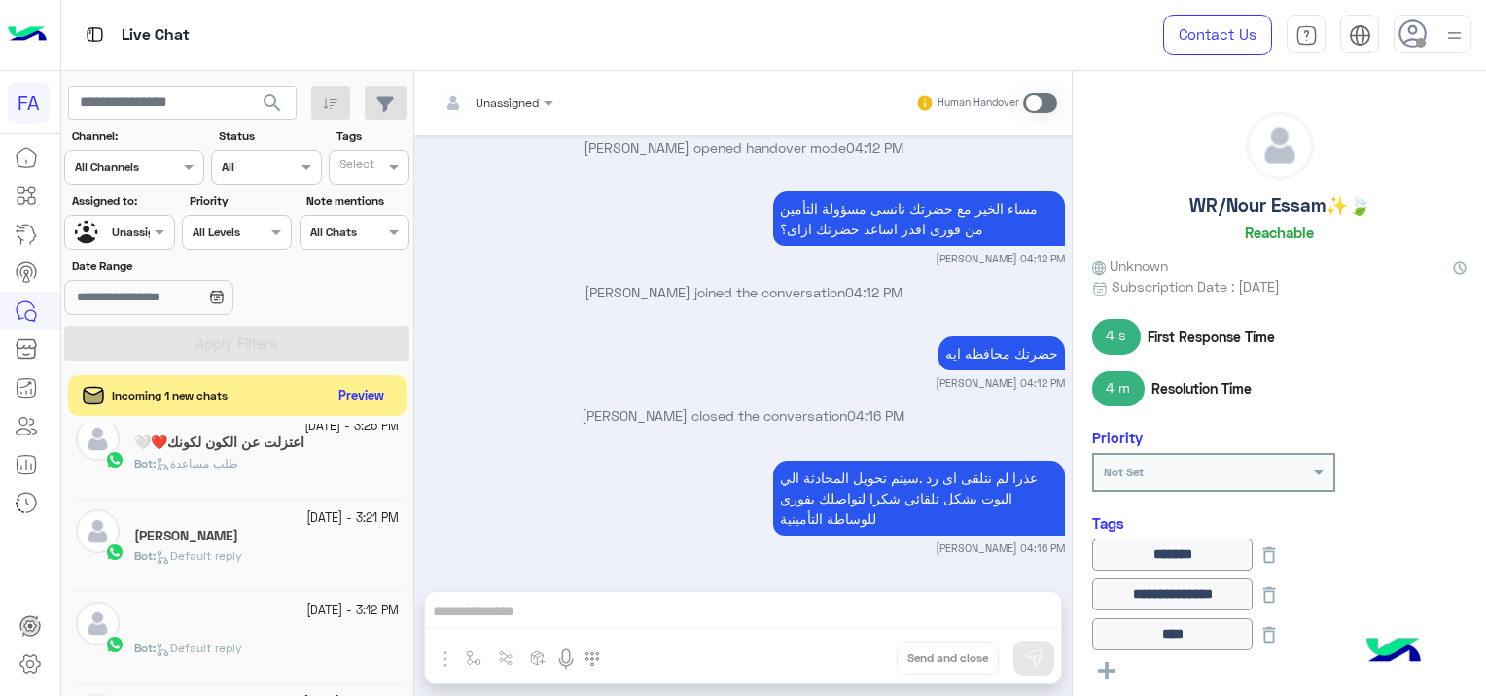
click at [342, 401] on button "Preview" at bounding box center [362, 396] width 60 height 26
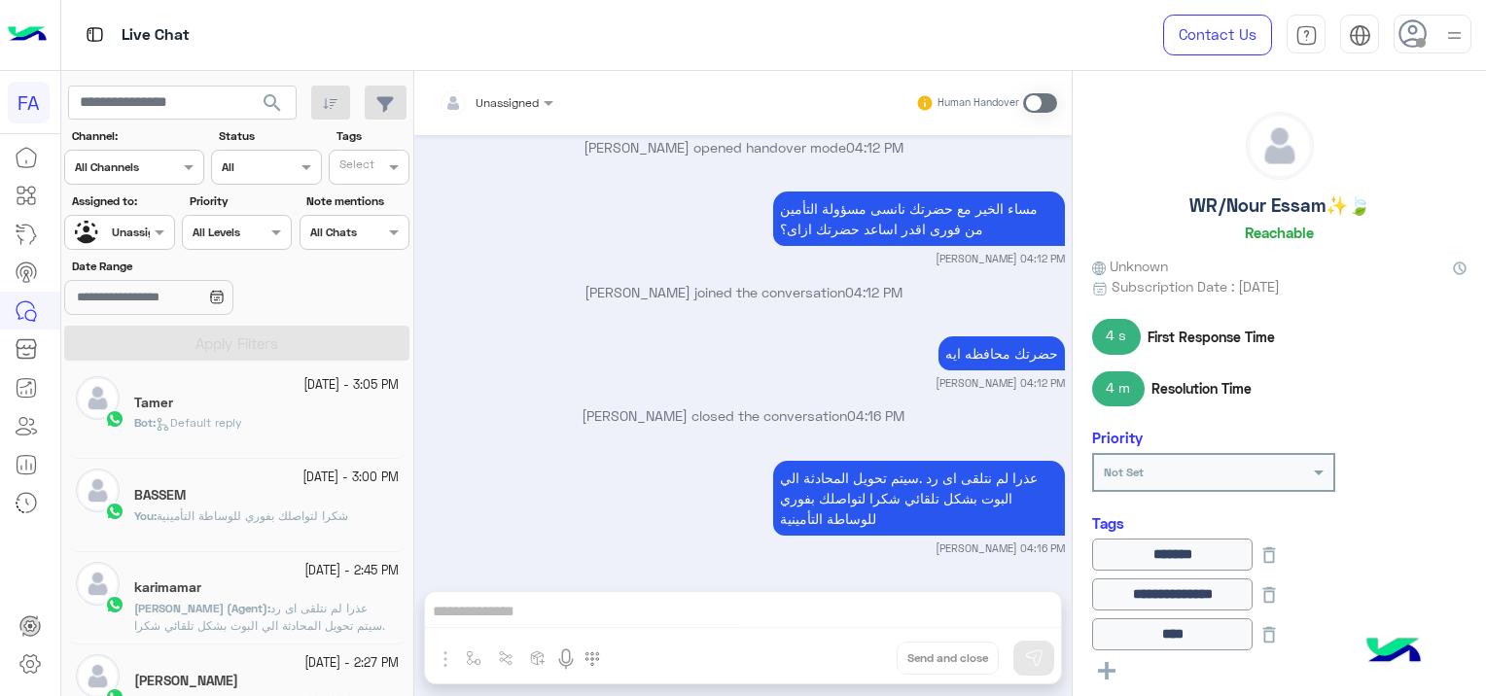
scroll to position [778, 0]
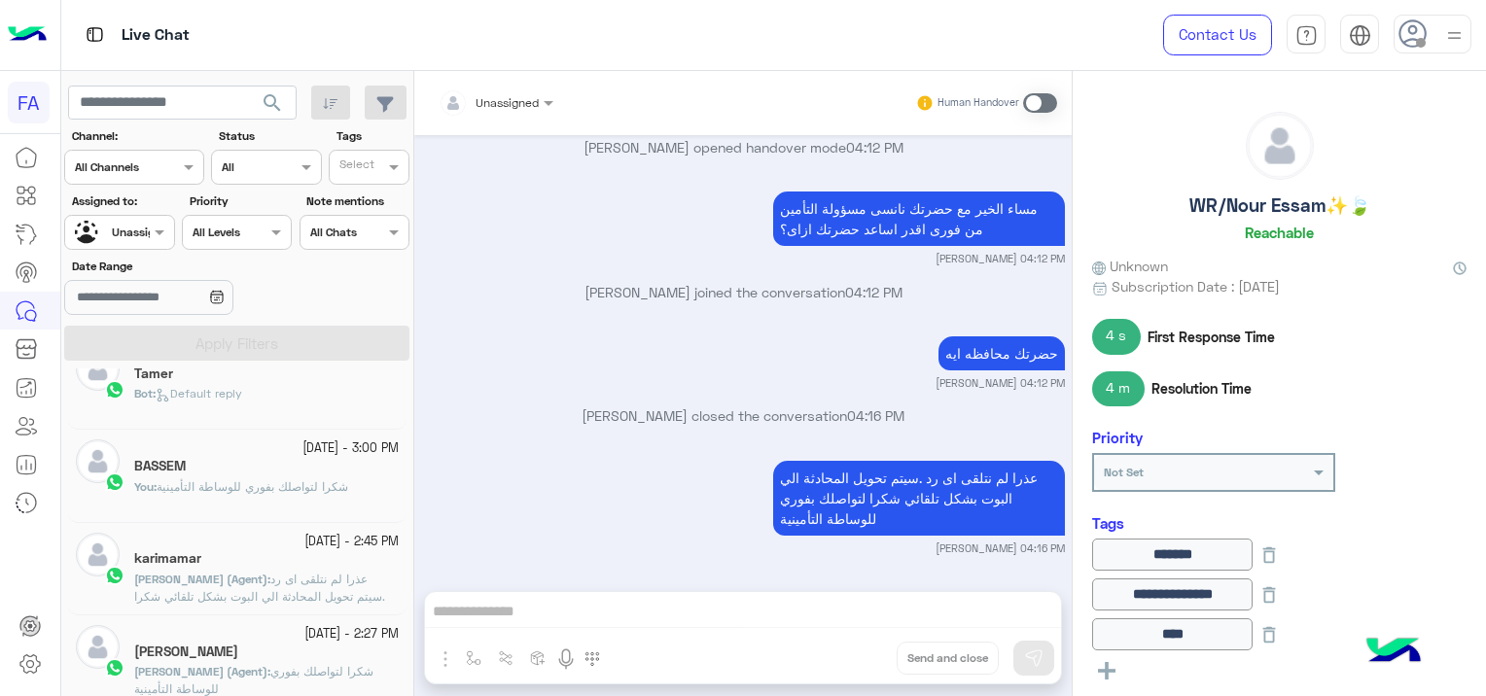
click at [344, 406] on div "Bot : Default reply" at bounding box center [266, 402] width 265 height 34
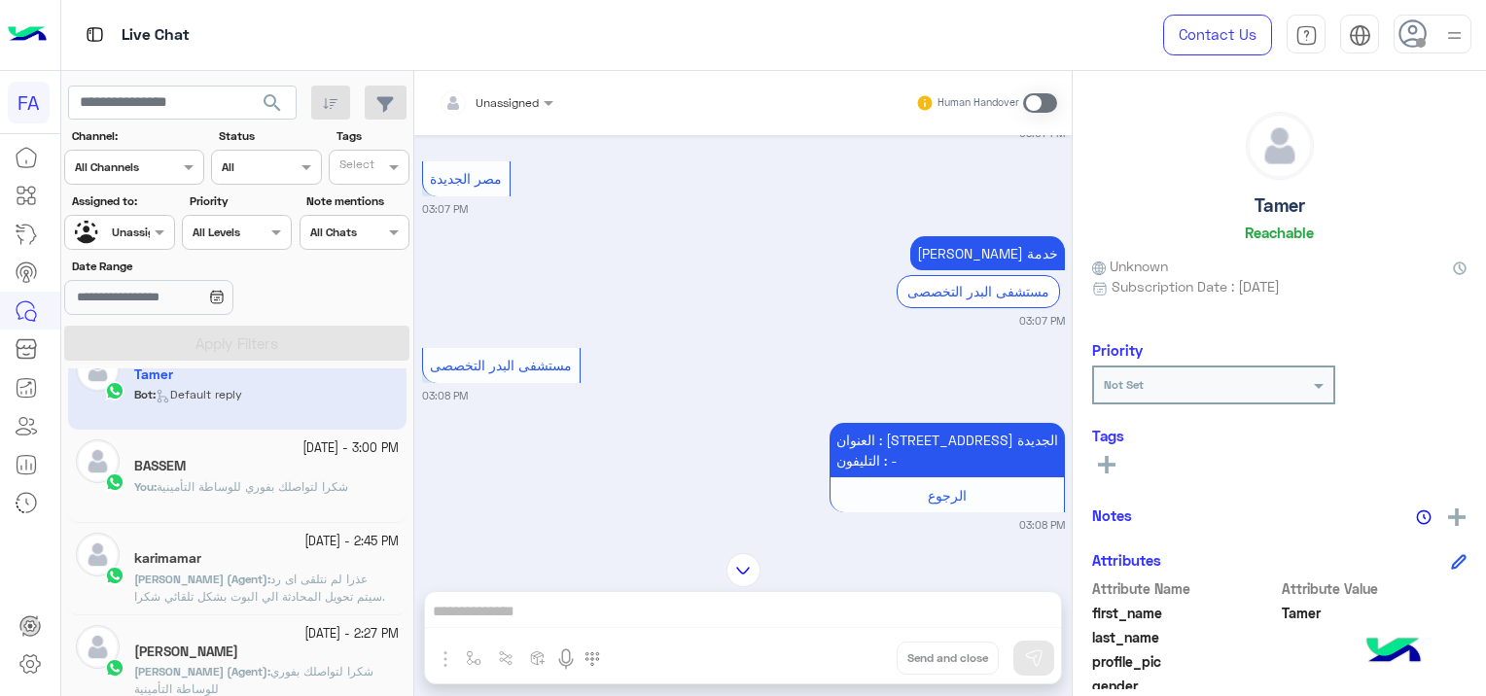
scroll to position [1474, 0]
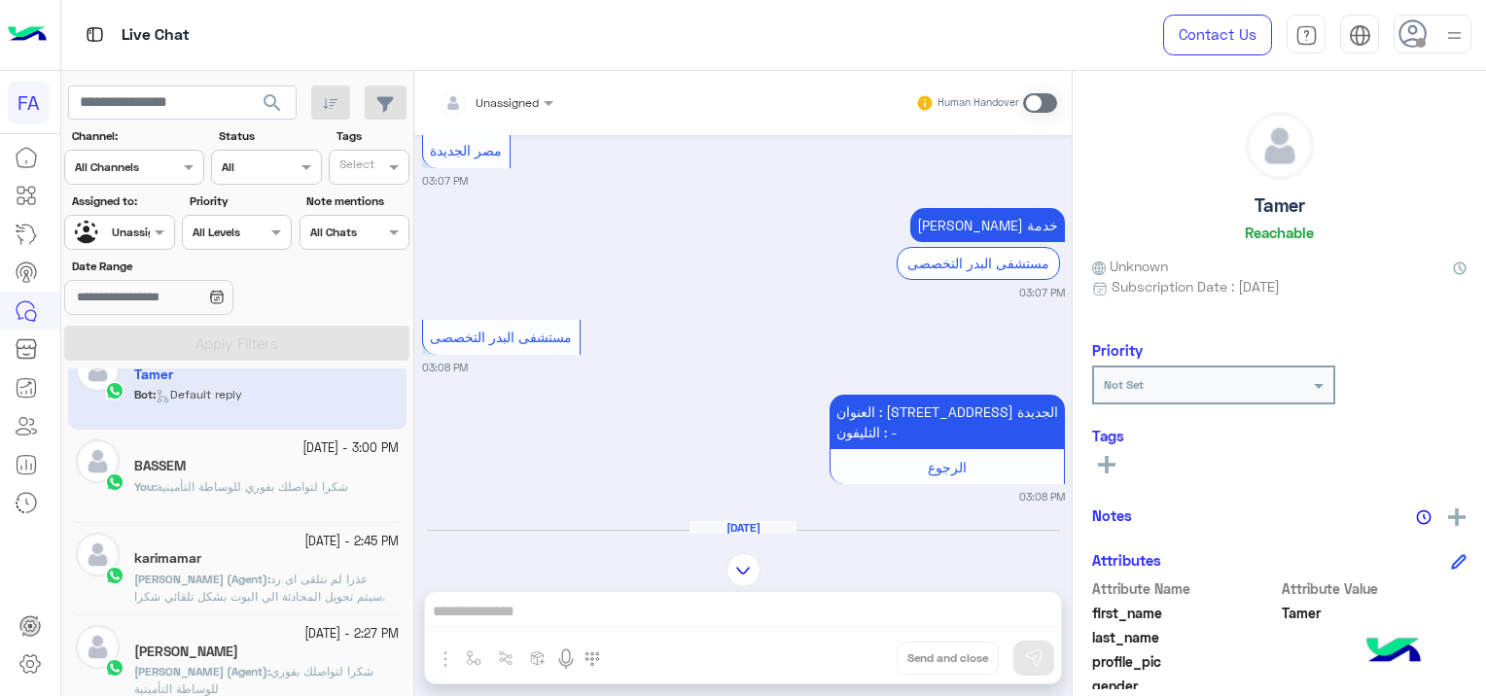
click at [314, 471] on div "BASSEM" at bounding box center [266, 468] width 265 height 20
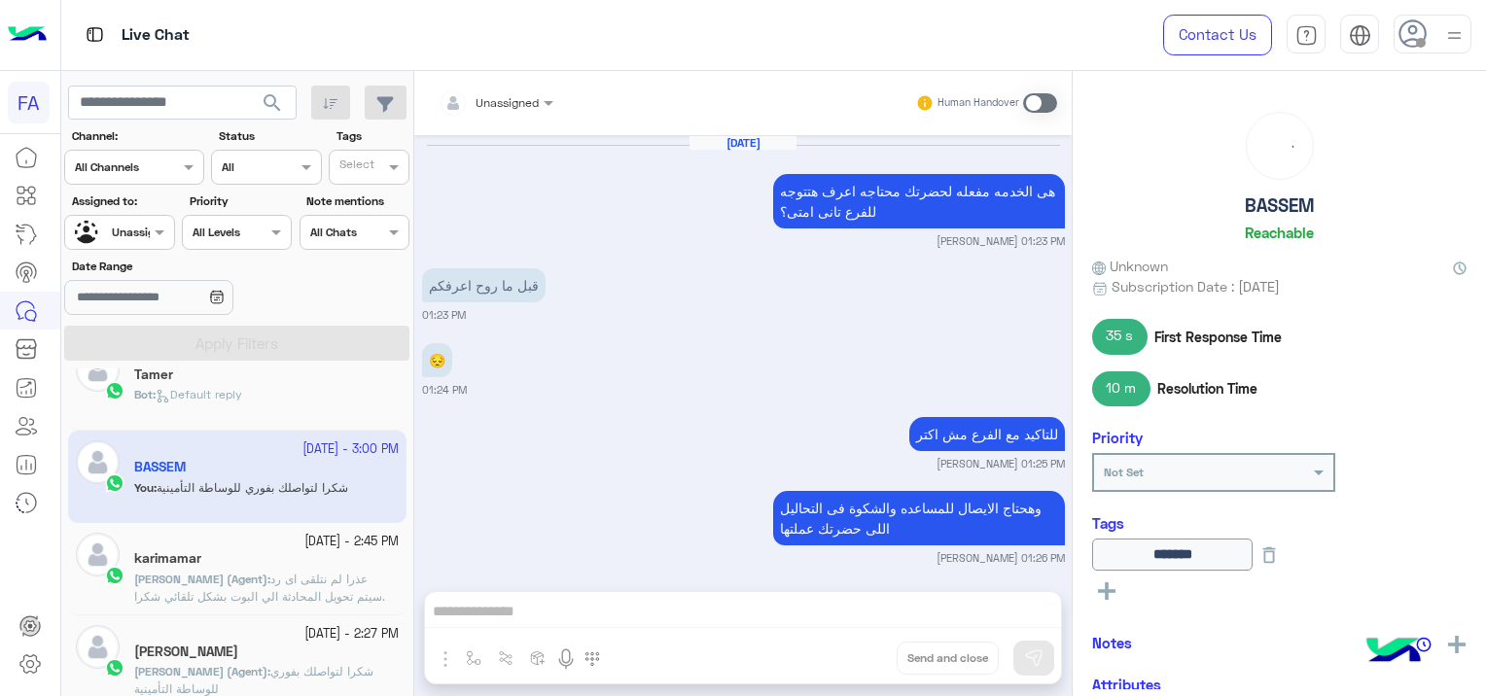
scroll to position [1288, 0]
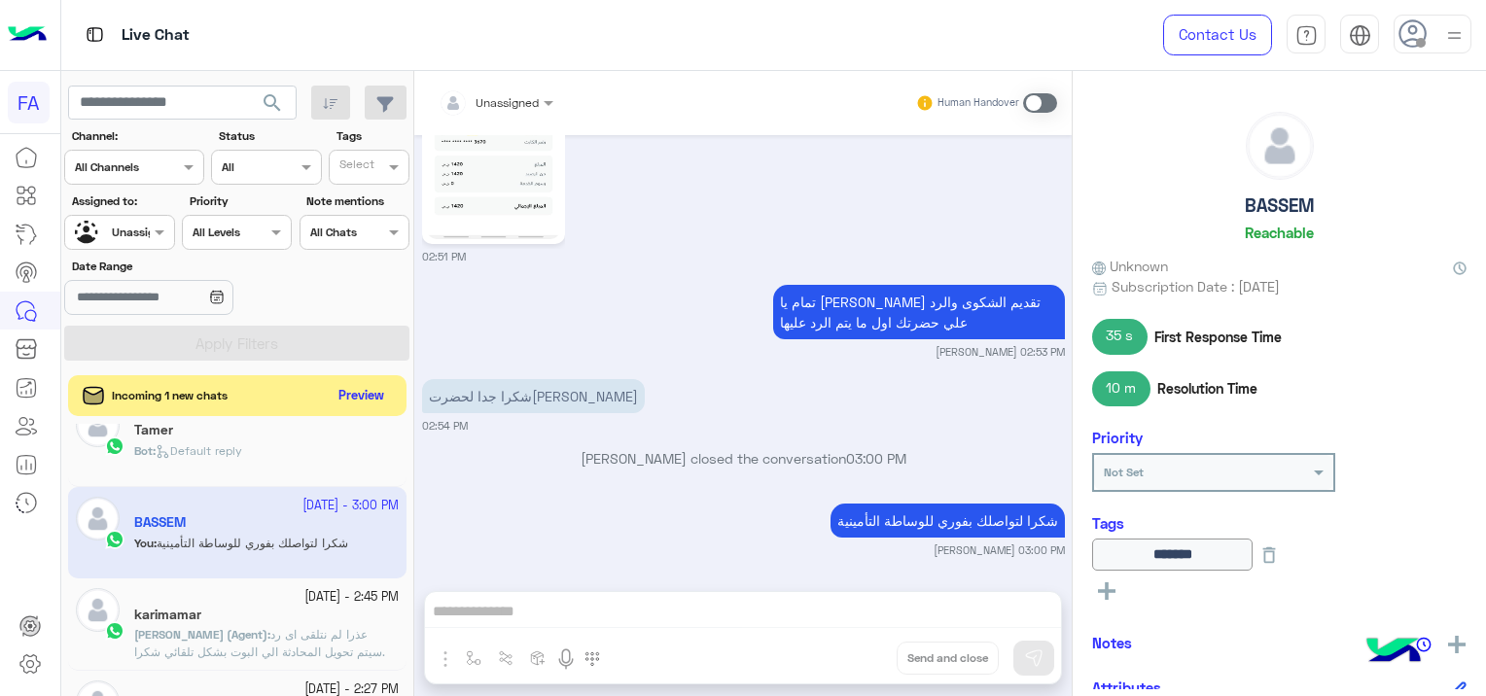
click at [366, 385] on button "Preview" at bounding box center [362, 396] width 60 height 26
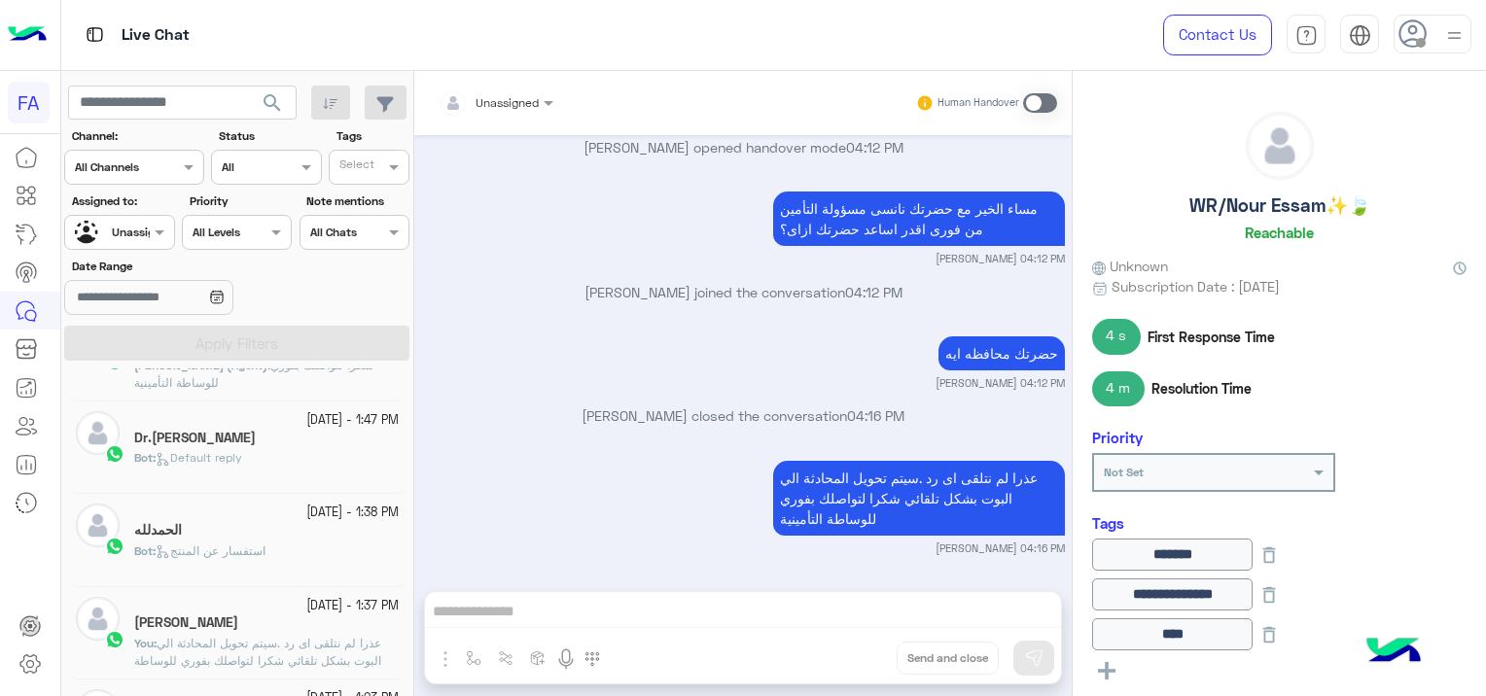
scroll to position [1459, 0]
click at [291, 427] on div "Dr.[PERSON_NAME]" at bounding box center [266, 436] width 265 height 20
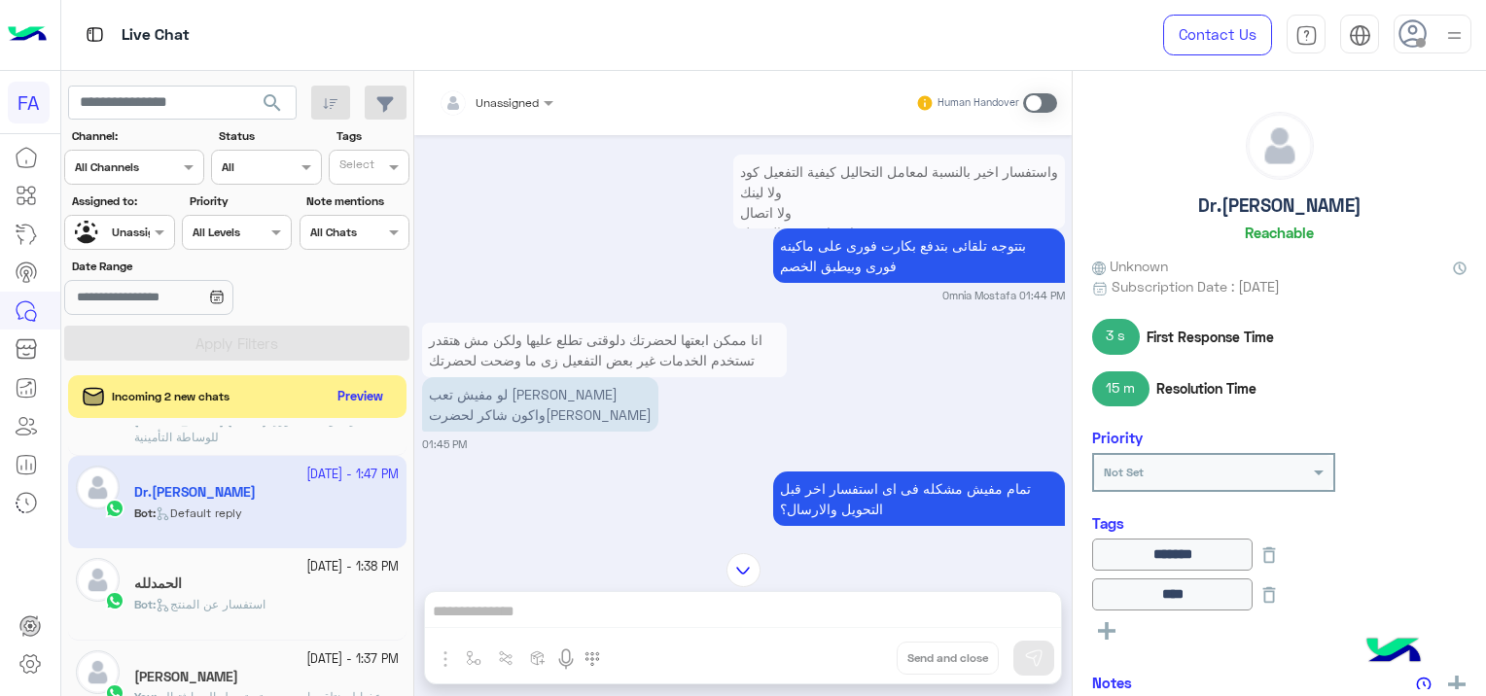
scroll to position [878, 0]
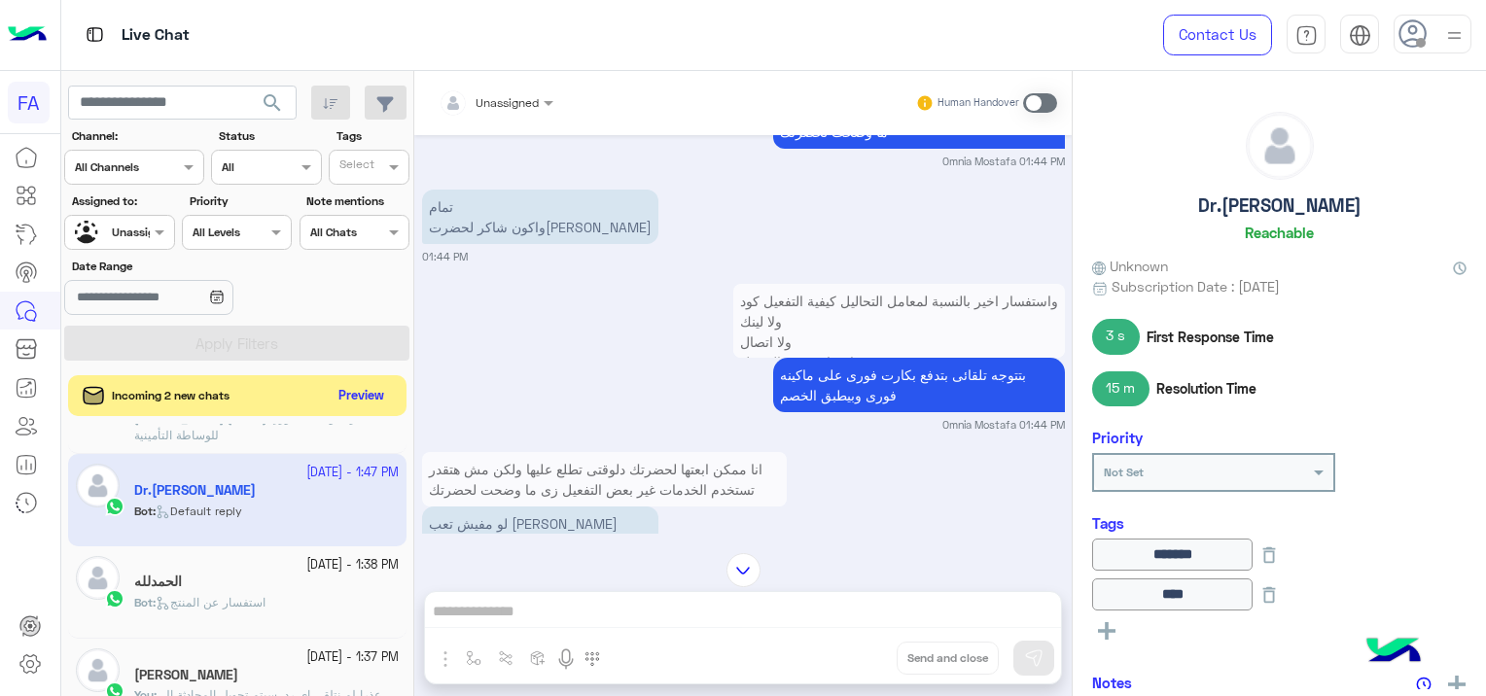
click at [390, 396] on button "Preview" at bounding box center [362, 396] width 60 height 26
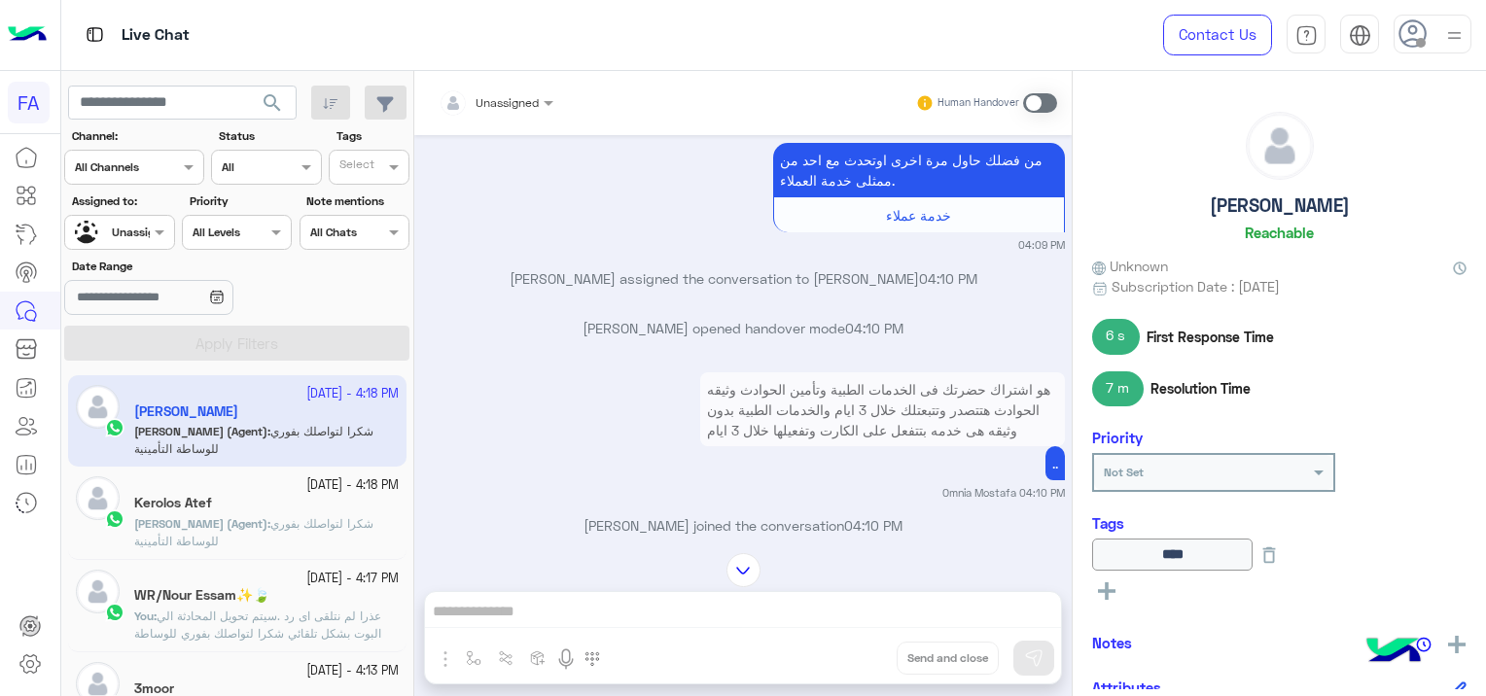
scroll to position [1083, 0]
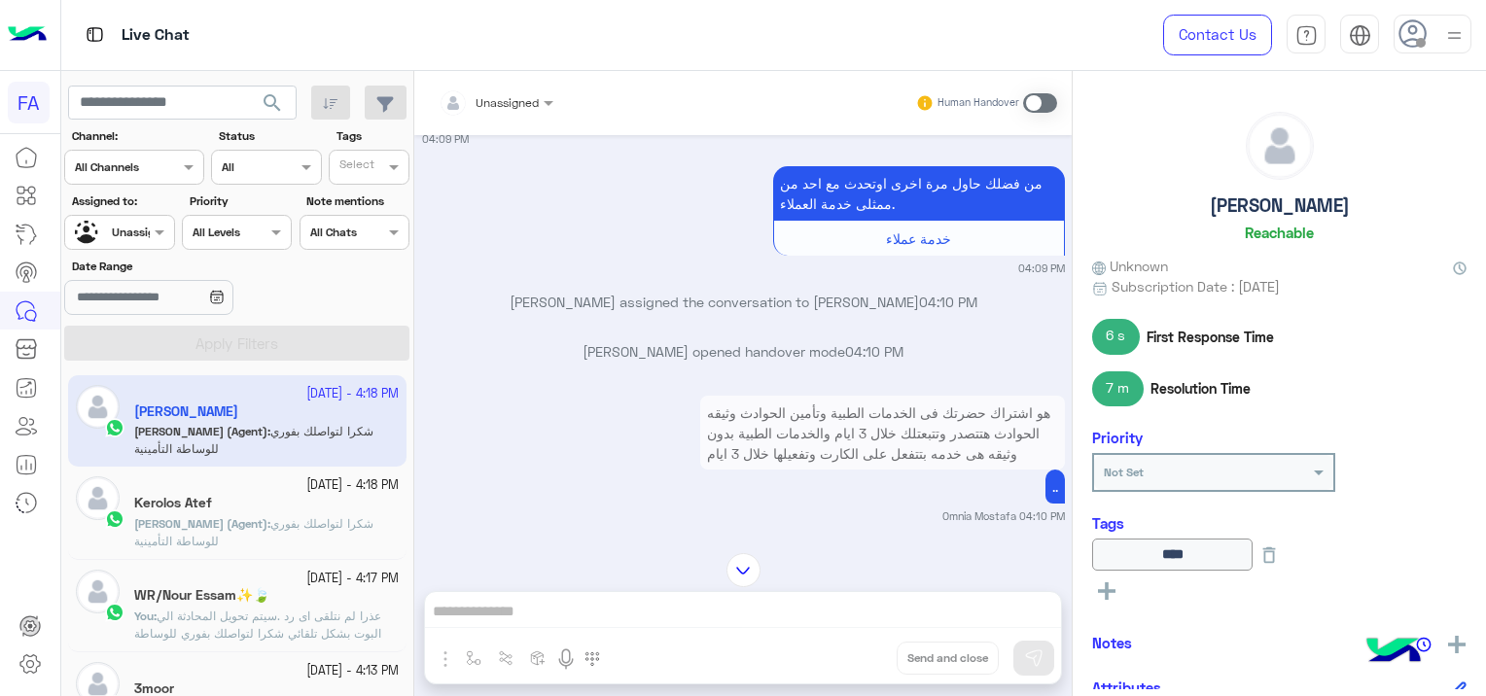
click at [1306, 85] on div "[PERSON_NAME] Reachable Unknown Subscription Date : [DATE] 6 s First Response T…" at bounding box center [1279, 380] width 413 height 619
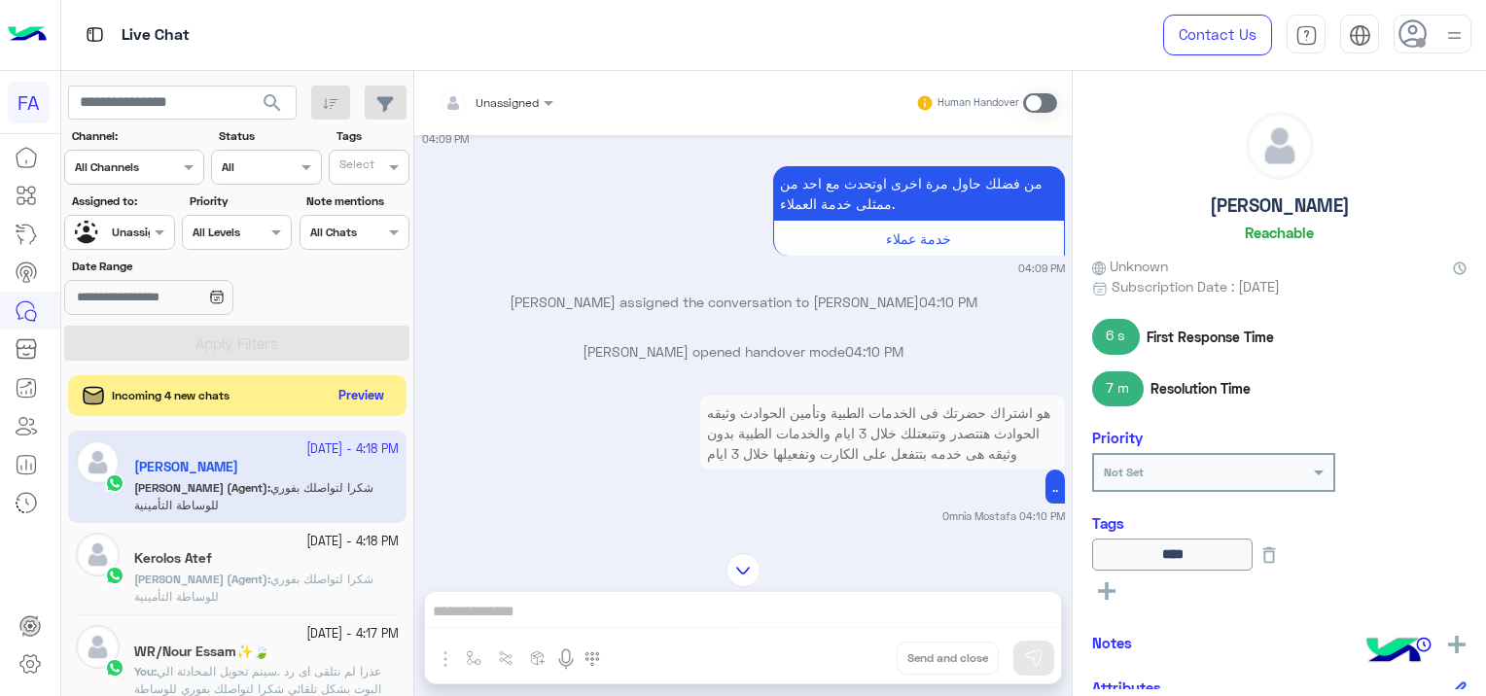
click at [356, 401] on button "Preview" at bounding box center [362, 396] width 60 height 26
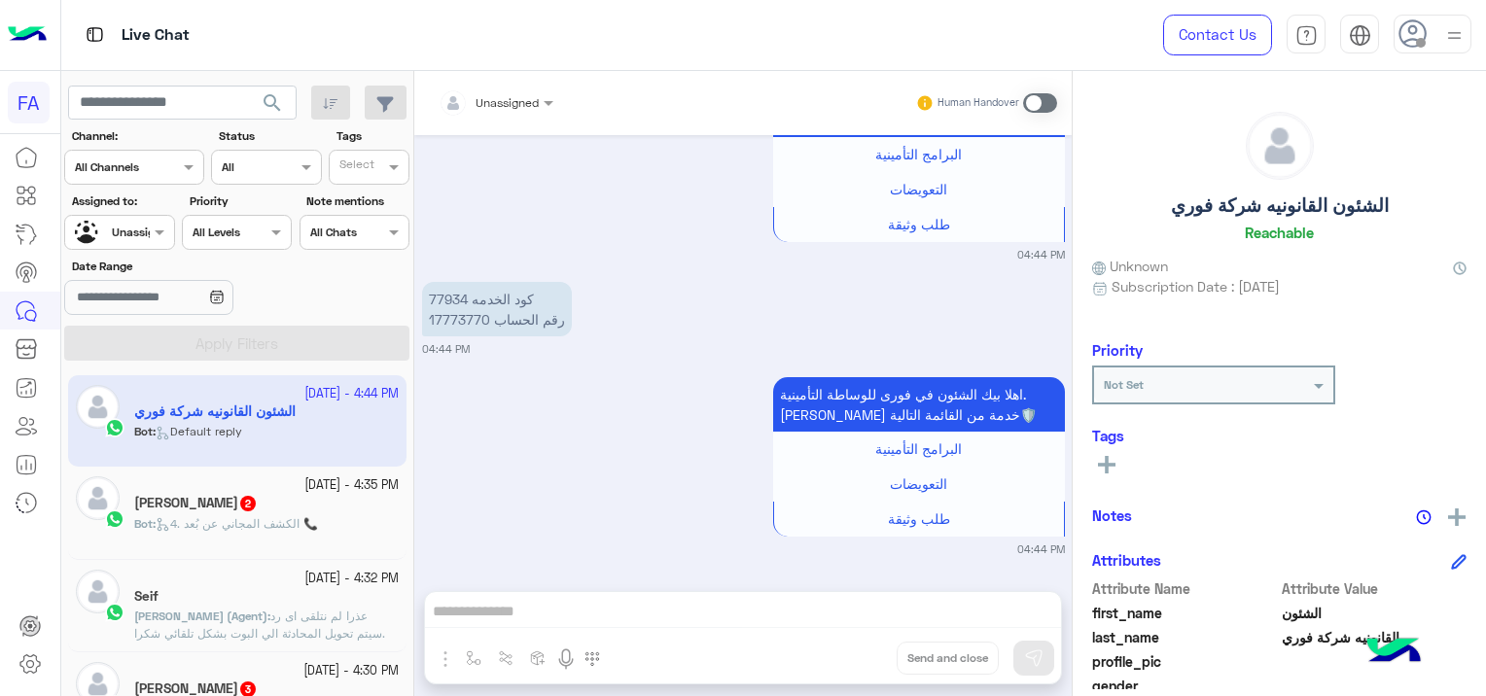
scroll to position [292, 0]
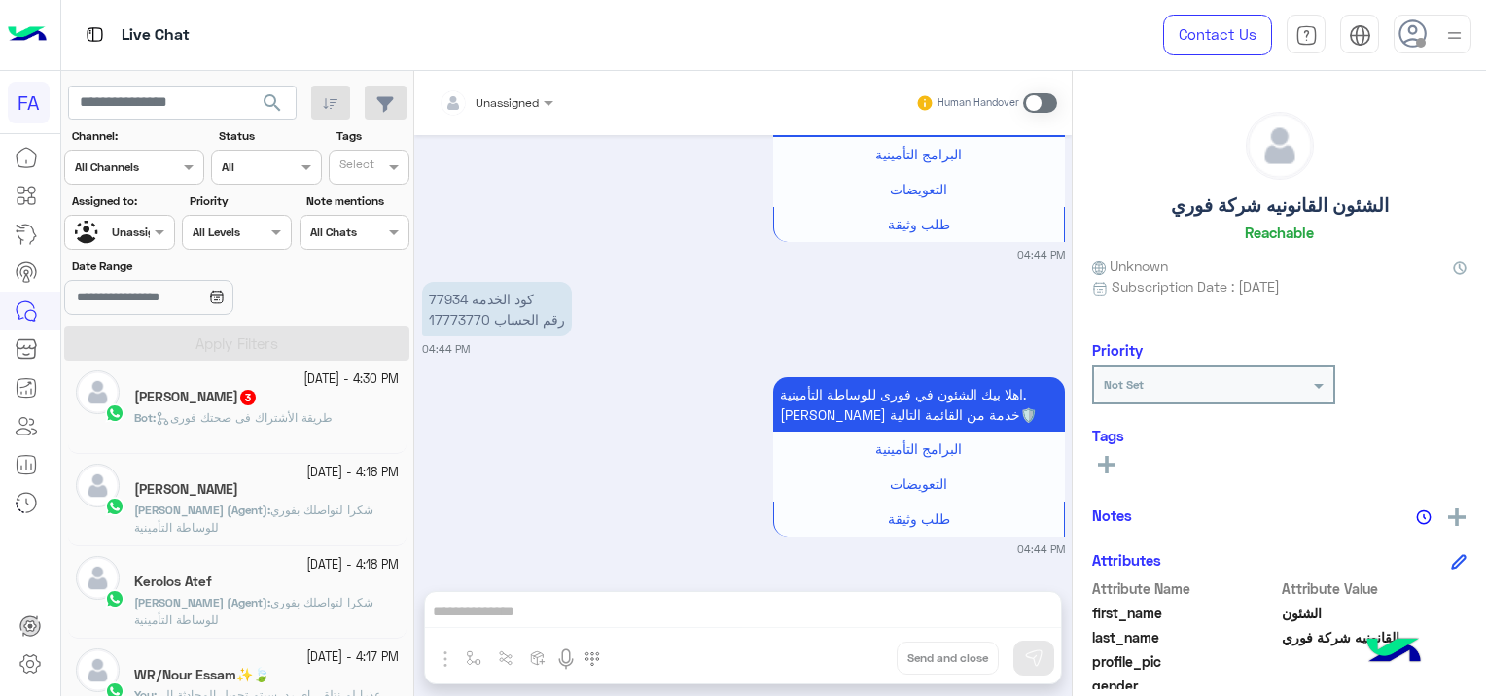
click at [319, 580] on div "Kerolos Atef" at bounding box center [266, 584] width 265 height 20
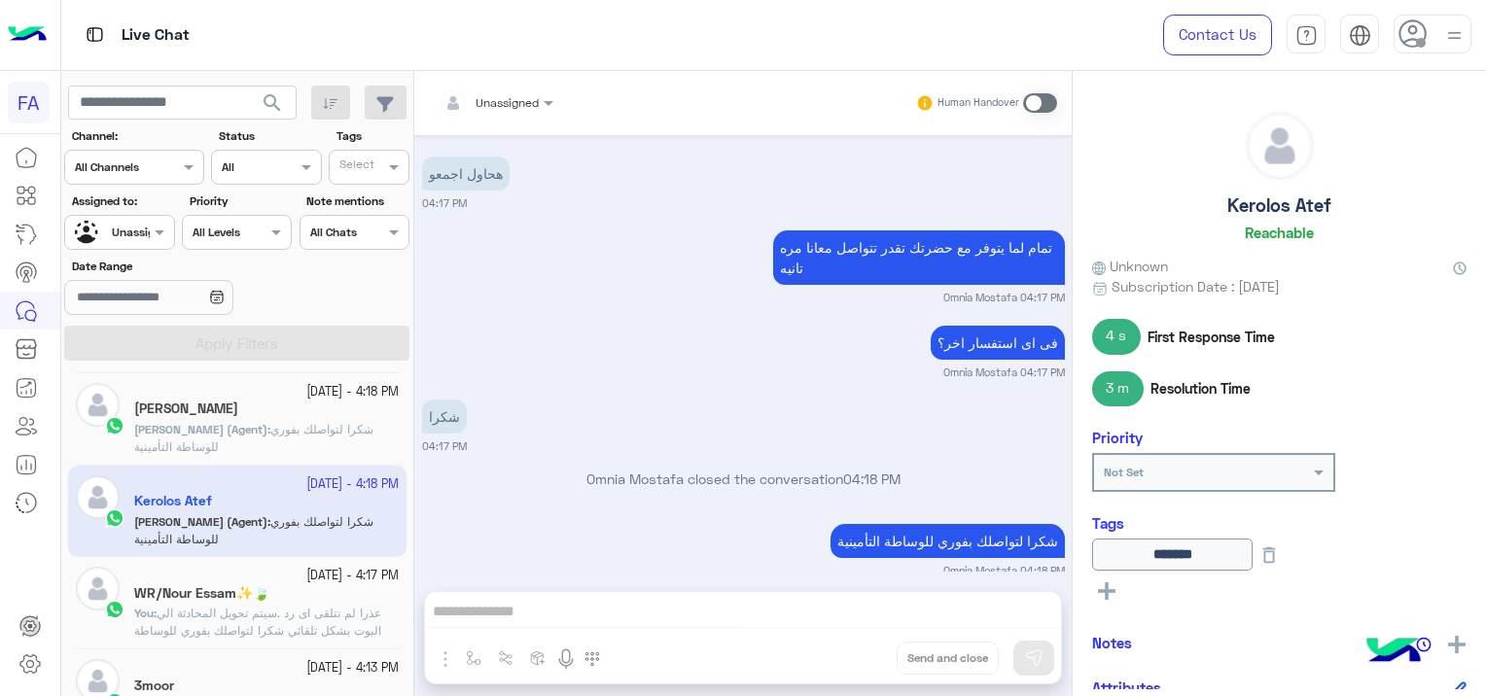
scroll to position [486, 0]
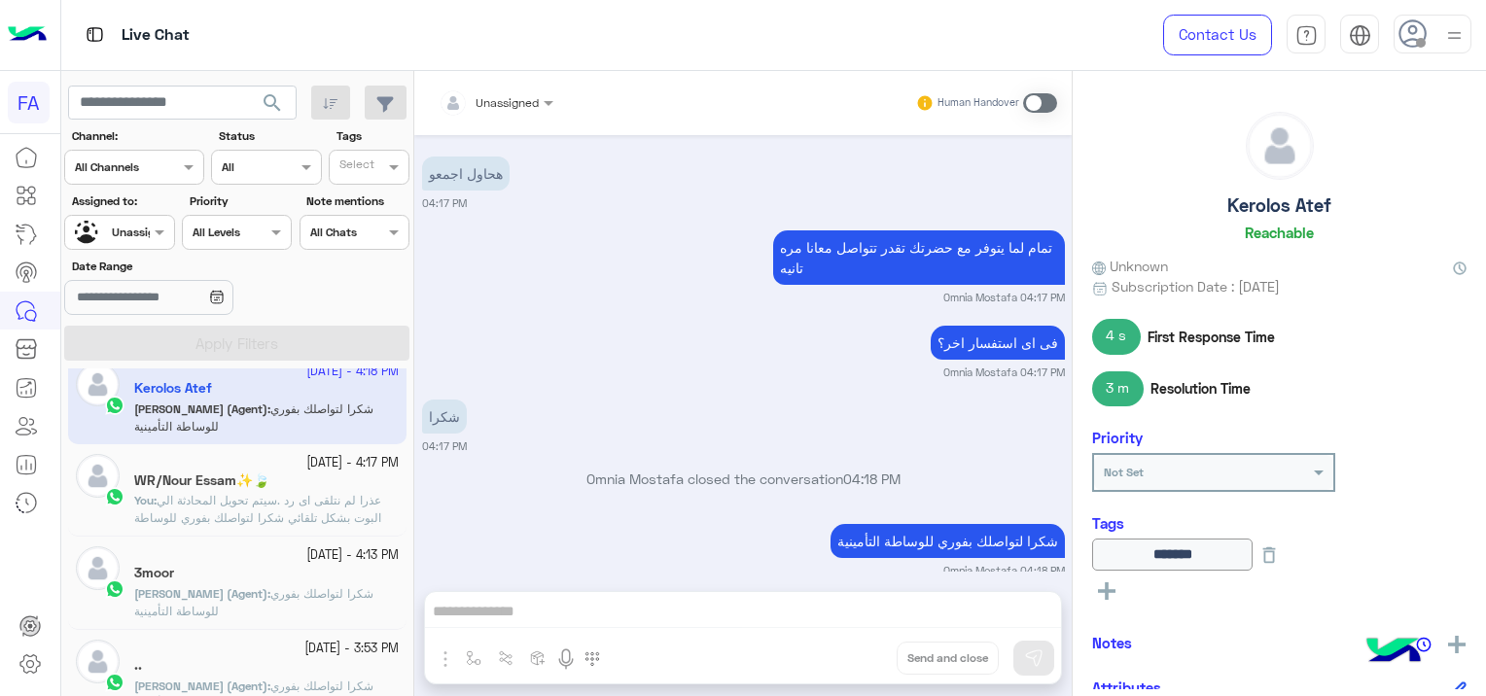
click at [239, 498] on span "عذرا لم نتلقى اى رد .سيتم تحويل المحادثة الي البوت بشكل تلقائي شكرا لتواصلك بفو…" at bounding box center [257, 518] width 247 height 50
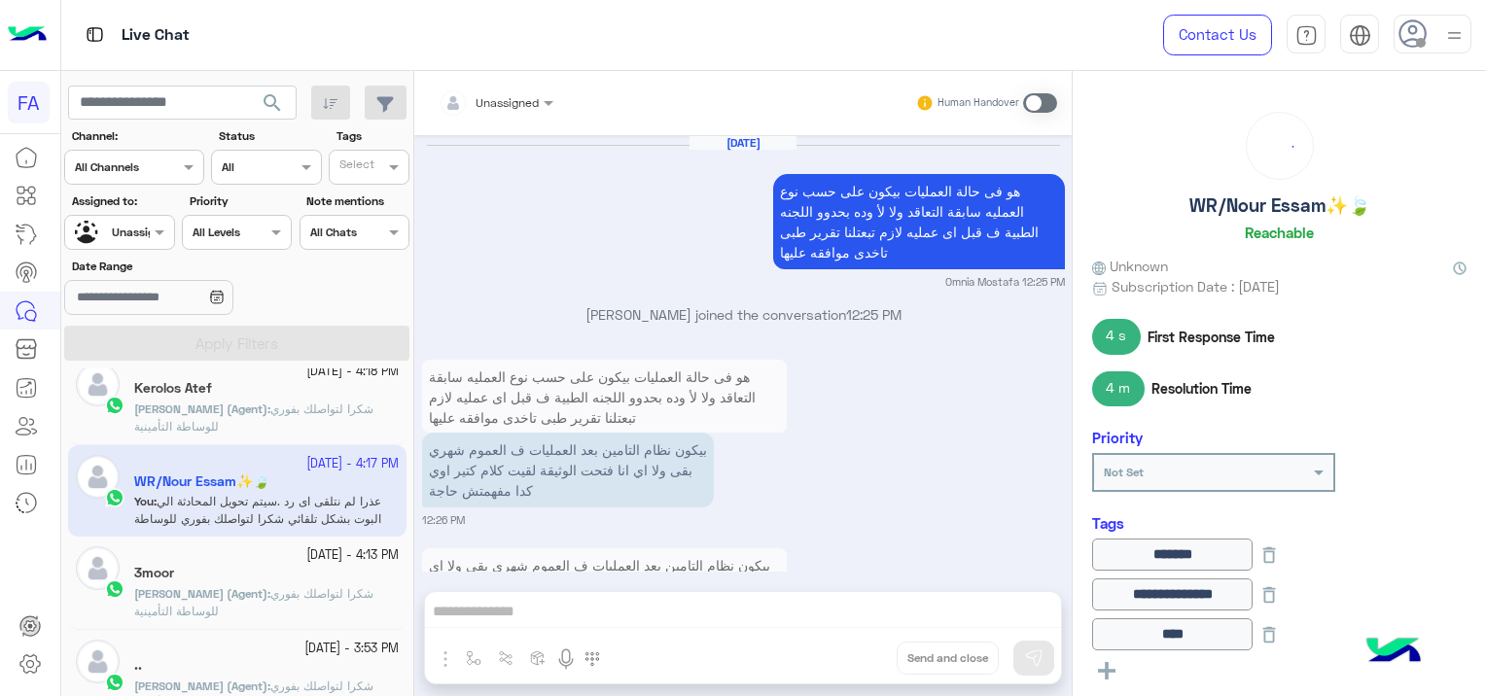
scroll to position [1459, 0]
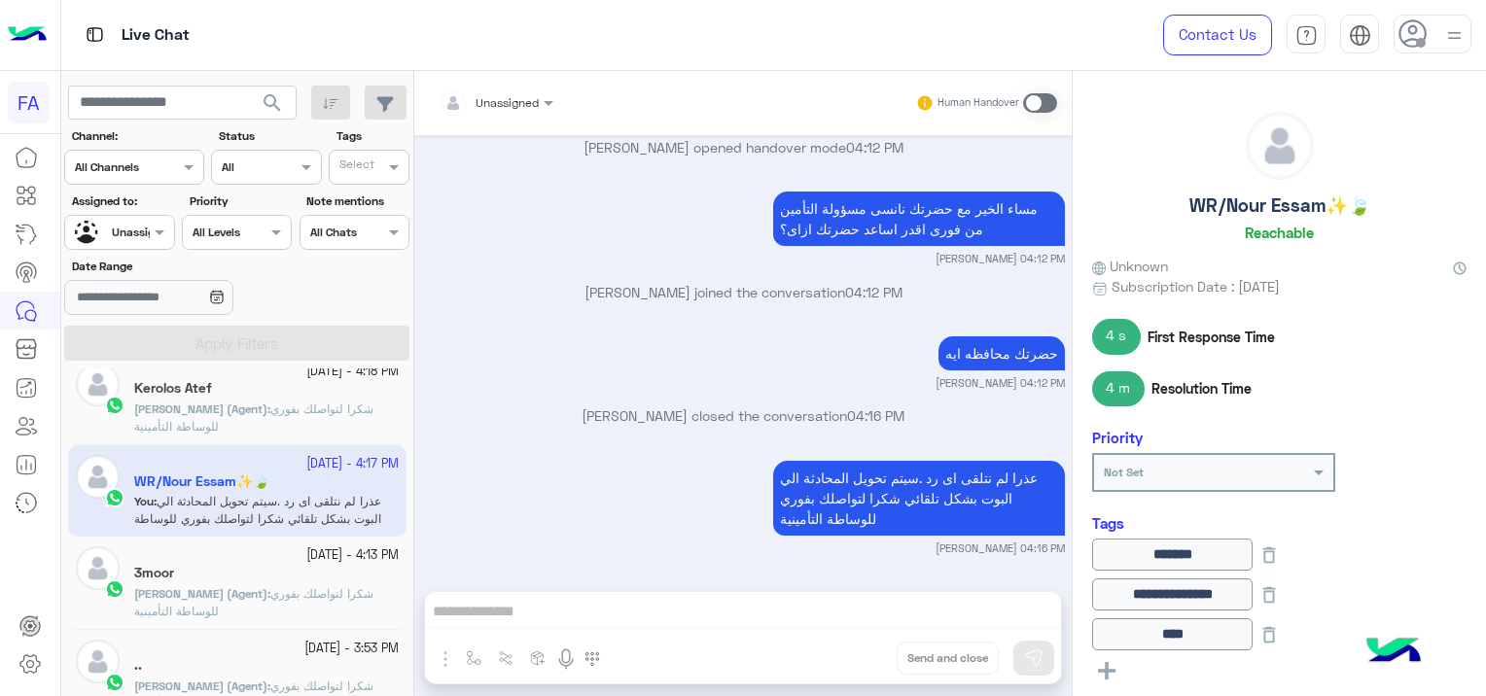
click at [298, 594] on span "شكرا لتواصلك بفوري للوساطة التأمينية" at bounding box center [253, 602] width 239 height 32
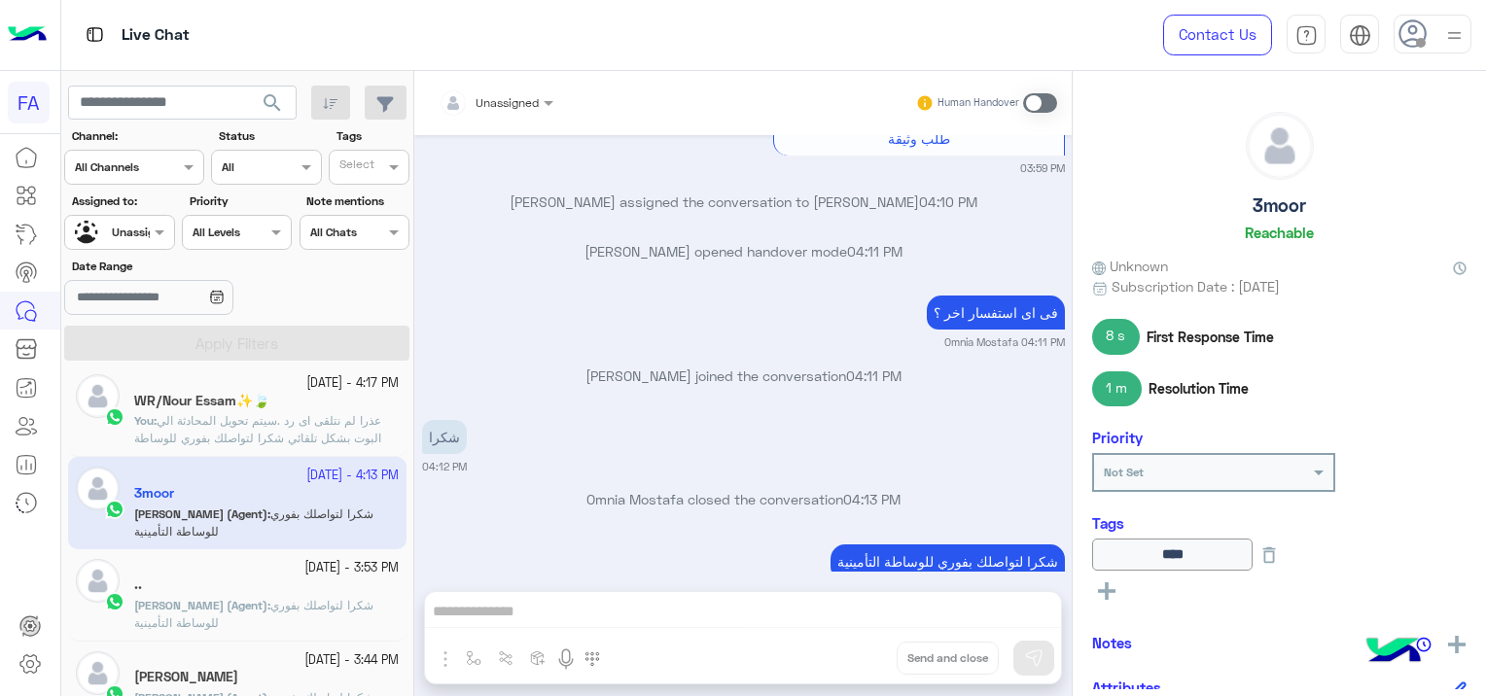
scroll to position [681, 0]
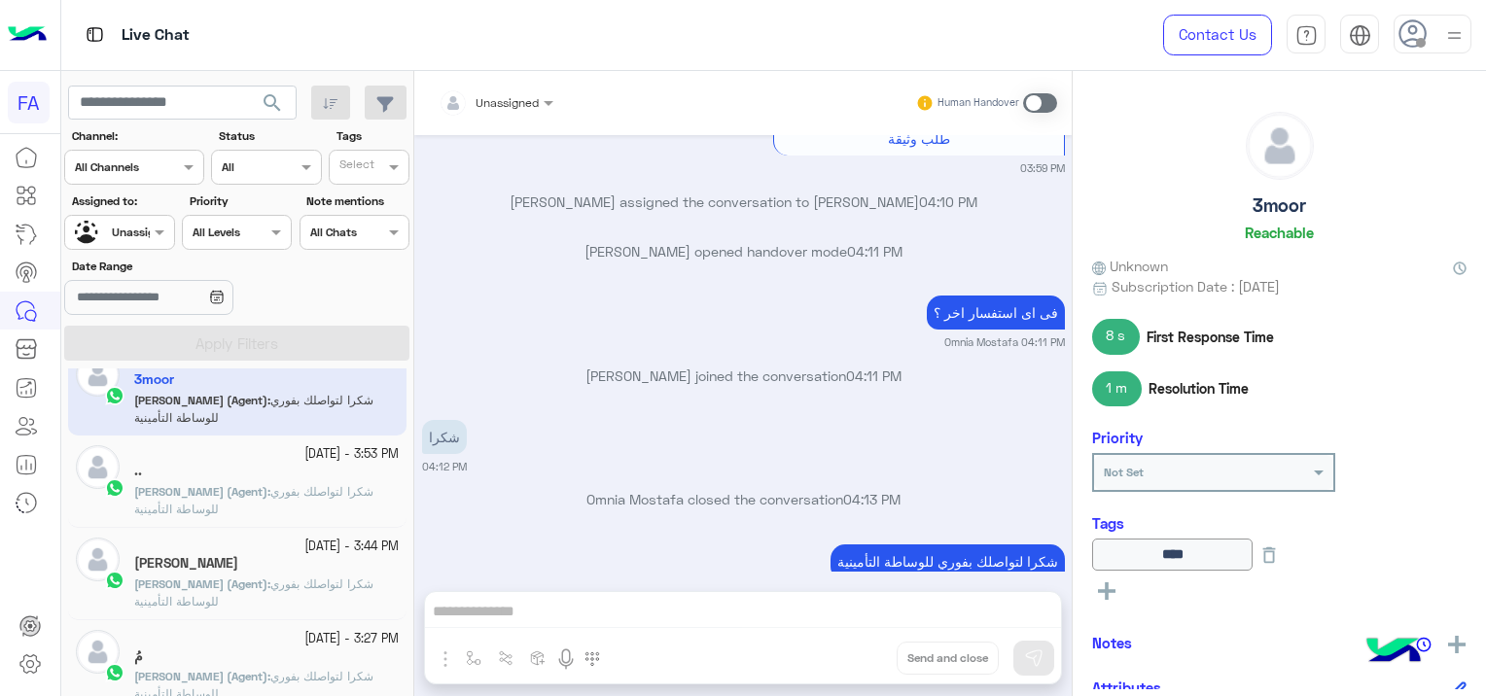
click at [288, 497] on span "شكرا لتواصلك بفوري للوساطة التأمينية" at bounding box center [253, 500] width 239 height 32
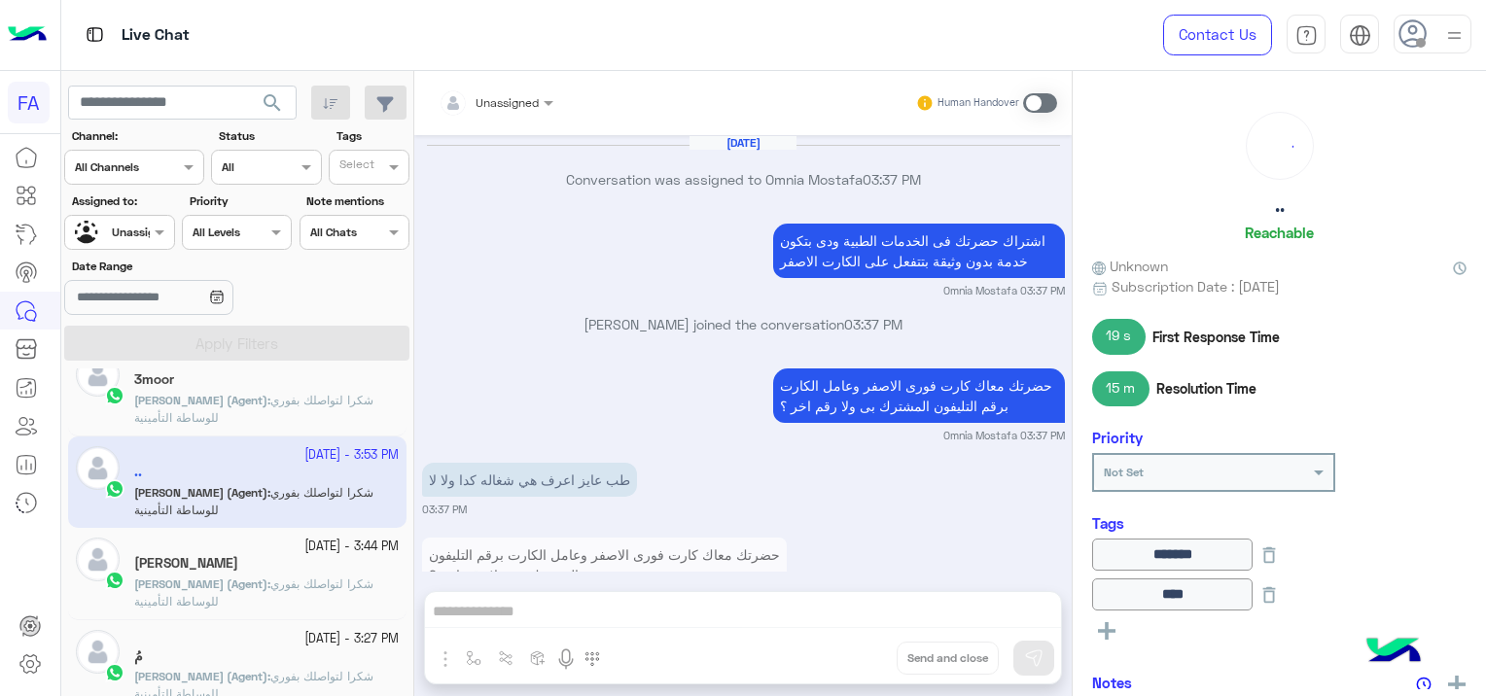
scroll to position [1166, 0]
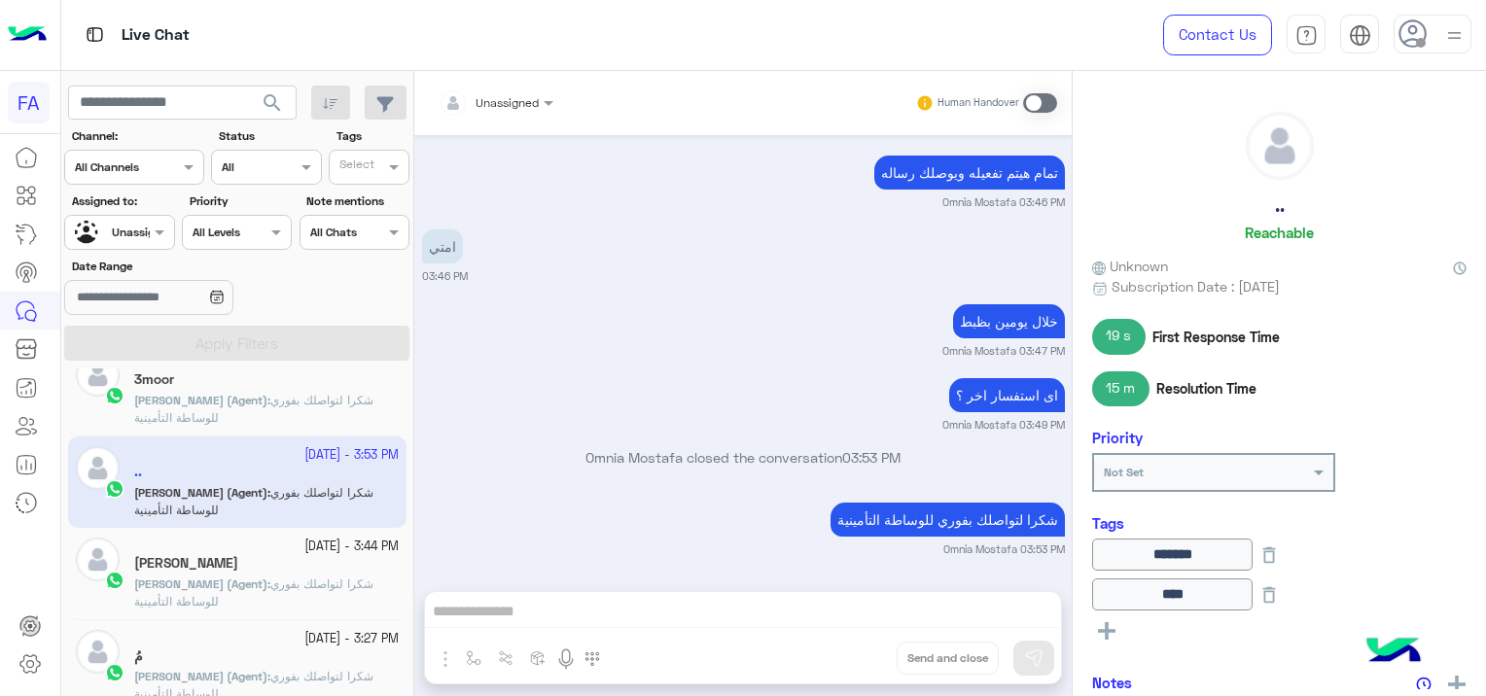
click at [277, 583] on span "شكرا لتواصلك بفوري للوساطة التأمينية" at bounding box center [253, 593] width 239 height 32
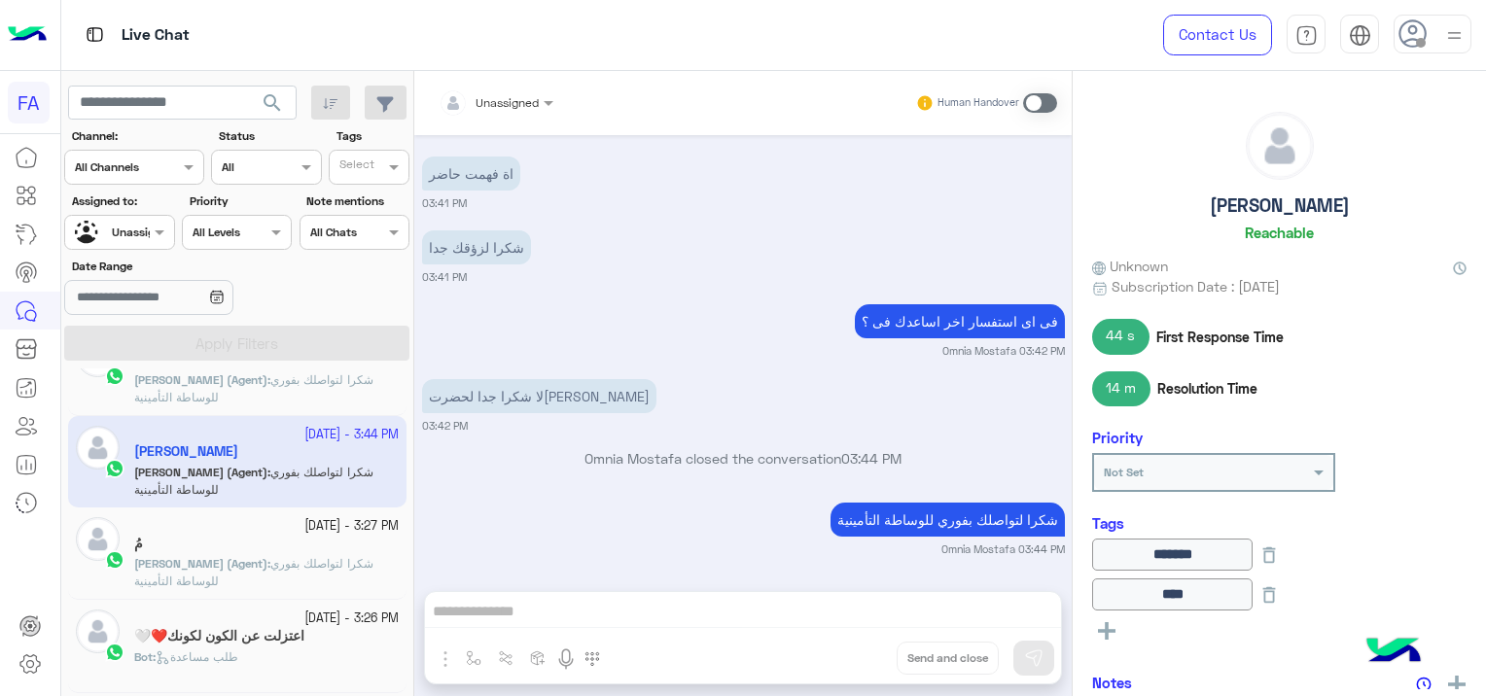
scroll to position [875, 0]
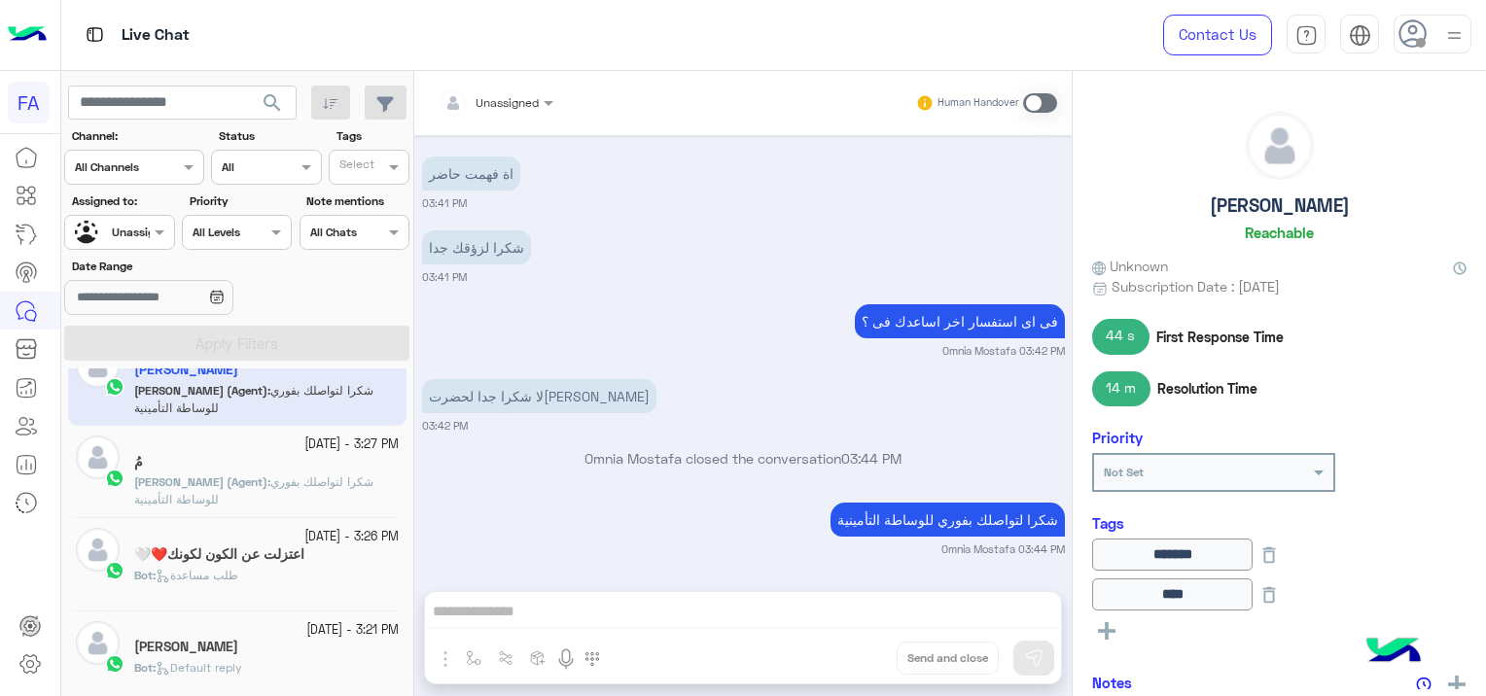
click at [307, 492] on p "[PERSON_NAME] (Agent) : شكرا لتواصلك بفوري للوساطة التأمينية" at bounding box center [266, 491] width 265 height 35
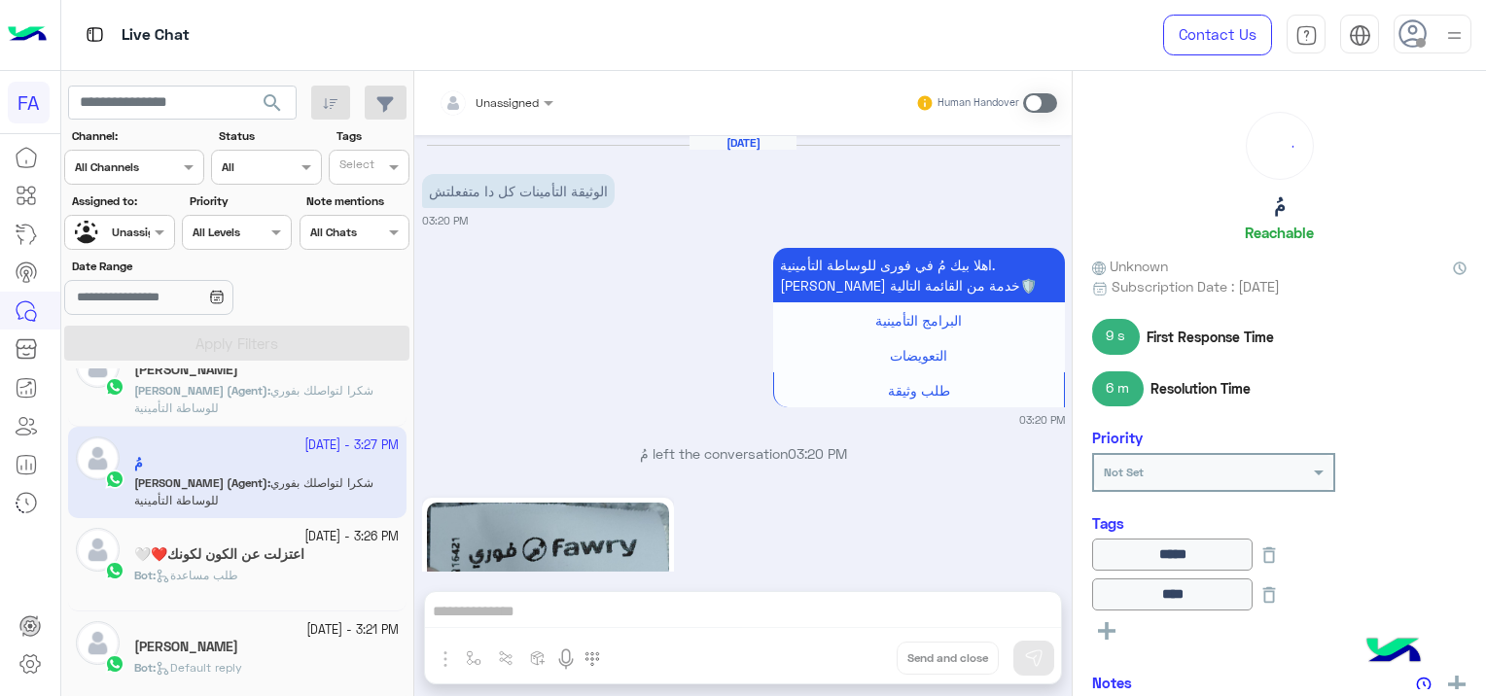
scroll to position [1393, 0]
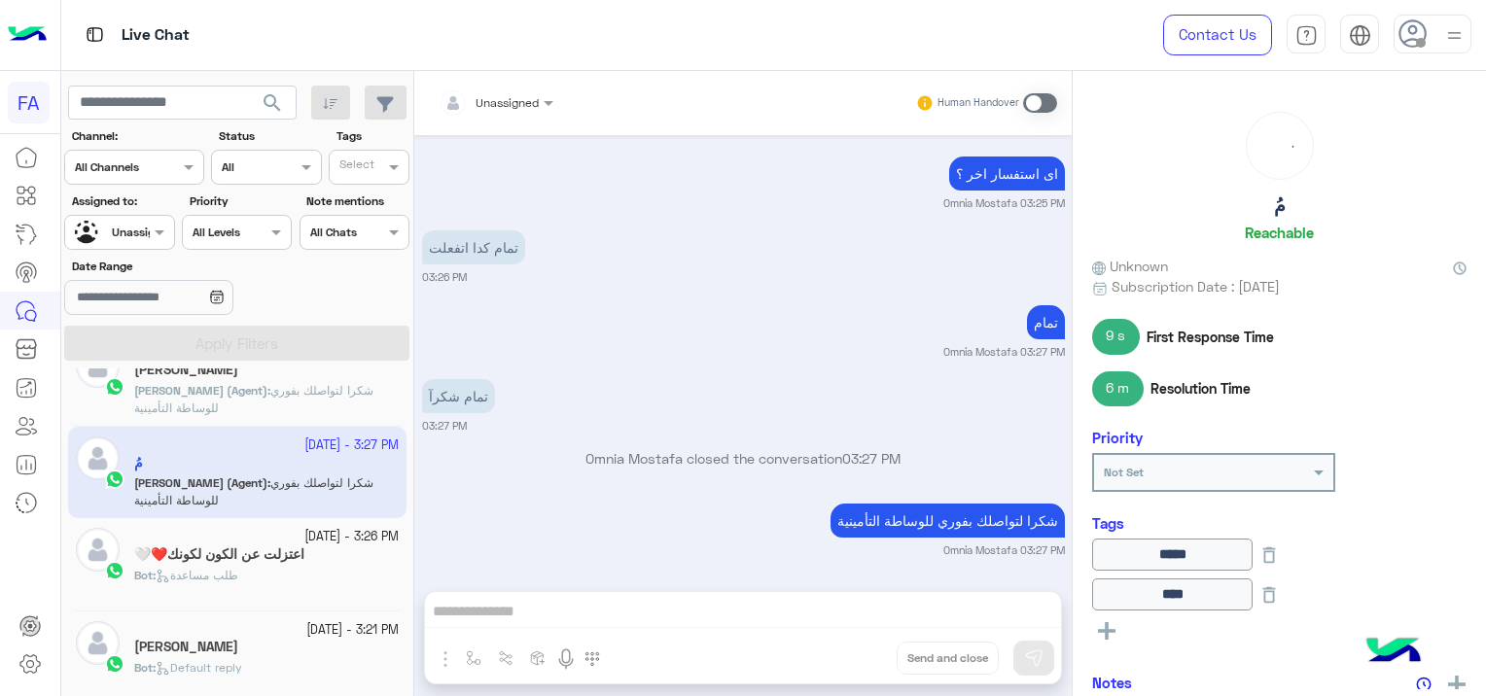
click at [311, 572] on div "Bot : طلب مساعدة" at bounding box center [266, 584] width 265 height 34
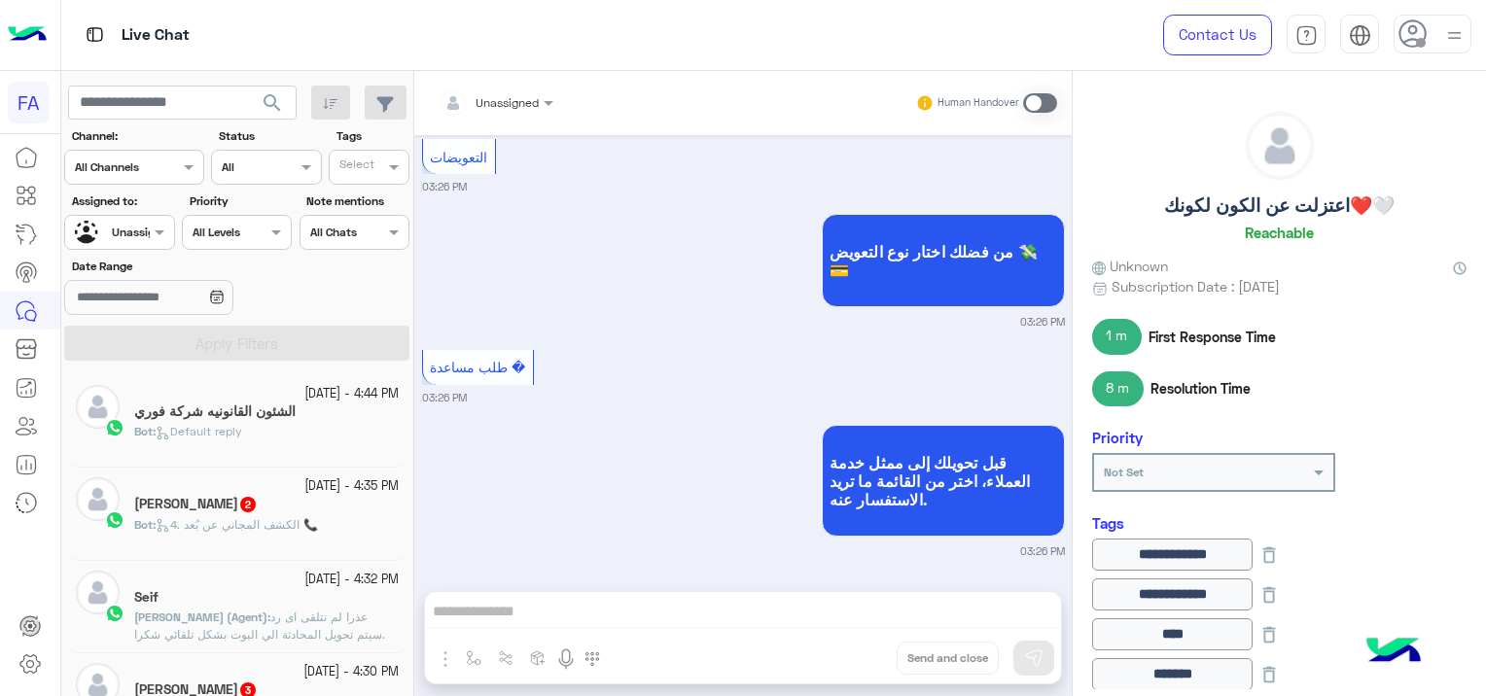
click at [134, 232] on div at bounding box center [119, 230] width 108 height 18
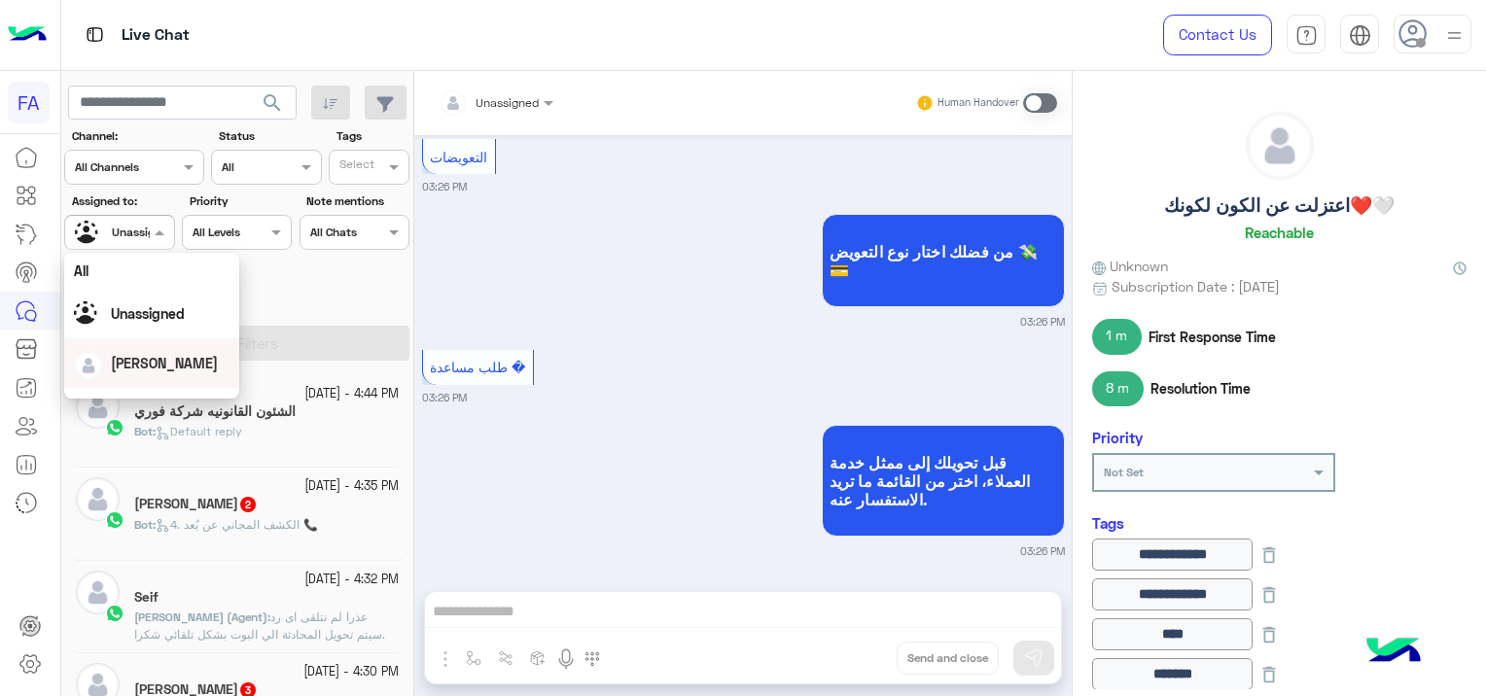
drag, startPoint x: 198, startPoint y: 389, endPoint x: 202, endPoint y: 405, distance: 16.0
click at [199, 401] on body "FA Live Chat Contact Us Help Center عربي English search Channel: Channel All Ch…" at bounding box center [743, 348] width 1486 height 696
click at [507, 459] on div "قبل تحويلك إلى ممثل خدمة العملاء، اختر من القائمة ما تريد الاستفسار عنه. 03:26 …" at bounding box center [743, 489] width 643 height 139
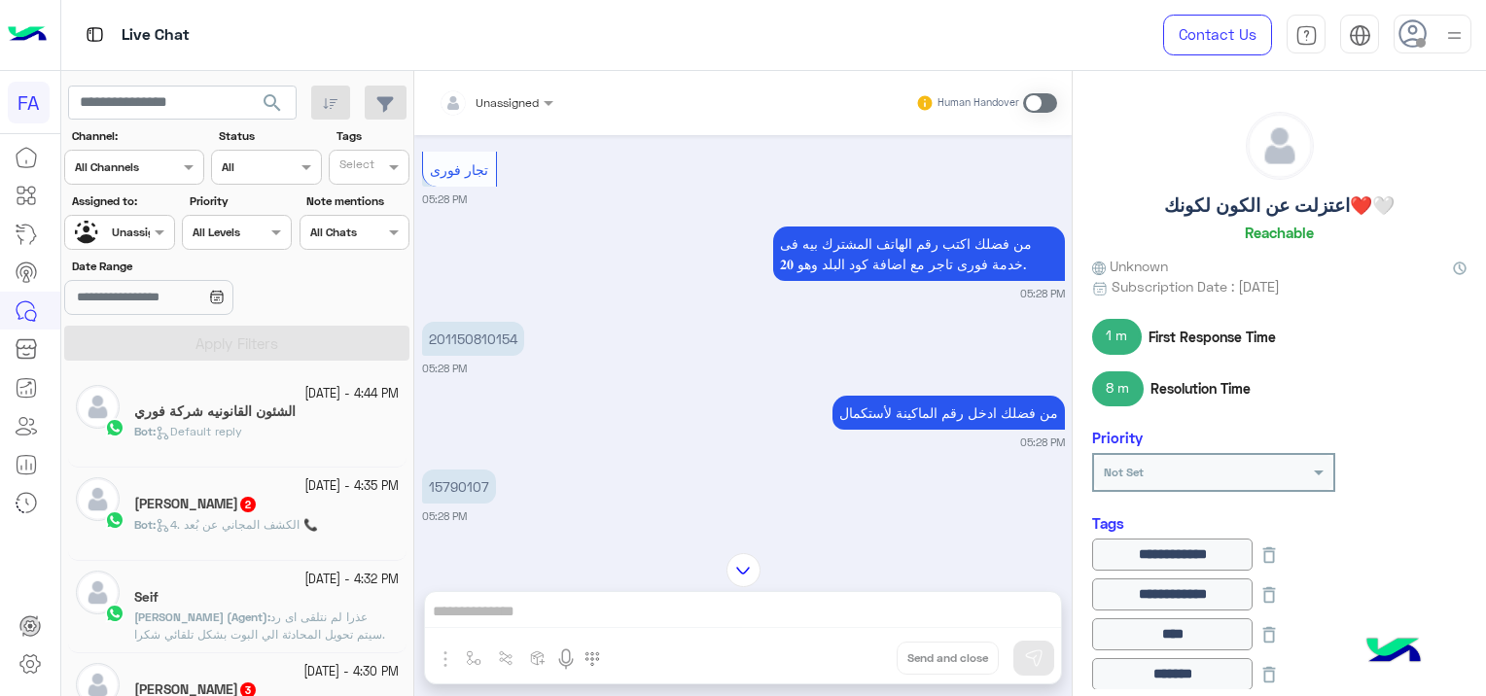
scroll to position [1383, 0]
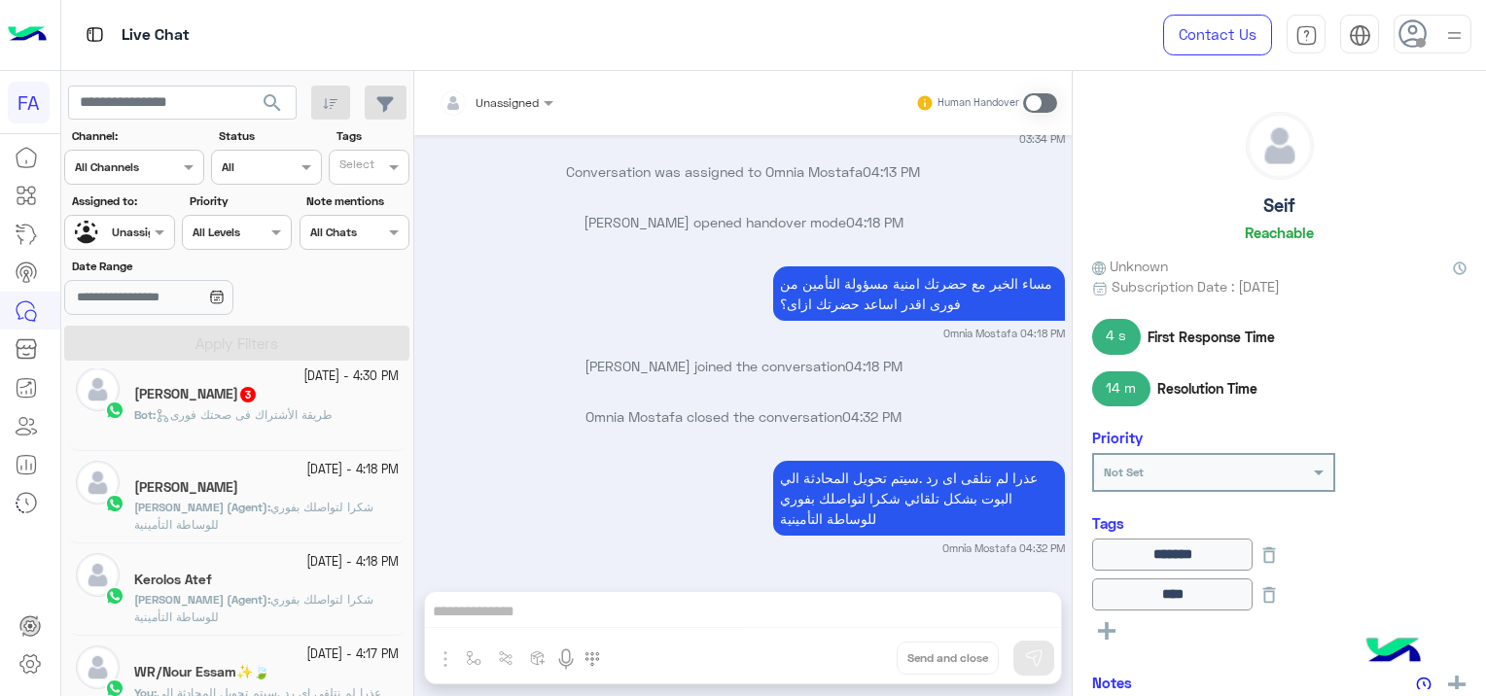
scroll to position [195, 0]
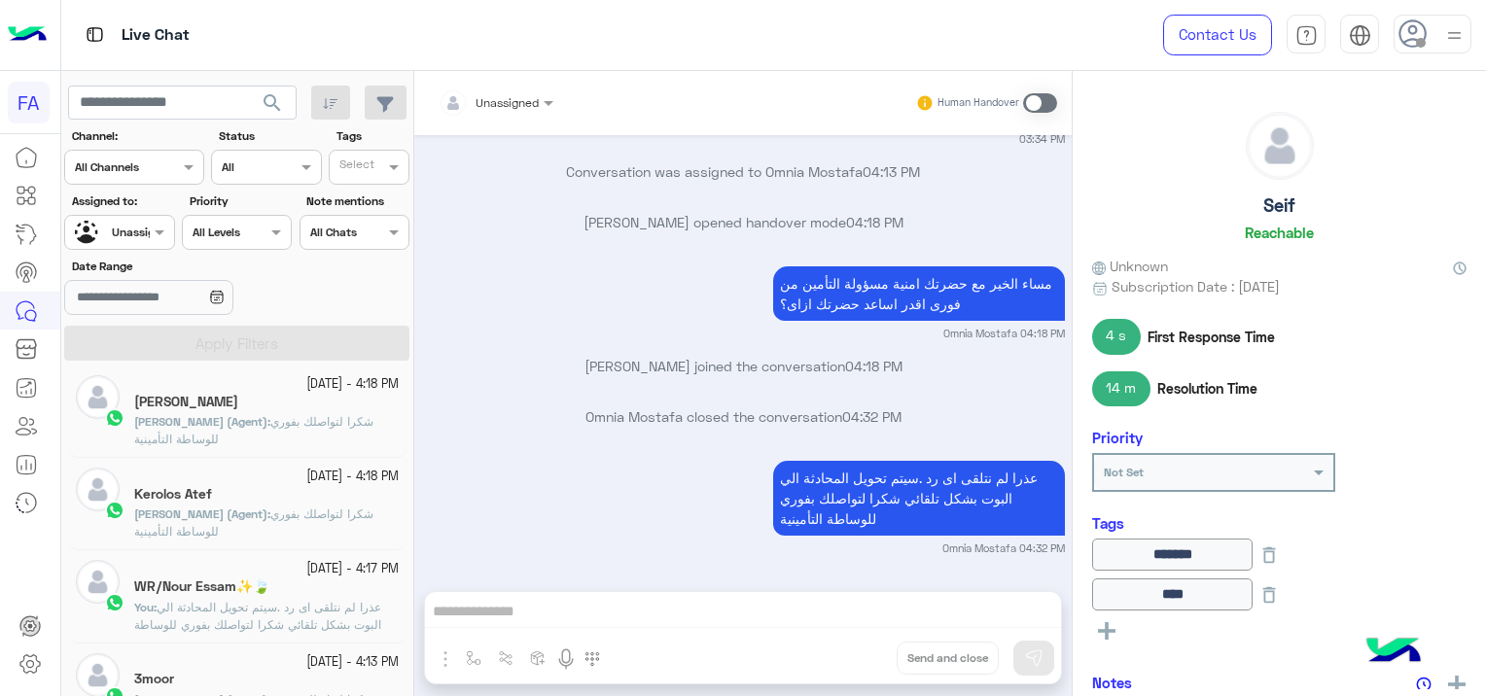
click at [290, 529] on p "[PERSON_NAME] (Agent) : شكرا لتواصلك بفوري للوساطة التأمينية" at bounding box center [266, 523] width 265 height 35
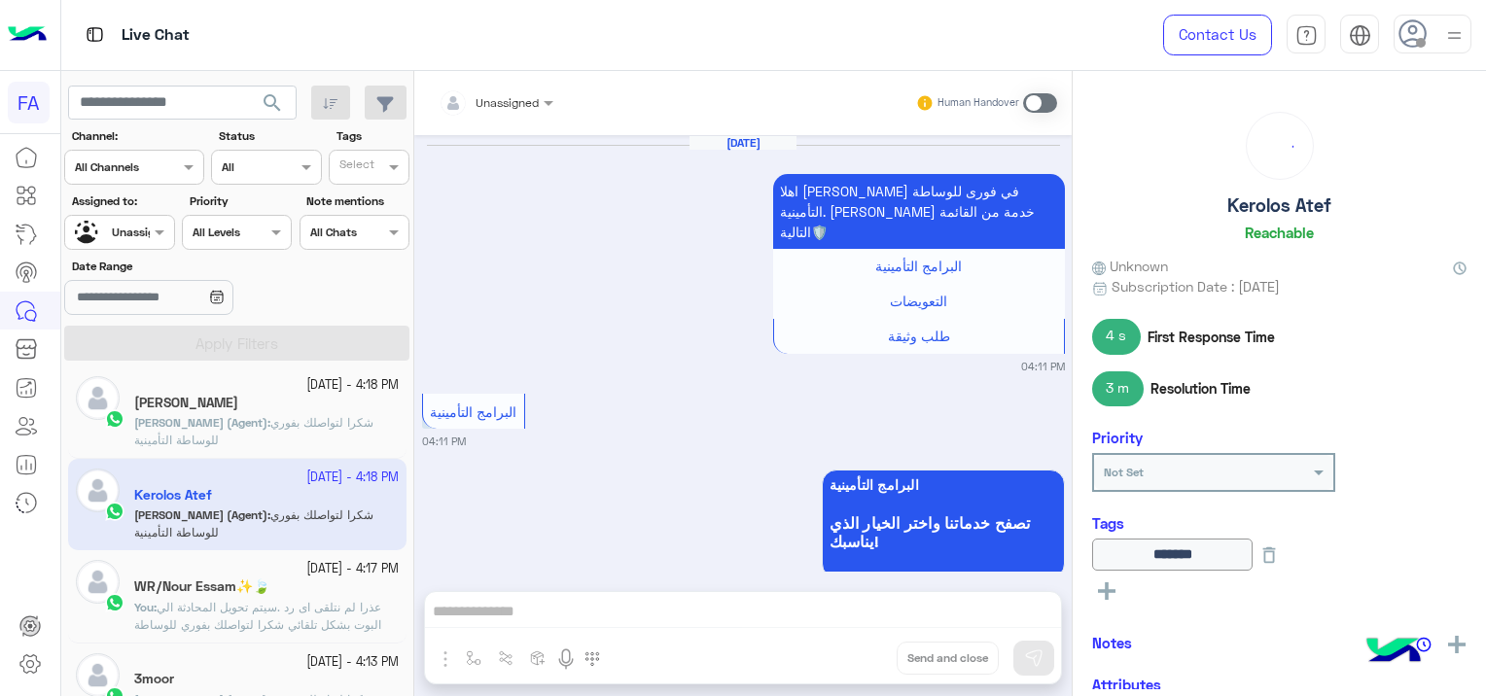
scroll to position [1270, 0]
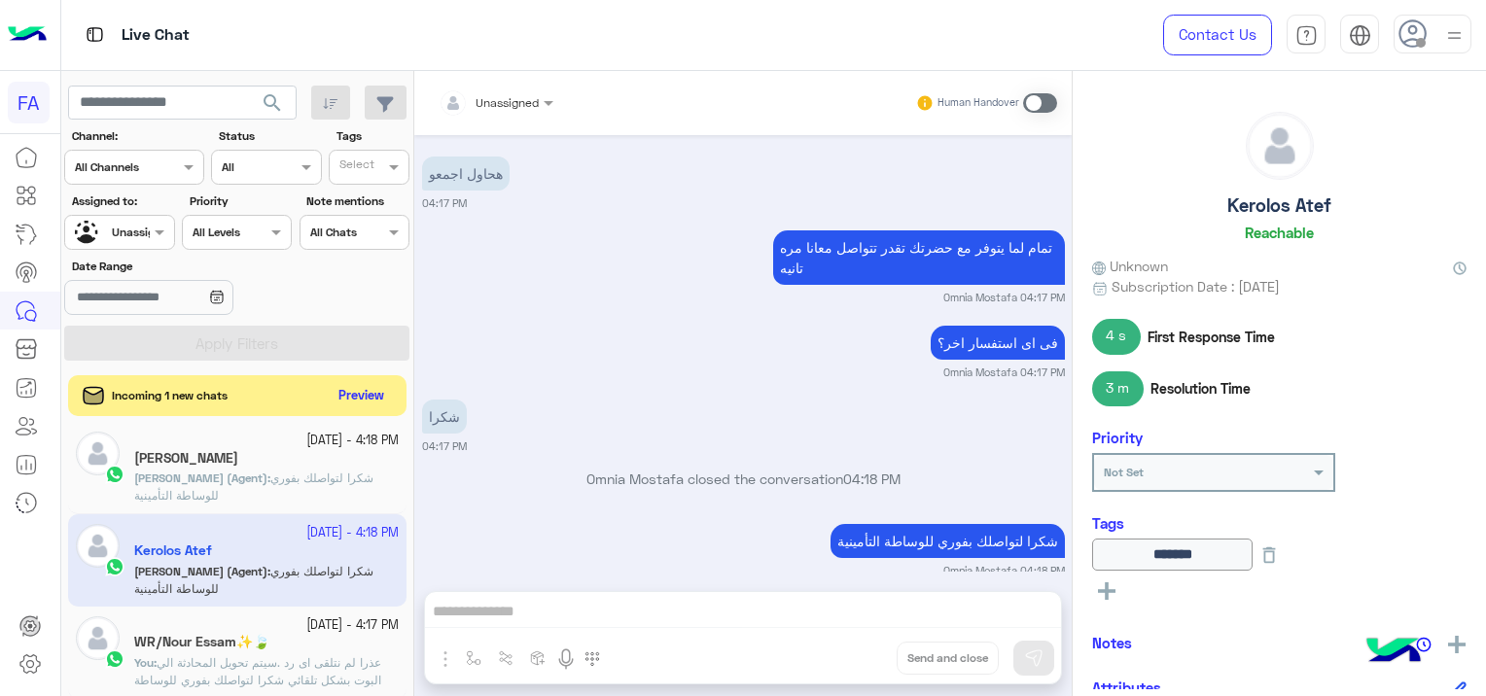
click at [362, 395] on button "Preview" at bounding box center [362, 396] width 60 height 26
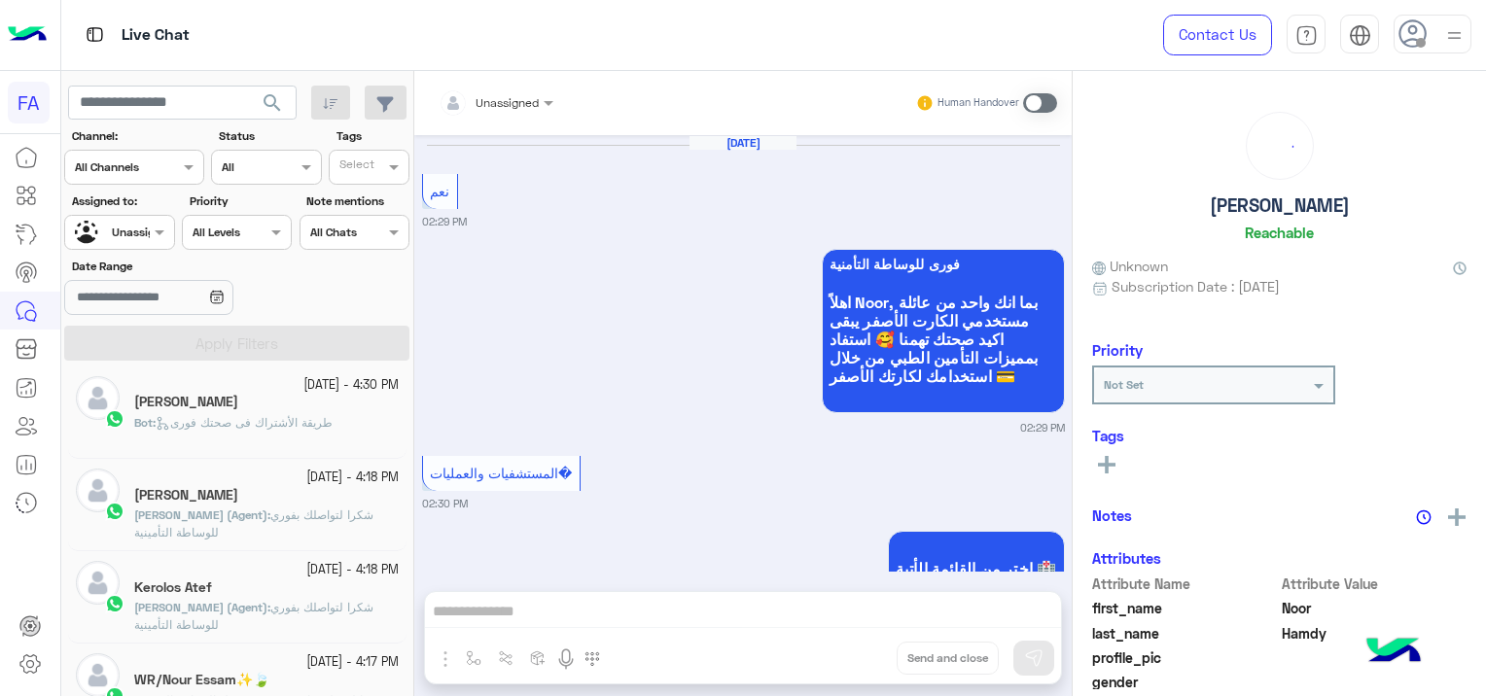
scroll to position [1737, 0]
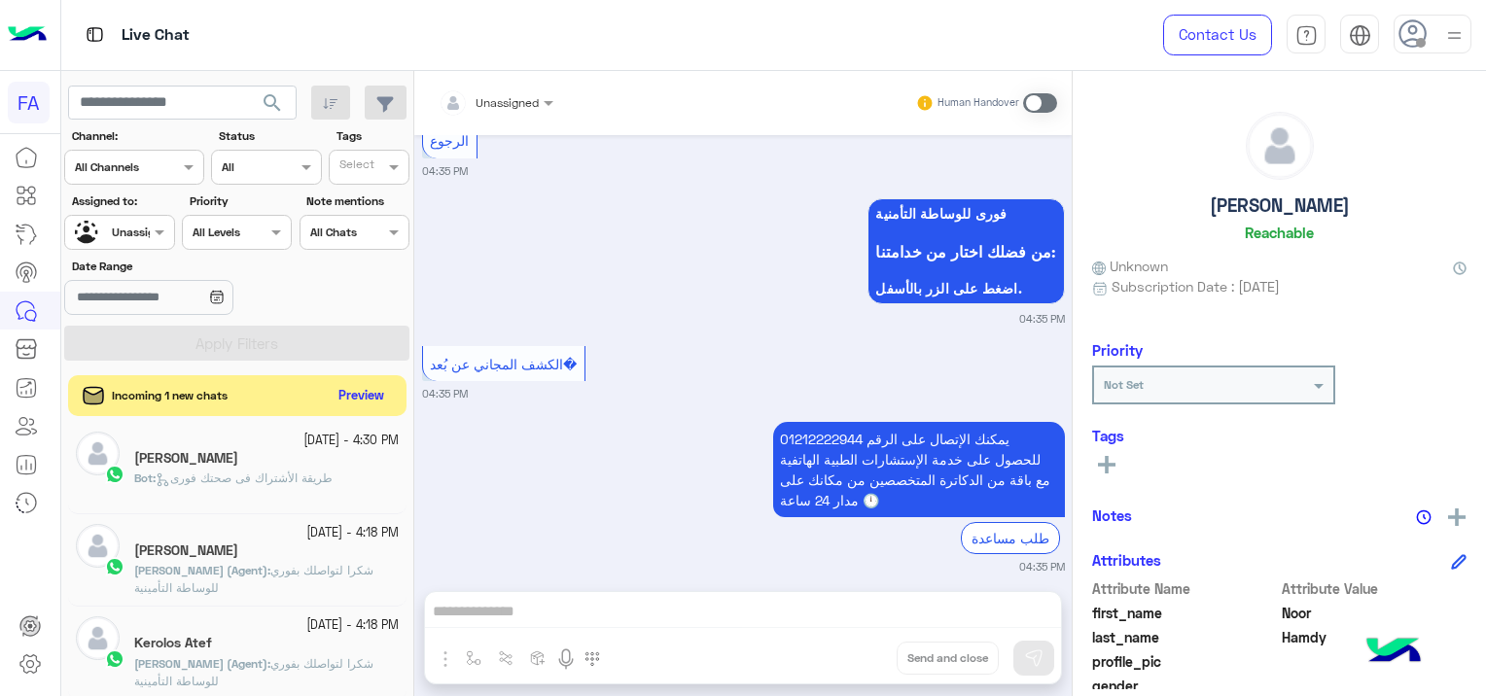
click at [363, 397] on button "Preview" at bounding box center [362, 396] width 60 height 26
click at [195, 89] on input "text" at bounding box center [182, 103] width 229 height 35
paste input "**********"
type input "**********"
click at [277, 95] on span "search" at bounding box center [272, 102] width 23 height 23
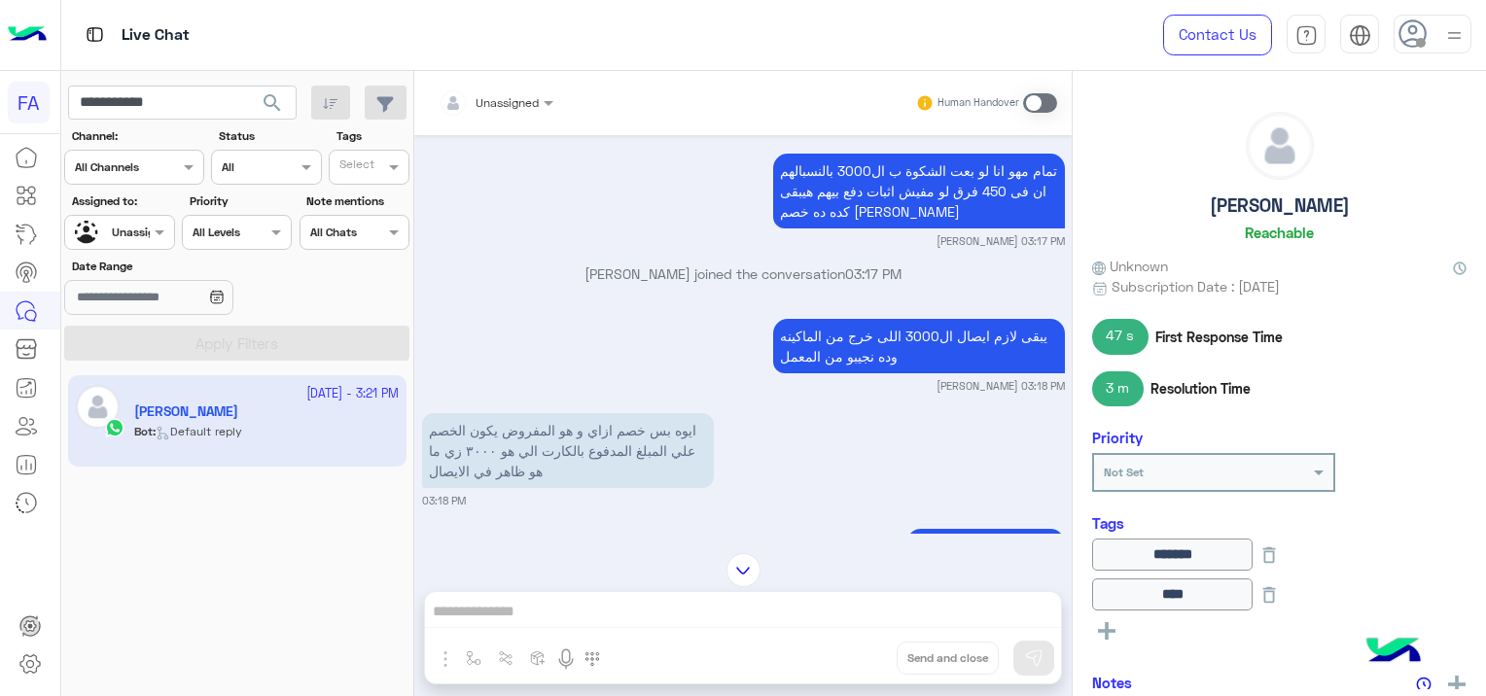
scroll to position [486, 0]
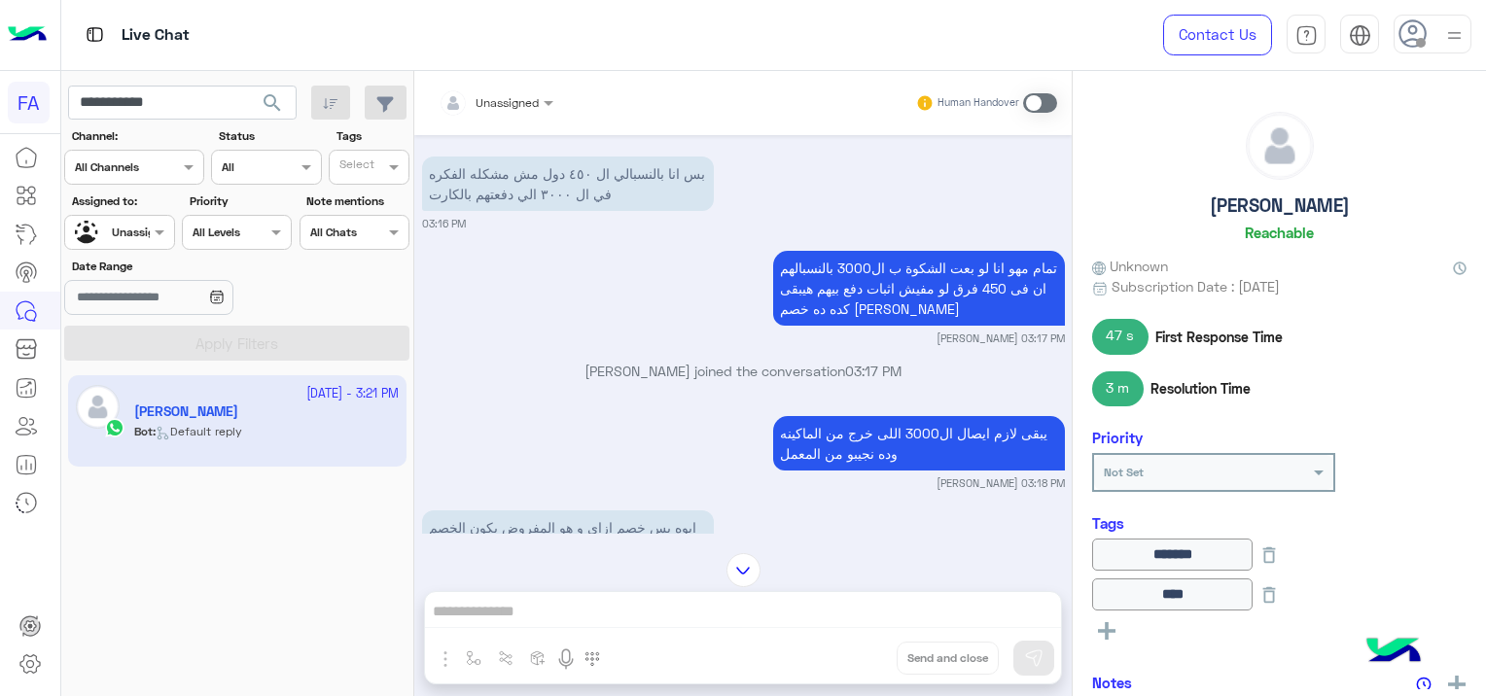
click at [114, 224] on input "text" at bounding box center [97, 231] width 45 height 18
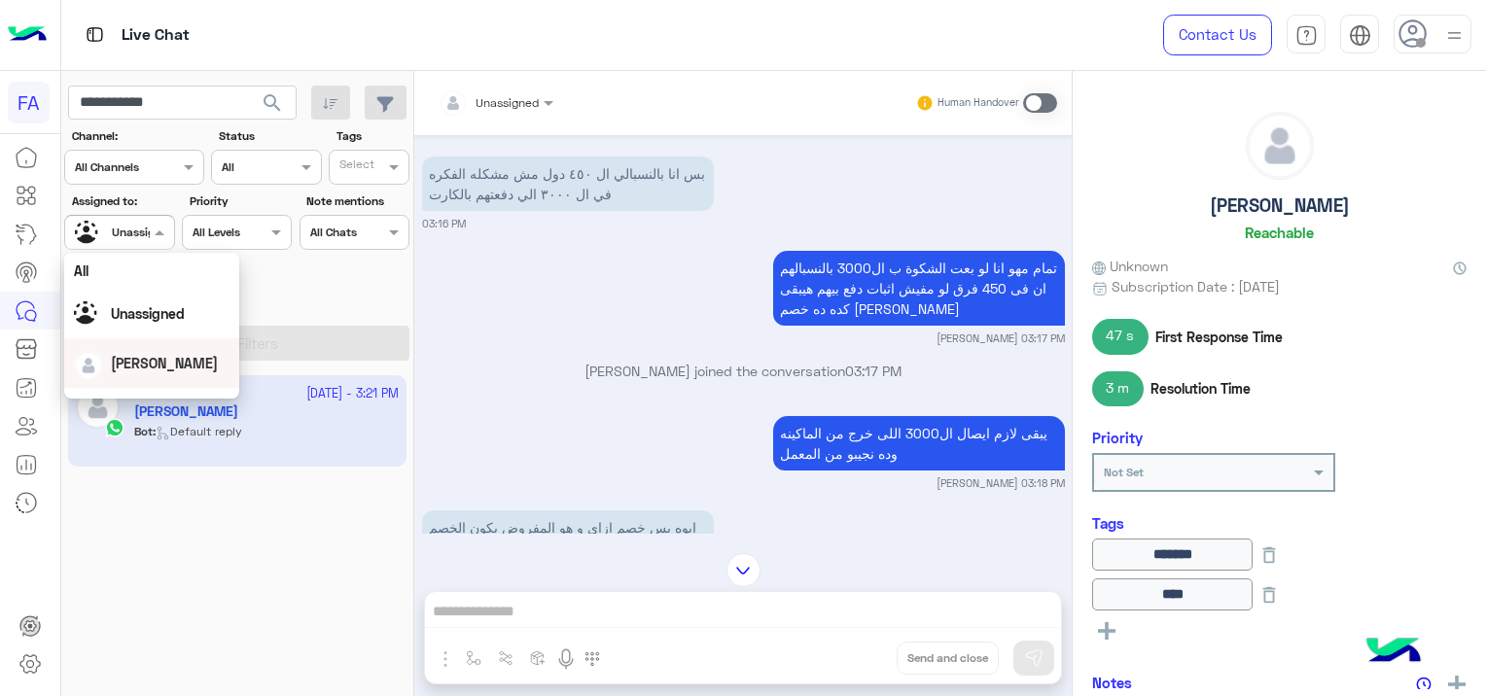
click at [159, 363] on span "[PERSON_NAME]" at bounding box center [164, 363] width 107 height 17
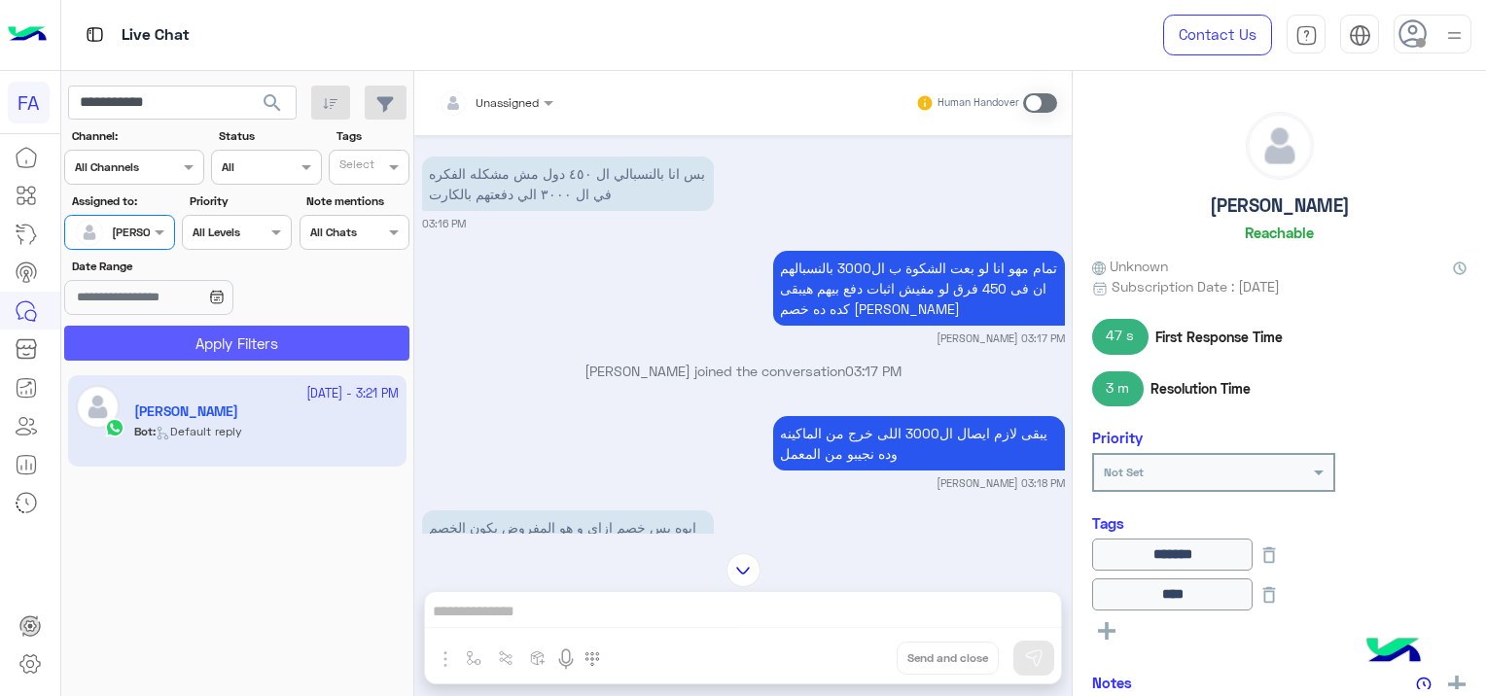
click at [196, 333] on button "Apply Filters" at bounding box center [236, 343] width 345 height 35
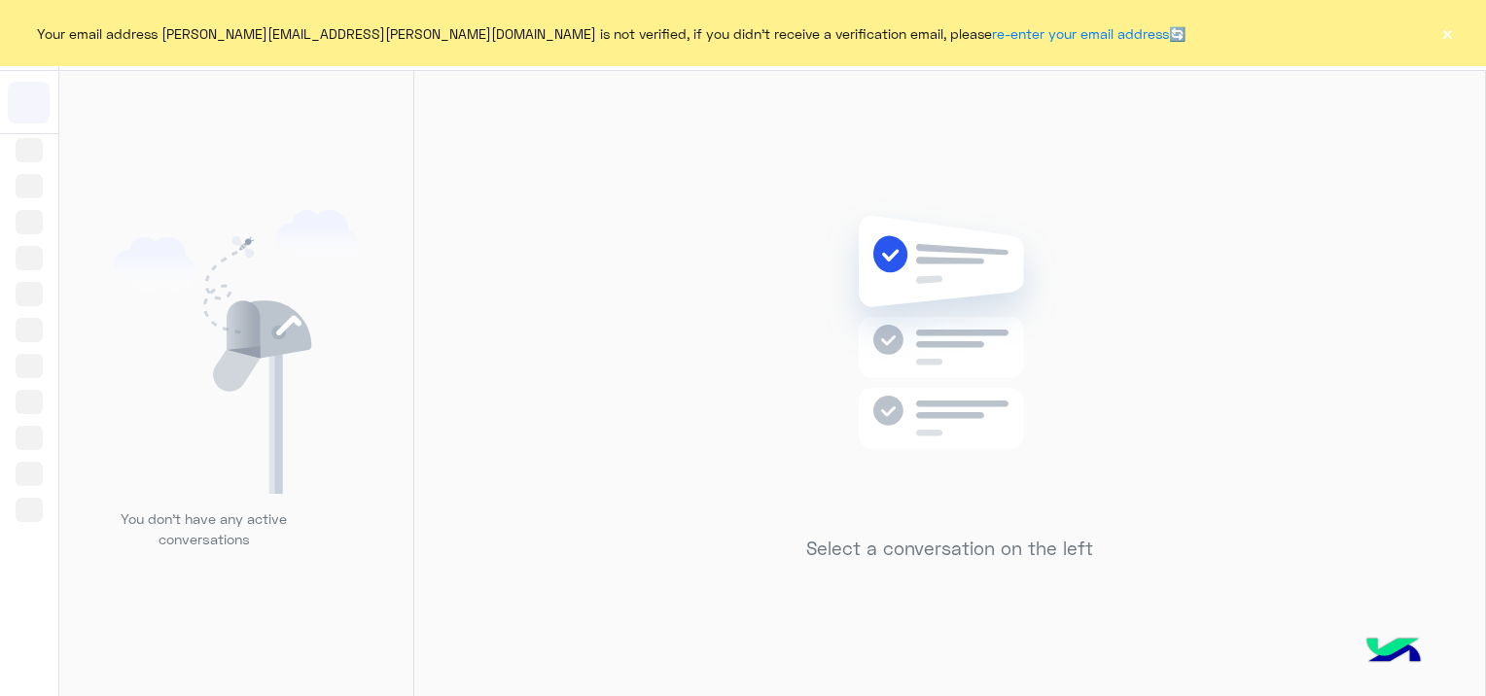
click at [1451, 31] on button "×" at bounding box center [1447, 32] width 19 height 19
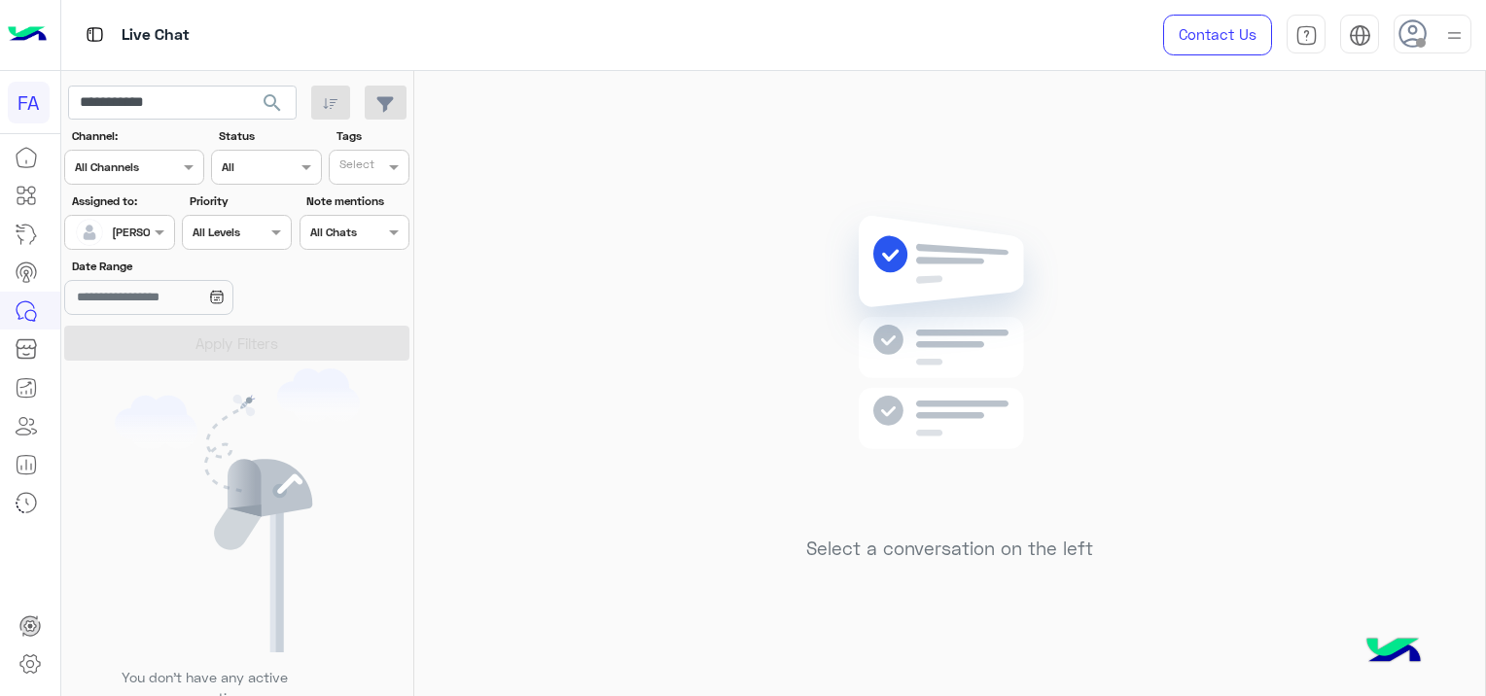
click at [266, 94] on span "search" at bounding box center [272, 102] width 23 height 23
click at [193, 104] on input "**********" at bounding box center [182, 103] width 229 height 35
type input "*"
click at [277, 105] on span "search" at bounding box center [272, 102] width 23 height 23
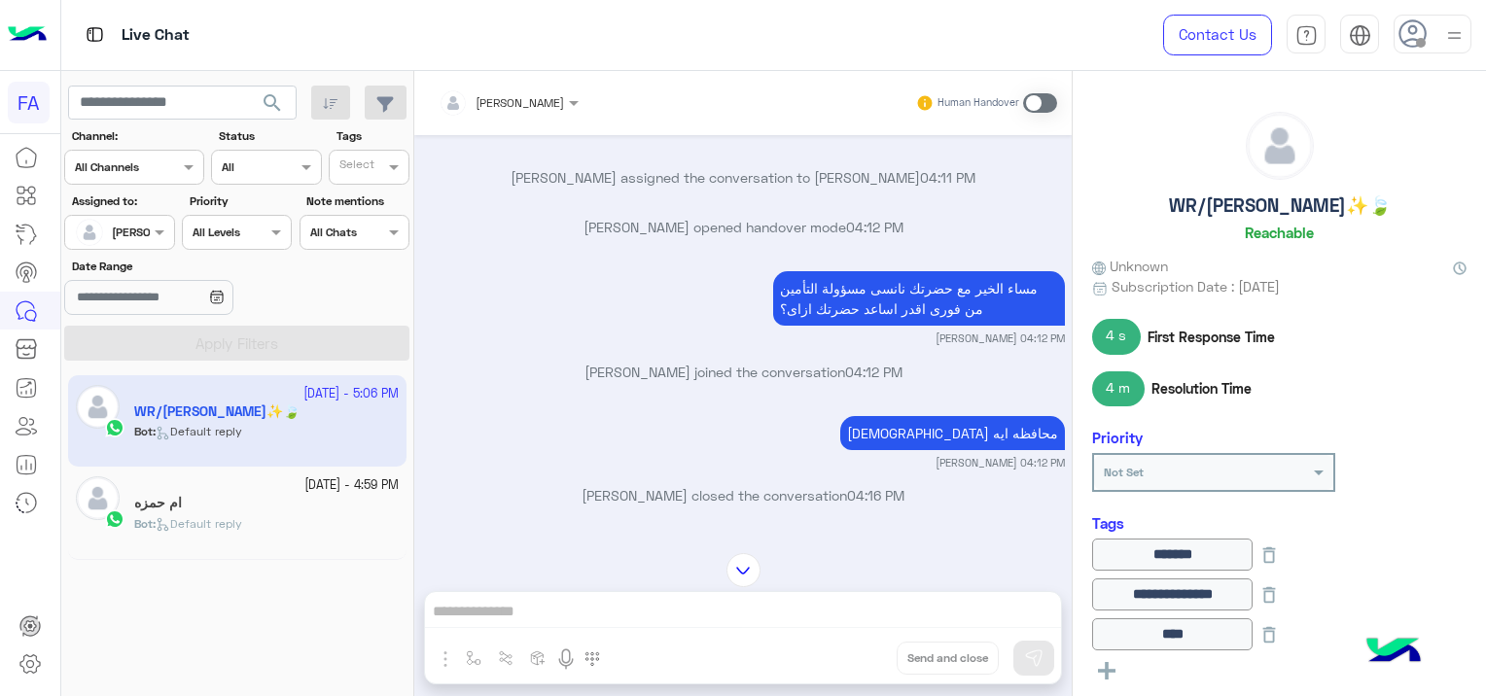
scroll to position [1342, 0]
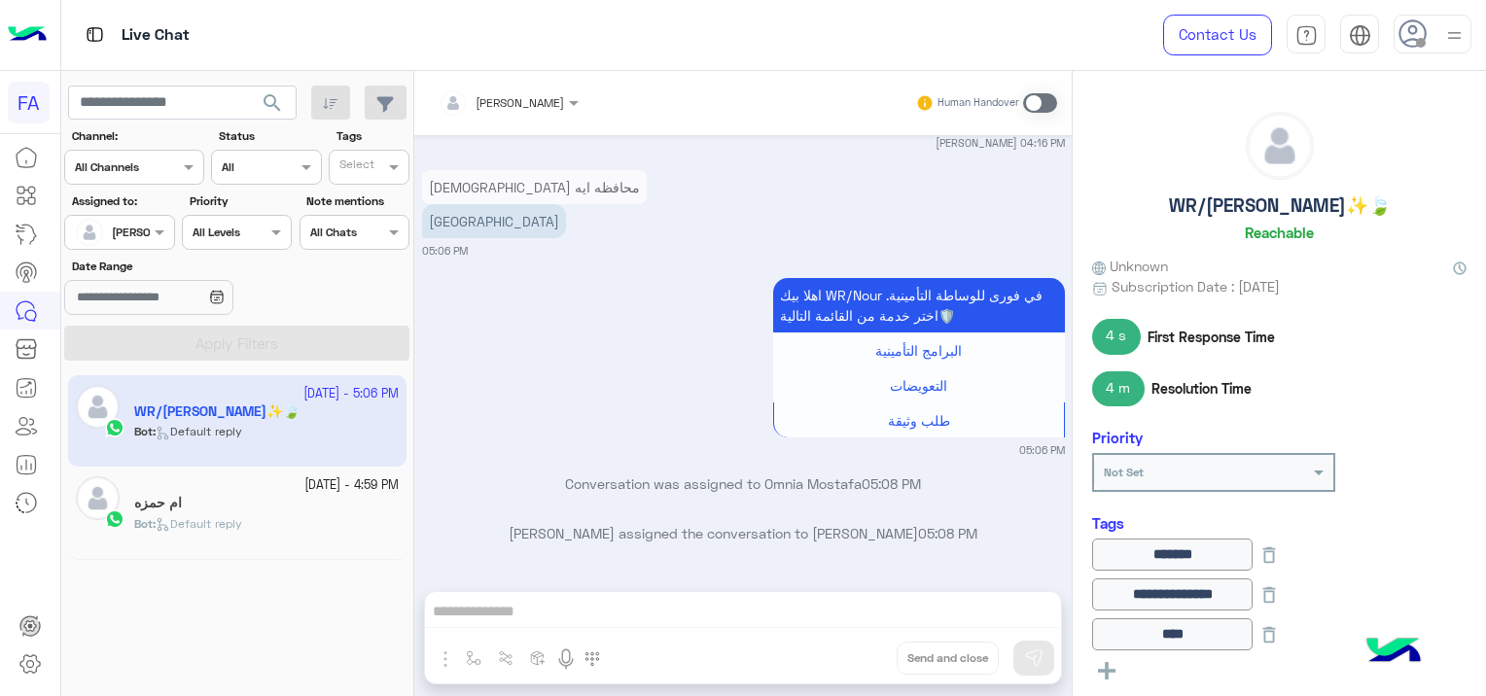
click at [1035, 99] on span at bounding box center [1040, 102] width 34 height 19
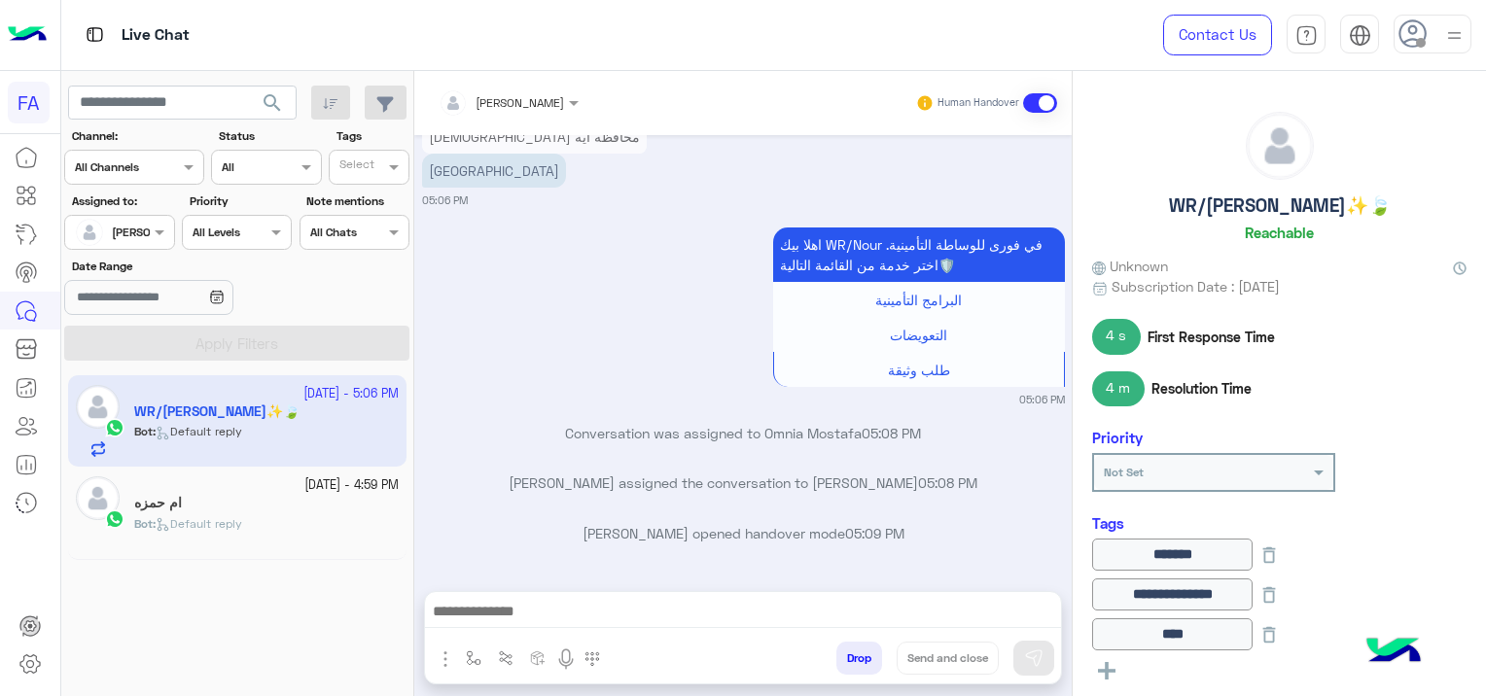
click at [190, 497] on div "ام حمزه" at bounding box center [266, 505] width 265 height 20
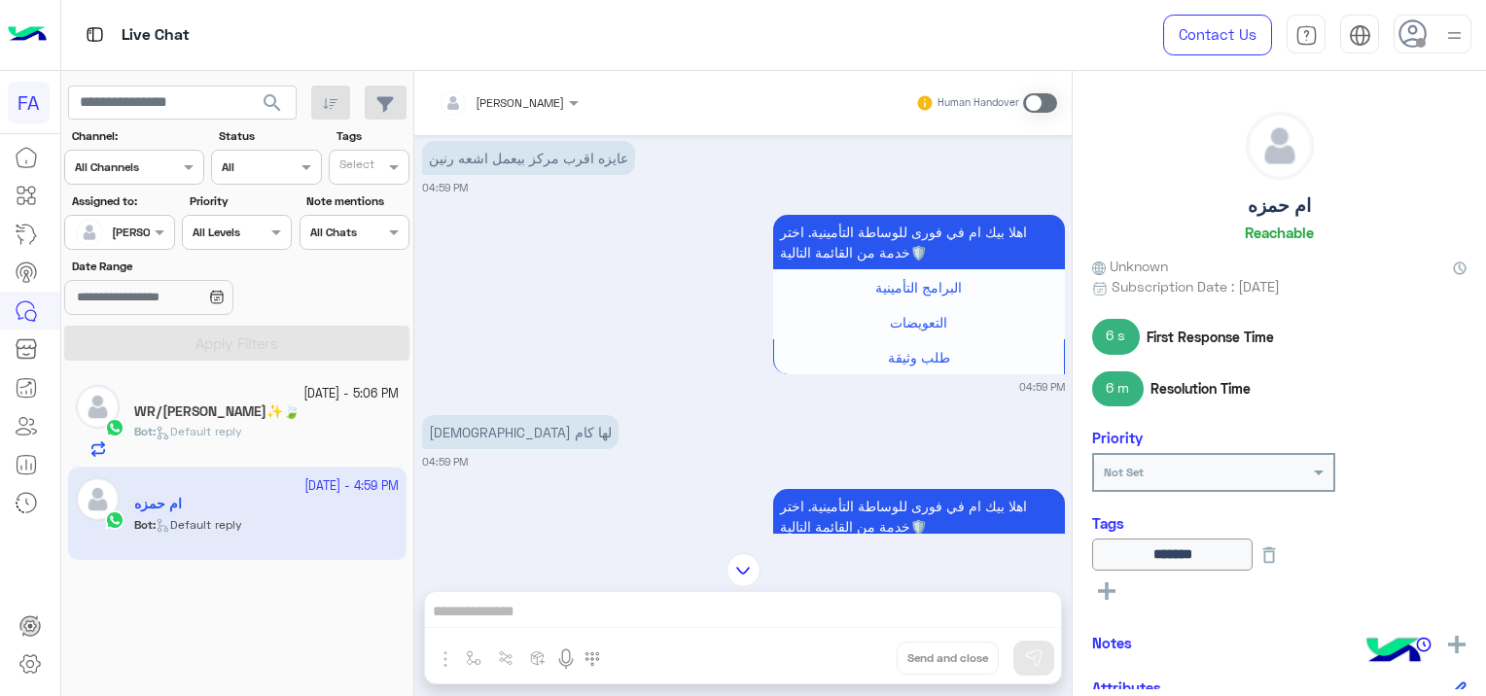
scroll to position [2299, 0]
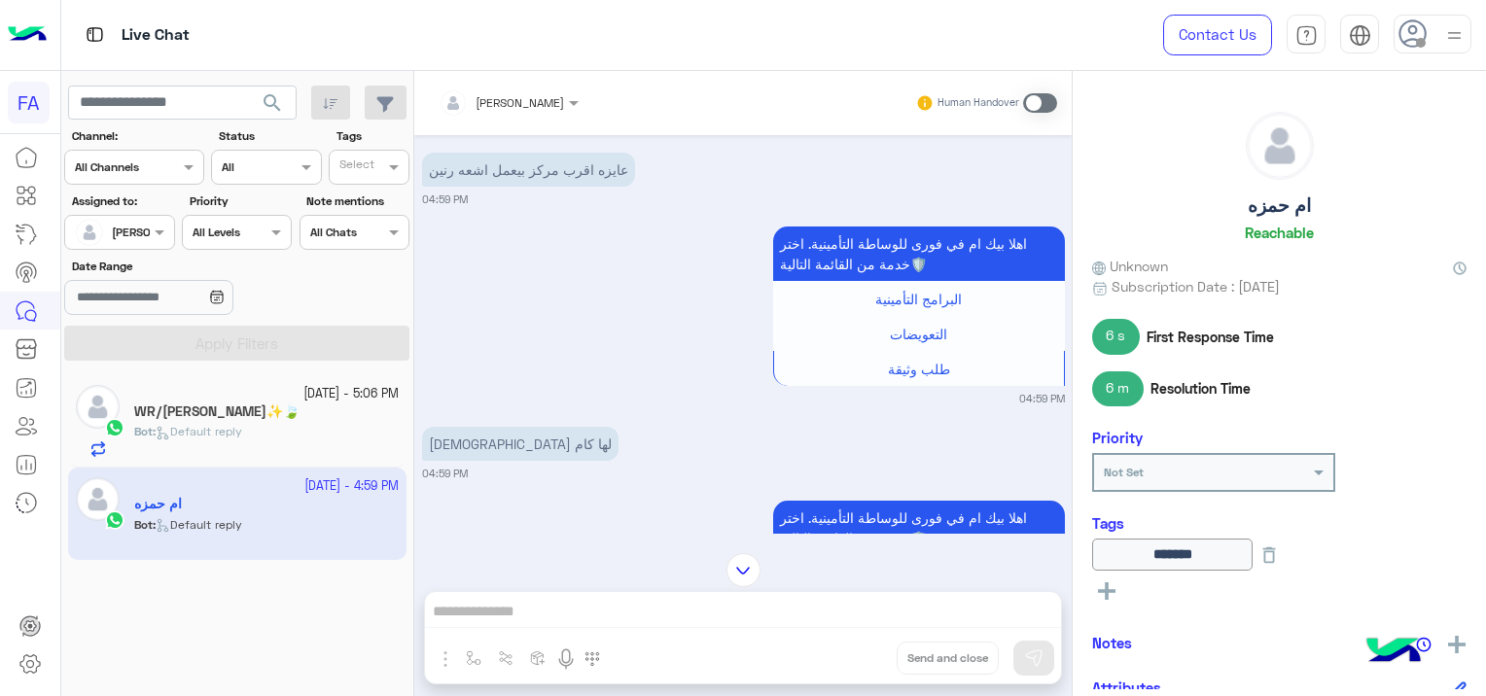
click at [268, 438] on div "Bot : Default reply" at bounding box center [266, 440] width 265 height 34
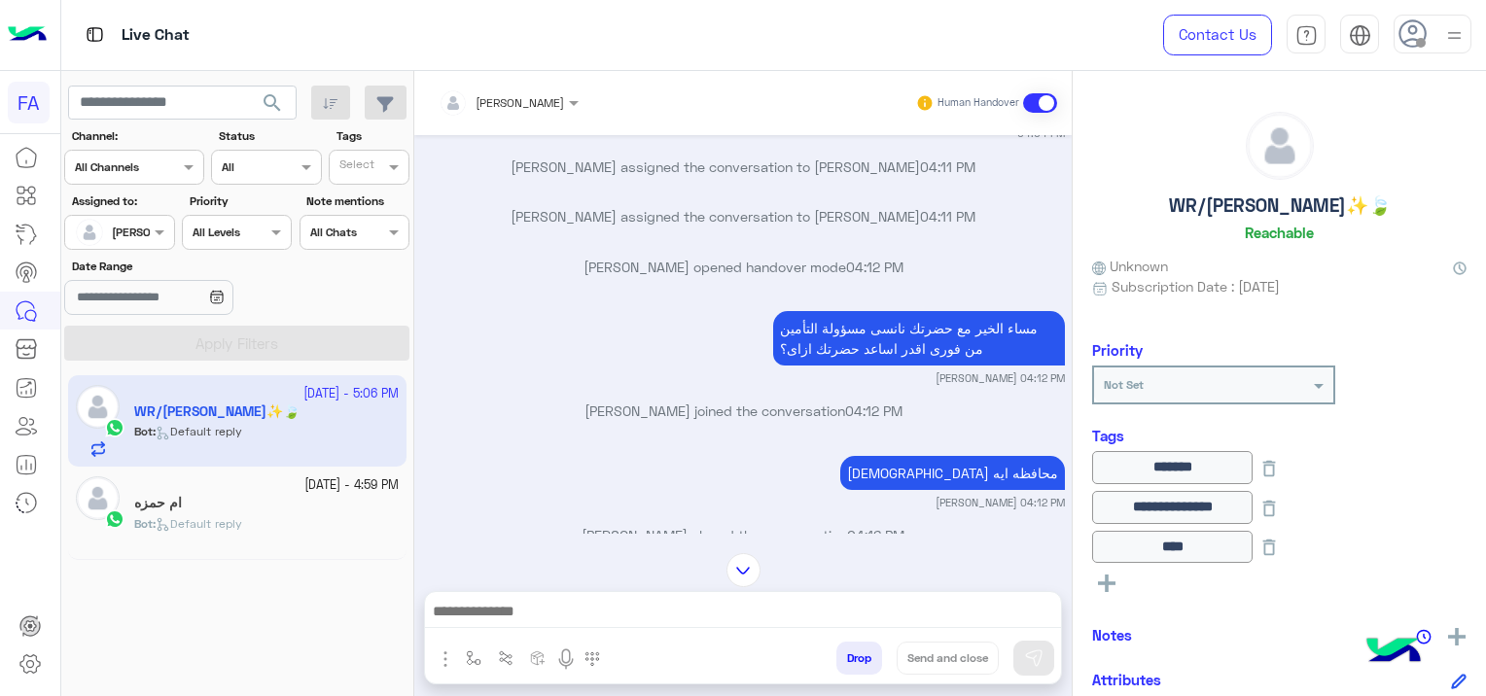
scroll to position [735, 0]
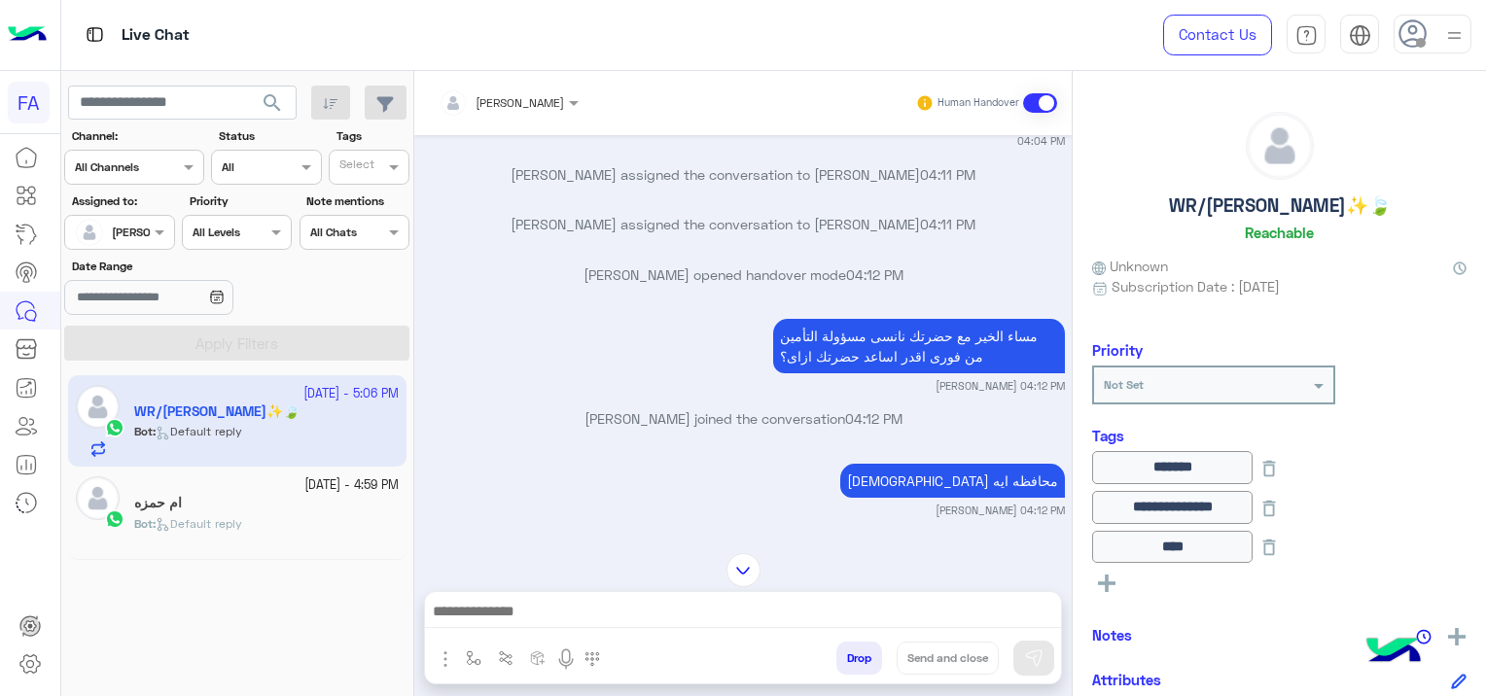
click at [475, 592] on div at bounding box center [743, 616] width 636 height 49
click at [476, 595] on div at bounding box center [743, 616] width 636 height 49
drag, startPoint x: 476, startPoint y: 595, endPoint x: 576, endPoint y: 611, distance: 101.4
click at [576, 611] on textarea at bounding box center [743, 613] width 636 height 29
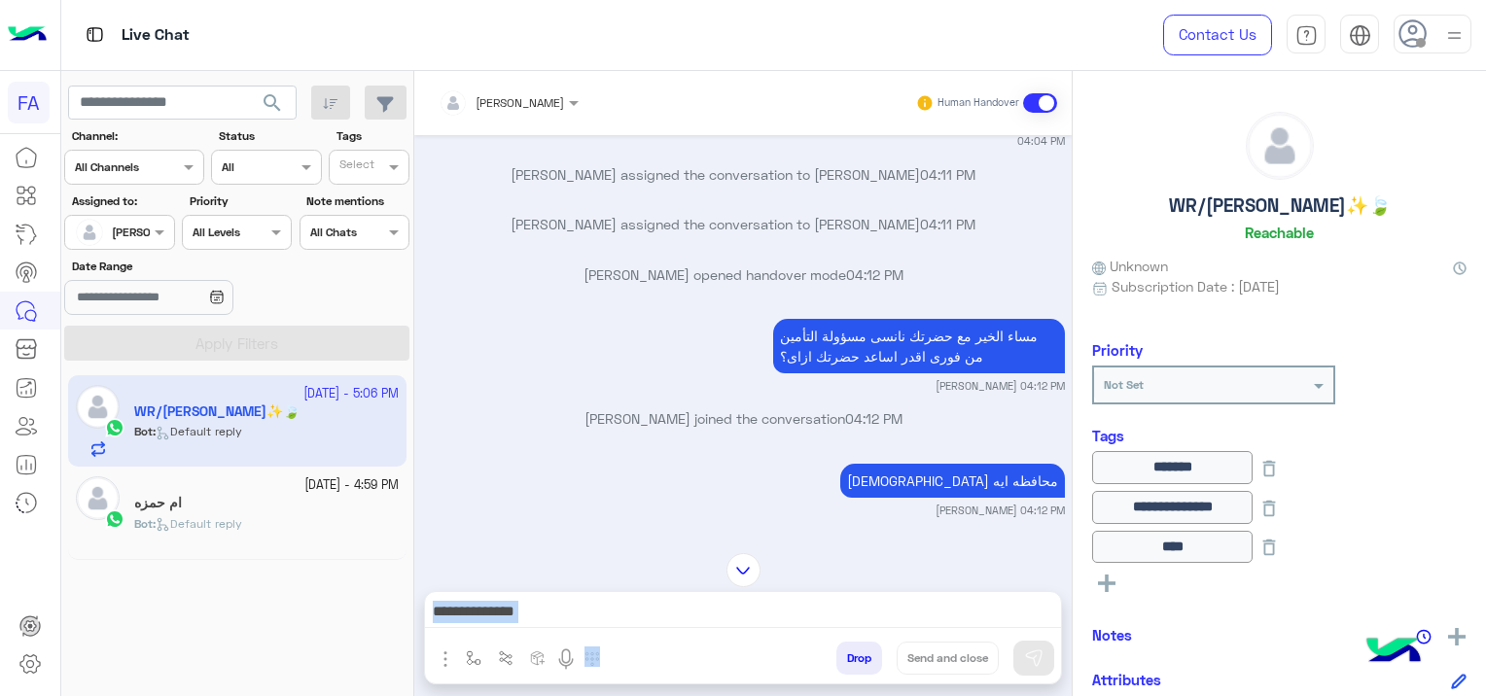
click at [574, 613] on textarea at bounding box center [743, 613] width 636 height 29
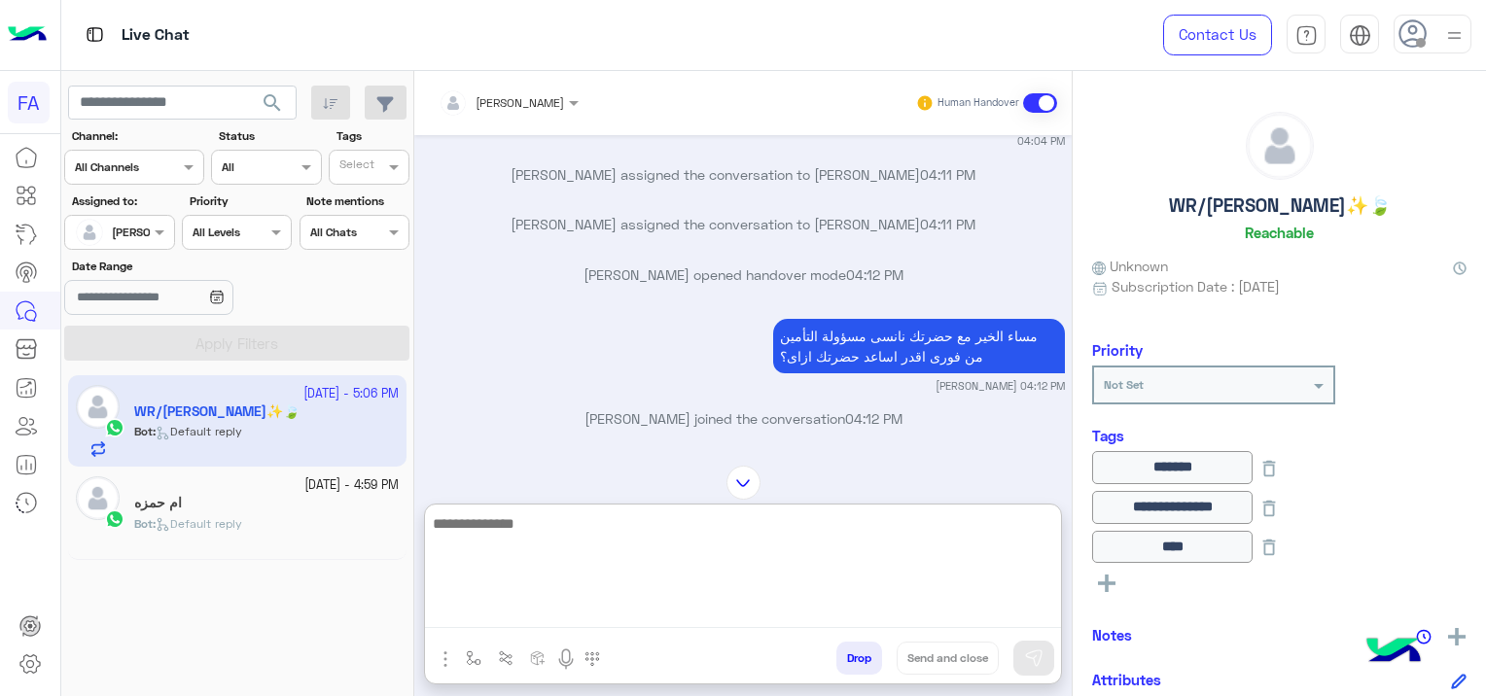
click at [566, 613] on textarea at bounding box center [743, 570] width 636 height 117
paste textarea "**********"
type textarea "**********"
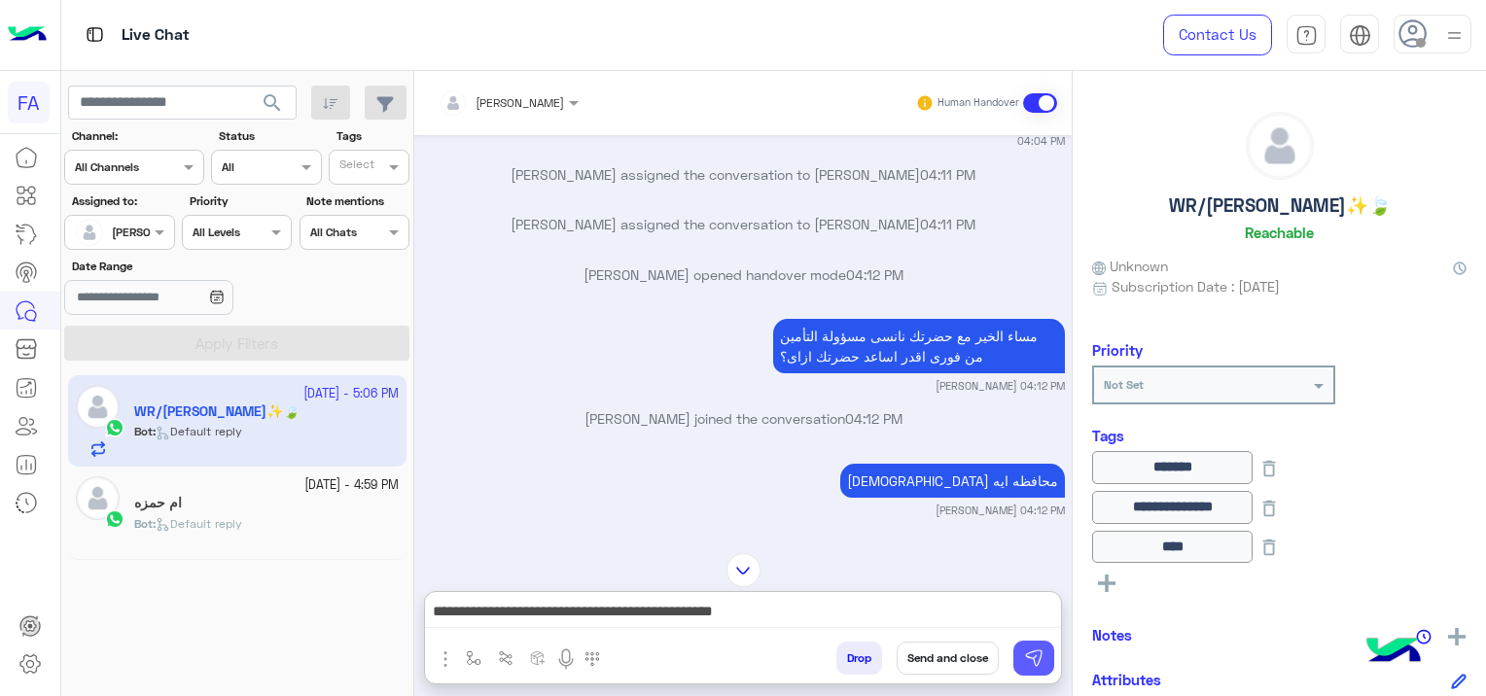
click at [1031, 668] on img at bounding box center [1033, 658] width 19 height 19
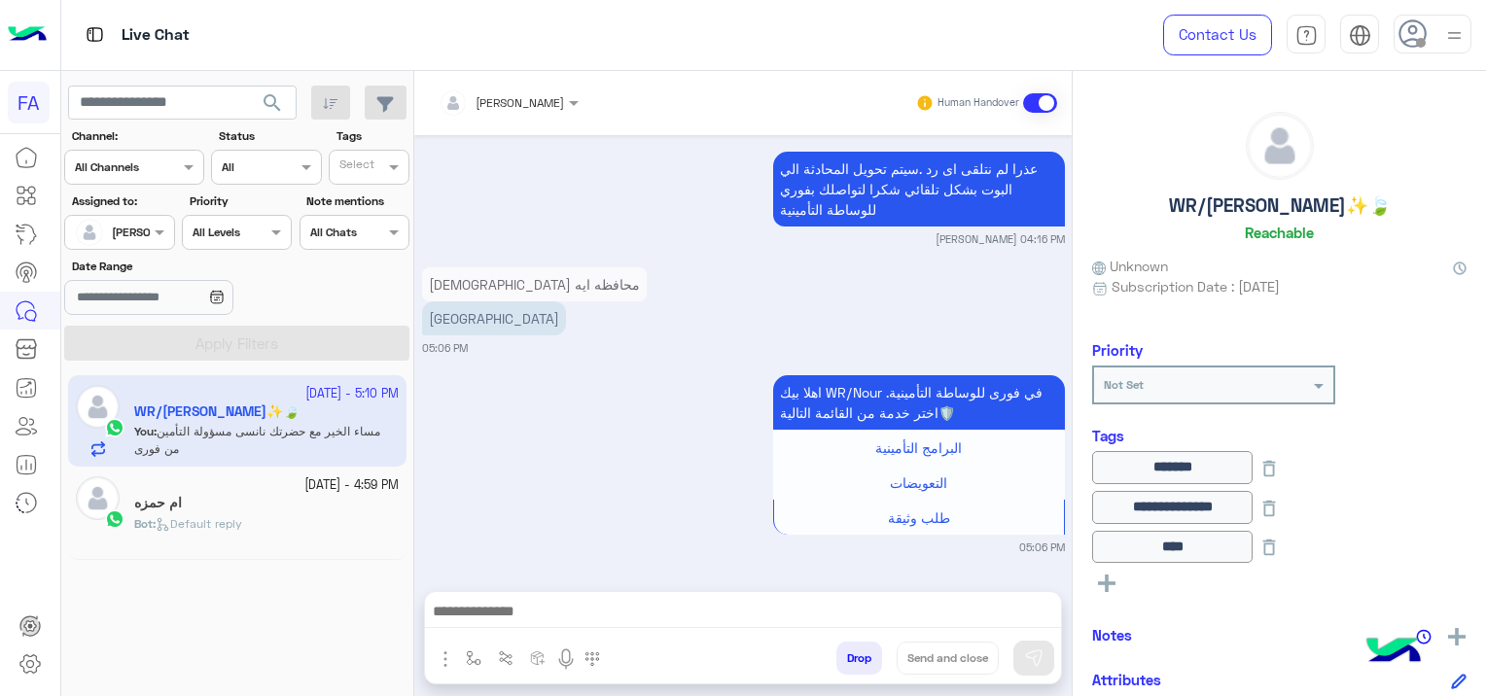
scroll to position [1463, 0]
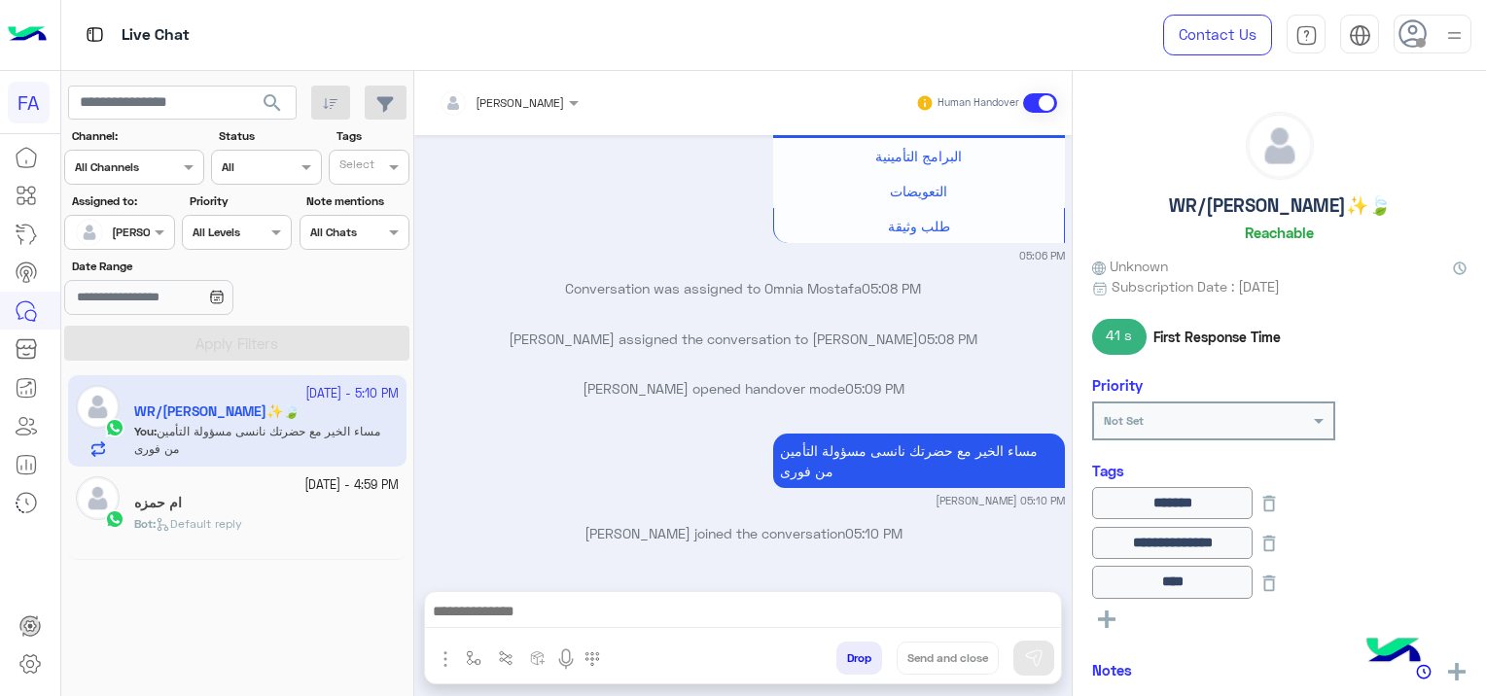
click at [446, 658] on img "button" at bounding box center [445, 659] width 23 height 23
click at [505, 572] on span "Attachements" at bounding box center [513, 578] width 97 height 22
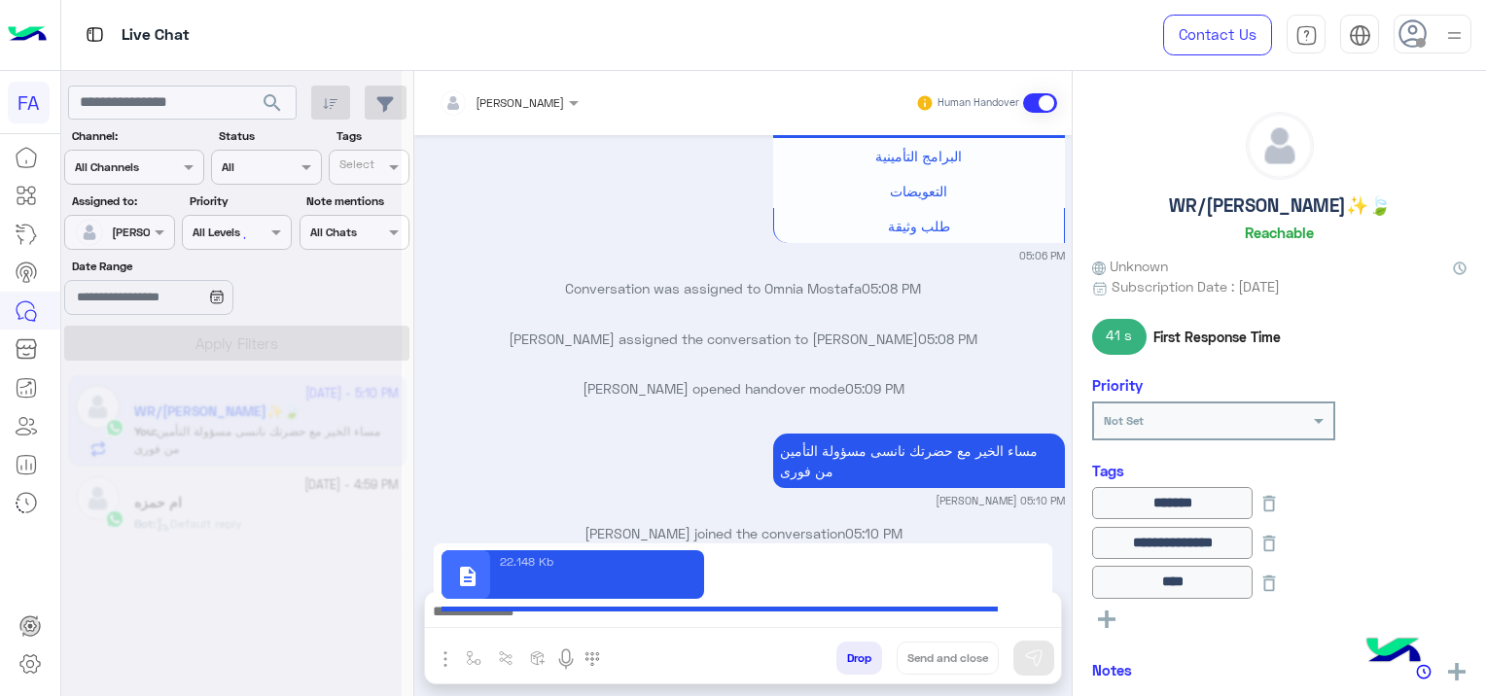
type textarea "**********"
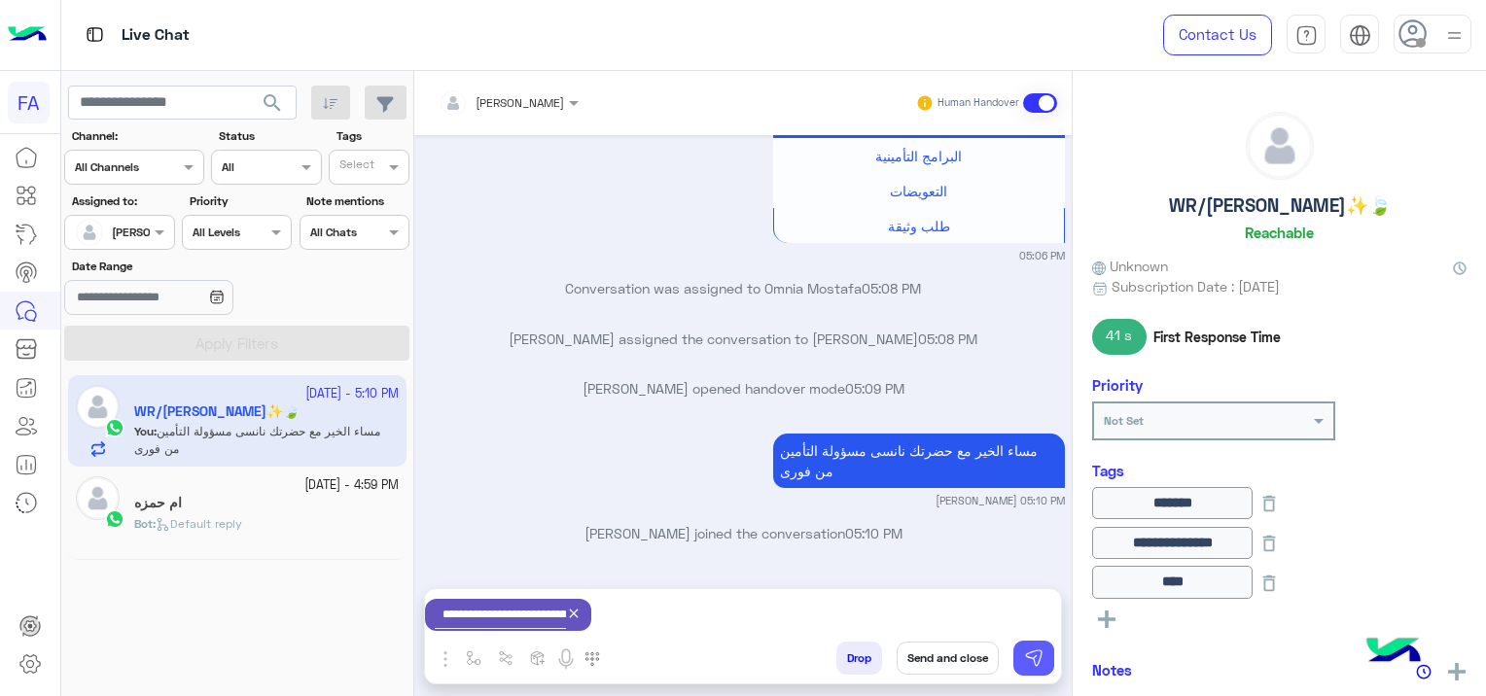
click at [1043, 653] on img at bounding box center [1033, 658] width 19 height 19
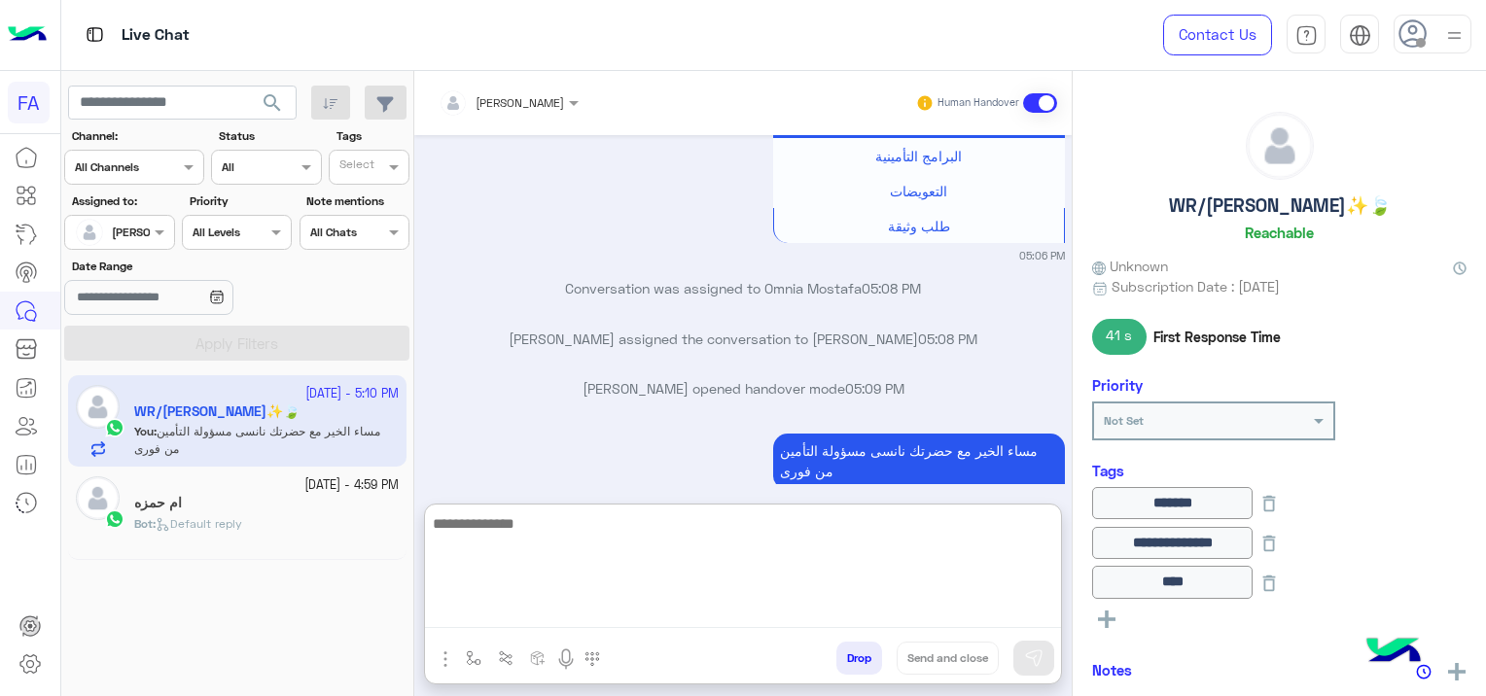
click at [852, 600] on textarea at bounding box center [743, 570] width 636 height 117
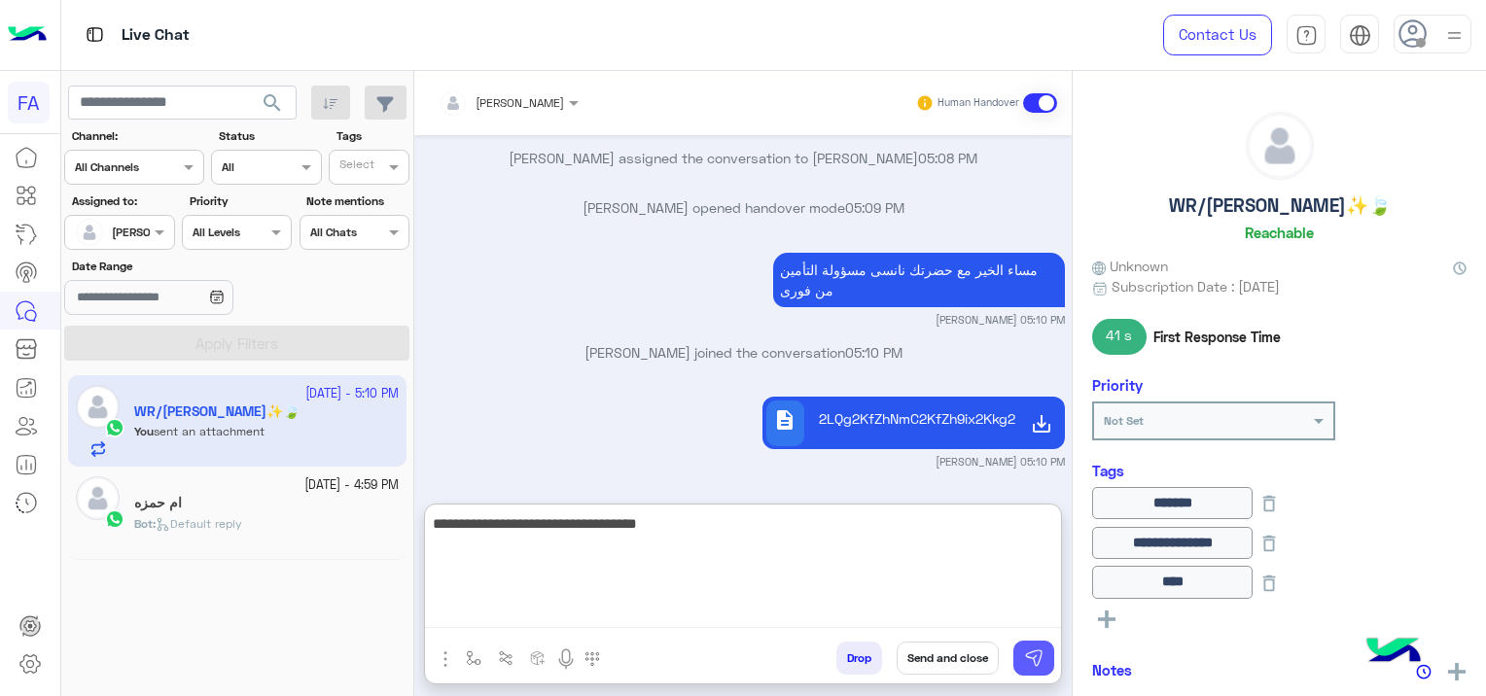
type textarea "**********"
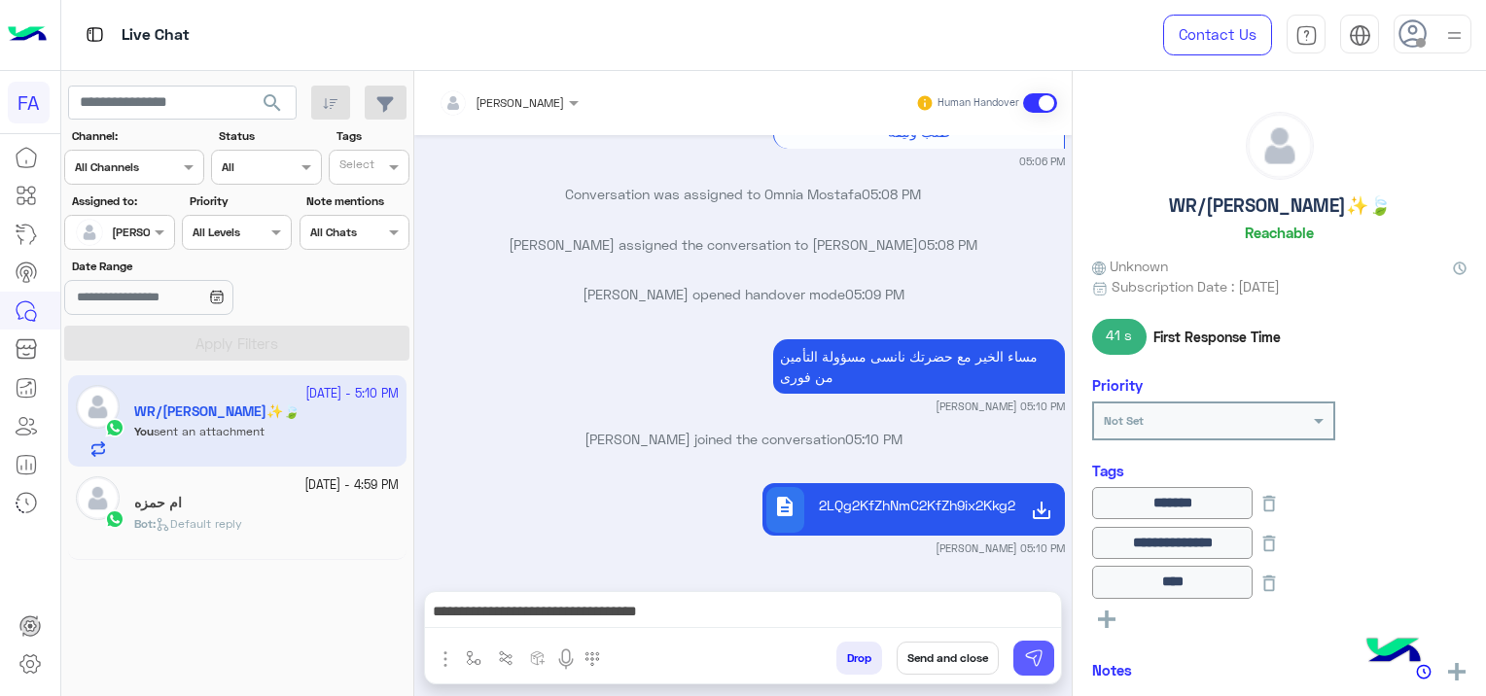
click at [1037, 653] on img at bounding box center [1033, 658] width 19 height 19
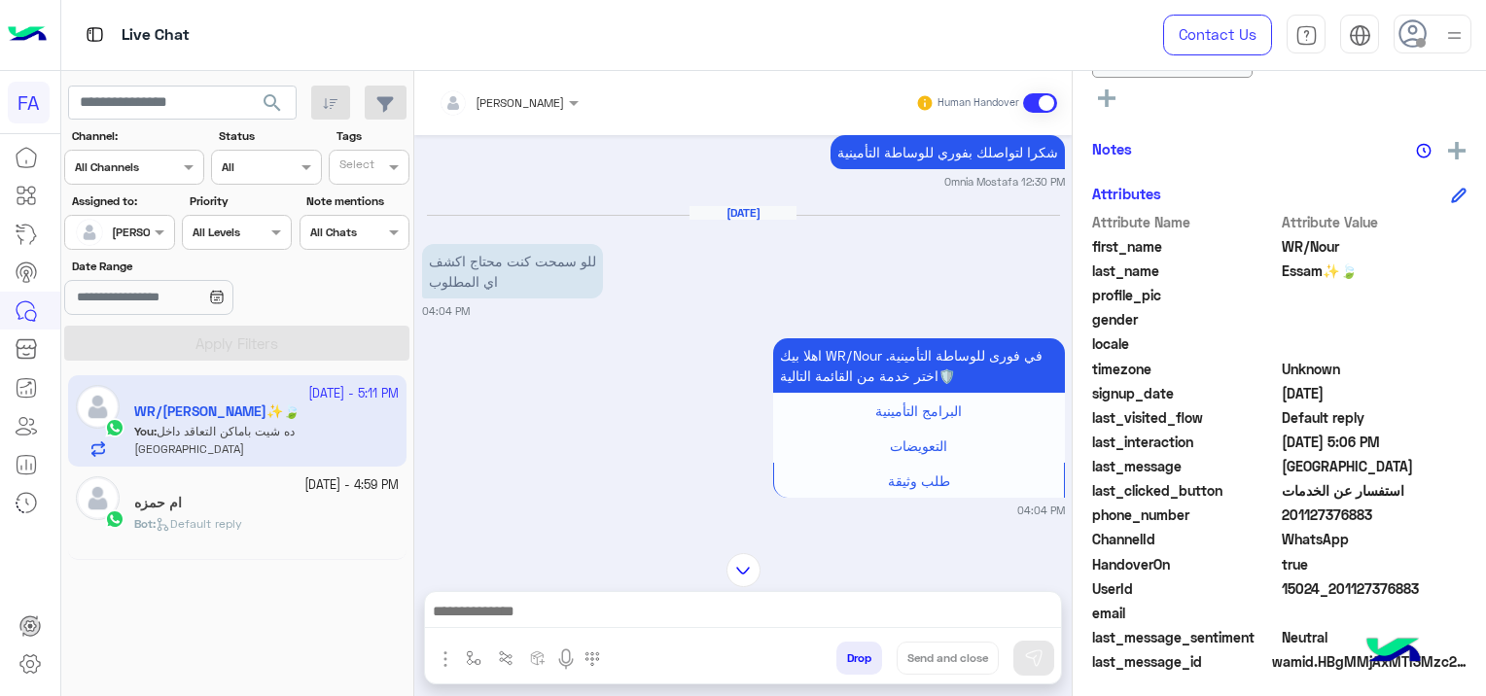
scroll to position [525, 0]
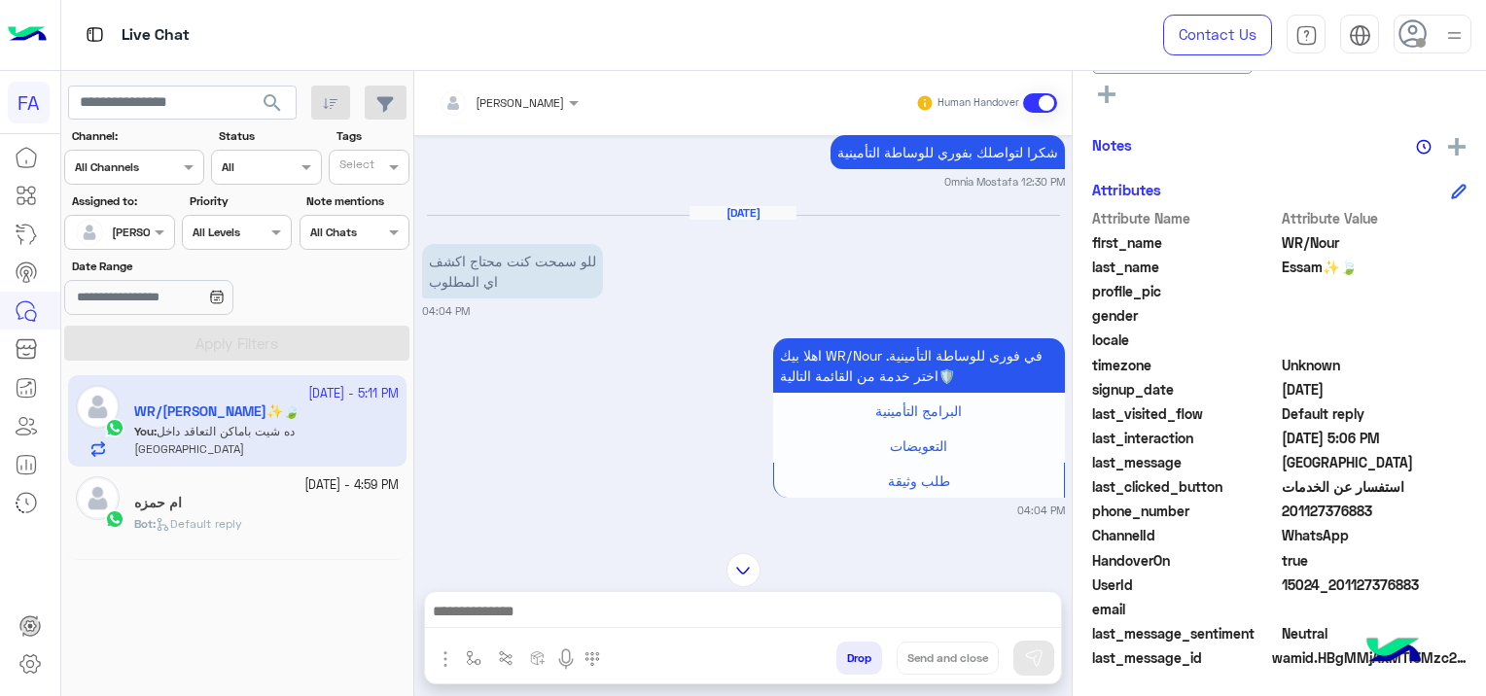
drag, startPoint x: 1416, startPoint y: 576, endPoint x: 1340, endPoint y: 597, distance: 78.8
click at [1340, 597] on div "Attribute Name Attribute Value first_name WR/Nour last_name Essam✨🍃 profile_pic…" at bounding box center [1279, 440] width 374 height 464
click at [1340, 599] on span at bounding box center [1375, 609] width 186 height 20
drag, startPoint x: 1340, startPoint y: 597, endPoint x: 1333, endPoint y: 582, distance: 17.0
click at [1333, 582] on div "Attribute Name Attribute Value first_name WR/Nour last_name Essam✨🍃 profile_pic…" at bounding box center [1279, 440] width 374 height 464
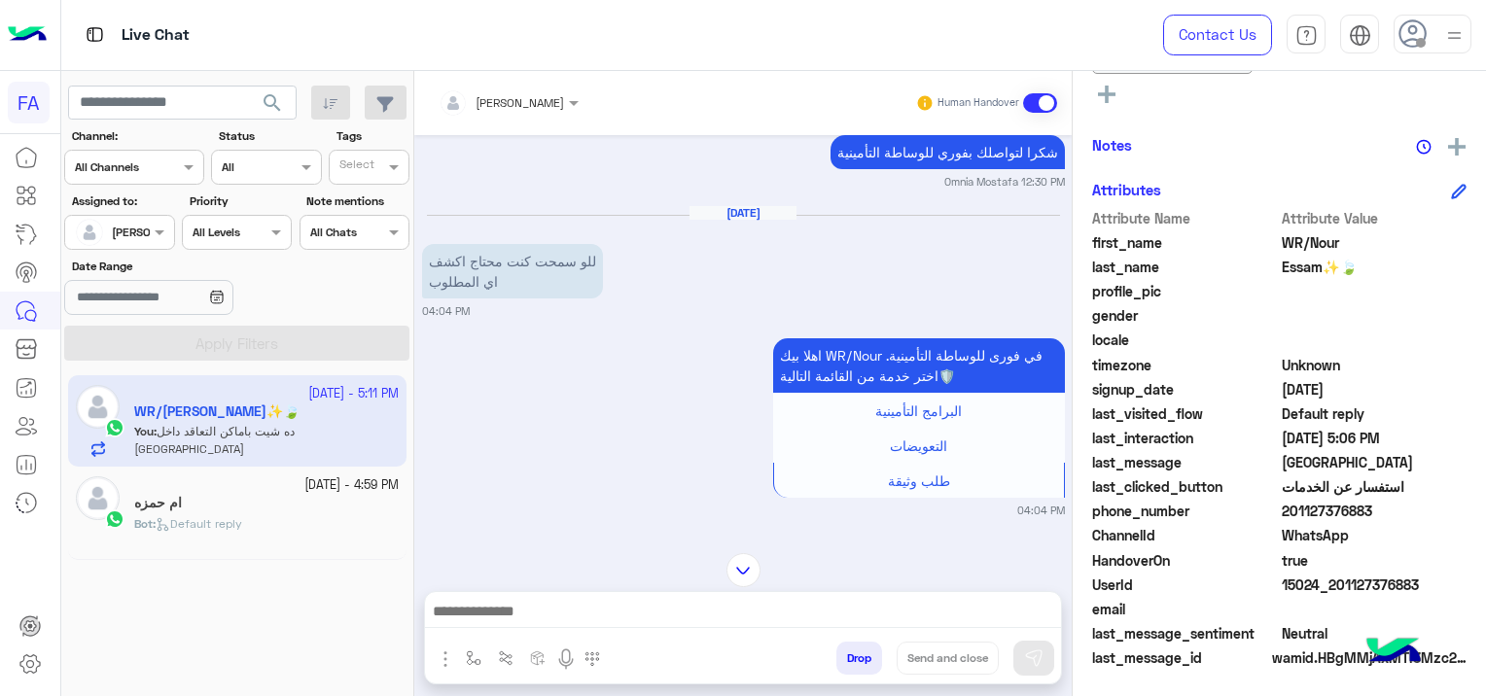
click at [845, 594] on div at bounding box center [743, 616] width 636 height 49
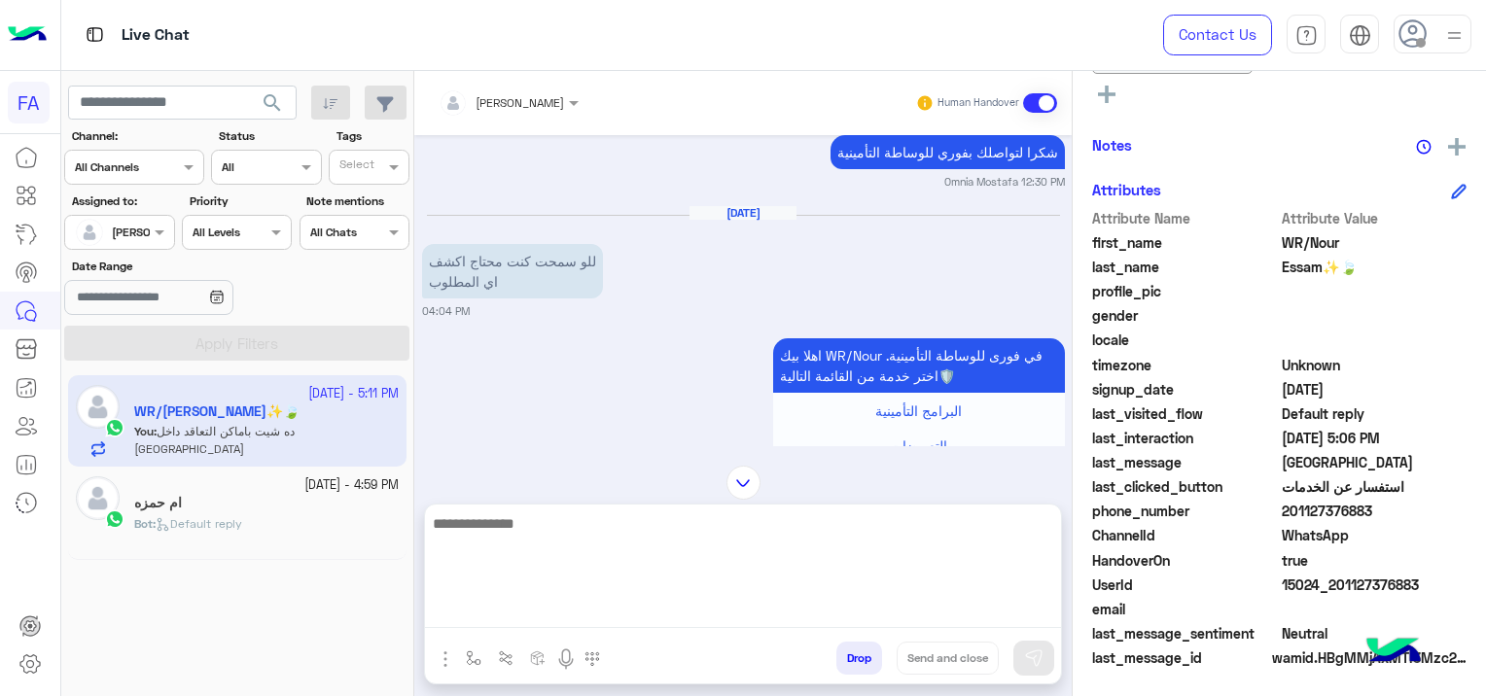
click at [656, 622] on textarea at bounding box center [743, 570] width 636 height 117
click at [978, 522] on textarea "**********" at bounding box center [743, 570] width 636 height 117
click at [879, 518] on textarea "**********" at bounding box center [743, 570] width 636 height 117
click at [793, 531] on textarea "**********" at bounding box center [743, 570] width 636 height 117
click at [701, 521] on textarea "**********" at bounding box center [743, 570] width 636 height 117
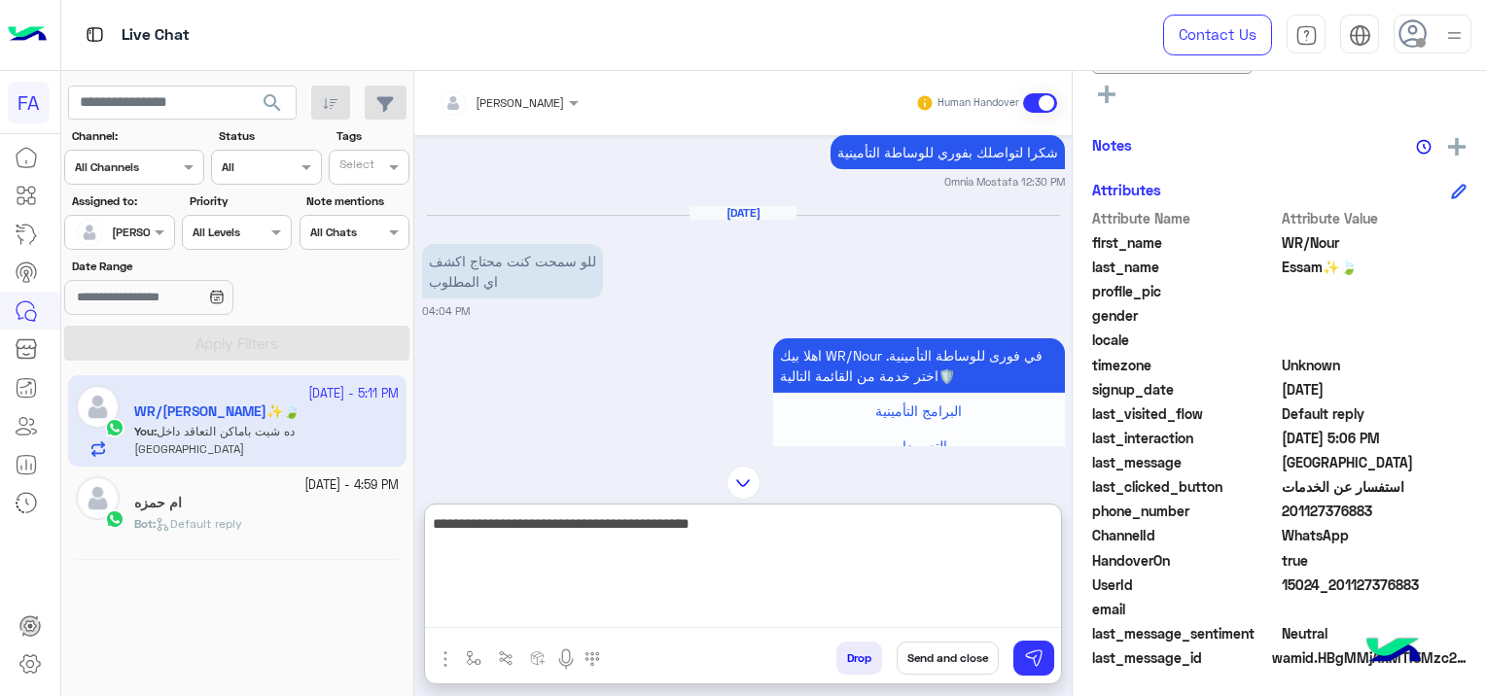
click at [781, 529] on textarea "**********" at bounding box center [743, 570] width 636 height 117
type textarea "**********"
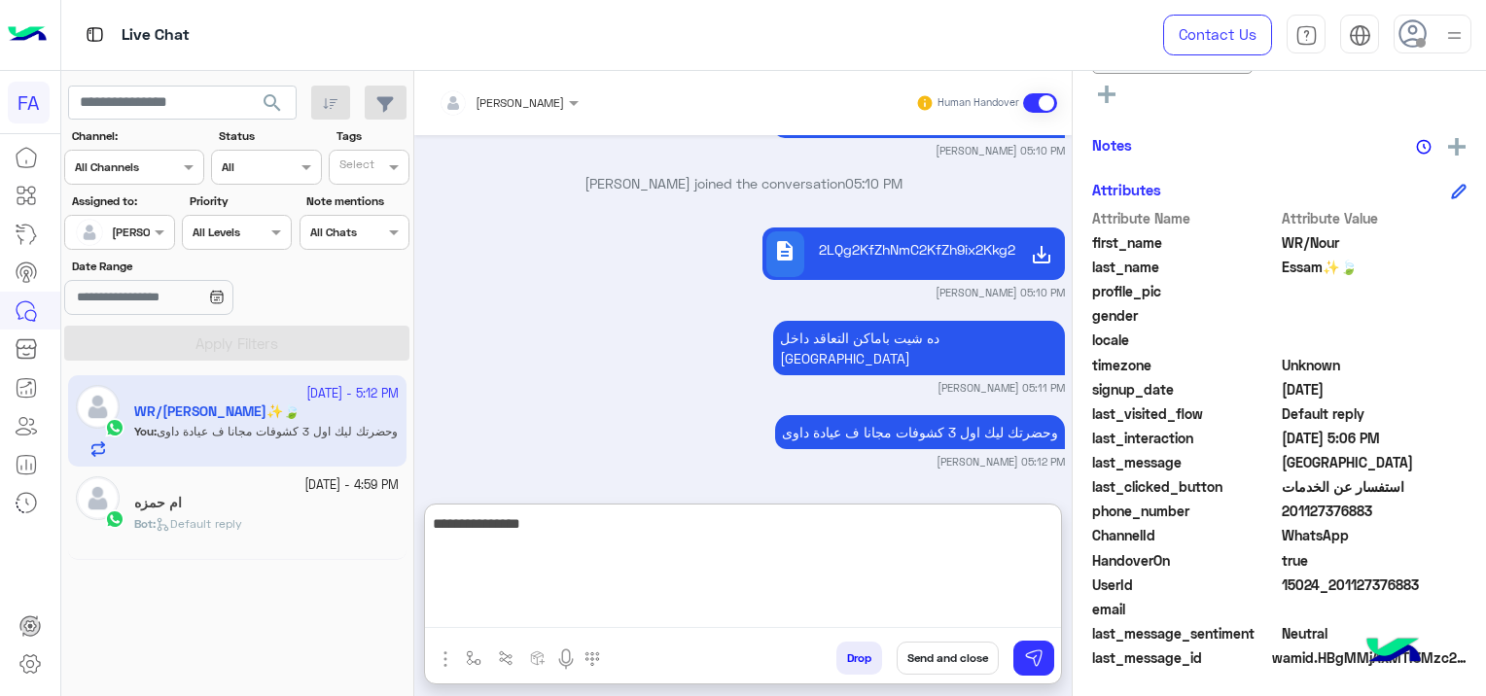
type textarea "**********"
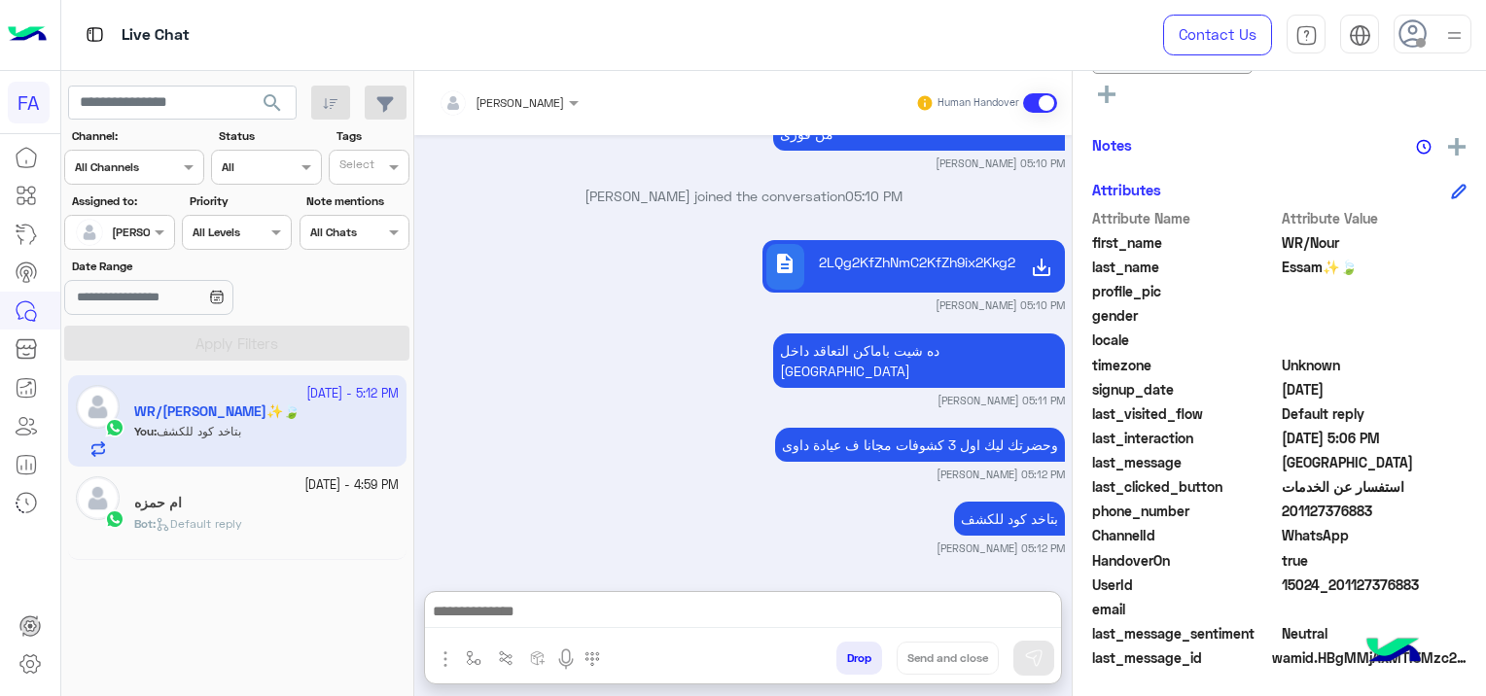
click at [268, 503] on div "ام حمزه" at bounding box center [266, 505] width 265 height 20
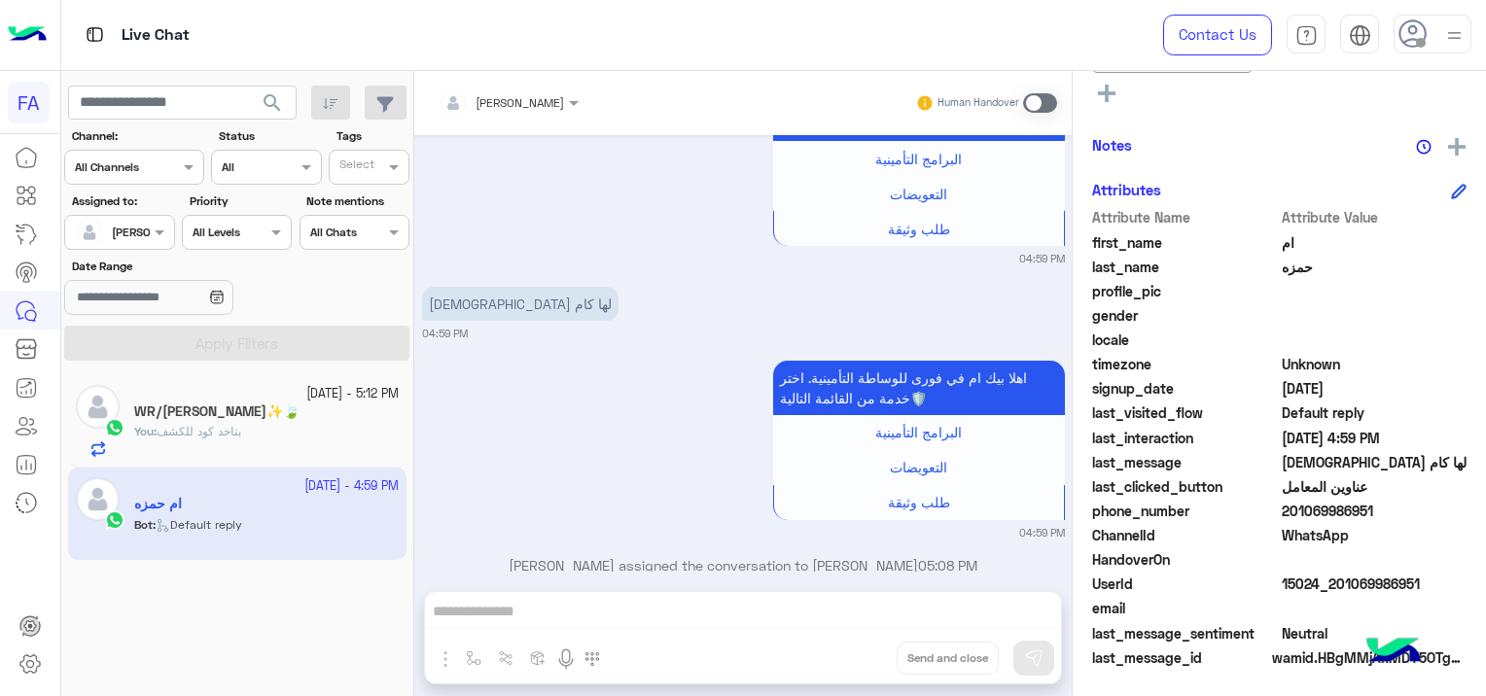
scroll to position [2591, 0]
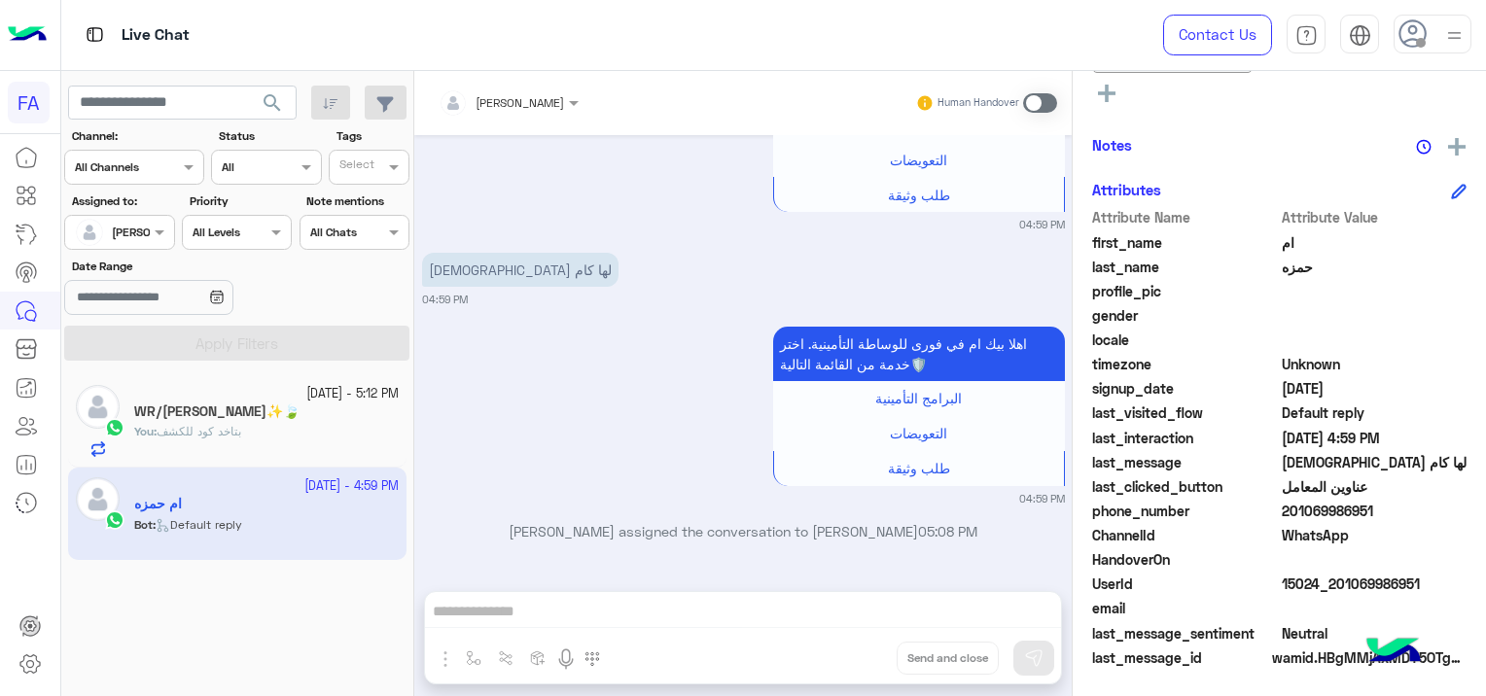
click at [459, 601] on div "Sara Taha Human Handover Aug 14, 2025 تقدر تختار اللي تحتاجه من القائمة التالية…" at bounding box center [742, 387] width 657 height 633
click at [469, 614] on div "Sara Taha Human Handover Aug 14, 2025 تقدر تختار اللي تحتاجه من القائمة التالية…" at bounding box center [742, 387] width 657 height 633
drag, startPoint x: 469, startPoint y: 614, endPoint x: 508, endPoint y: 618, distance: 39.1
click at [508, 618] on div "Sara Taha Human Handover Aug 14, 2025 تقدر تختار اللي تحتاجه من القائمة التالية…" at bounding box center [742, 387] width 657 height 633
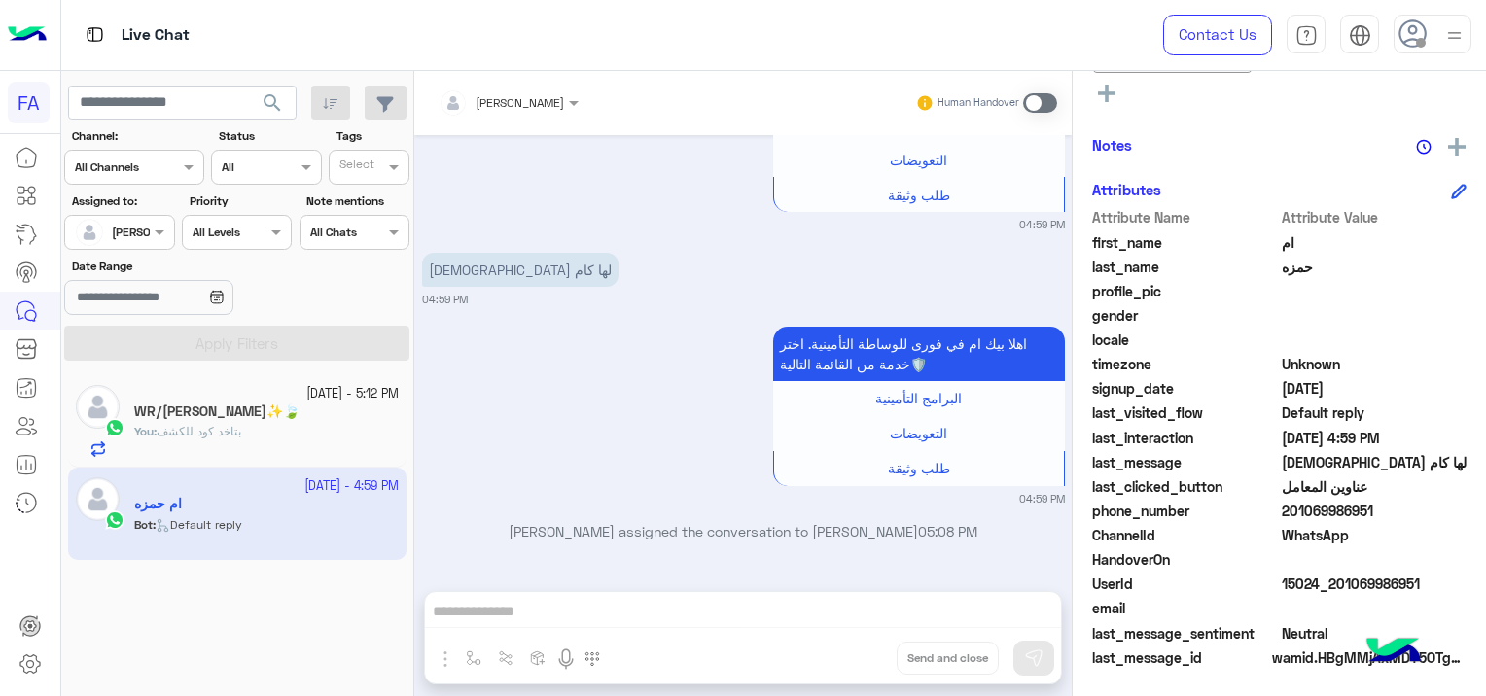
click at [514, 622] on div "Sara Taha Human Handover Aug 14, 2025 تقدر تختار اللي تحتاجه من القائمة التالية…" at bounding box center [742, 387] width 657 height 633
click at [514, 604] on div "Sara Taha Human Handover Aug 14, 2025 تقدر تختار اللي تحتاجه من القائمة التالية…" at bounding box center [742, 387] width 657 height 633
drag, startPoint x: 514, startPoint y: 604, endPoint x: 622, endPoint y: 629, distance: 111.8
click at [622, 629] on div "Sara Taha Human Handover Aug 14, 2025 تقدر تختار اللي تحتاجه من القائمة التالية…" at bounding box center [742, 387] width 657 height 633
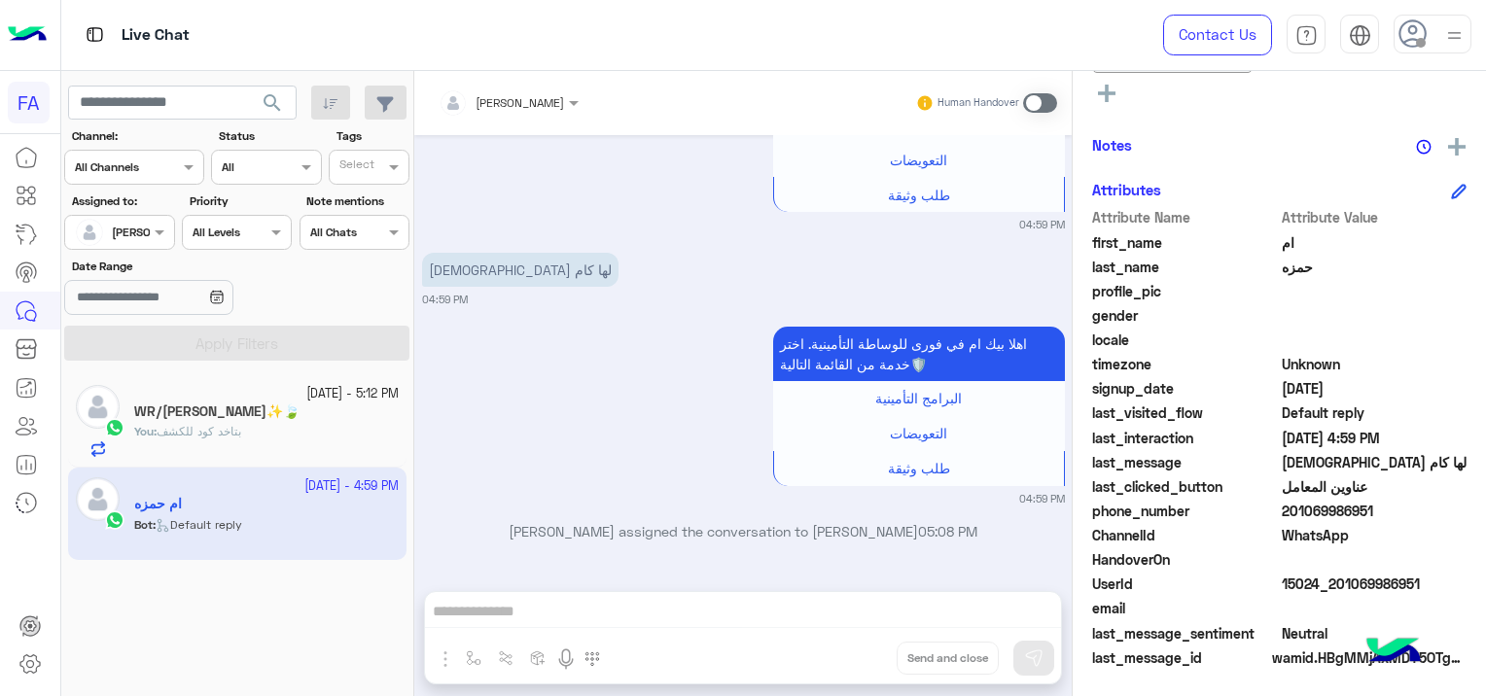
drag, startPoint x: 622, startPoint y: 629, endPoint x: 595, endPoint y: 615, distance: 30.9
click at [595, 615] on div "Sara Taha Human Handover Aug 14, 2025 تقدر تختار اللي تحتاجه من القائمة التالية…" at bounding box center [742, 387] width 657 height 633
click at [596, 615] on div "Sara Taha Human Handover Aug 14, 2025 تقدر تختار اللي تحتاجه من القائمة التالية…" at bounding box center [742, 387] width 657 height 633
click at [1044, 106] on span at bounding box center [1040, 102] width 34 height 19
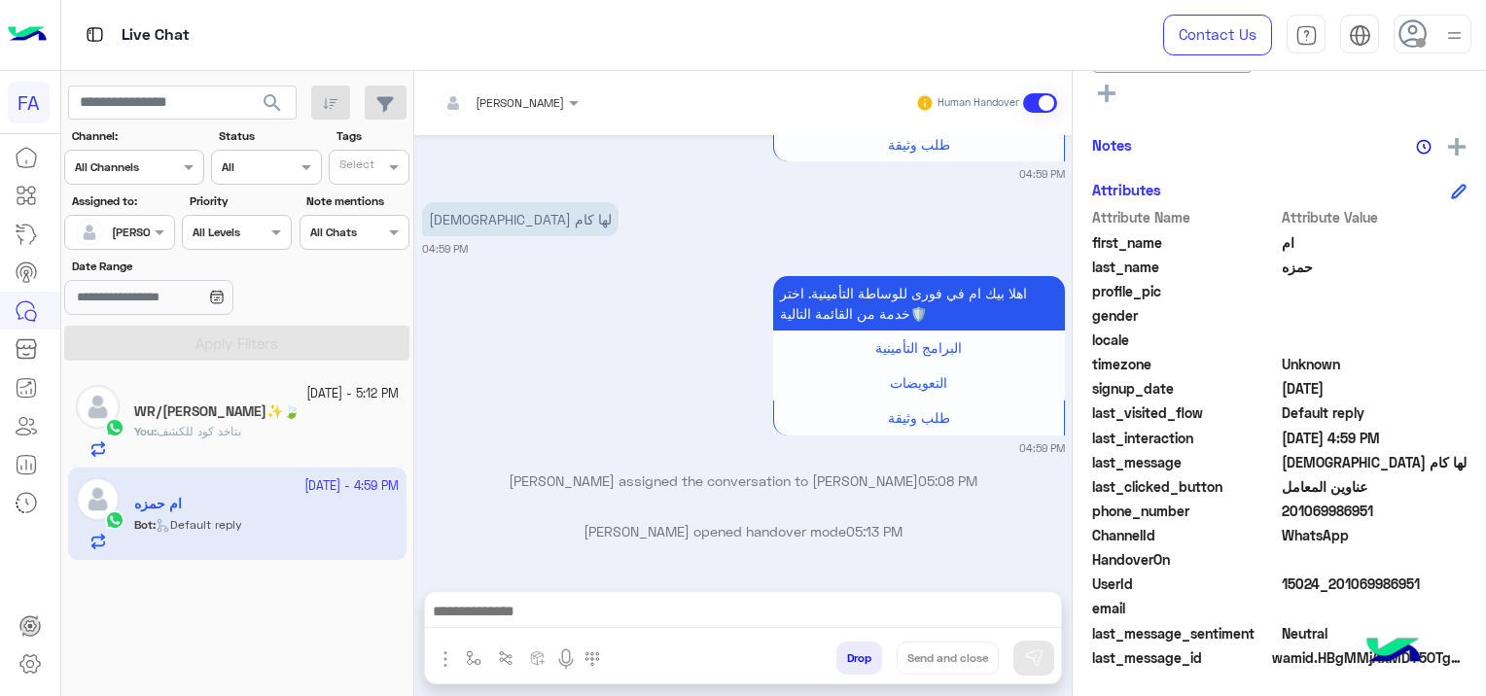
scroll to position [2641, 0]
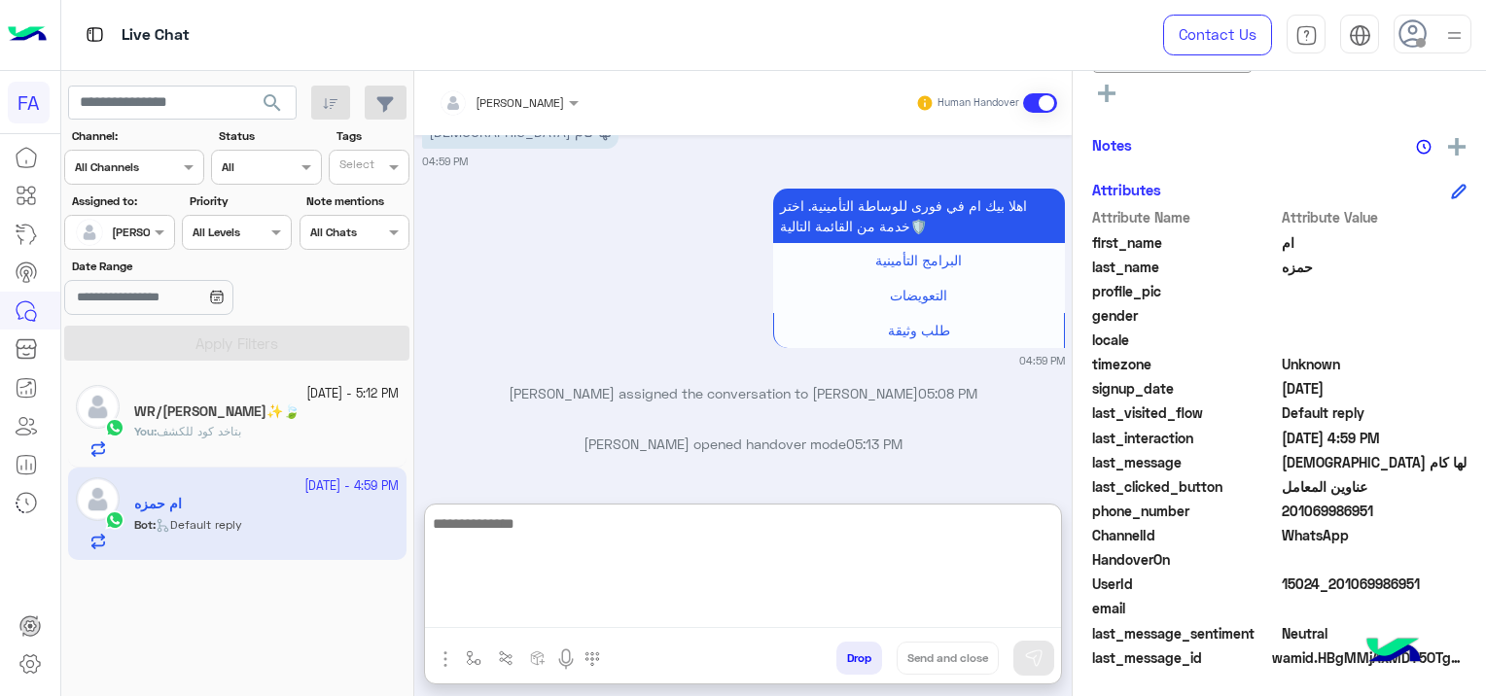
click at [568, 610] on textarea at bounding box center [743, 570] width 636 height 117
type textarea "*"
click at [473, 512] on textarea at bounding box center [743, 570] width 636 height 117
click at [474, 537] on textarea at bounding box center [743, 570] width 636 height 117
paste textarea "**********"
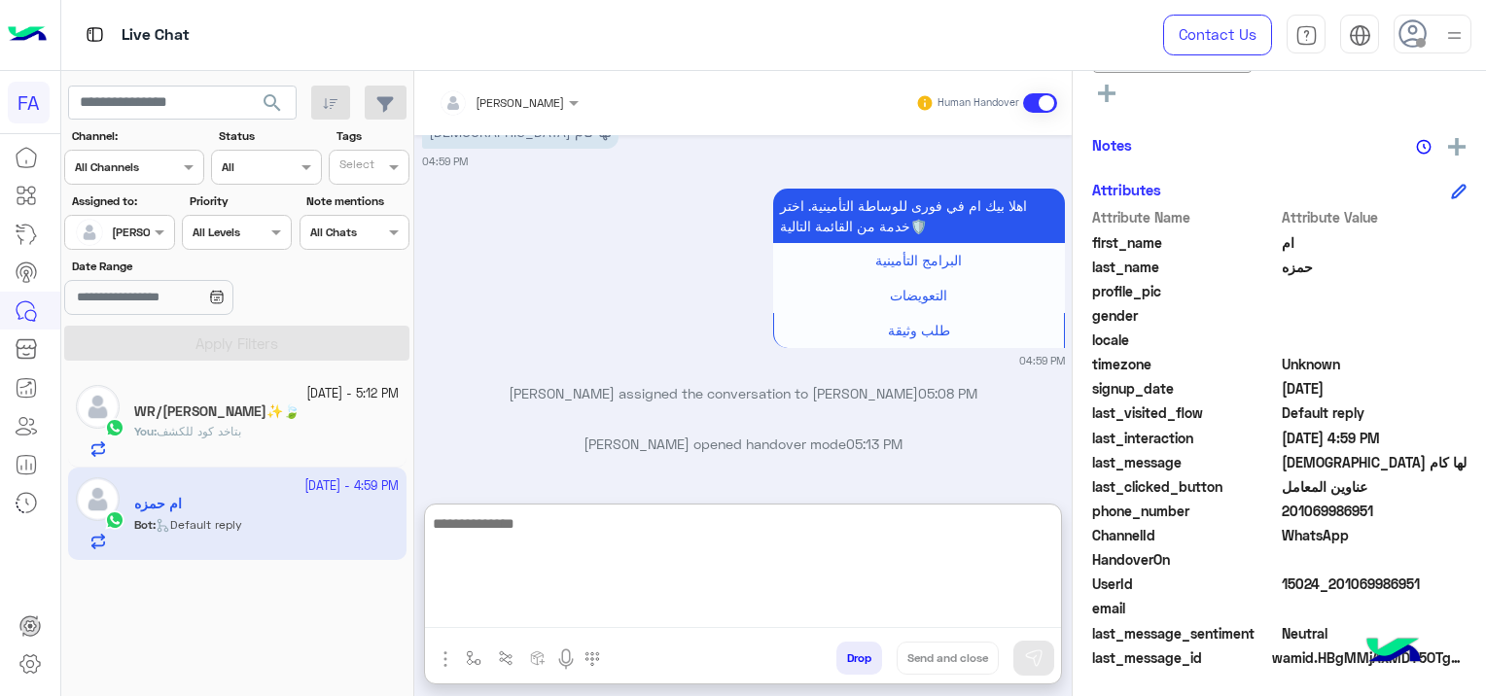
type textarea "**********"
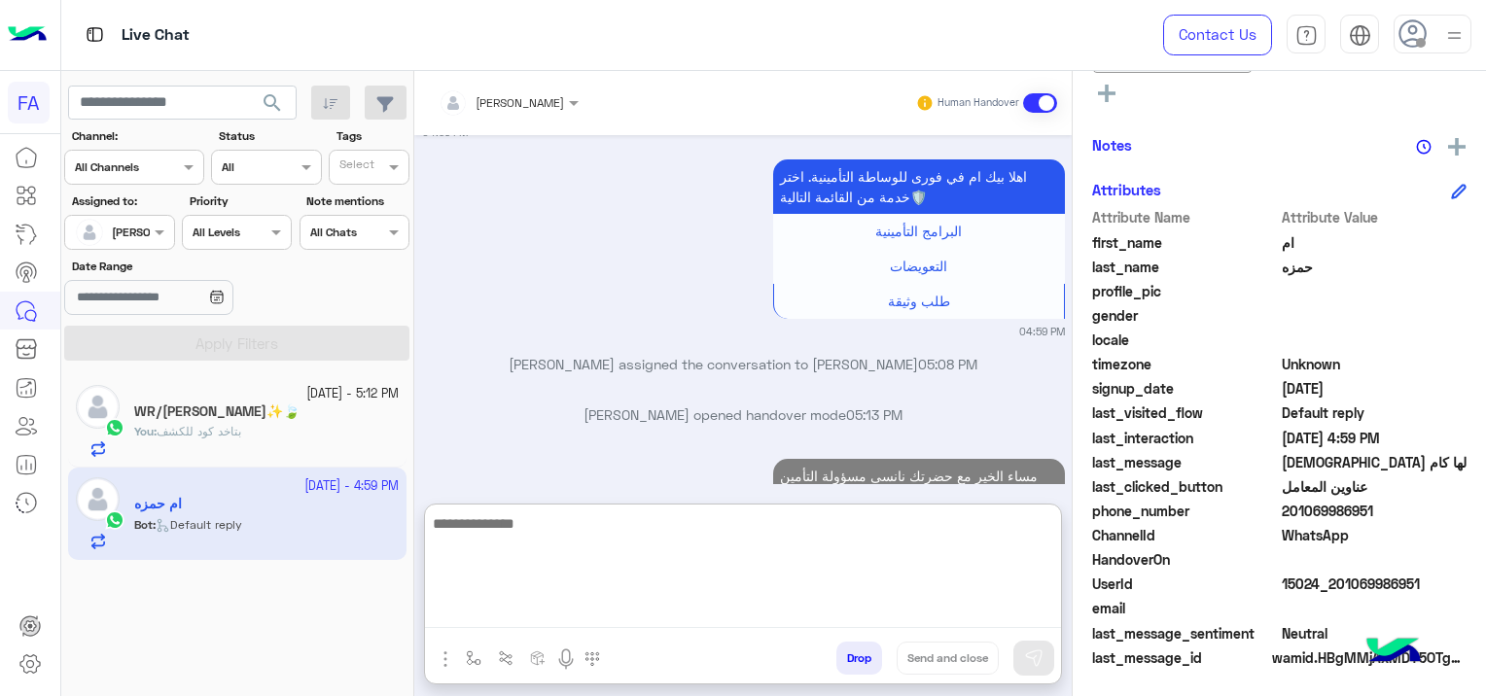
scroll to position [2823, 0]
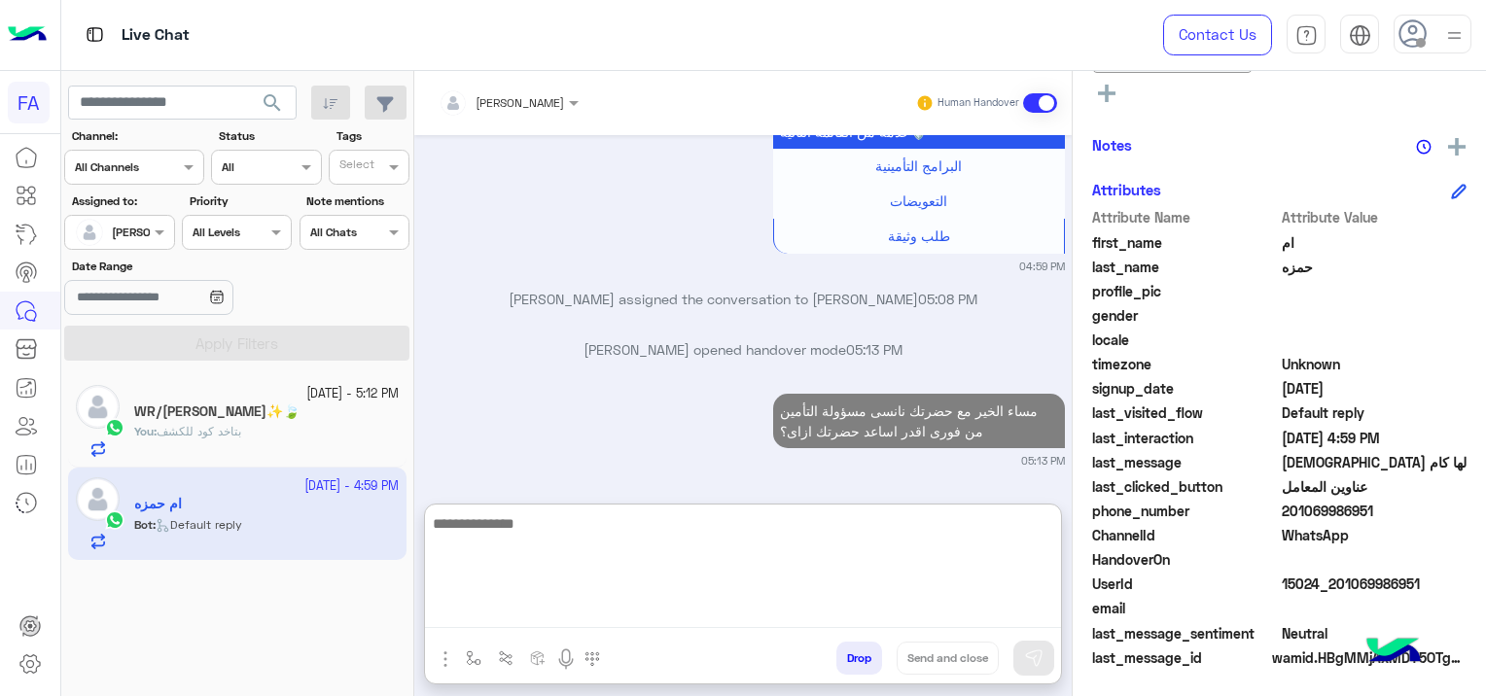
click at [828, 528] on textarea at bounding box center [743, 570] width 636 height 117
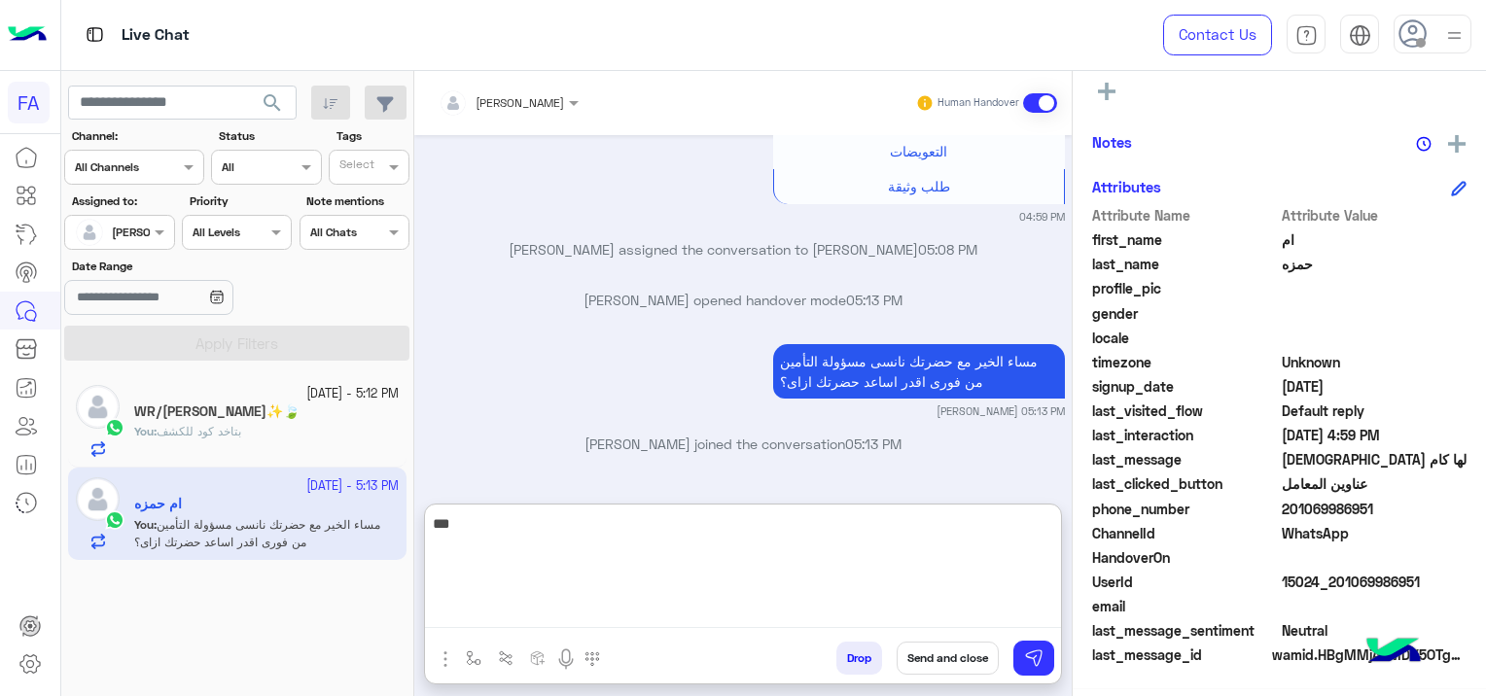
scroll to position [446, 0]
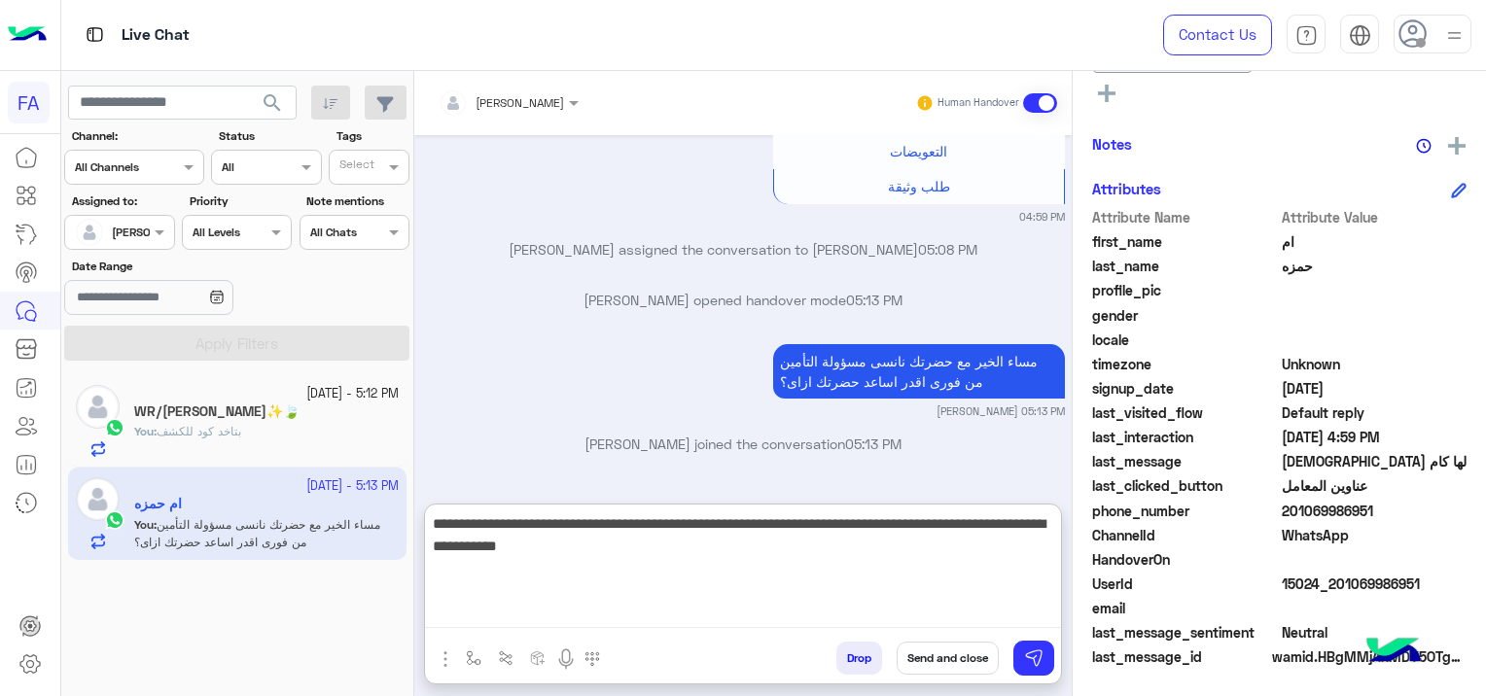
click at [917, 543] on textarea "**********" at bounding box center [743, 570] width 636 height 117
click at [839, 546] on textarea "**********" at bounding box center [743, 570] width 636 height 117
type textarea "**********"
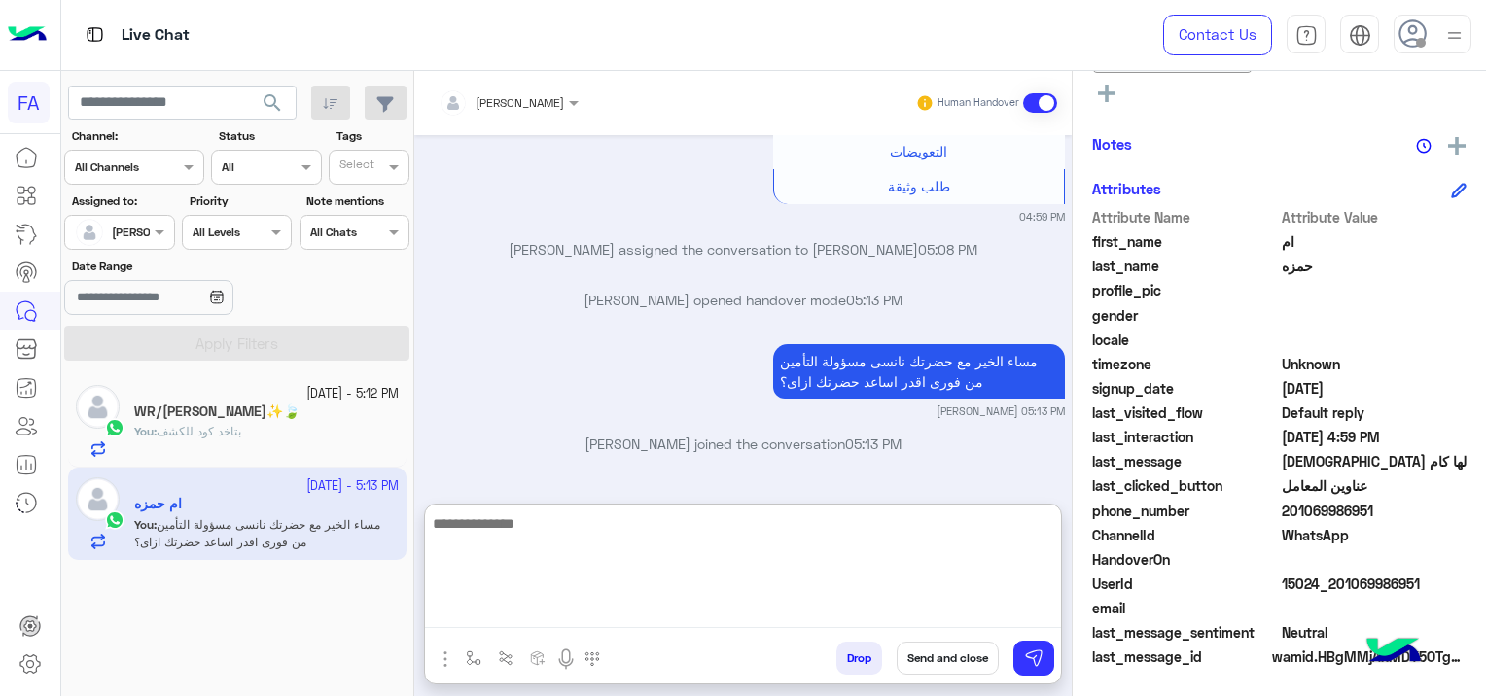
scroll to position [2988, 0]
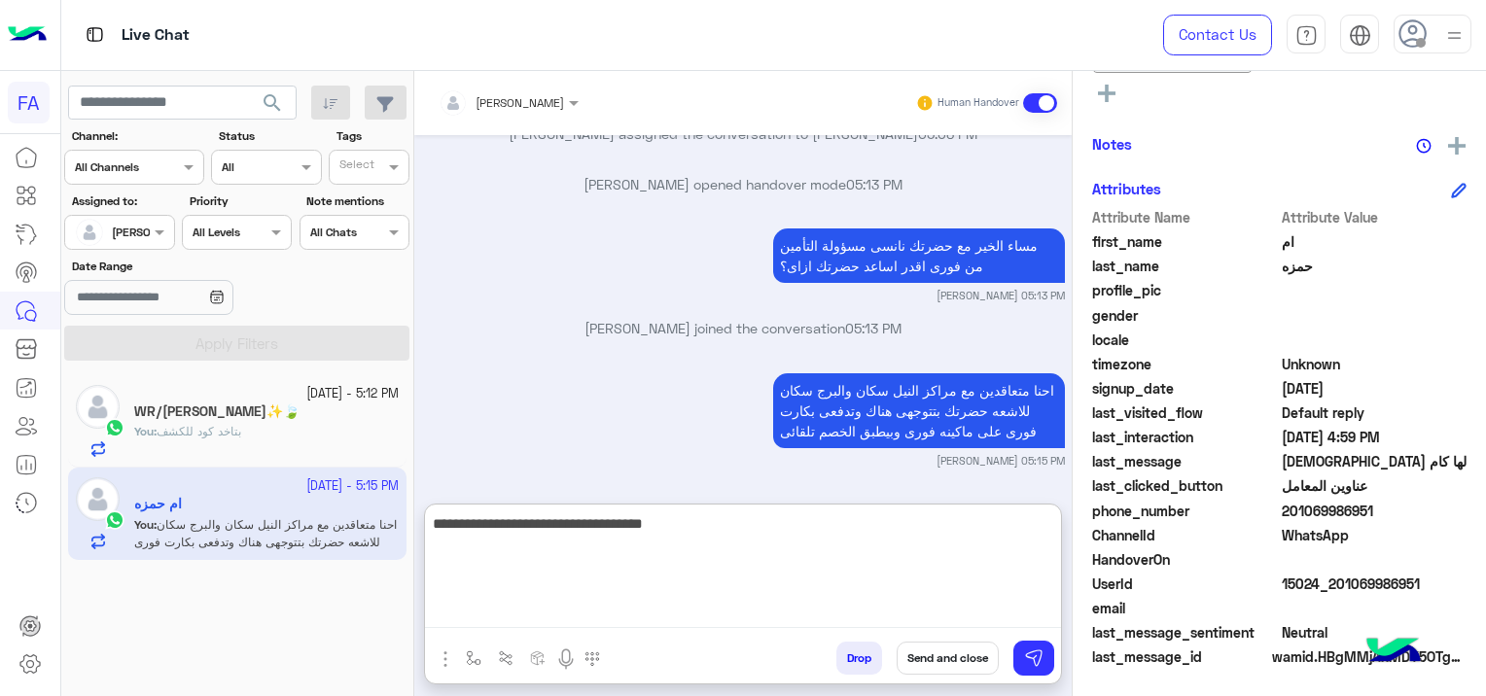
click at [899, 529] on textarea "**********" at bounding box center [743, 570] width 636 height 117
type textarea "**********"
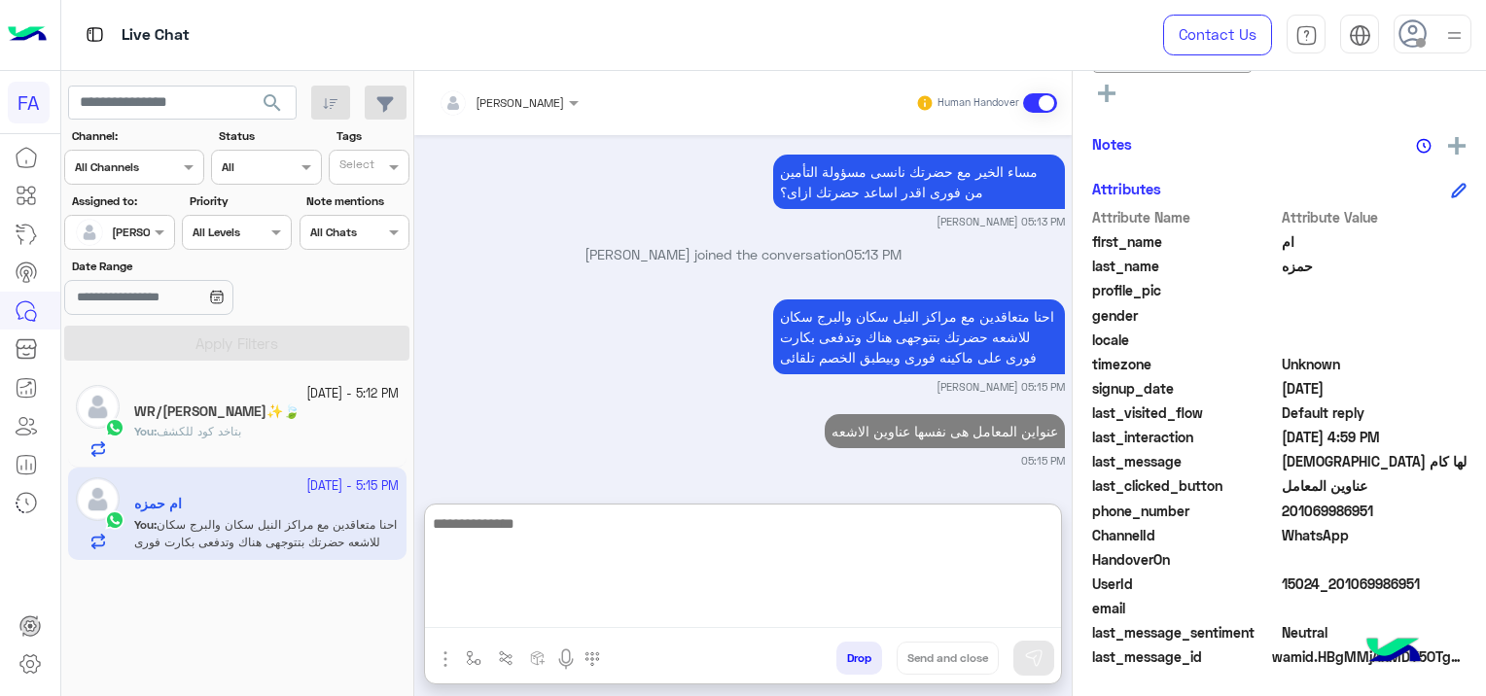
click at [765, 533] on textarea at bounding box center [743, 570] width 636 height 117
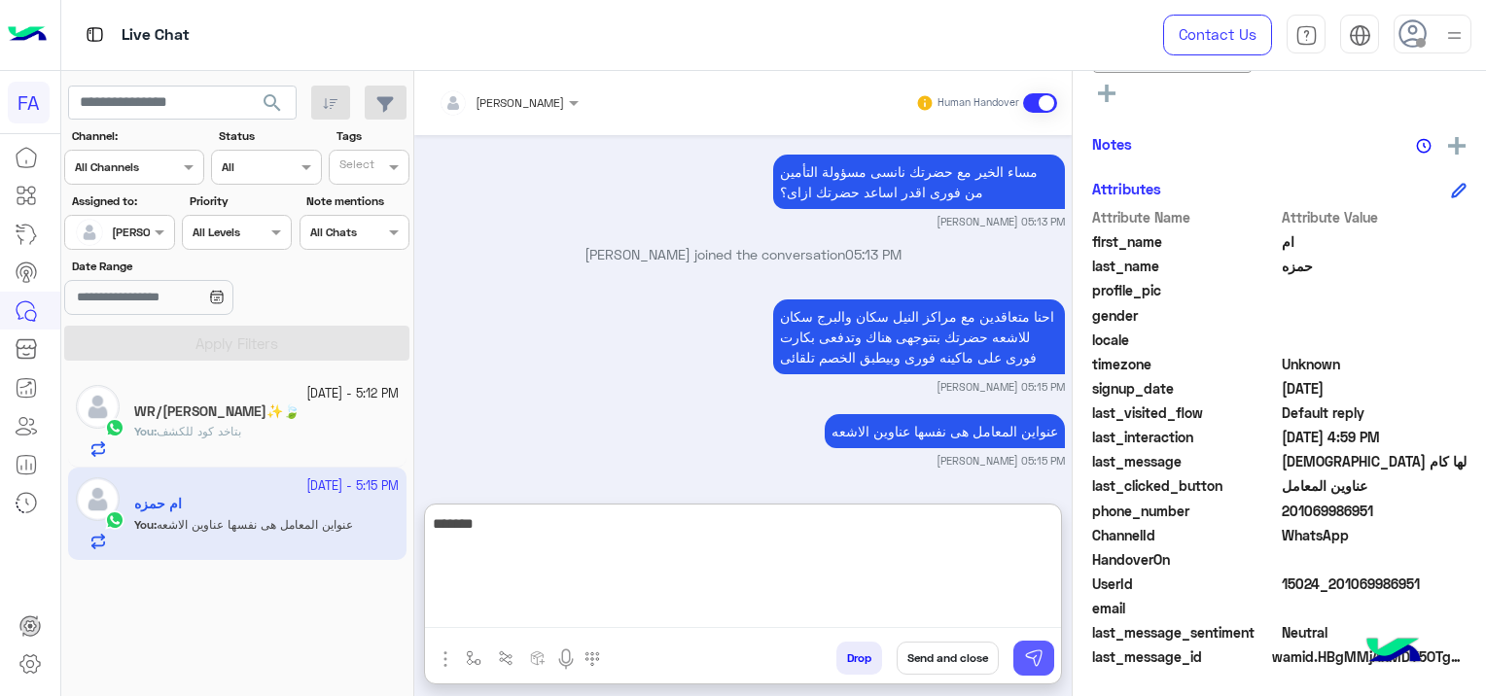
type textarea "*******"
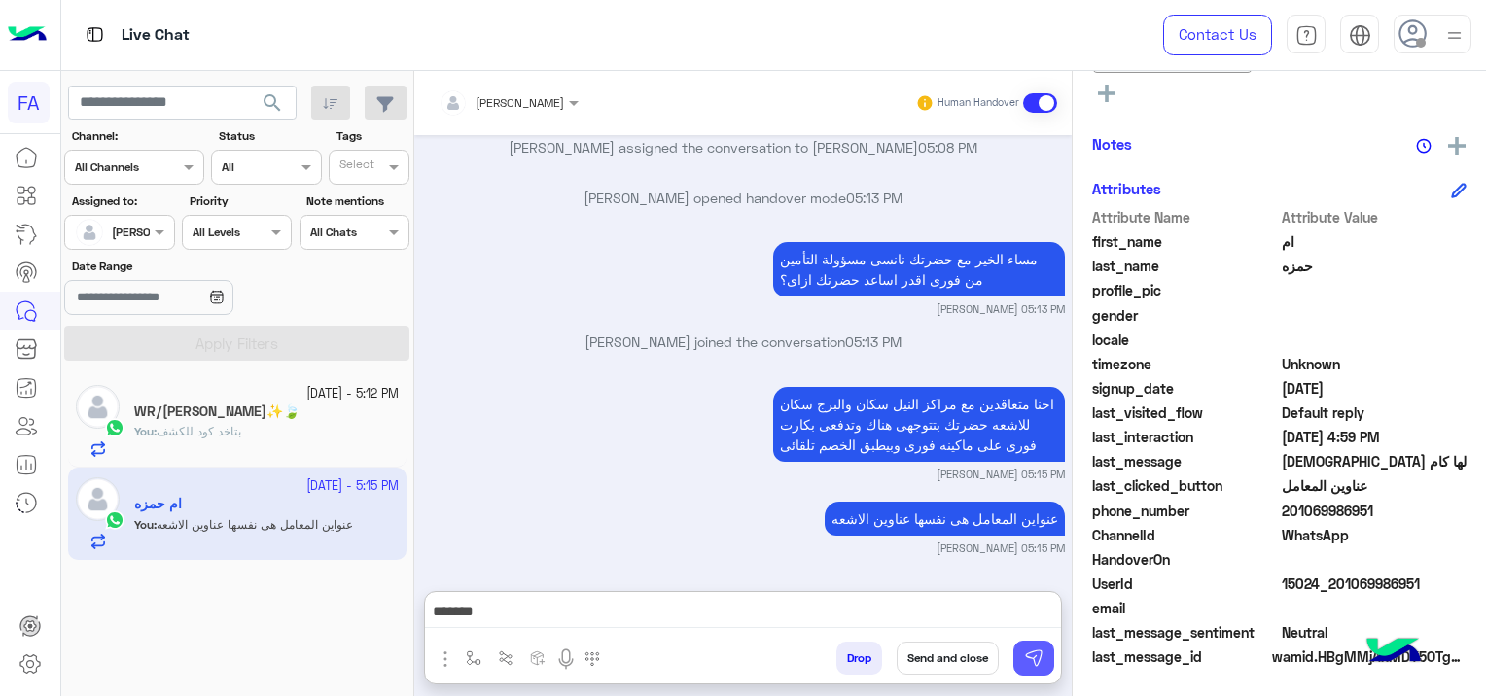
click at [1035, 670] on button at bounding box center [1033, 658] width 41 height 35
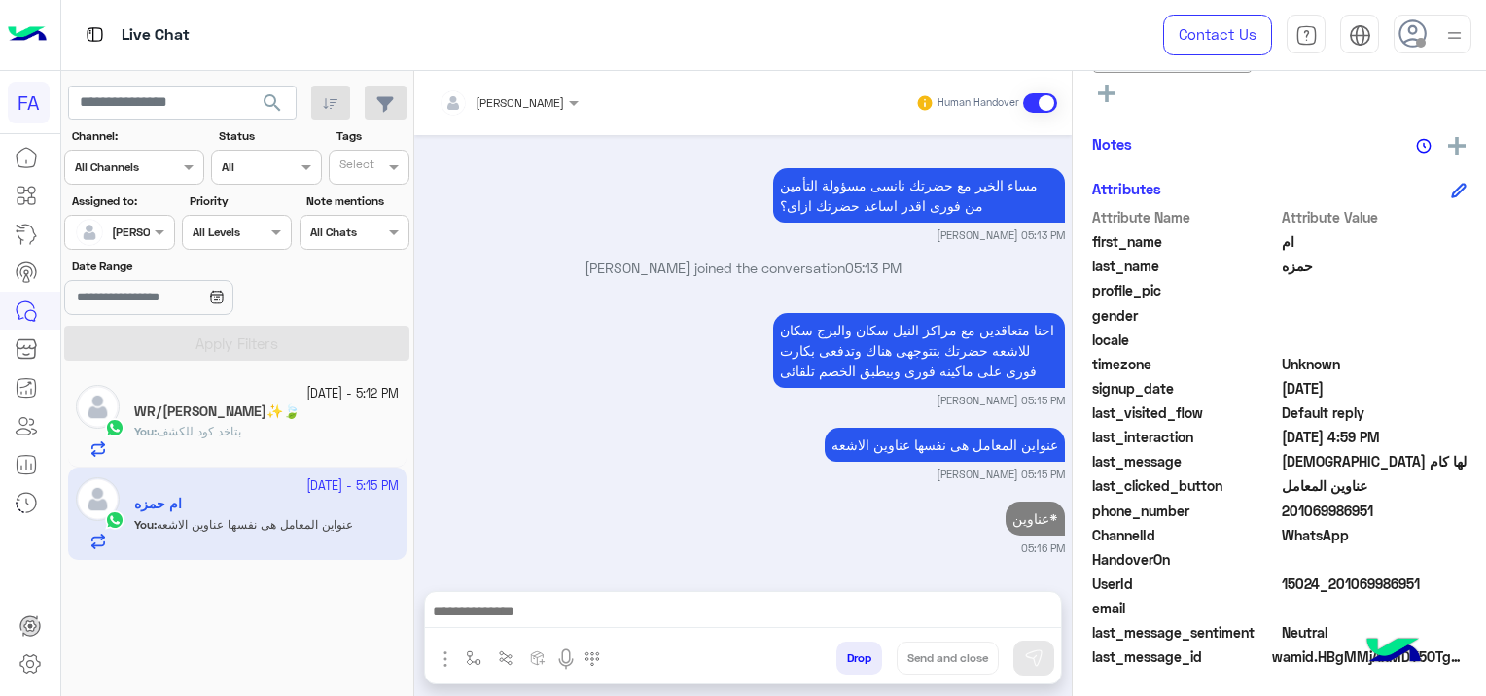
scroll to position [3049, 0]
drag, startPoint x: 1420, startPoint y: 579, endPoint x: 1331, endPoint y: 589, distance: 89.2
click at [1331, 589] on span "15024_201069986951" at bounding box center [1375, 584] width 186 height 20
copy span "01069986951"
click at [306, 400] on small "21 September - 5:12 PM" at bounding box center [352, 394] width 92 height 18
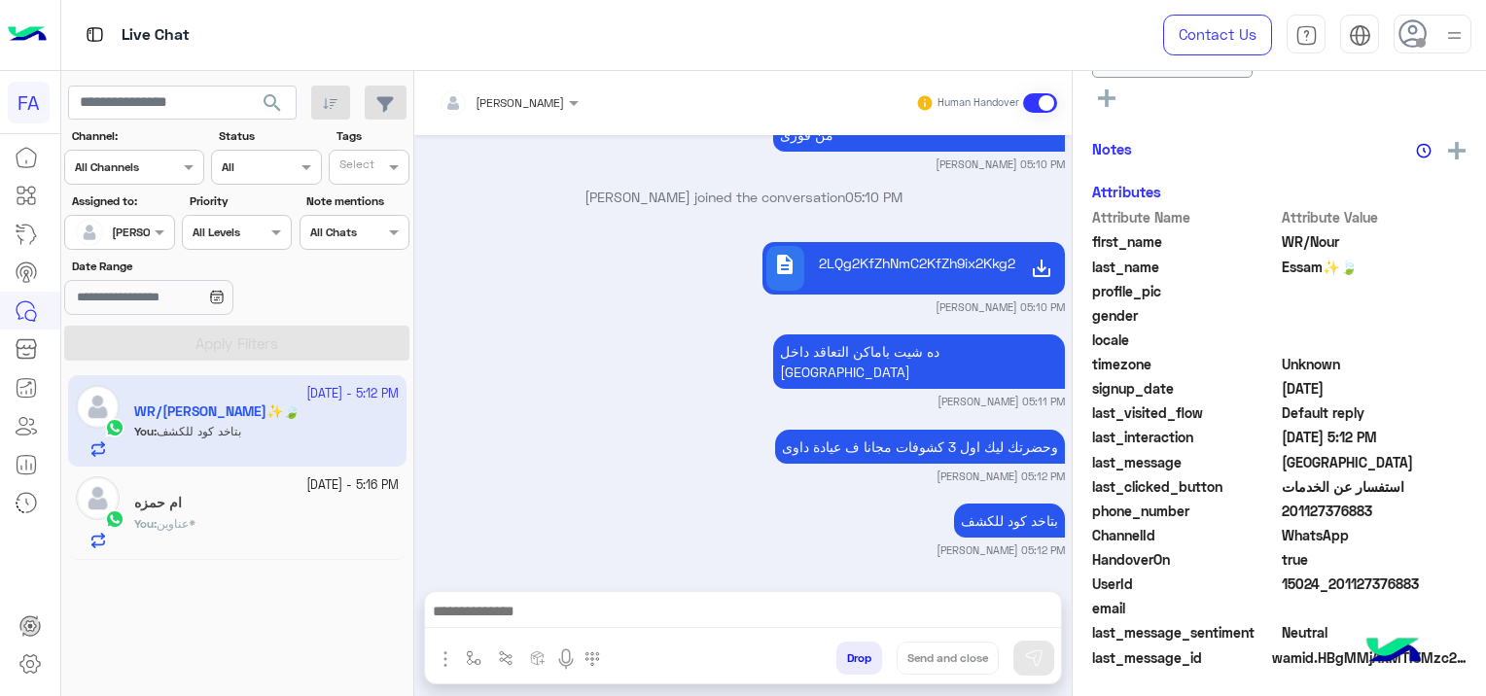
scroll to position [520, 0]
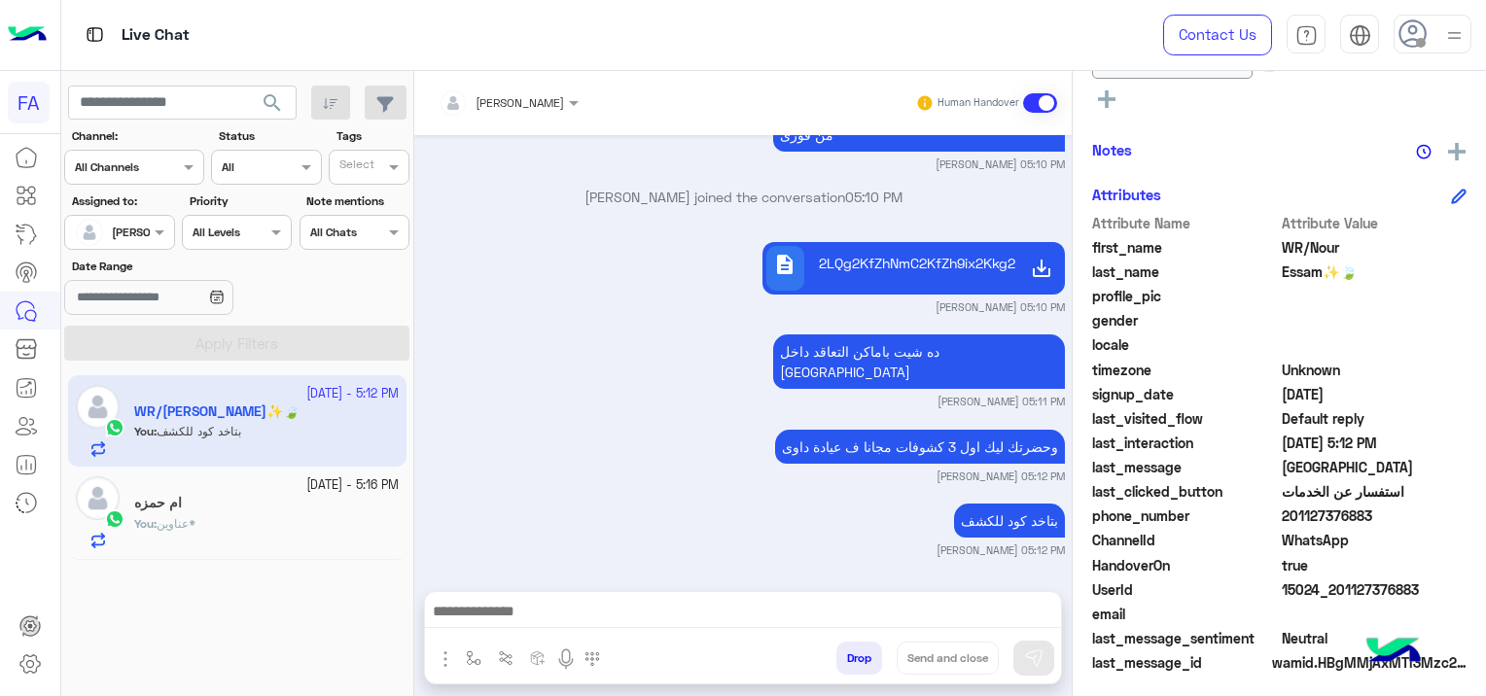
drag, startPoint x: 1416, startPoint y: 582, endPoint x: 1331, endPoint y: 594, distance: 86.5
click at [1331, 594] on span "15024_201127376883" at bounding box center [1375, 590] width 186 height 20
copy span "01127376883"
drag, startPoint x: 294, startPoint y: 517, endPoint x: 281, endPoint y: 513, distance: 13.5
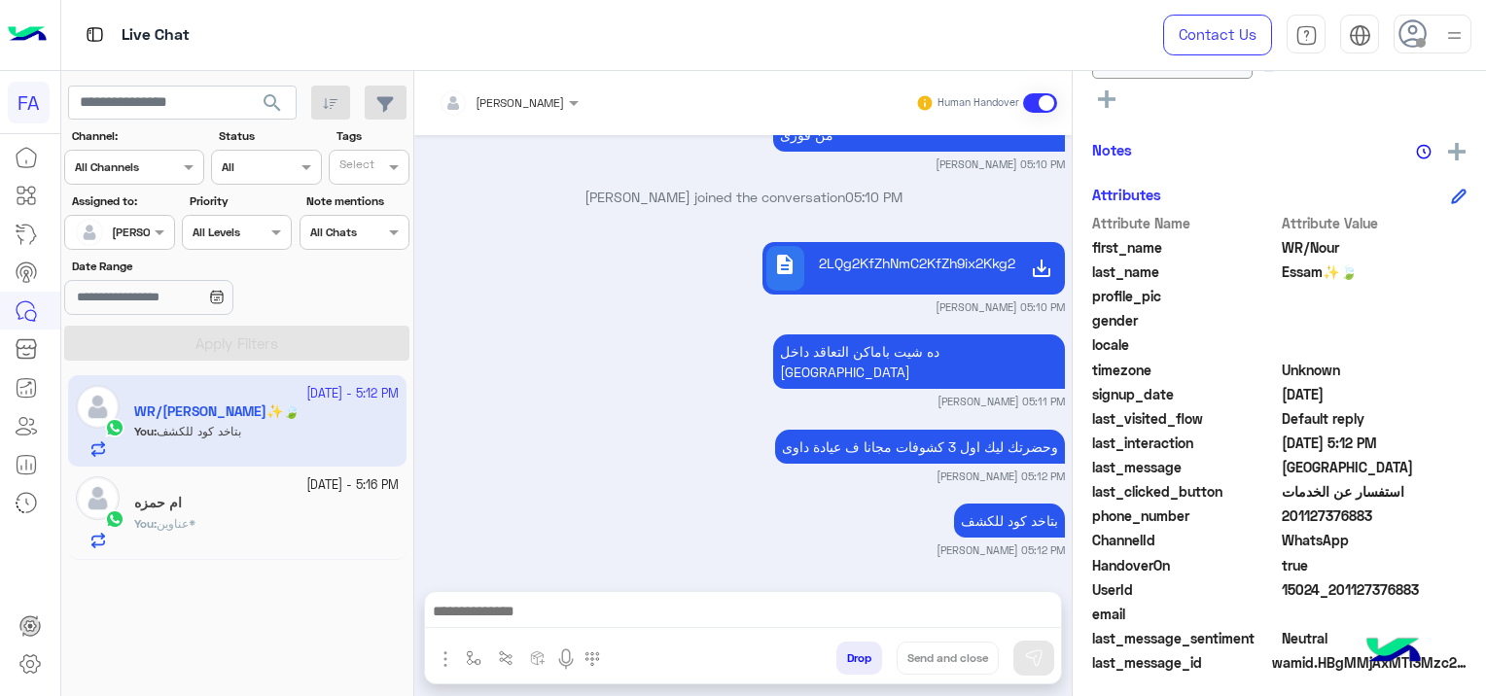
click at [281, 513] on div "21 September - 5:16 PM ام حمزه You : عناوين*" at bounding box center [266, 513] width 265 height 72
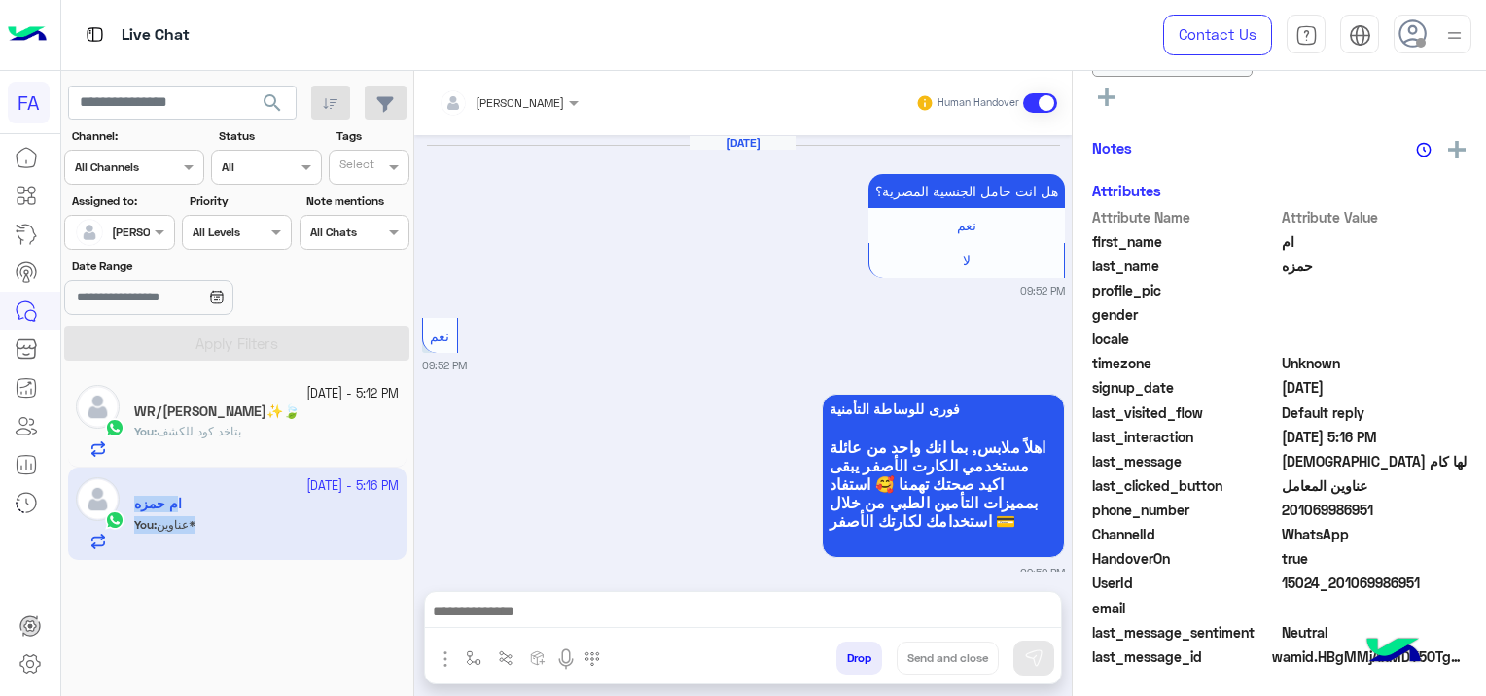
scroll to position [2379, 0]
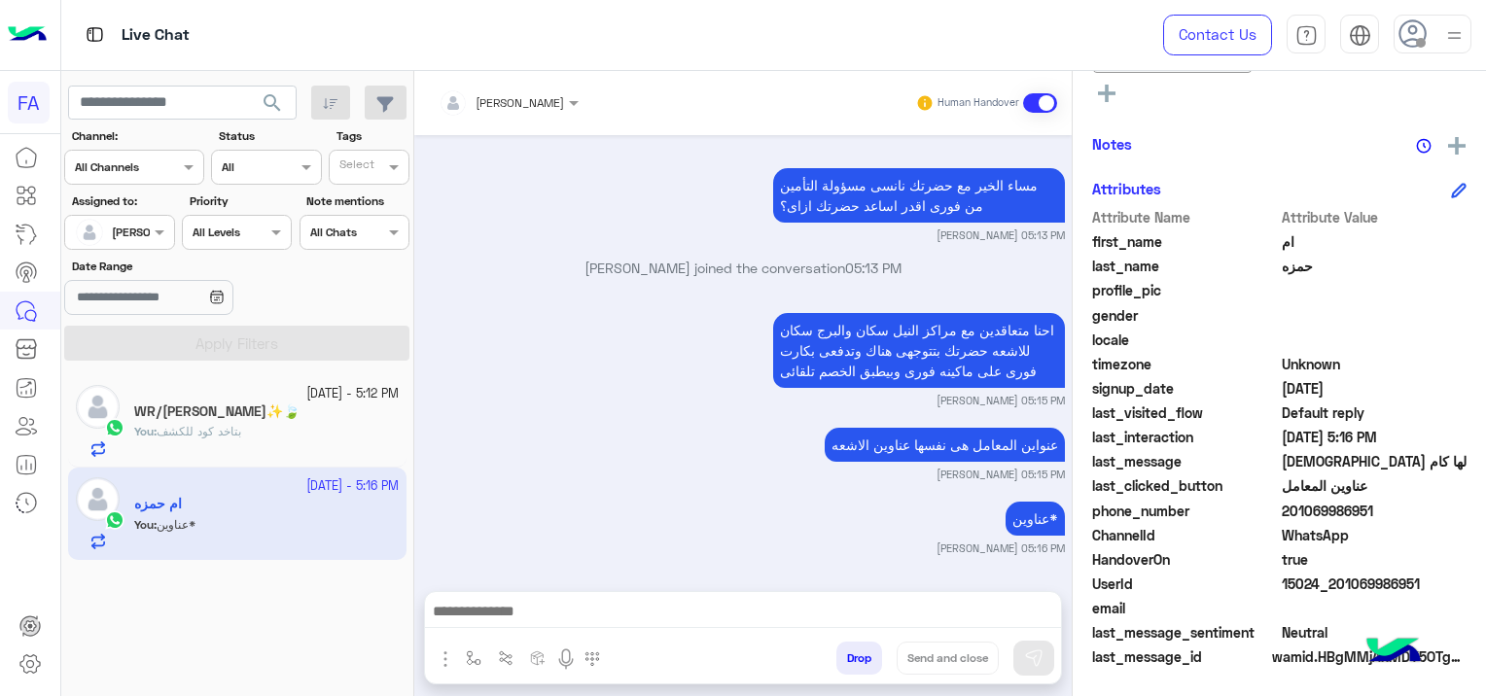
click at [241, 423] on p "You : بتاخد كود للكشف" at bounding box center [187, 432] width 107 height 18
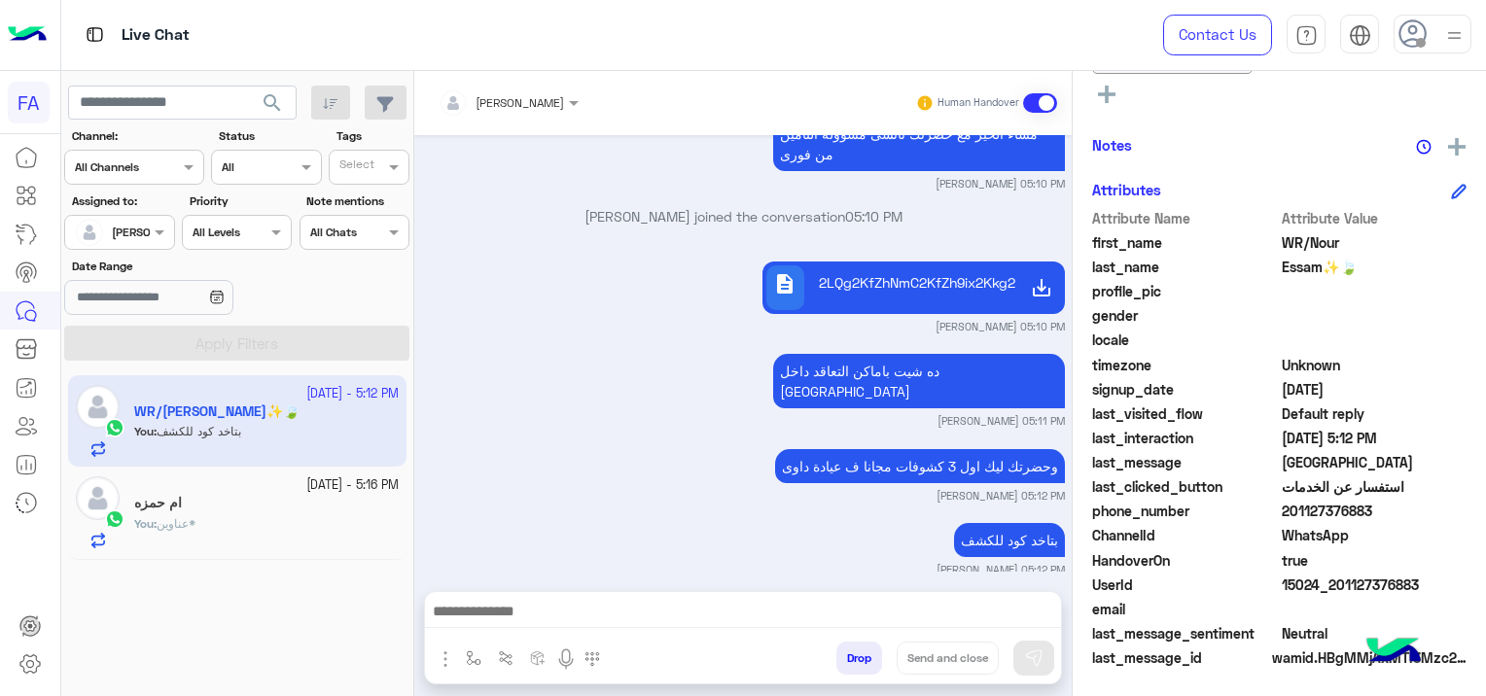
scroll to position [1268, 0]
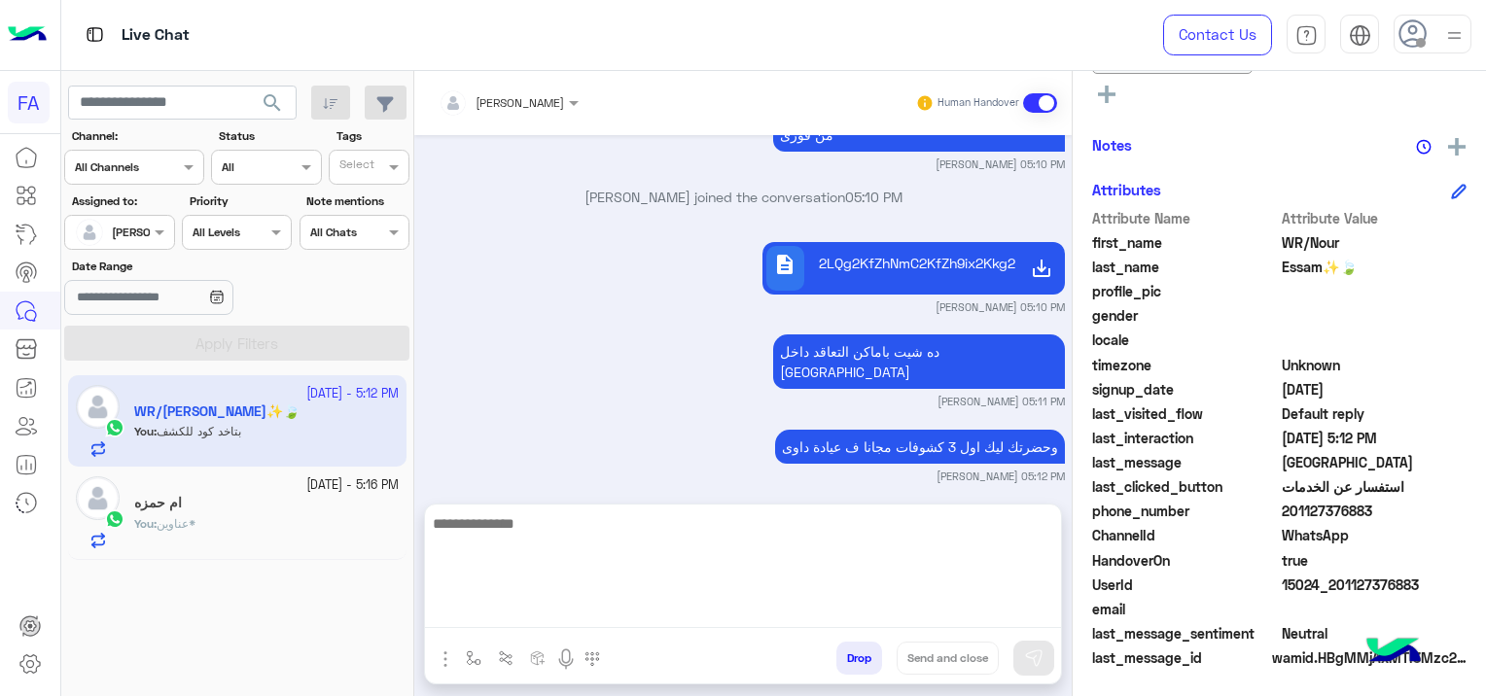
click at [573, 617] on textarea at bounding box center [743, 570] width 636 height 117
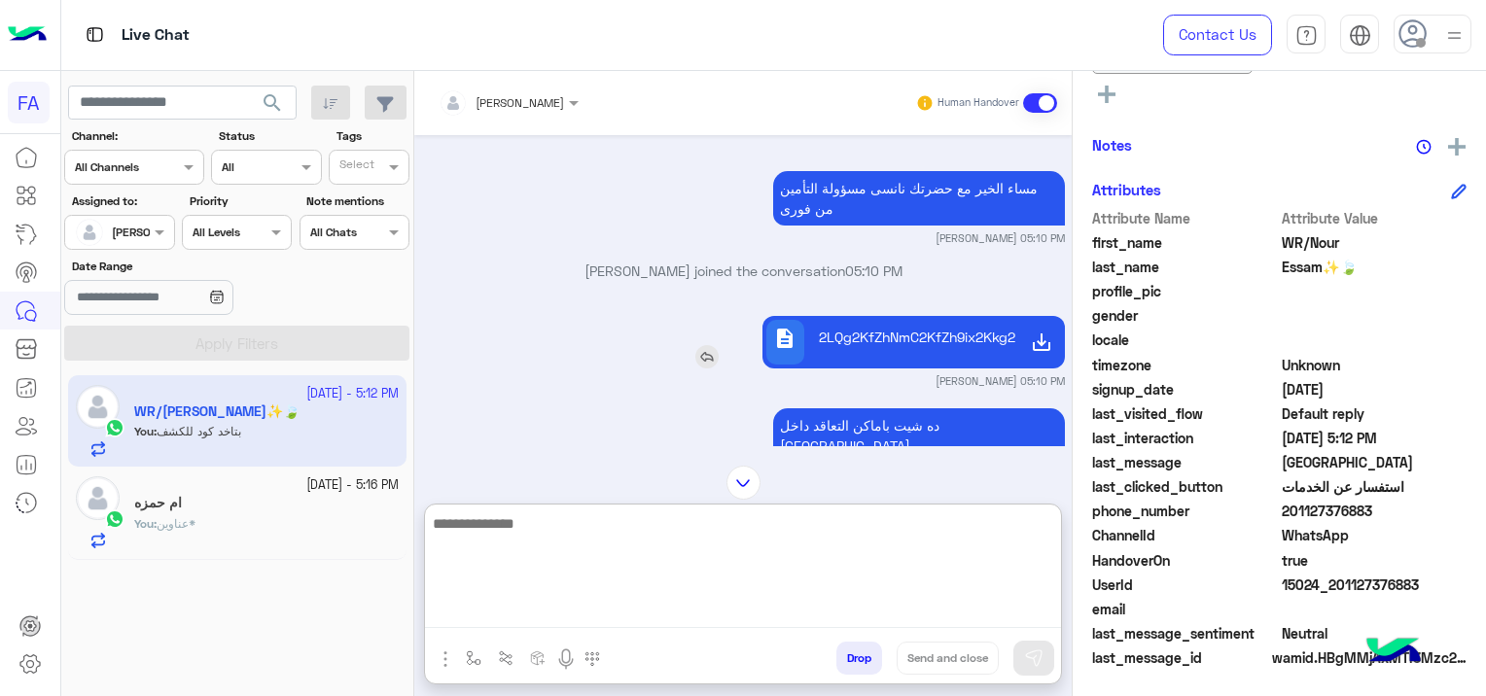
scroll to position [1357, 0]
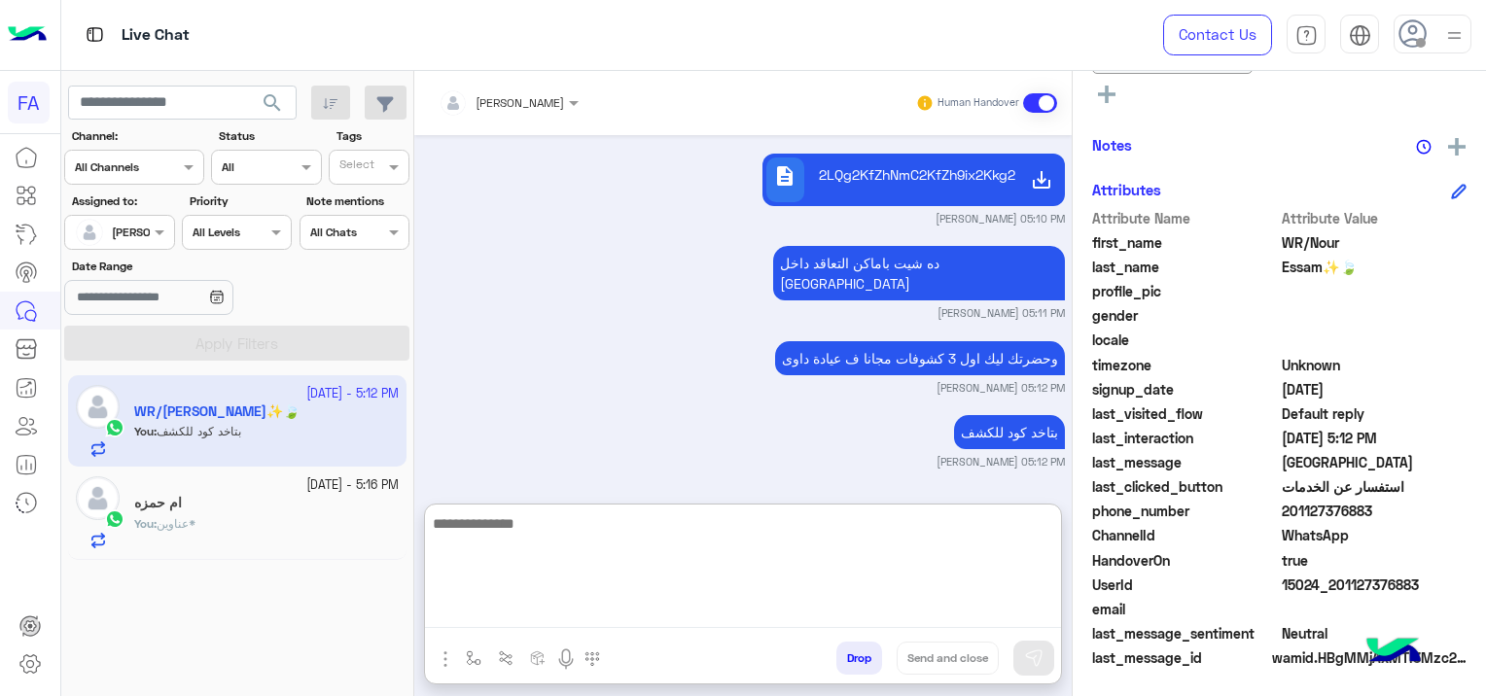
click at [931, 557] on textarea at bounding box center [743, 570] width 636 height 117
click at [778, 570] on textarea at bounding box center [743, 570] width 636 height 117
paste textarea "**********"
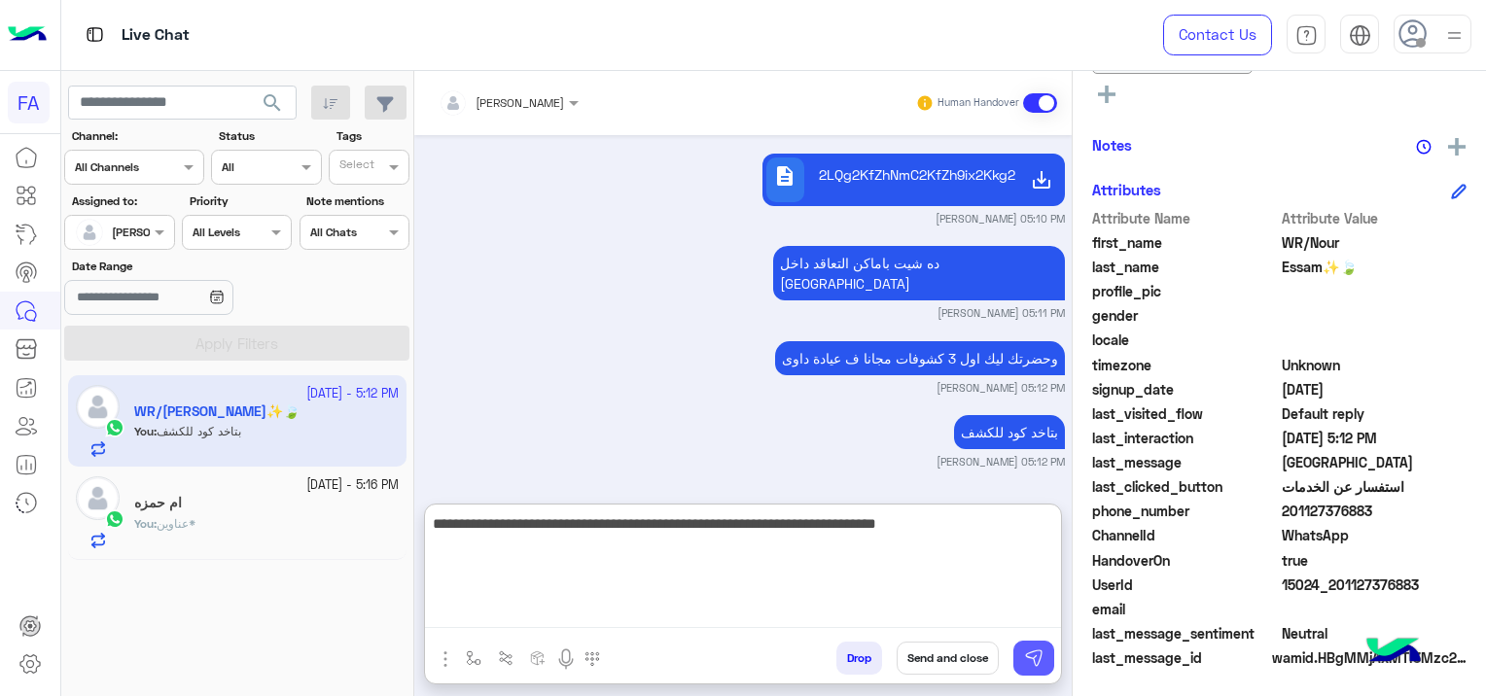
type textarea "**********"
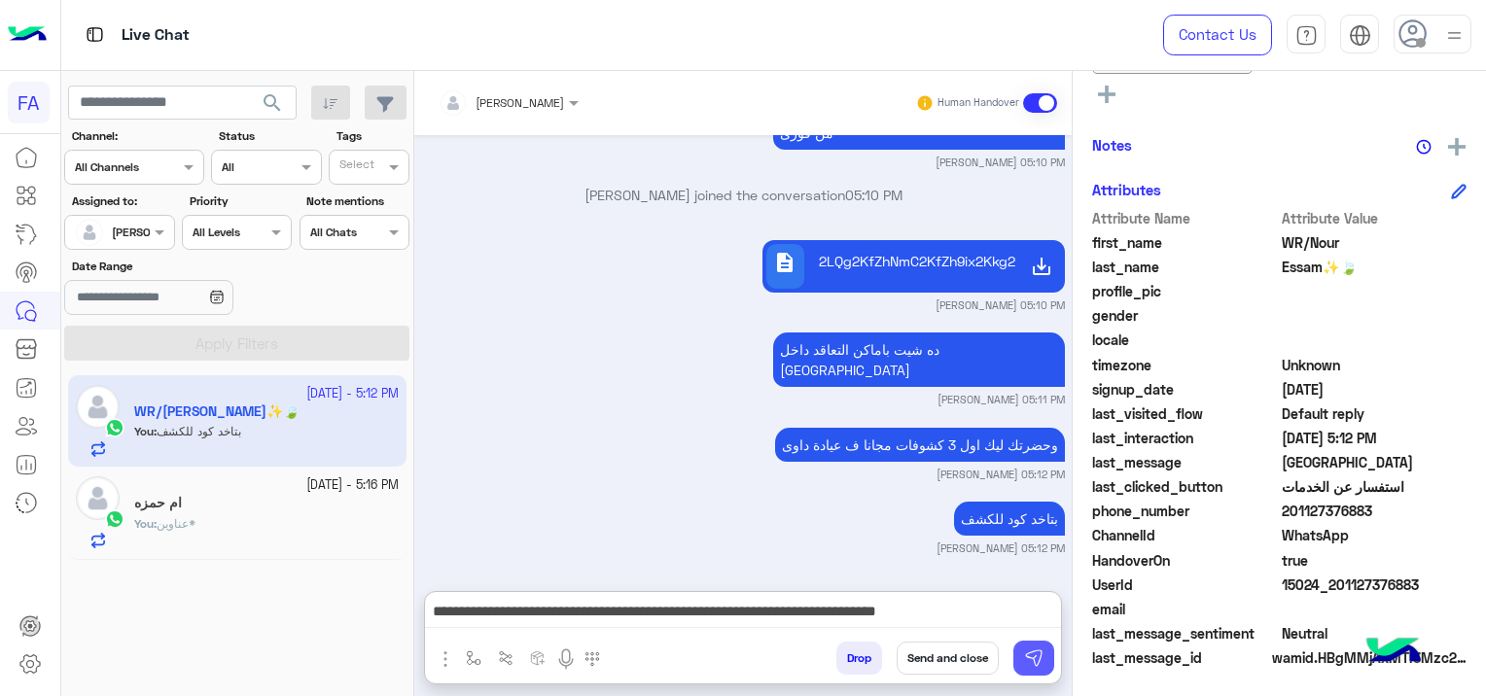
scroll to position [1364, 0]
click at [1025, 655] on img at bounding box center [1033, 658] width 19 height 19
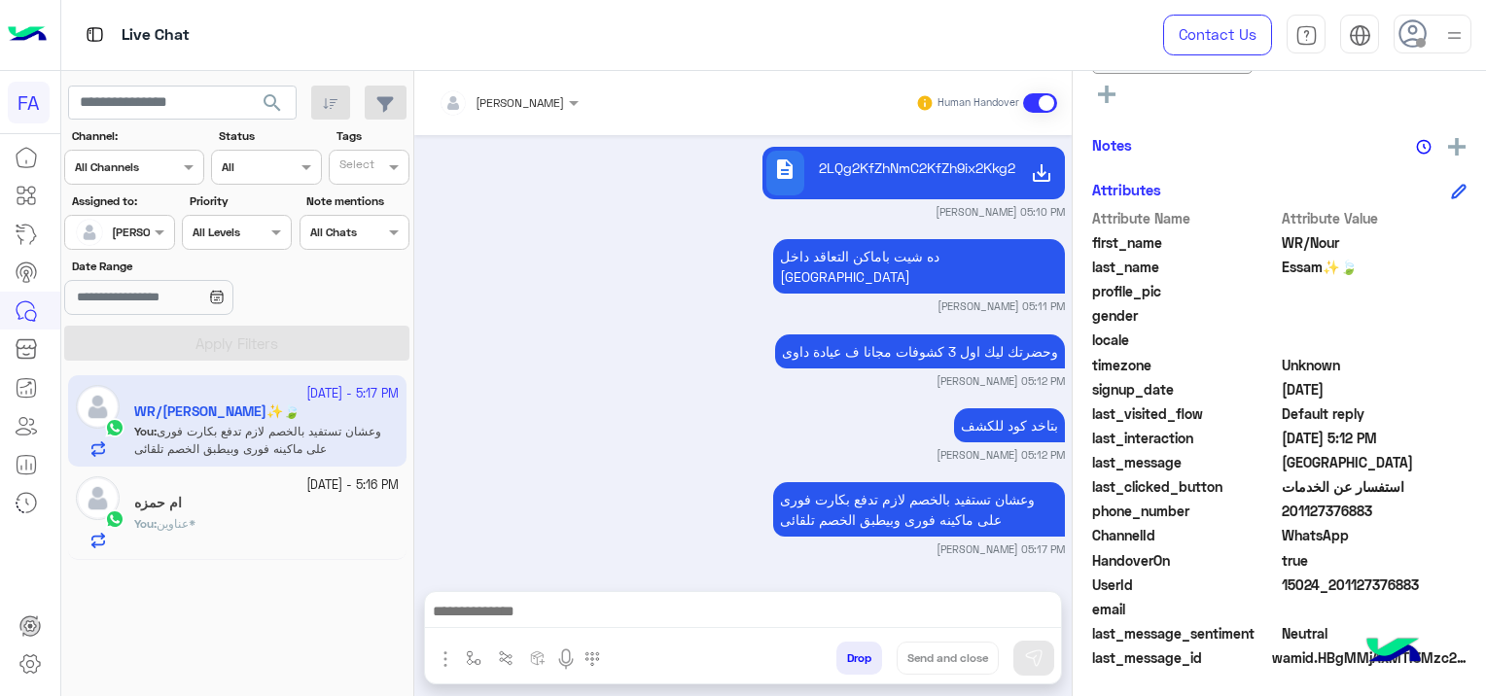
click at [300, 498] on div "ام حمزه" at bounding box center [266, 505] width 265 height 20
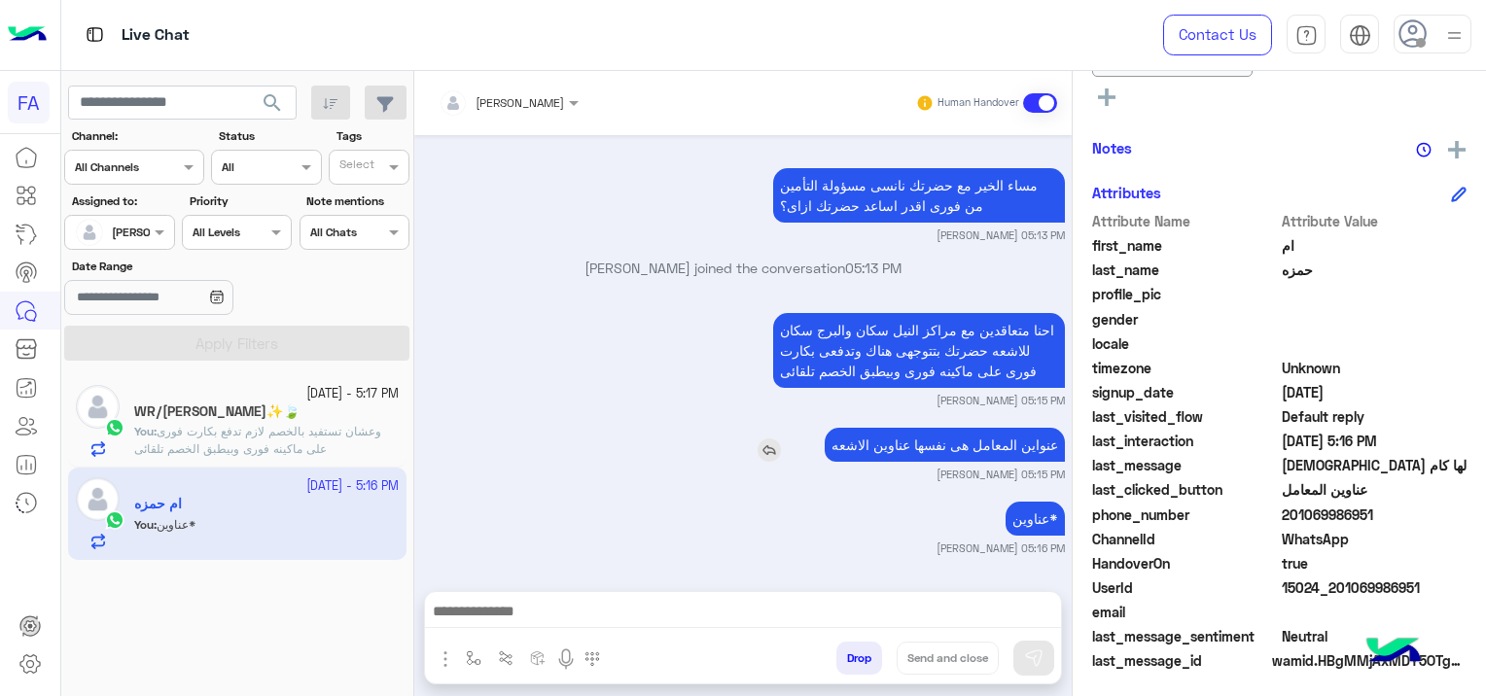
scroll to position [446, 0]
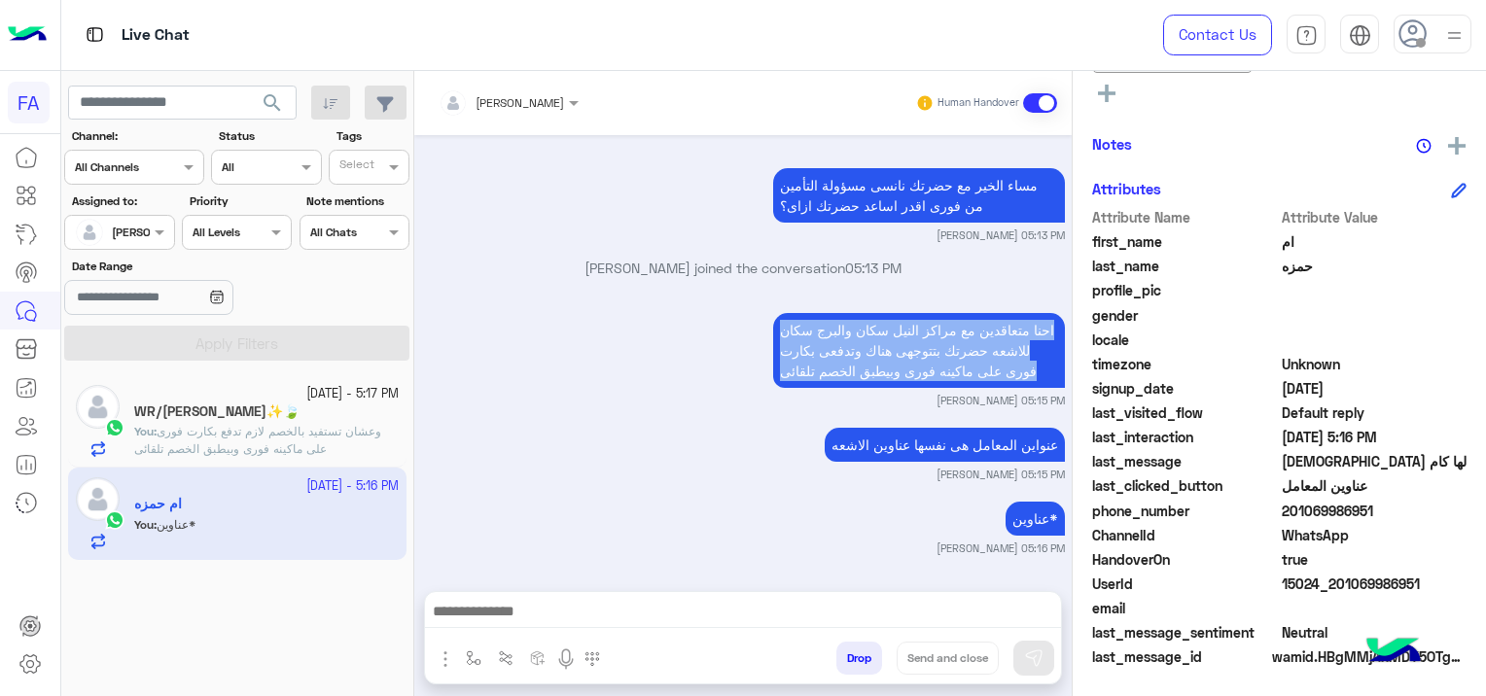
drag, startPoint x: 771, startPoint y: 323, endPoint x: 834, endPoint y: 399, distance: 98.1
click at [834, 399] on div "احنا متعاقدين مع مراكز النيل سكان والبرج سكان للاشعه حضرتك بتتوجهى هناك وتدفعى …" at bounding box center [743, 358] width 643 height 100
copy div "احنا متعاقدين مع مراكز النيل سكان والبرج سكان للاشعه حضرتك بتتوجهى هناك وتدفعى …"
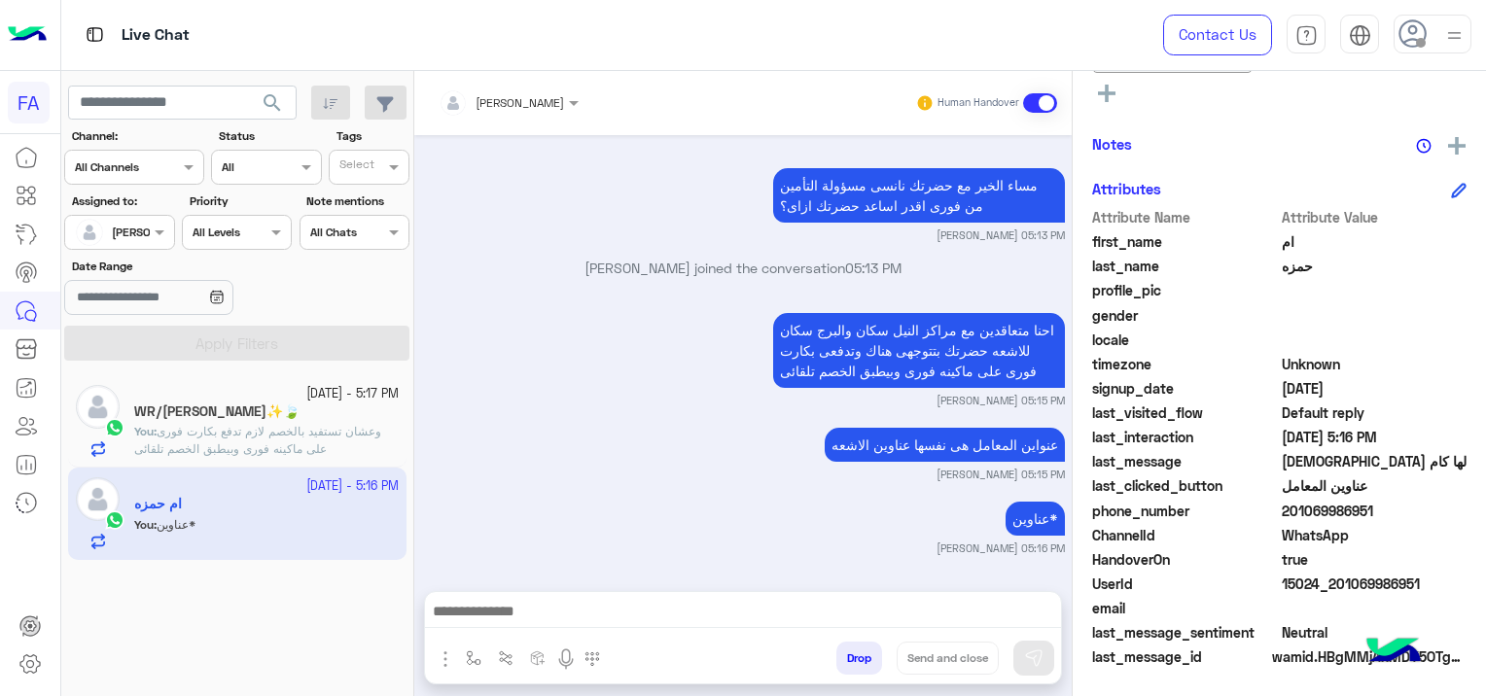
click at [213, 413] on h5 "WR/Nour Essam✨🍃" at bounding box center [216, 412] width 165 height 17
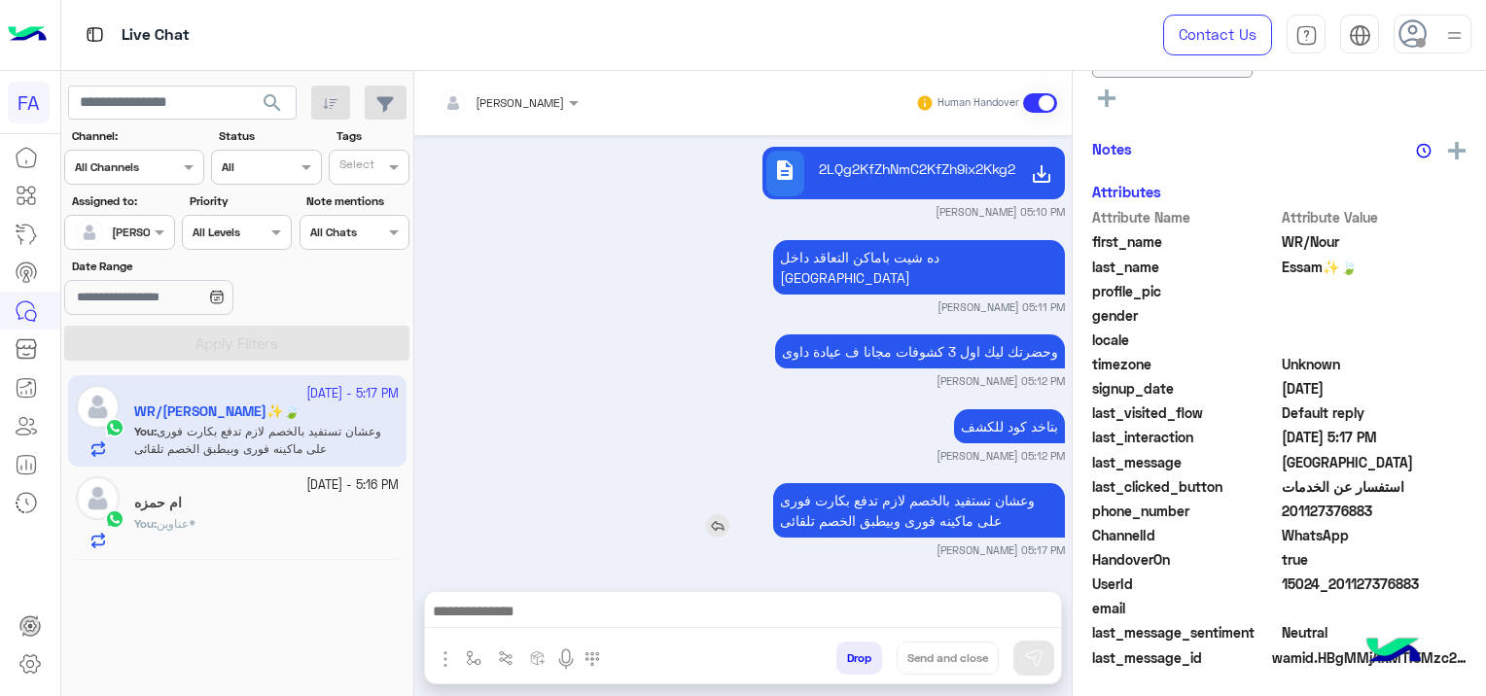
scroll to position [525, 0]
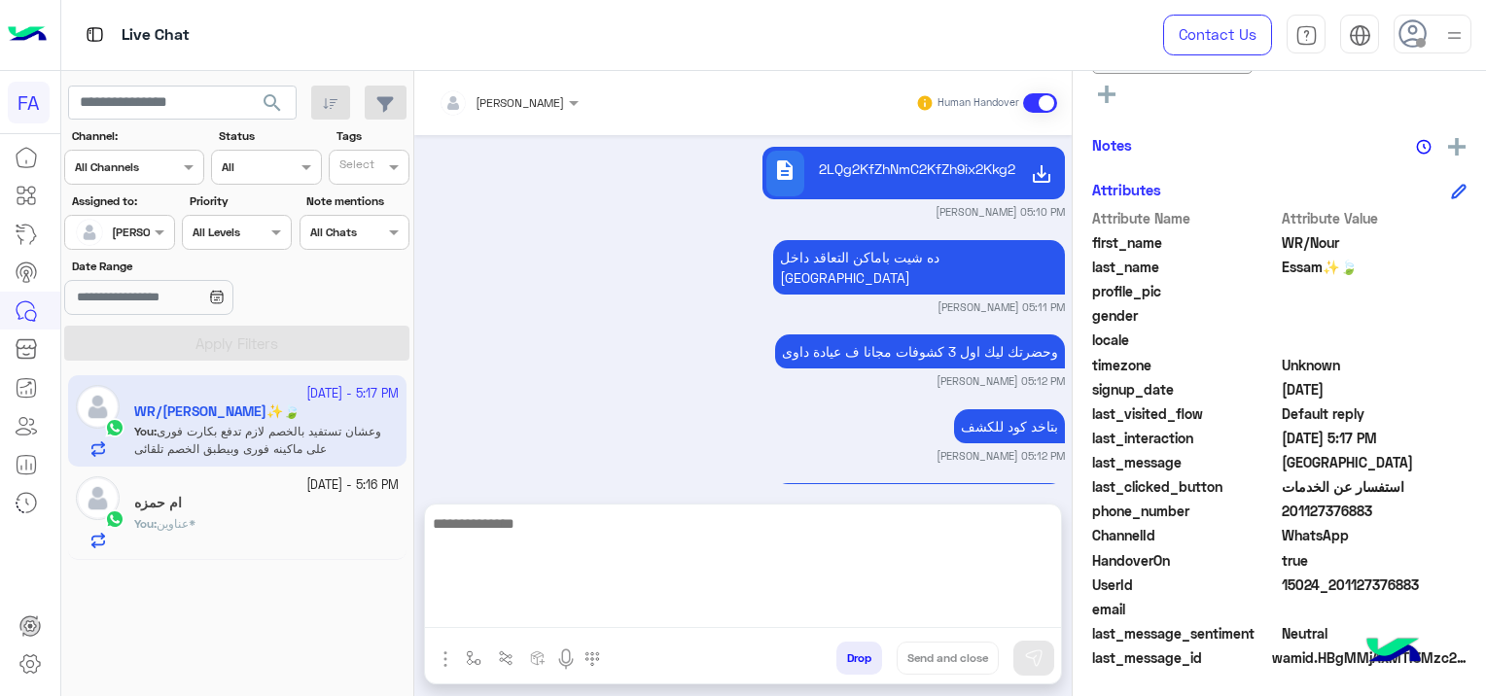
click at [749, 607] on textarea at bounding box center [743, 570] width 636 height 117
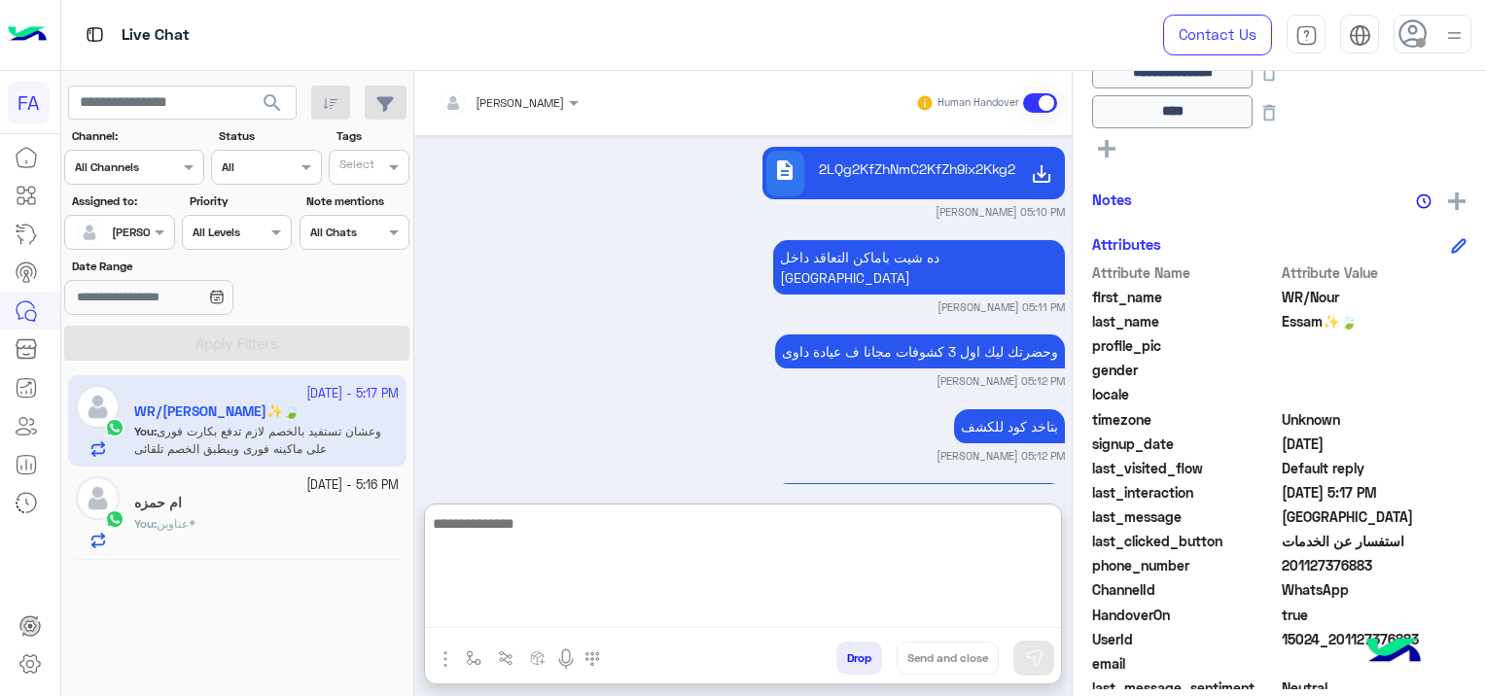
scroll to position [331, 0]
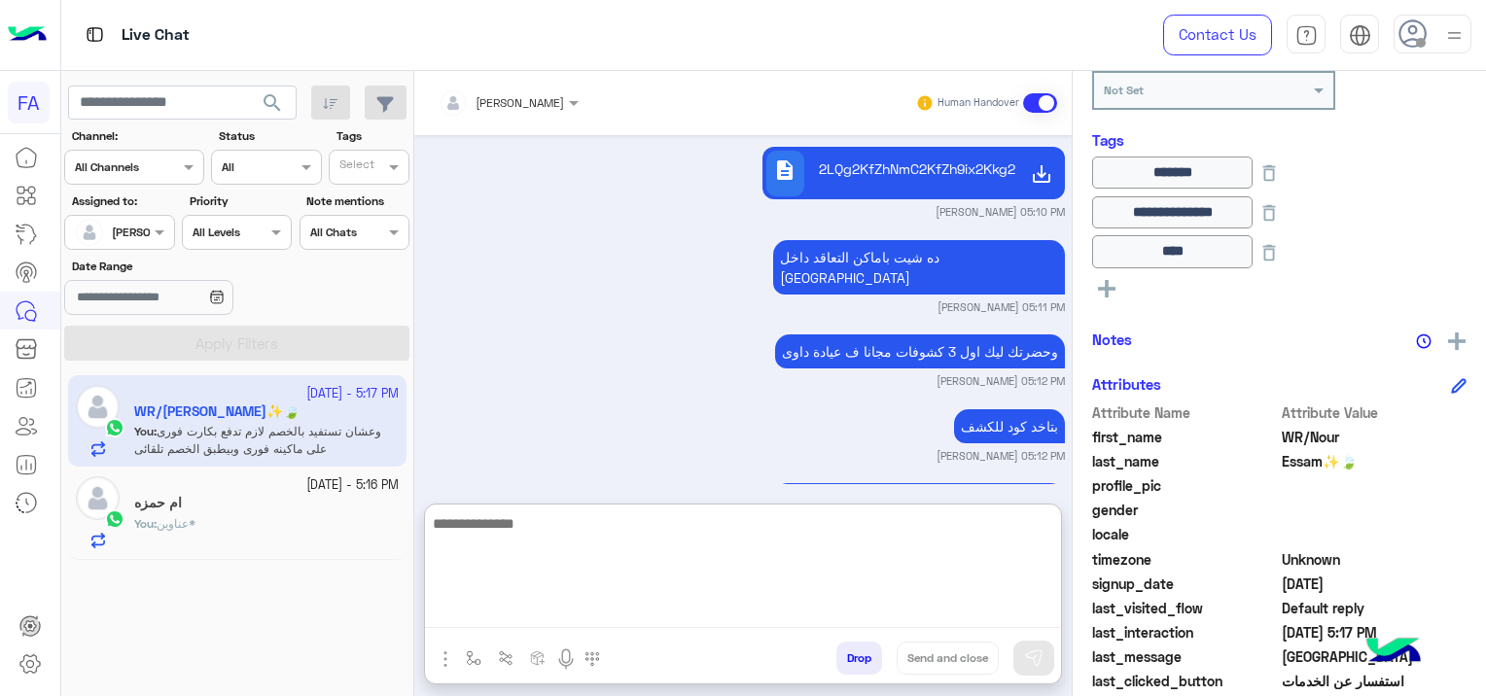
click at [766, 538] on textarea at bounding box center [743, 570] width 636 height 117
click at [763, 552] on textarea at bounding box center [743, 570] width 636 height 117
paste textarea "**********"
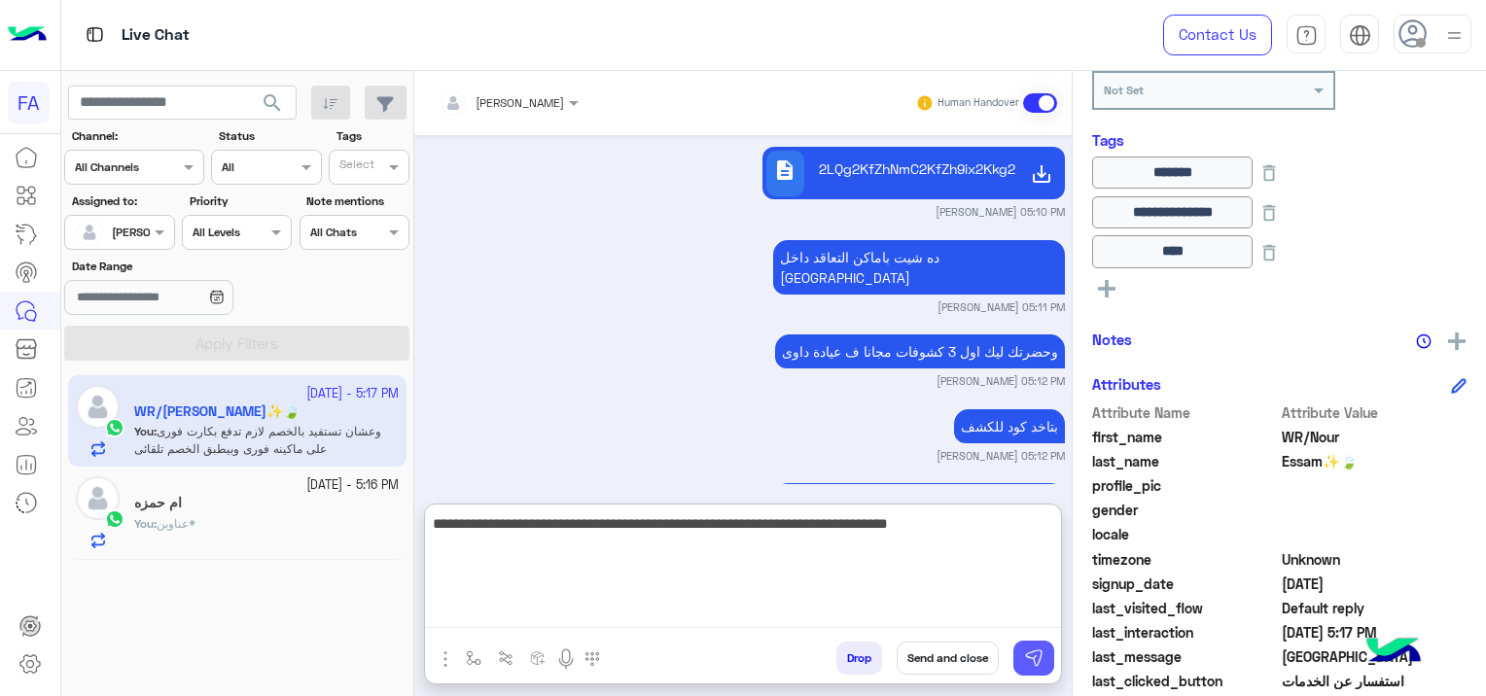
type textarea "**********"
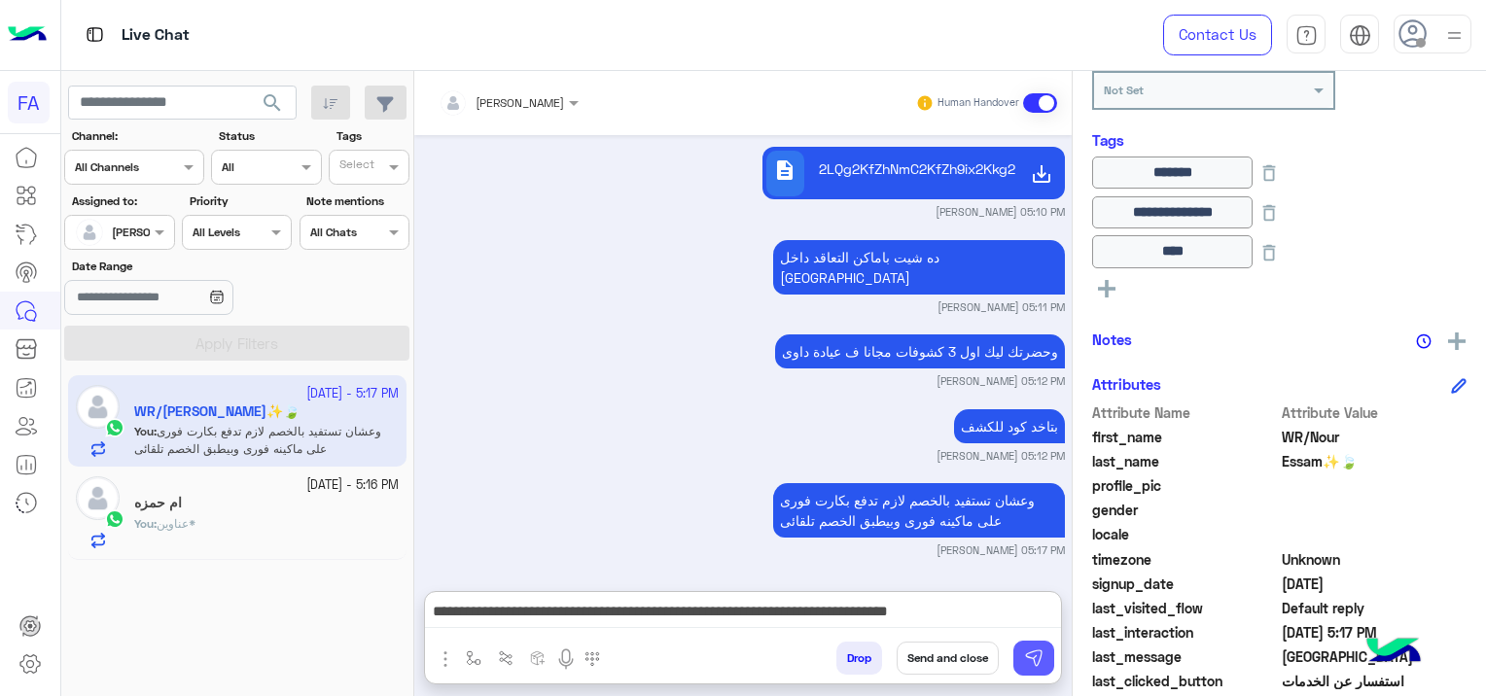
click at [1039, 674] on button at bounding box center [1033, 658] width 41 height 35
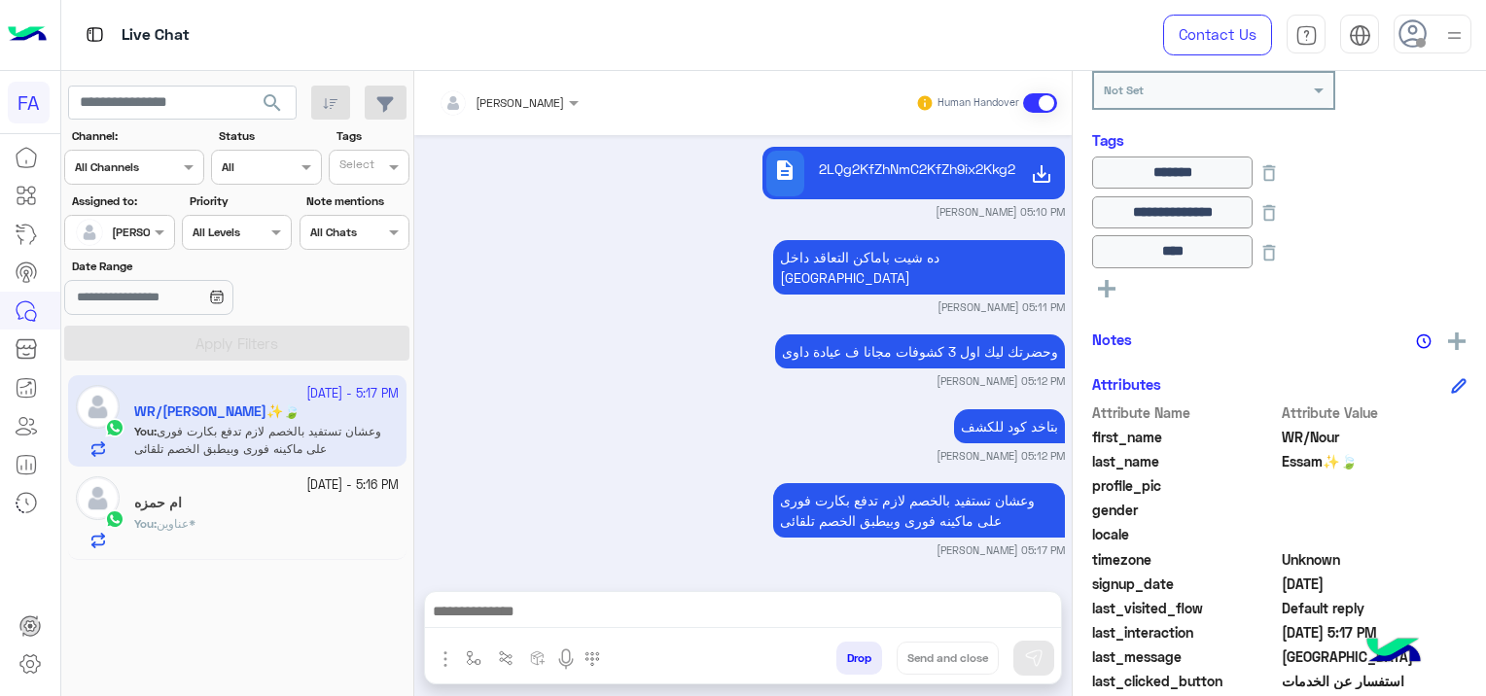
scroll to position [1259, 0]
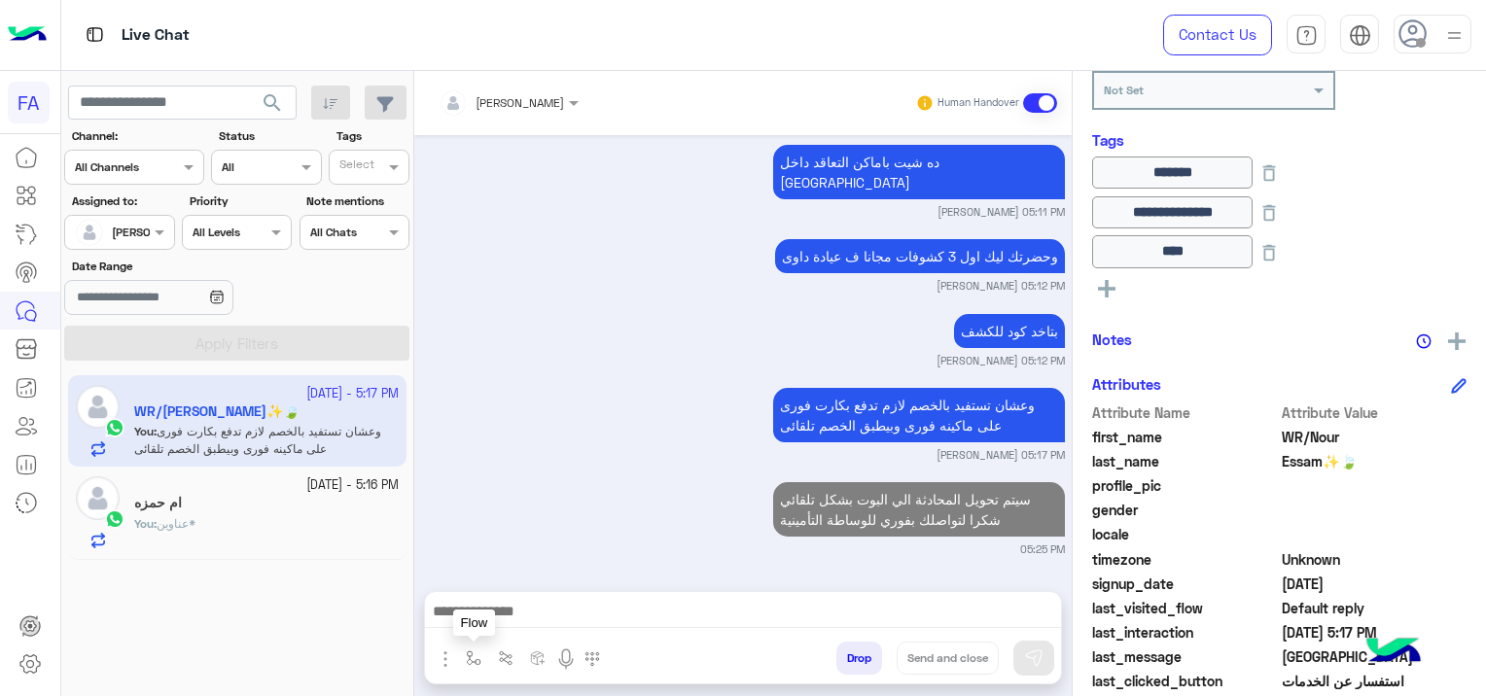
click at [466, 654] on img "button" at bounding box center [474, 659] width 16 height 16
click at [550, 609] on div at bounding box center [531, 612] width 144 height 18
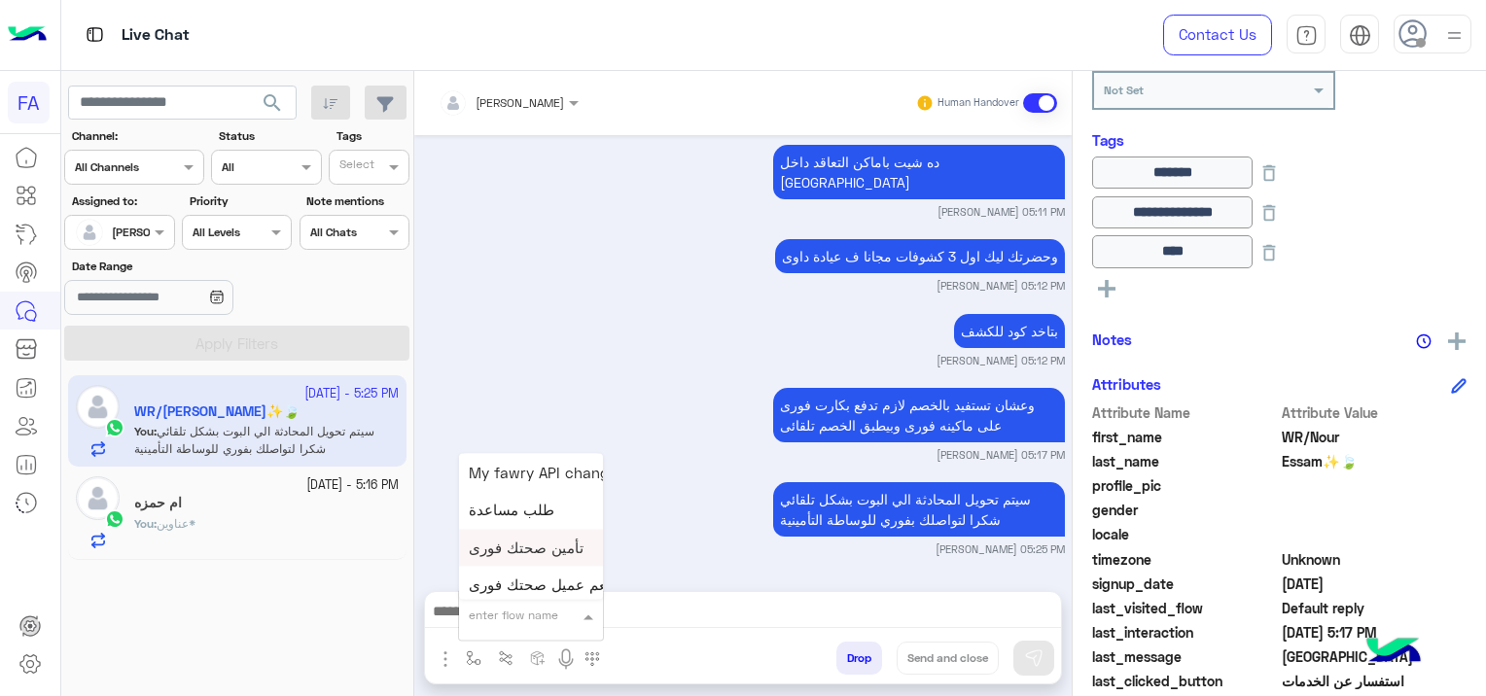
scroll to position [1070, 0]
click at [540, 565] on div "صحتك منيو" at bounding box center [531, 564] width 144 height 38
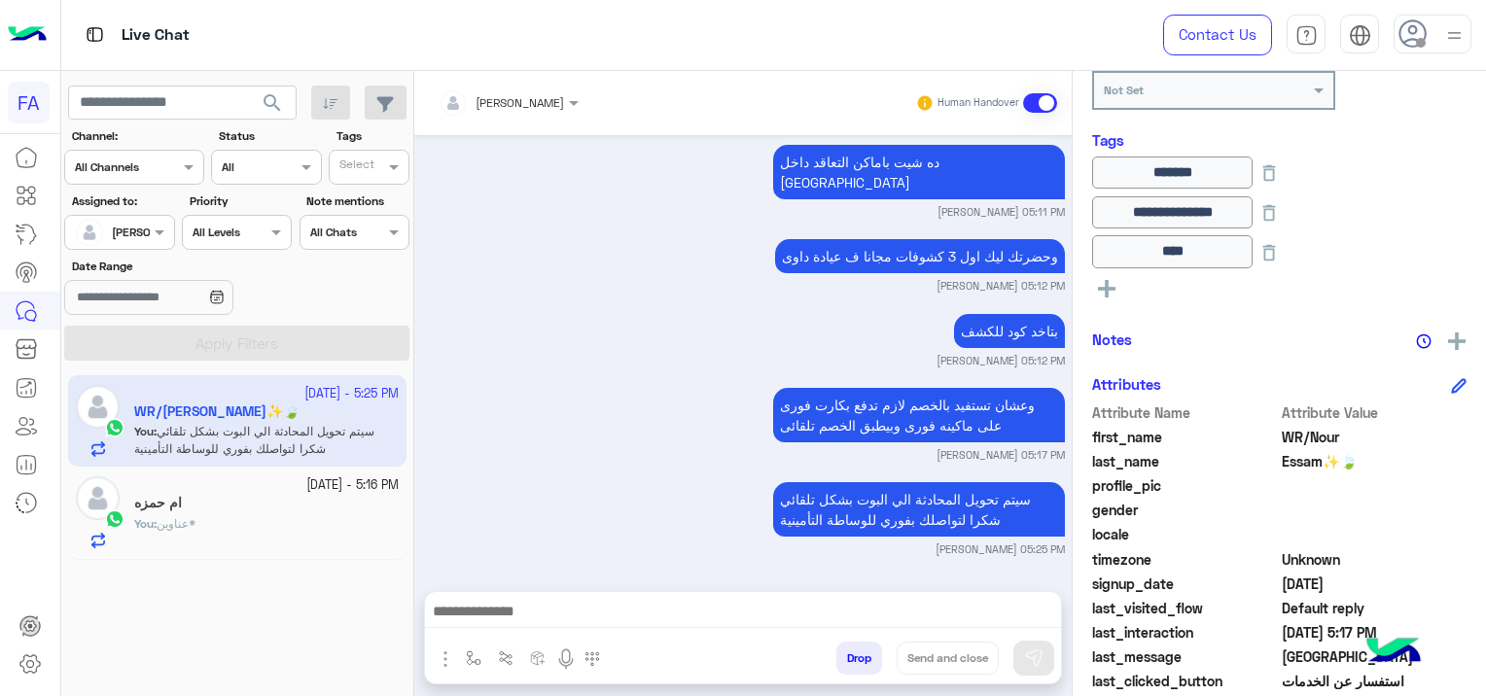
type textarea "*********"
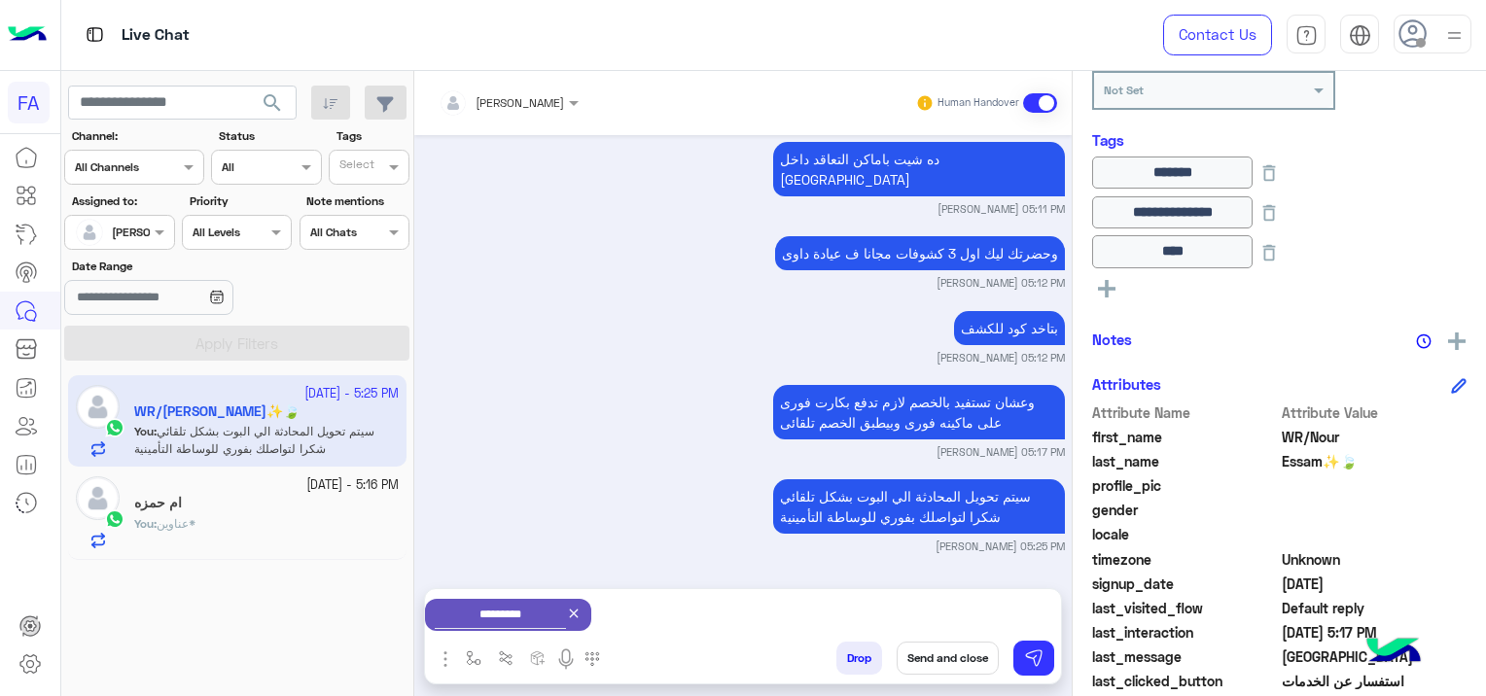
click at [963, 659] on button "Send and close" at bounding box center [948, 658] width 102 height 33
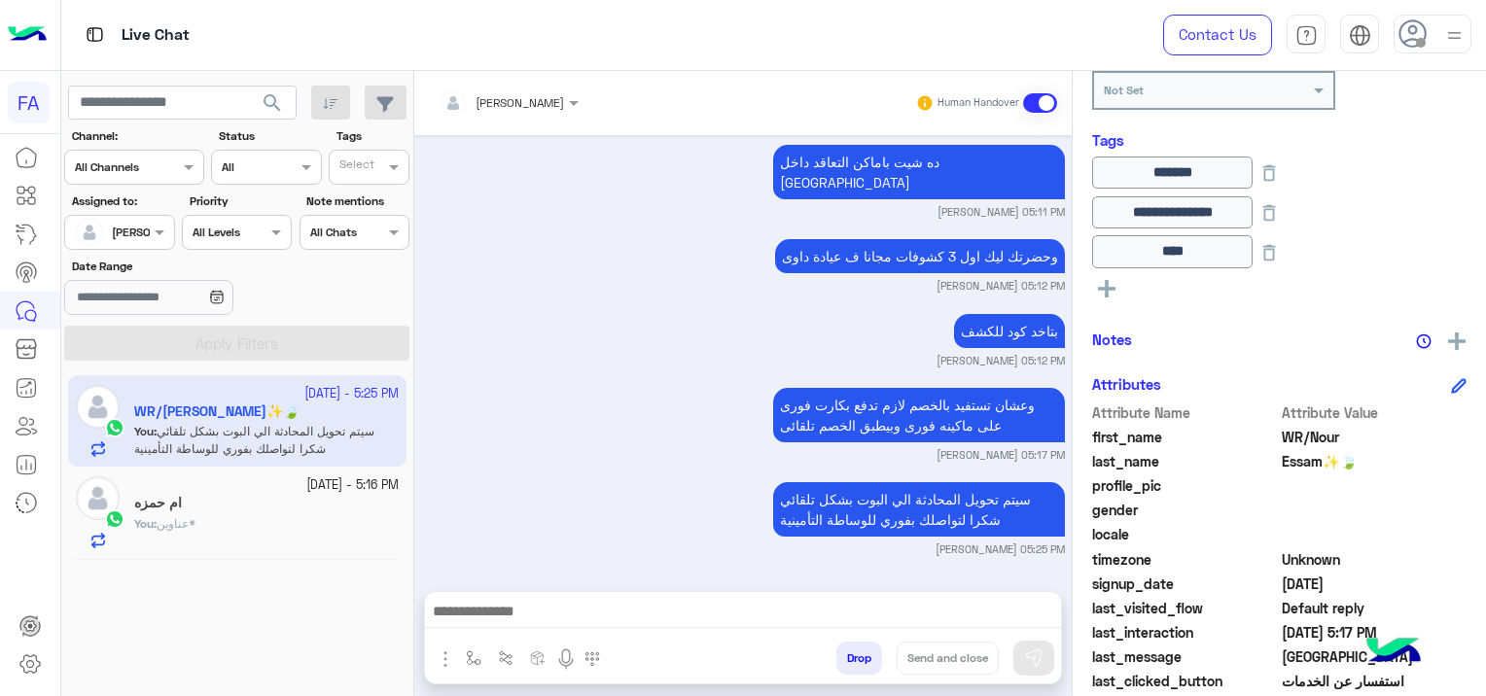
scroll to position [1308, 0]
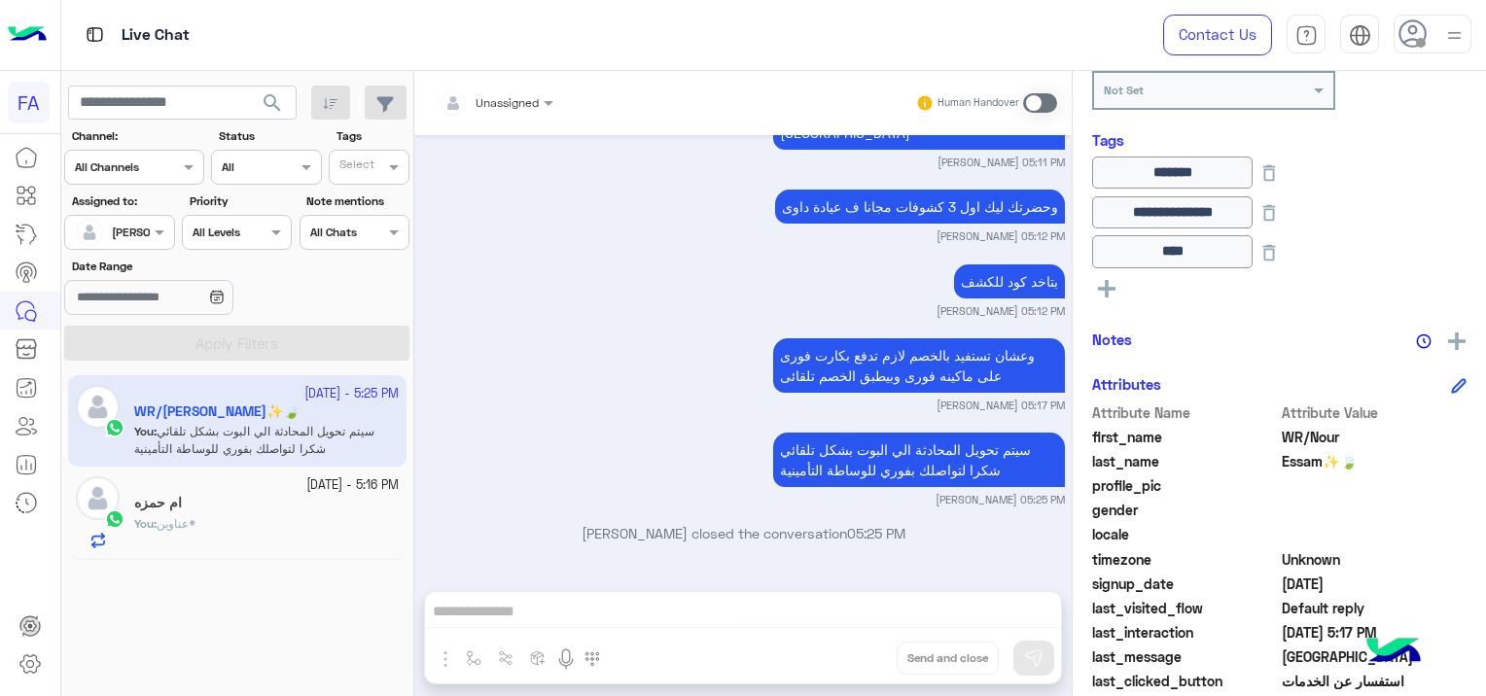
click at [265, 516] on div "You : عناوين*" at bounding box center [266, 532] width 265 height 34
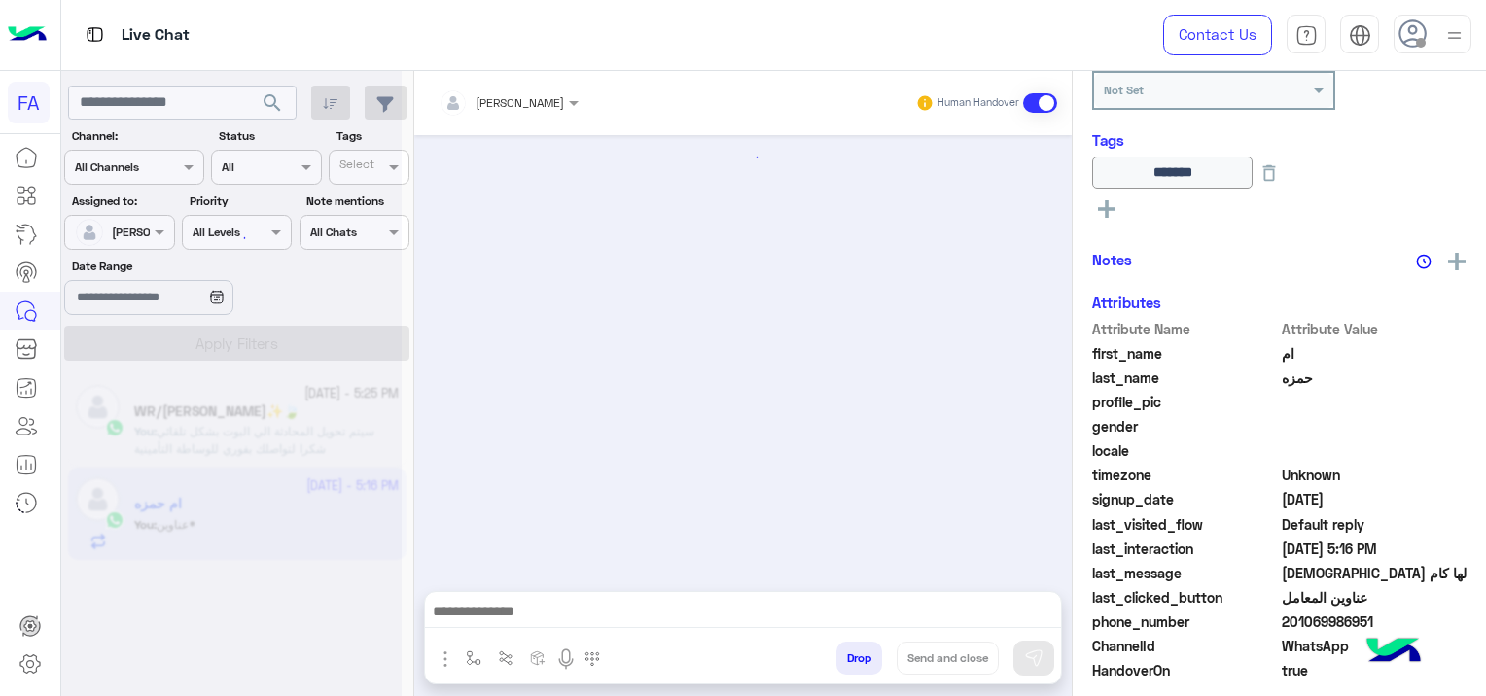
scroll to position [2379, 0]
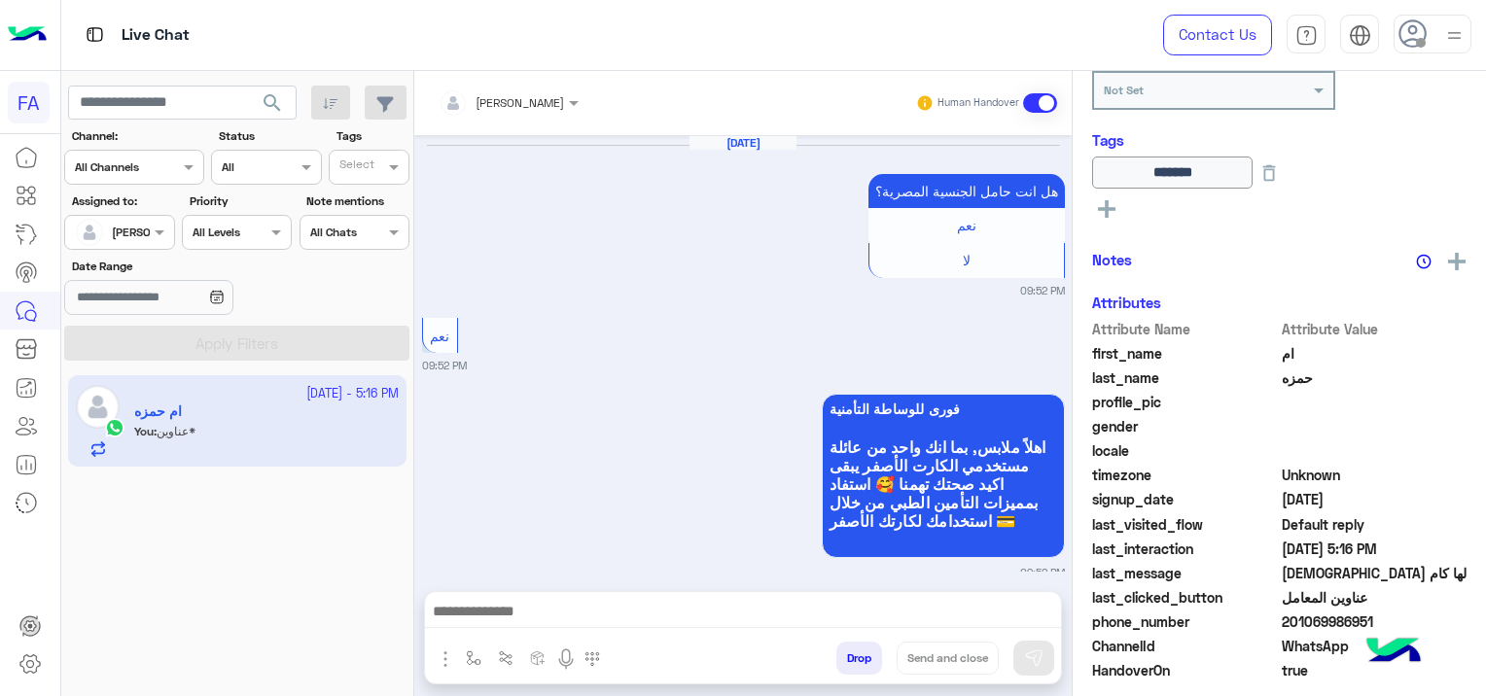
scroll to position [2379, 0]
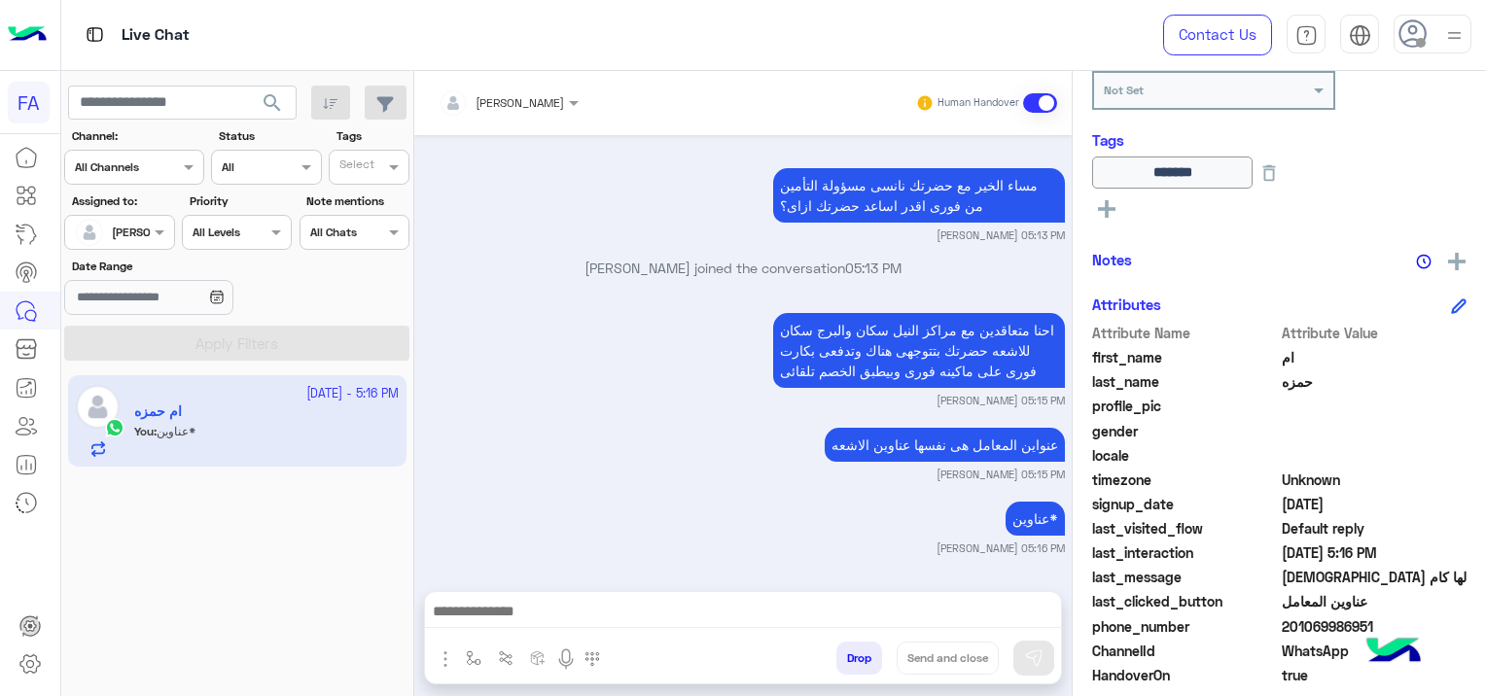
click at [1020, 597] on div at bounding box center [743, 616] width 636 height 49
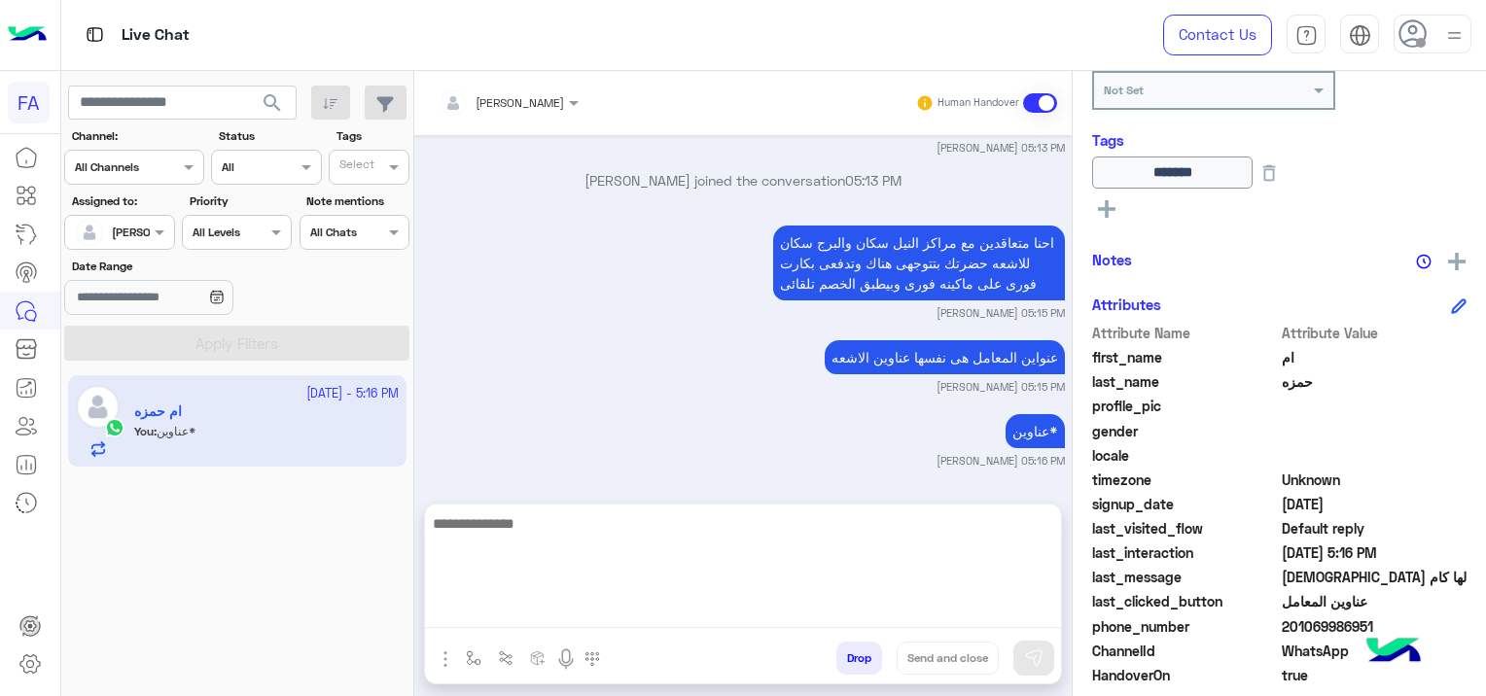
click at [1012, 661] on div "Attachements Images enter flow name Drop Send and close" at bounding box center [743, 594] width 638 height 181
click at [995, 600] on textarea at bounding box center [743, 570] width 636 height 117
paste textarea "**********"
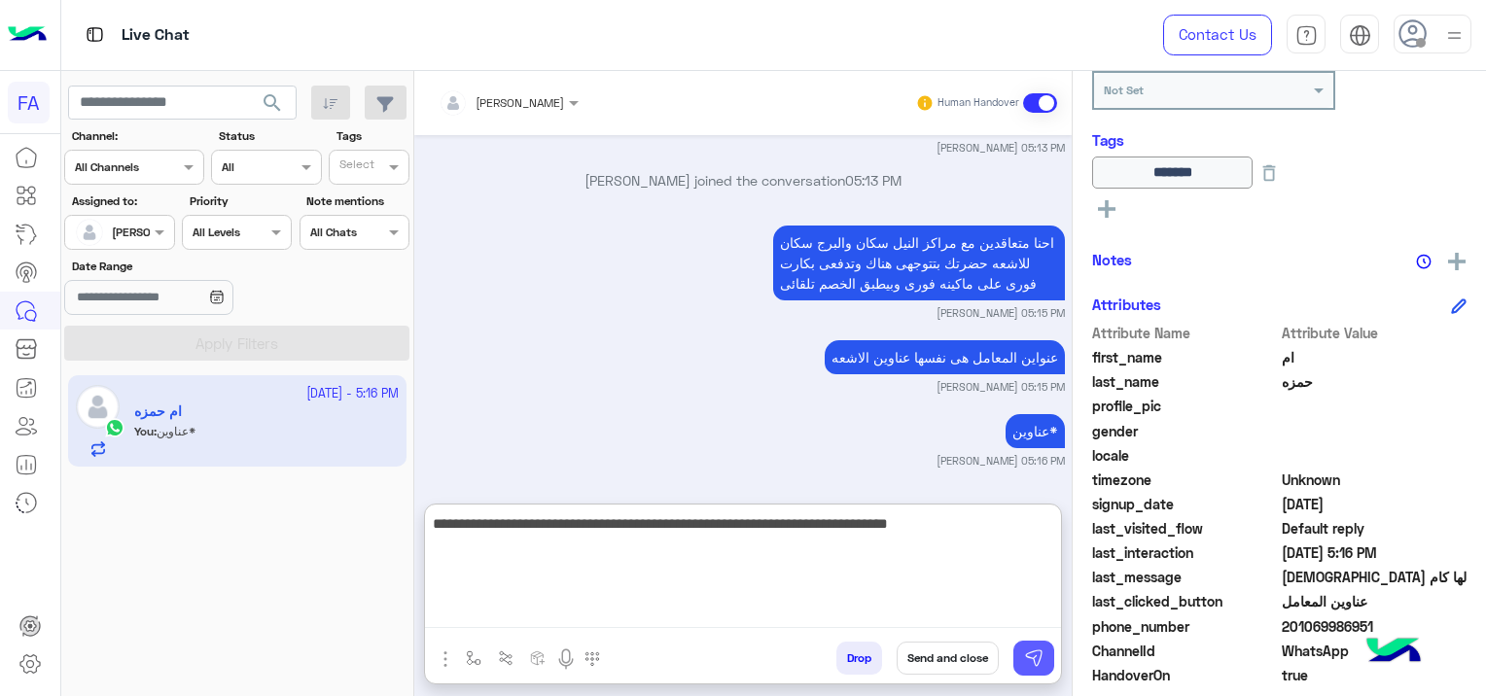
type textarea "**********"
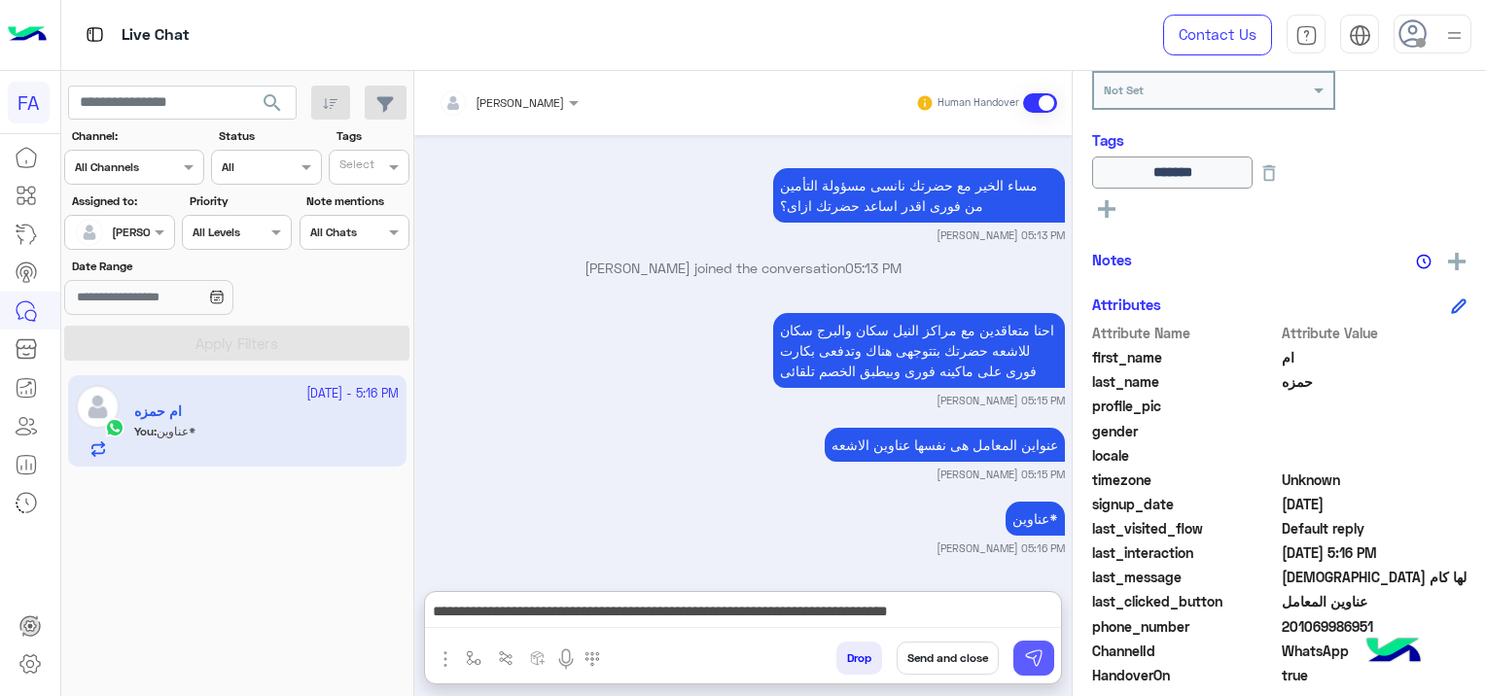
click at [1030, 657] on img at bounding box center [1033, 658] width 19 height 19
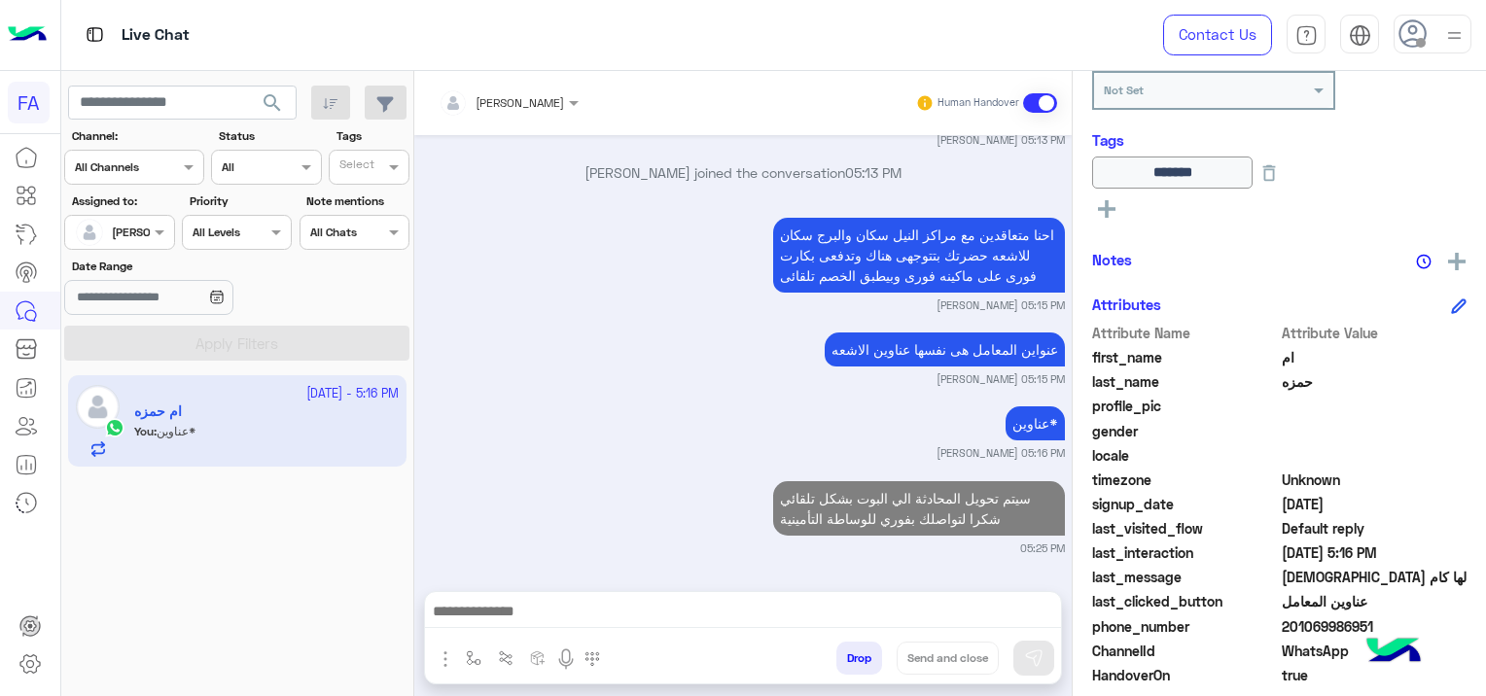
scroll to position [2474, 0]
click at [479, 655] on button "button" at bounding box center [474, 658] width 32 height 32
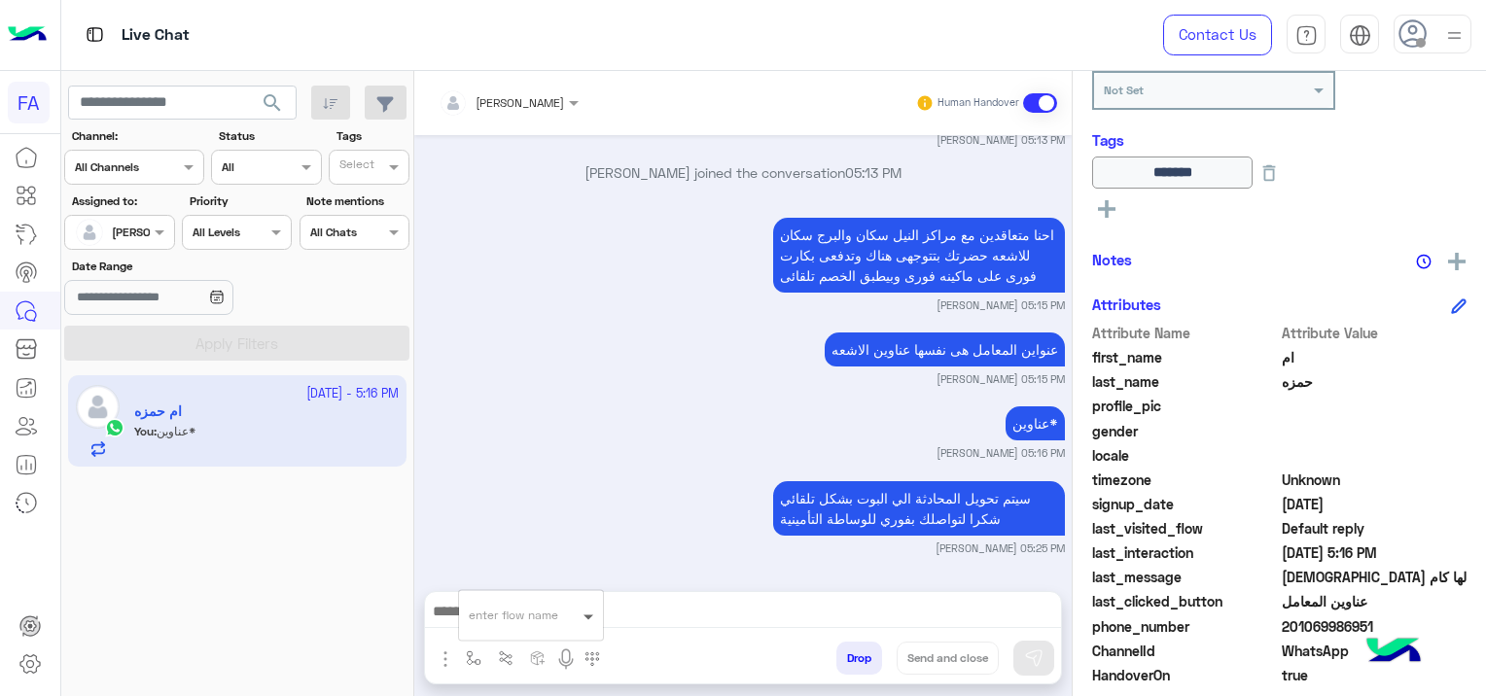
click at [587, 614] on span at bounding box center [591, 616] width 24 height 22
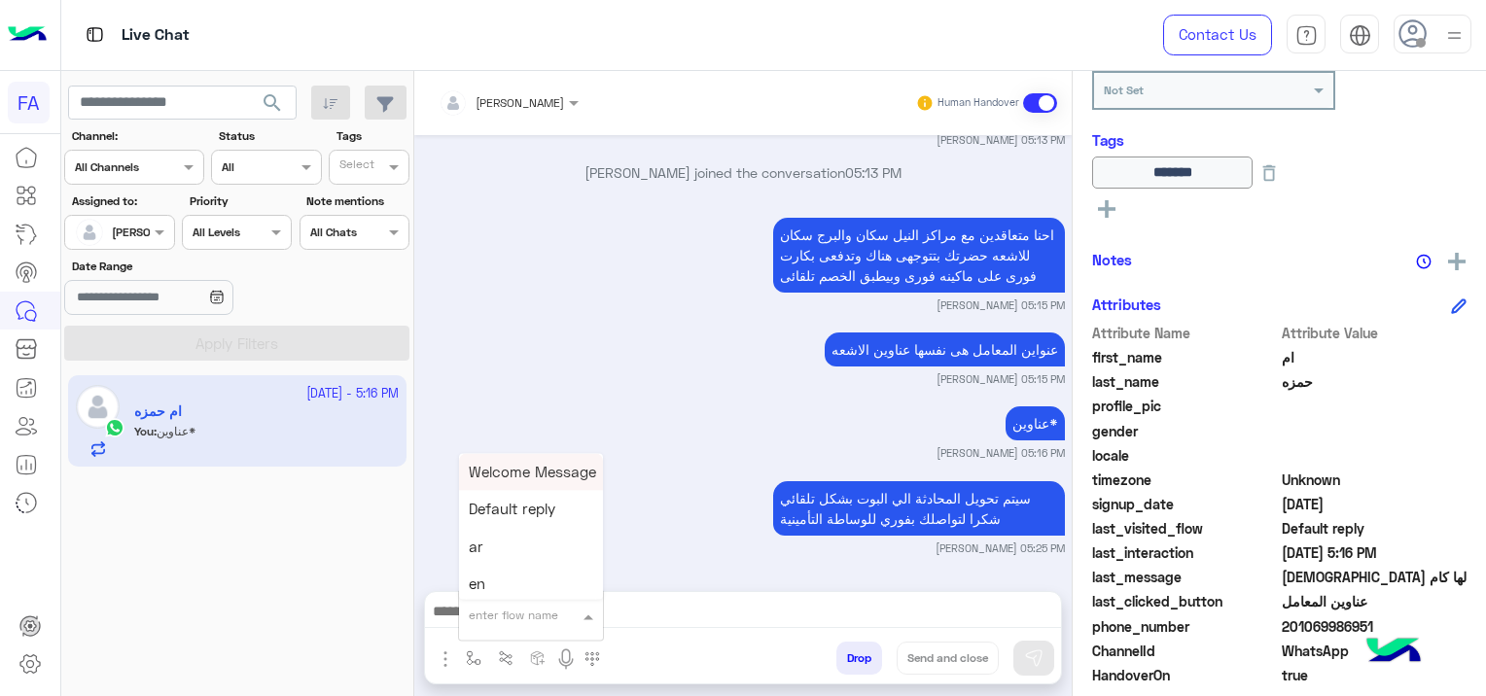
click at [1111, 196] on button at bounding box center [1106, 207] width 29 height 23
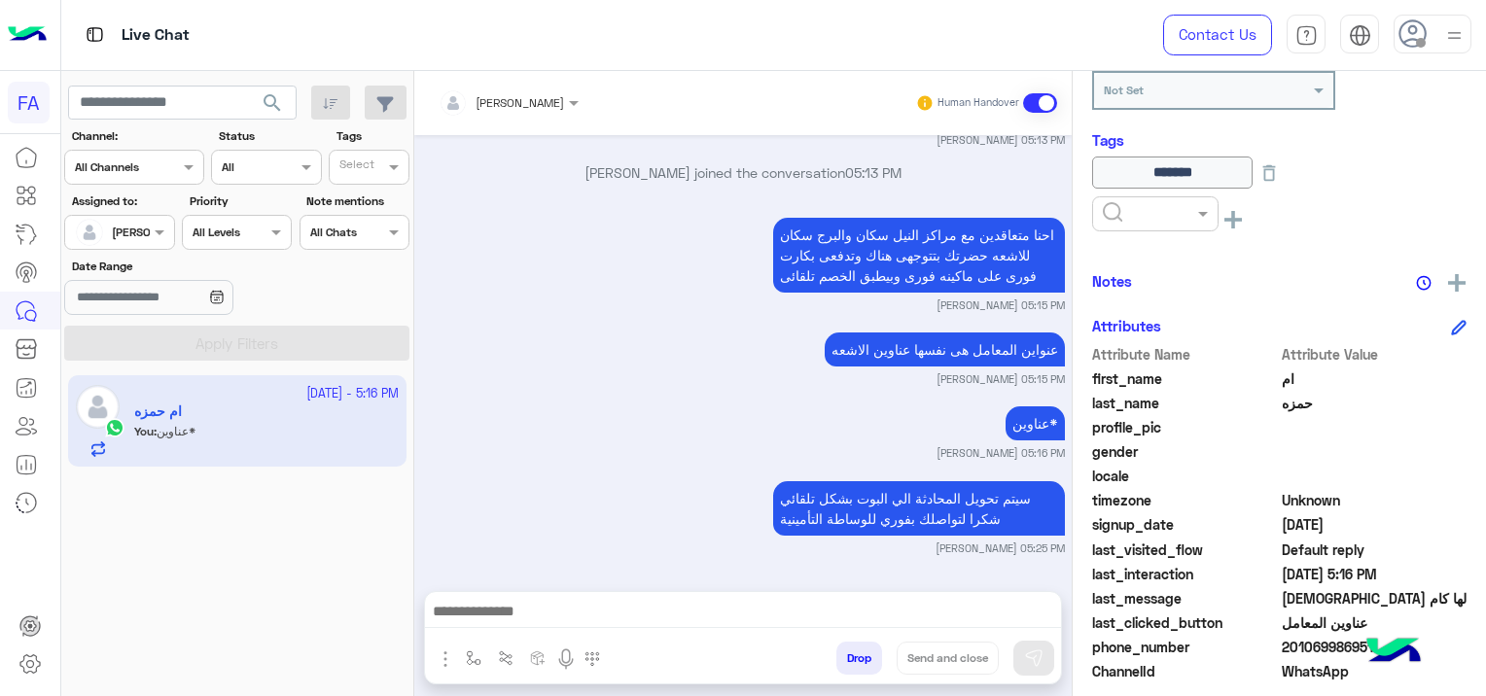
click at [1128, 218] on div at bounding box center [1155, 213] width 126 height 35
click at [1168, 311] on div "Medical" at bounding box center [1155, 320] width 126 height 36
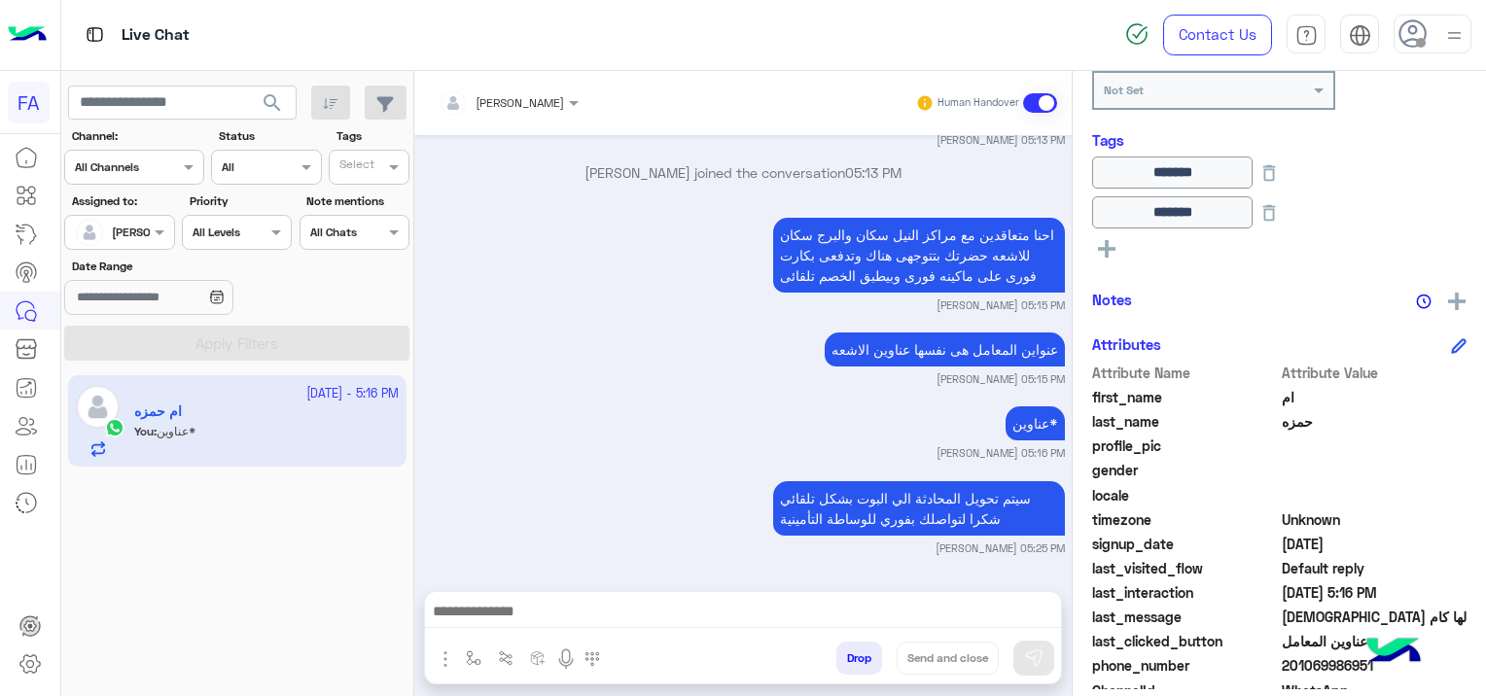
click at [1111, 252] on icon at bounding box center [1107, 249] width 18 height 18
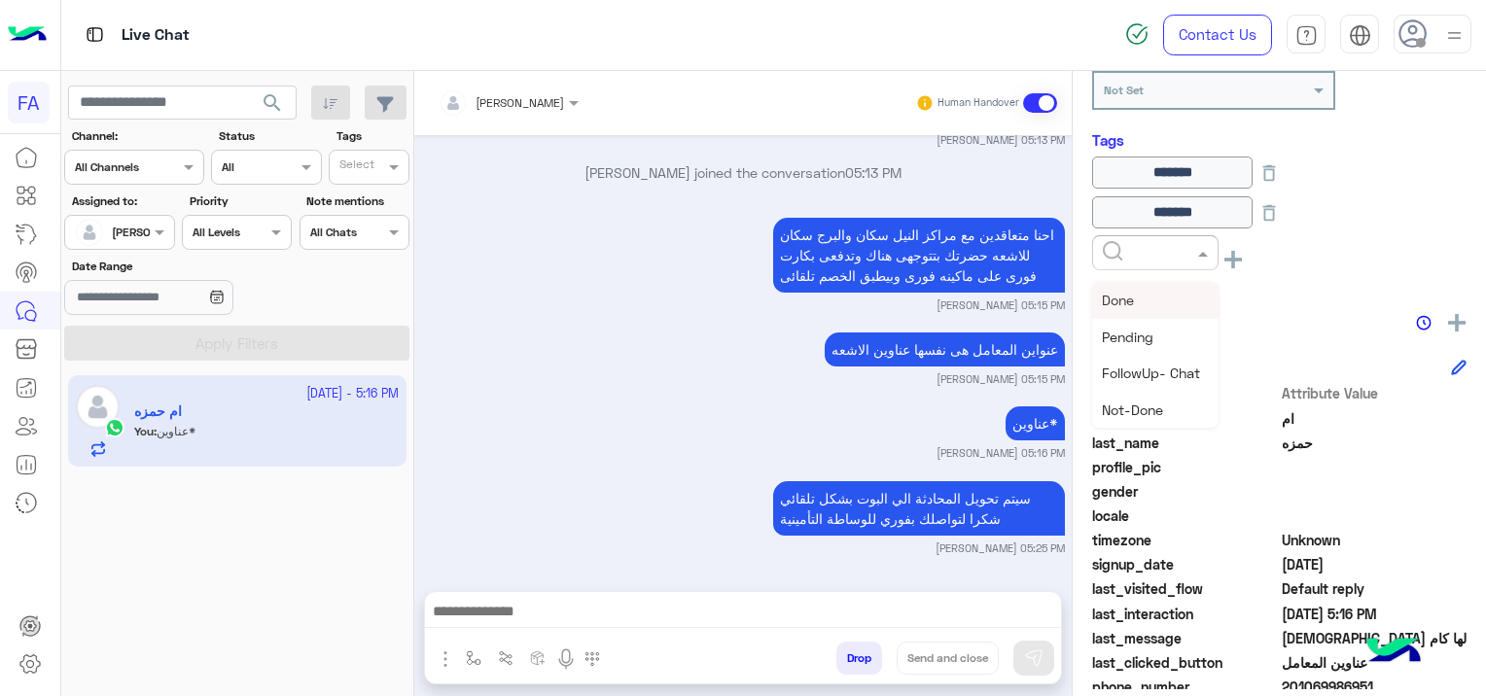
click at [1131, 251] on input "text" at bounding box center [1132, 251] width 59 height 18
drag, startPoint x: 1175, startPoint y: 323, endPoint x: 1148, endPoint y: 335, distance: 29.6
click at [1172, 321] on div "Pending" at bounding box center [1155, 337] width 126 height 36
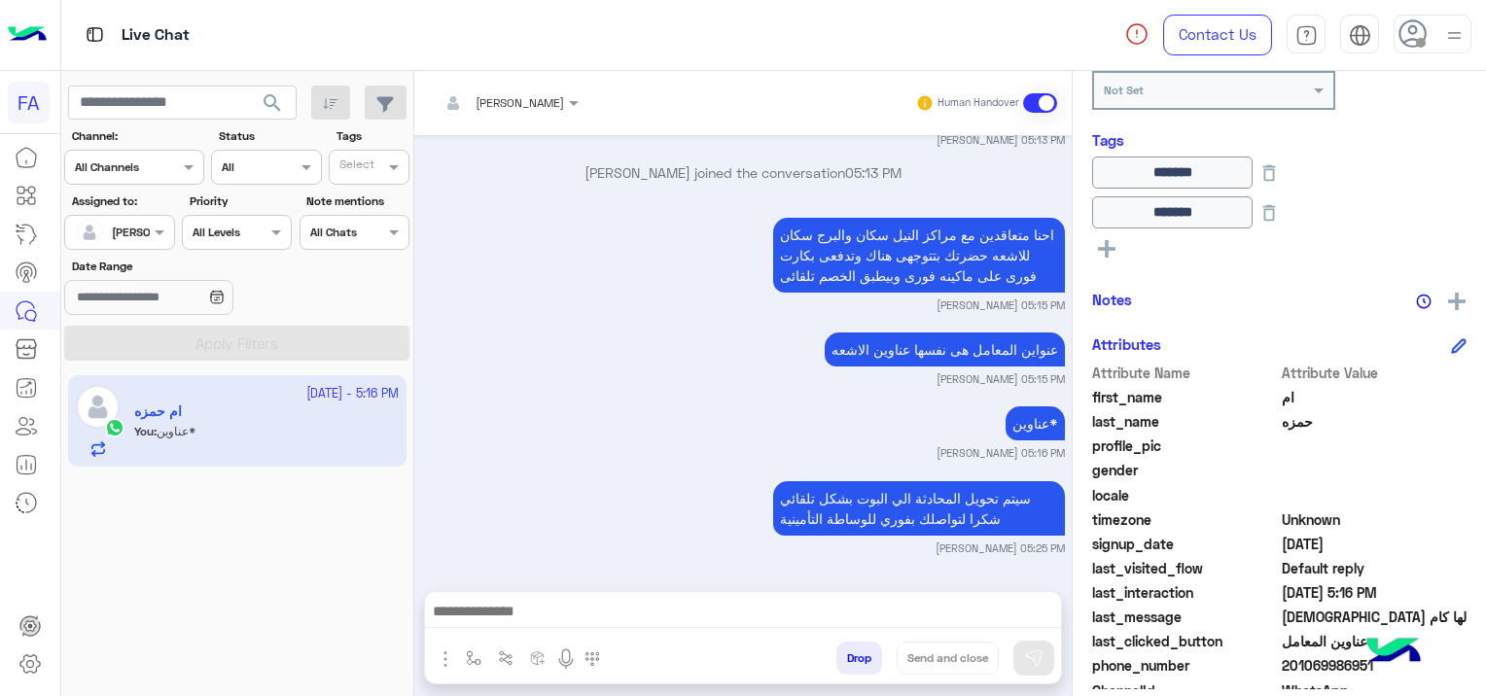
click at [1116, 249] on button at bounding box center [1106, 246] width 29 height 23
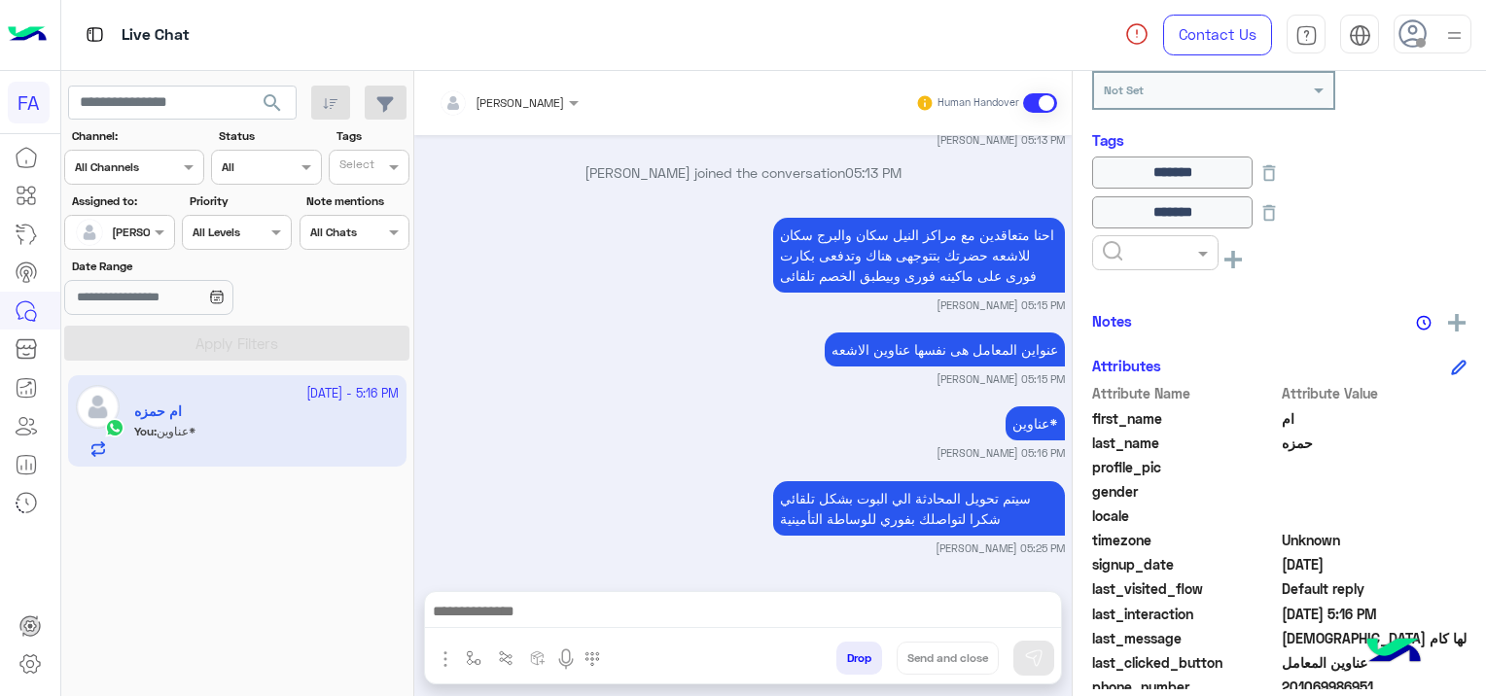
click at [1175, 261] on div at bounding box center [1155, 252] width 126 height 35
click at [1148, 299] on div "Done" at bounding box center [1155, 300] width 126 height 36
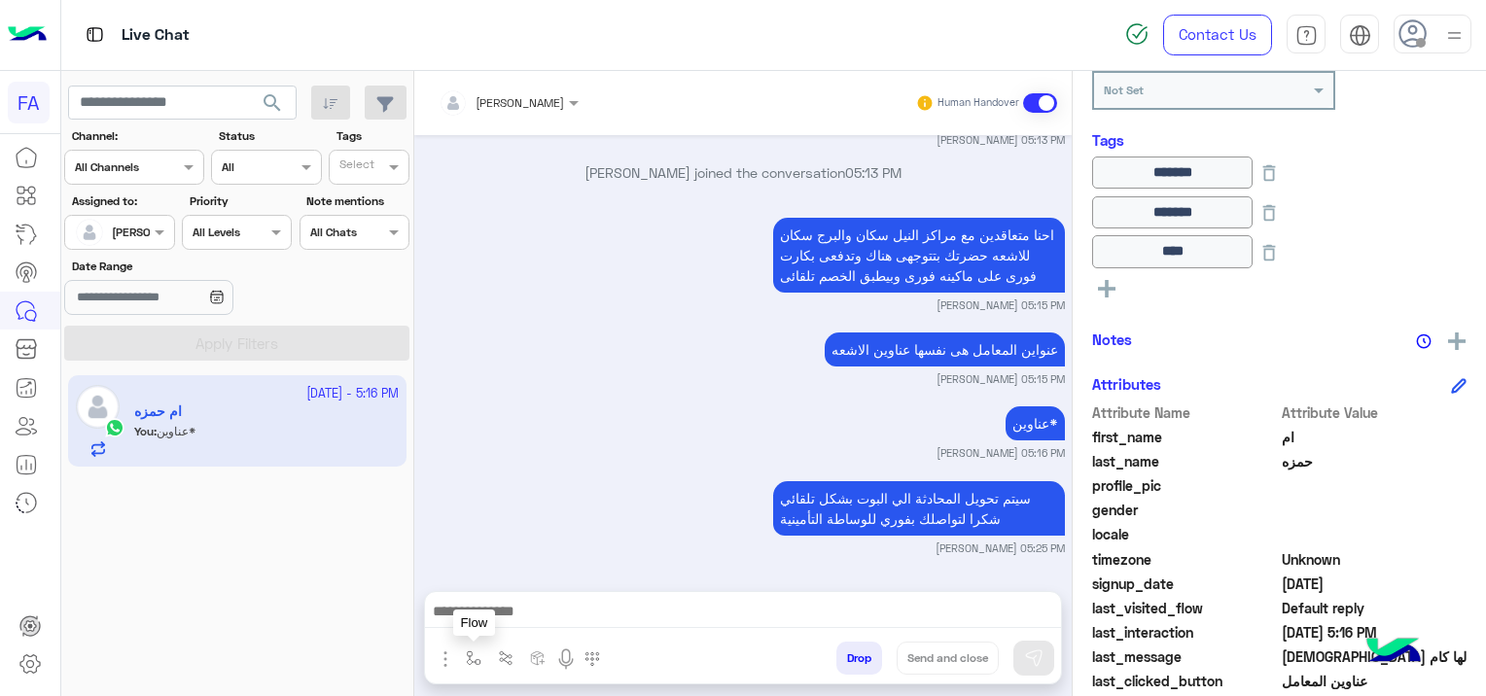
click at [476, 649] on button "button" at bounding box center [474, 658] width 32 height 32
click at [497, 620] on input "text" at bounding box center [507, 613] width 77 height 18
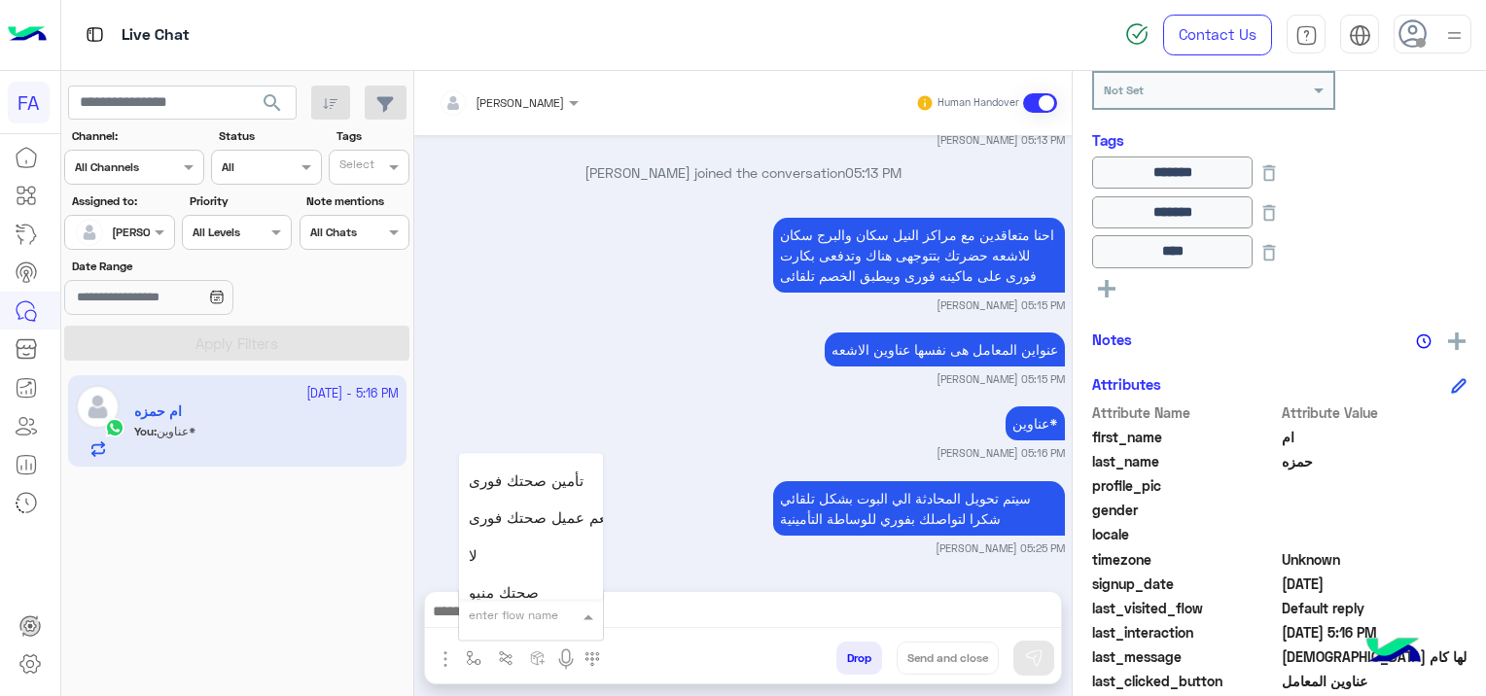
scroll to position [1167, 0]
click at [569, 479] on div "صحتك منيو" at bounding box center [531, 466] width 144 height 38
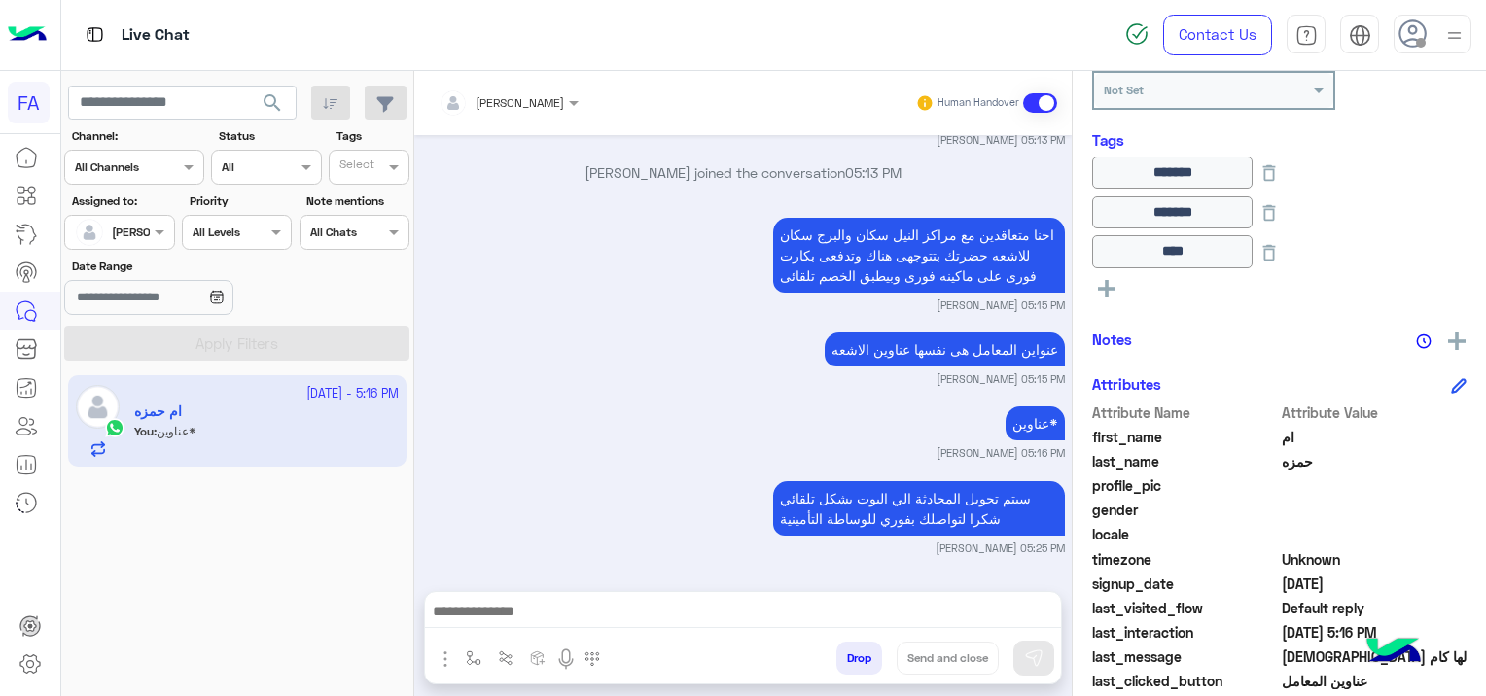
type textarea "*********"
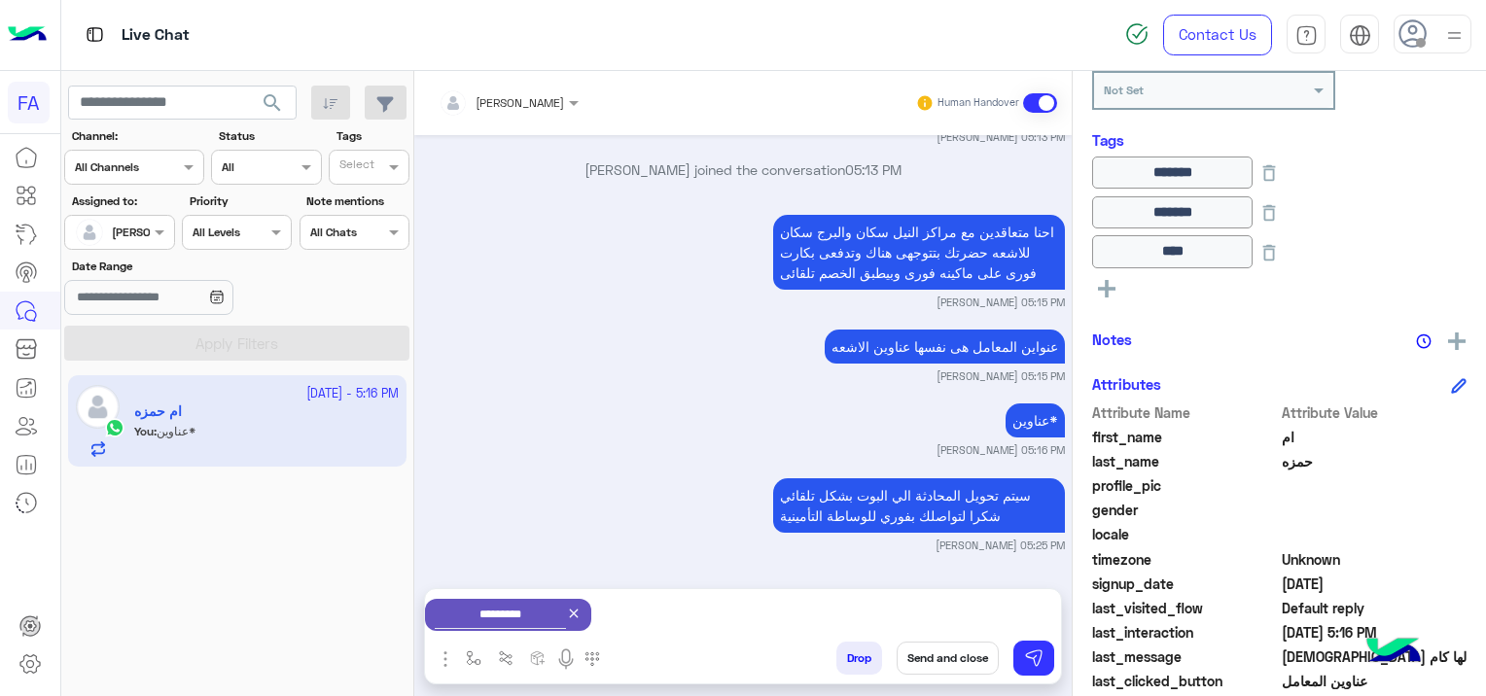
click at [941, 667] on button "Send and close" at bounding box center [948, 658] width 102 height 33
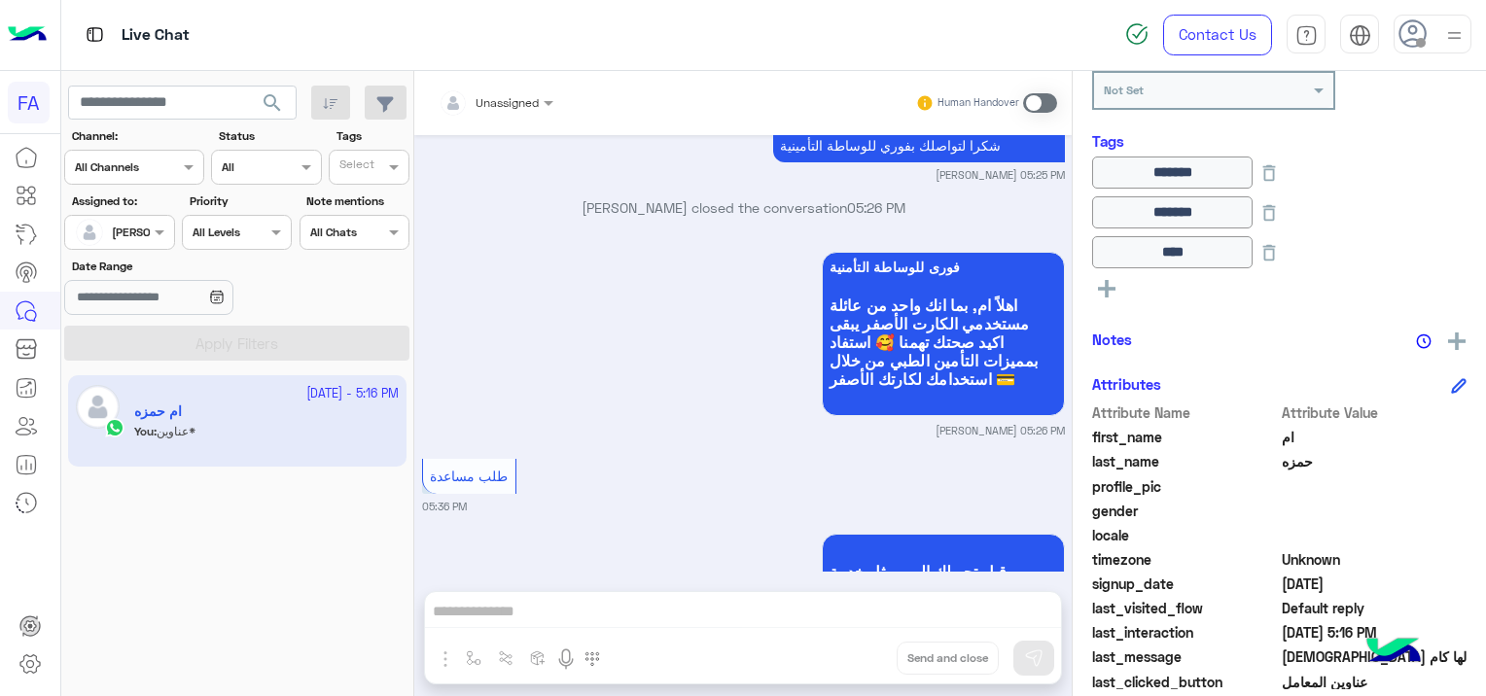
scroll to position [2959, 0]
